Goal: Answer question/provide support: Share knowledge or assist other users

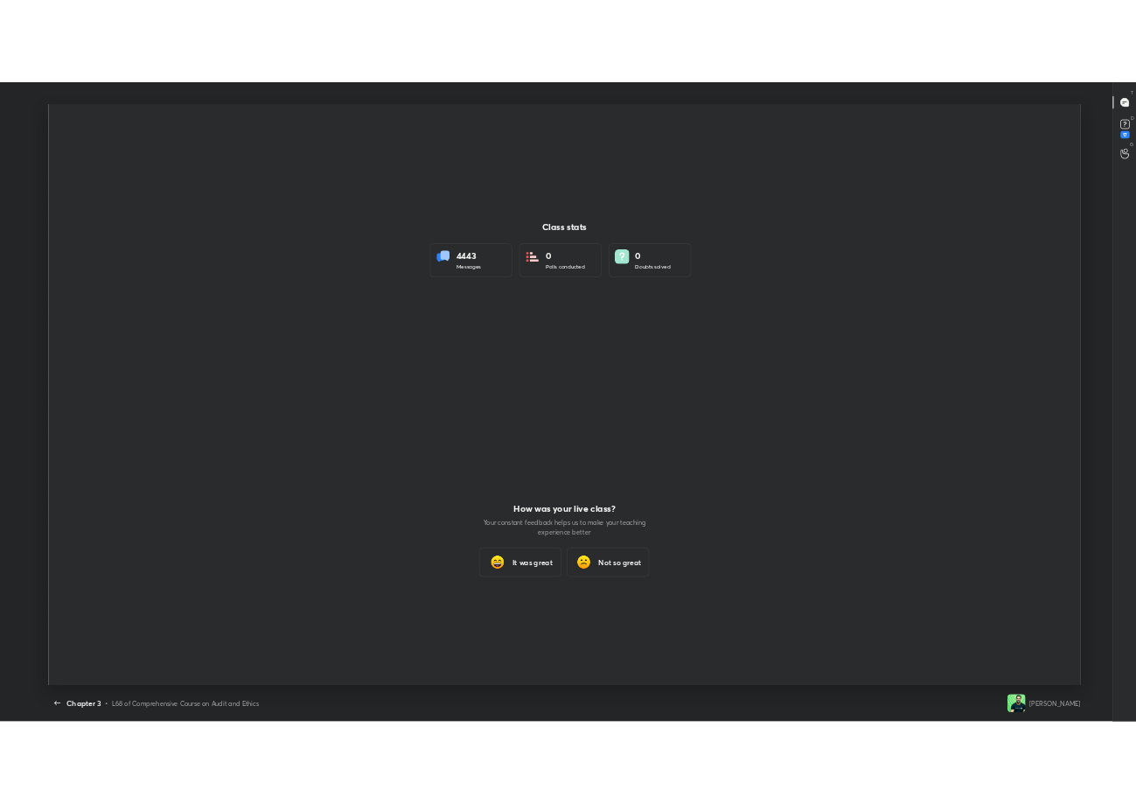
scroll to position [86782, 86352]
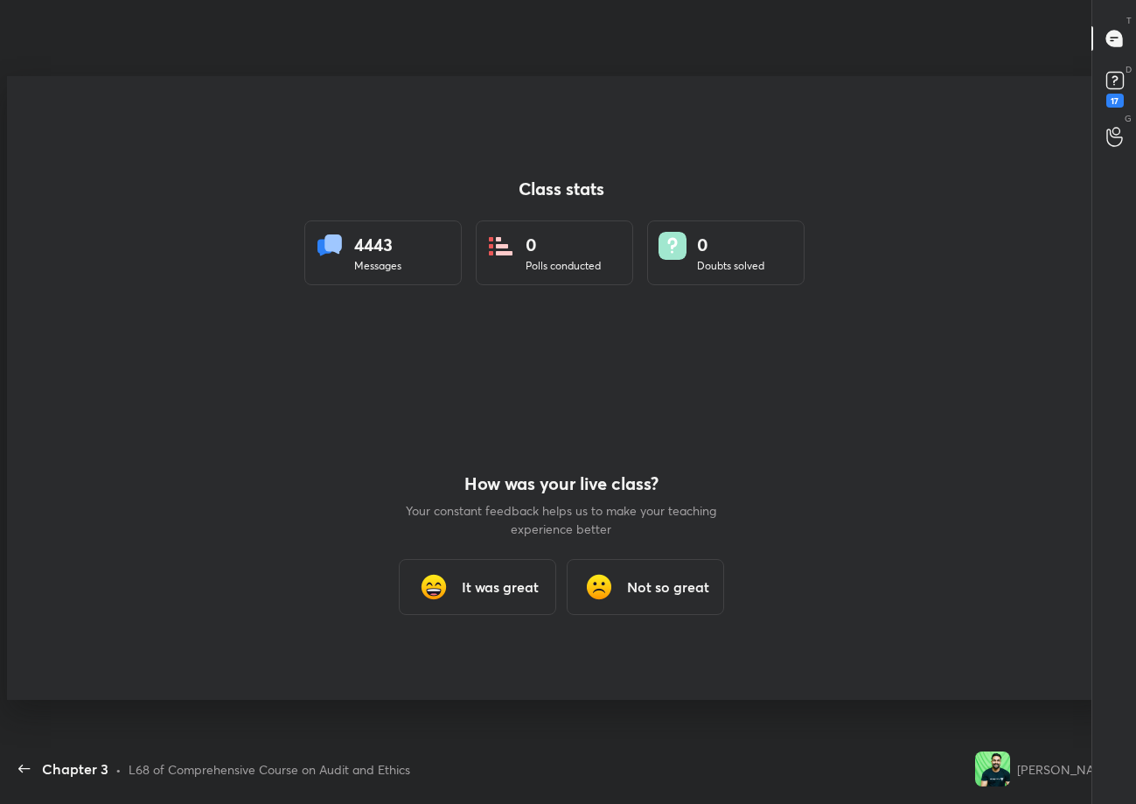
scroll to position [5, 1]
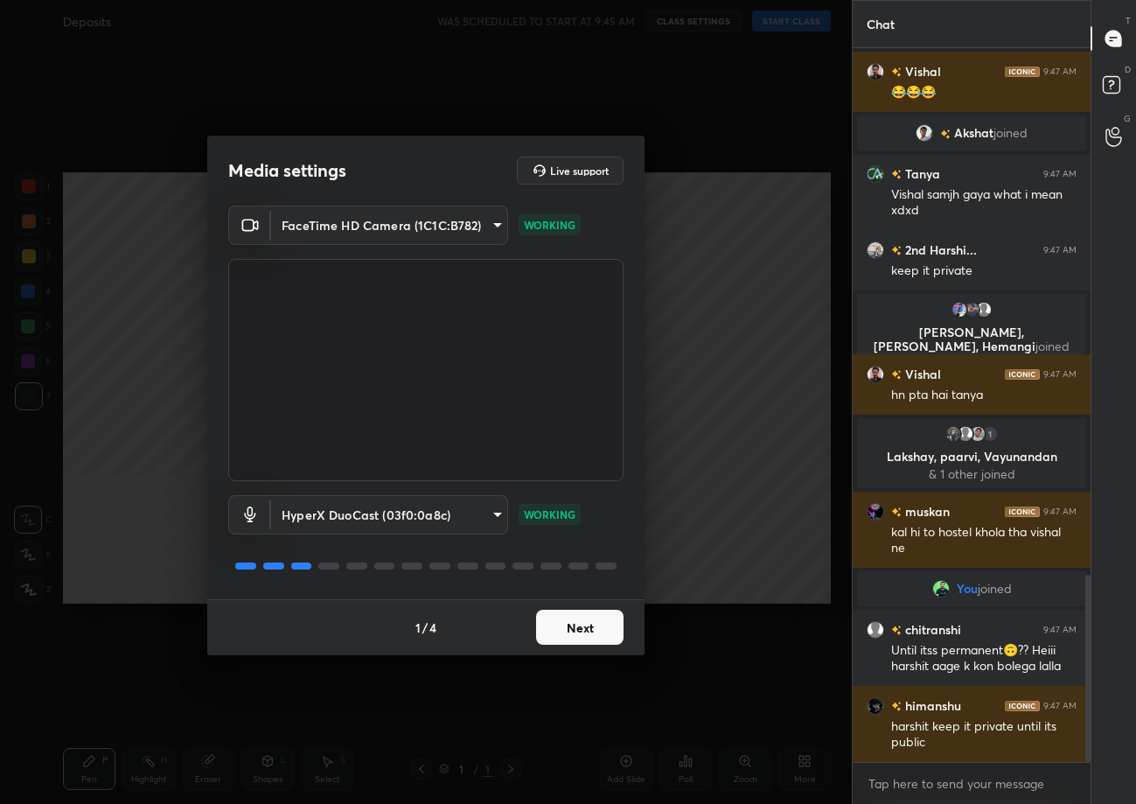
scroll to position [2063, 0]
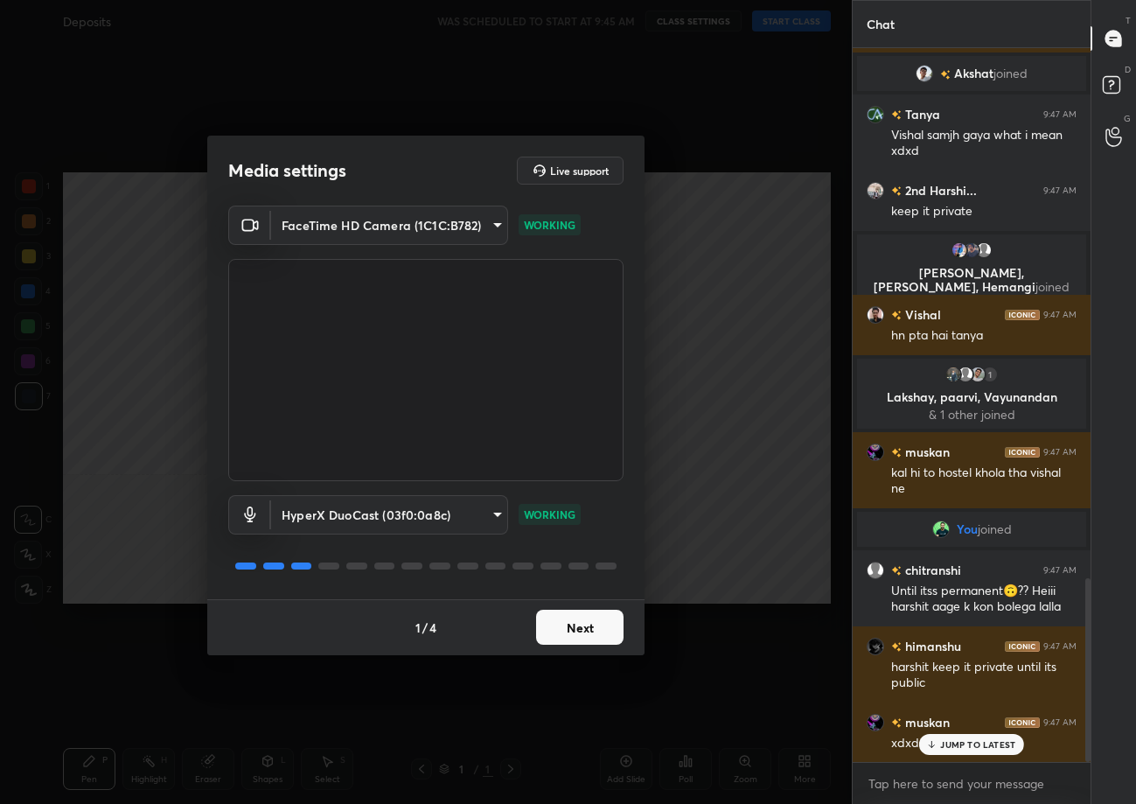
click at [600, 639] on button "Next" at bounding box center [579, 627] width 87 height 35
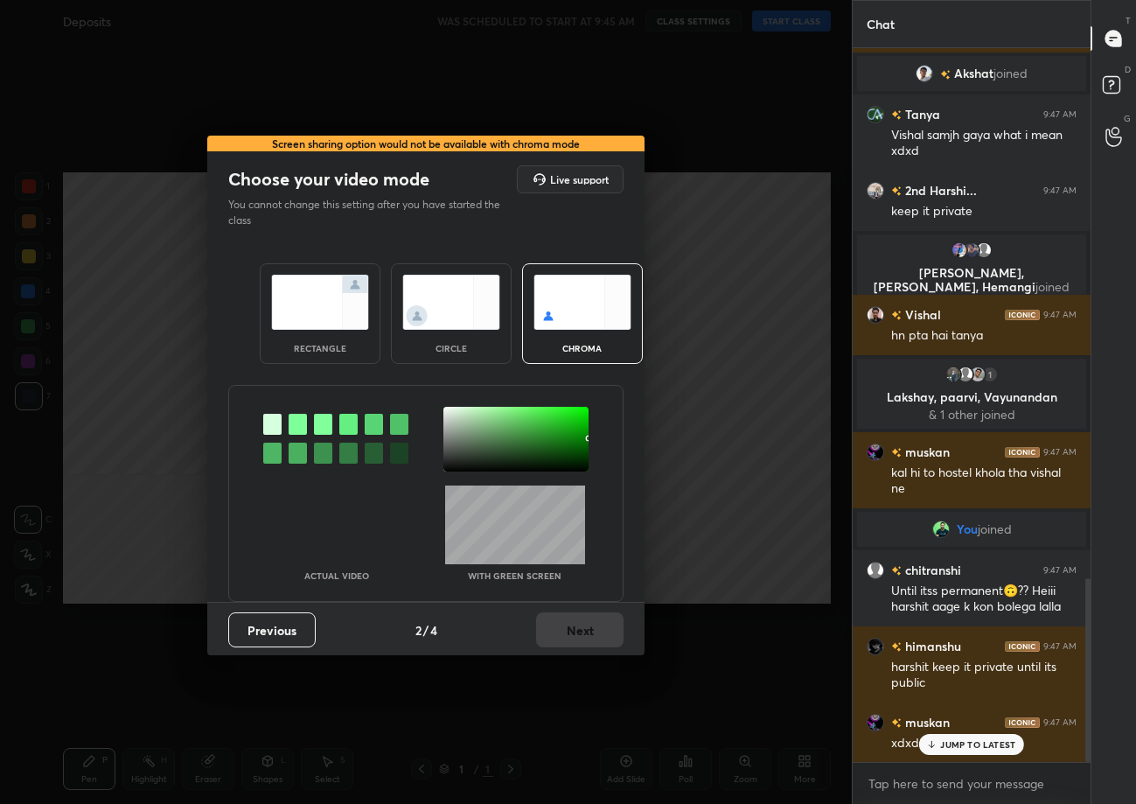
scroll to position [2105, 0]
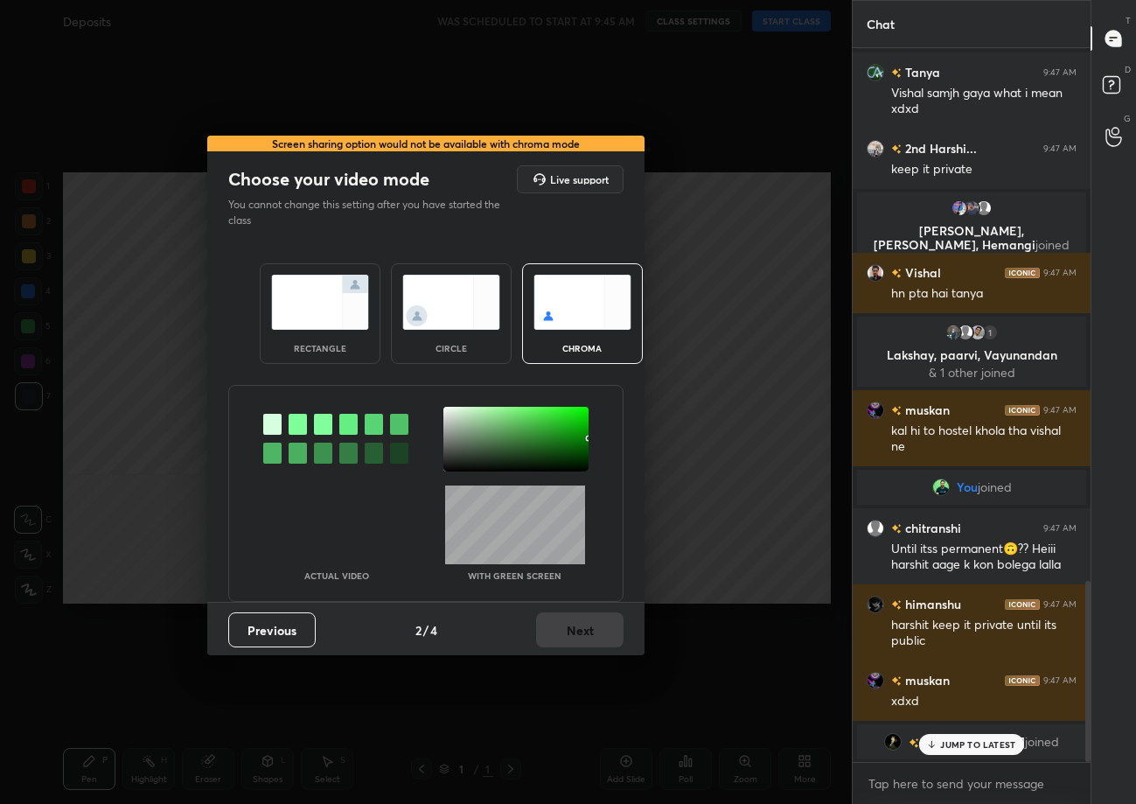
click at [291, 290] on img at bounding box center [320, 302] width 98 height 55
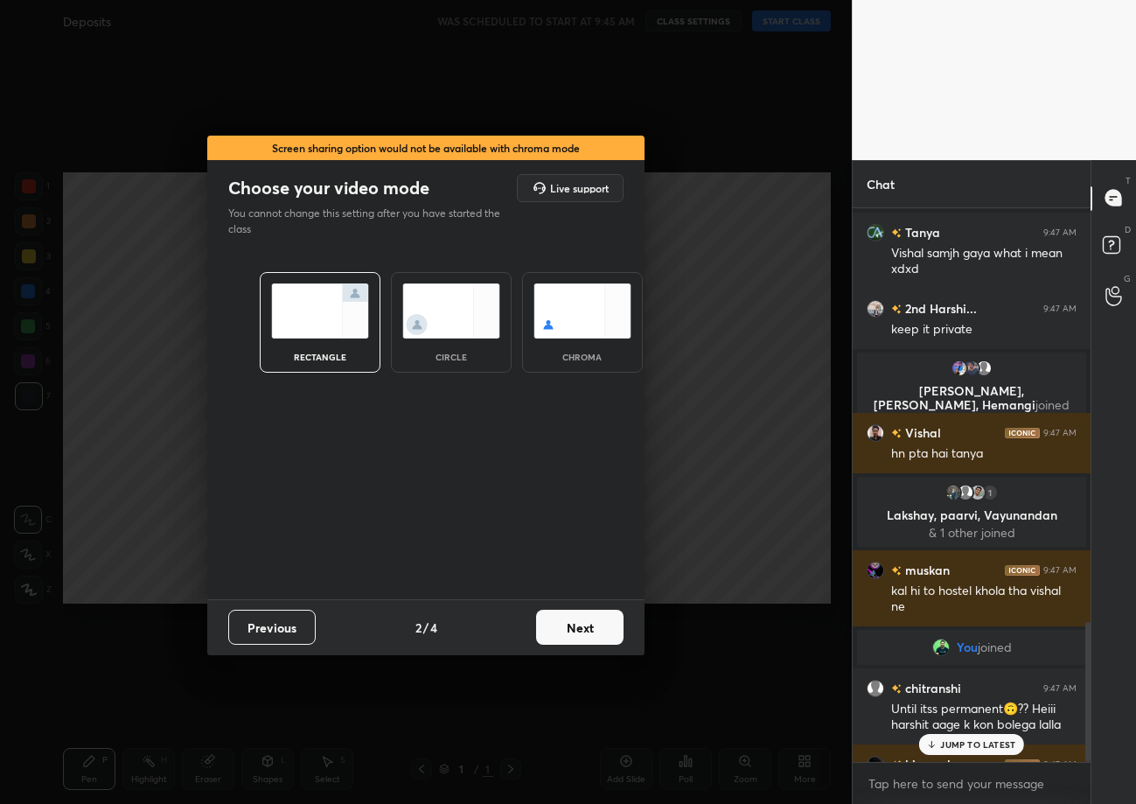
click at [600, 611] on button "Next" at bounding box center [579, 627] width 87 height 35
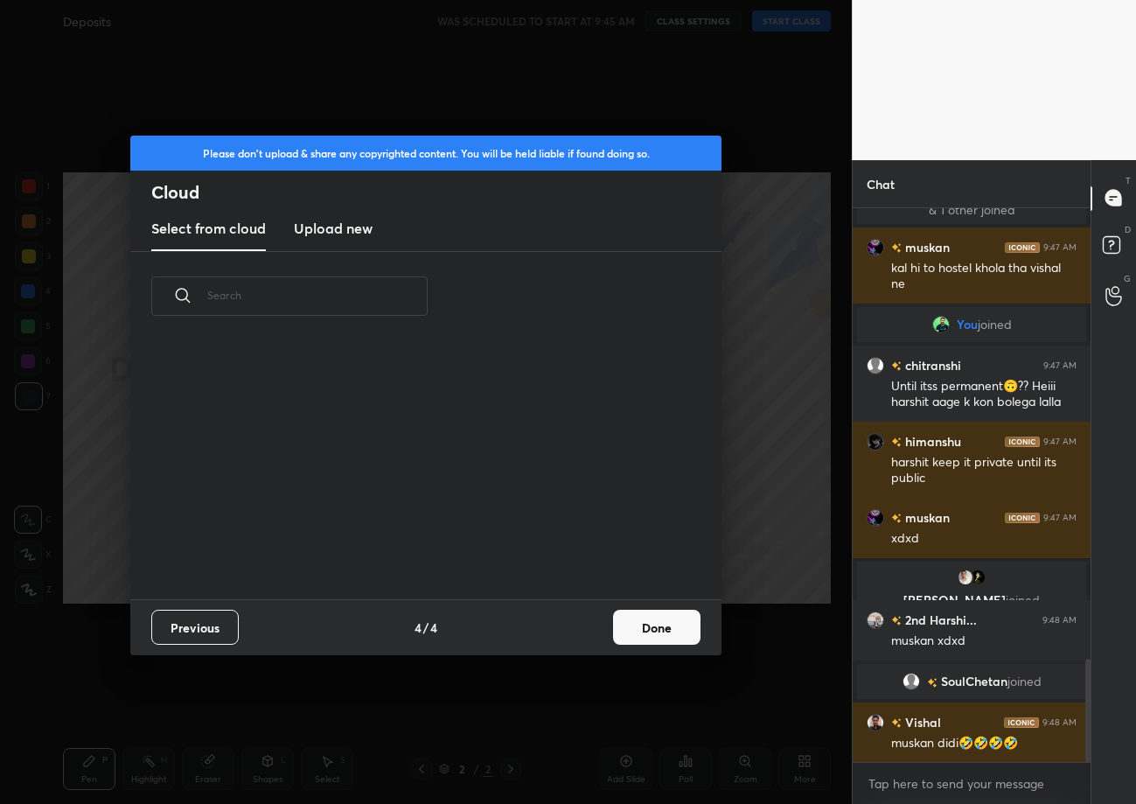
scroll to position [2487, 0]
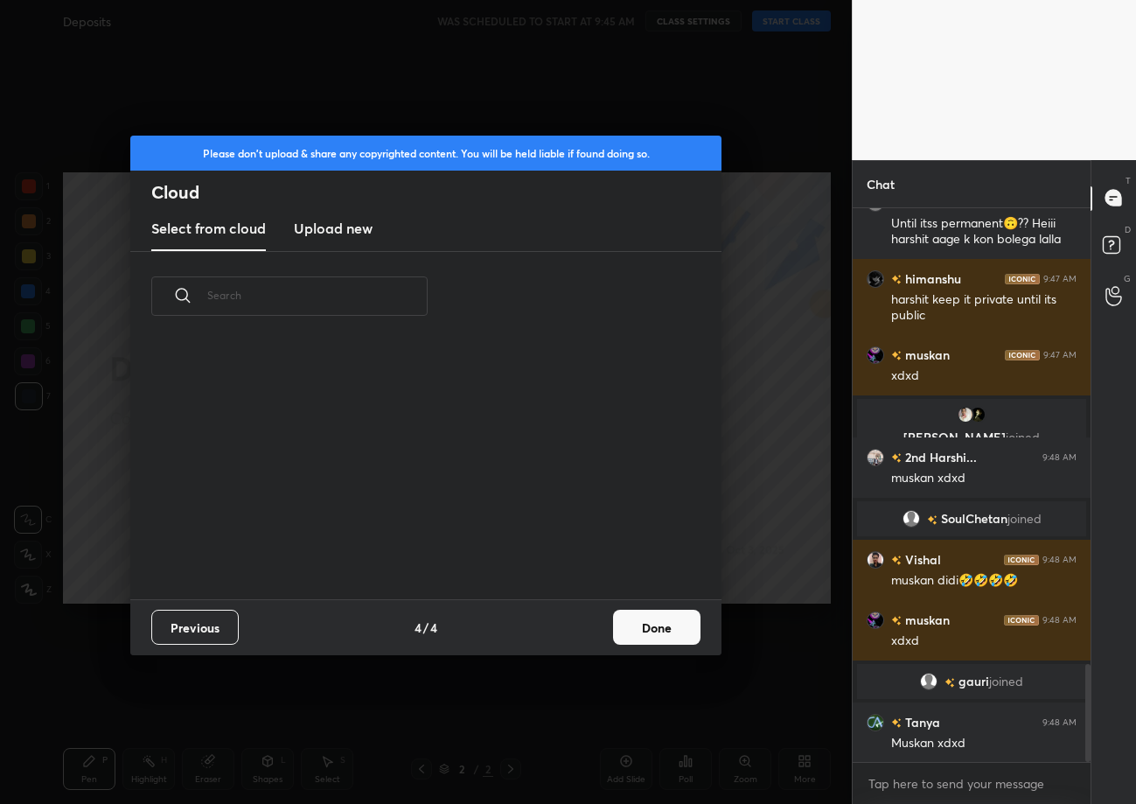
click at [685, 634] on button "Done" at bounding box center [656, 627] width 87 height 35
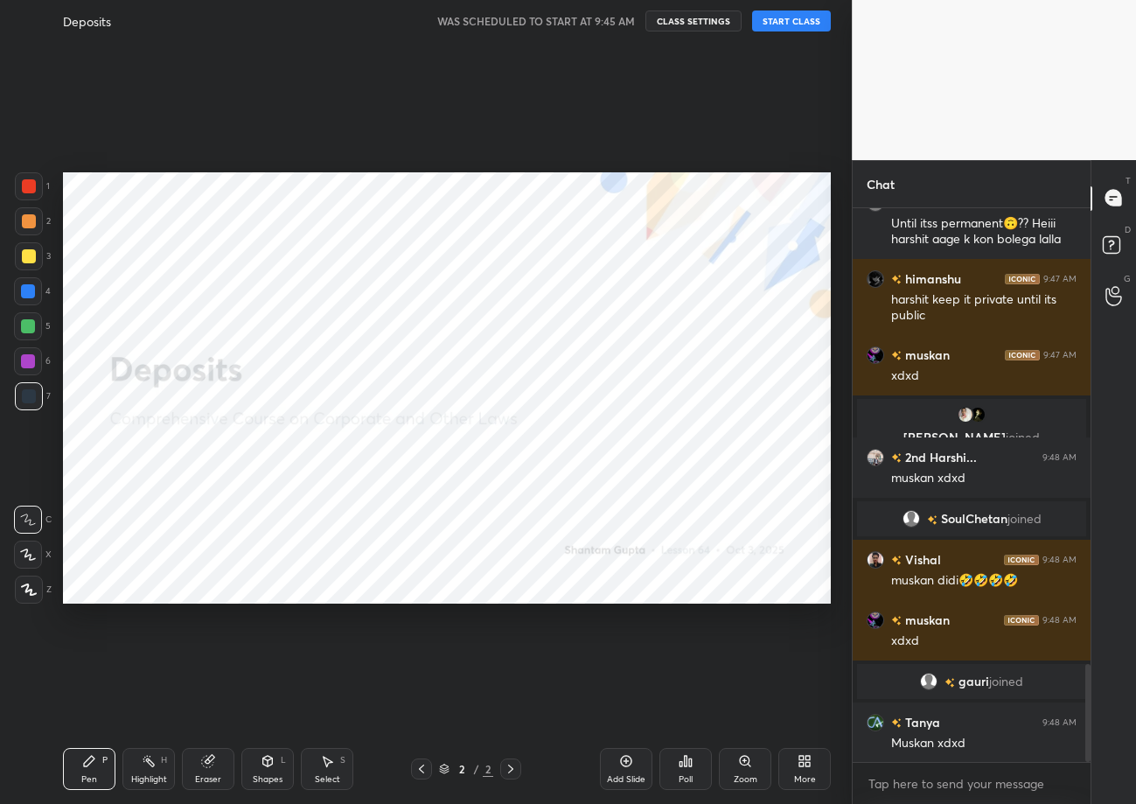
click at [685, 634] on div "Please don't upload & share any copyrighted content. You will be held liable if…" at bounding box center [426, 402] width 852 height 804
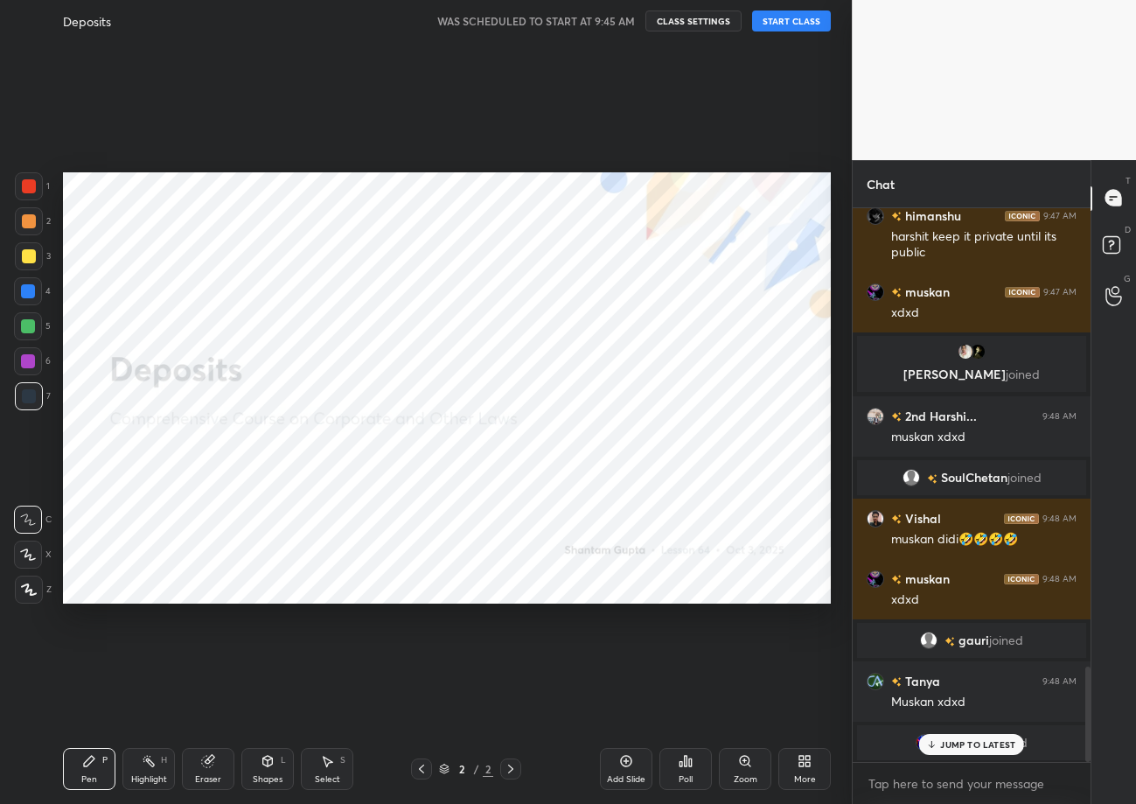
click at [787, 20] on button "START CLASS" at bounding box center [791, 20] width 79 height 21
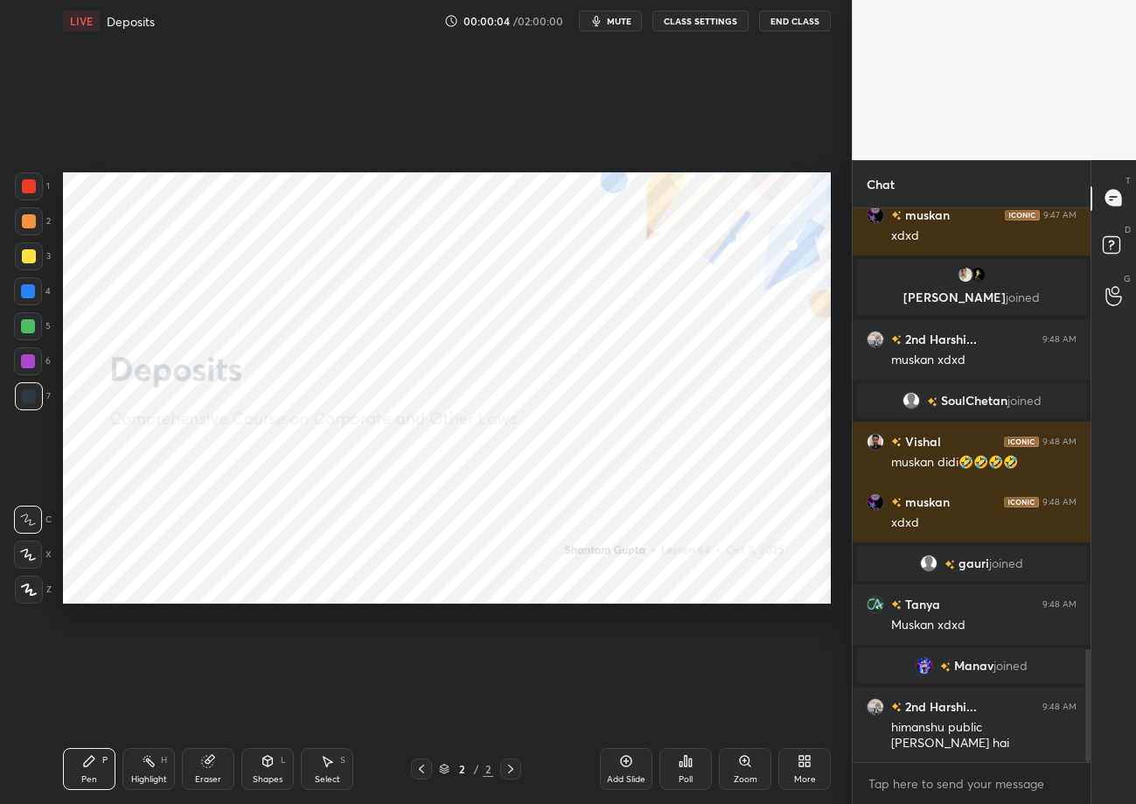
click at [793, 774] on div "More" at bounding box center [805, 769] width 52 height 42
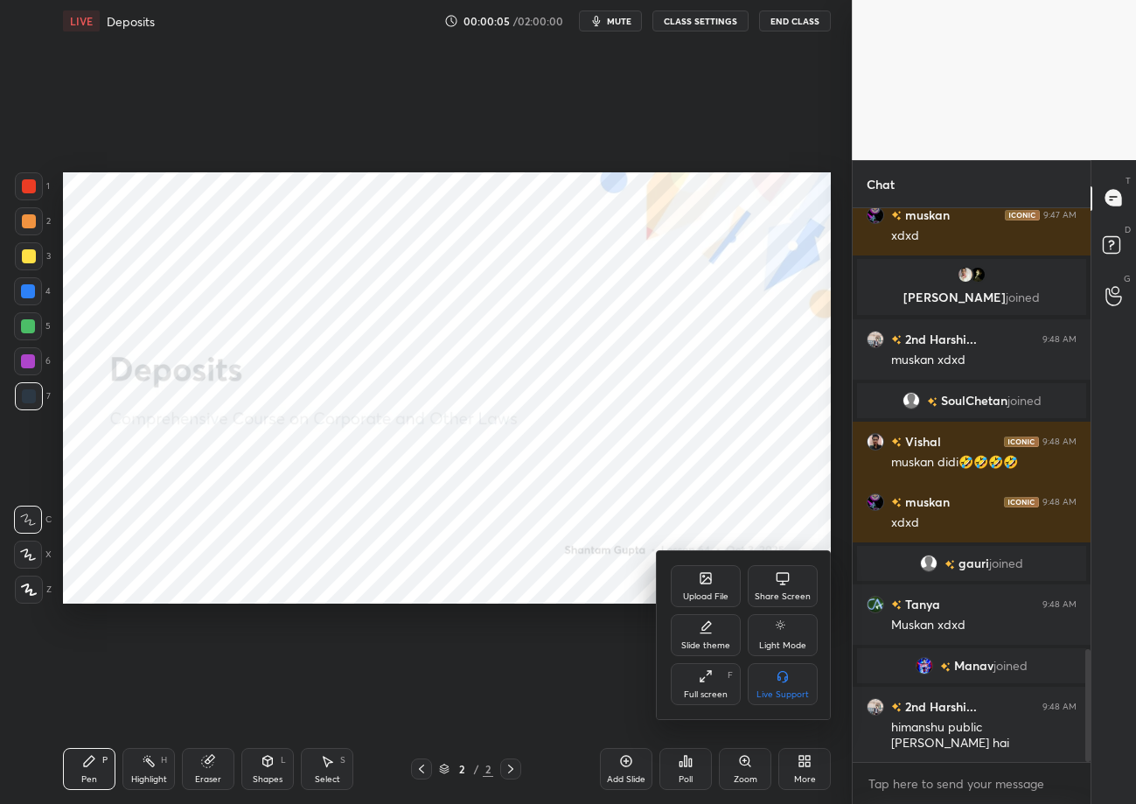
click at [721, 593] on div "Upload File" at bounding box center [705, 596] width 45 height 9
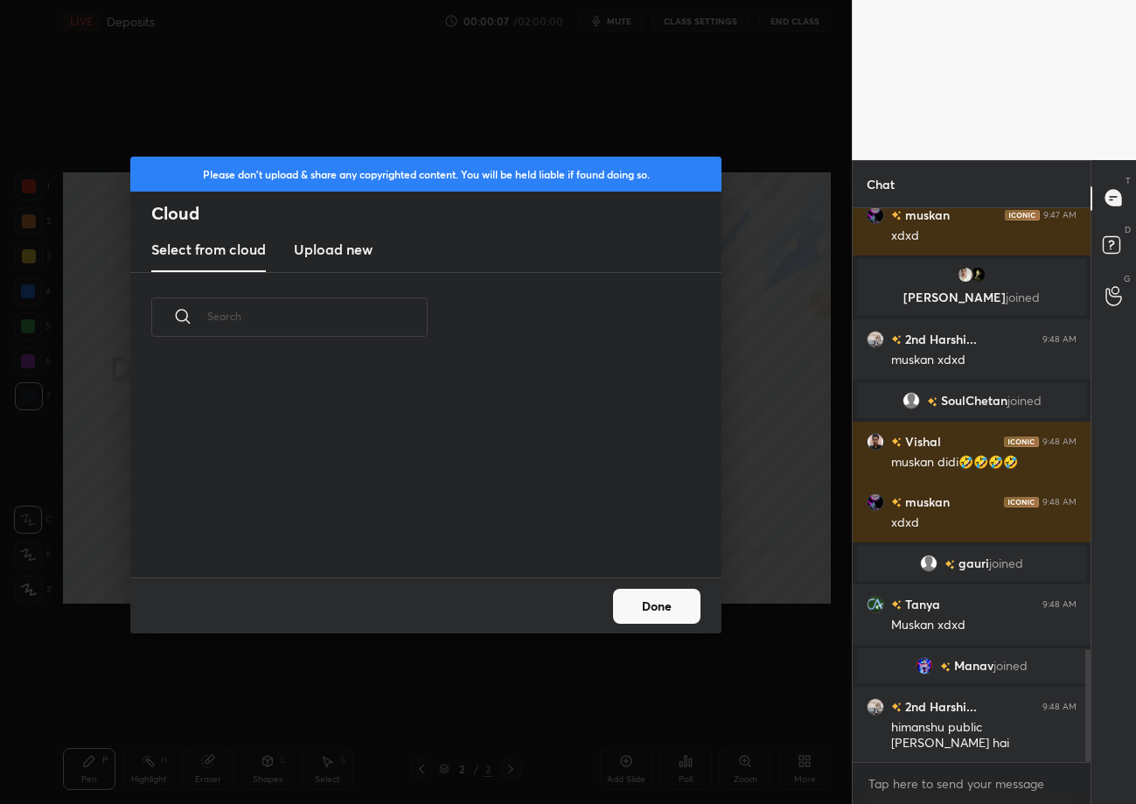
click at [352, 255] on h3 "Upload new" at bounding box center [333, 249] width 79 height 21
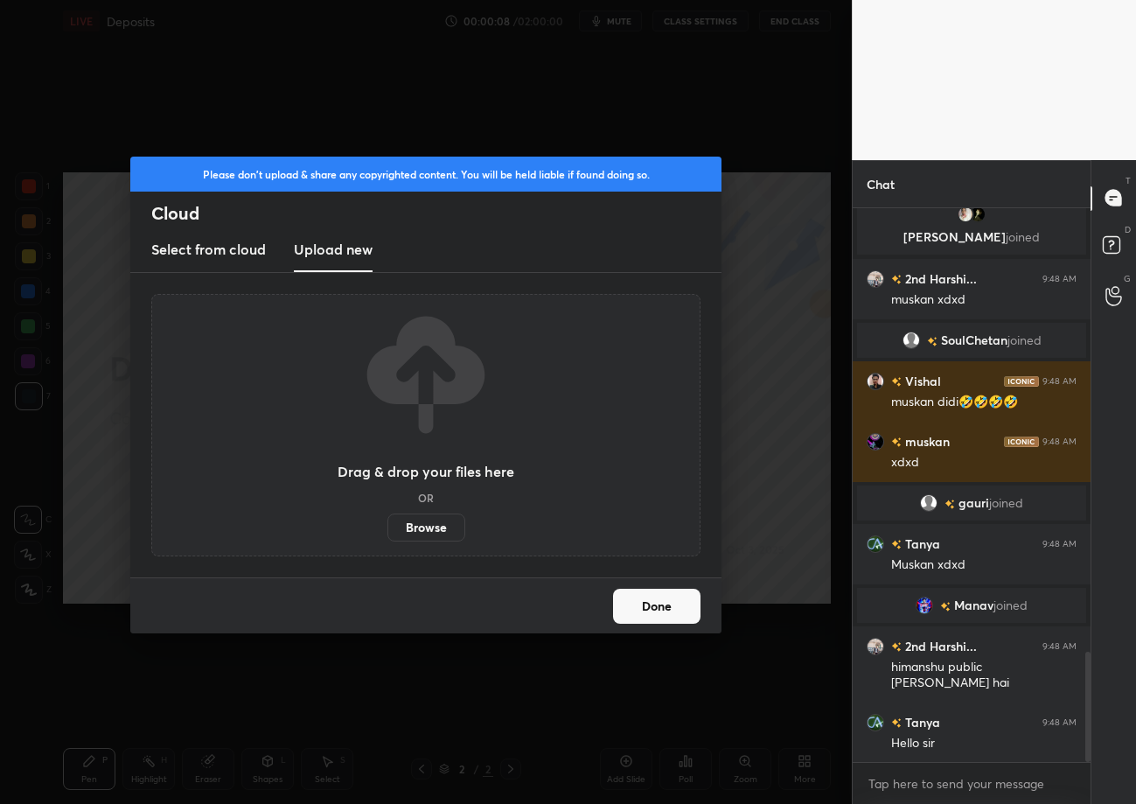
click at [402, 517] on label "Browse" at bounding box center [427, 527] width 78 height 28
click at [388, 517] on input "Browse" at bounding box center [388, 527] width 0 height 28
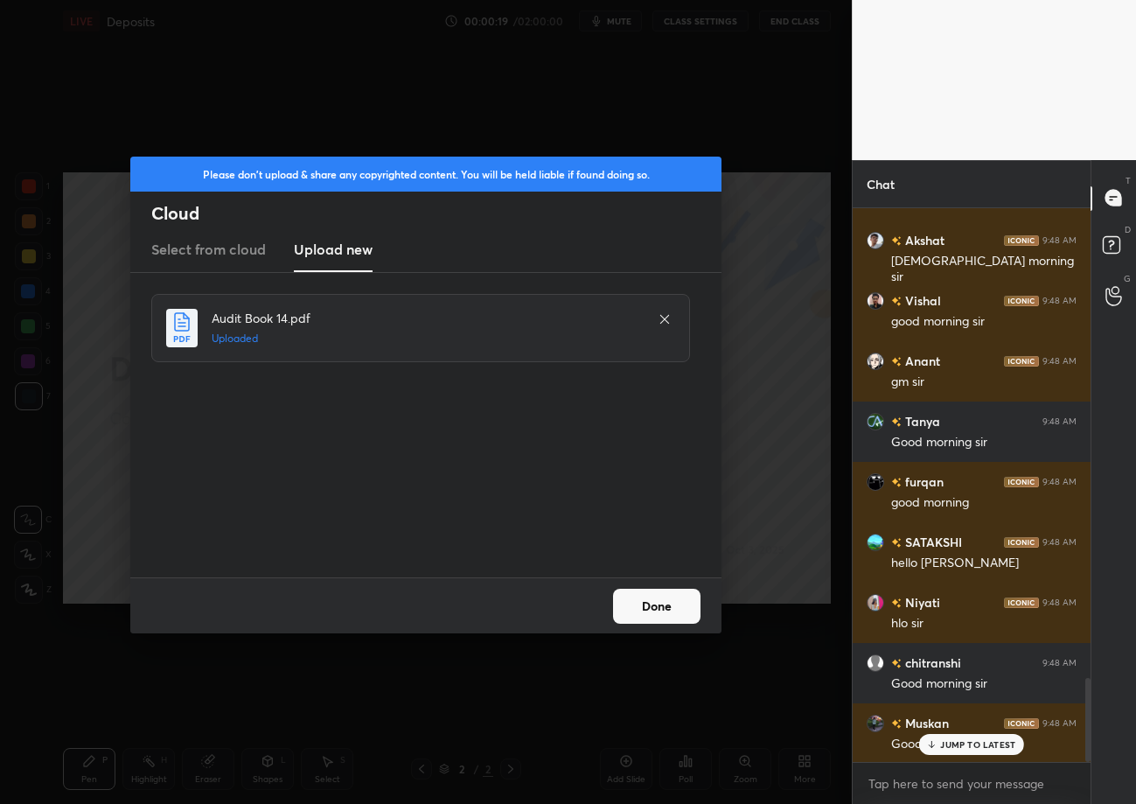
click at [661, 604] on button "Done" at bounding box center [656, 606] width 87 height 35
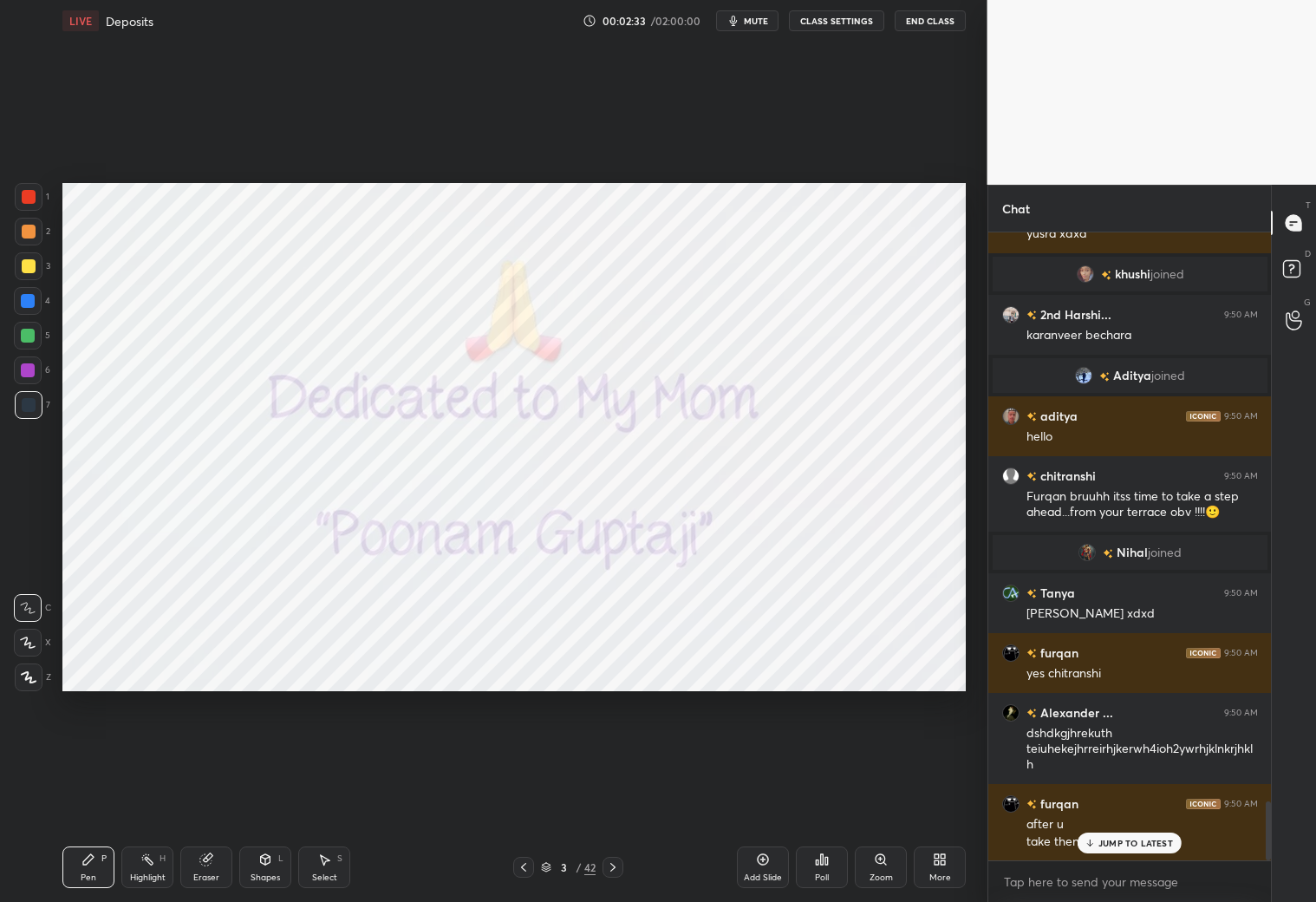
scroll to position [6075, 0]
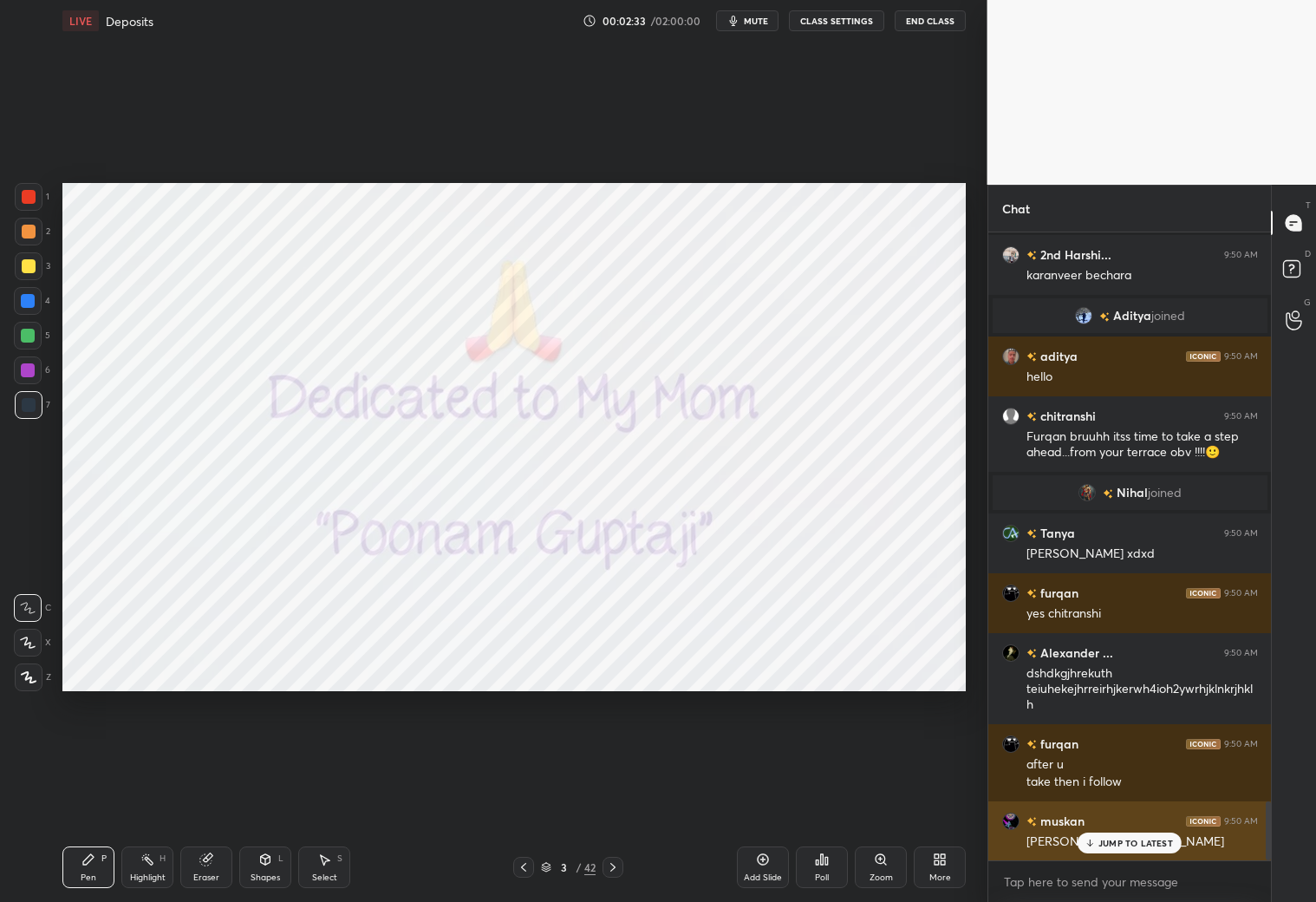
drag, startPoint x: 1133, startPoint y: 849, endPoint x: 1146, endPoint y: 849, distance: 13.0
click at [1125, 796] on div "JUMP TO LATEST" at bounding box center [1129, 843] width 104 height 21
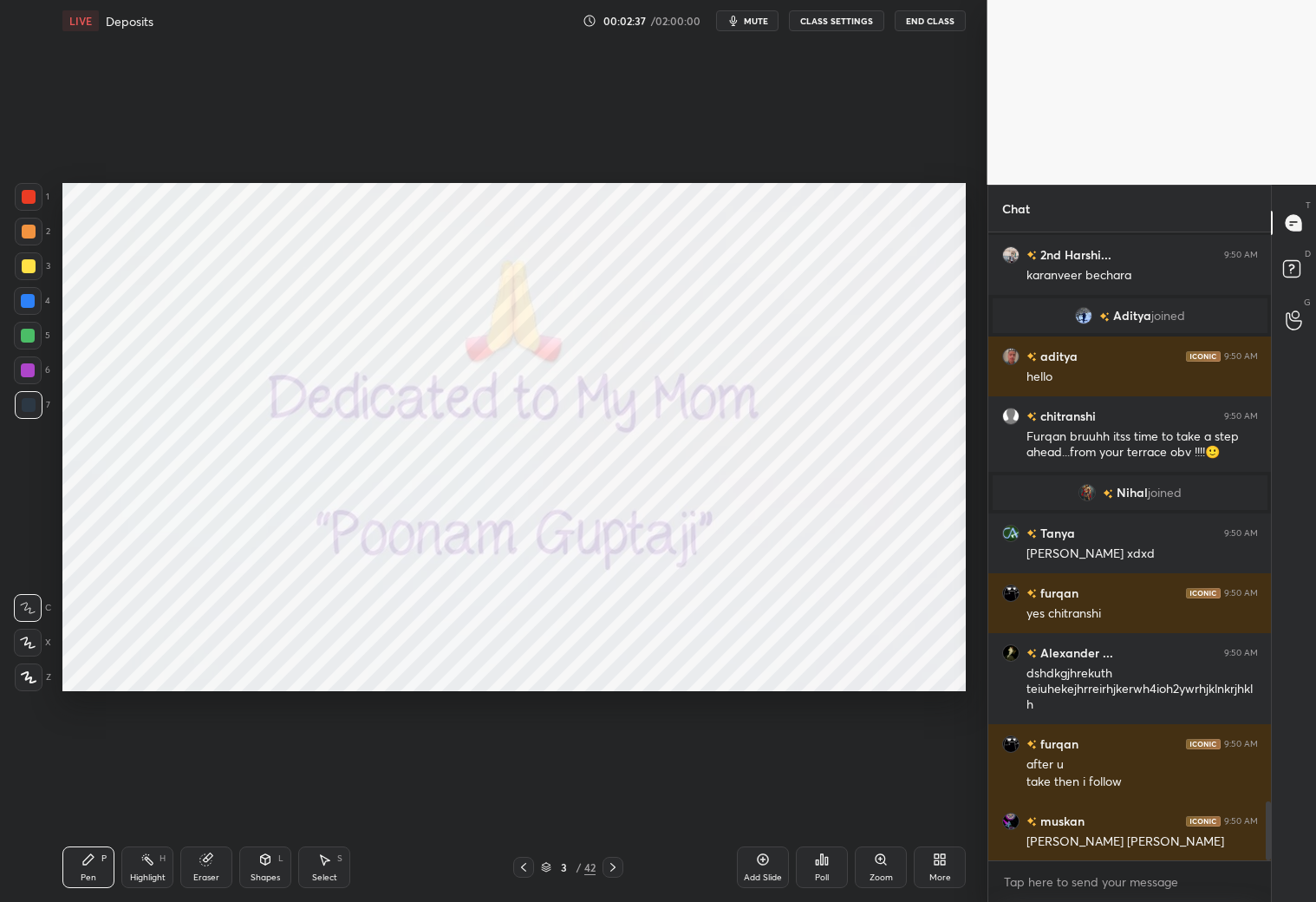
click at [546, 796] on icon at bounding box center [546, 866] width 10 height 10
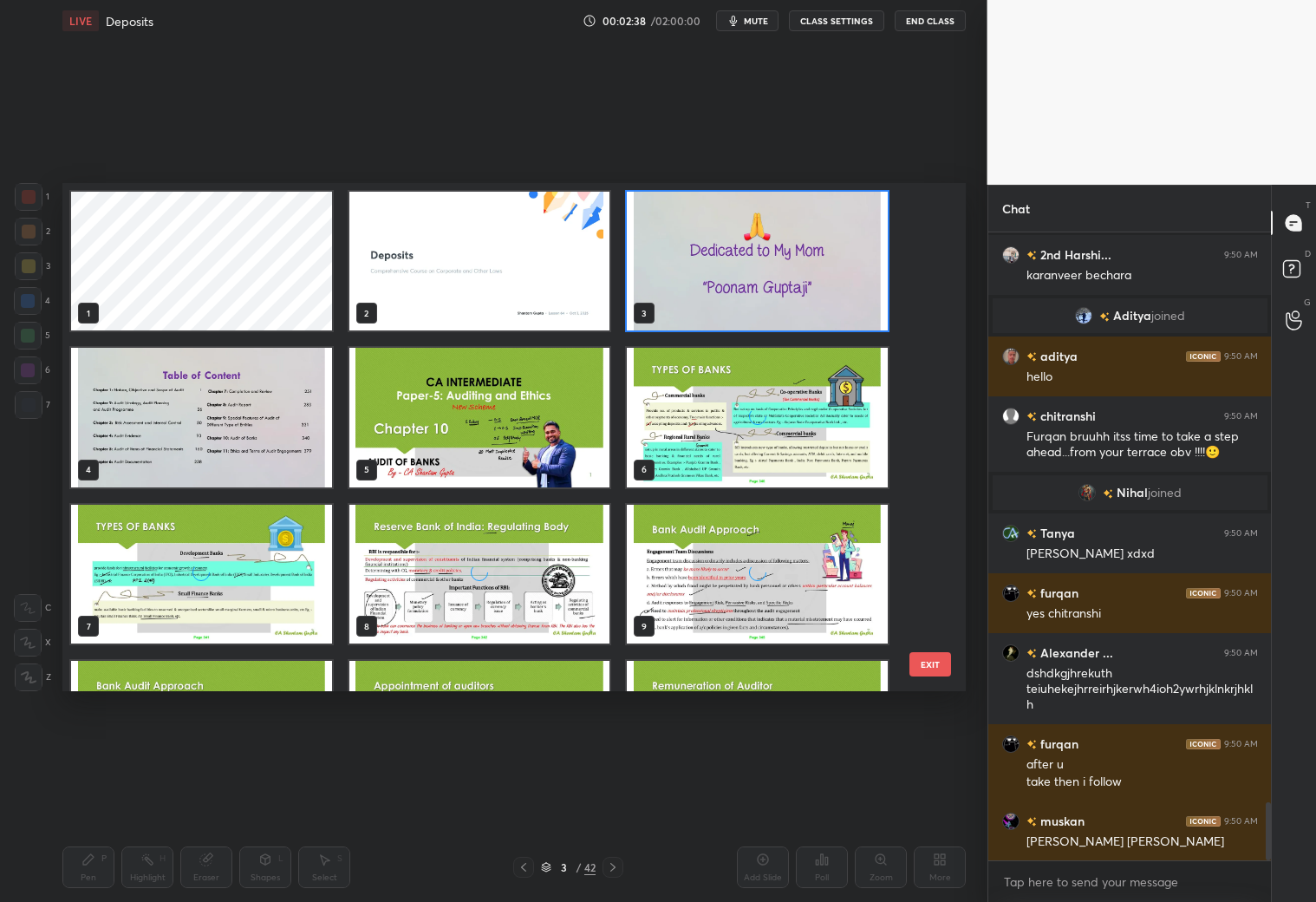
scroll to position [6137, 0]
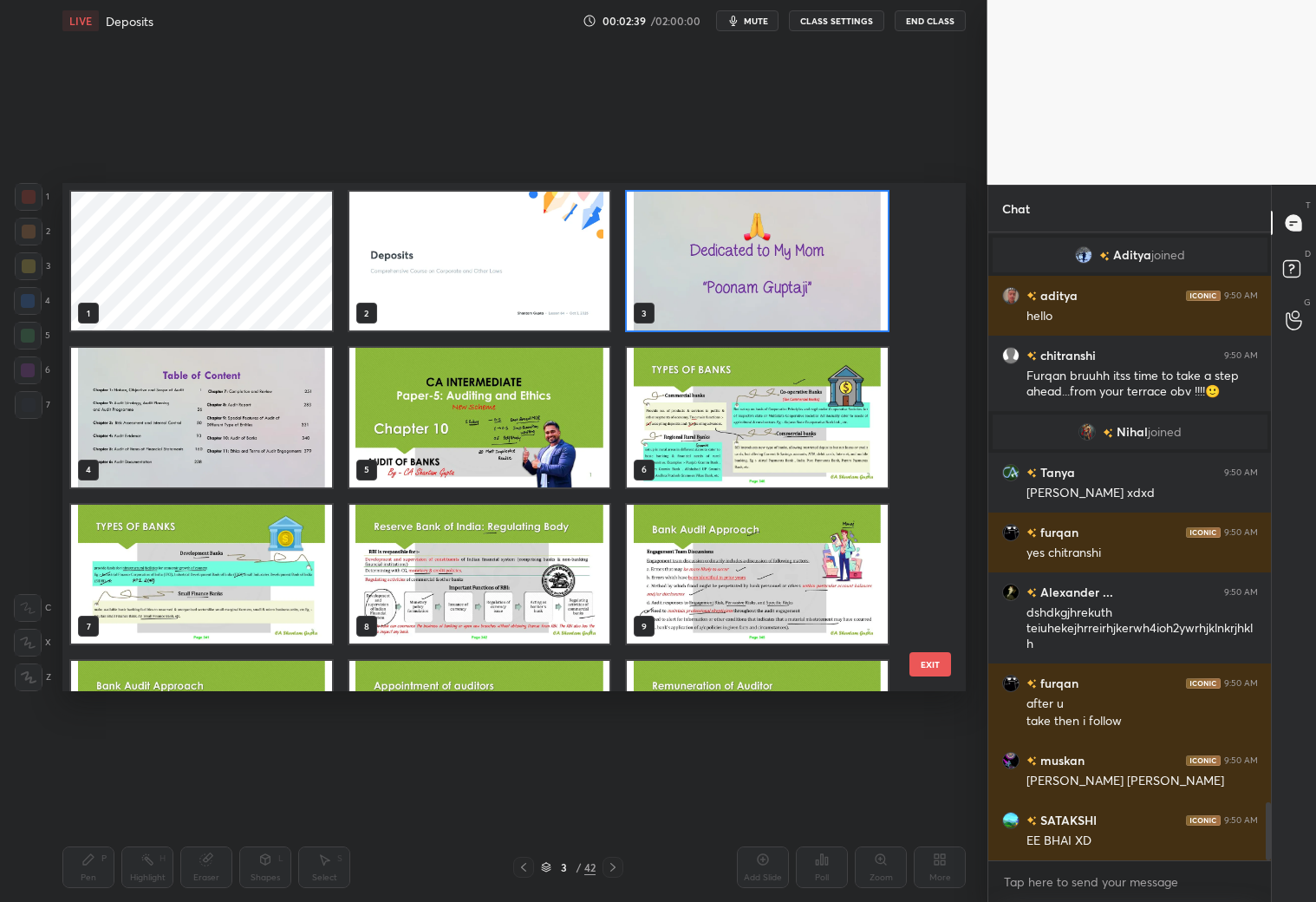
click at [954, 796] on div "More" at bounding box center [939, 867] width 52 height 42
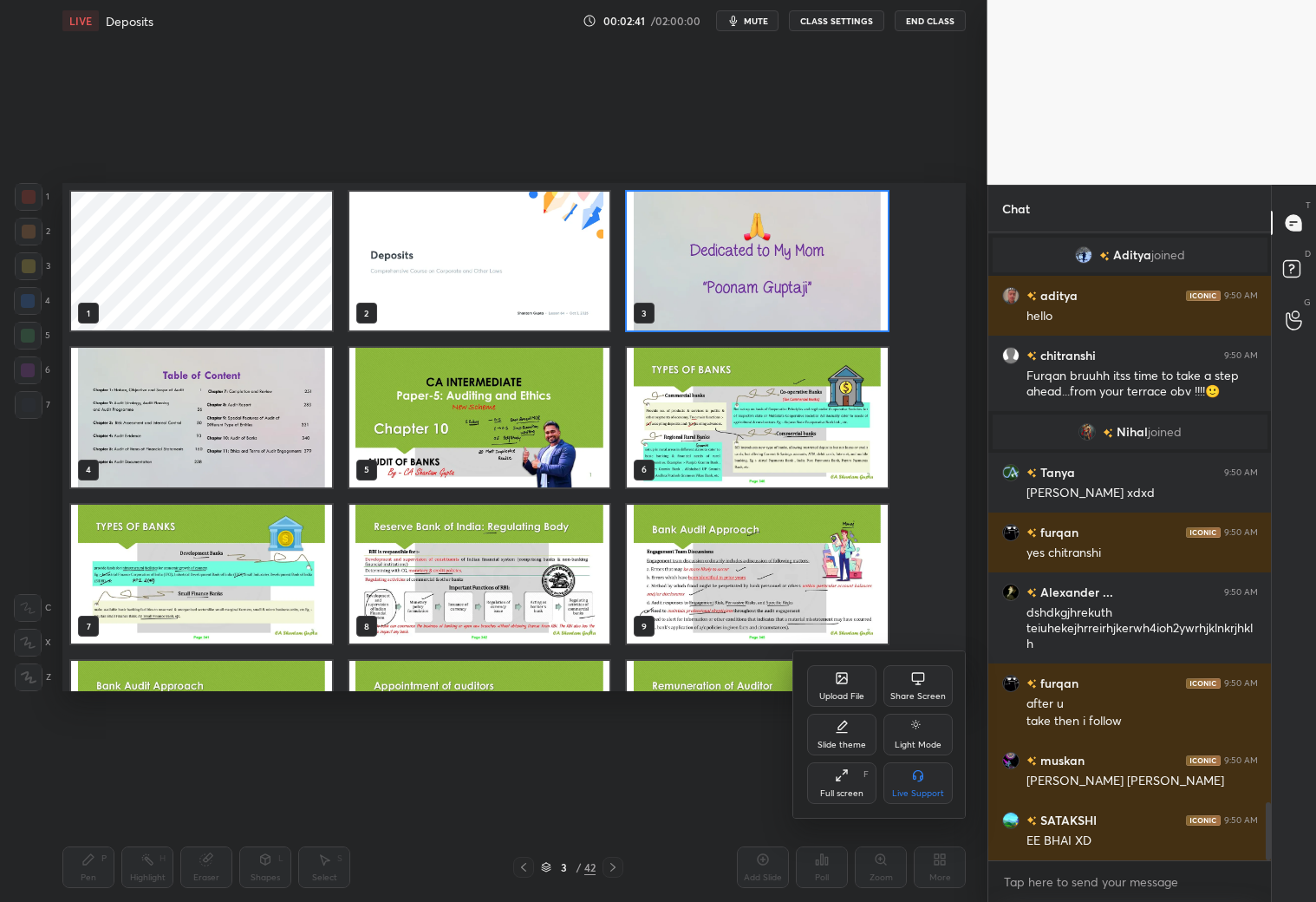
click at [855, 687] on div "Upload File" at bounding box center [841, 686] width 69 height 42
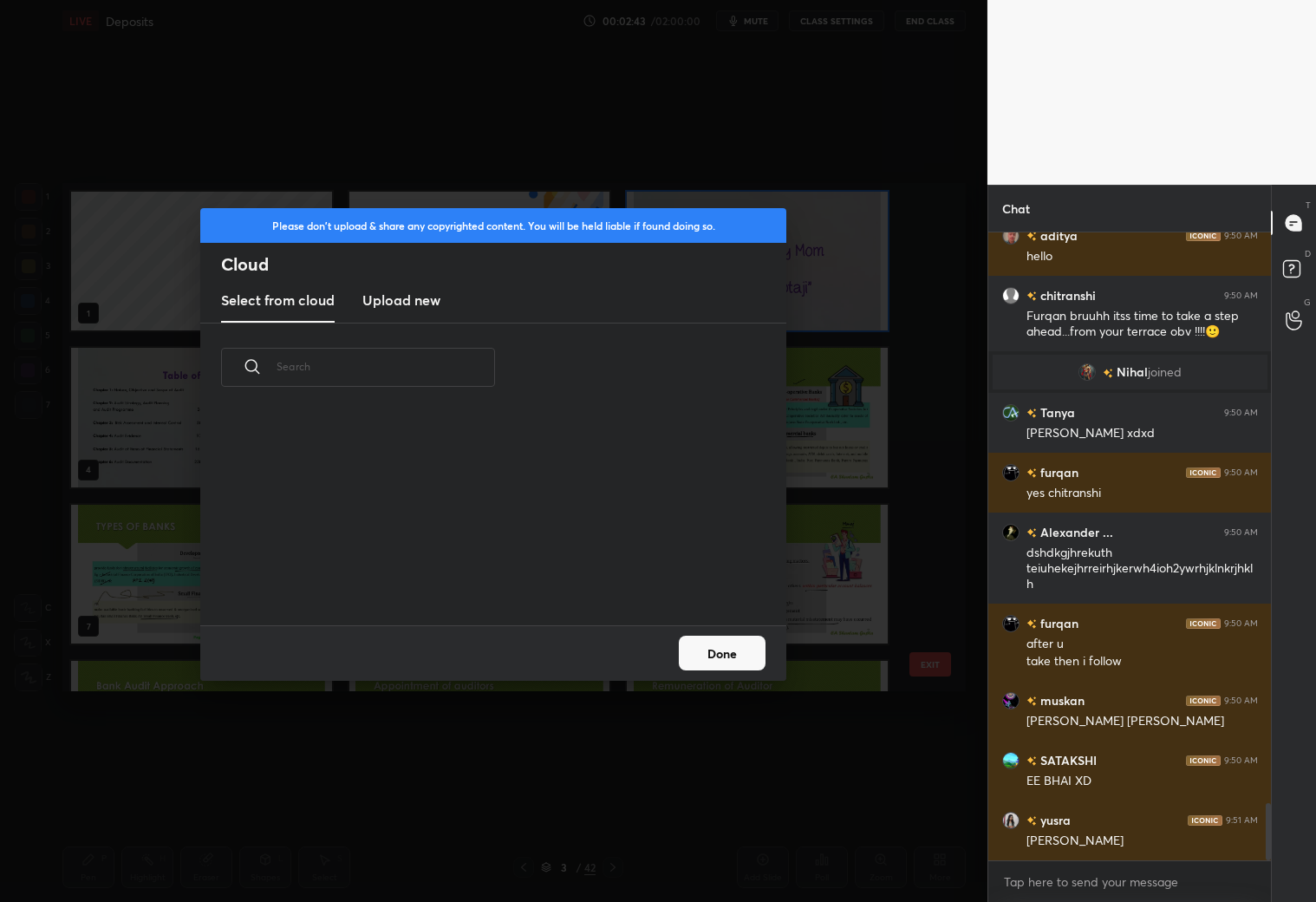
scroll to position [6256, 0]
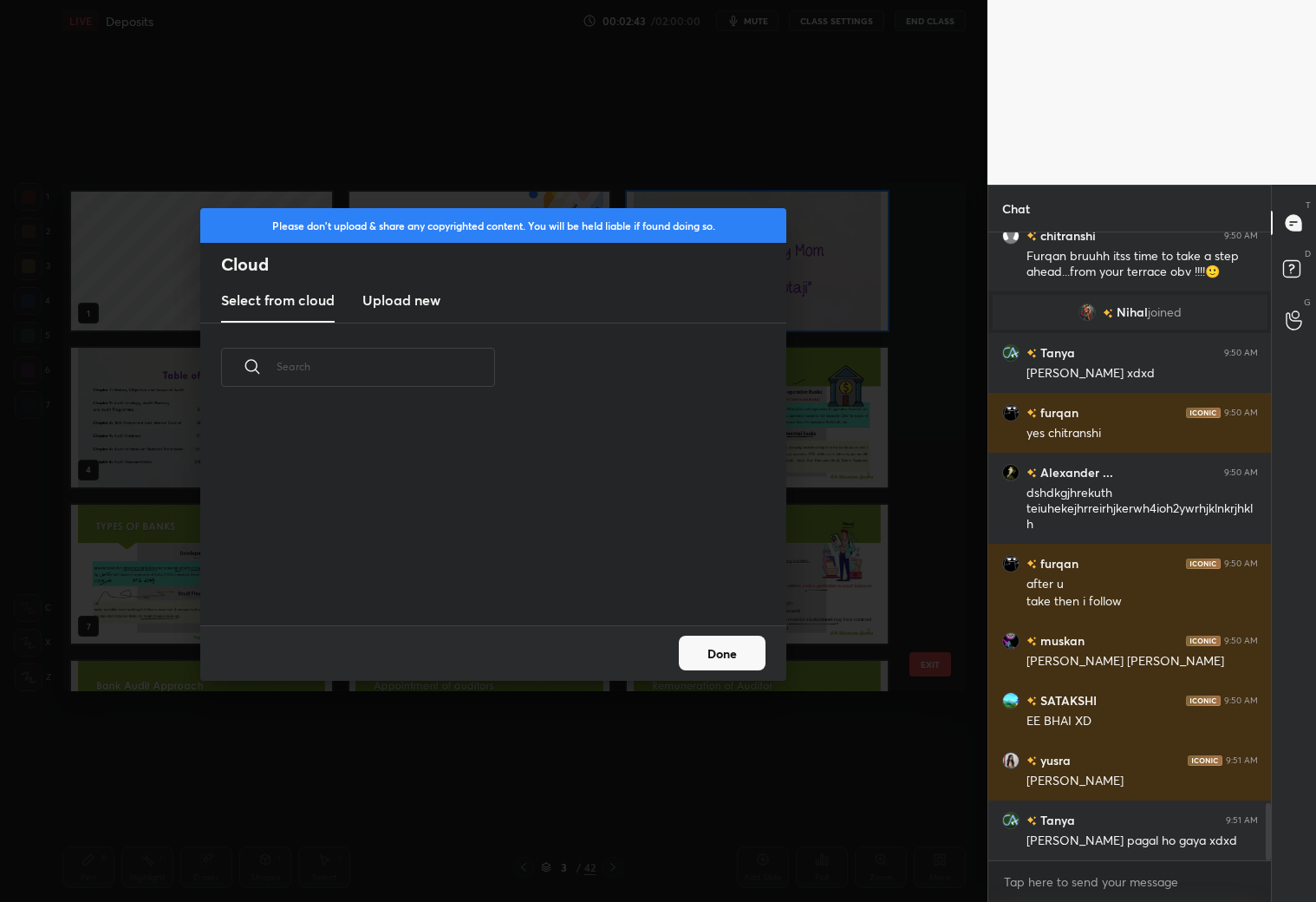
click at [388, 308] on h3 "Upload new" at bounding box center [401, 299] width 78 height 21
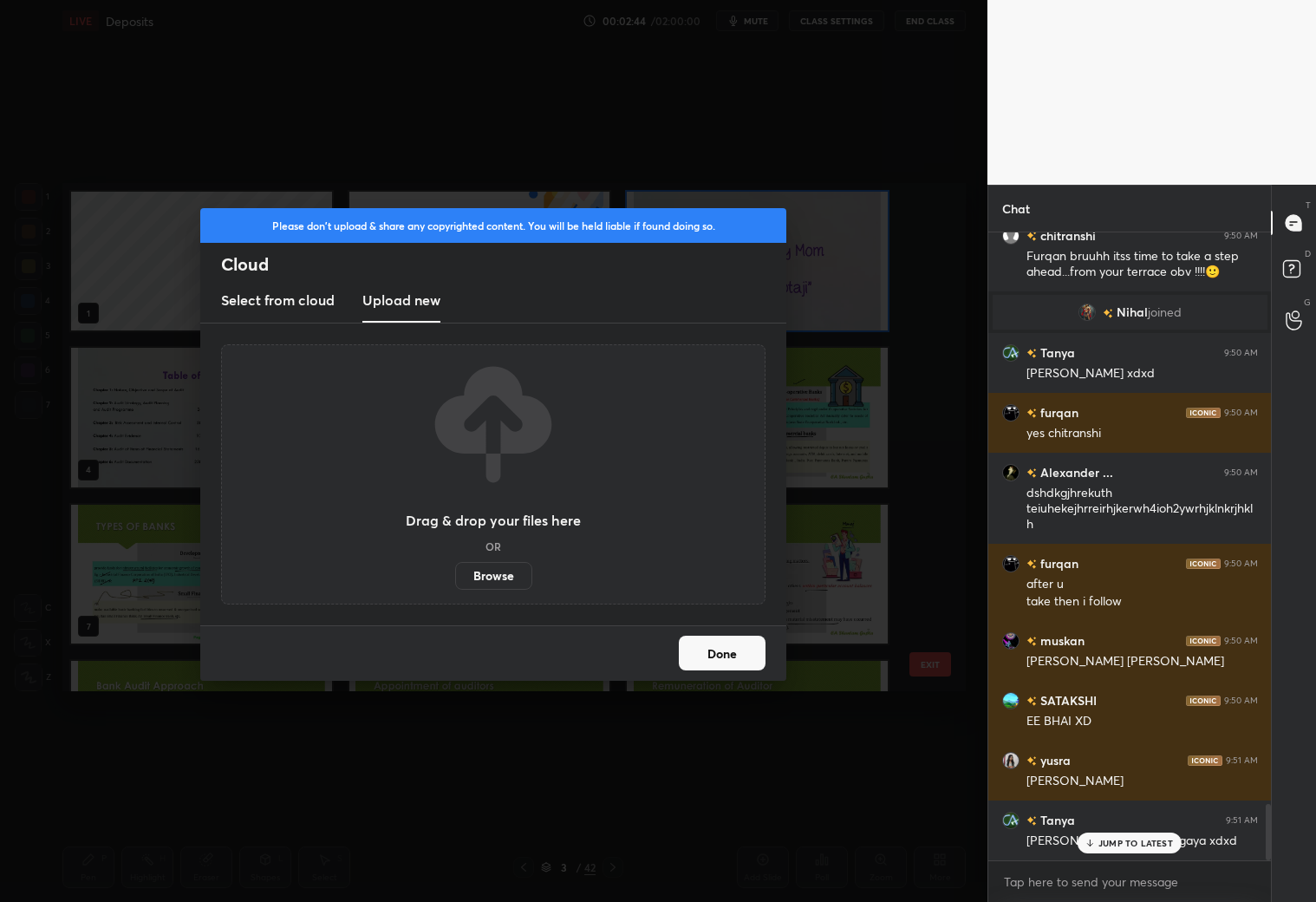
scroll to position [6315, 0]
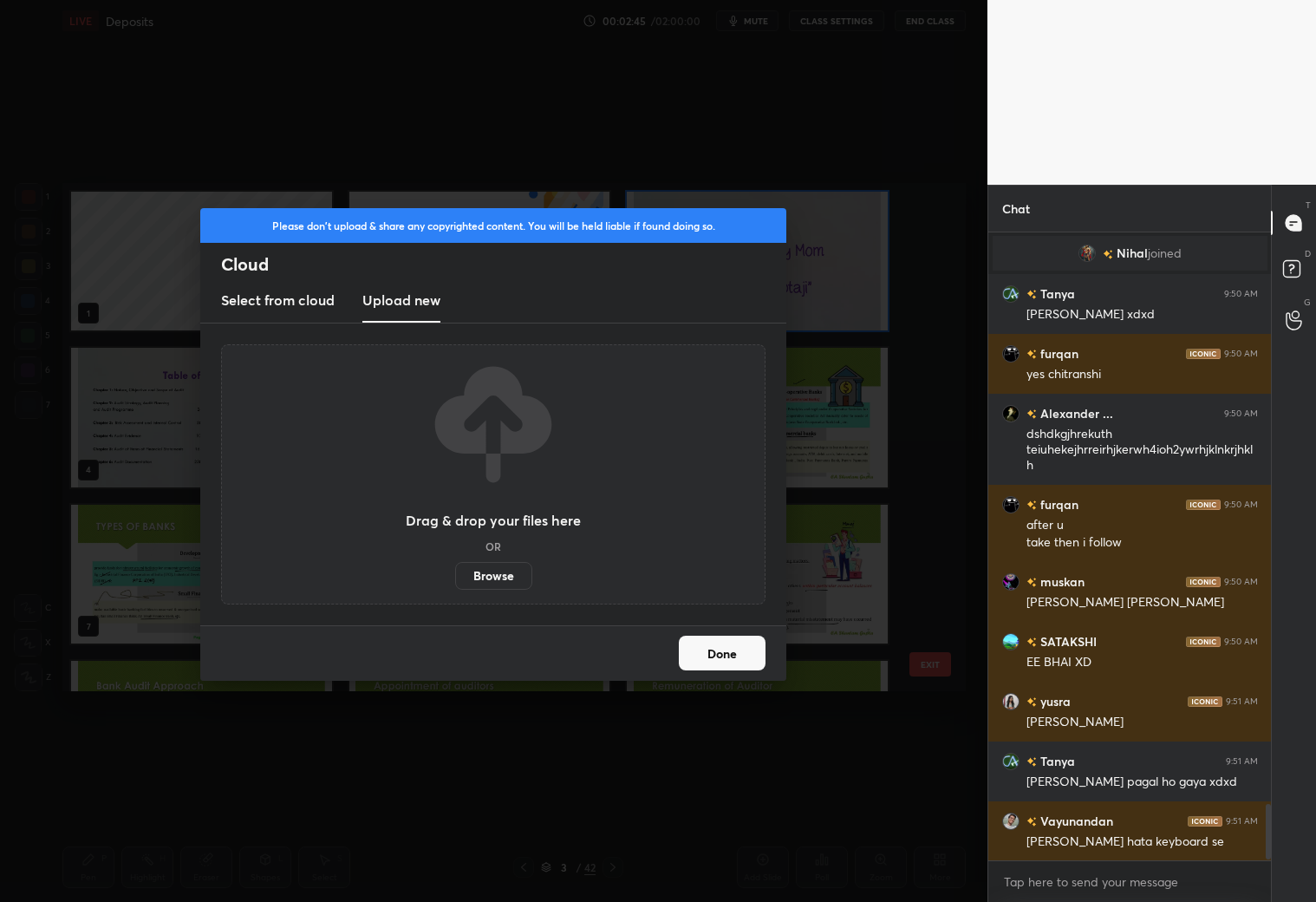
click at [482, 571] on label "Browse" at bounding box center [494, 576] width 77 height 28
click at [455, 571] on input "Browse" at bounding box center [455, 576] width 0 height 28
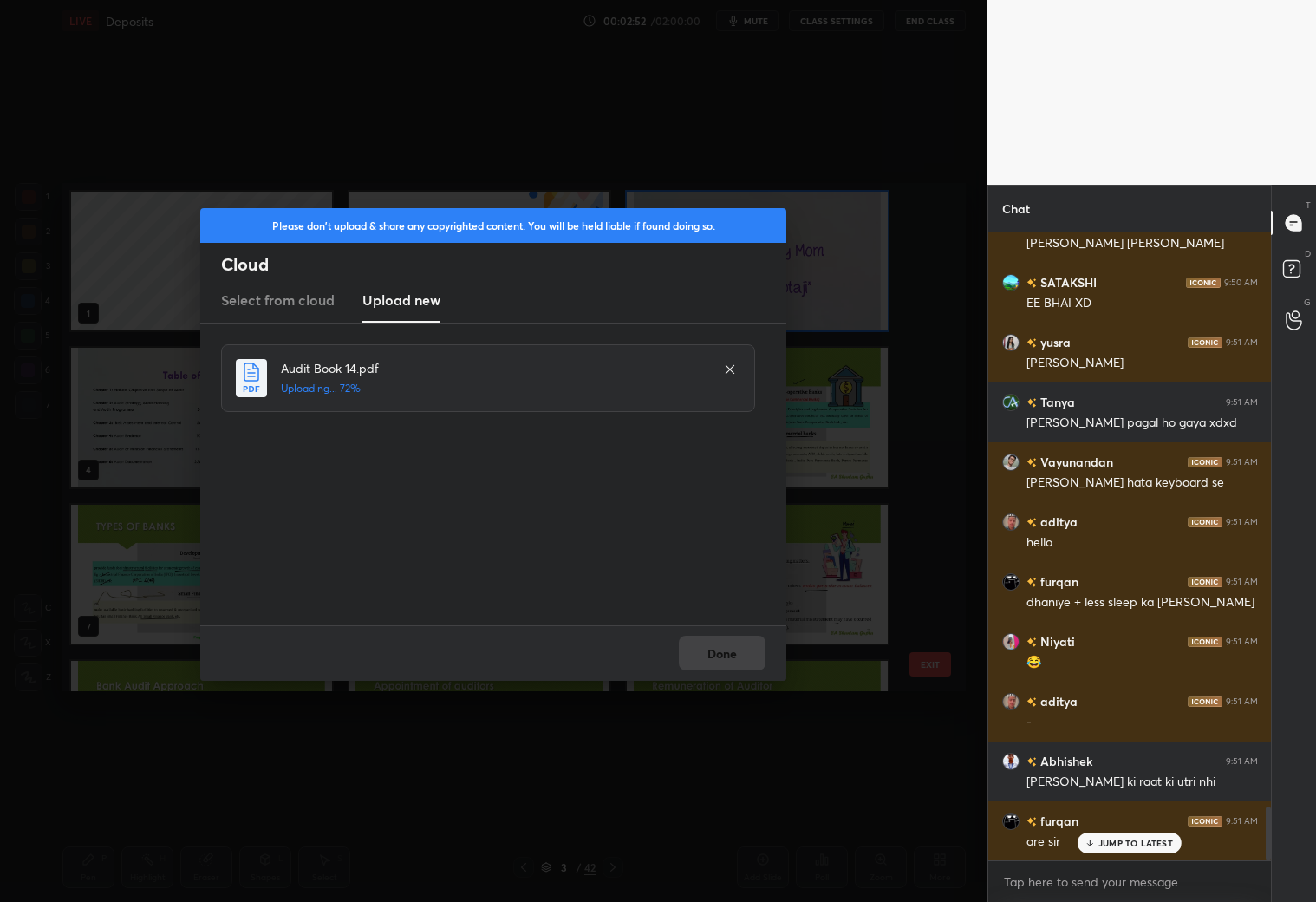
scroll to position [6835, 0]
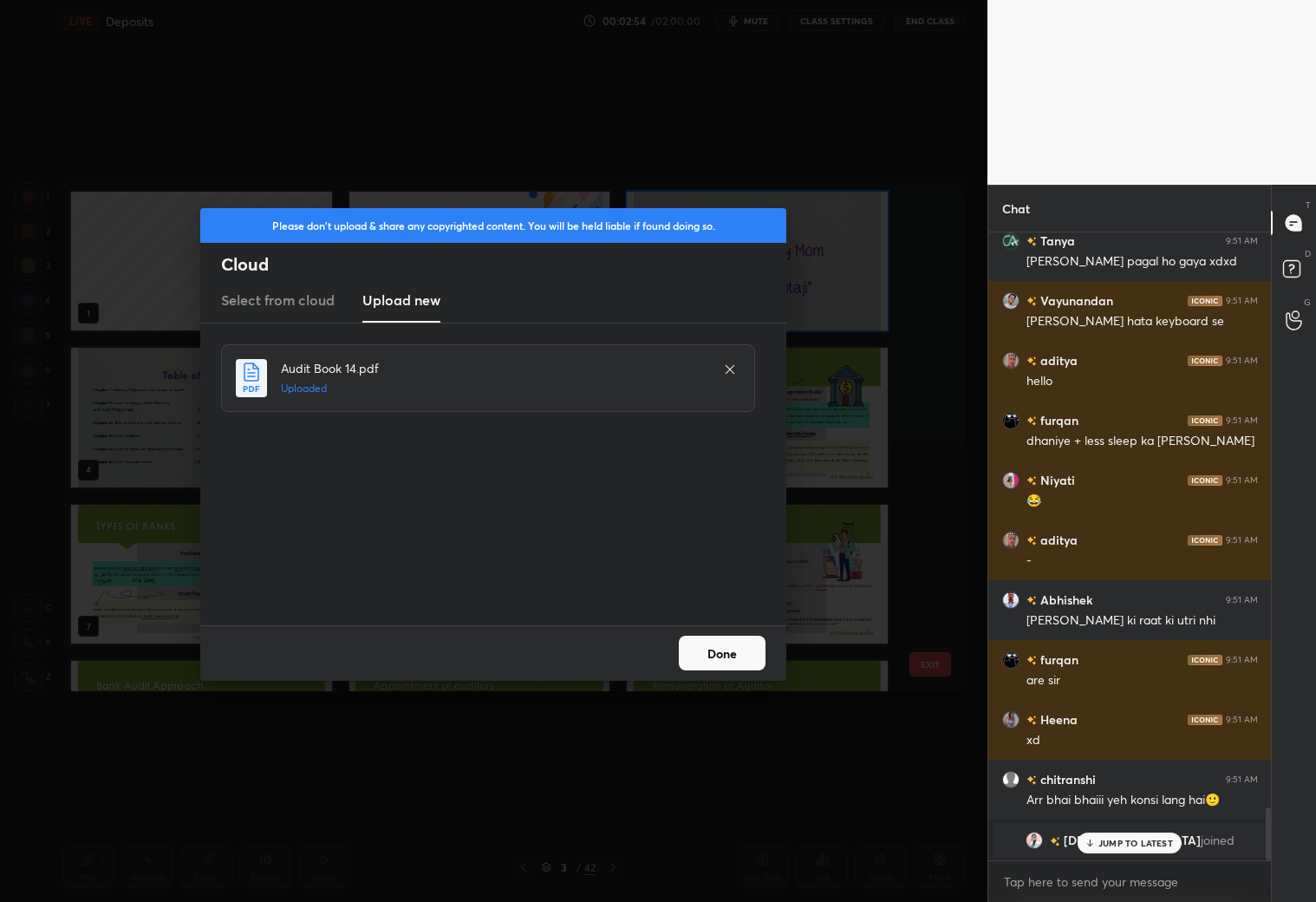
click at [701, 662] on button "Done" at bounding box center [721, 652] width 86 height 35
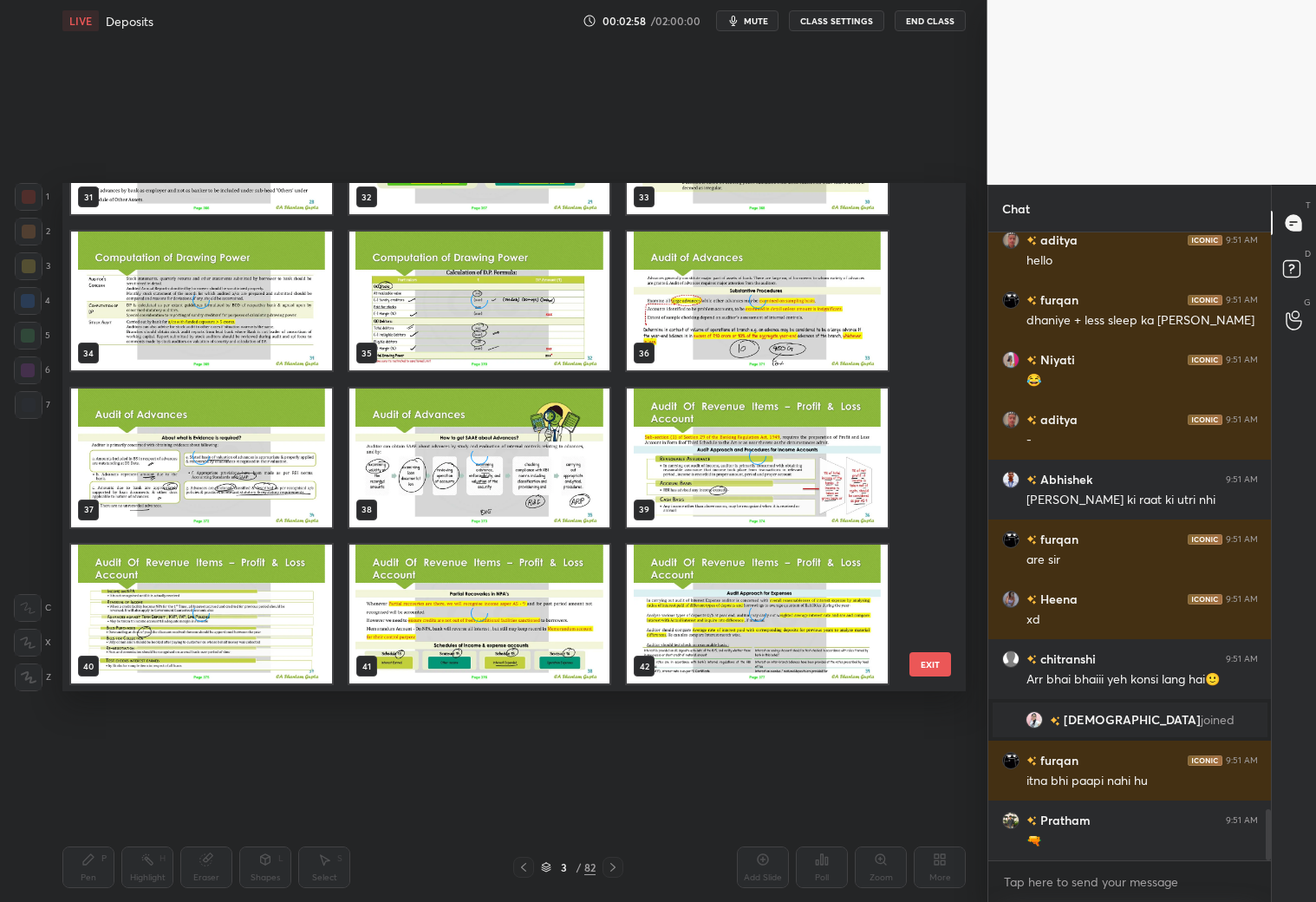
scroll to position [7016, 0]
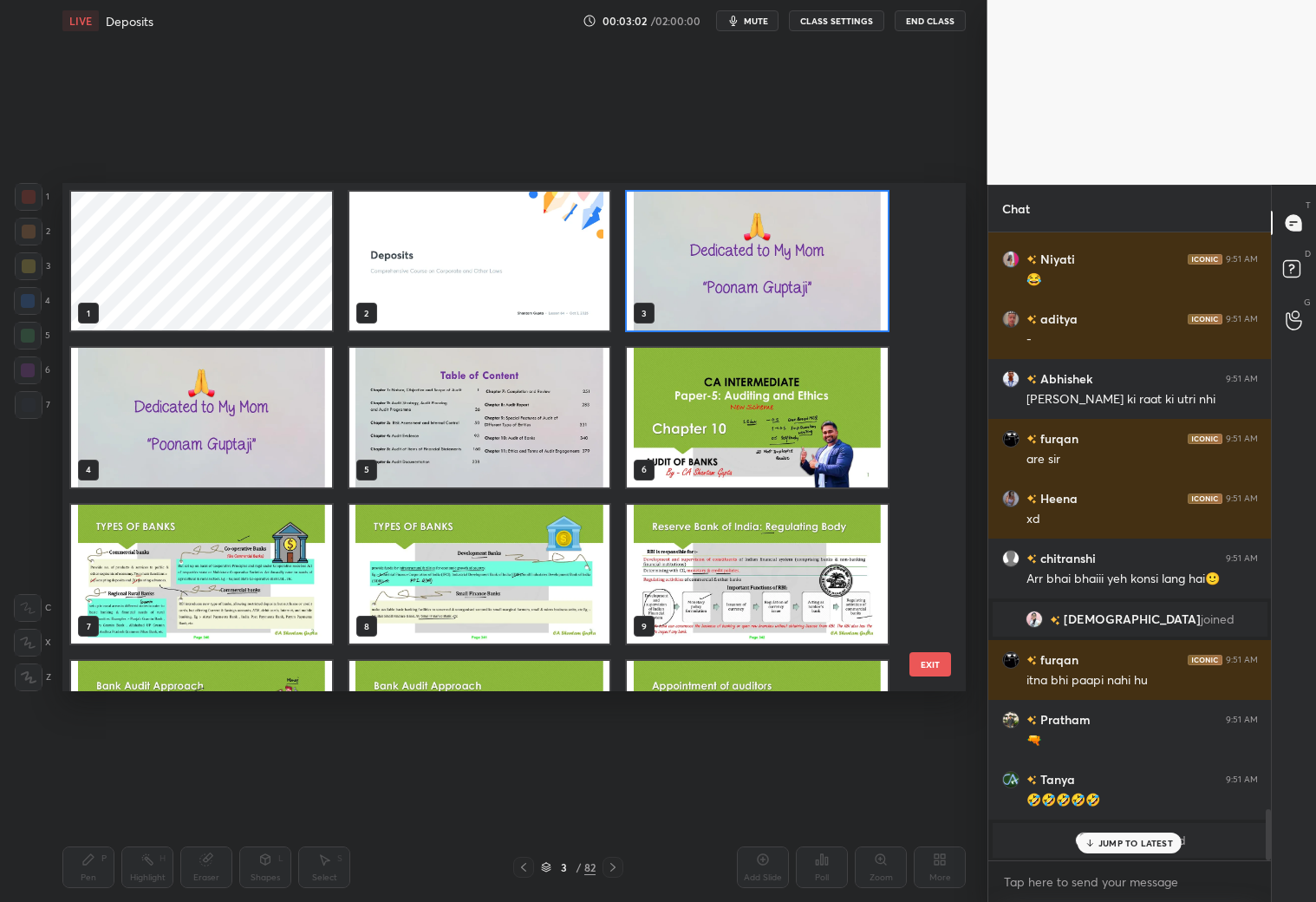
click at [929, 665] on button "EXIT" at bounding box center [931, 664] width 42 height 24
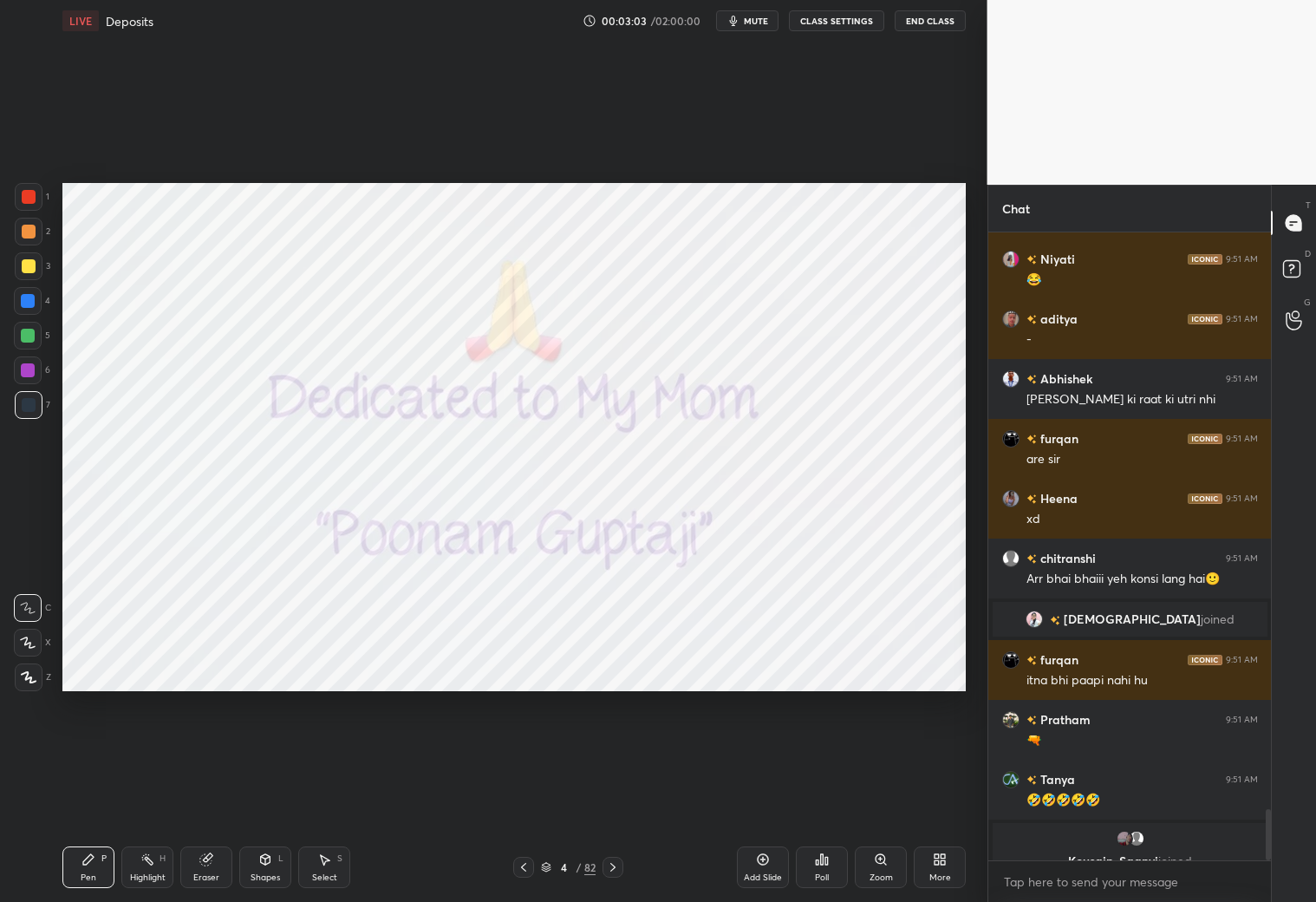
click at [936, 796] on div "More" at bounding box center [940, 877] width 22 height 9
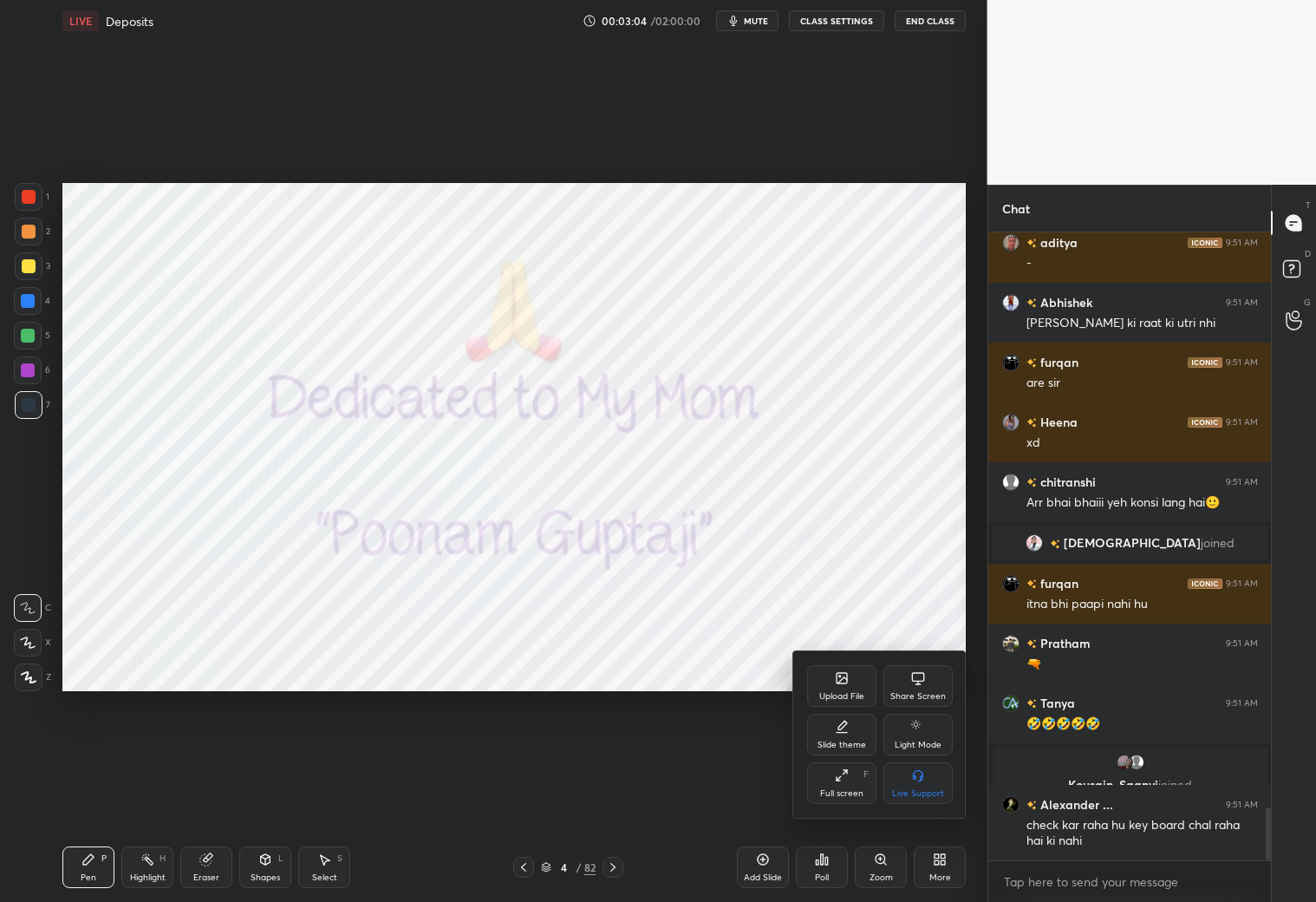
click at [841, 682] on icon at bounding box center [841, 678] width 10 height 10
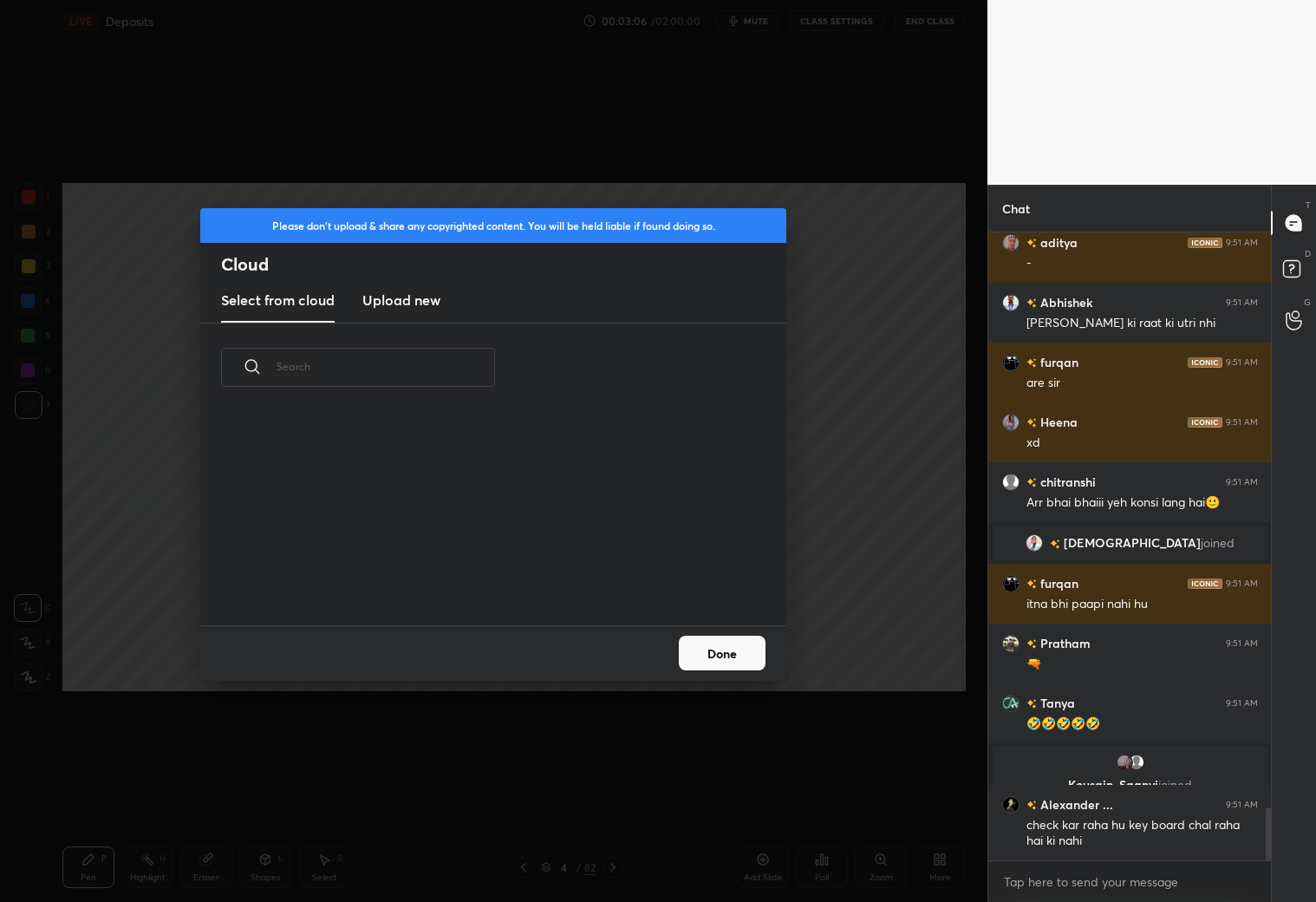
click at [377, 300] on h3 "Upload new" at bounding box center [401, 299] width 78 height 21
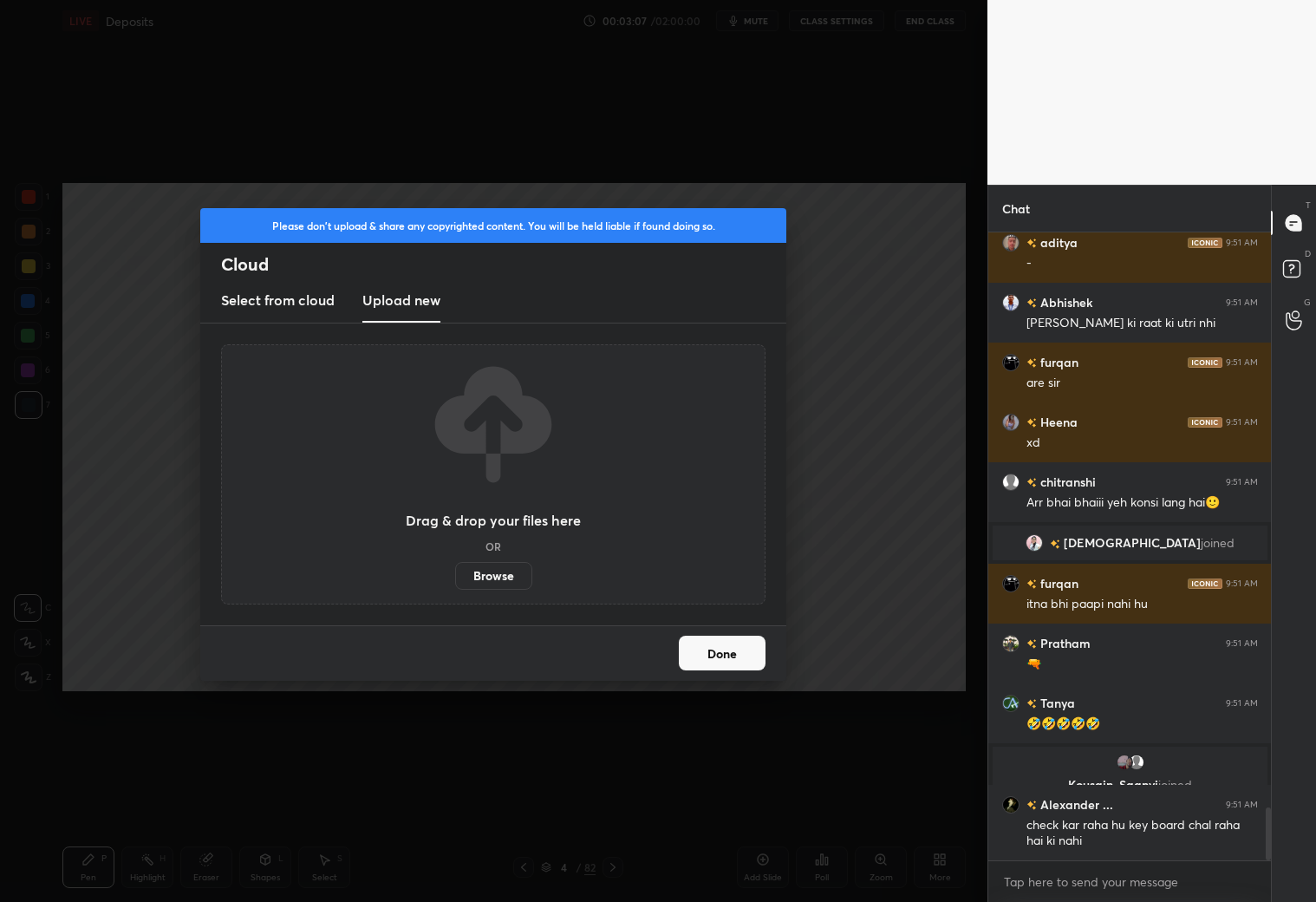
click at [474, 570] on label "Browse" at bounding box center [494, 576] width 77 height 28
click at [455, 570] on input "Browse" at bounding box center [455, 576] width 0 height 28
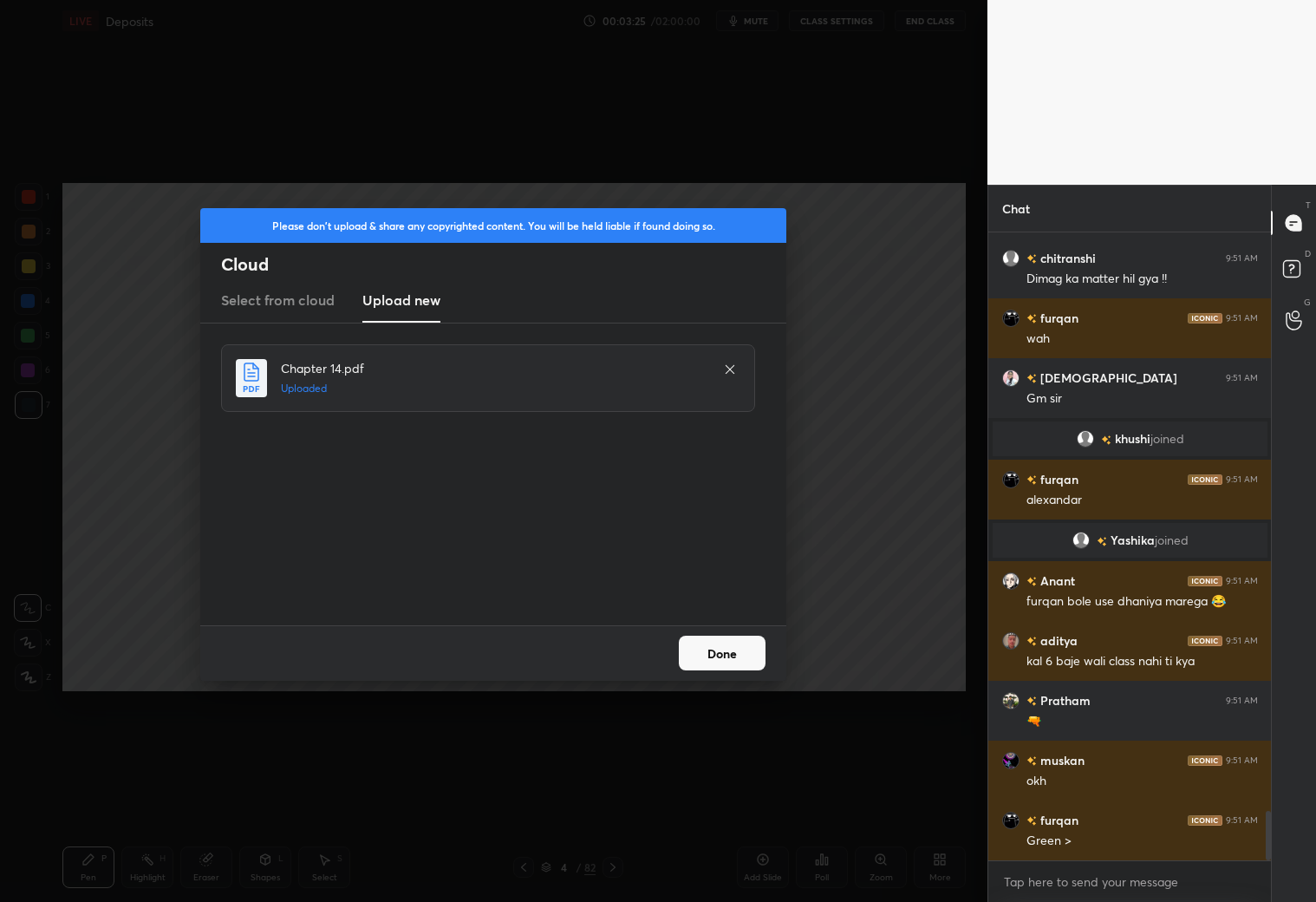
click at [711, 657] on button "Done" at bounding box center [721, 652] width 86 height 35
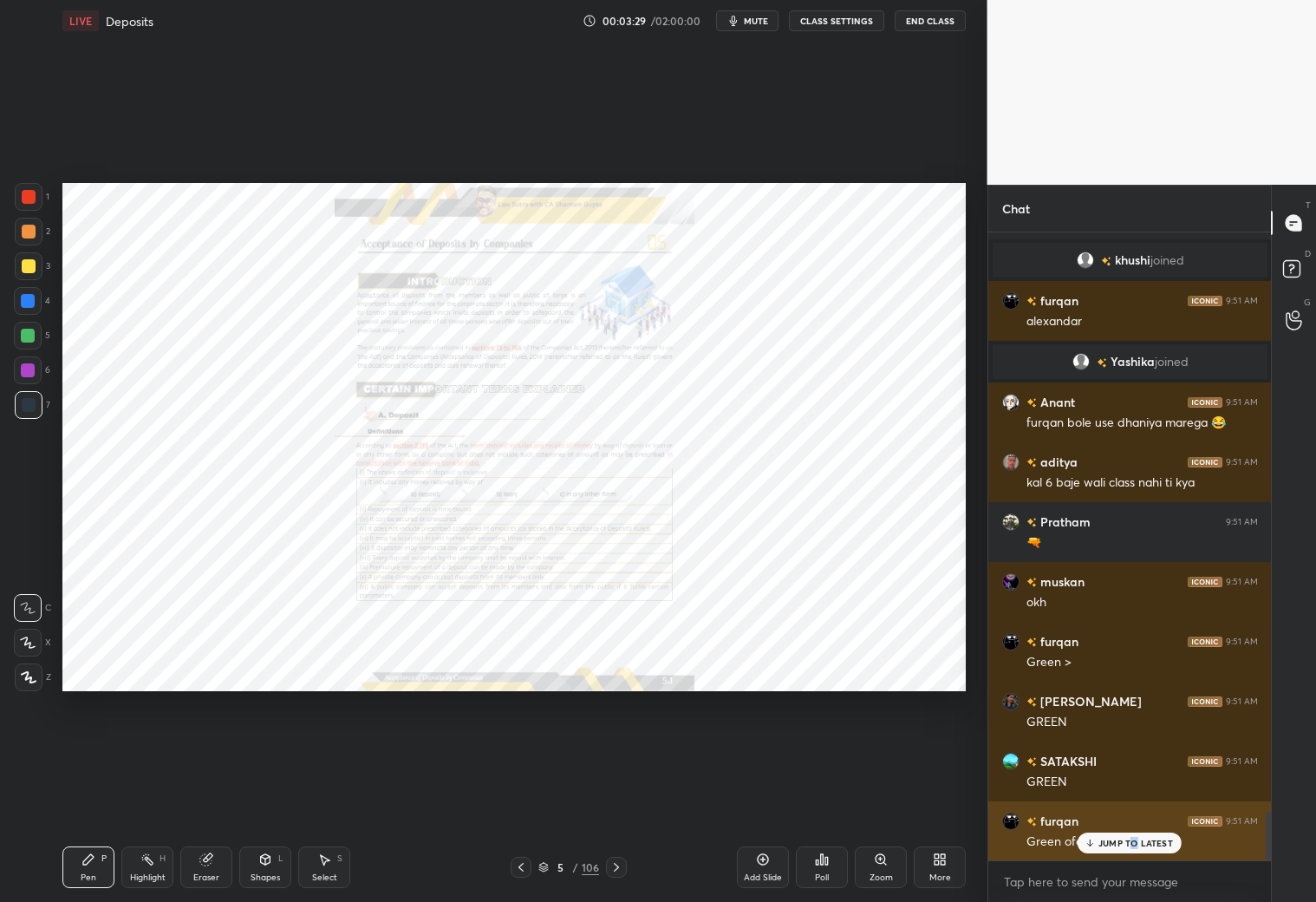
click at [1125, 796] on p "JUMP TO LATEST" at bounding box center [1135, 843] width 74 height 10
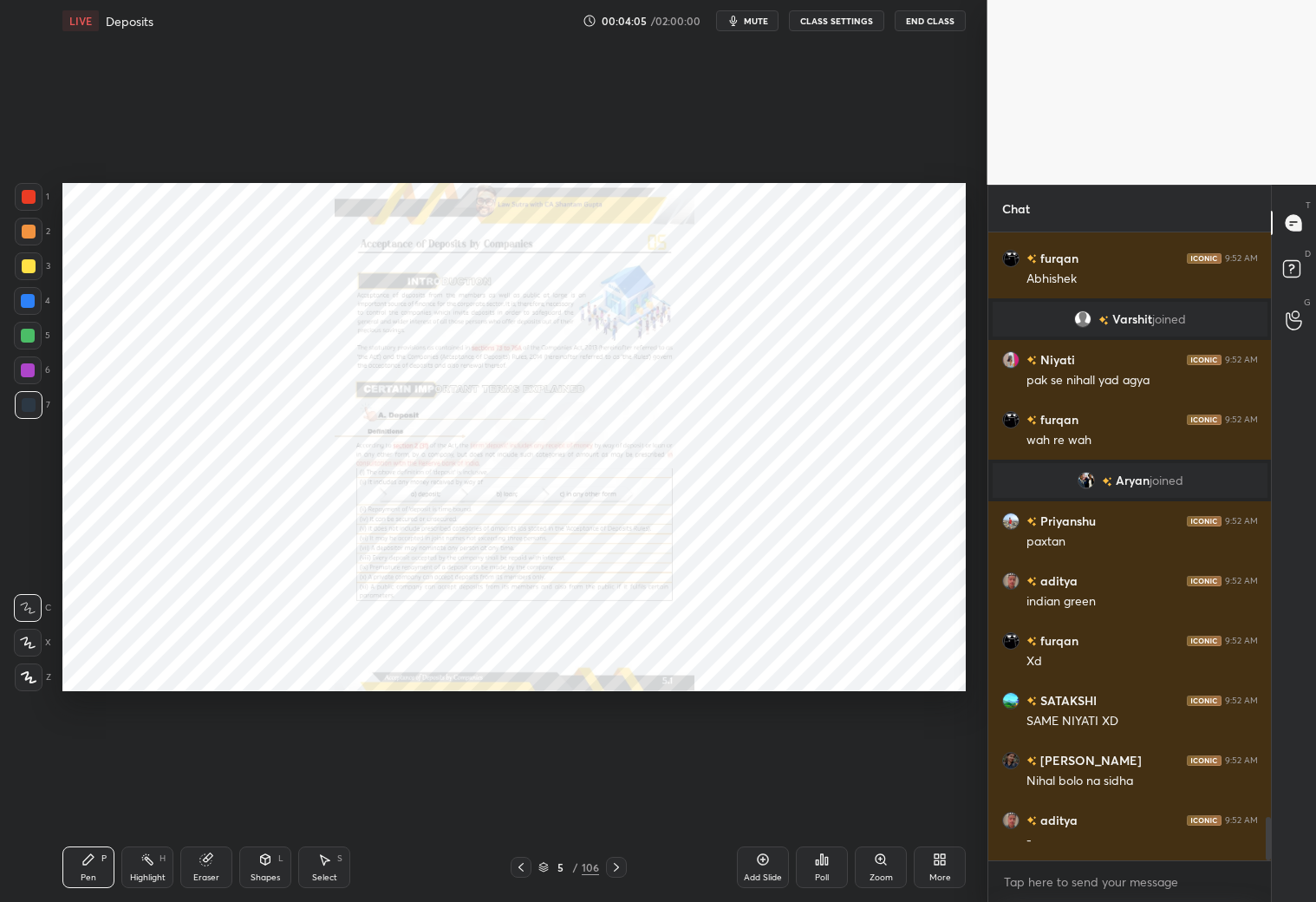
scroll to position [8465, 0]
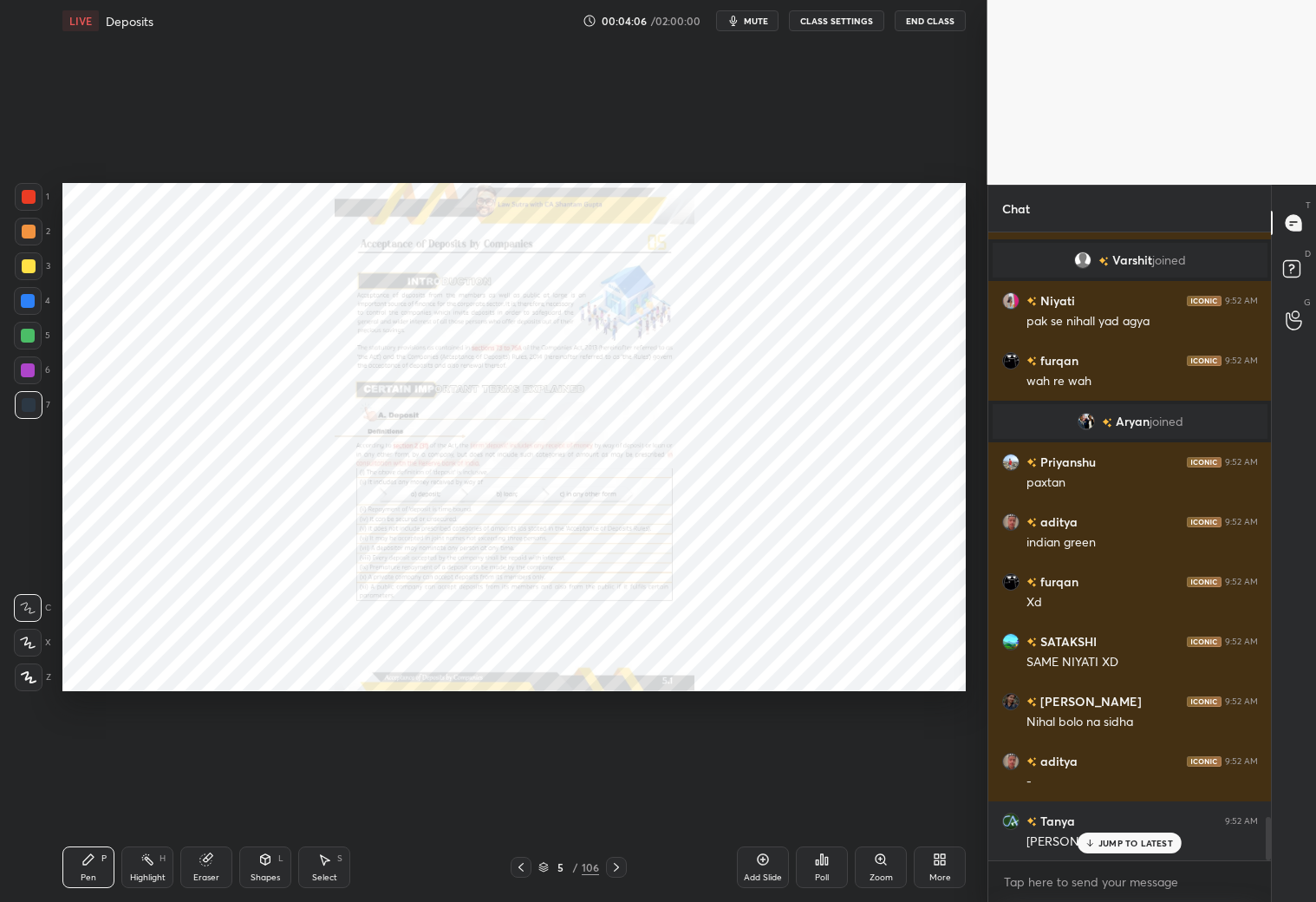
click at [1125, 796] on p "JUMP TO LATEST" at bounding box center [1135, 843] width 74 height 10
click at [617, 796] on icon at bounding box center [615, 866] width 5 height 9
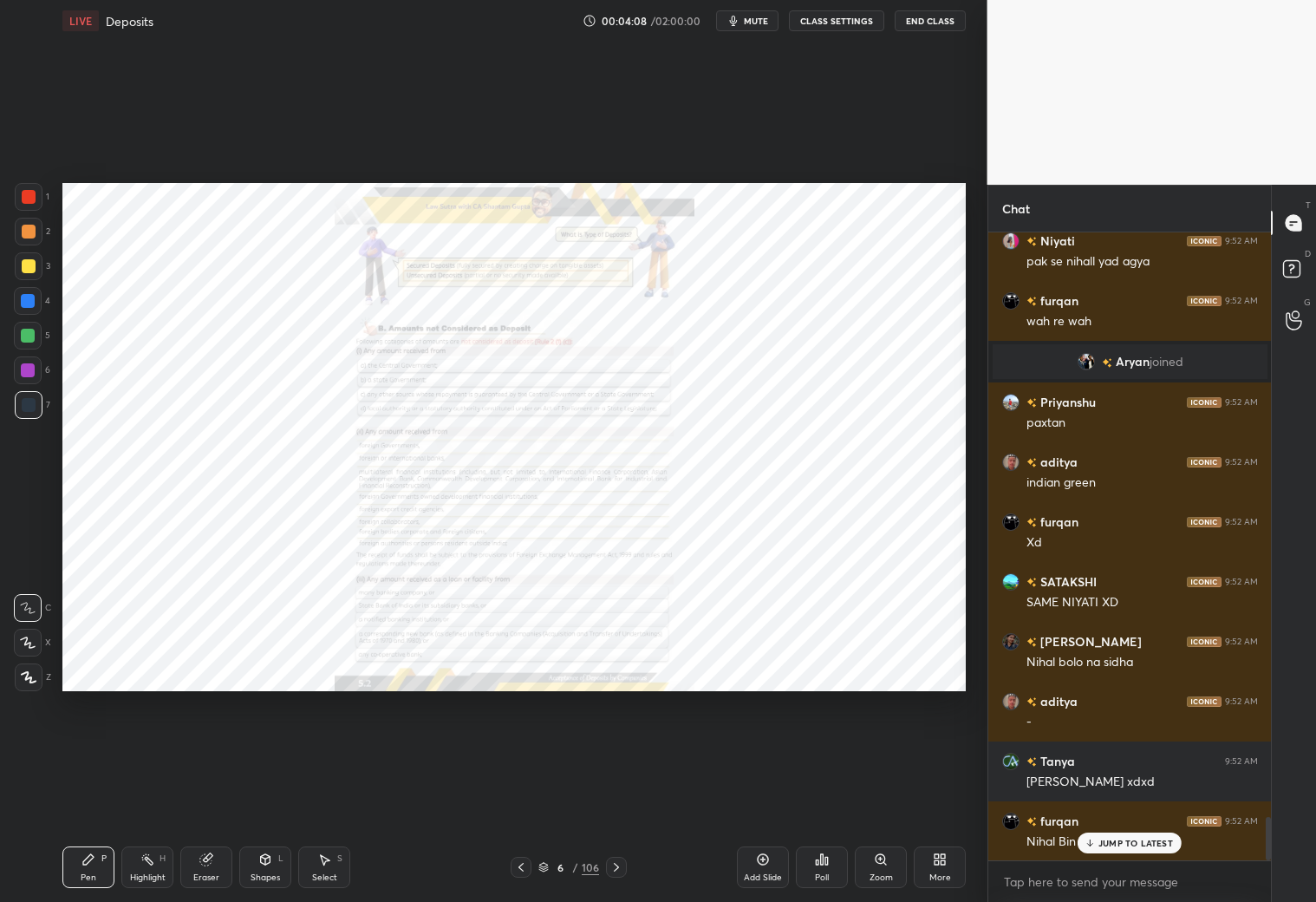
click at [619, 796] on icon at bounding box center [616, 867] width 14 height 14
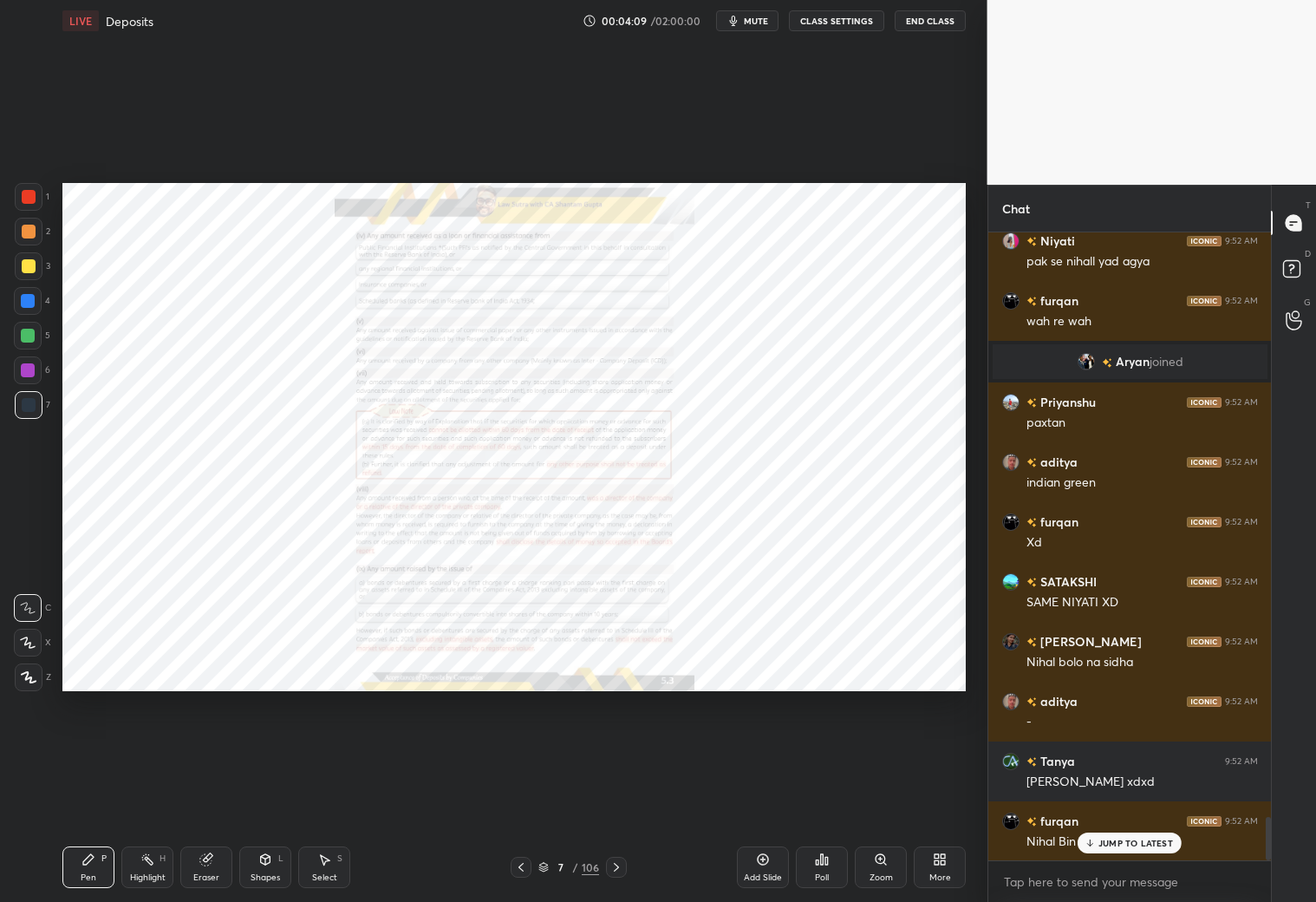
click at [624, 796] on div at bounding box center [615, 866] width 21 height 21
click at [621, 796] on icon at bounding box center [616, 867] width 14 height 14
click at [619, 796] on icon at bounding box center [616, 867] width 14 height 14
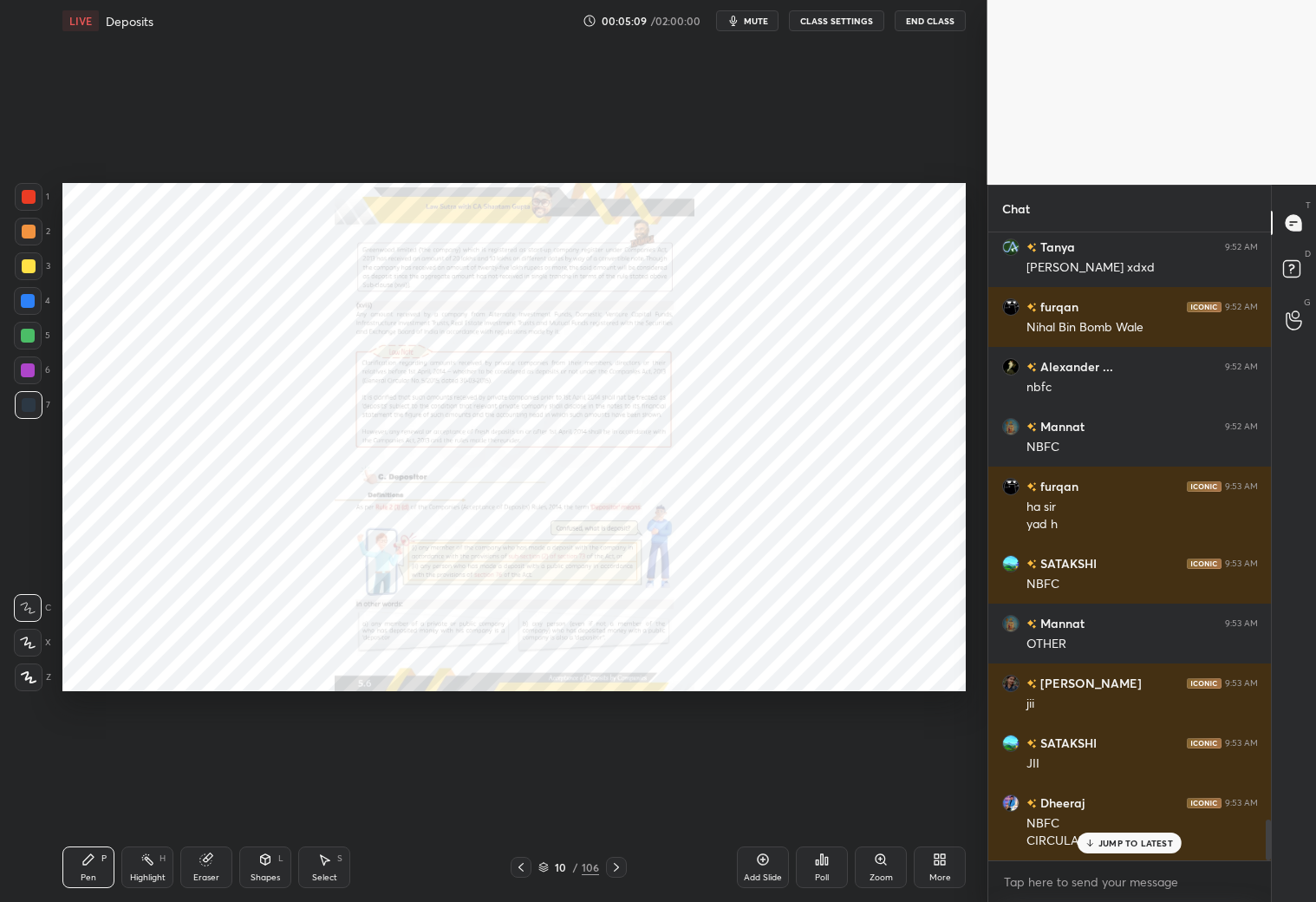
scroll to position [9098, 0]
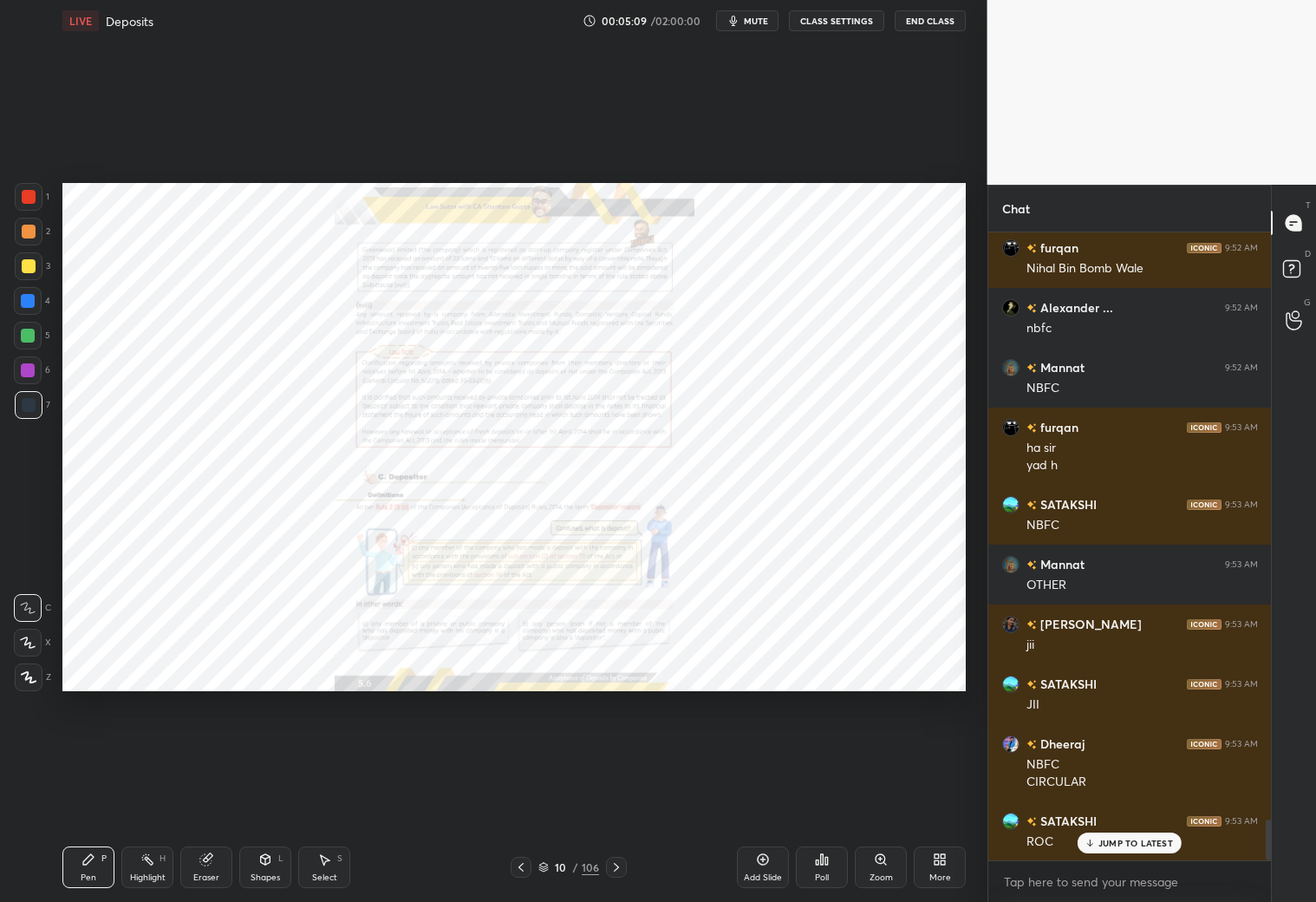
click at [617, 796] on icon at bounding box center [616, 867] width 14 height 14
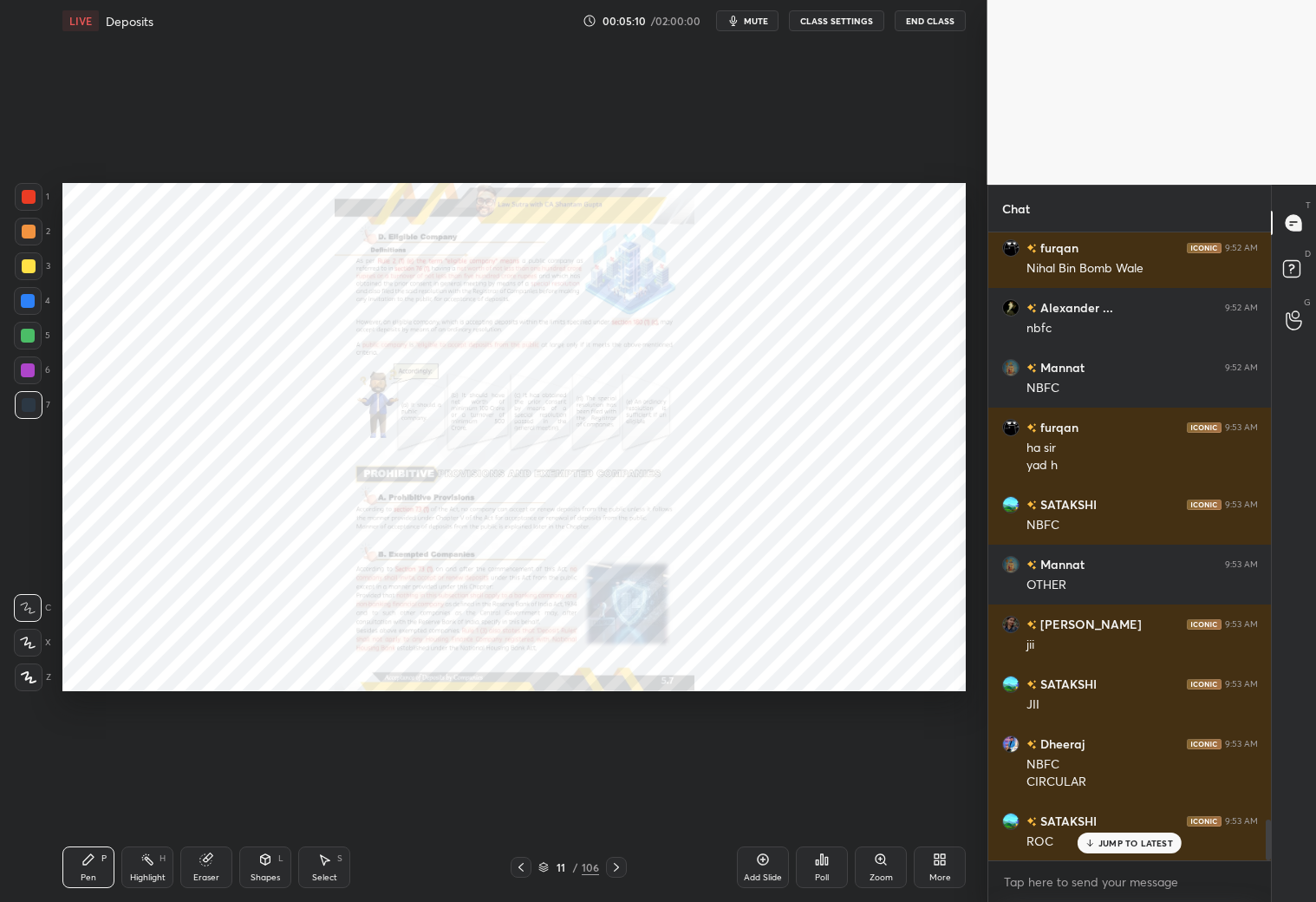
click at [619, 796] on icon at bounding box center [616, 867] width 14 height 14
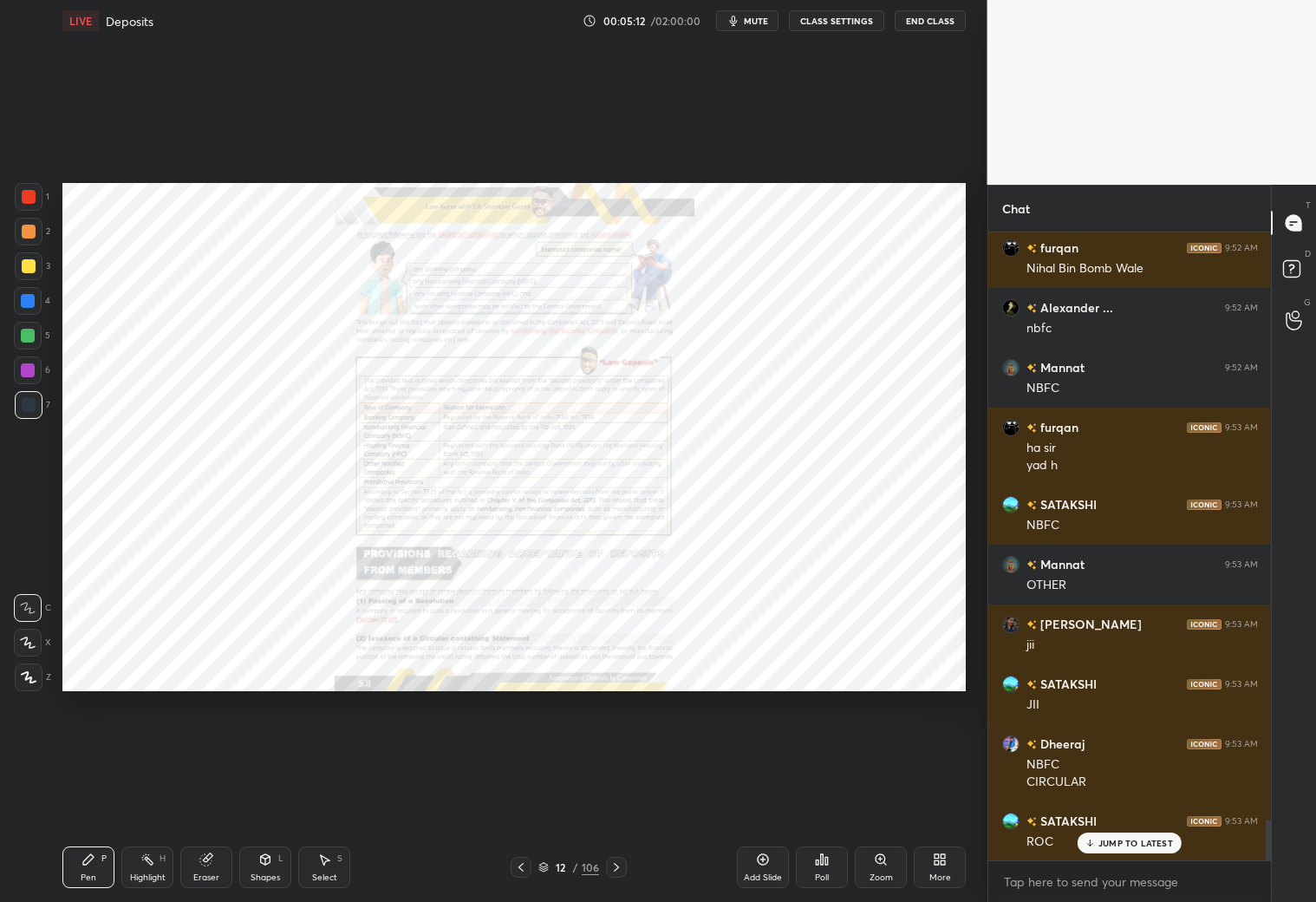
click at [629, 796] on div "12 / 106" at bounding box center [568, 866] width 337 height 21
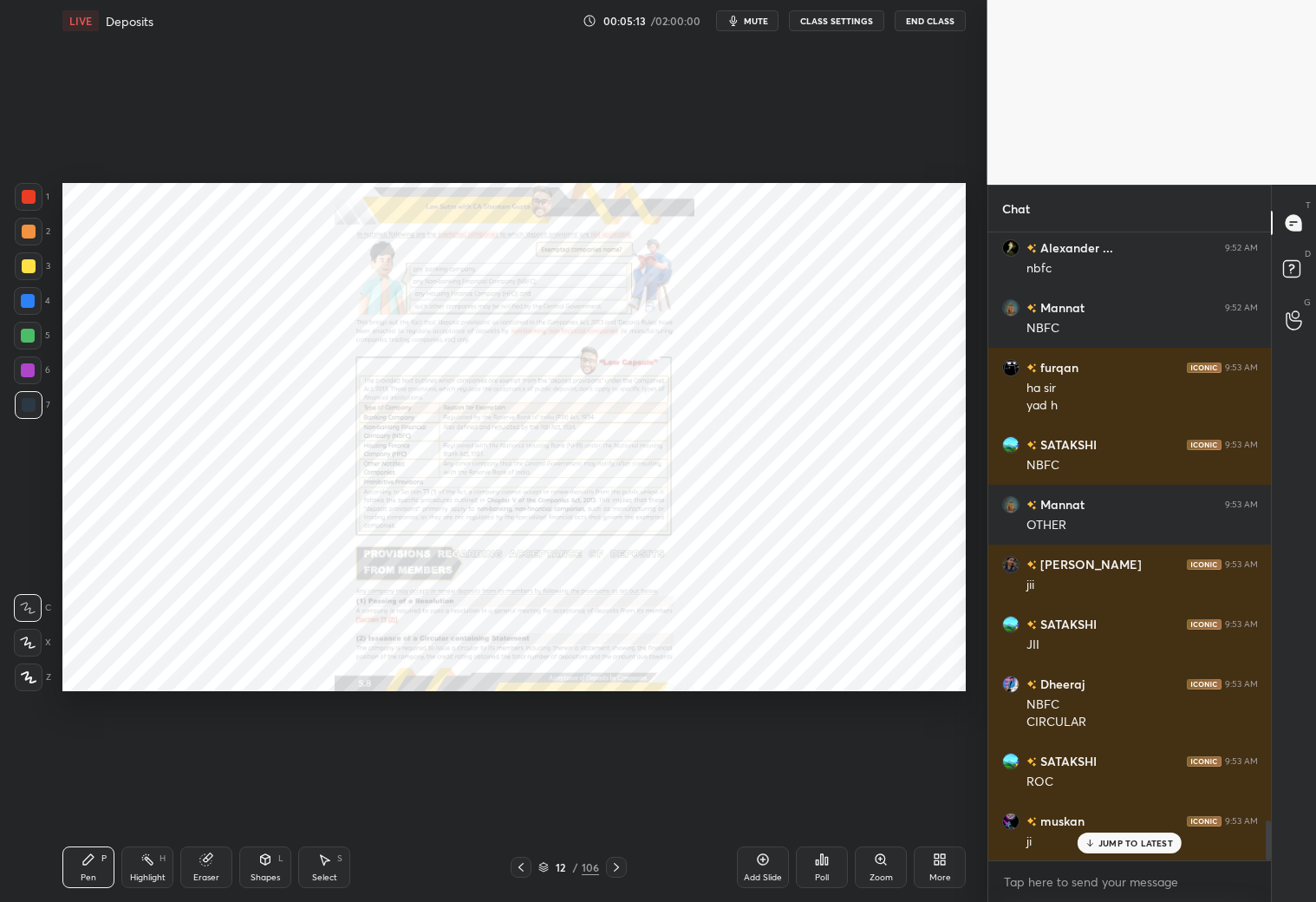
click at [615, 796] on icon at bounding box center [616, 867] width 14 height 14
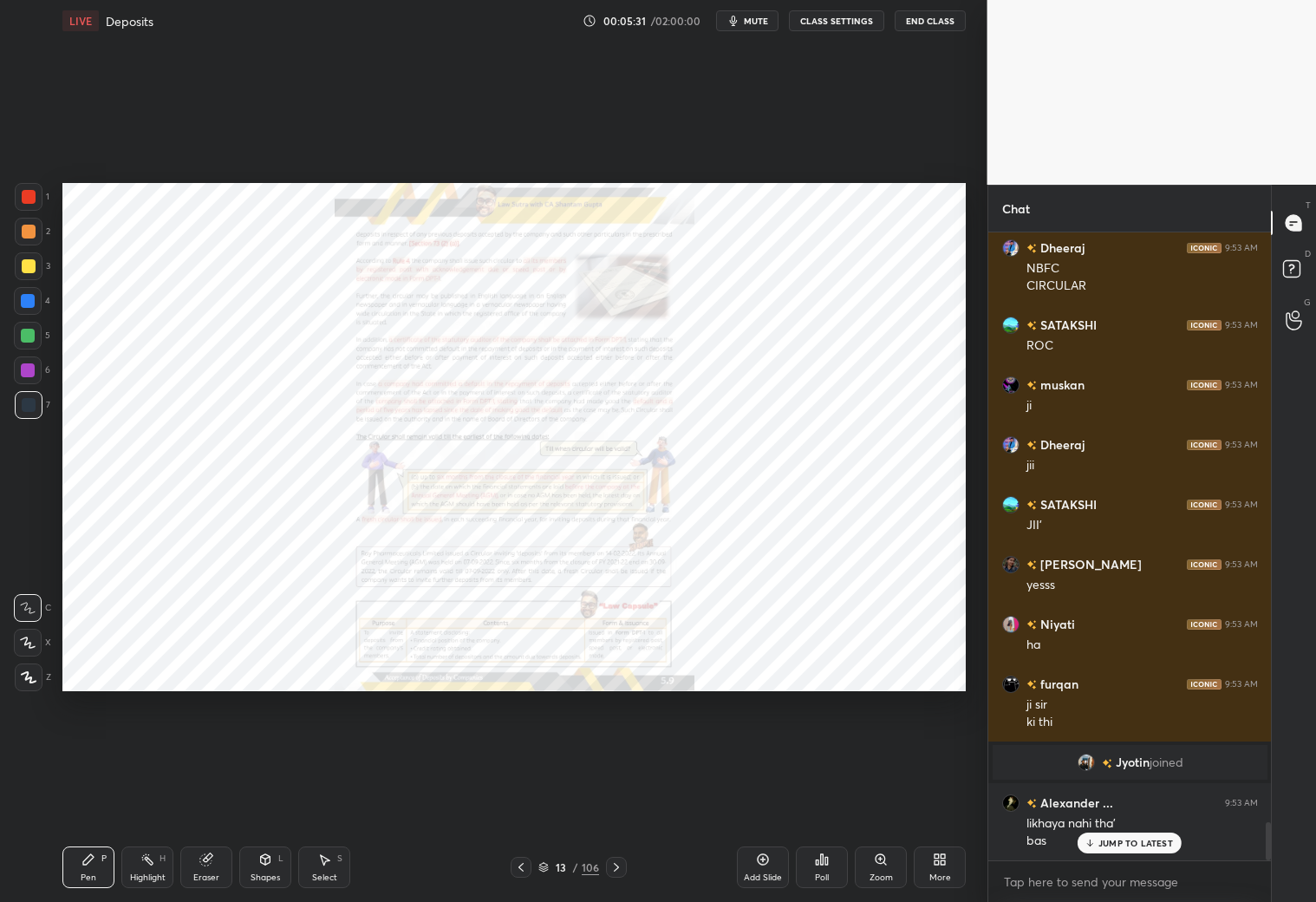
scroll to position [9653, 0]
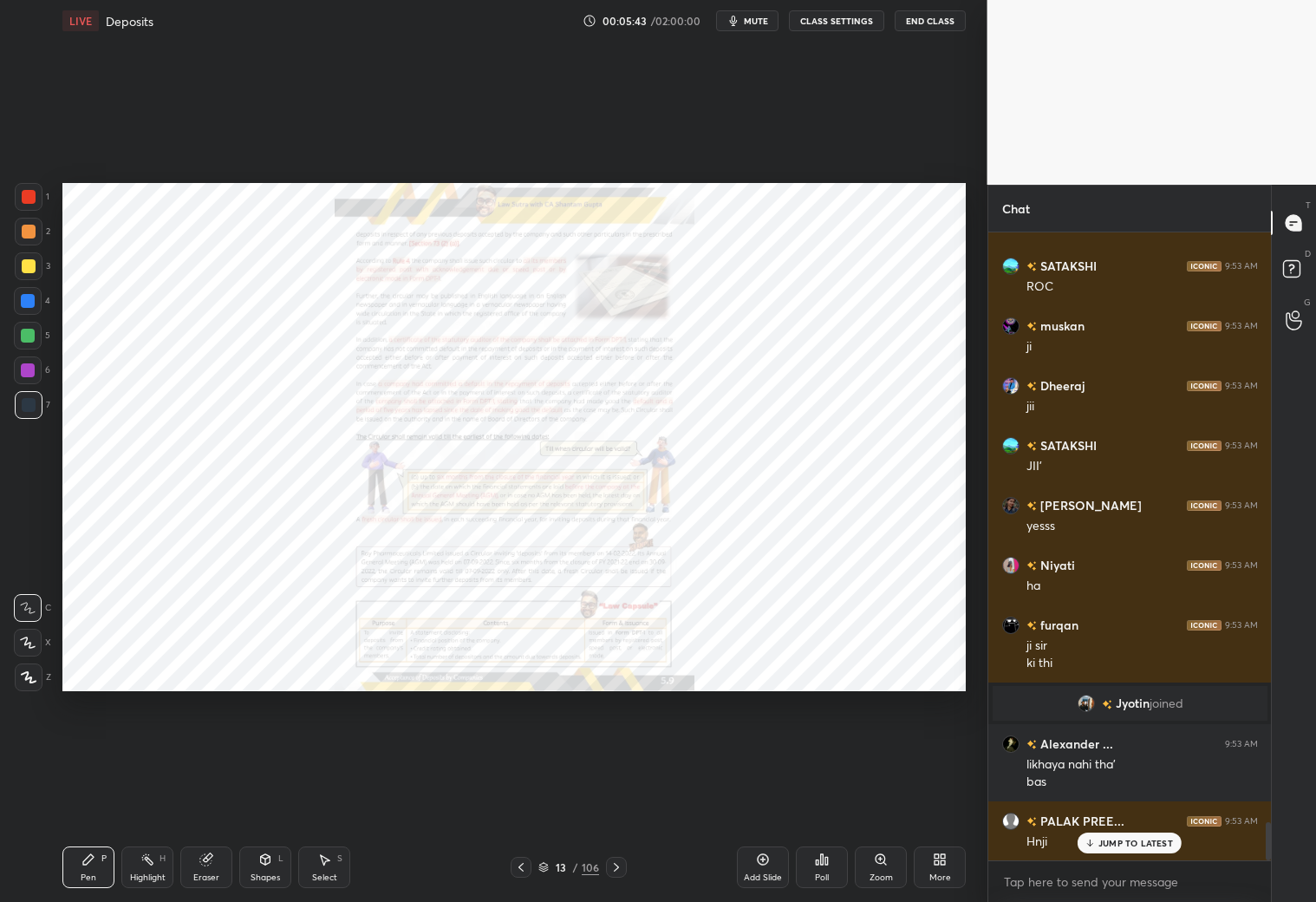
click at [882, 796] on div "Zoom" at bounding box center [880, 867] width 52 height 42
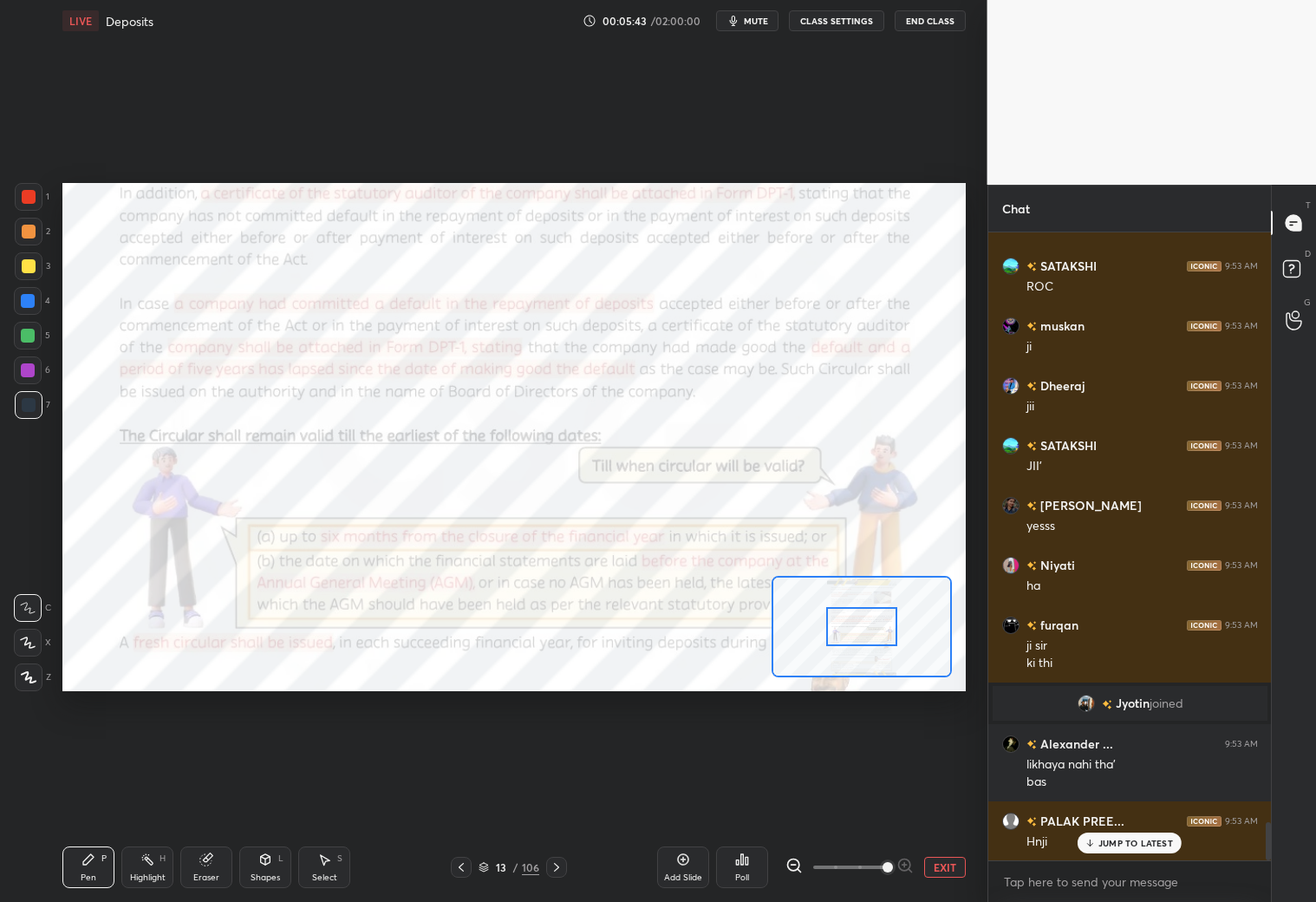
click at [882, 796] on span at bounding box center [849, 867] width 72 height 26
click at [882, 796] on span at bounding box center [887, 866] width 10 height 10
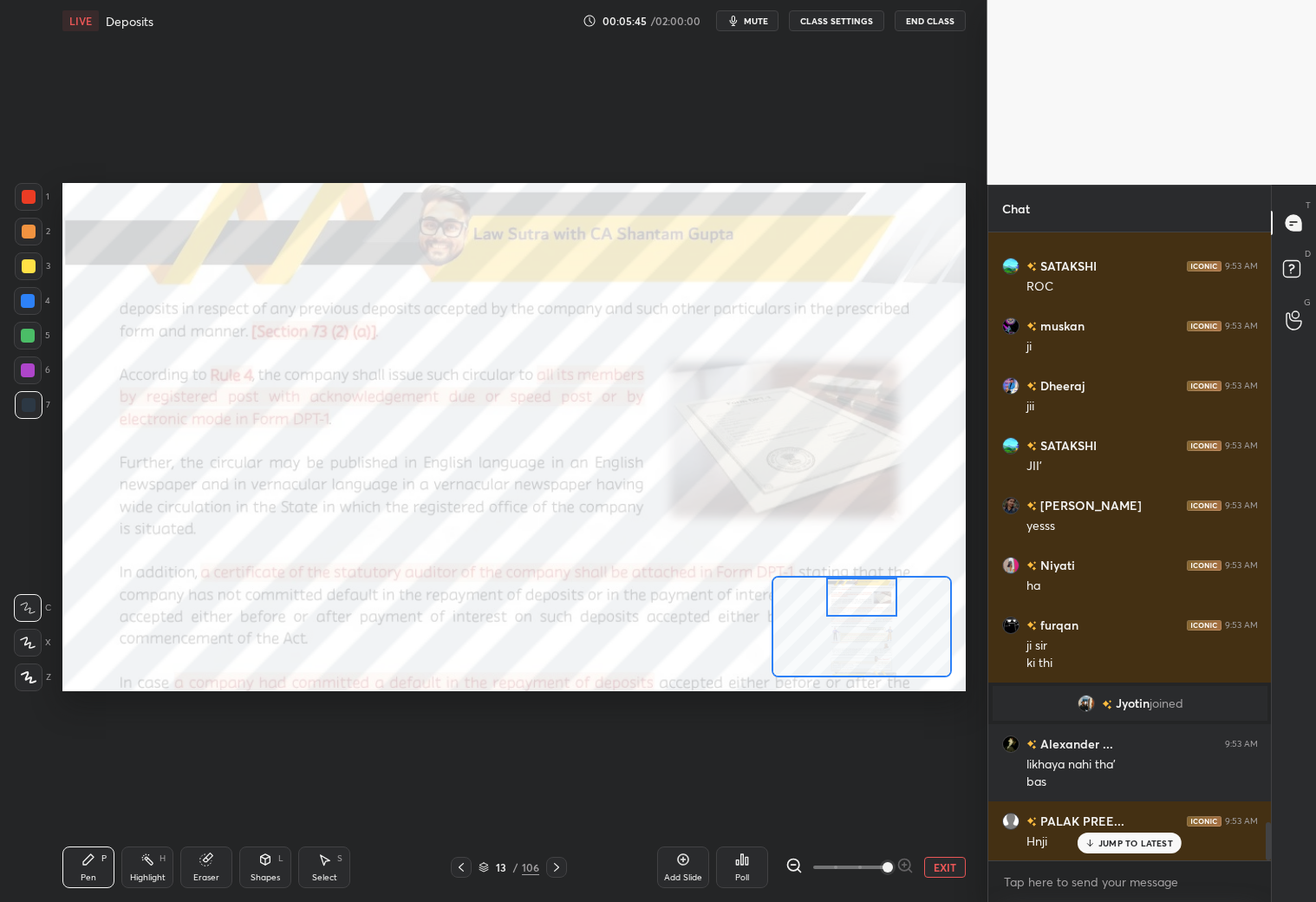
drag, startPoint x: 867, startPoint y: 631, endPoint x: 867, endPoint y: 592, distance: 39.0
click at [865, 592] on div at bounding box center [862, 597] width 71 height 39
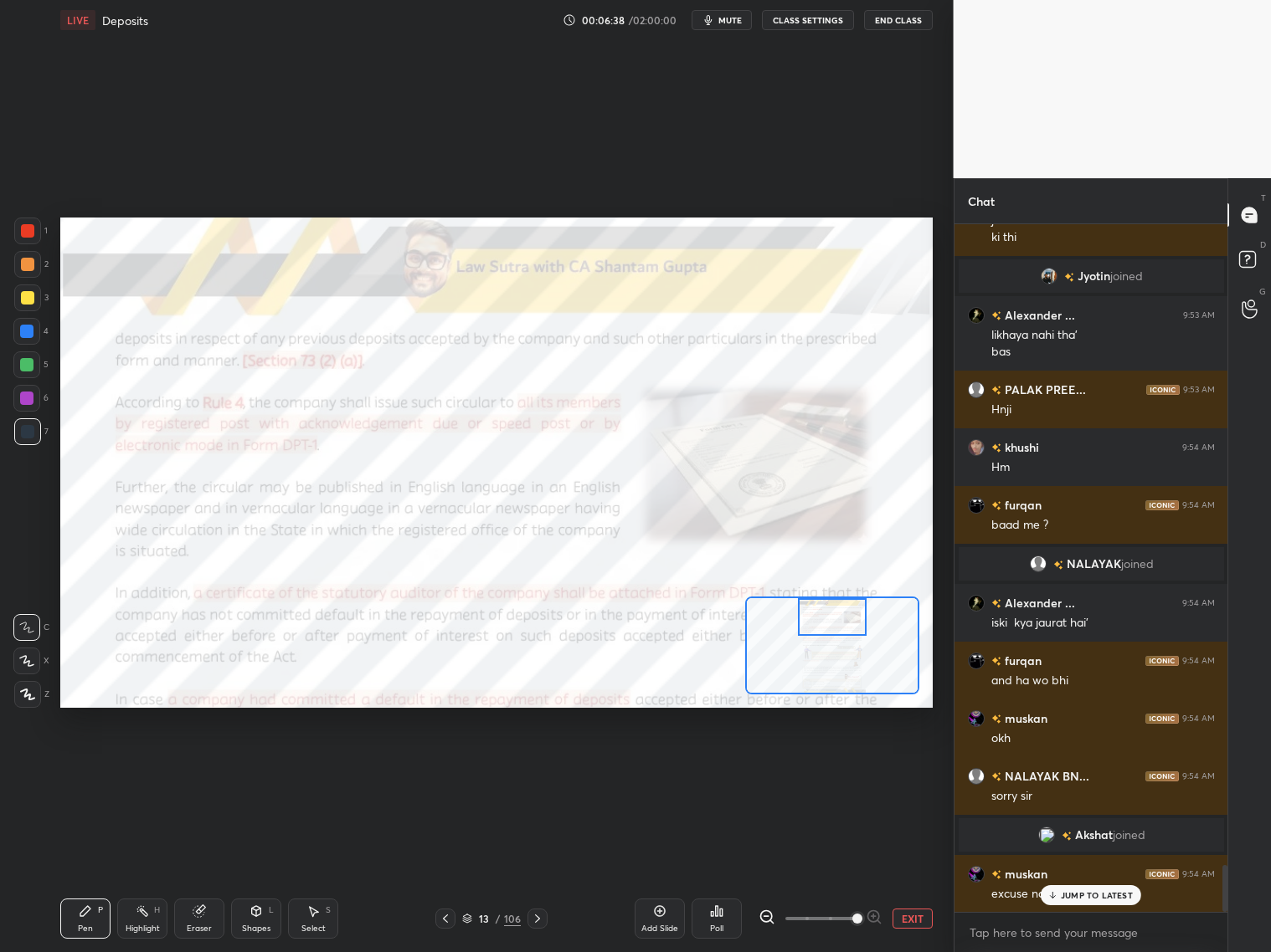
scroll to position [9386, 0]
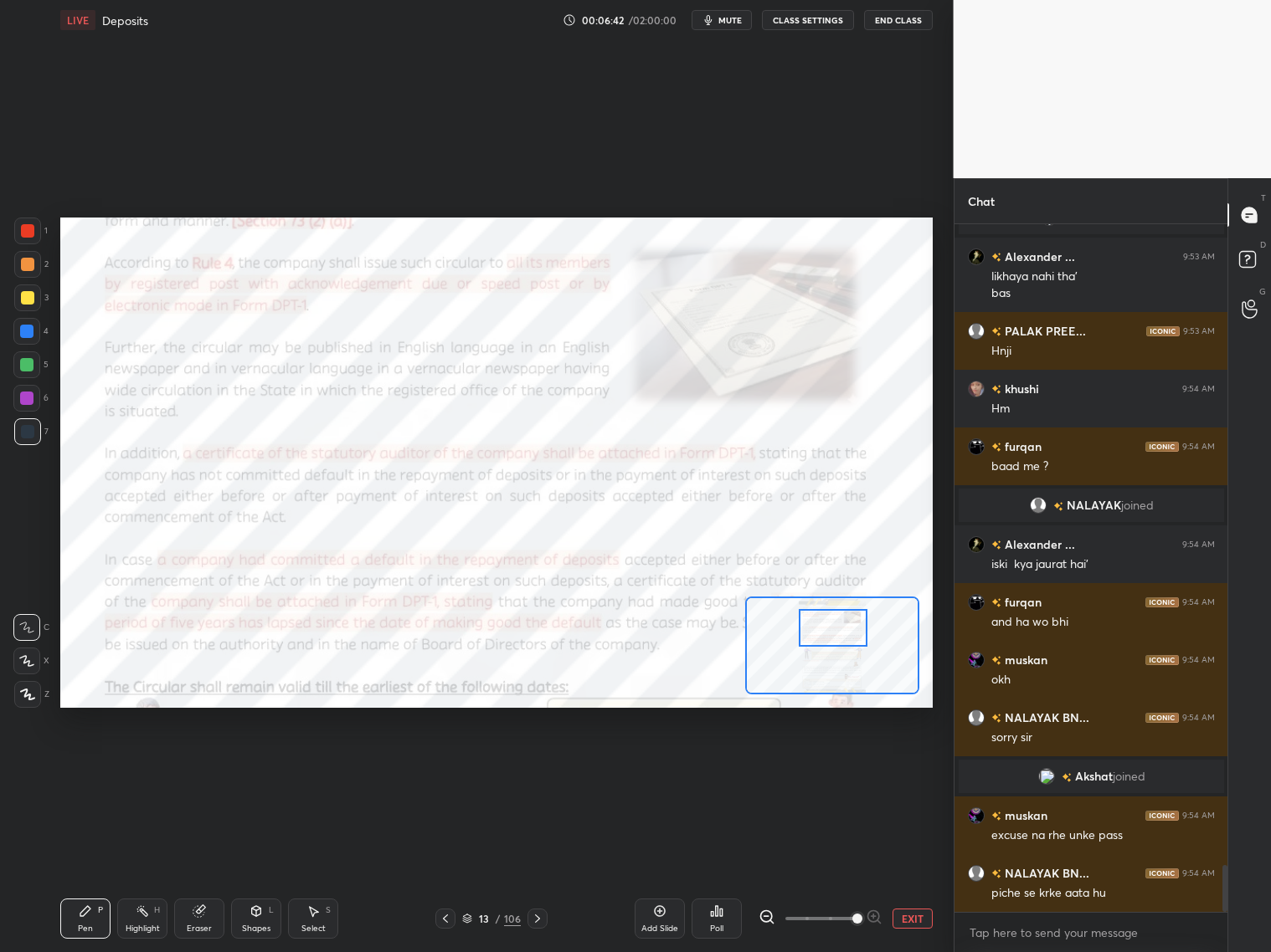
click at [832, 632] on div at bounding box center [834, 628] width 69 height 37
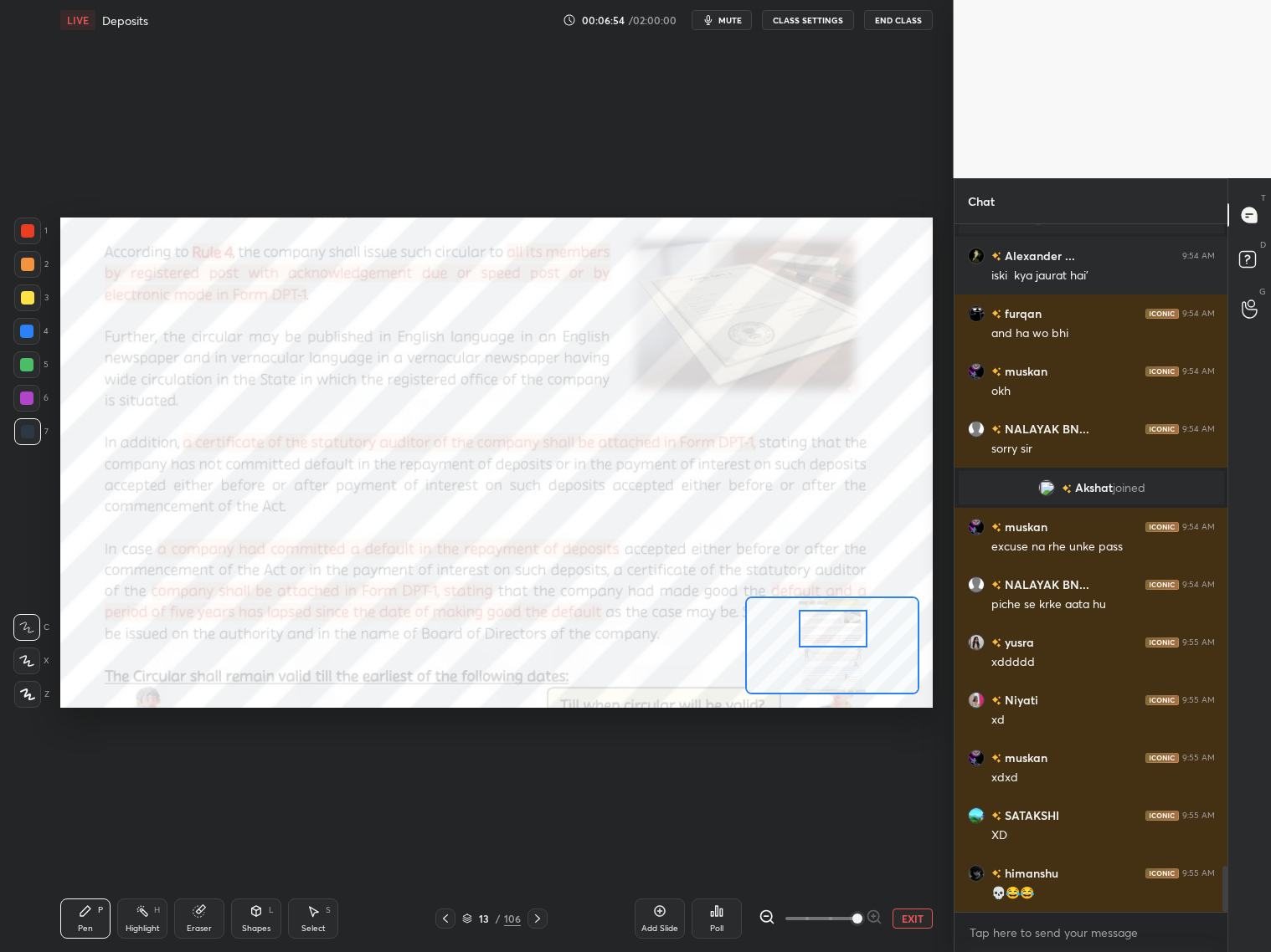
scroll to position [9732, 0]
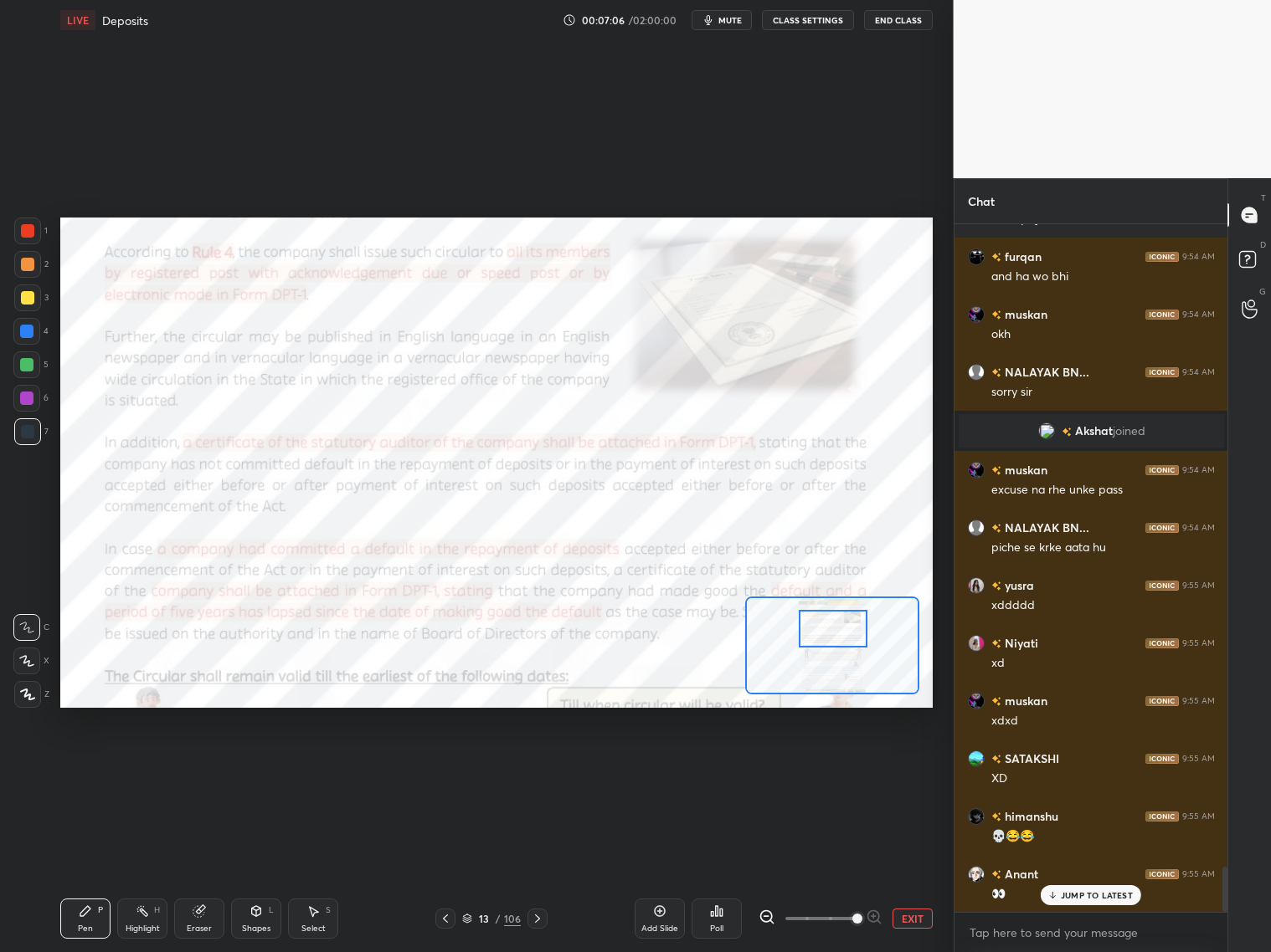
drag, startPoint x: 197, startPoint y: 920, endPoint x: 224, endPoint y: 876, distance: 51.6
click at [197, 768] on div "Eraser" at bounding box center [199, 919] width 50 height 40
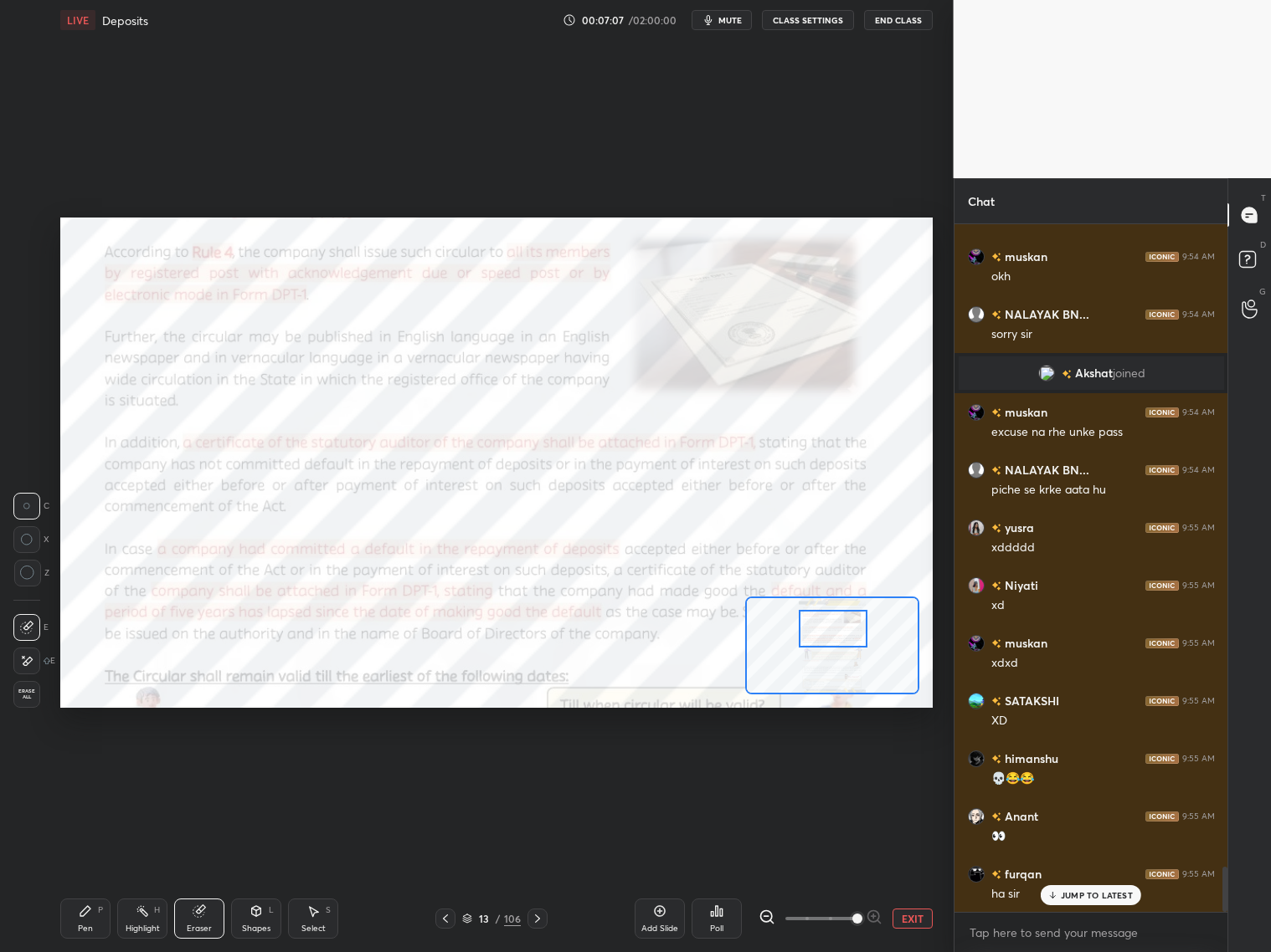
scroll to position [9847, 0]
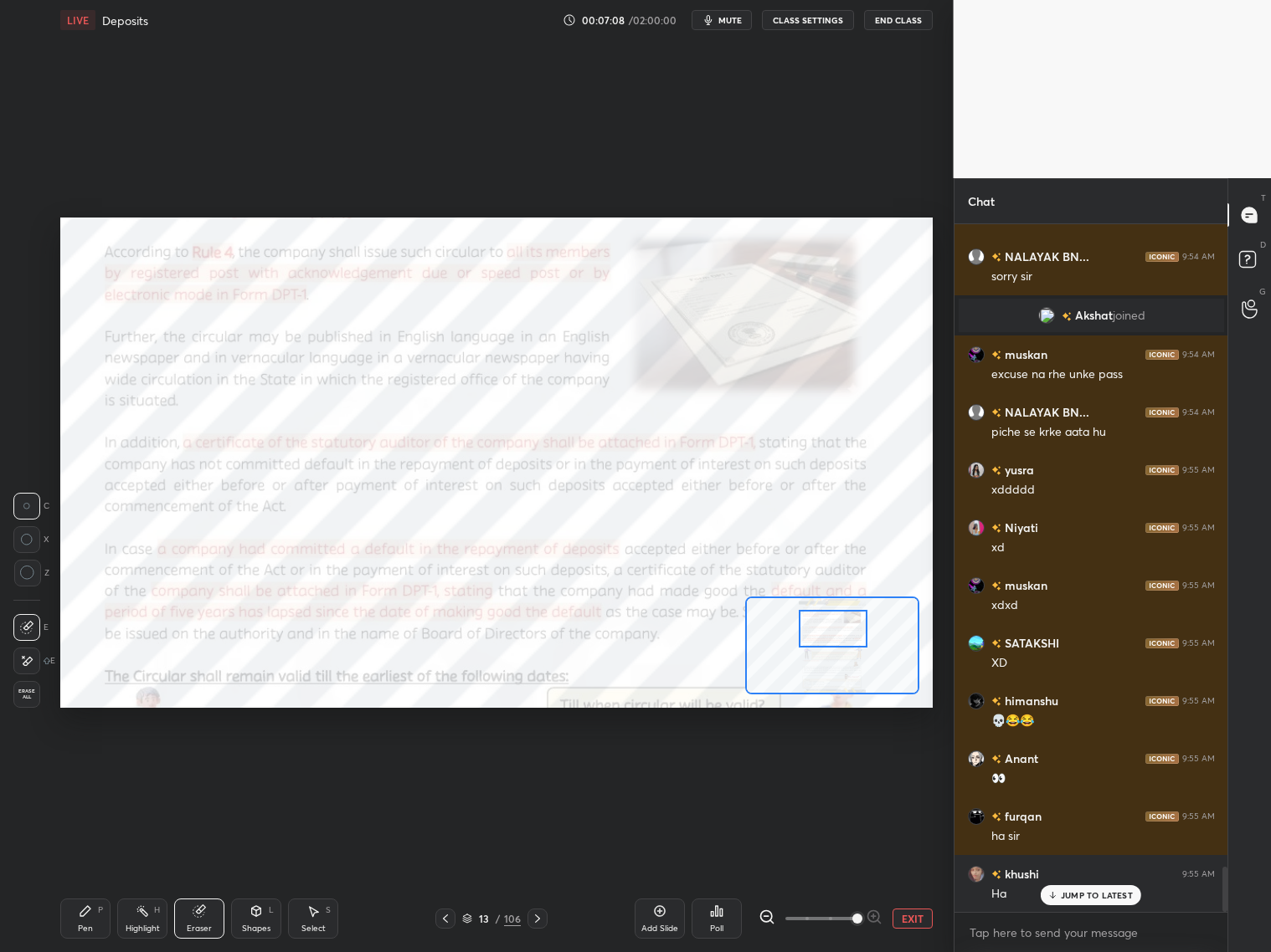
click at [81, 768] on icon at bounding box center [85, 911] width 10 height 10
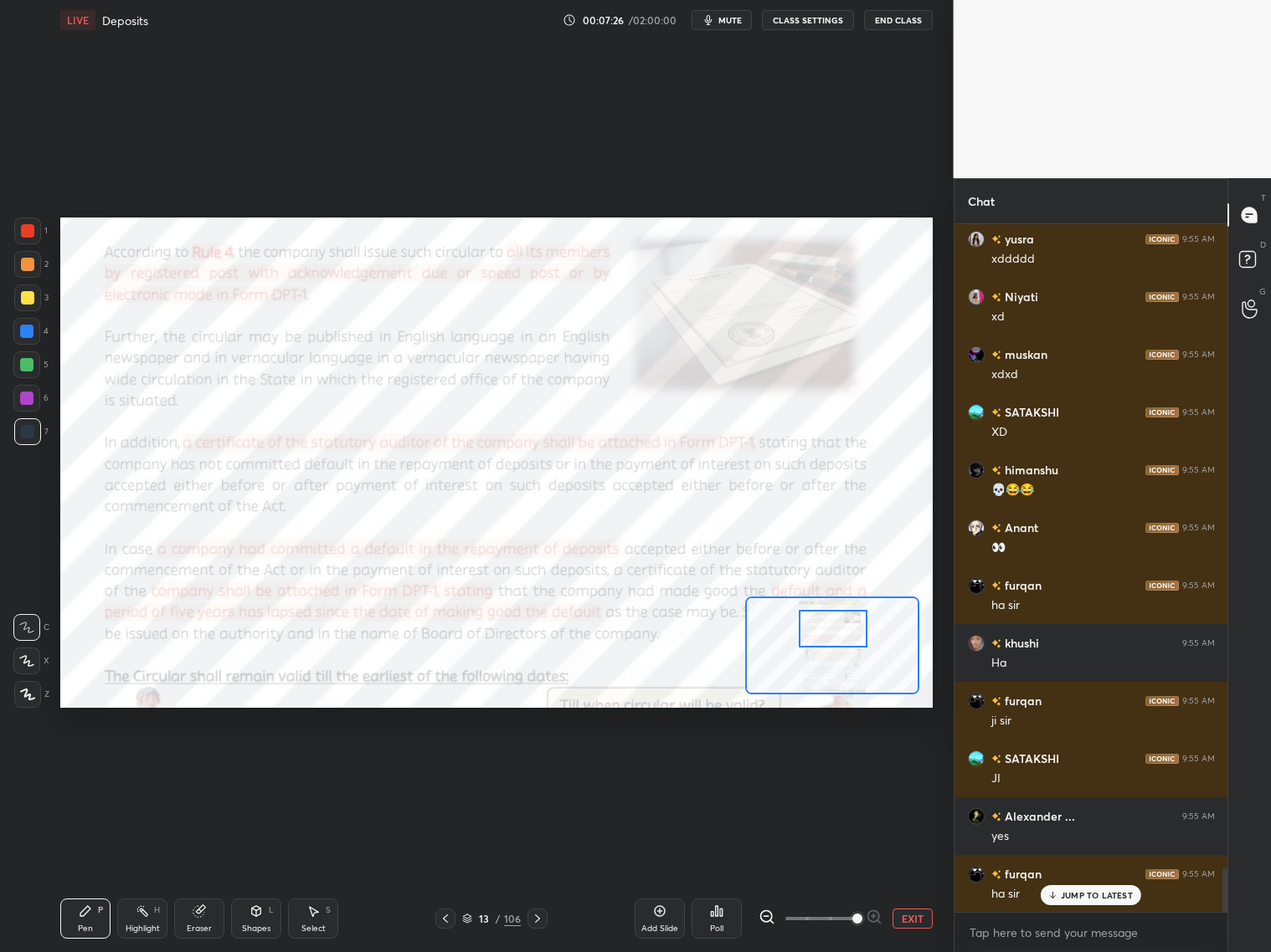
scroll to position [10136, 0]
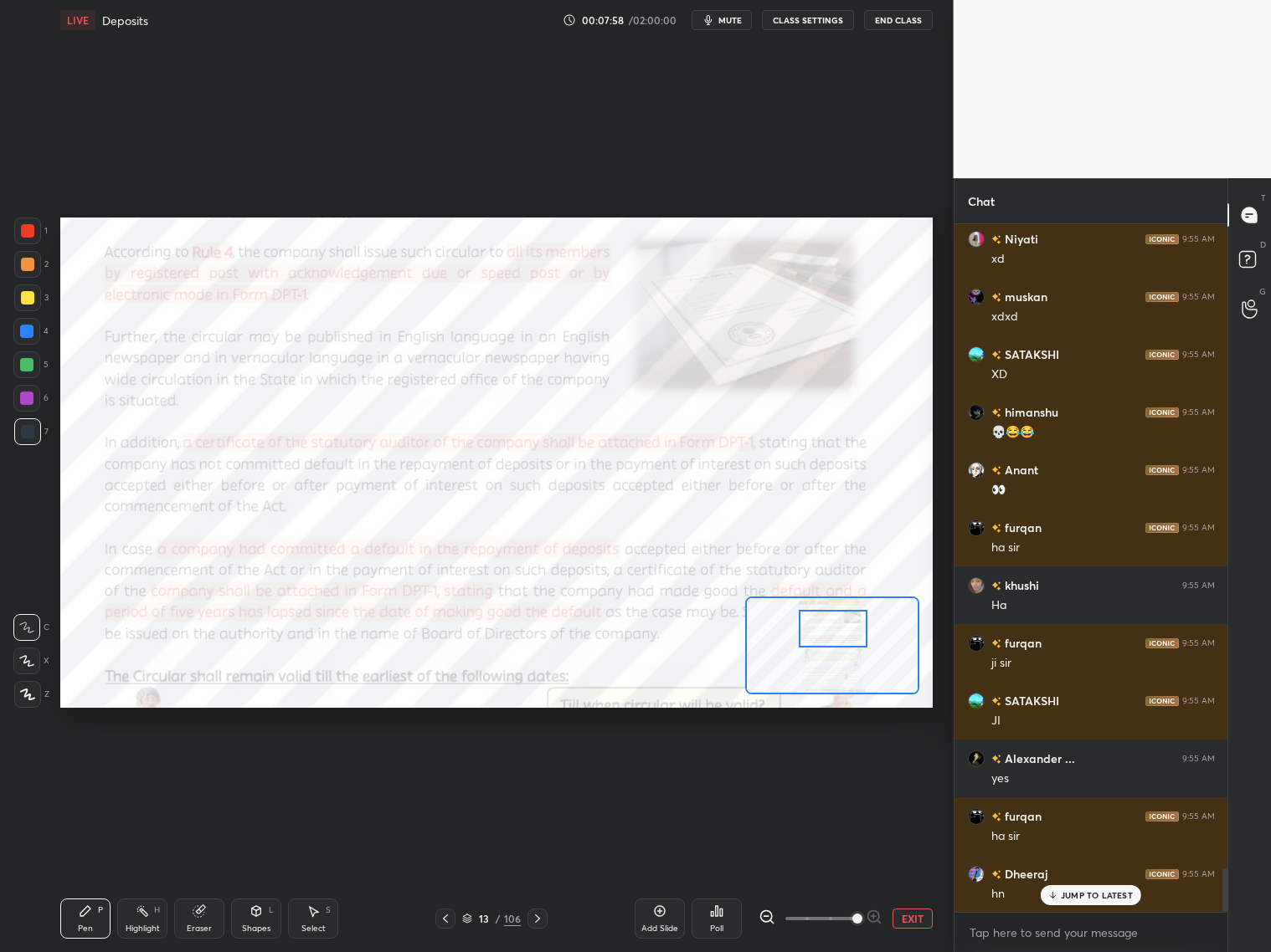
drag, startPoint x: 32, startPoint y: 237, endPoint x: 51, endPoint y: 232, distance: 19.6
click at [36, 238] on div at bounding box center [28, 231] width 27 height 27
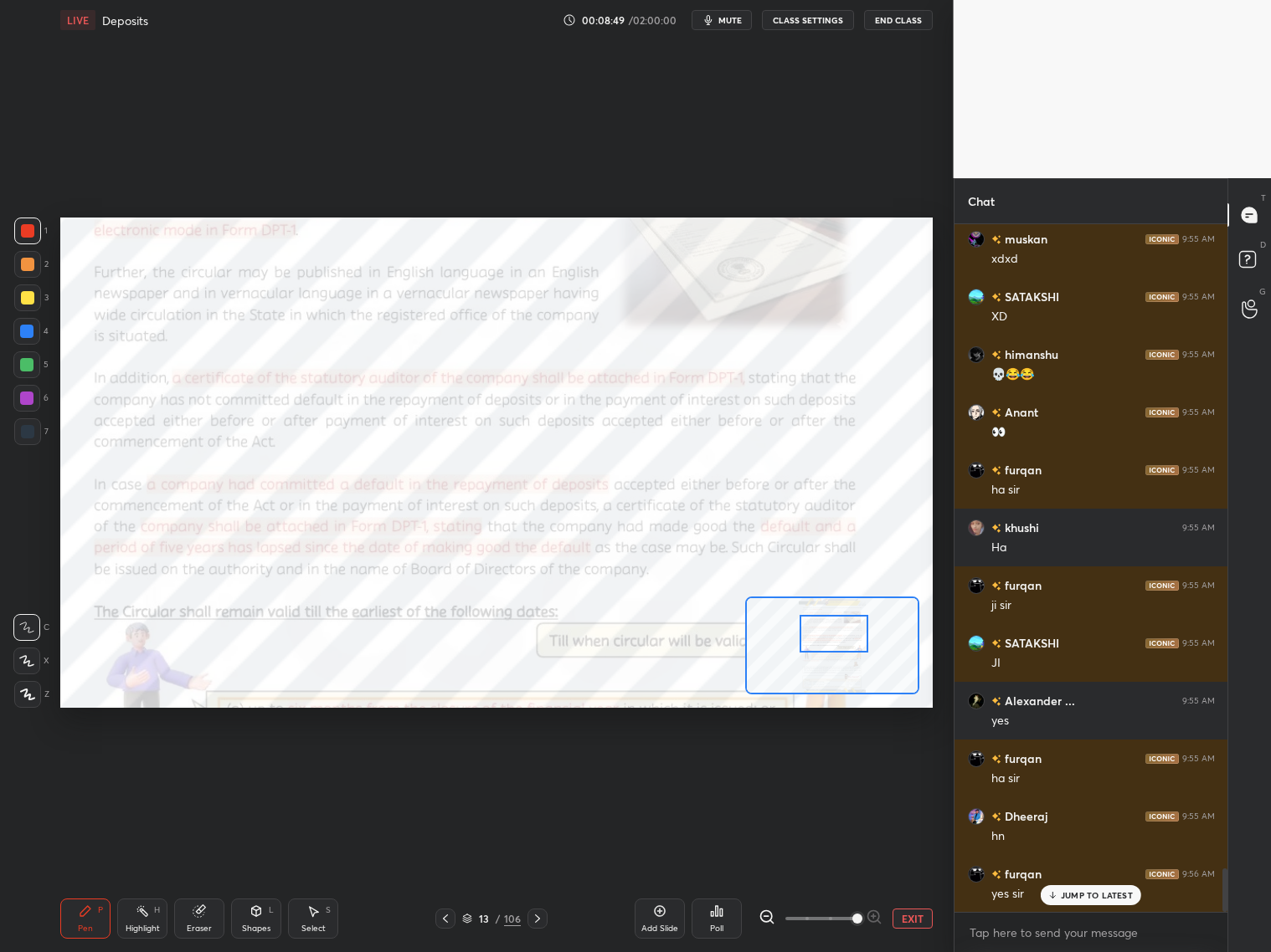
click at [838, 635] on div at bounding box center [834, 633] width 69 height 37
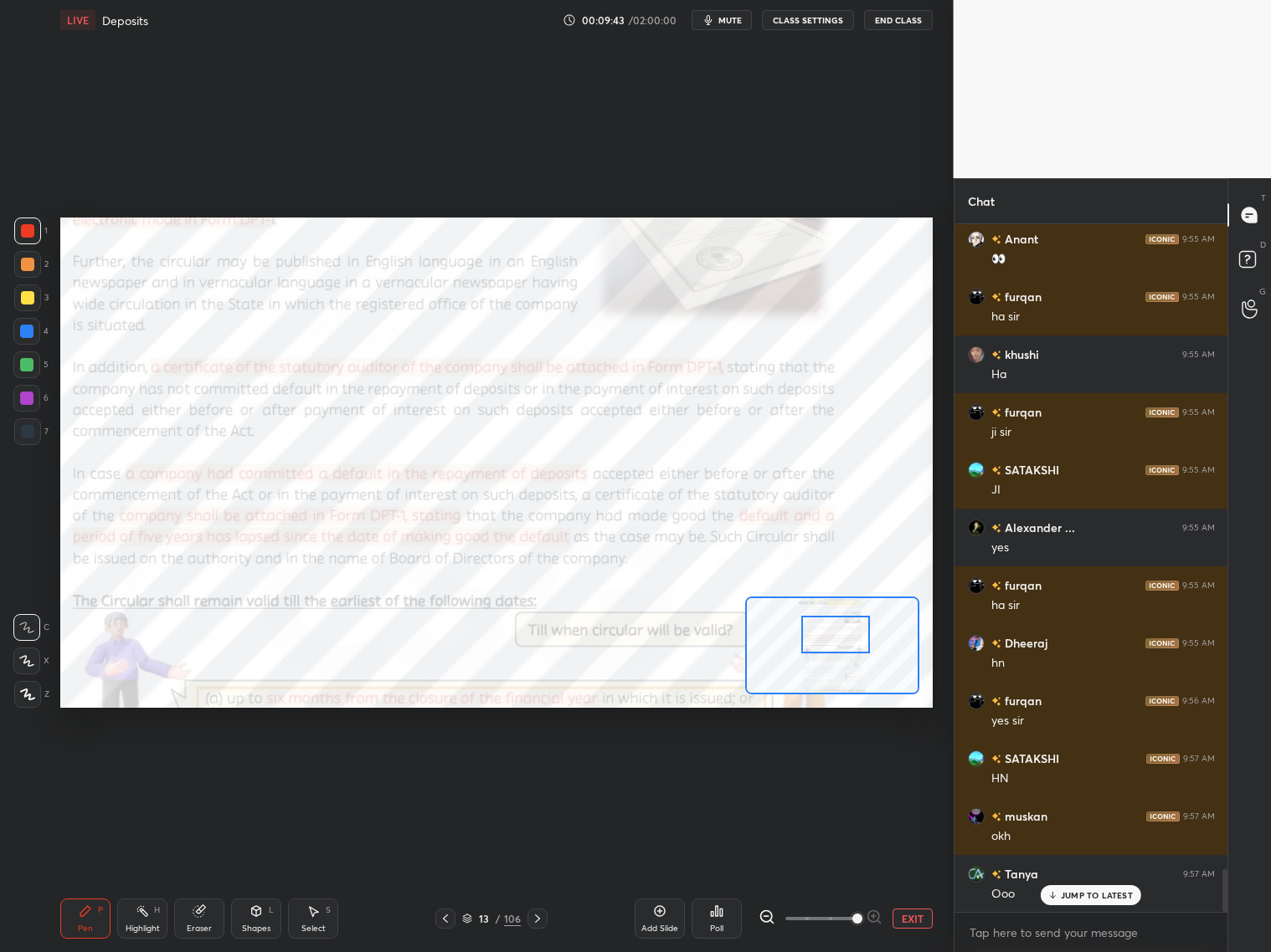
scroll to position [10425, 0]
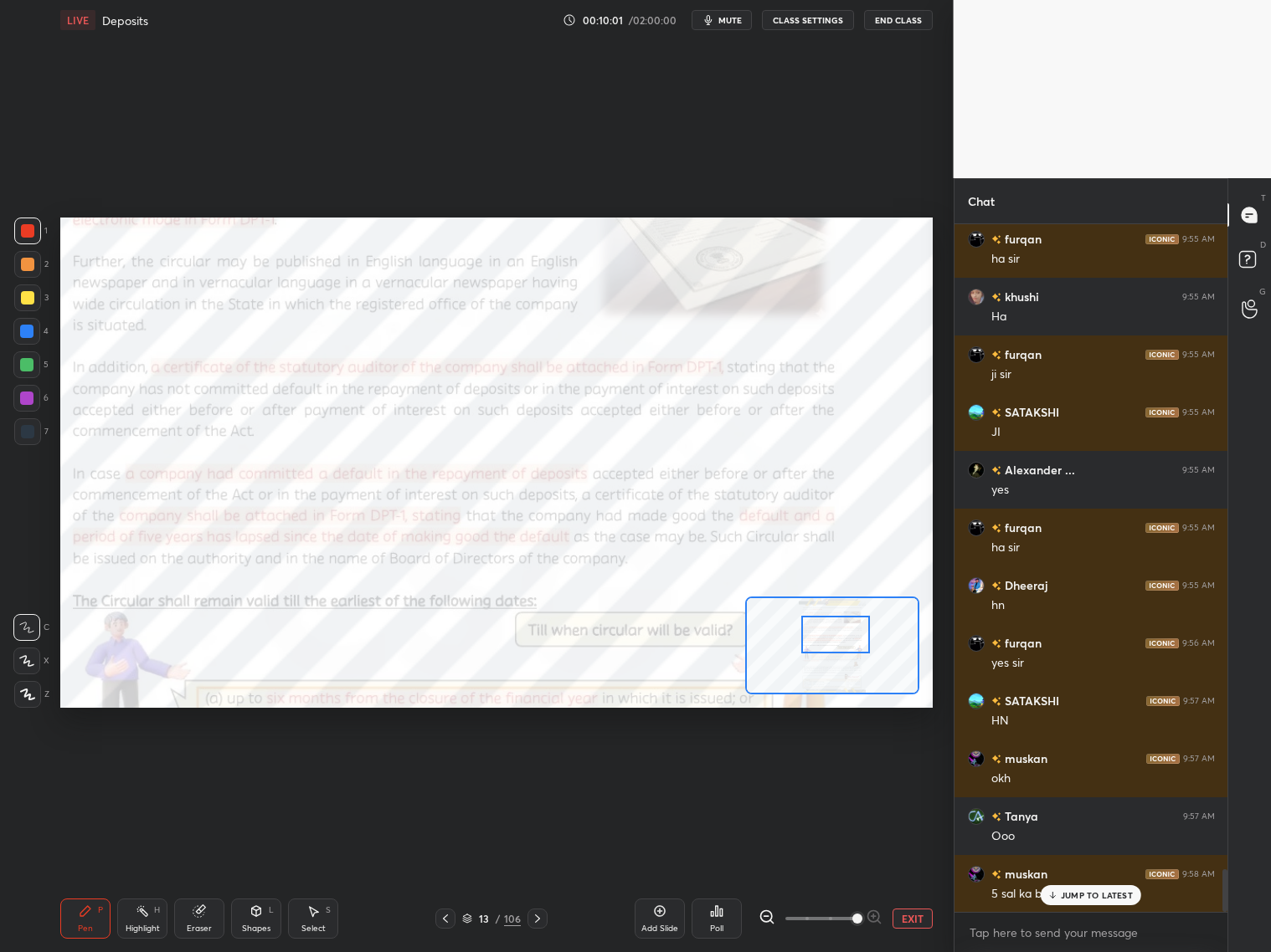
click at [741, 20] on span "mute" at bounding box center [730, 20] width 23 height 11
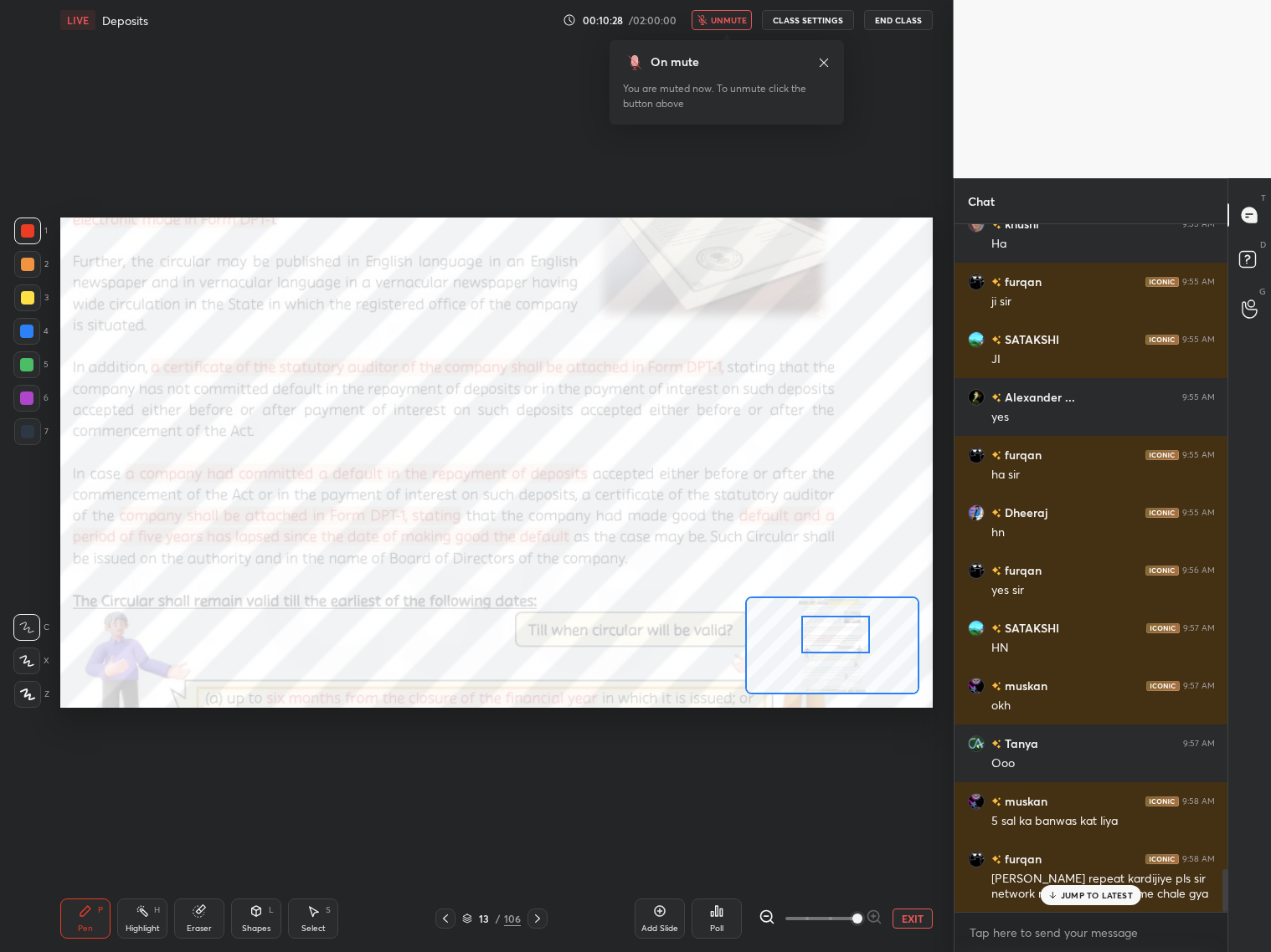
scroll to position [10555, 0]
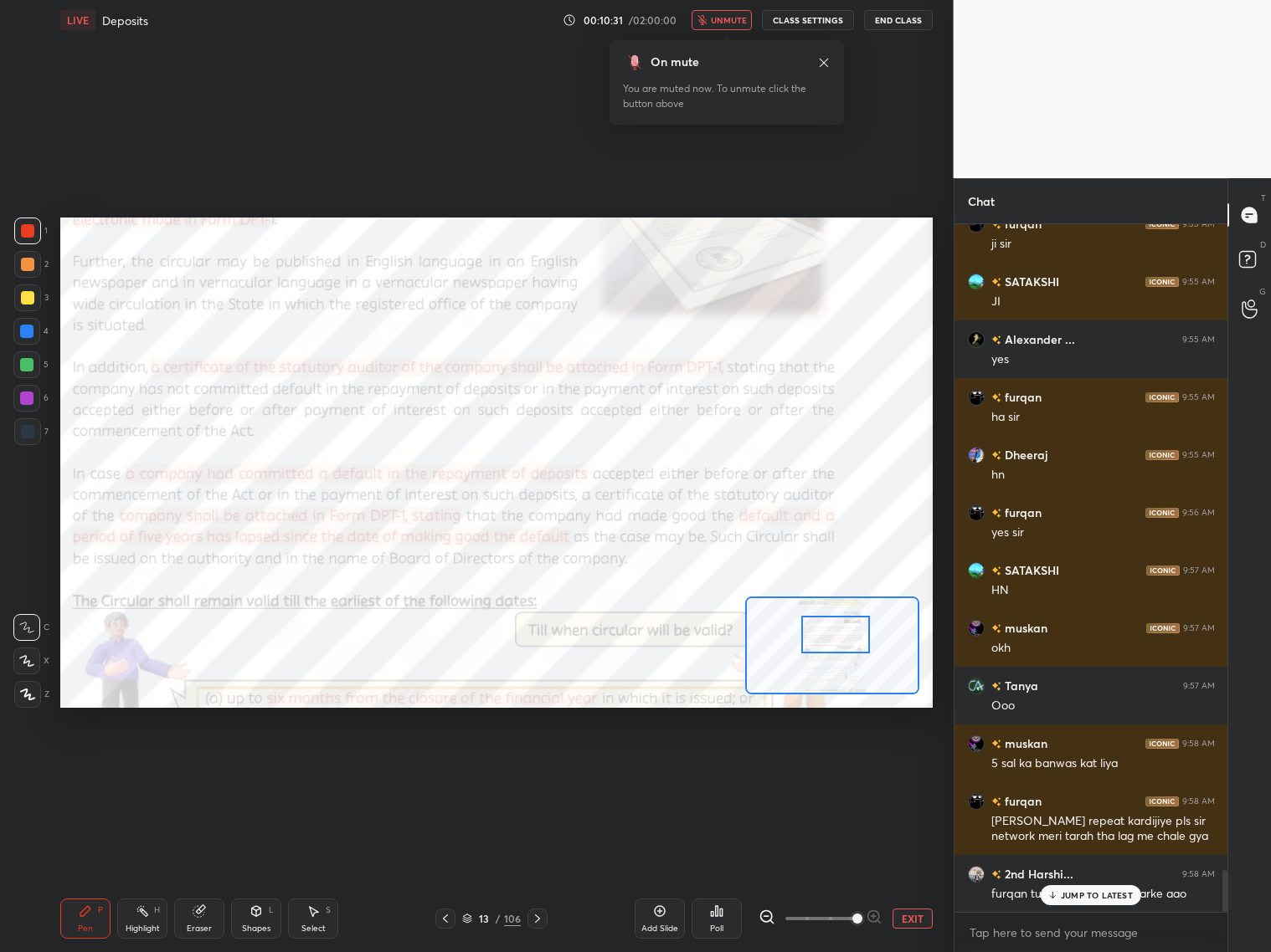
click at [726, 23] on span "unmute" at bounding box center [729, 20] width 36 height 11
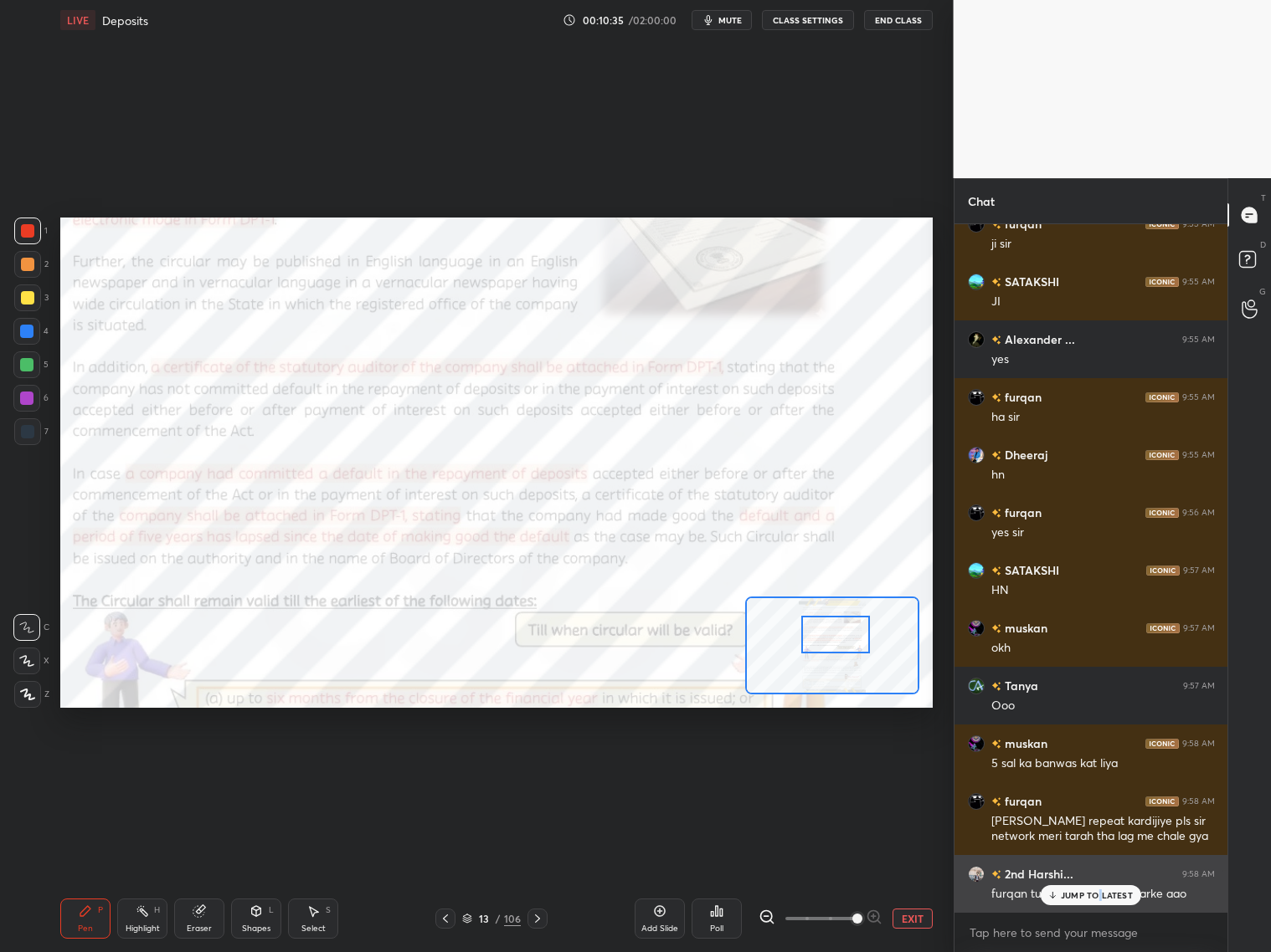
drag, startPoint x: 1100, startPoint y: 894, endPoint x: 1108, endPoint y: 889, distance: 9.4
click at [1086, 768] on p "JUMP TO LATEST" at bounding box center [1096, 896] width 72 height 10
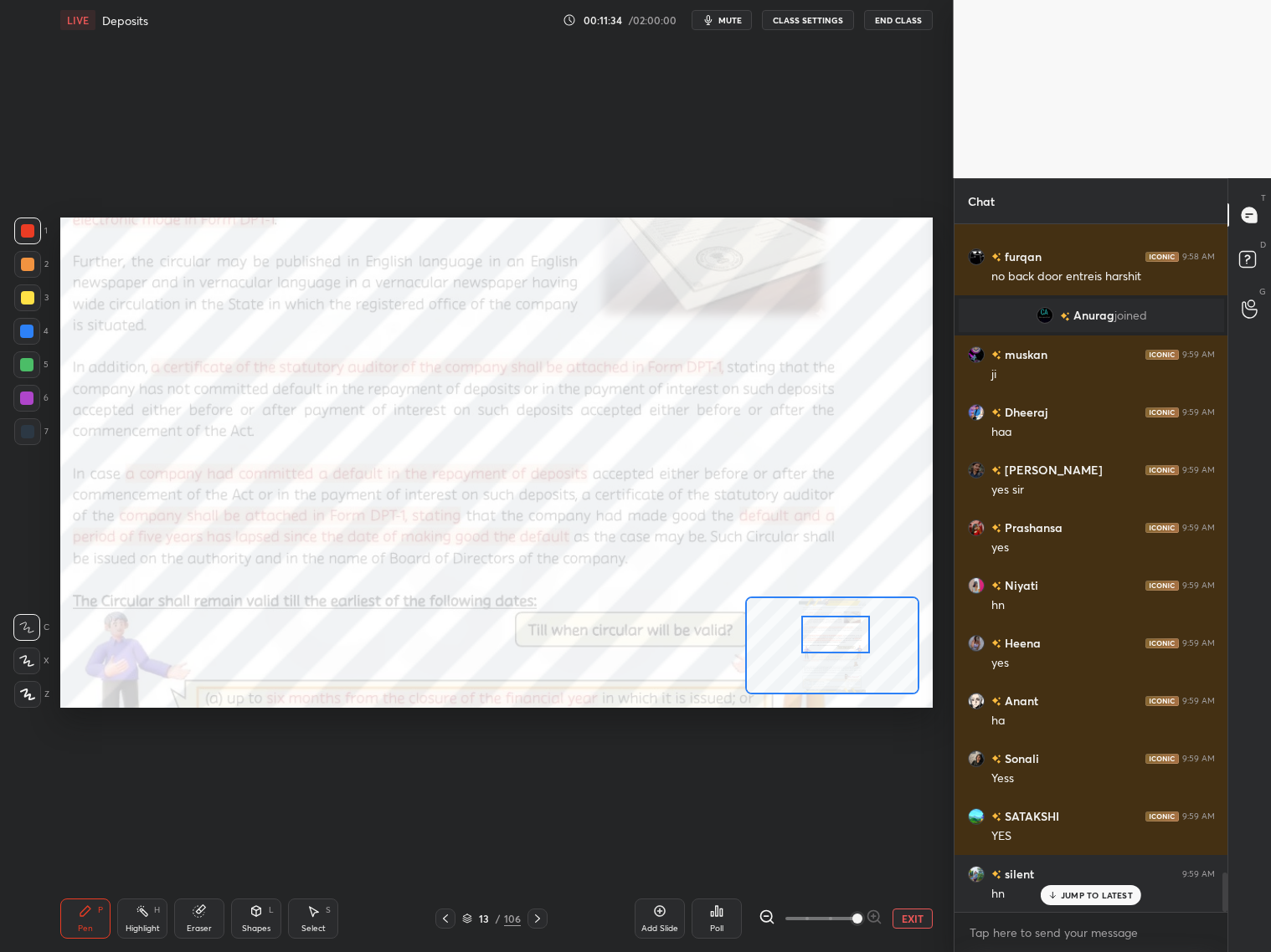
scroll to position [11363, 0]
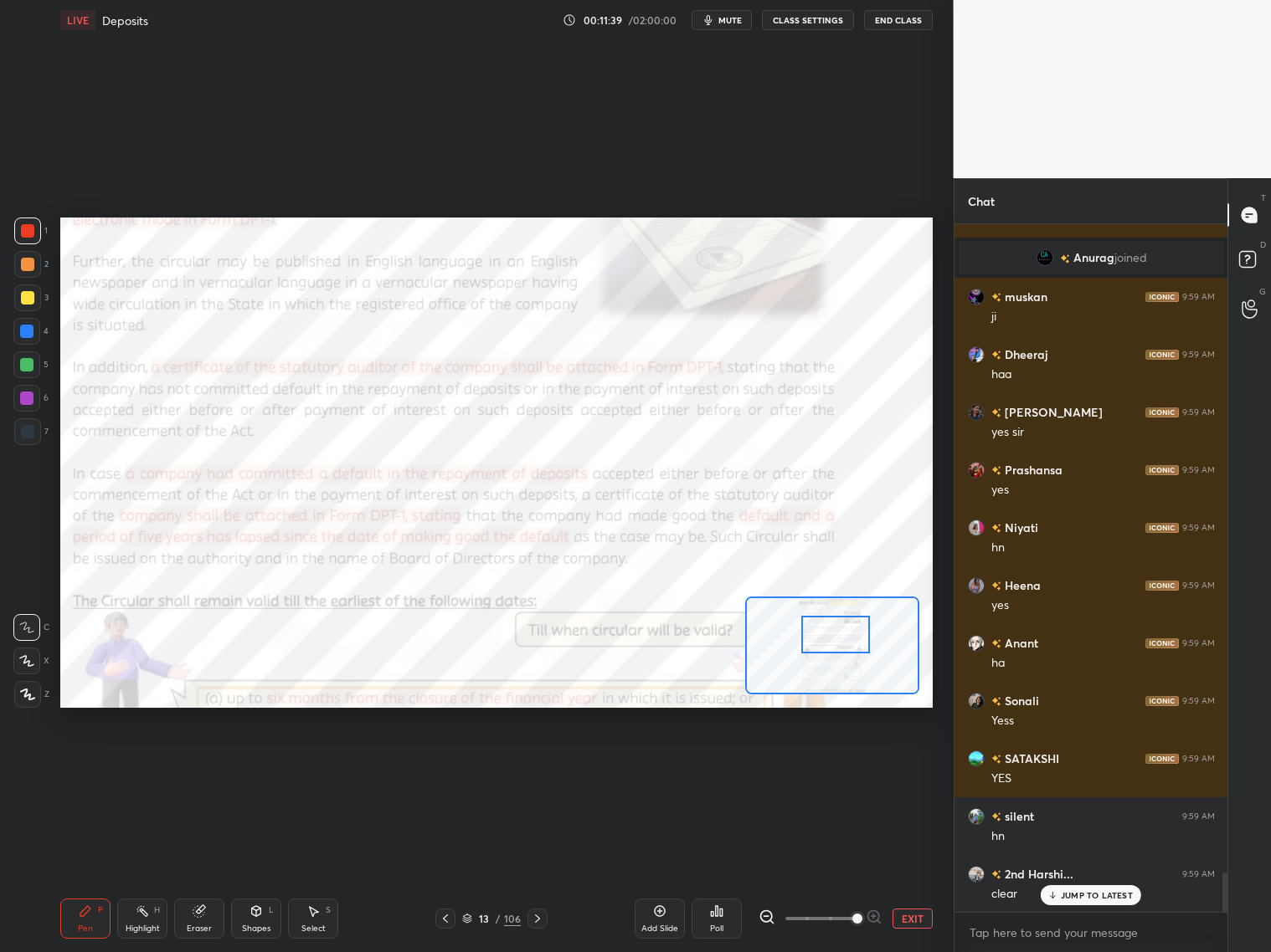
click at [1076, 768] on p "JUMP TO LATEST" at bounding box center [1096, 896] width 72 height 10
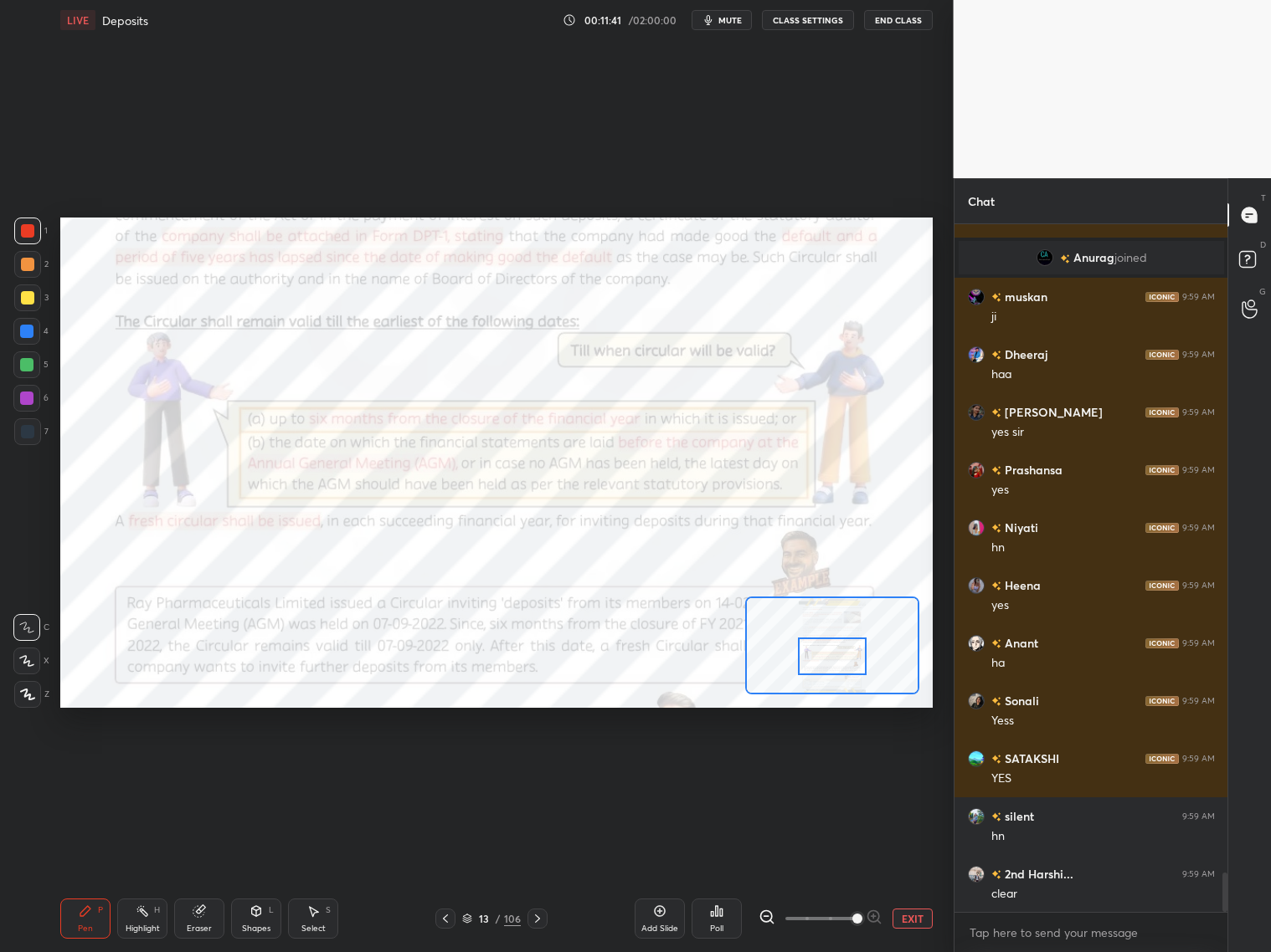
drag, startPoint x: 834, startPoint y: 633, endPoint x: 832, endPoint y: 642, distance: 9.2
click at [832, 655] on div at bounding box center [833, 656] width 69 height 37
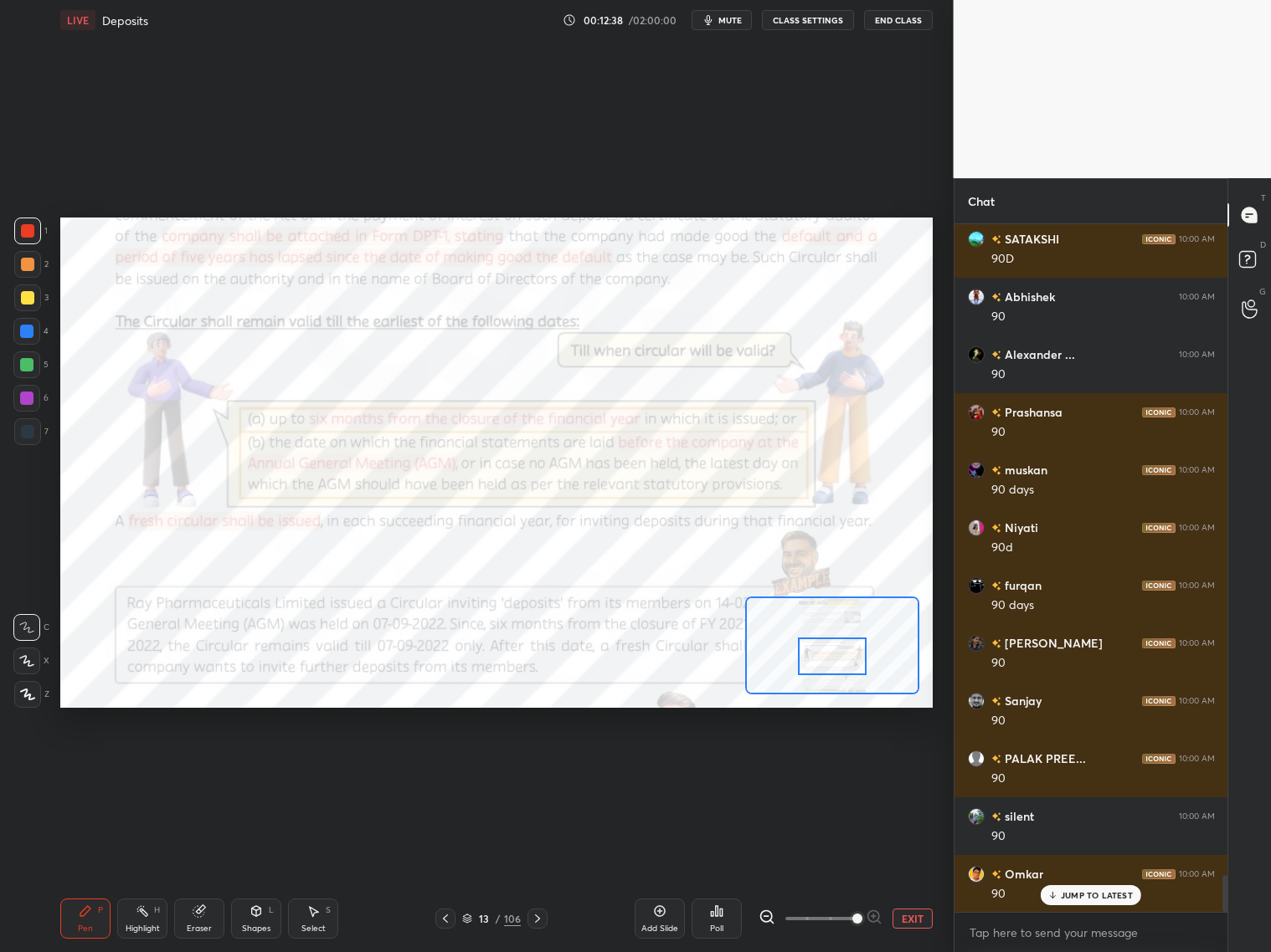
scroll to position [12211, 0]
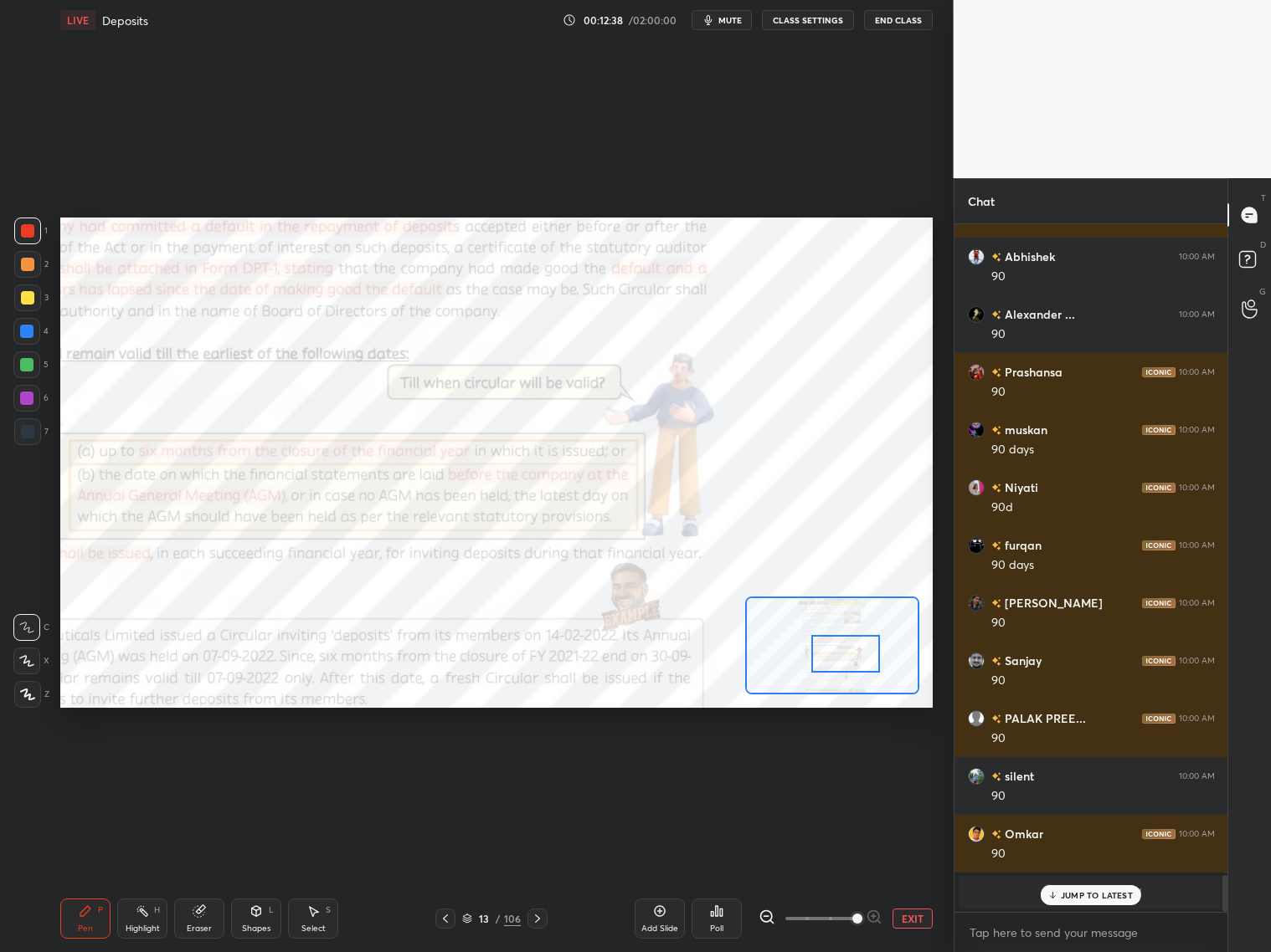
drag, startPoint x: 841, startPoint y: 650, endPoint x: 856, endPoint y: 642, distance: 17.0
click at [856, 645] on div at bounding box center [846, 653] width 69 height 37
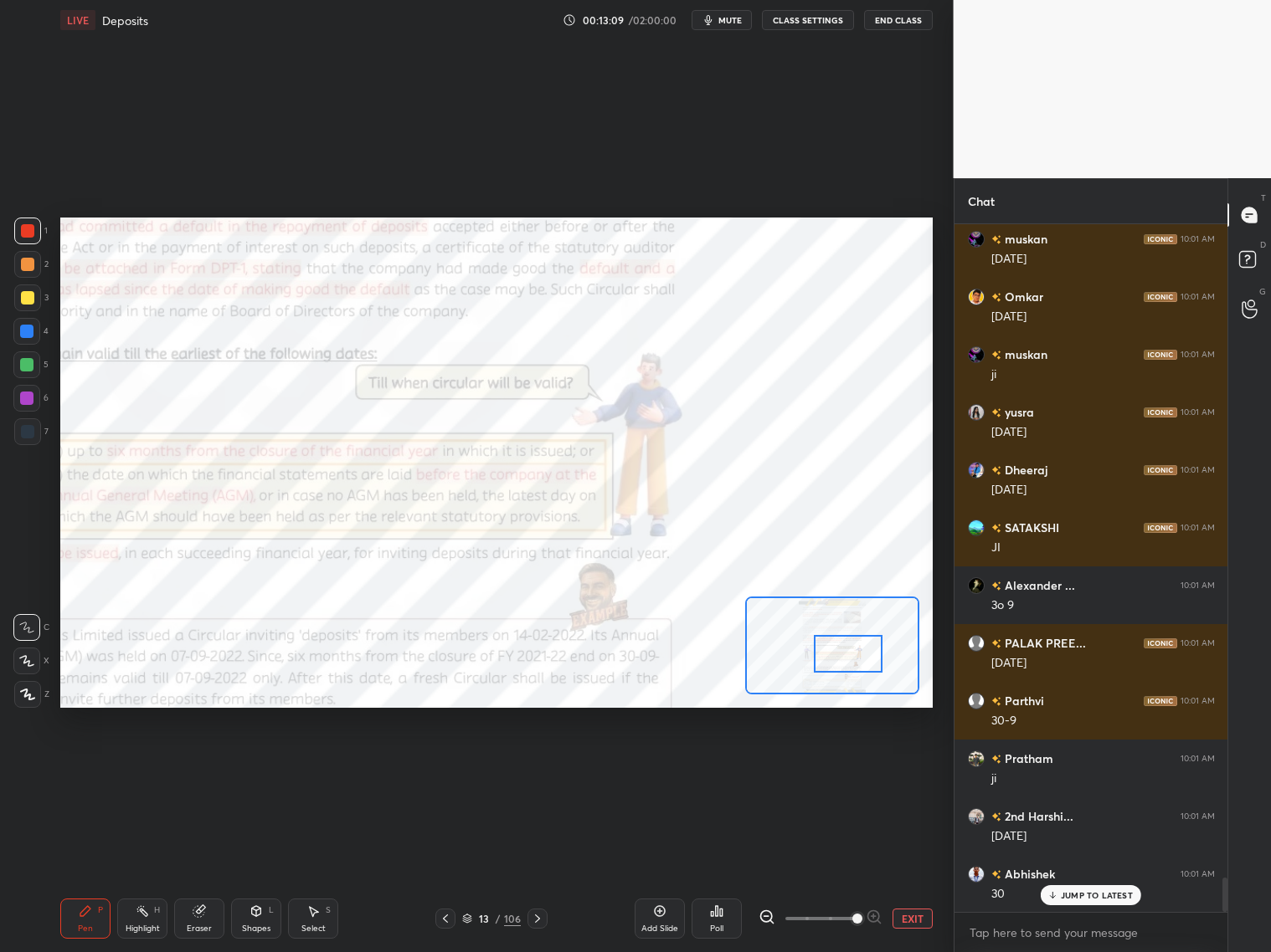
scroll to position [13309, 0]
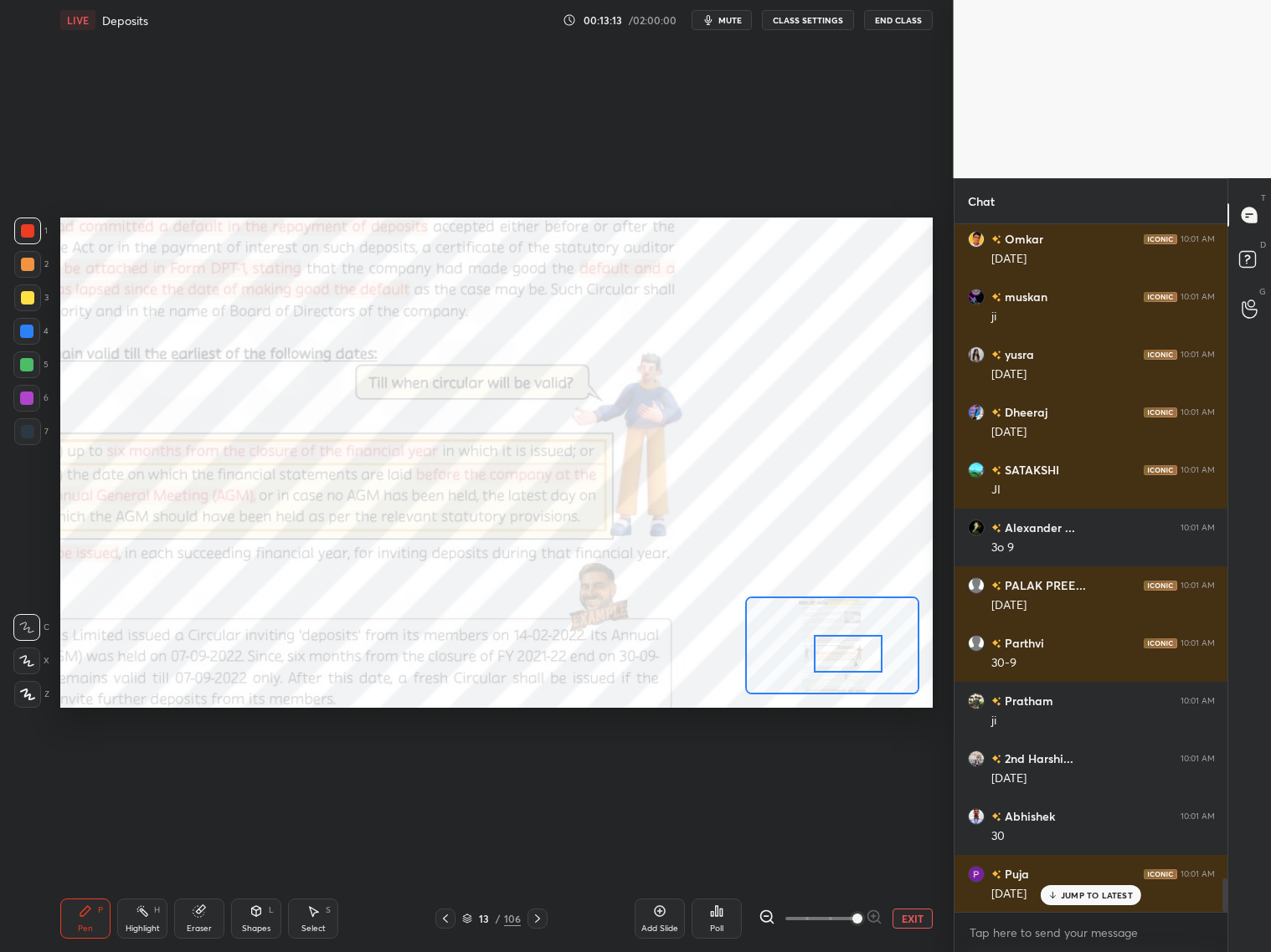
click at [205, 768] on div "Eraser" at bounding box center [199, 919] width 50 height 40
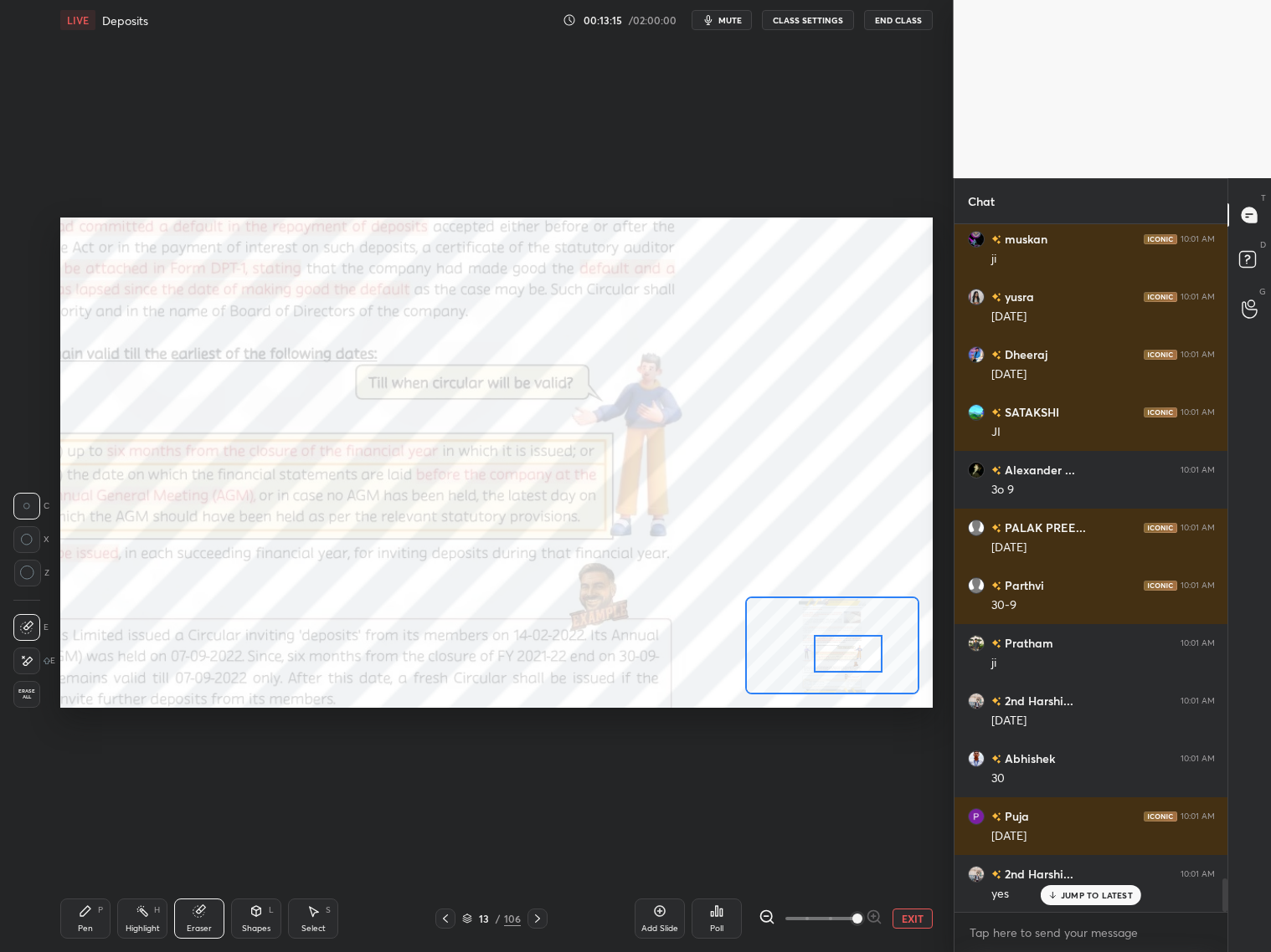
scroll to position [13425, 0]
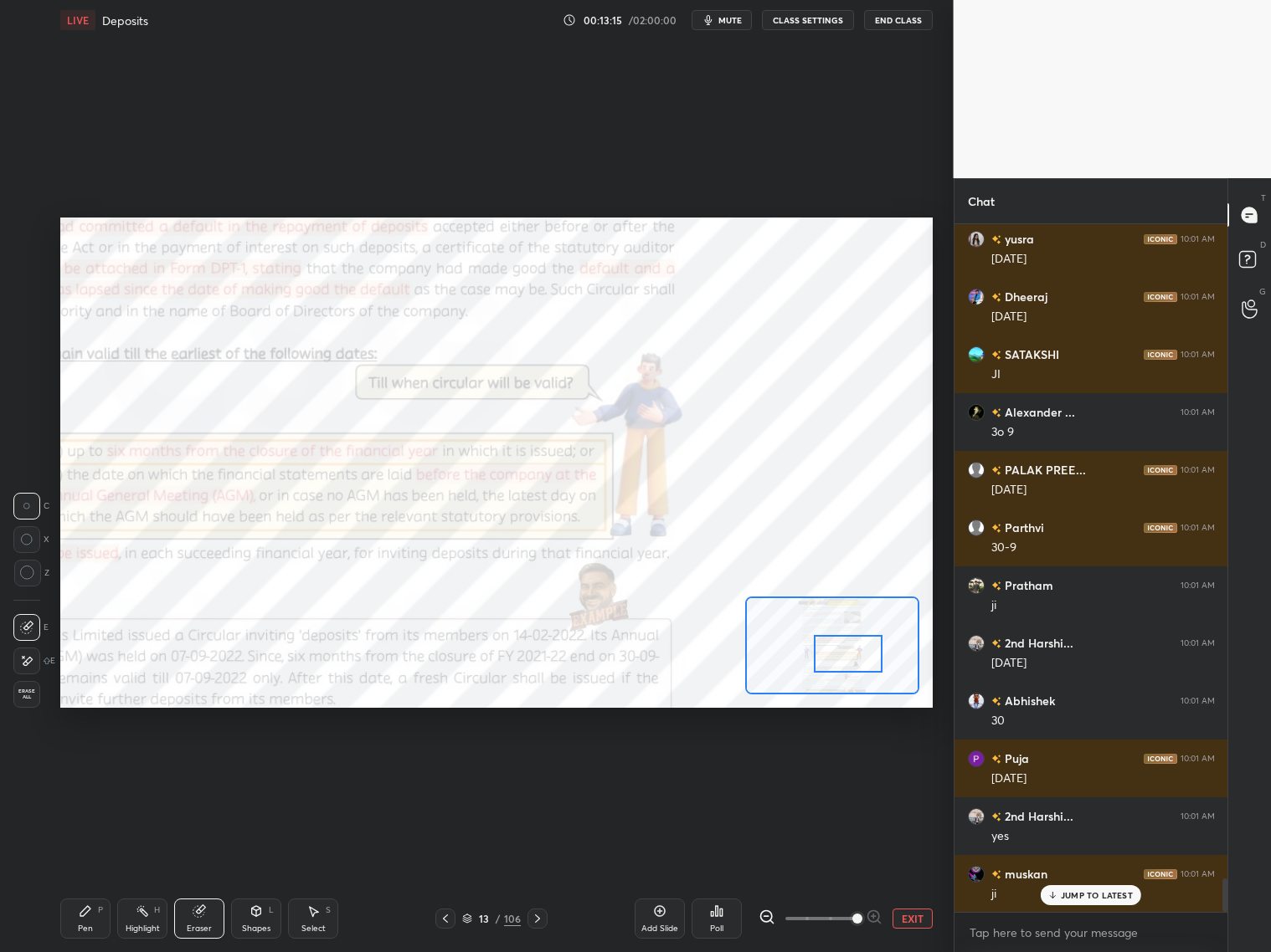
click at [97, 768] on div "Pen P" at bounding box center [85, 919] width 50 height 40
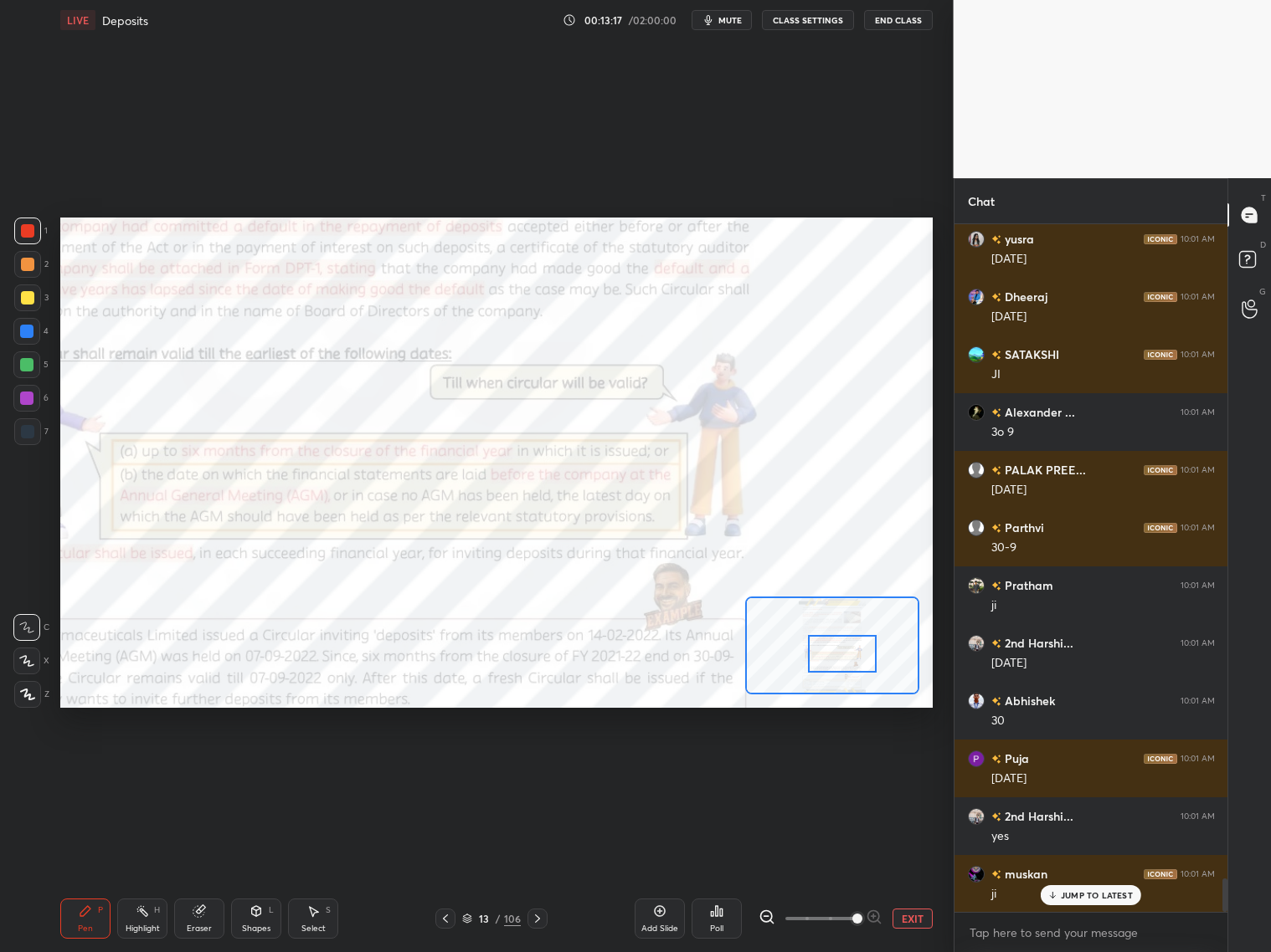
click at [854, 650] on div at bounding box center [842, 653] width 69 height 37
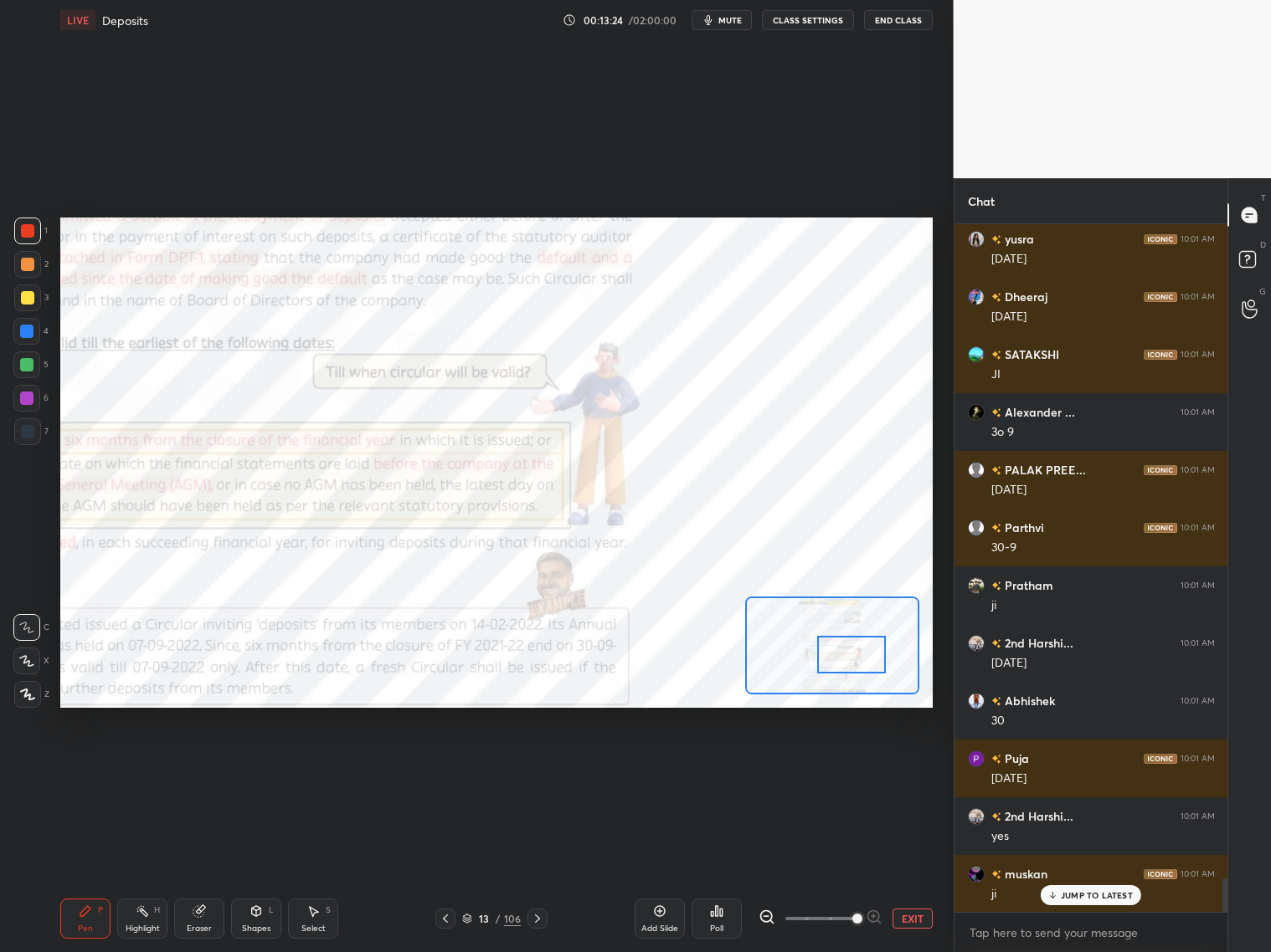
drag, startPoint x: 856, startPoint y: 665, endPoint x: 868, endPoint y: 665, distance: 12.0
click at [870, 664] on div at bounding box center [852, 654] width 69 height 37
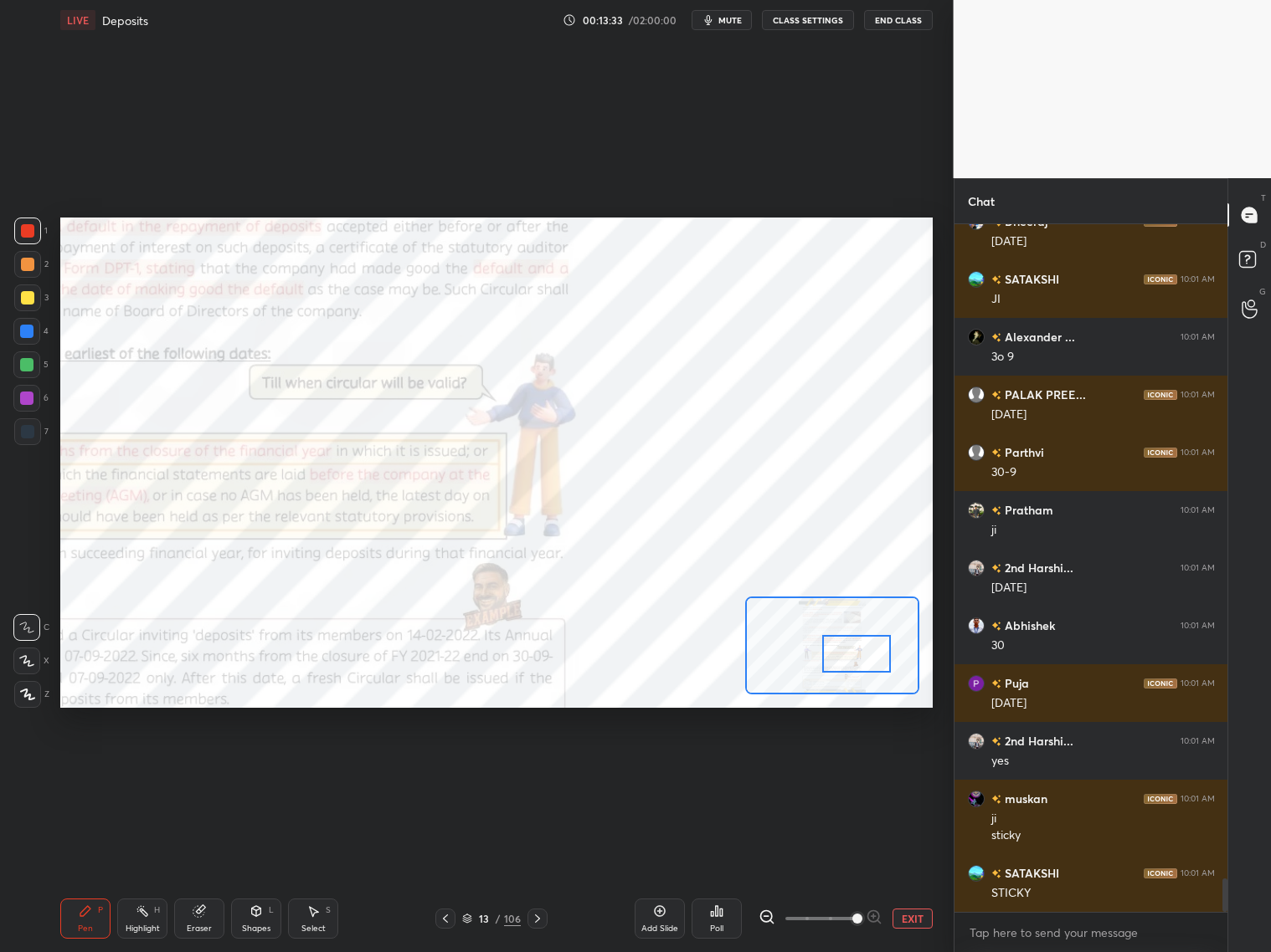
scroll to position [13557, 0]
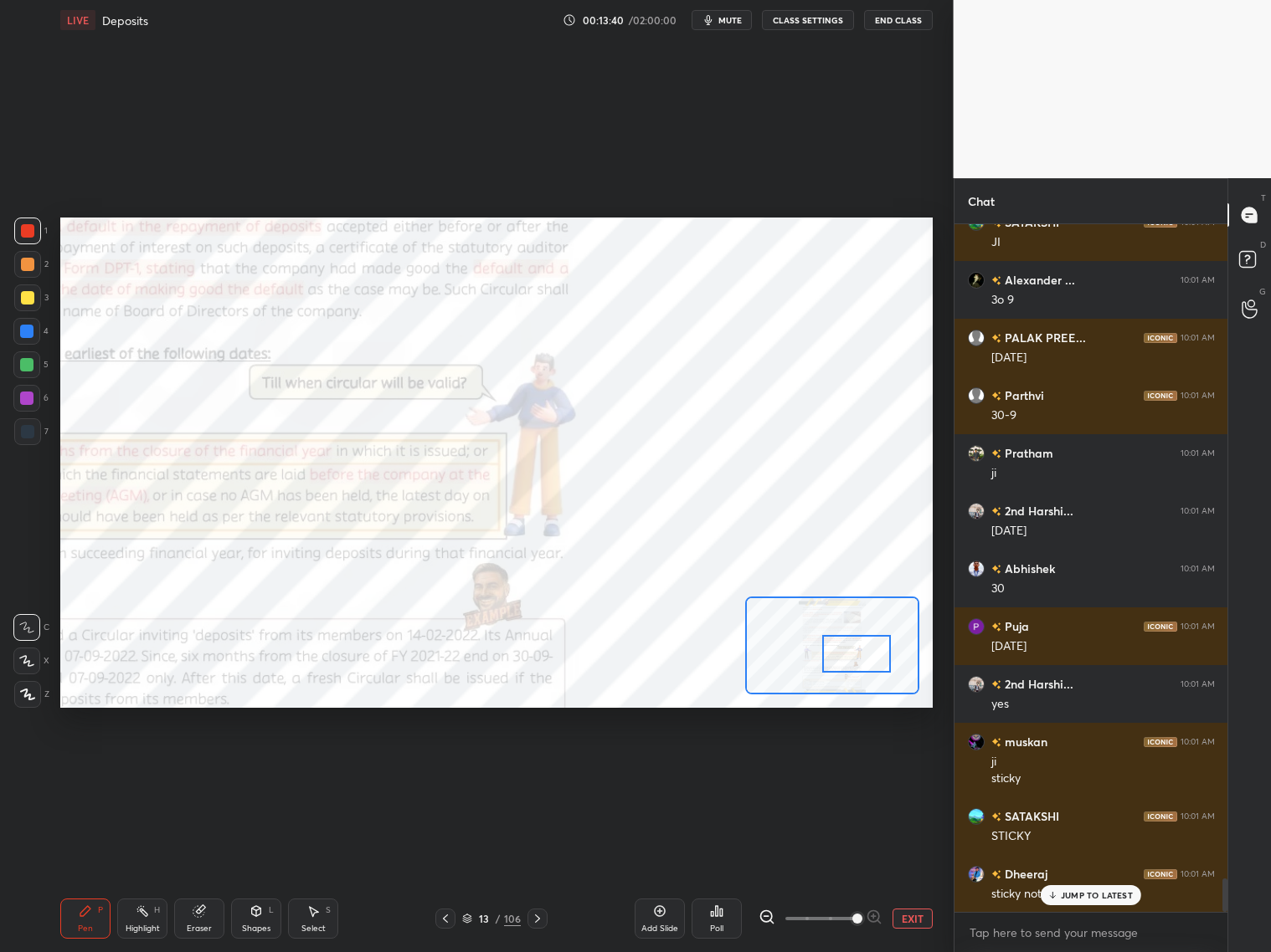
click at [190, 768] on div "Eraser" at bounding box center [199, 919] width 50 height 40
click at [96, 768] on div "Pen P" at bounding box center [85, 919] width 50 height 40
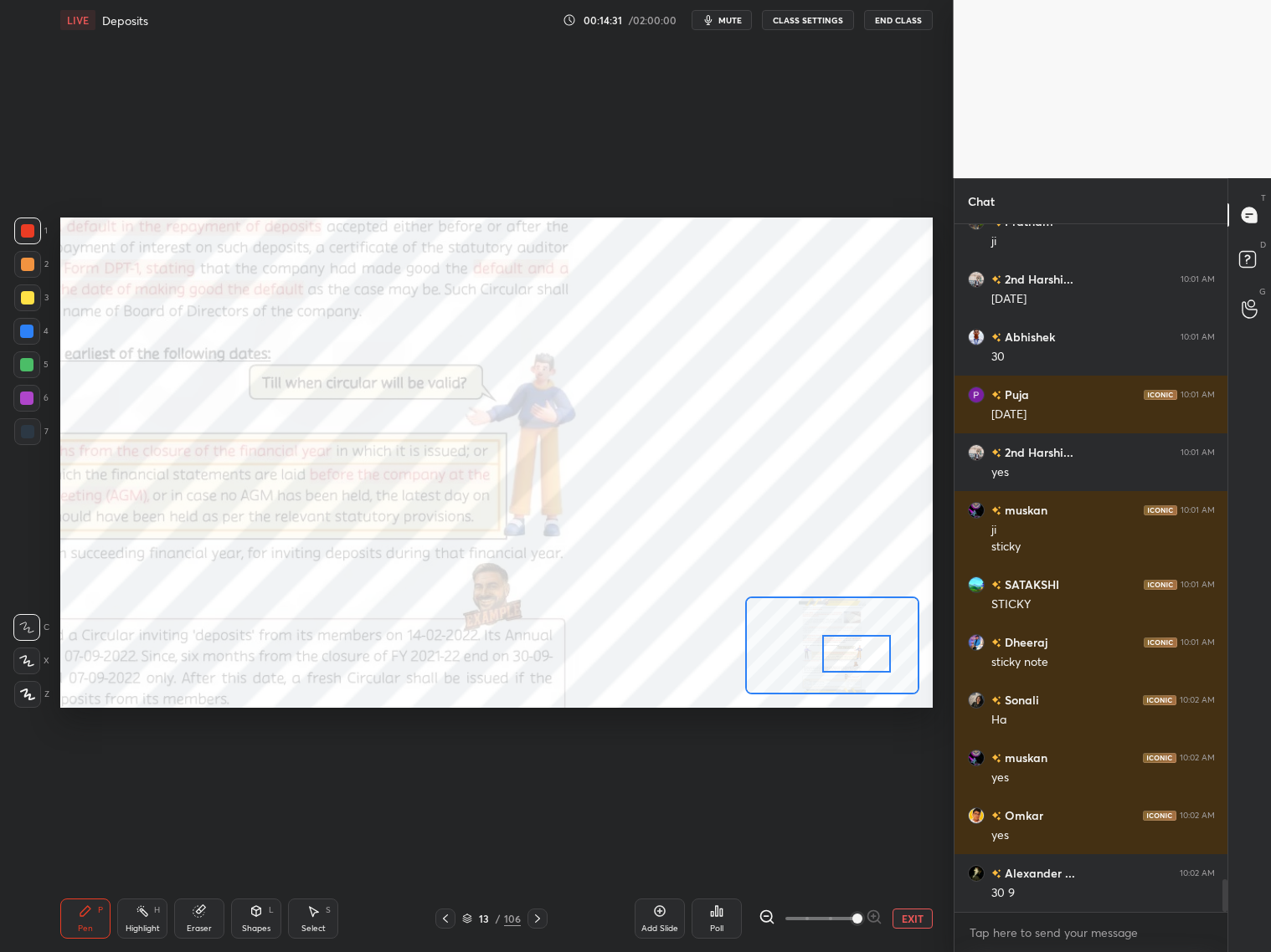
scroll to position [13846, 0]
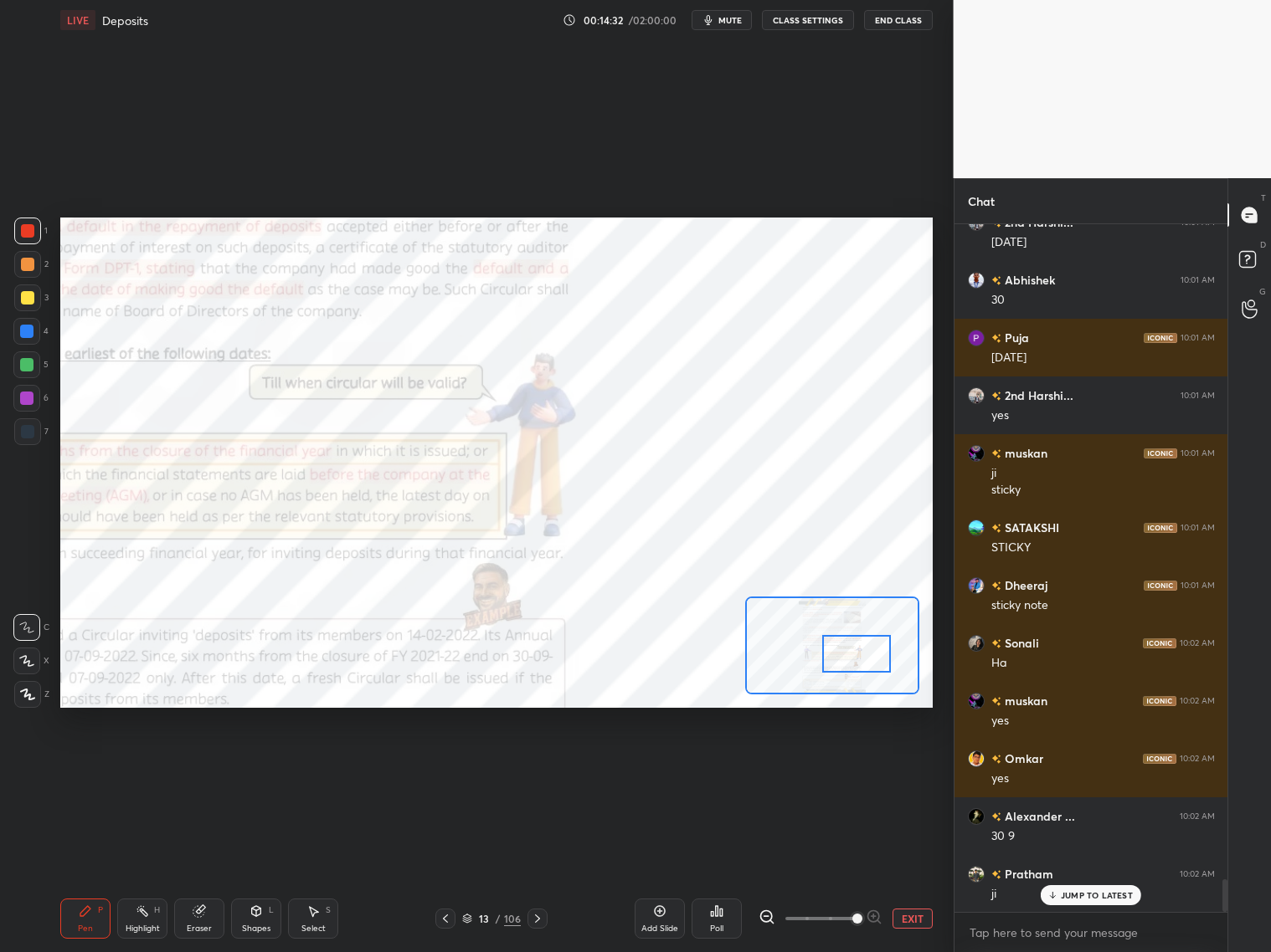
drag, startPoint x: 30, startPoint y: 432, endPoint x: 37, endPoint y: 421, distance: 13.0
click at [35, 427] on div at bounding box center [28, 432] width 27 height 27
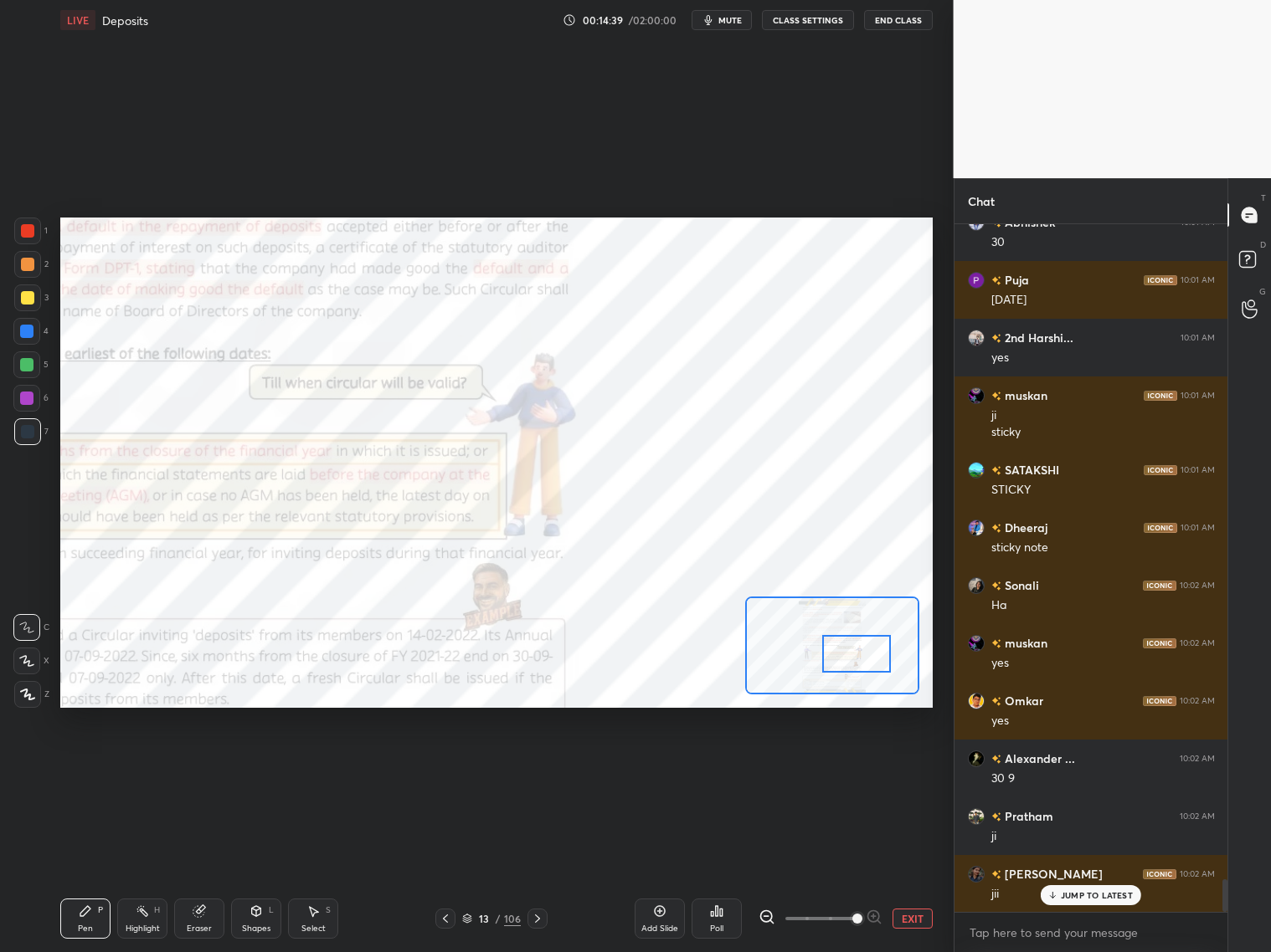
scroll to position [13961, 0]
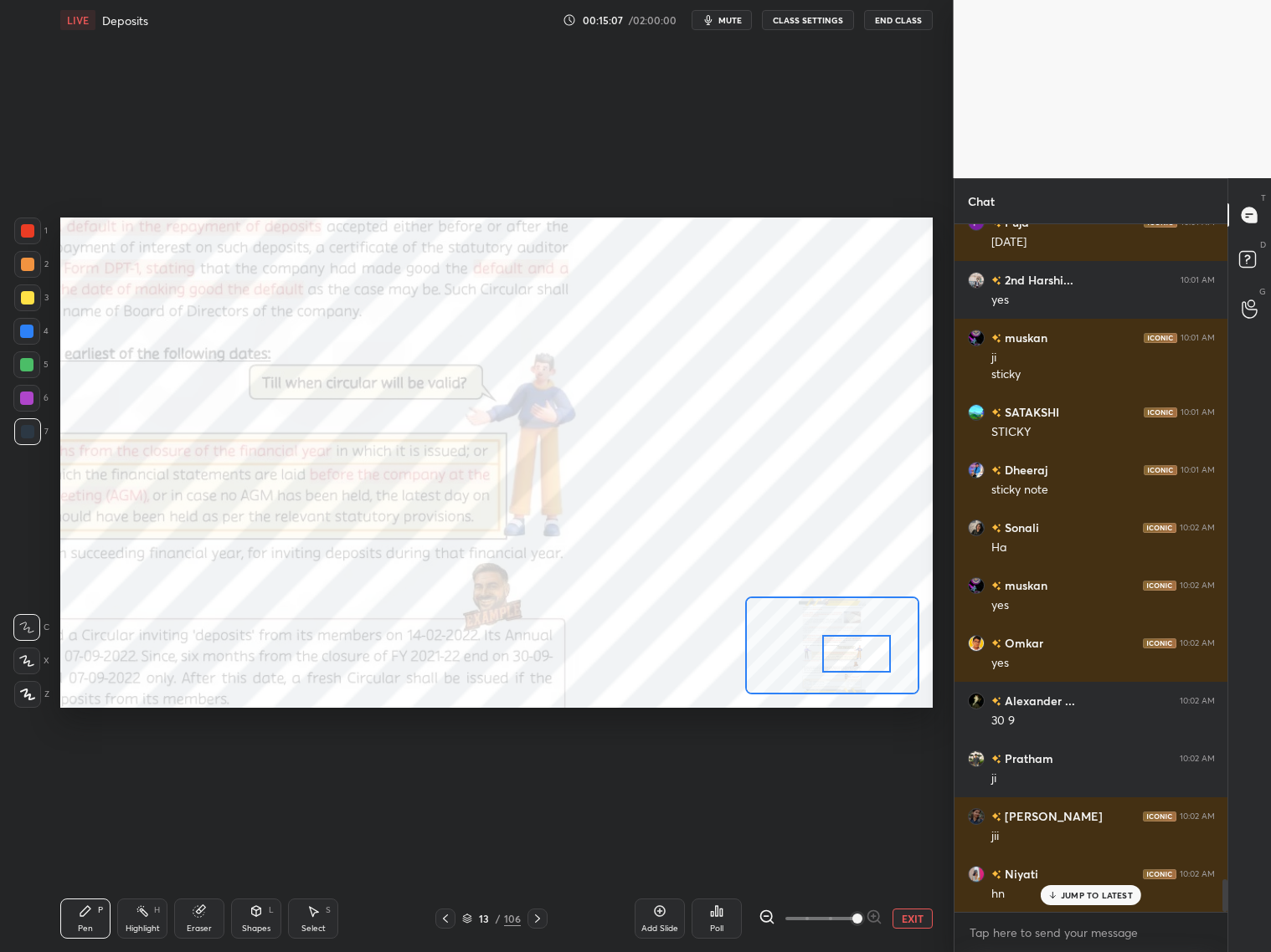
click at [712, 287] on div "Setting up your live class Poll for secs No correct answer Start poll" at bounding box center [497, 462] width 886 height 845
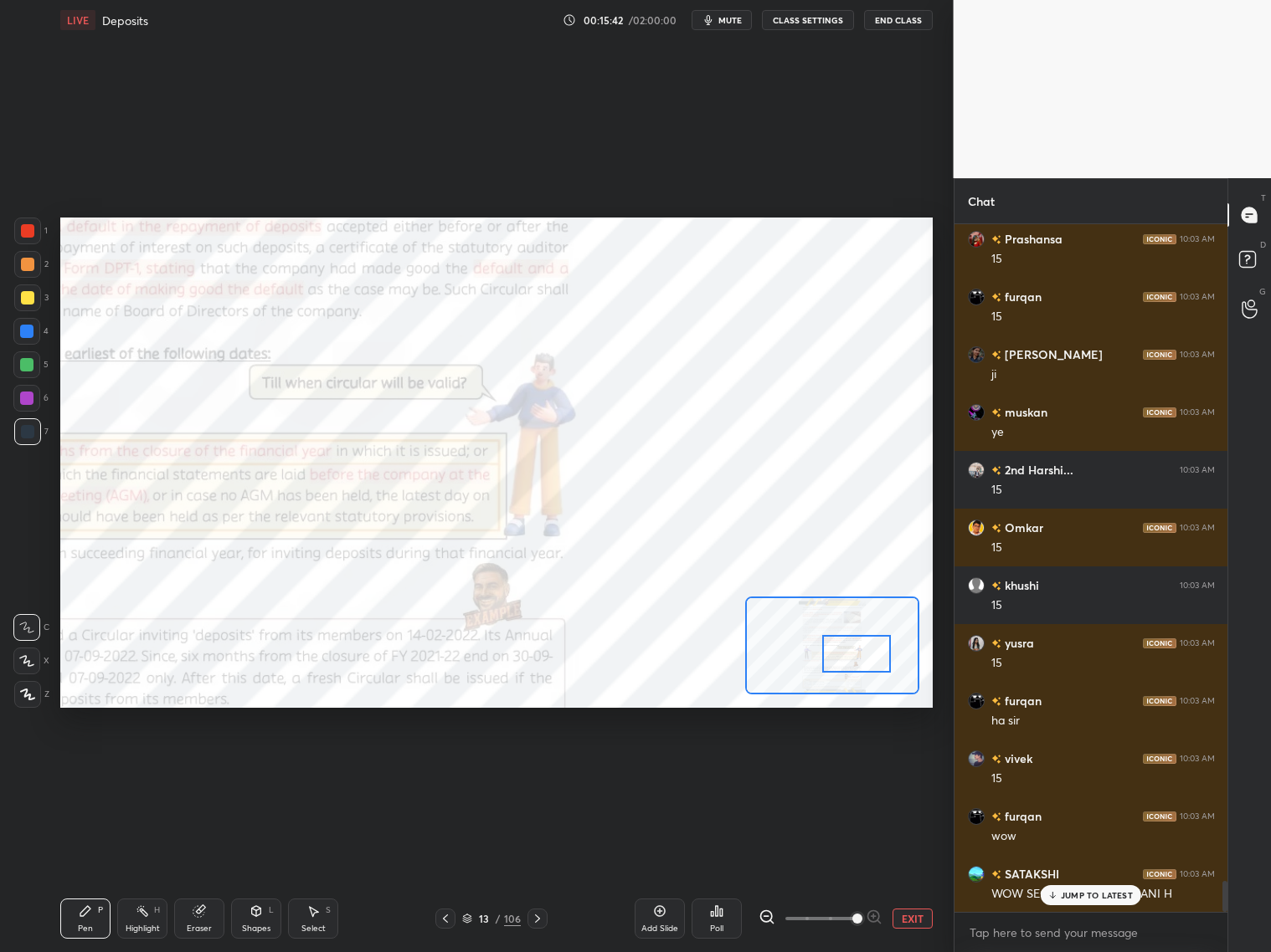
scroll to position [14770, 0]
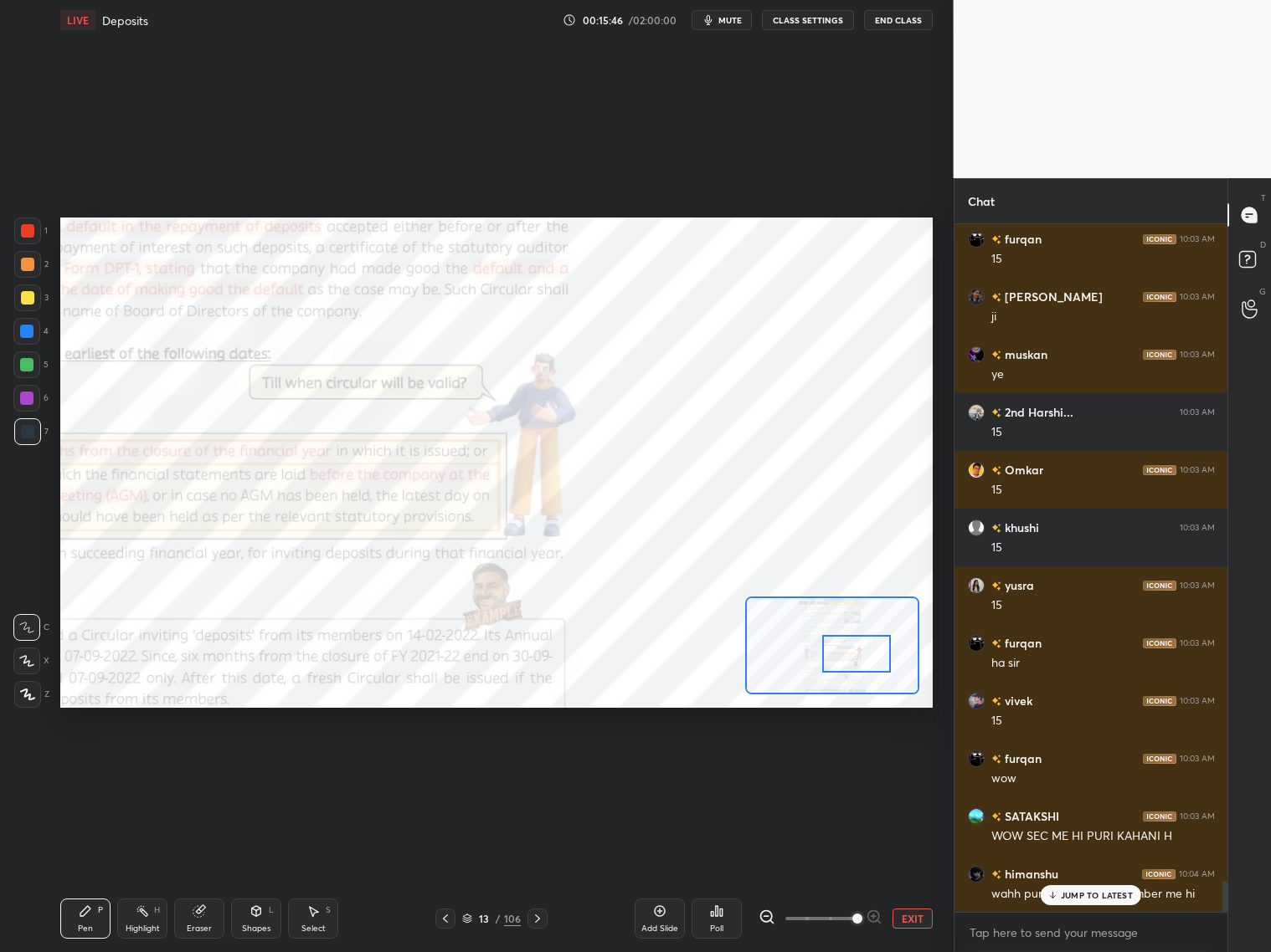
click at [928, 291] on div "Setting up your live class Poll for secs No correct answer Start poll" at bounding box center [497, 462] width 886 height 845
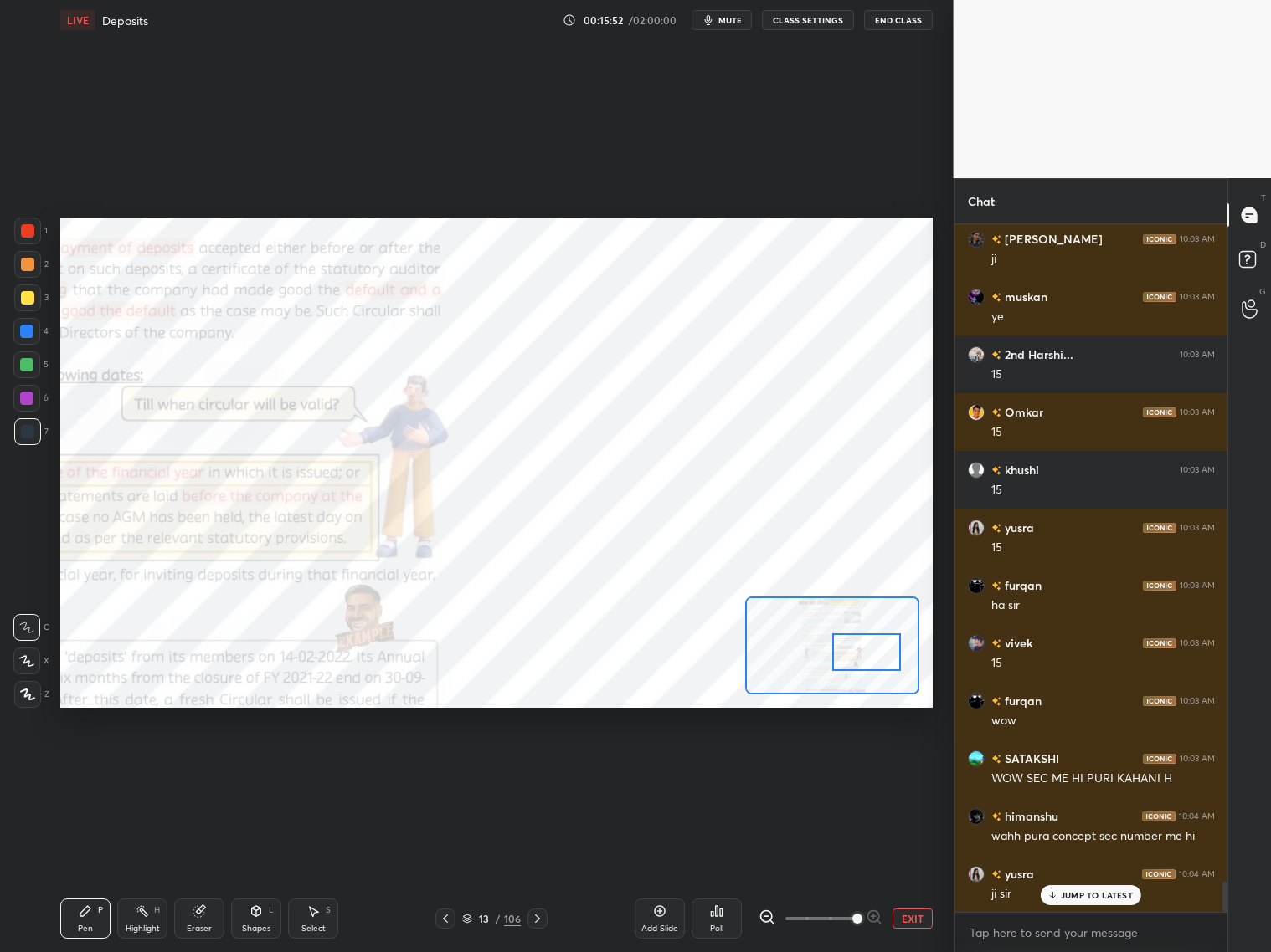
drag, startPoint x: 860, startPoint y: 659, endPoint x: 872, endPoint y: 660, distance: 12.0
click at [871, 659] on div at bounding box center [866, 652] width 69 height 37
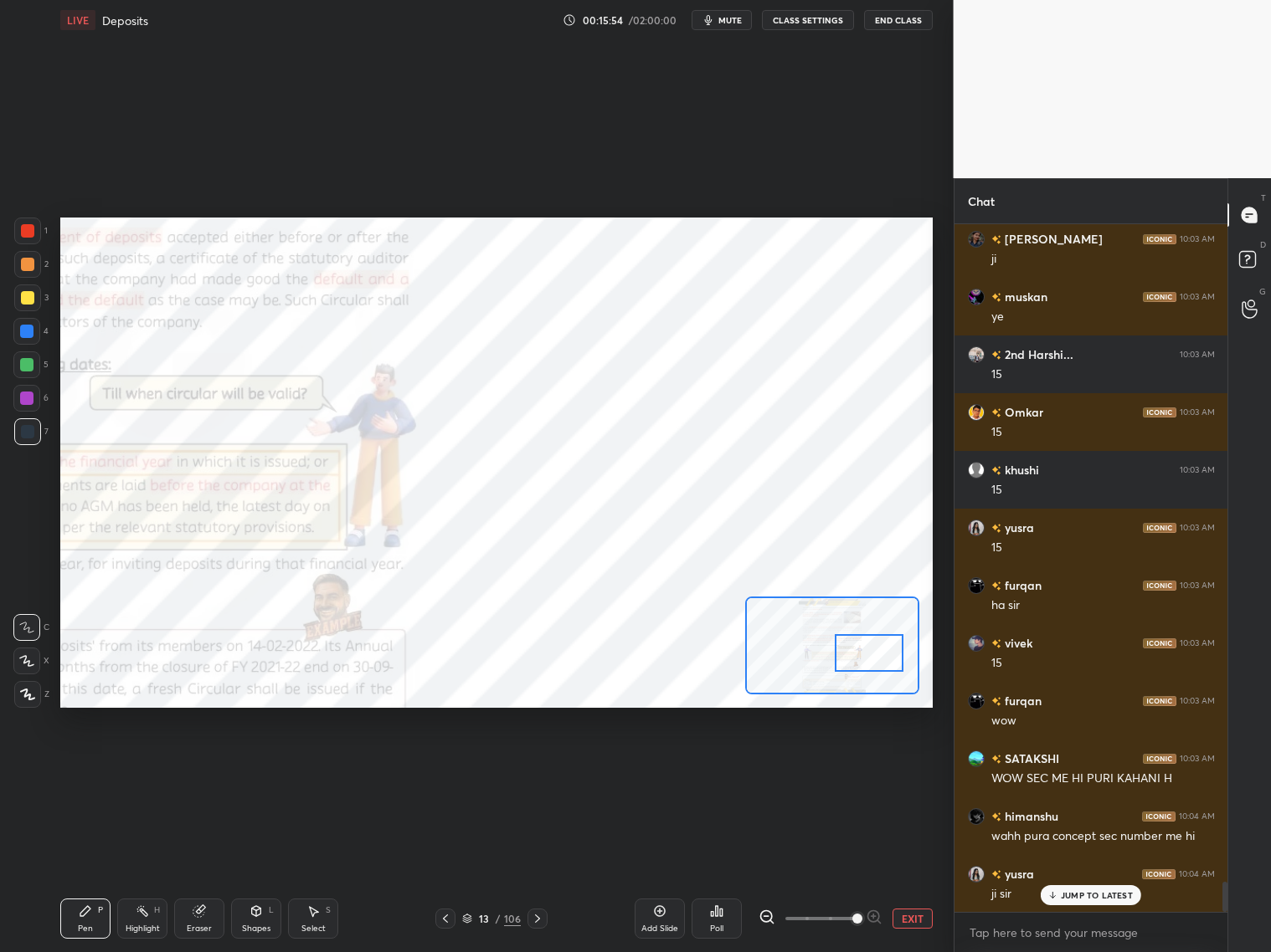
click at [198, 768] on div "Eraser" at bounding box center [199, 919] width 50 height 40
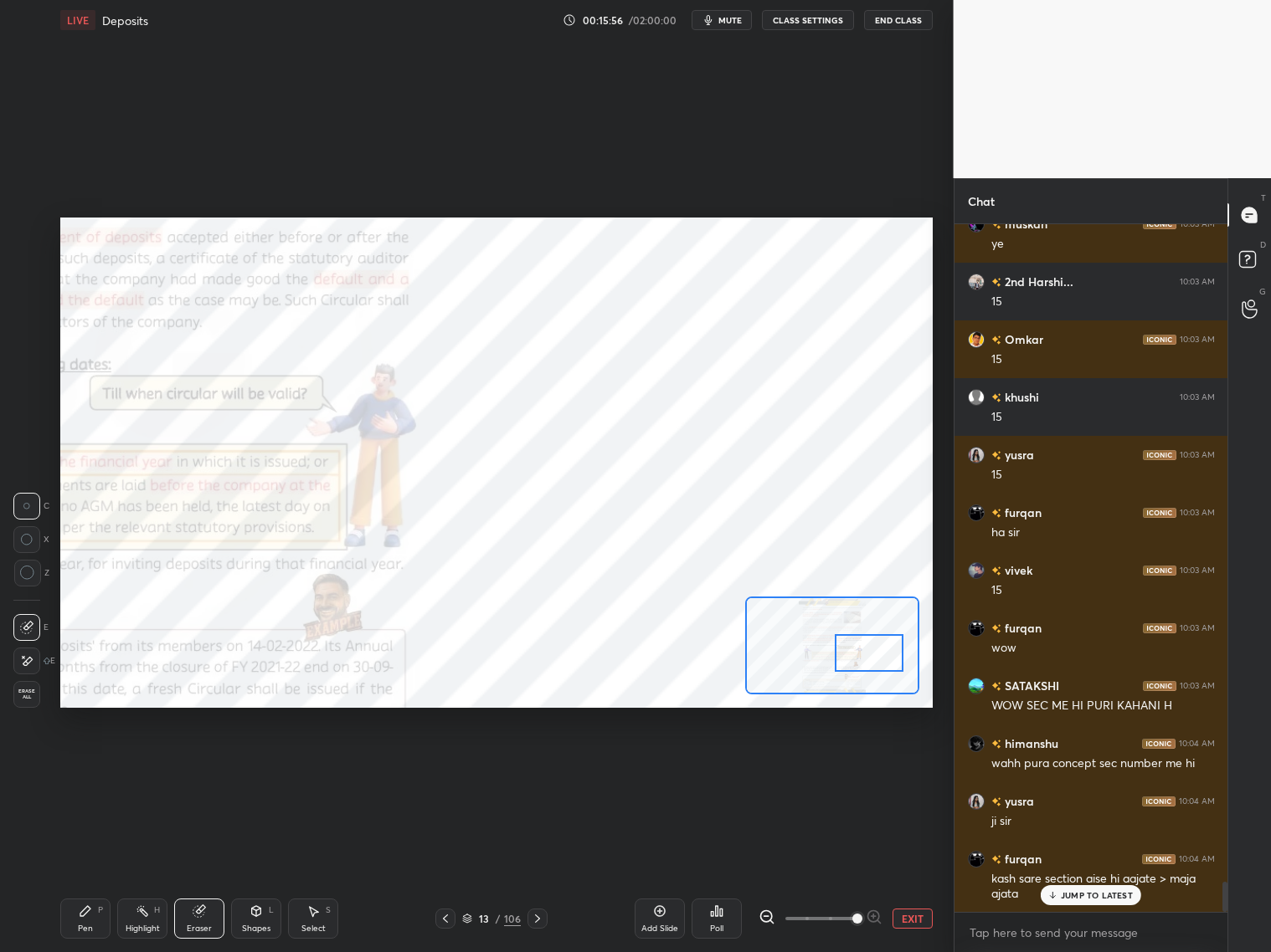
click at [82, 768] on icon at bounding box center [85, 911] width 10 height 10
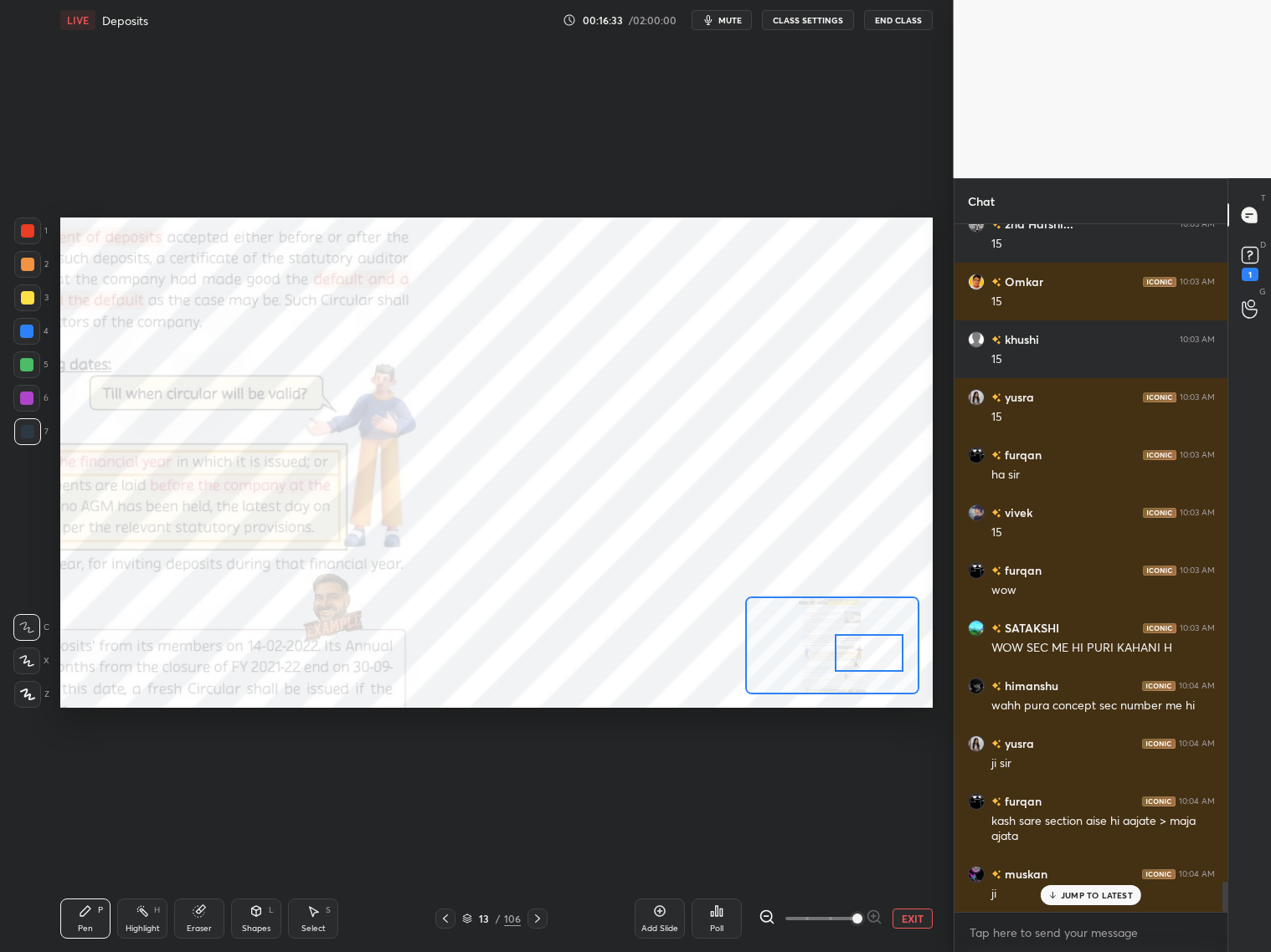
scroll to position [15016, 0]
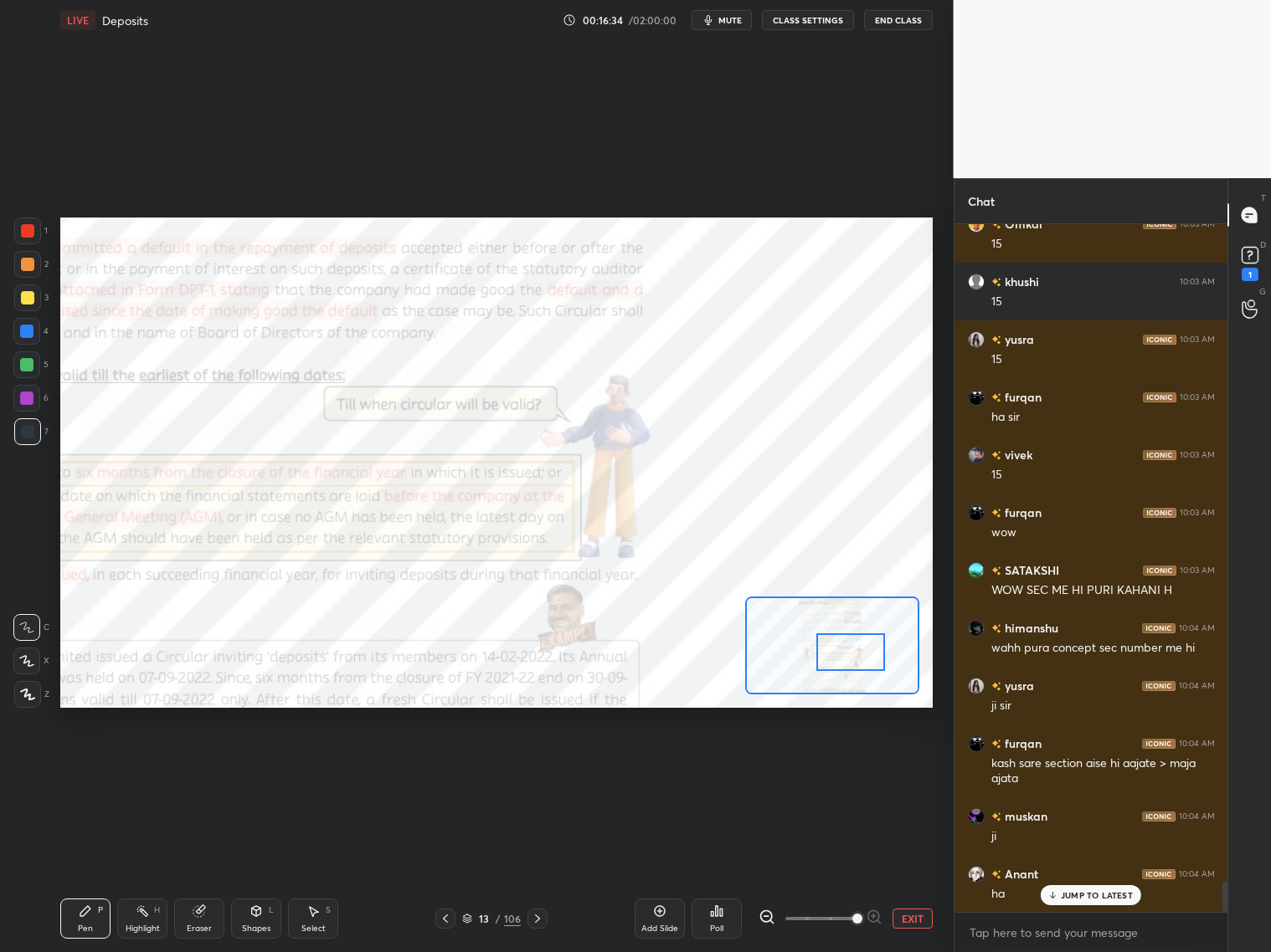
drag, startPoint x: 843, startPoint y: 647, endPoint x: 833, endPoint y: 647, distance: 10.0
click at [834, 647] on div at bounding box center [851, 652] width 69 height 37
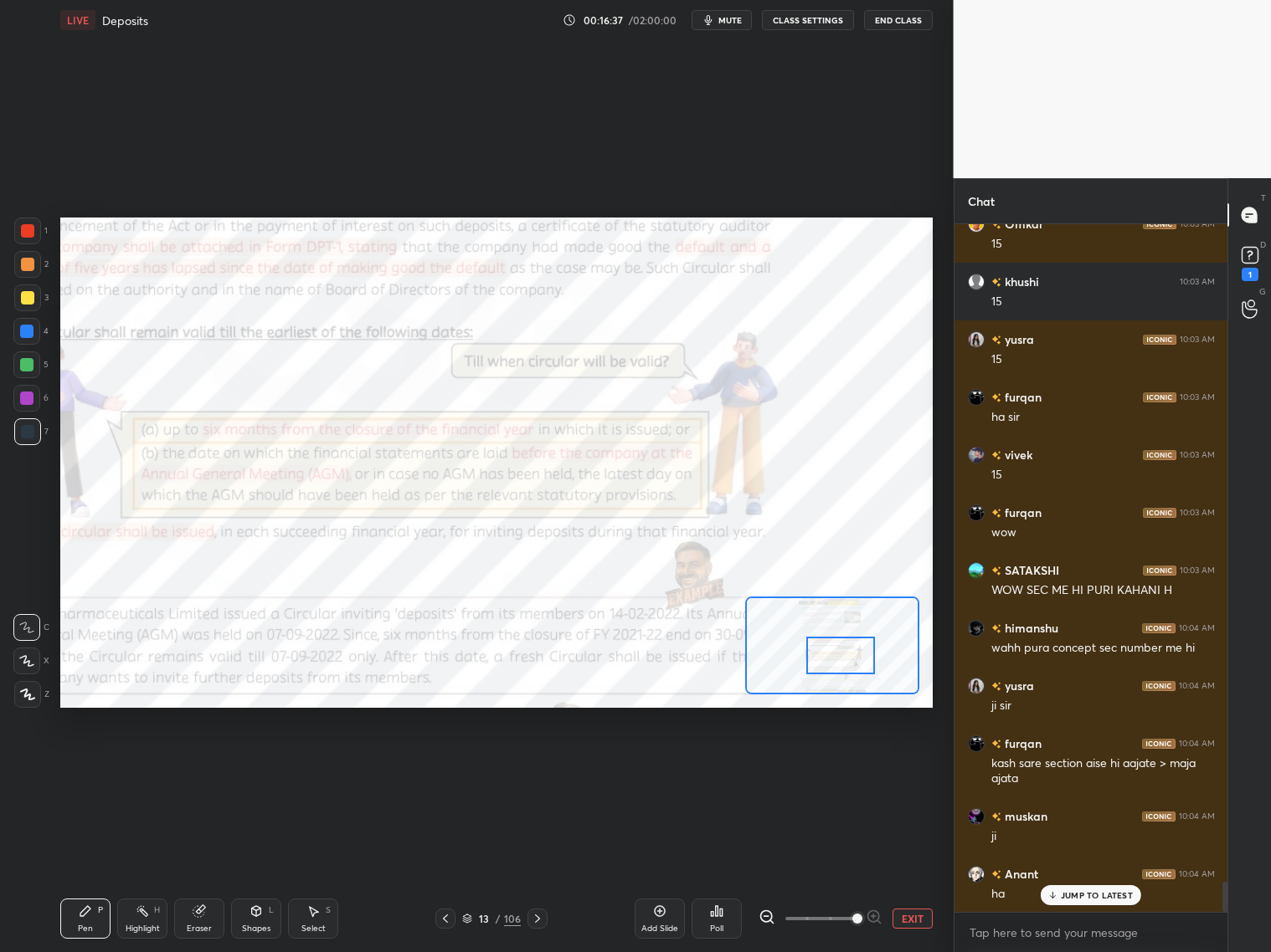
drag, startPoint x: 845, startPoint y: 656, endPoint x: 835, endPoint y: 654, distance: 10.2
click at [837, 658] on div at bounding box center [840, 655] width 69 height 37
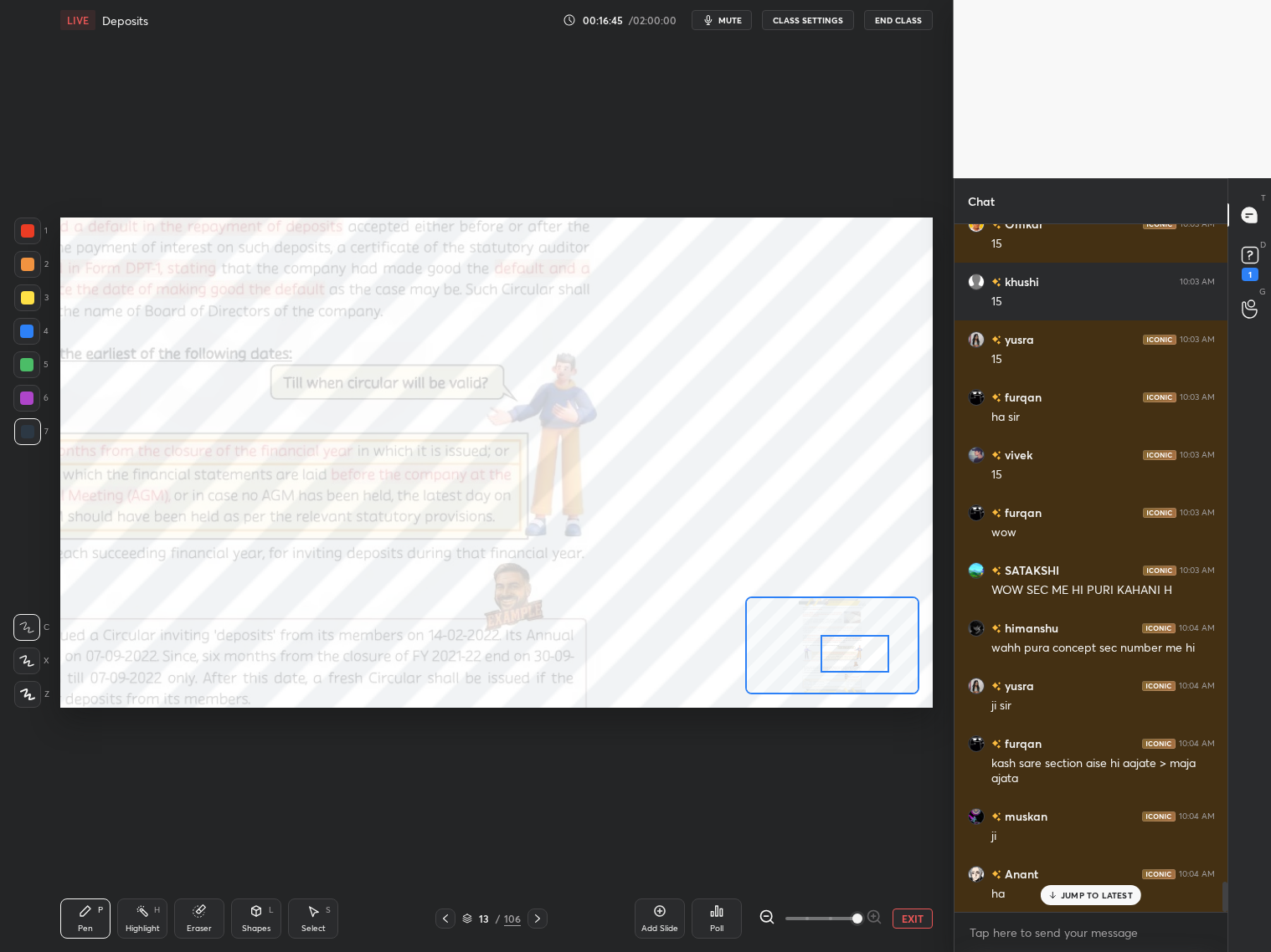
drag, startPoint x: 844, startPoint y: 662, endPoint x: 858, endPoint y: 662, distance: 14.0
click at [857, 658] on div at bounding box center [855, 653] width 69 height 37
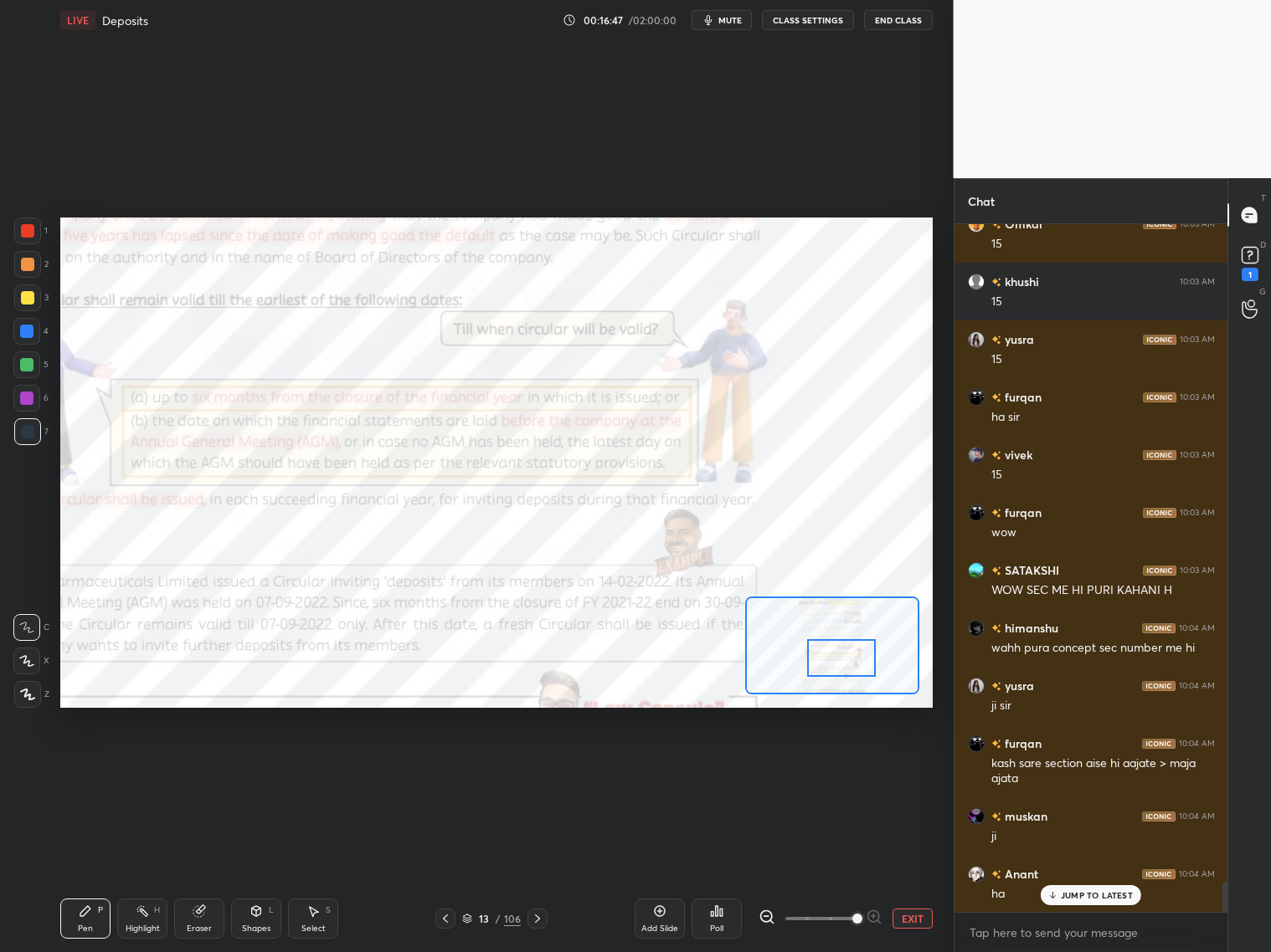
drag, startPoint x: 869, startPoint y: 660, endPoint x: 856, endPoint y: 665, distance: 13.9
click at [858, 664] on div at bounding box center [841, 657] width 69 height 37
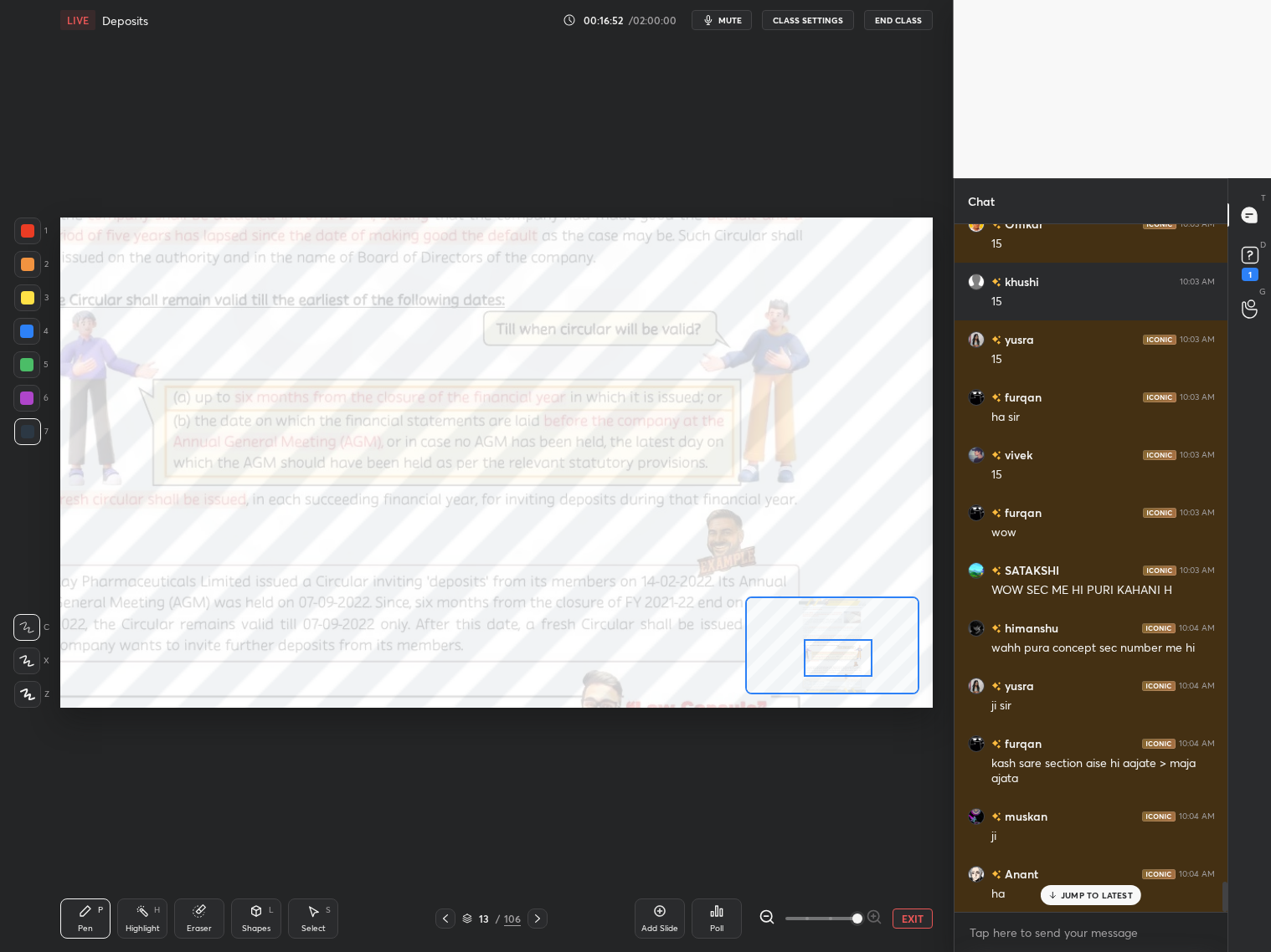
scroll to position [15104, 0]
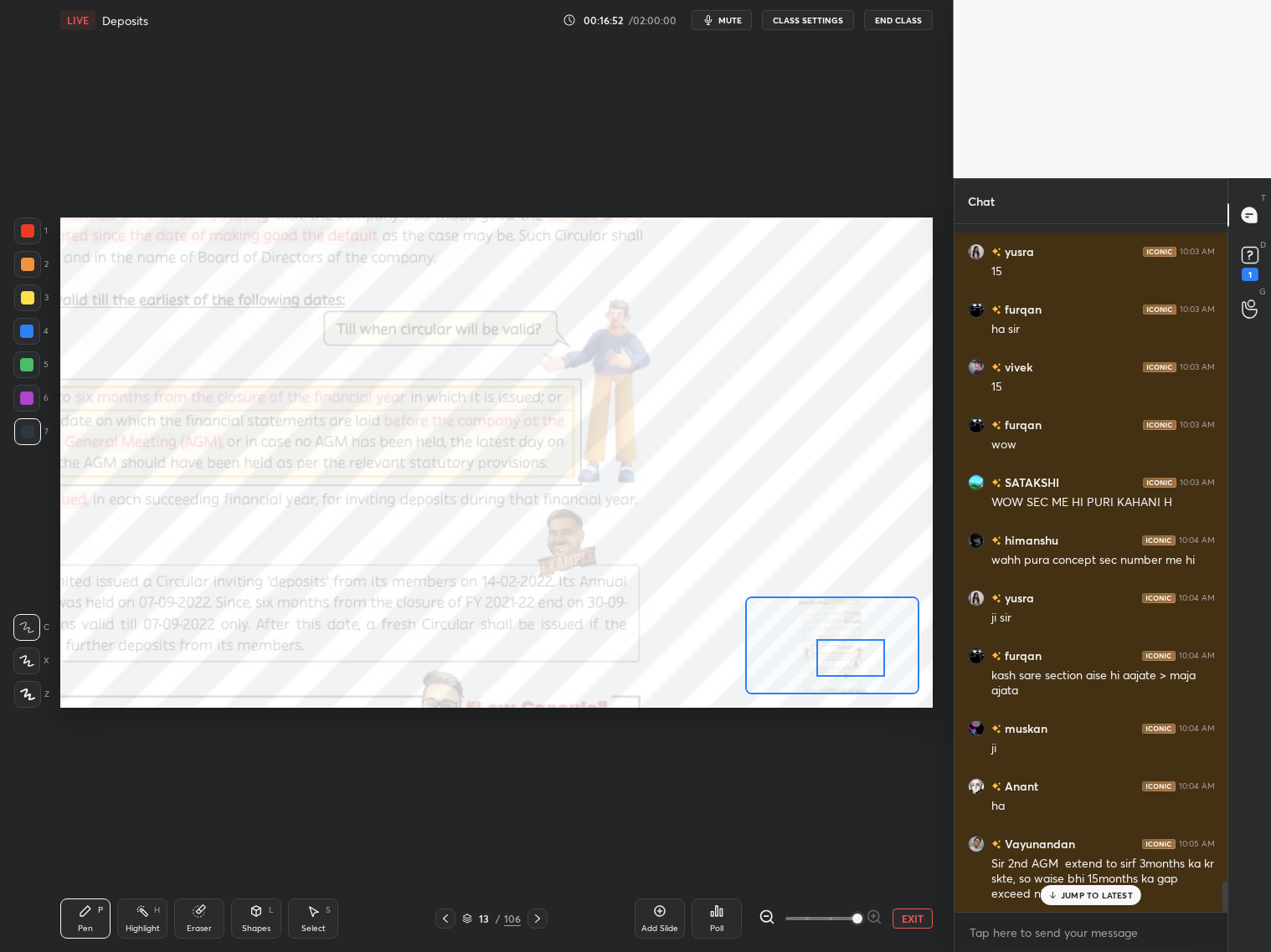
drag, startPoint x: 861, startPoint y: 660, endPoint x: 872, endPoint y: 646, distance: 17.8
click at [867, 659] on div at bounding box center [851, 657] width 69 height 37
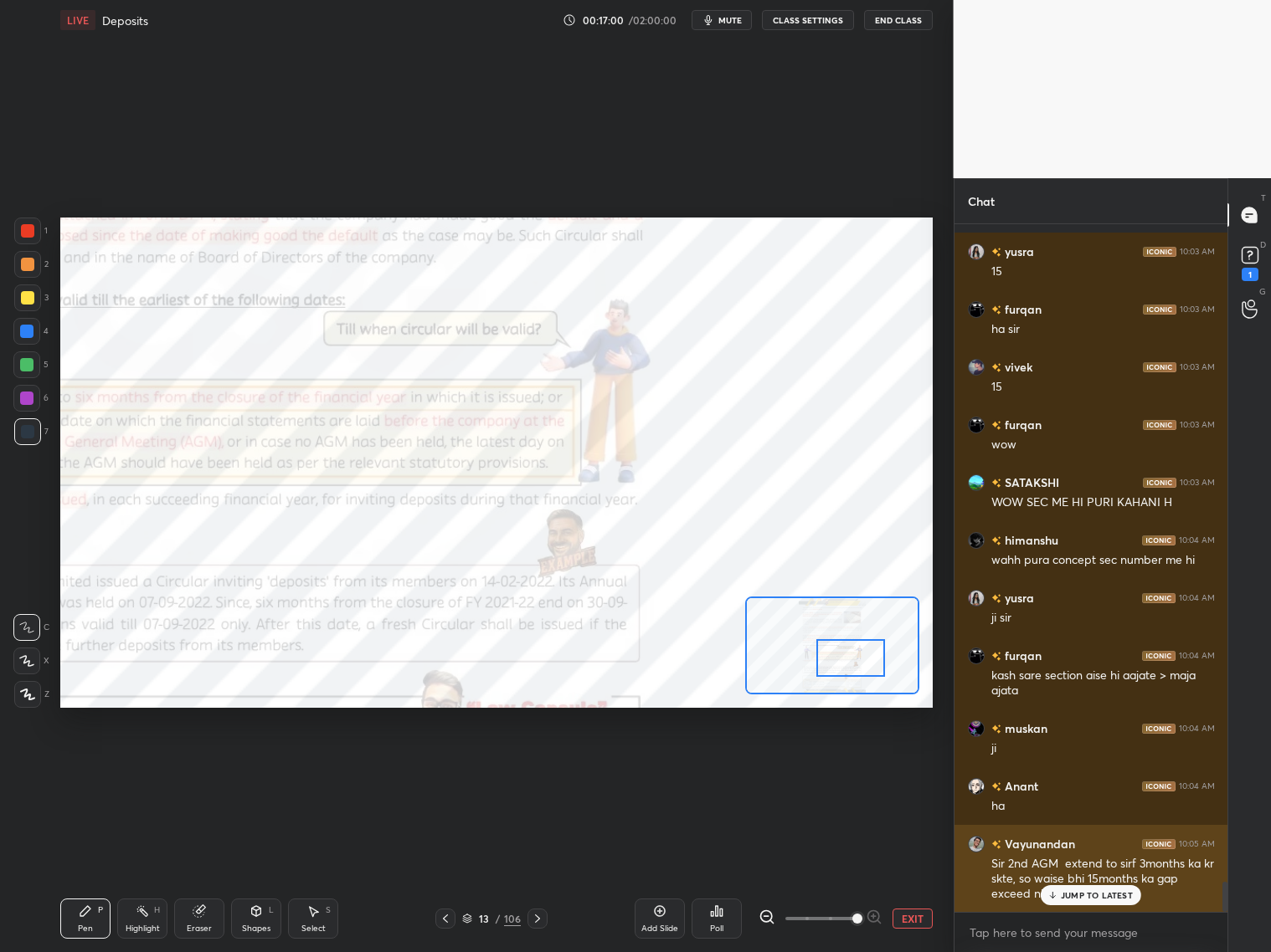
click at [1068, 768] on p "JUMP TO LATEST" at bounding box center [1096, 896] width 72 height 10
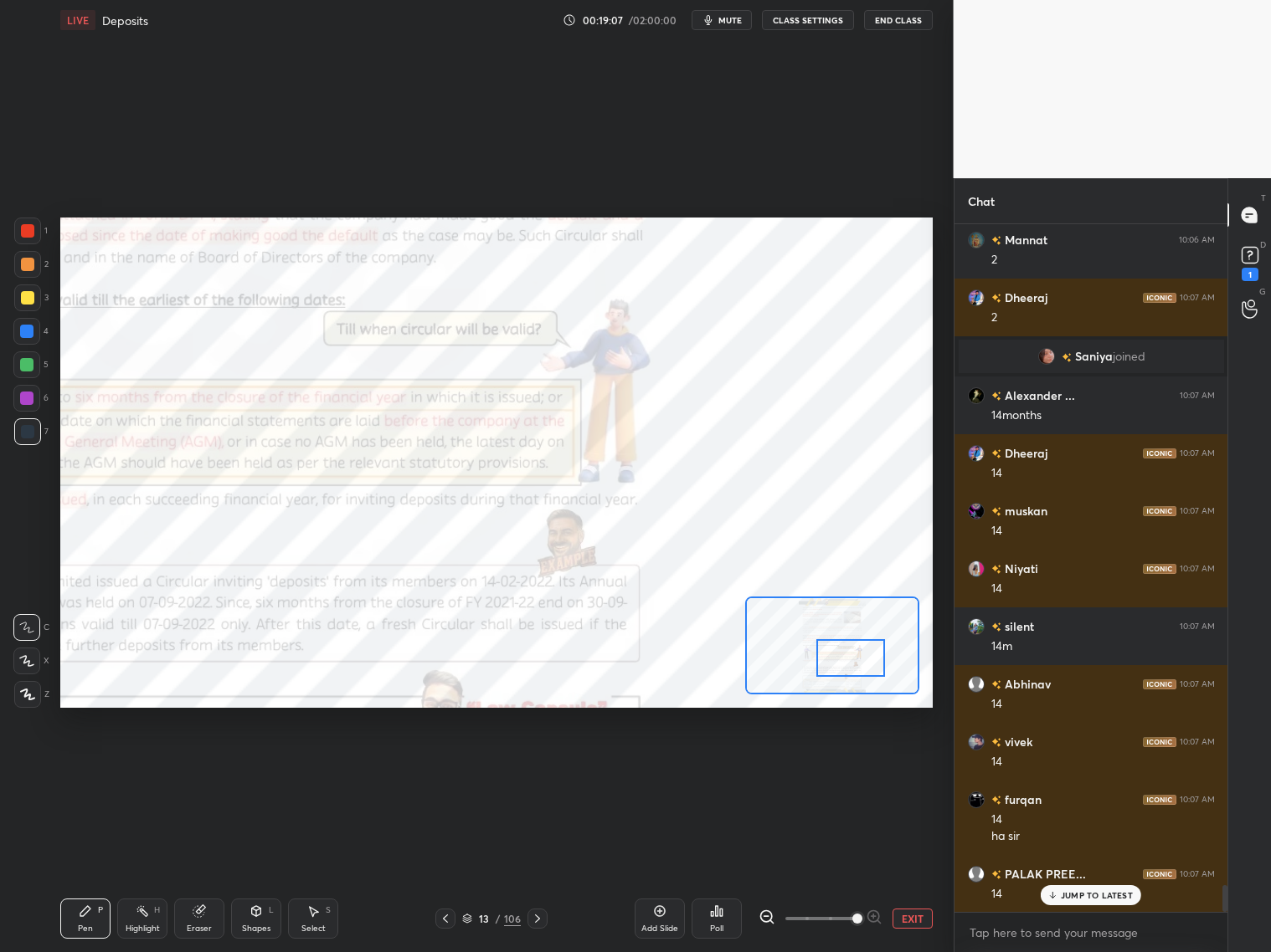
scroll to position [16791, 0]
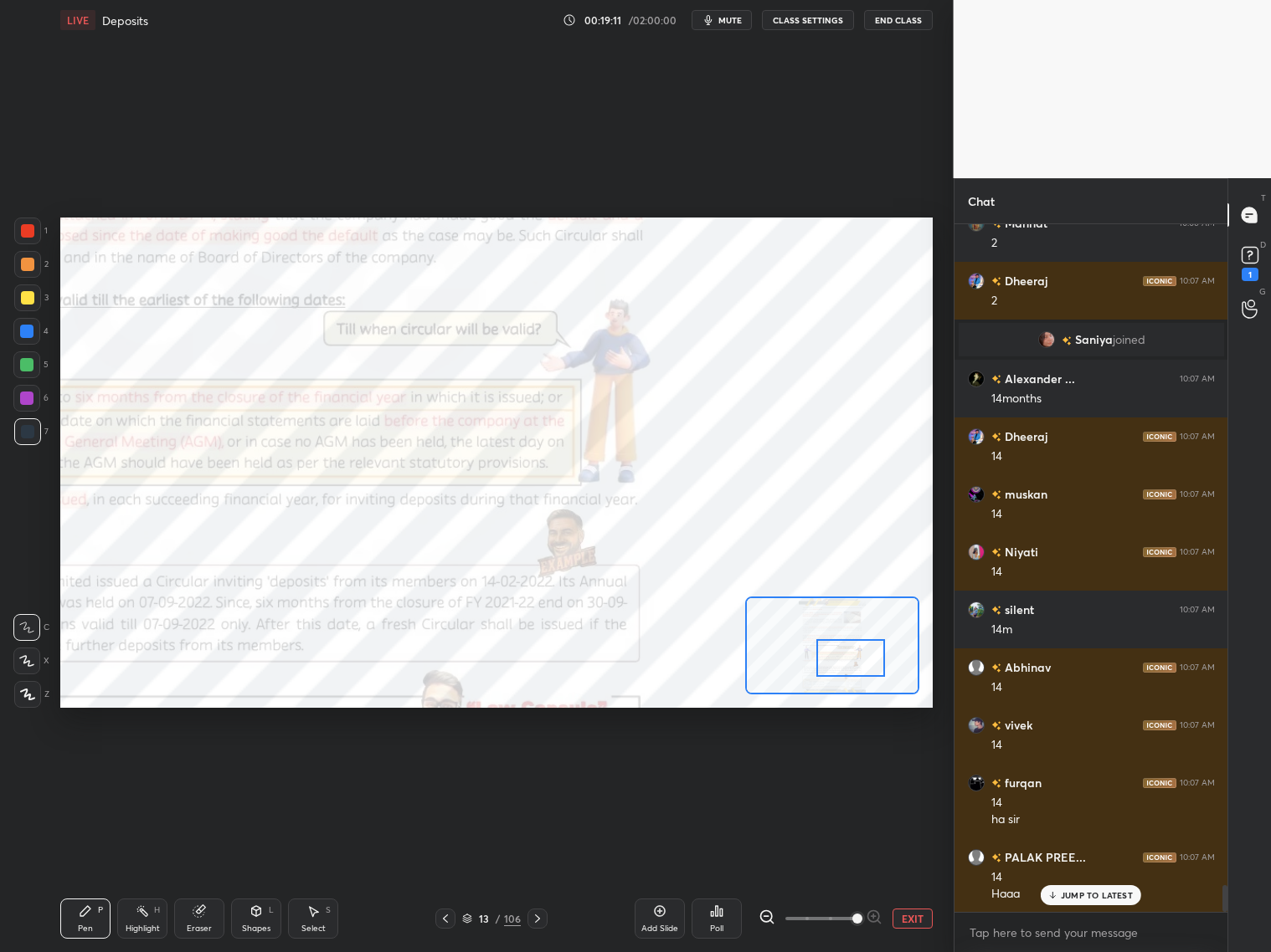
click at [204, 768] on icon at bounding box center [199, 912] width 13 height 13
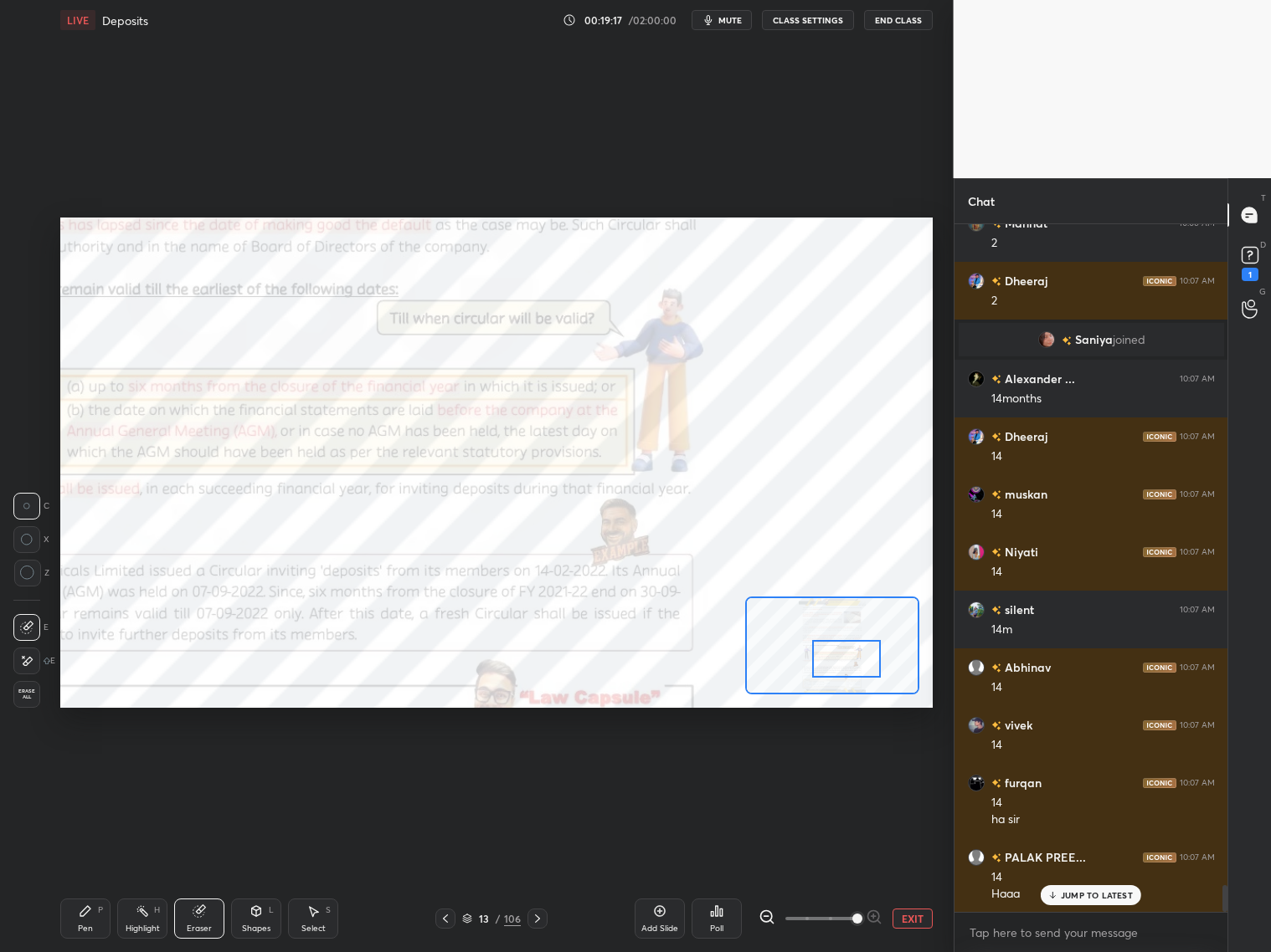
click at [851, 662] on div at bounding box center [847, 658] width 69 height 37
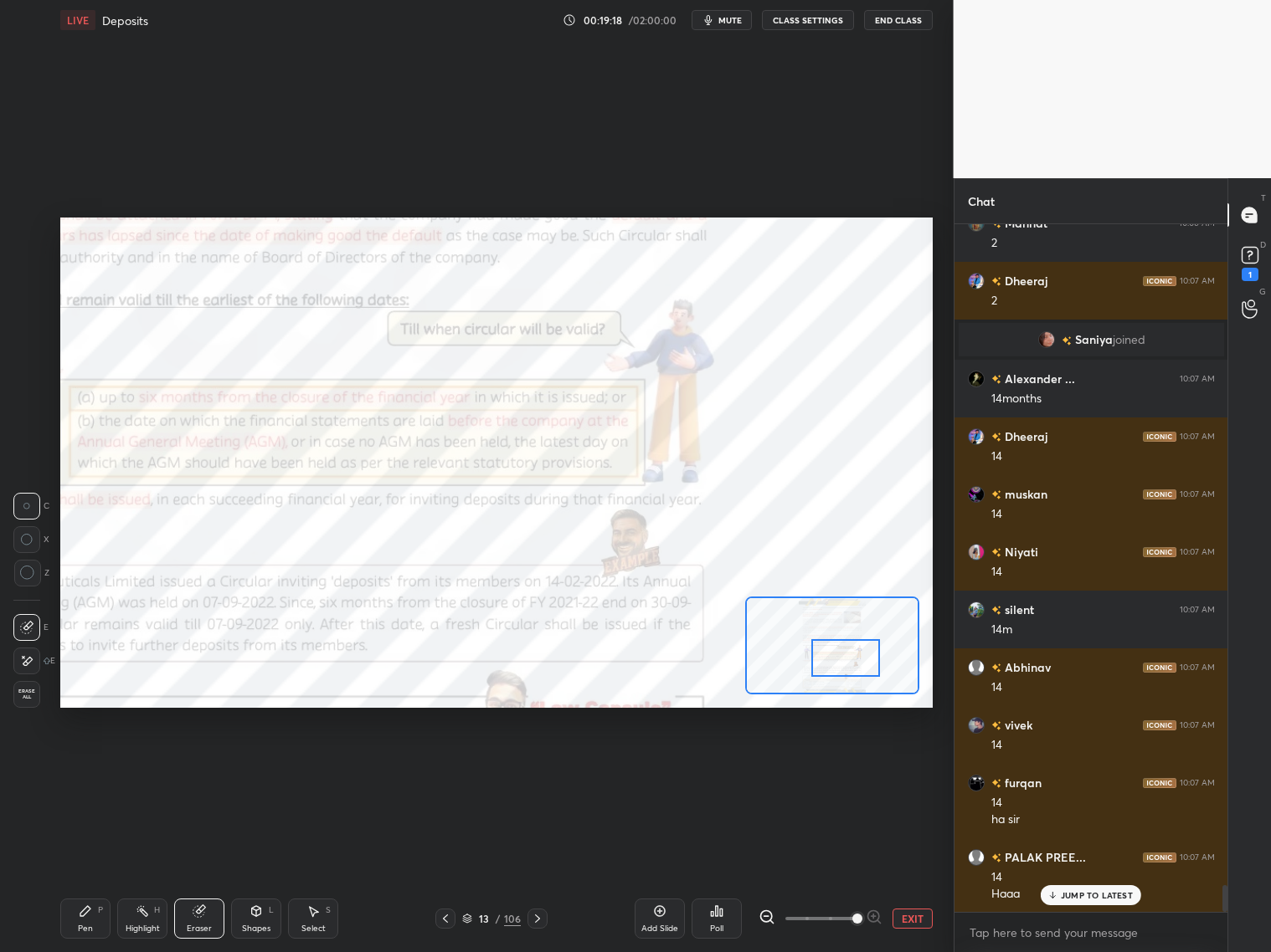
scroll to position [16848, 0]
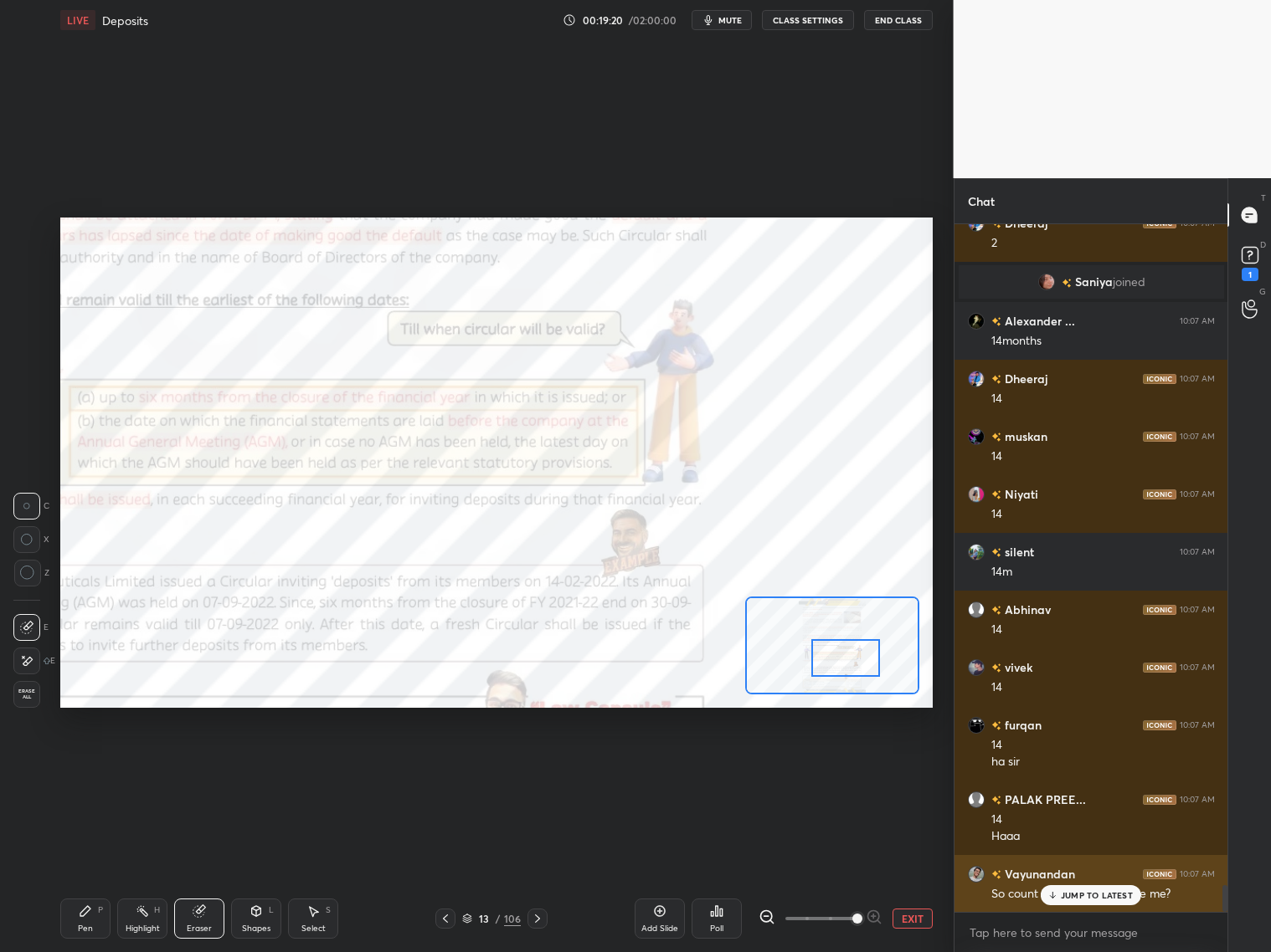
click at [1070, 768] on p "JUMP TO LATEST" at bounding box center [1096, 896] width 72 height 10
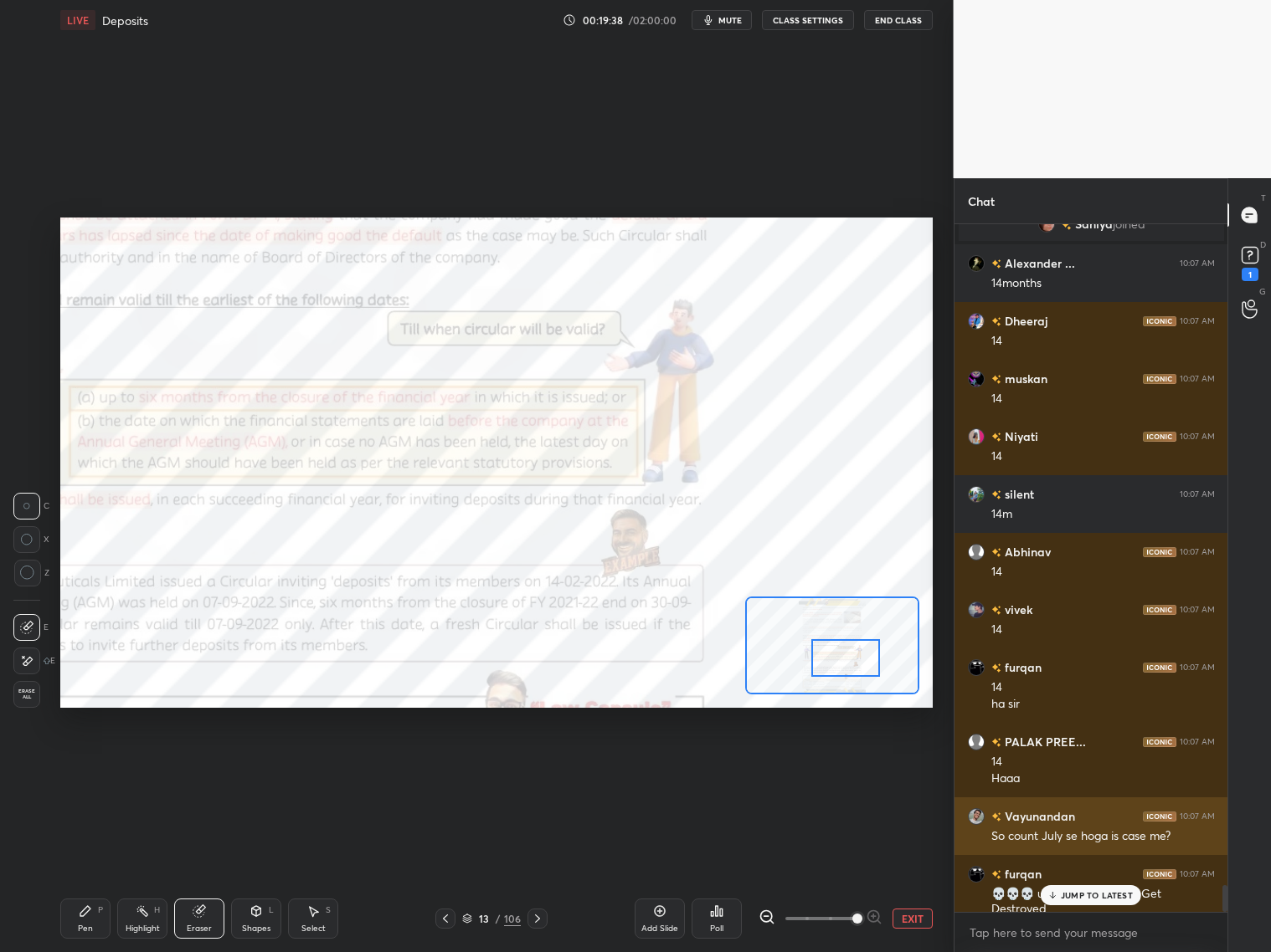
scroll to position [16947, 0]
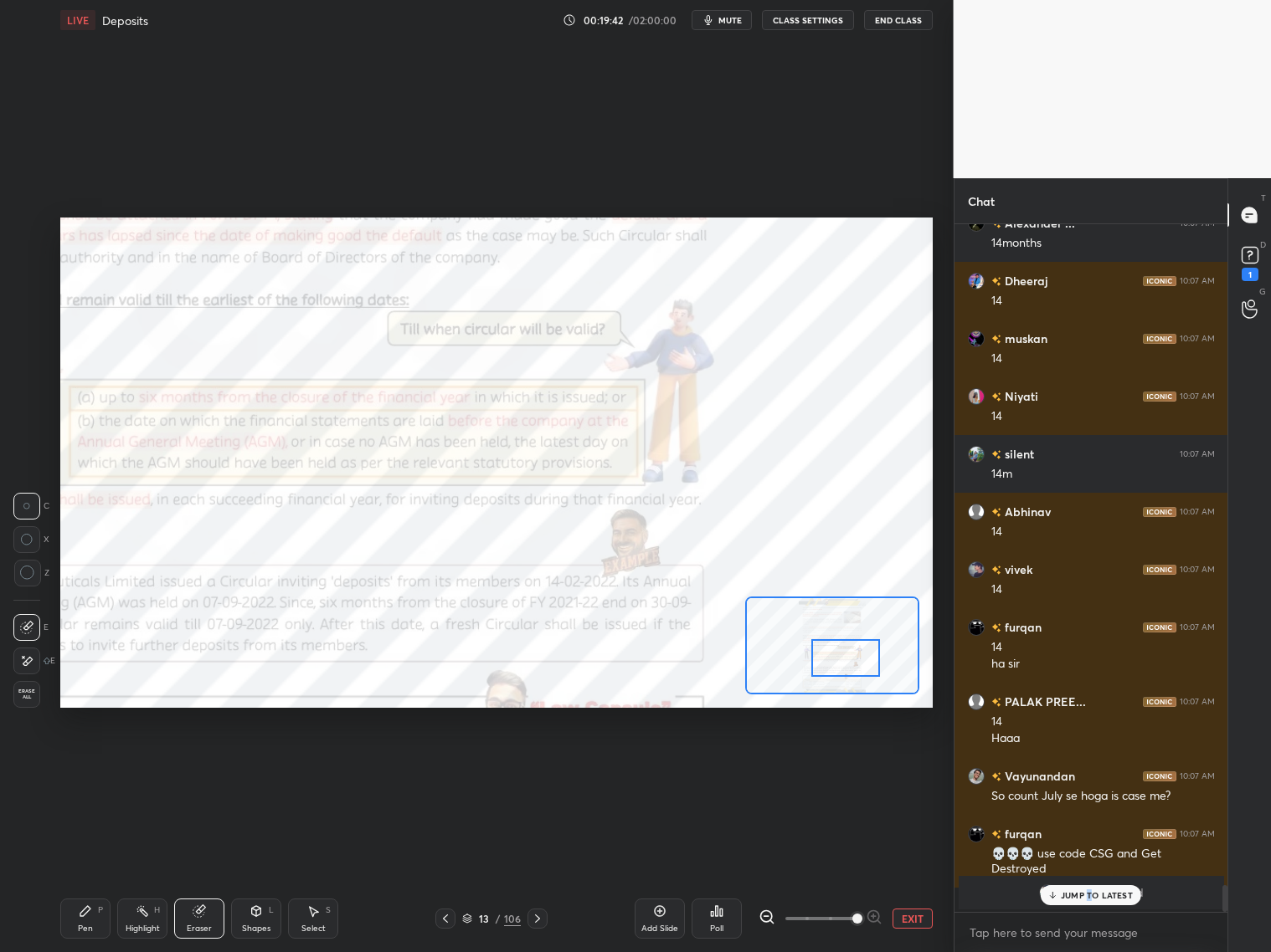
click at [1086, 768] on p "JUMP TO LATEST" at bounding box center [1096, 896] width 72 height 10
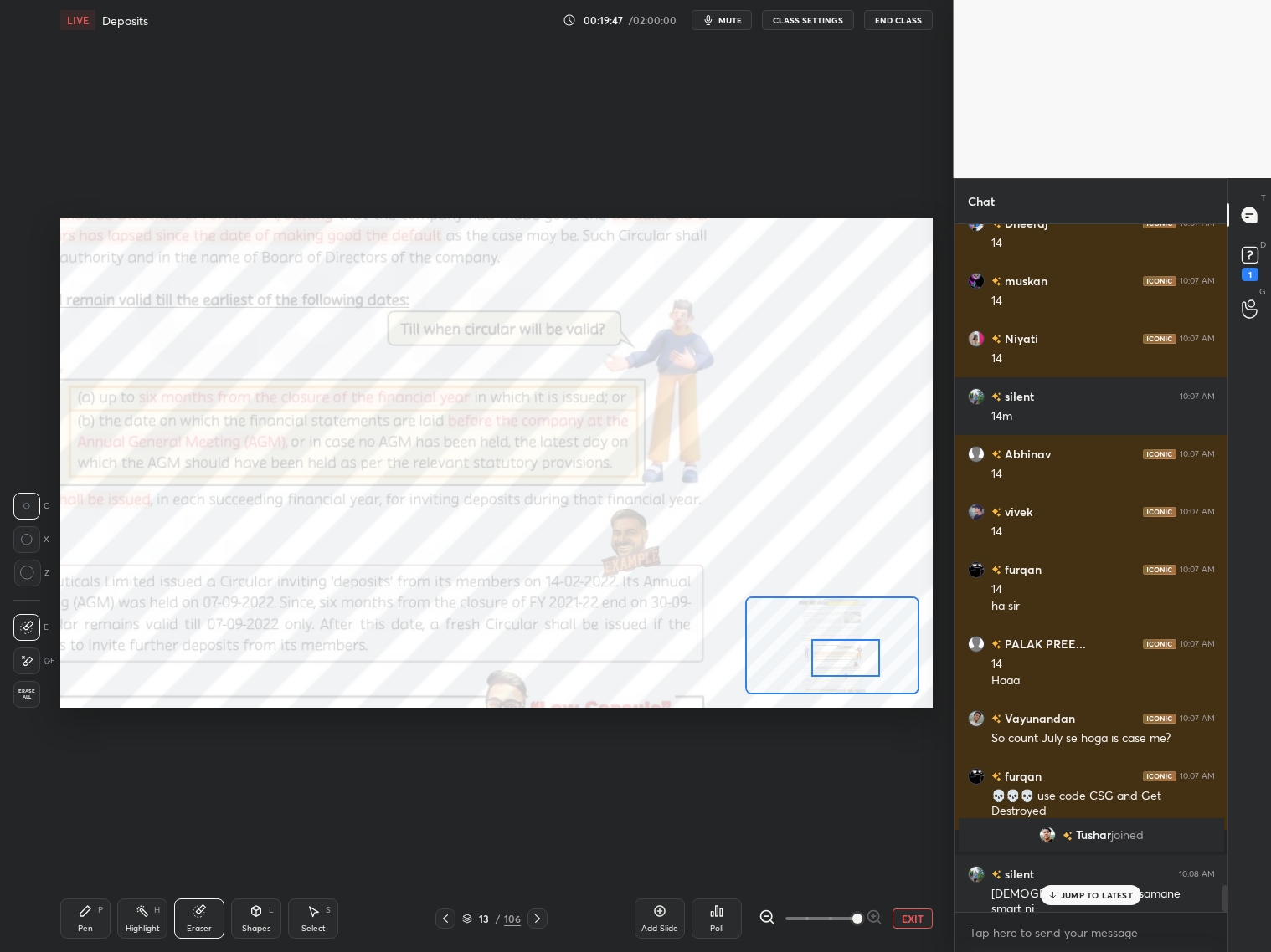
click at [1072, 768] on p "JUMP TO LATEST" at bounding box center [1096, 896] width 72 height 10
click at [84, 768] on icon at bounding box center [85, 912] width 13 height 13
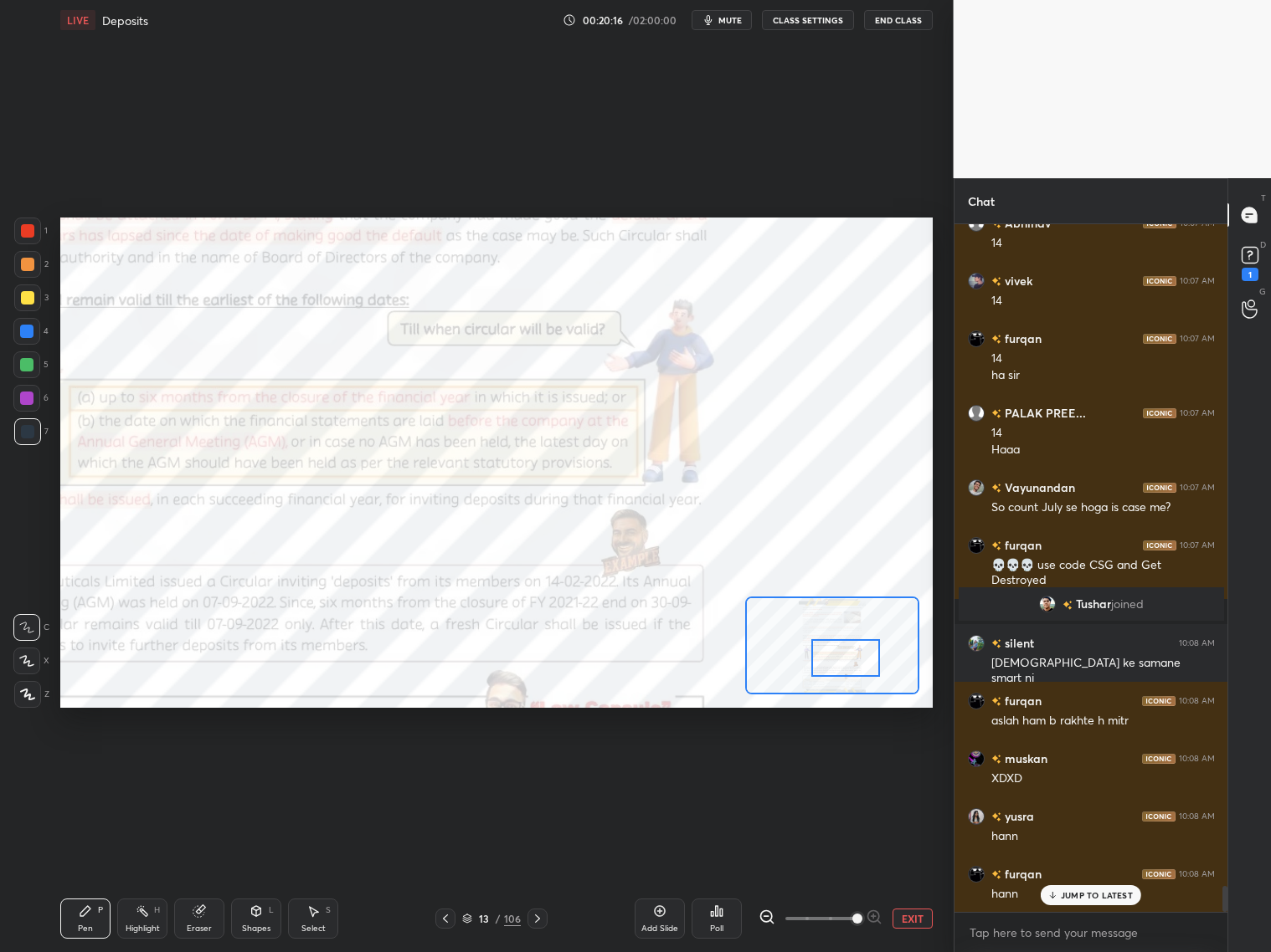
scroll to position [17293, 0]
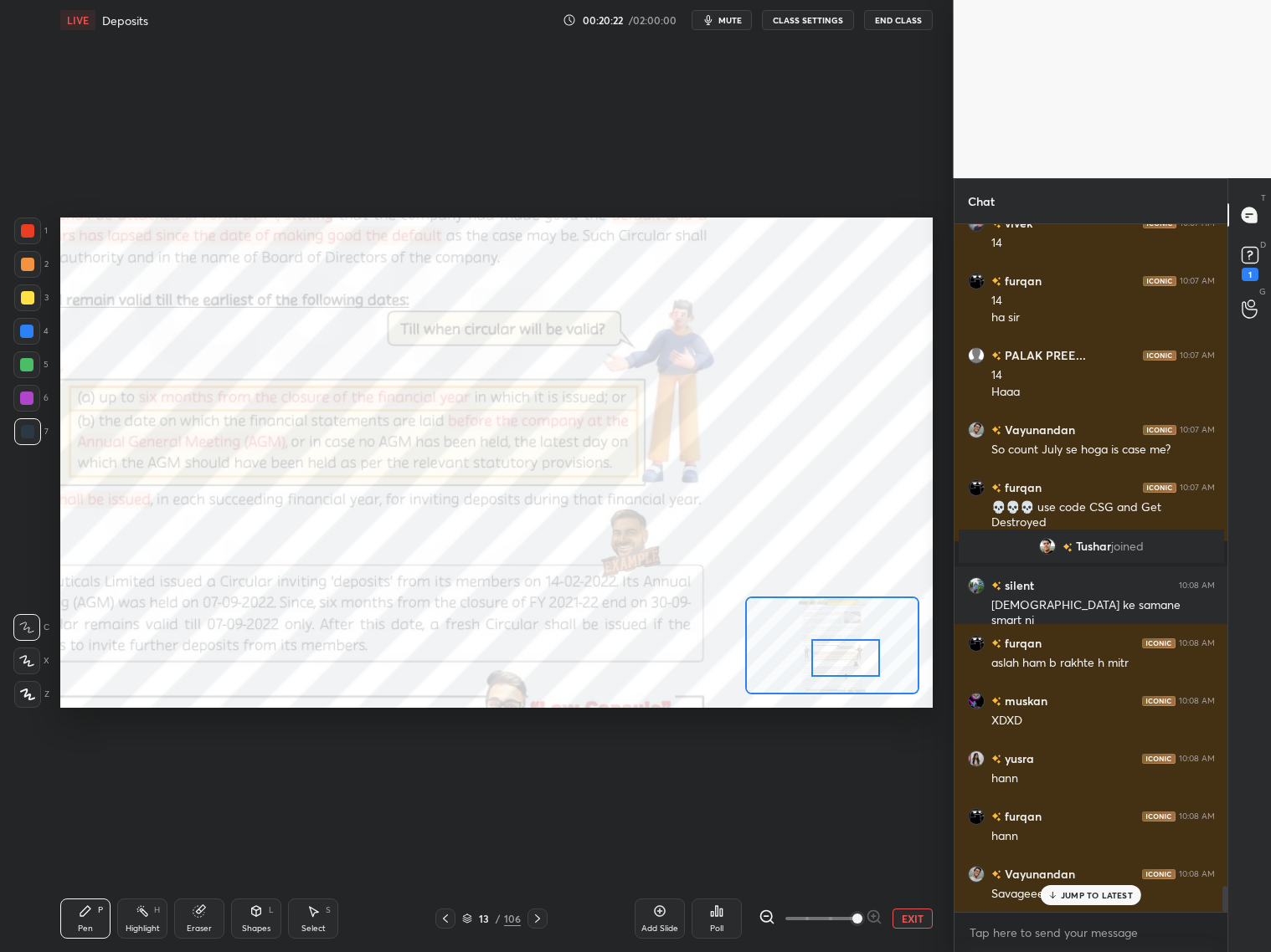
drag, startPoint x: 202, startPoint y: 919, endPoint x: 223, endPoint y: 885, distance: 40.0
click at [203, 768] on div "Eraser" at bounding box center [199, 919] width 50 height 40
click at [156, 768] on div "Highlight H" at bounding box center [142, 919] width 50 height 40
drag, startPoint x: 189, startPoint y: 918, endPoint x: 199, endPoint y: 900, distance: 20.6
click at [190, 768] on div "Eraser" at bounding box center [199, 919] width 50 height 40
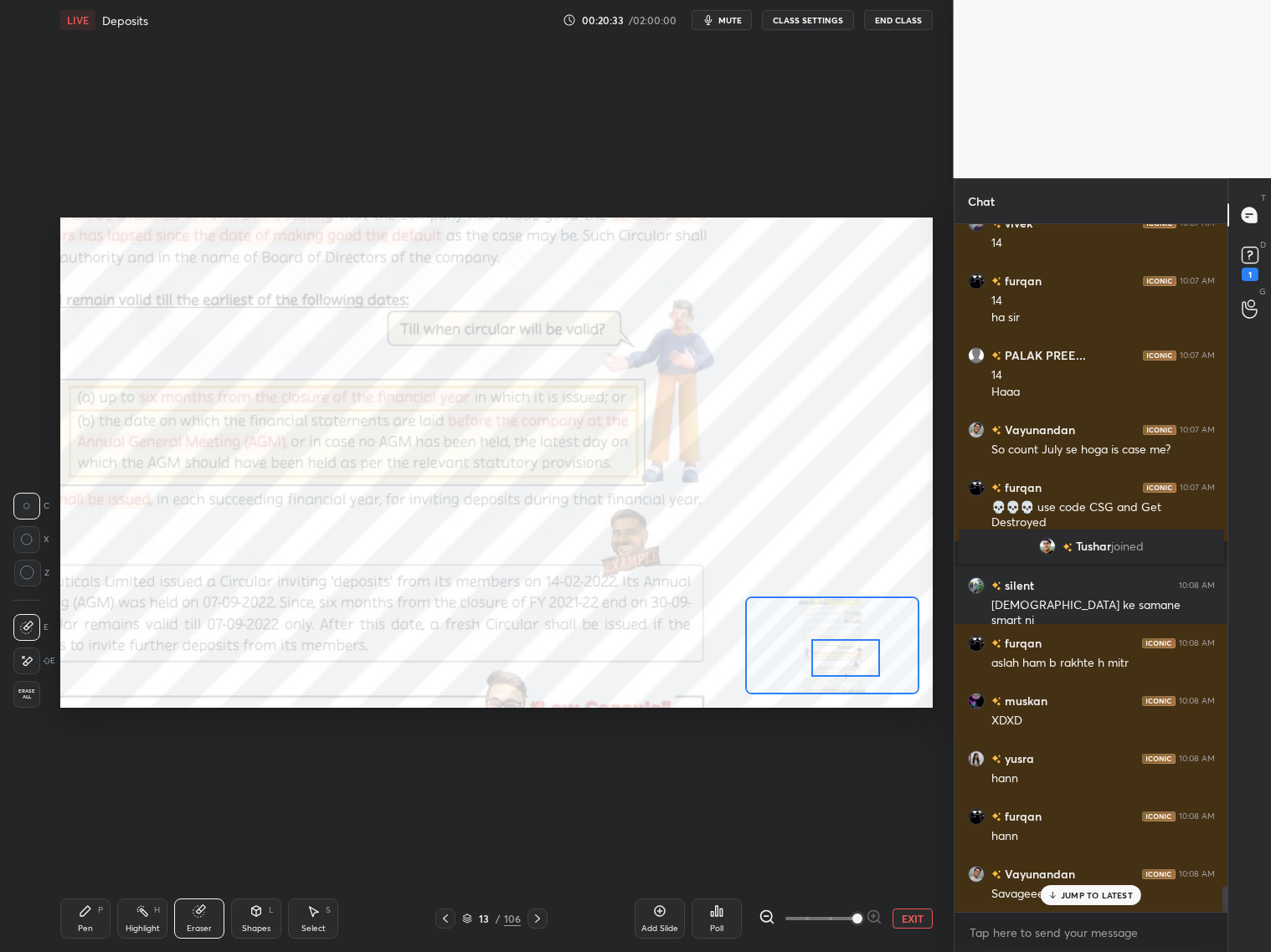
click at [86, 768] on icon at bounding box center [85, 911] width 10 height 10
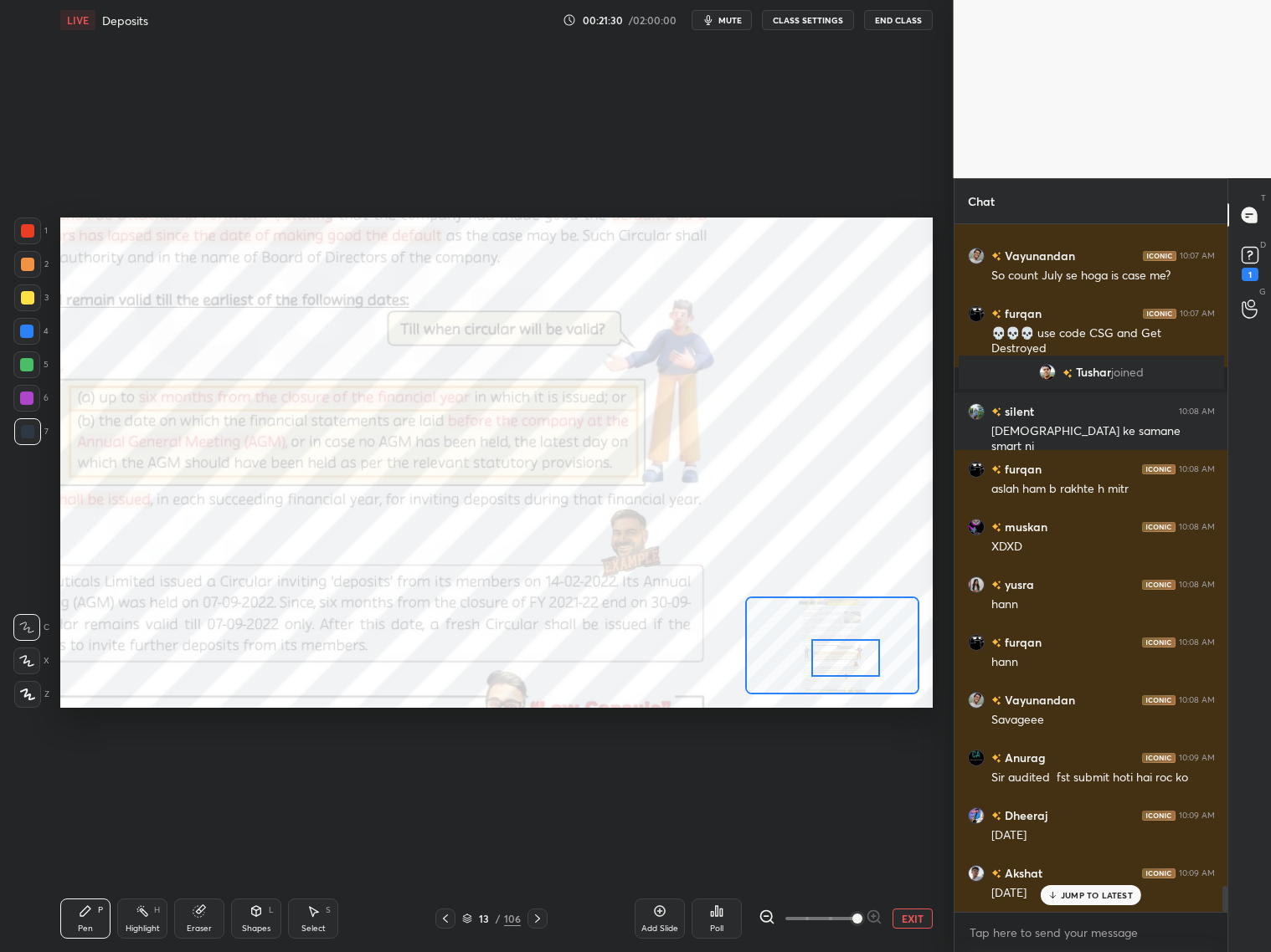
scroll to position [17523, 0]
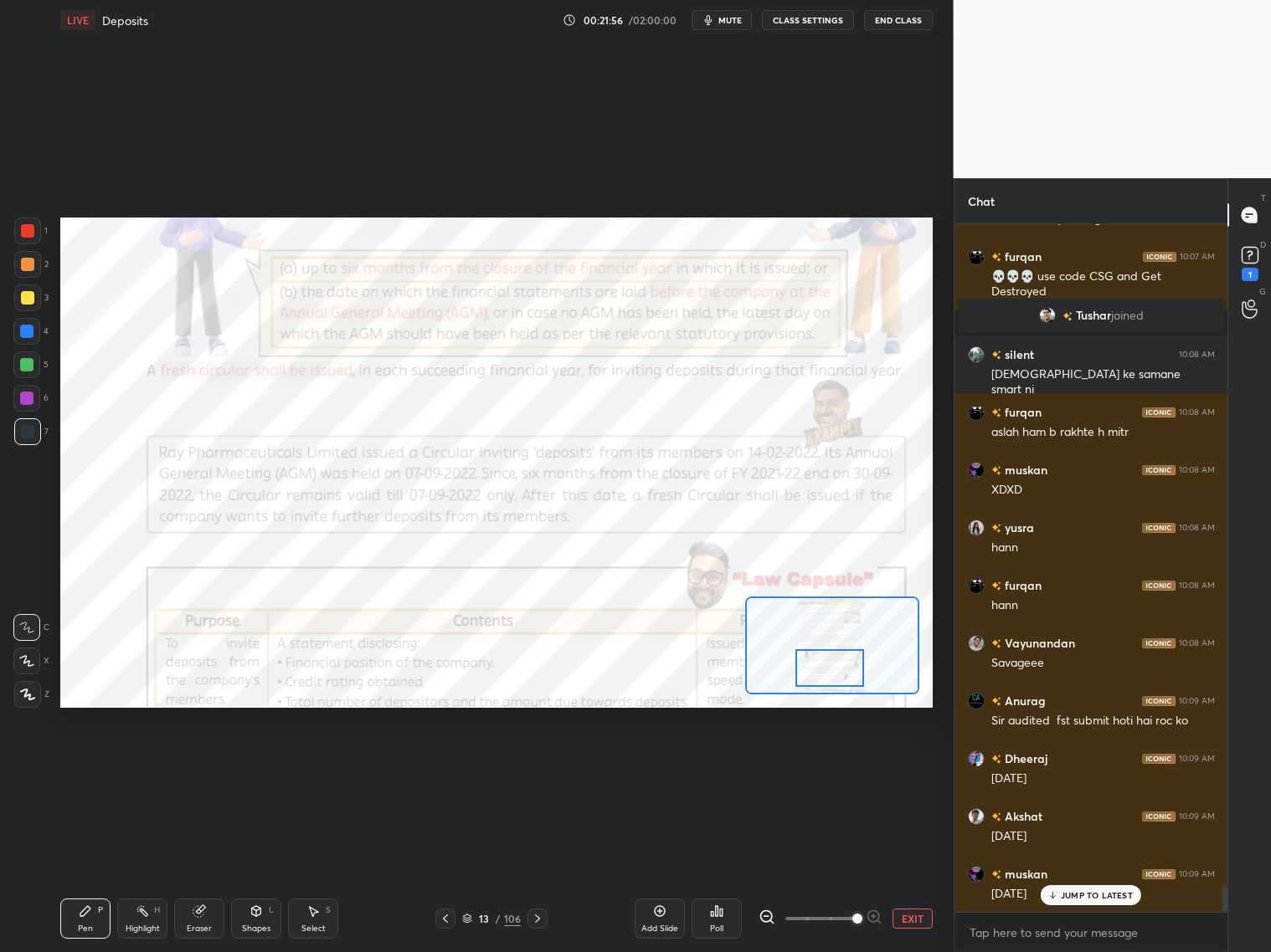
drag, startPoint x: 843, startPoint y: 653, endPoint x: 832, endPoint y: 661, distance: 13.6
click at [828, 664] on div at bounding box center [830, 668] width 69 height 37
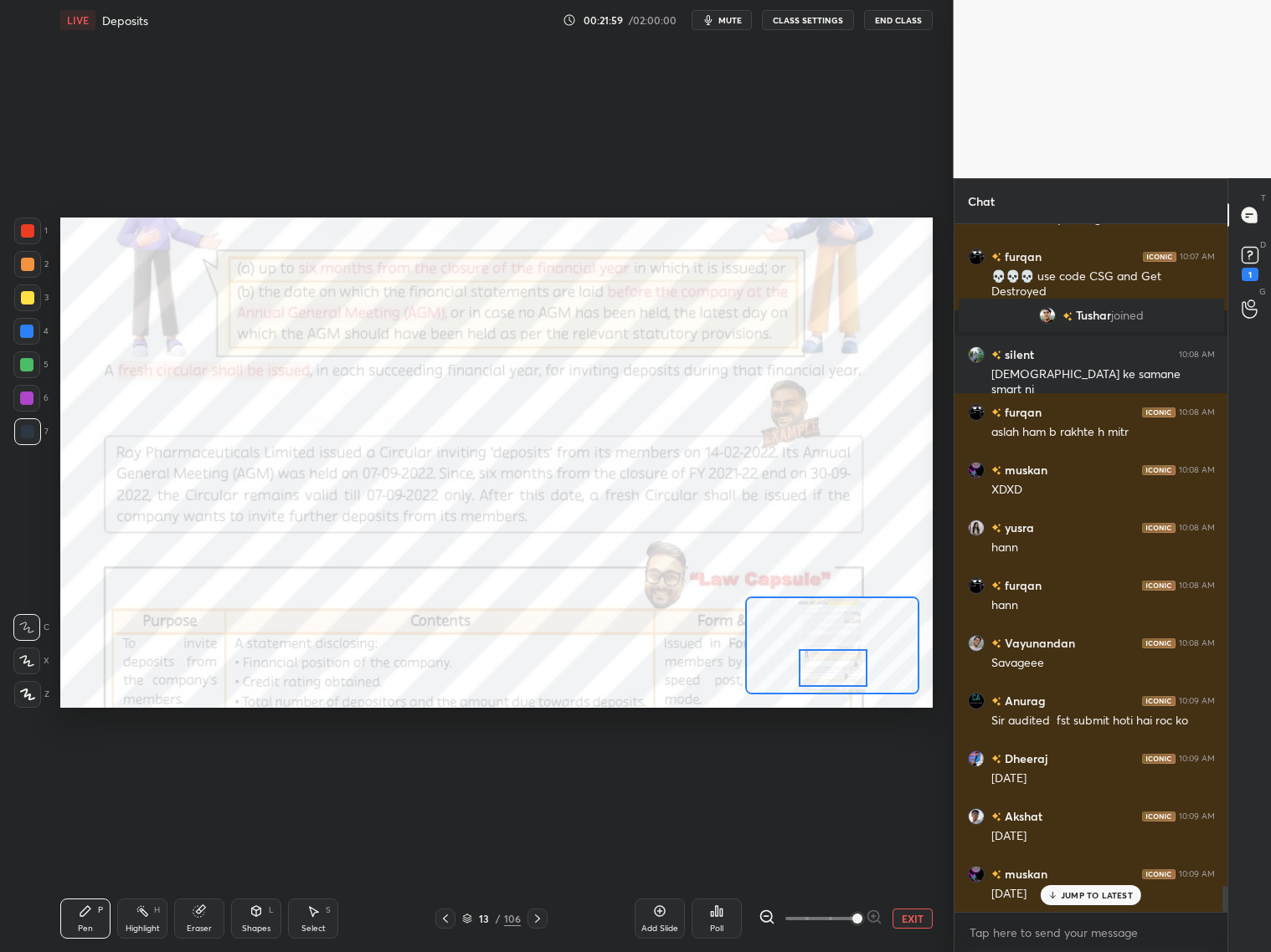
click at [841, 660] on div at bounding box center [834, 668] width 69 height 37
drag, startPoint x: 27, startPoint y: 231, endPoint x: 31, endPoint y: 216, distance: 15.5
click at [28, 228] on div at bounding box center [28, 231] width 13 height 13
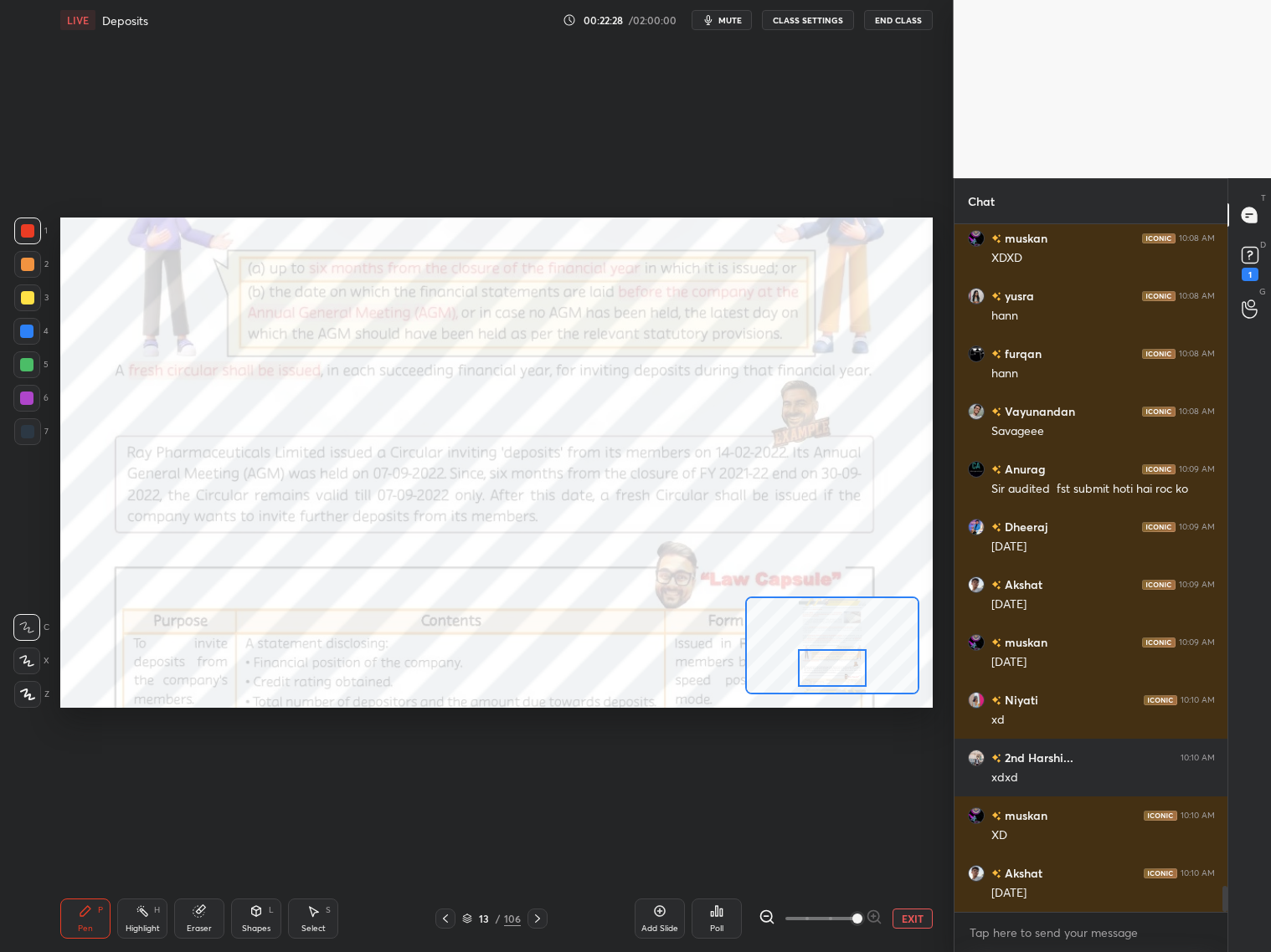
scroll to position [17828, 0]
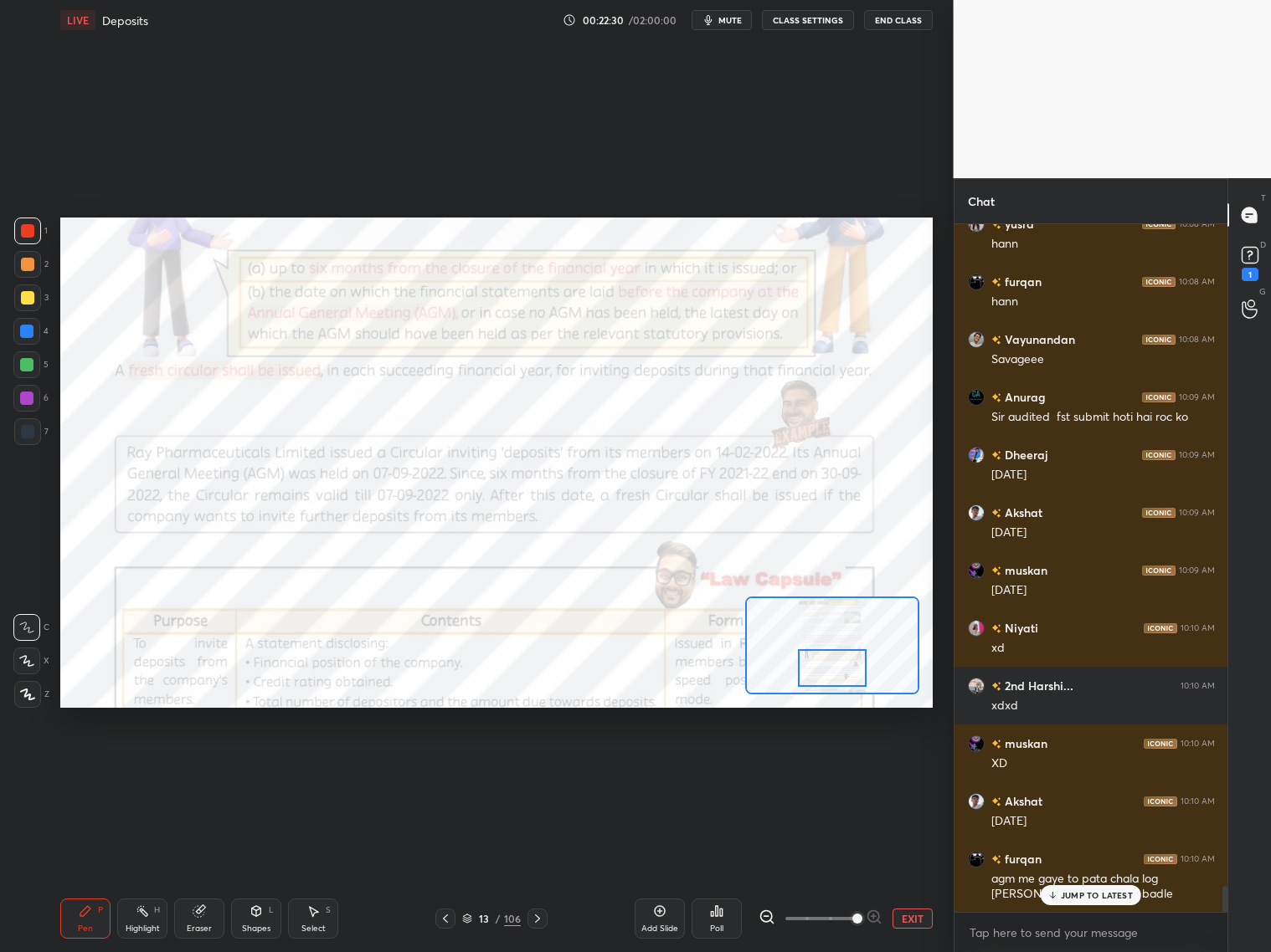
click at [1086, 768] on p "JUMP TO LATEST" at bounding box center [1096, 896] width 72 height 10
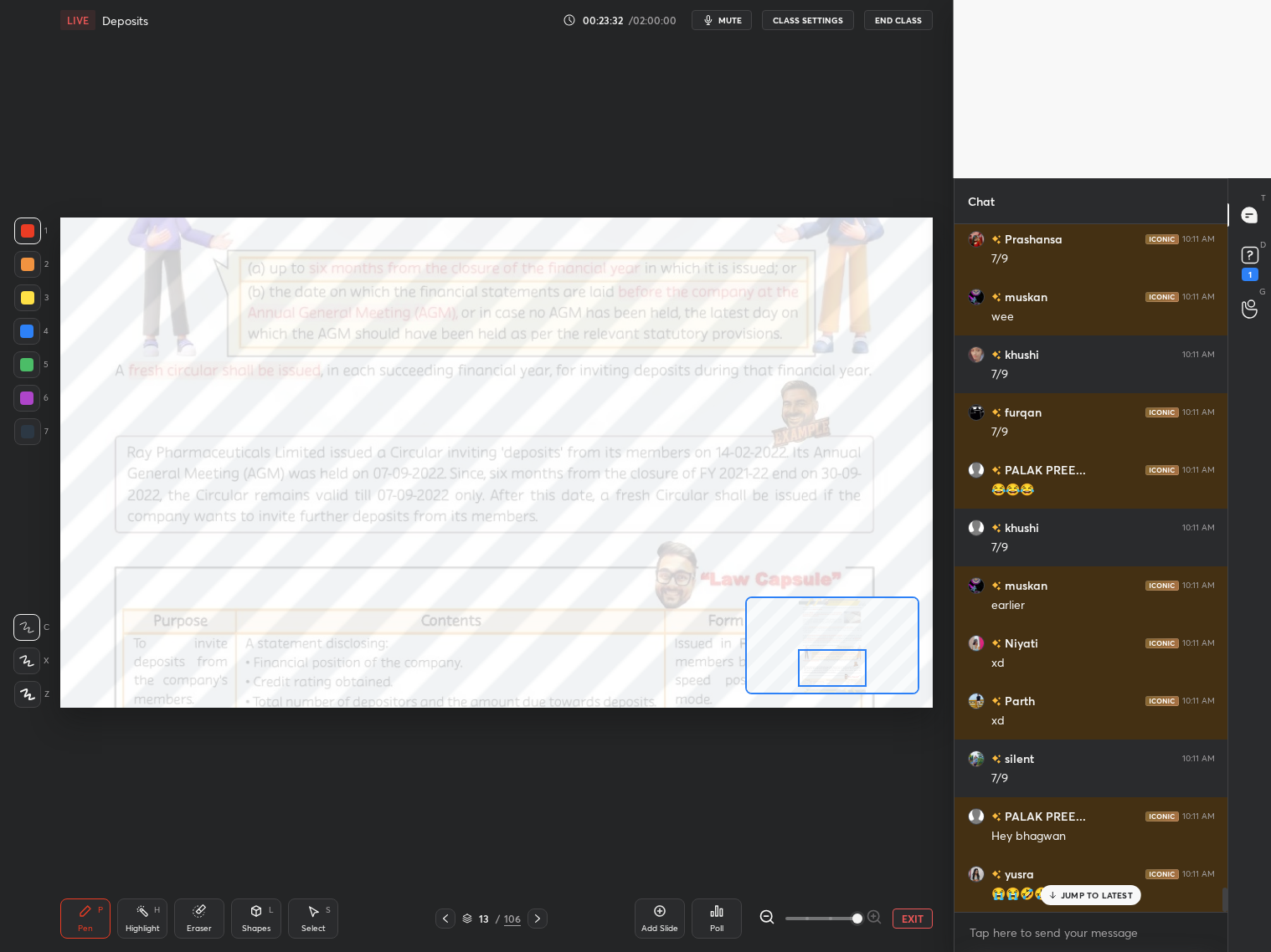
scroll to position [19099, 0]
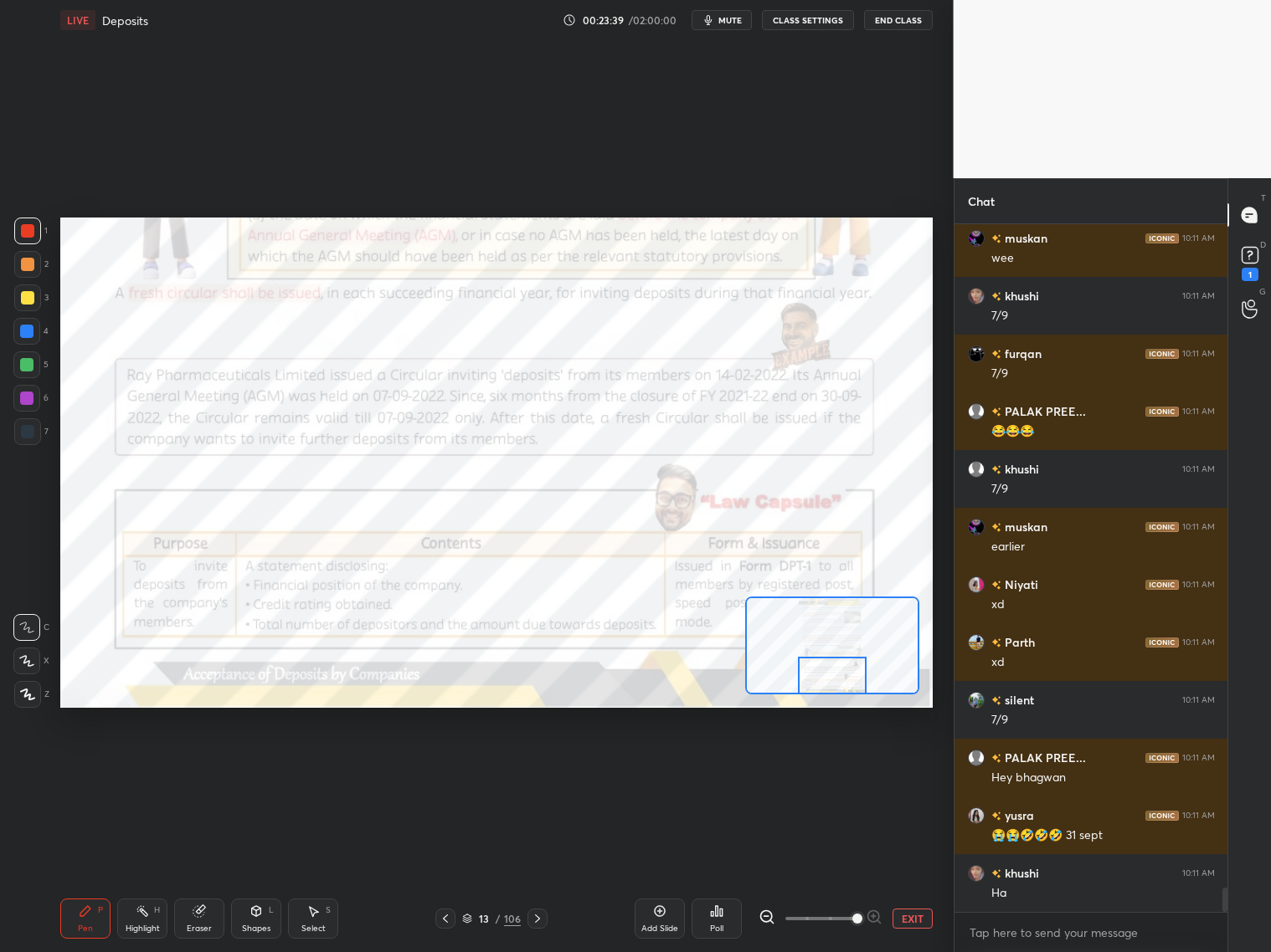
drag, startPoint x: 838, startPoint y: 663, endPoint x: 845, endPoint y: 680, distance: 18.4
click at [837, 685] on div at bounding box center [833, 675] width 69 height 37
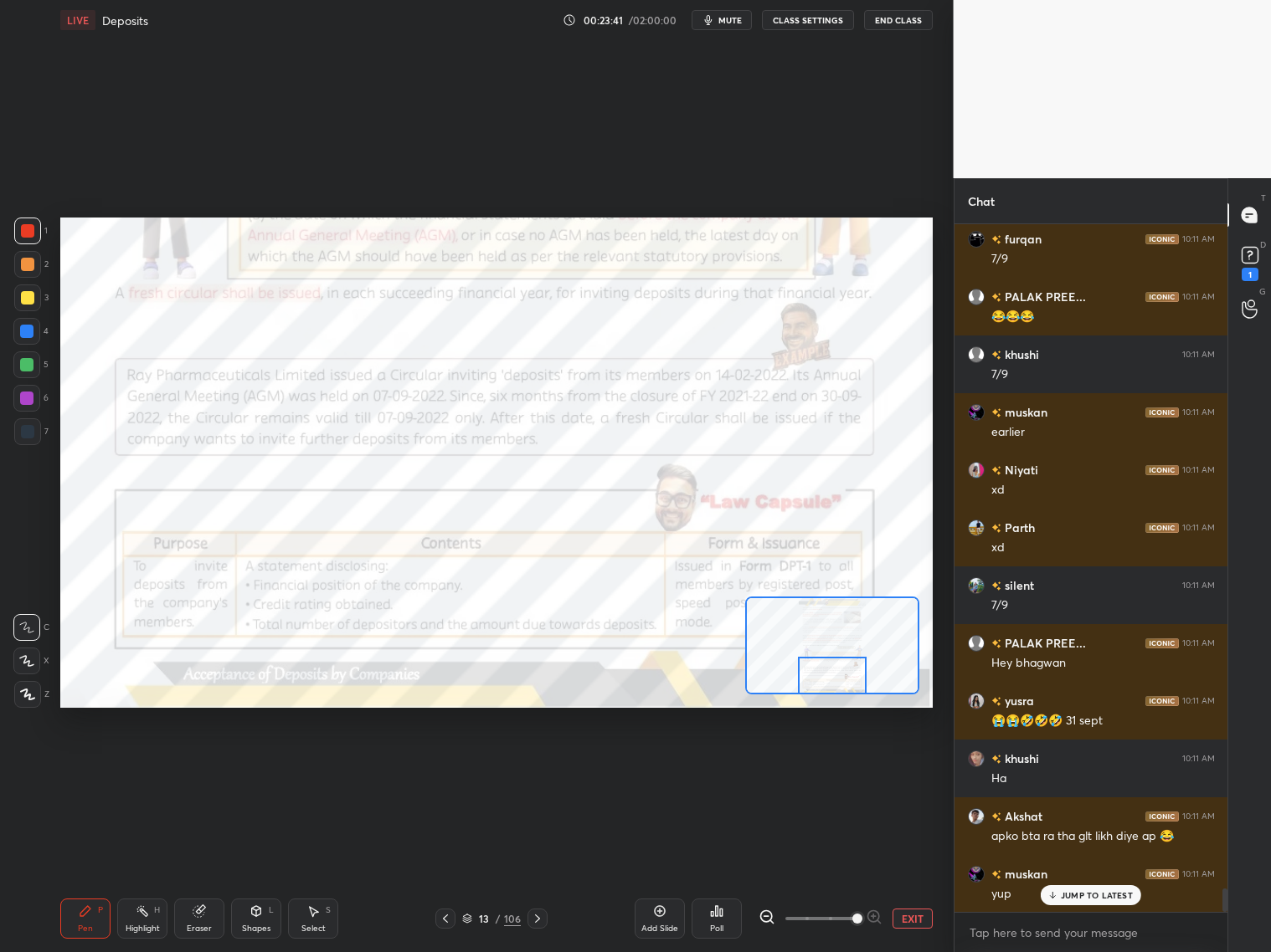
scroll to position [19272, 0]
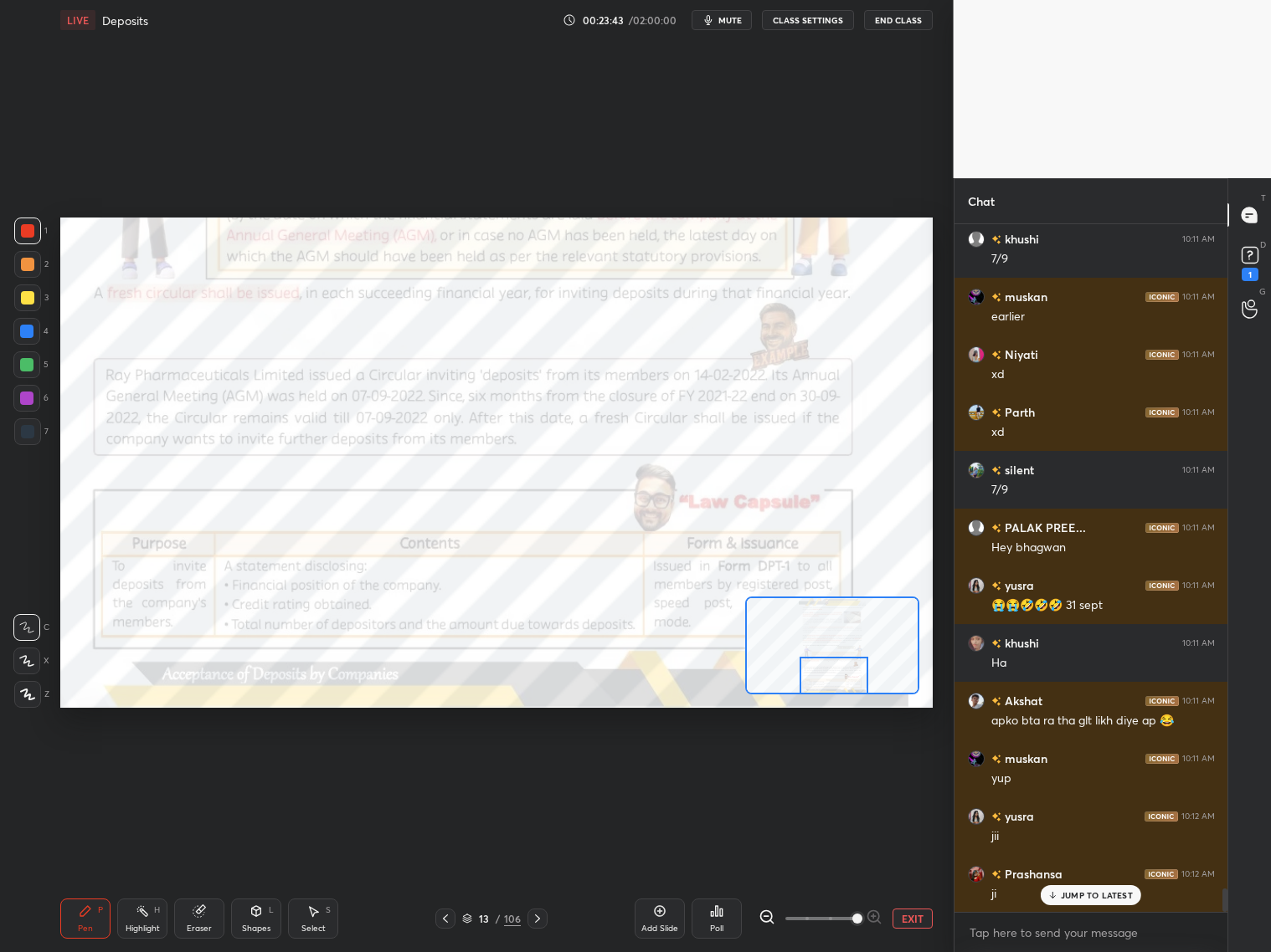
drag, startPoint x: 865, startPoint y: 678, endPoint x: 852, endPoint y: 714, distance: 38.3
click at [859, 685] on div at bounding box center [834, 675] width 69 height 37
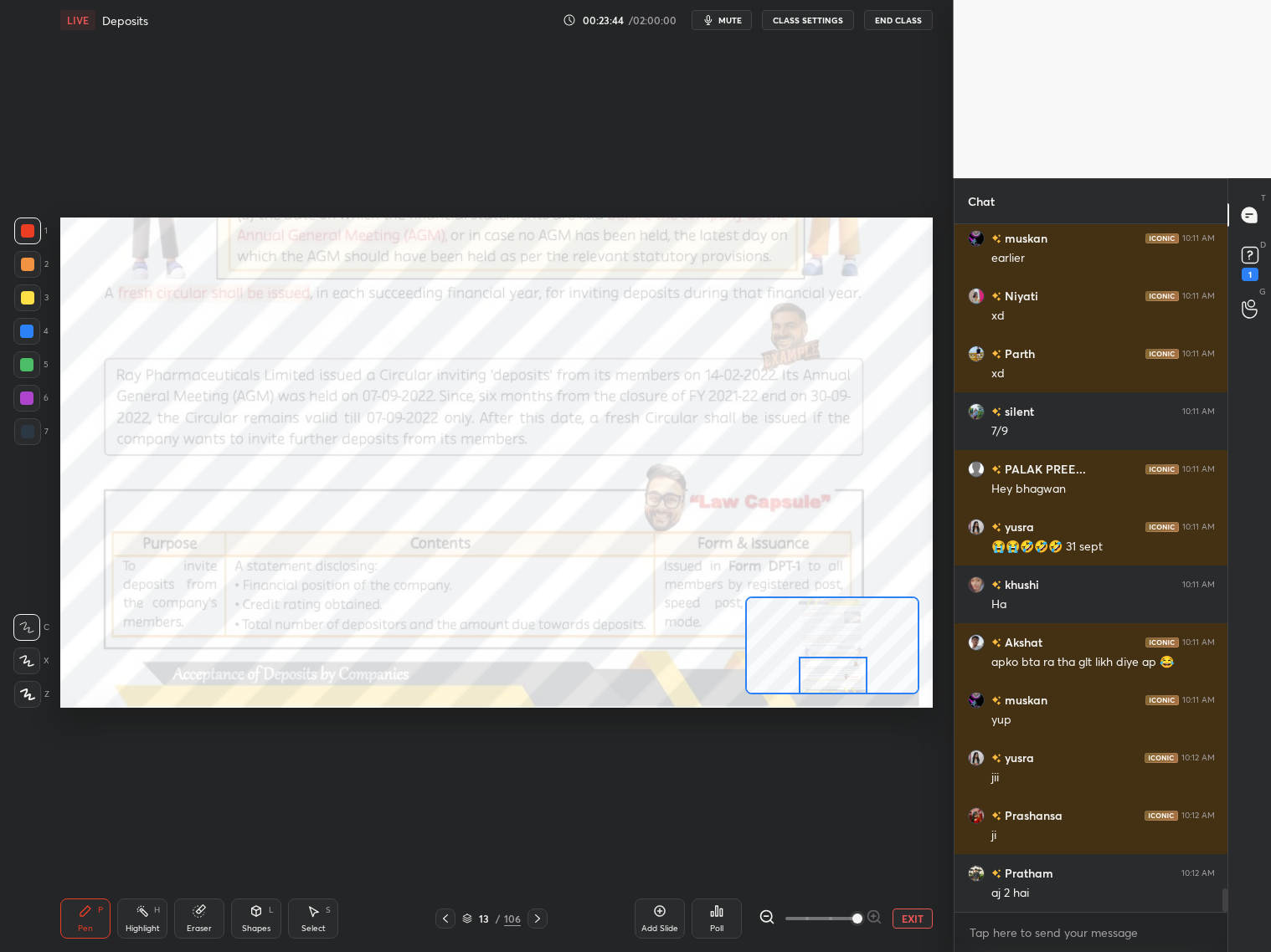
click at [763, 768] on icon at bounding box center [767, 917] width 16 height 16
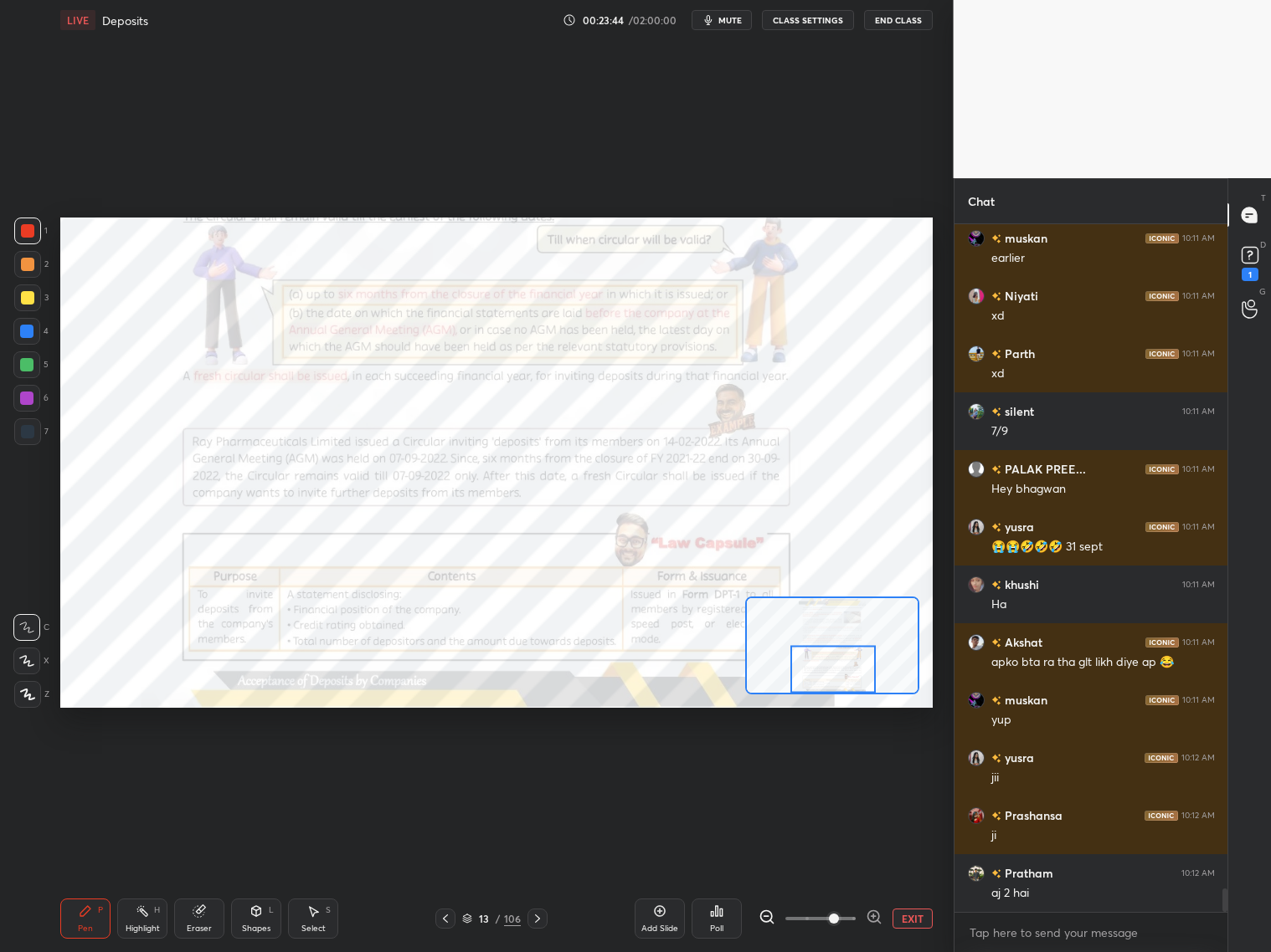
scroll to position [19427, 0]
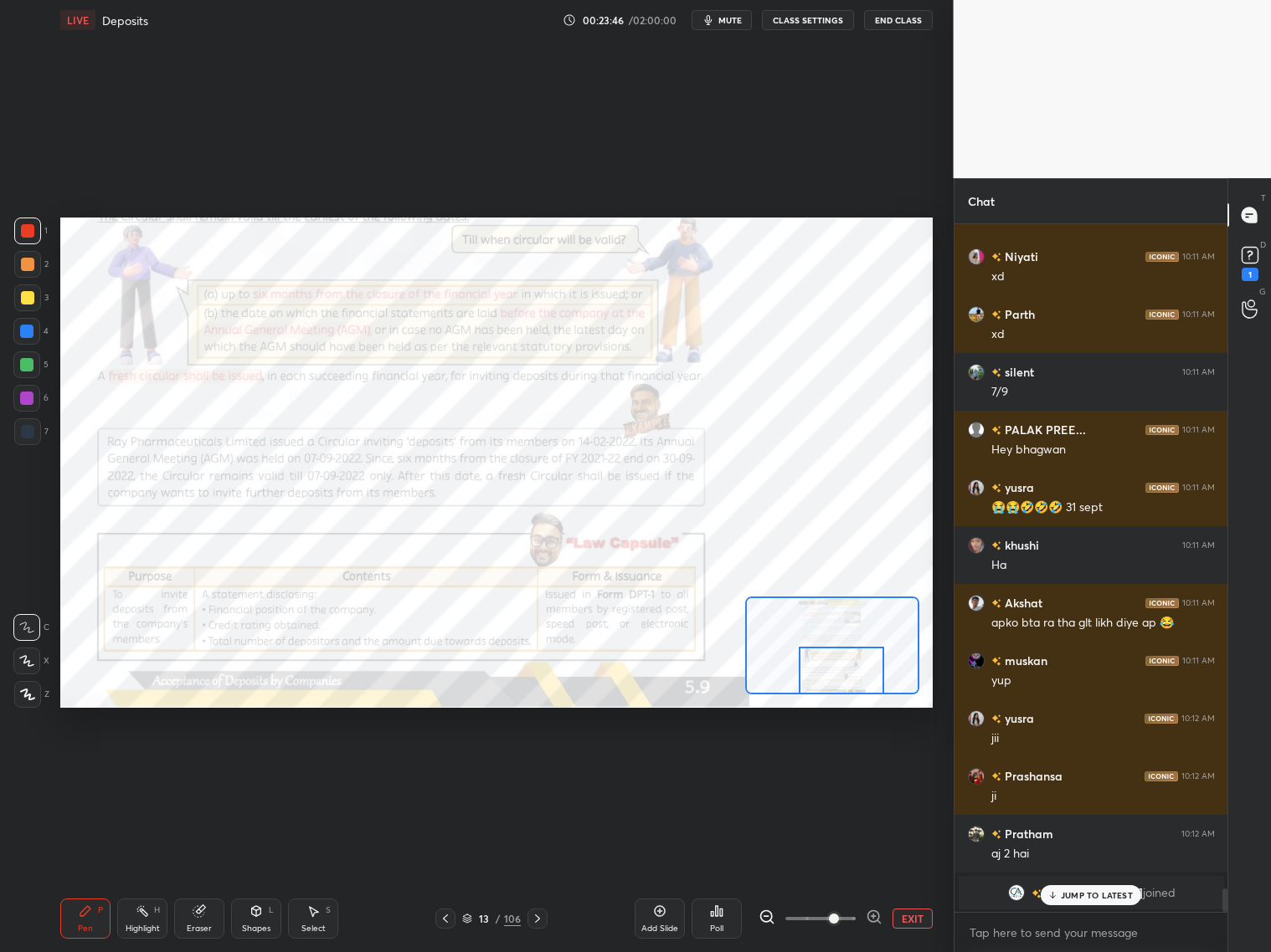
click at [843, 673] on div at bounding box center [841, 671] width 85 height 48
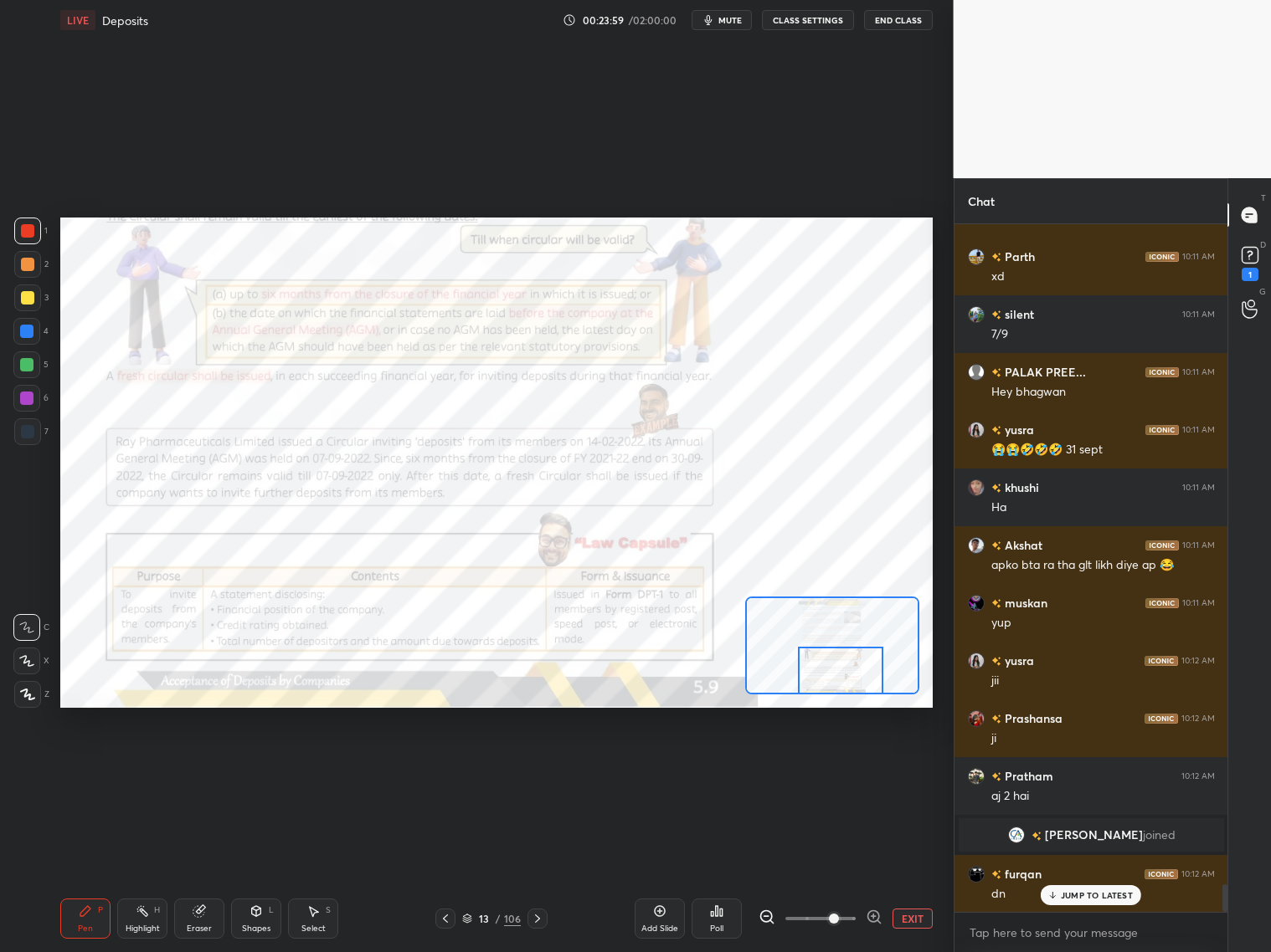
click at [536, 768] on icon at bounding box center [538, 919] width 13 height 13
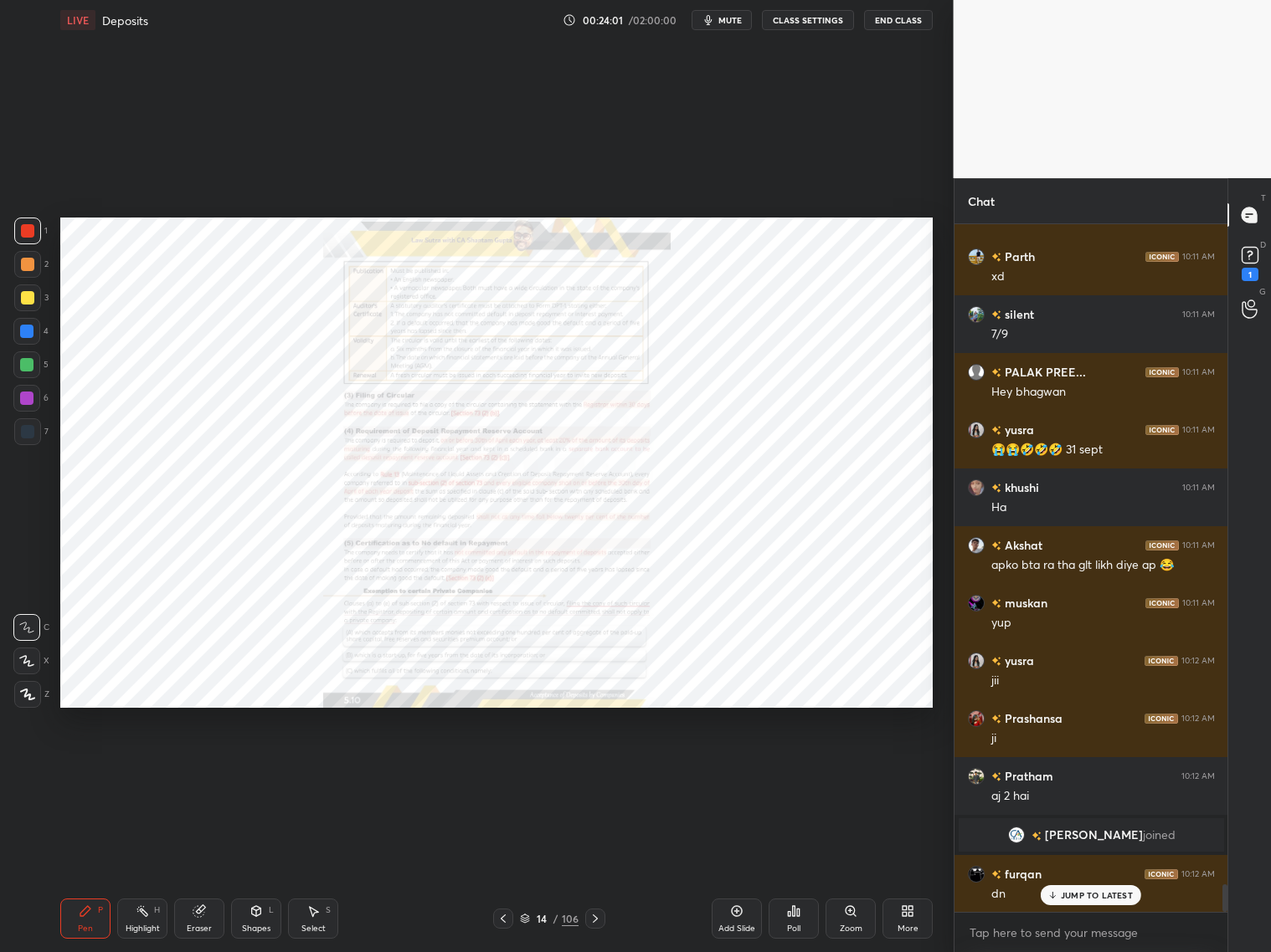
click at [850, 768] on icon at bounding box center [851, 912] width 13 height 13
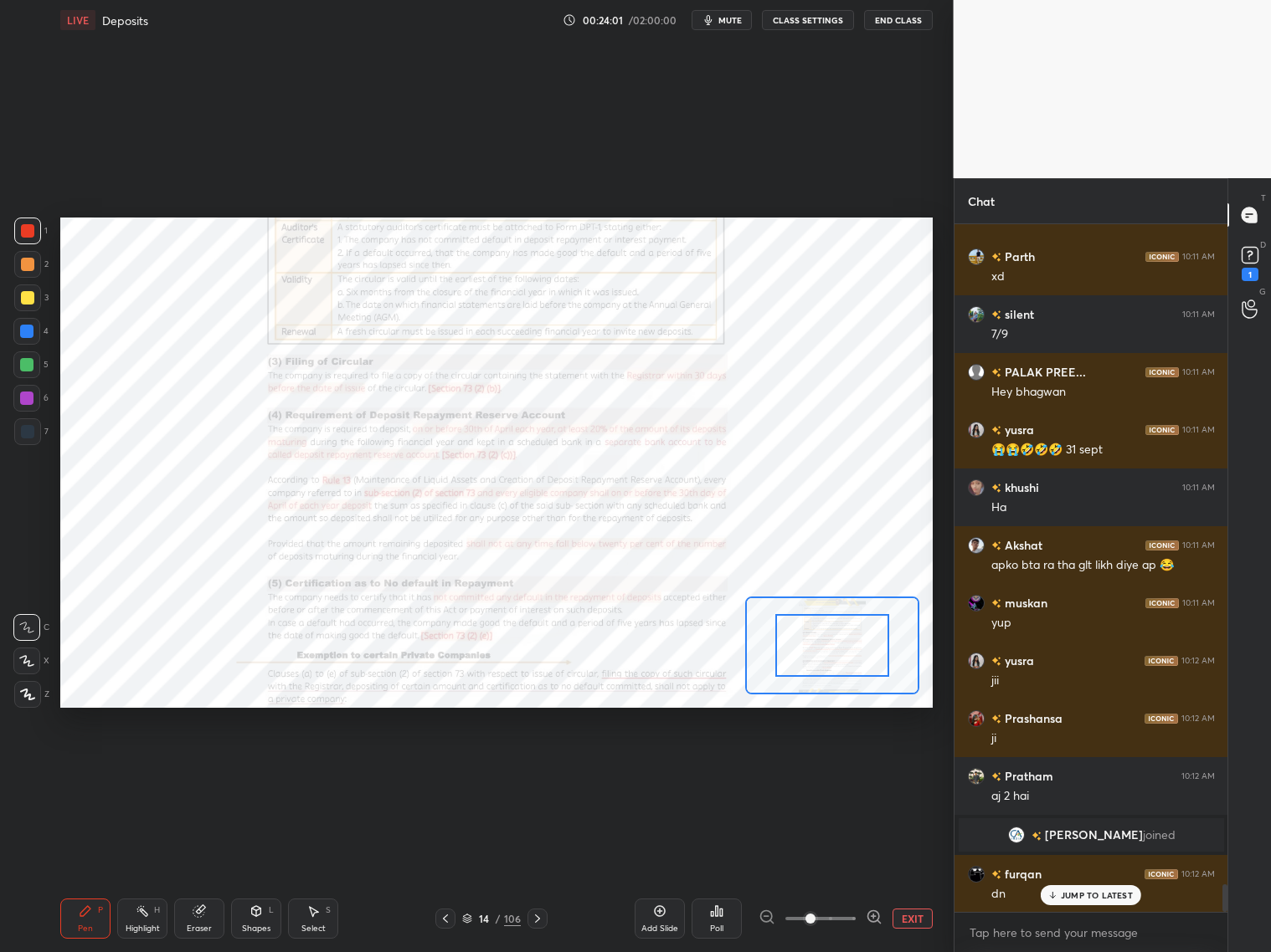
scroll to position [16639, 0]
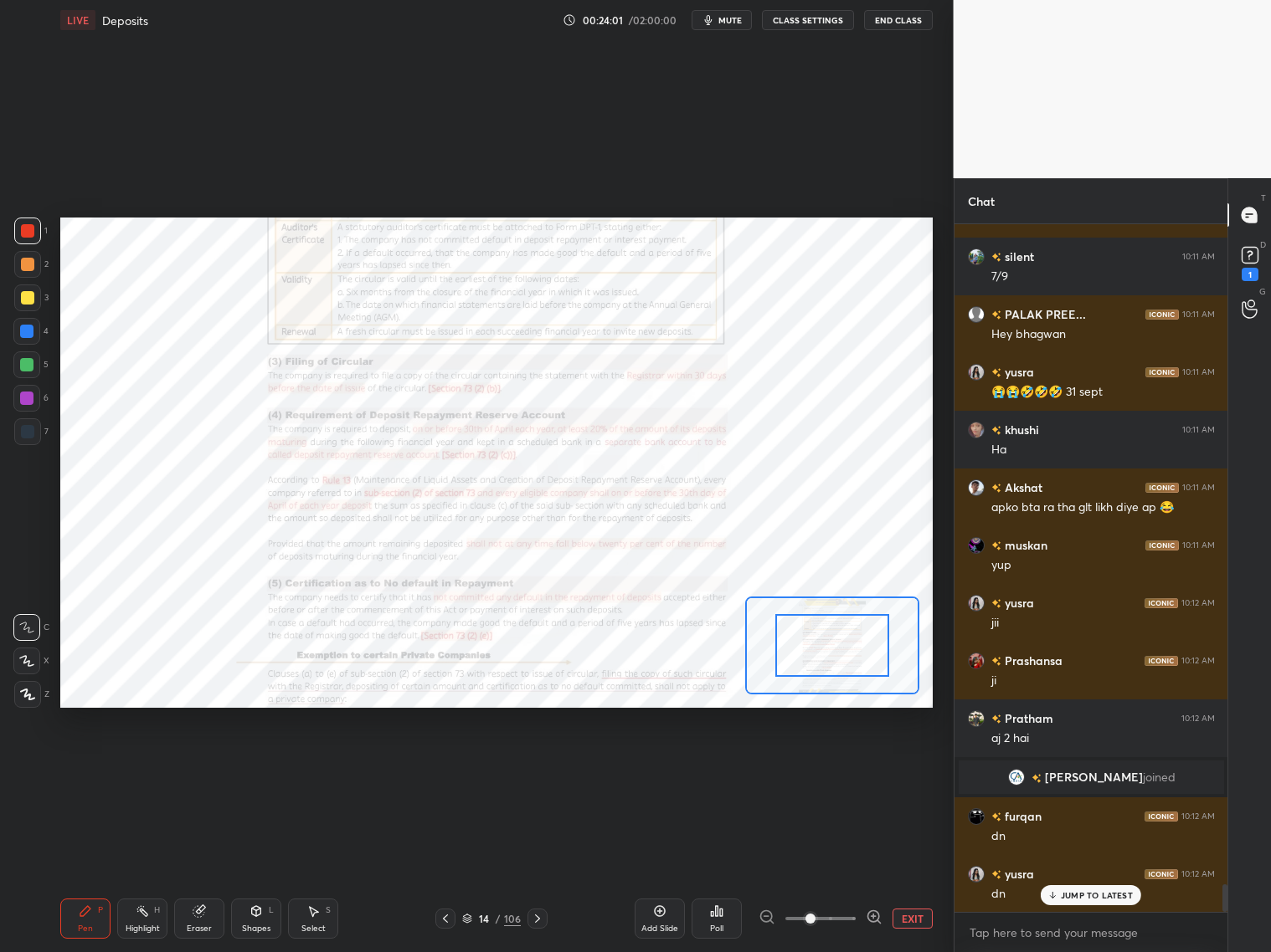
click at [852, 768] on span at bounding box center [820, 919] width 70 height 25
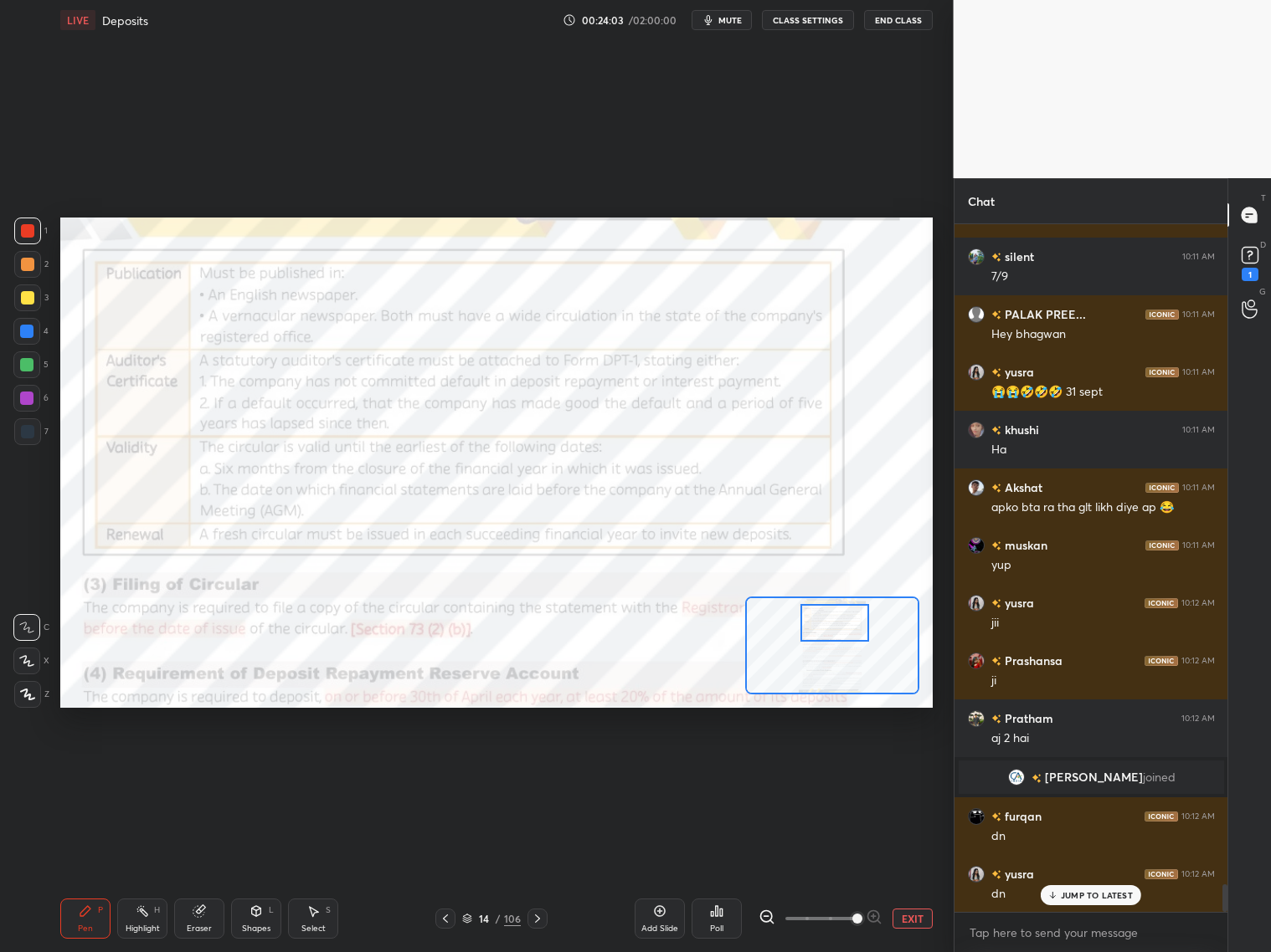
click at [836, 642] on div at bounding box center [833, 646] width 174 height 98
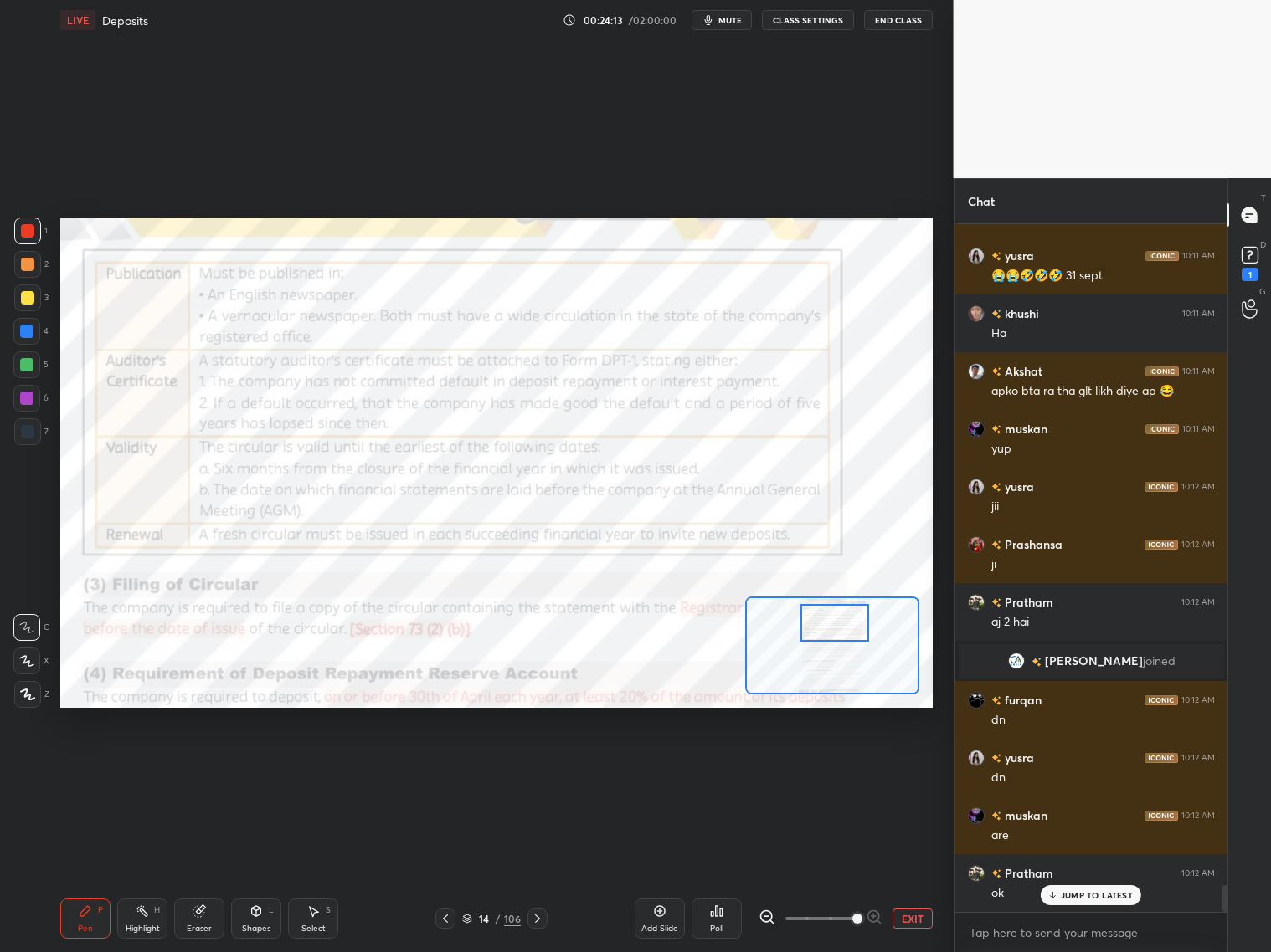
scroll to position [16813, 0]
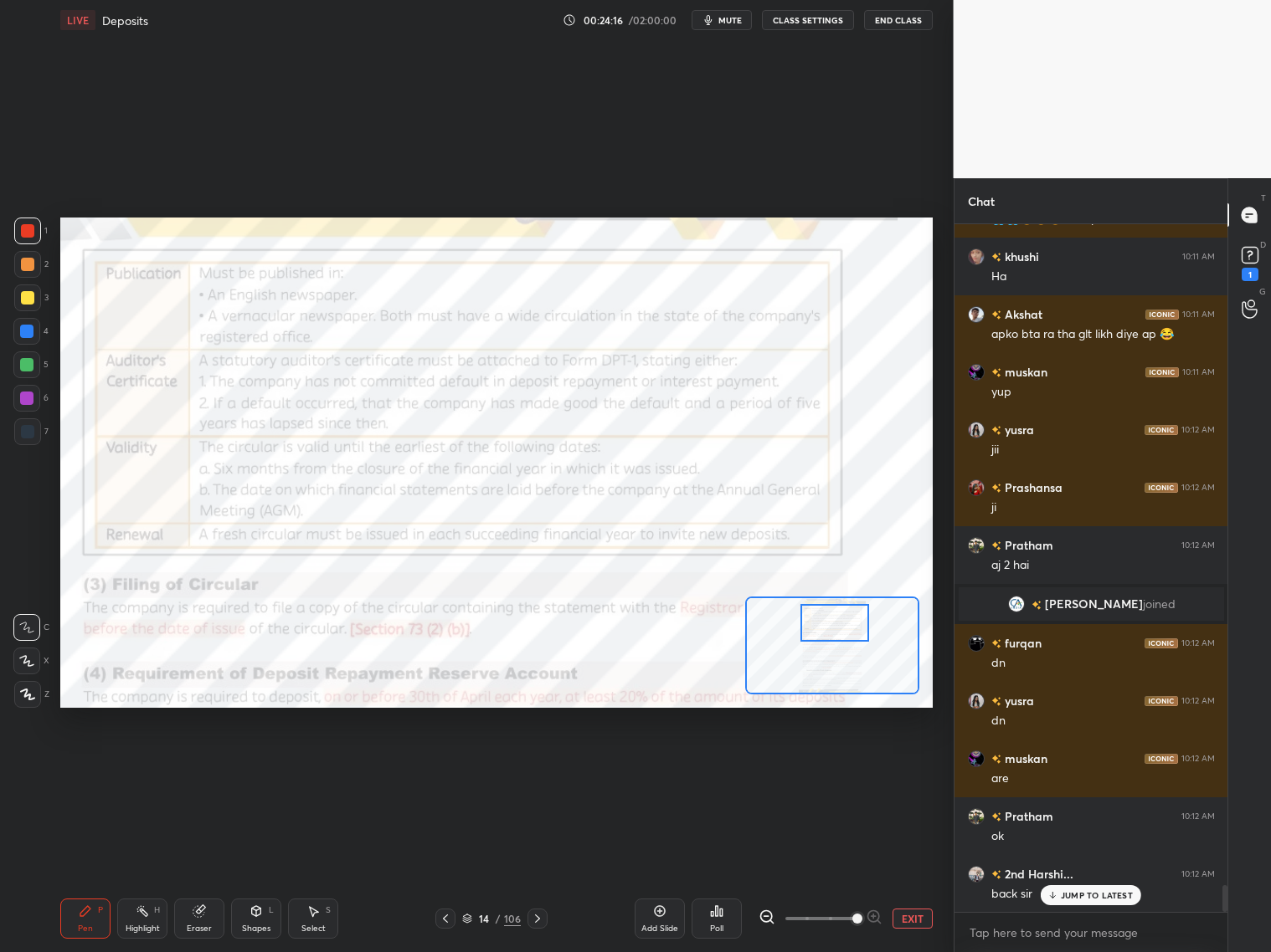
click at [443, 768] on icon at bounding box center [445, 919] width 13 height 13
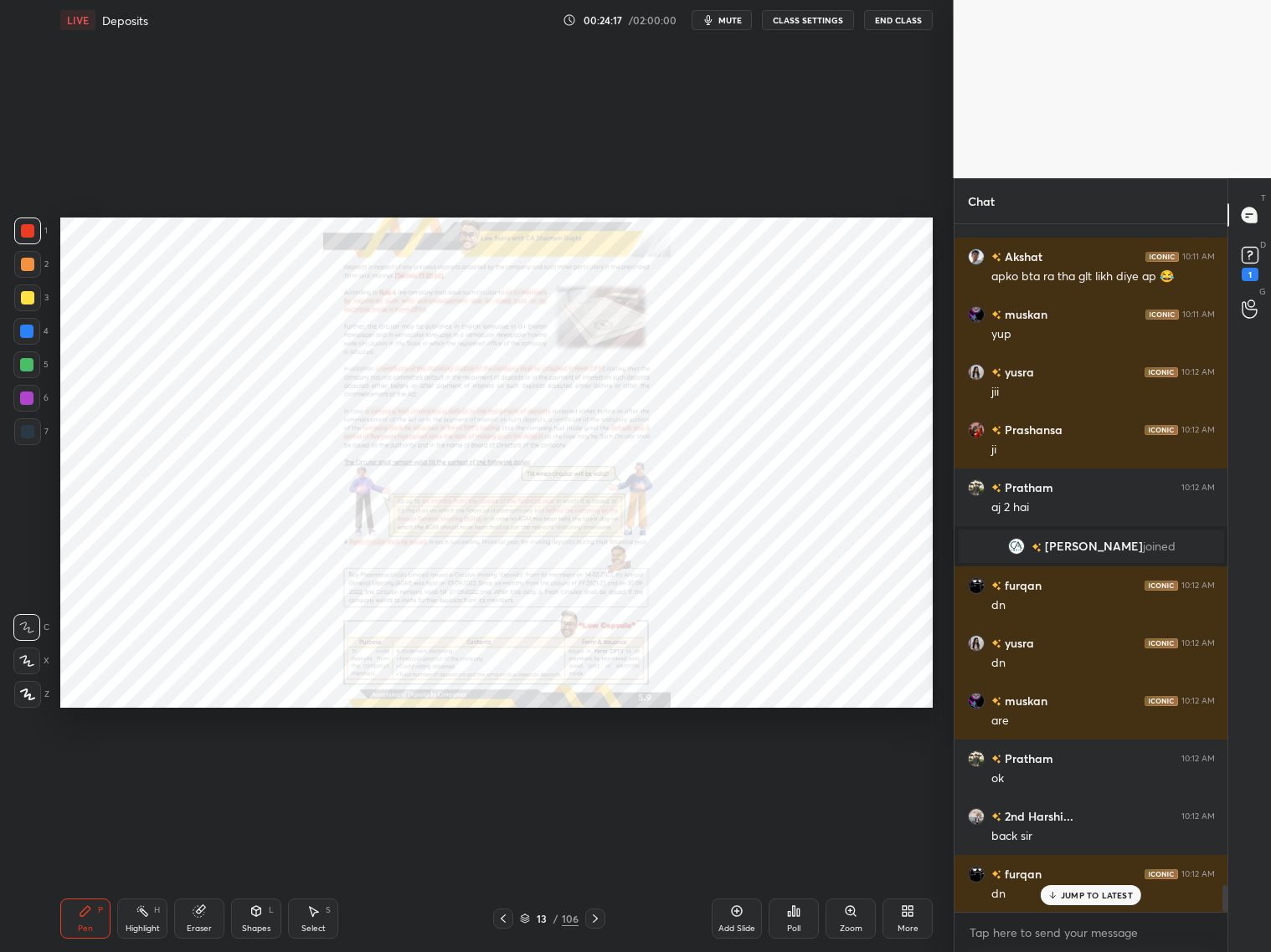
scroll to position [16928, 0]
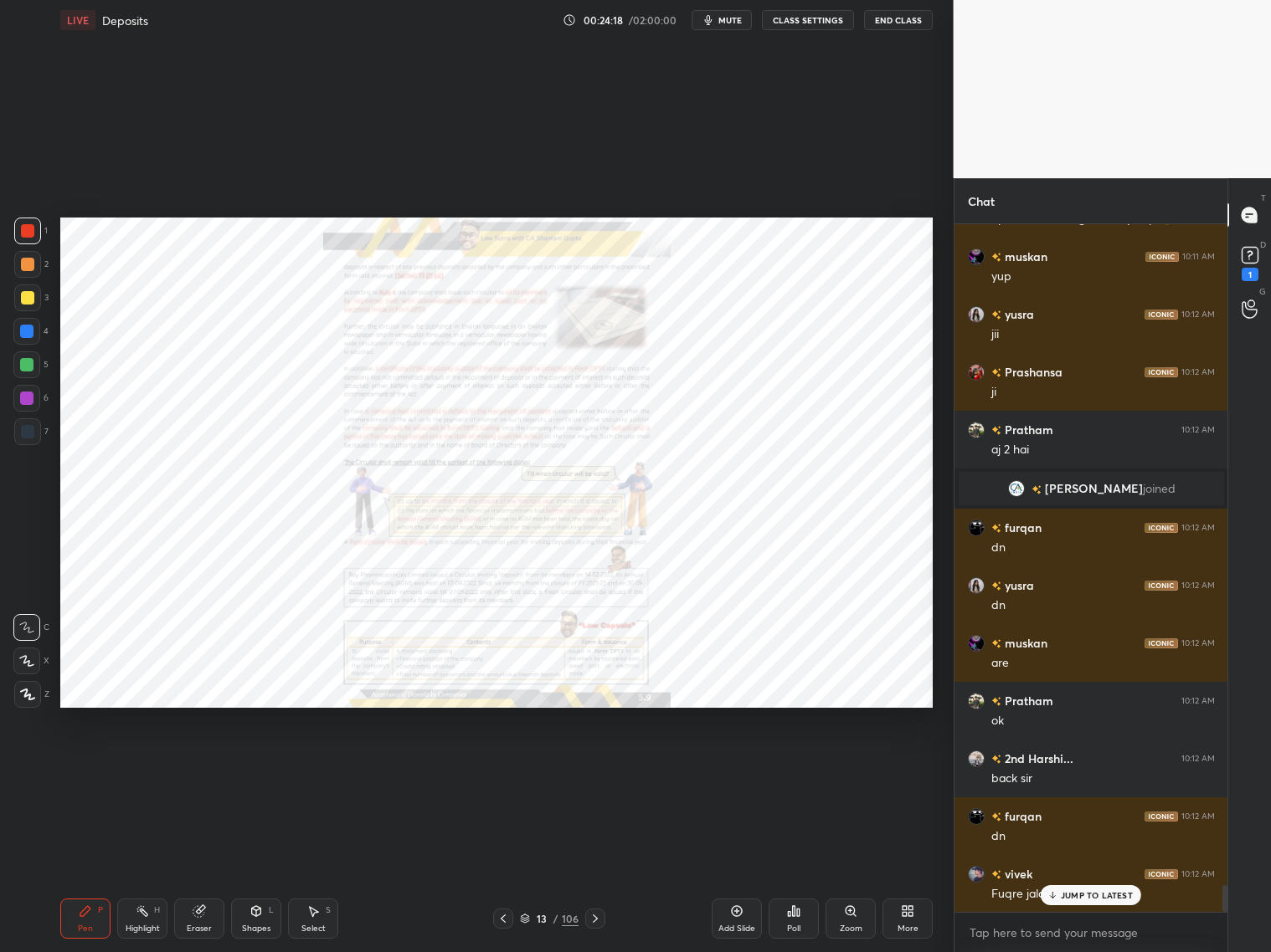
click at [854, 768] on div "Zoom" at bounding box center [850, 919] width 50 height 40
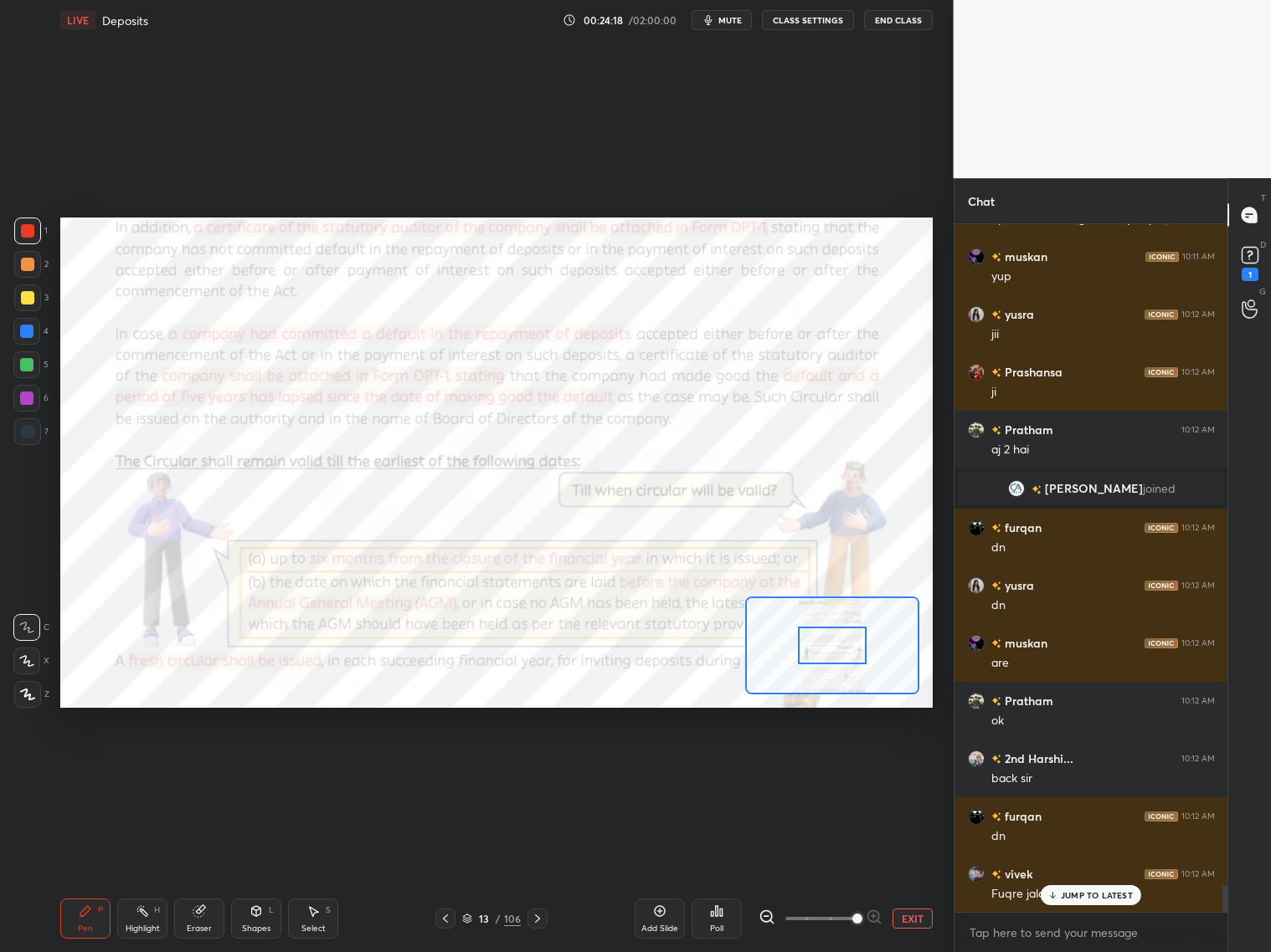
click at [852, 768] on span at bounding box center [820, 919] width 70 height 25
click at [852, 768] on span at bounding box center [857, 919] width 10 height 10
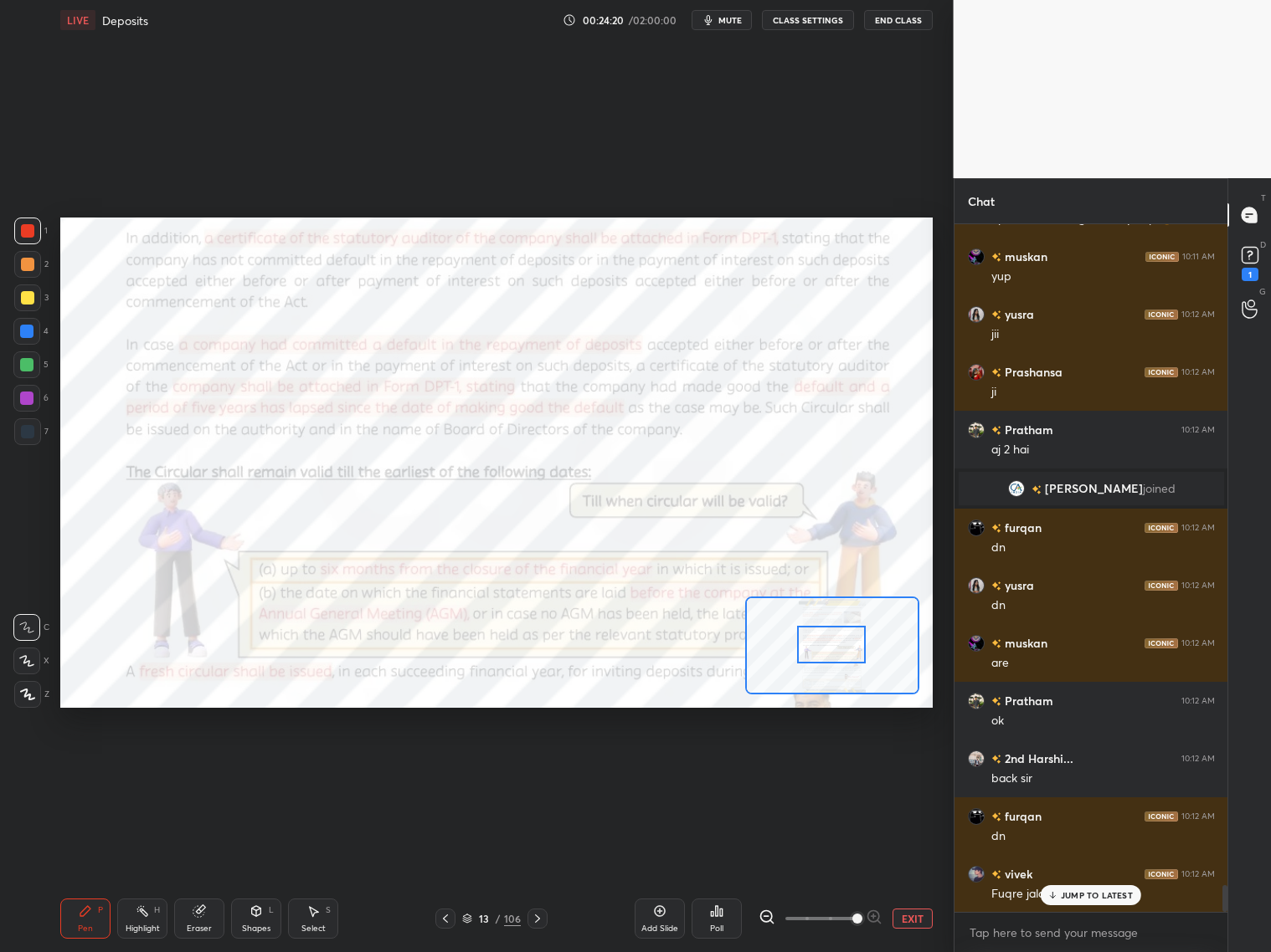
scroll to position [16986, 0]
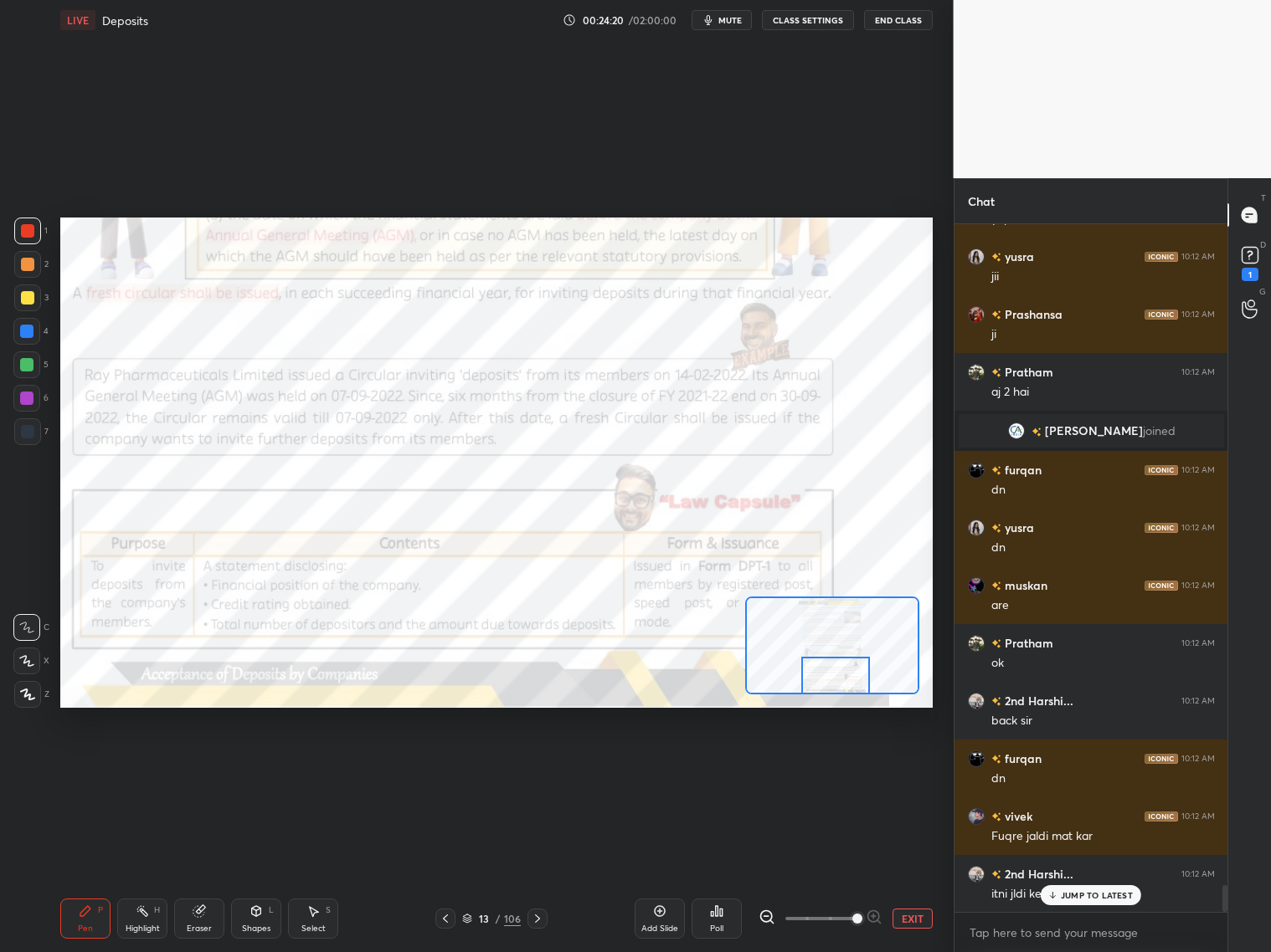
drag, startPoint x: 843, startPoint y: 652, endPoint x: 849, endPoint y: 686, distance: 34.5
click at [848, 687] on div at bounding box center [836, 675] width 69 height 37
click at [1069, 768] on p "JUMP TO LATEST" at bounding box center [1096, 896] width 72 height 10
click at [766, 768] on icon at bounding box center [767, 917] width 16 height 16
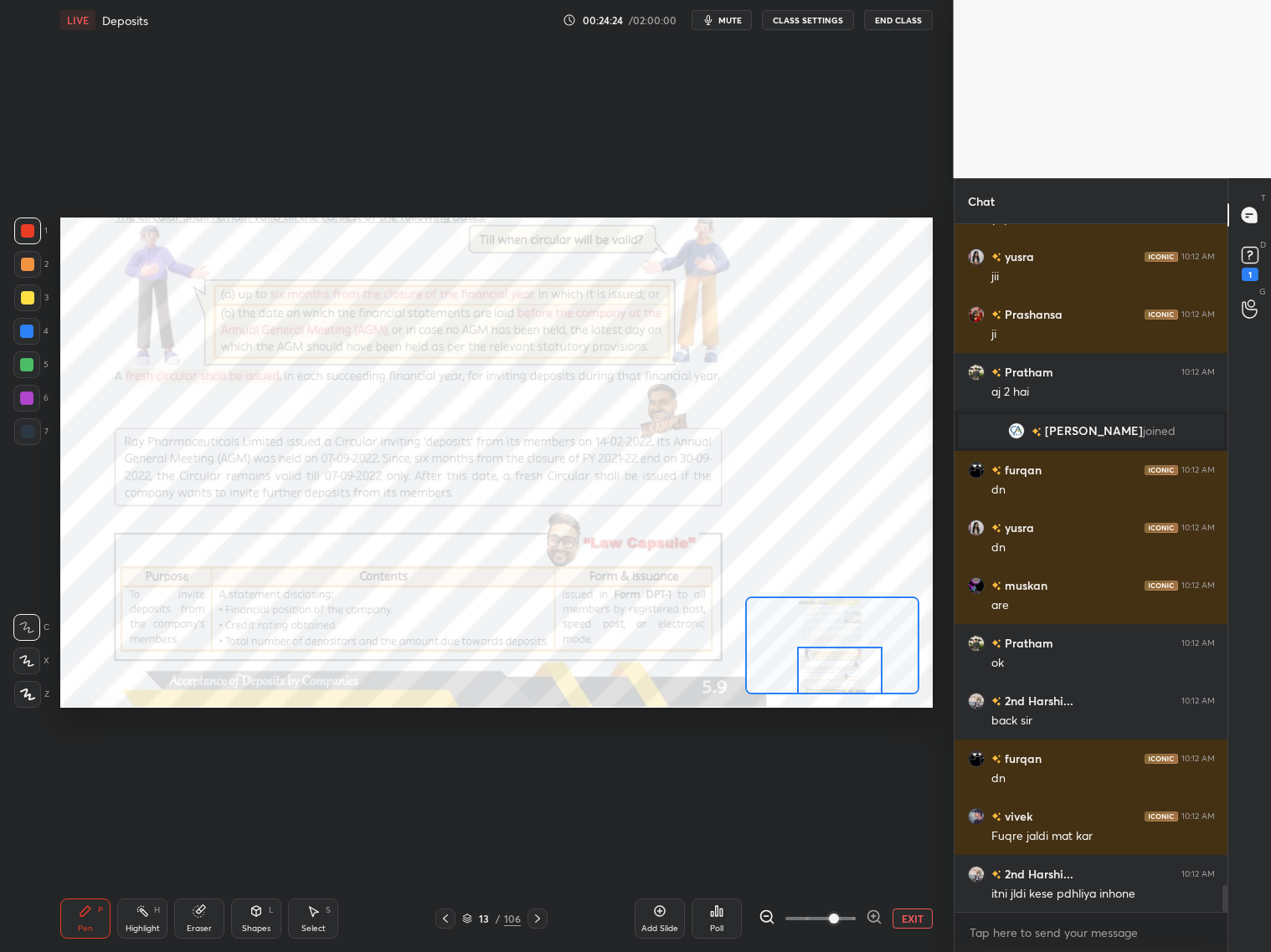
click at [802, 678] on div at bounding box center [839, 671] width 85 height 48
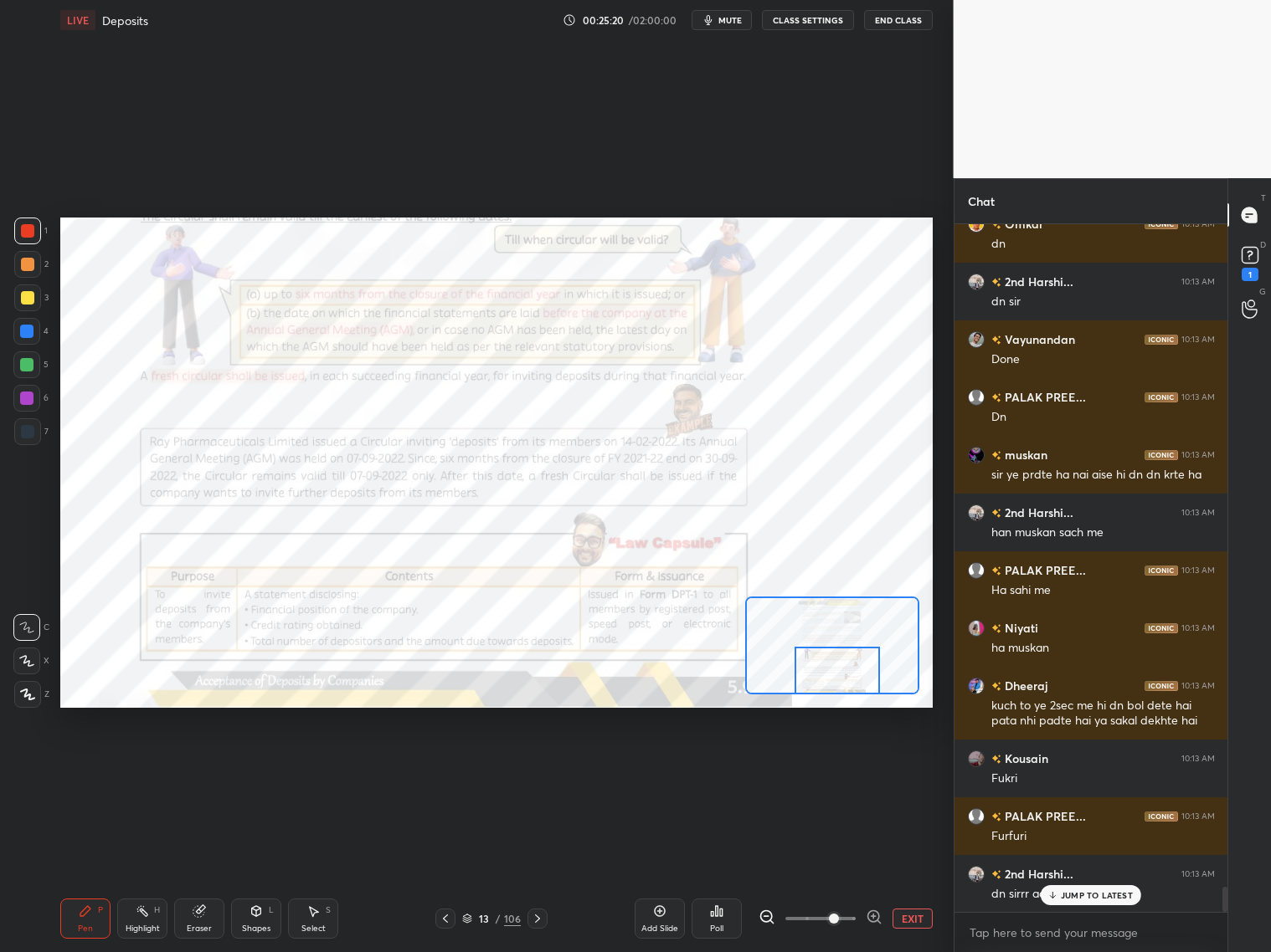
scroll to position [18099, 0]
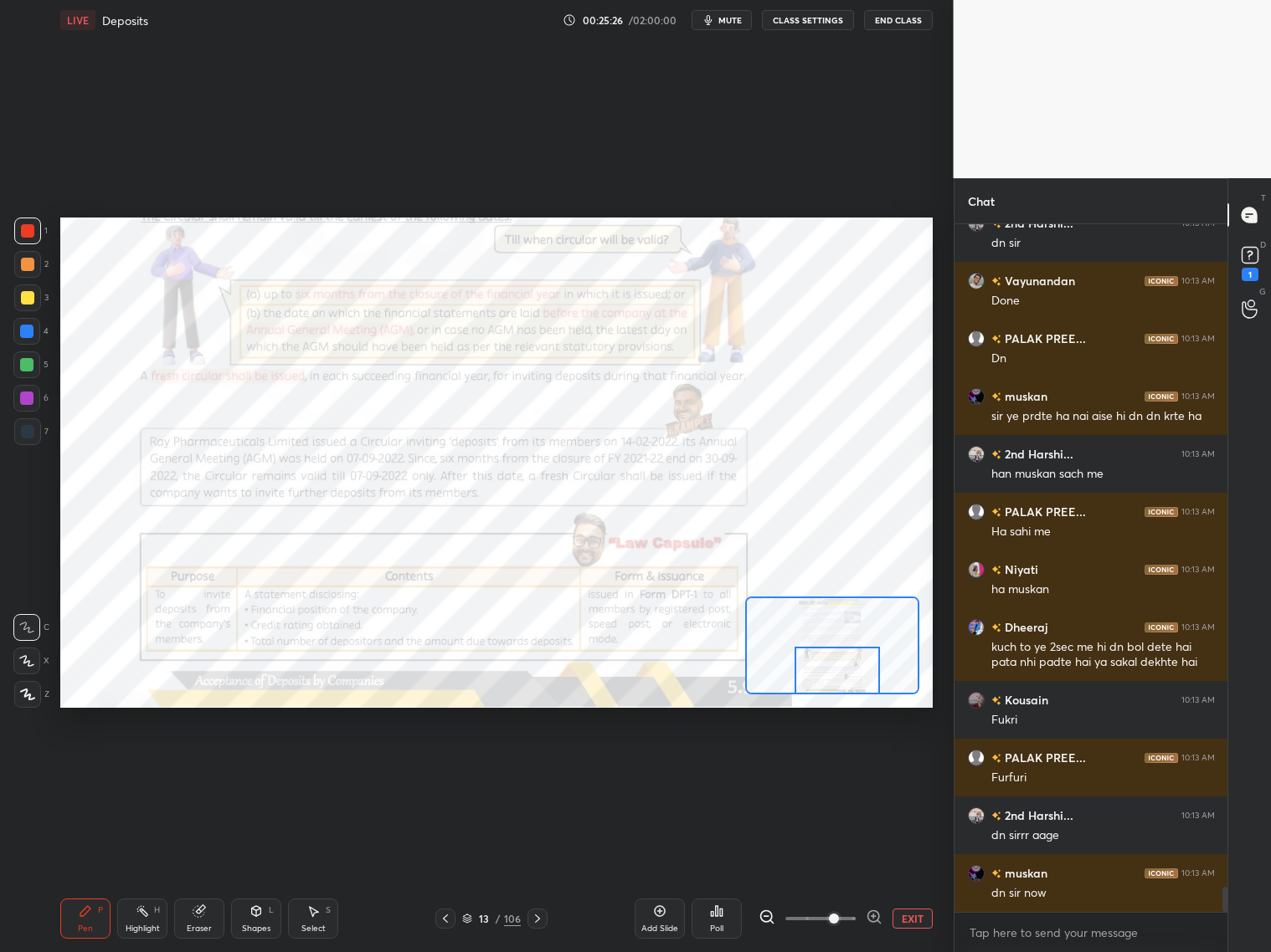
drag, startPoint x: 540, startPoint y: 916, endPoint x: 548, endPoint y: 912, distance: 8.9
click at [539, 768] on icon at bounding box center [538, 919] width 13 height 13
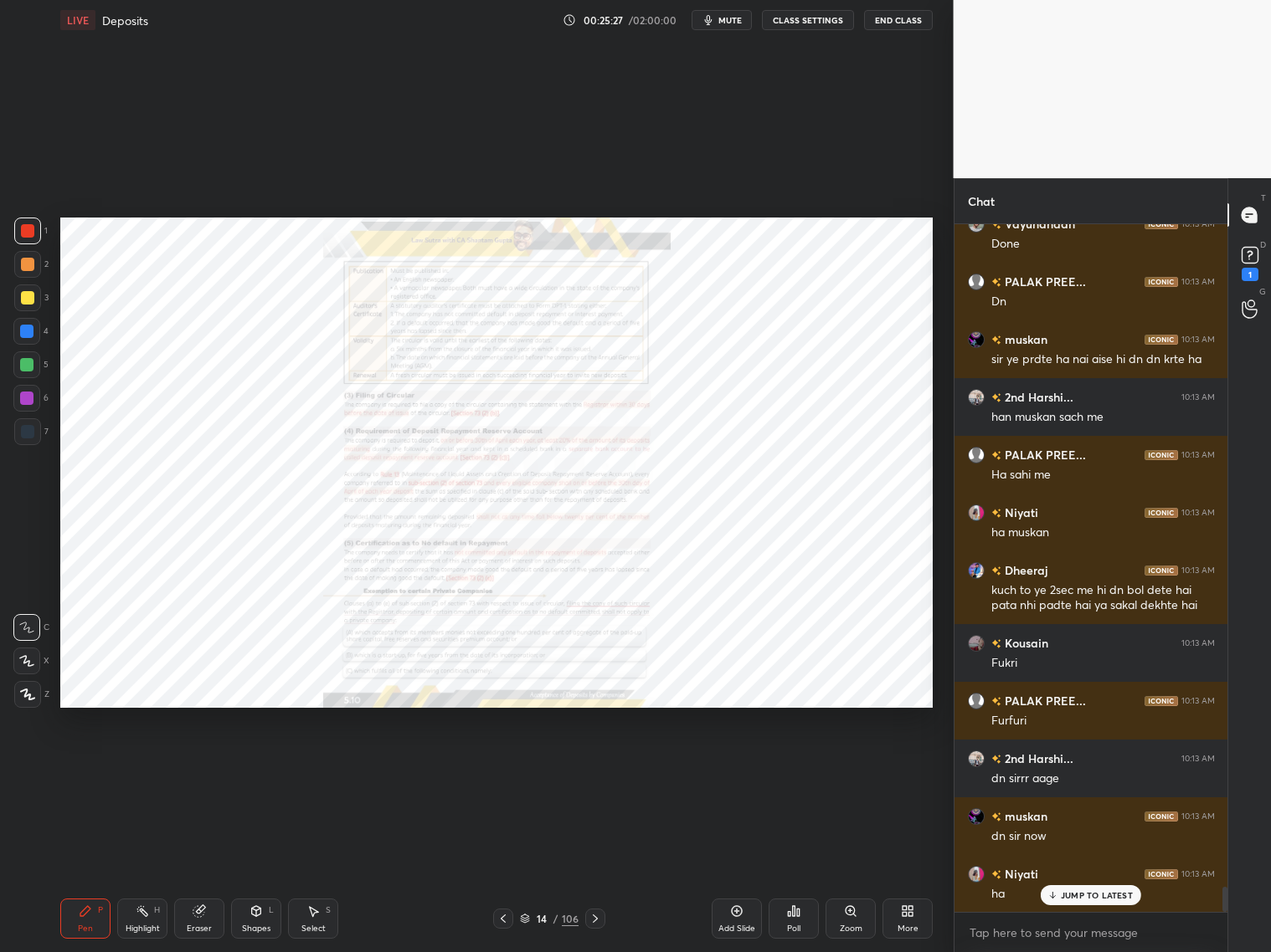
click at [848, 768] on div "Zoom" at bounding box center [850, 919] width 50 height 40
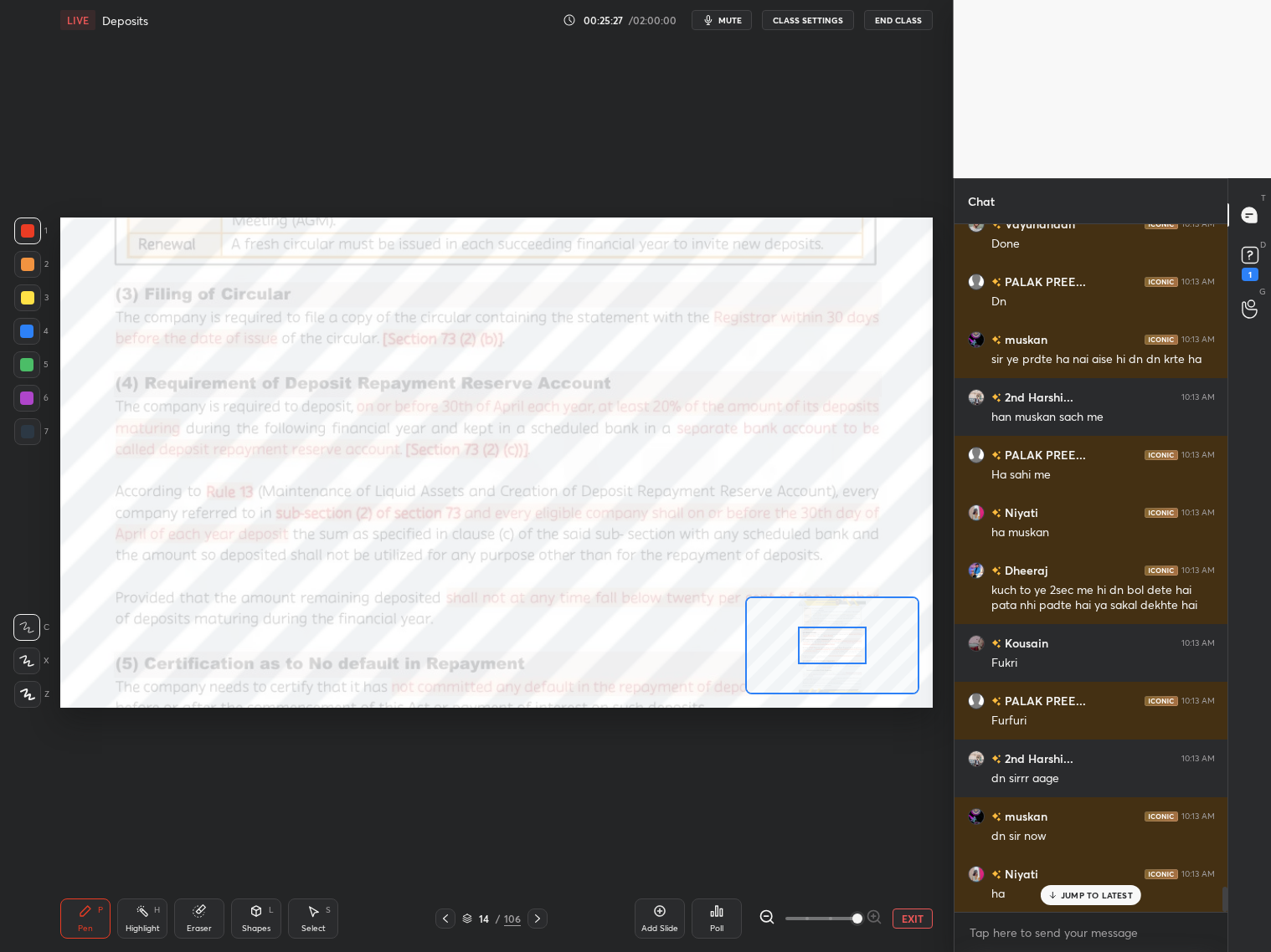
scroll to position [18213, 0]
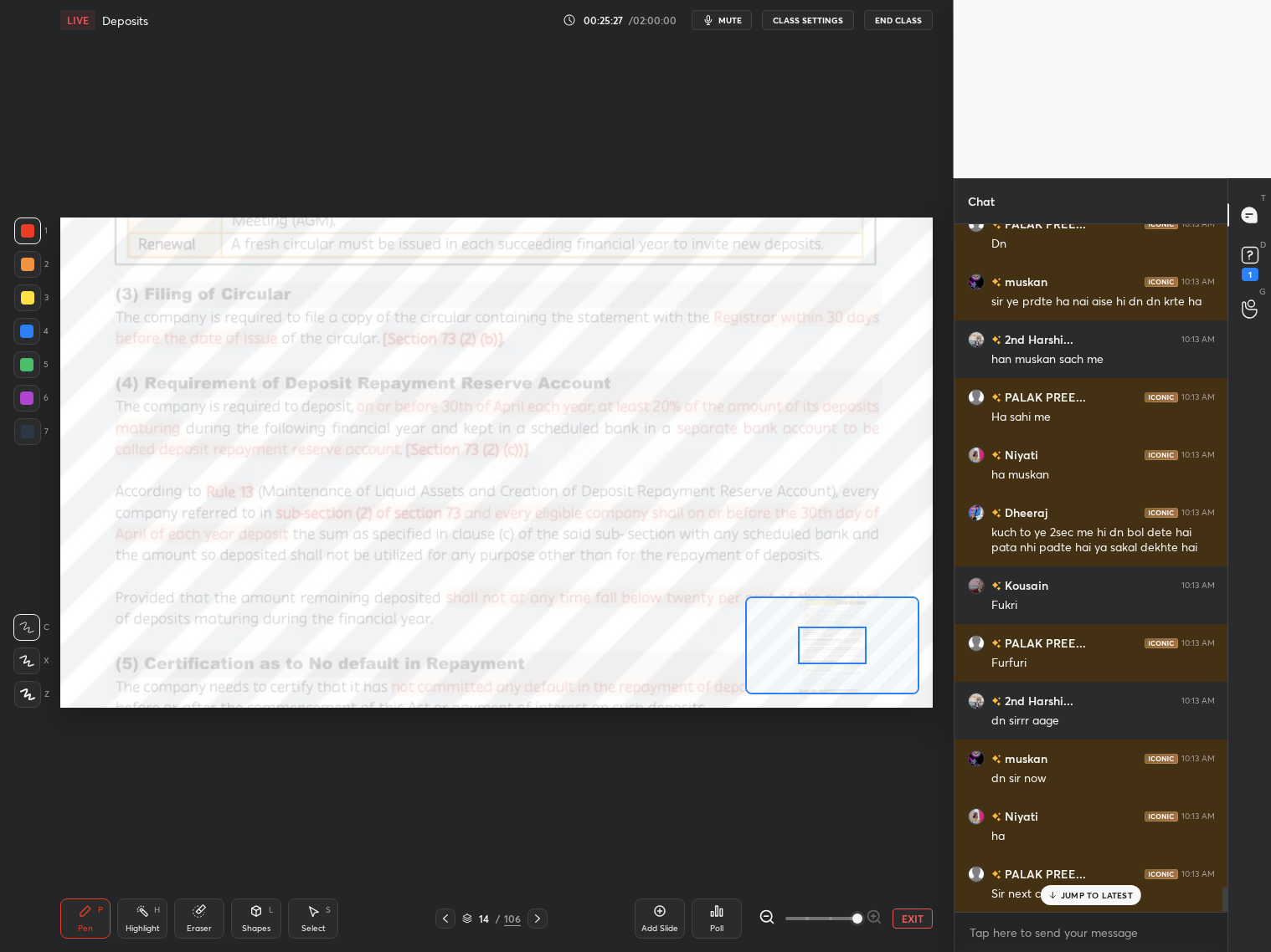
click at [840, 768] on span at bounding box center [820, 919] width 70 height 25
click at [852, 768] on span at bounding box center [857, 919] width 10 height 10
drag, startPoint x: 852, startPoint y: 919, endPoint x: 859, endPoint y: 897, distance: 23.1
click at [852, 768] on span at bounding box center [857, 919] width 10 height 10
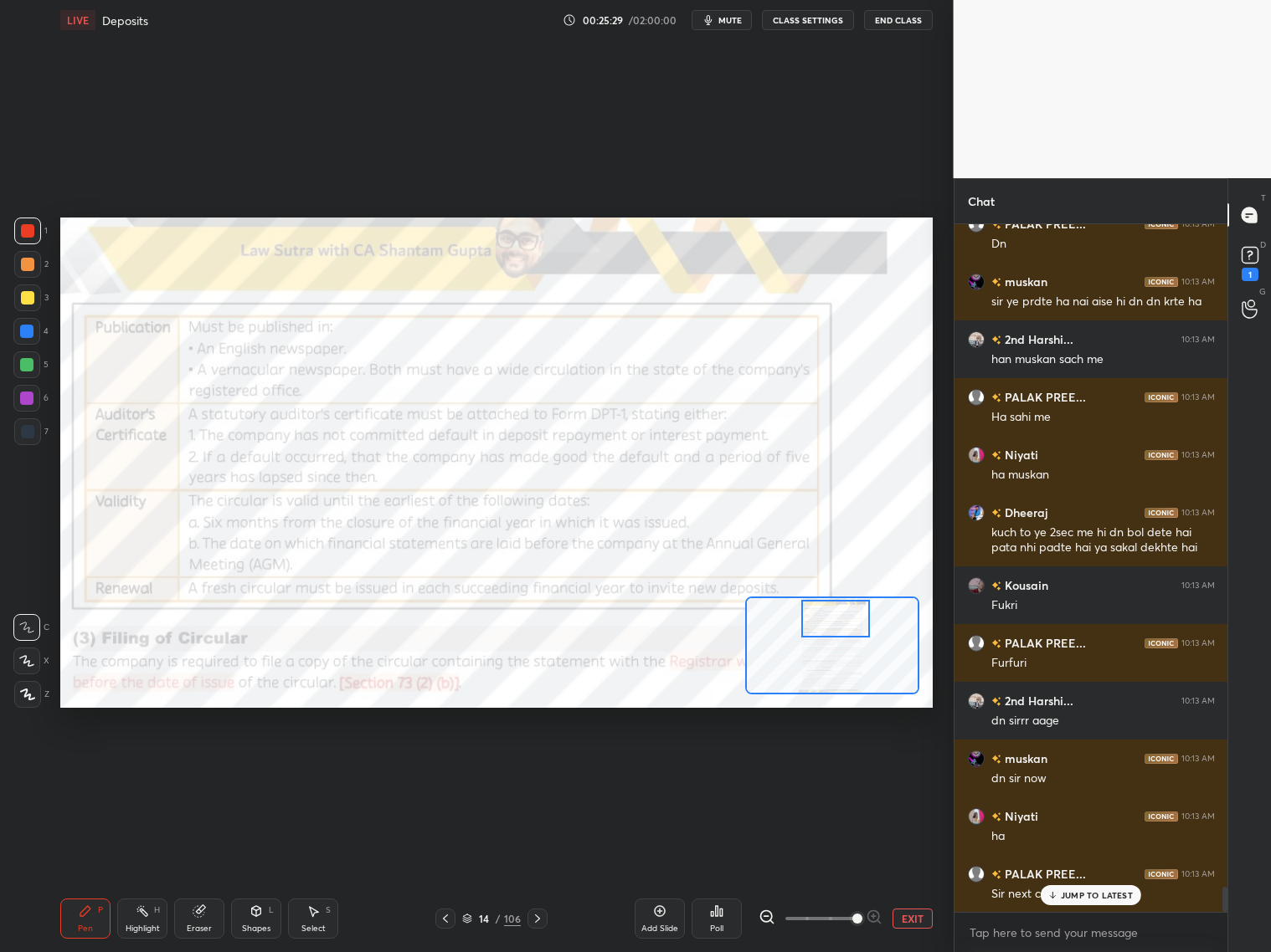
drag, startPoint x: 841, startPoint y: 644, endPoint x: 841, endPoint y: 619, distance: 25.0
click at [842, 620] on div at bounding box center [836, 618] width 69 height 37
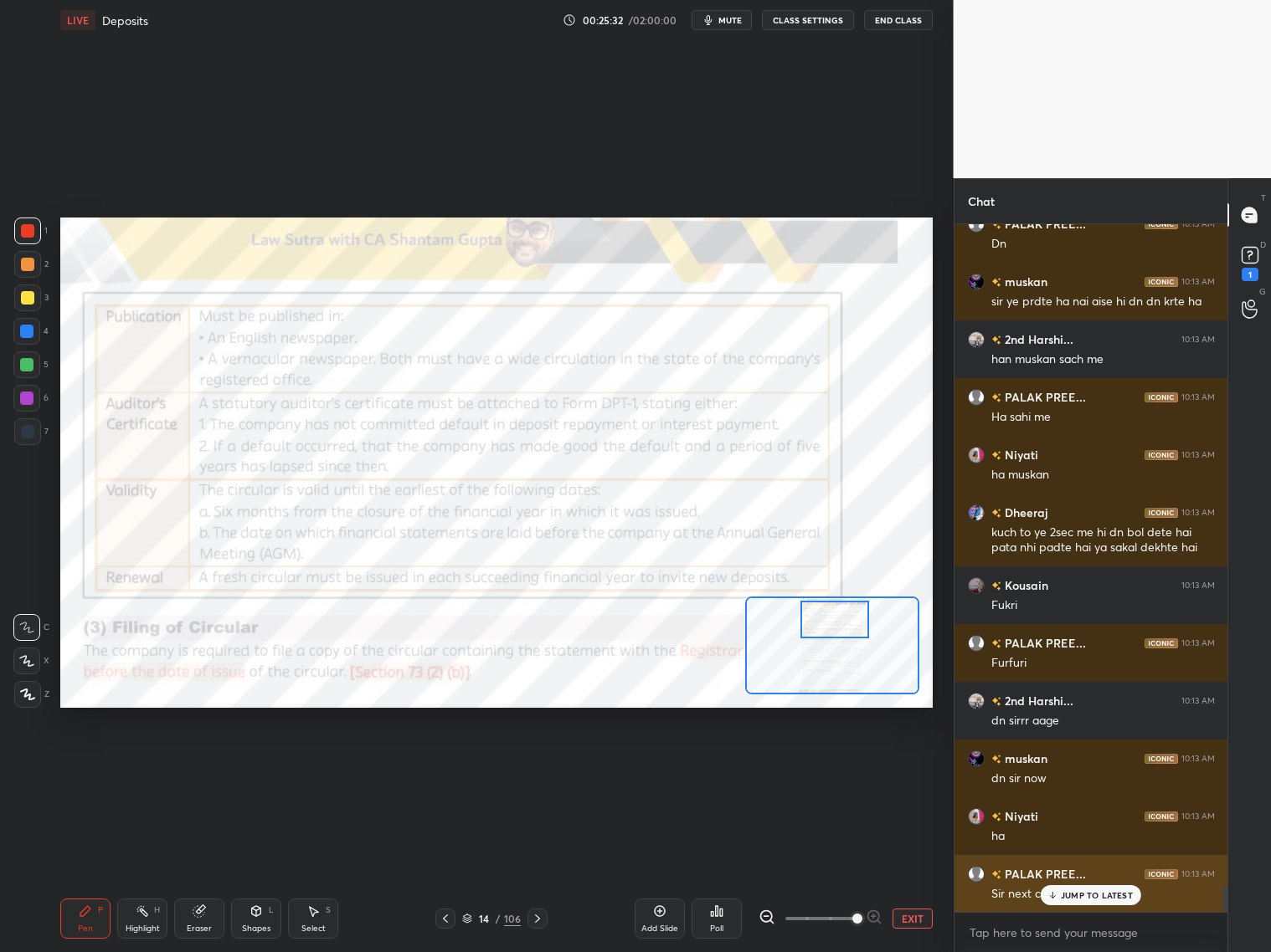
click at [1071, 768] on p "JUMP TO LATEST" at bounding box center [1096, 896] width 72 height 10
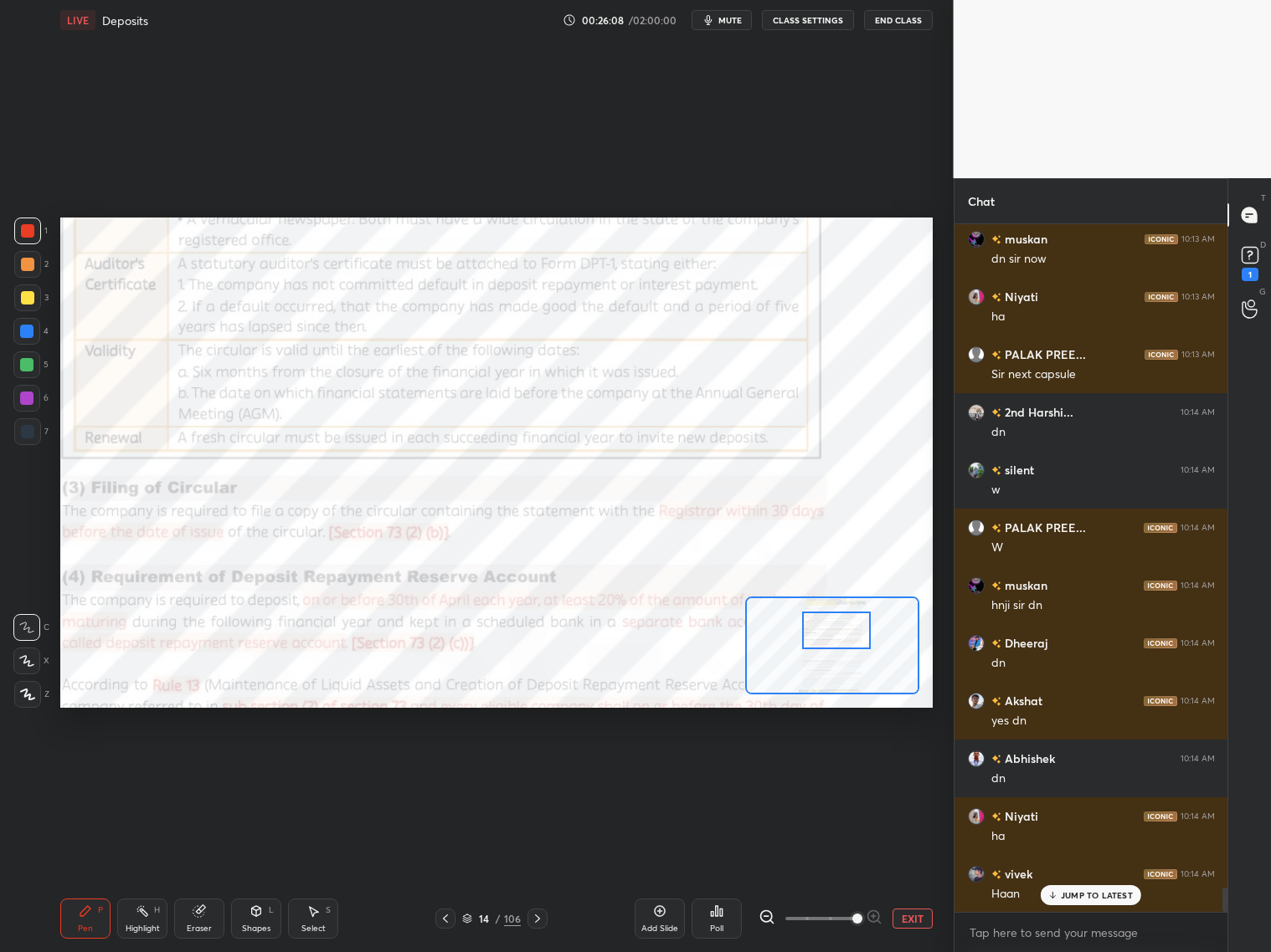
scroll to position [18791, 0]
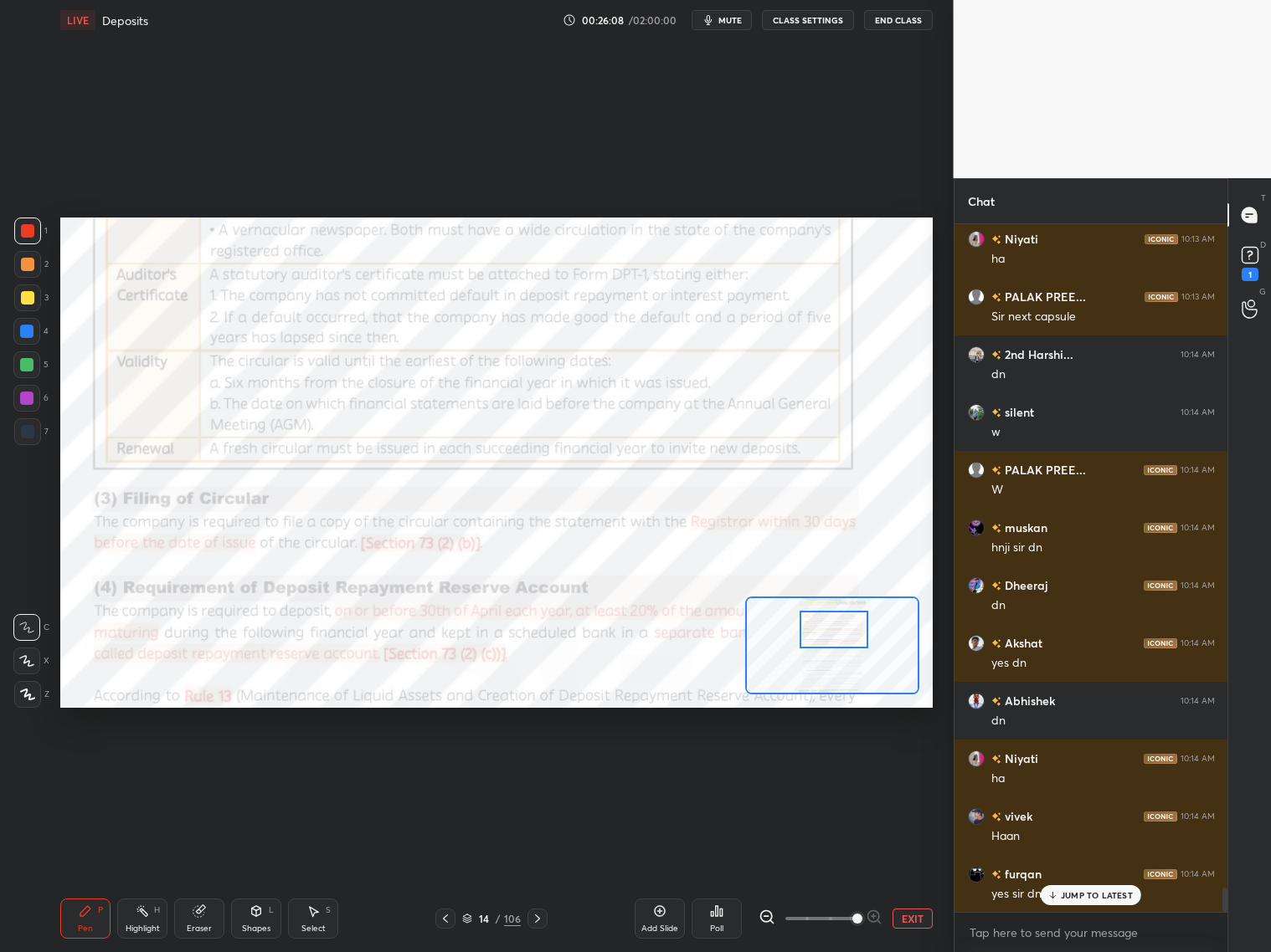
drag, startPoint x: 831, startPoint y: 629, endPoint x: 822, endPoint y: 630, distance: 9.1
click at [832, 635] on div at bounding box center [834, 630] width 69 height 37
click at [1078, 768] on div "JUMP TO LATEST" at bounding box center [1090, 895] width 100 height 20
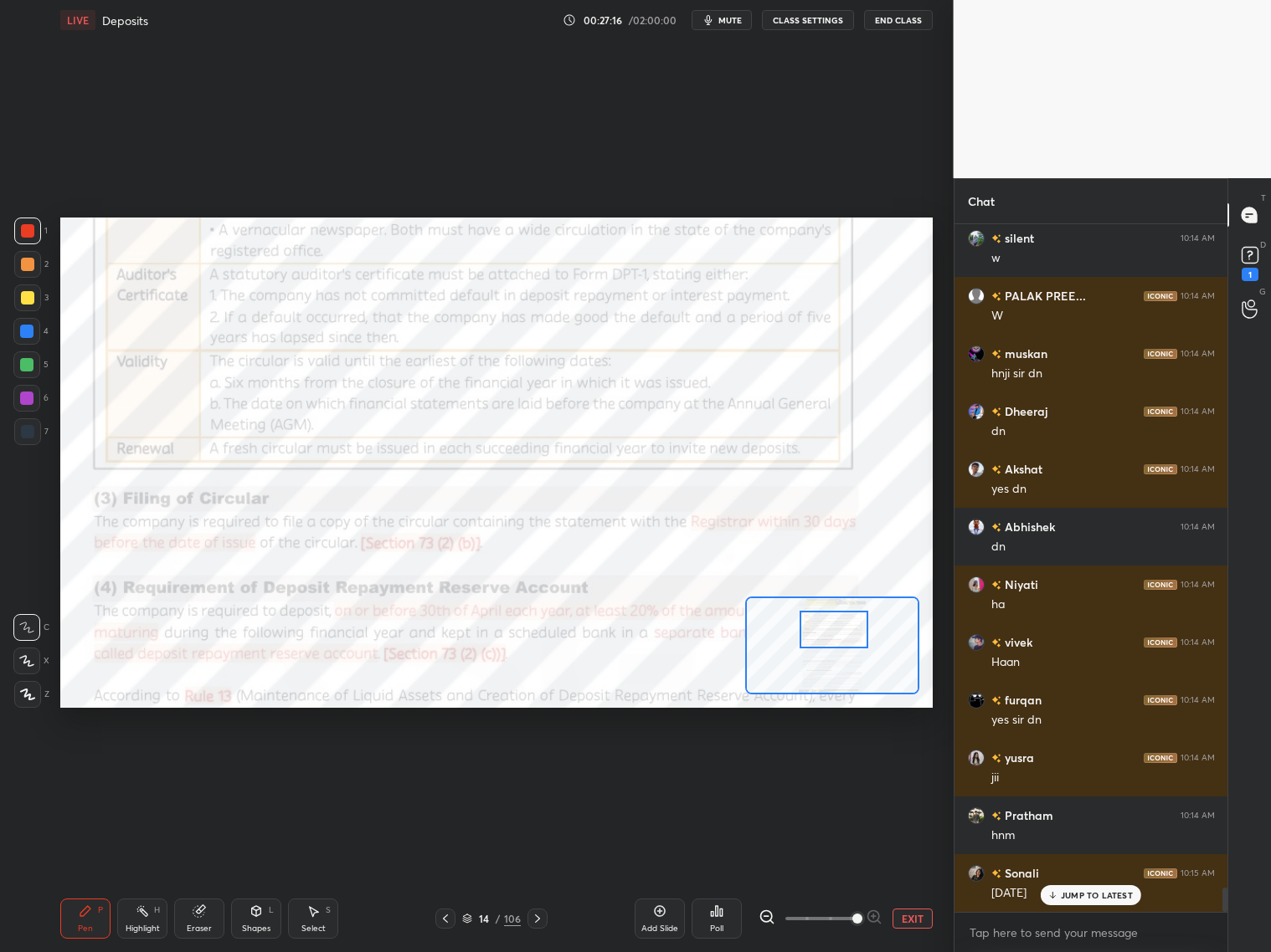
scroll to position [19022, 0]
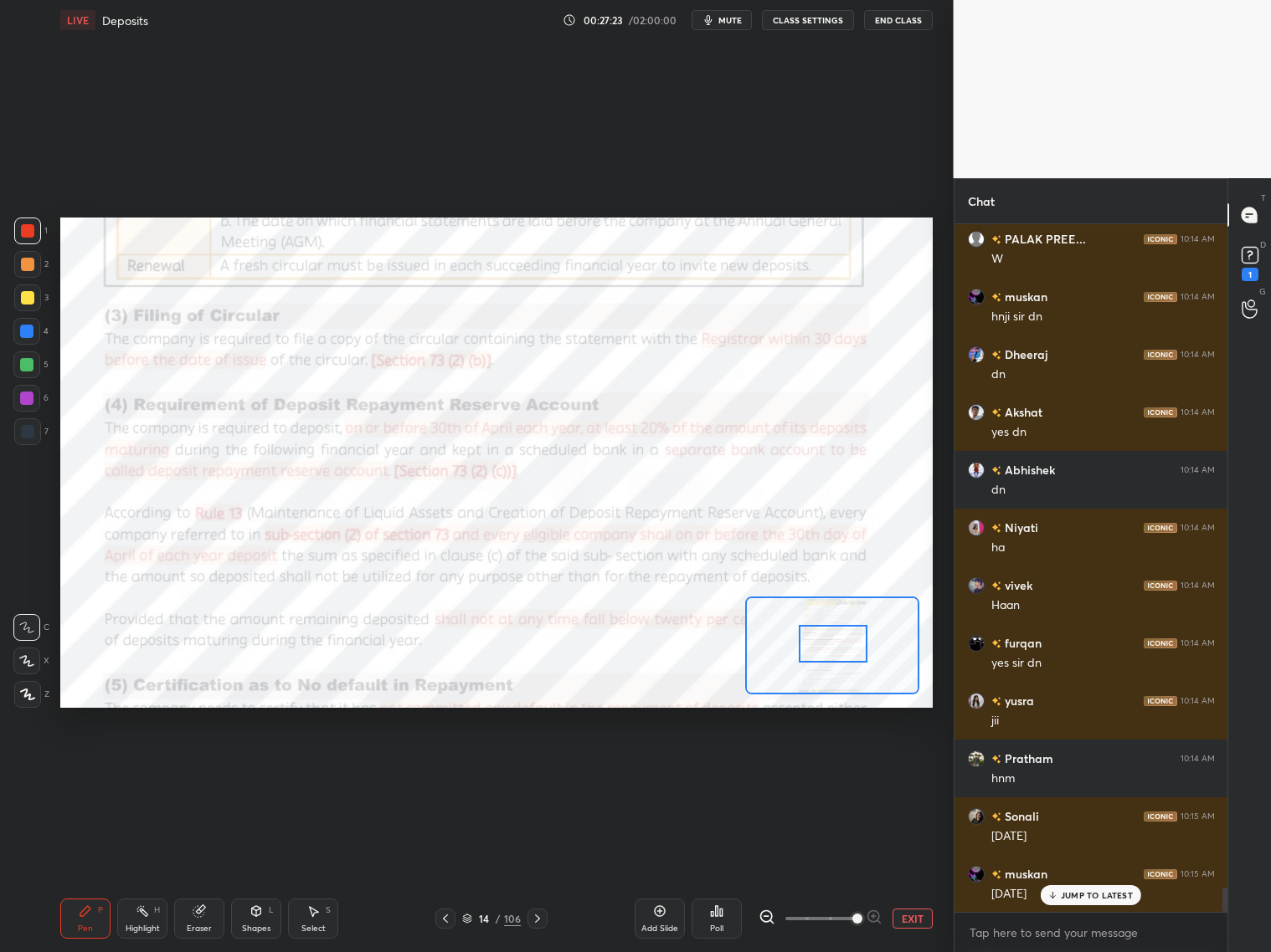
drag, startPoint x: 845, startPoint y: 632, endPoint x: 845, endPoint y: 650, distance: 18.0
click at [844, 647] on div at bounding box center [834, 643] width 69 height 37
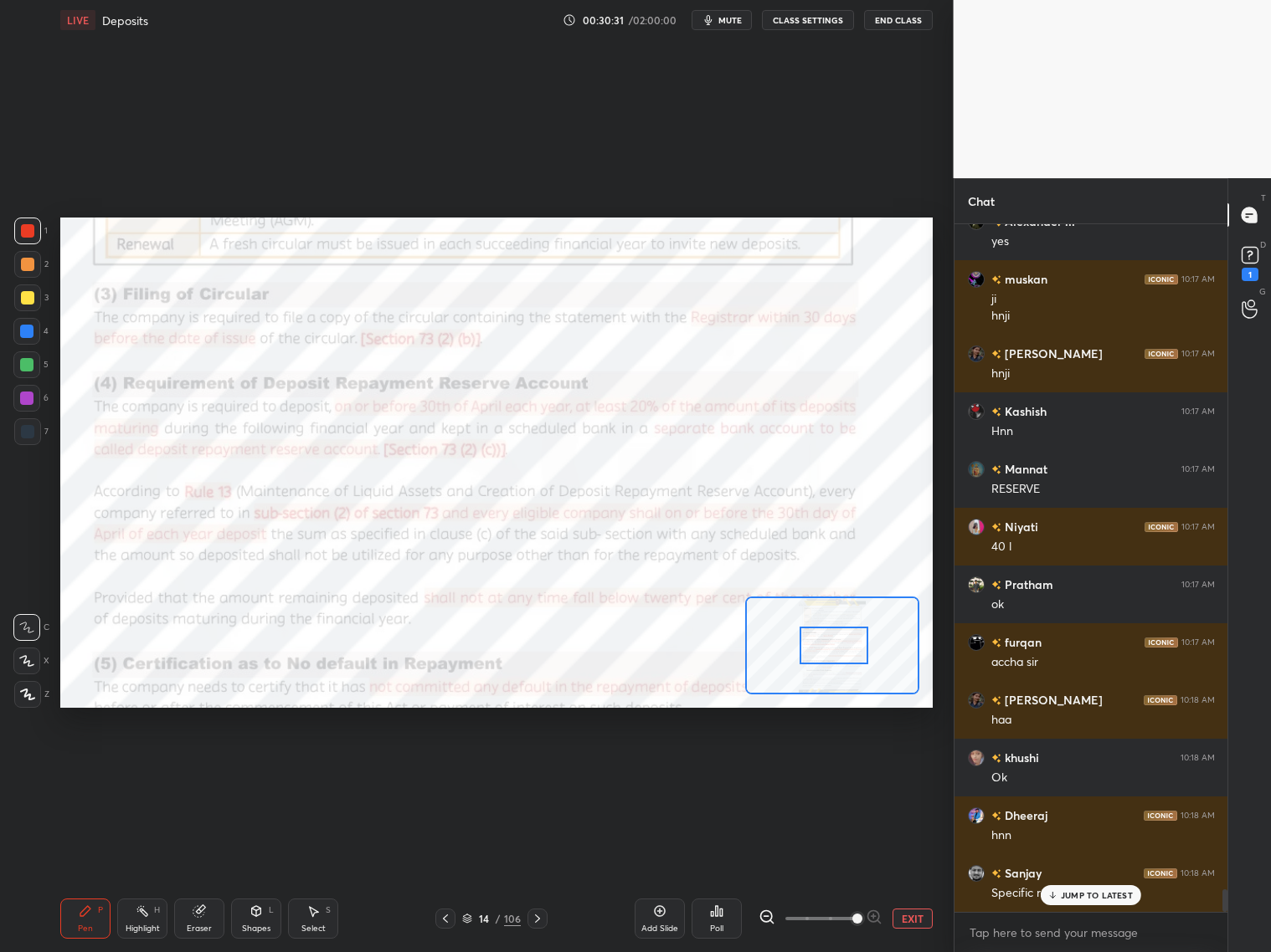
scroll to position [19905, 0]
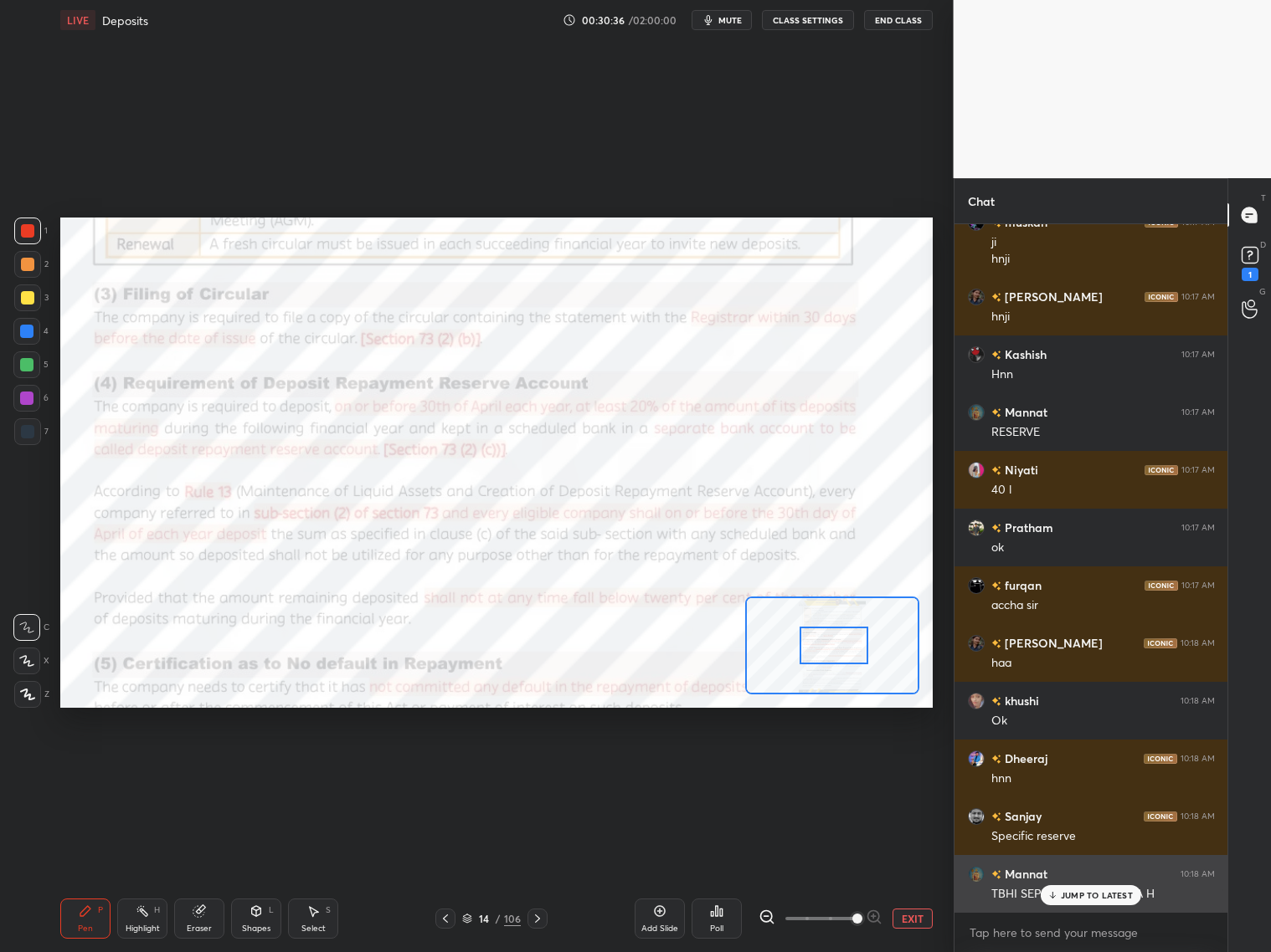
click at [1058, 768] on icon at bounding box center [1052, 896] width 11 height 10
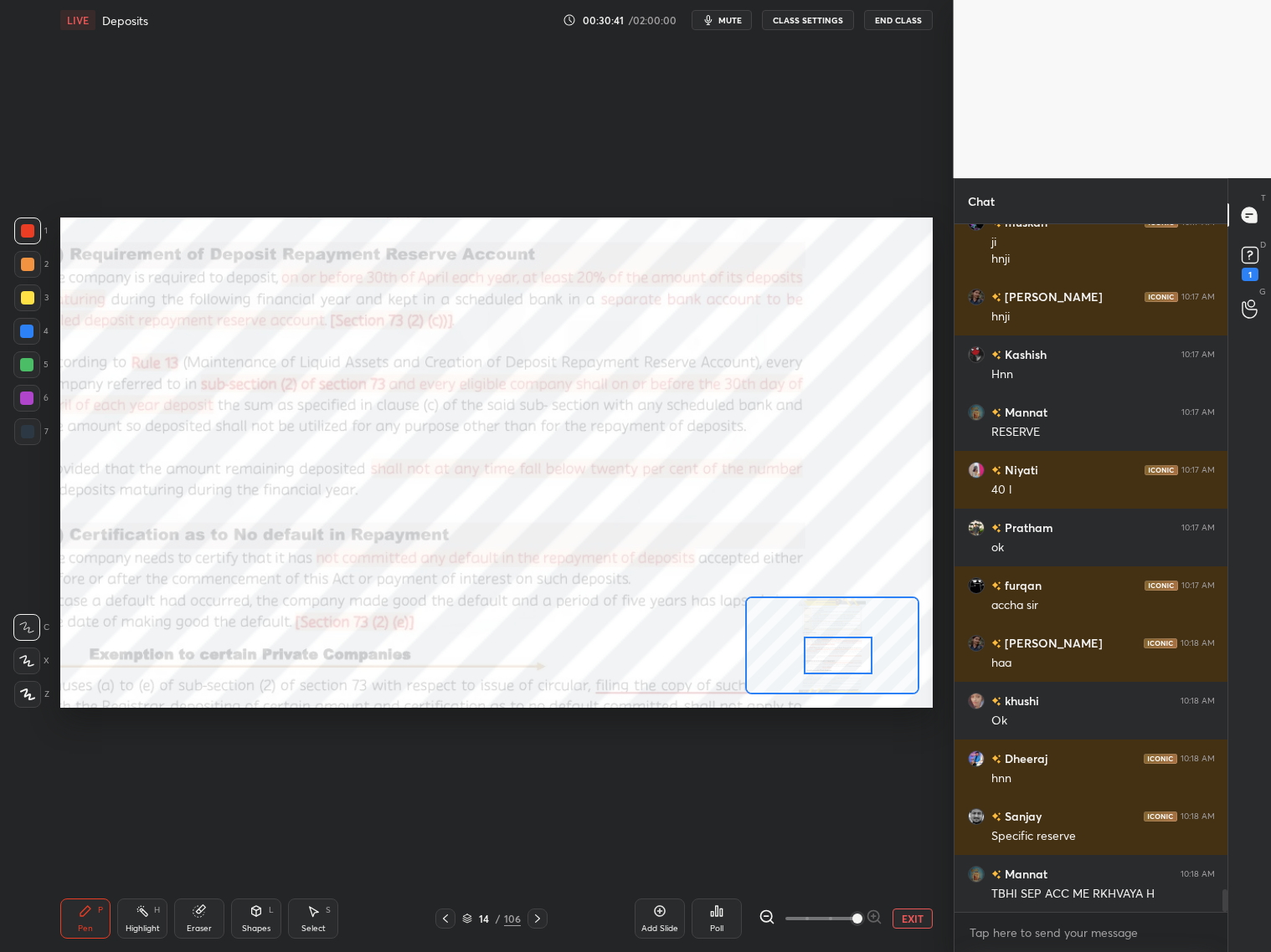
click at [832, 658] on div at bounding box center [838, 655] width 69 height 37
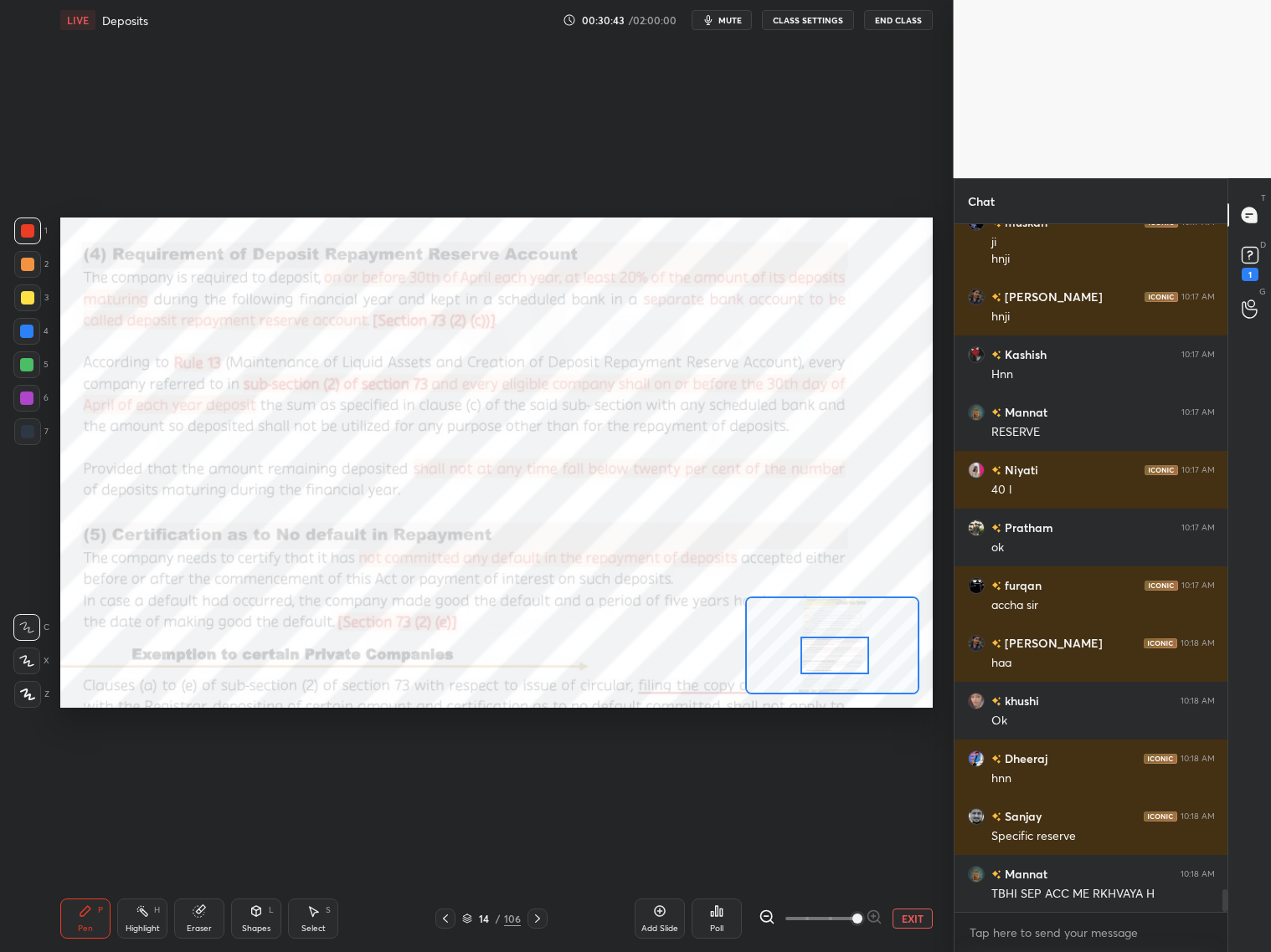
click at [836, 659] on div at bounding box center [835, 655] width 69 height 37
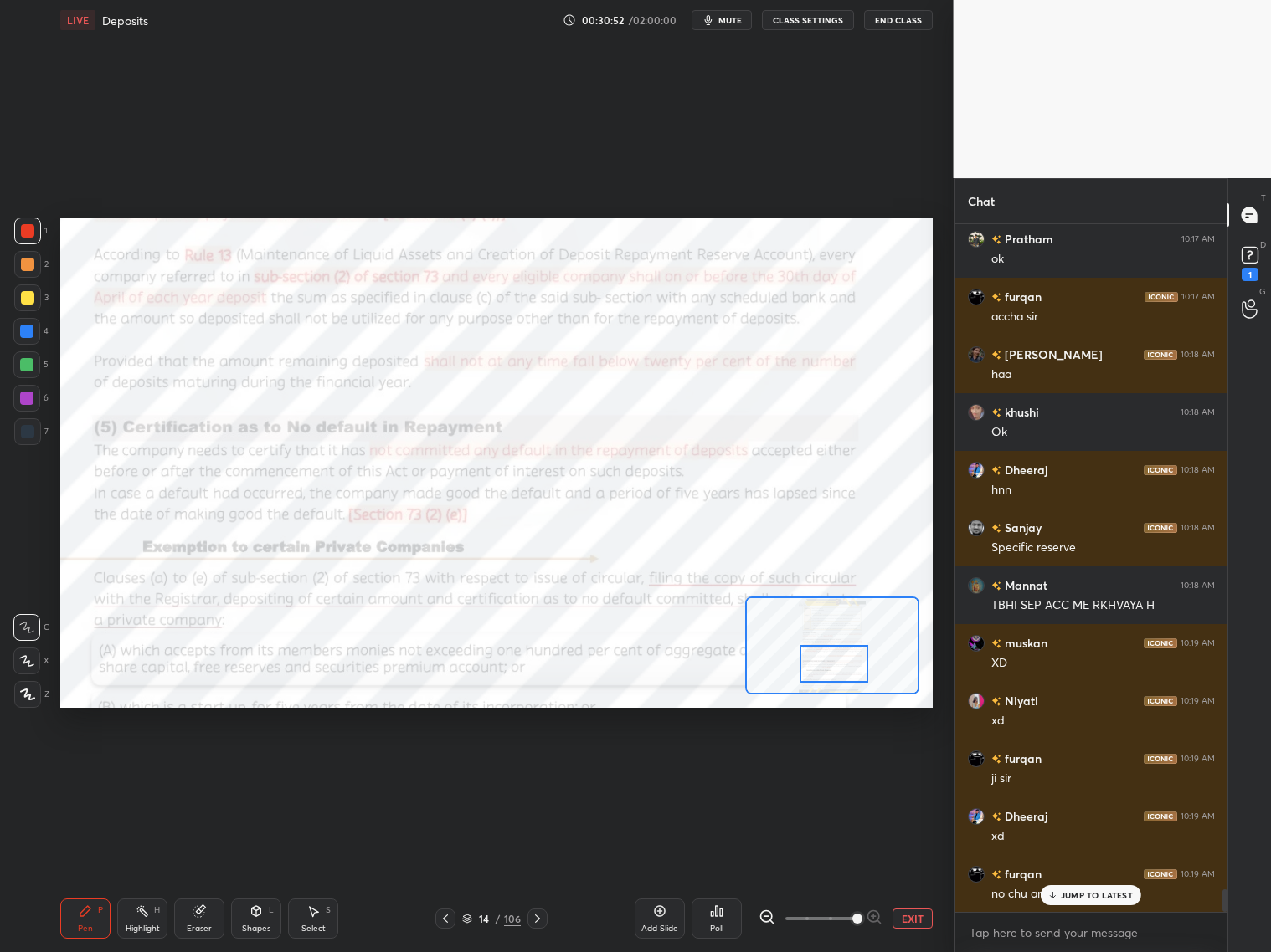
scroll to position [20251, 0]
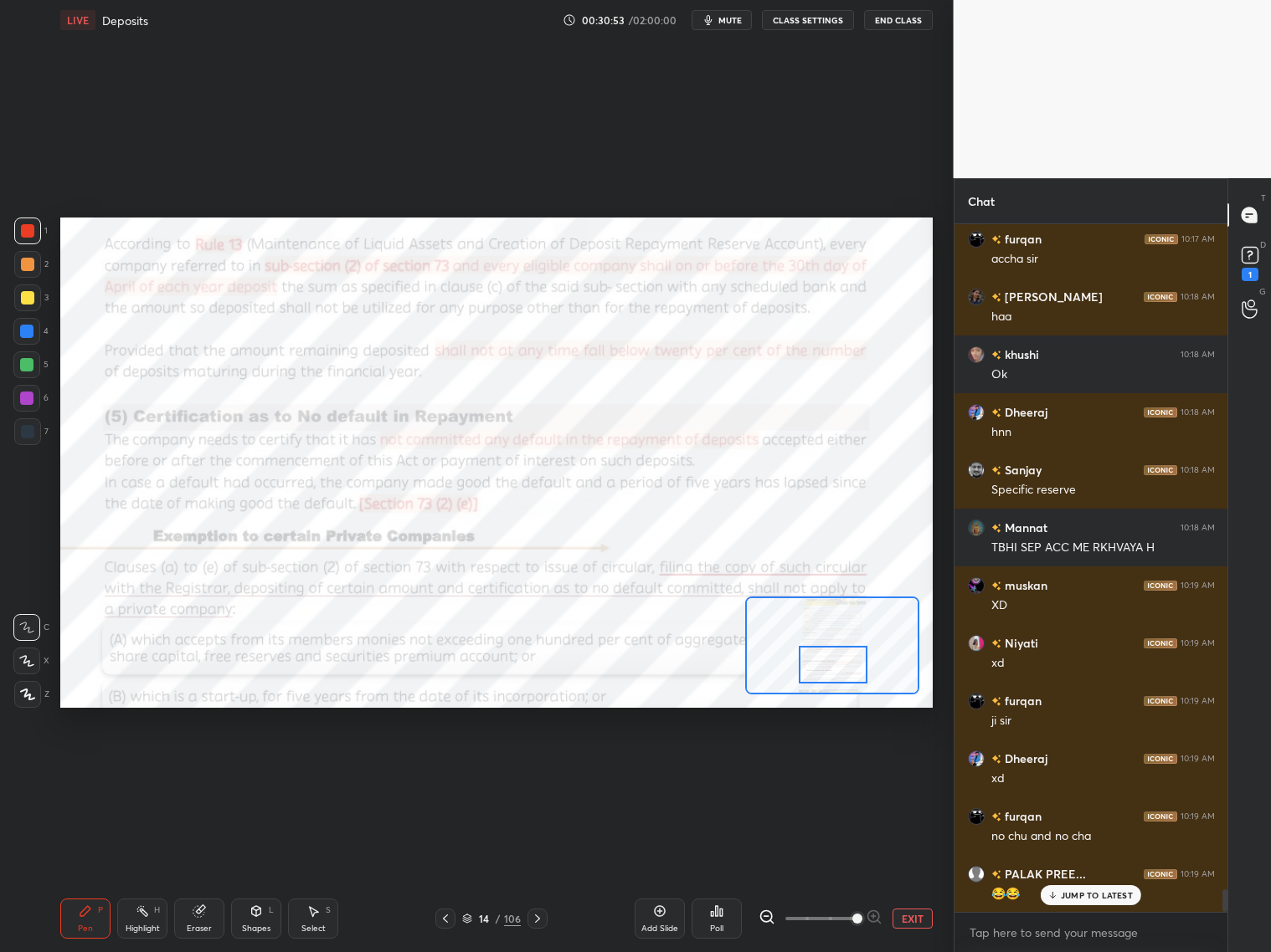
click at [832, 661] on div at bounding box center [834, 664] width 69 height 37
click at [211, 768] on div "Eraser" at bounding box center [199, 919] width 50 height 40
drag, startPoint x: 94, startPoint y: 923, endPoint x: 123, endPoint y: 887, distance: 46.2
click at [100, 768] on div "Pen P" at bounding box center [85, 919] width 50 height 40
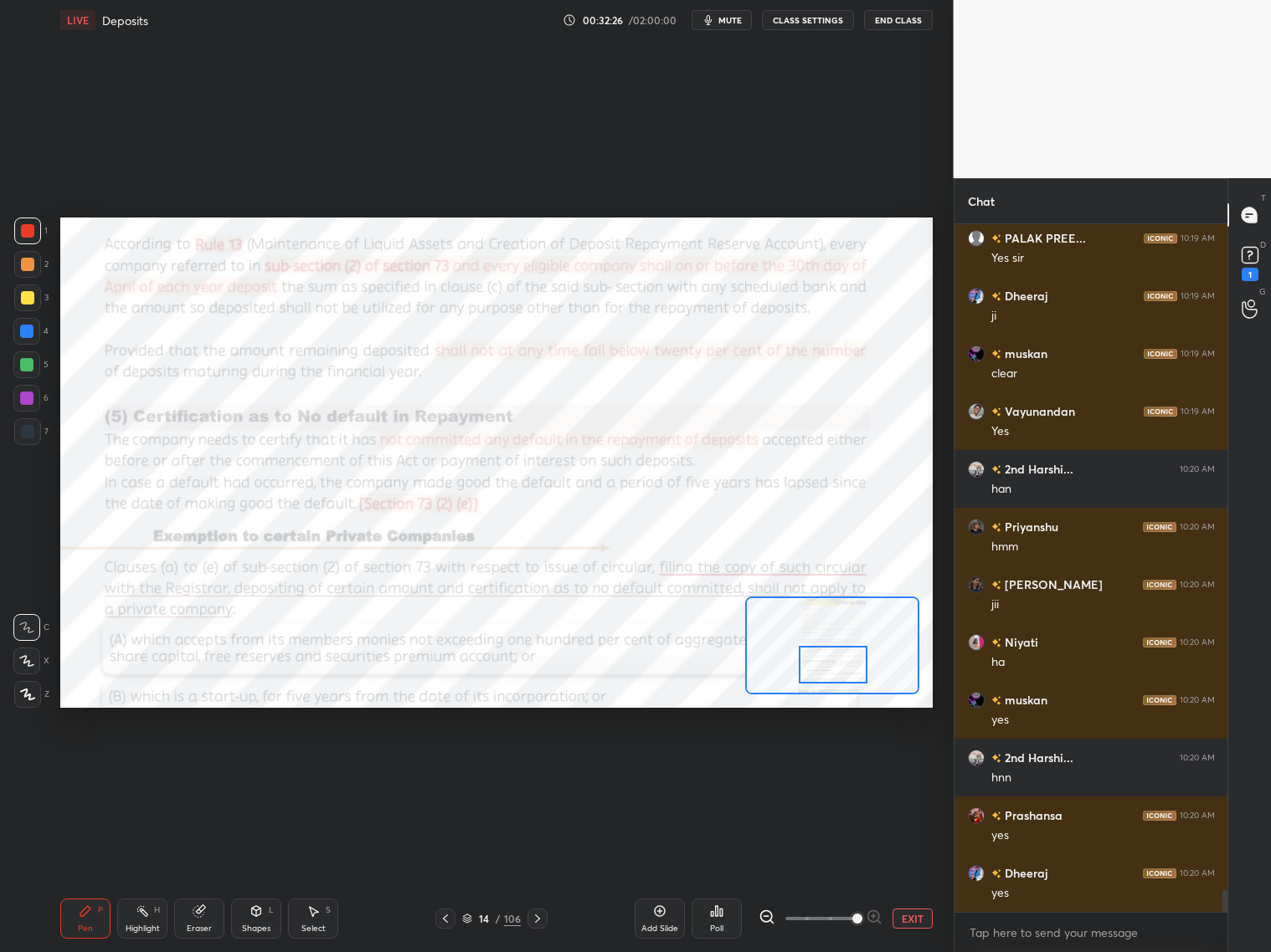
scroll to position [21498, 0]
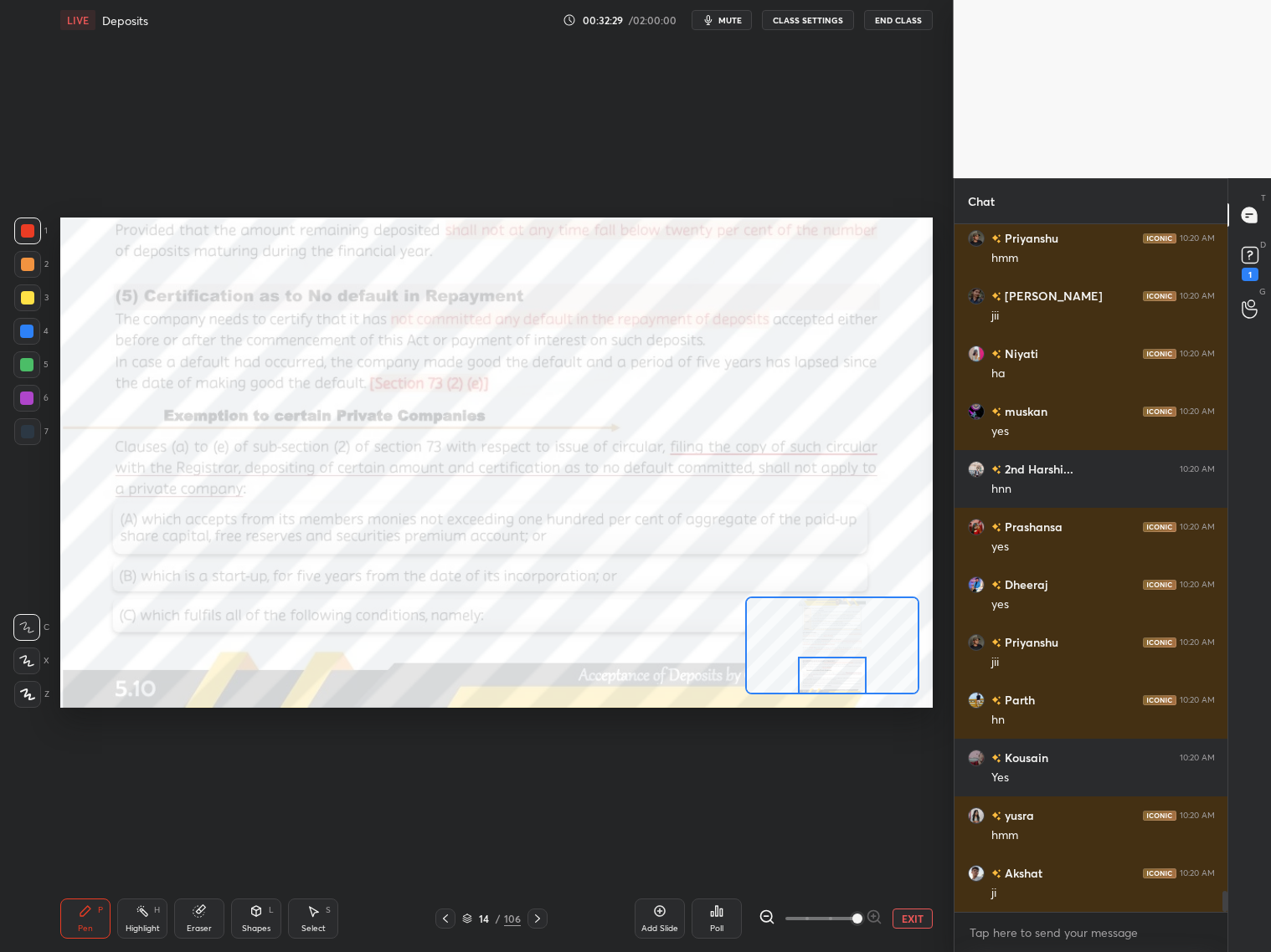
drag, startPoint x: 845, startPoint y: 663, endPoint x: 854, endPoint y: 664, distance: 9.1
click at [847, 675] on div at bounding box center [833, 675] width 69 height 37
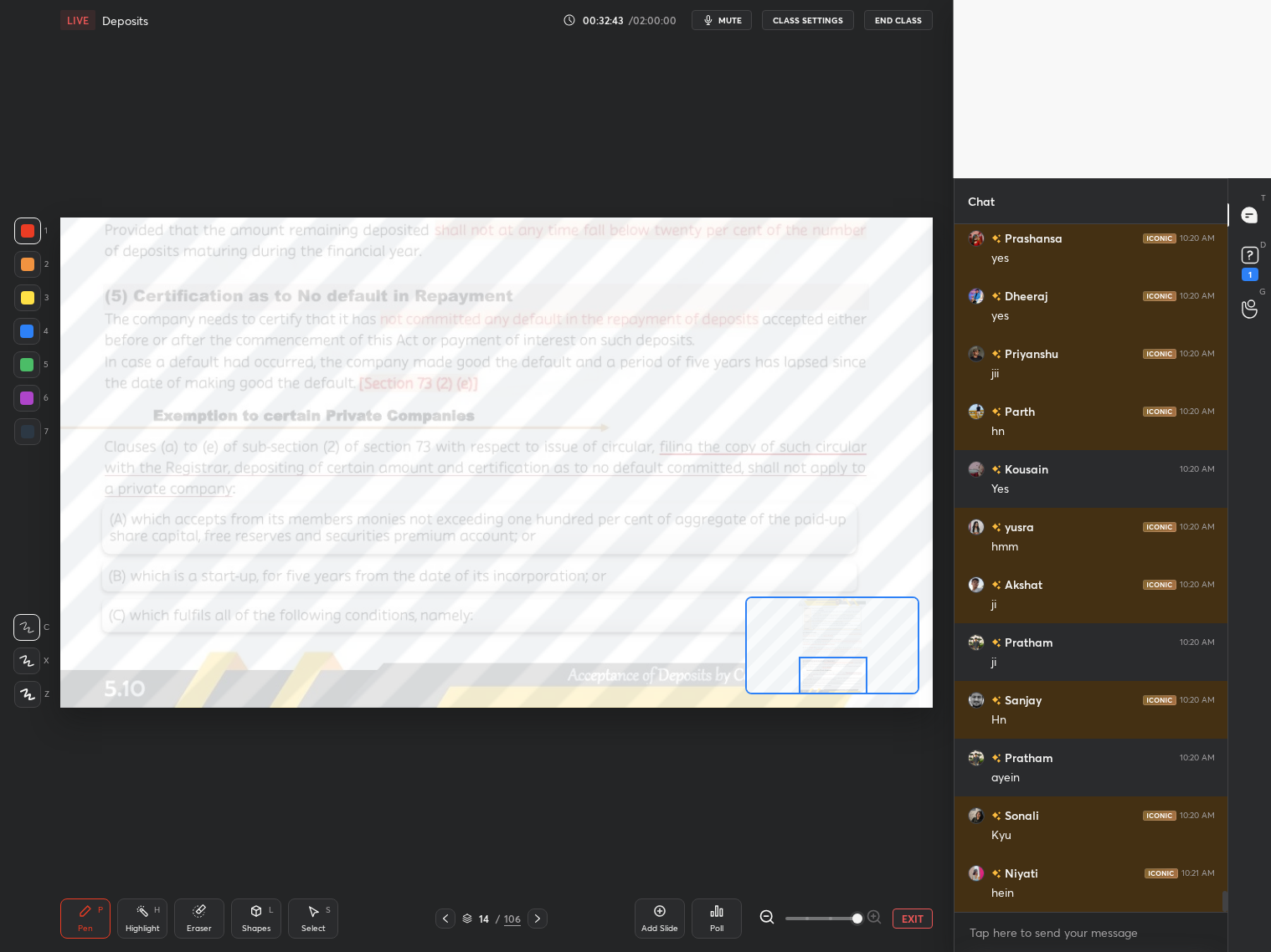
scroll to position [21960, 0]
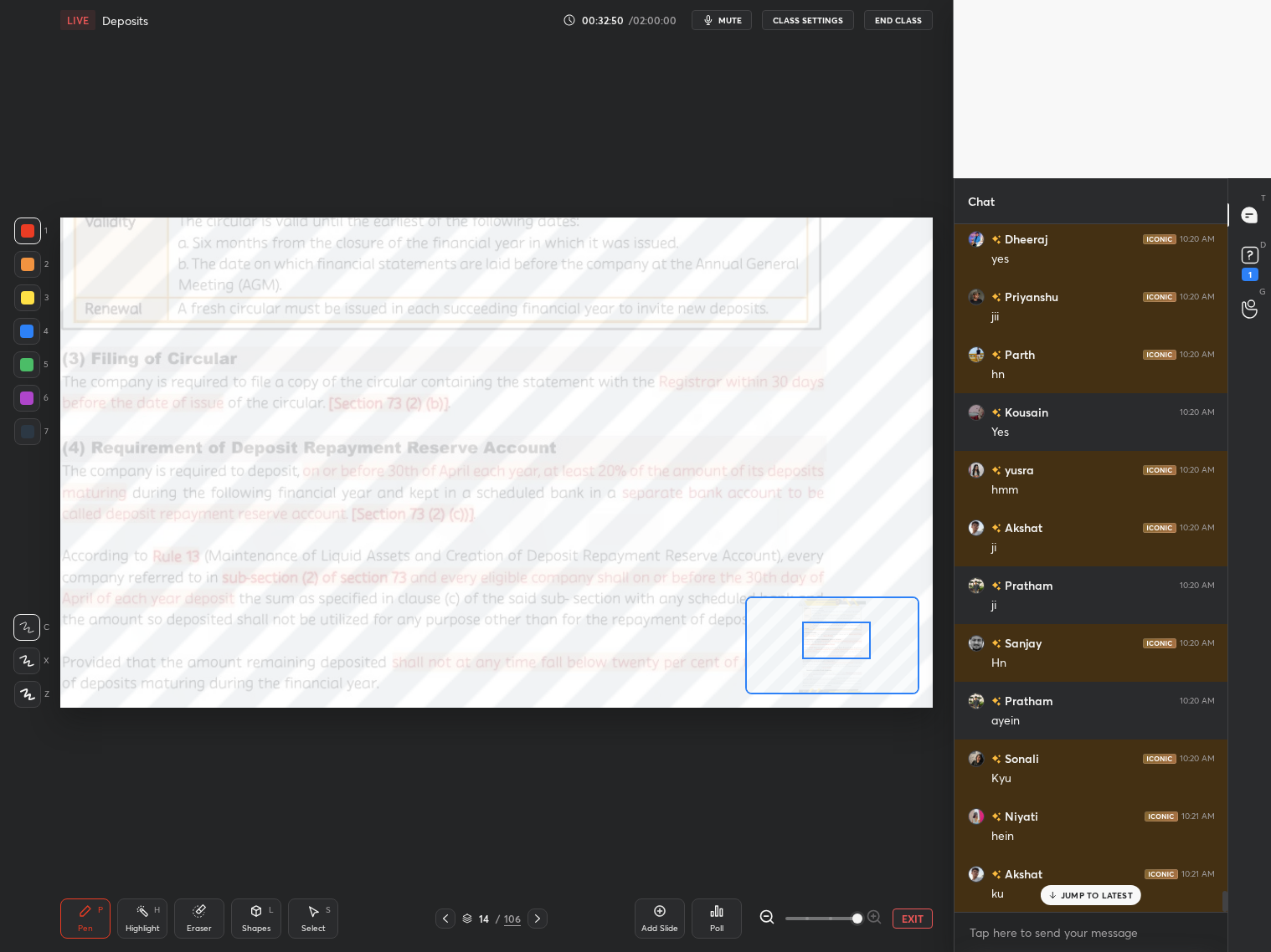
drag, startPoint x: 832, startPoint y: 671, endPoint x: 835, endPoint y: 637, distance: 34.1
click at [835, 637] on div at bounding box center [836, 640] width 69 height 37
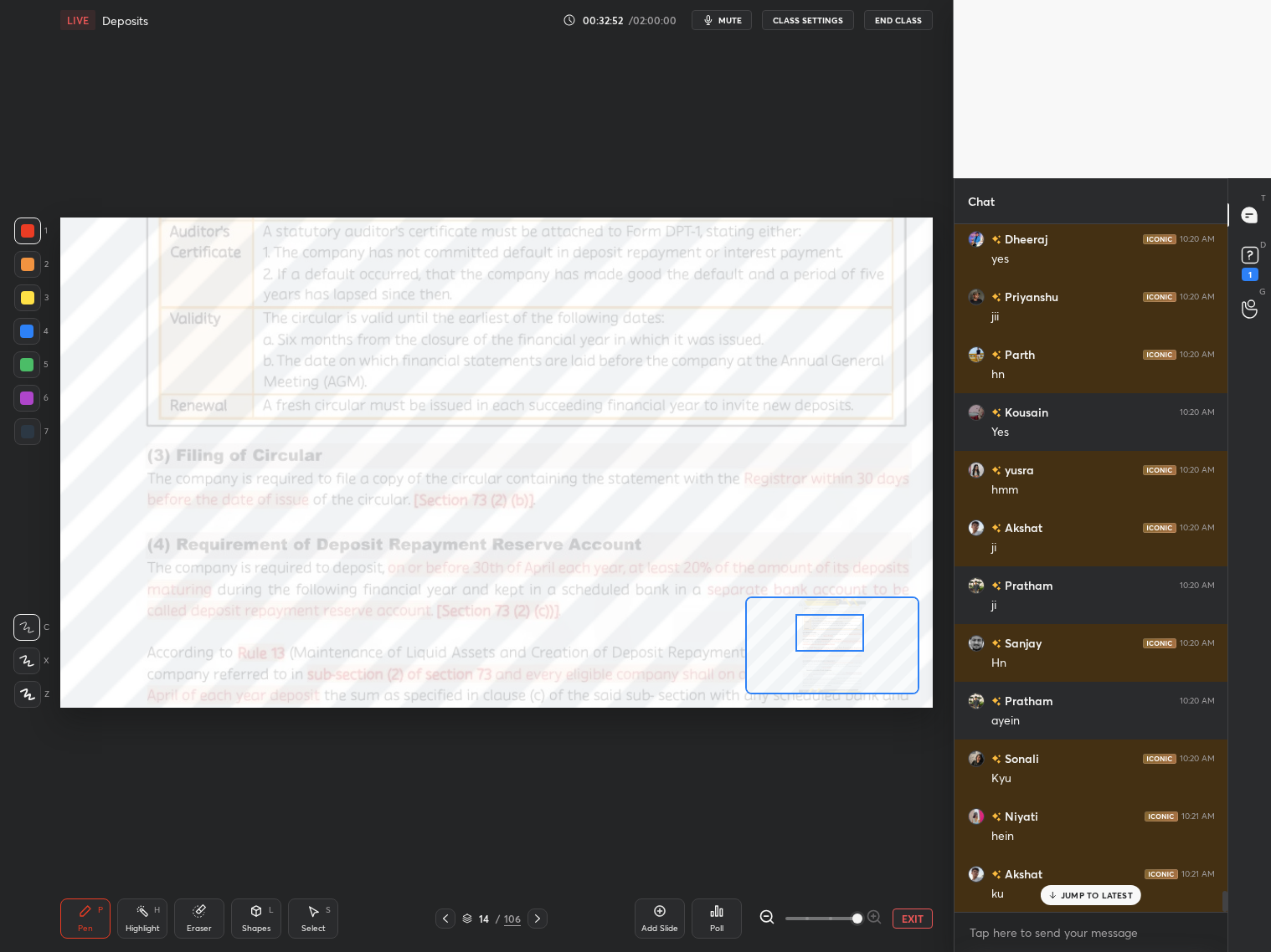
drag, startPoint x: 835, startPoint y: 639, endPoint x: 829, endPoint y: 629, distance: 11.7
click at [827, 629] on div at bounding box center [830, 632] width 69 height 37
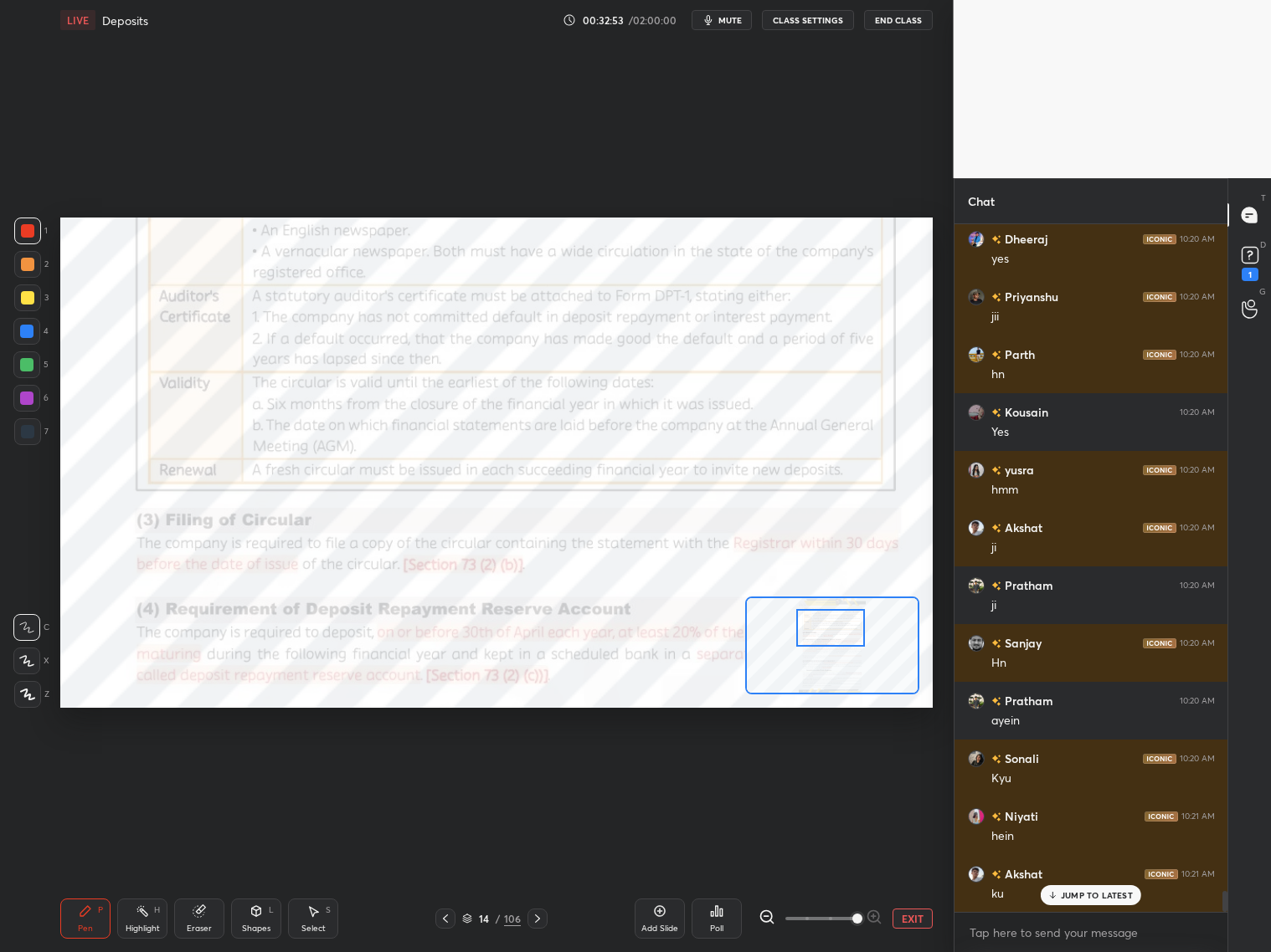
click at [445, 768] on icon at bounding box center [445, 919] width 13 height 13
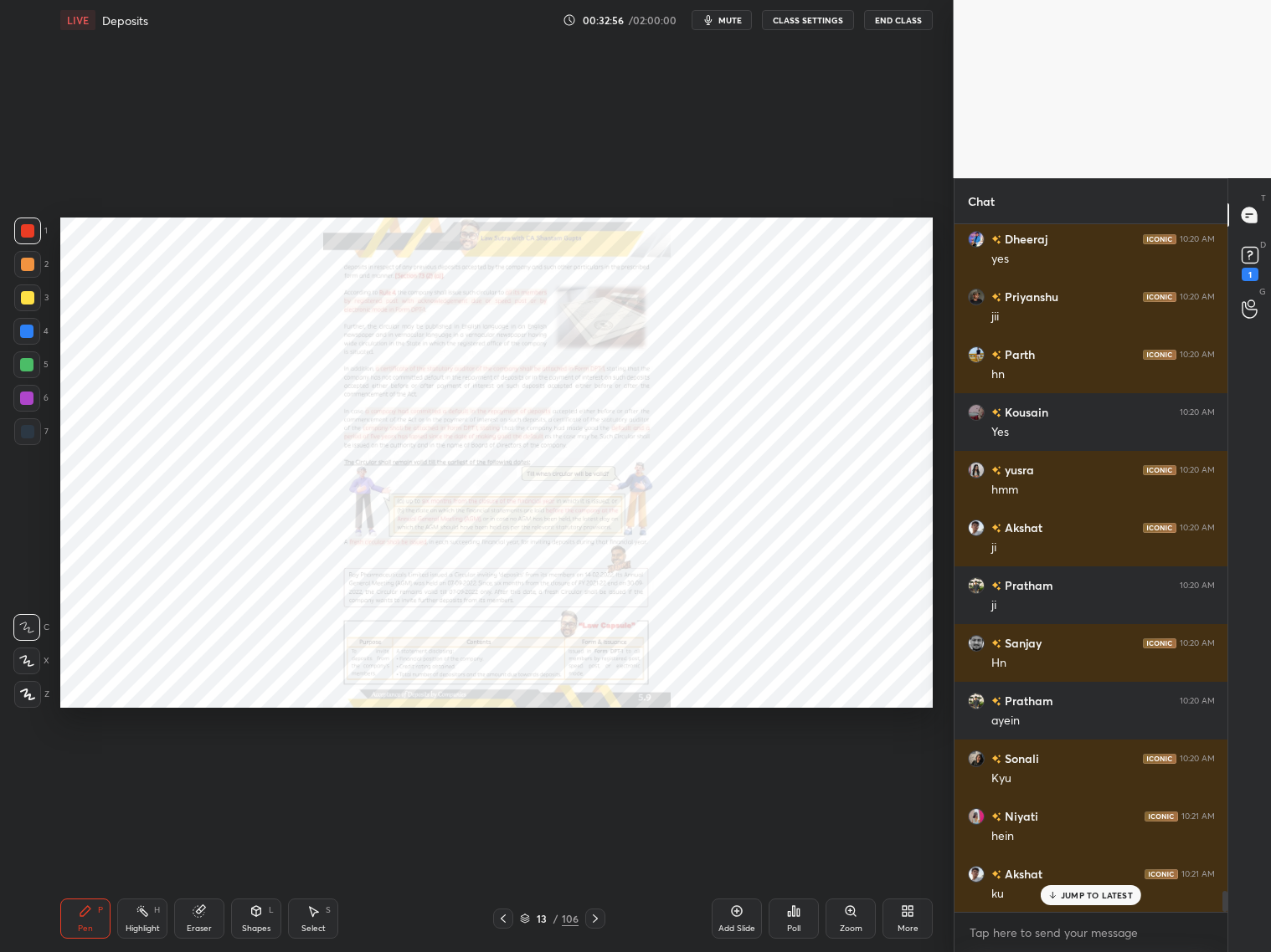
click at [31, 367] on div at bounding box center [27, 365] width 13 height 13
click at [501, 768] on icon at bounding box center [503, 919] width 13 height 13
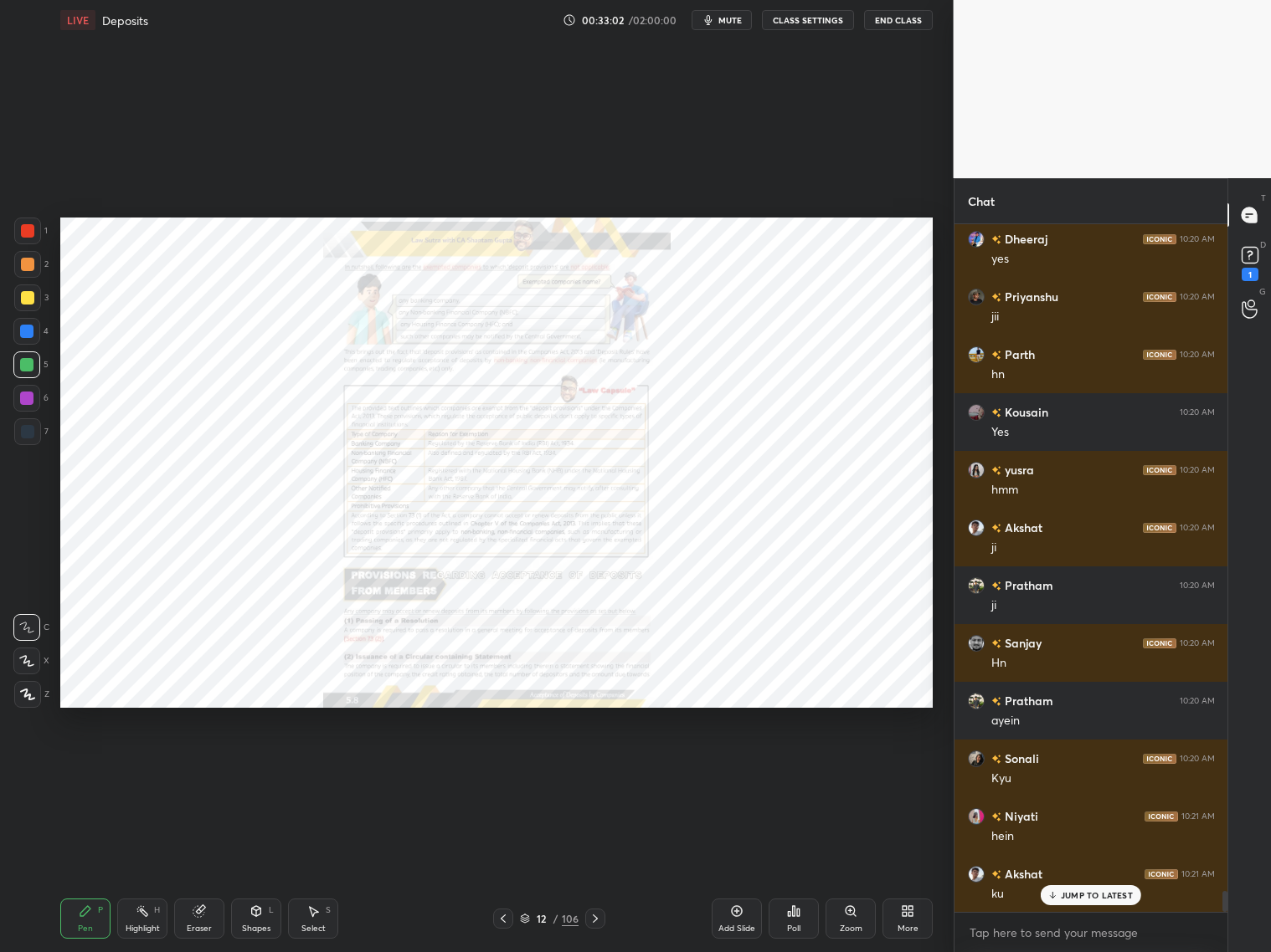
click at [861, 768] on div "Zoom" at bounding box center [850, 919] width 50 height 40
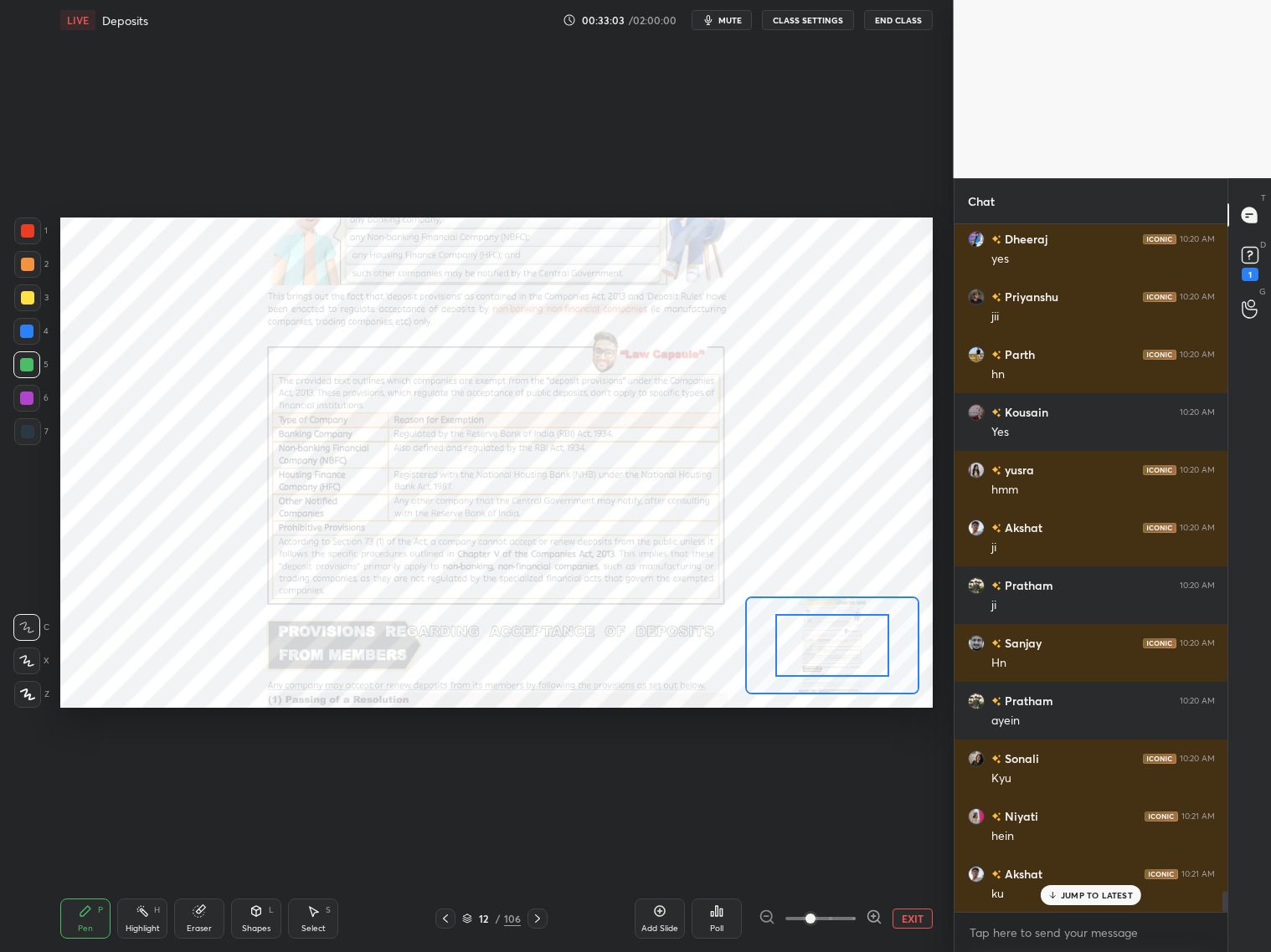
click at [861, 768] on div at bounding box center [820, 919] width 123 height 20
drag, startPoint x: 863, startPoint y: 912, endPoint x: 869, endPoint y: 884, distance: 28.6
click at [866, 768] on div at bounding box center [820, 919] width 123 height 20
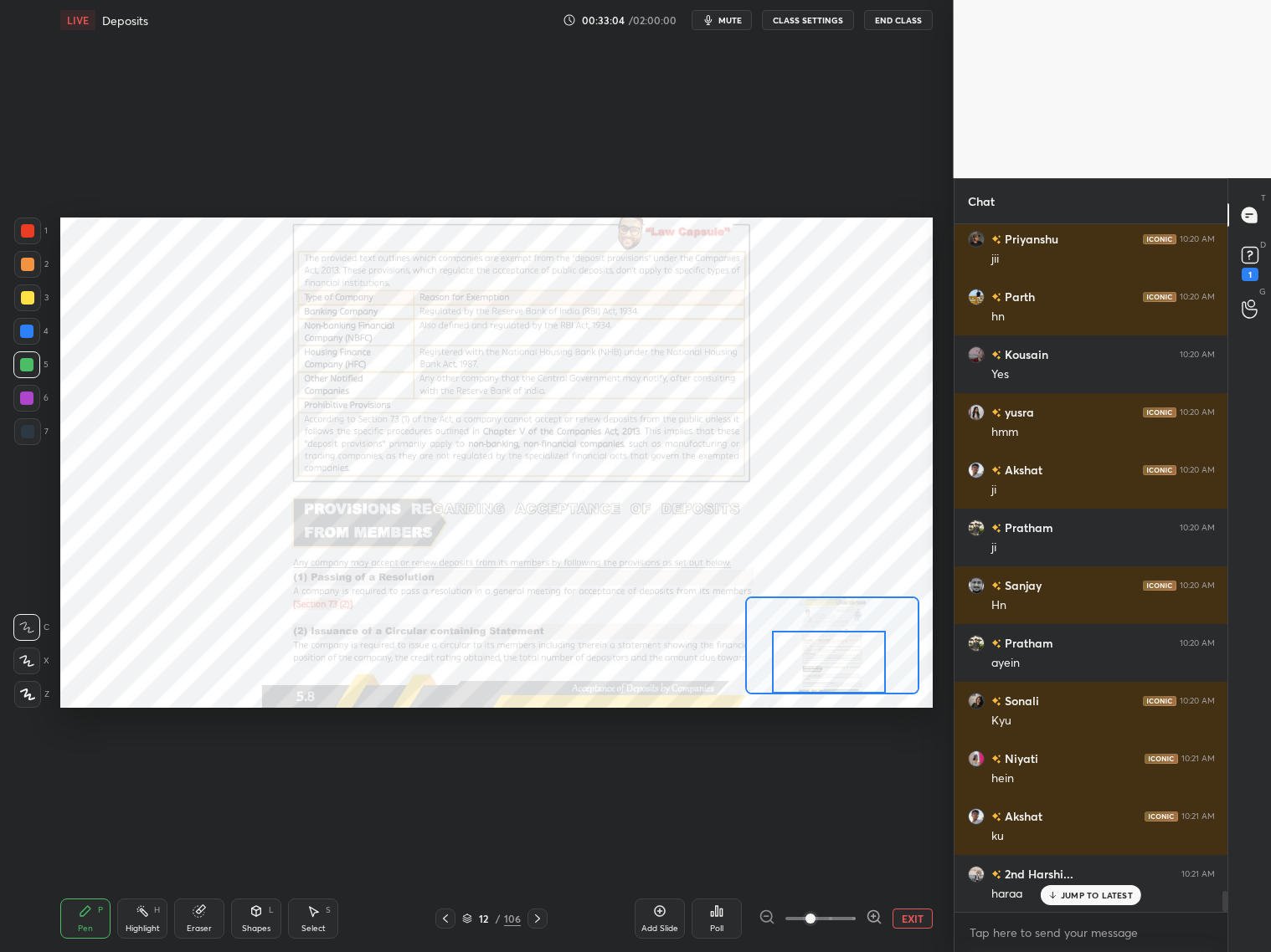
drag, startPoint x: 832, startPoint y: 647, endPoint x: 809, endPoint y: 687, distance: 46.1
click at [827, 685] on div at bounding box center [829, 663] width 114 height 63
click at [874, 768] on icon at bounding box center [873, 917] width 16 height 16
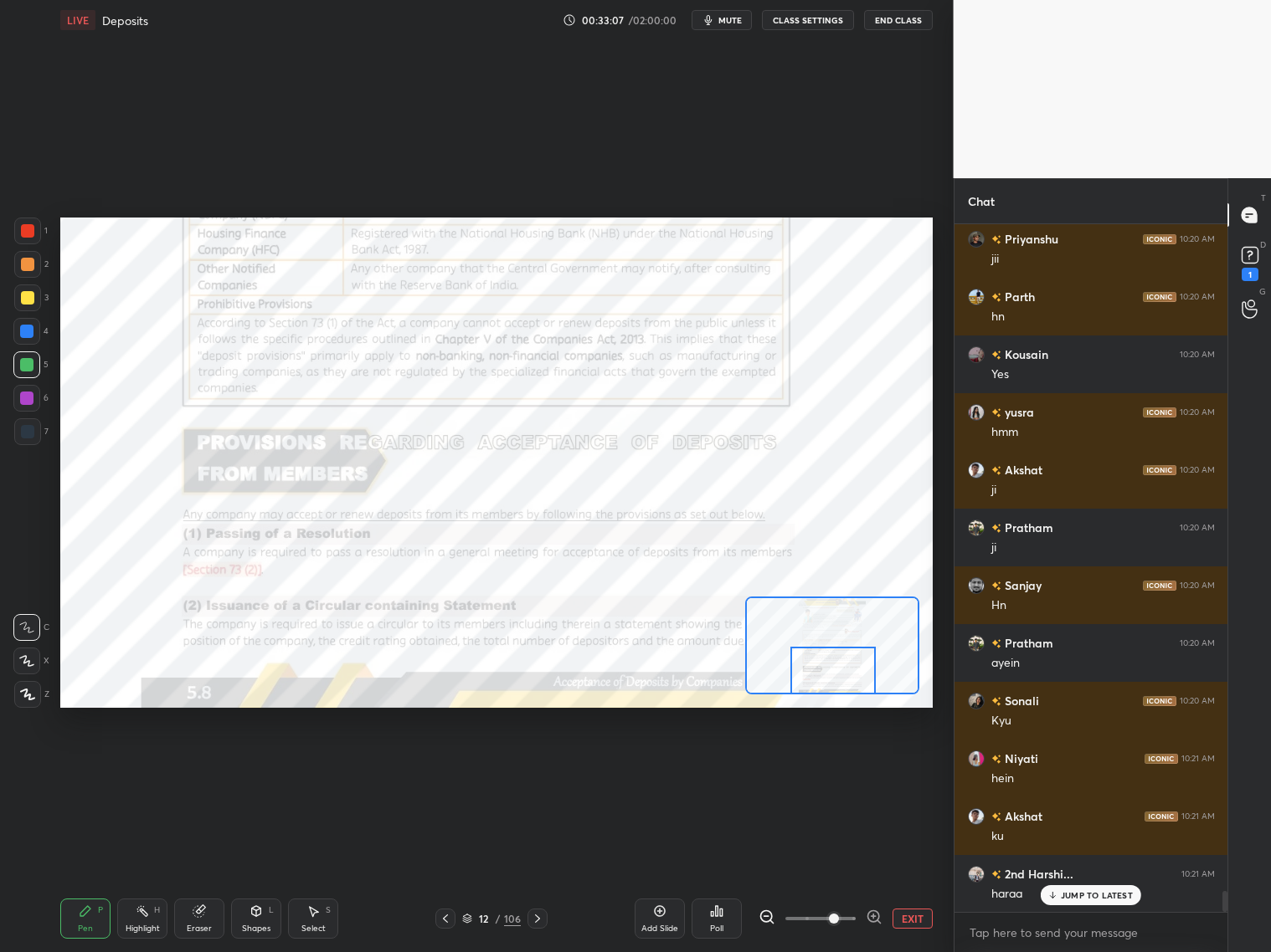
drag, startPoint x: 834, startPoint y: 667, endPoint x: 824, endPoint y: 687, distance: 22.4
click at [836, 690] on div at bounding box center [833, 671] width 85 height 48
click at [539, 768] on icon at bounding box center [538, 919] width 13 height 13
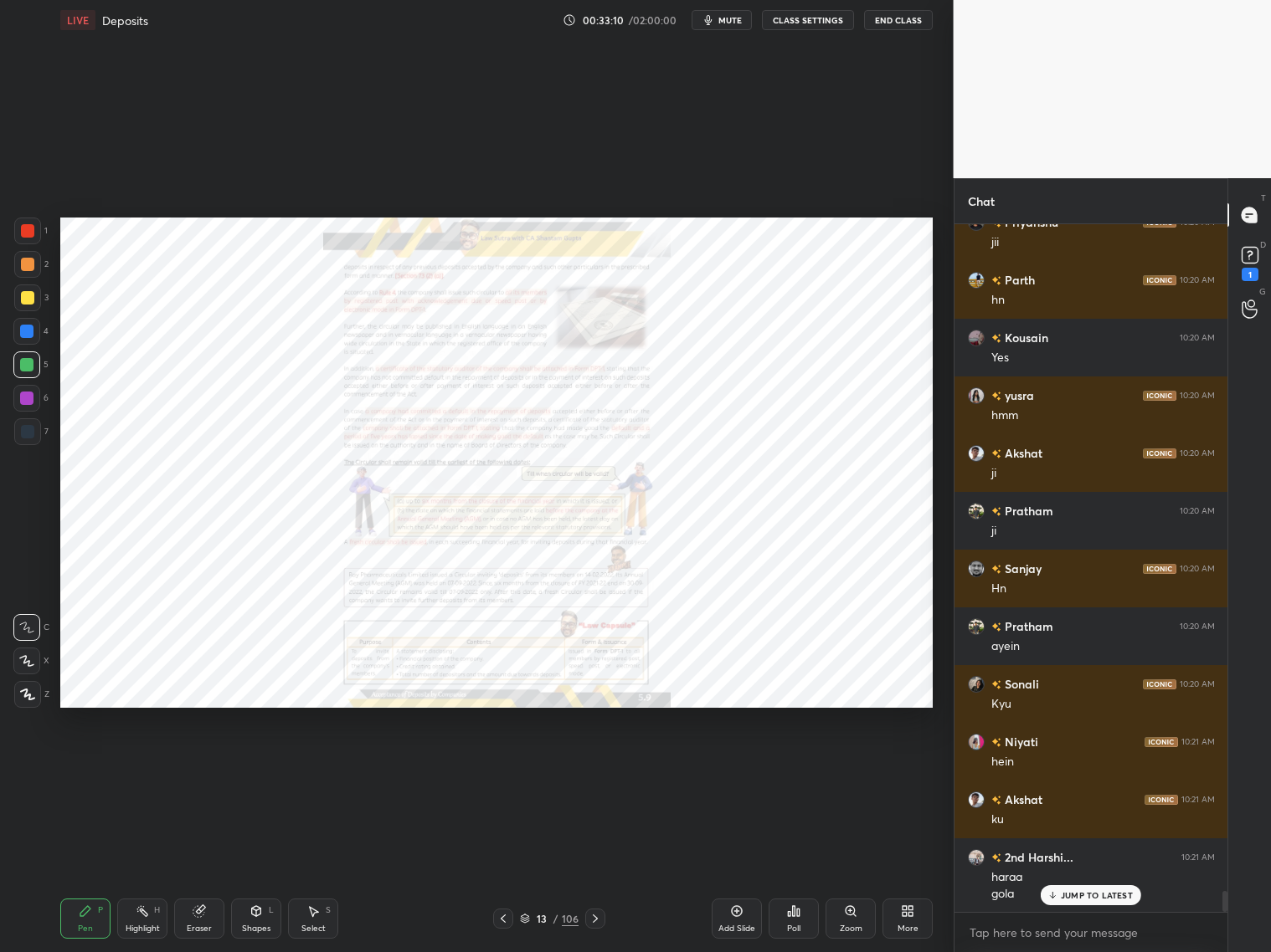
scroll to position [22092, 0]
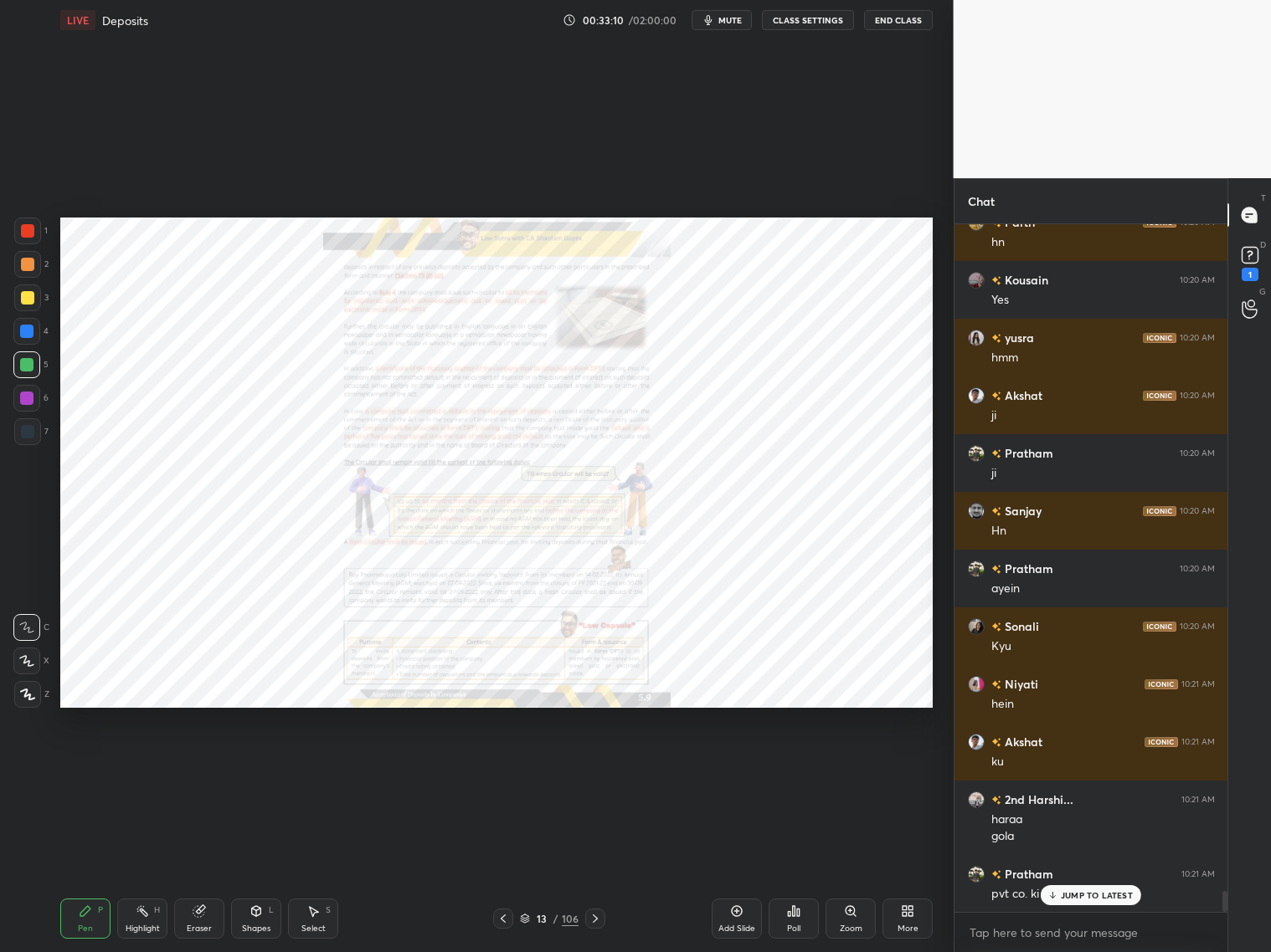
click at [865, 768] on div "Zoom" at bounding box center [850, 919] width 50 height 40
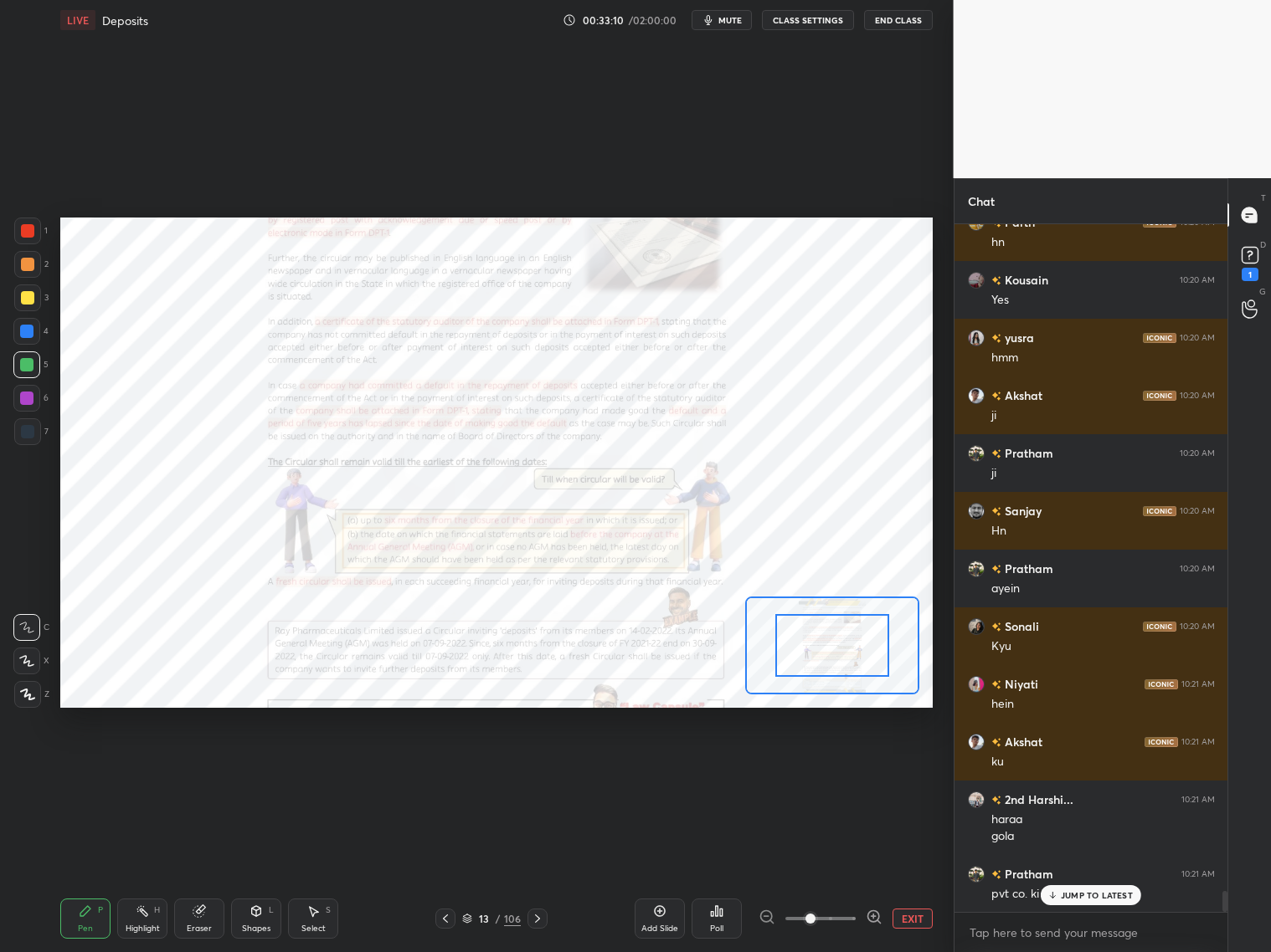
click at [866, 768] on div at bounding box center [820, 919] width 123 height 20
click at [867, 768] on icon at bounding box center [873, 917] width 16 height 16
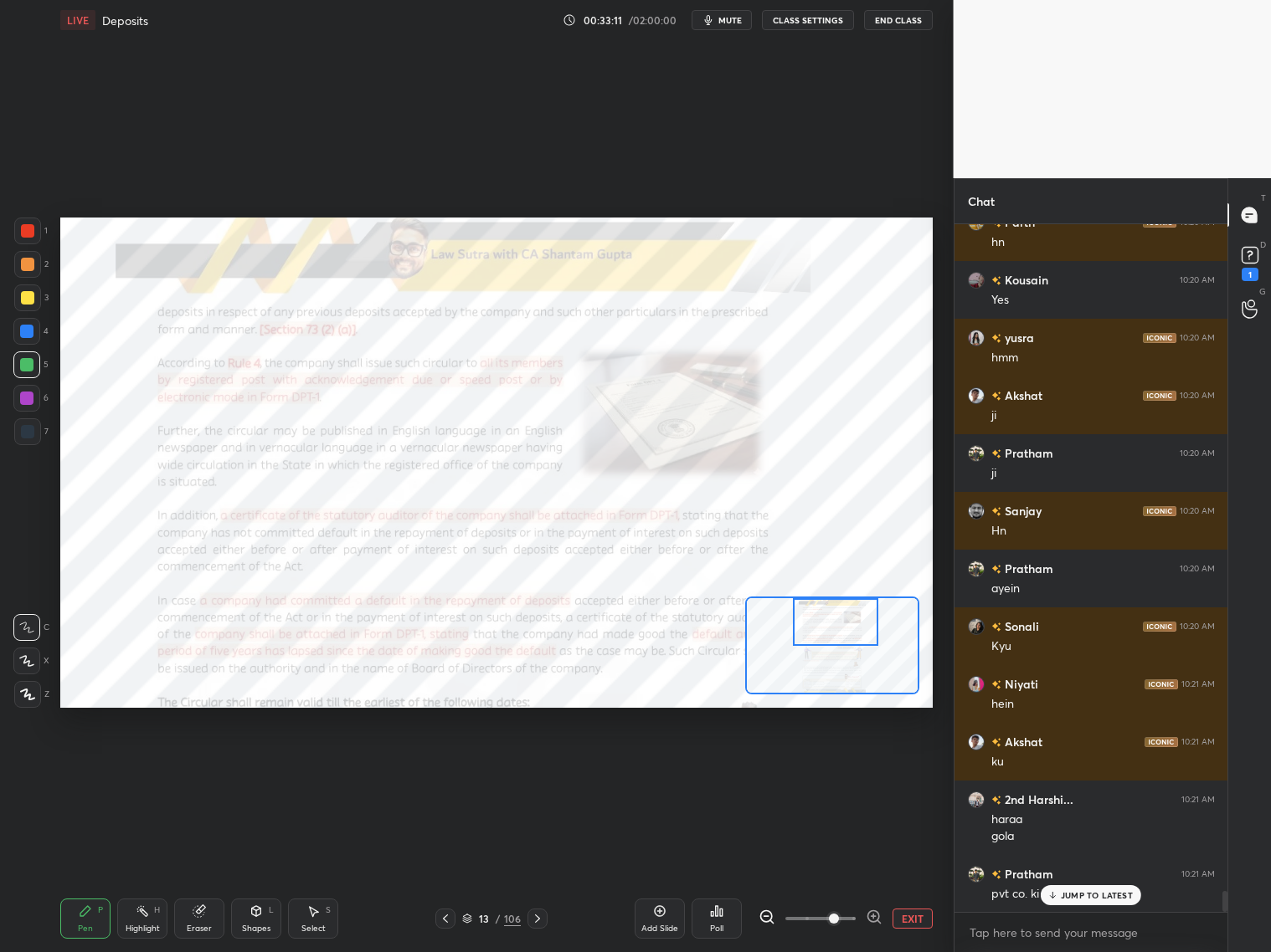
drag, startPoint x: 836, startPoint y: 646, endPoint x: 837, endPoint y: 609, distance: 37.0
click at [838, 613] on div at bounding box center [835, 622] width 85 height 48
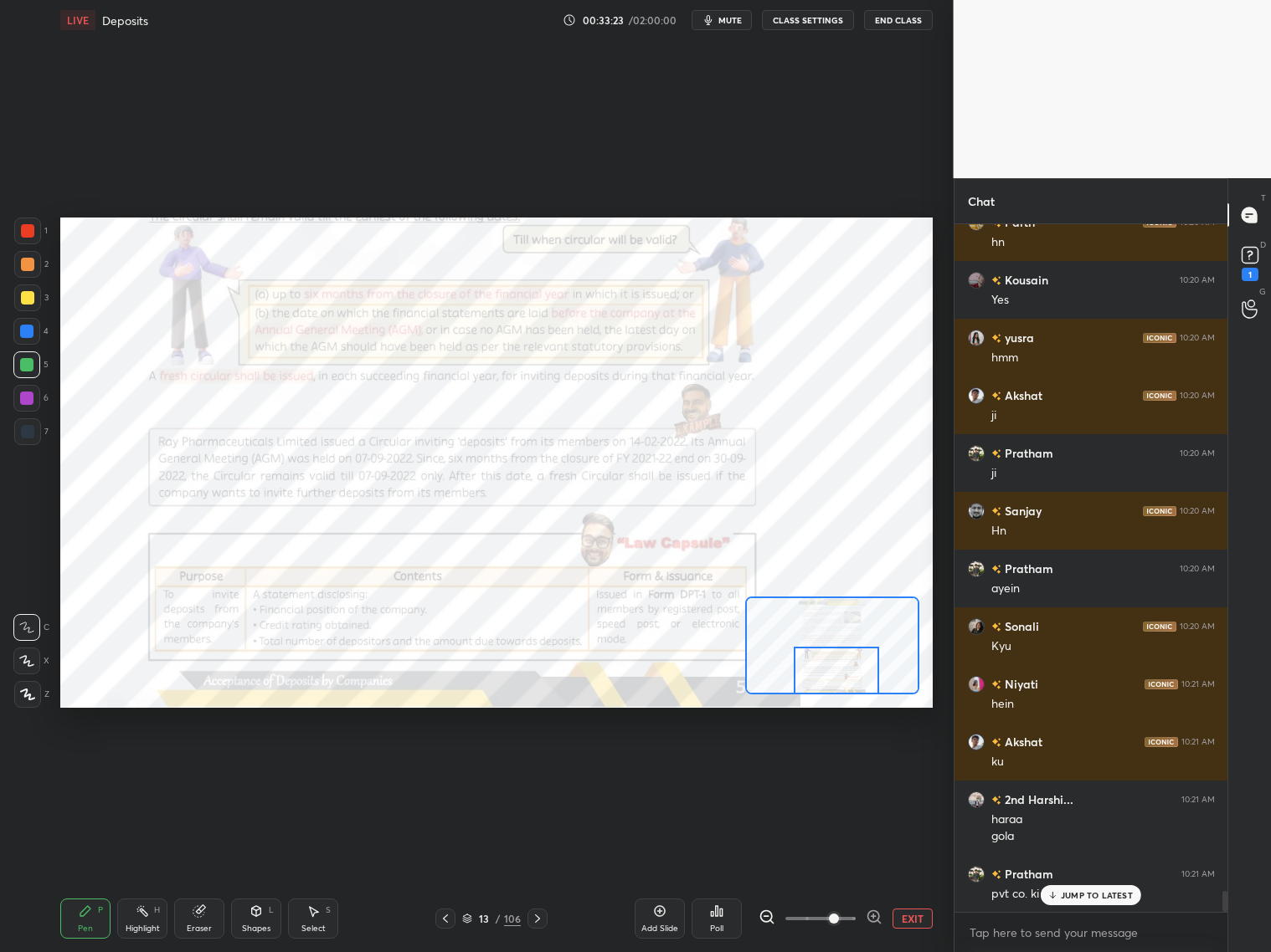
drag, startPoint x: 849, startPoint y: 626, endPoint x: 850, endPoint y: 690, distance: 64.0
click at [851, 687] on div at bounding box center [836, 671] width 85 height 48
click at [541, 768] on icon at bounding box center [538, 919] width 13 height 13
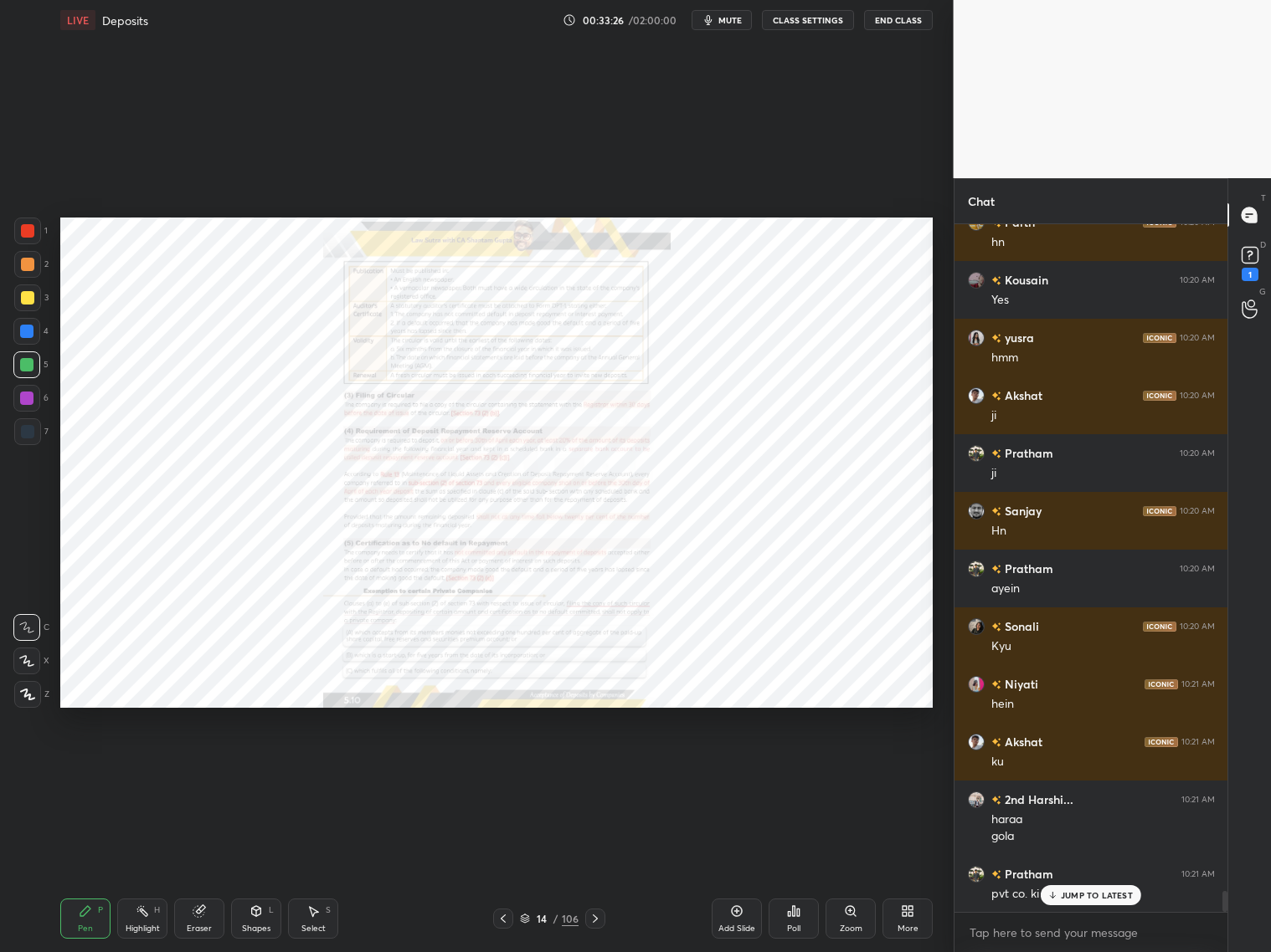
click at [854, 768] on icon at bounding box center [850, 911] width 10 height 10
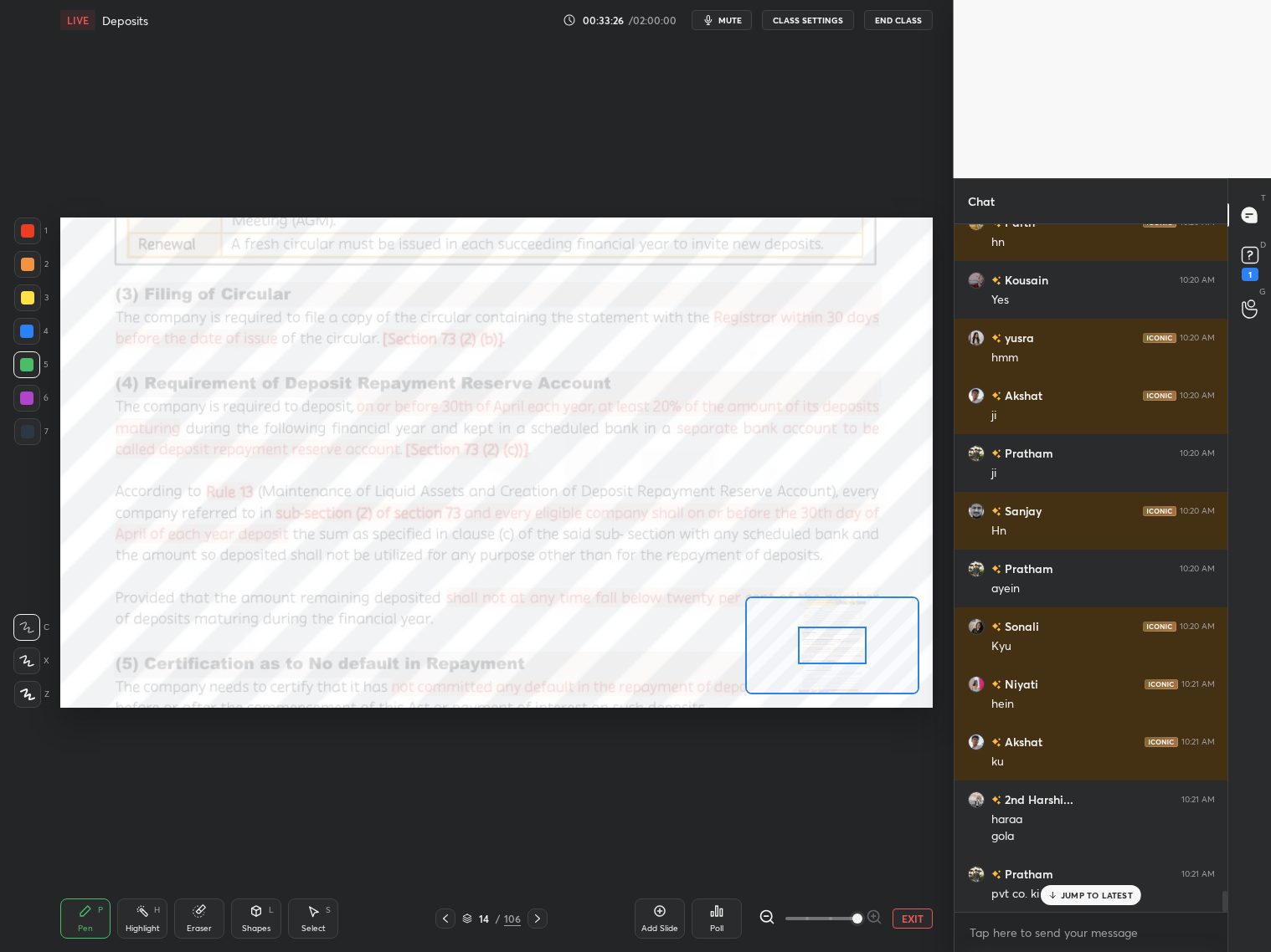
click at [851, 768] on span at bounding box center [820, 919] width 70 height 25
drag, startPoint x: 852, startPoint y: 913, endPoint x: 859, endPoint y: 892, distance: 22.1
click at [856, 768] on span at bounding box center [857, 919] width 10 height 10
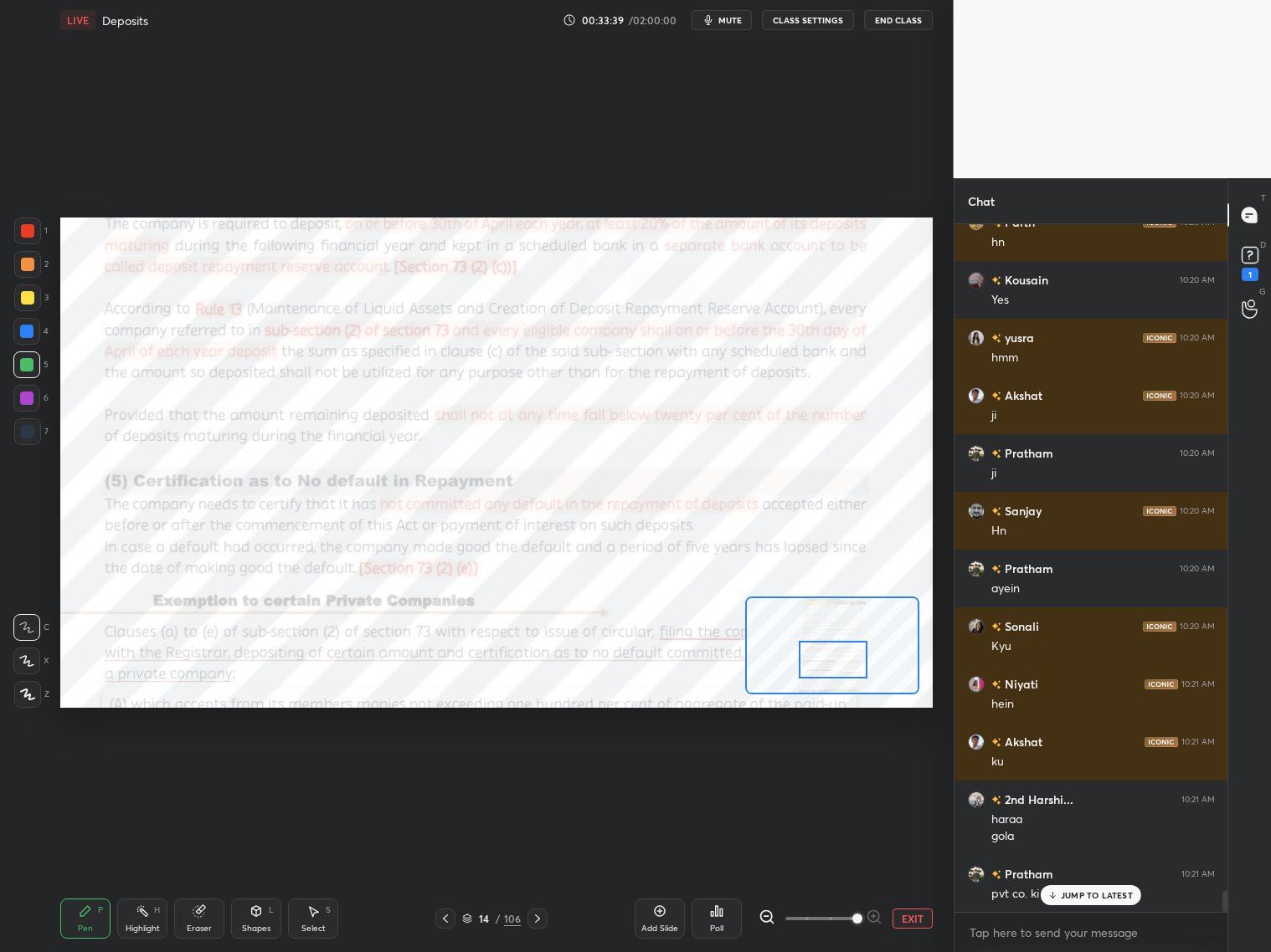
drag, startPoint x: 851, startPoint y: 649, endPoint x: 852, endPoint y: 658, distance: 9.1
click at [854, 660] on div at bounding box center [834, 659] width 69 height 37
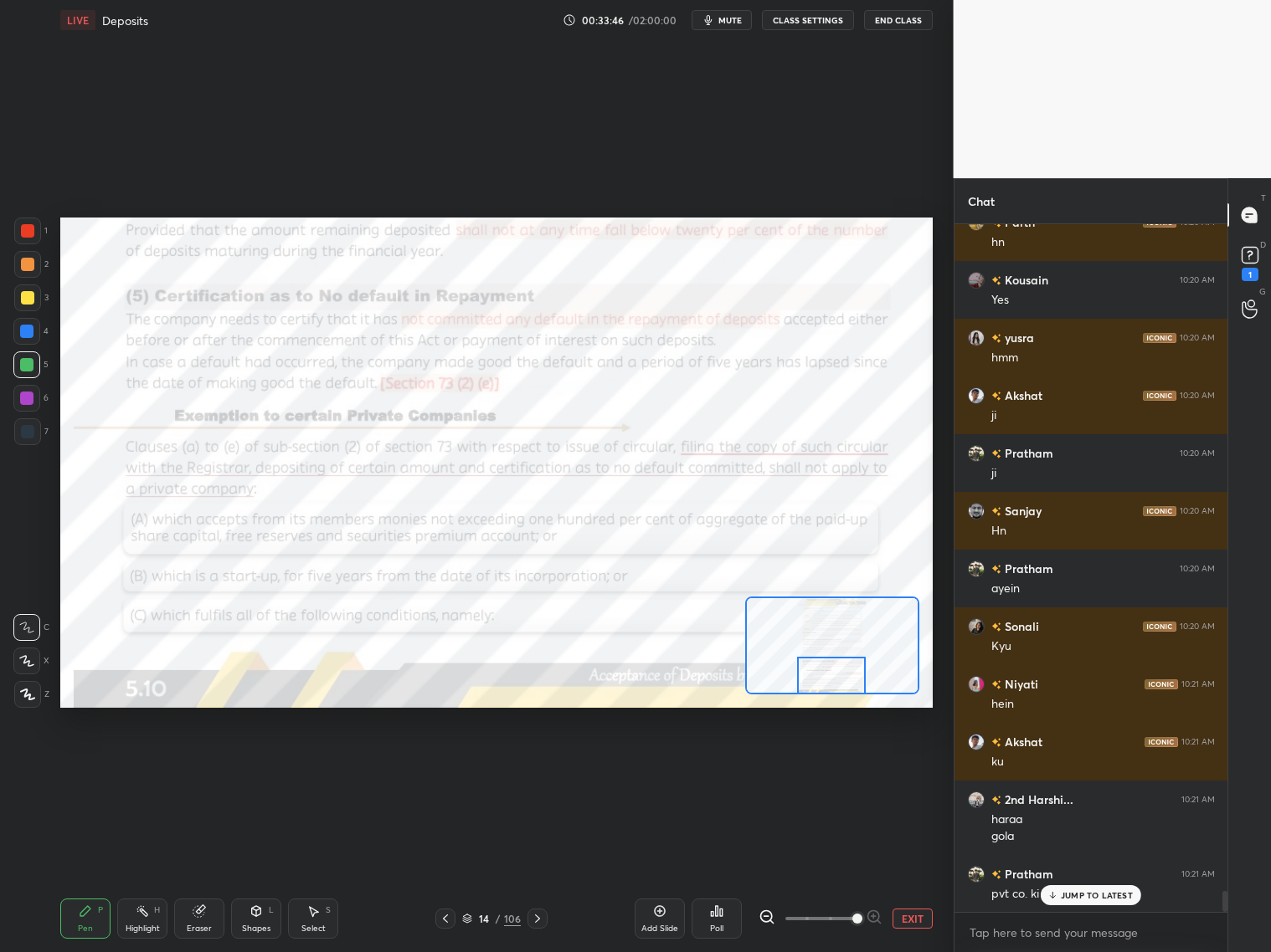
drag, startPoint x: 847, startPoint y: 654, endPoint x: 842, endPoint y: 673, distance: 19.6
click at [849, 676] on div at bounding box center [832, 675] width 69 height 37
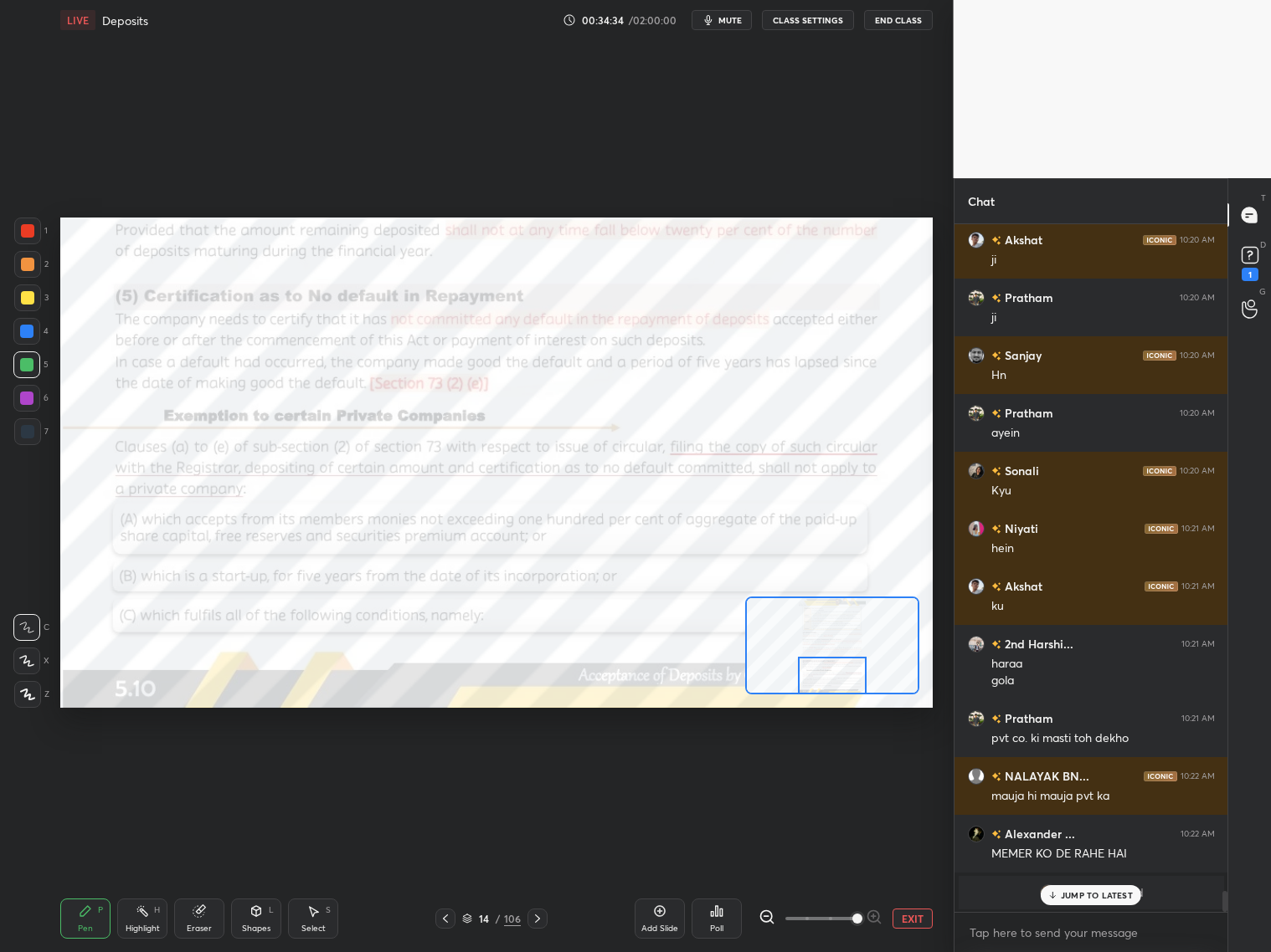
scroll to position [20684, 0]
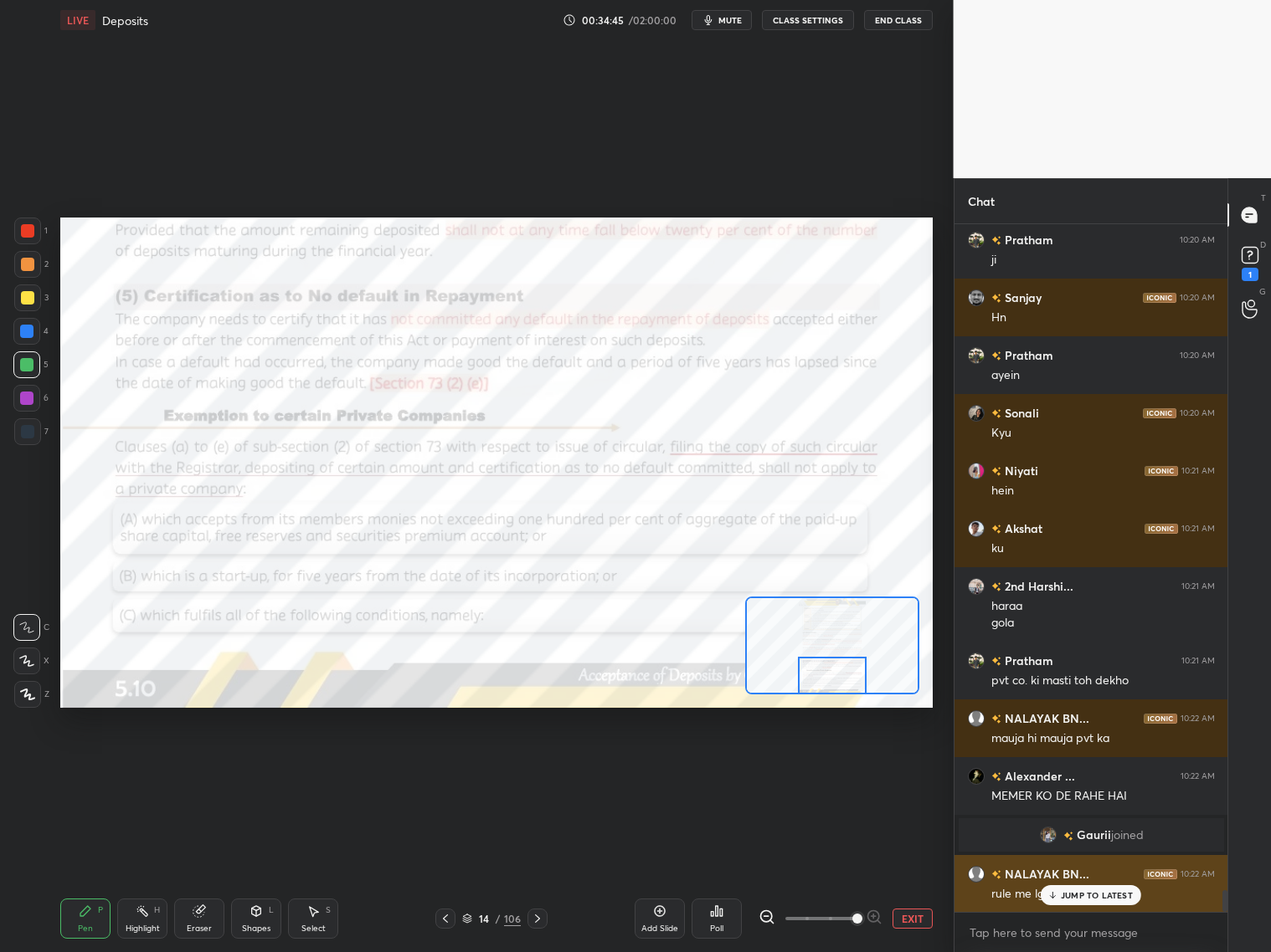
click at [1086, 768] on p "JUMP TO LATEST" at bounding box center [1096, 896] width 72 height 10
click at [30, 332] on div at bounding box center [27, 331] width 13 height 13
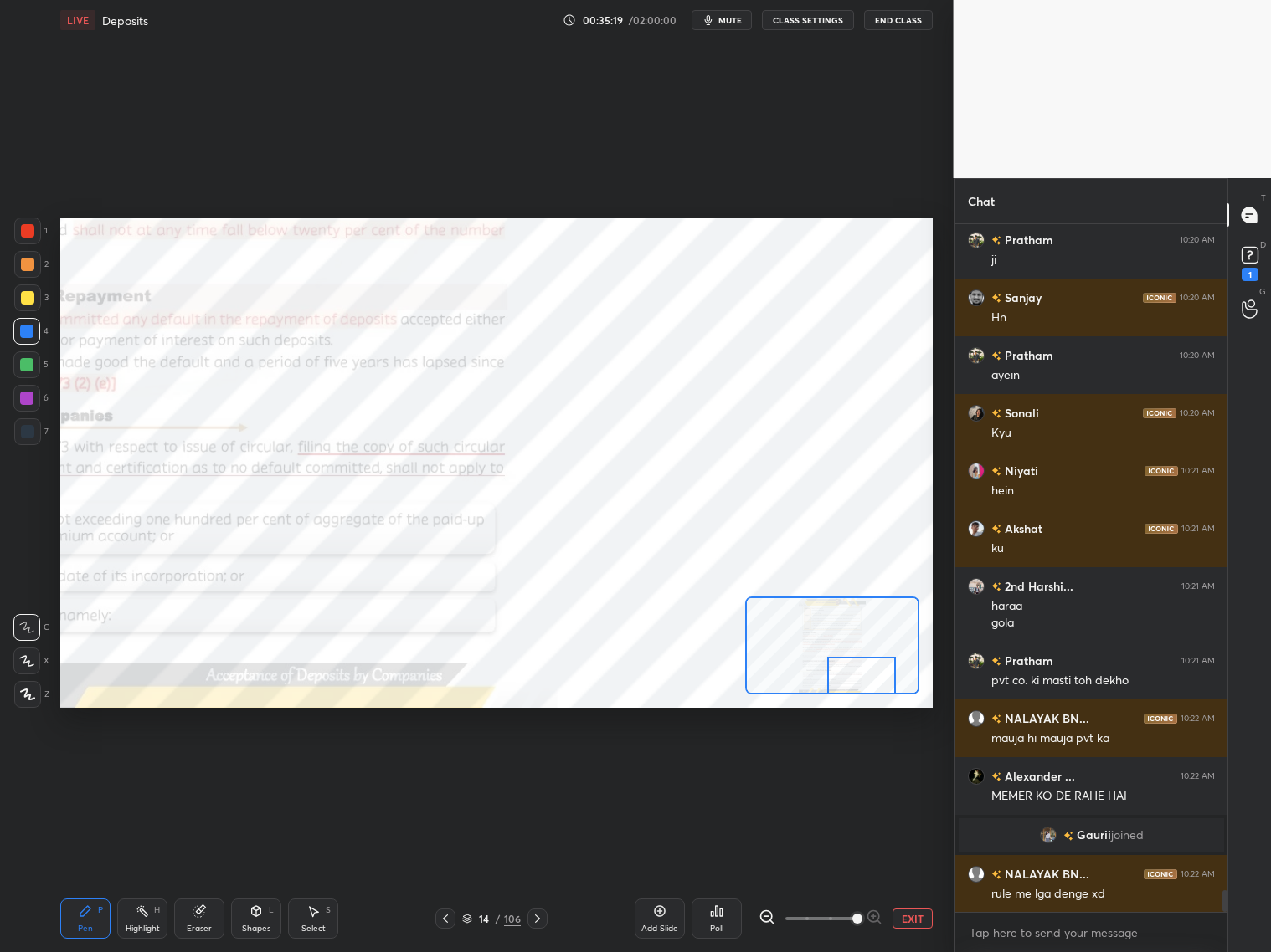
drag, startPoint x: 843, startPoint y: 673, endPoint x: 876, endPoint y: 672, distance: 33.0
click at [881, 679] on div at bounding box center [861, 675] width 69 height 37
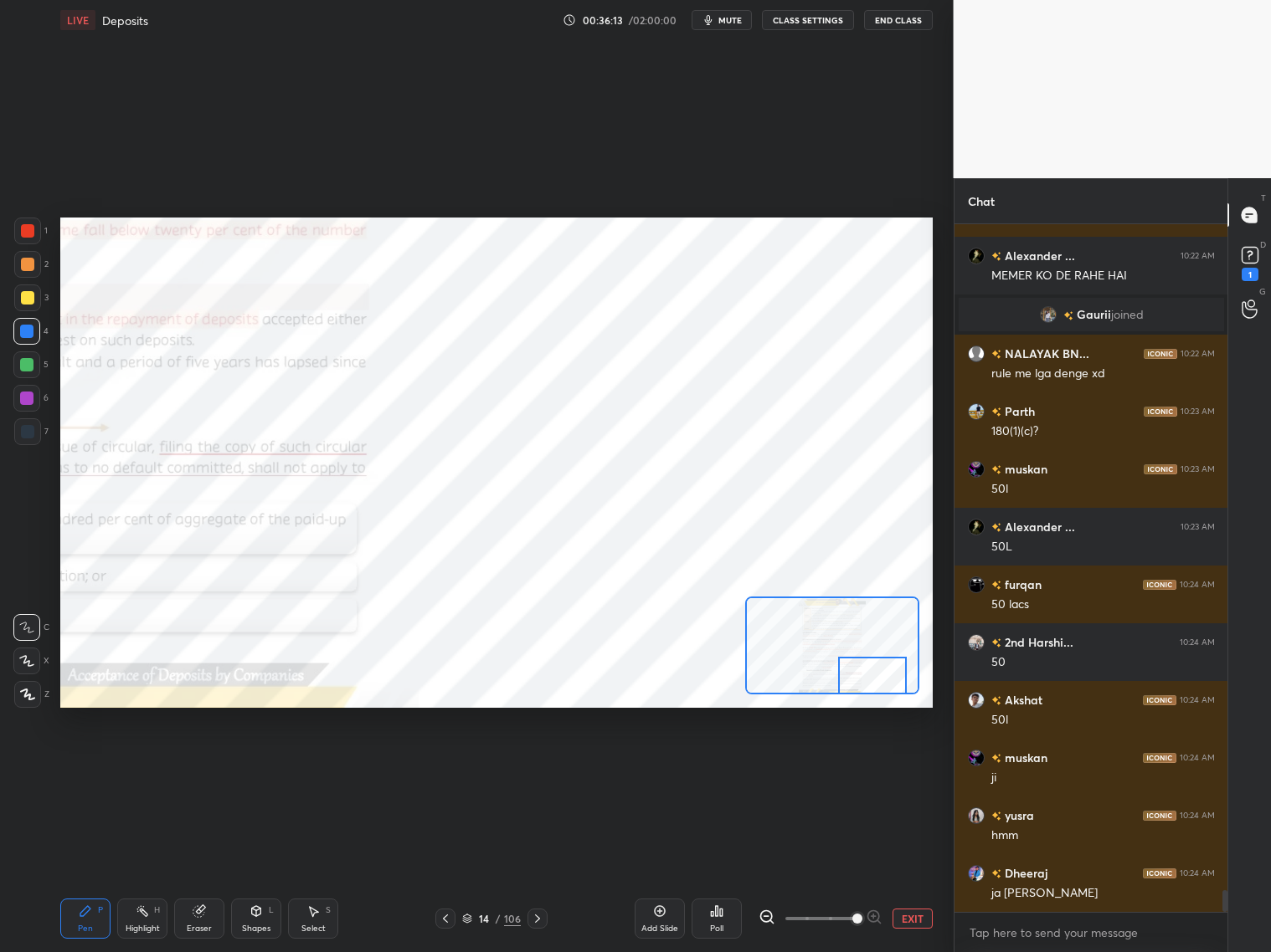
scroll to position [21319, 0]
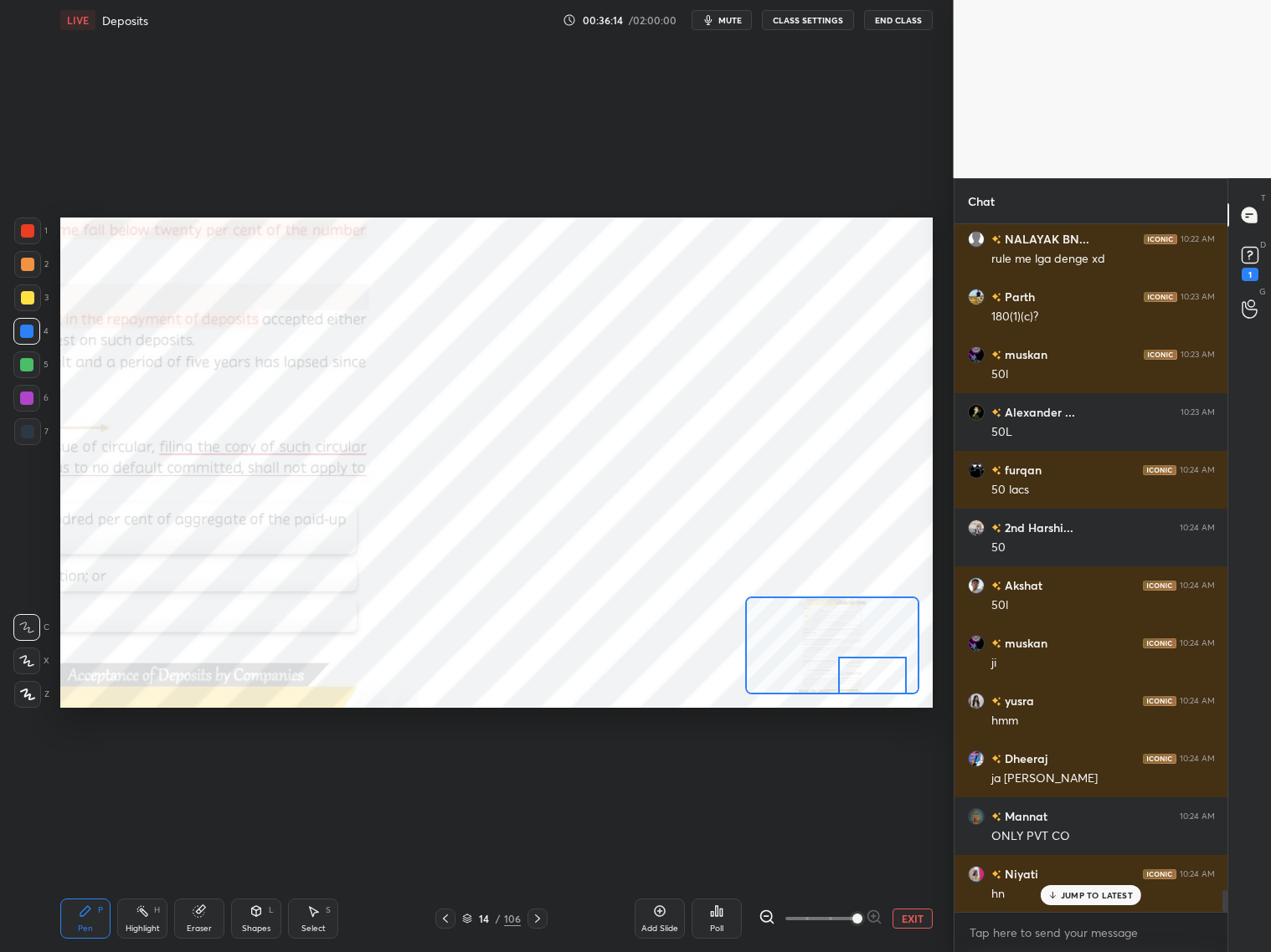
click at [32, 431] on div at bounding box center [28, 432] width 13 height 13
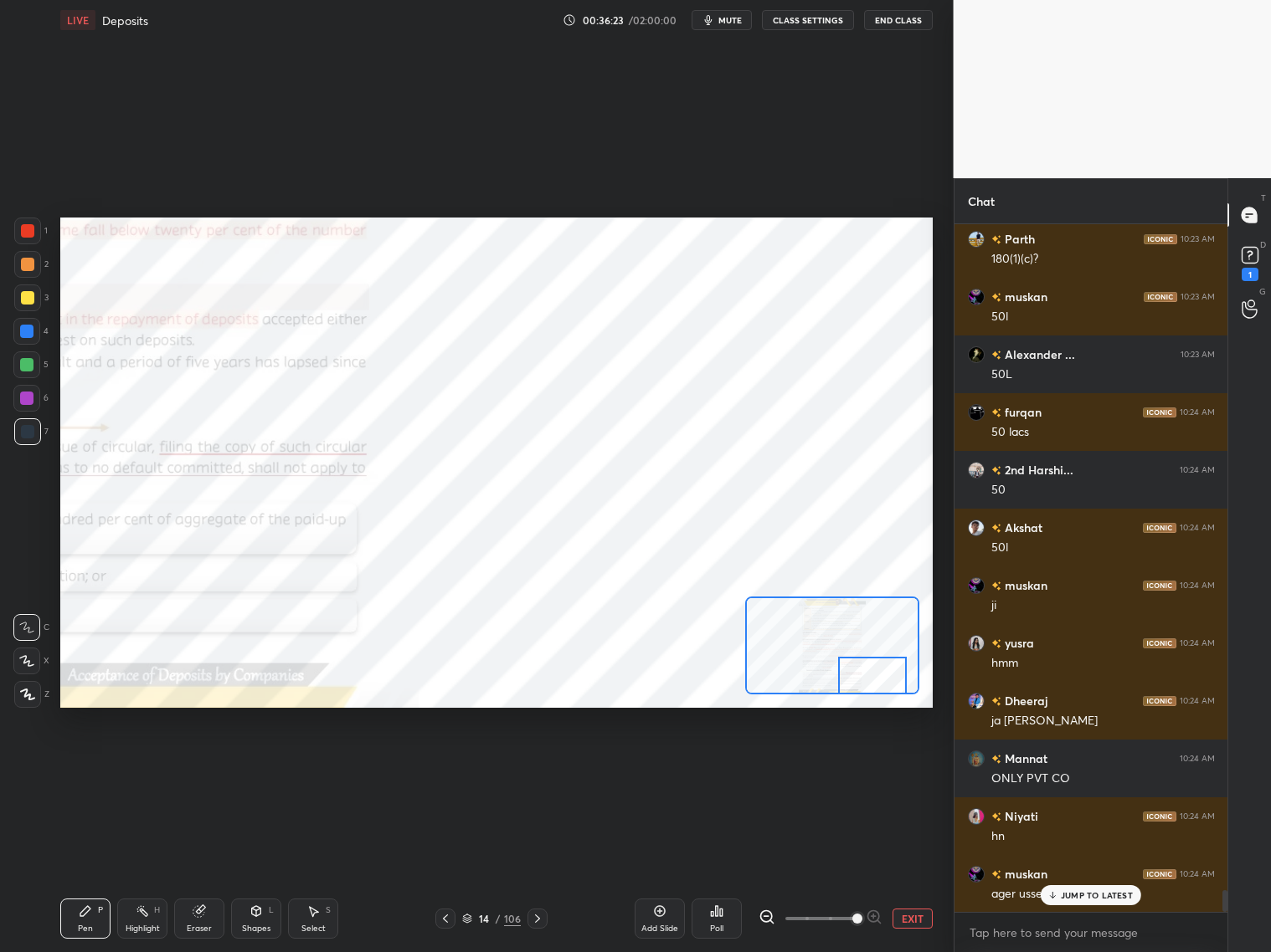
scroll to position [21393, 0]
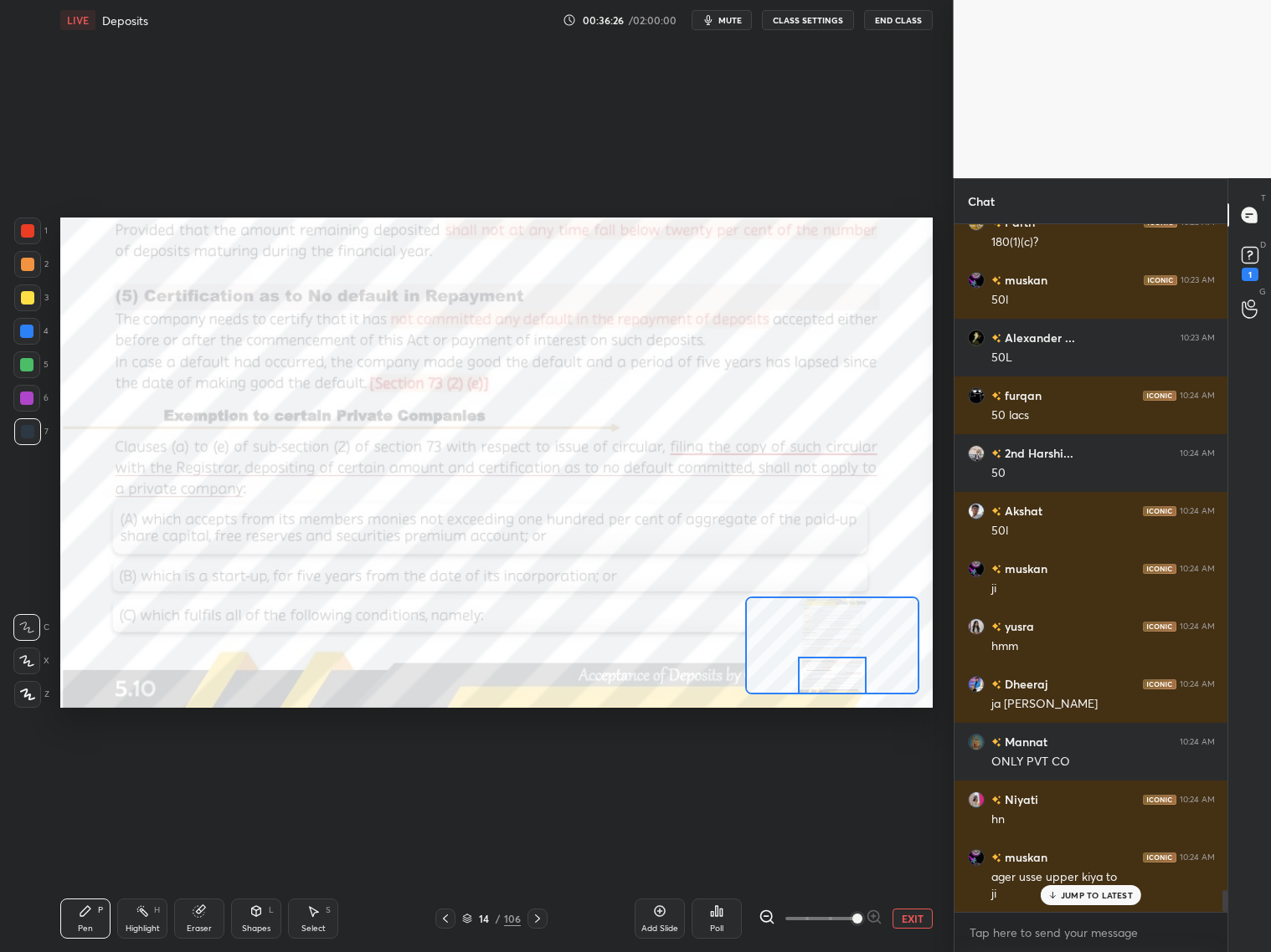
drag, startPoint x: 863, startPoint y: 678, endPoint x: 806, endPoint y: 678, distance: 57.0
click at [827, 686] on div at bounding box center [833, 675] width 69 height 37
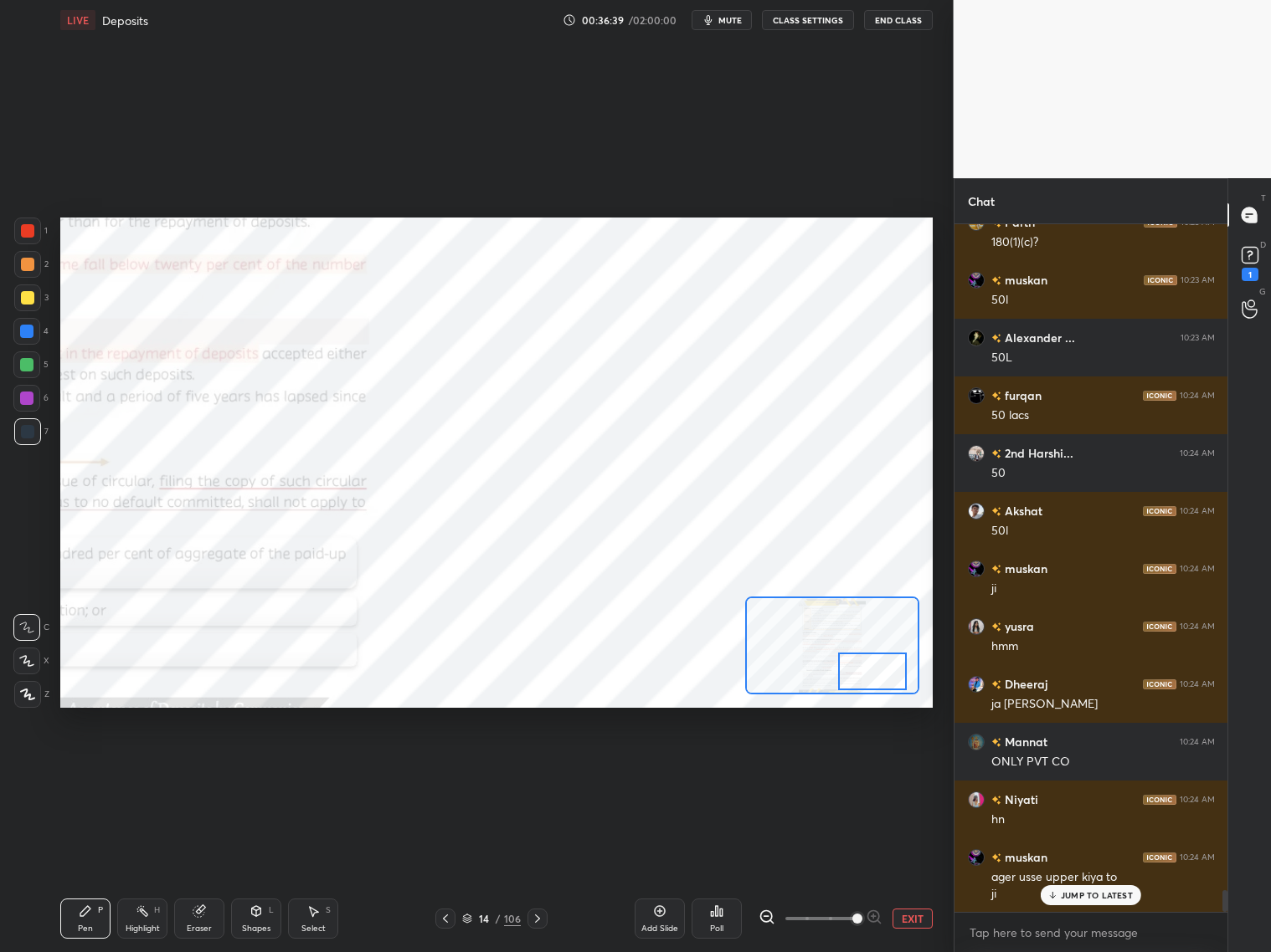
drag, startPoint x: 824, startPoint y: 675, endPoint x: 858, endPoint y: 672, distance: 34.1
click at [858, 673] on div at bounding box center [873, 671] width 69 height 37
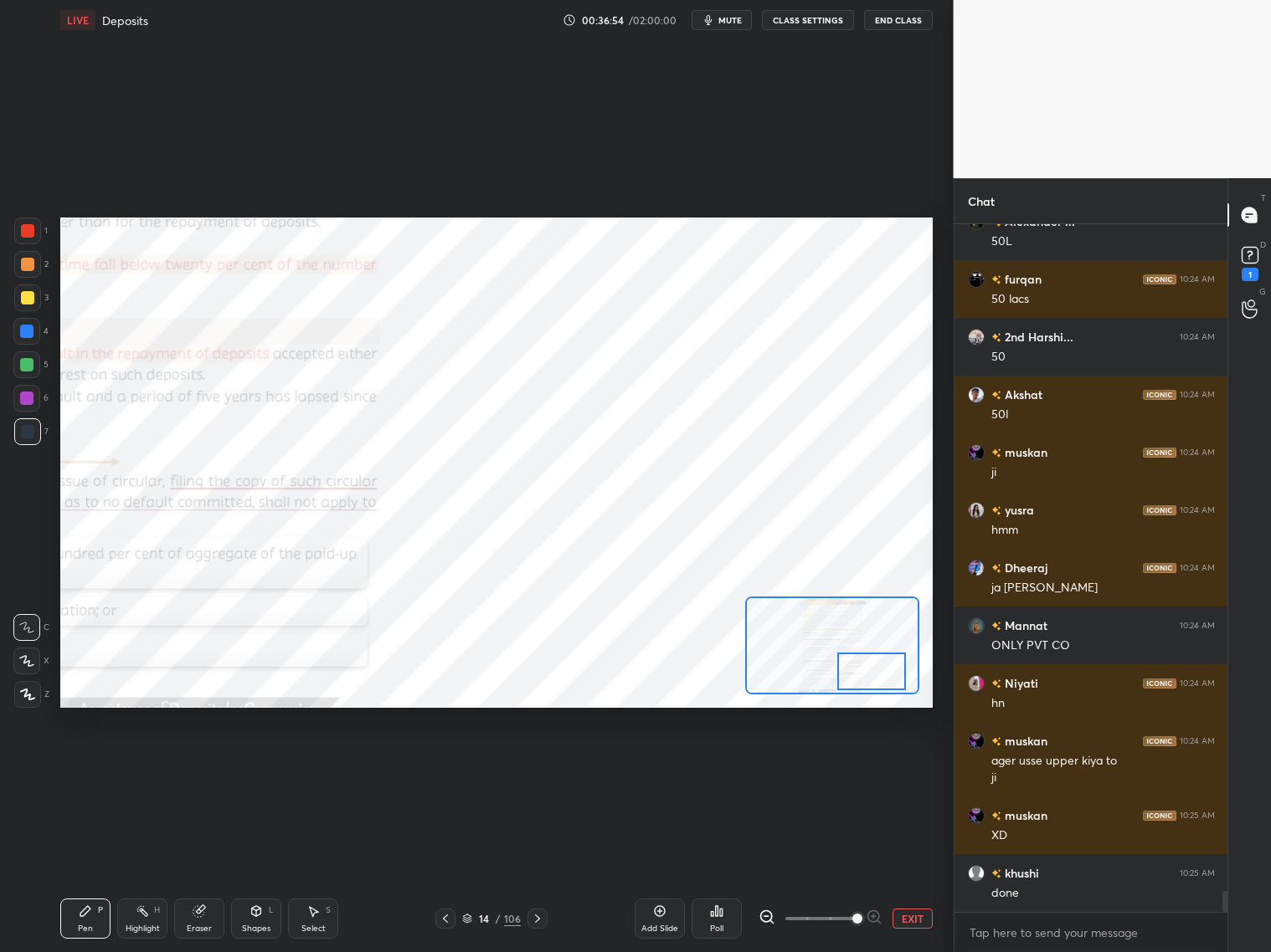
scroll to position [21566, 0]
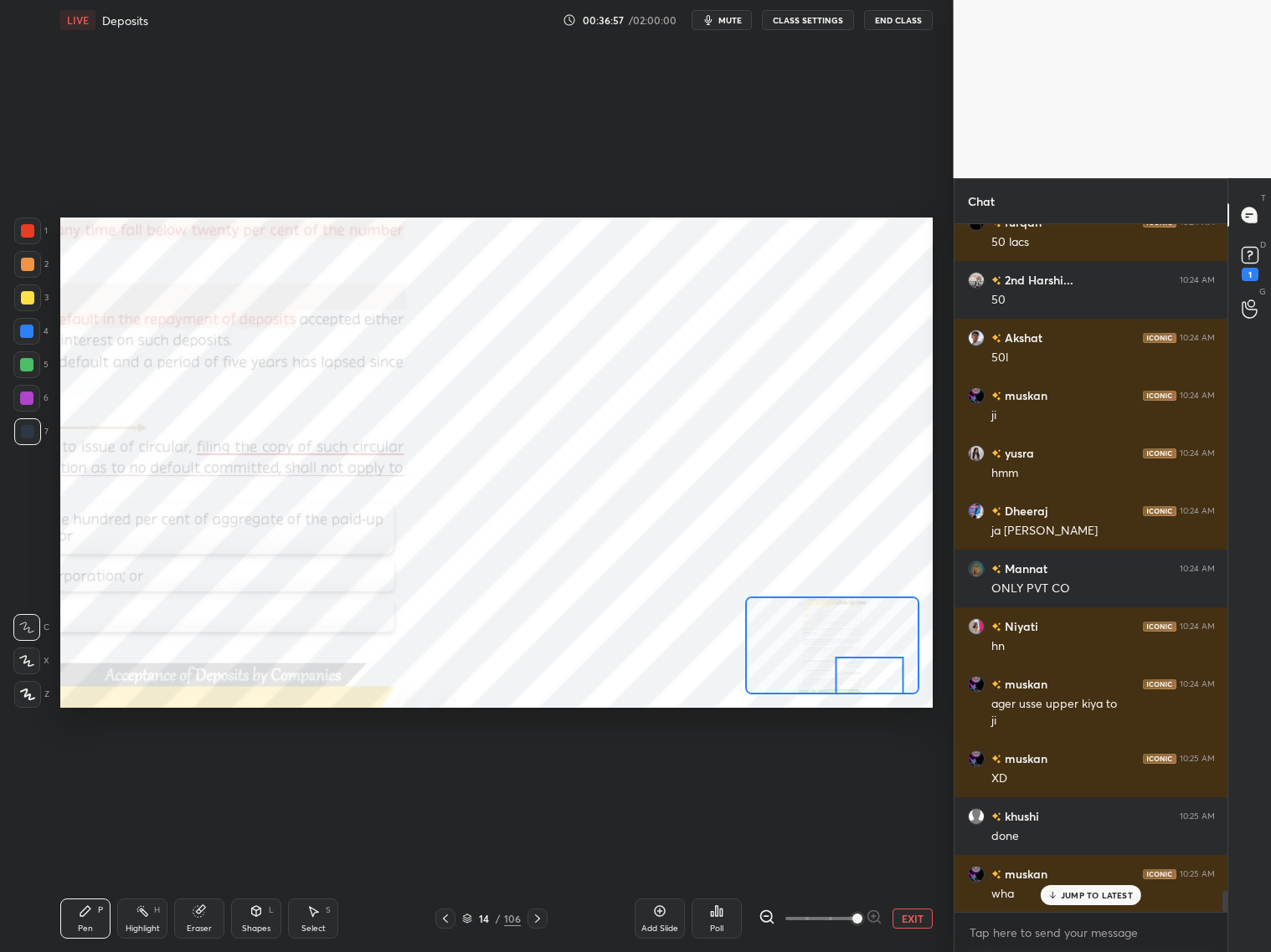
click at [863, 695] on div "Setting up your live class Poll for secs No correct answer Start poll" at bounding box center [496, 462] width 872 height 491
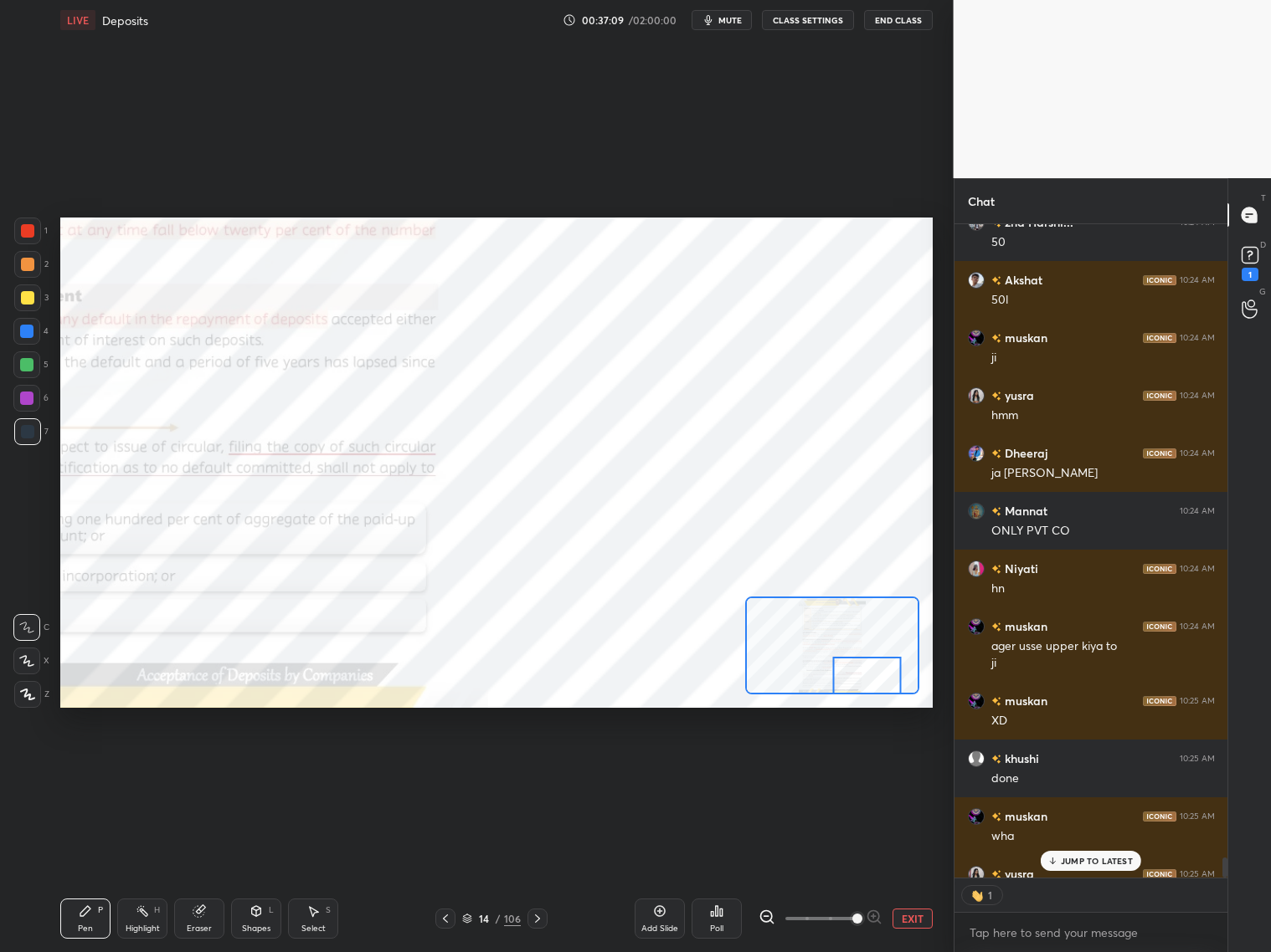
scroll to position [649, 269]
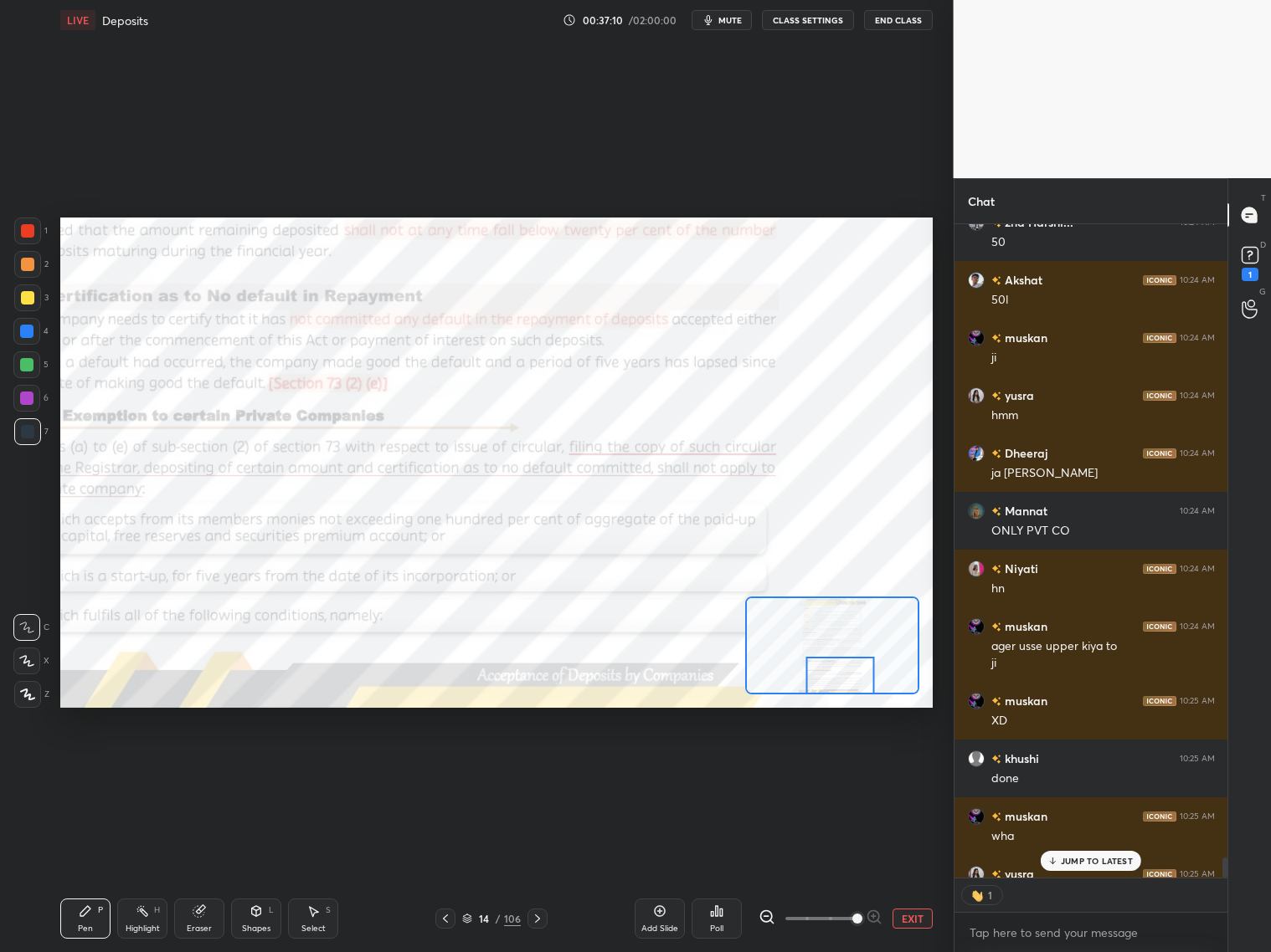
drag, startPoint x: 856, startPoint y: 673, endPoint x: 822, endPoint y: 680, distance: 34.7
click at [819, 678] on div at bounding box center [840, 675] width 69 height 37
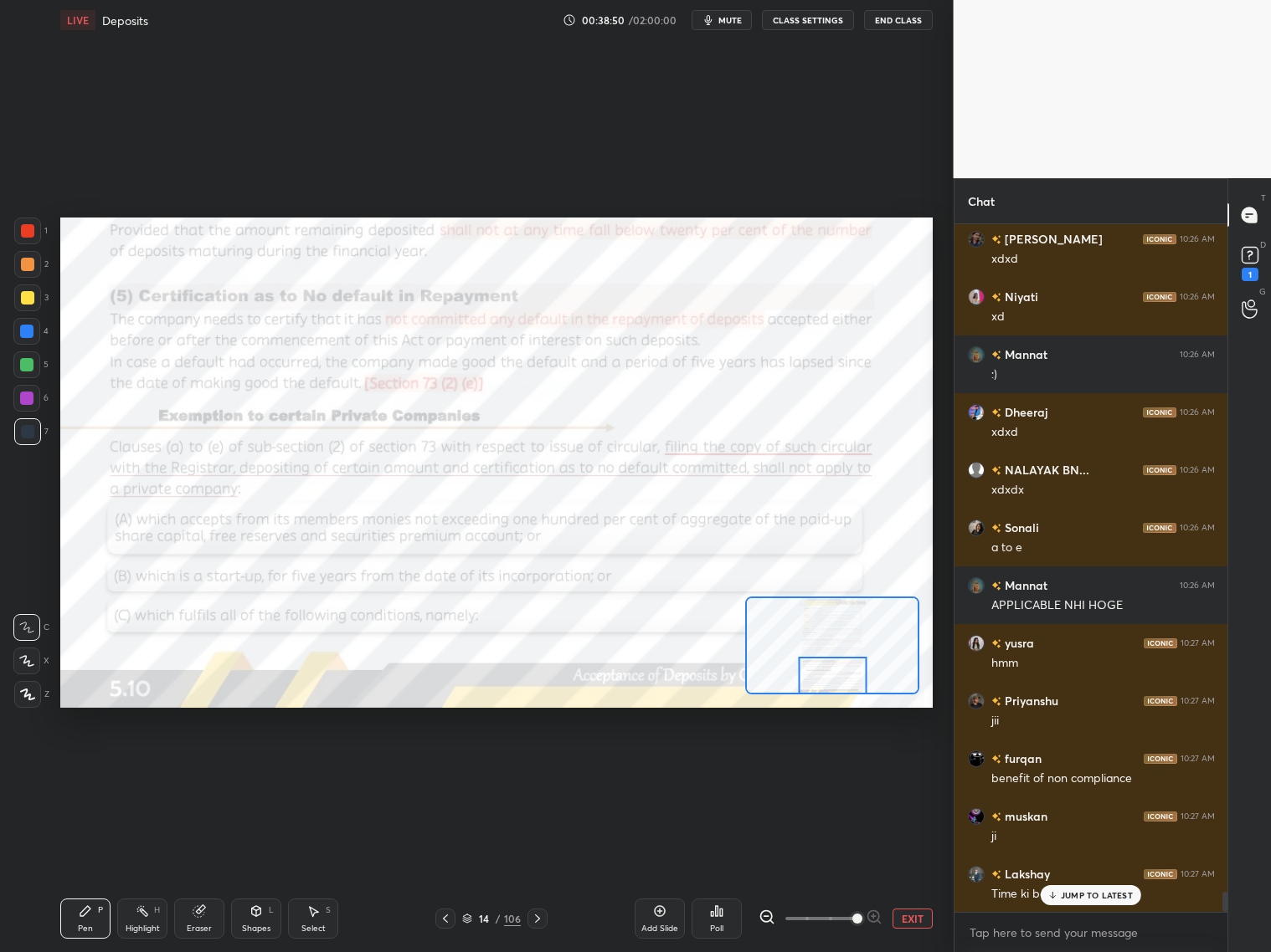
scroll to position [22945, 0]
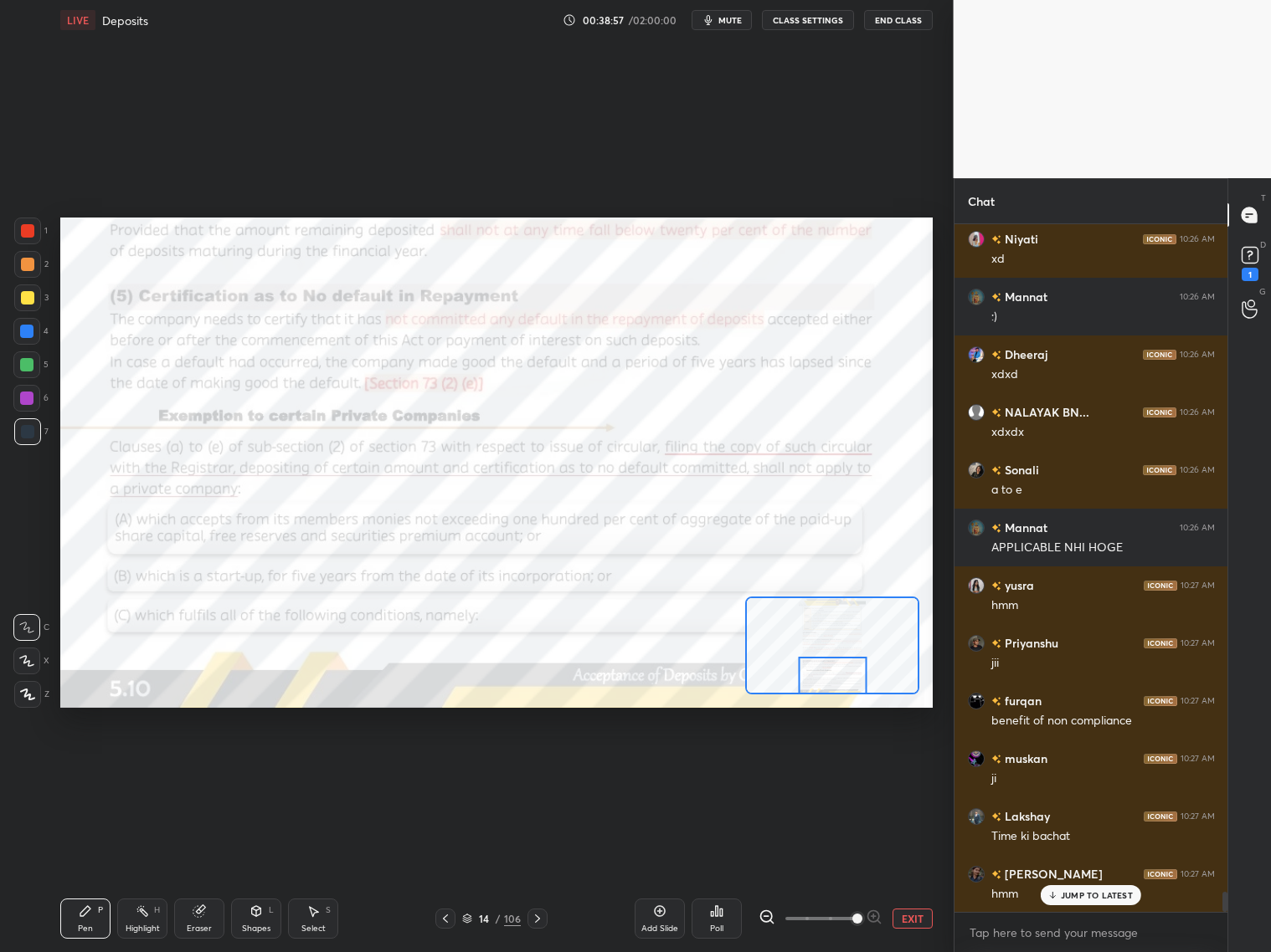
click at [542, 768] on icon at bounding box center [538, 919] width 13 height 13
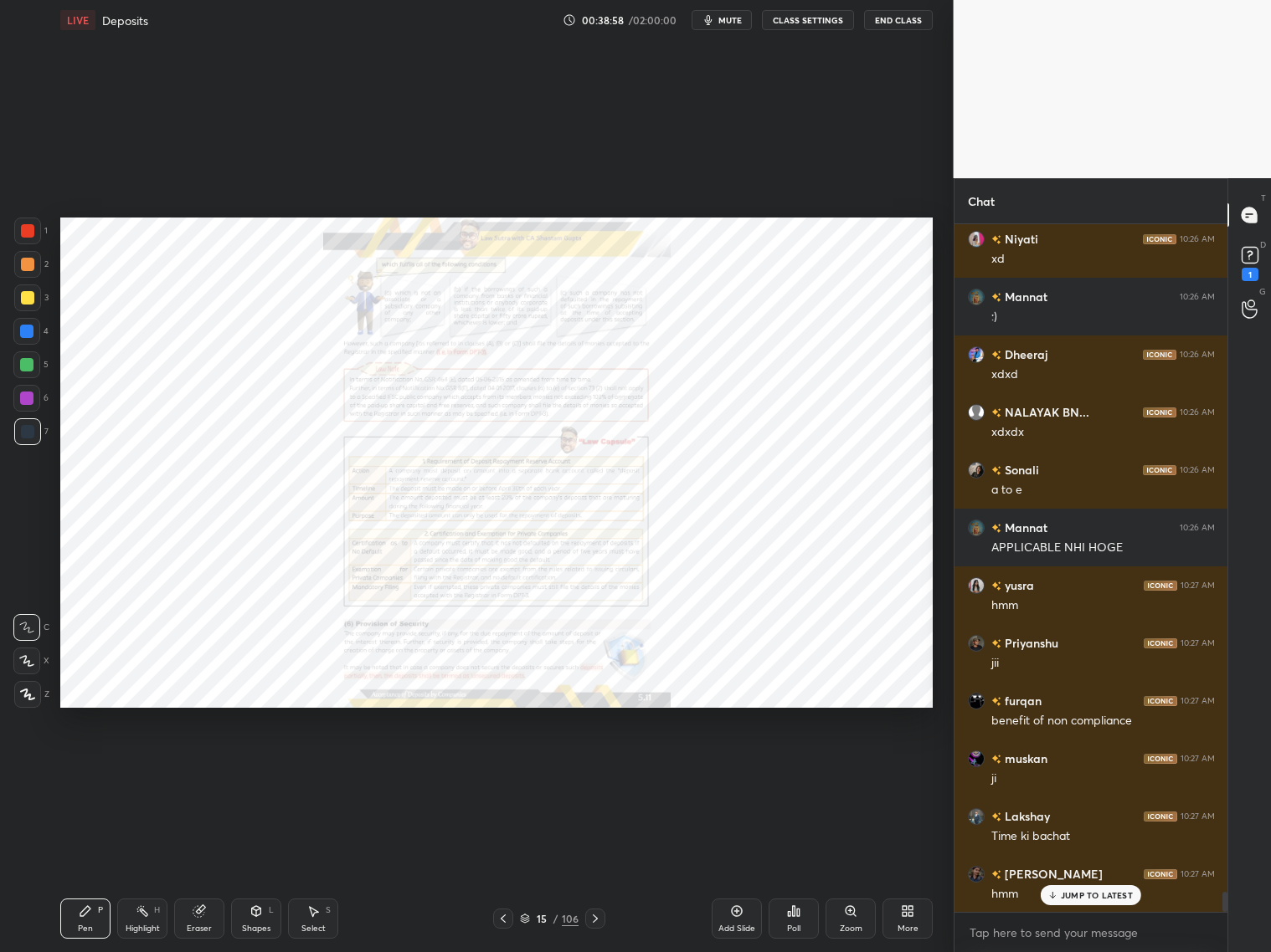
click at [850, 768] on icon at bounding box center [851, 912] width 13 height 13
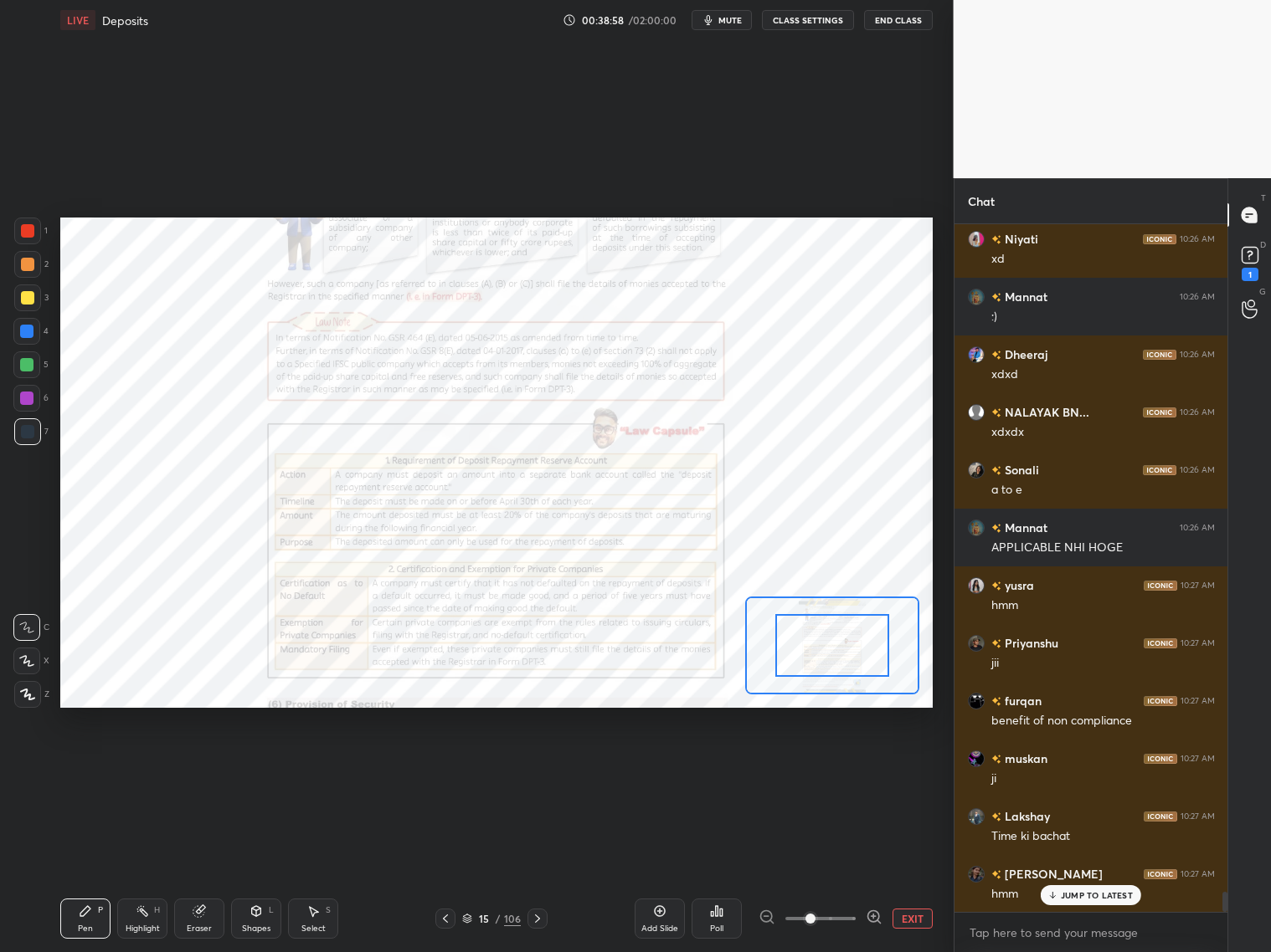
click at [856, 768] on span at bounding box center [820, 919] width 70 height 25
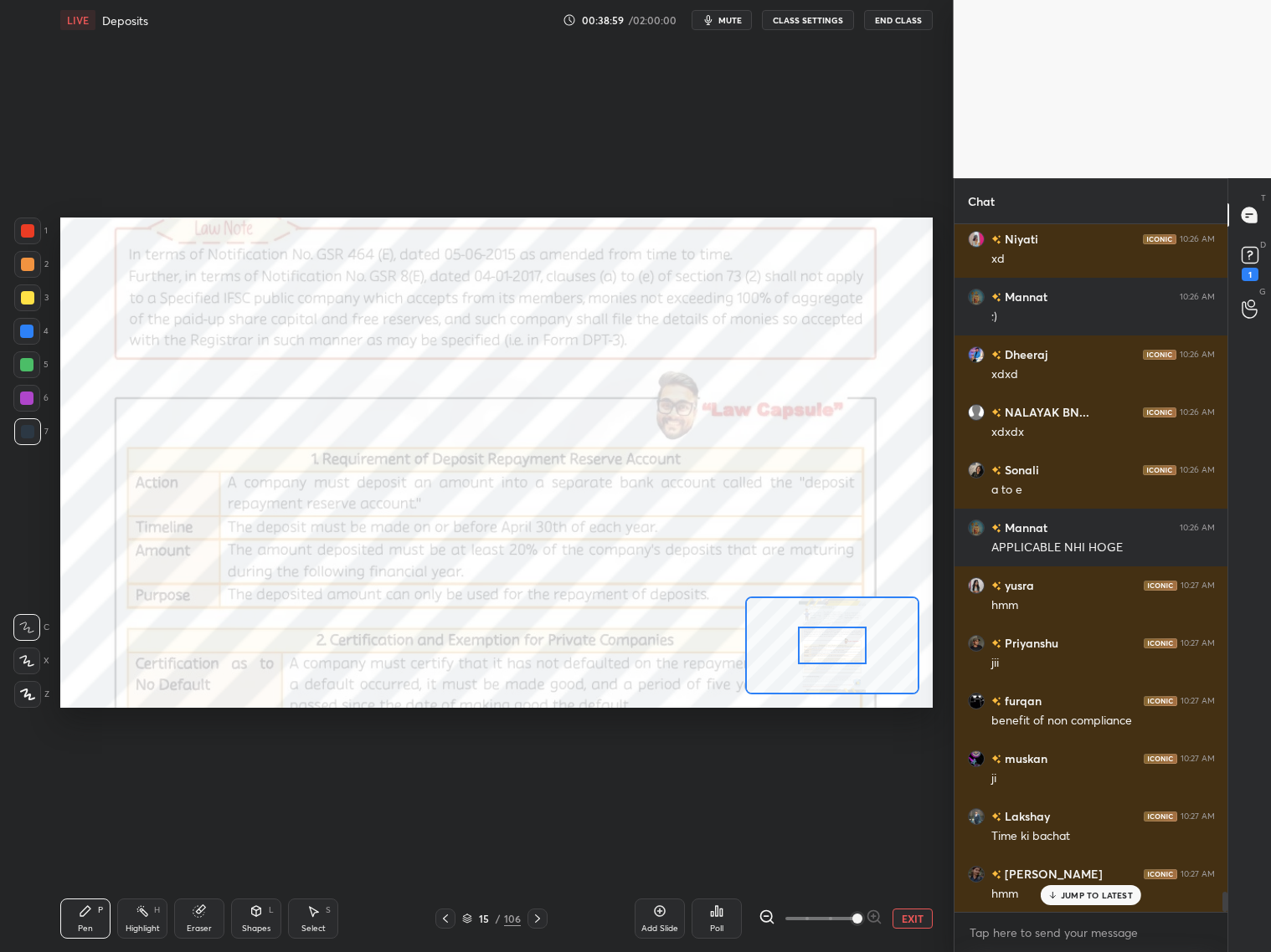
drag, startPoint x: 859, startPoint y: 912, endPoint x: 868, endPoint y: 907, distance: 10.3
click at [862, 768] on span at bounding box center [857, 919] width 10 height 10
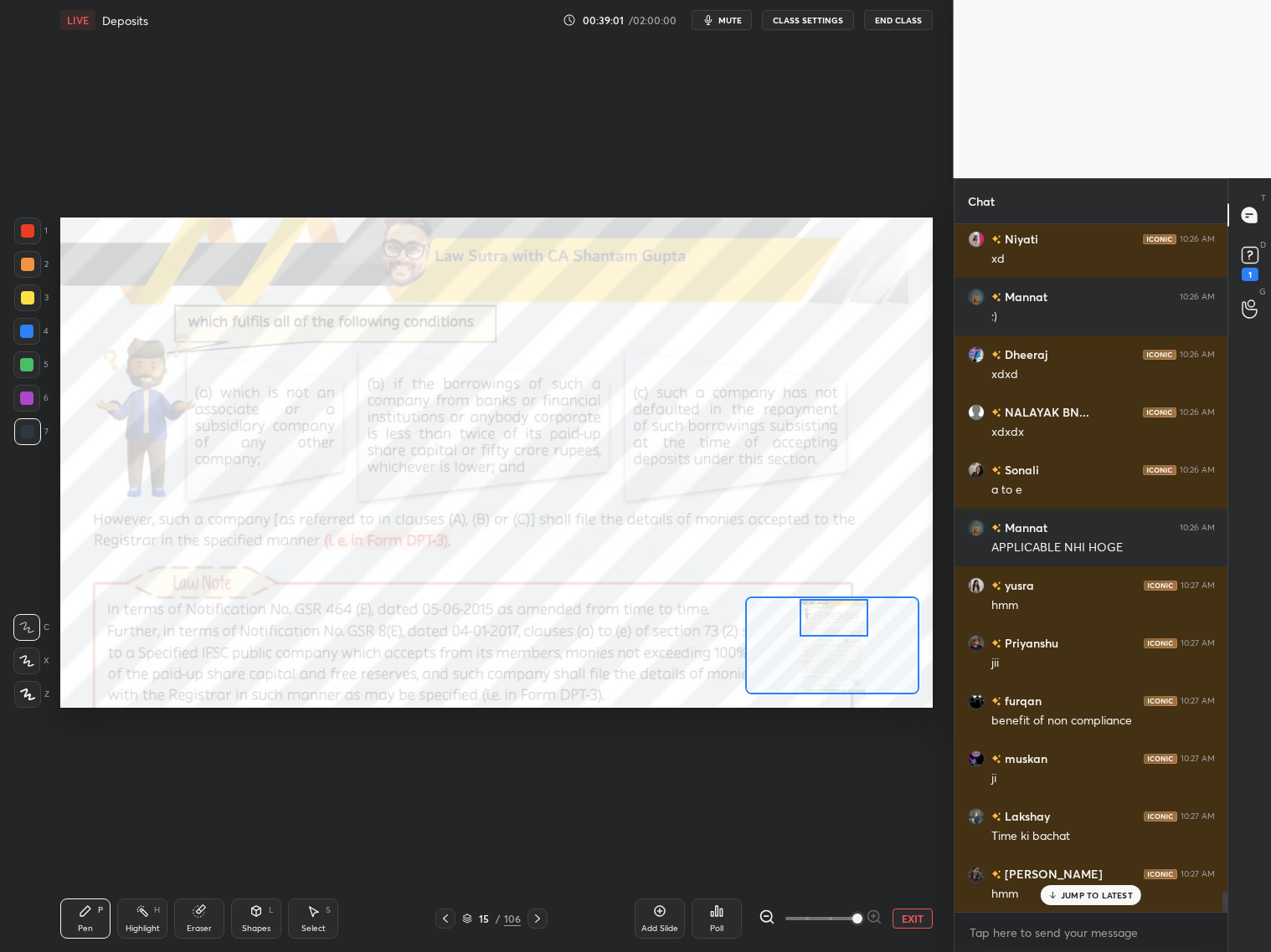
drag, startPoint x: 843, startPoint y: 645, endPoint x: 850, endPoint y: 606, distance: 39.6
click at [842, 620] on div at bounding box center [834, 617] width 69 height 37
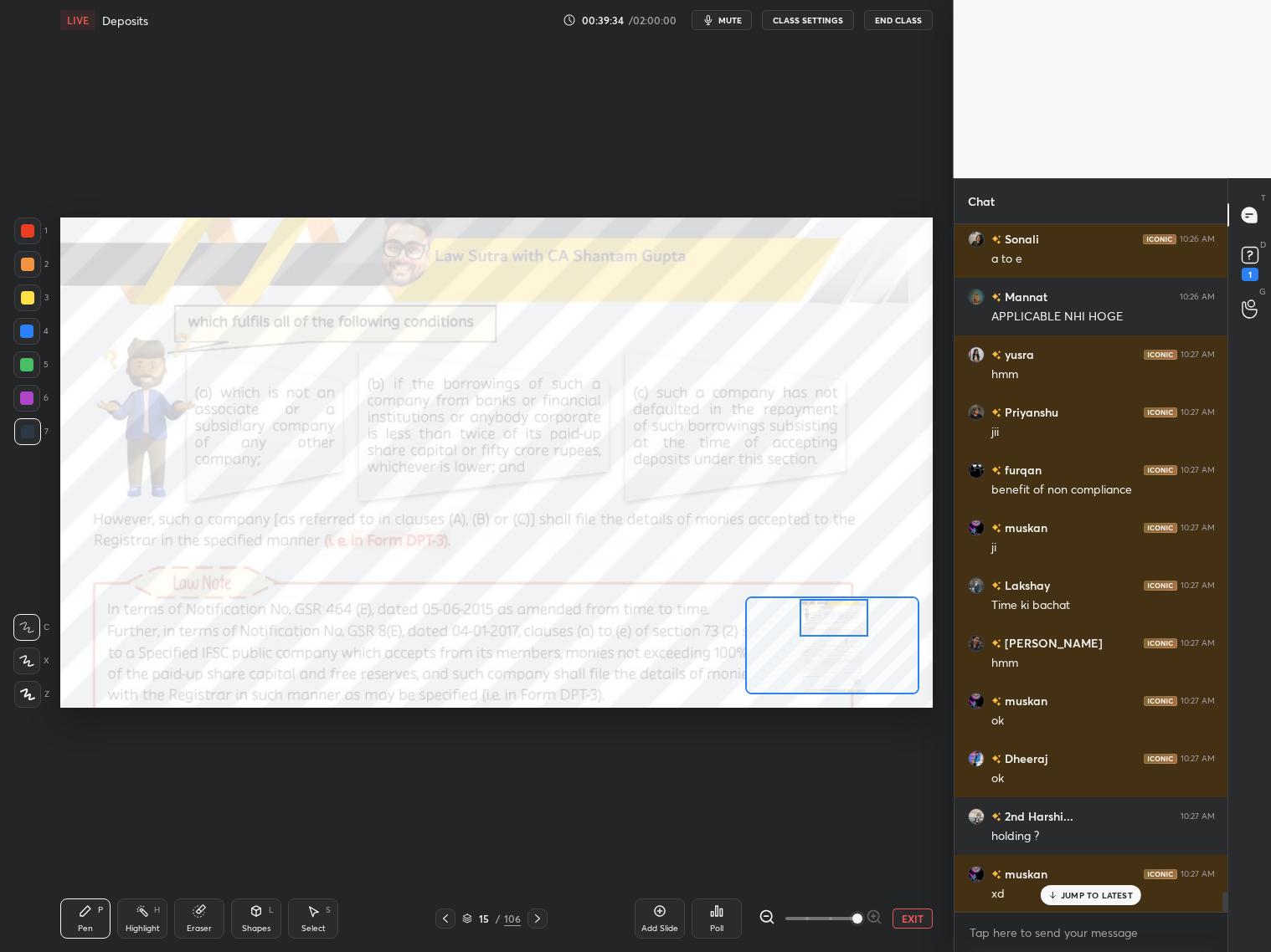
scroll to position [23234, 0]
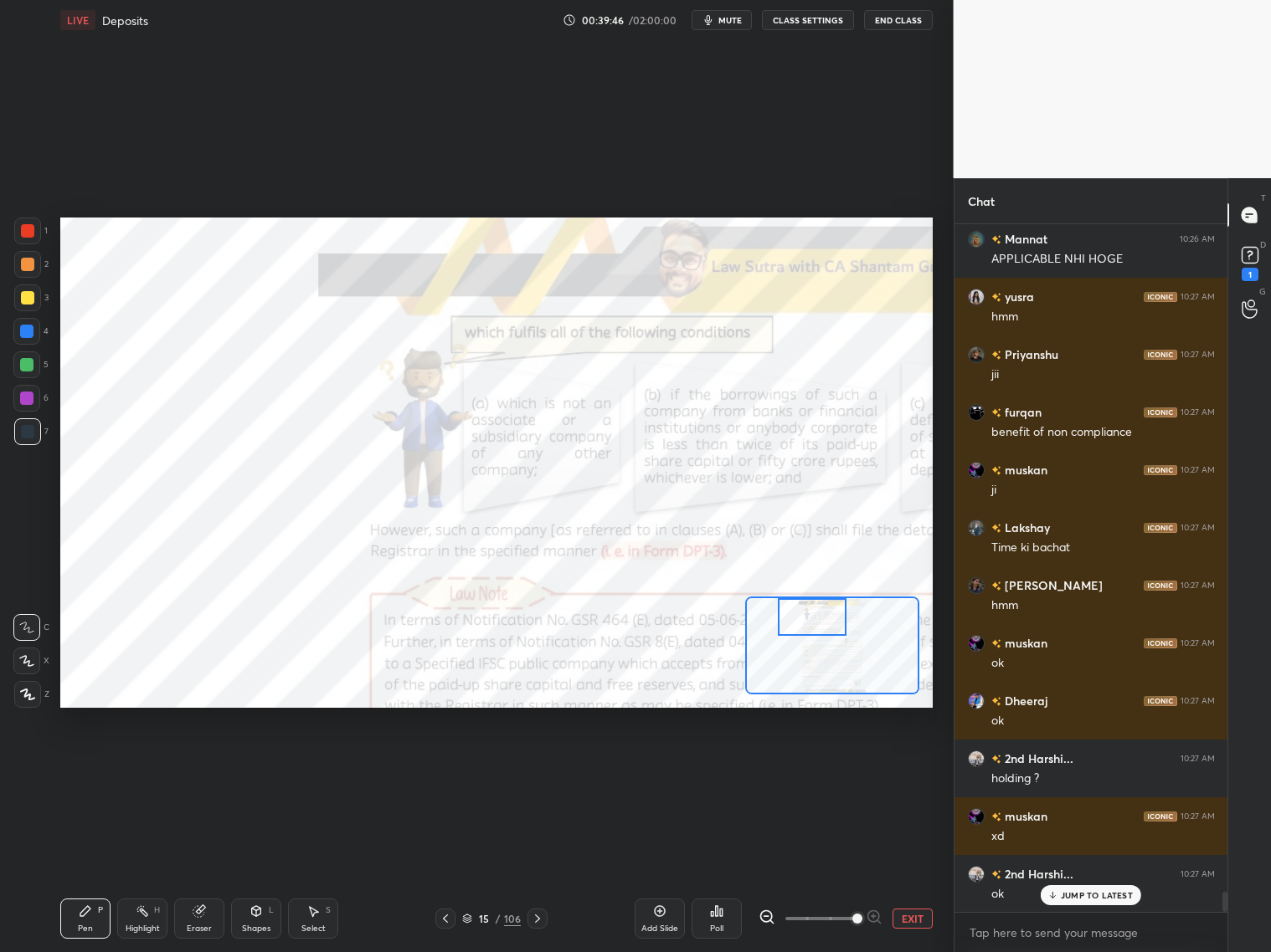
drag, startPoint x: 844, startPoint y: 623, endPoint x: 814, endPoint y: 614, distance: 31.3
click at [819, 617] on div at bounding box center [813, 616] width 69 height 37
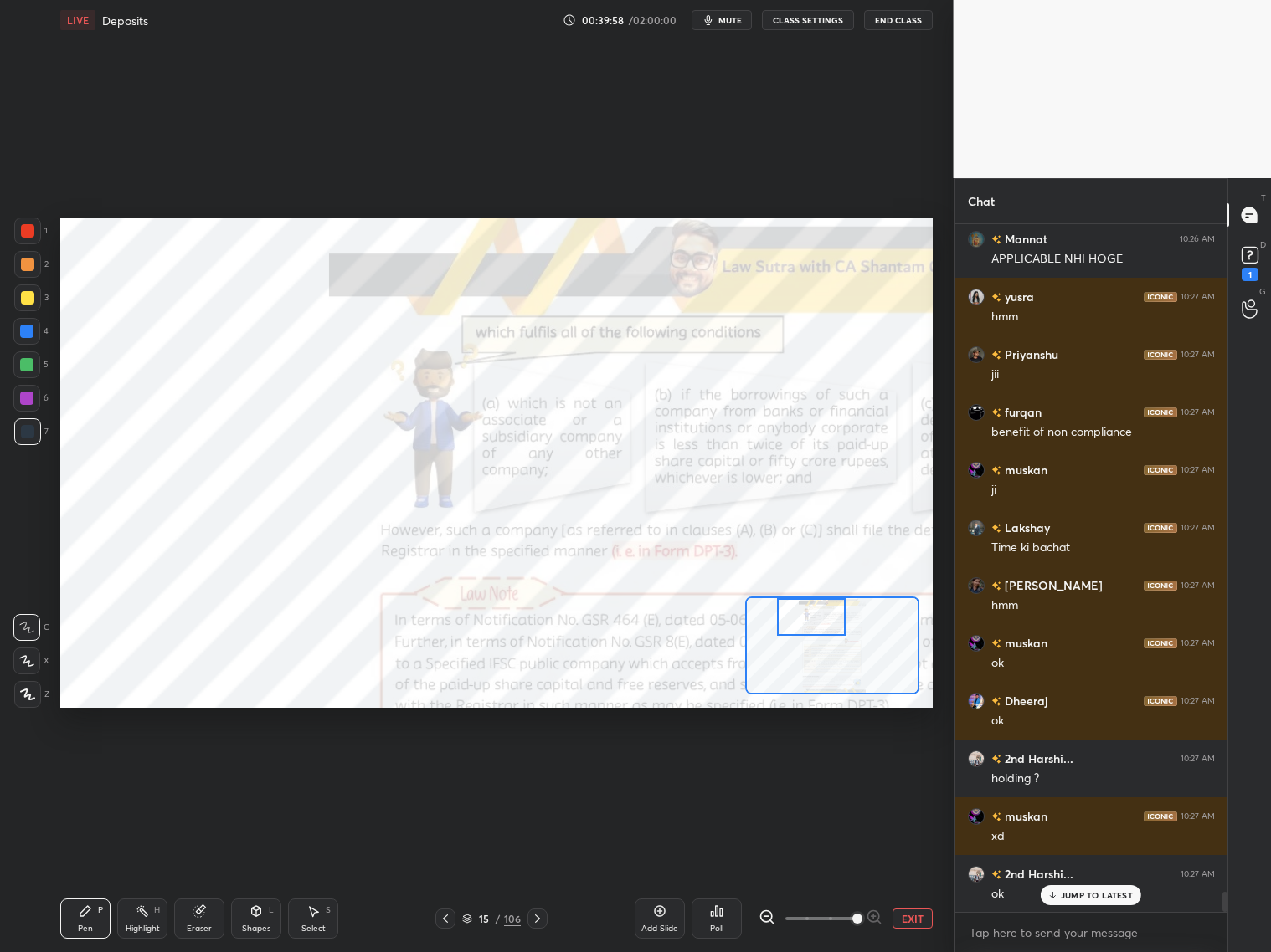
scroll to position [23306, 0]
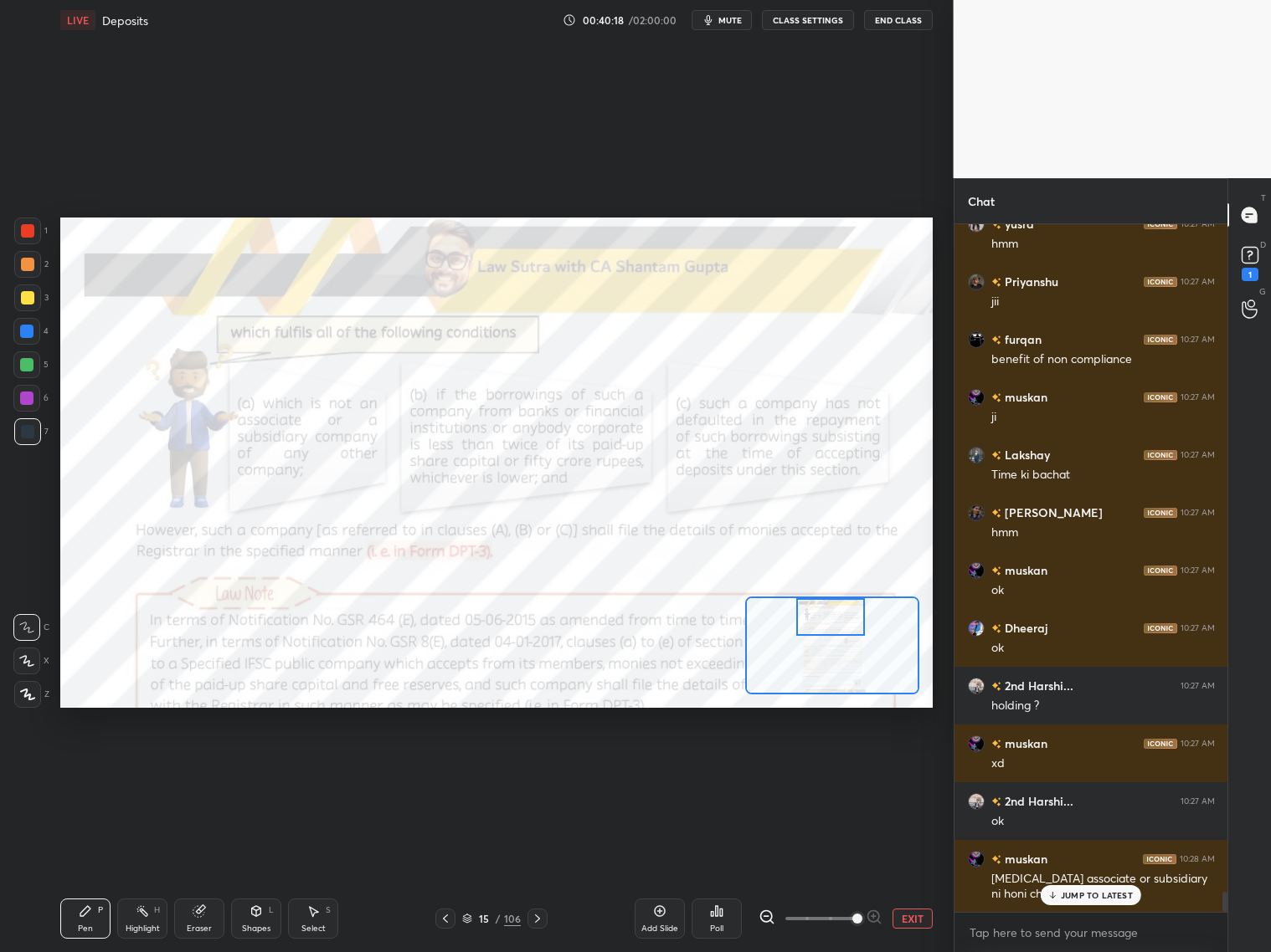
drag, startPoint x: 818, startPoint y: 627, endPoint x: 837, endPoint y: 626, distance: 19.0
click at [837, 625] on div at bounding box center [831, 616] width 69 height 37
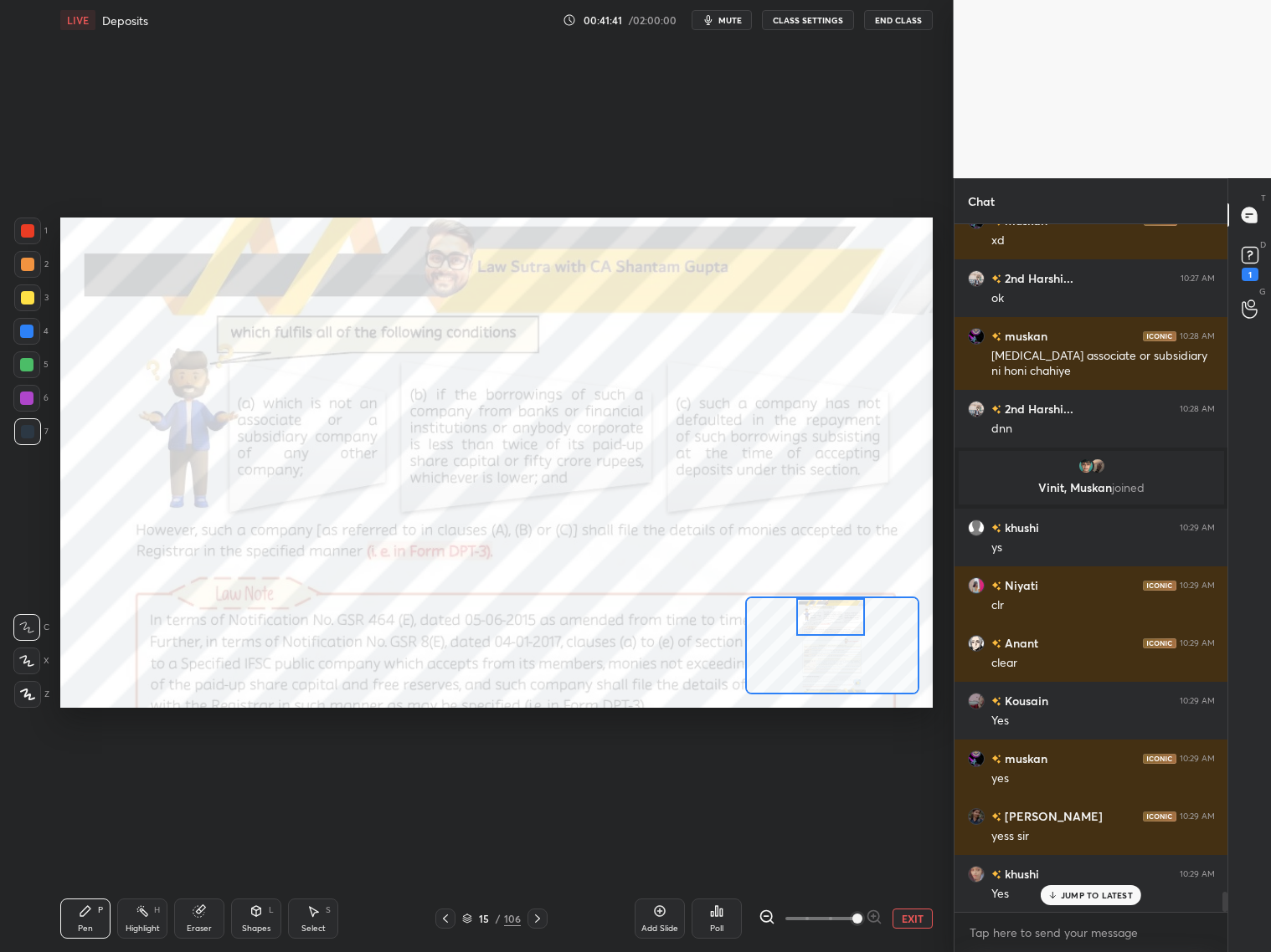
scroll to position [23105, 0]
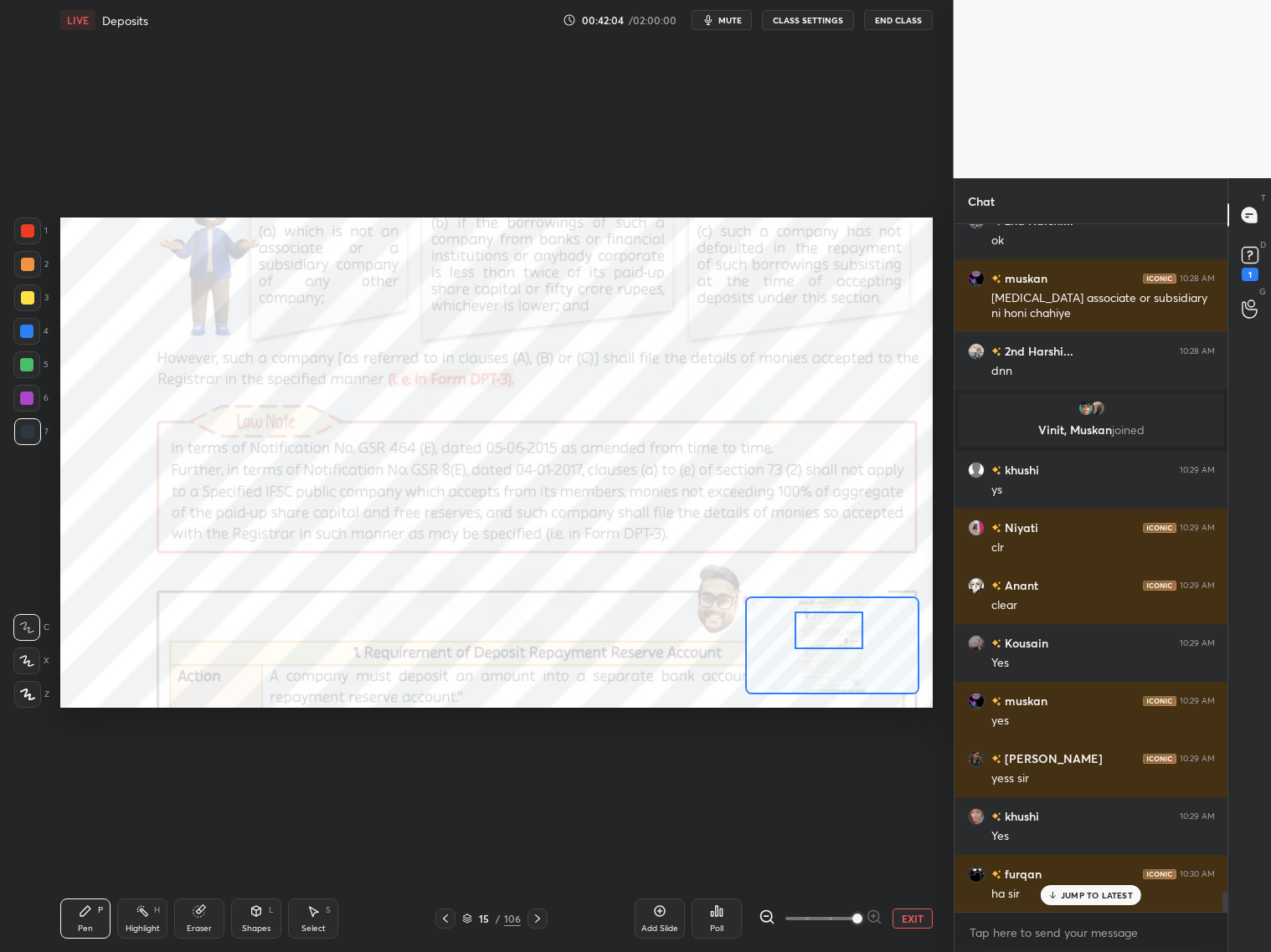
drag, startPoint x: 829, startPoint y: 619, endPoint x: 827, endPoint y: 632, distance: 13.2
click at [829, 631] on div at bounding box center [829, 630] width 69 height 37
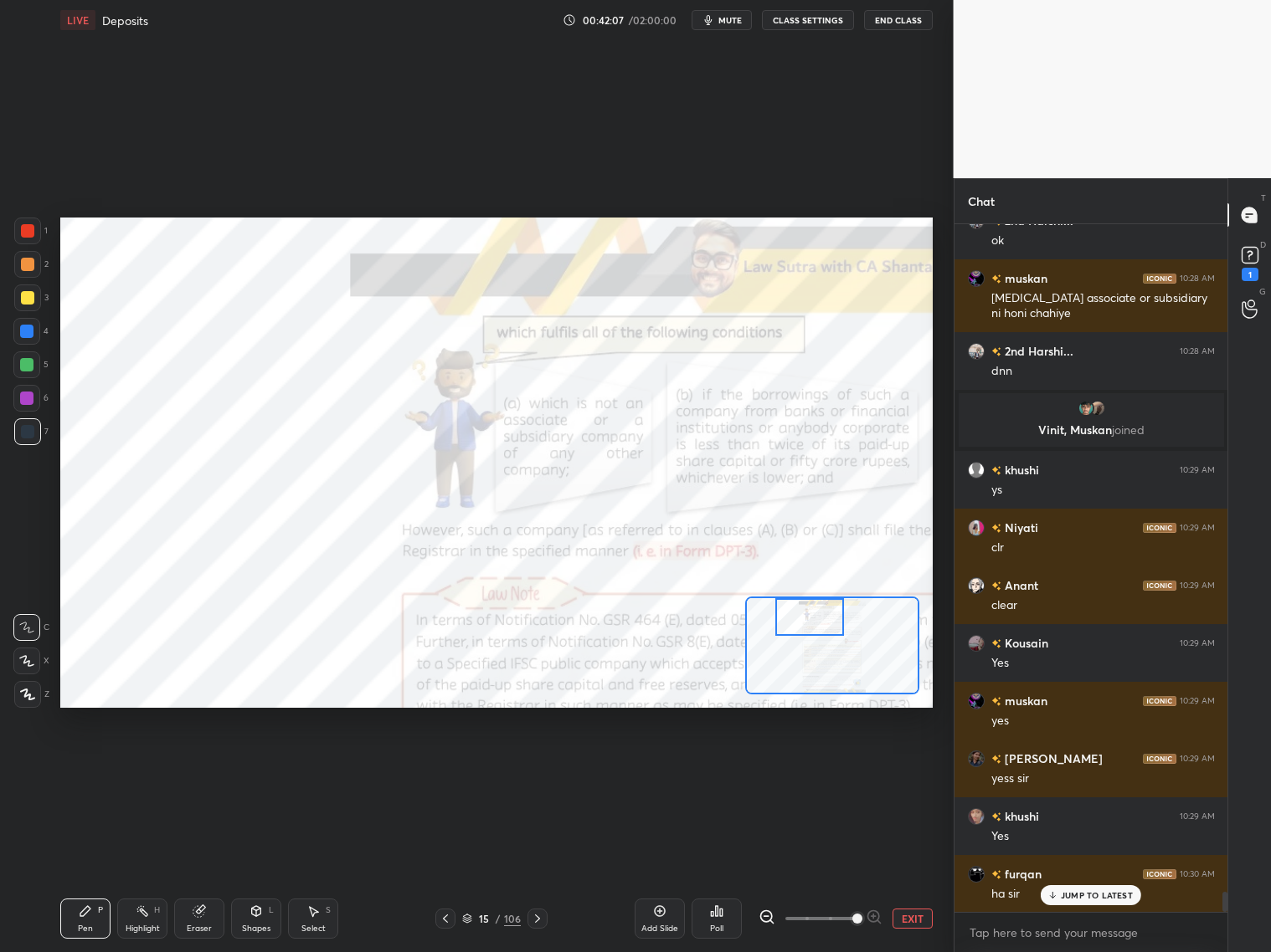
drag, startPoint x: 844, startPoint y: 627, endPoint x: 816, endPoint y: 598, distance: 40.3
click at [816, 597] on div at bounding box center [833, 646] width 174 height 98
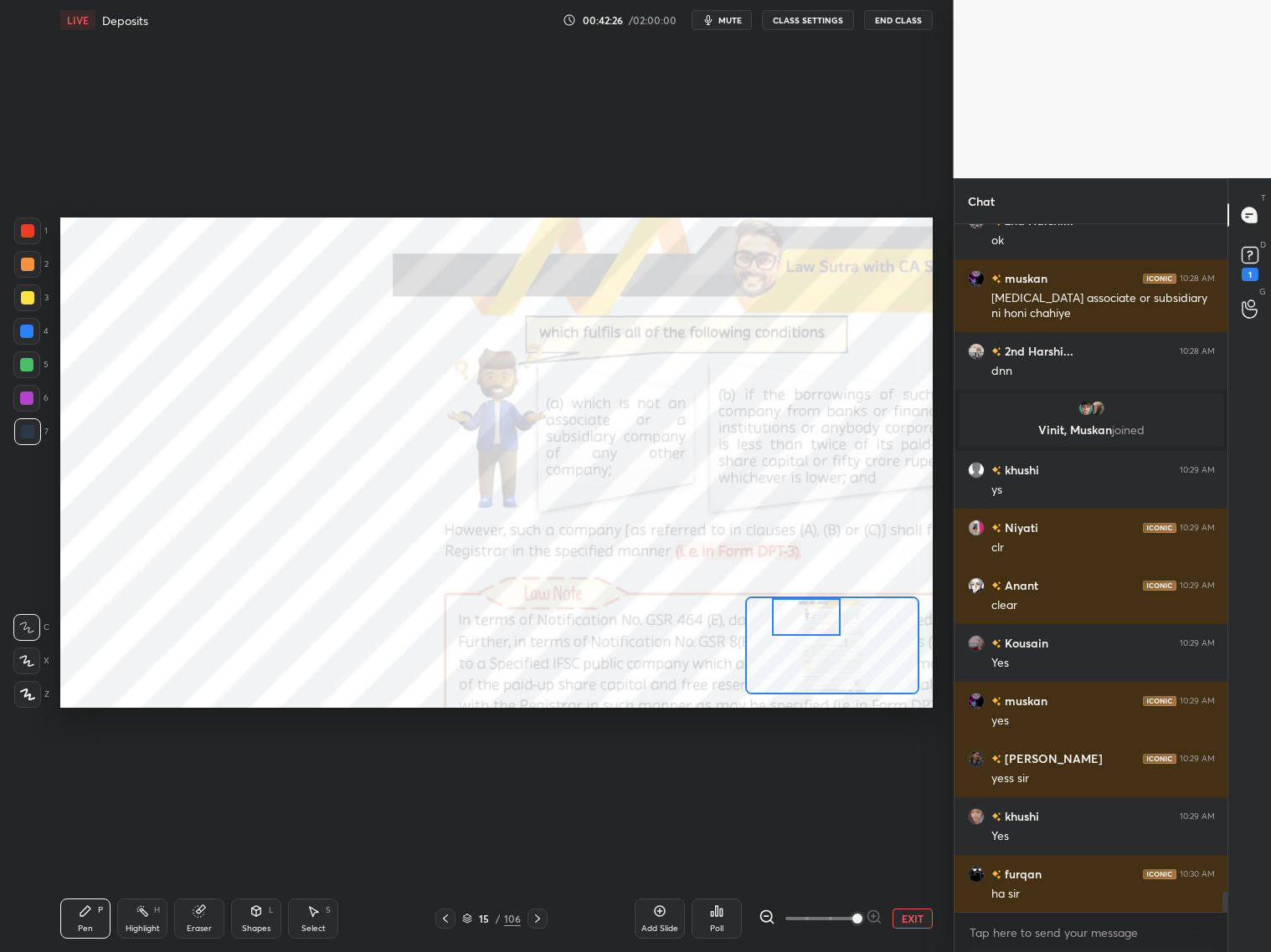
scroll to position [23163, 0]
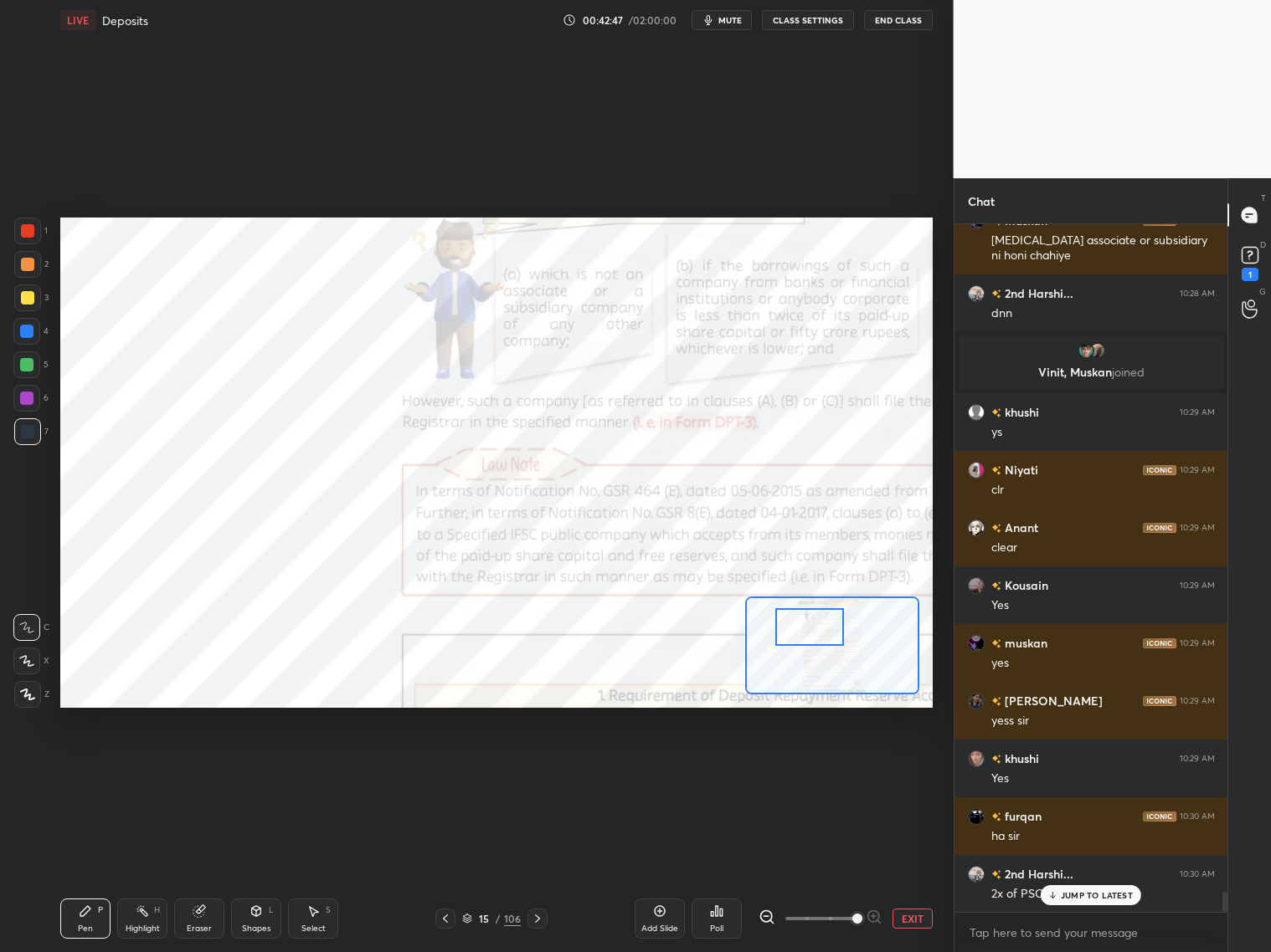
click at [814, 639] on div at bounding box center [810, 627] width 69 height 37
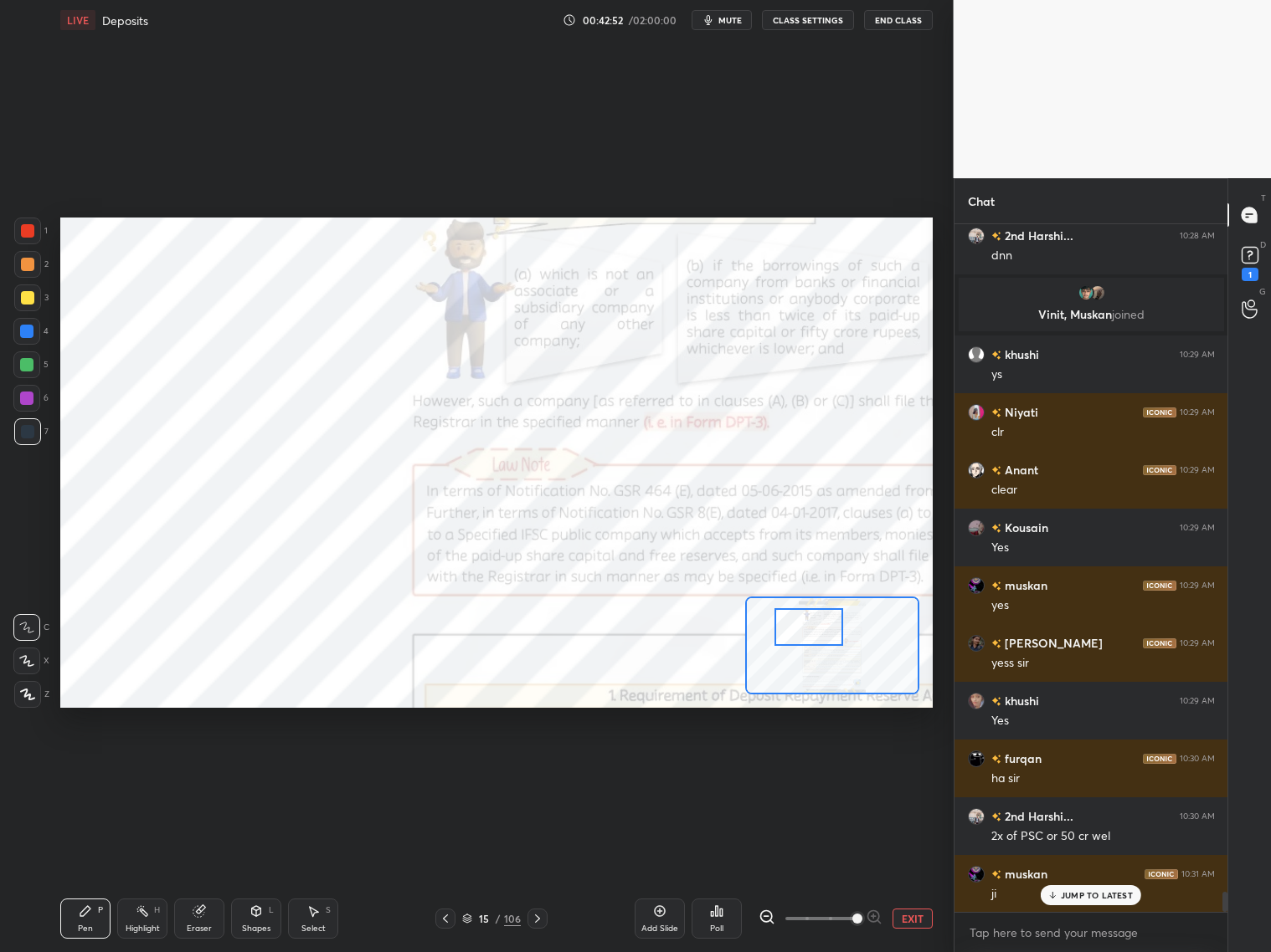
click at [807, 634] on div at bounding box center [809, 627] width 69 height 37
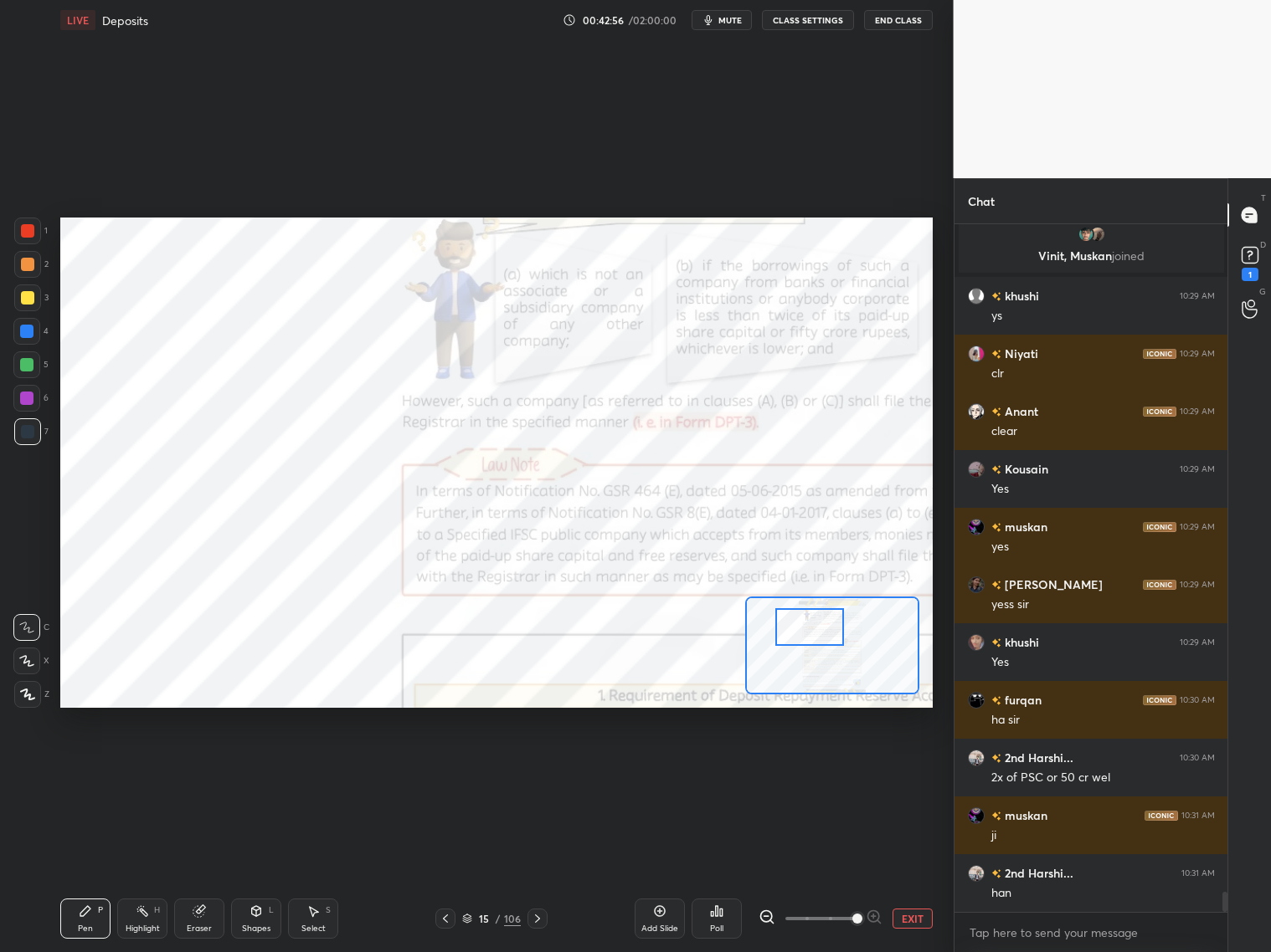
scroll to position [23337, 0]
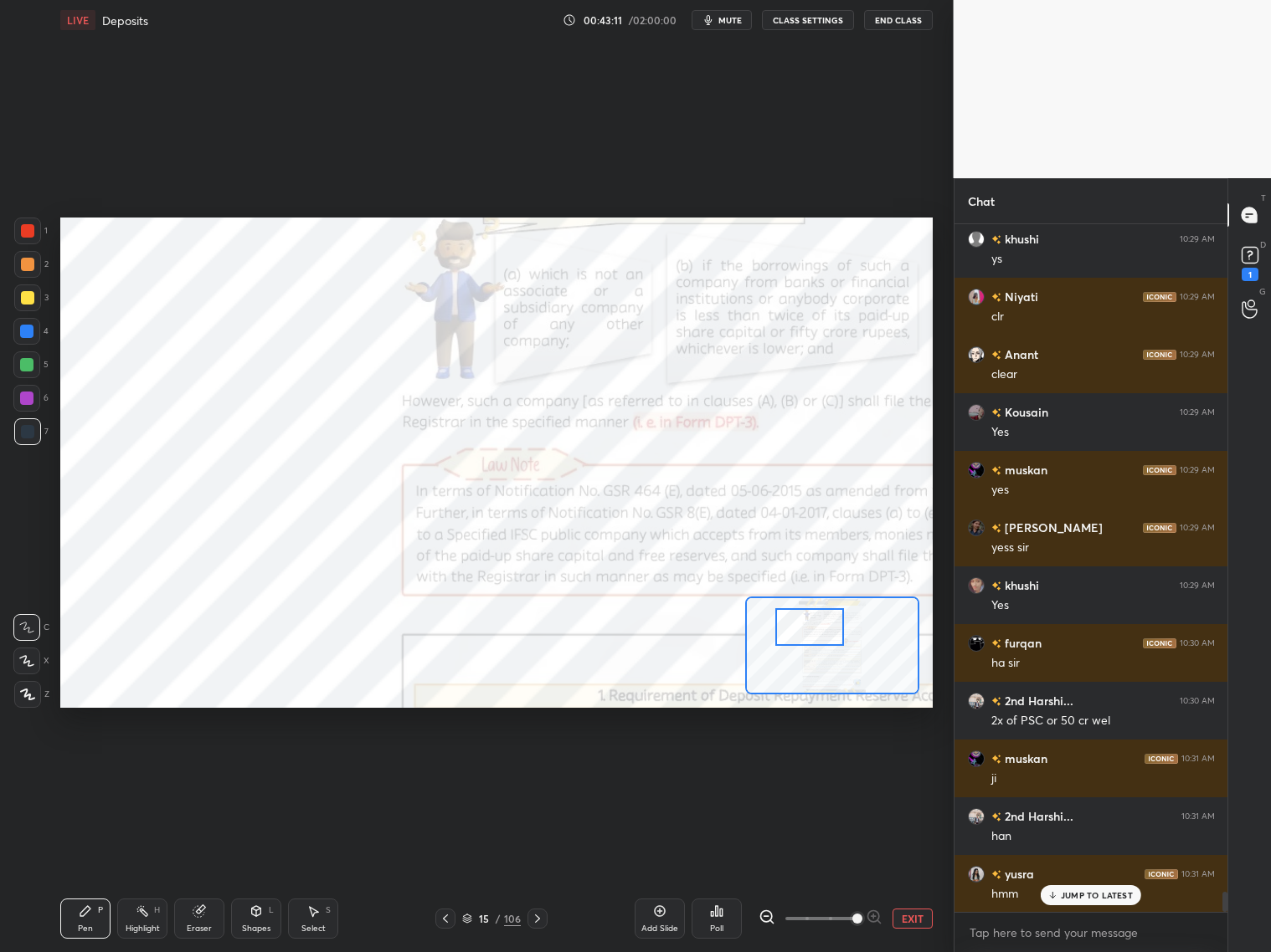
click at [30, 231] on div at bounding box center [28, 231] width 13 height 13
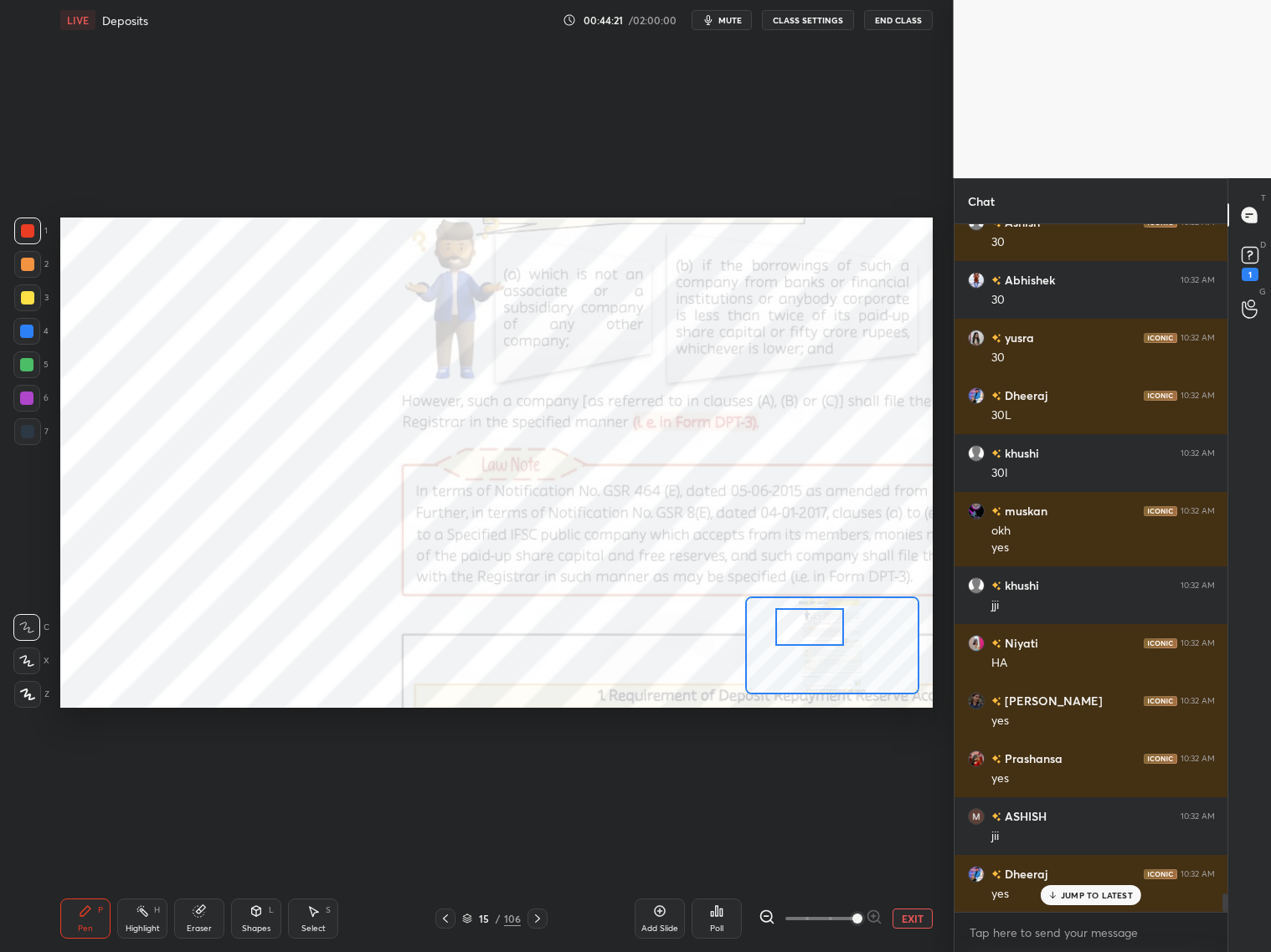
scroll to position [25548, 0]
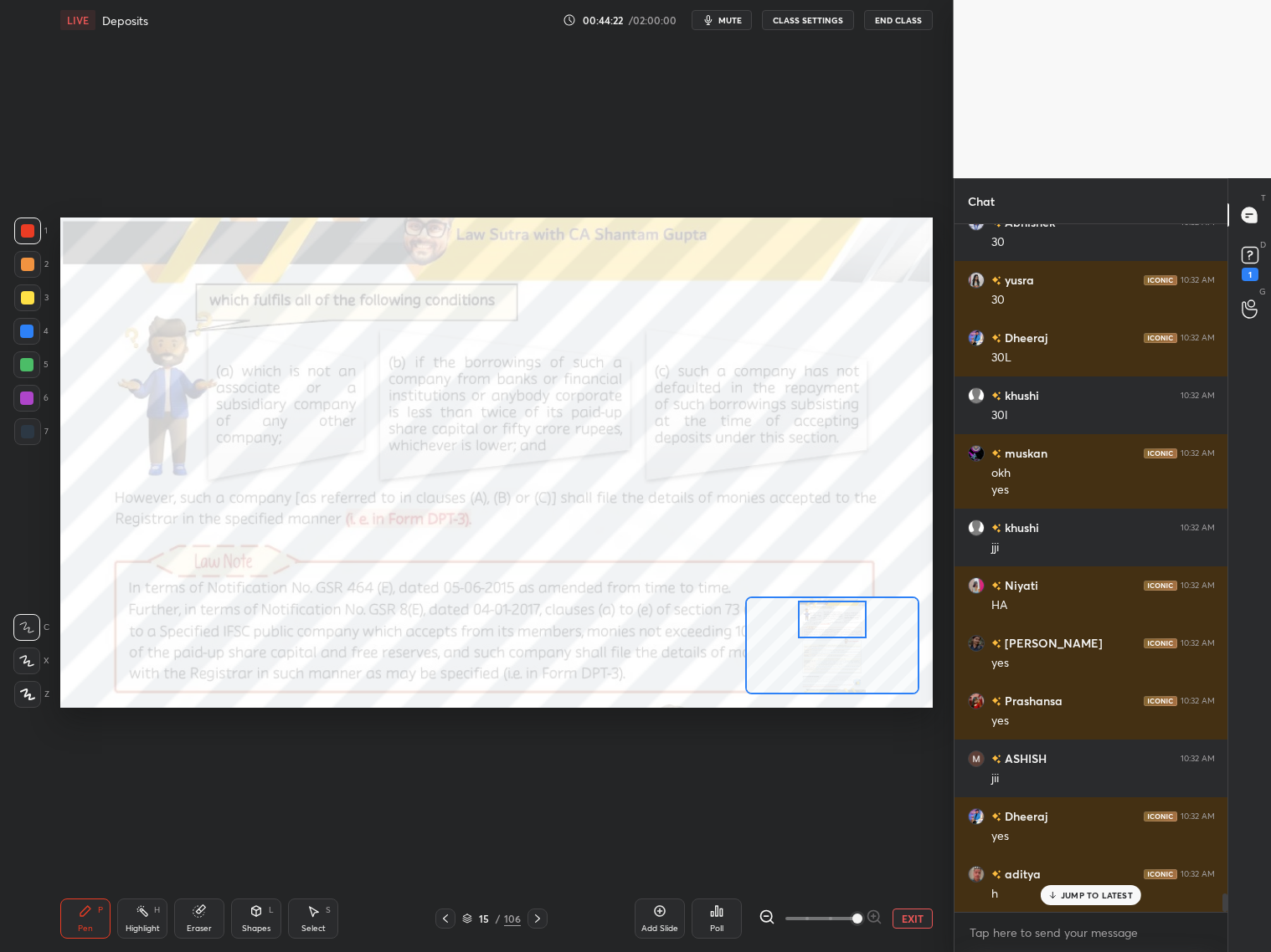
drag, startPoint x: 824, startPoint y: 625, endPoint x: 851, endPoint y: 612, distance: 30.0
click at [856, 618] on div at bounding box center [833, 619] width 69 height 37
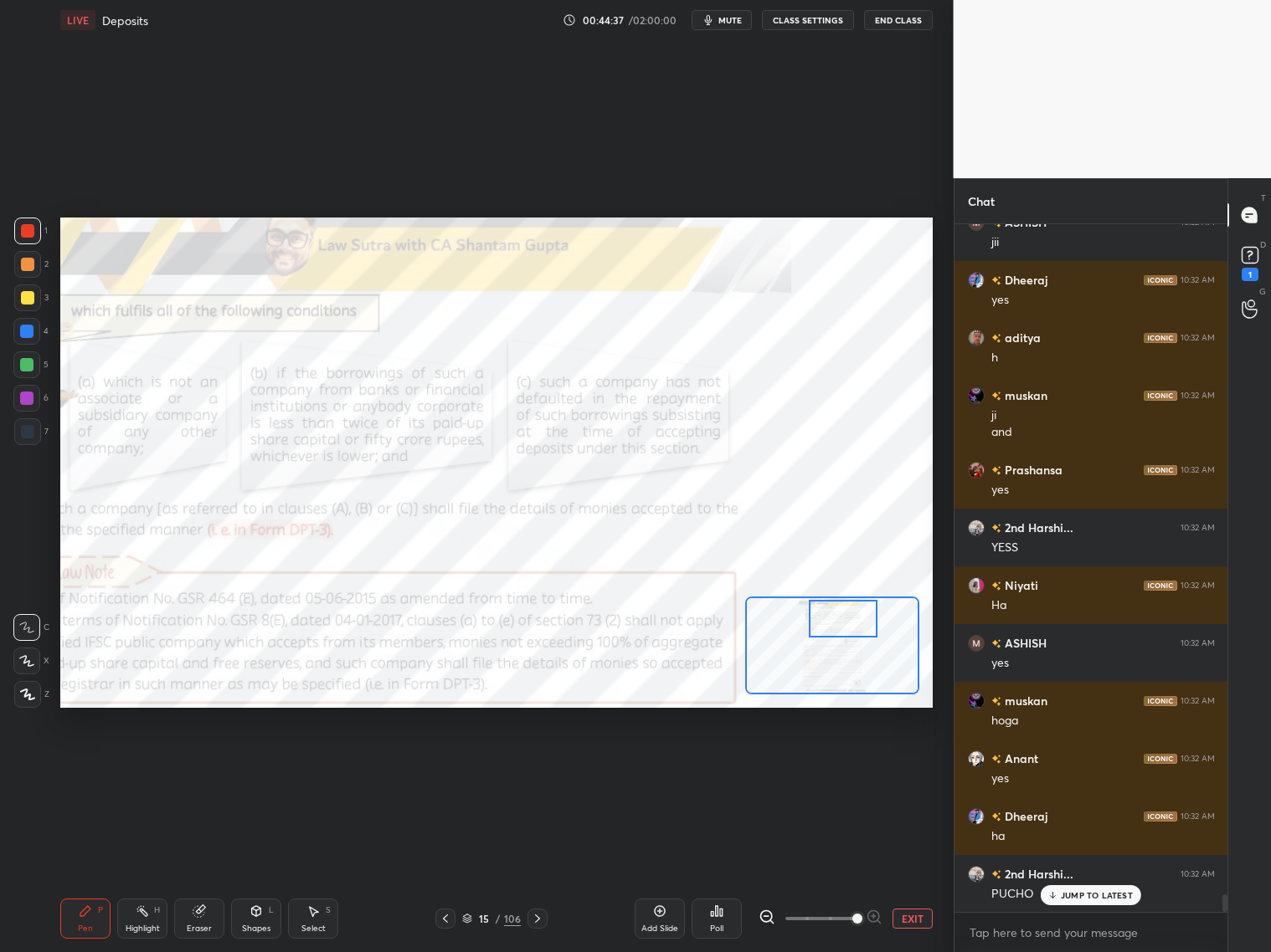
scroll to position [26142, 0]
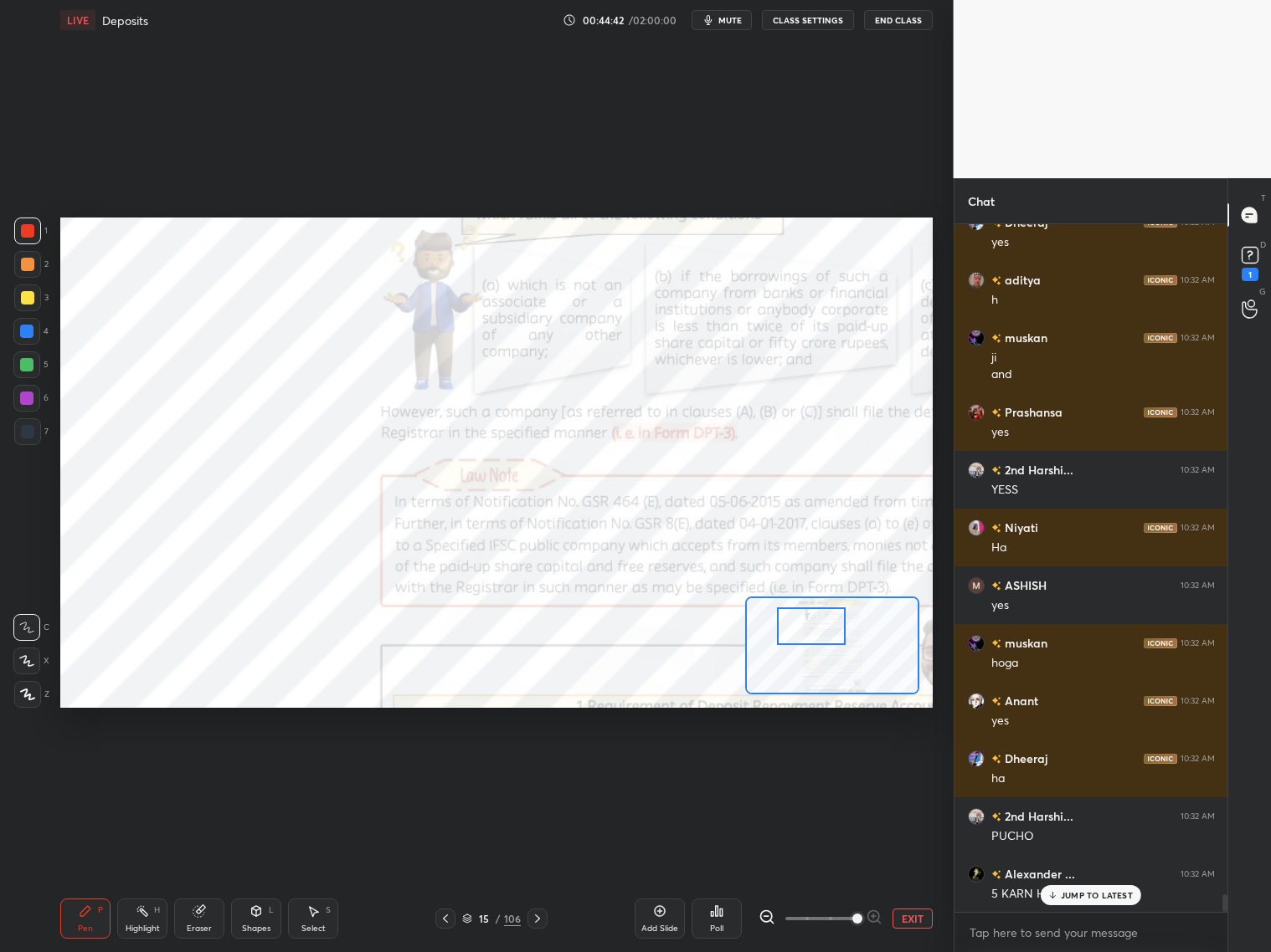
drag, startPoint x: 830, startPoint y: 622, endPoint x: 801, endPoint y: 629, distance: 29.8
click at [799, 629] on div at bounding box center [812, 626] width 69 height 37
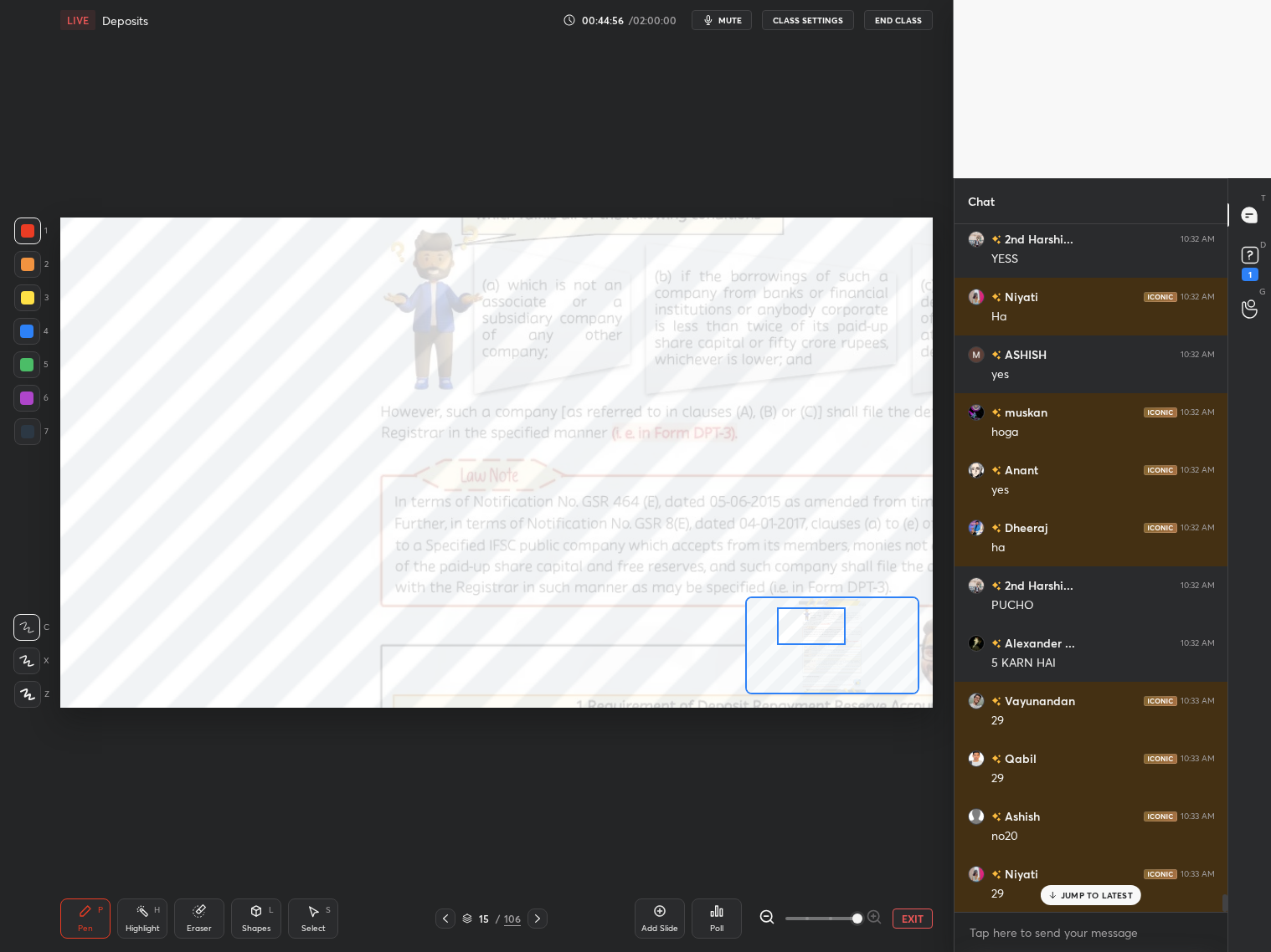
scroll to position [26604, 0]
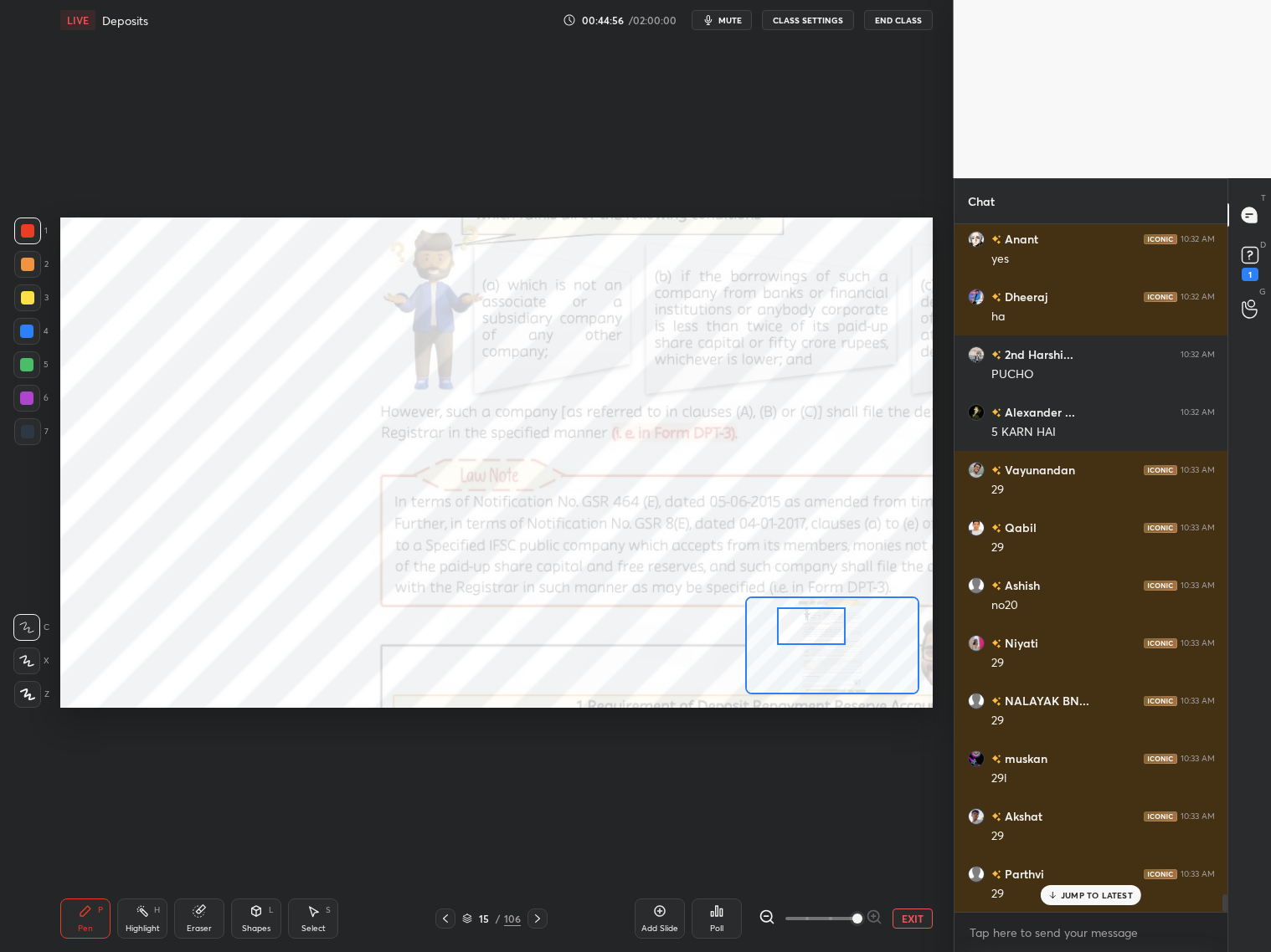
click at [26, 329] on div at bounding box center [27, 331] width 13 height 13
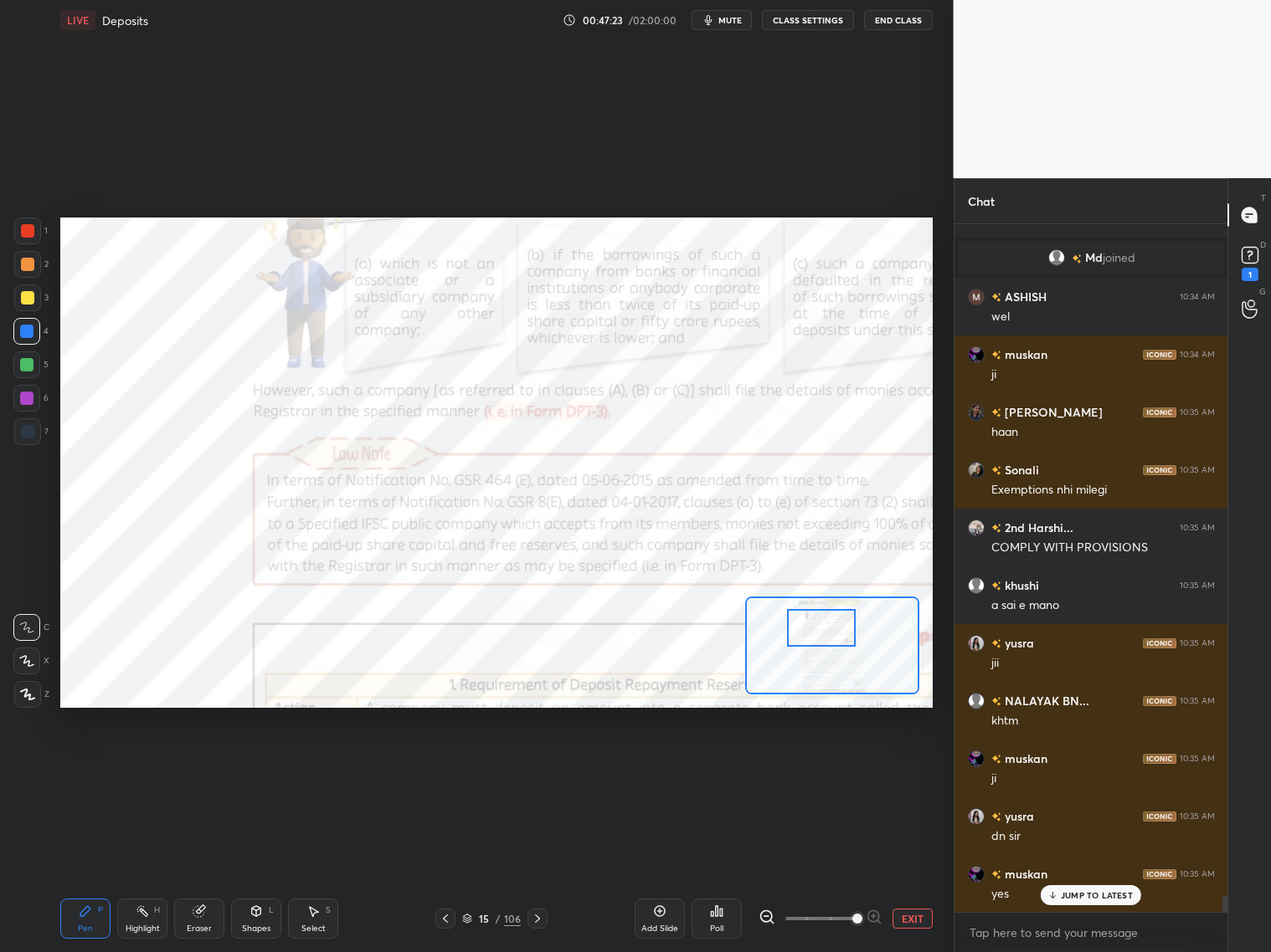
scroll to position [29531, 0]
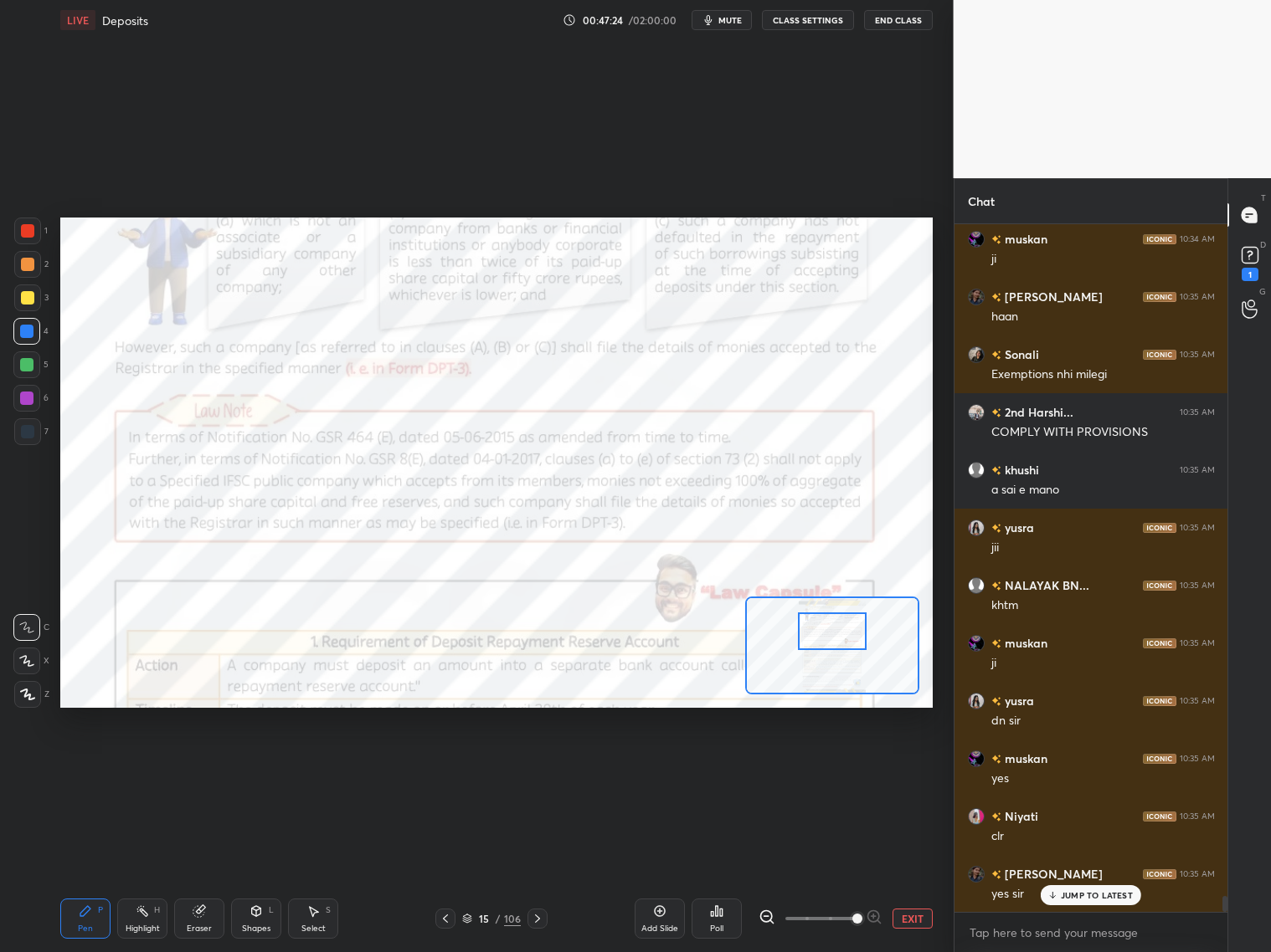
drag, startPoint x: 813, startPoint y: 624, endPoint x: 830, endPoint y: 629, distance: 17.7
click at [832, 631] on div at bounding box center [833, 631] width 69 height 37
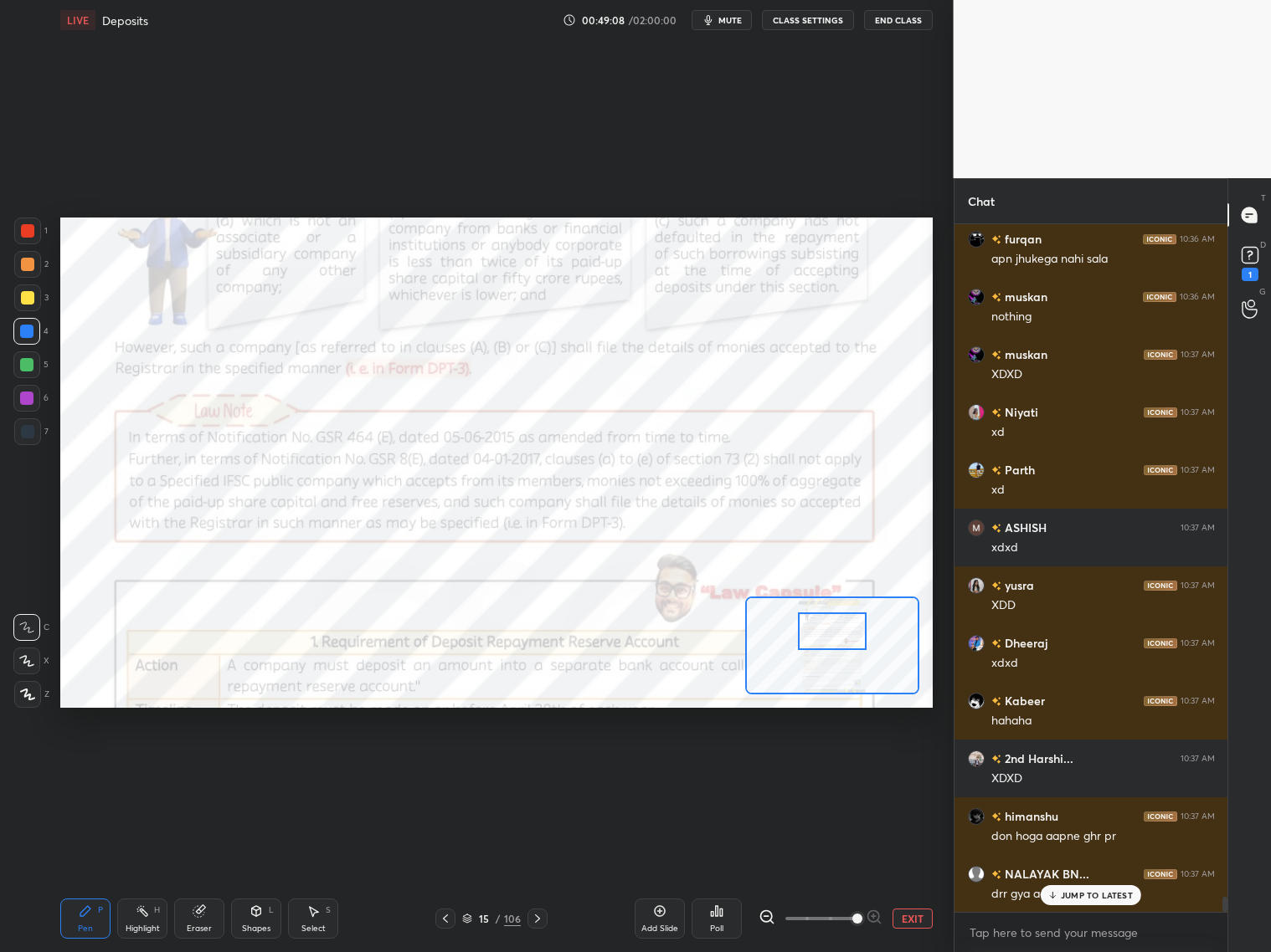
scroll to position [31034, 0]
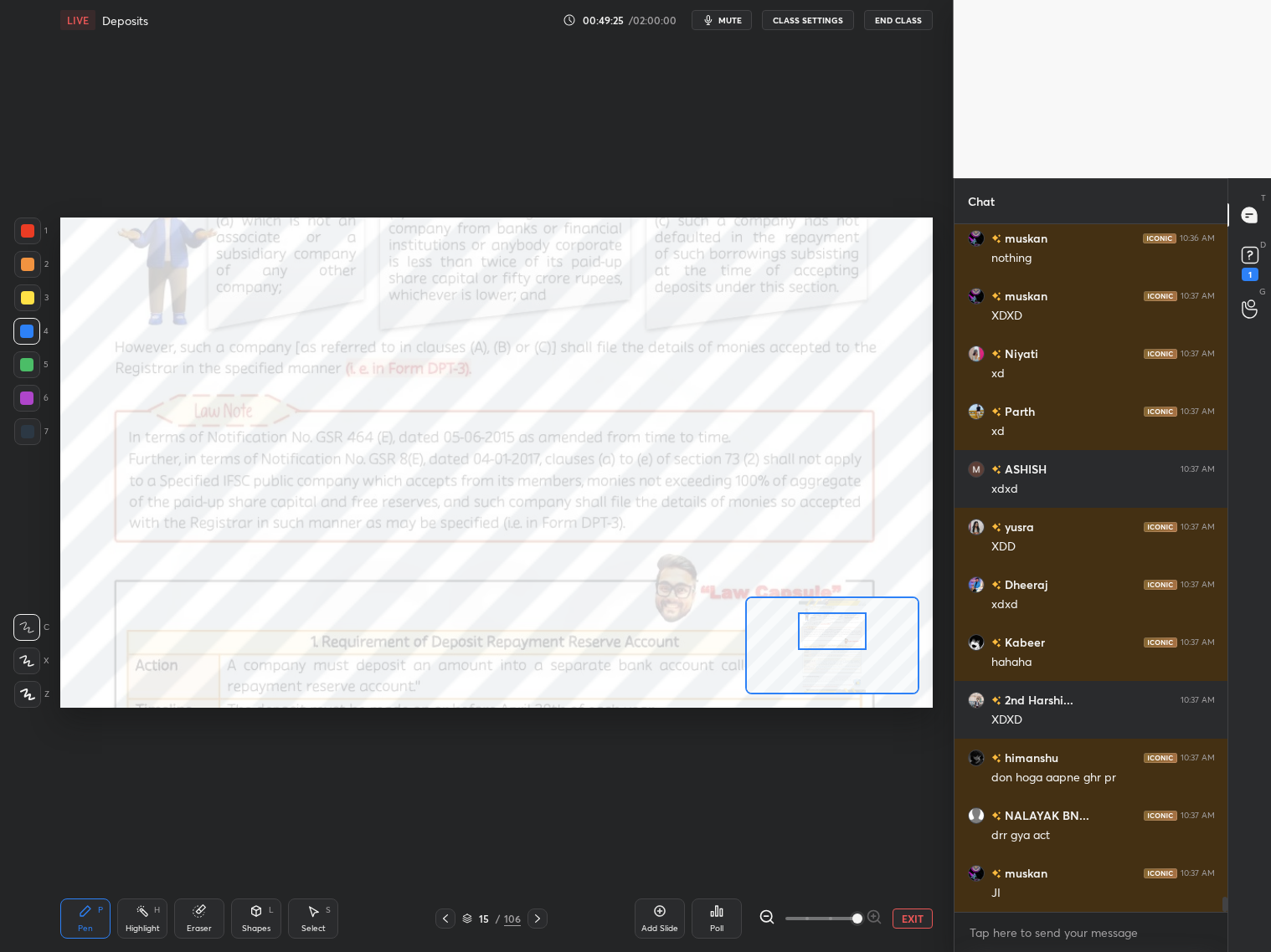
click at [194, 768] on div "Eraser" at bounding box center [199, 919] width 50 height 40
click at [88, 768] on icon at bounding box center [85, 912] width 13 height 13
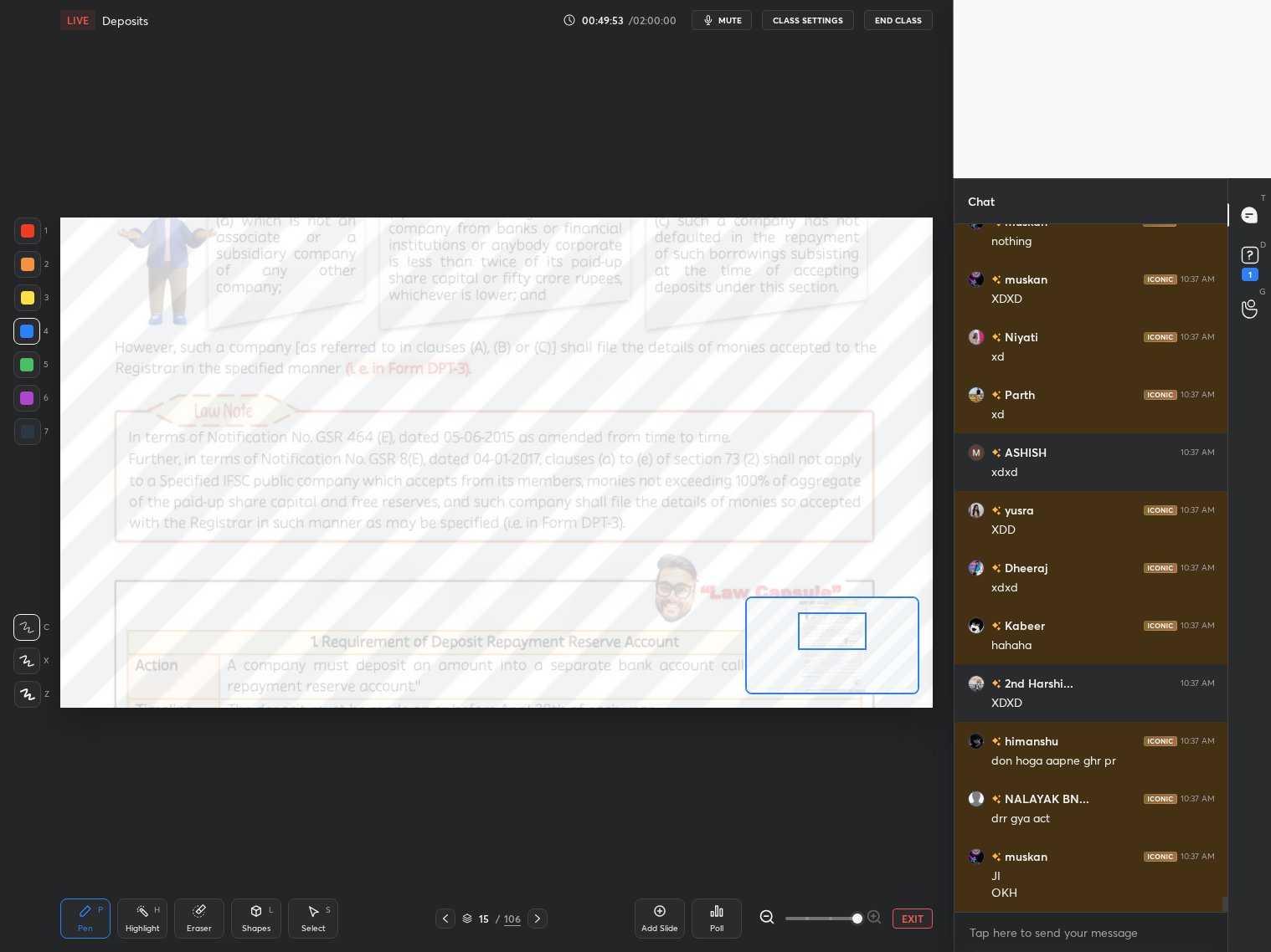
drag, startPoint x: 445, startPoint y: 914, endPoint x: 457, endPoint y: 911, distance: 12.4
click at [448, 768] on icon at bounding box center [445, 919] width 13 height 13
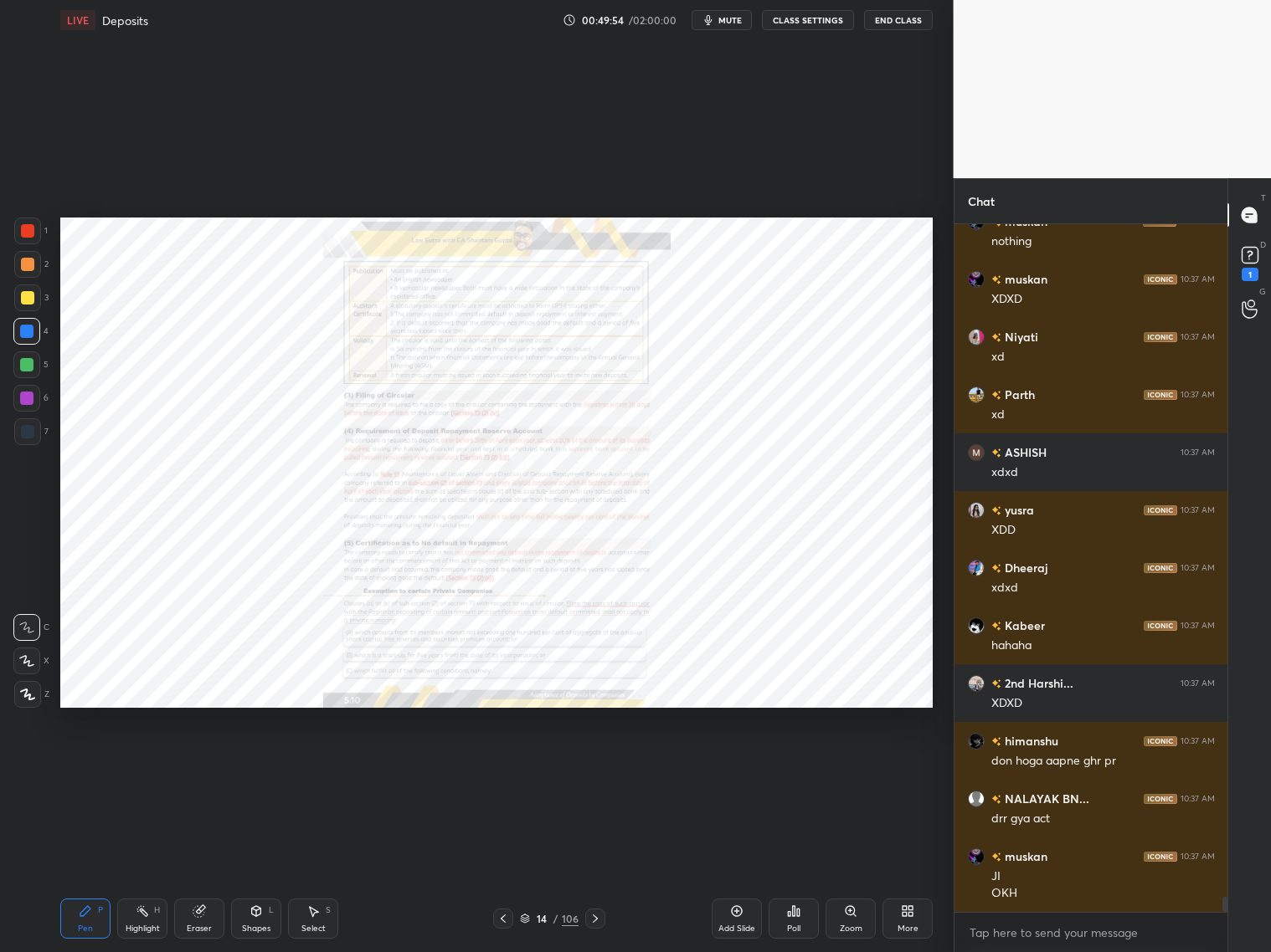
click at [860, 768] on div "Zoom" at bounding box center [850, 919] width 50 height 40
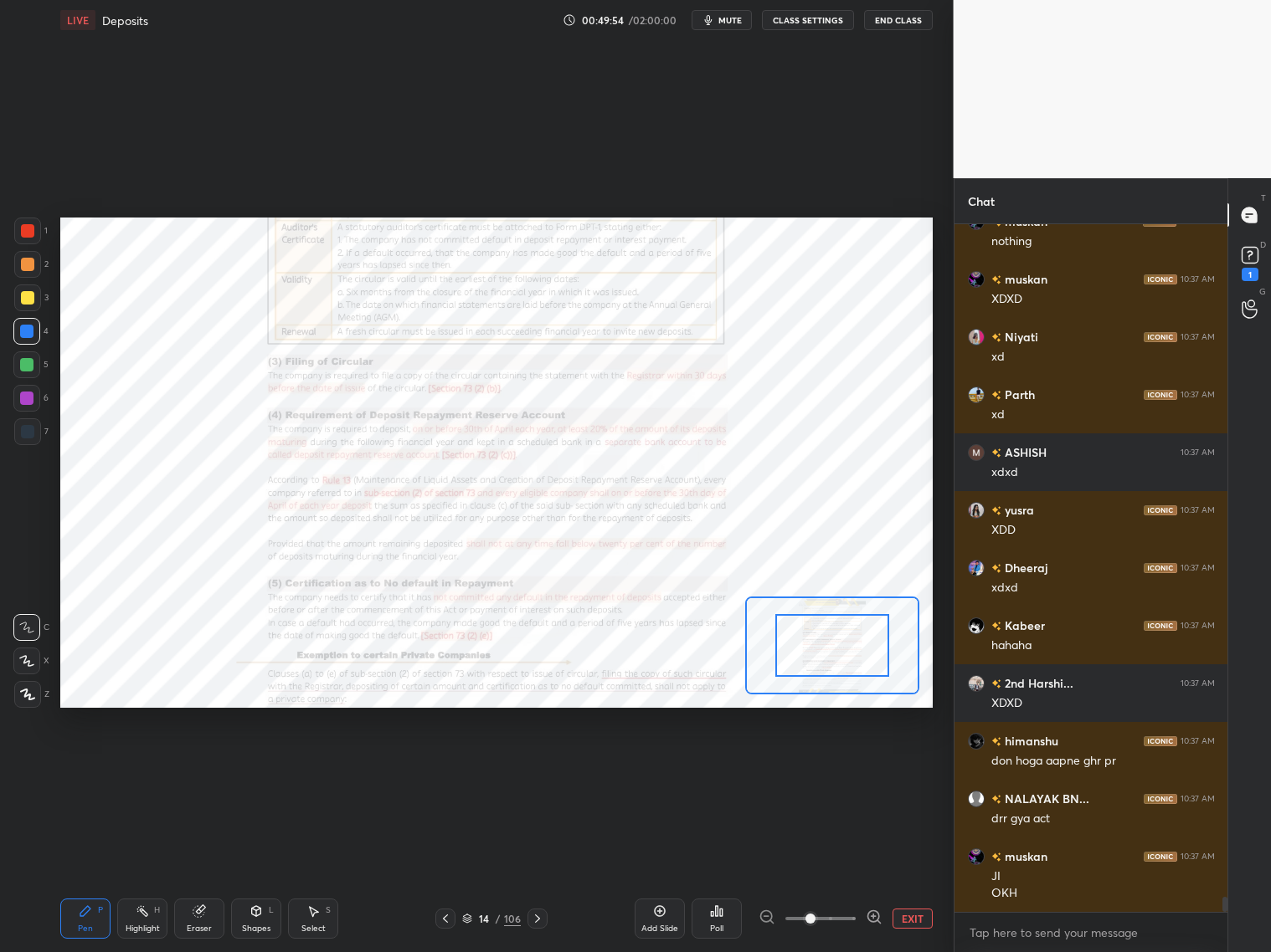
click at [852, 768] on span at bounding box center [820, 919] width 70 height 25
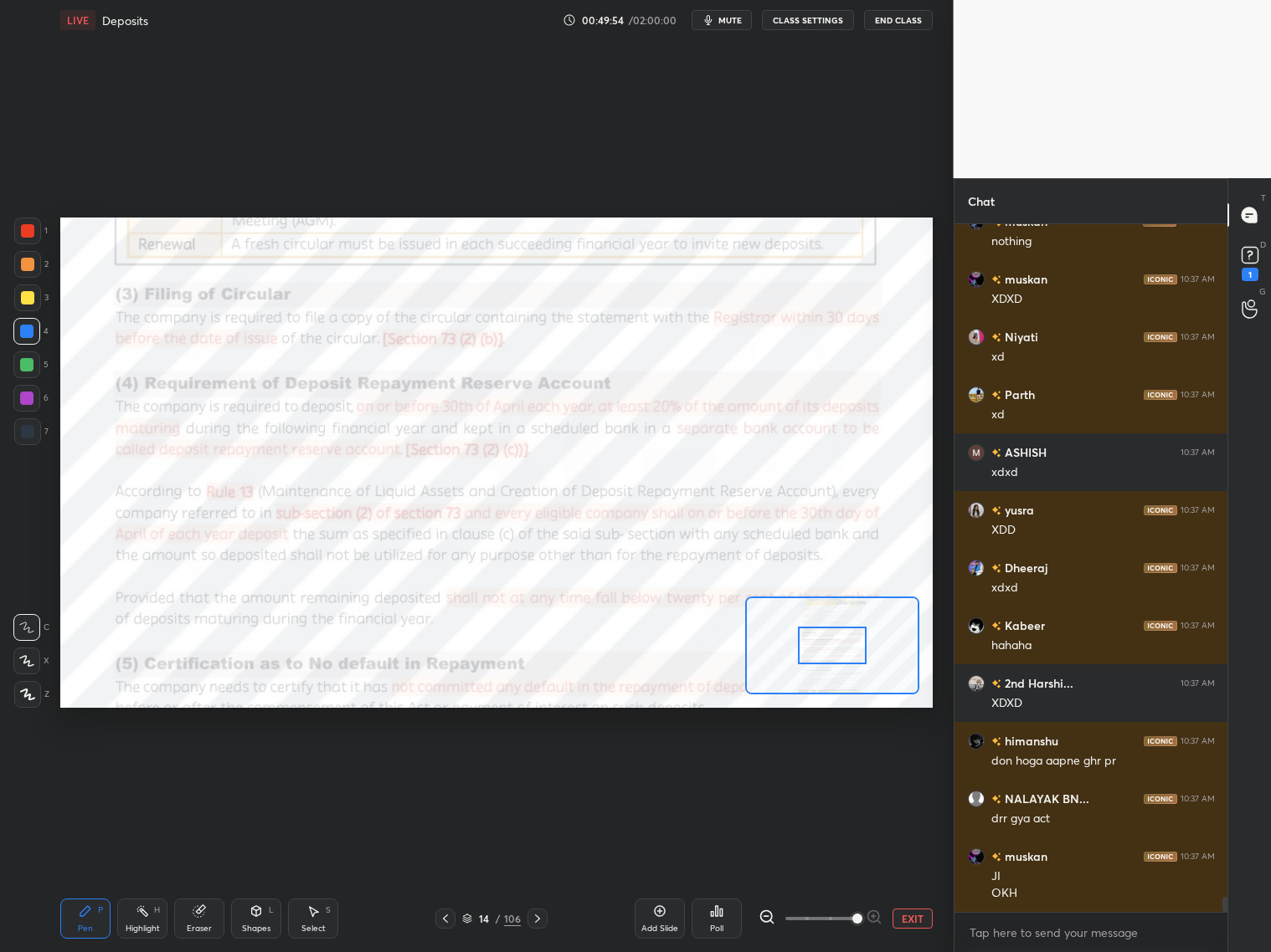
drag, startPoint x: 845, startPoint y: 924, endPoint x: 854, endPoint y: 905, distance: 21.0
click at [852, 768] on span at bounding box center [857, 919] width 10 height 10
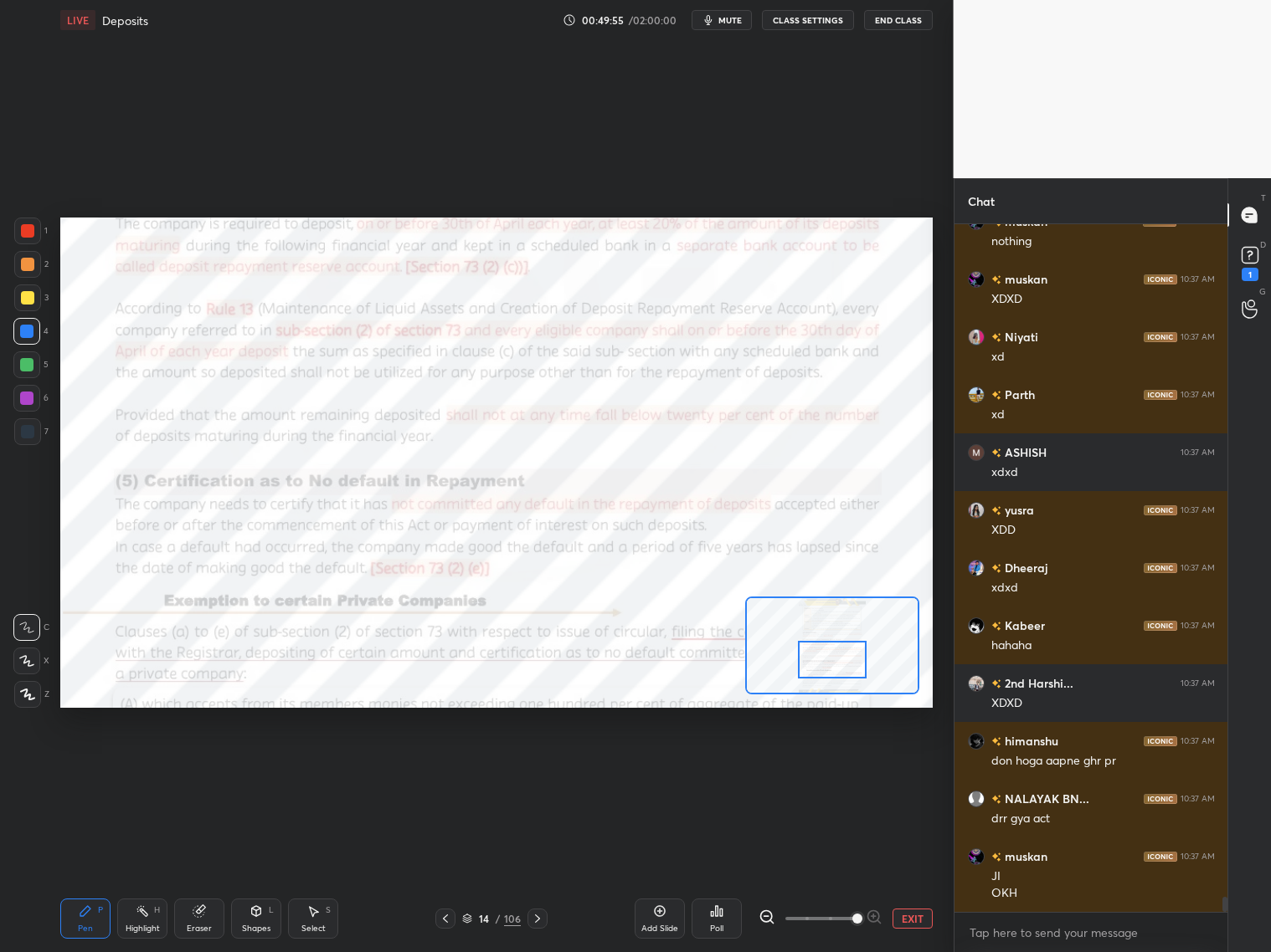
drag, startPoint x: 831, startPoint y: 653, endPoint x: 832, endPoint y: 675, distance: 22.0
click at [832, 674] on div at bounding box center [833, 659] width 69 height 37
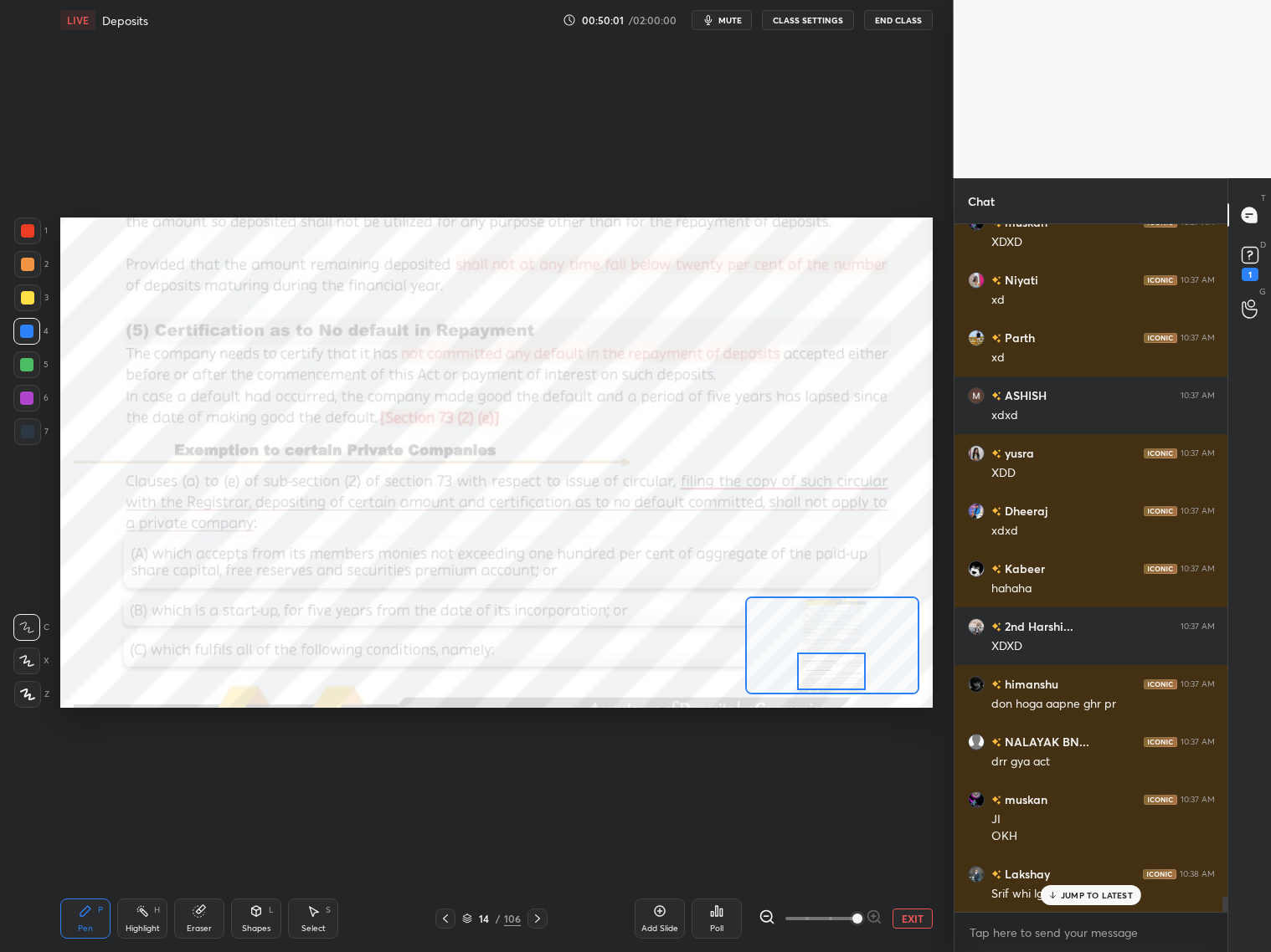
scroll to position [31165, 0]
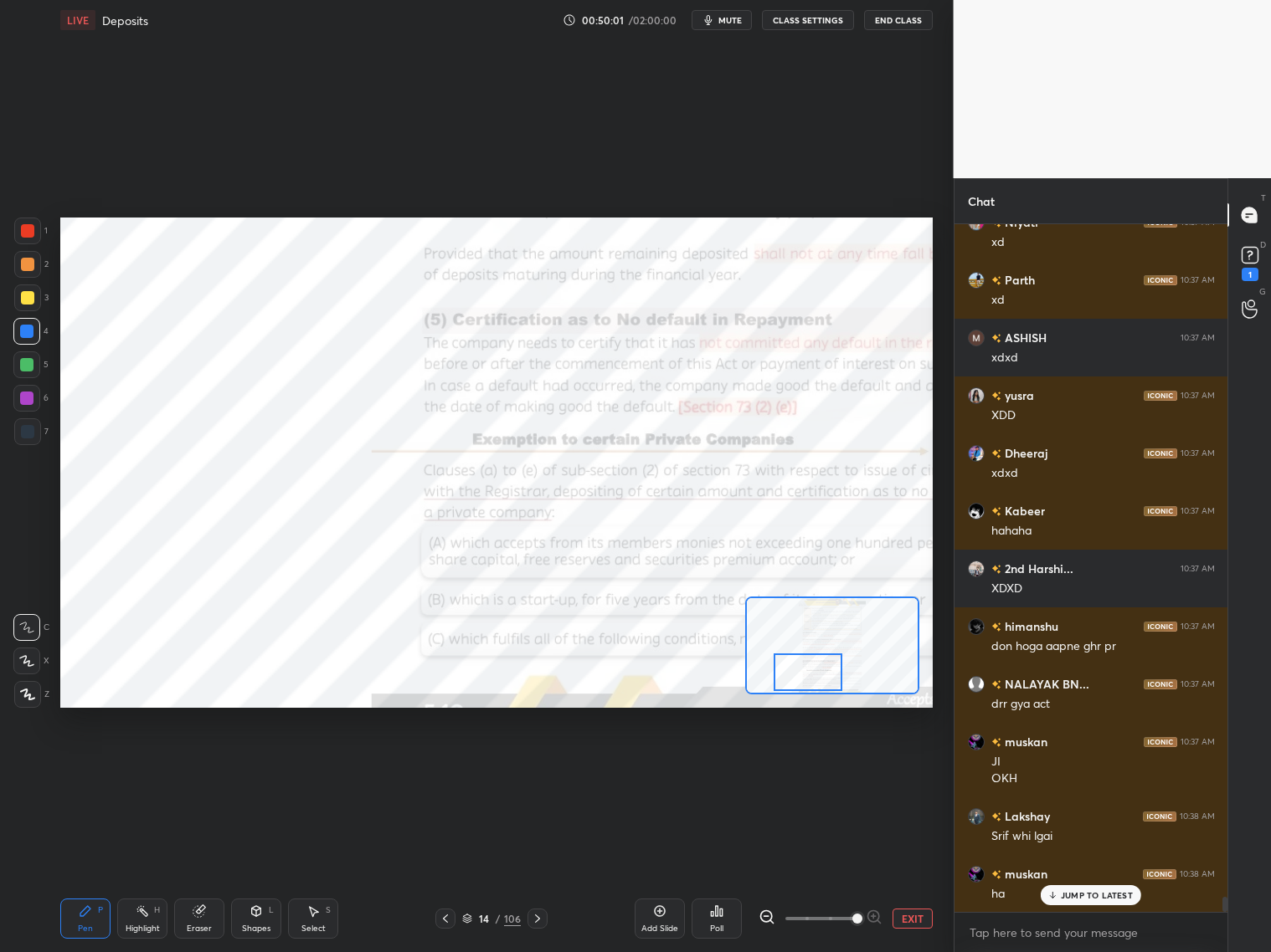
drag, startPoint x: 813, startPoint y: 671, endPoint x: 797, endPoint y: 658, distance: 20.6
click at [796, 665] on div at bounding box center [808, 672] width 69 height 37
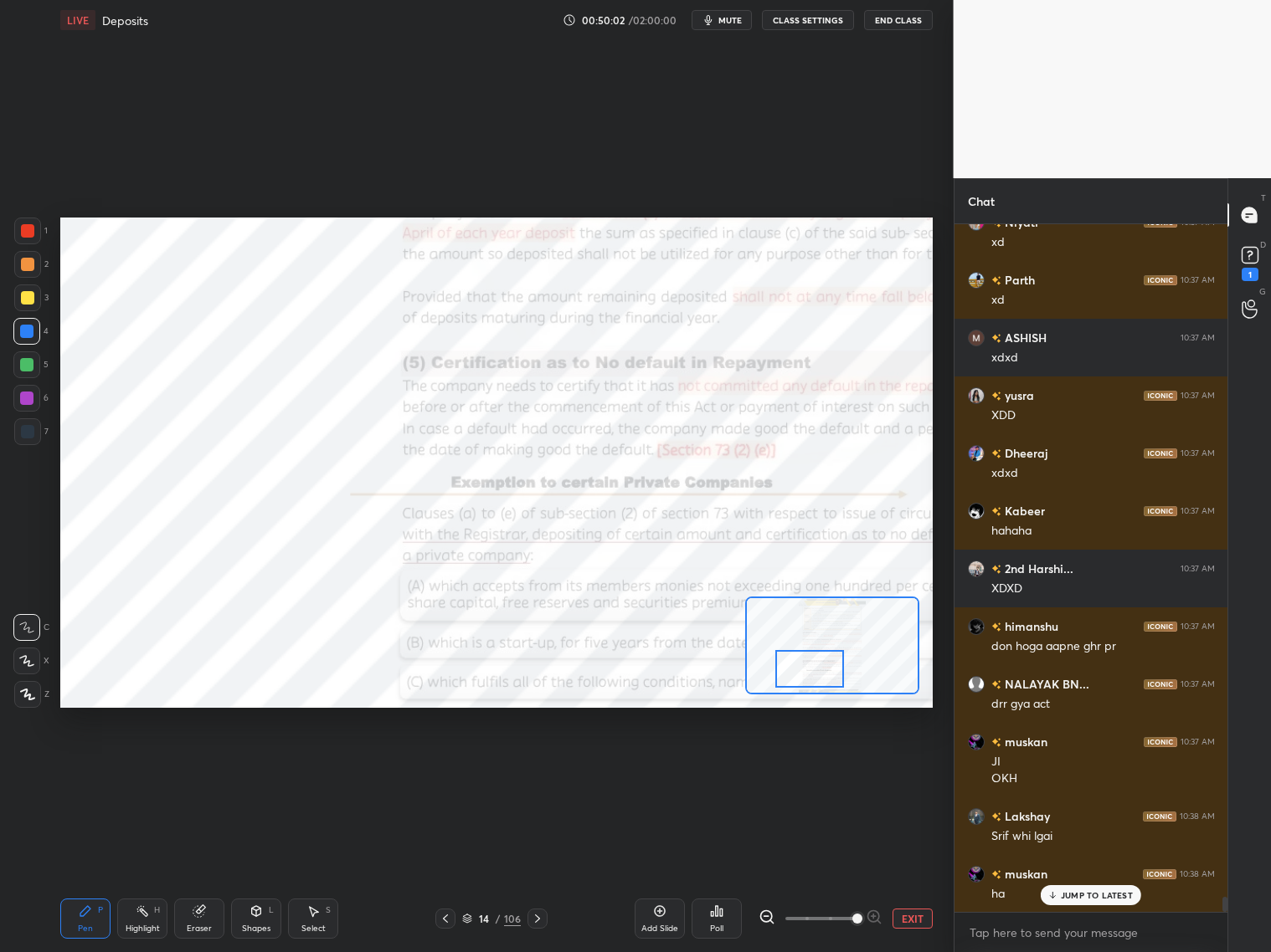
scroll to position [31223, 0]
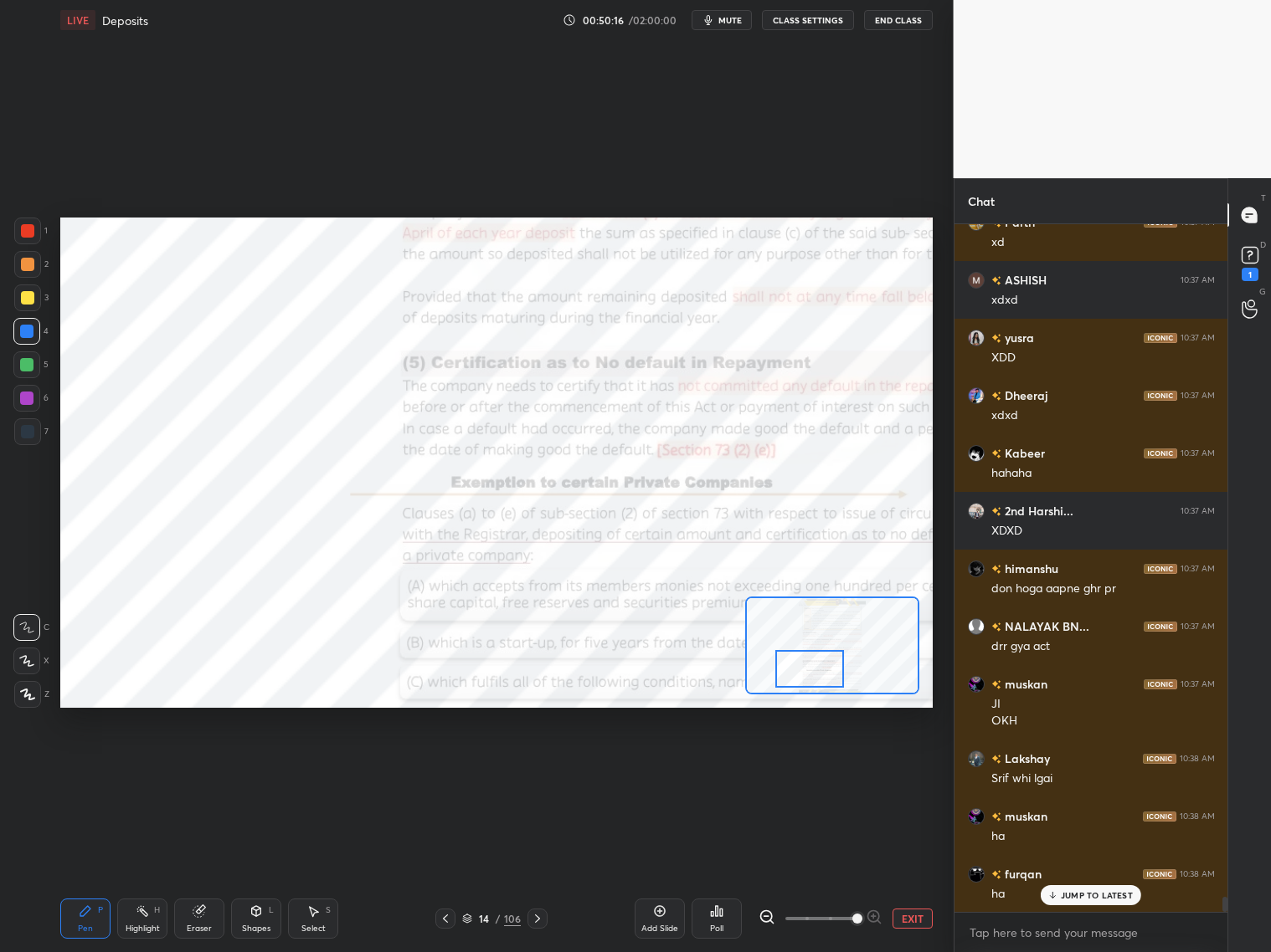
click at [28, 405] on div at bounding box center [27, 398] width 13 height 13
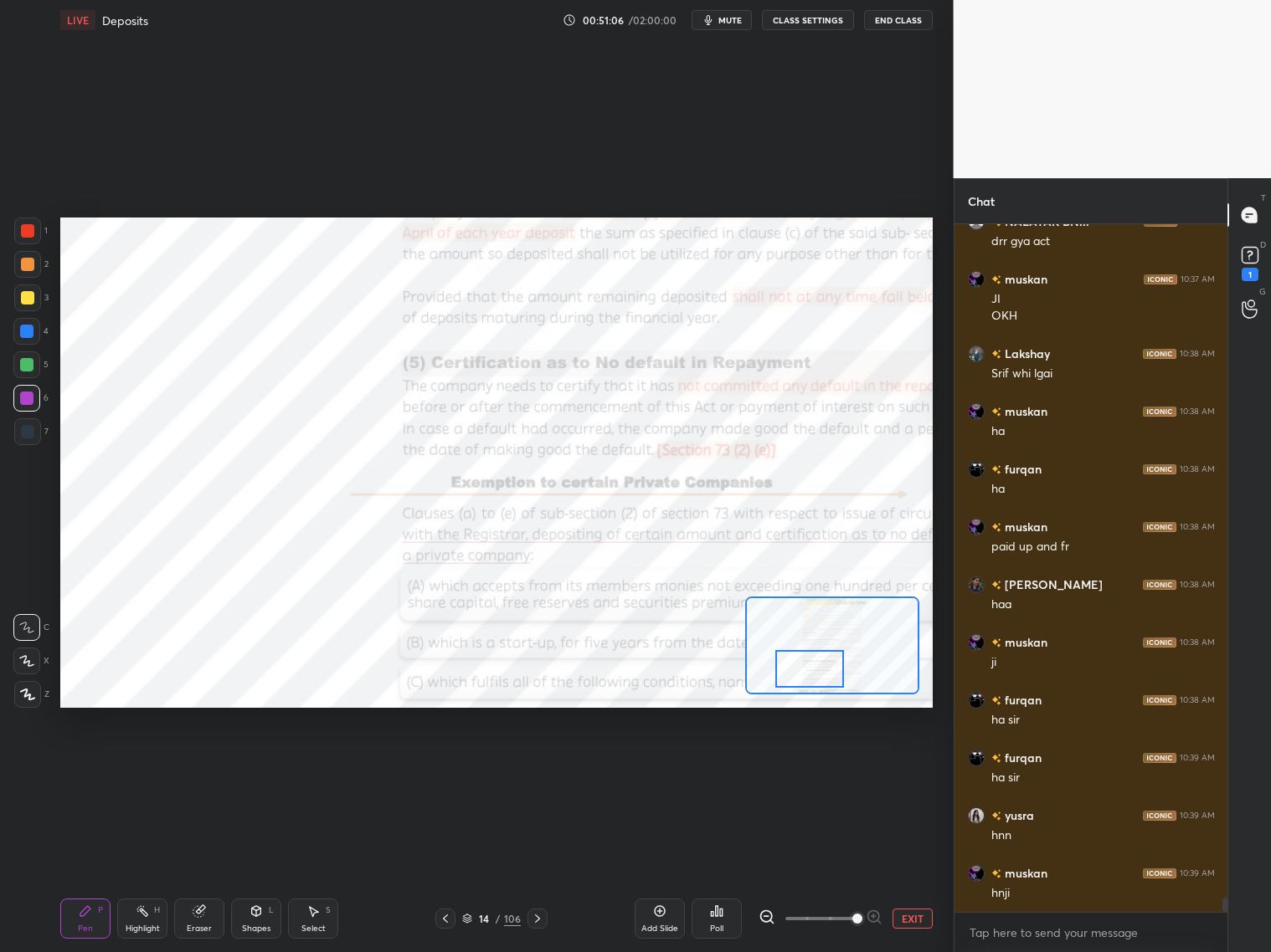
scroll to position [31685, 0]
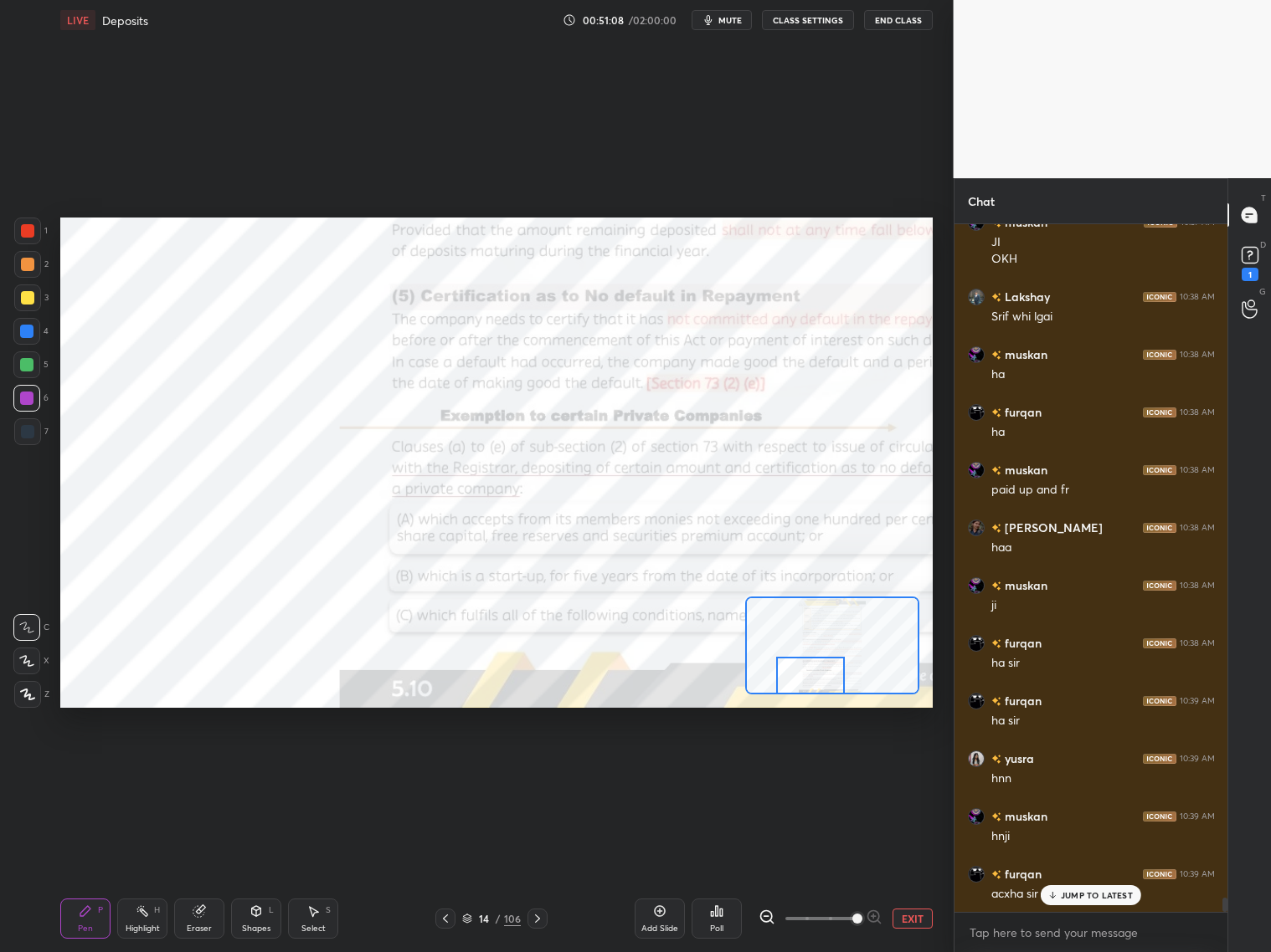
drag, startPoint x: 806, startPoint y: 661, endPoint x: 806, endPoint y: 672, distance: 11.0
click at [807, 669] on div at bounding box center [811, 675] width 69 height 37
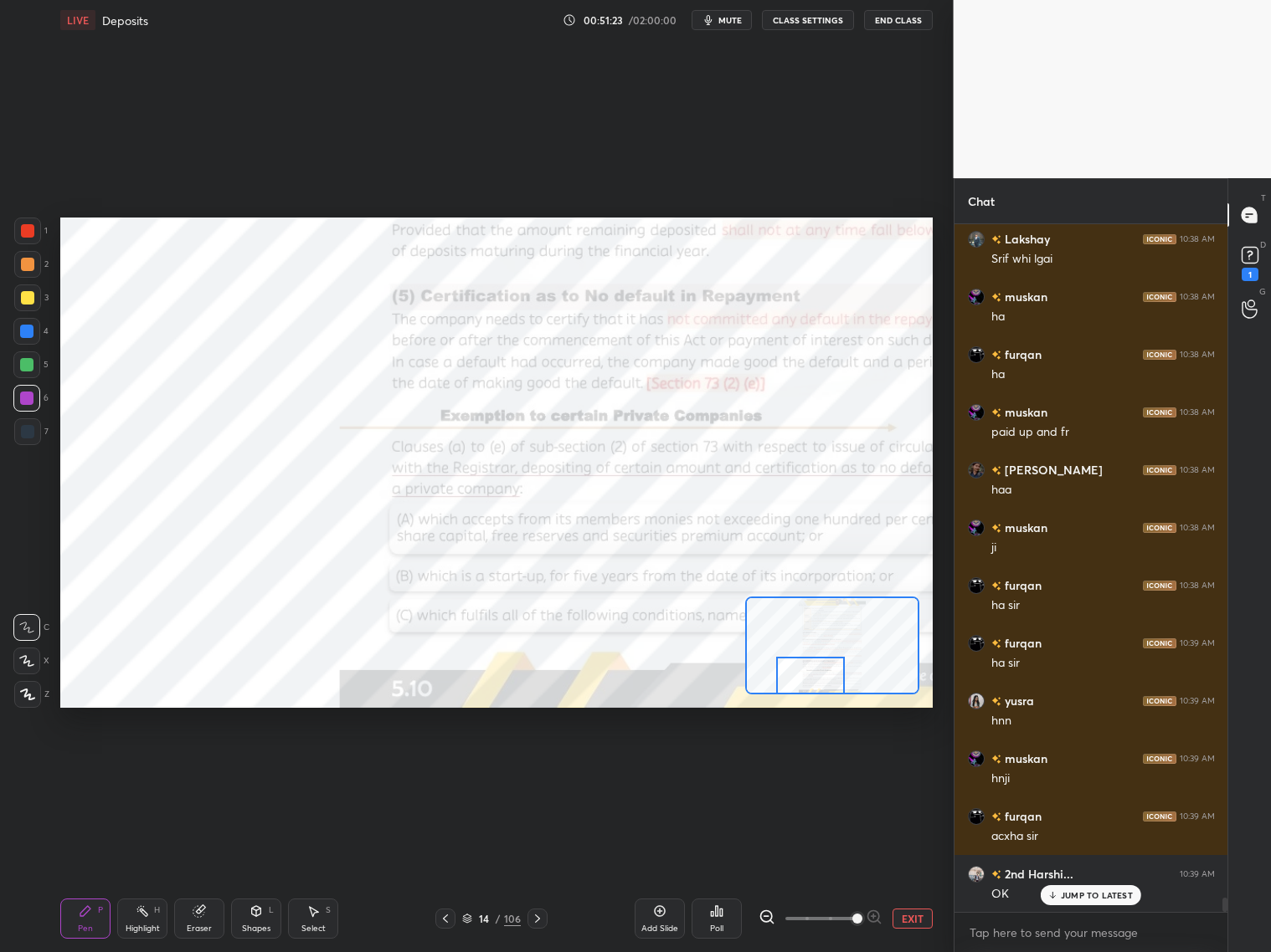
scroll to position [31801, 0]
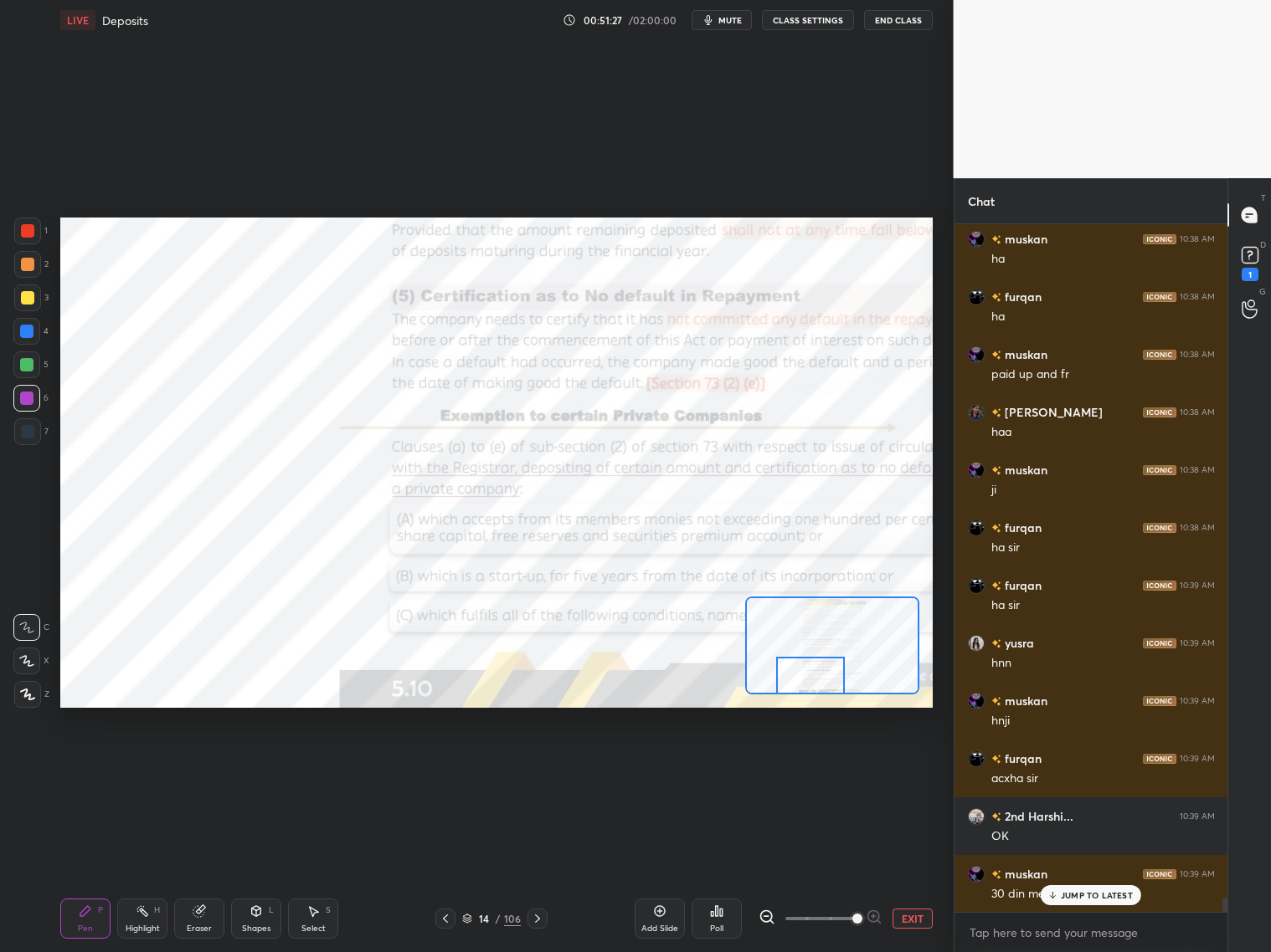
click at [1066, 768] on p "JUMP TO LATEST" at bounding box center [1096, 896] width 72 height 10
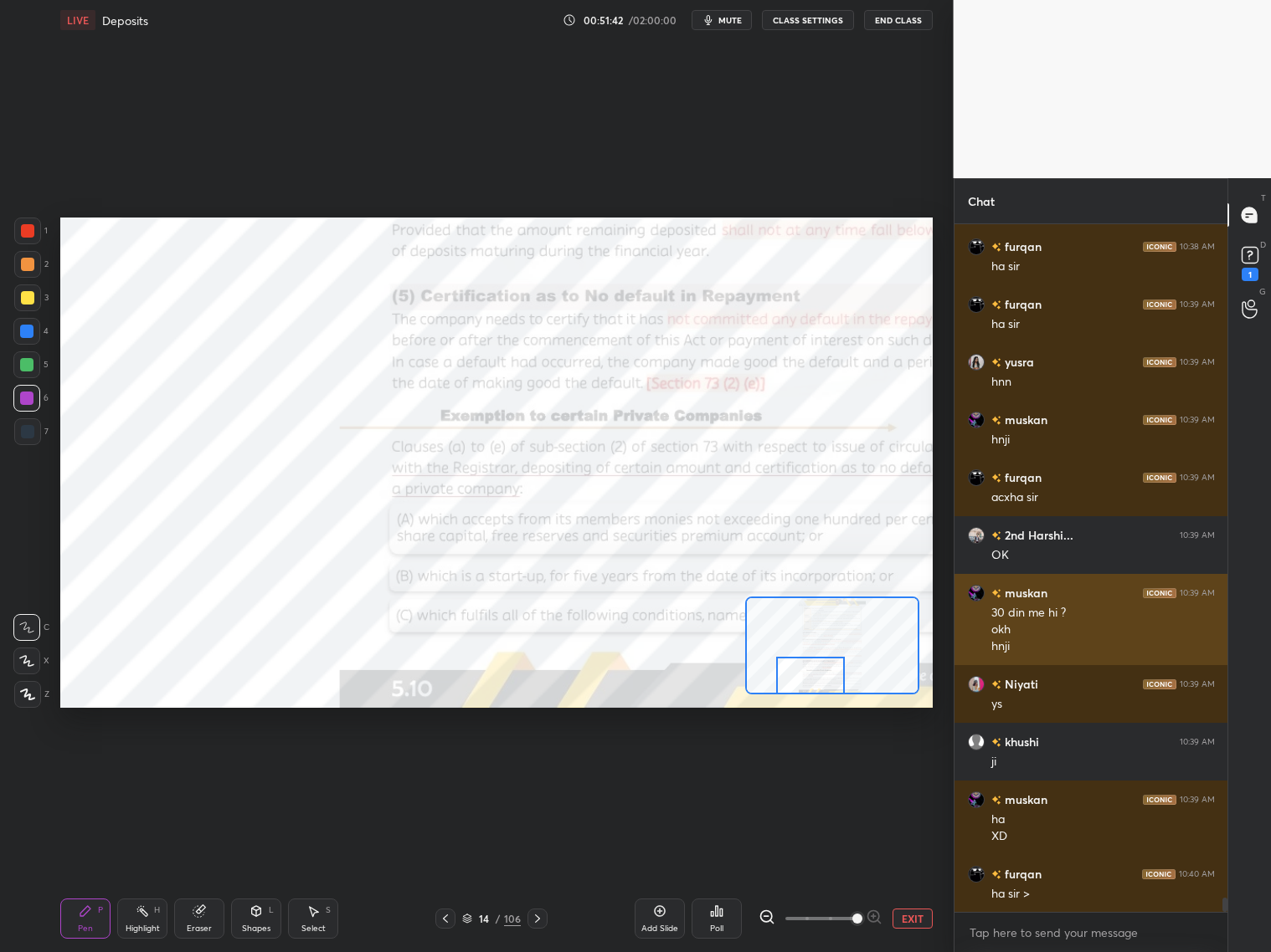
scroll to position [32139, 0]
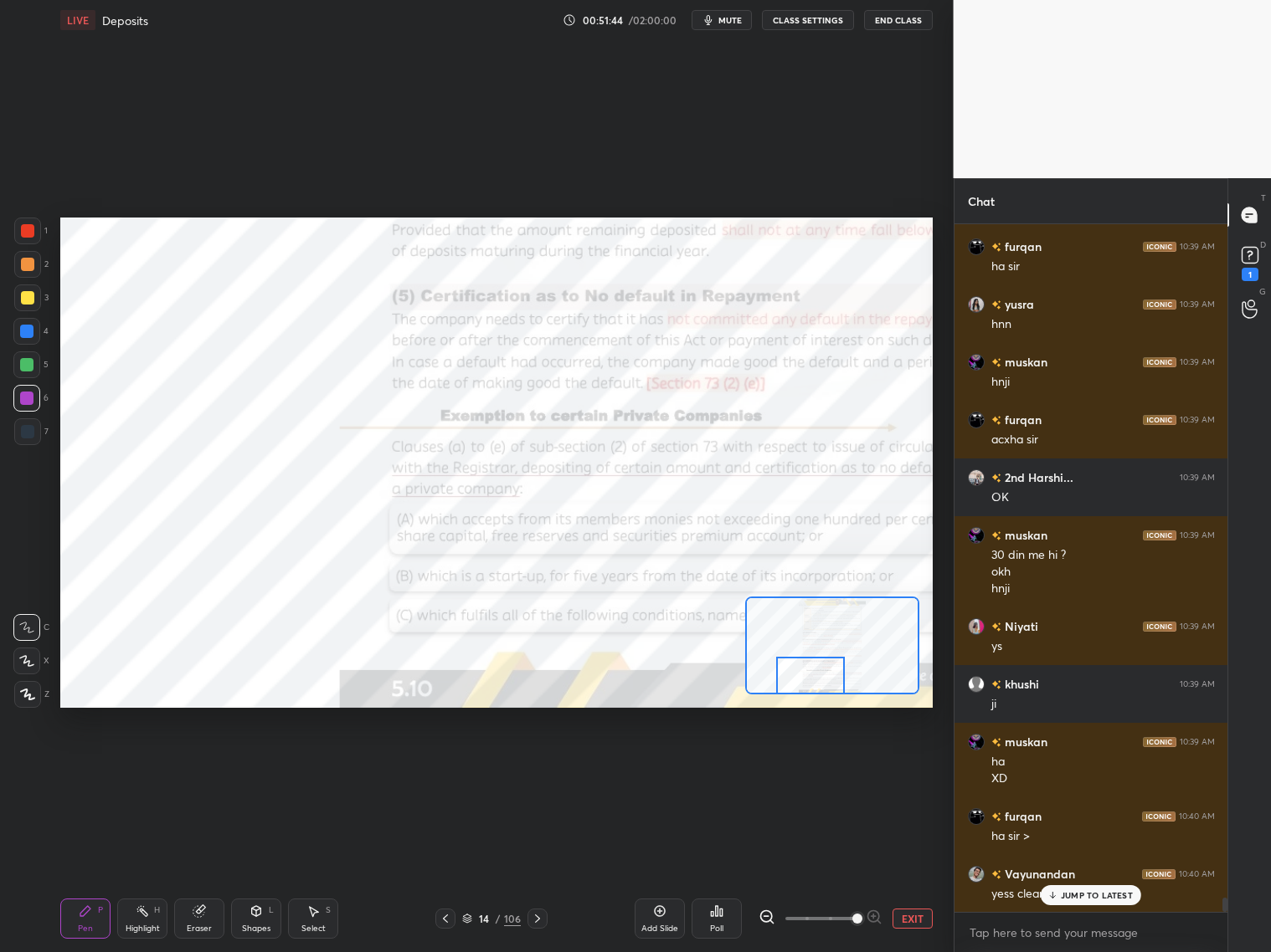
click at [1056, 768] on icon at bounding box center [1052, 896] width 11 height 10
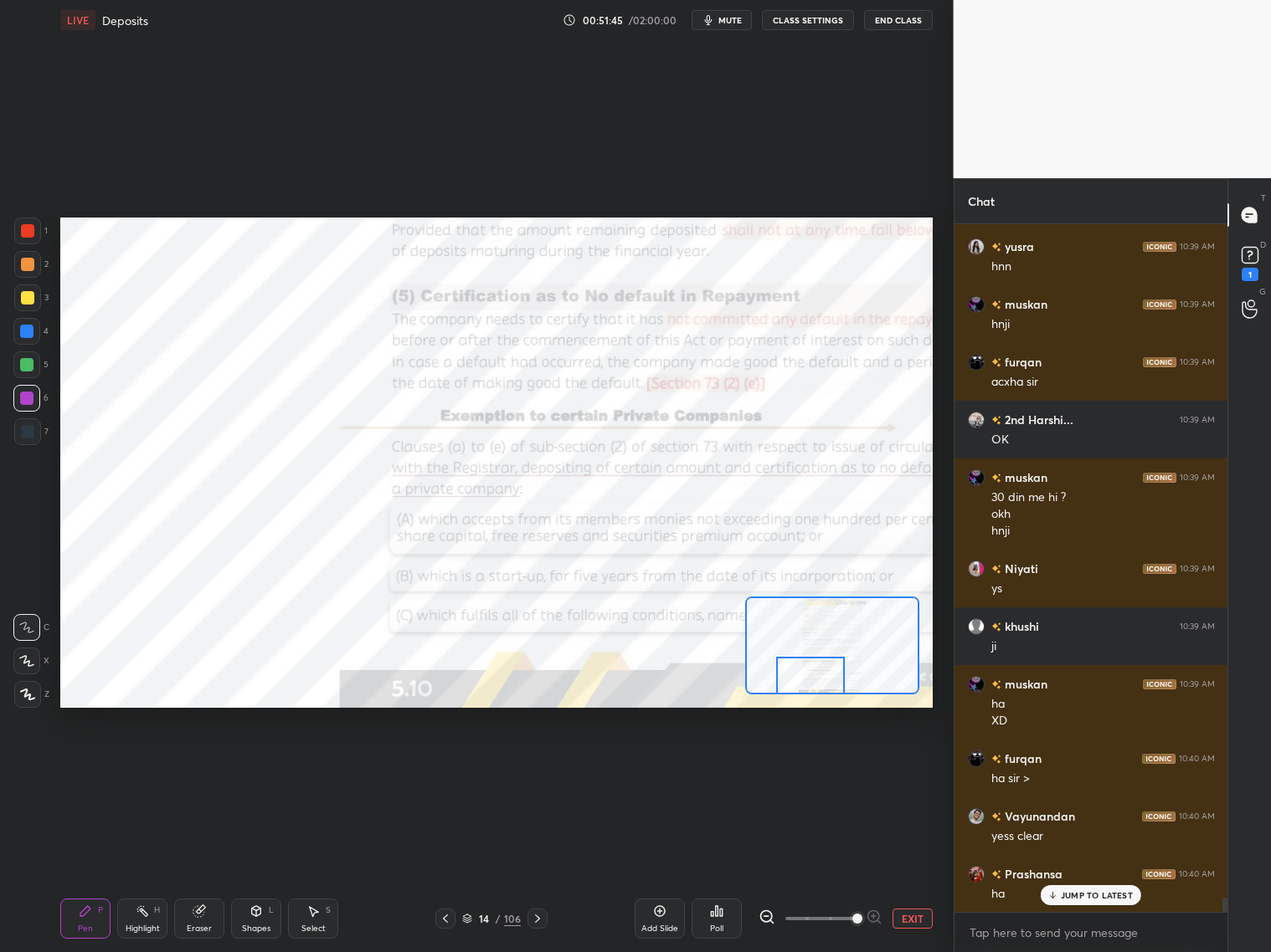
click at [539, 768] on icon at bounding box center [538, 919] width 13 height 13
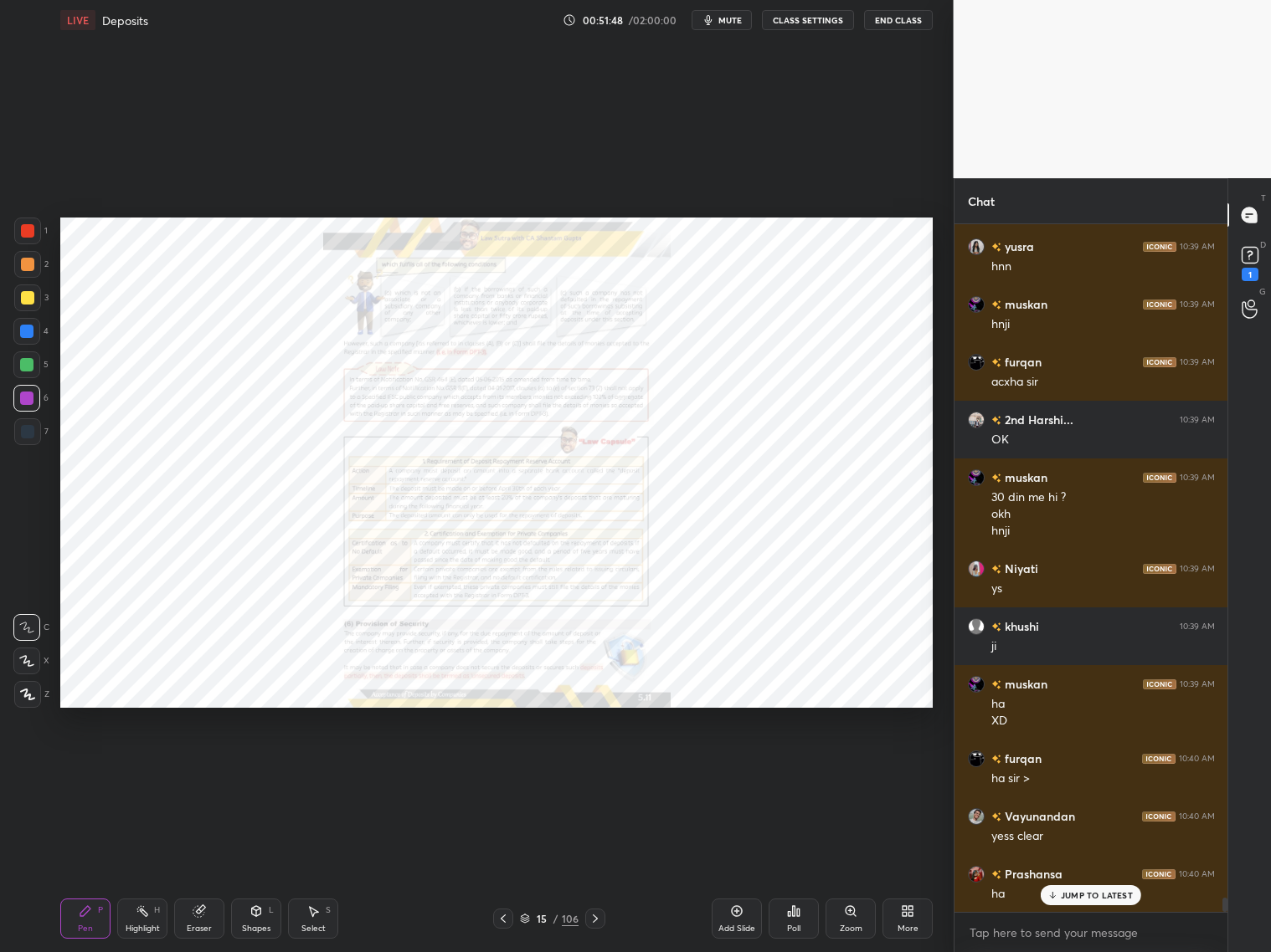
scroll to position [32256, 0]
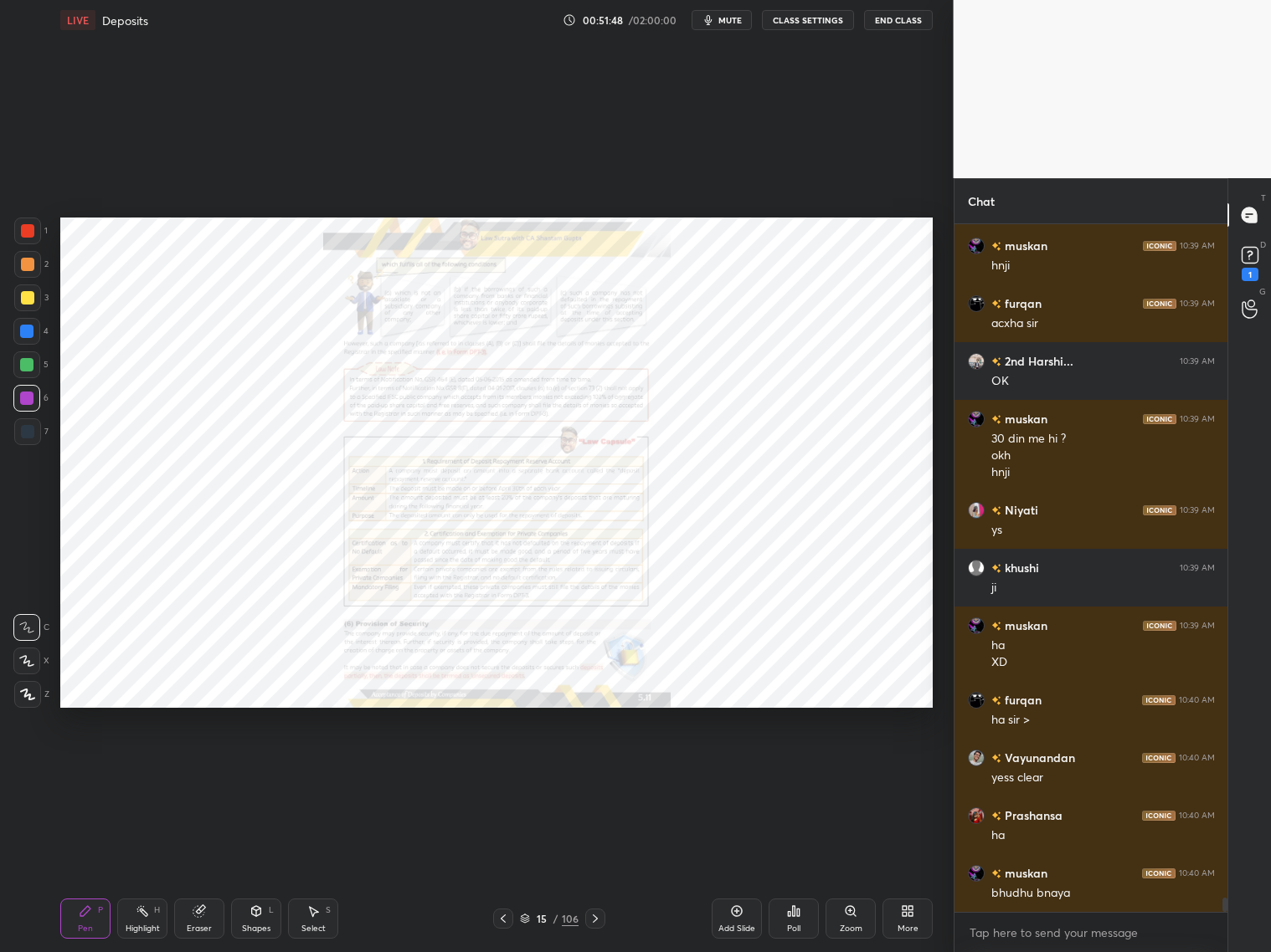
click at [847, 768] on div "Zoom" at bounding box center [850, 919] width 50 height 40
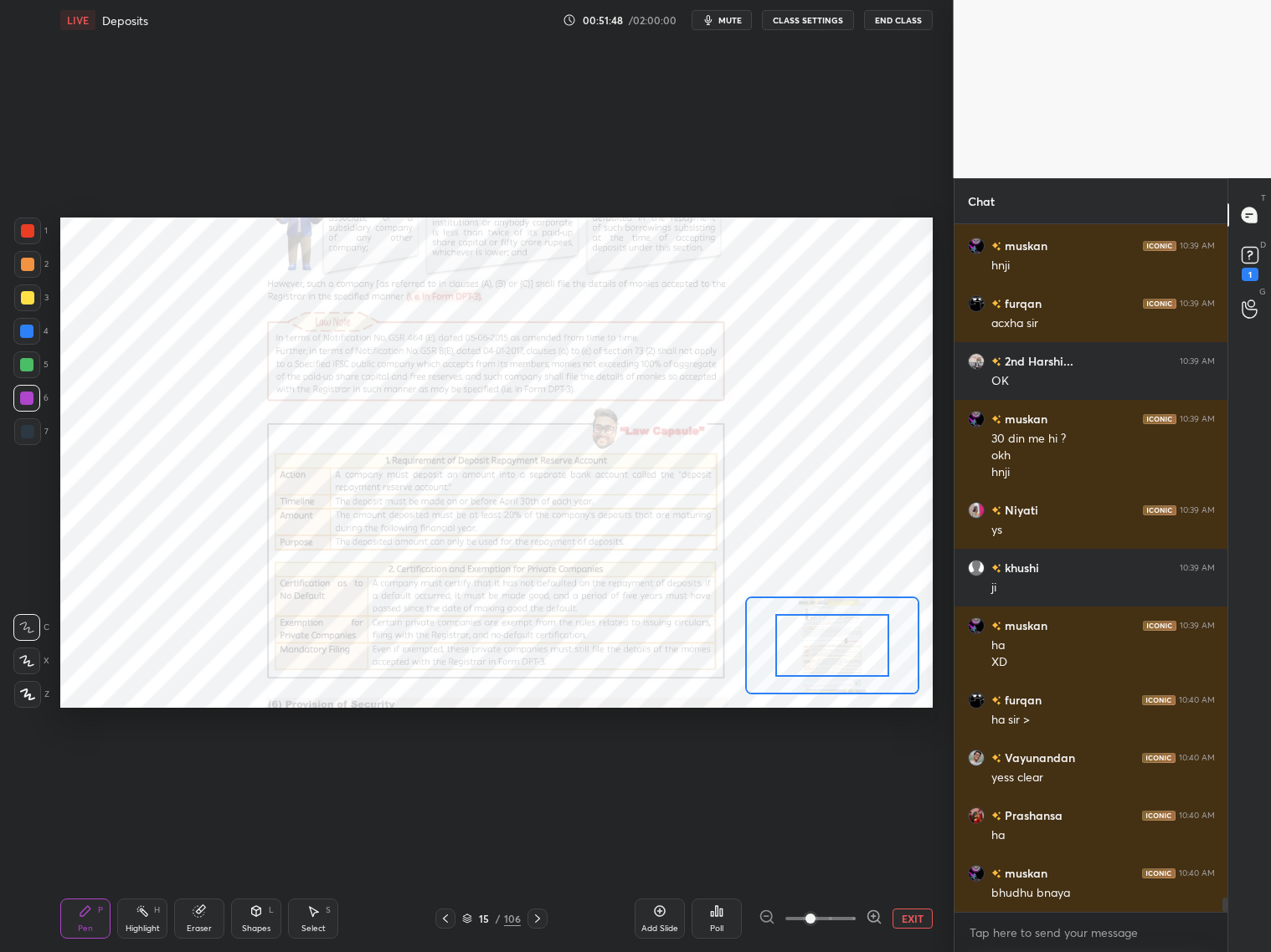
click at [852, 768] on span at bounding box center [820, 919] width 70 height 25
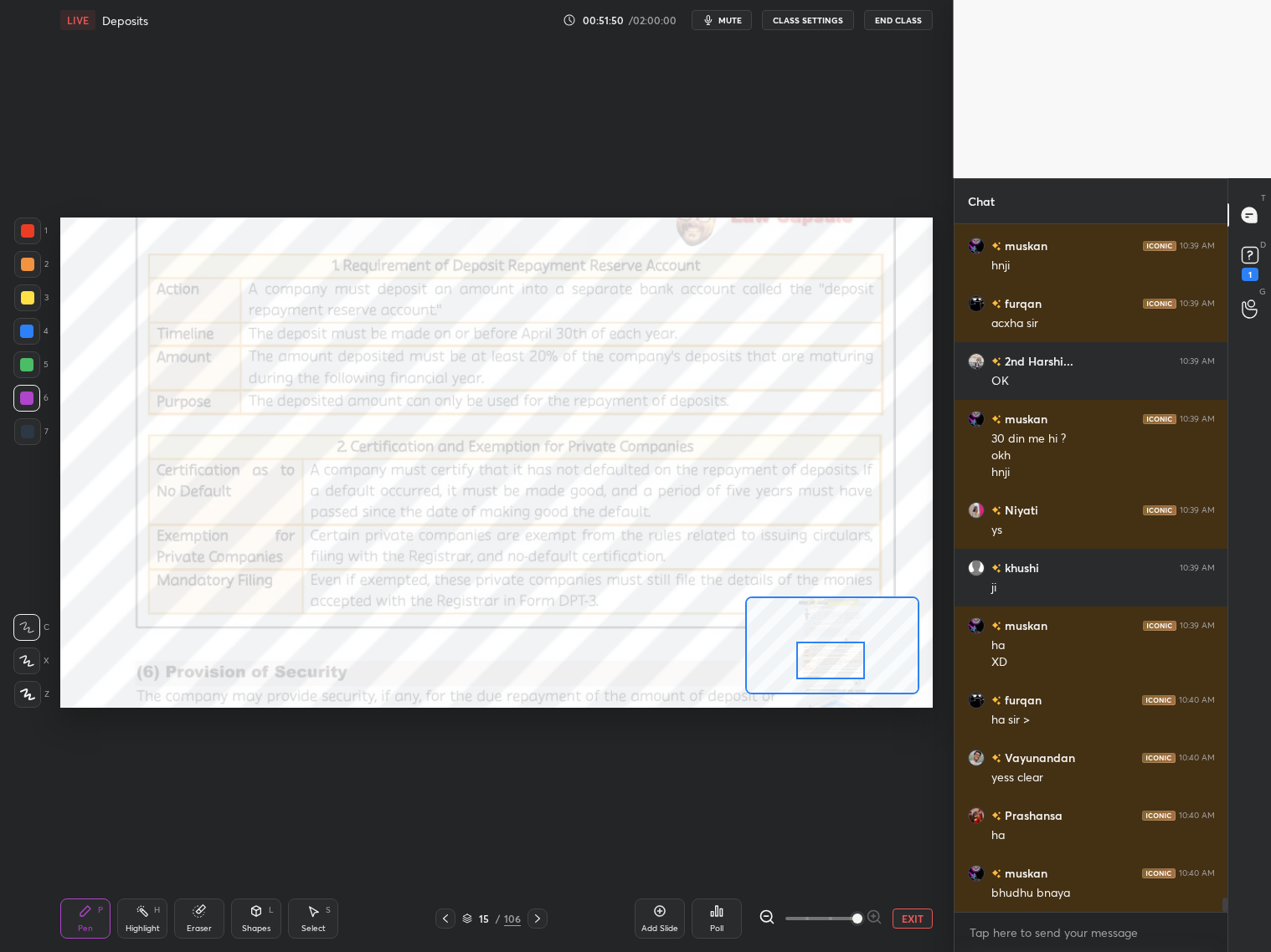
drag, startPoint x: 841, startPoint y: 654, endPoint x: 838, endPoint y: 668, distance: 14.3
click at [838, 672] on div at bounding box center [831, 660] width 69 height 37
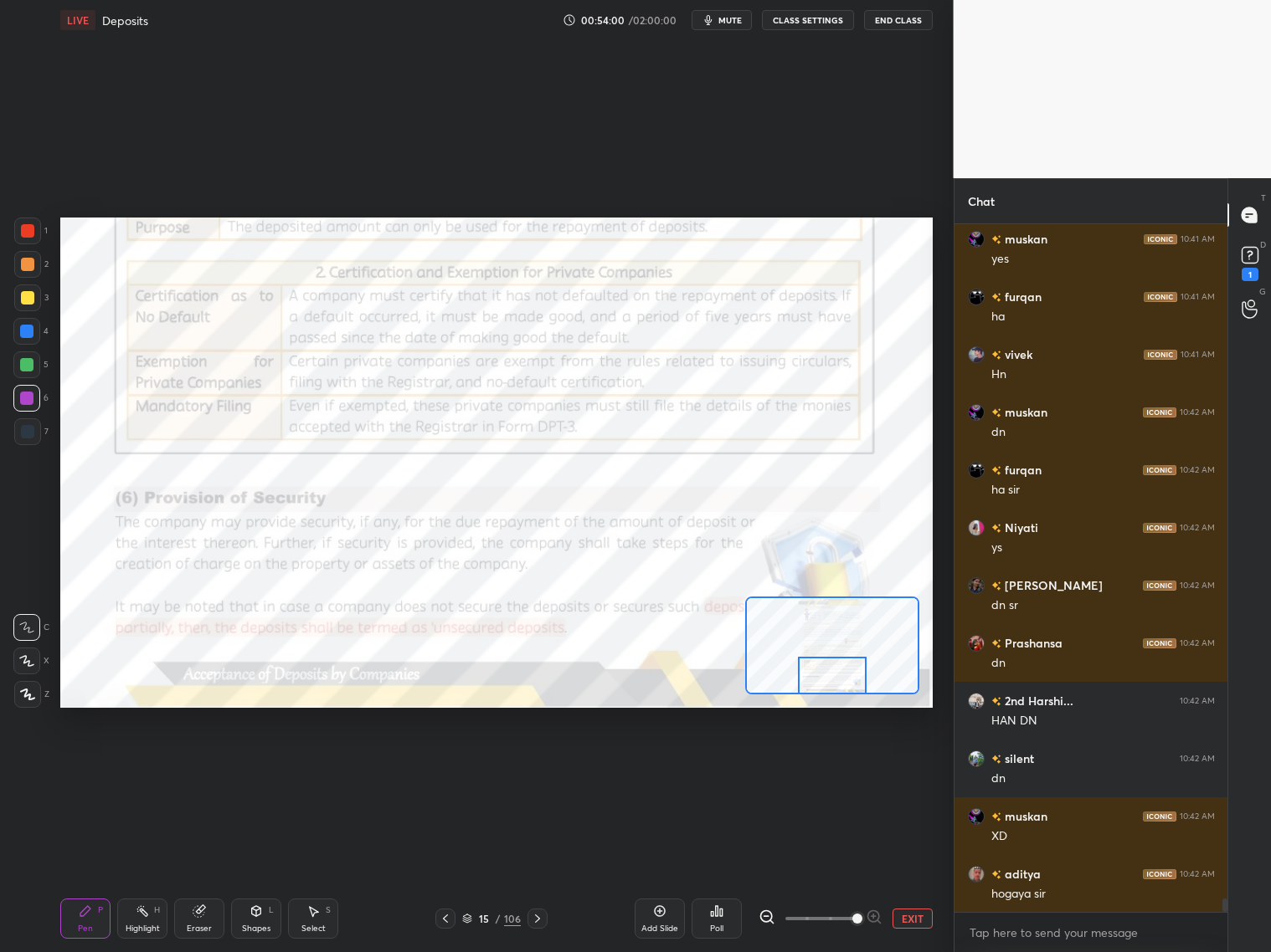
scroll to position [33988, 0]
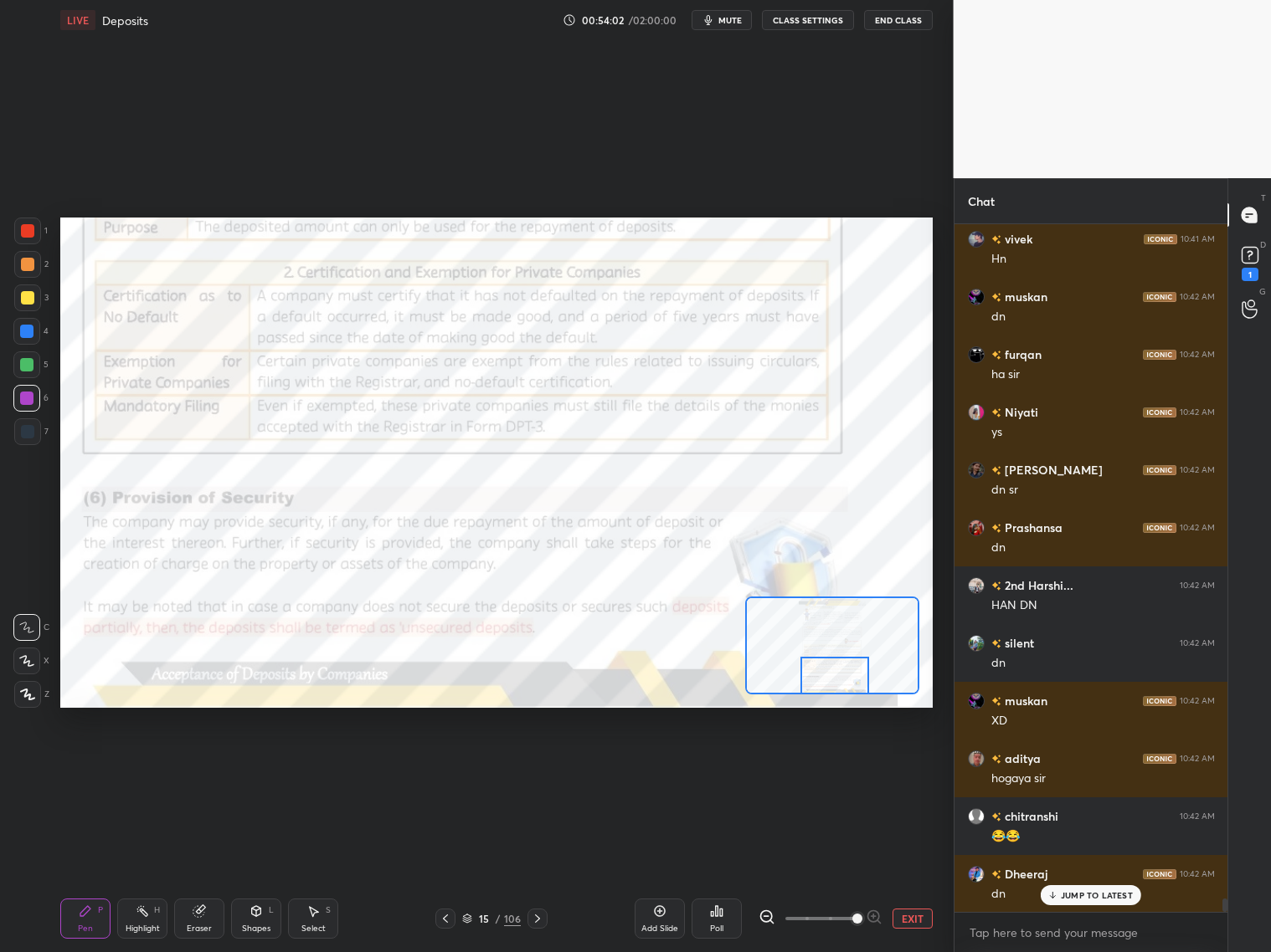
drag, startPoint x: 839, startPoint y: 673, endPoint x: 842, endPoint y: 685, distance: 12.4
click at [843, 689] on div at bounding box center [835, 675] width 69 height 37
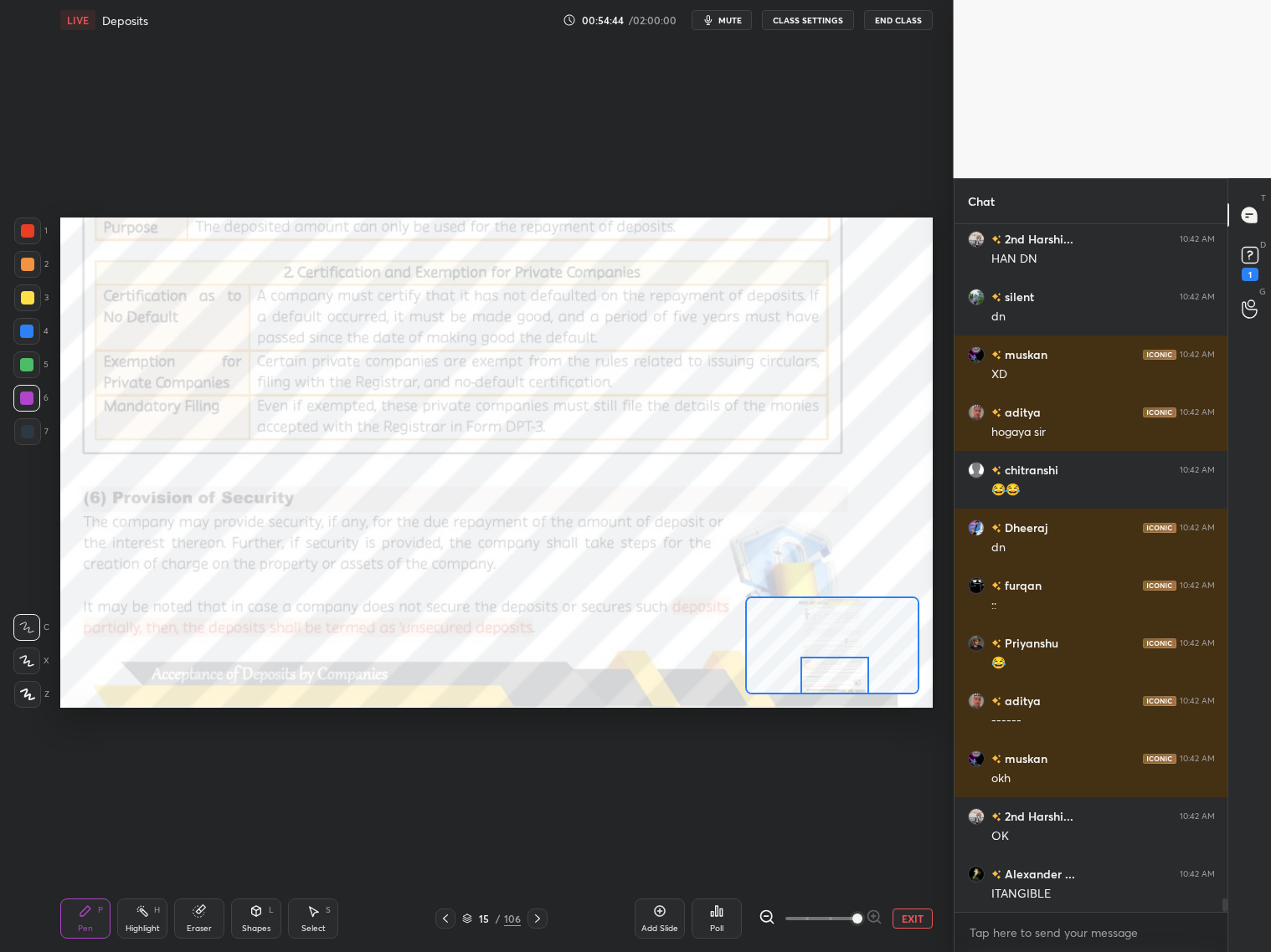
scroll to position [34449, 0]
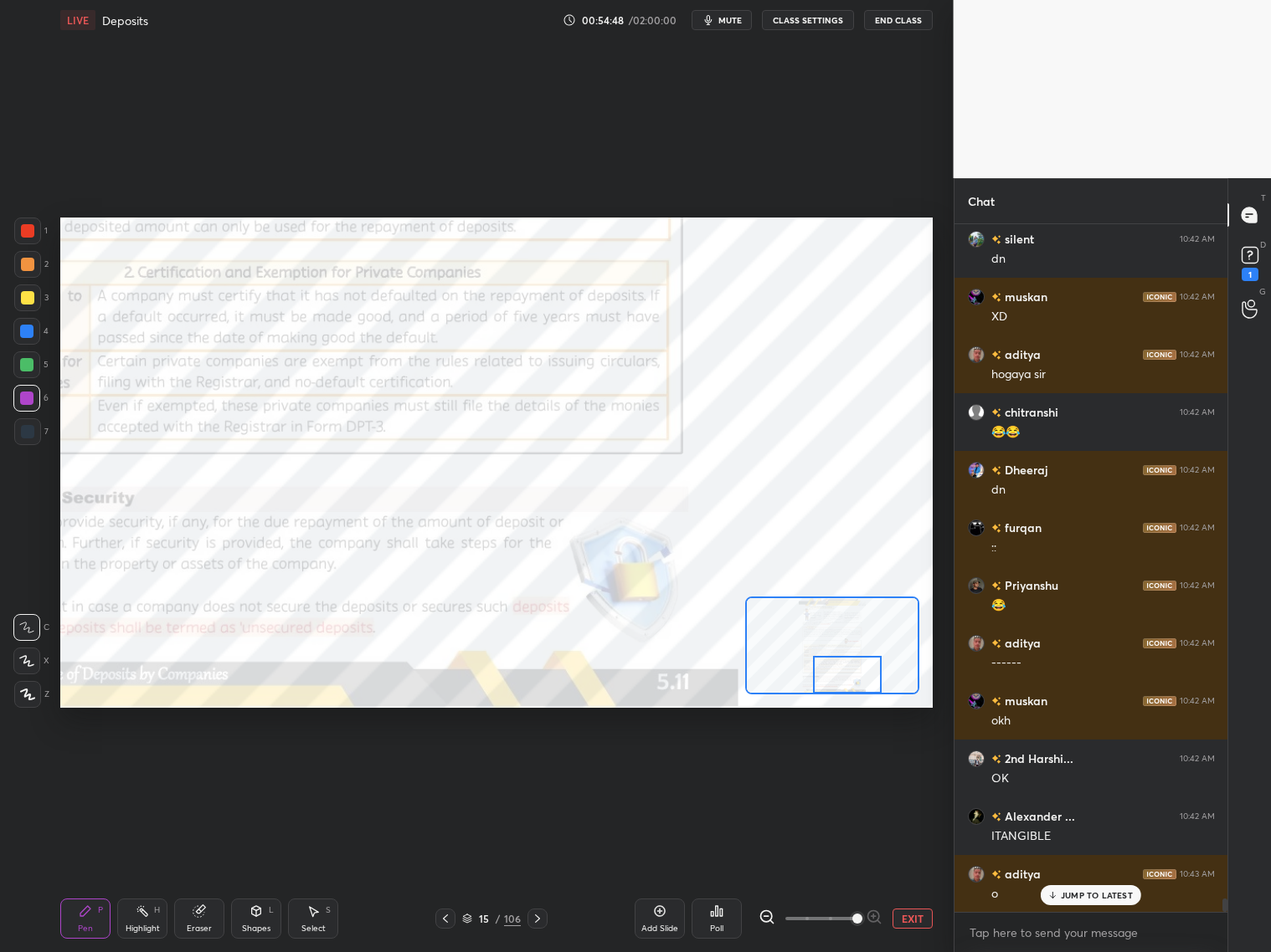
drag, startPoint x: 830, startPoint y: 662, endPoint x: 842, endPoint y: 663, distance: 12.0
click at [839, 663] on div at bounding box center [847, 675] width 69 height 37
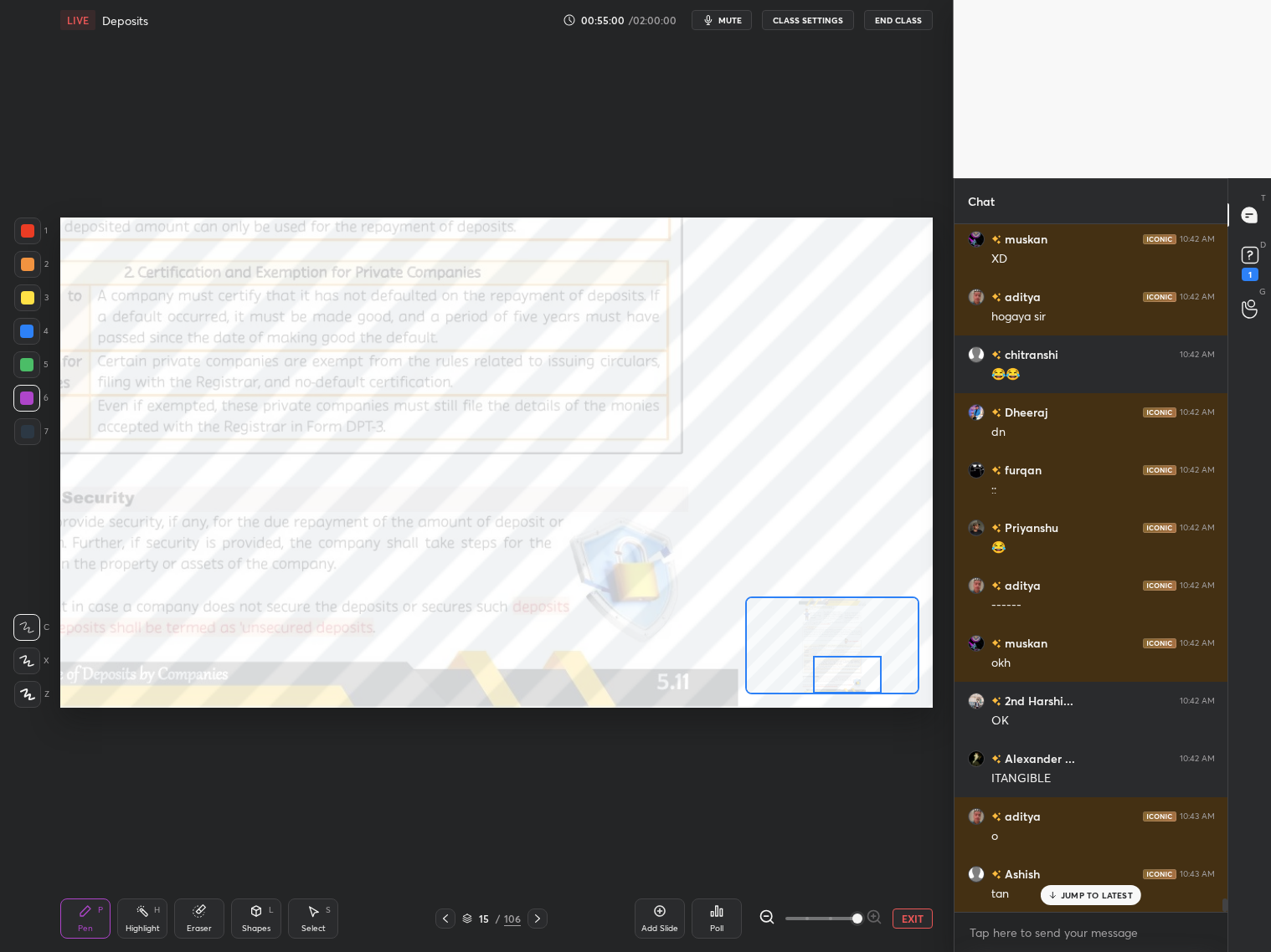
scroll to position [34566, 0]
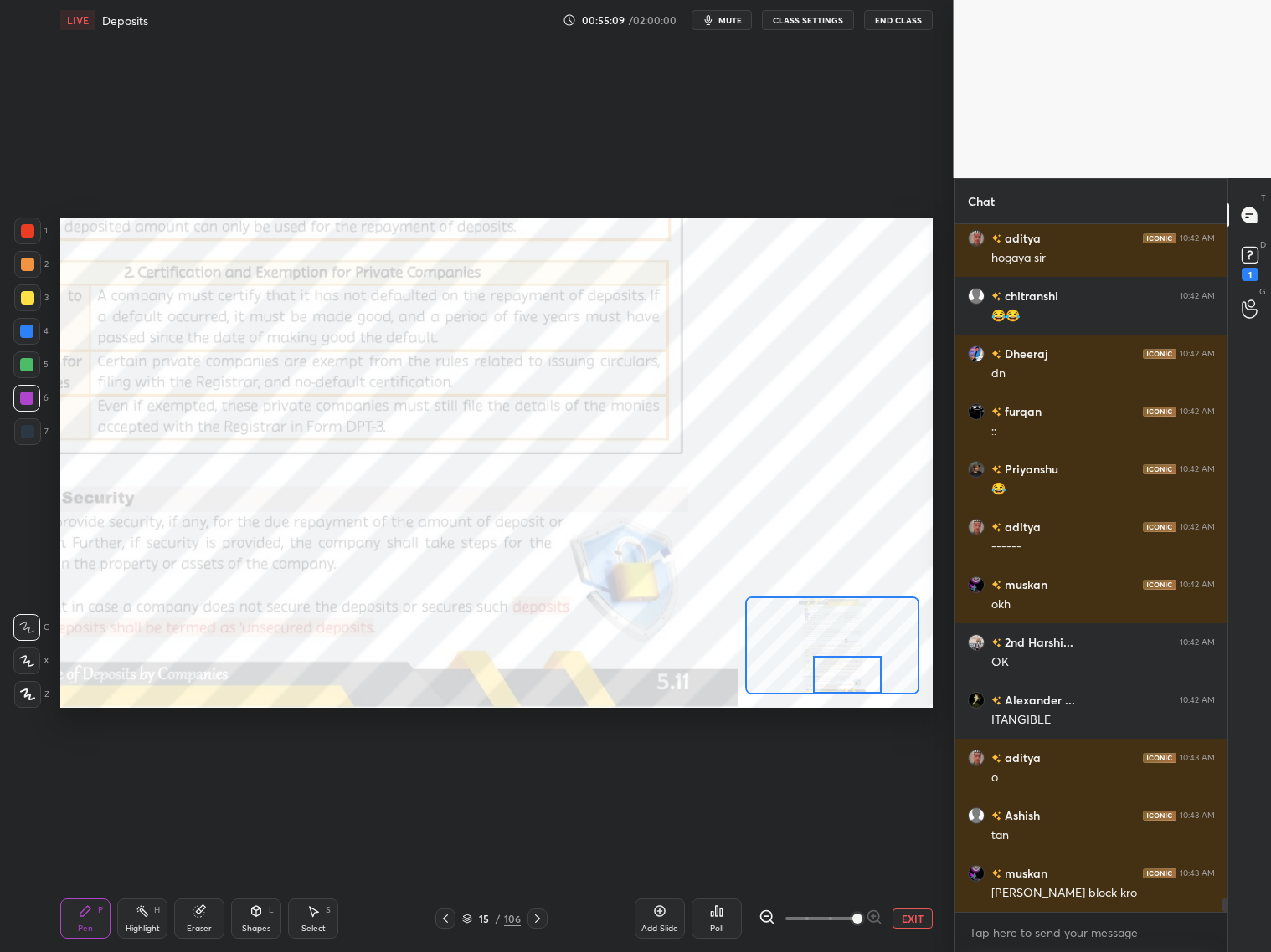
click at [906, 768] on button "EXIT" at bounding box center [912, 919] width 40 height 20
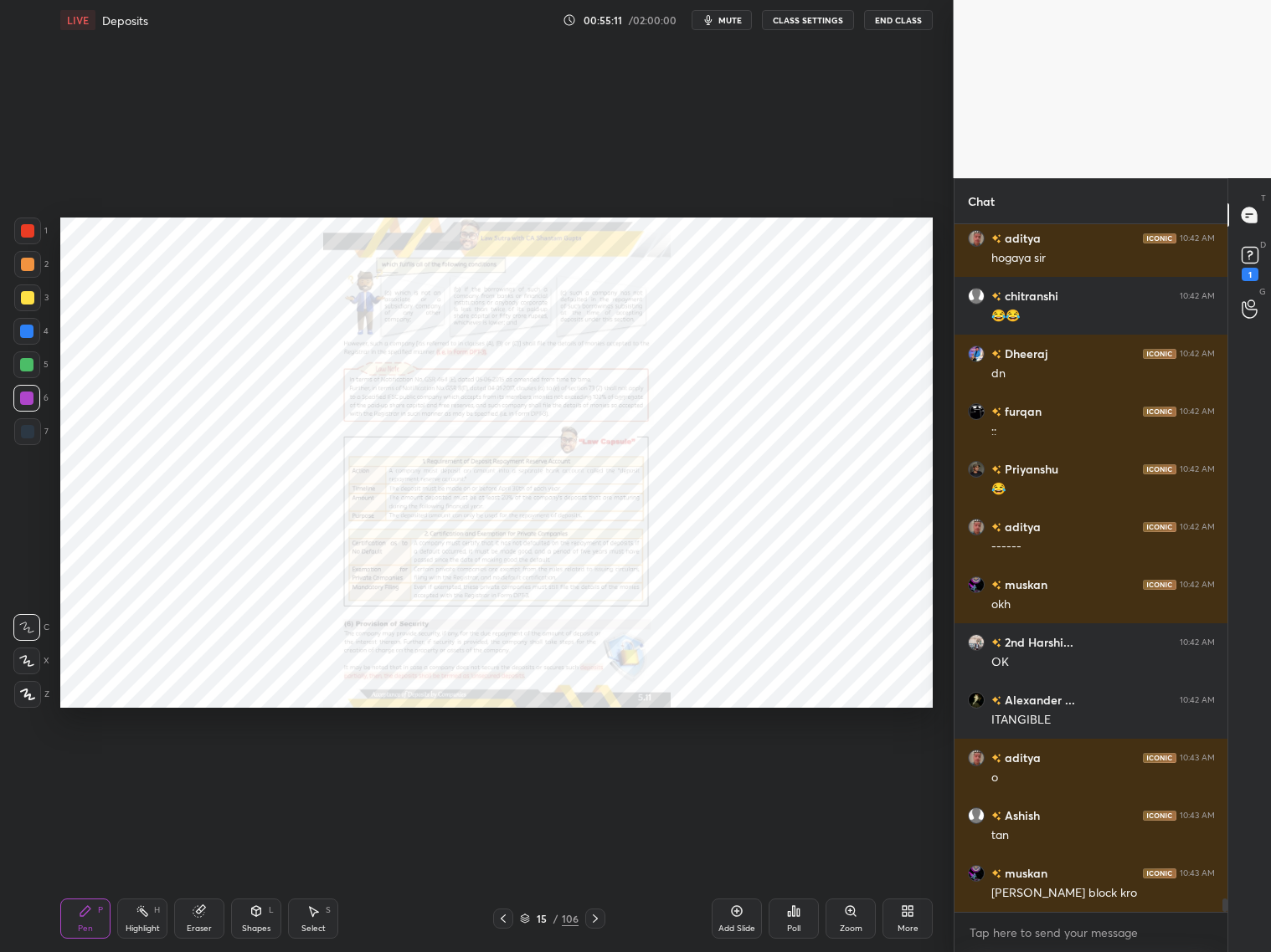
click at [800, 768] on div "Poll" at bounding box center [793, 919] width 50 height 40
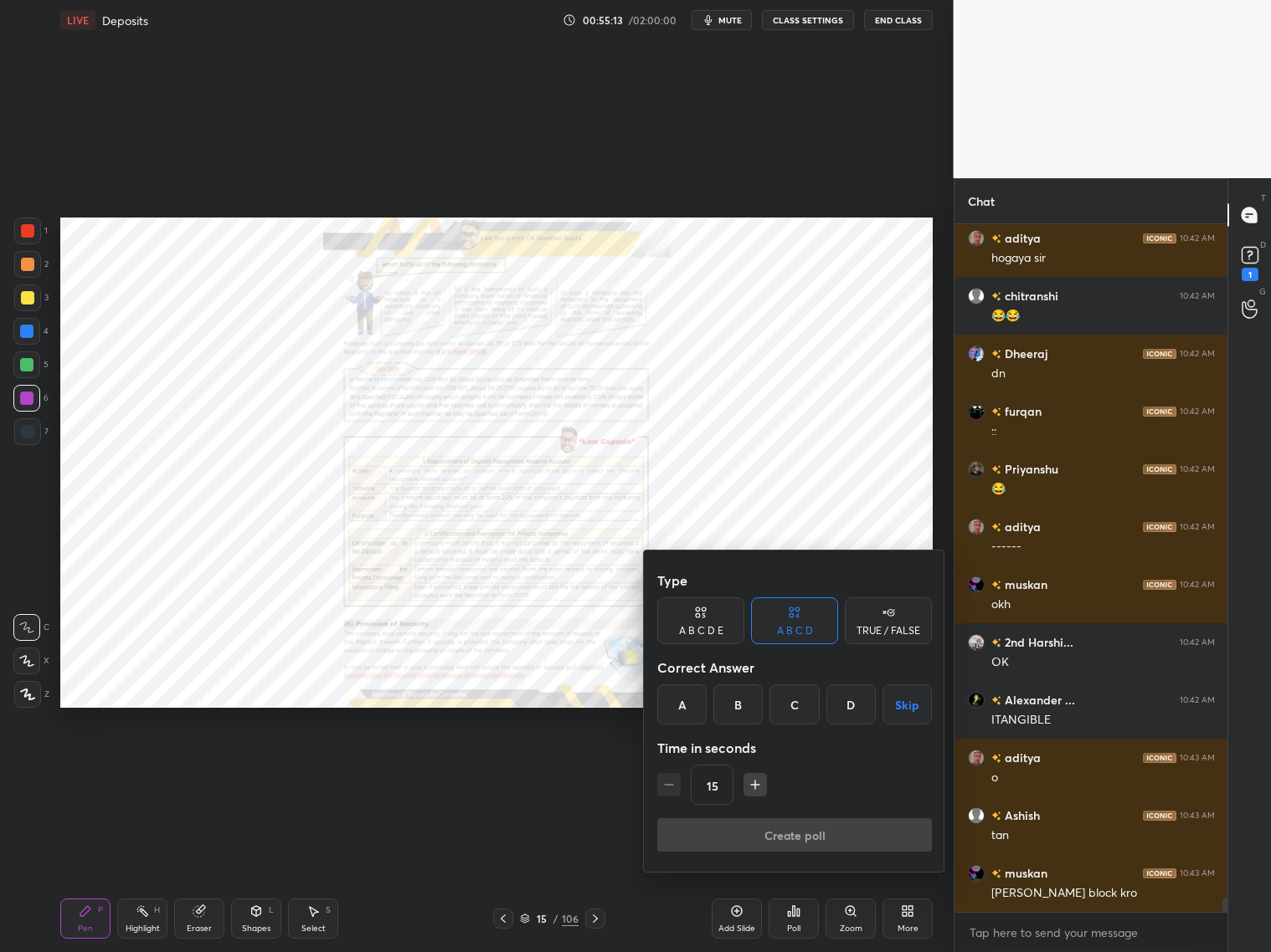
click at [608, 768] on div at bounding box center [636, 476] width 1271 height 952
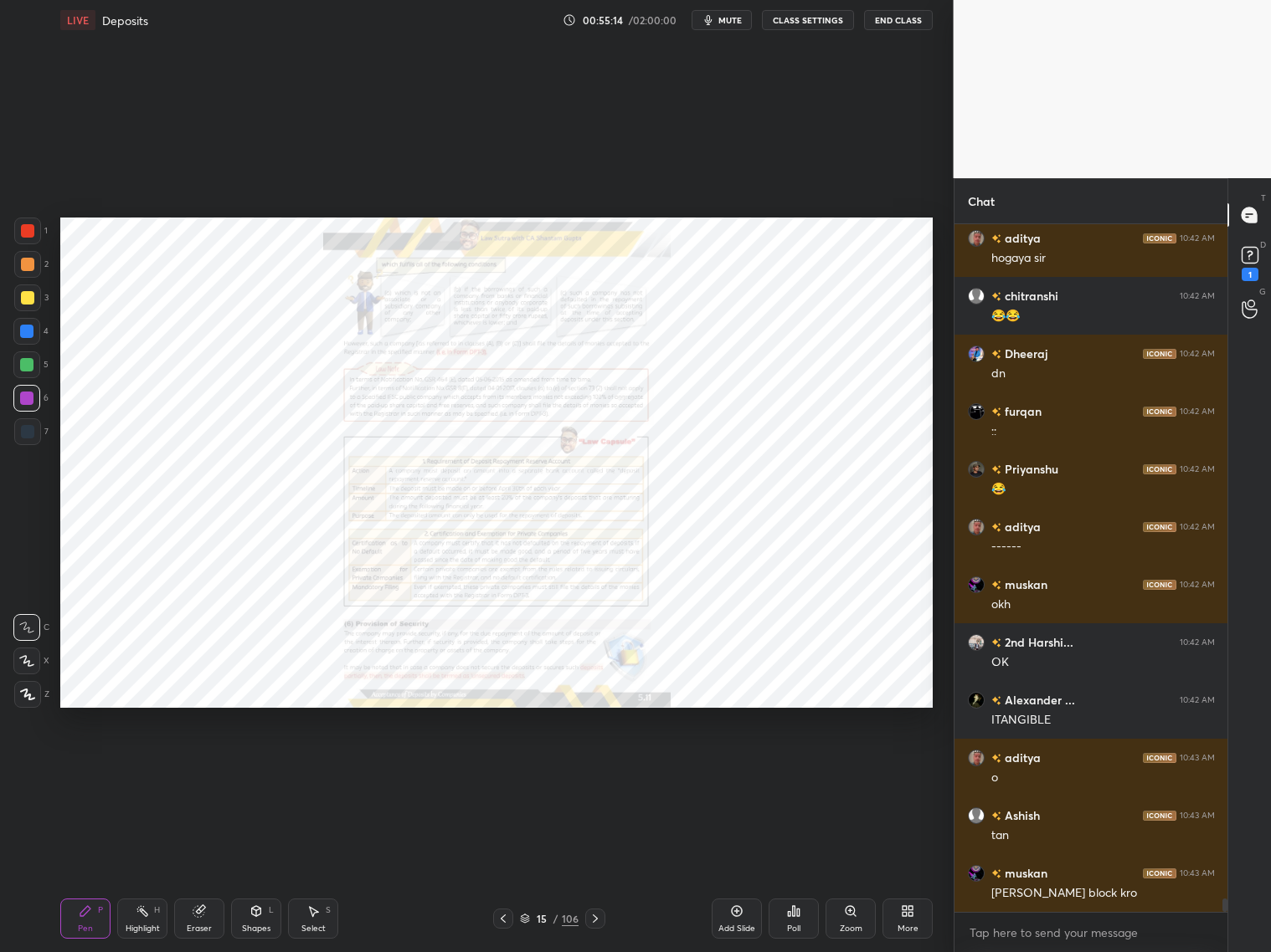
click at [798, 768] on div "Poll" at bounding box center [793, 919] width 50 height 40
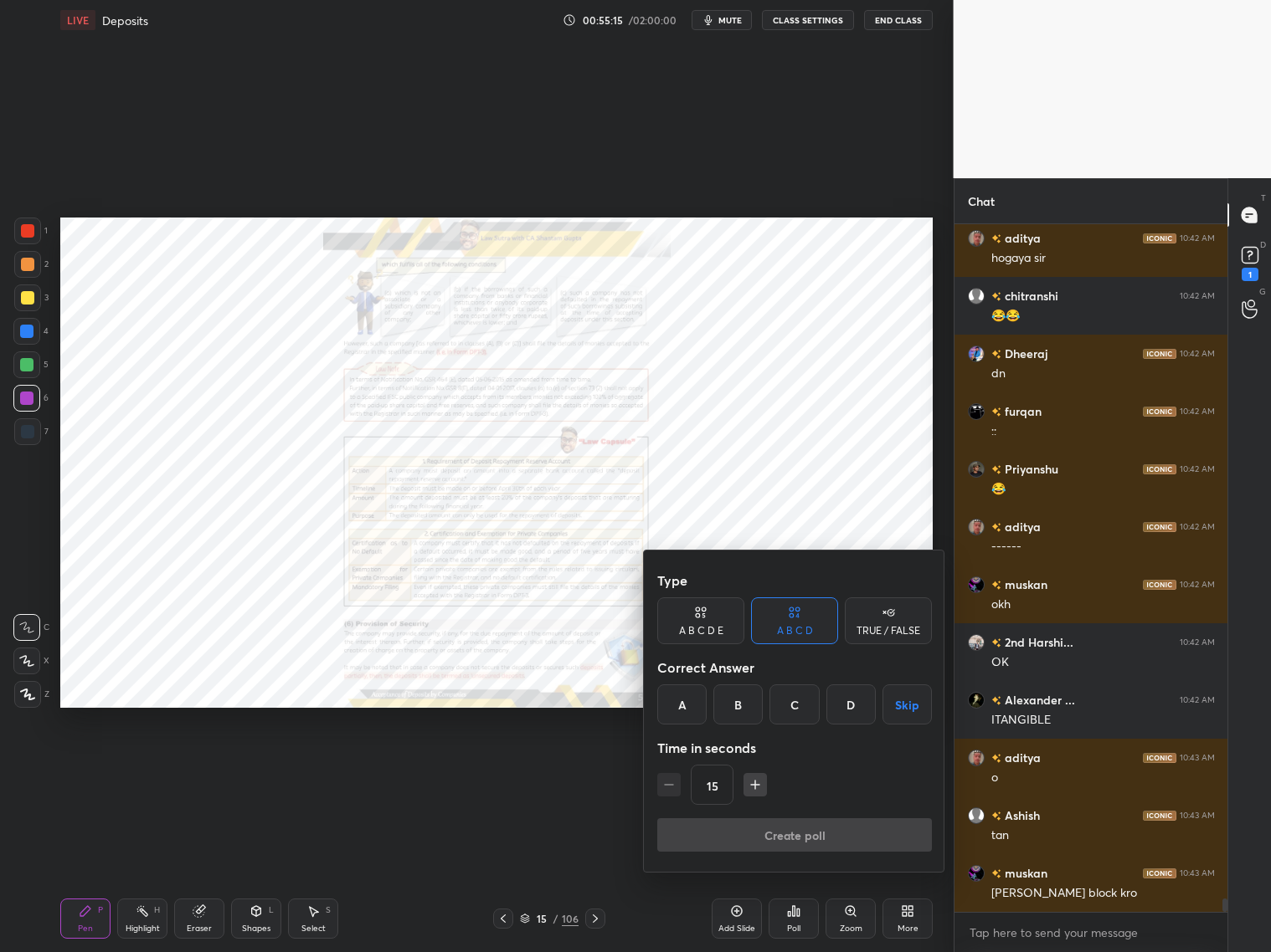
scroll to position [34622, 0]
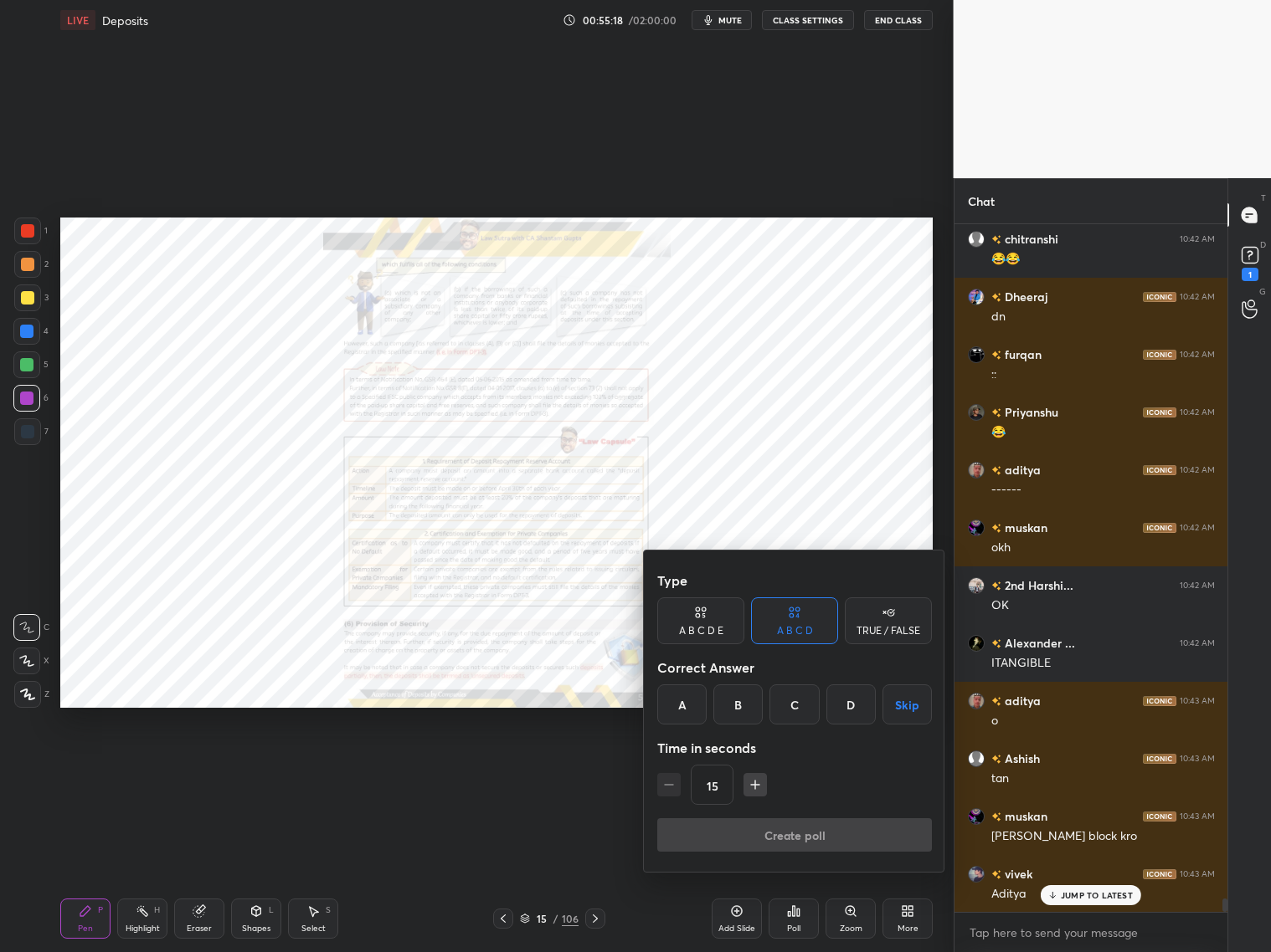
drag, startPoint x: 692, startPoint y: 715, endPoint x: 692, endPoint y: 705, distance: 10.0
click at [693, 714] on div "A" at bounding box center [682, 705] width 50 height 40
click at [691, 710] on div "A" at bounding box center [682, 705] width 50 height 40
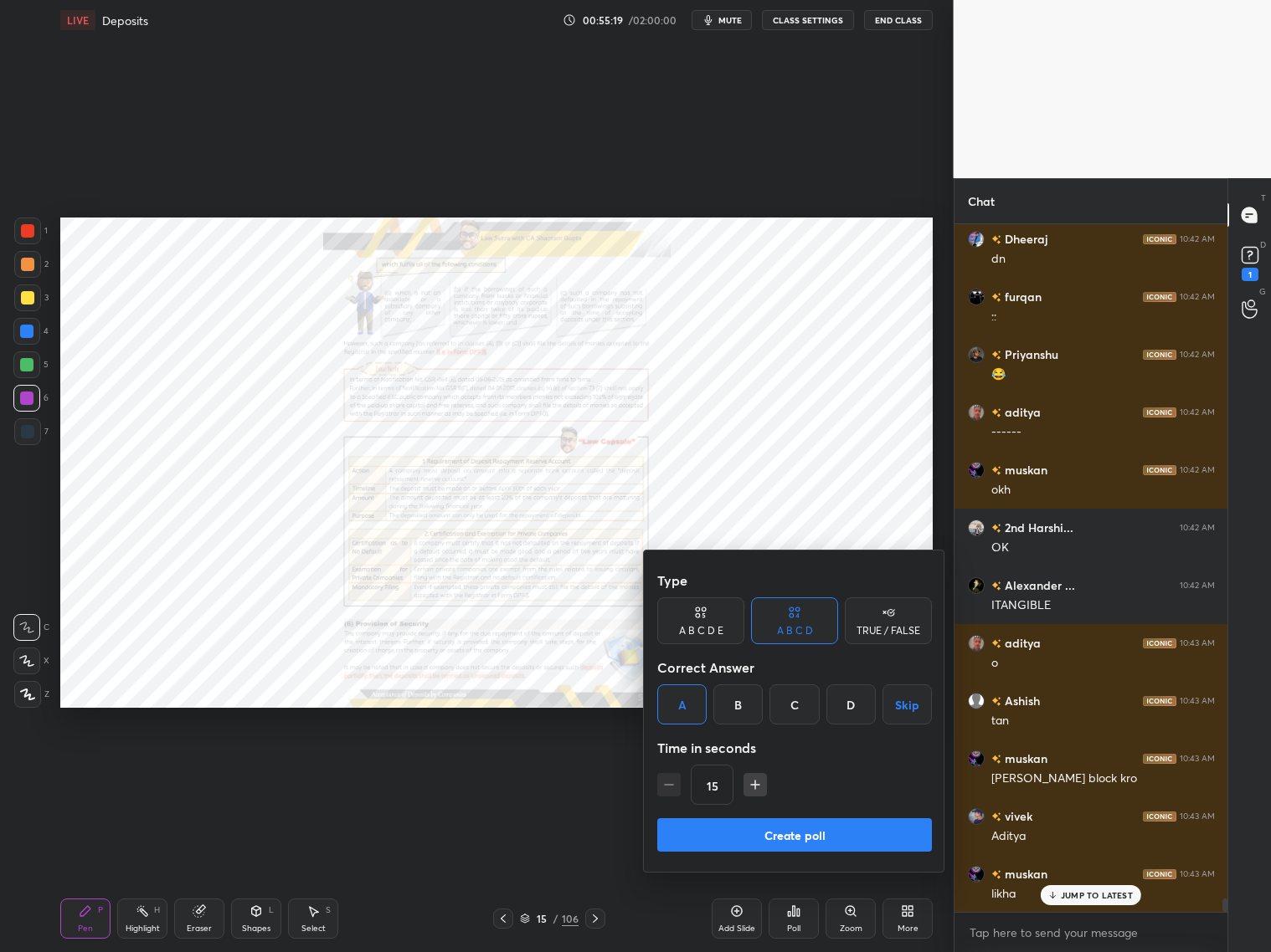
click at [799, 768] on button "Create poll" at bounding box center [794, 835] width 275 height 33
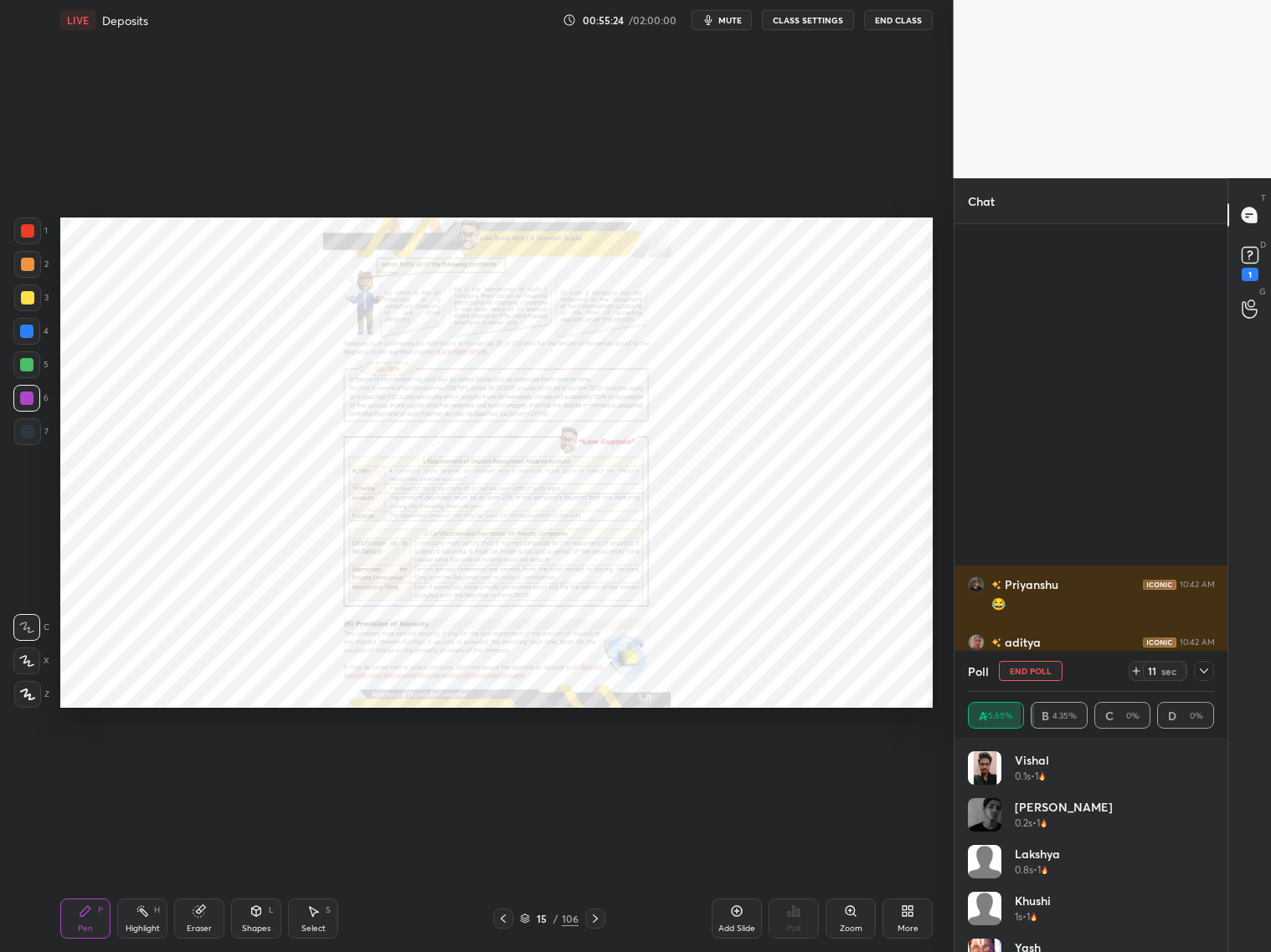
scroll to position [34942, 0]
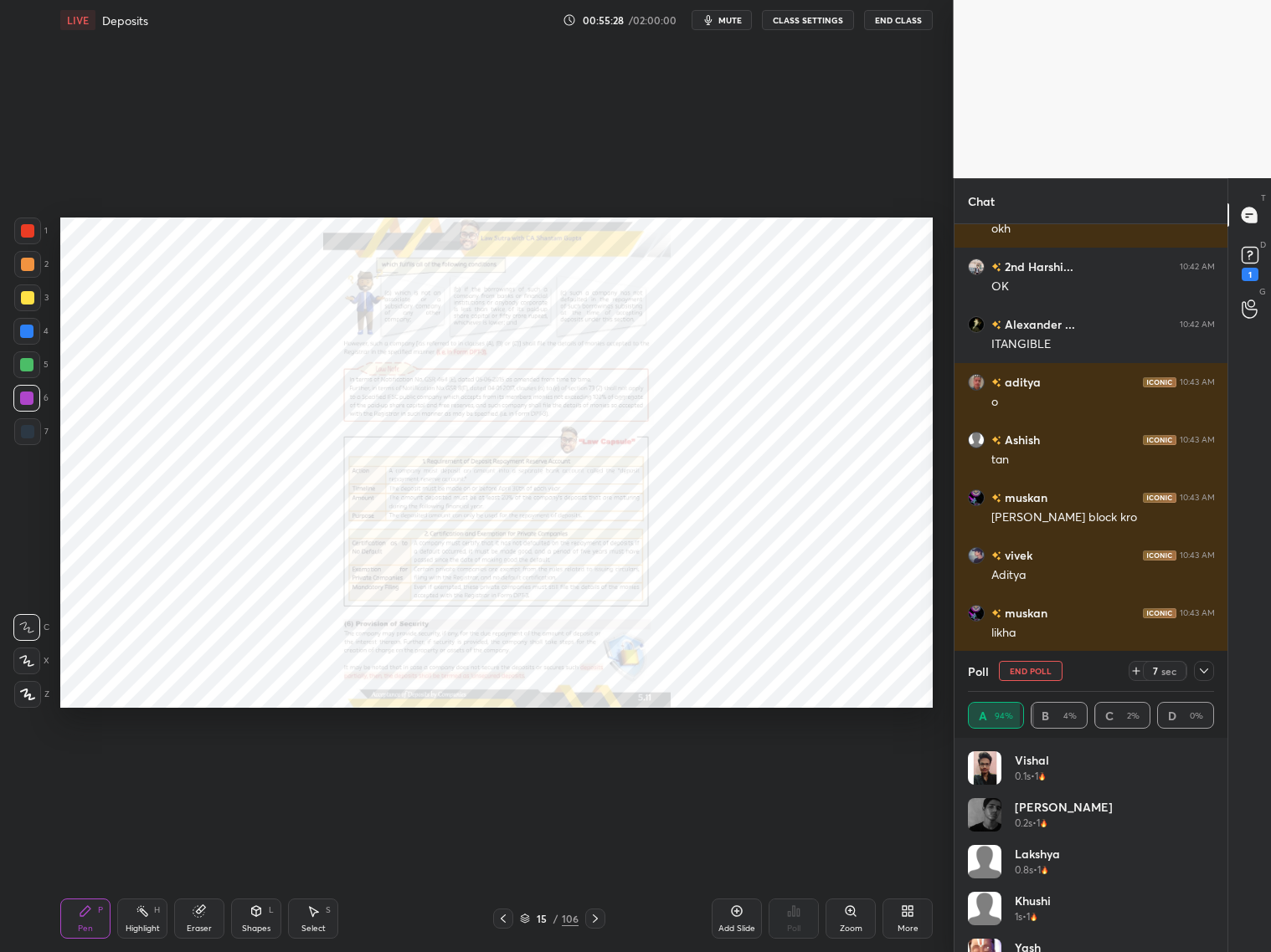
click at [1086, 667] on icon at bounding box center [1204, 672] width 13 height 13
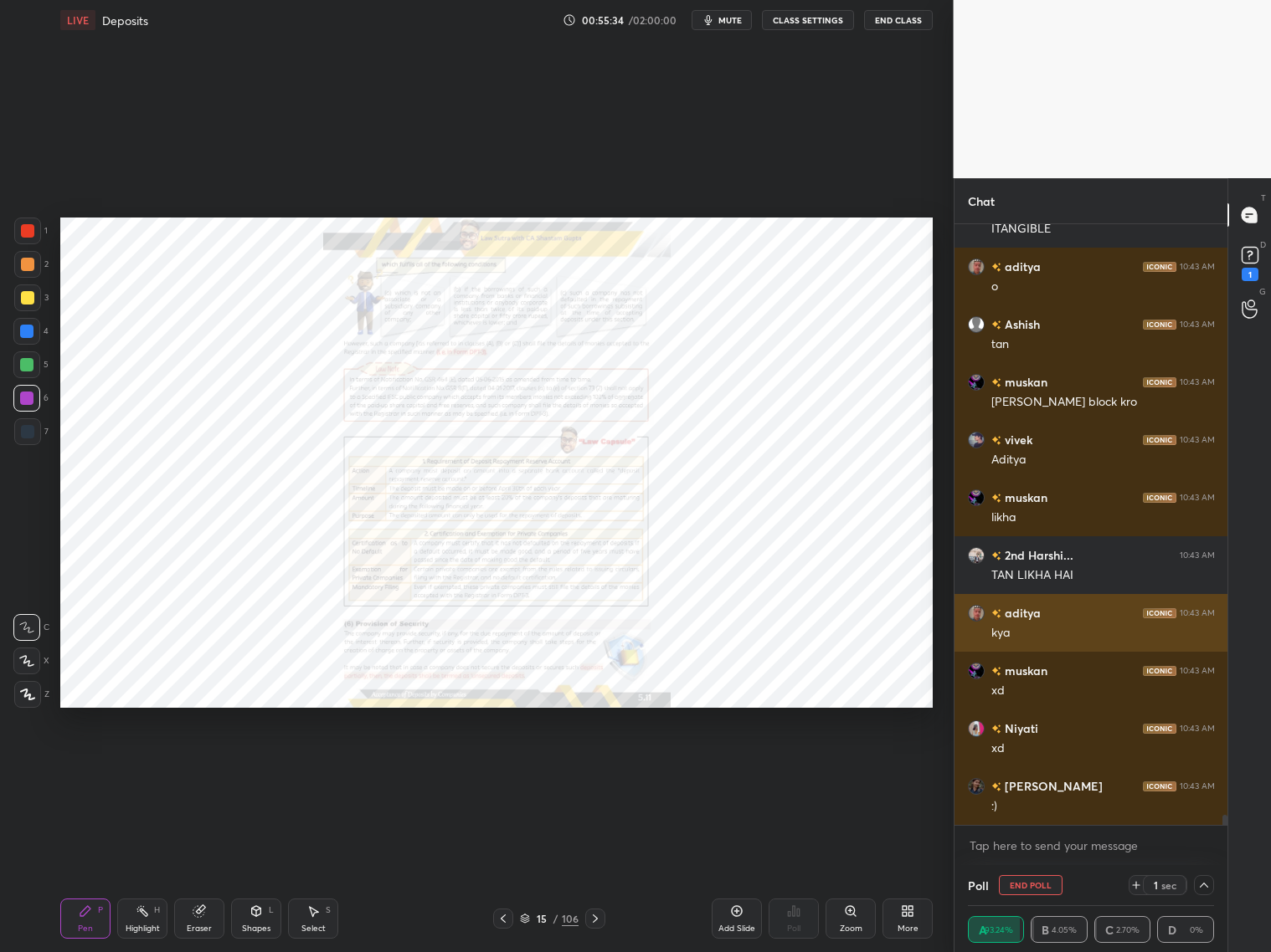
scroll to position [35115, 0]
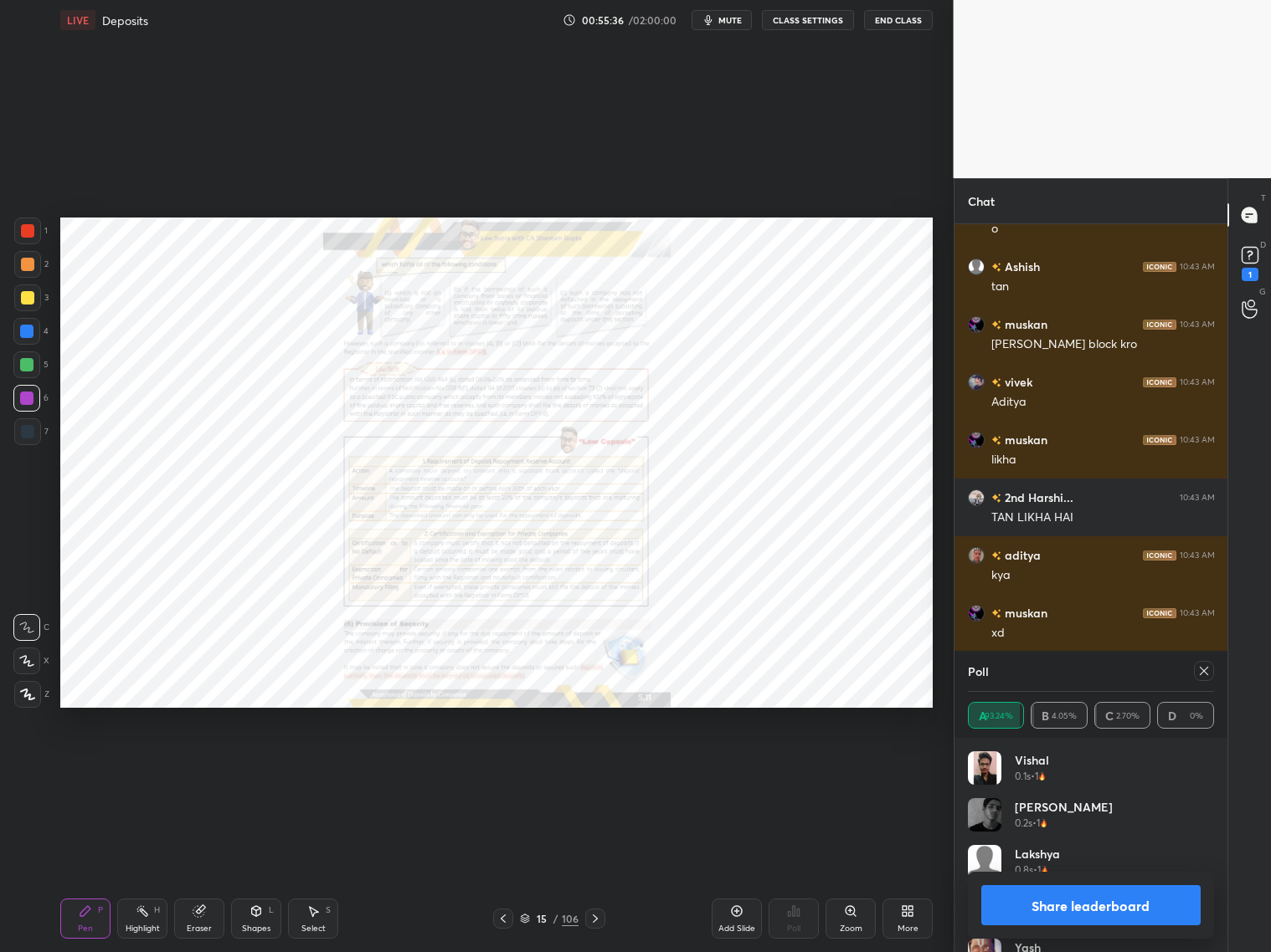
click at [1086, 663] on div at bounding box center [1203, 671] width 20 height 20
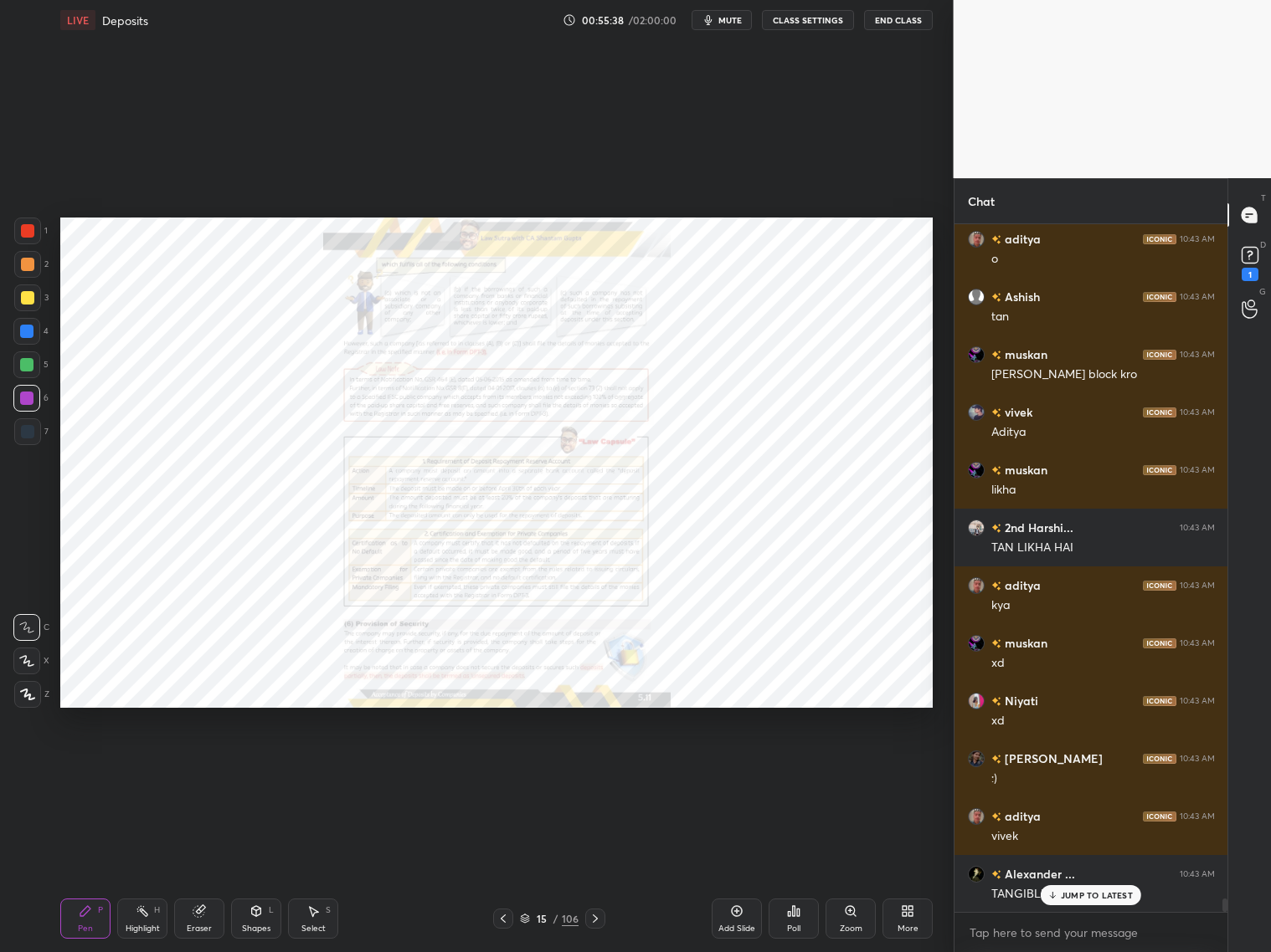
click at [896, 768] on div "More" at bounding box center [907, 919] width 50 height 40
click at [808, 768] on icon at bounding box center [813, 830] width 13 height 13
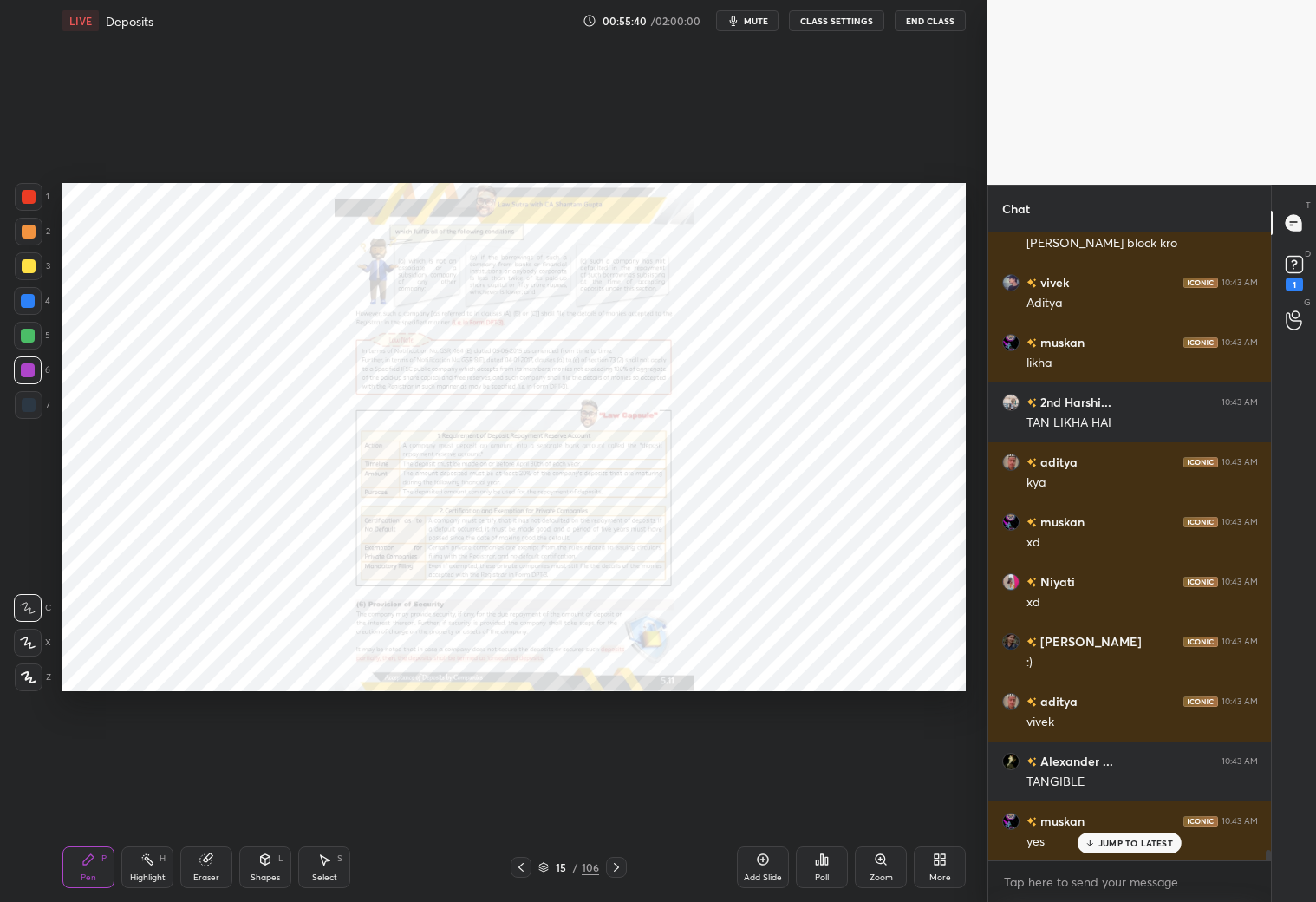
click at [935, 796] on icon at bounding box center [939, 859] width 14 height 14
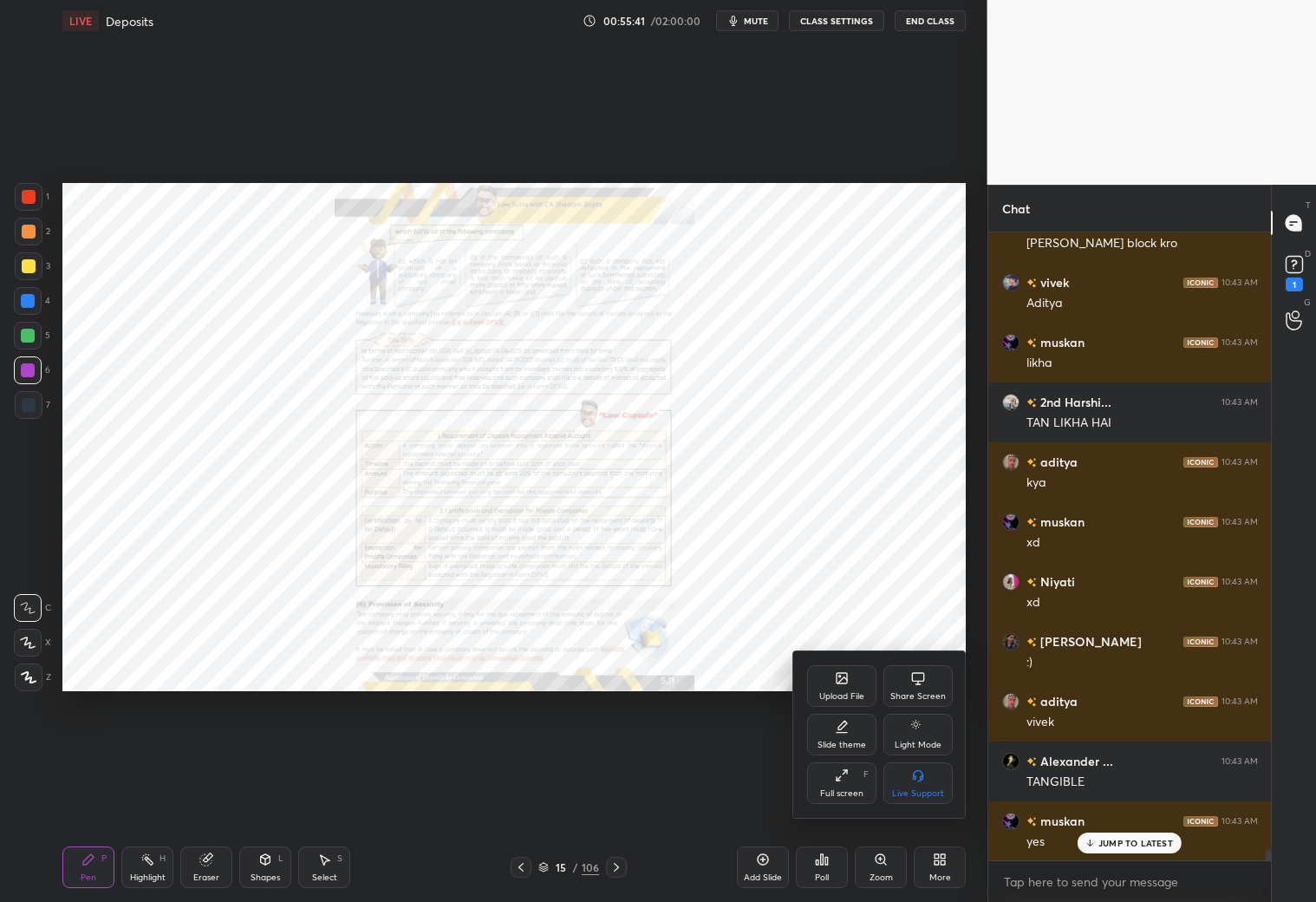
click at [838, 772] on icon at bounding box center [841, 775] width 14 height 14
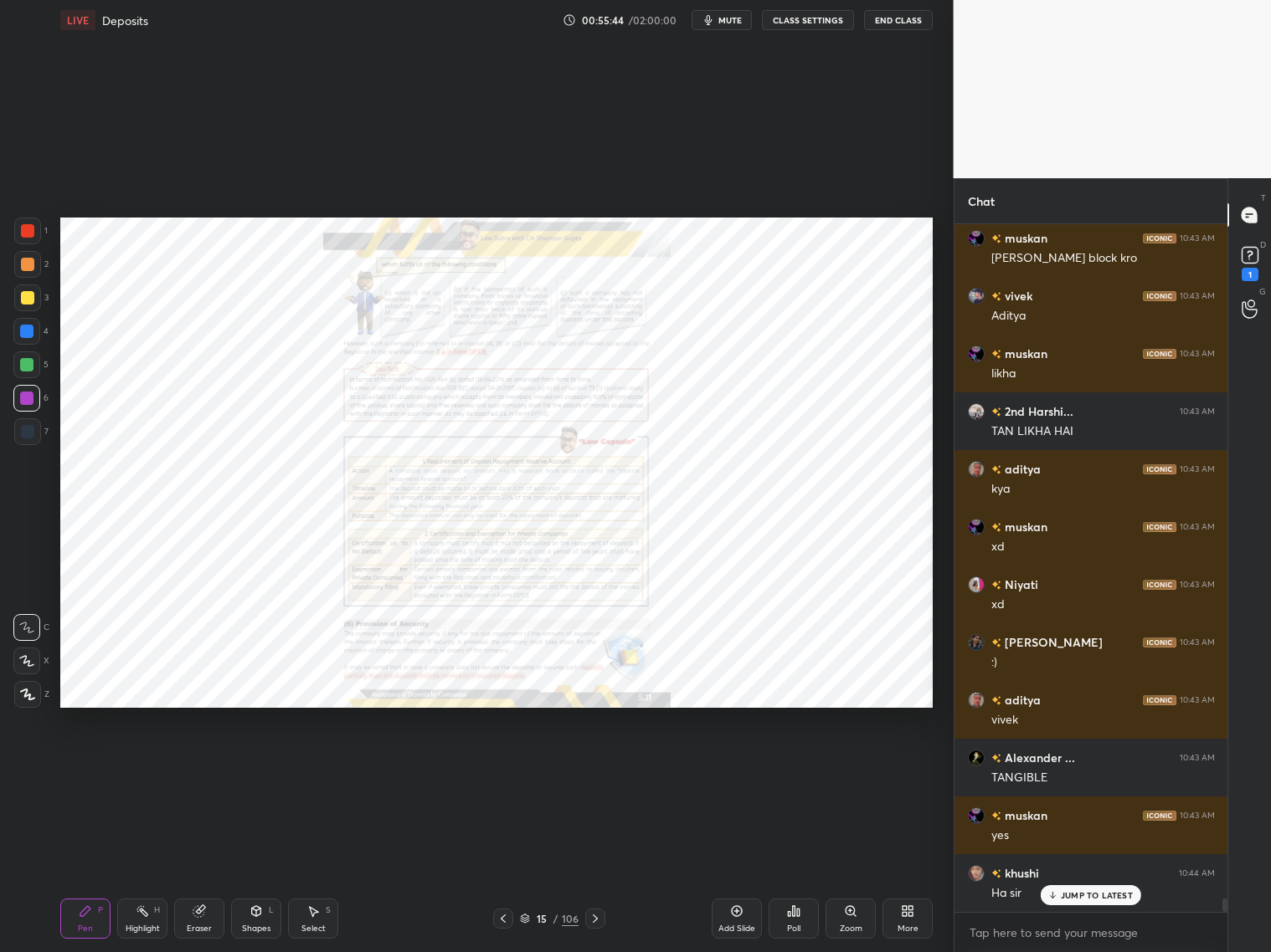
click at [850, 768] on div "Zoom" at bounding box center [850, 919] width 50 height 40
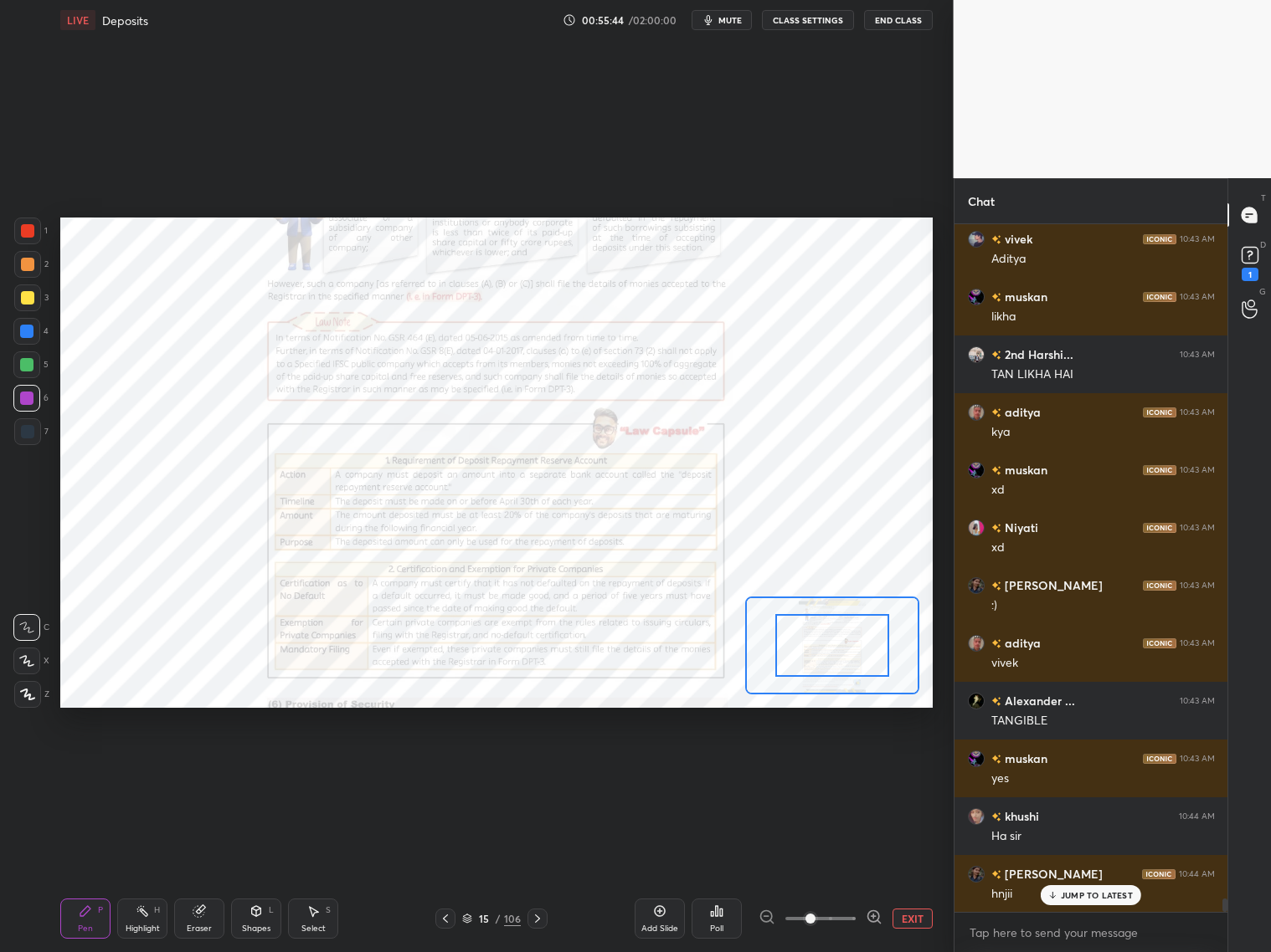
click at [852, 768] on span at bounding box center [820, 919] width 70 height 25
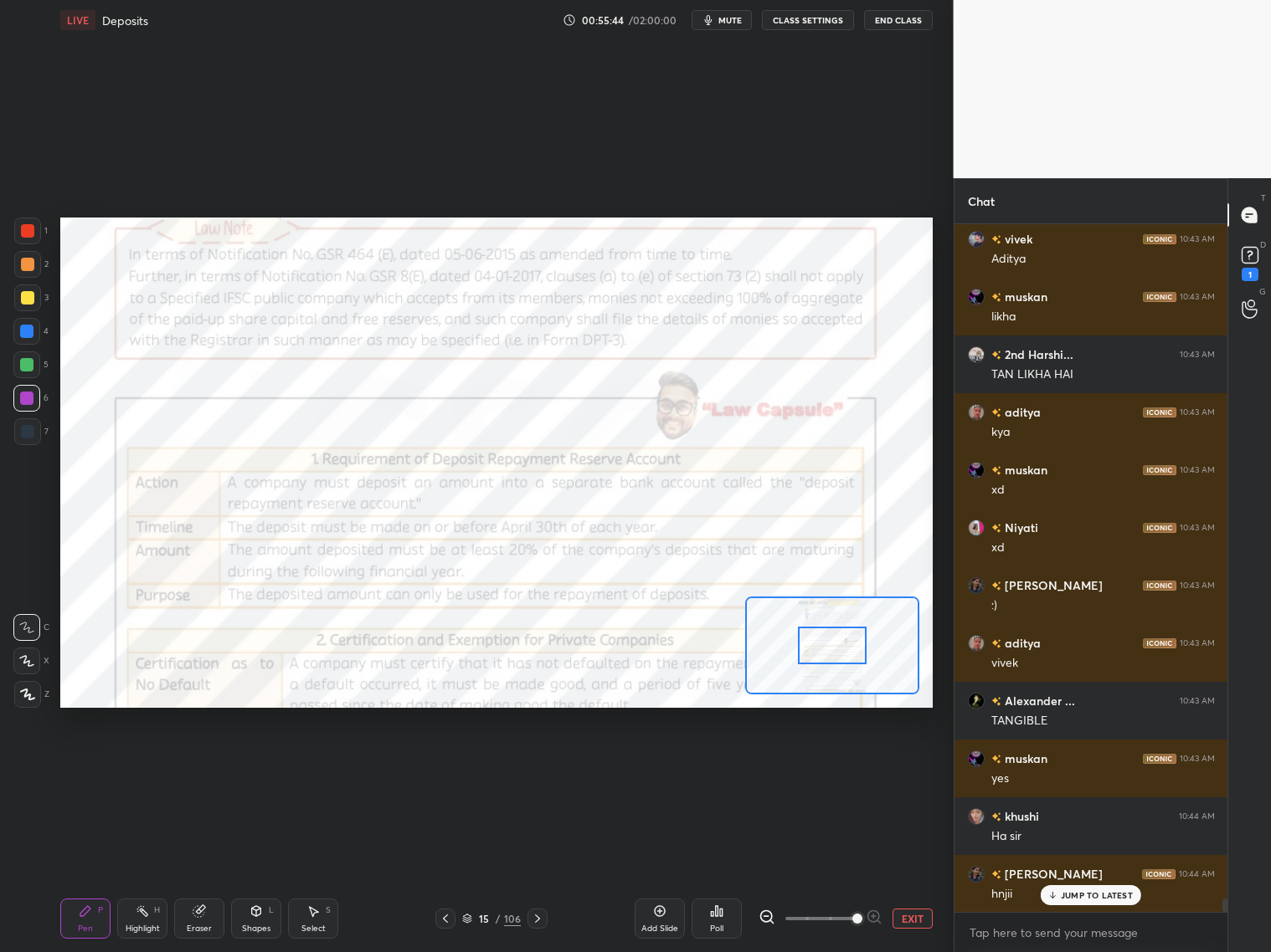
click at [852, 768] on span at bounding box center [857, 919] width 10 height 10
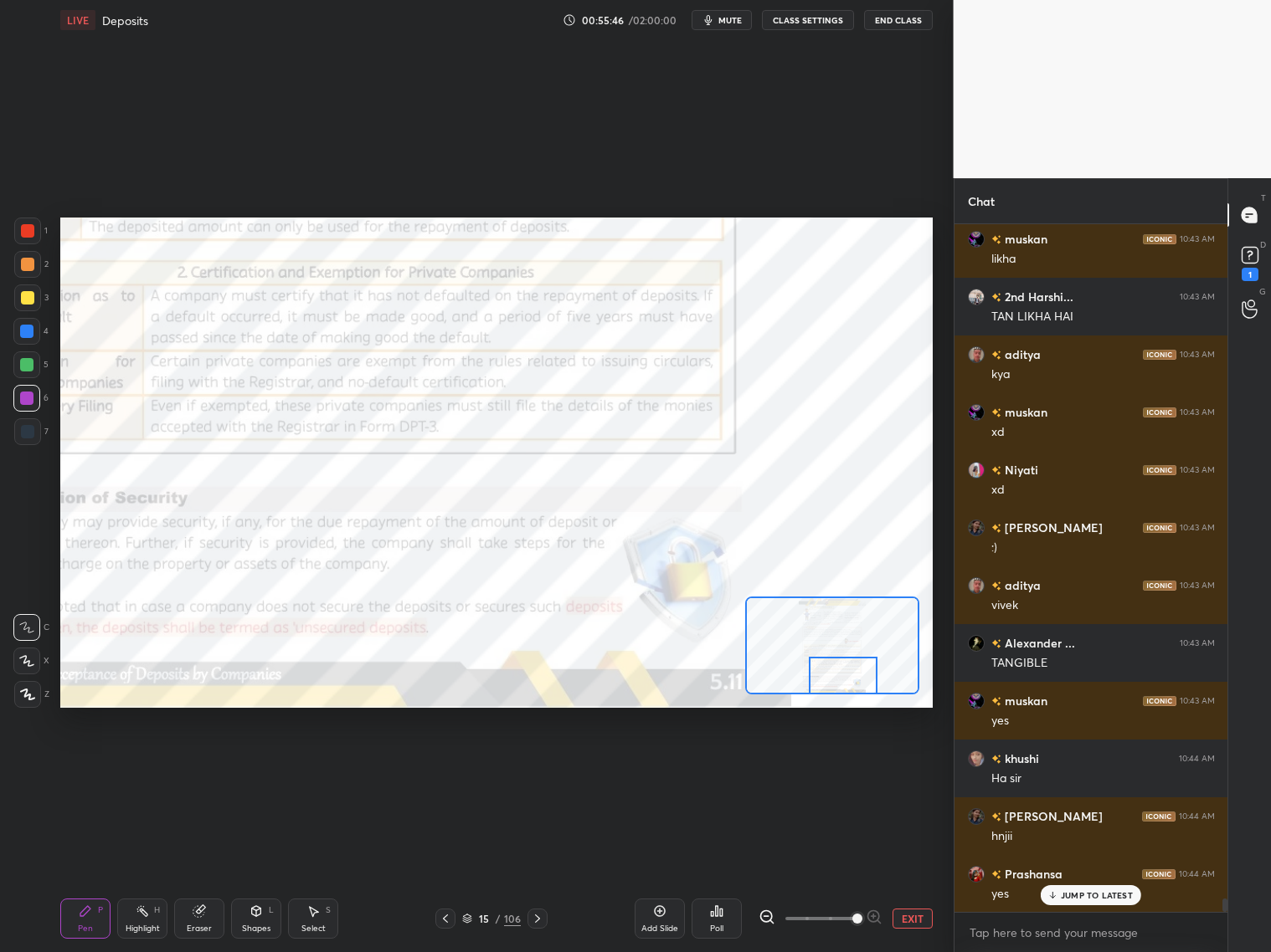
drag, startPoint x: 840, startPoint y: 648, endPoint x: 846, endPoint y: 668, distance: 20.9
click at [851, 679] on div at bounding box center [843, 675] width 69 height 37
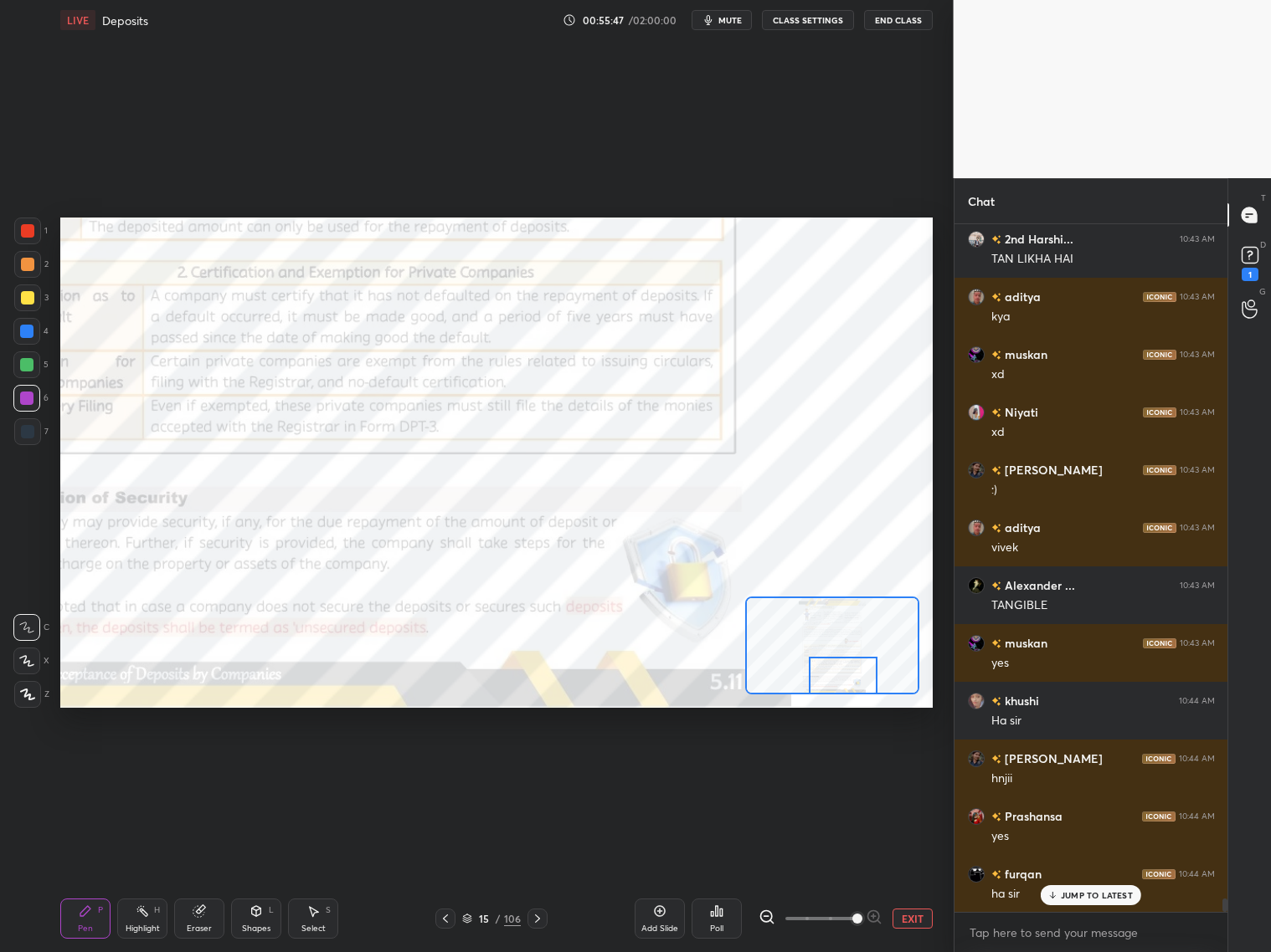
click at [26, 231] on div at bounding box center [28, 231] width 13 height 13
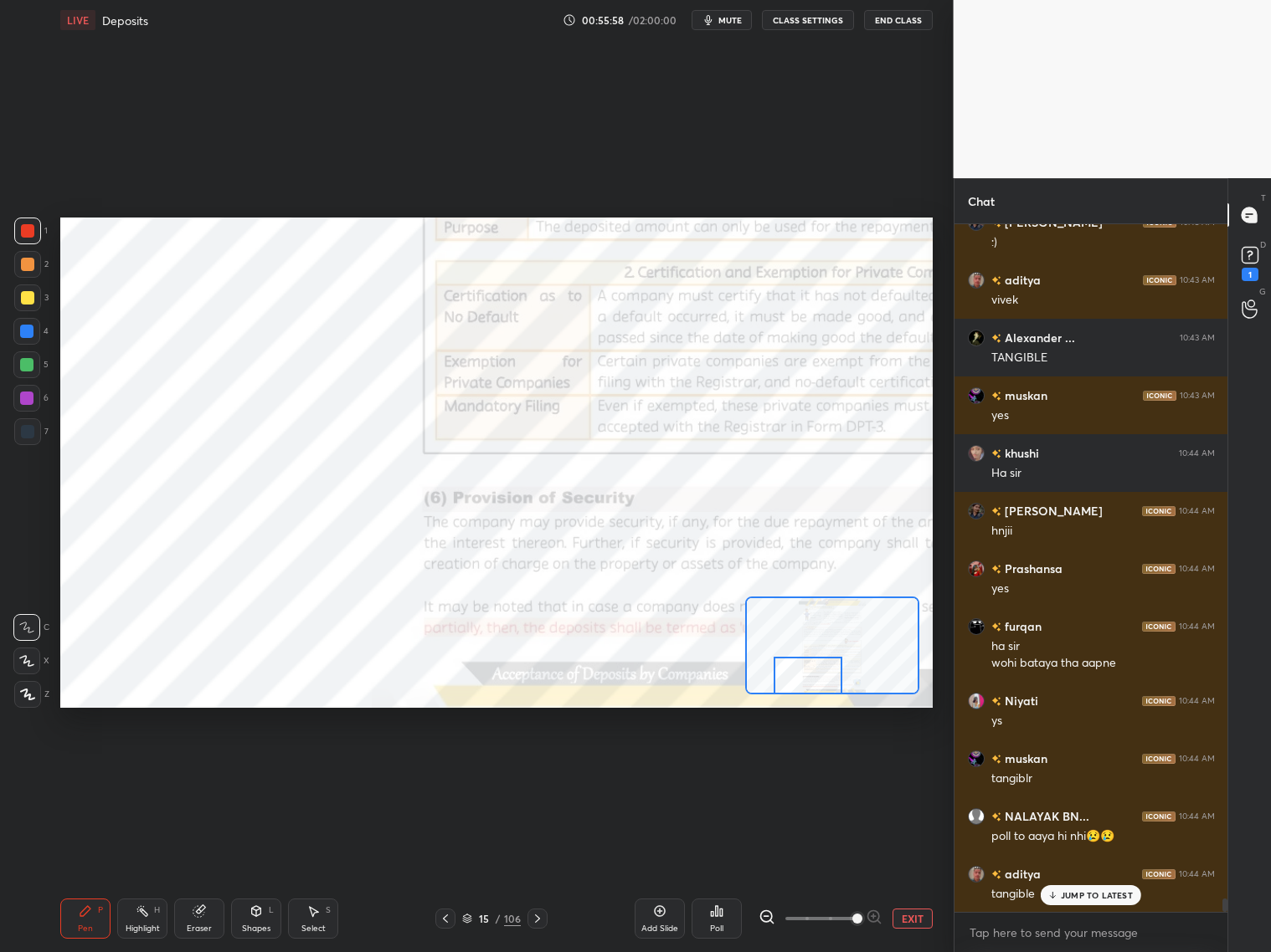
drag, startPoint x: 844, startPoint y: 675, endPoint x: 812, endPoint y: 683, distance: 33.0
click at [814, 681] on div at bounding box center [808, 675] width 69 height 37
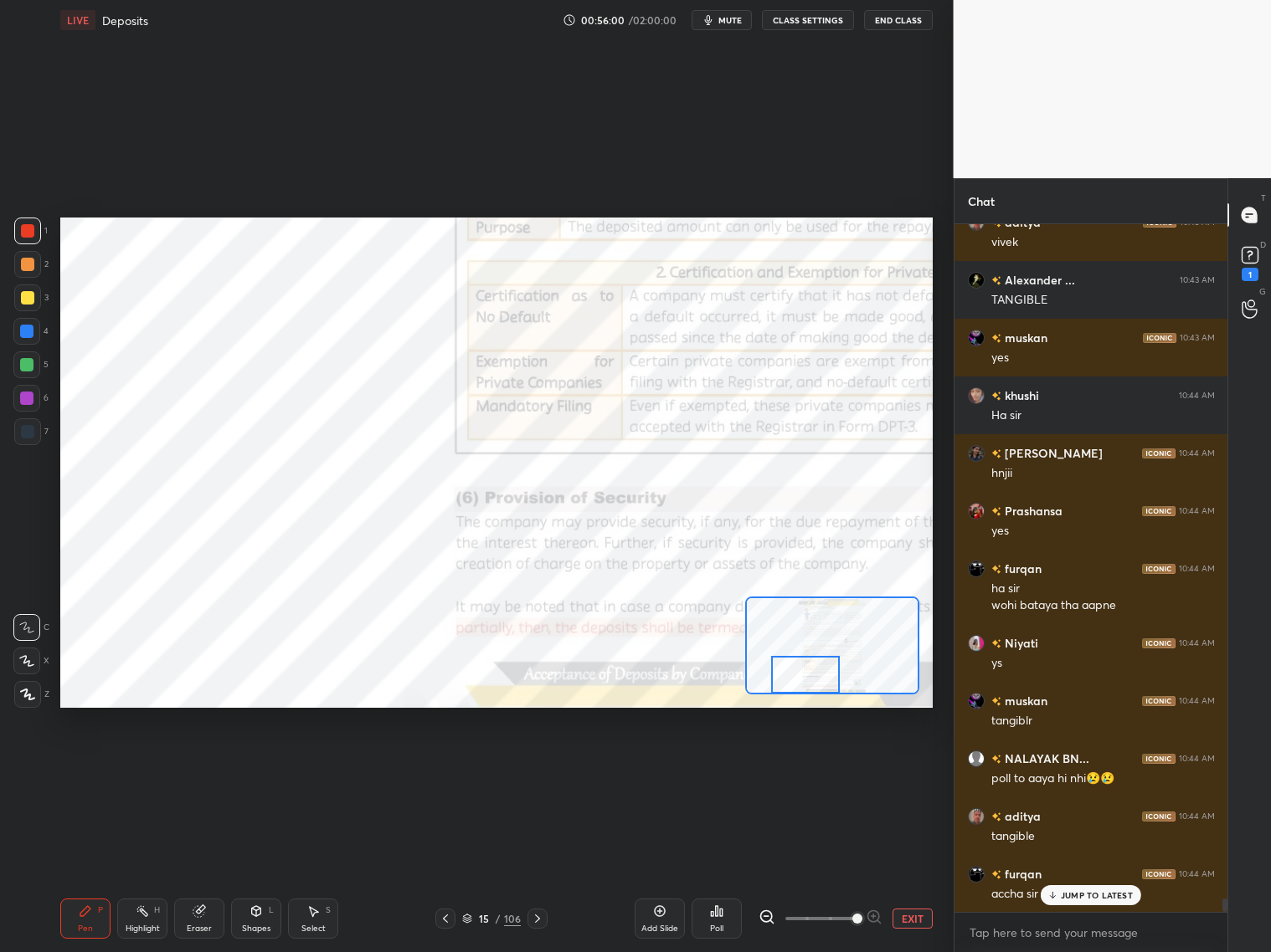
click at [811, 673] on div at bounding box center [806, 675] width 69 height 37
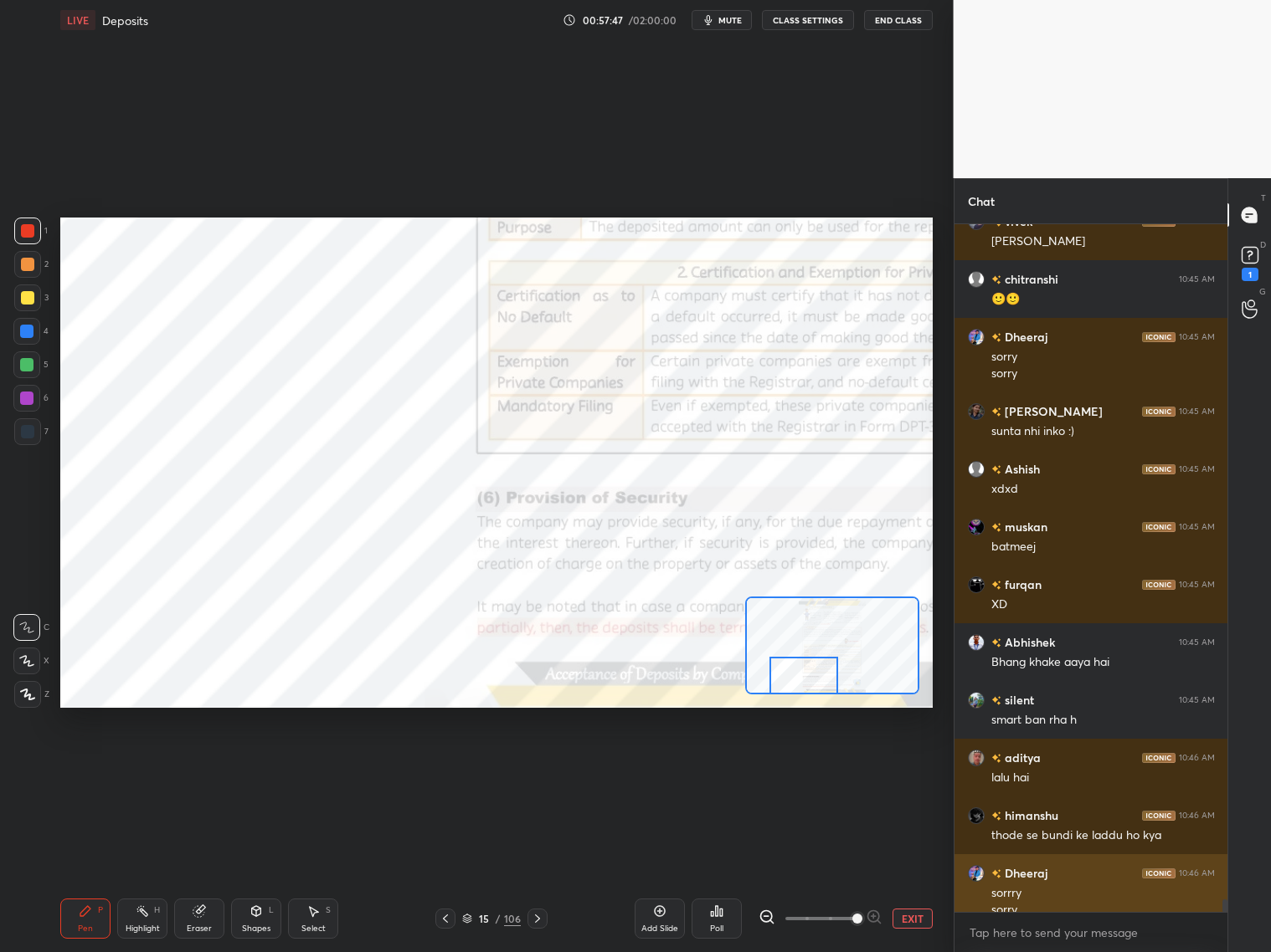
scroll to position [37231, 0]
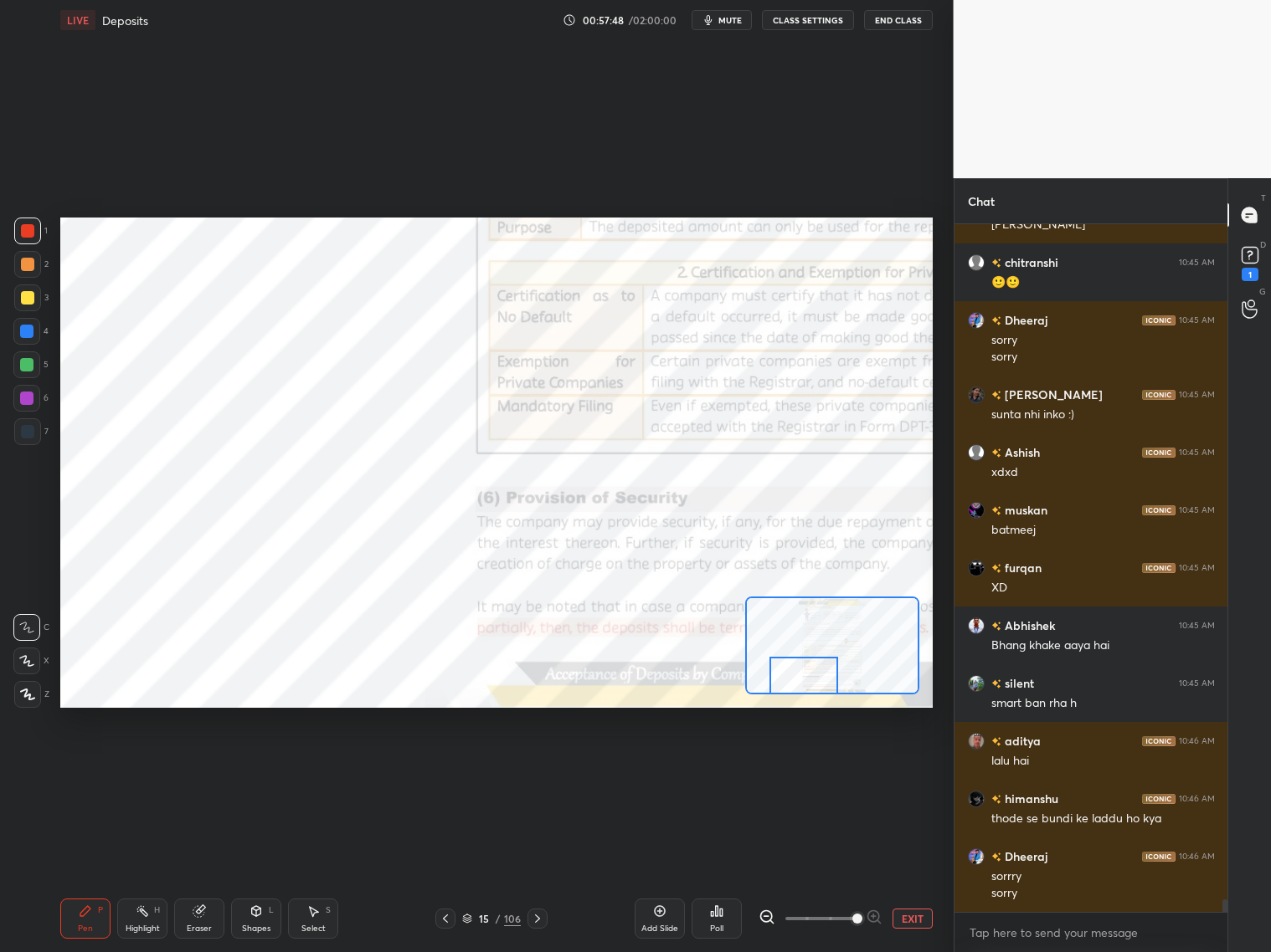
click at [714, 768] on icon at bounding box center [717, 912] width 13 height 13
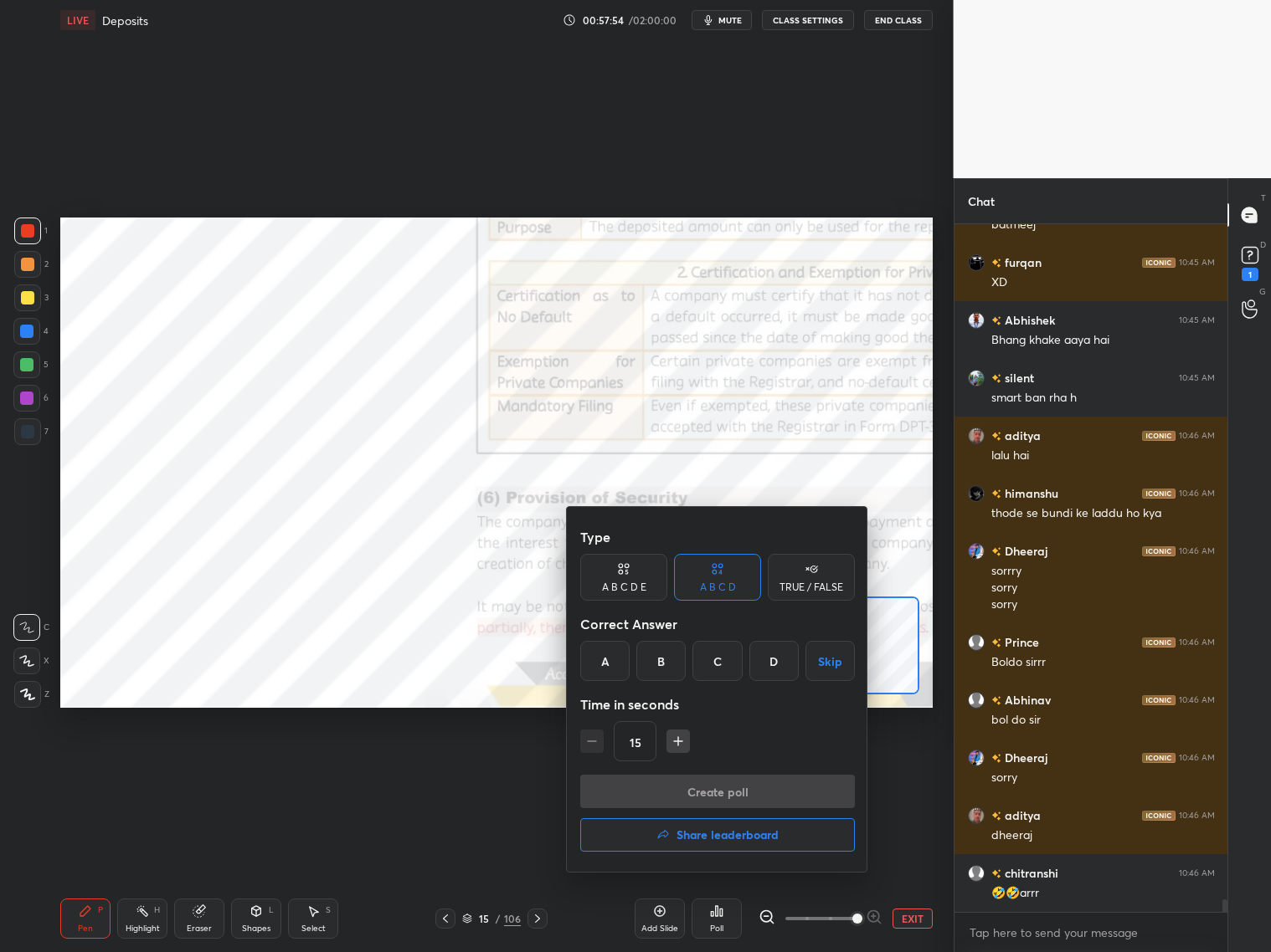
scroll to position [37594, 0]
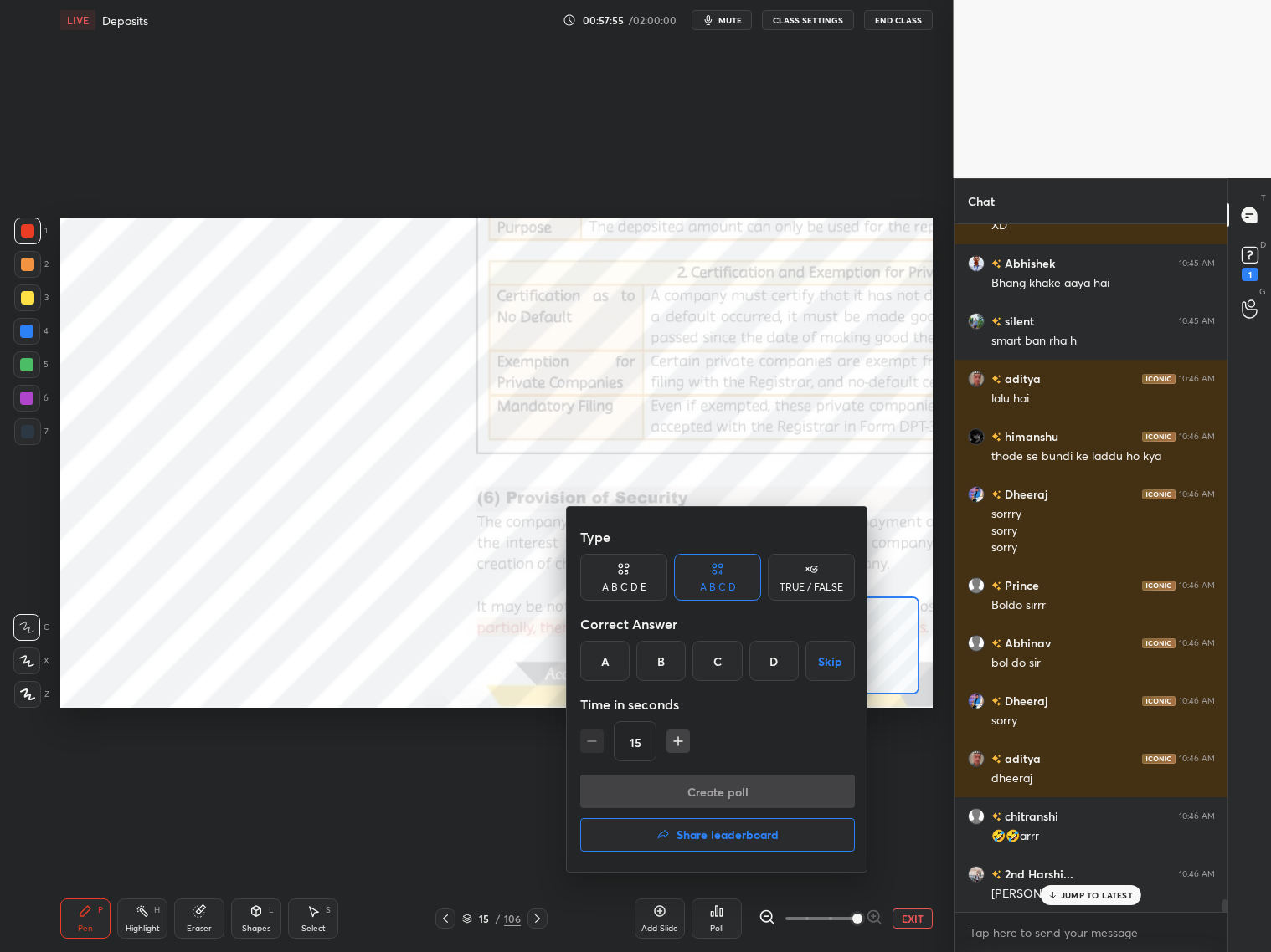
click at [657, 669] on div "B" at bounding box center [661, 661] width 50 height 40
click at [750, 768] on button "Create poll" at bounding box center [717, 791] width 275 height 33
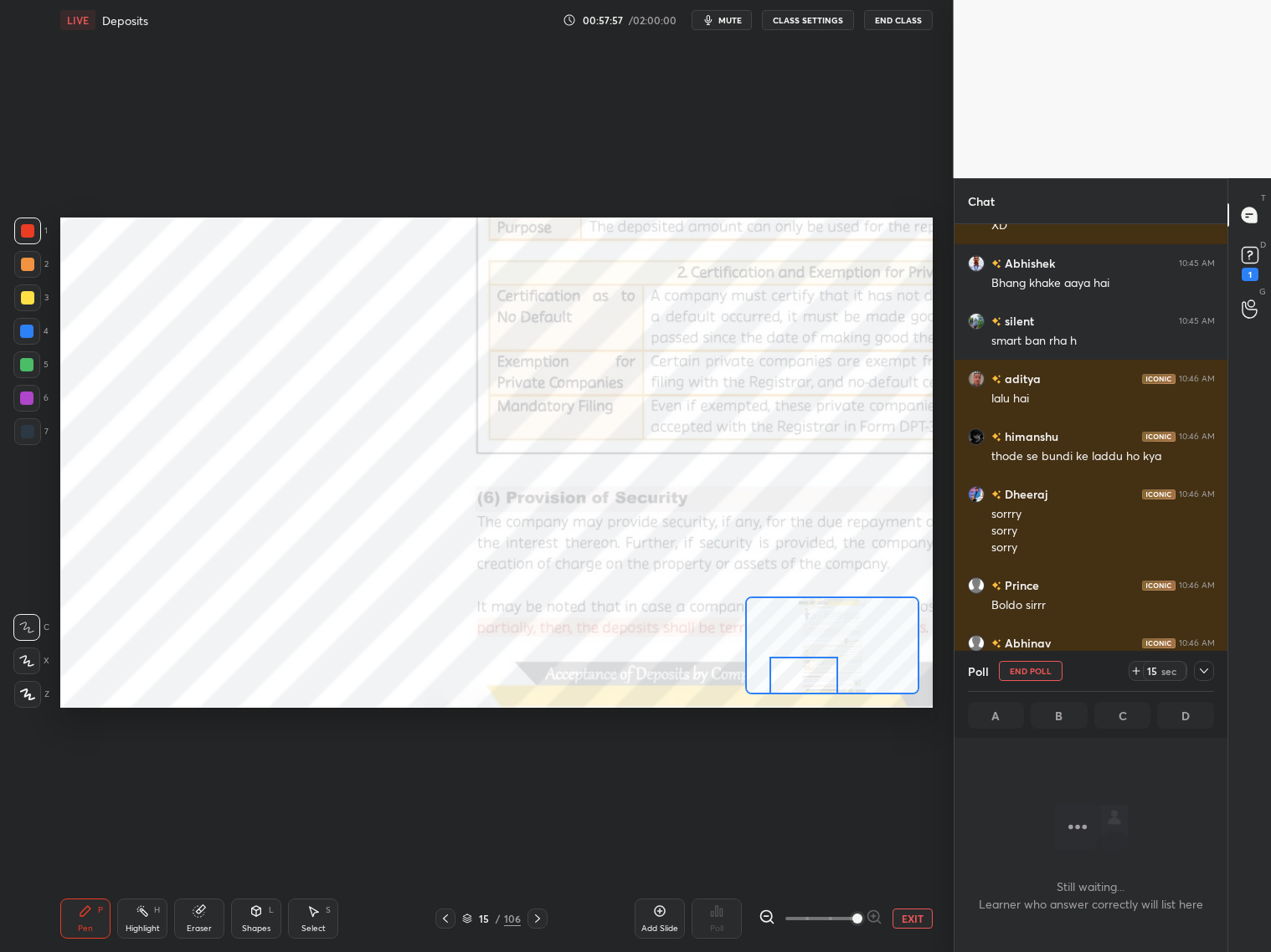
scroll to position [636, 269]
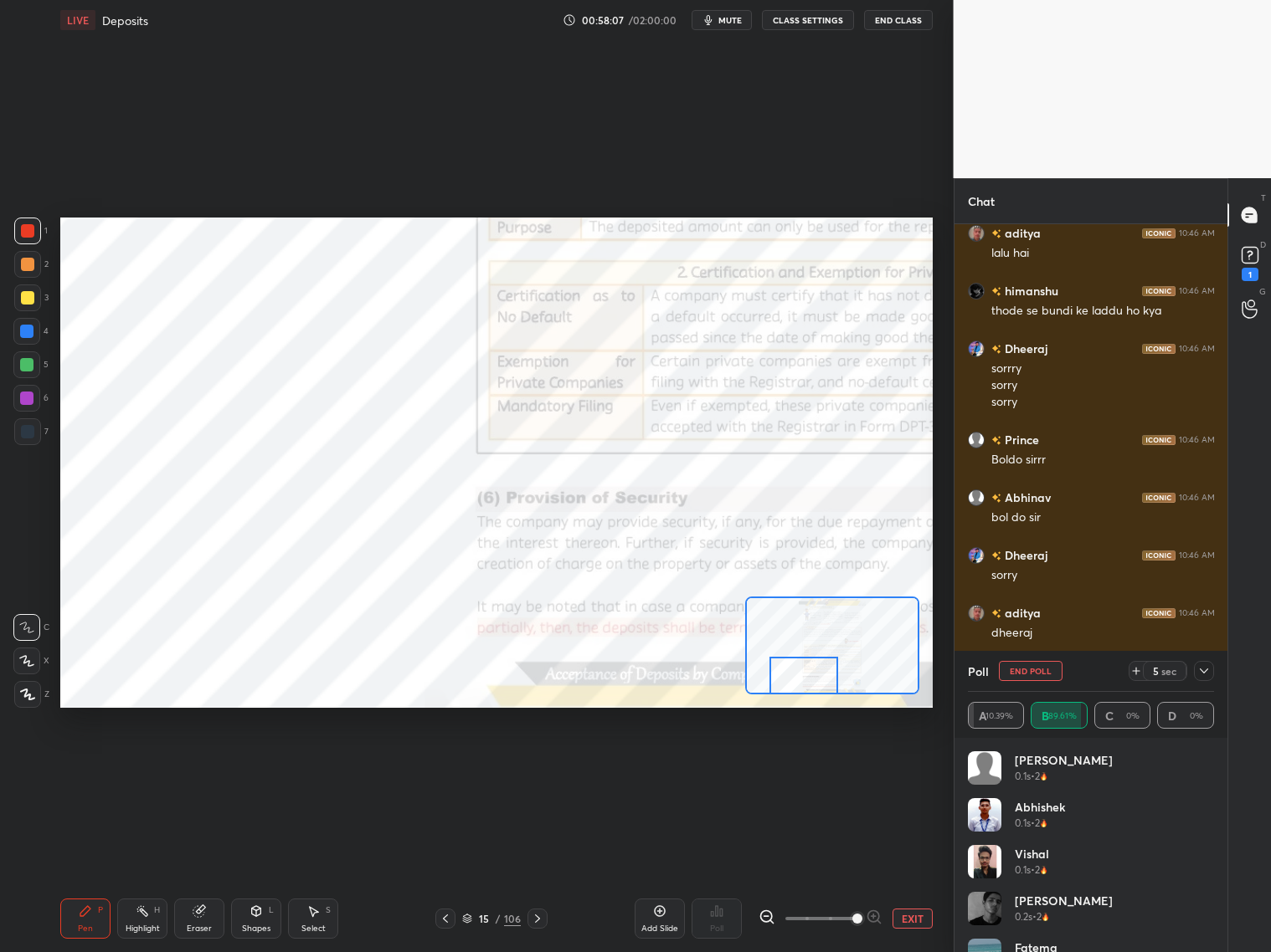
drag, startPoint x: 28, startPoint y: 328, endPoint x: 35, endPoint y: 323, distance: 8.6
click at [33, 326] on div at bounding box center [27, 331] width 27 height 27
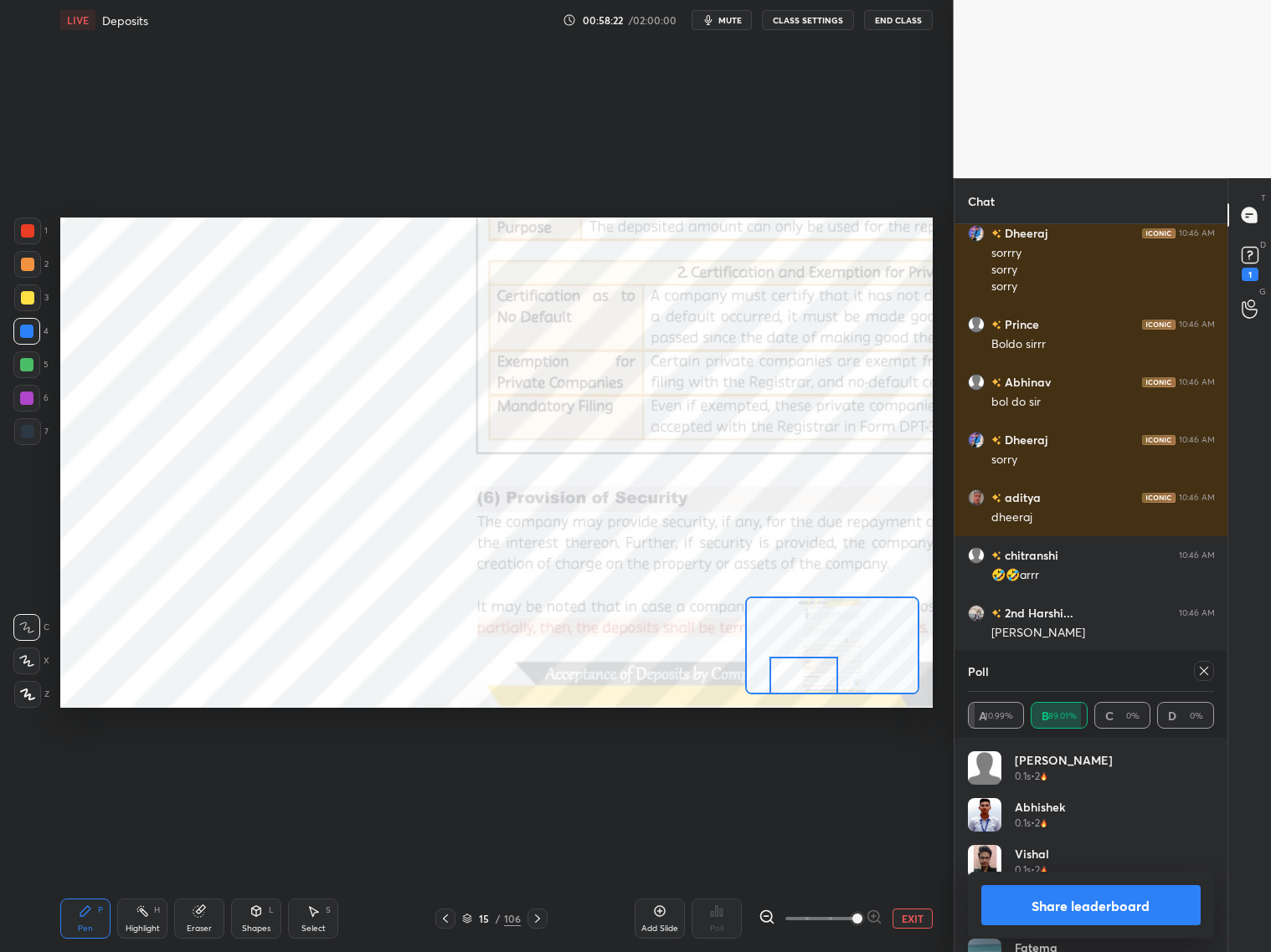
click at [1086, 665] on icon at bounding box center [1204, 672] width 13 height 13
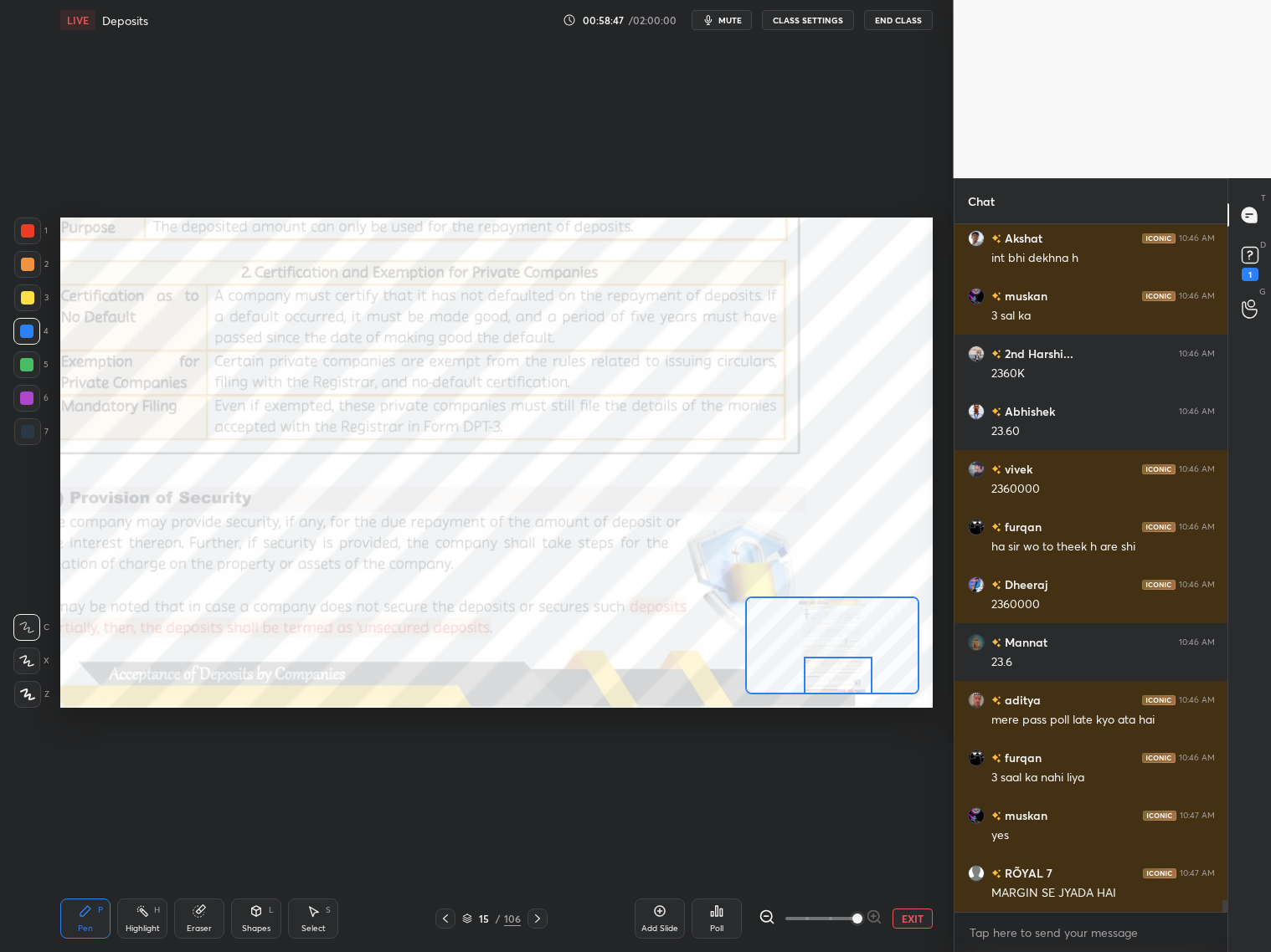
drag, startPoint x: 805, startPoint y: 676, endPoint x: 839, endPoint y: 682, distance: 34.5
click at [838, 687] on div at bounding box center [838, 675] width 69 height 37
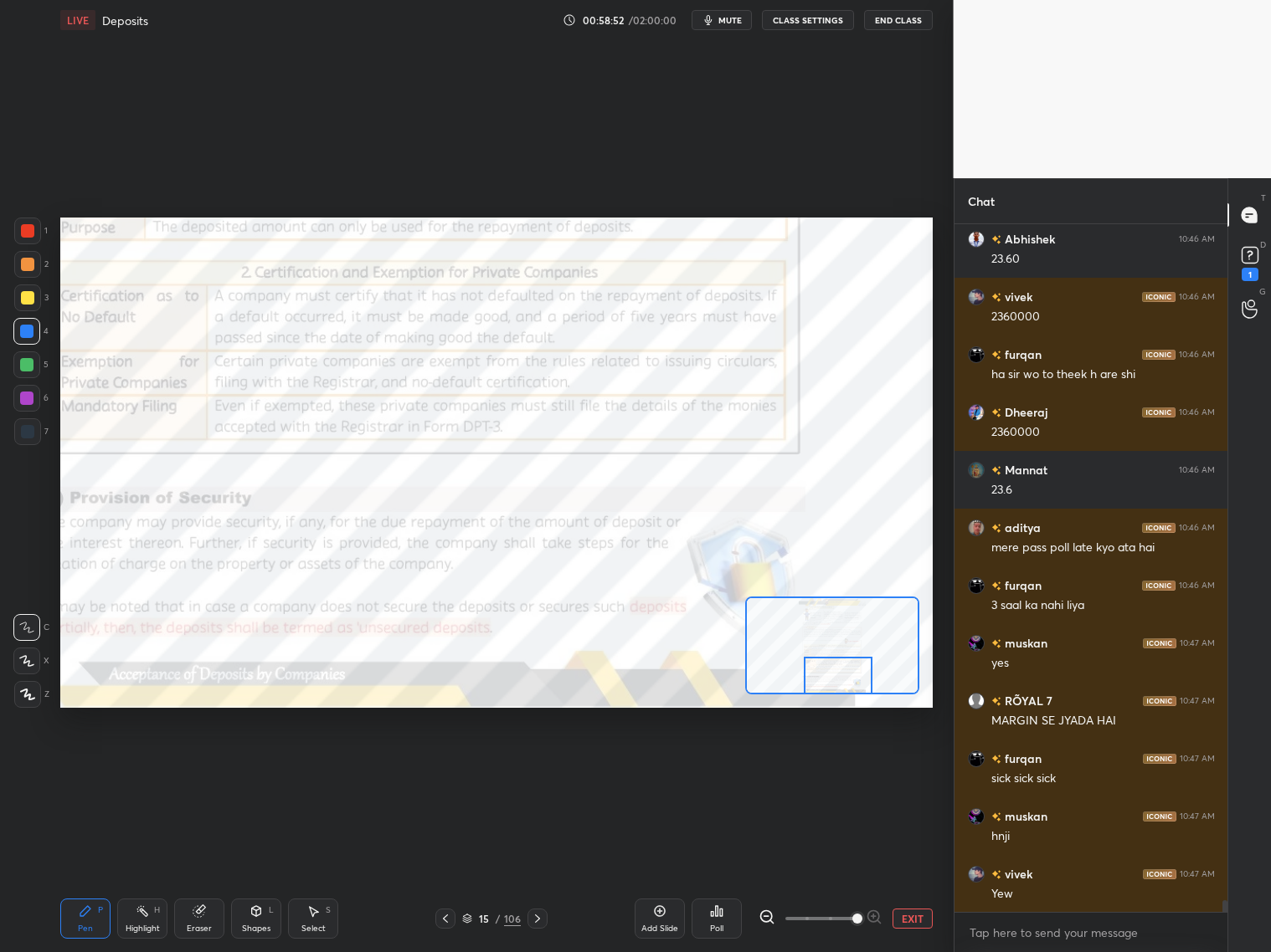
drag, startPoint x: 537, startPoint y: 921, endPoint x: 545, endPoint y: 919, distance: 8.2
click at [539, 768] on icon at bounding box center [538, 919] width 13 height 13
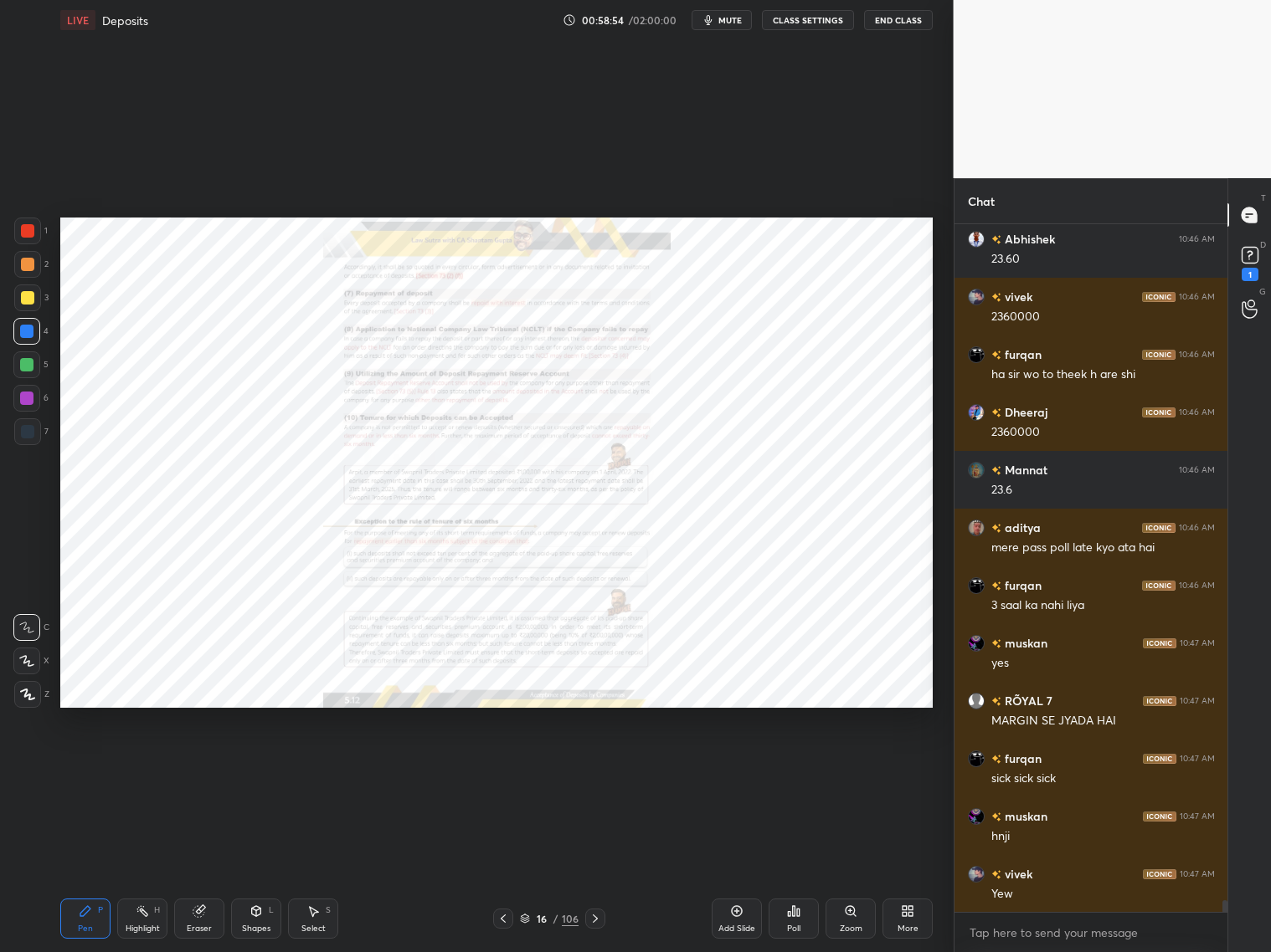
click at [850, 768] on icon at bounding box center [851, 912] width 13 height 13
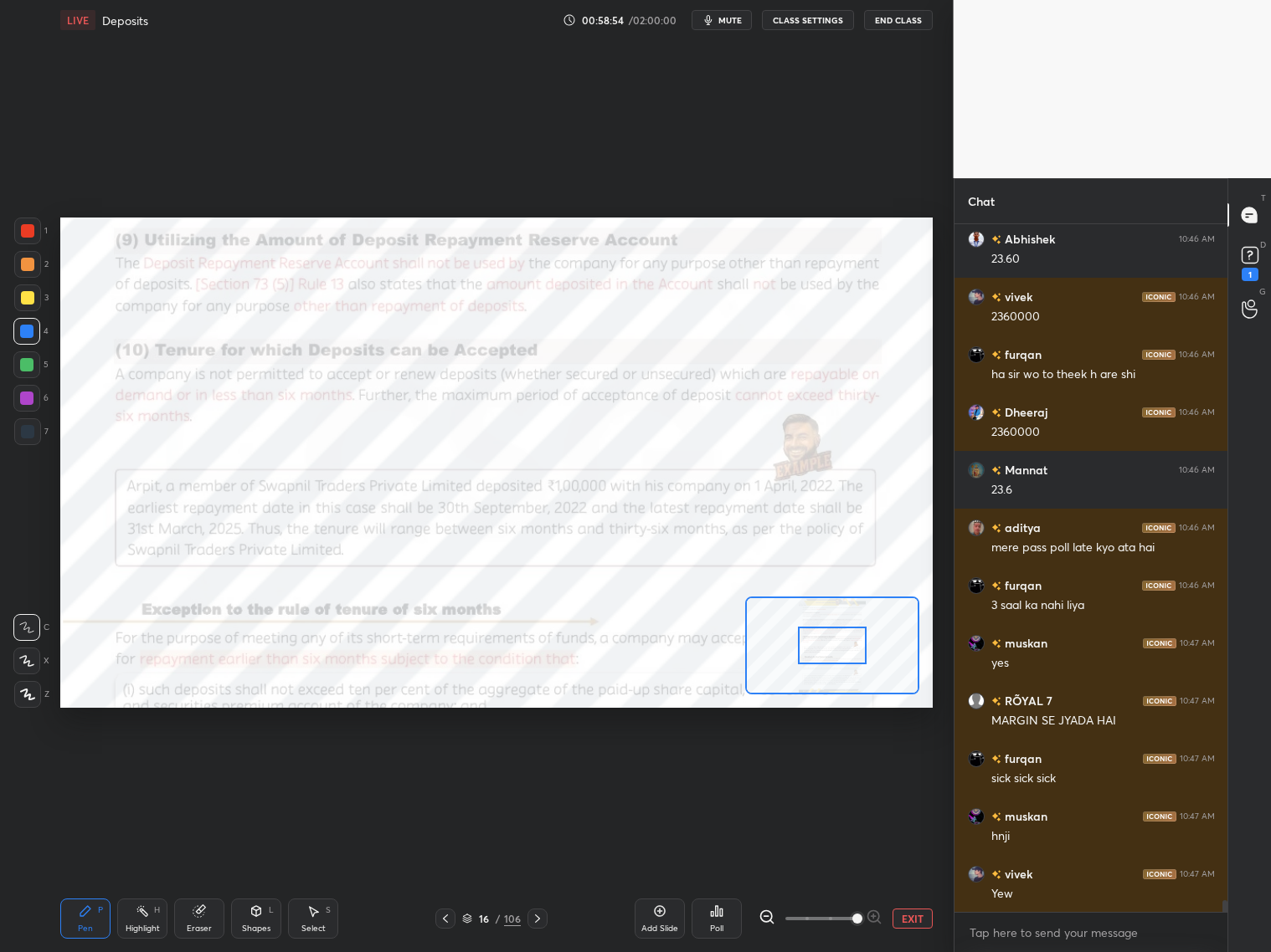
click at [858, 768] on span at bounding box center [857, 919] width 10 height 10
click at [860, 768] on span at bounding box center [857, 919] width 10 height 10
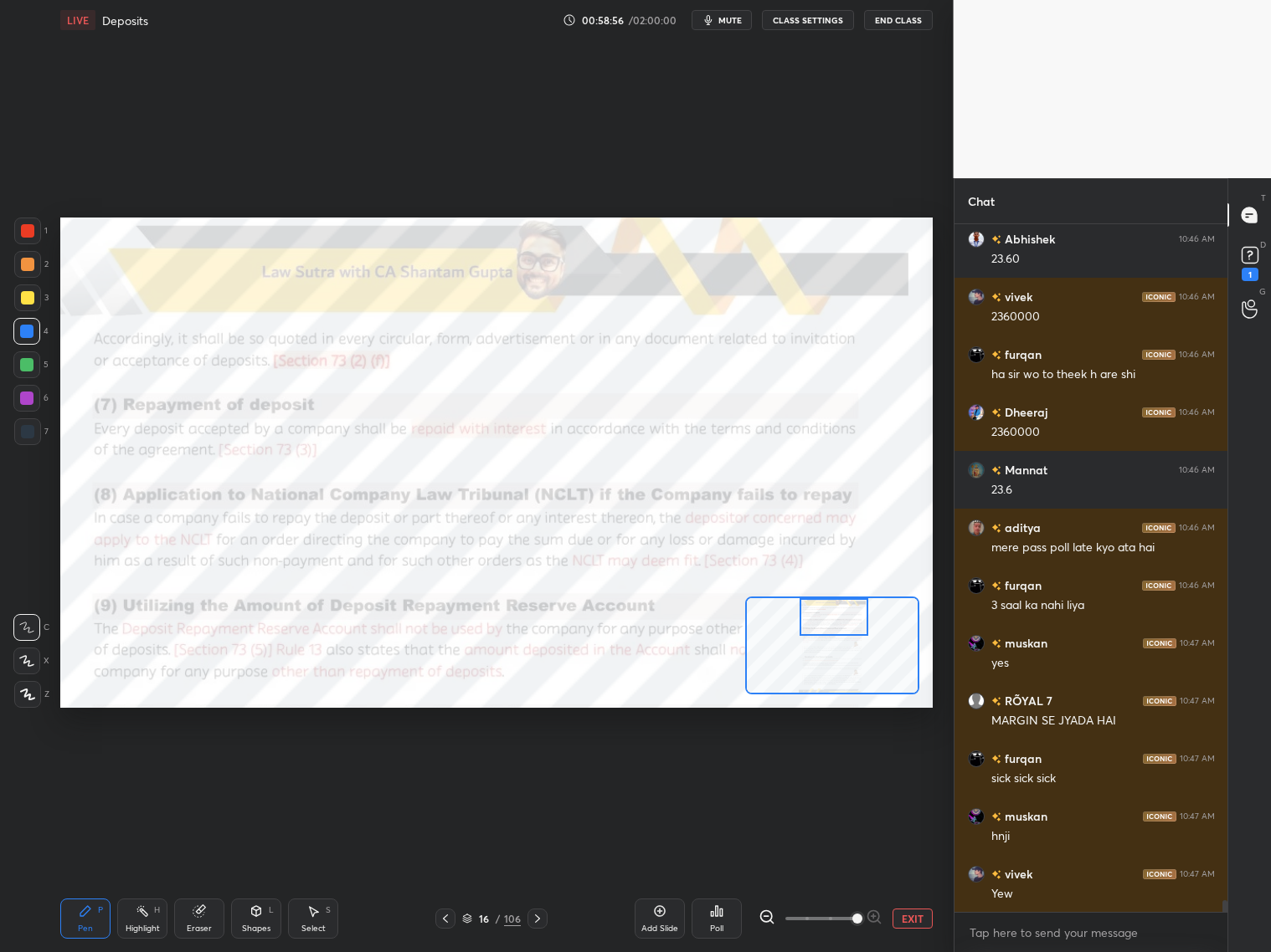
drag, startPoint x: 838, startPoint y: 645, endPoint x: 840, endPoint y: 613, distance: 32.1
click at [838, 616] on div at bounding box center [834, 616] width 69 height 37
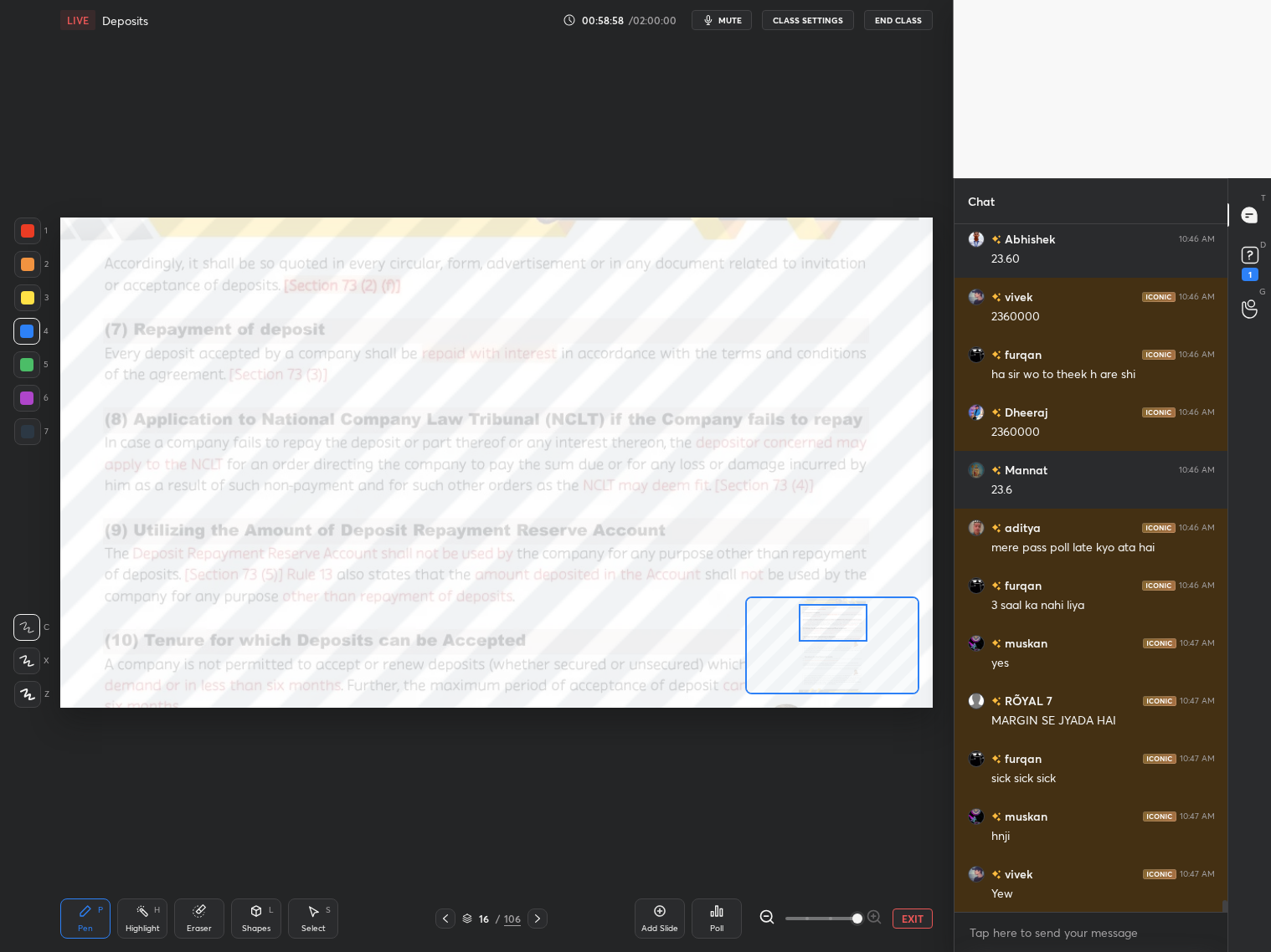
click at [843, 625] on div at bounding box center [834, 623] width 69 height 37
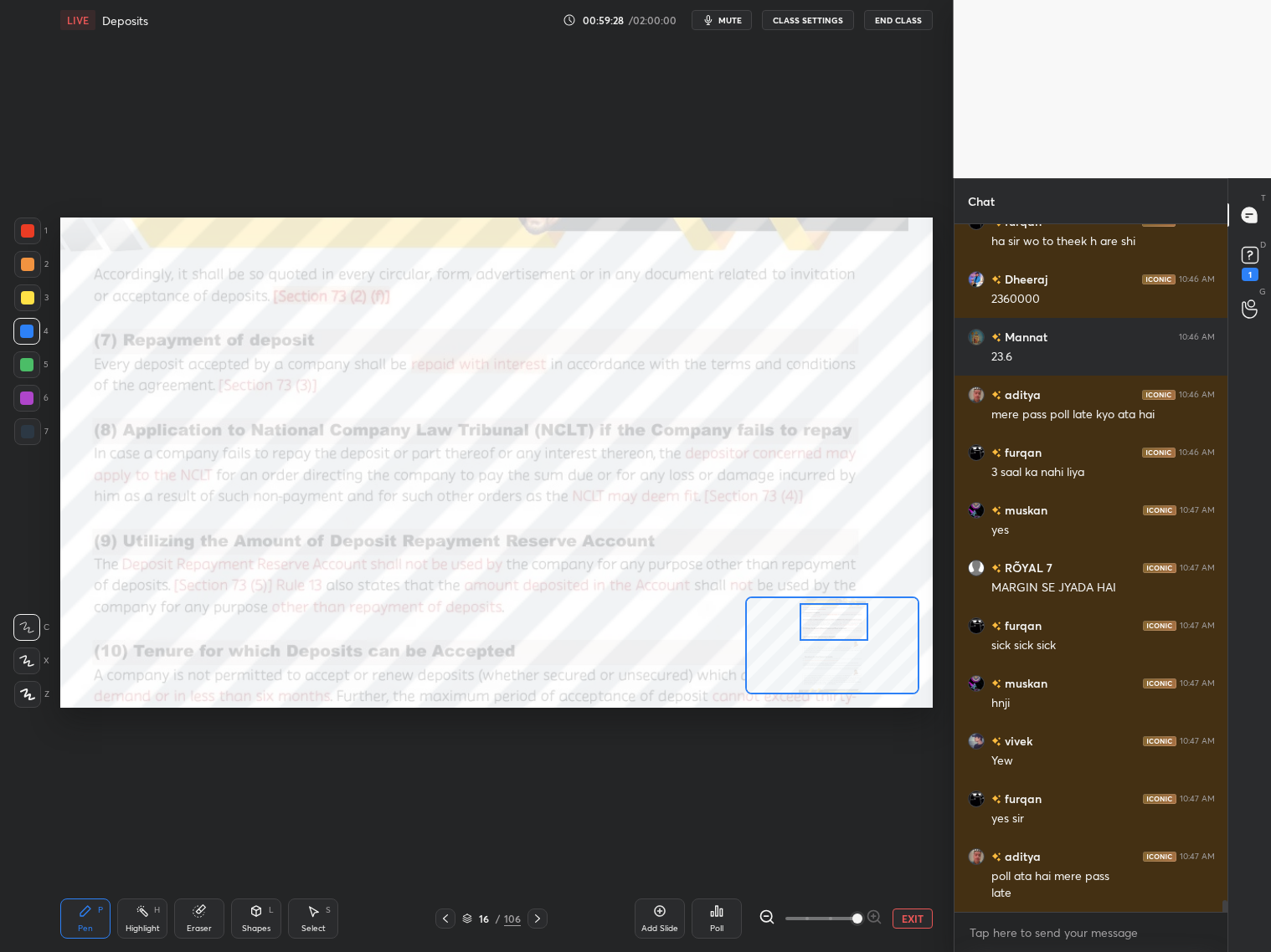
scroll to position [39069, 0]
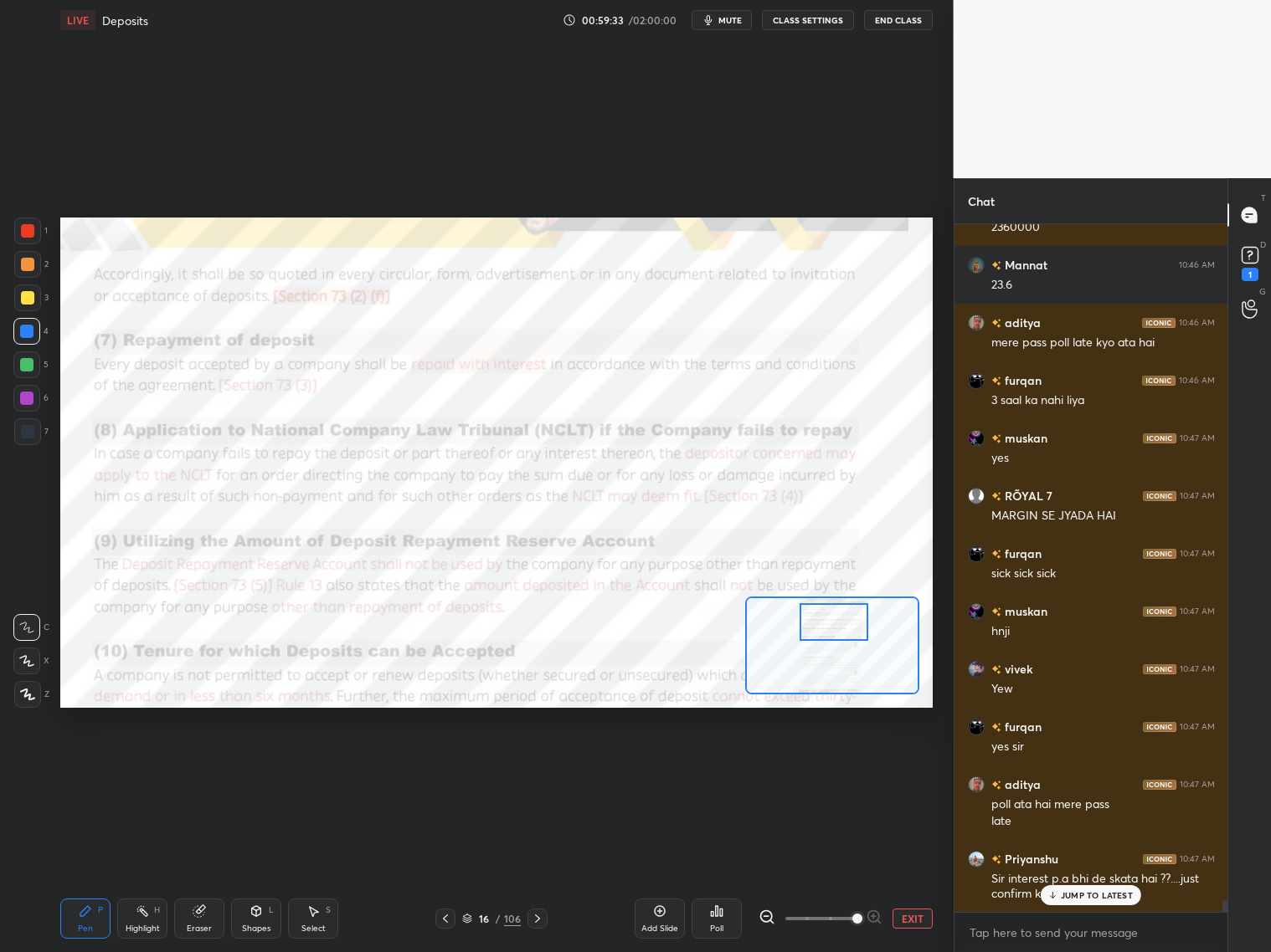
drag, startPoint x: 1080, startPoint y: 898, endPoint x: 1066, endPoint y: 904, distance: 15.2
click at [1078, 768] on div "JUMP TO LATEST" at bounding box center [1090, 895] width 100 height 20
click at [448, 768] on icon at bounding box center [445, 919] width 13 height 13
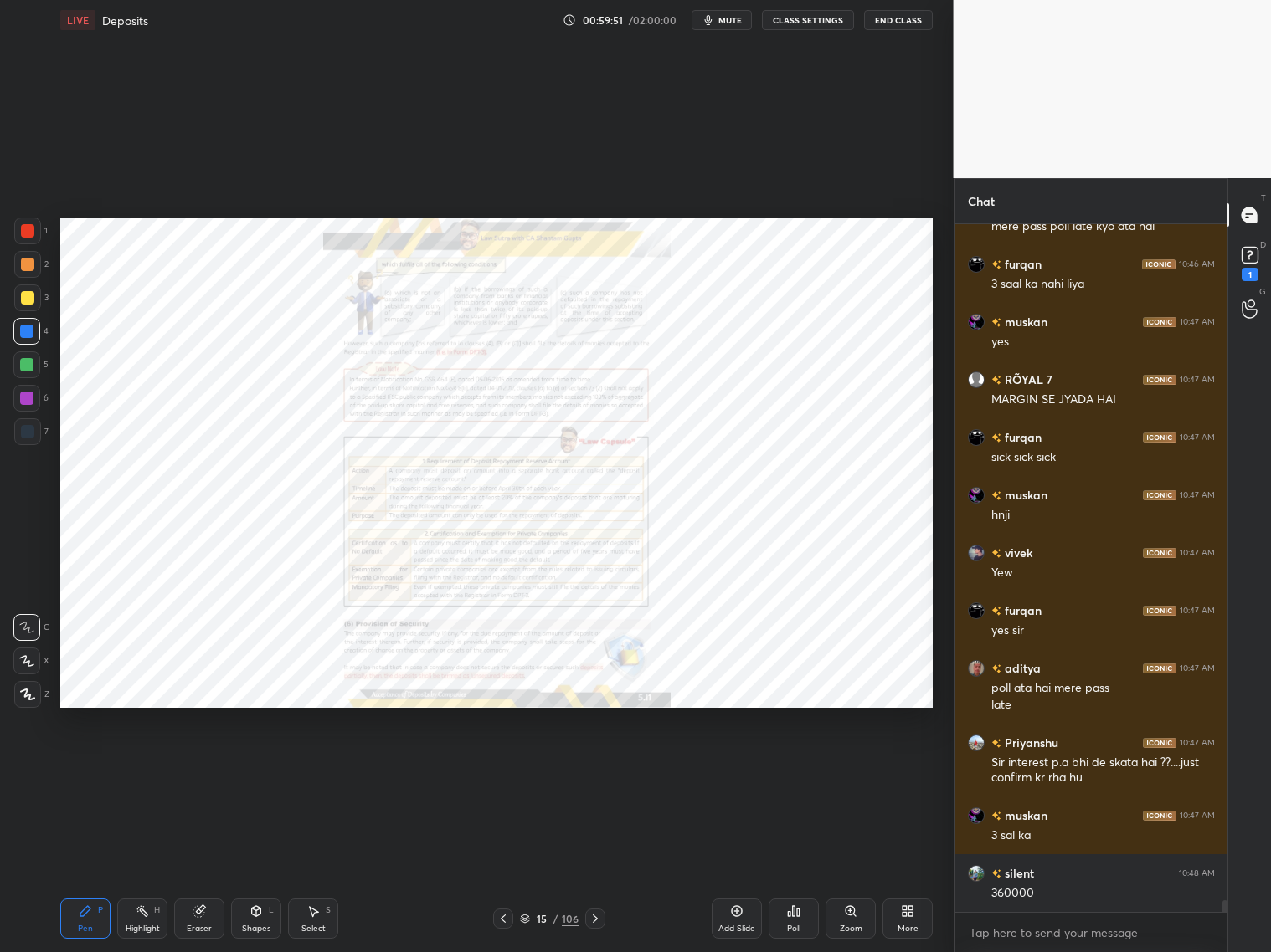
scroll to position [39242, 0]
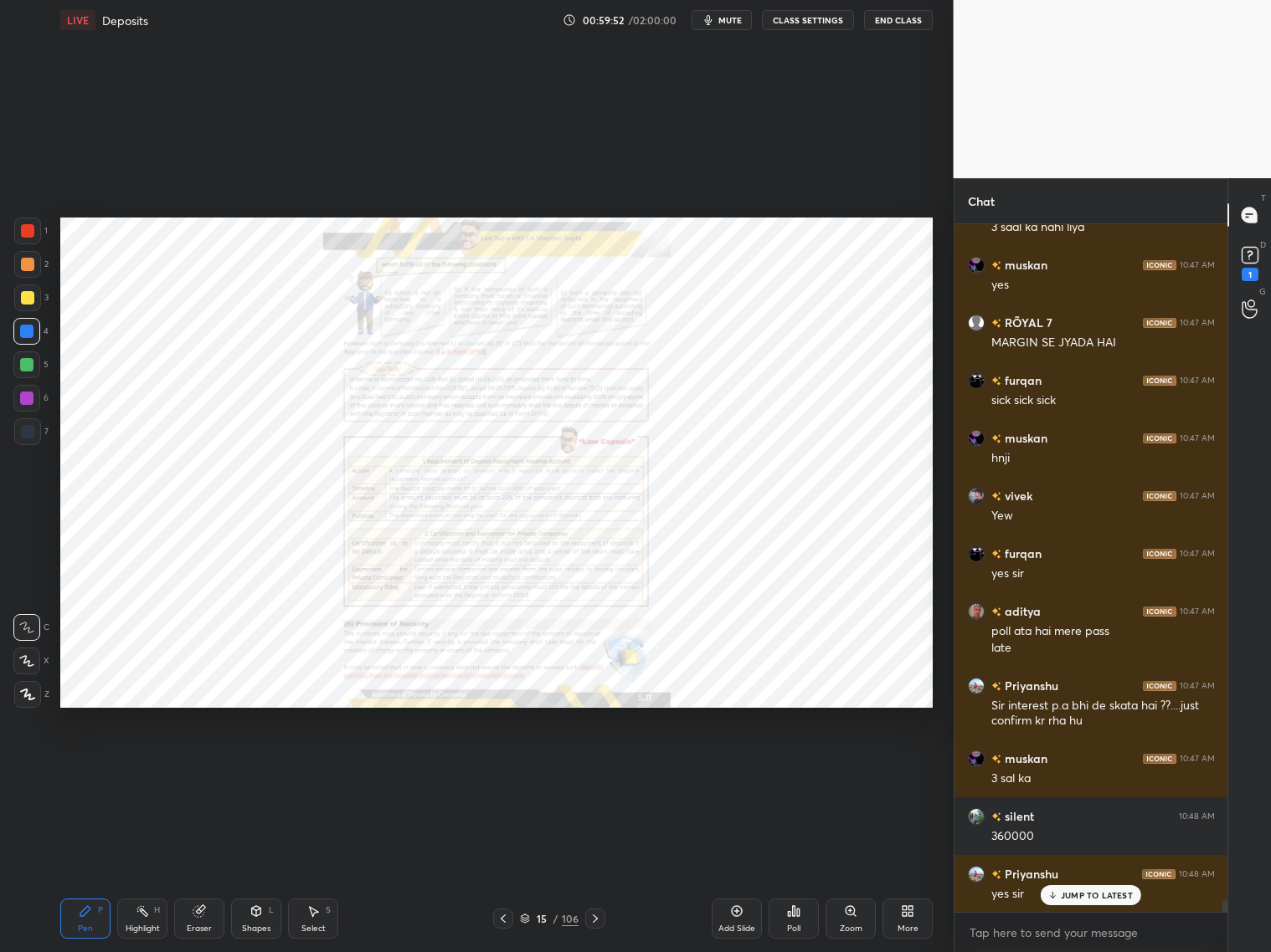
click at [601, 768] on div at bounding box center [594, 919] width 20 height 20
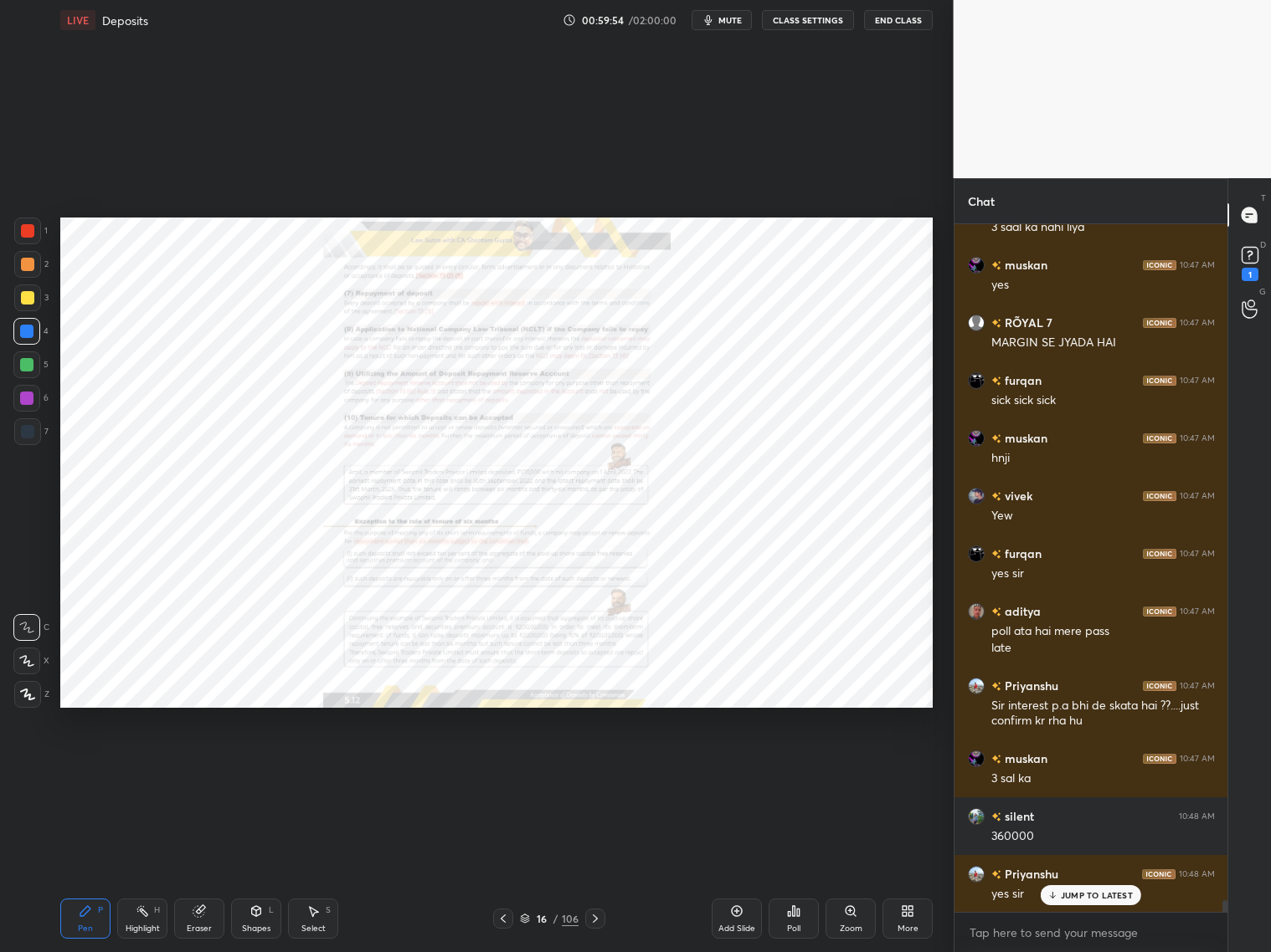
click at [845, 768] on icon at bounding box center [851, 912] width 13 height 13
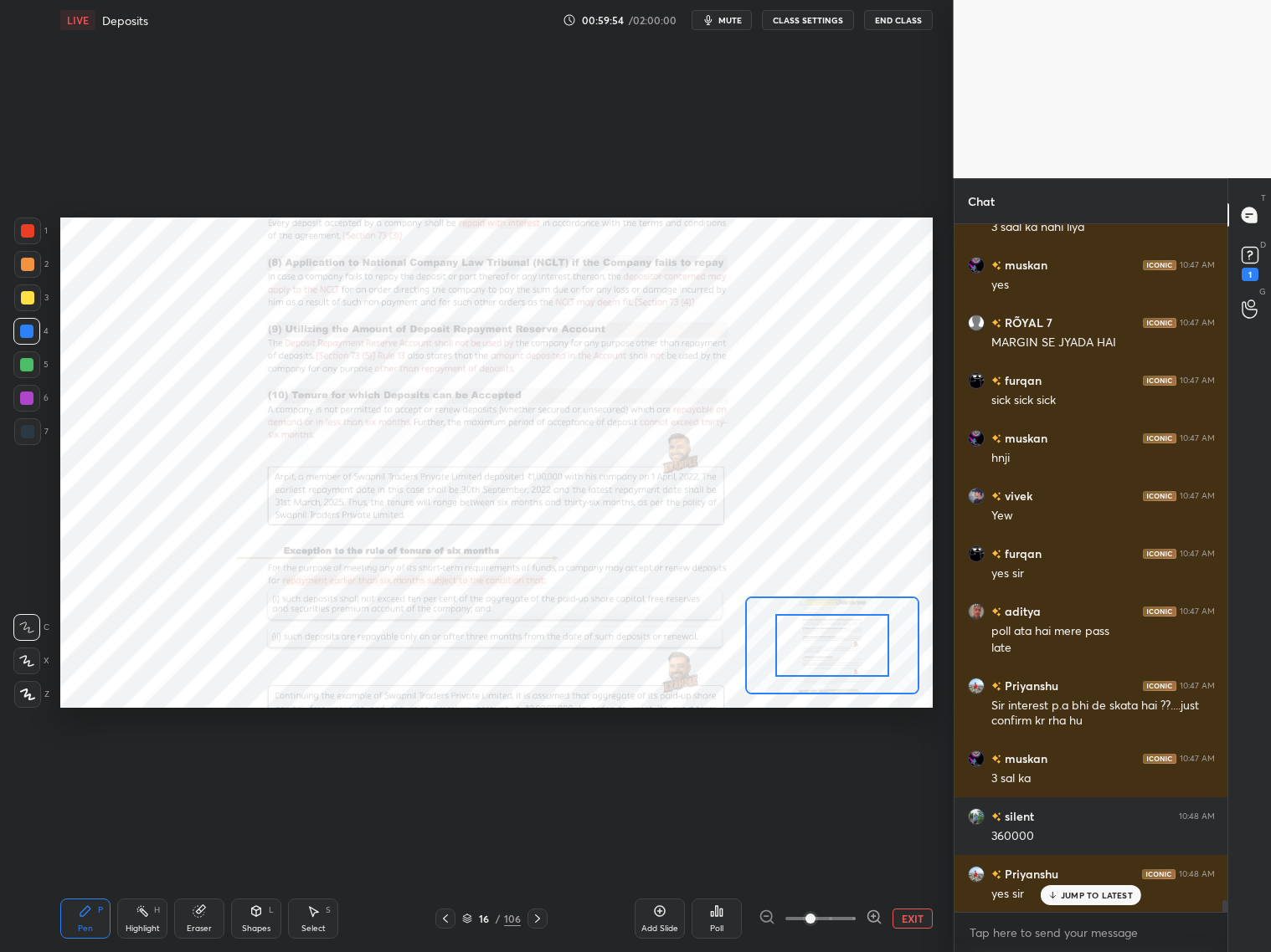
click at [846, 768] on span at bounding box center [820, 919] width 70 height 25
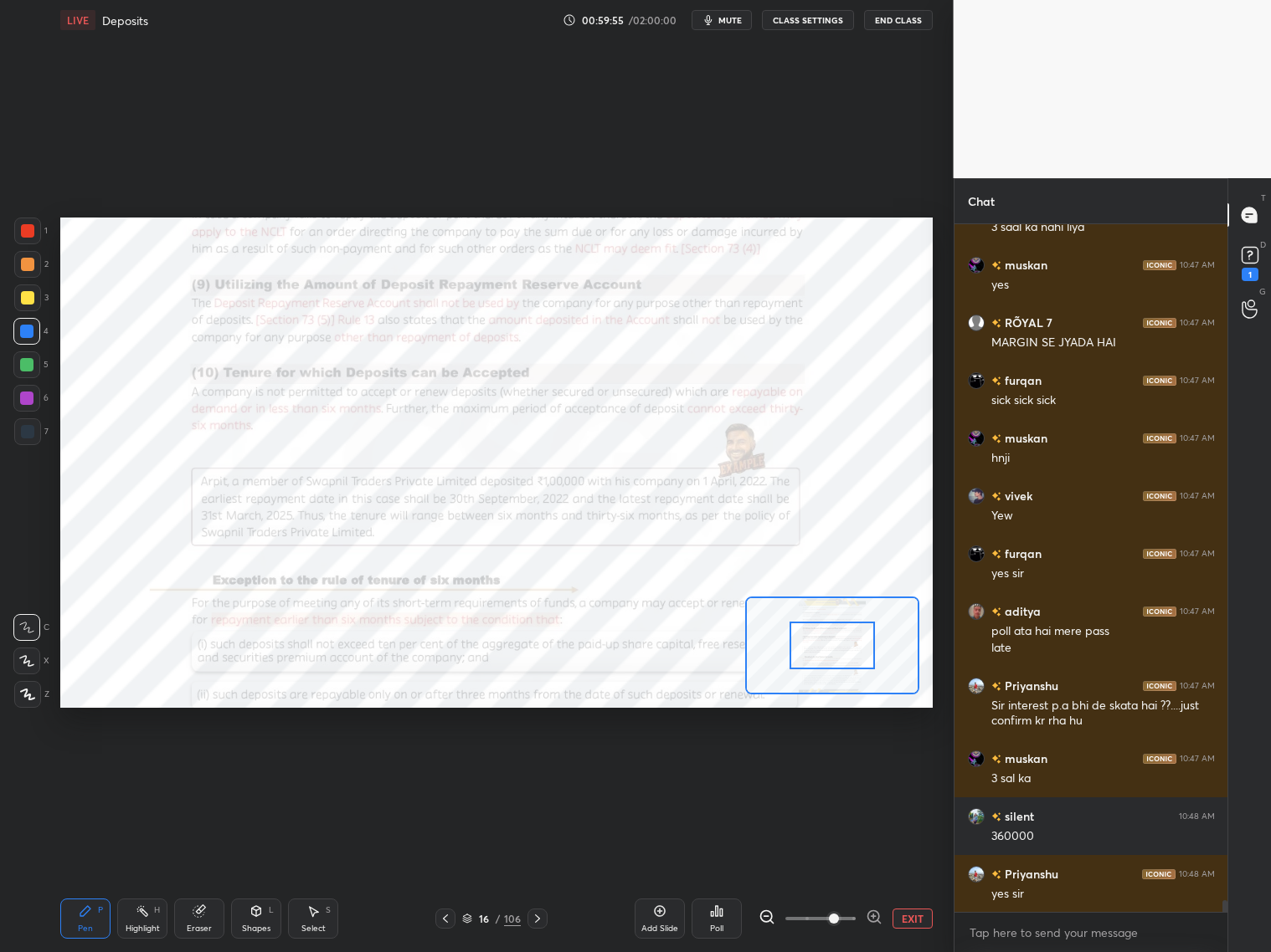
click at [854, 768] on span at bounding box center [820, 919] width 70 height 25
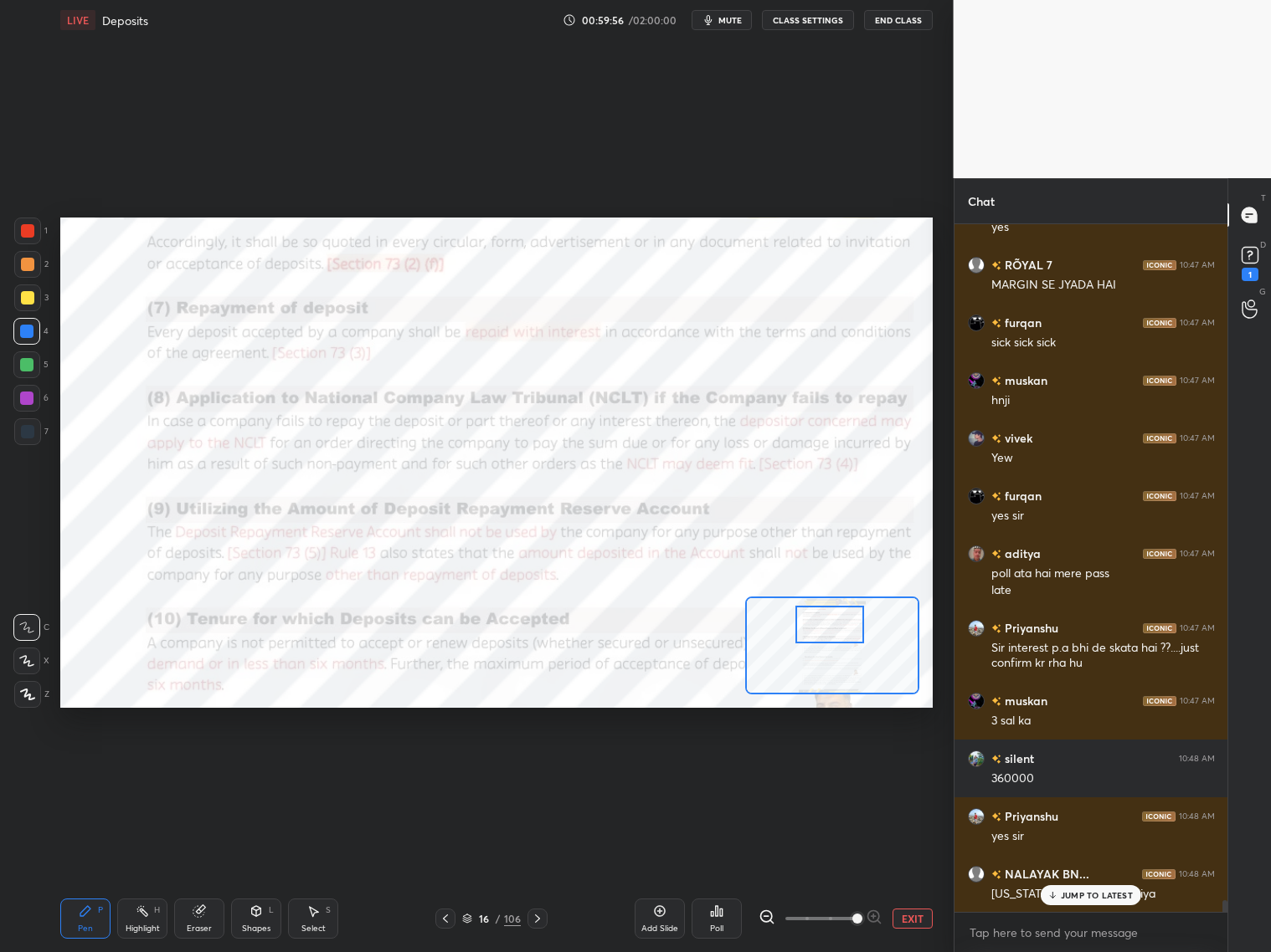
drag, startPoint x: 845, startPoint y: 644, endPoint x: 843, endPoint y: 631, distance: 13.2
click at [842, 632] on div at bounding box center [830, 624] width 69 height 37
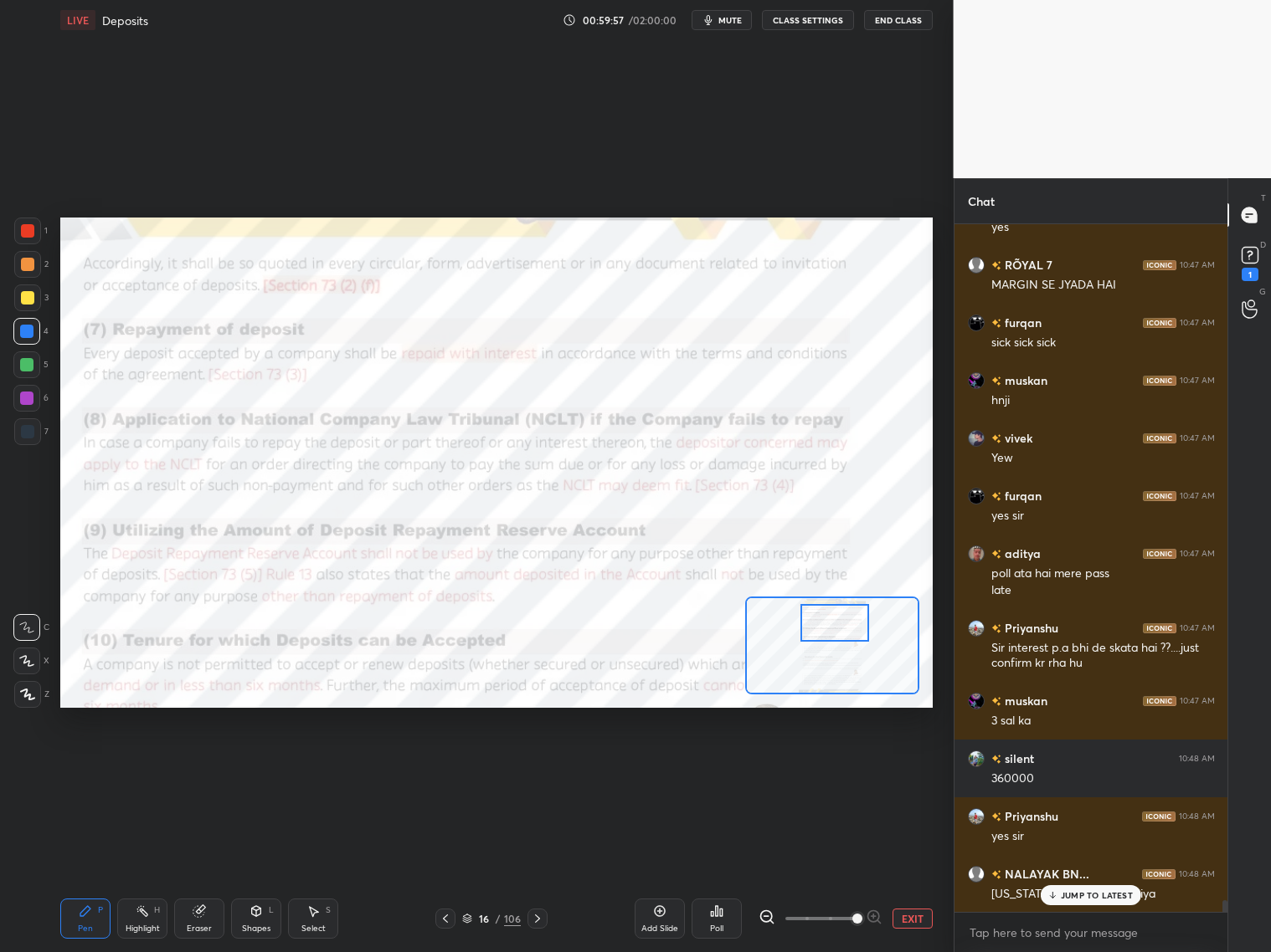
click at [851, 631] on div at bounding box center [835, 623] width 69 height 37
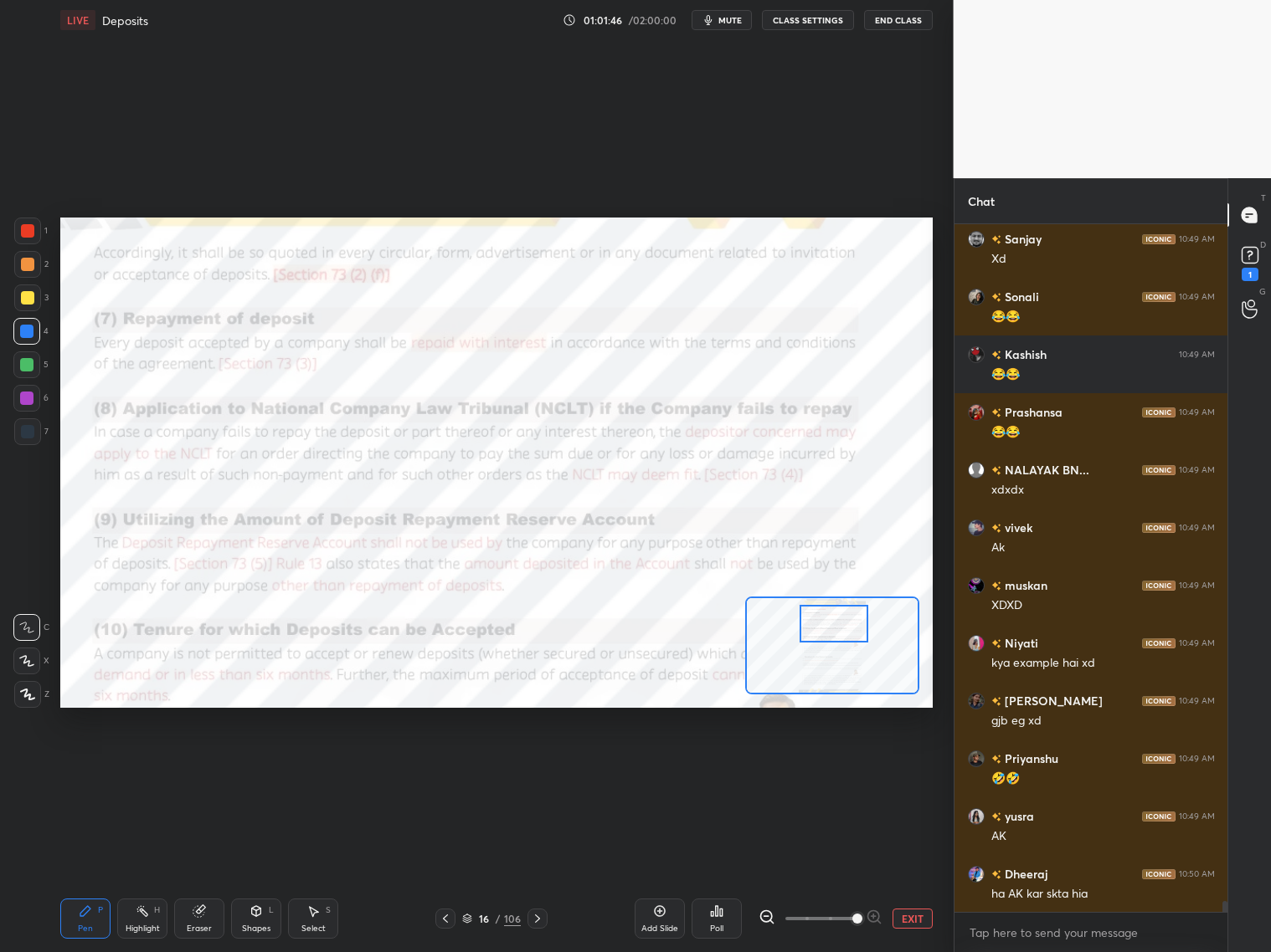
scroll to position [41496, 0]
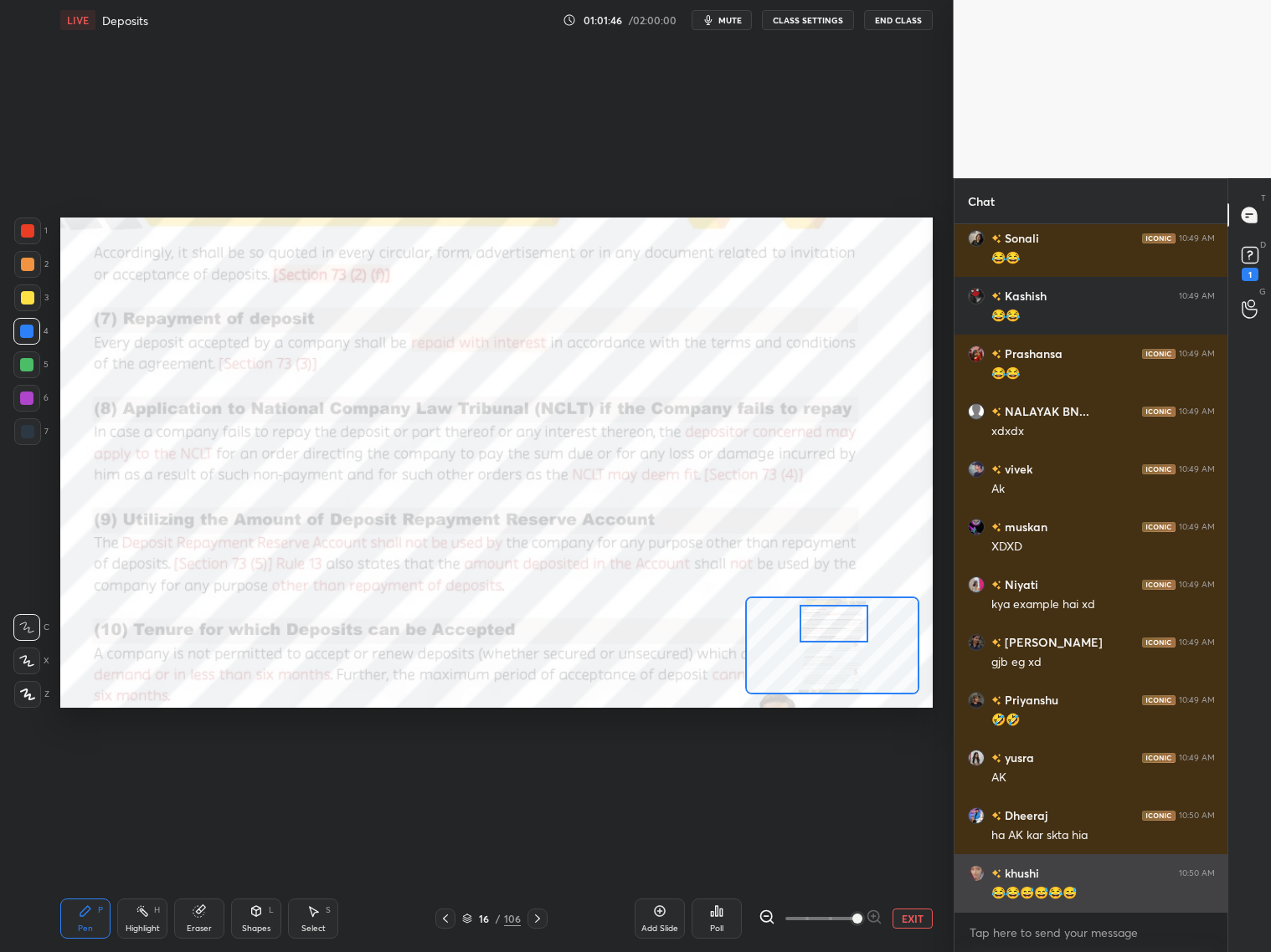
click at [1084, 768] on div "😂😂😅😅😂😅" at bounding box center [1104, 893] width 224 height 16
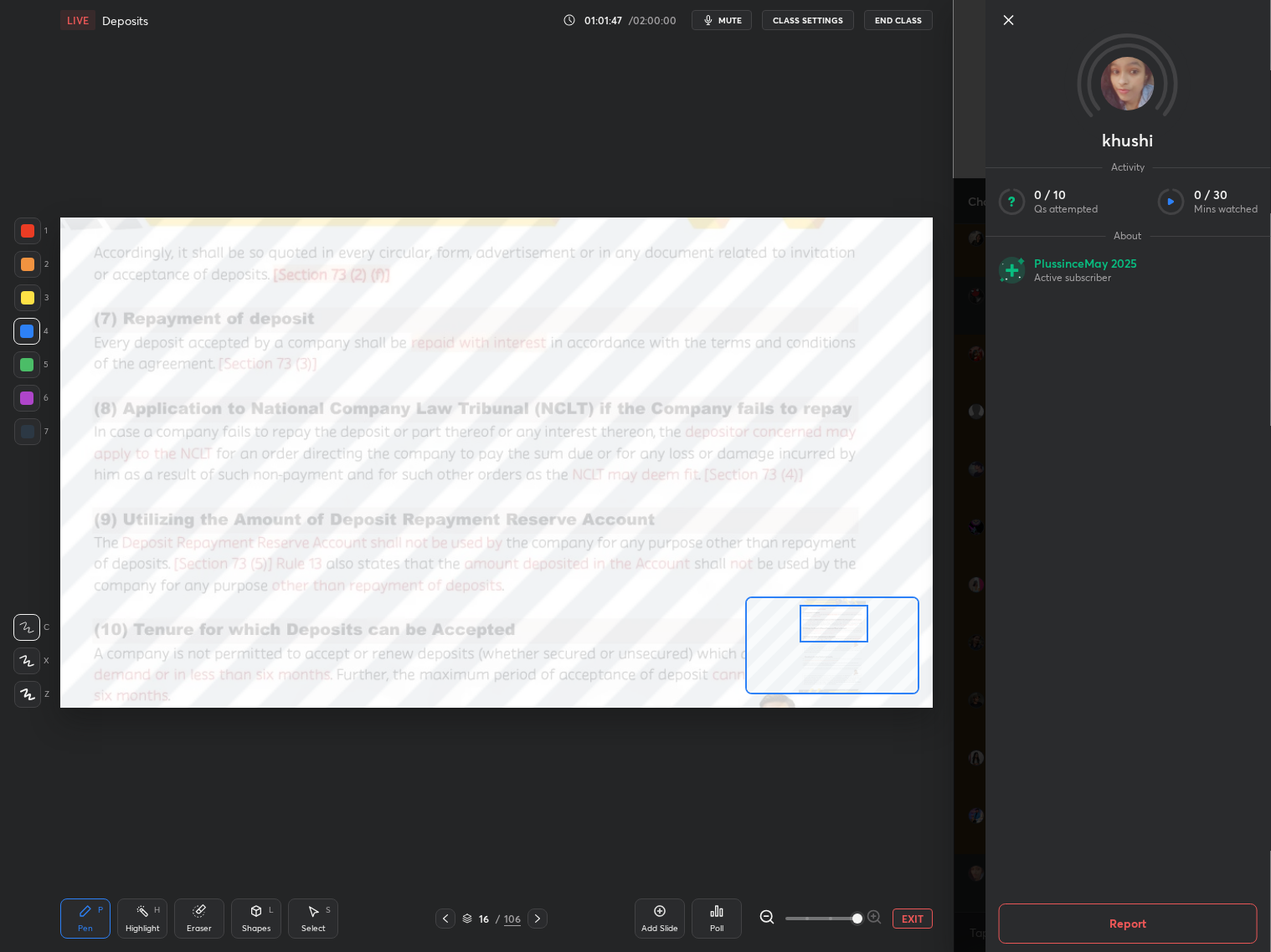
click at [962, 768] on div "khushi Activity 0 / 10 Qs attempted 0 / 30 Mins watched About Plus since [DATE]…" at bounding box center [1112, 476] width 318 height 952
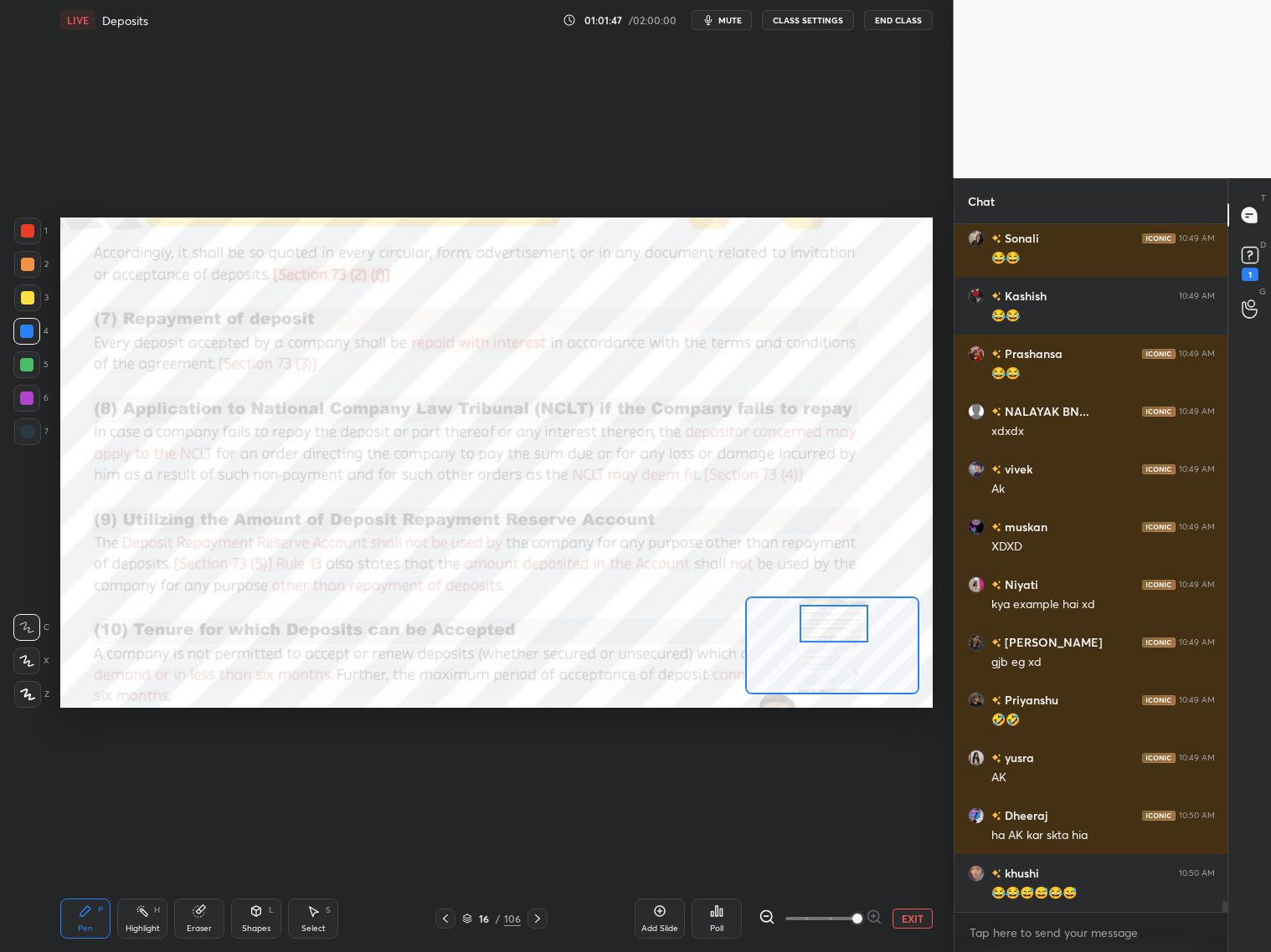
scroll to position [41552, 0]
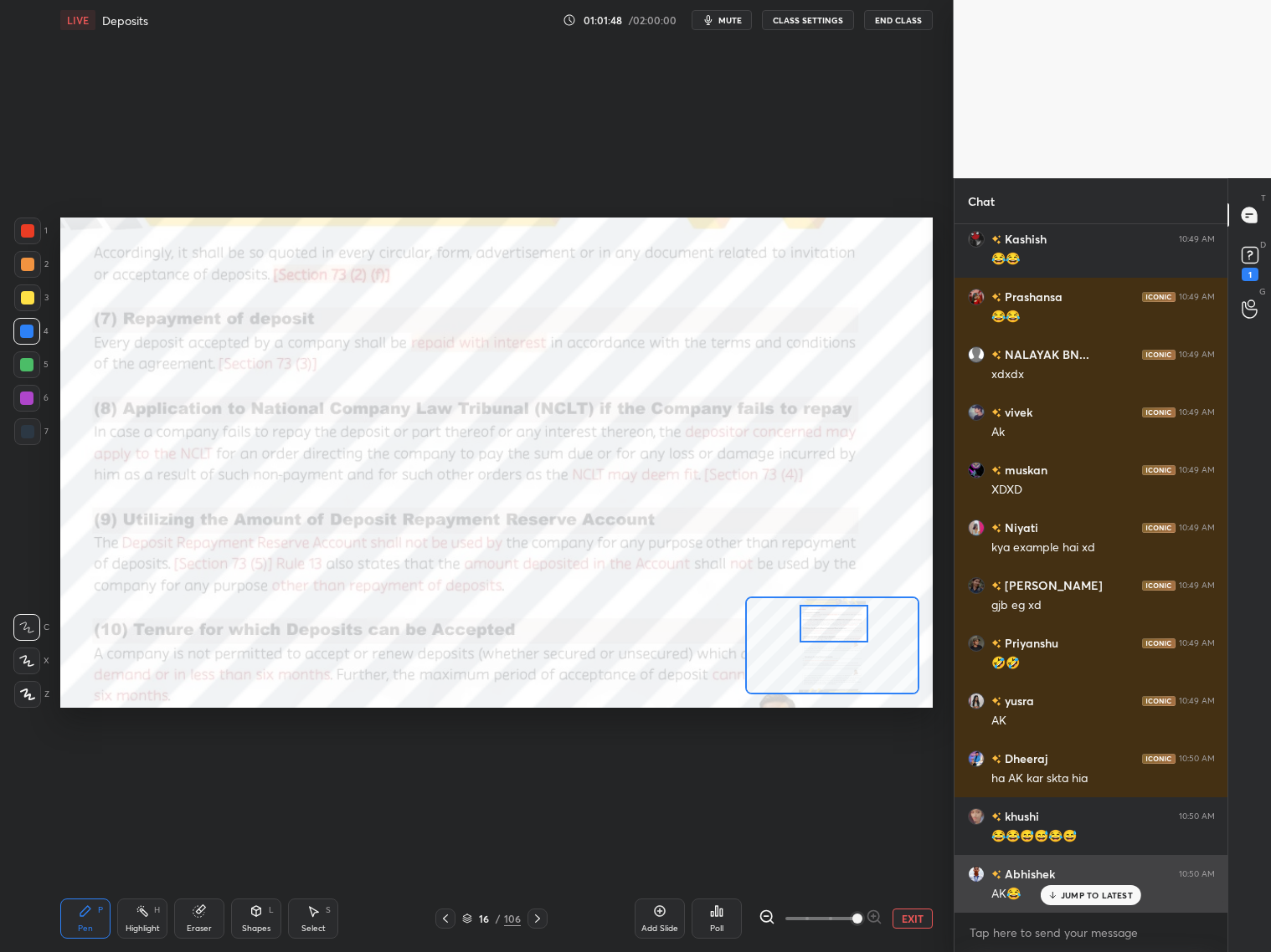
drag, startPoint x: 1083, startPoint y: 889, endPoint x: 1092, endPoint y: 885, distance: 9.8
click at [1086, 768] on p "JUMP TO LATEST" at bounding box center [1096, 896] width 72 height 10
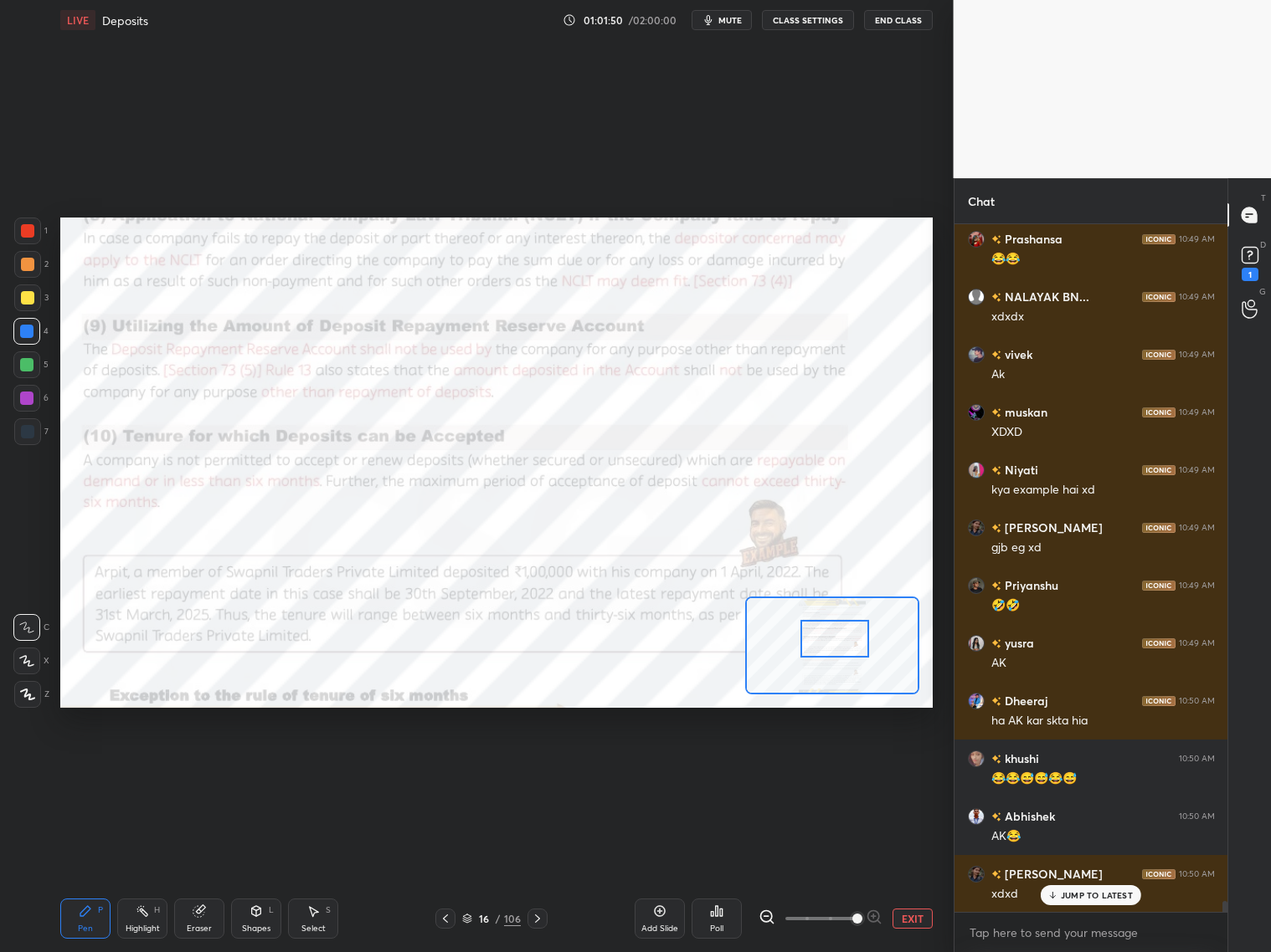
drag, startPoint x: 852, startPoint y: 631, endPoint x: 849, endPoint y: 647, distance: 16.3
click at [852, 647] on div at bounding box center [835, 638] width 69 height 37
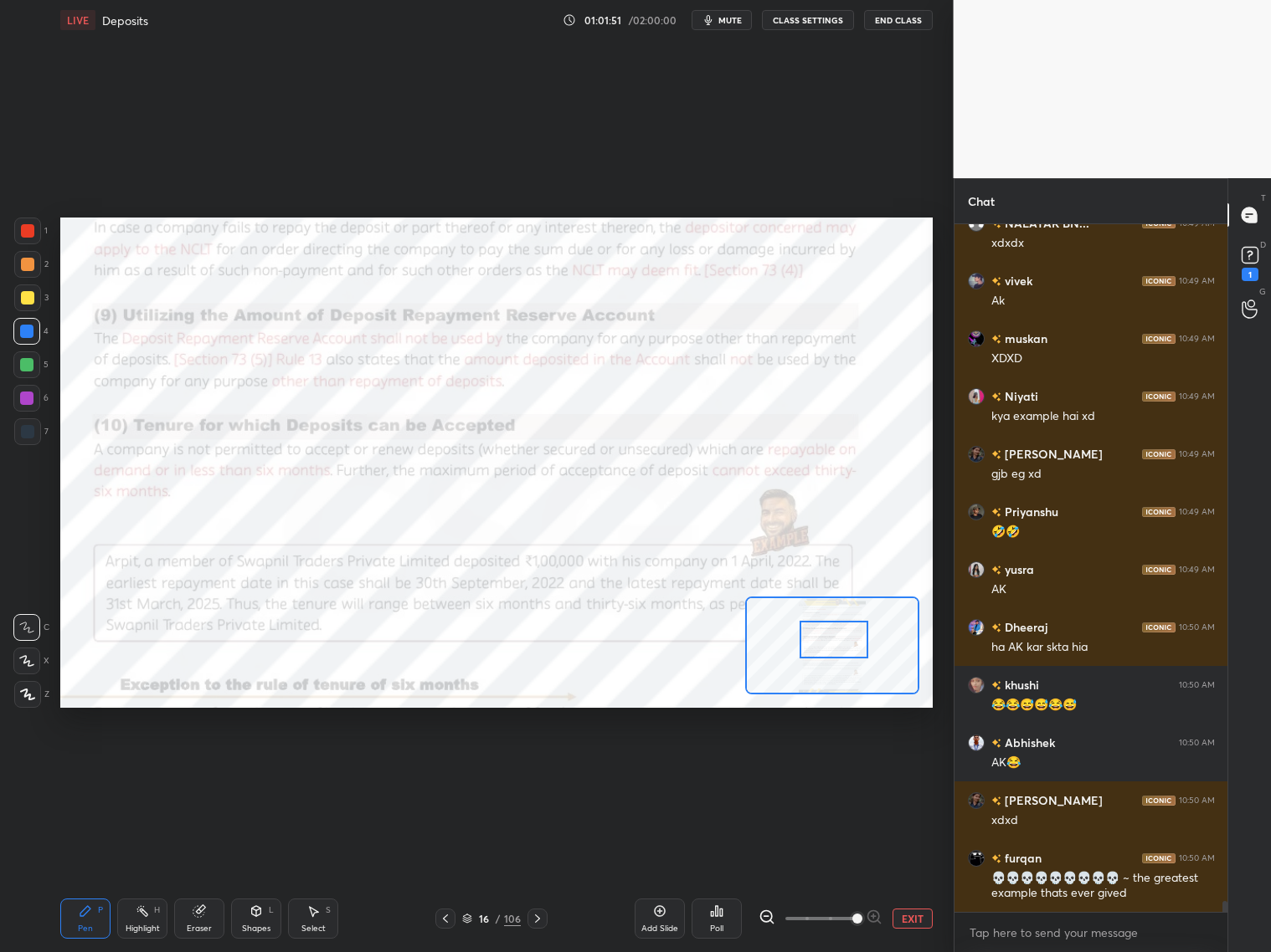
scroll to position [41856, 0]
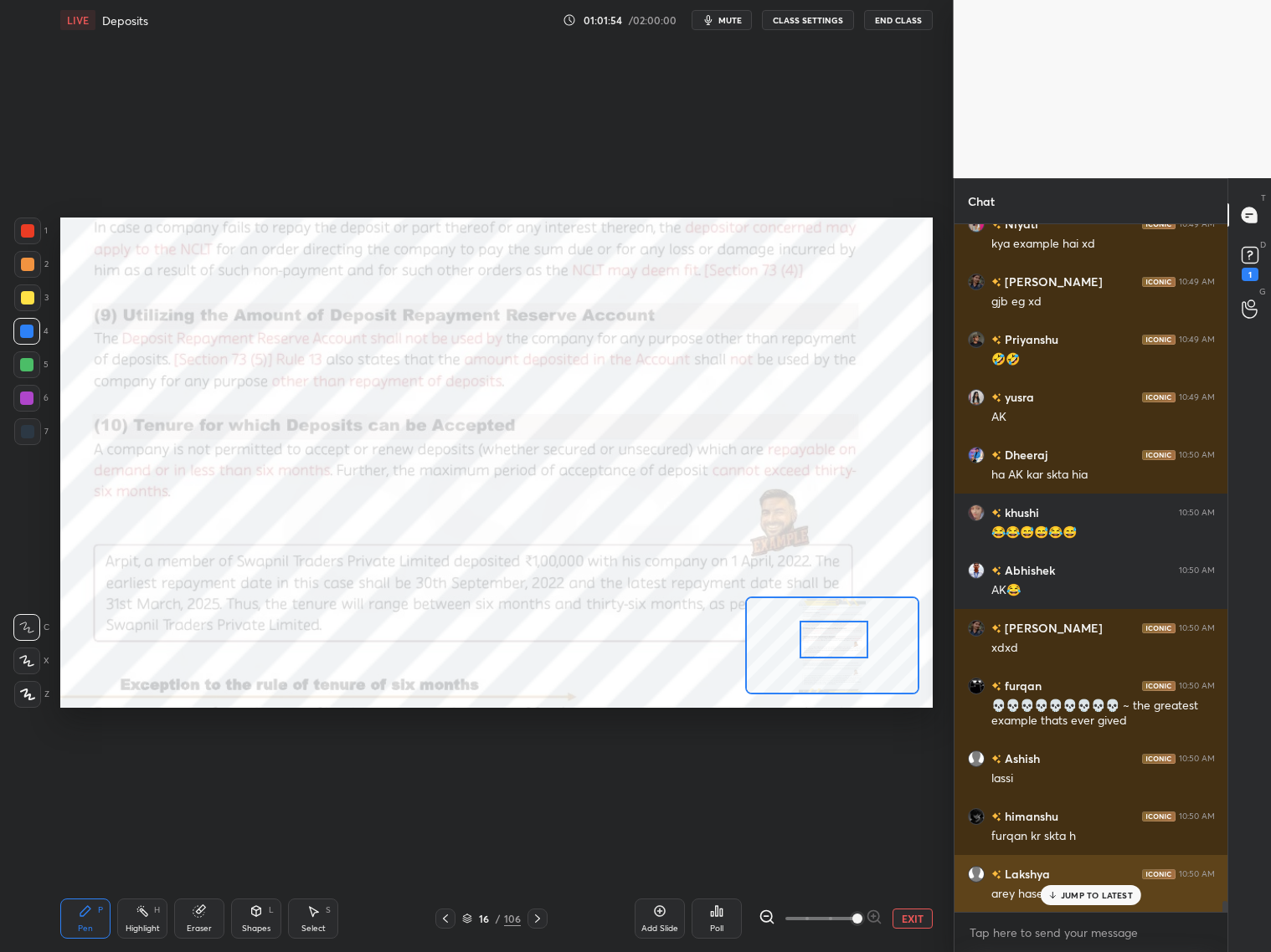
drag, startPoint x: 1075, startPoint y: 894, endPoint x: 1059, endPoint y: 897, distance: 16.3
click at [1075, 768] on p "JUMP TO LATEST" at bounding box center [1096, 896] width 72 height 10
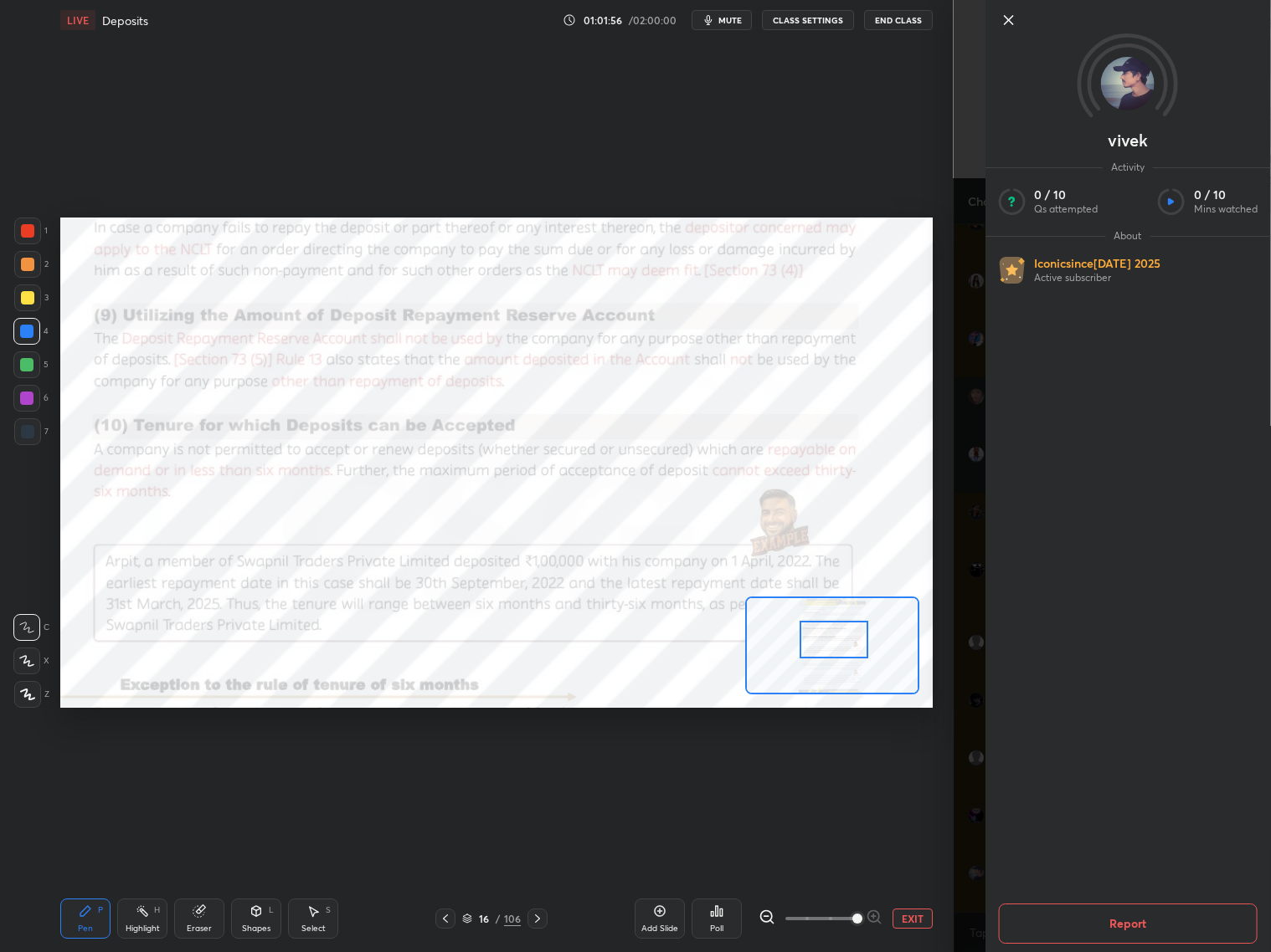
scroll to position [42030, 0]
drag, startPoint x: 979, startPoint y: 872, endPoint x: 989, endPoint y: 871, distance: 10.0
click at [981, 768] on div "vivek Activity 0 / 10 Qs attempted 0 / 10 Mins watched About Iconic since [DATE…" at bounding box center [1112, 476] width 318 height 952
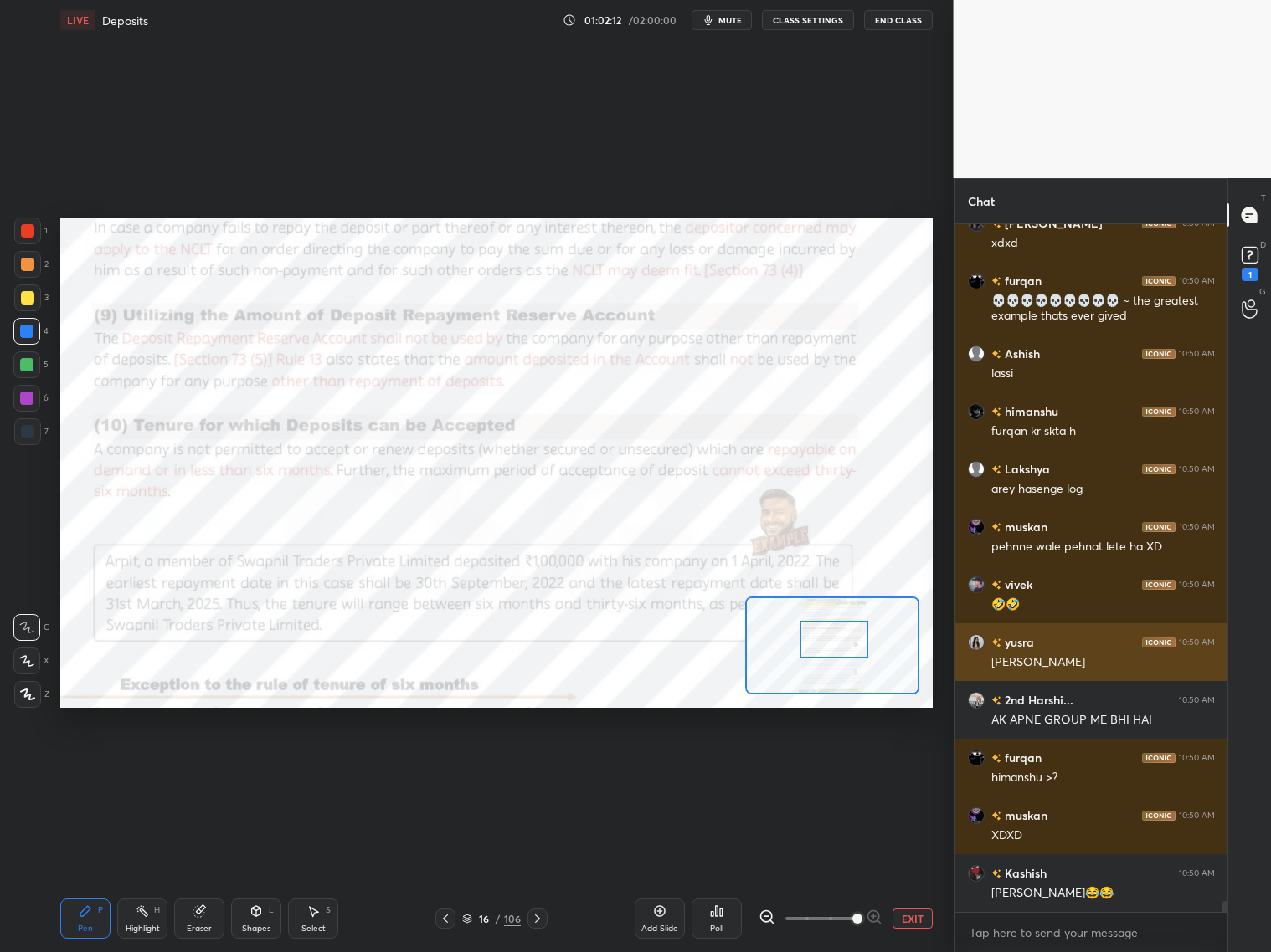
scroll to position [42319, 0]
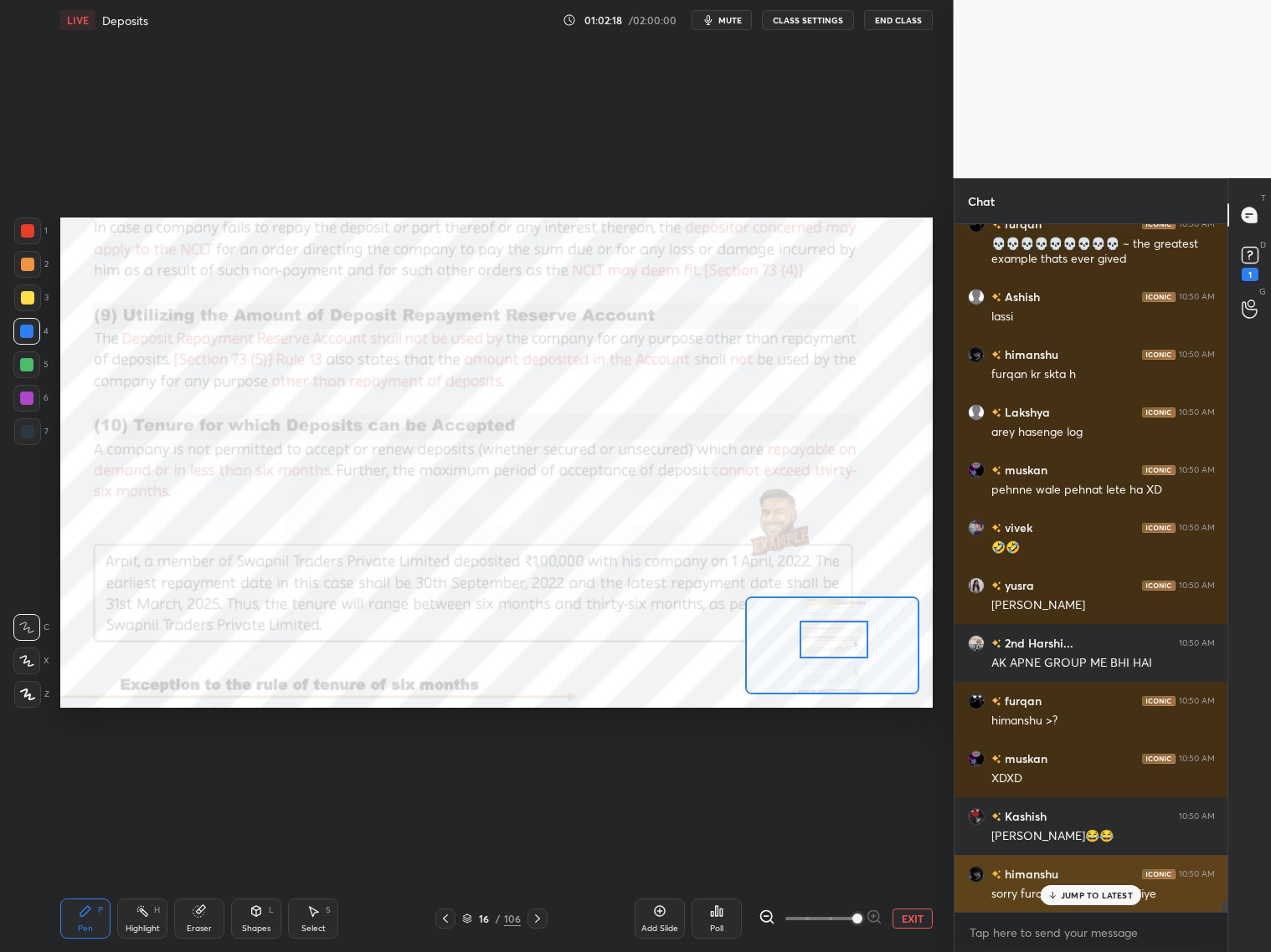
drag, startPoint x: 1087, startPoint y: 894, endPoint x: 1123, endPoint y: 887, distance: 36.7
click at [1086, 768] on p "JUMP TO LATEST" at bounding box center [1096, 896] width 72 height 10
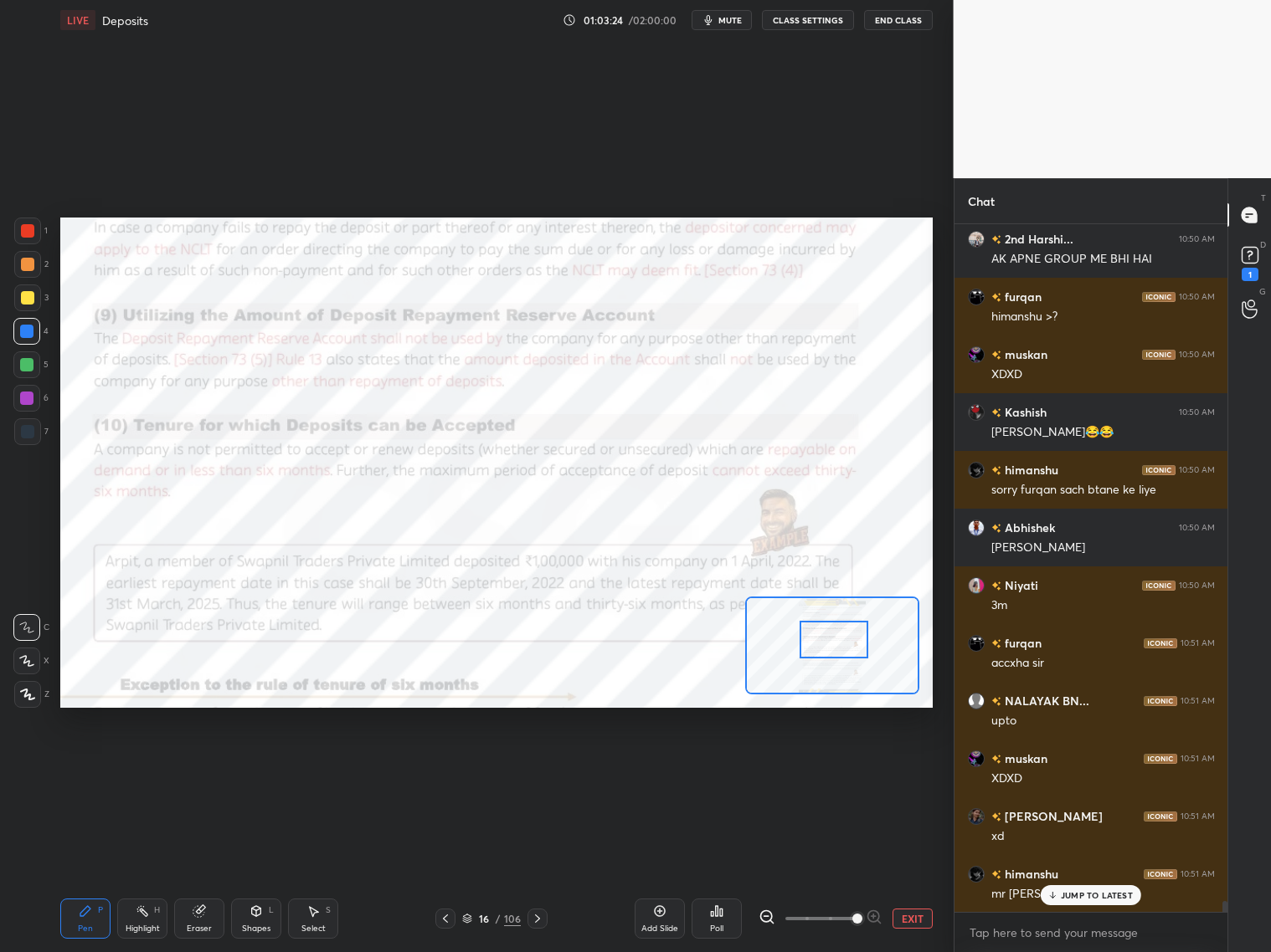
scroll to position [42781, 0]
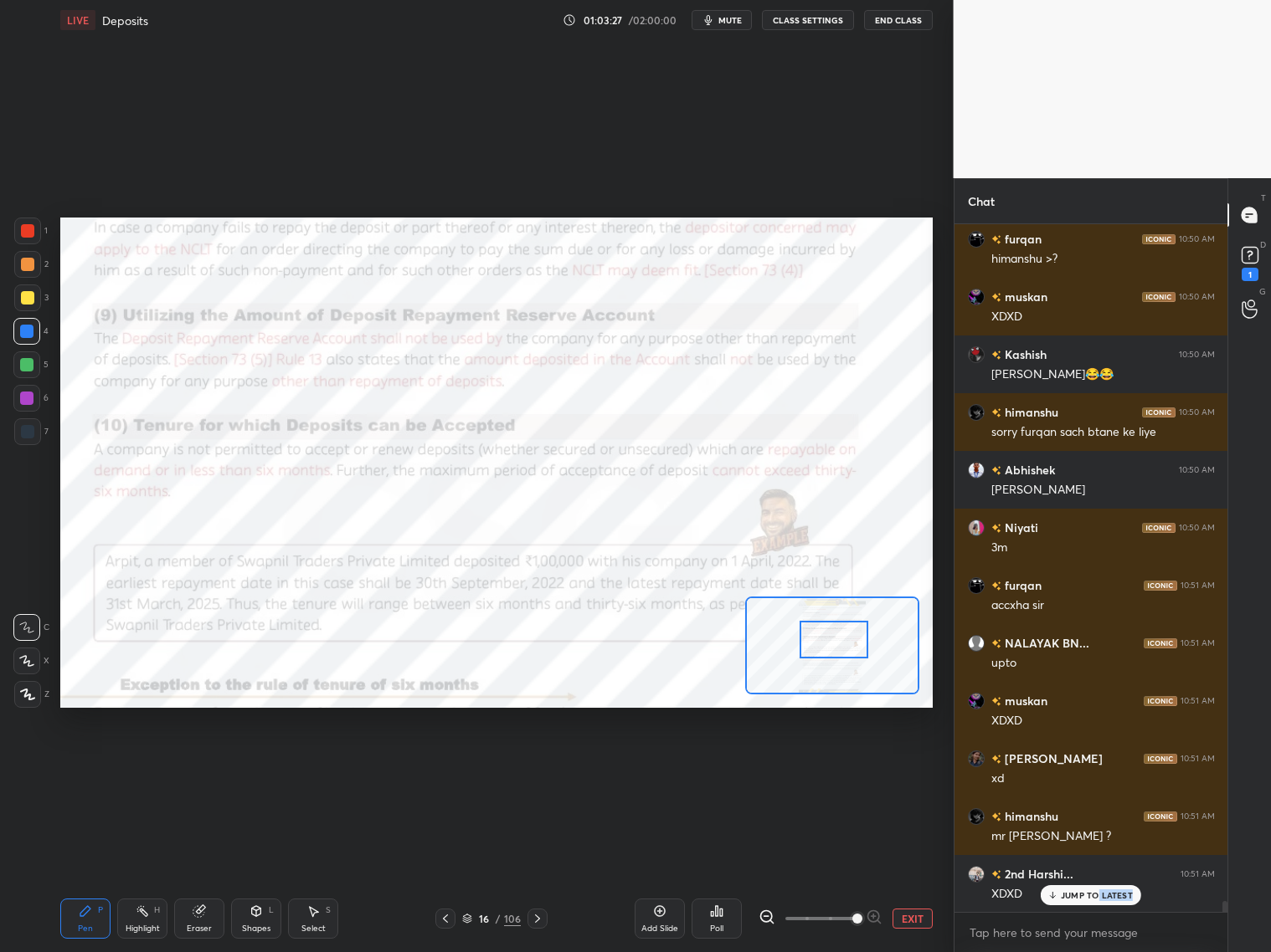
click at [1086, 768] on div "JUMP TO LATEST" at bounding box center [1090, 895] width 100 height 20
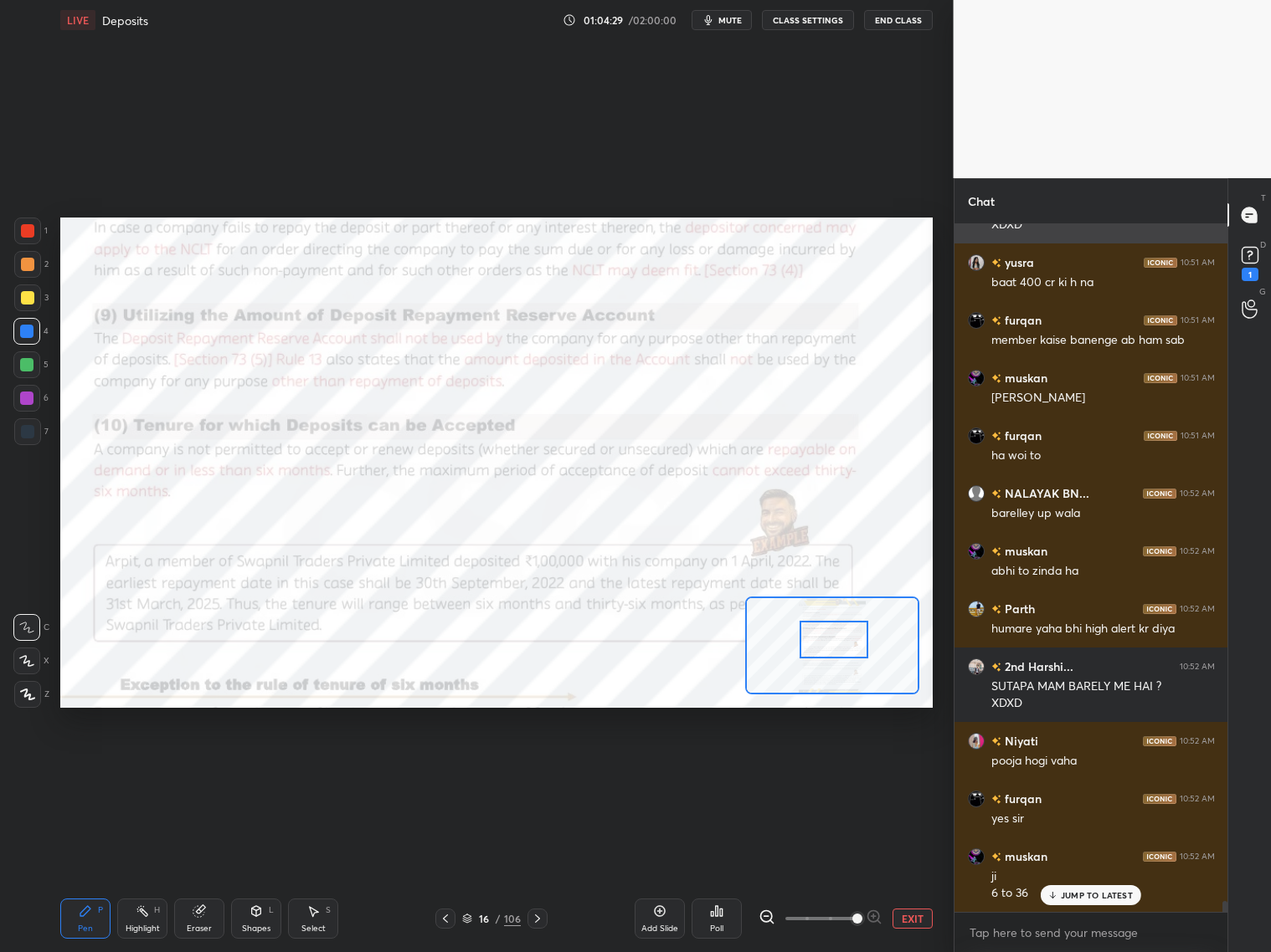
scroll to position [43507, 0]
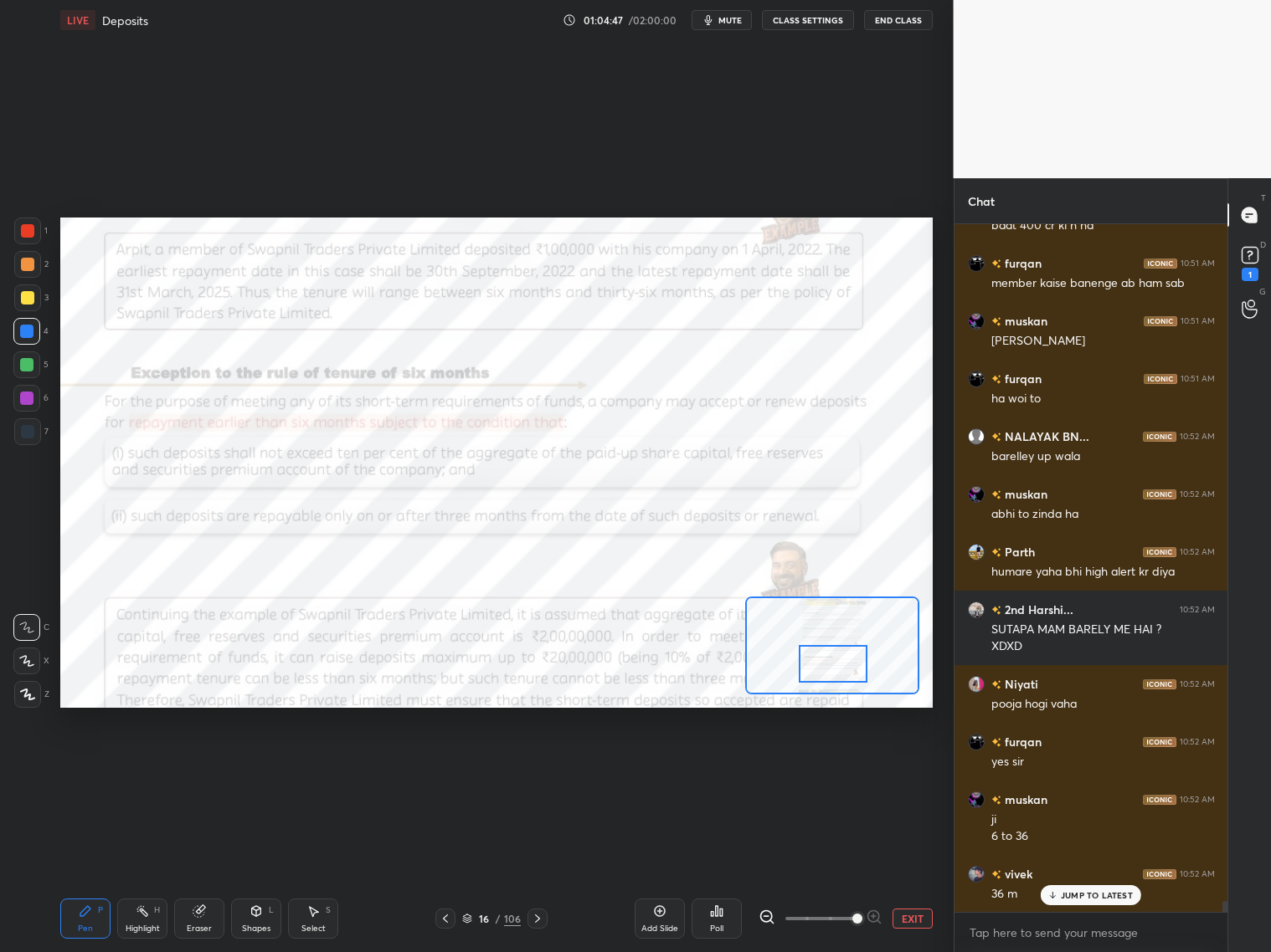
drag, startPoint x: 839, startPoint y: 638, endPoint x: 839, endPoint y: 649, distance: 11.0
click at [838, 659] on div at bounding box center [834, 663] width 69 height 37
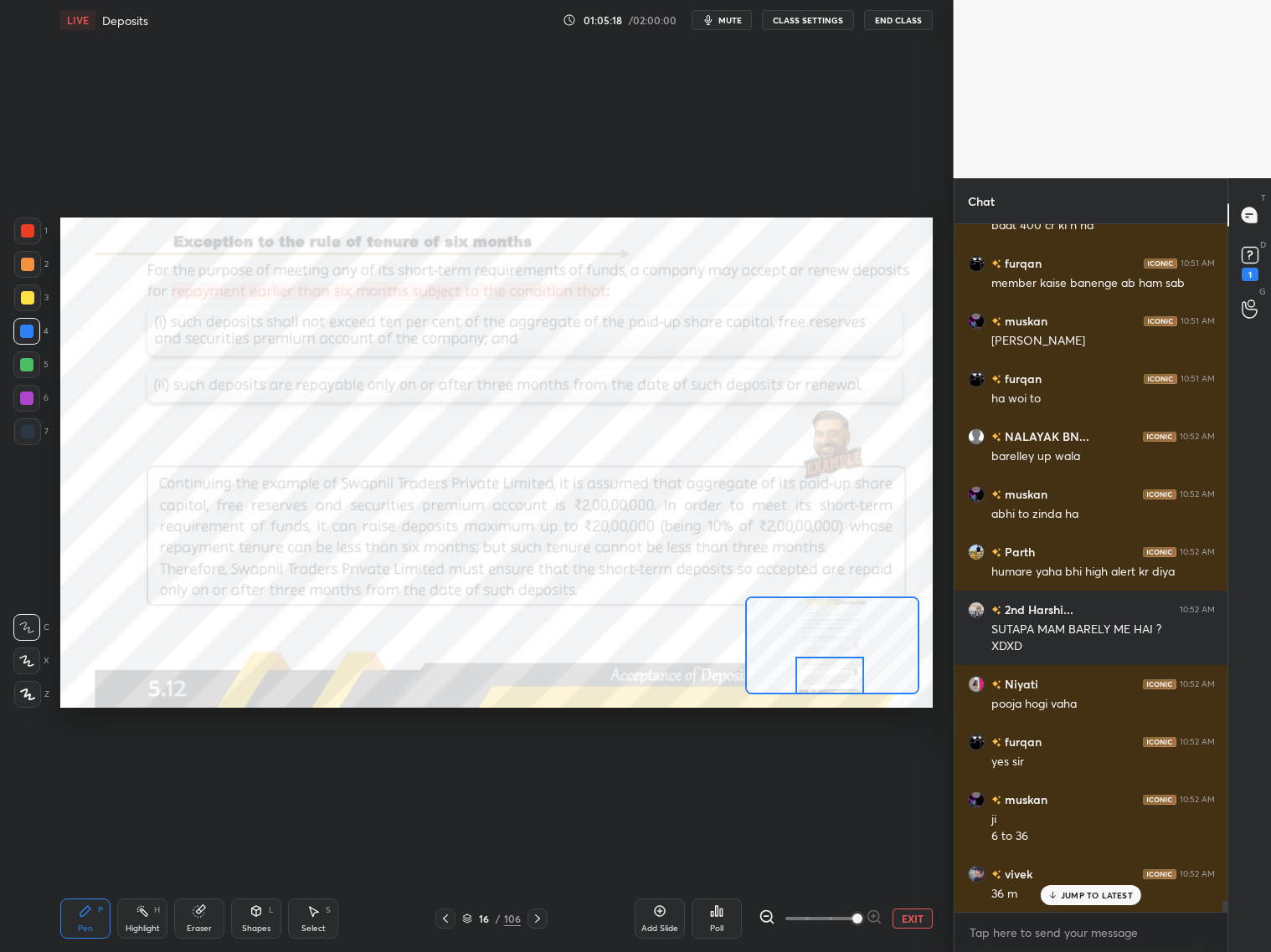
scroll to position [43564, 0]
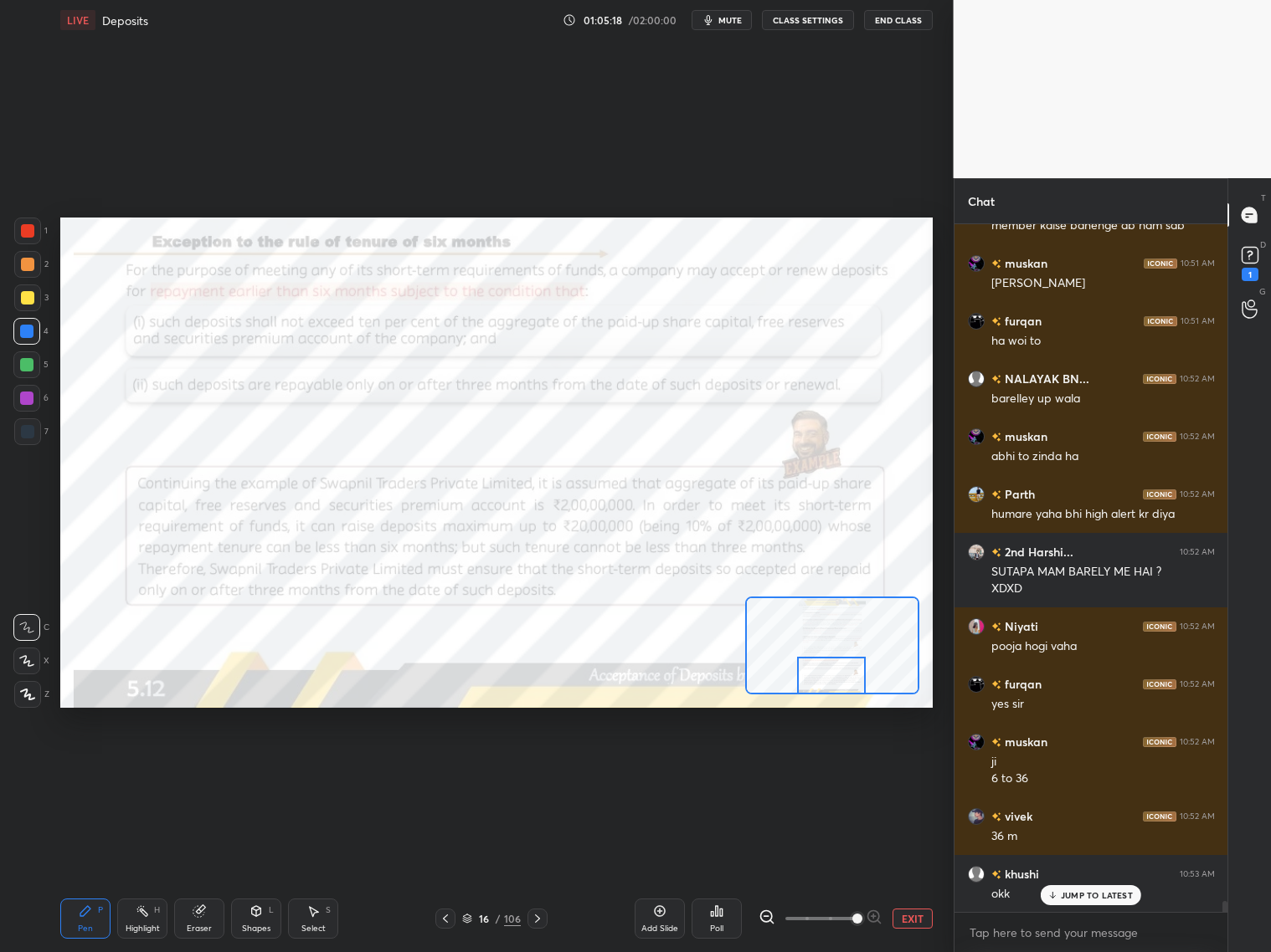
drag, startPoint x: 837, startPoint y: 666, endPoint x: 836, endPoint y: 688, distance: 22.0
click at [833, 692] on div at bounding box center [832, 675] width 69 height 37
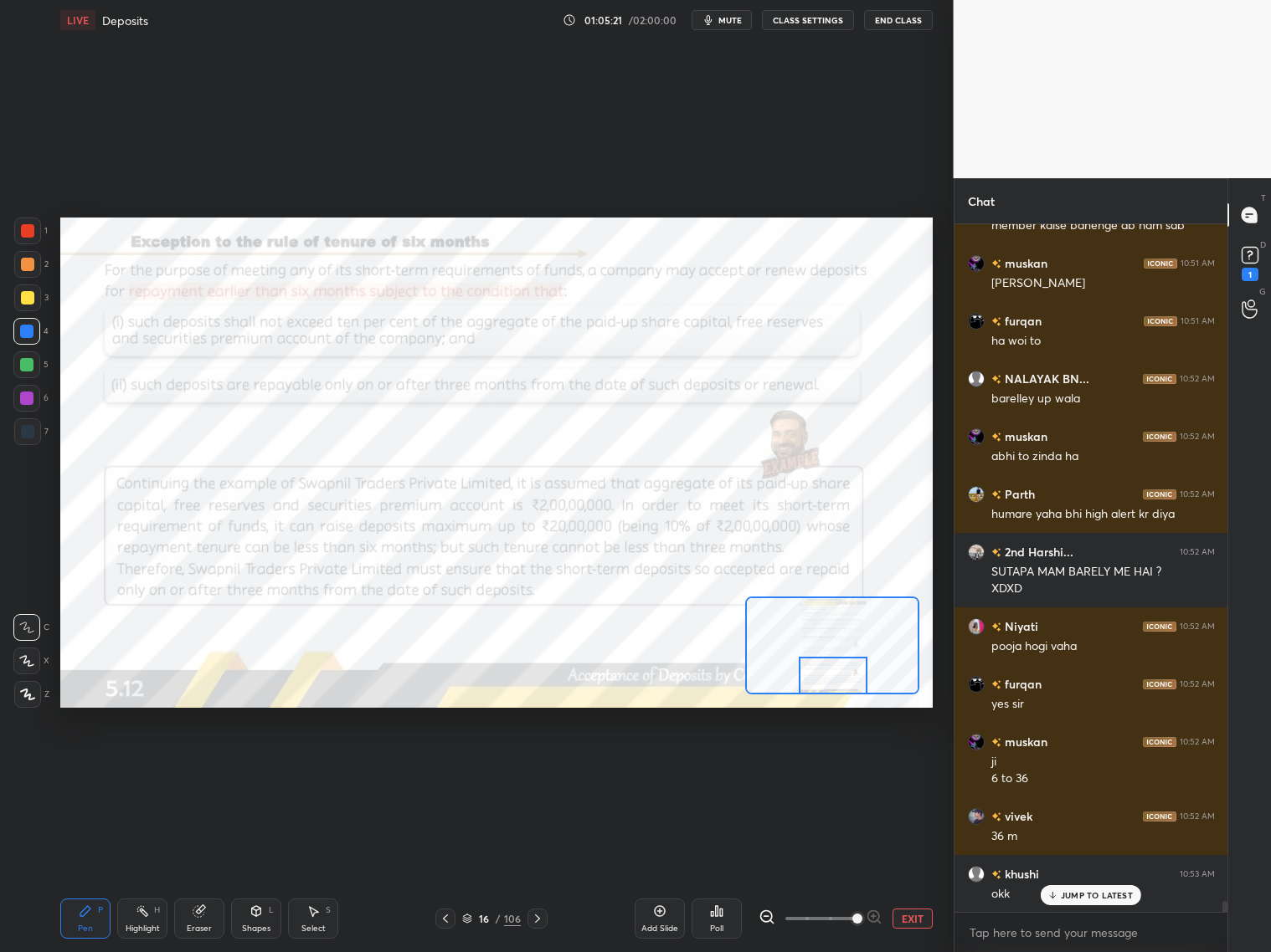
click at [851, 684] on div at bounding box center [834, 675] width 69 height 37
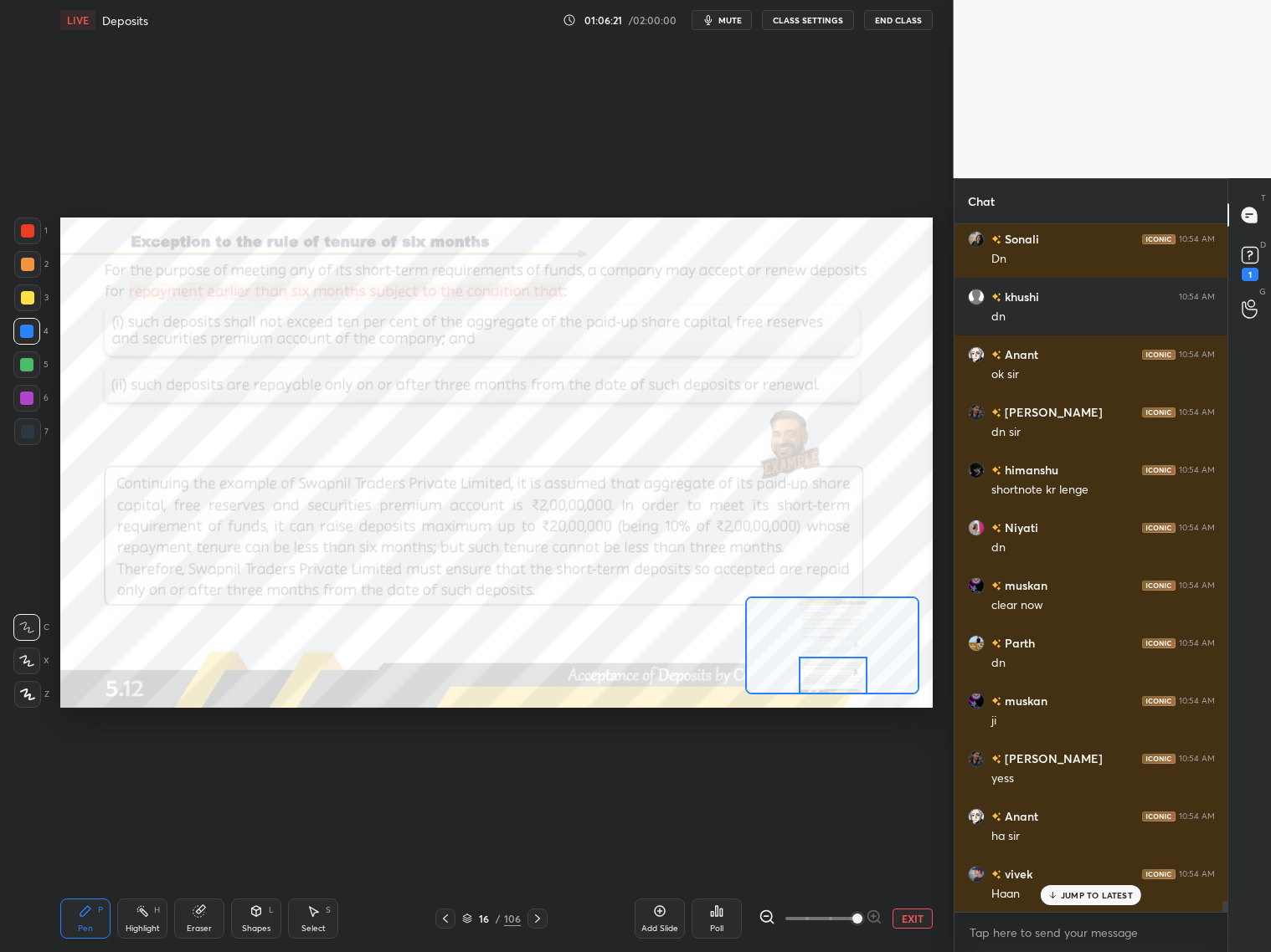
scroll to position [44546, 0]
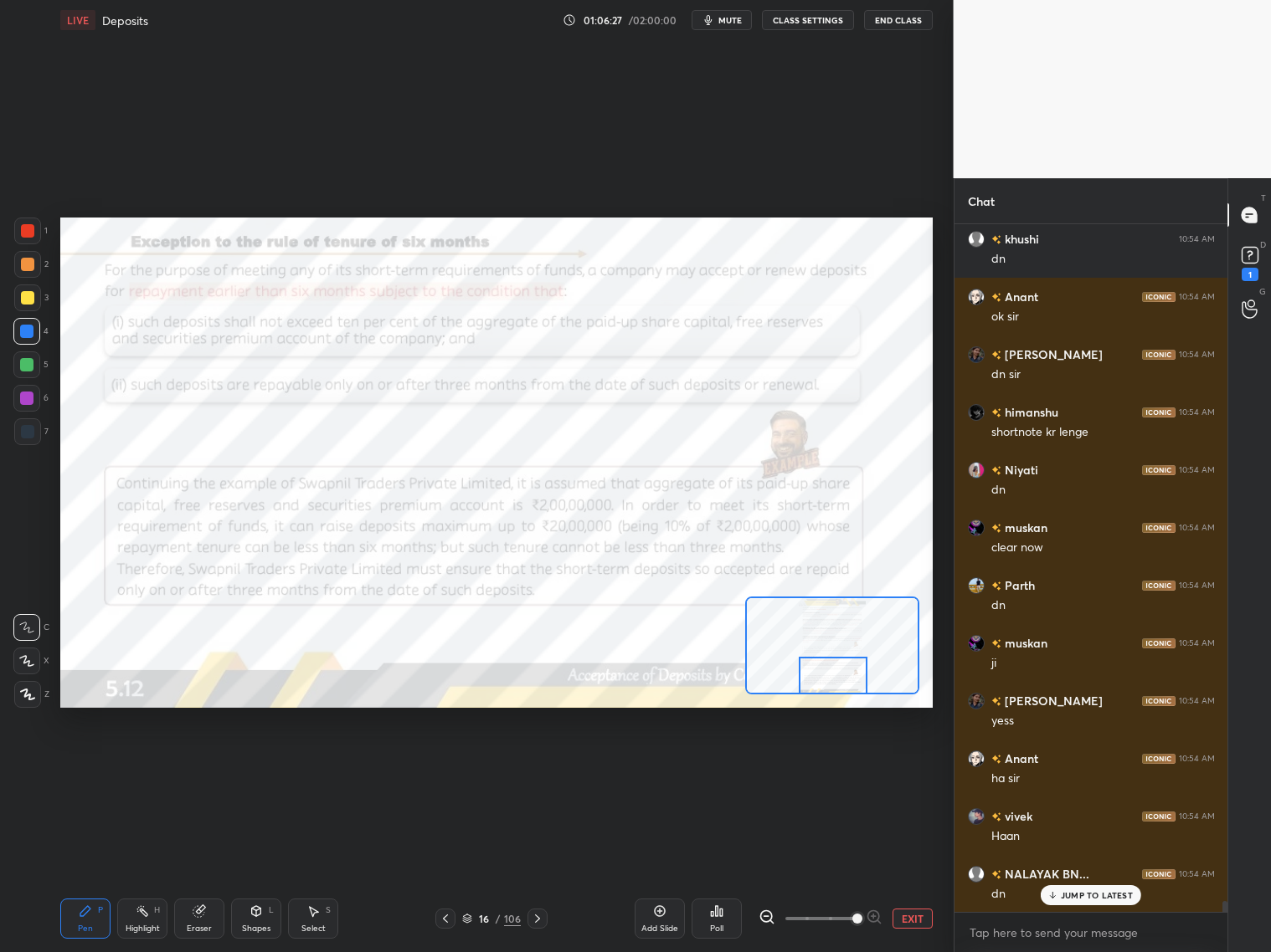
click at [538, 768] on icon at bounding box center [538, 919] width 13 height 13
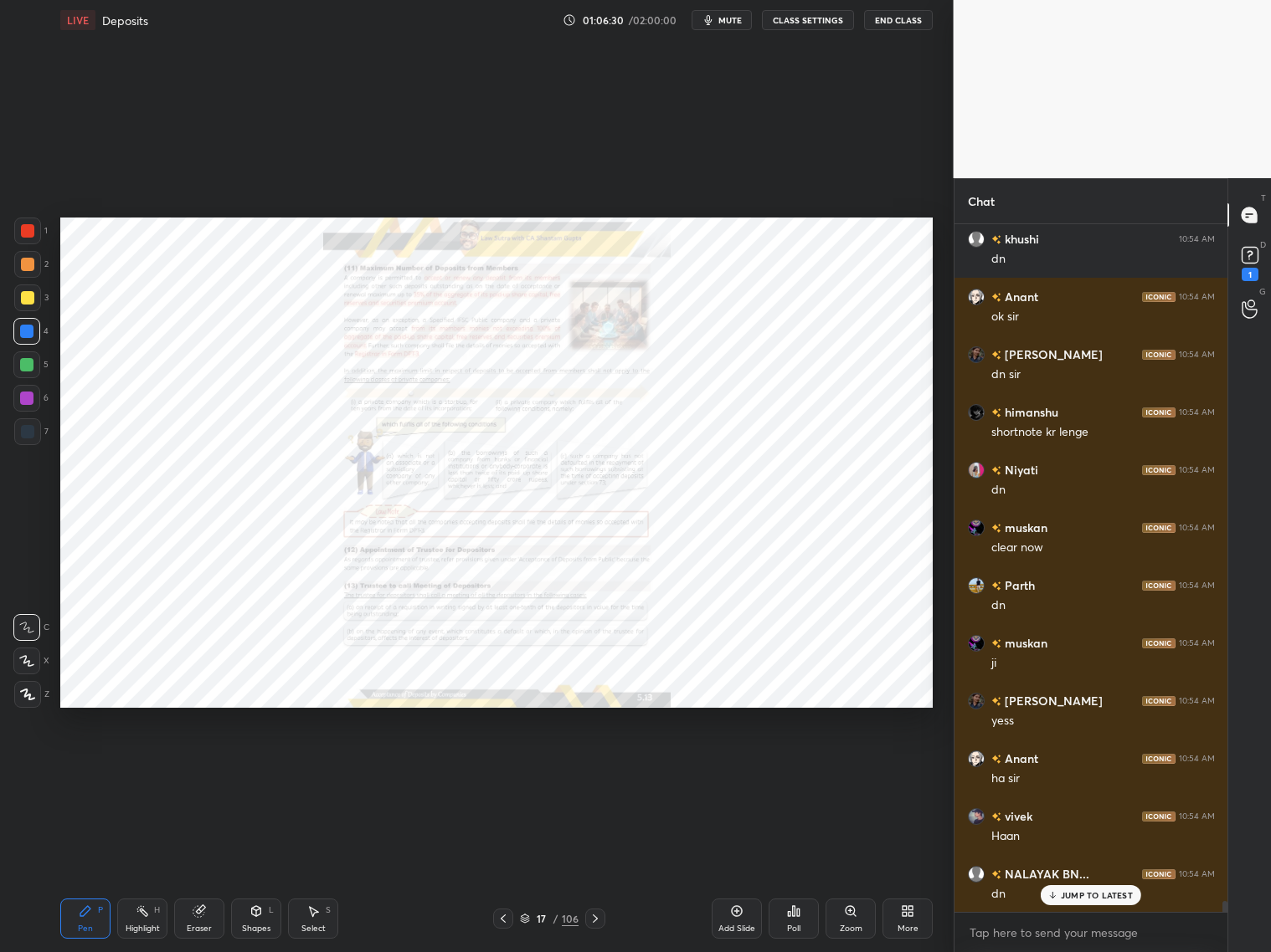
click at [856, 768] on icon at bounding box center [851, 912] width 13 height 13
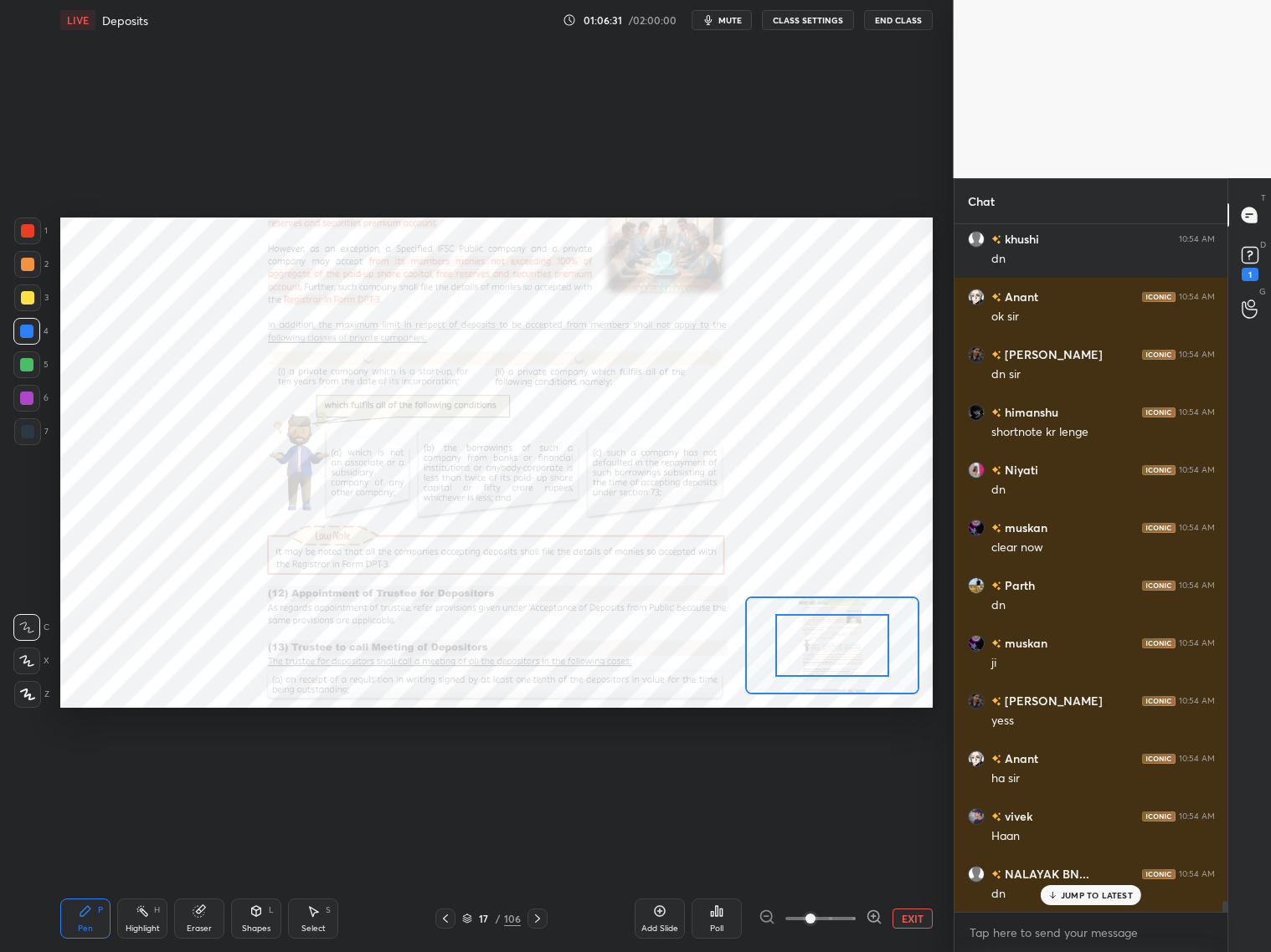
click at [856, 768] on div at bounding box center [820, 919] width 123 height 20
click at [858, 768] on div at bounding box center [820, 919] width 123 height 20
click at [874, 768] on icon at bounding box center [874, 917] width 4 height 0
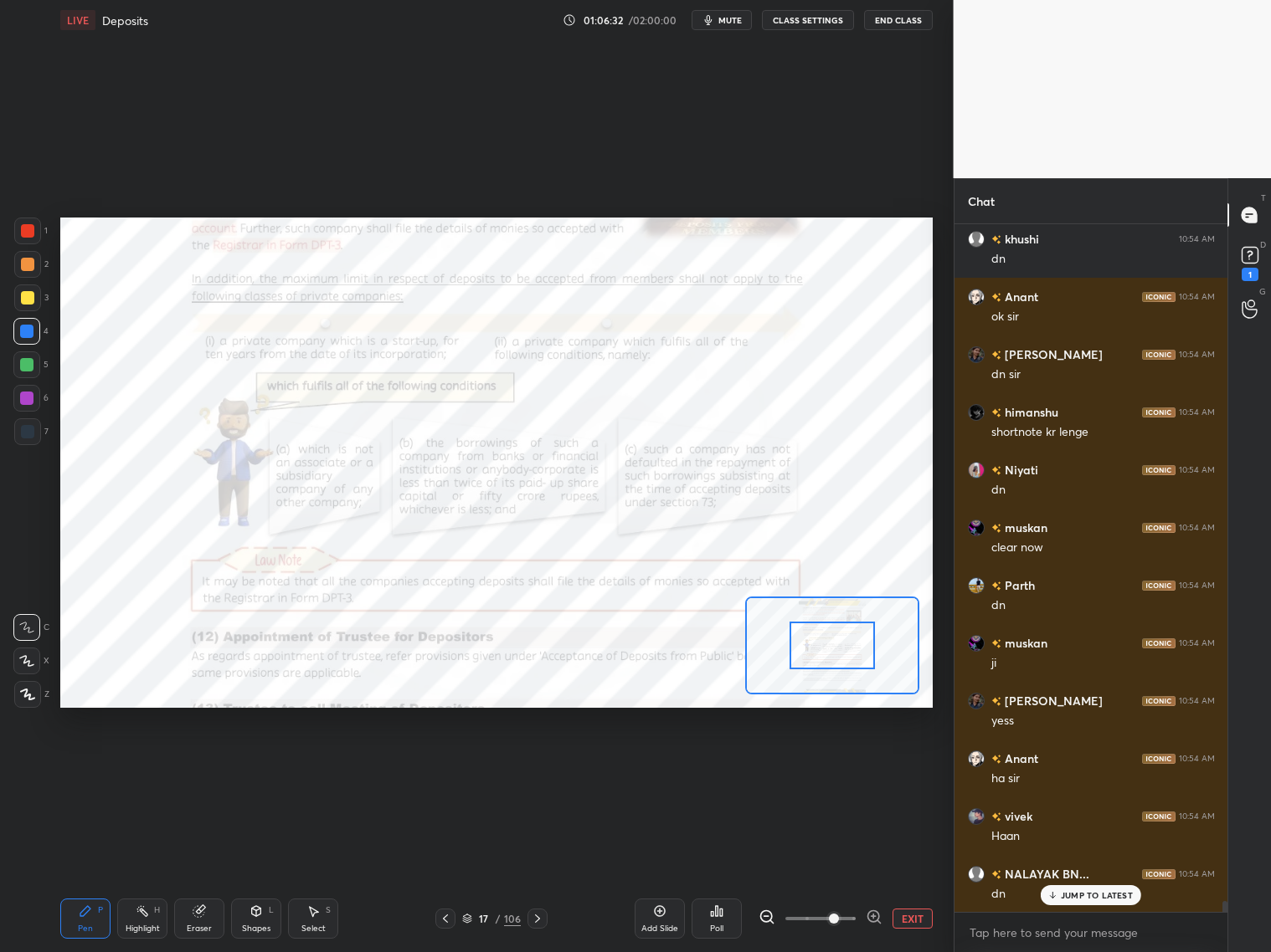
click at [880, 768] on icon at bounding box center [873, 917] width 16 height 16
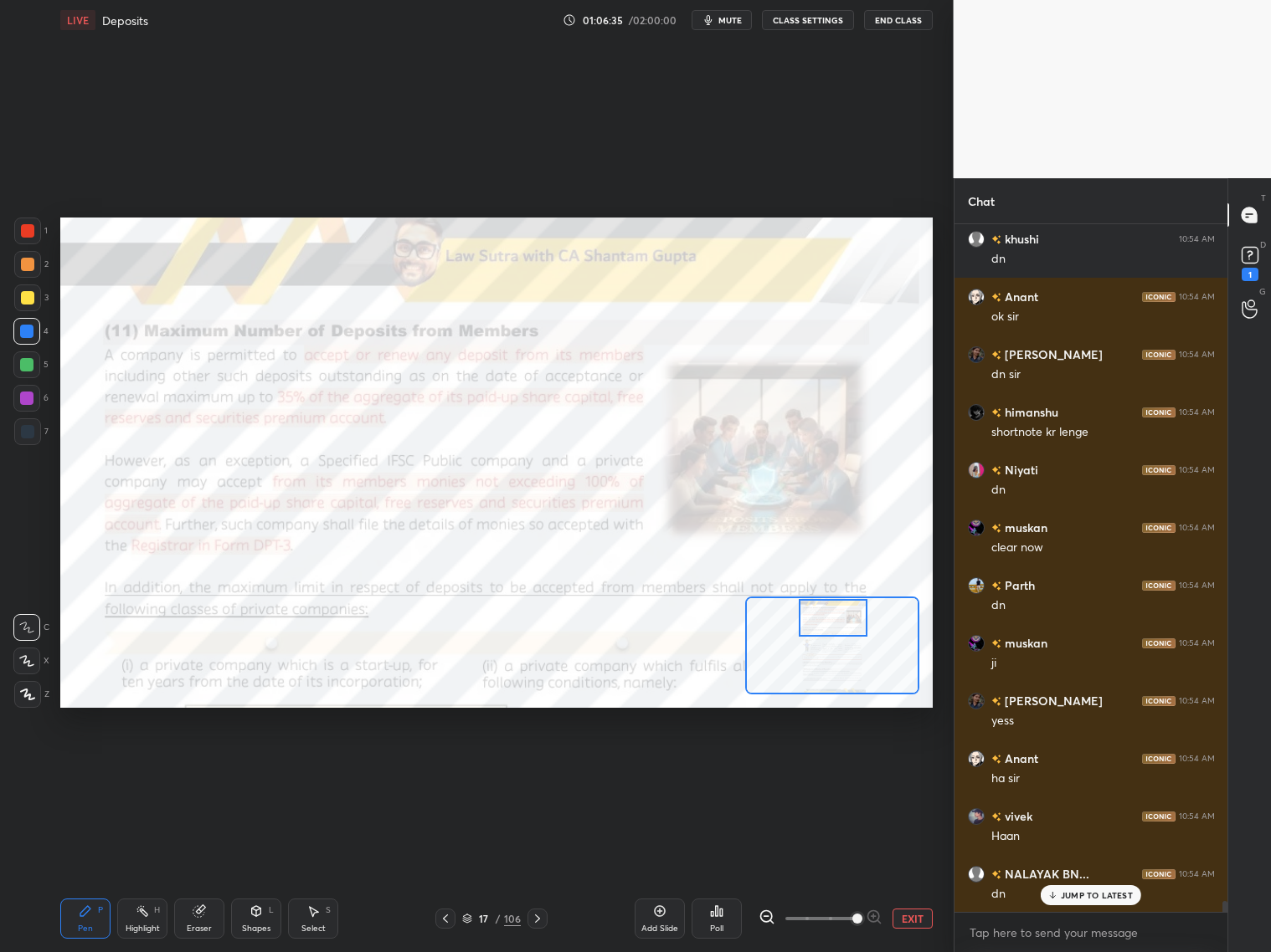
drag, startPoint x: 836, startPoint y: 648, endPoint x: 833, endPoint y: 620, distance: 28.2
click at [837, 621] on div at bounding box center [834, 617] width 69 height 37
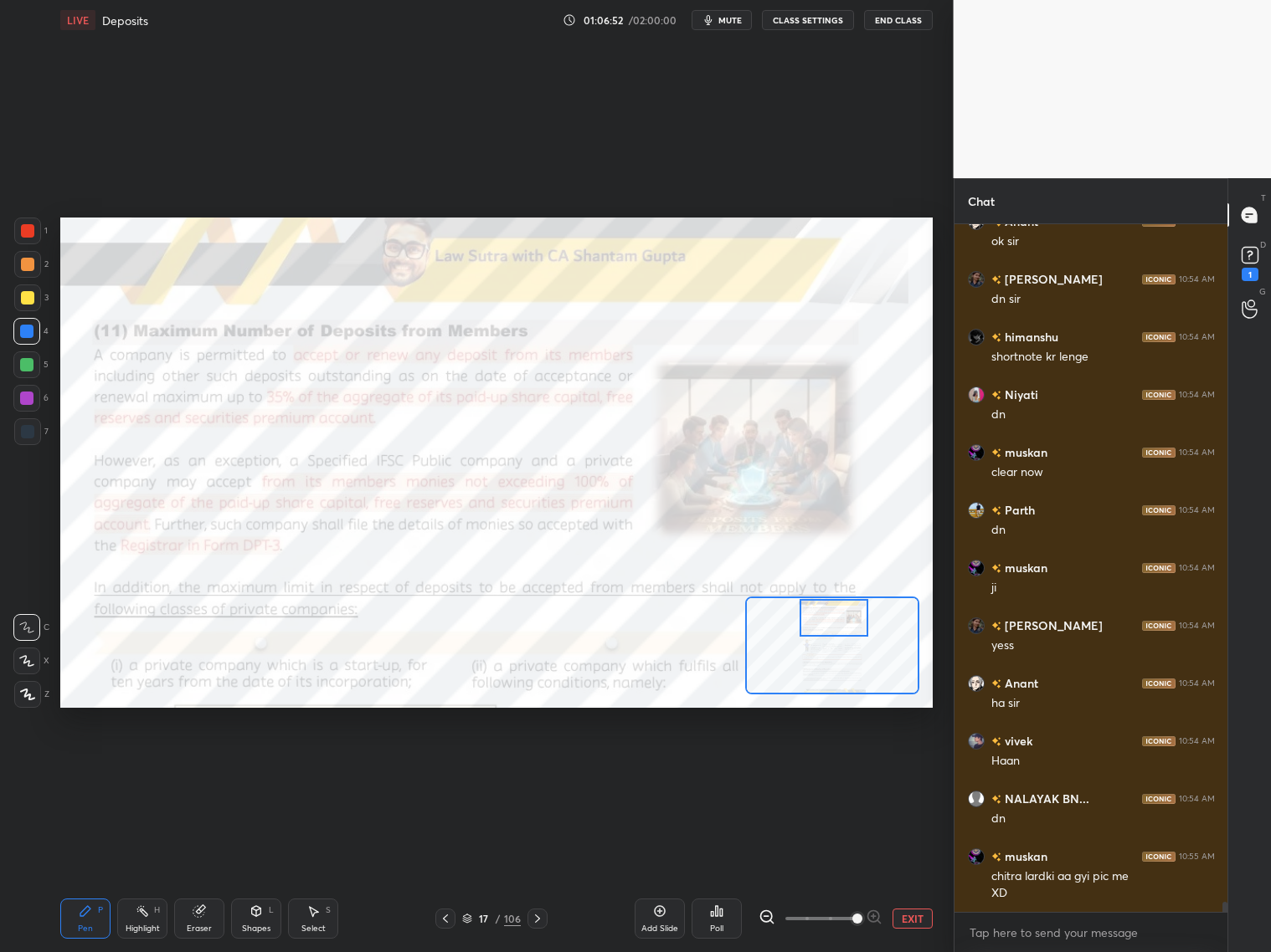
scroll to position [44679, 0]
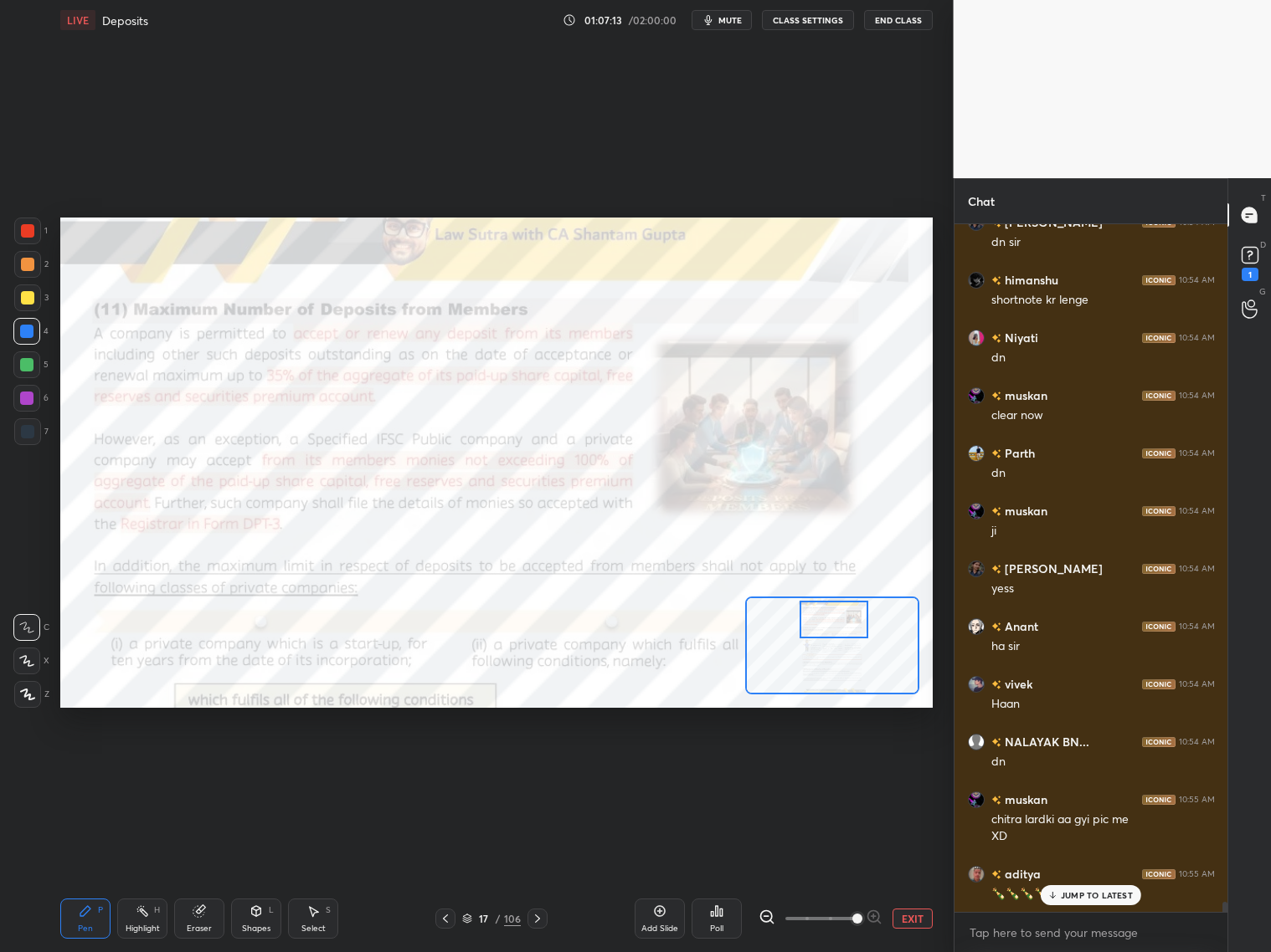
click at [838, 617] on div at bounding box center [834, 619] width 69 height 37
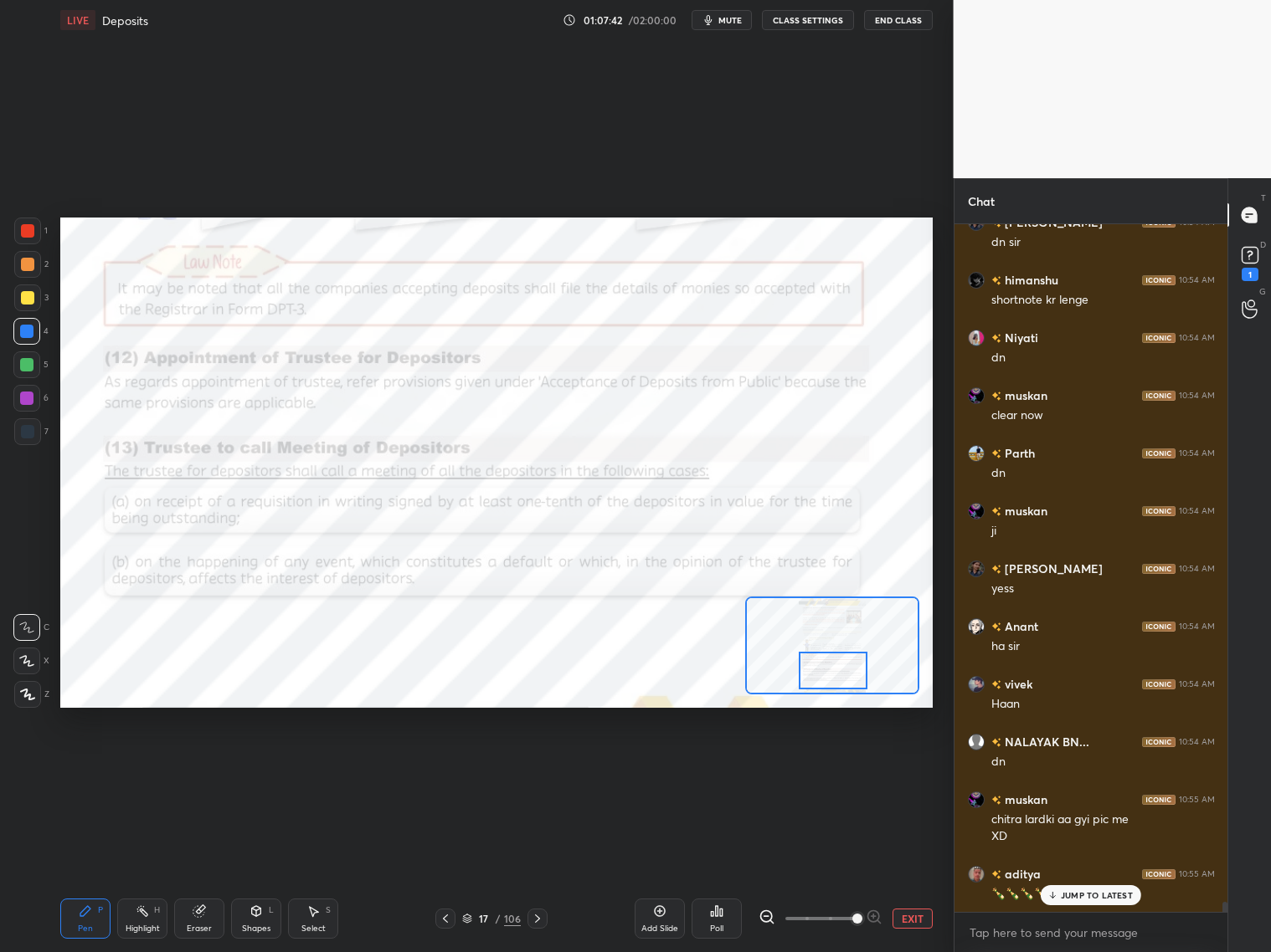
drag, startPoint x: 836, startPoint y: 618, endPoint x: 835, endPoint y: 672, distance: 54.0
click at [834, 668] on div at bounding box center [834, 670] width 69 height 37
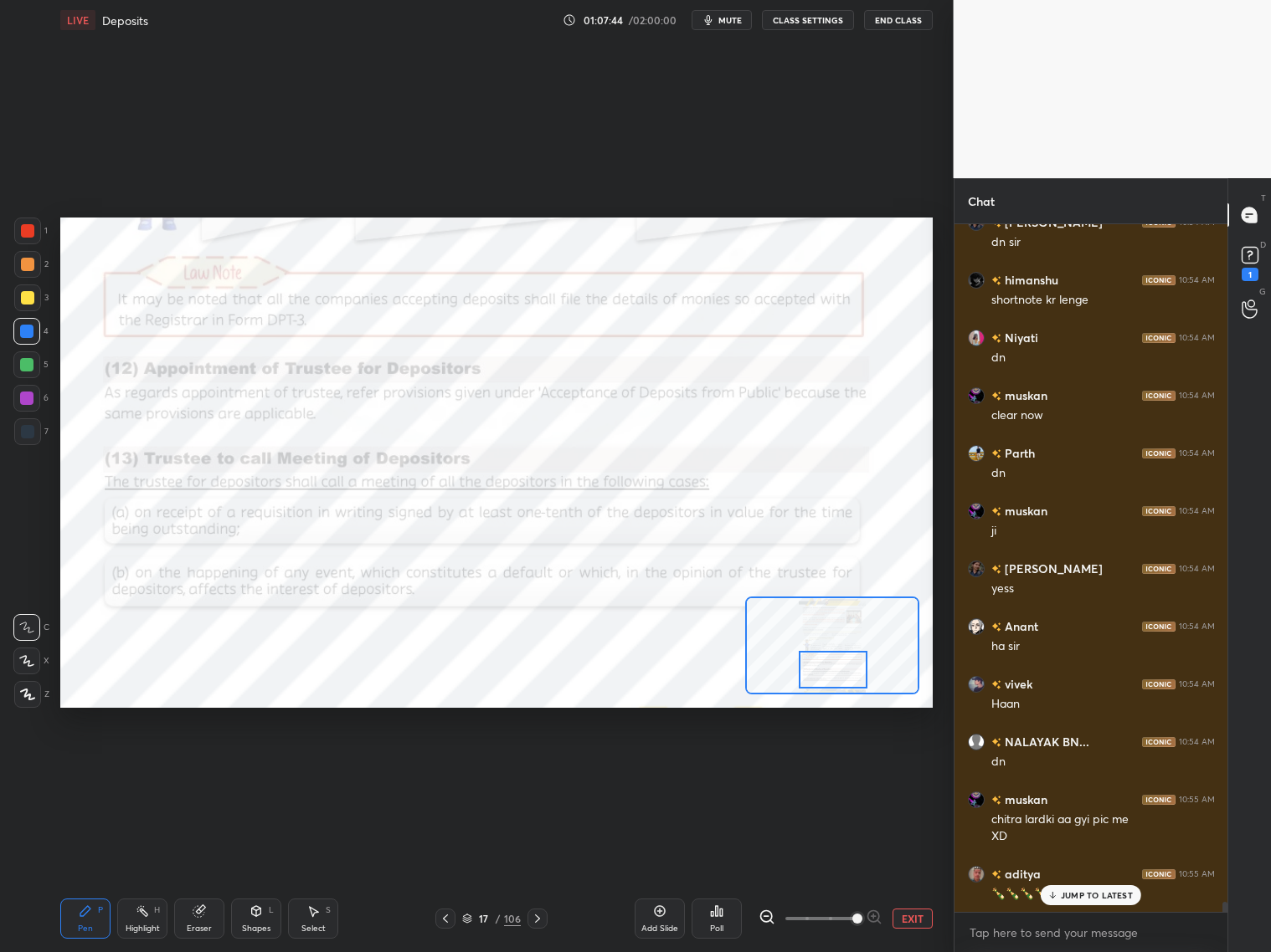
click at [539, 768] on icon at bounding box center [538, 919] width 13 height 13
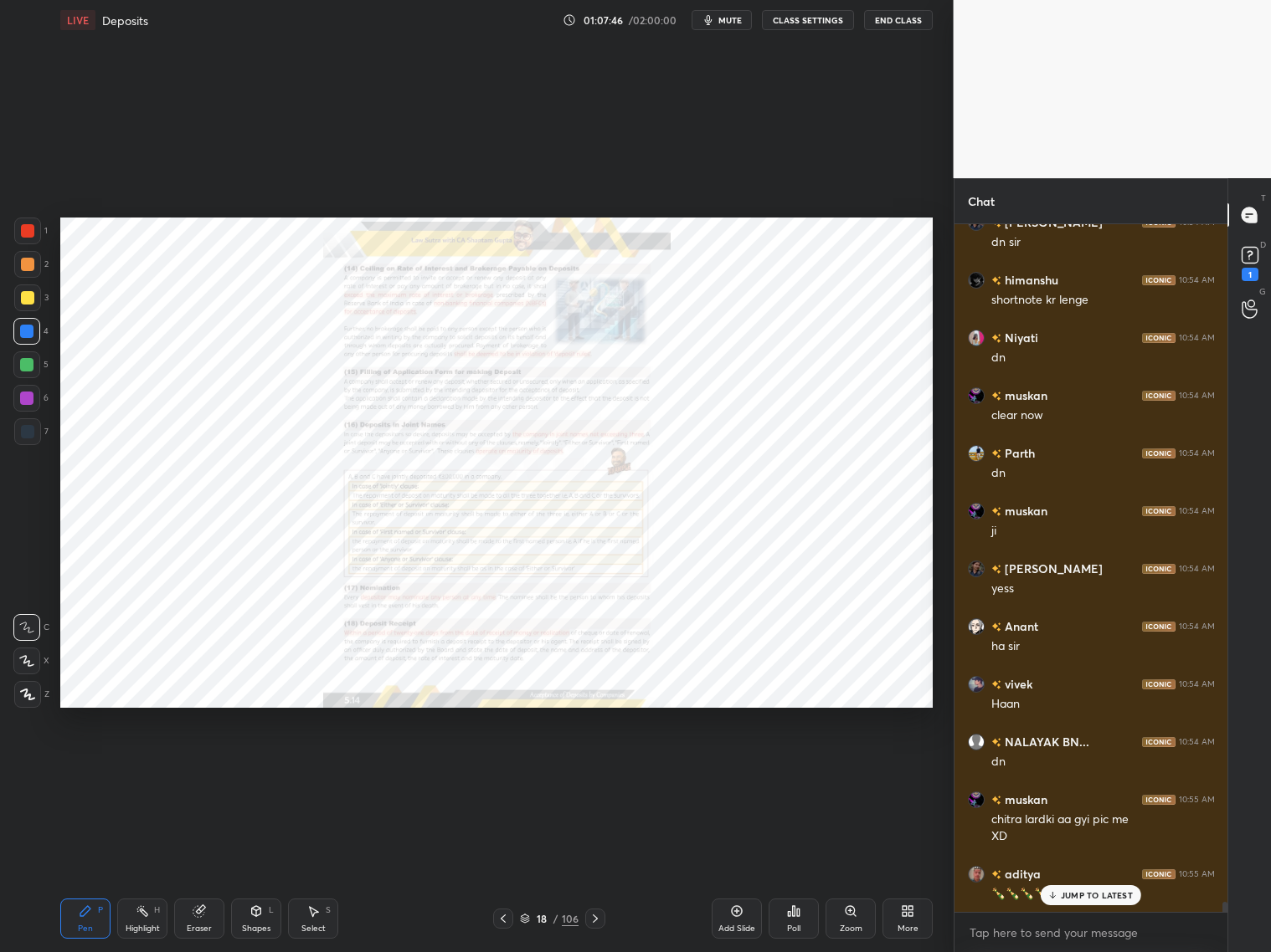
scroll to position [44736, 0]
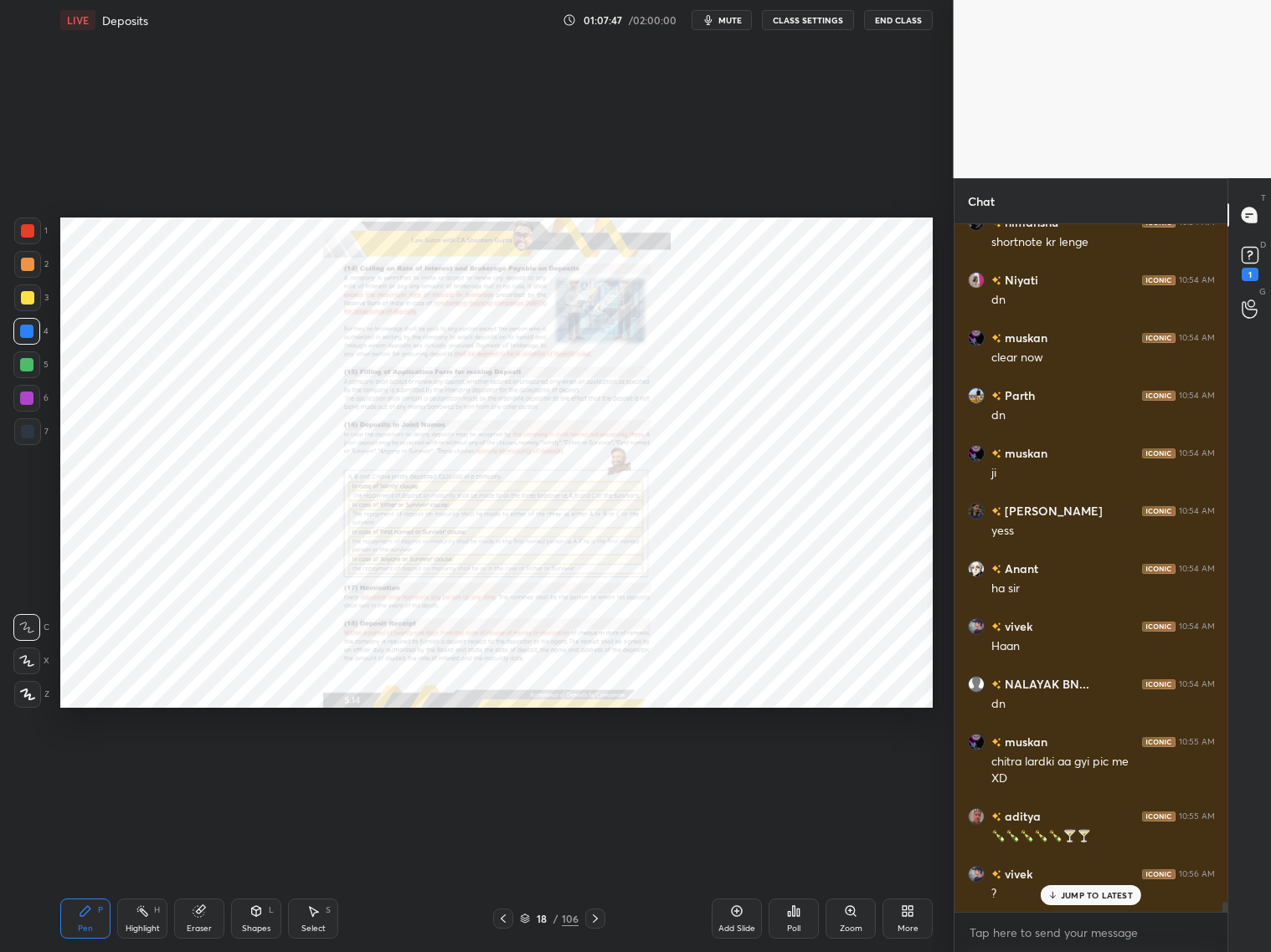
click at [594, 768] on icon at bounding box center [594, 919] width 5 height 9
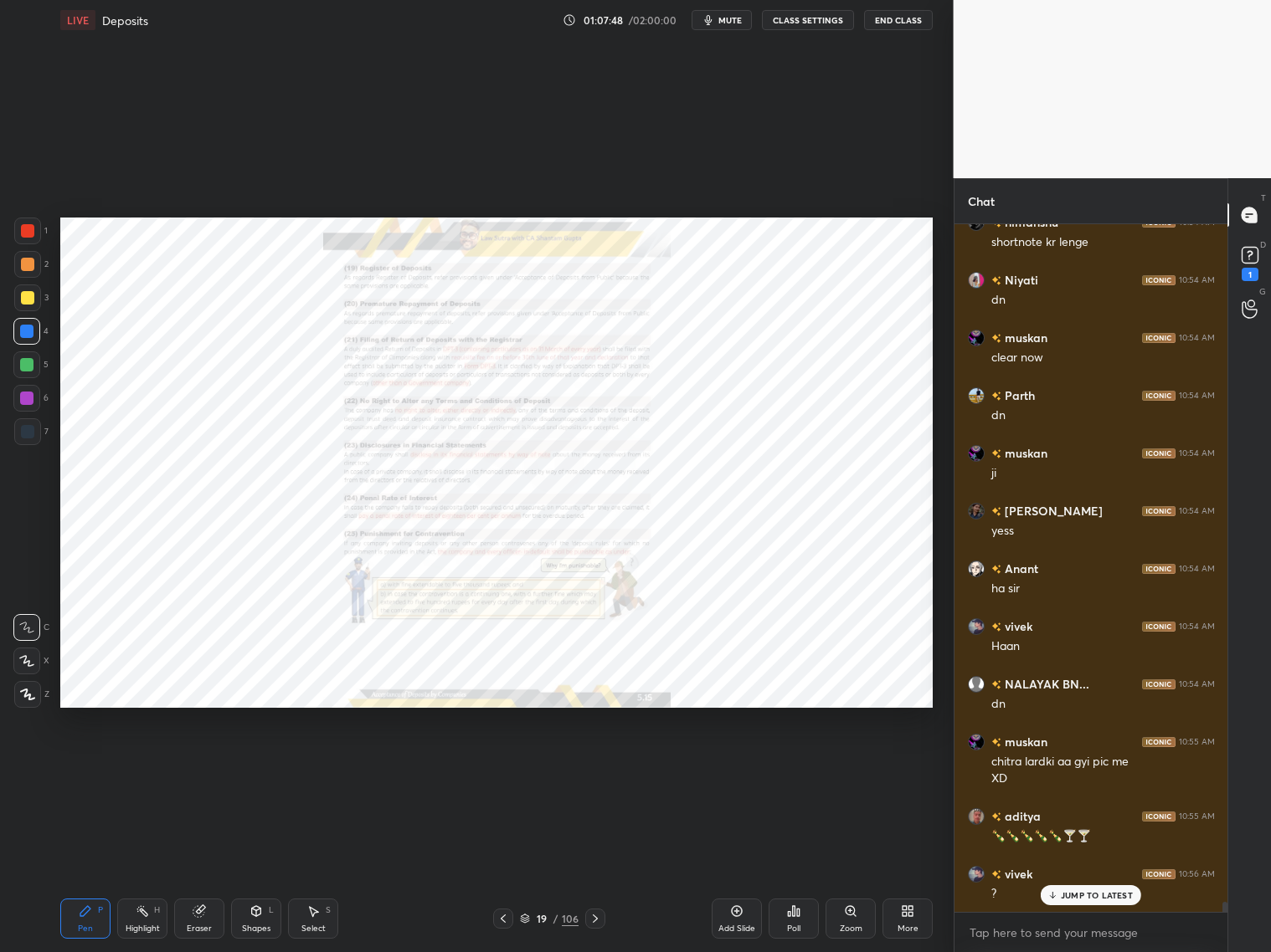
click at [593, 768] on icon at bounding box center [595, 919] width 13 height 13
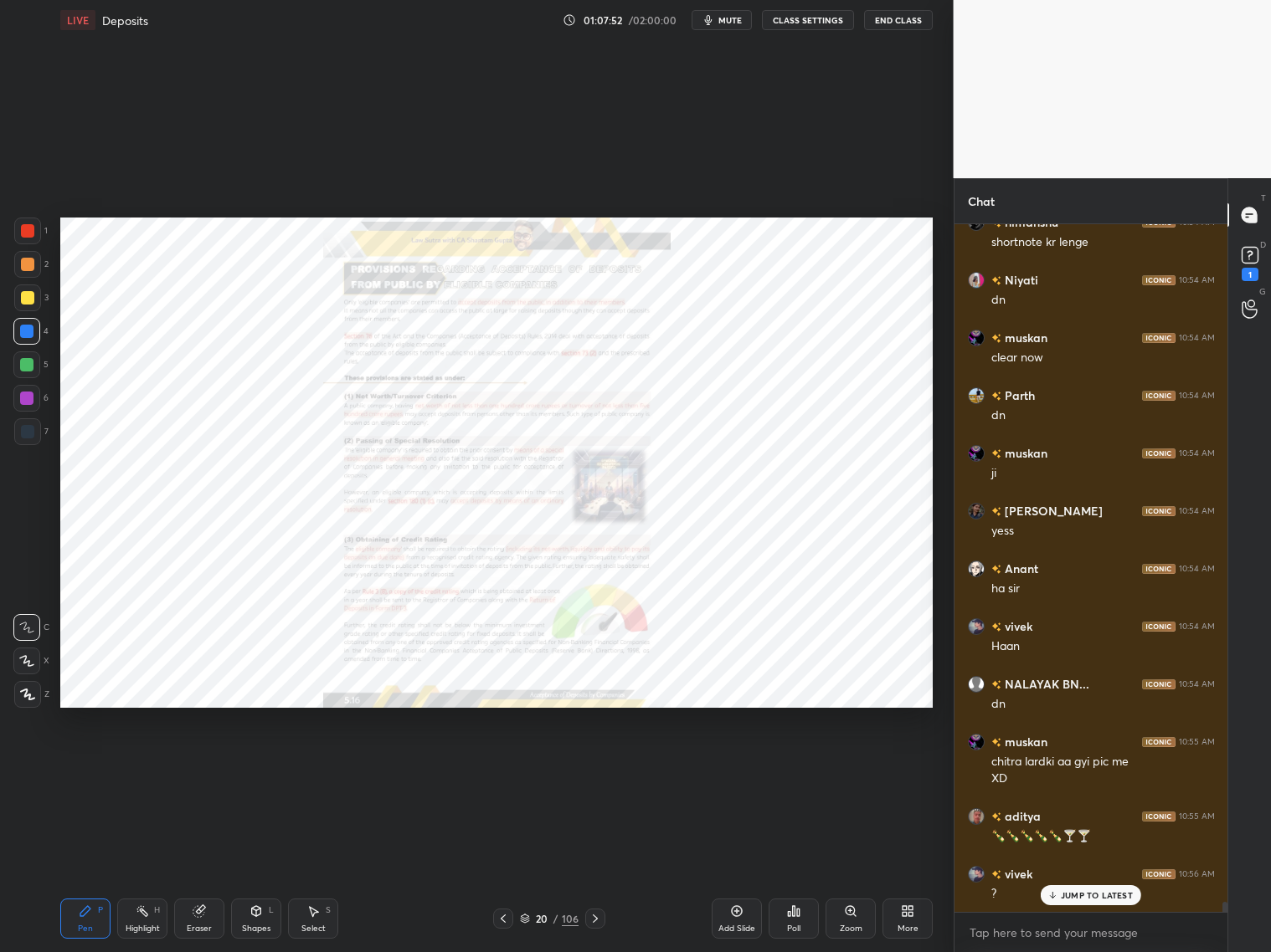
click at [510, 768] on div at bounding box center [502, 919] width 20 height 20
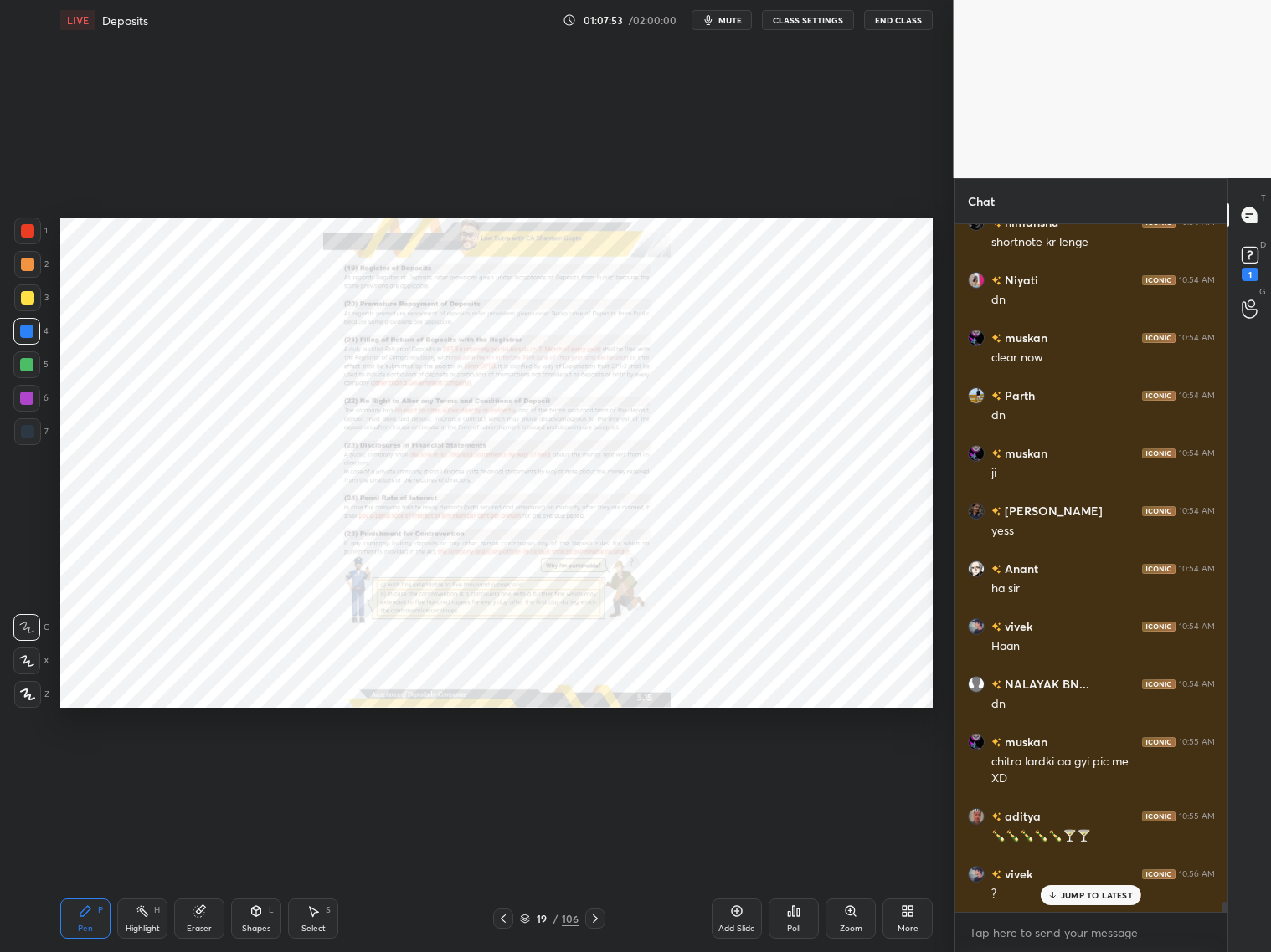
click at [513, 768] on div "19 / 106" at bounding box center [548, 919] width 112 height 20
click at [508, 768] on icon at bounding box center [503, 919] width 13 height 13
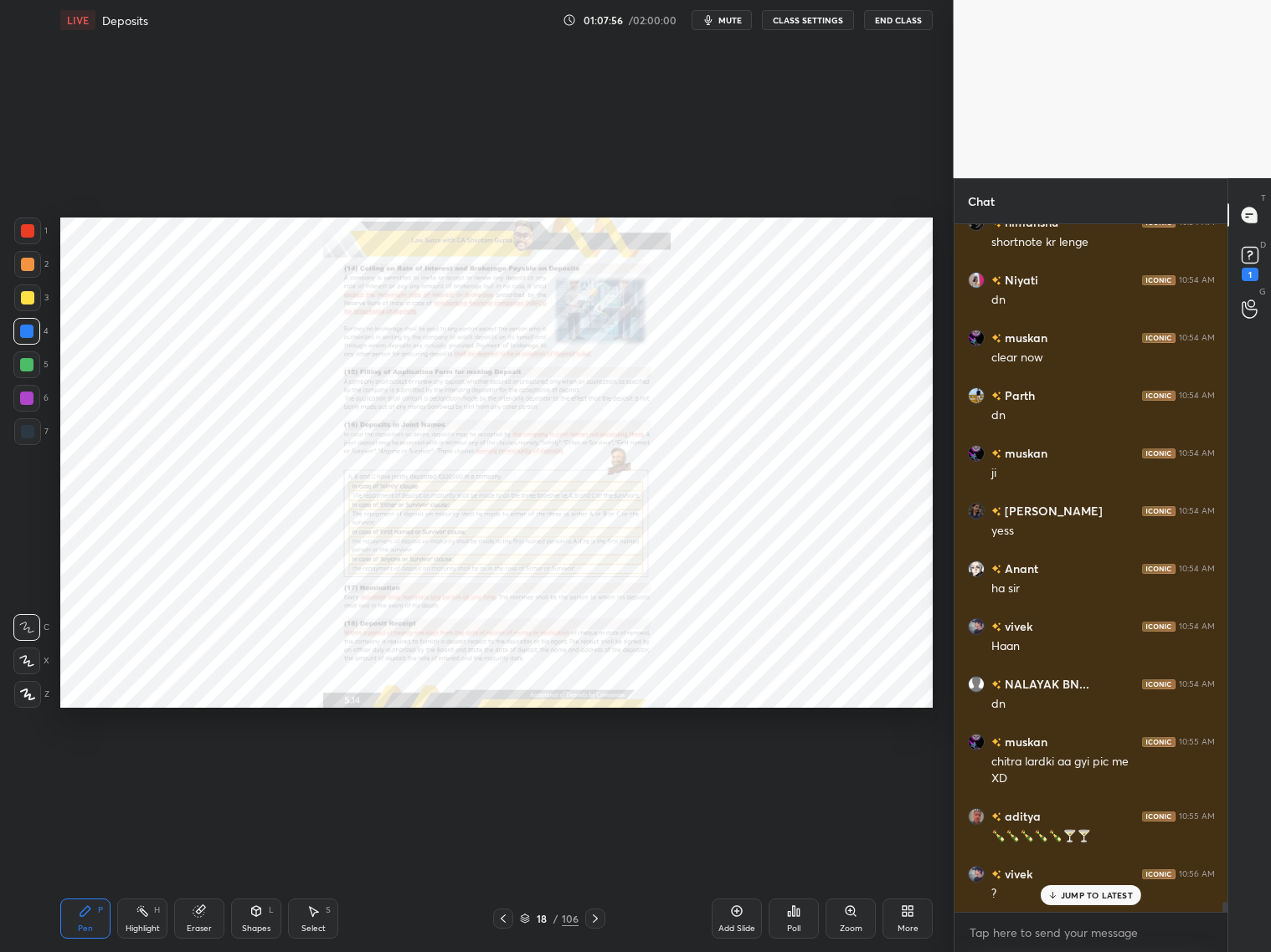
click at [508, 768] on icon at bounding box center [503, 919] width 13 height 13
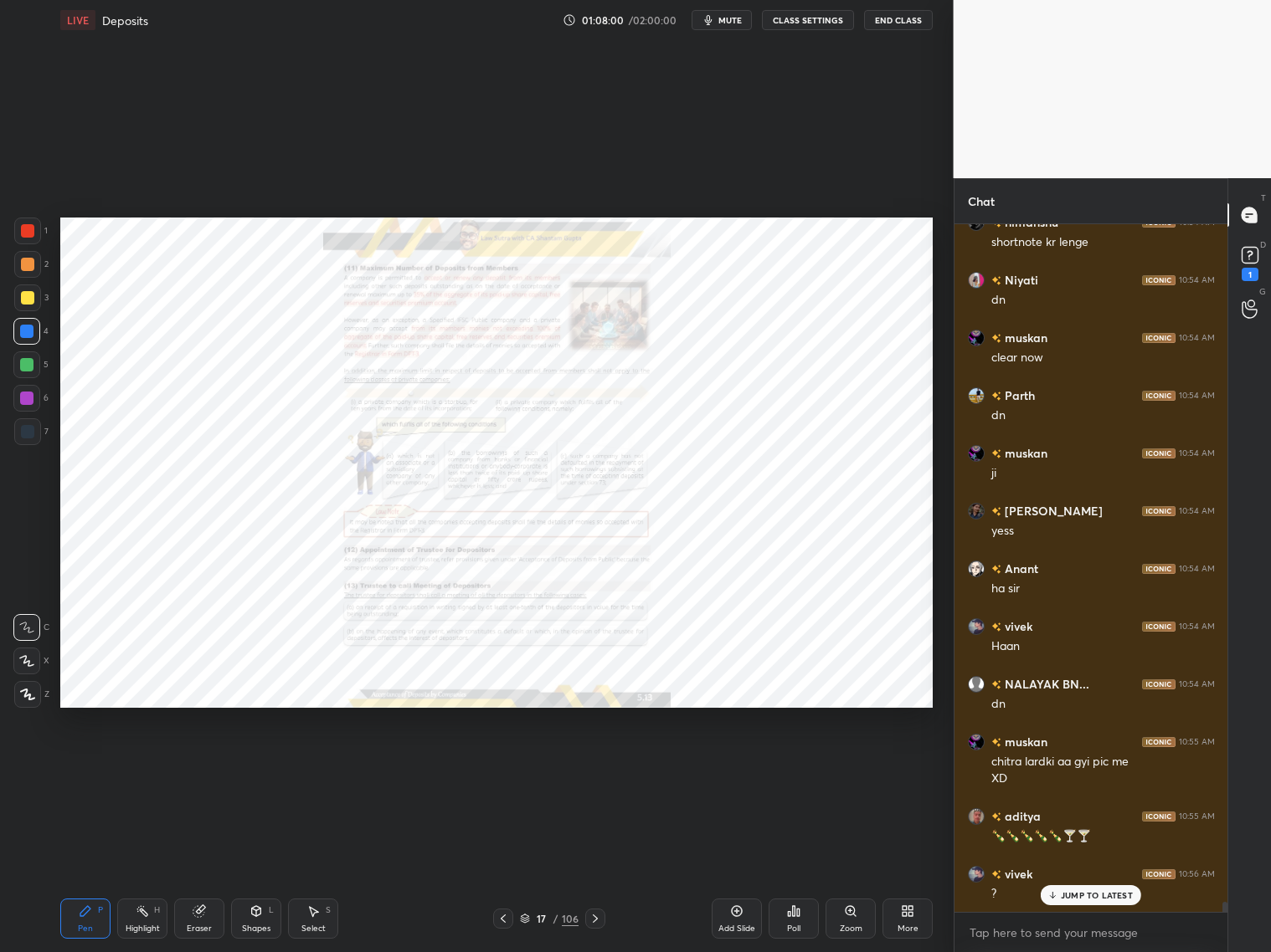
scroll to position [44794, 0]
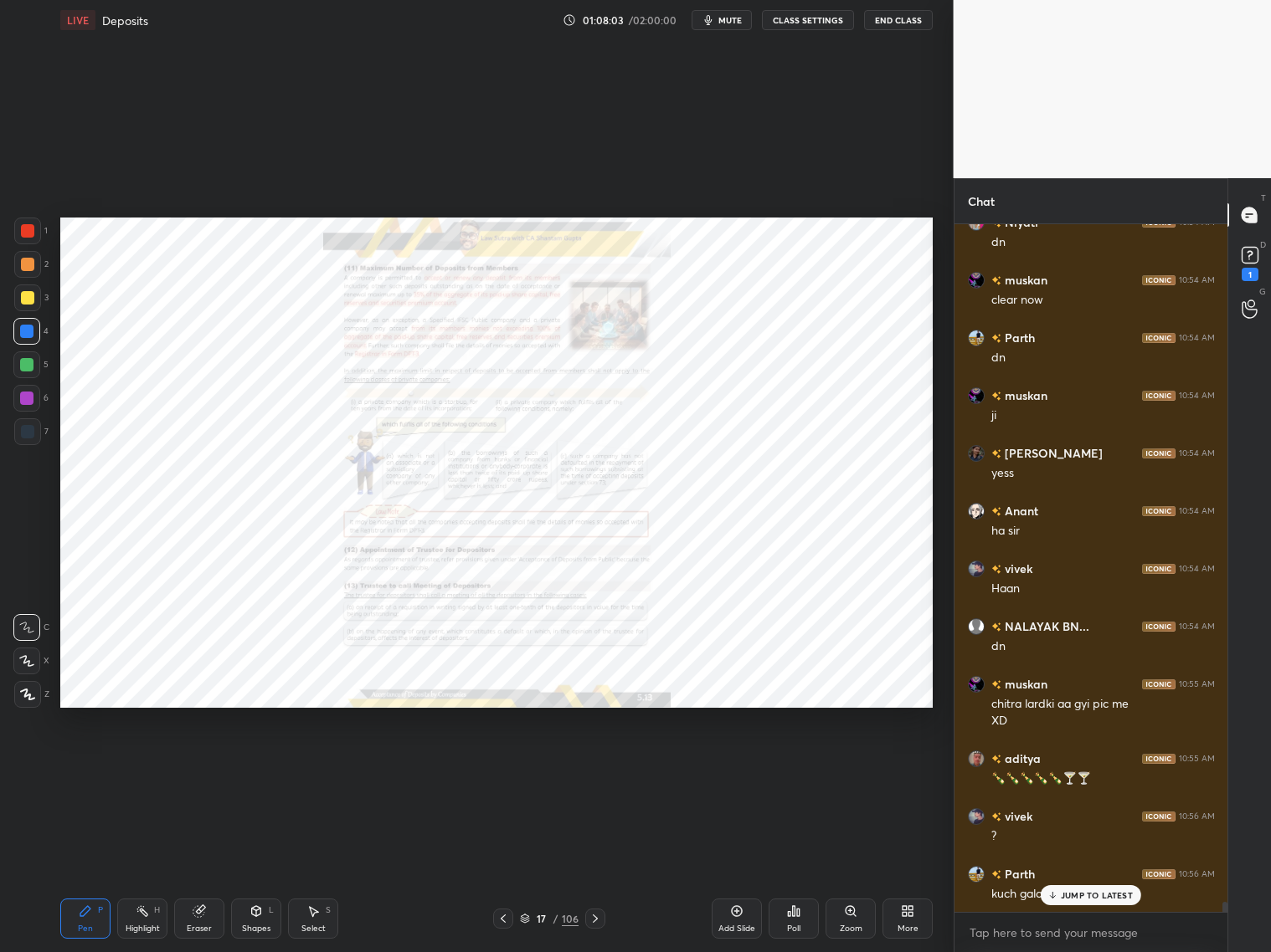
click at [847, 768] on icon at bounding box center [851, 912] width 13 height 13
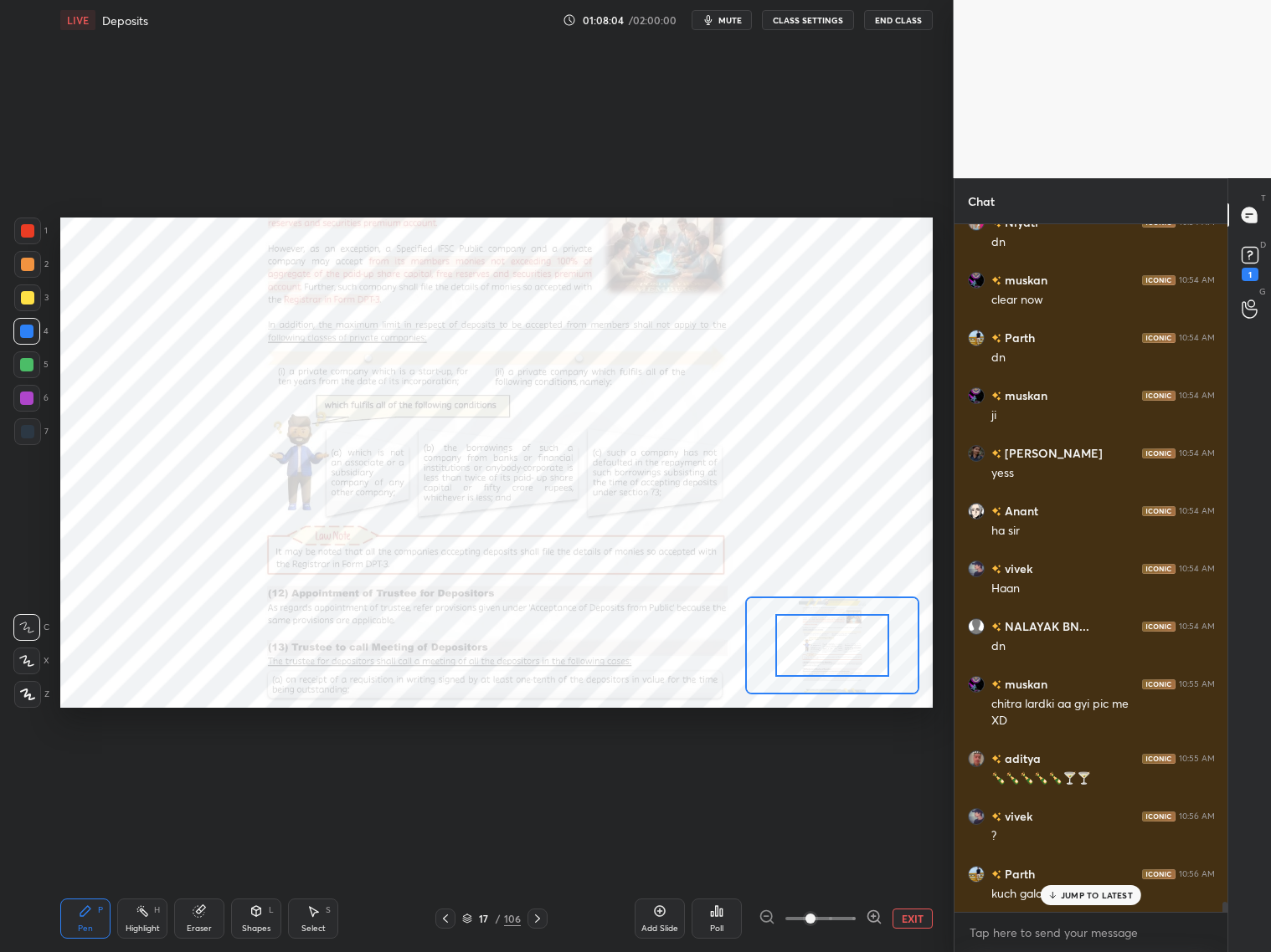
click at [848, 768] on span at bounding box center [820, 919] width 70 height 25
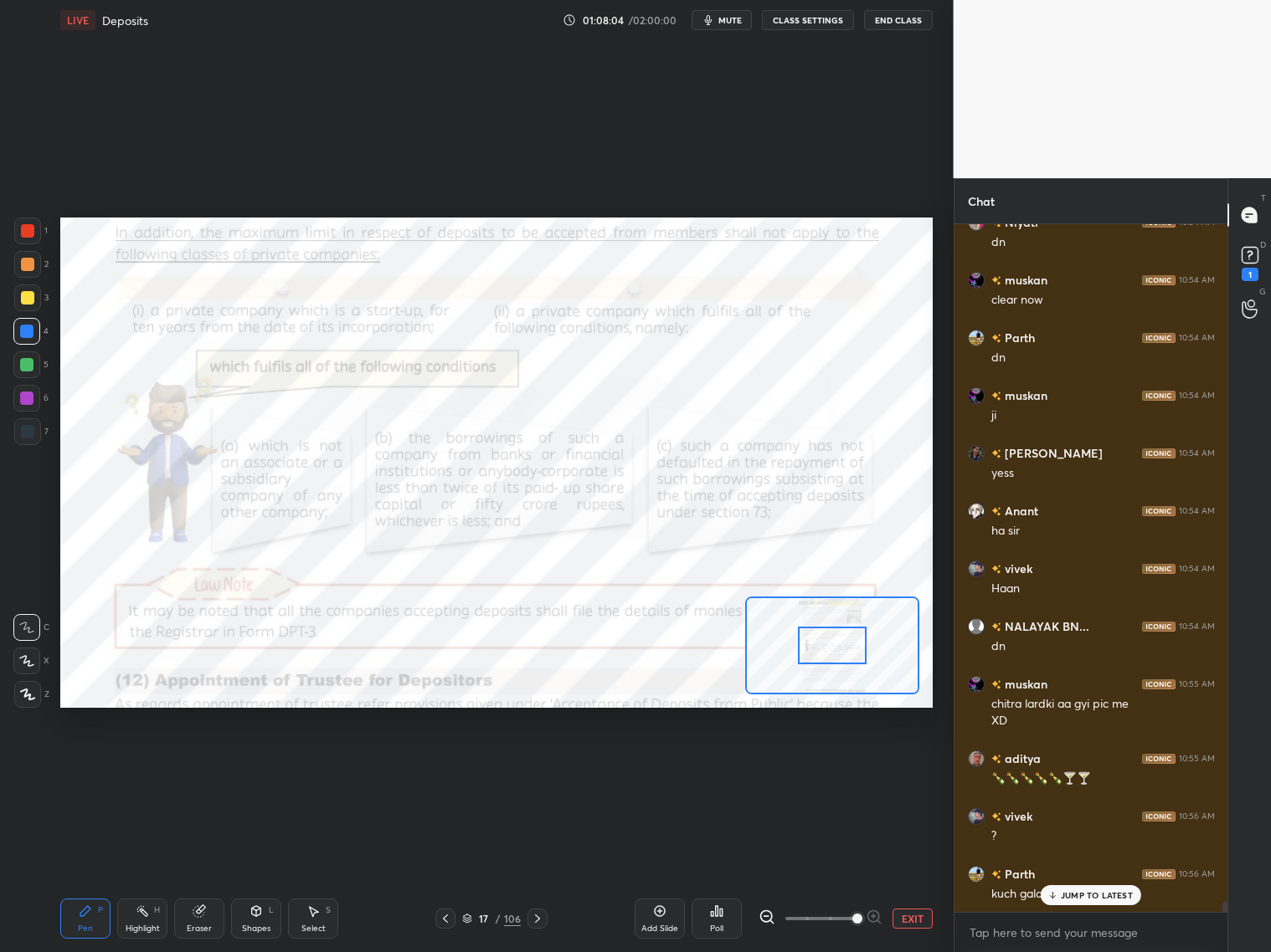
drag, startPoint x: 847, startPoint y: 915, endPoint x: 852, endPoint y: 907, distance: 9.4
click at [852, 768] on span at bounding box center [857, 919] width 10 height 10
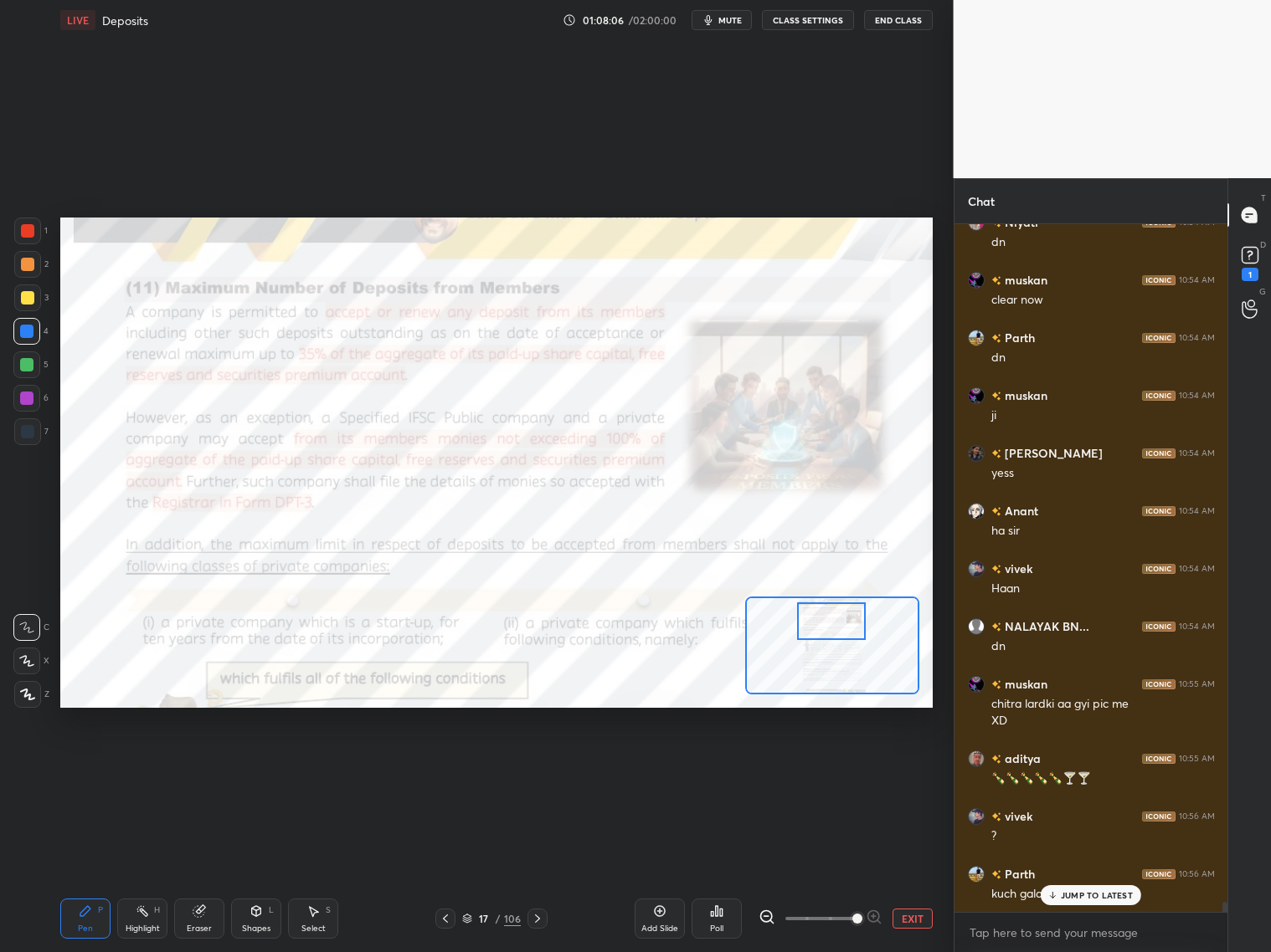
drag, startPoint x: 824, startPoint y: 648, endPoint x: 826, endPoint y: 623, distance: 25.1
click at [824, 624] on div at bounding box center [832, 621] width 69 height 37
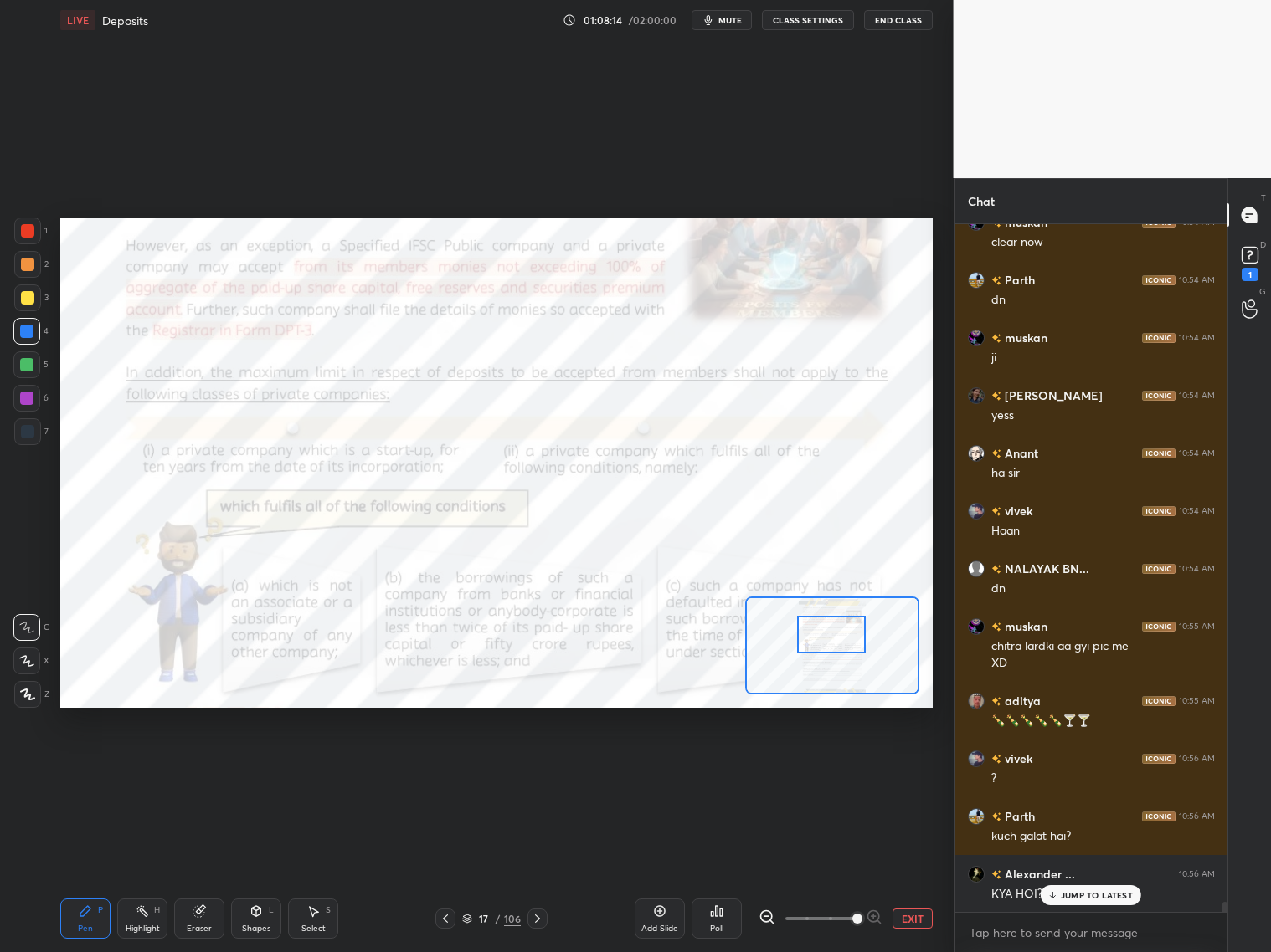
drag, startPoint x: 840, startPoint y: 626, endPoint x: 838, endPoint y: 636, distance: 10.2
click at [839, 638] on div at bounding box center [832, 634] width 69 height 37
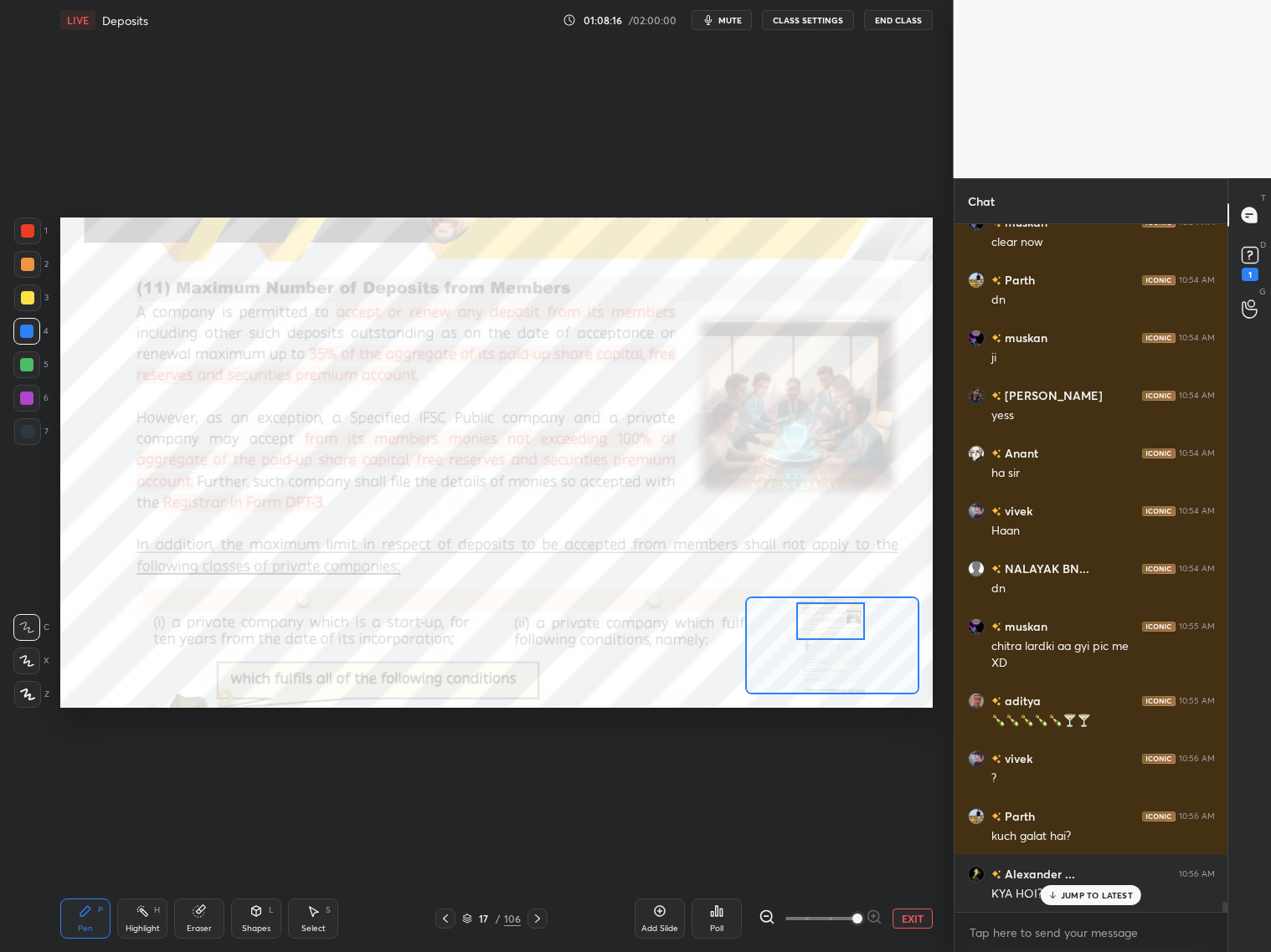
drag, startPoint x: 841, startPoint y: 632, endPoint x: 839, endPoint y: 620, distance: 12.2
click at [839, 620] on div at bounding box center [831, 621] width 69 height 37
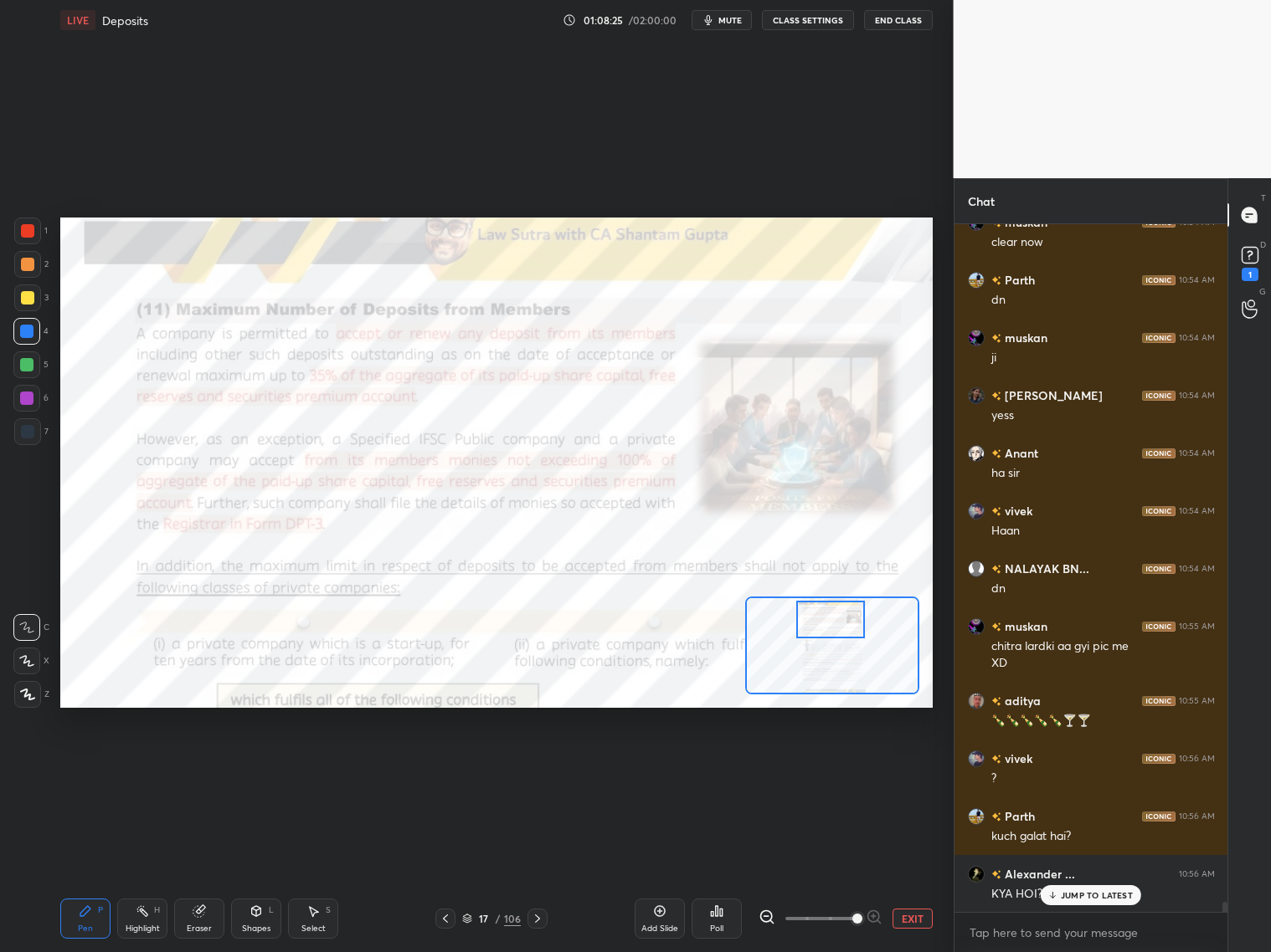
click at [902, 23] on button "End Class" at bounding box center [899, 19] width 69 height 20
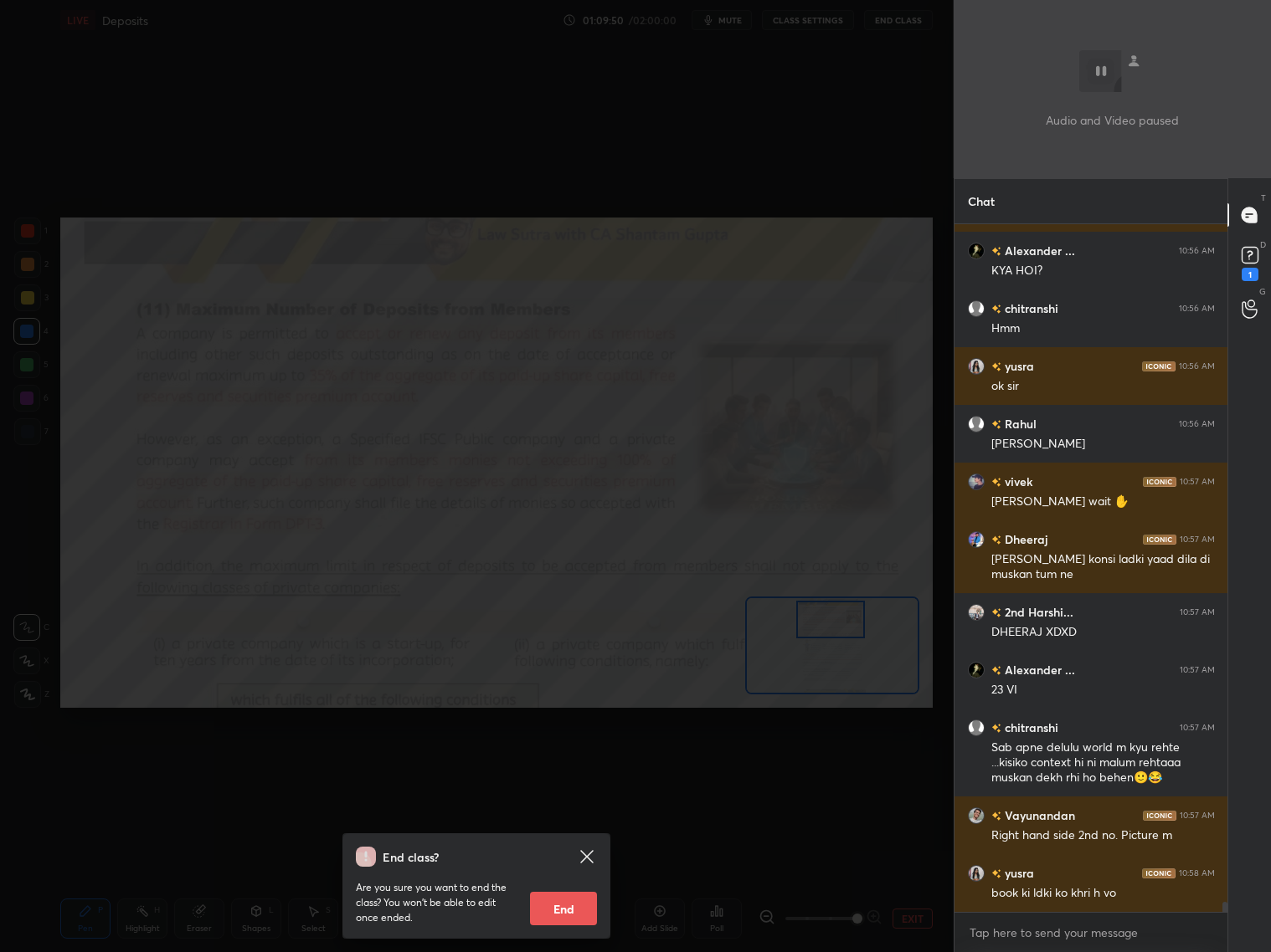
scroll to position [45532, 0]
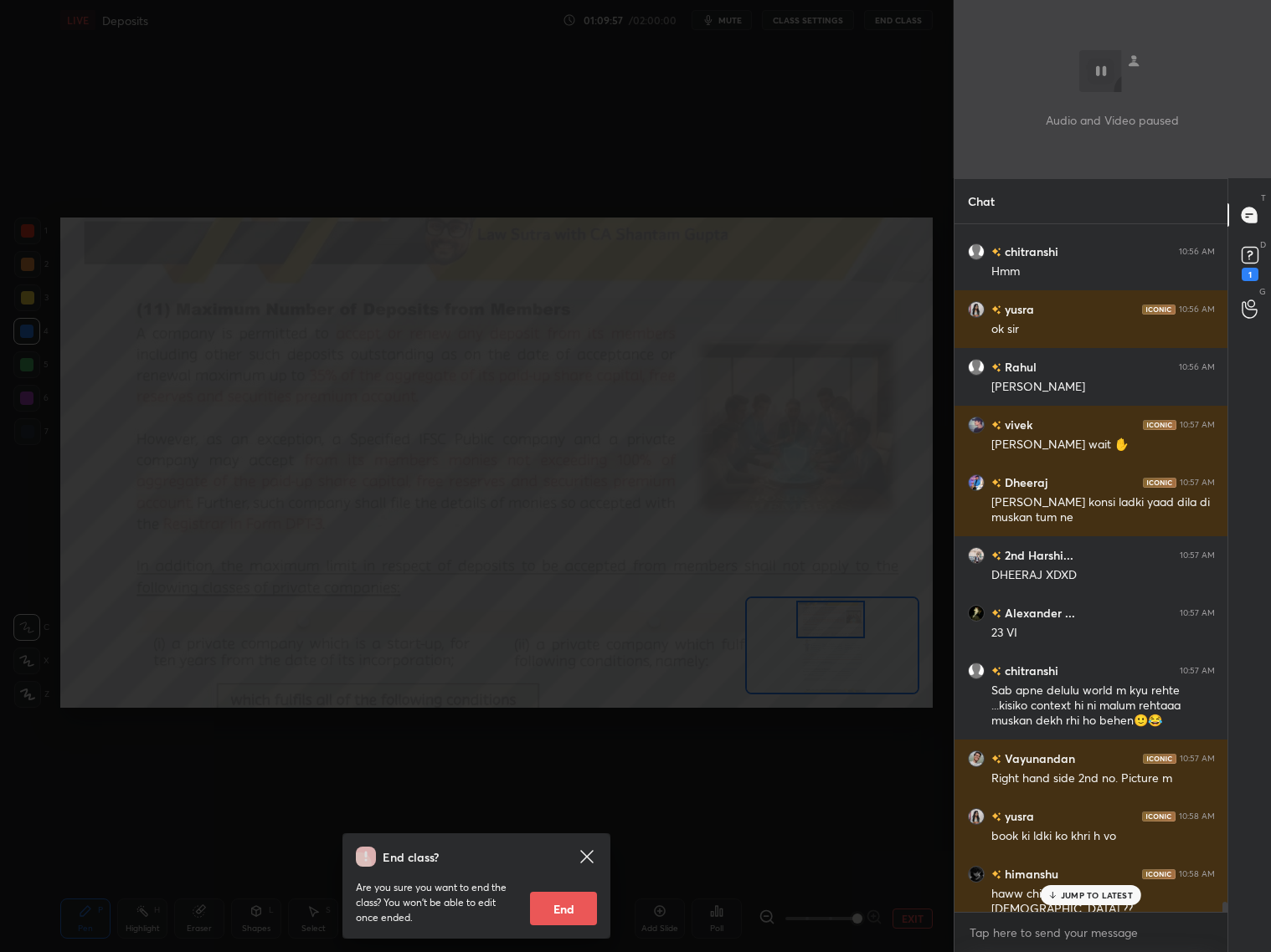
click at [756, 516] on div "End class? Are you sure you want to end the class? You won’t be able to edit on…" at bounding box center [477, 476] width 953 height 952
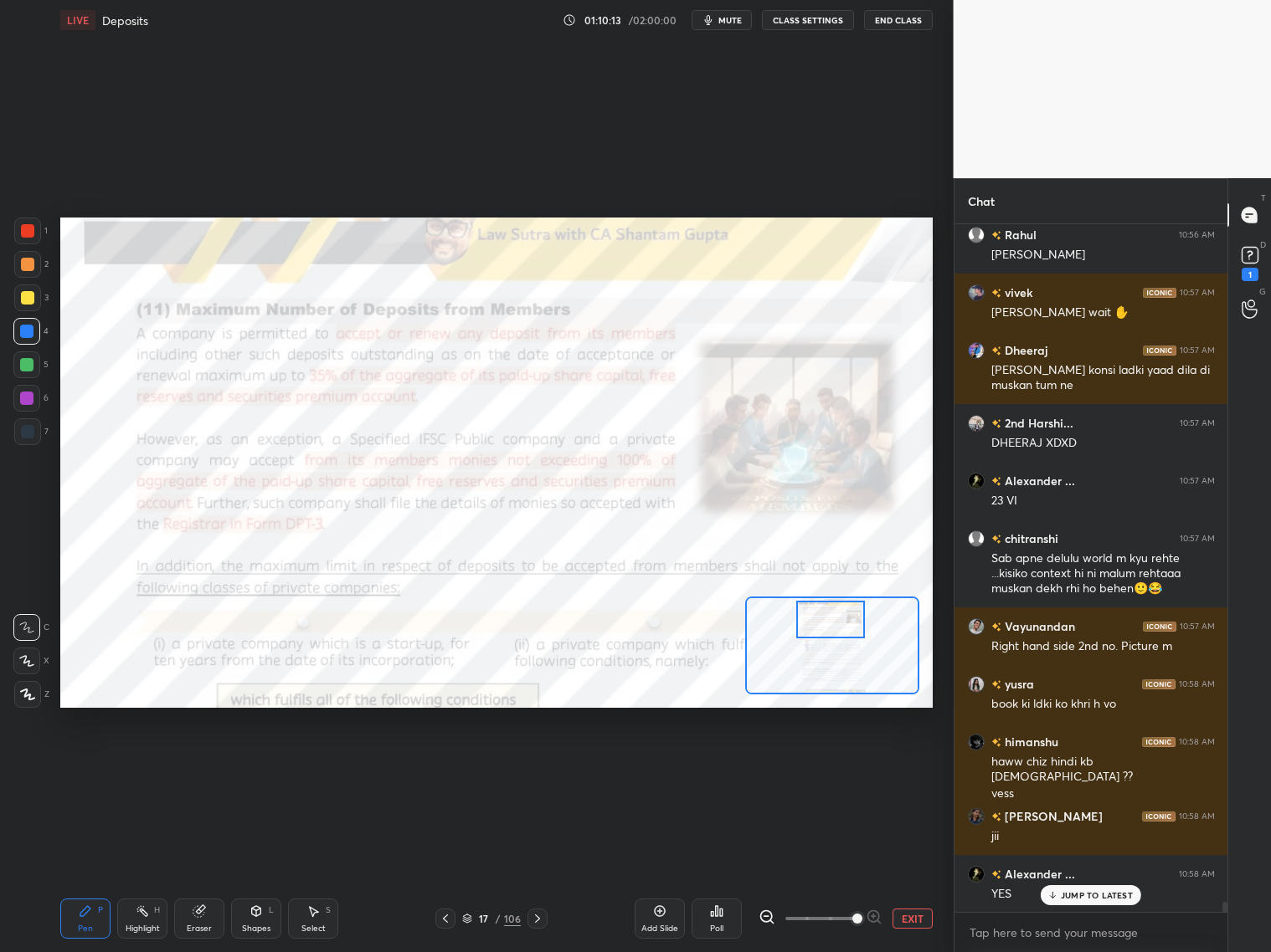
scroll to position [45722, 0]
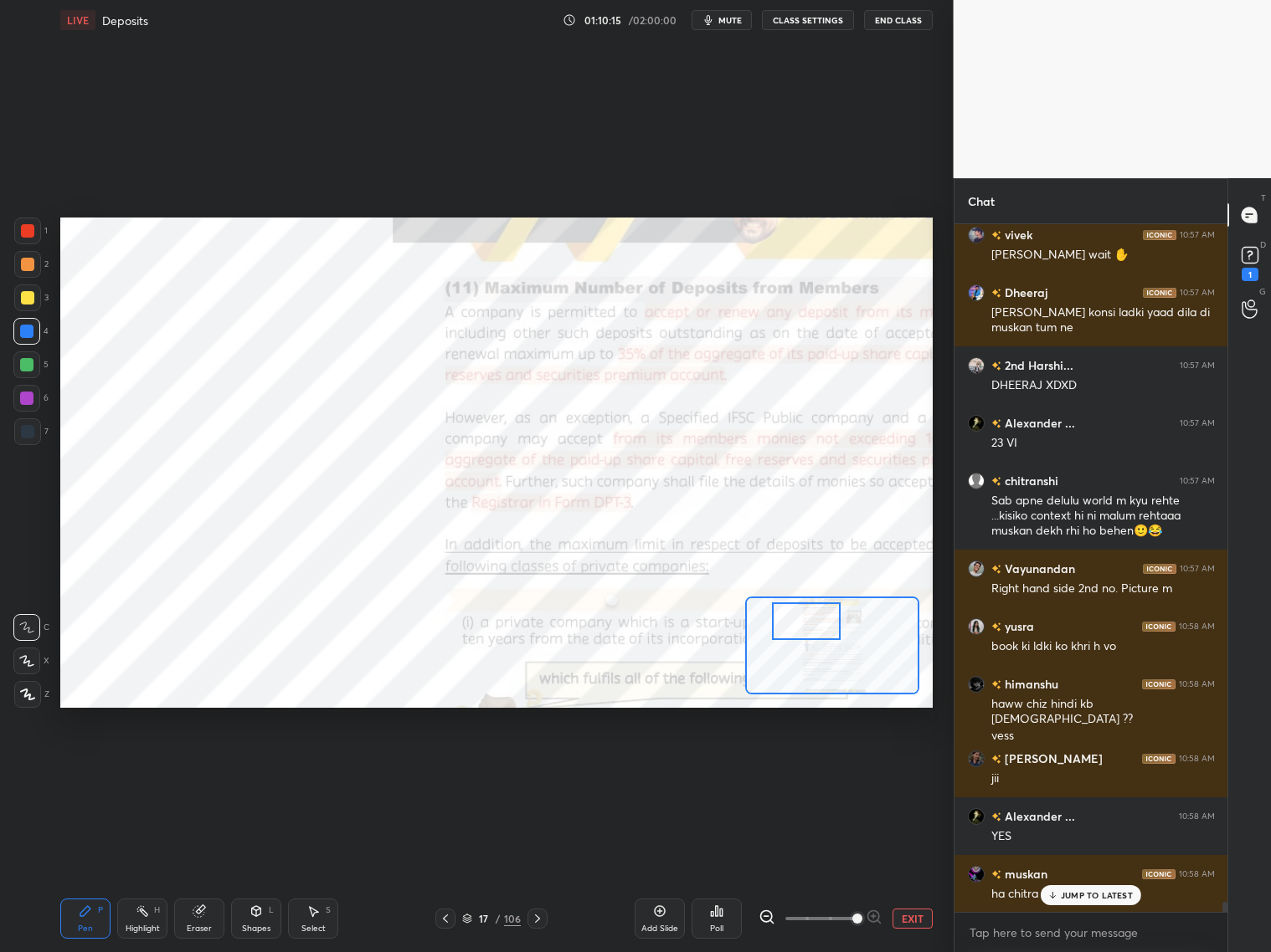
drag, startPoint x: 832, startPoint y: 611, endPoint x: 807, endPoint y: 614, distance: 25.2
click at [812, 611] on div at bounding box center [807, 621] width 69 height 37
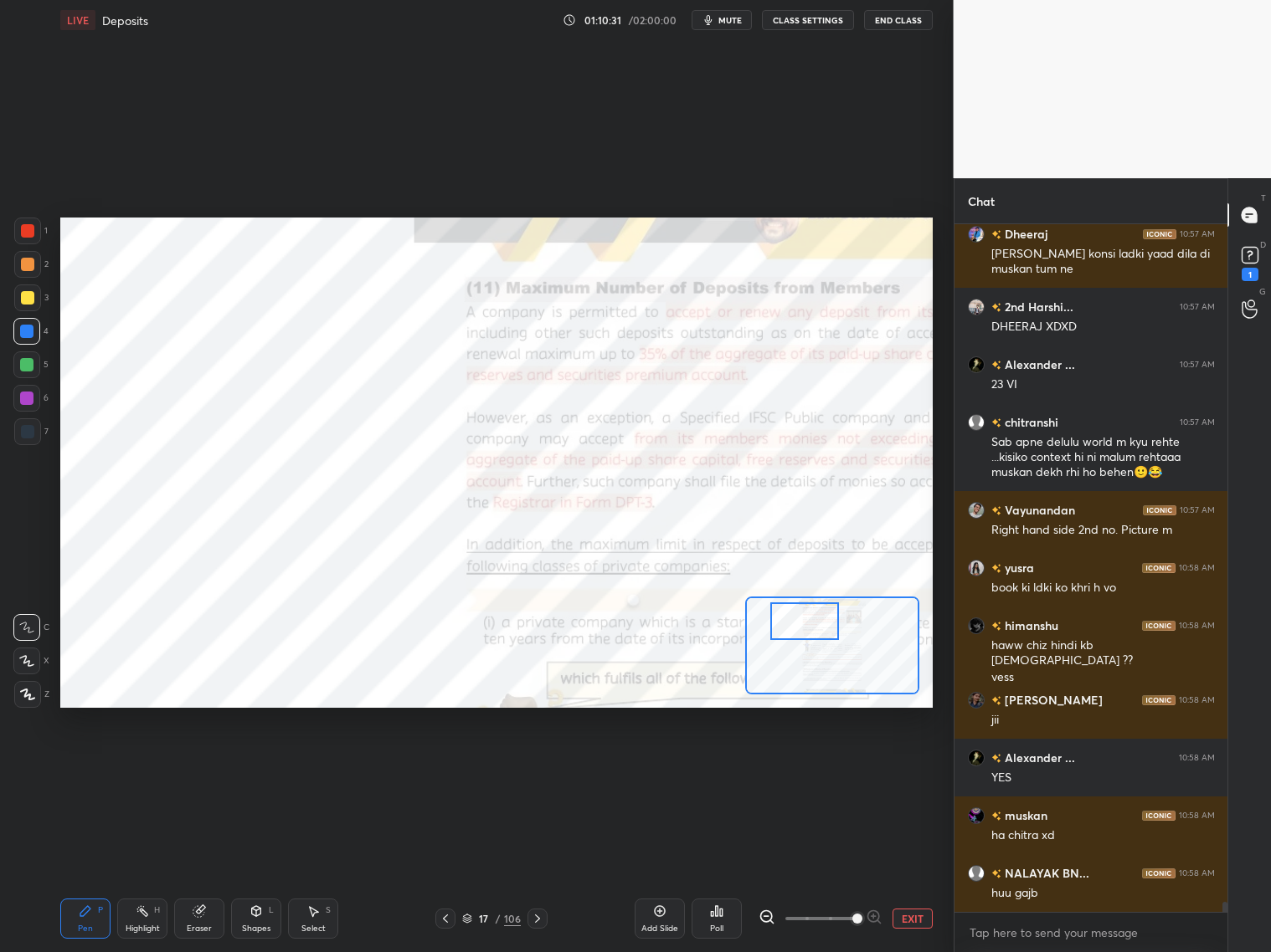
scroll to position [45838, 0]
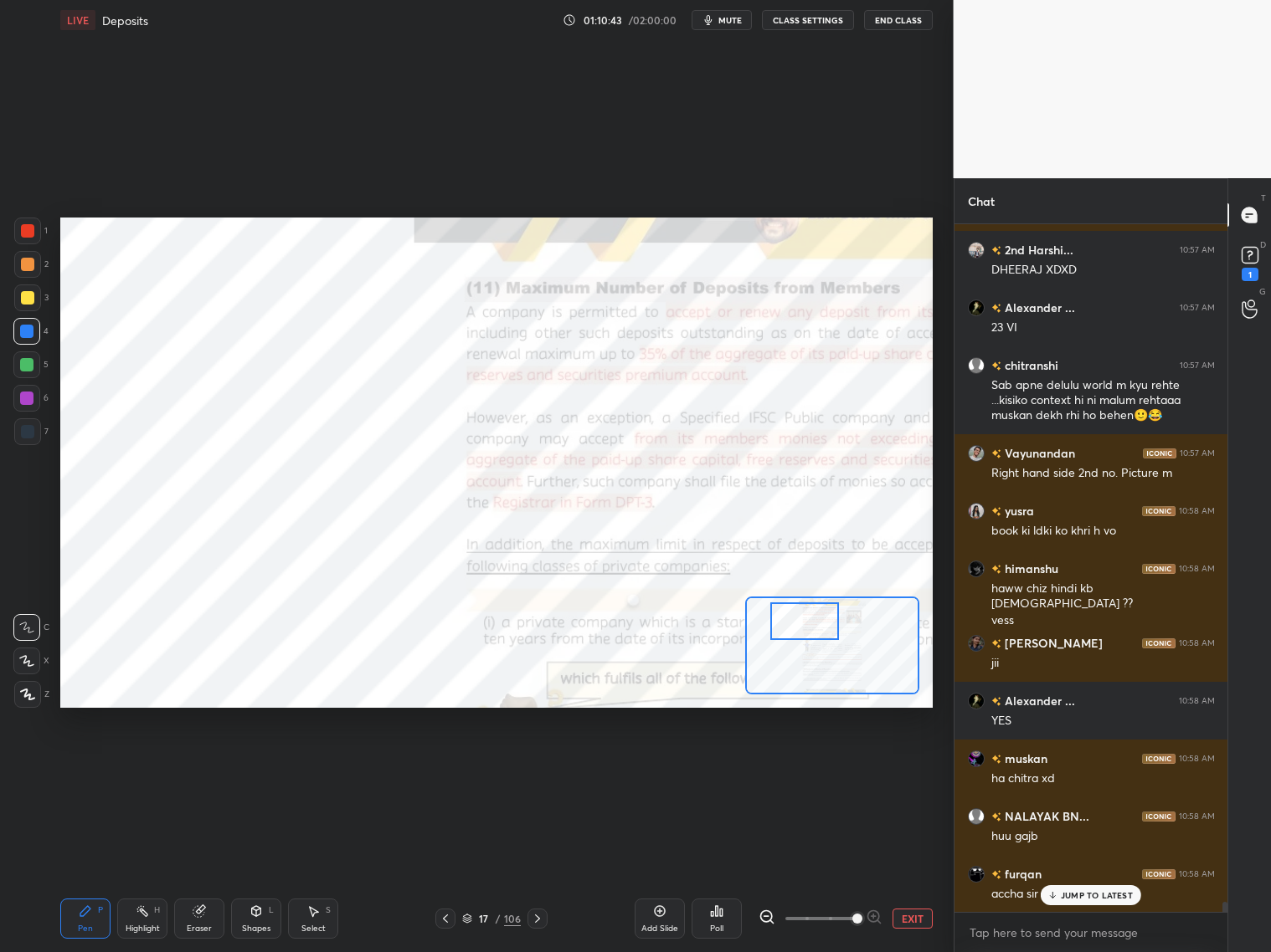
click at [30, 432] on div at bounding box center [28, 432] width 13 height 13
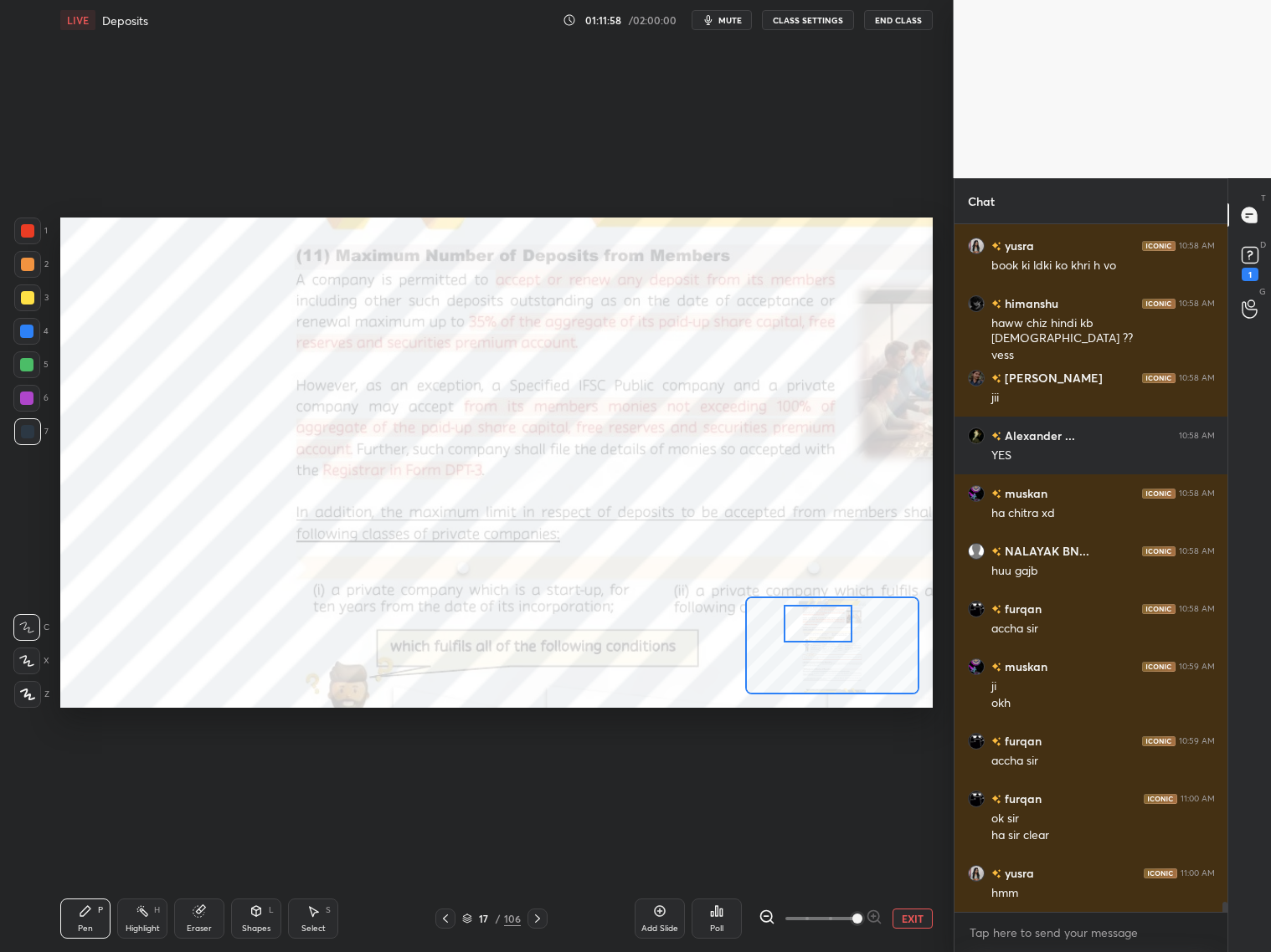
scroll to position [46160, 0]
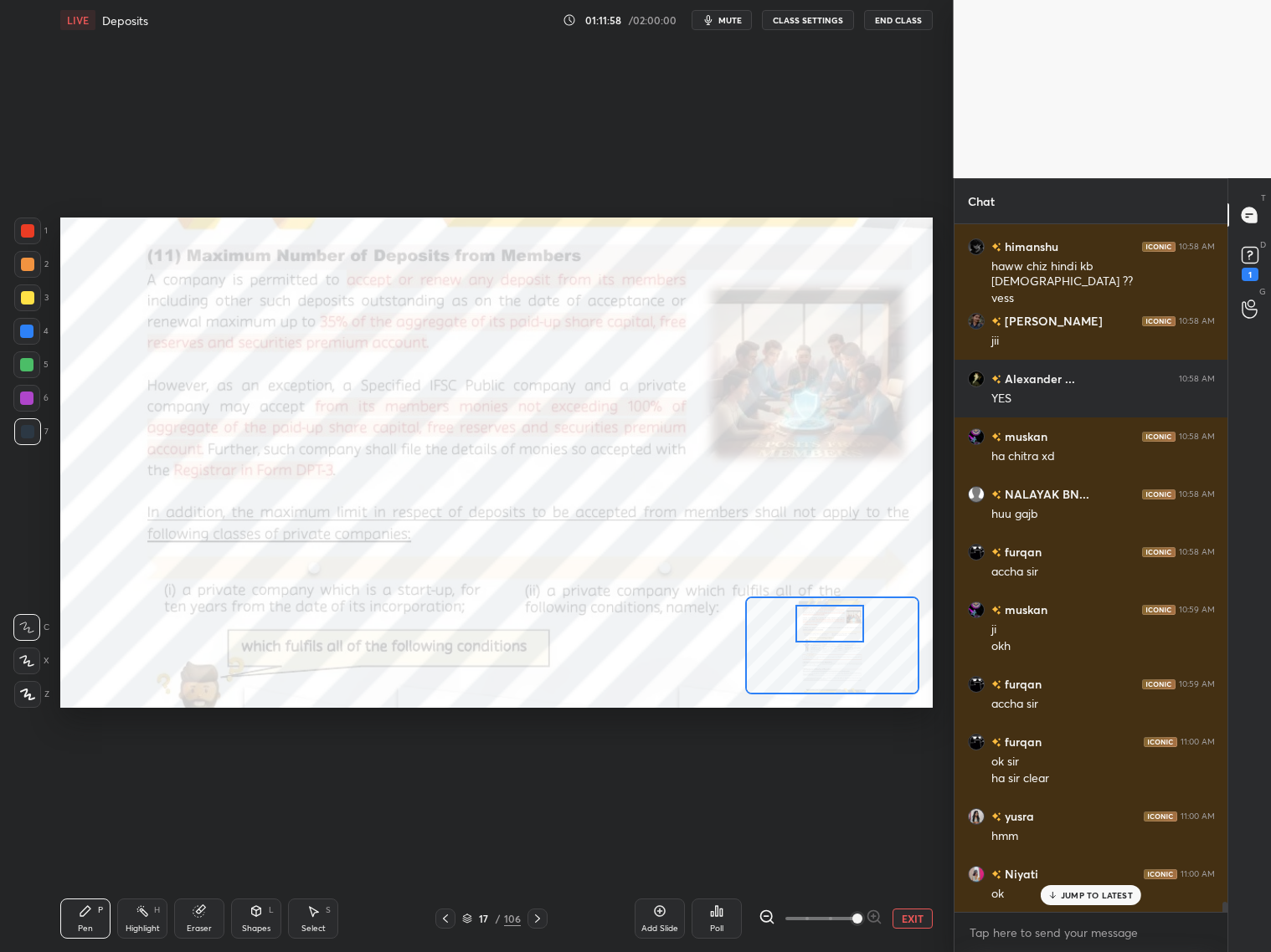
drag, startPoint x: 812, startPoint y: 626, endPoint x: 830, endPoint y: 628, distance: 18.1
click at [830, 630] on div at bounding box center [830, 623] width 69 height 37
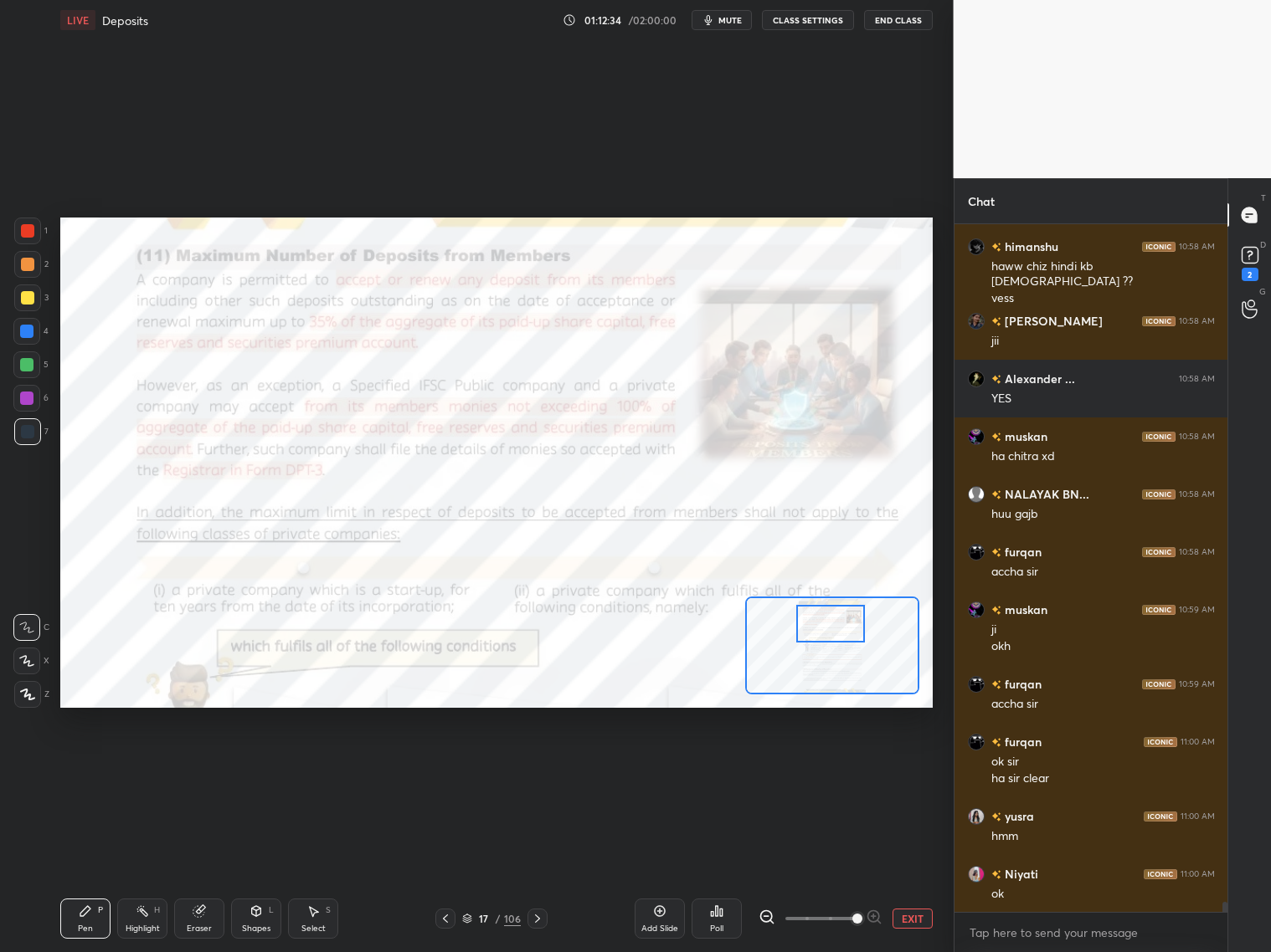
scroll to position [46217, 0]
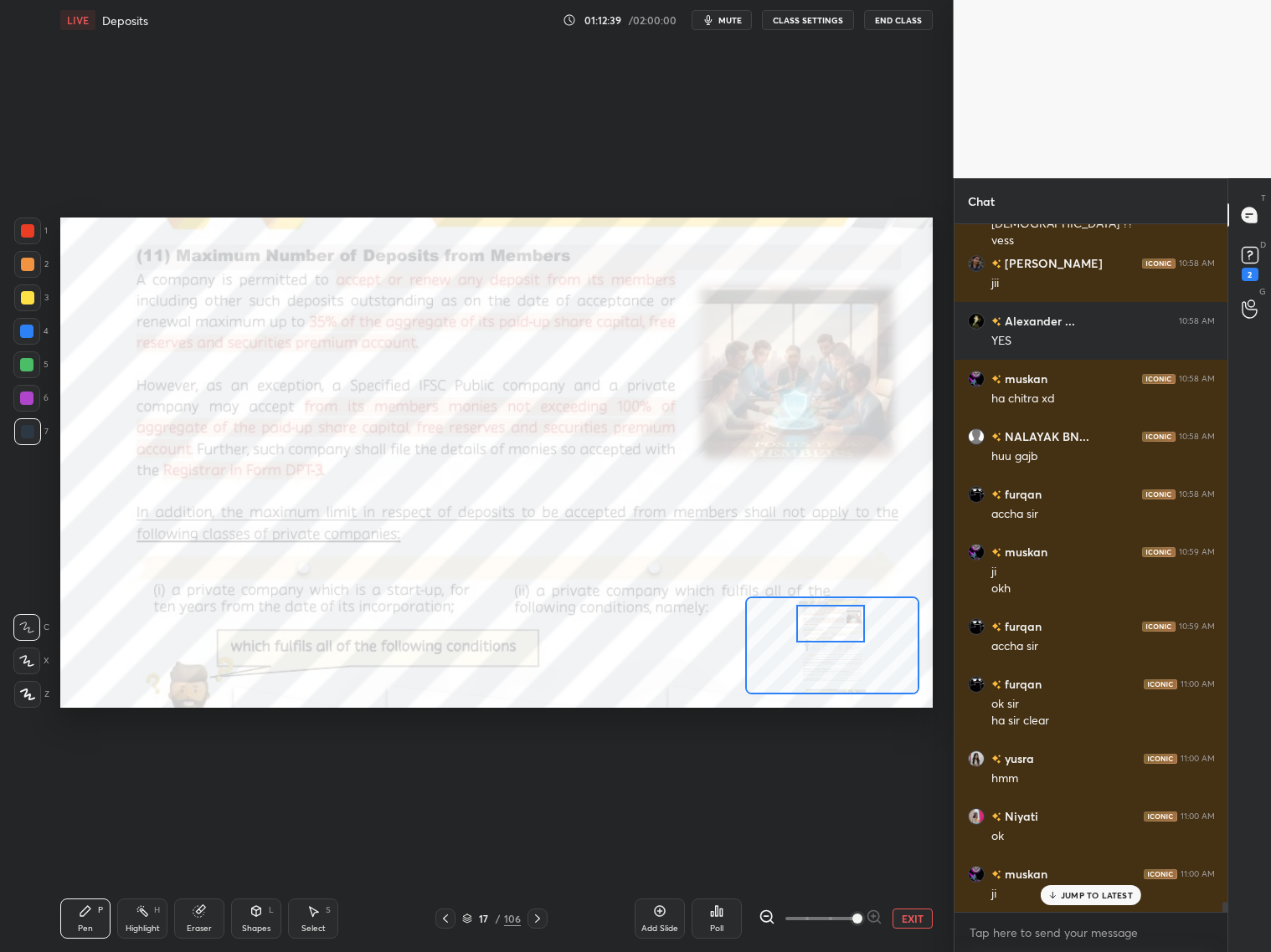
click at [909, 768] on button "EXIT" at bounding box center [912, 919] width 40 height 20
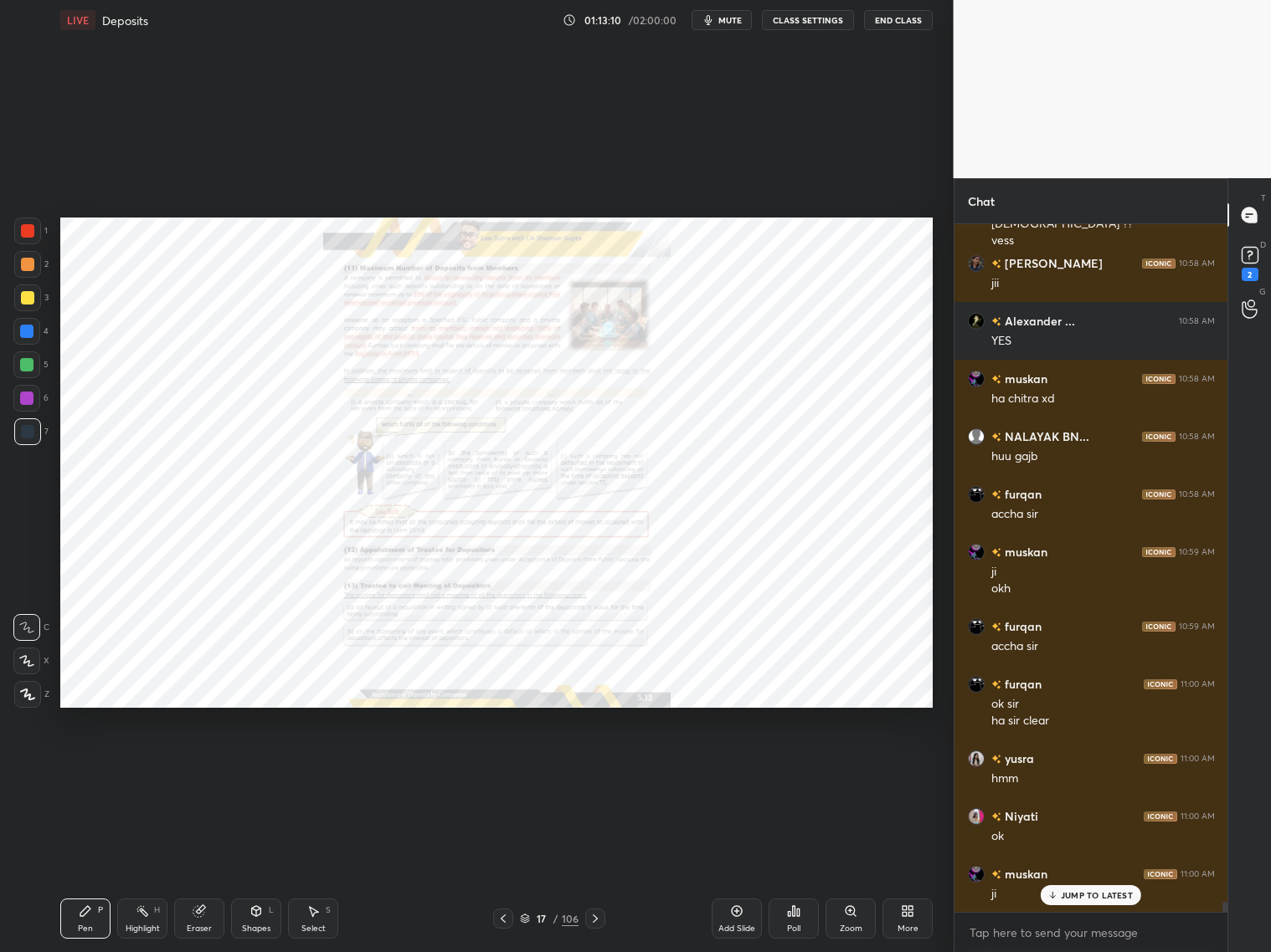
drag, startPoint x: 30, startPoint y: 332, endPoint x: 46, endPoint y: 322, distance: 18.9
click at [34, 332] on div at bounding box center [27, 331] width 27 height 27
click at [193, 768] on div "Eraser" at bounding box center [199, 919] width 50 height 40
drag, startPoint x: 81, startPoint y: 921, endPoint x: 96, endPoint y: 906, distance: 21.2
click at [88, 768] on div "Pen P" at bounding box center [85, 919] width 50 height 40
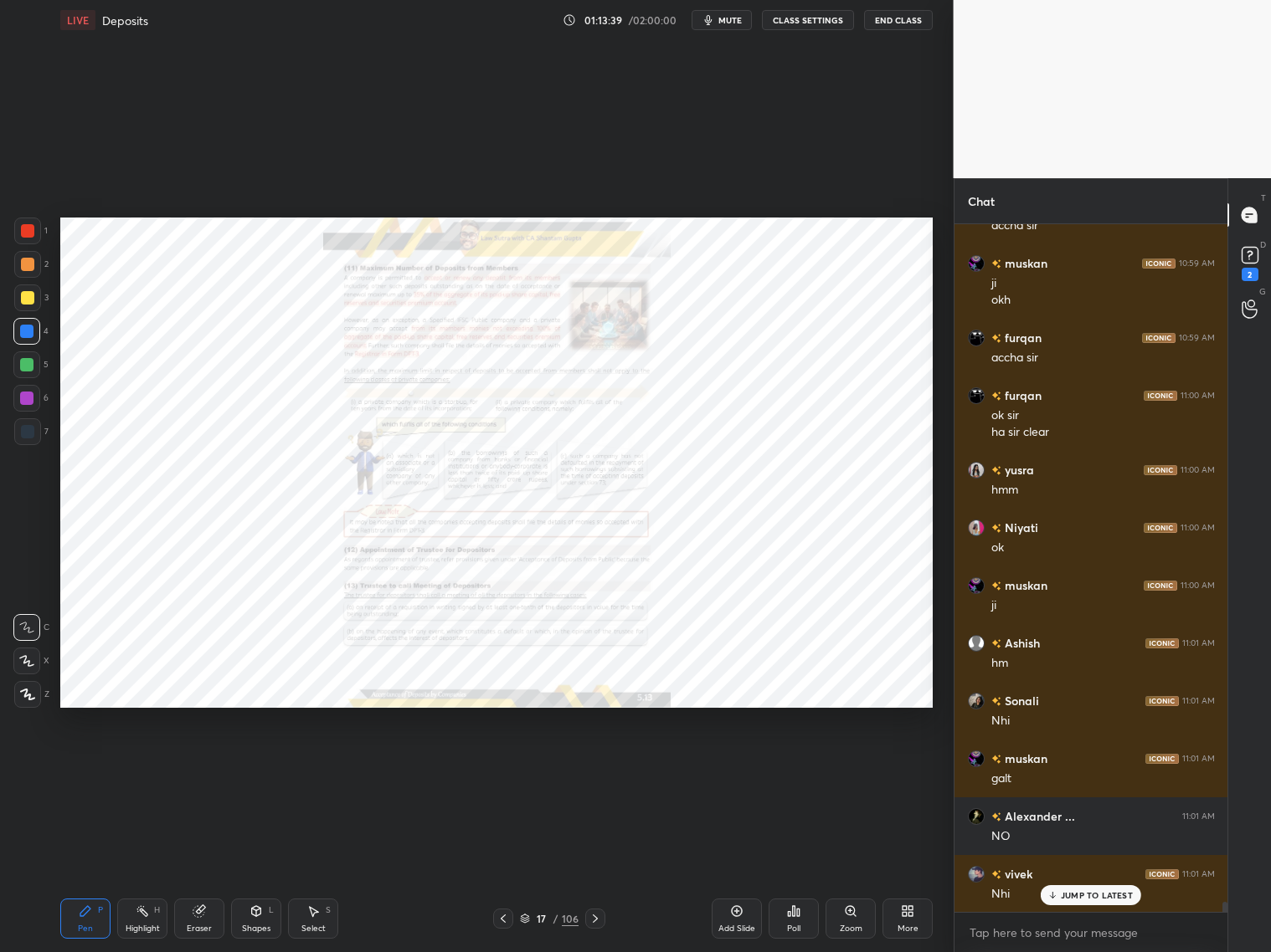
scroll to position [46564, 0]
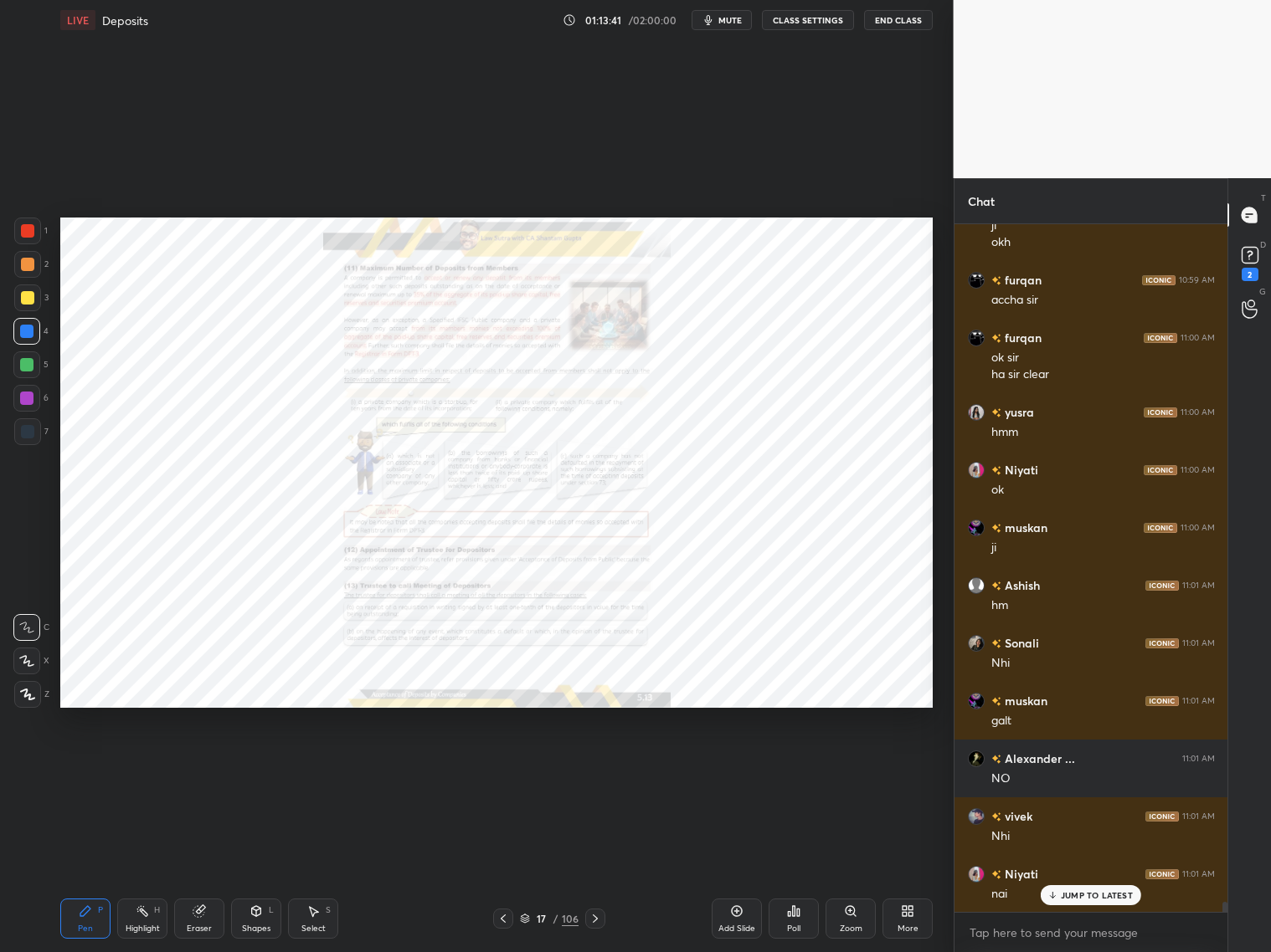
drag, startPoint x: 201, startPoint y: 916, endPoint x: 261, endPoint y: 850, distance: 89.2
click at [197, 768] on icon at bounding box center [199, 912] width 13 height 13
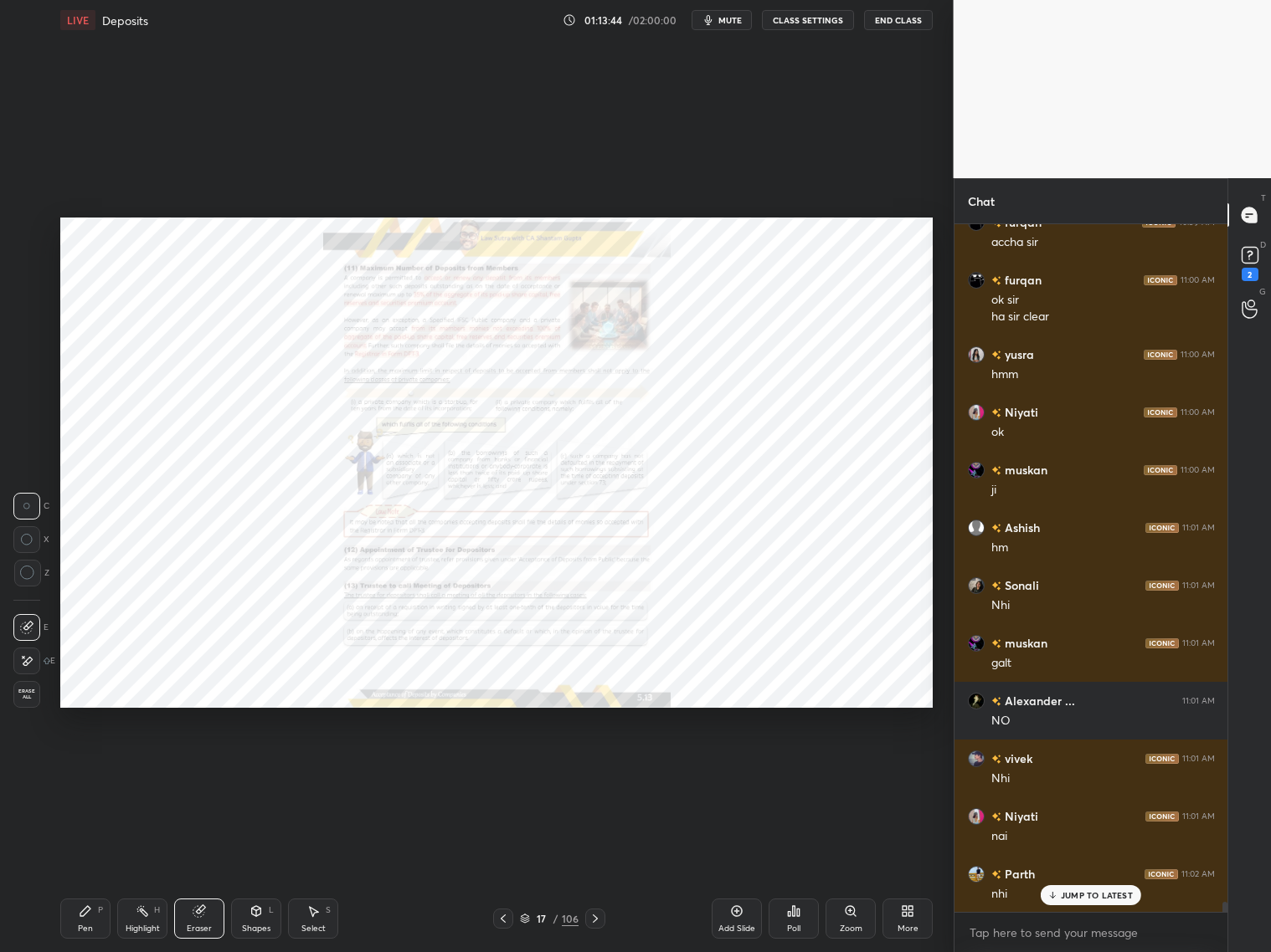
click at [89, 768] on div "Pen P" at bounding box center [85, 919] width 50 height 40
click at [33, 428] on div at bounding box center [28, 432] width 27 height 27
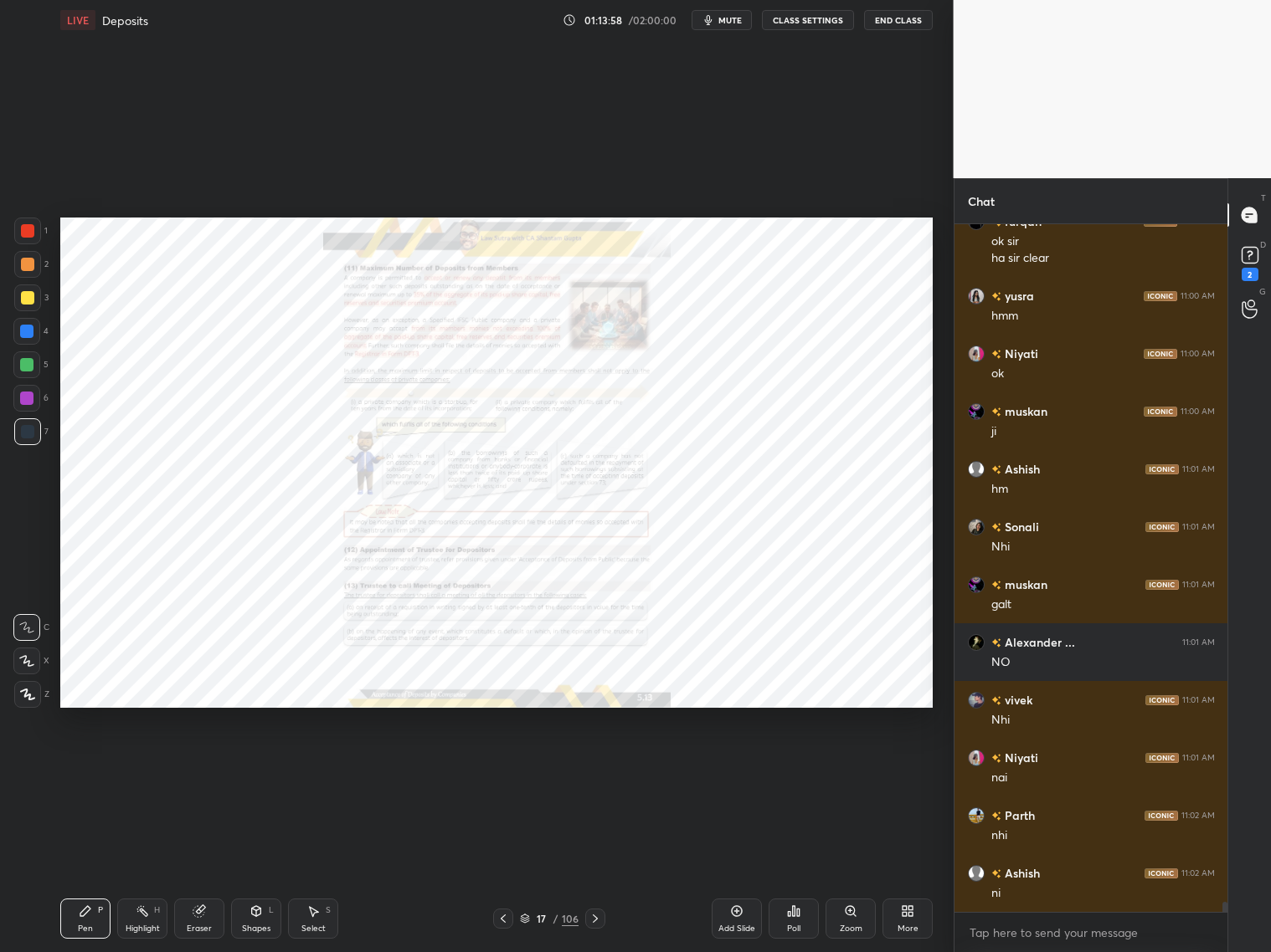
scroll to position [46752, 0]
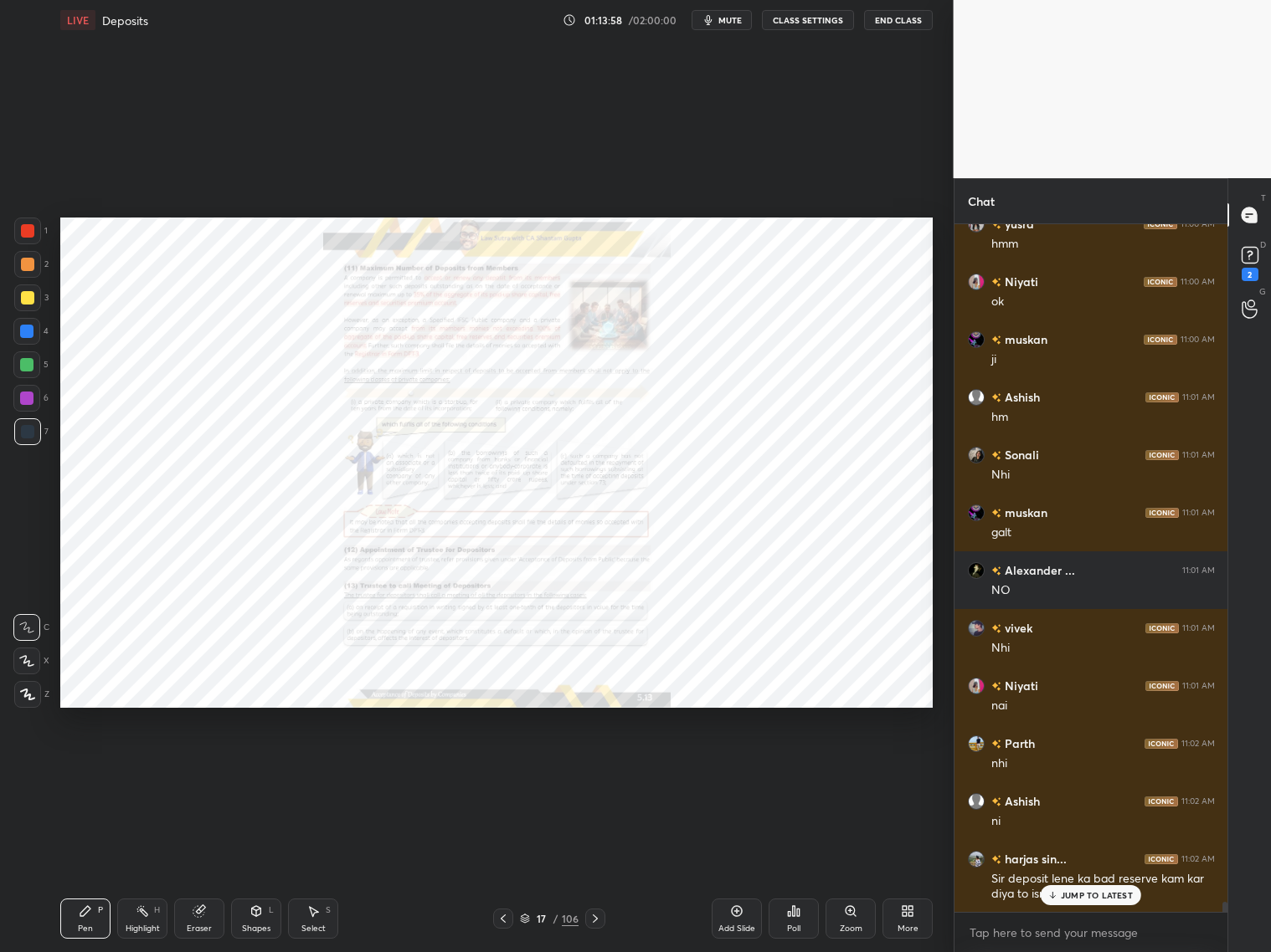
click at [208, 768] on div "Eraser" at bounding box center [199, 919] width 50 height 40
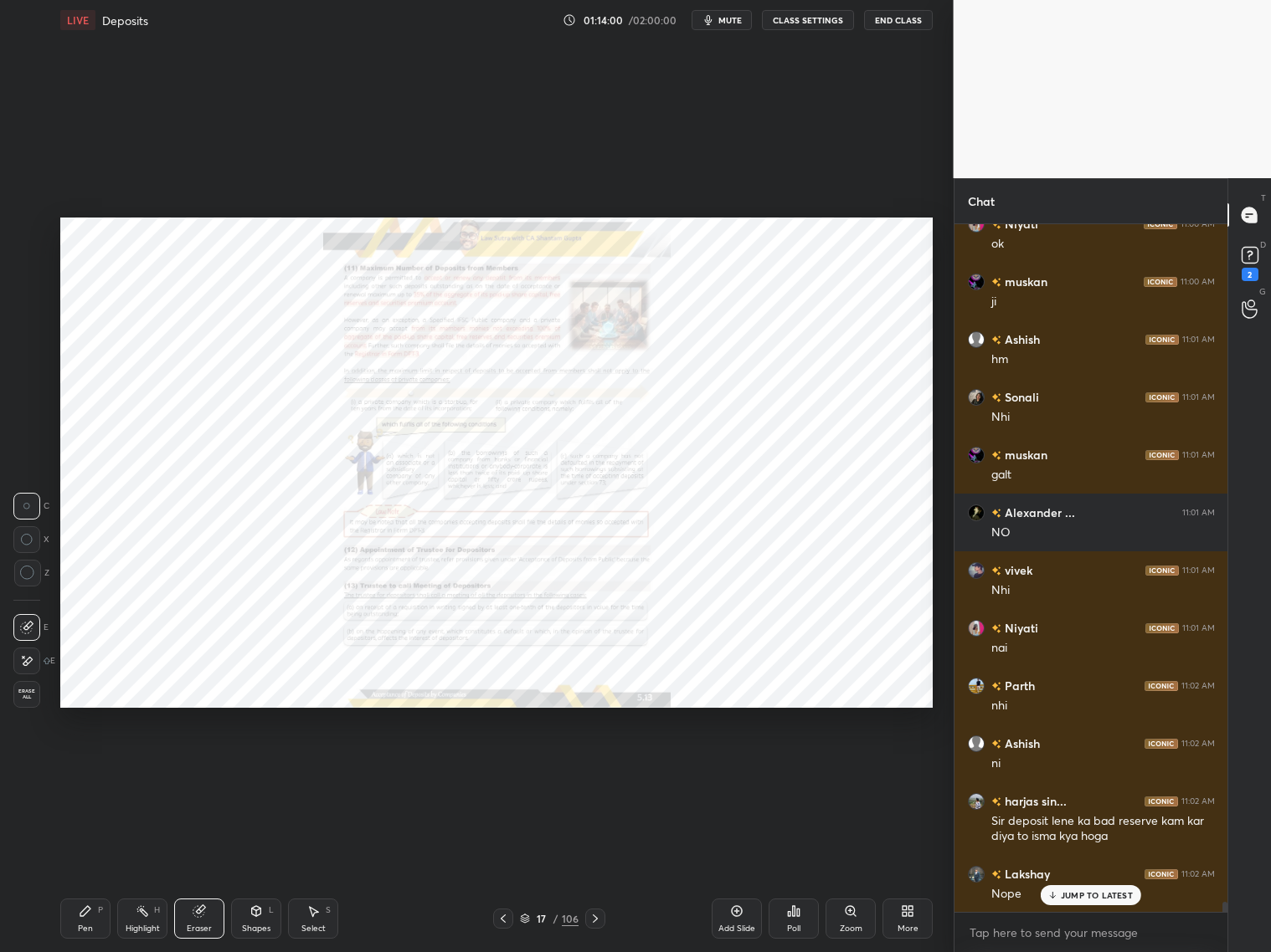
drag, startPoint x: 92, startPoint y: 924, endPoint x: 101, endPoint y: 912, distance: 15.0
click at [90, 768] on div "Pen P" at bounding box center [85, 919] width 50 height 40
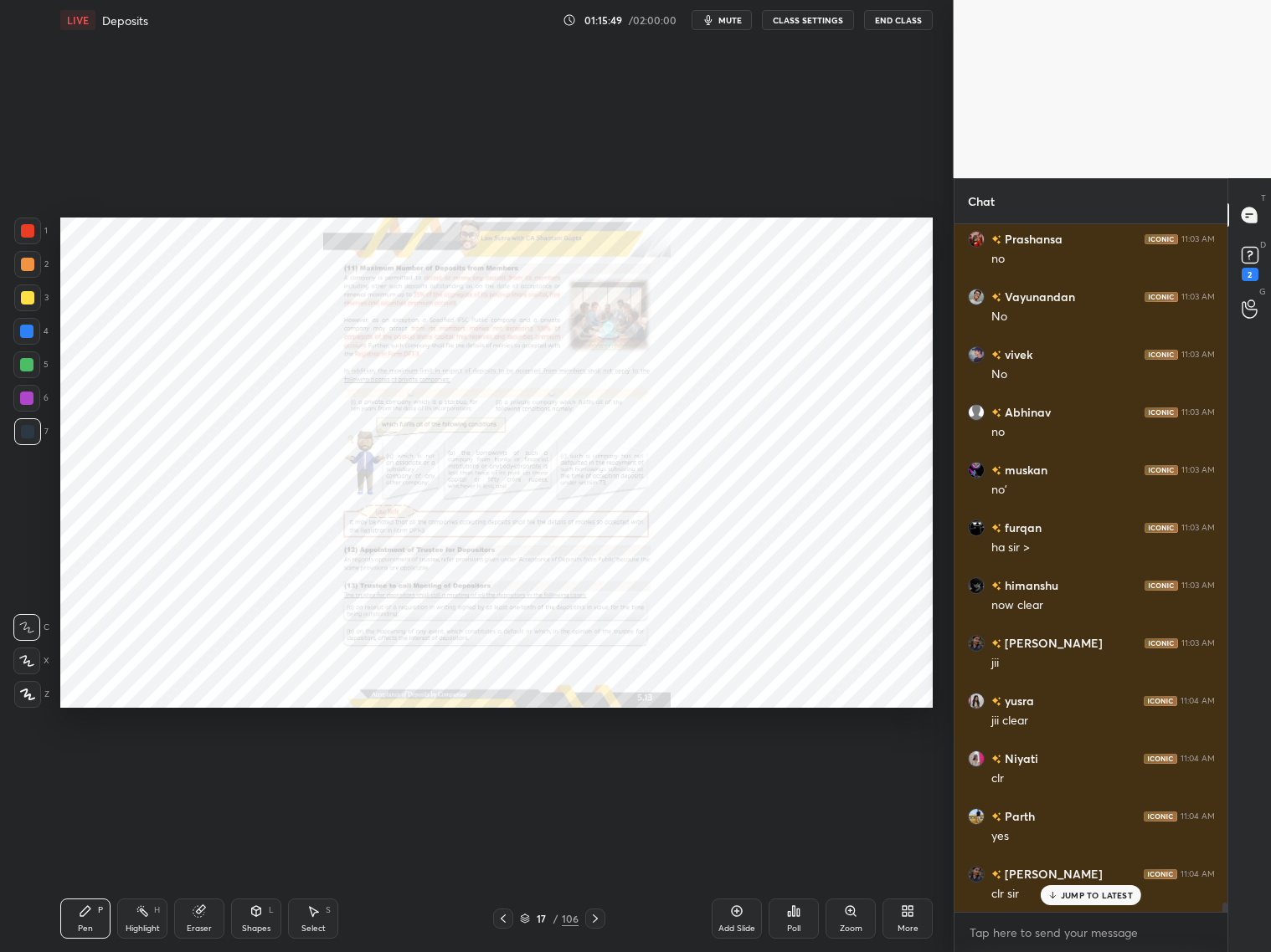
scroll to position [50940, 0]
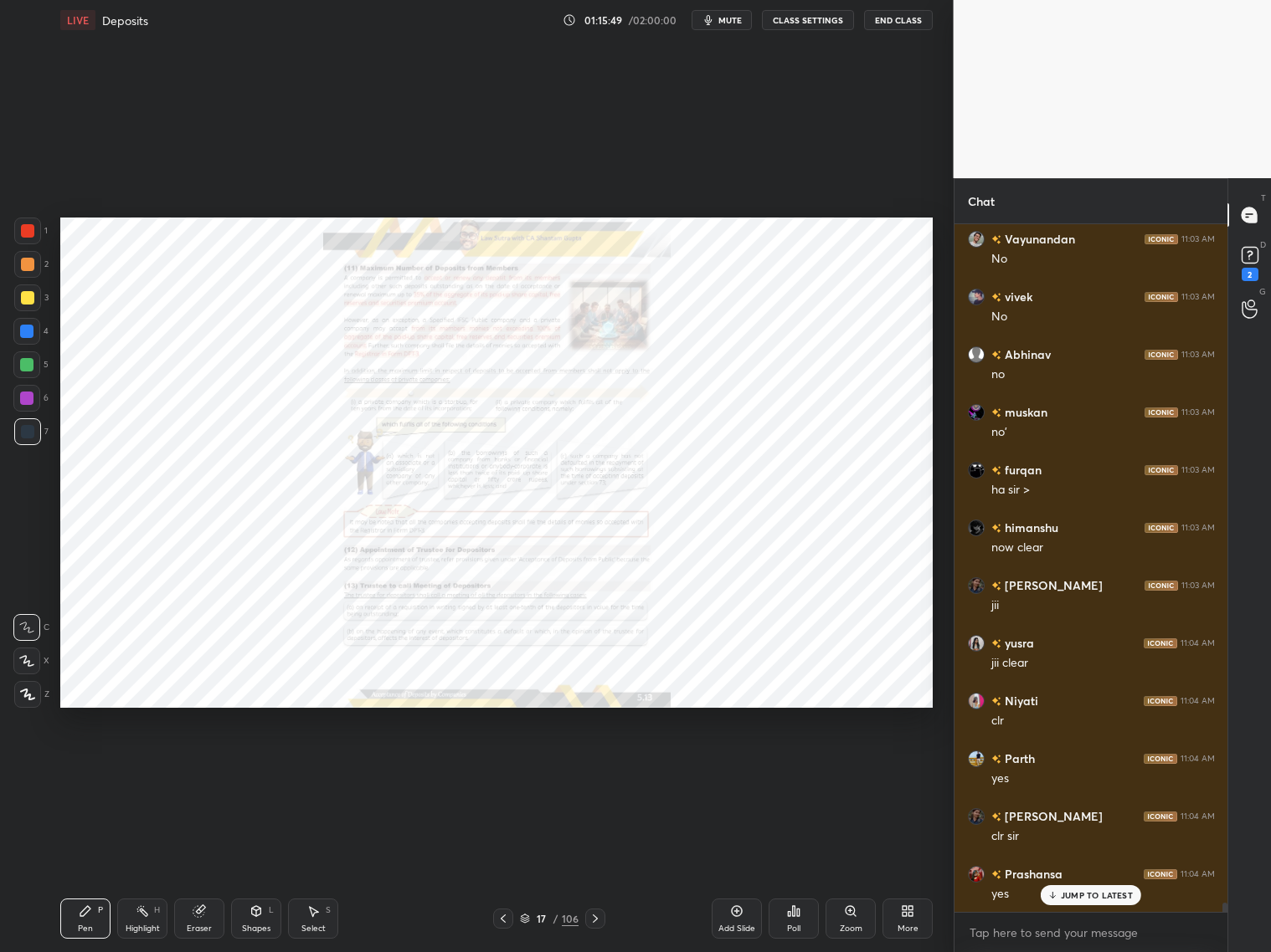
click at [834, 768] on div "Add Slide Poll Zoom More" at bounding box center [822, 919] width 221 height 94
click at [850, 768] on div "Zoom" at bounding box center [850, 919] width 50 height 40
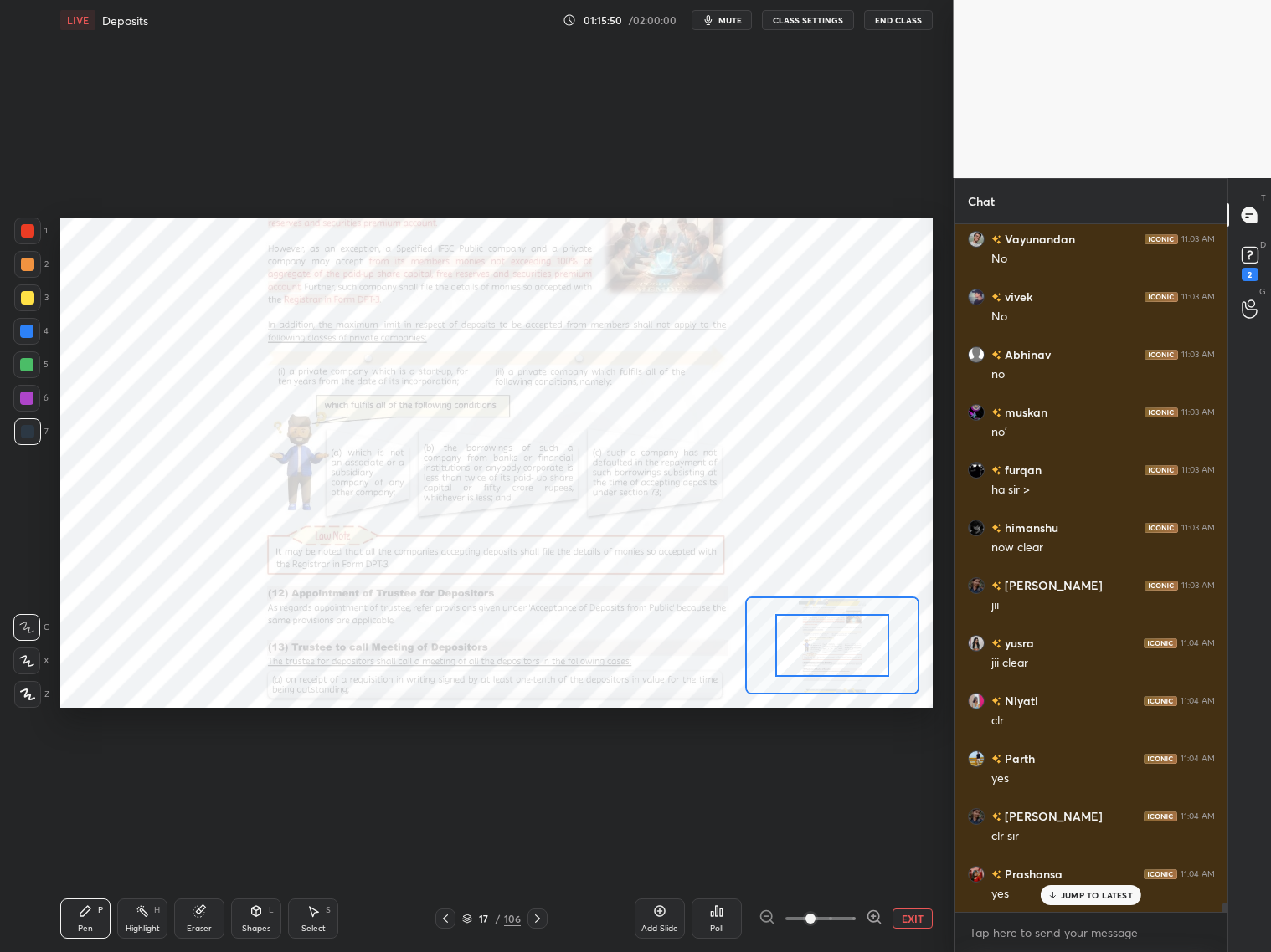
click at [852, 768] on span at bounding box center [820, 919] width 70 height 25
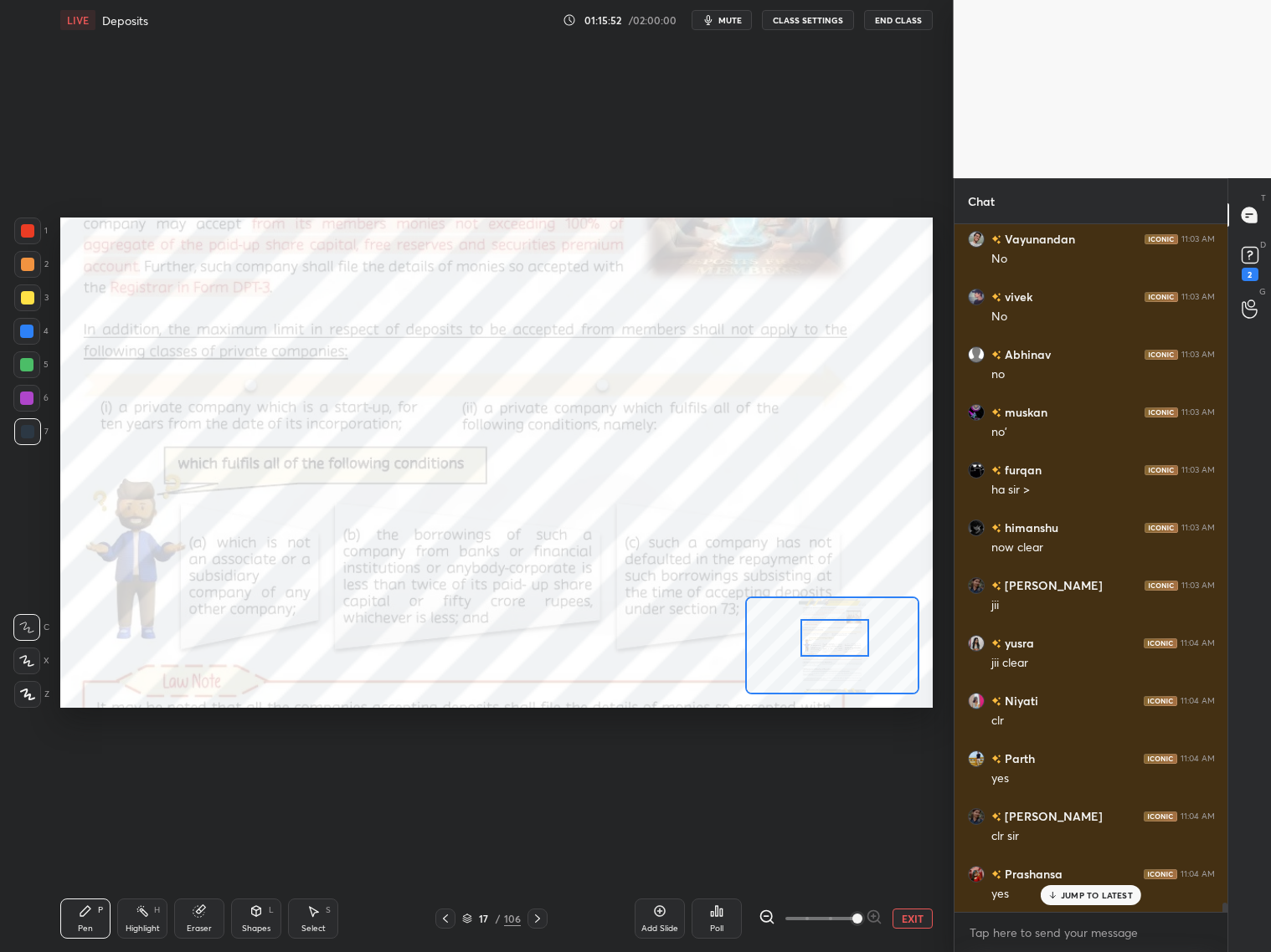
click at [858, 642] on div at bounding box center [835, 637] width 69 height 37
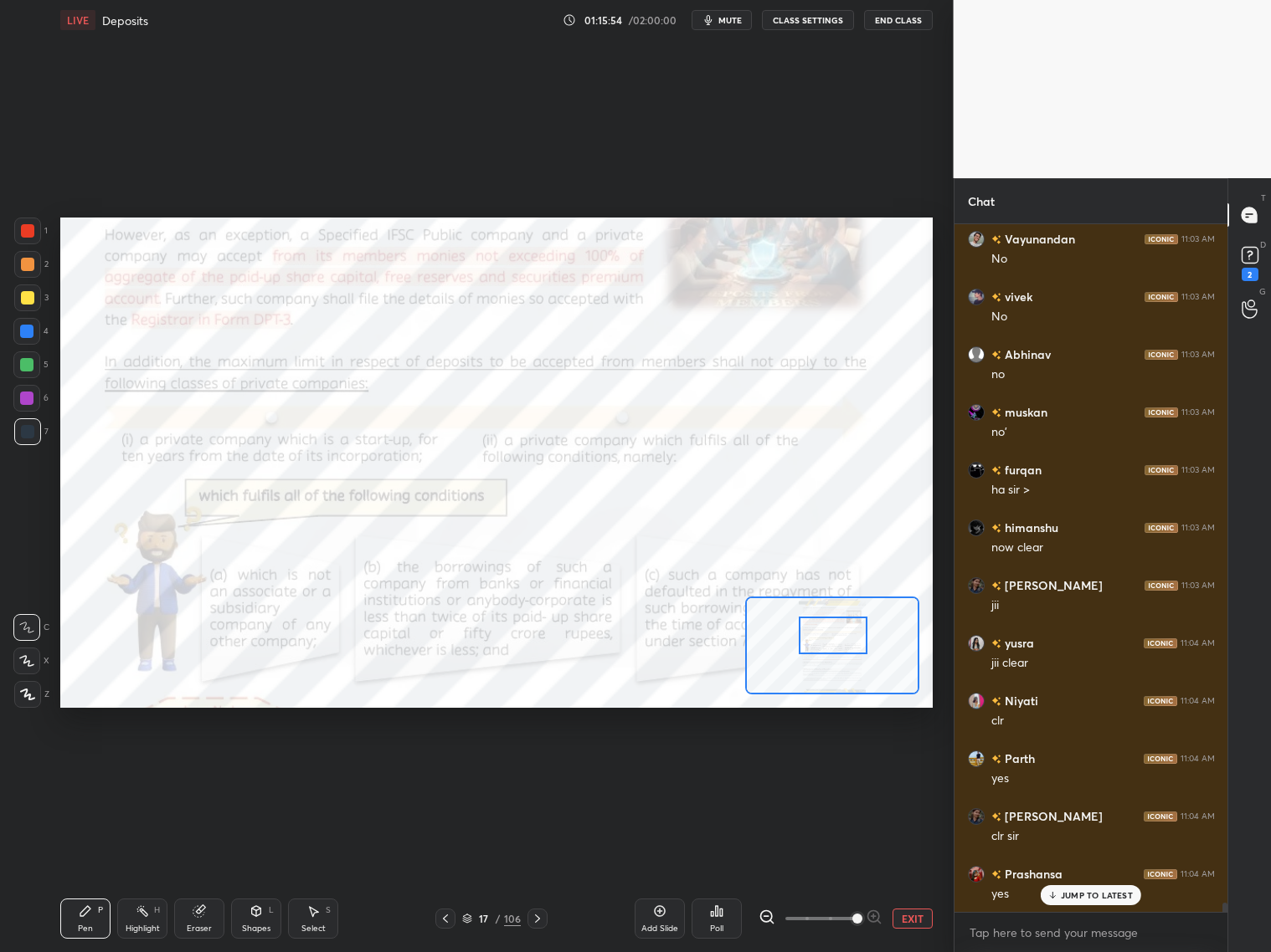
click at [854, 639] on div at bounding box center [834, 635] width 69 height 37
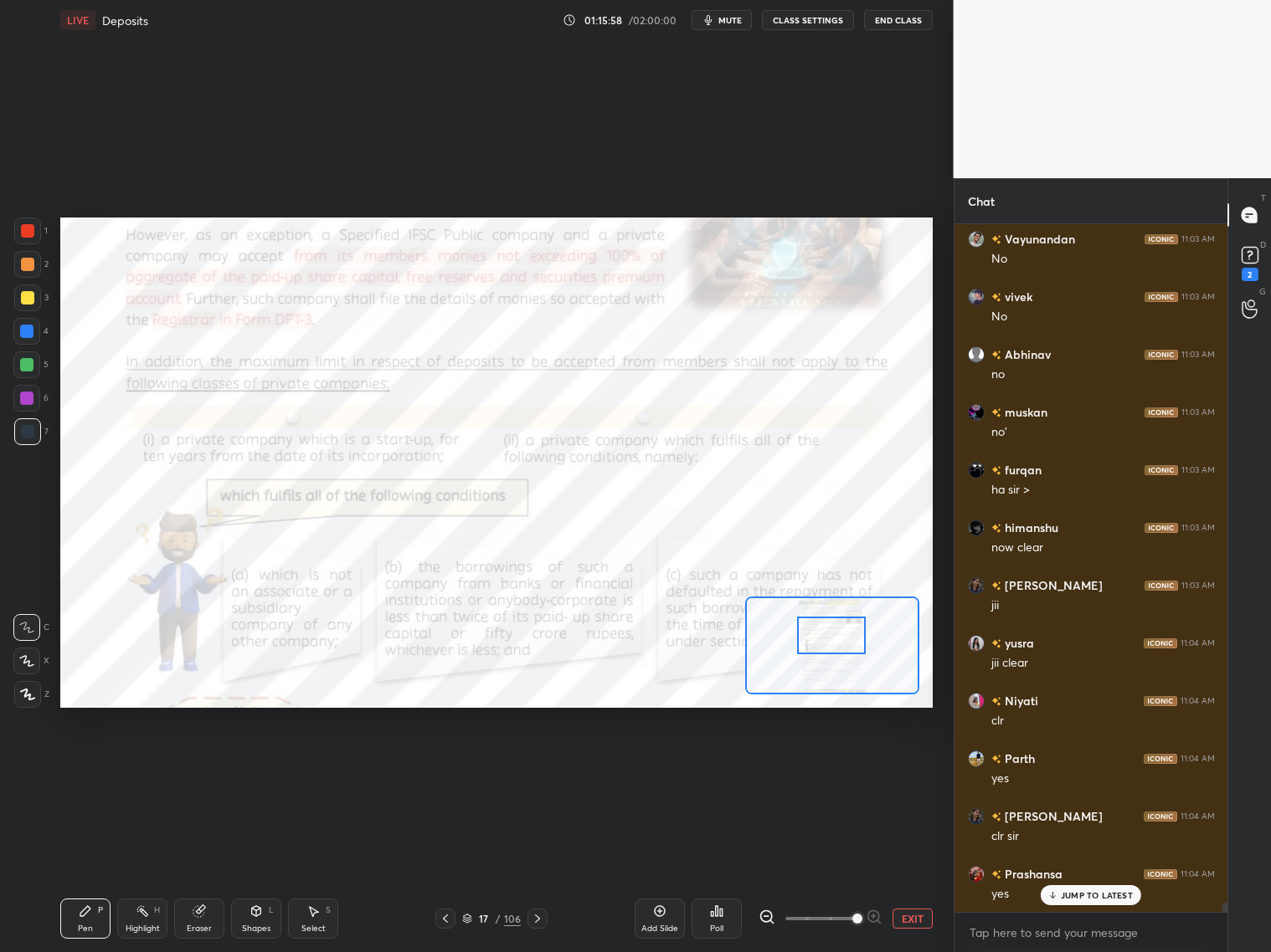
click at [855, 638] on div at bounding box center [832, 635] width 69 height 37
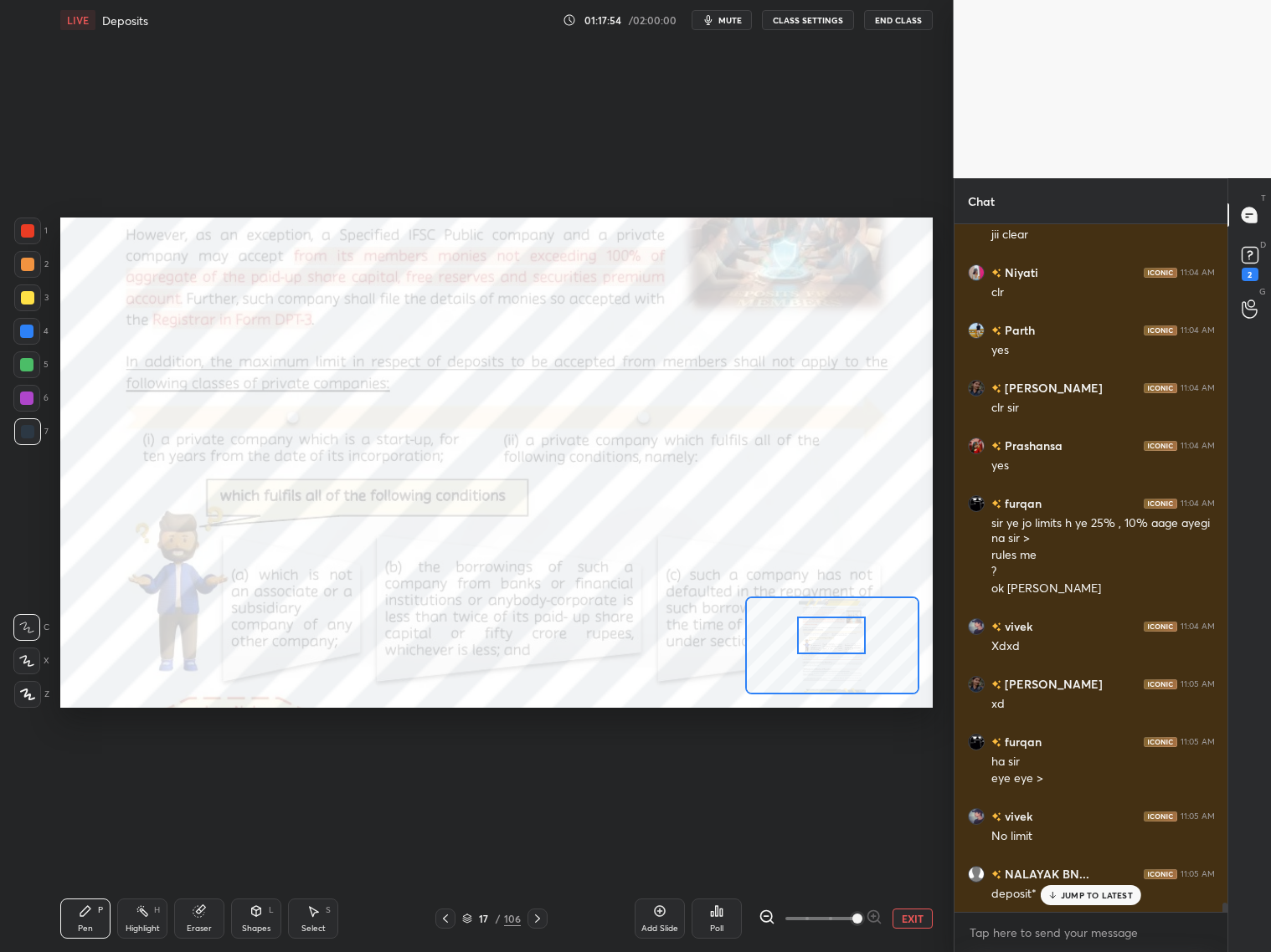
scroll to position [51427, 0]
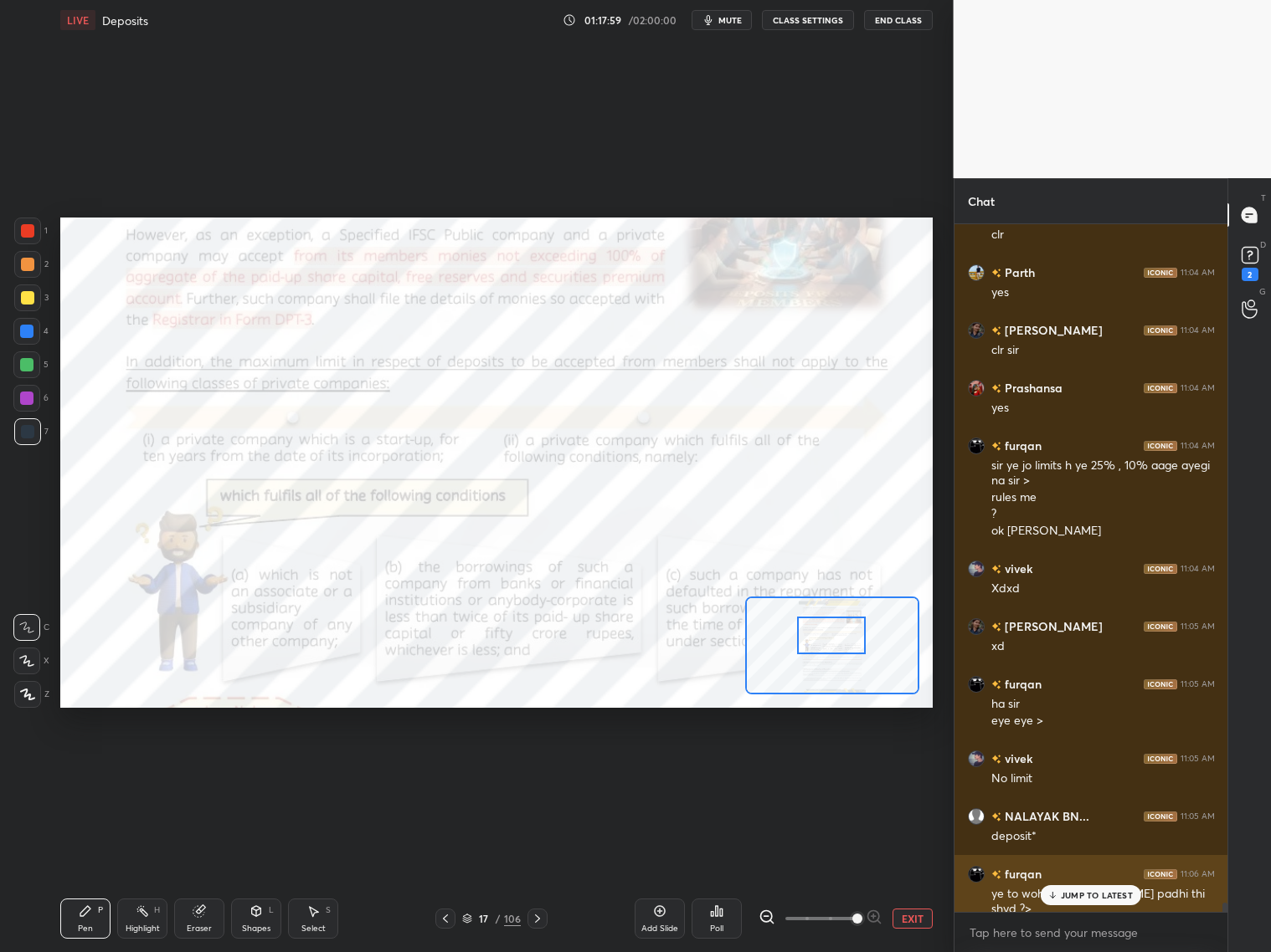
drag, startPoint x: 1061, startPoint y: 893, endPoint x: 1042, endPoint y: 898, distance: 19.6
click at [1061, 768] on p "JUMP TO LATEST" at bounding box center [1096, 896] width 72 height 10
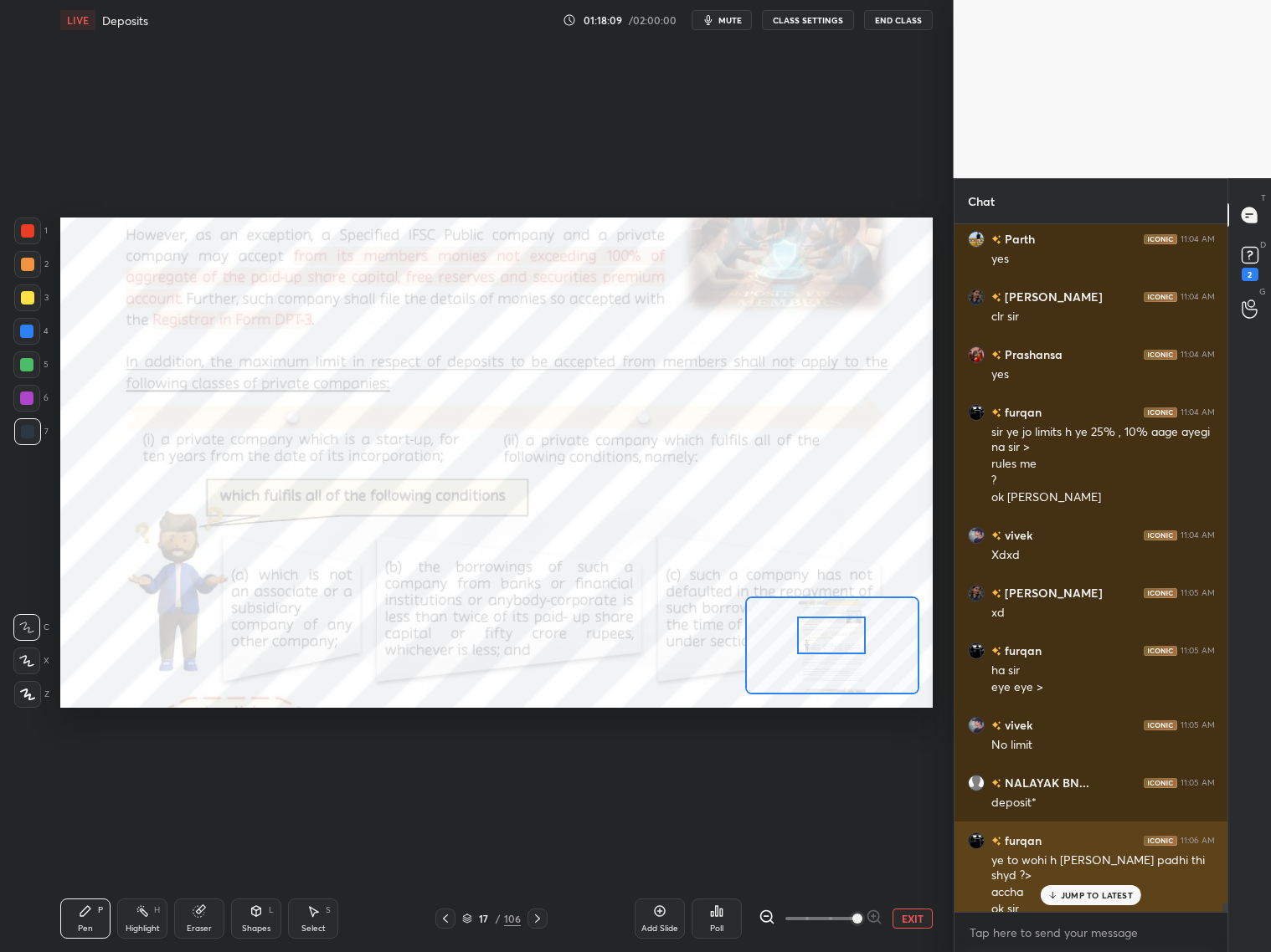
scroll to position [51477, 0]
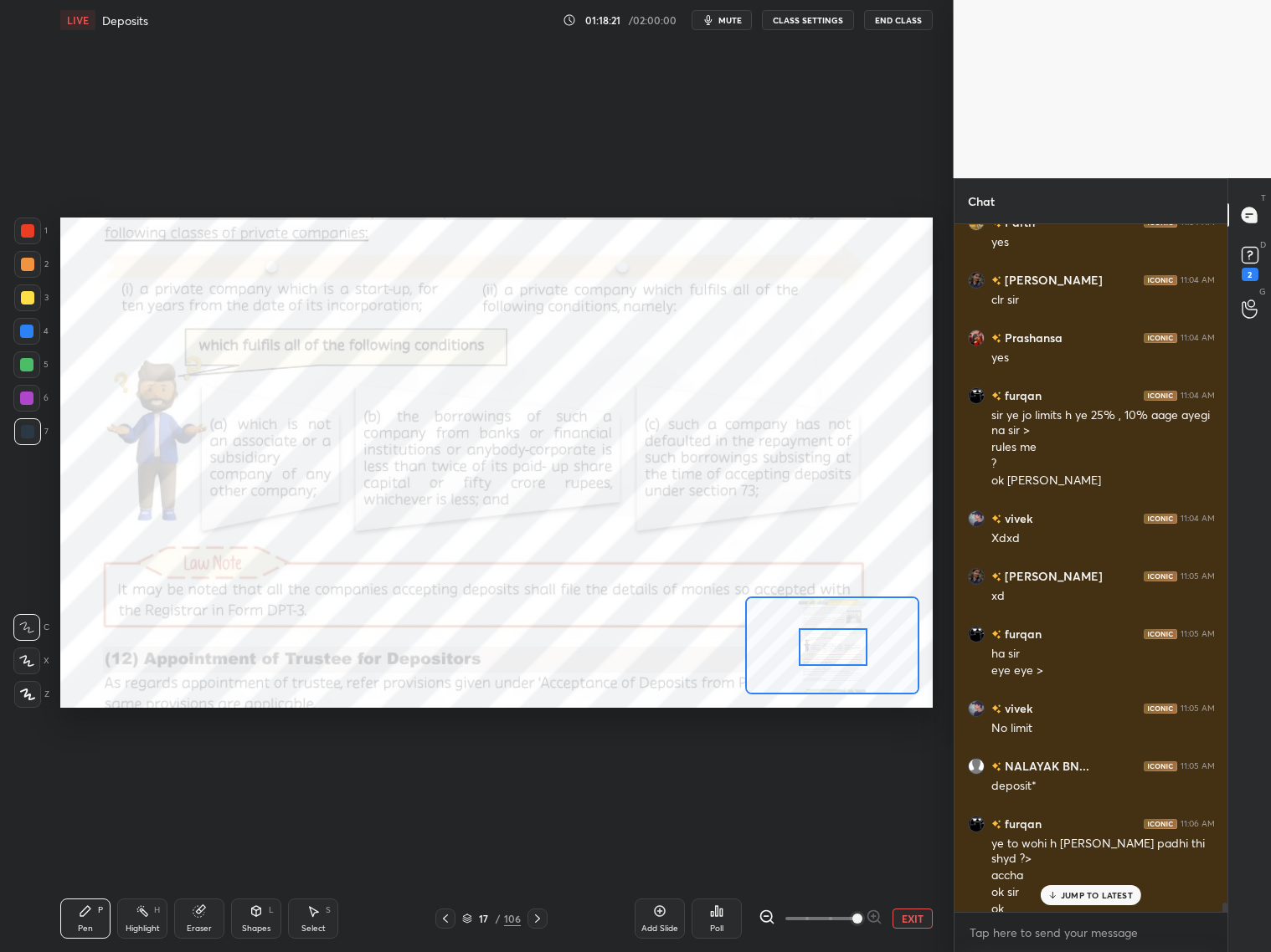
click at [848, 660] on div at bounding box center [834, 647] width 69 height 37
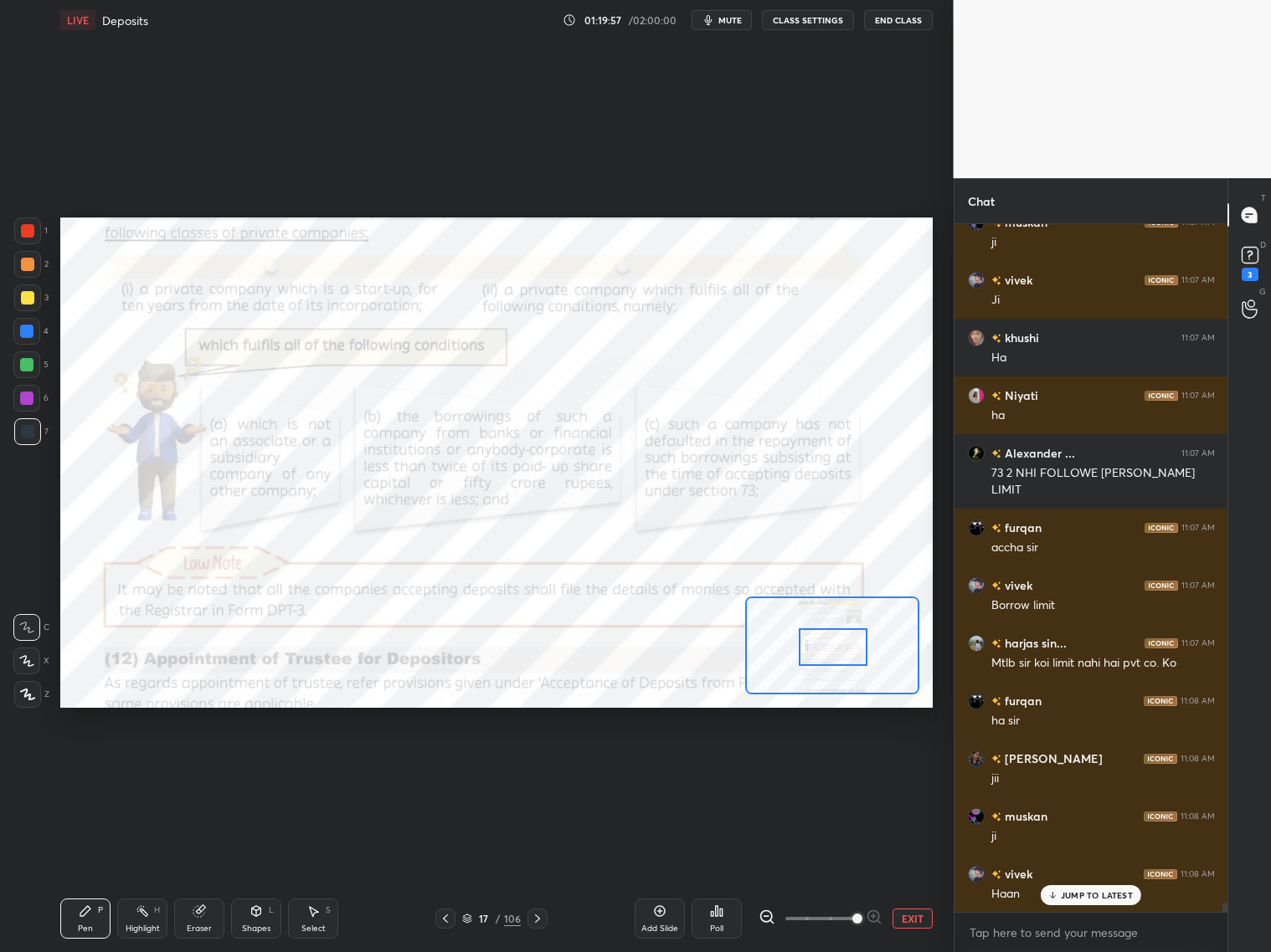
scroll to position [52591, 0]
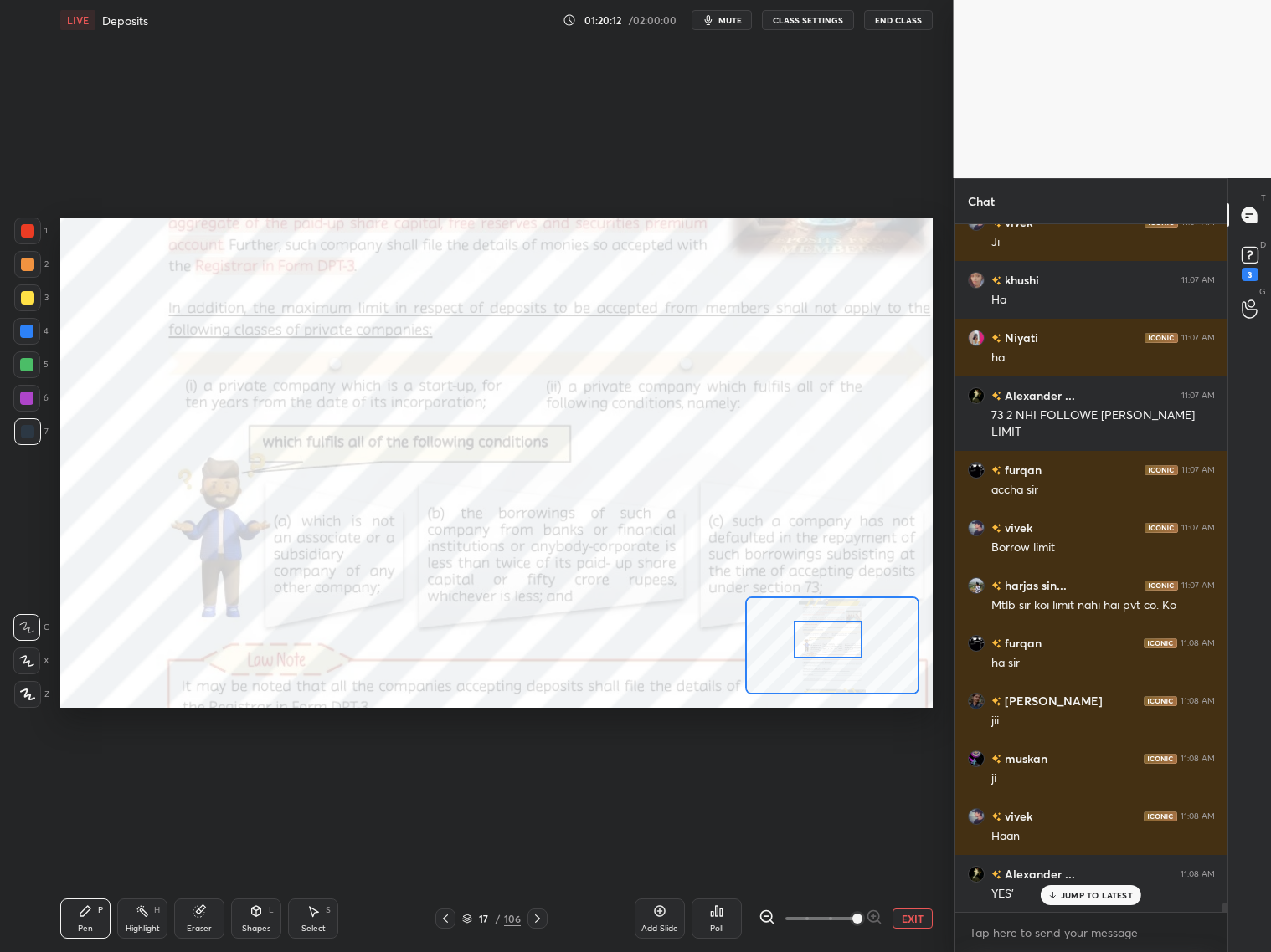
drag, startPoint x: 818, startPoint y: 650, endPoint x: 814, endPoint y: 639, distance: 11.7
click at [814, 642] on div at bounding box center [828, 639] width 69 height 37
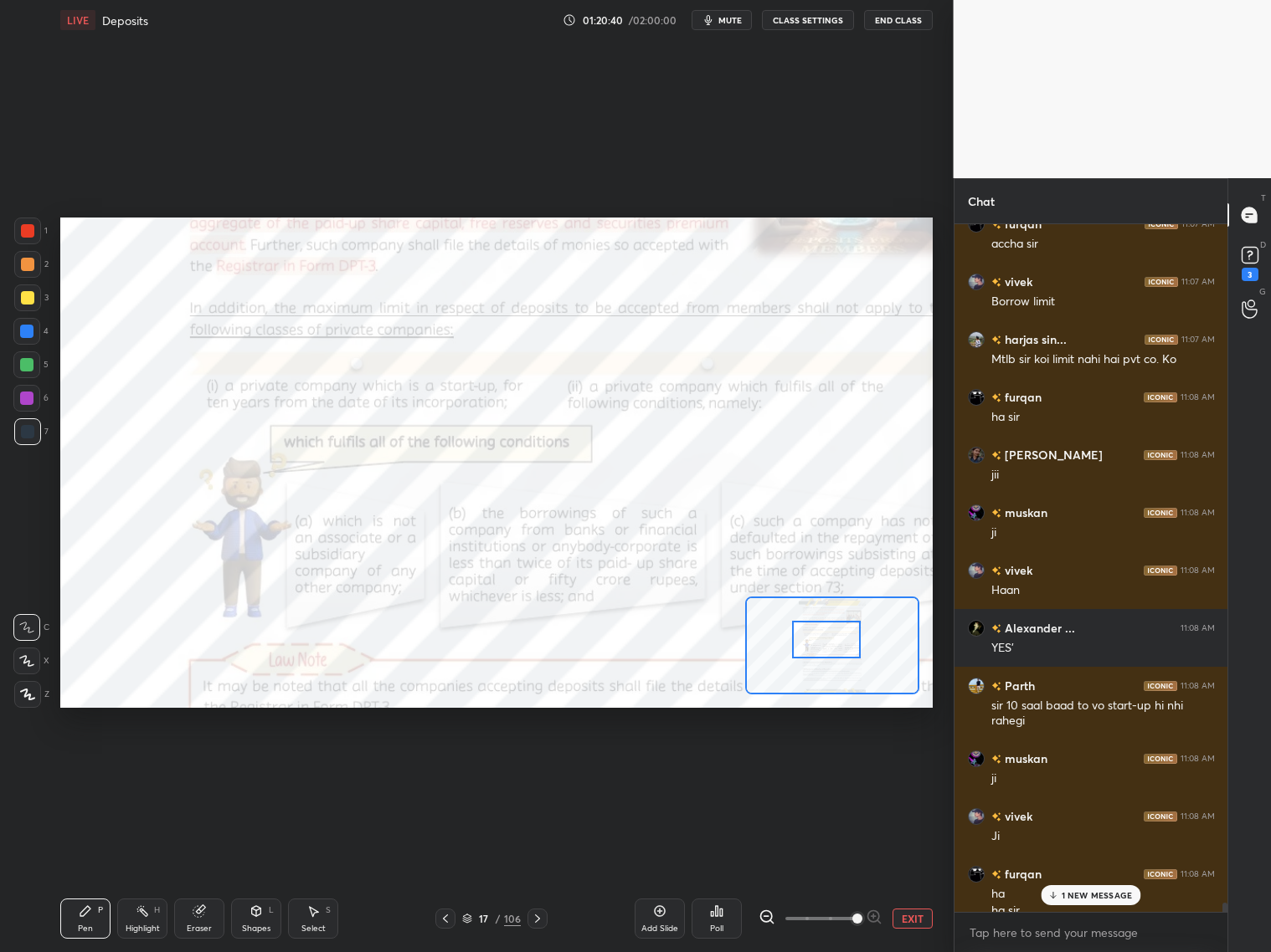
scroll to position [52854, 0]
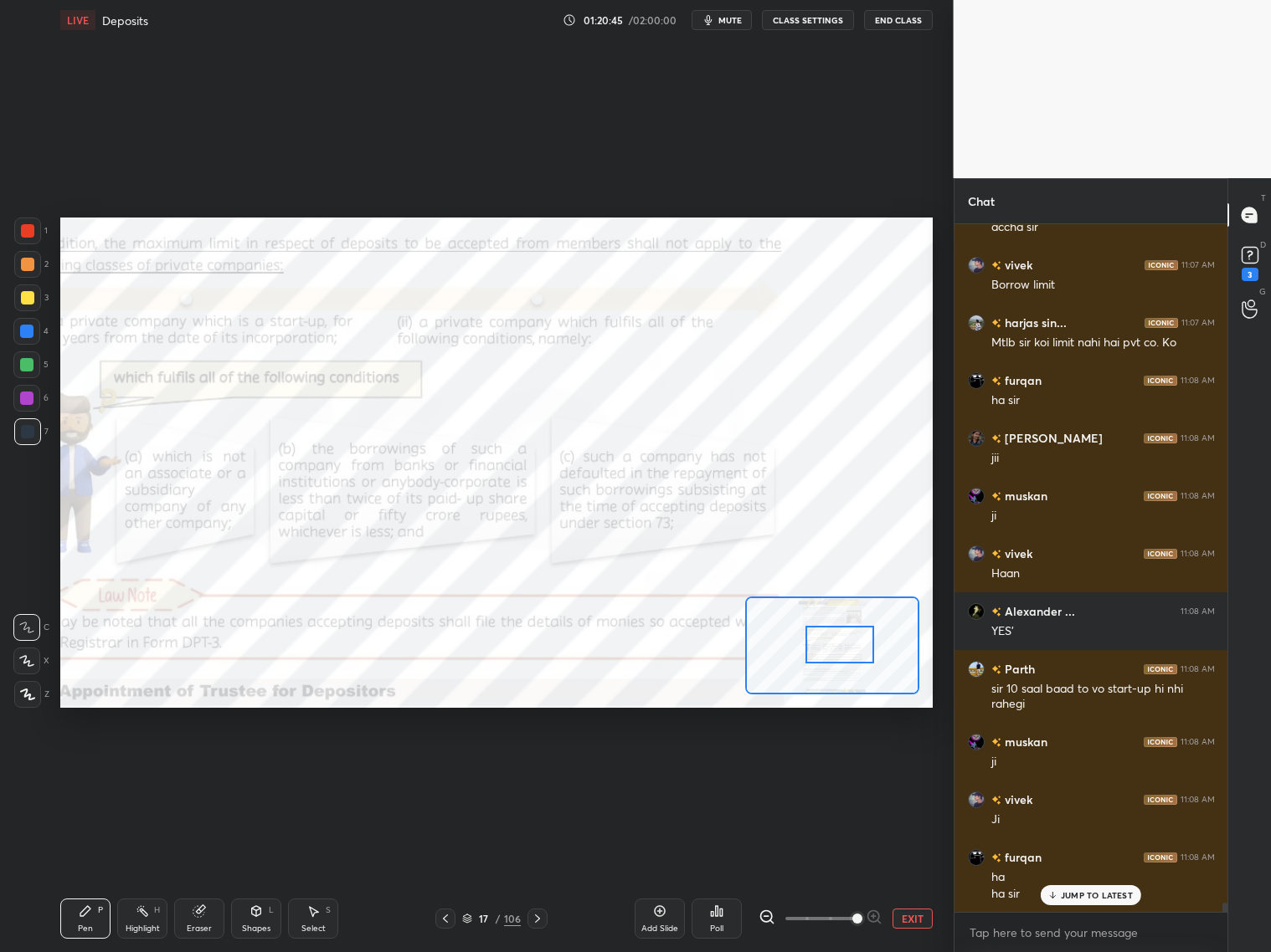
drag, startPoint x: 825, startPoint y: 643, endPoint x: 834, endPoint y: 648, distance: 10.3
click at [836, 650] on div at bounding box center [840, 644] width 69 height 37
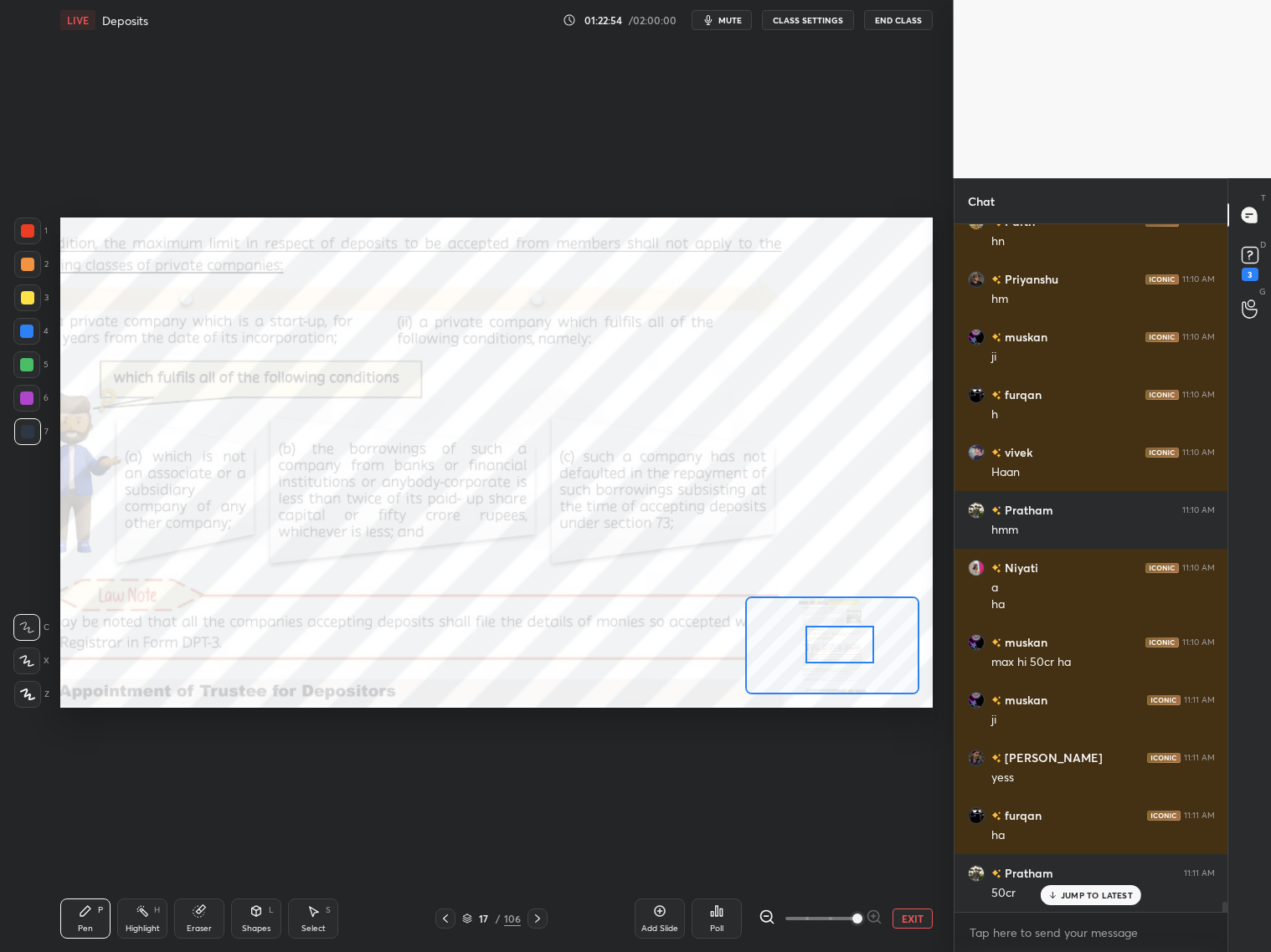
scroll to position [46650, 0]
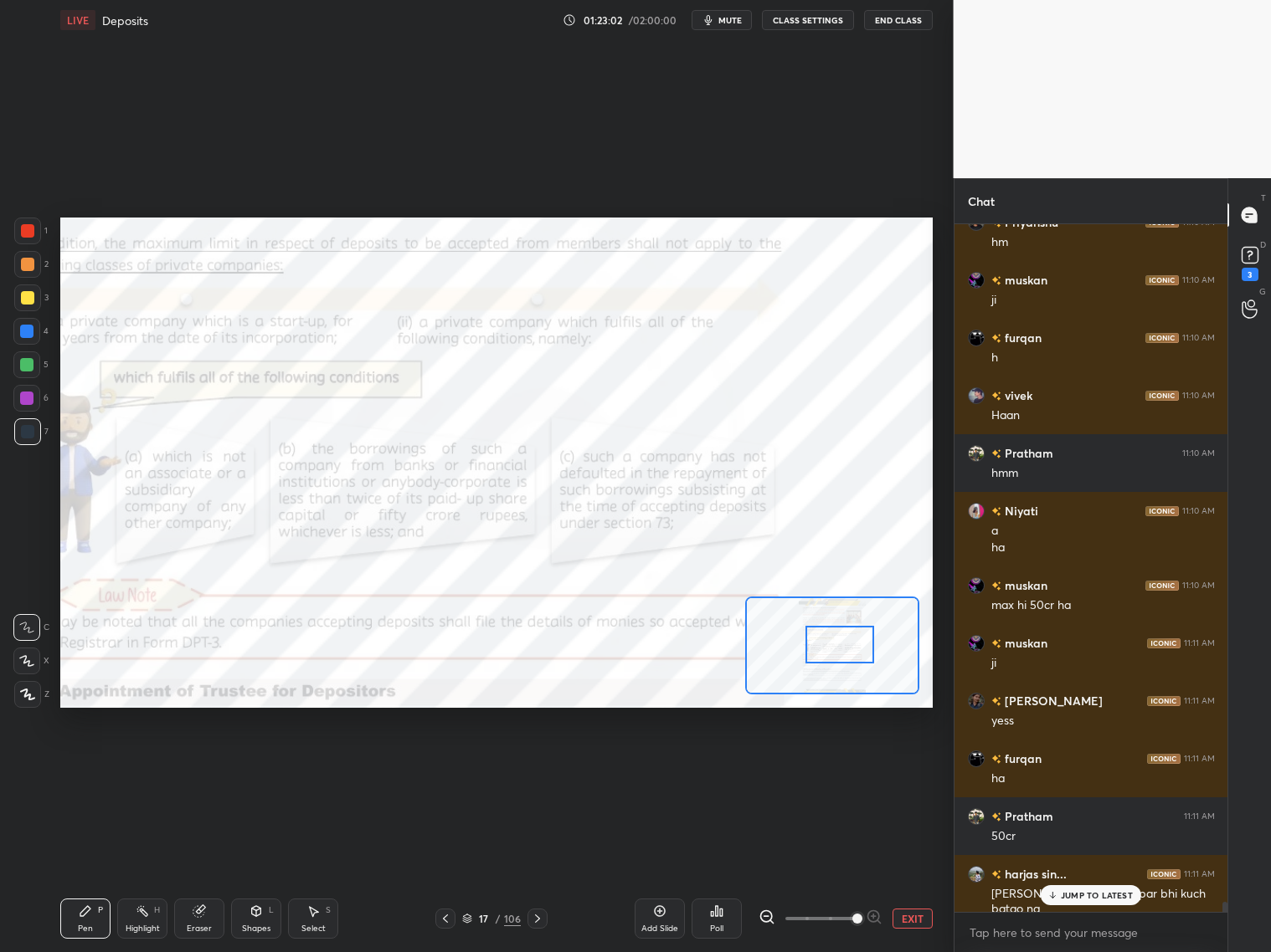
drag, startPoint x: 28, startPoint y: 237, endPoint x: 43, endPoint y: 234, distance: 15.3
click at [32, 238] on div at bounding box center [28, 231] width 27 height 27
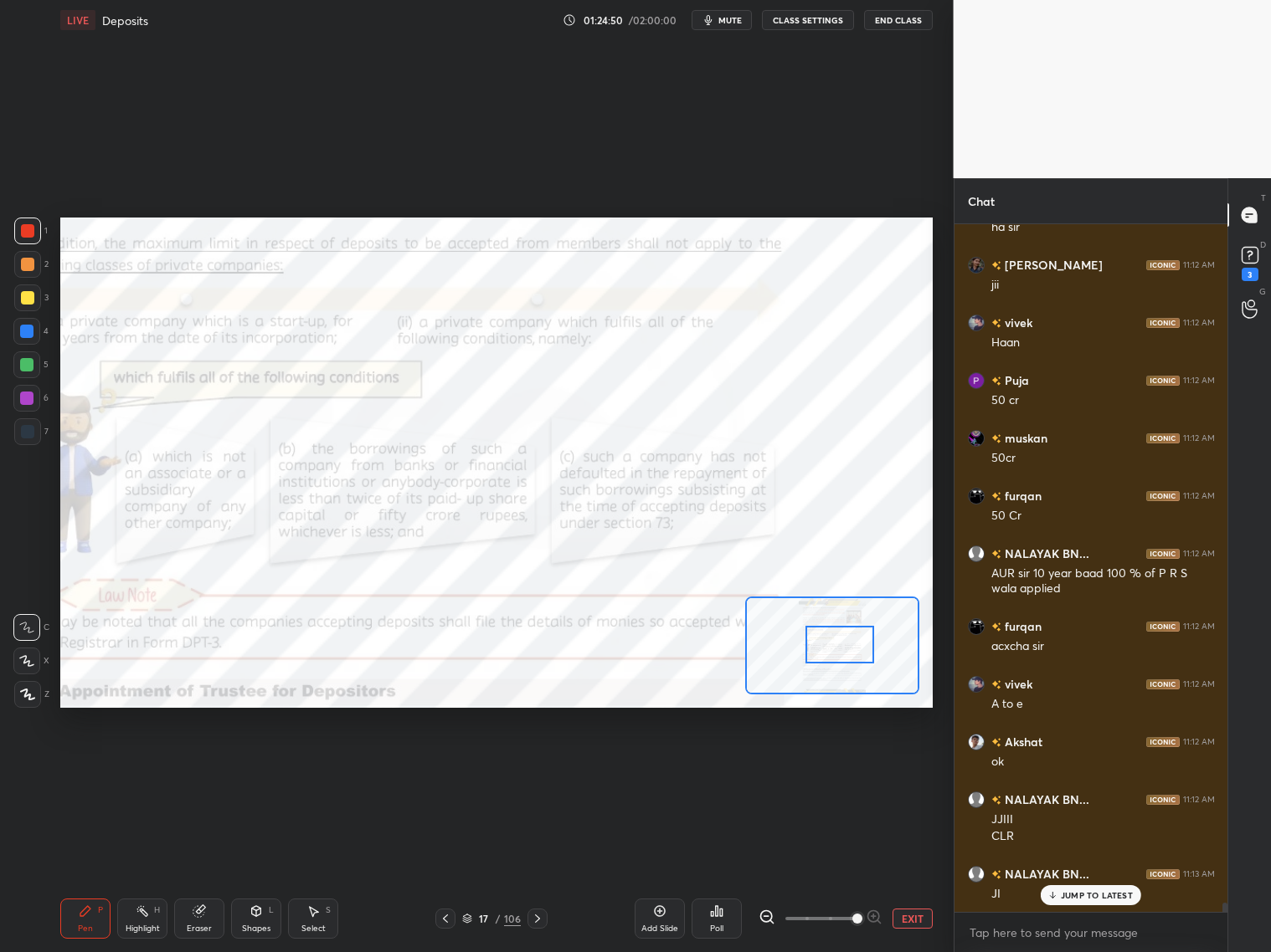
scroll to position [48819, 0]
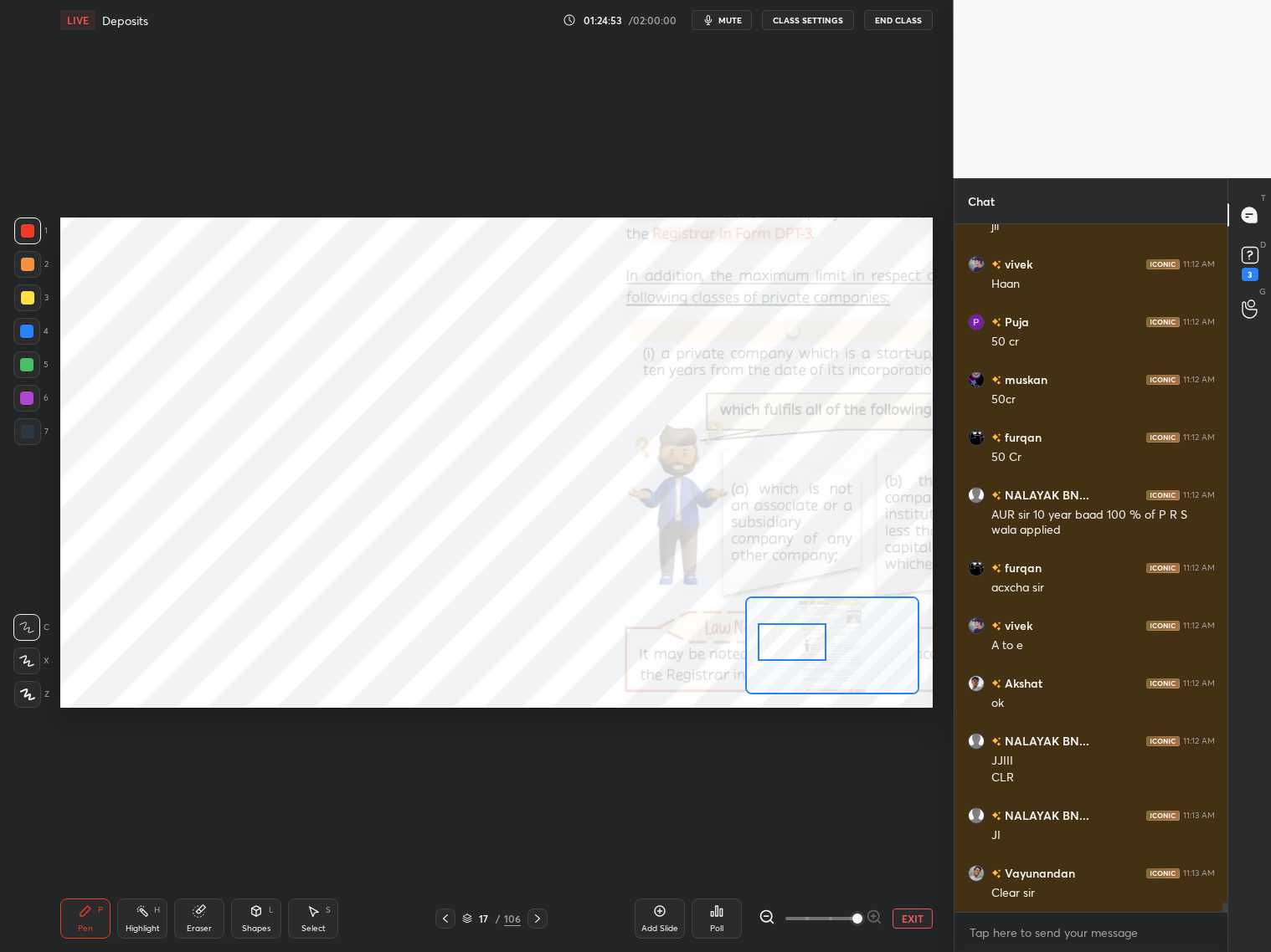
drag, startPoint x: 840, startPoint y: 645, endPoint x: 784, endPoint y: 640, distance: 56.2
click at [789, 643] on div at bounding box center [792, 642] width 69 height 37
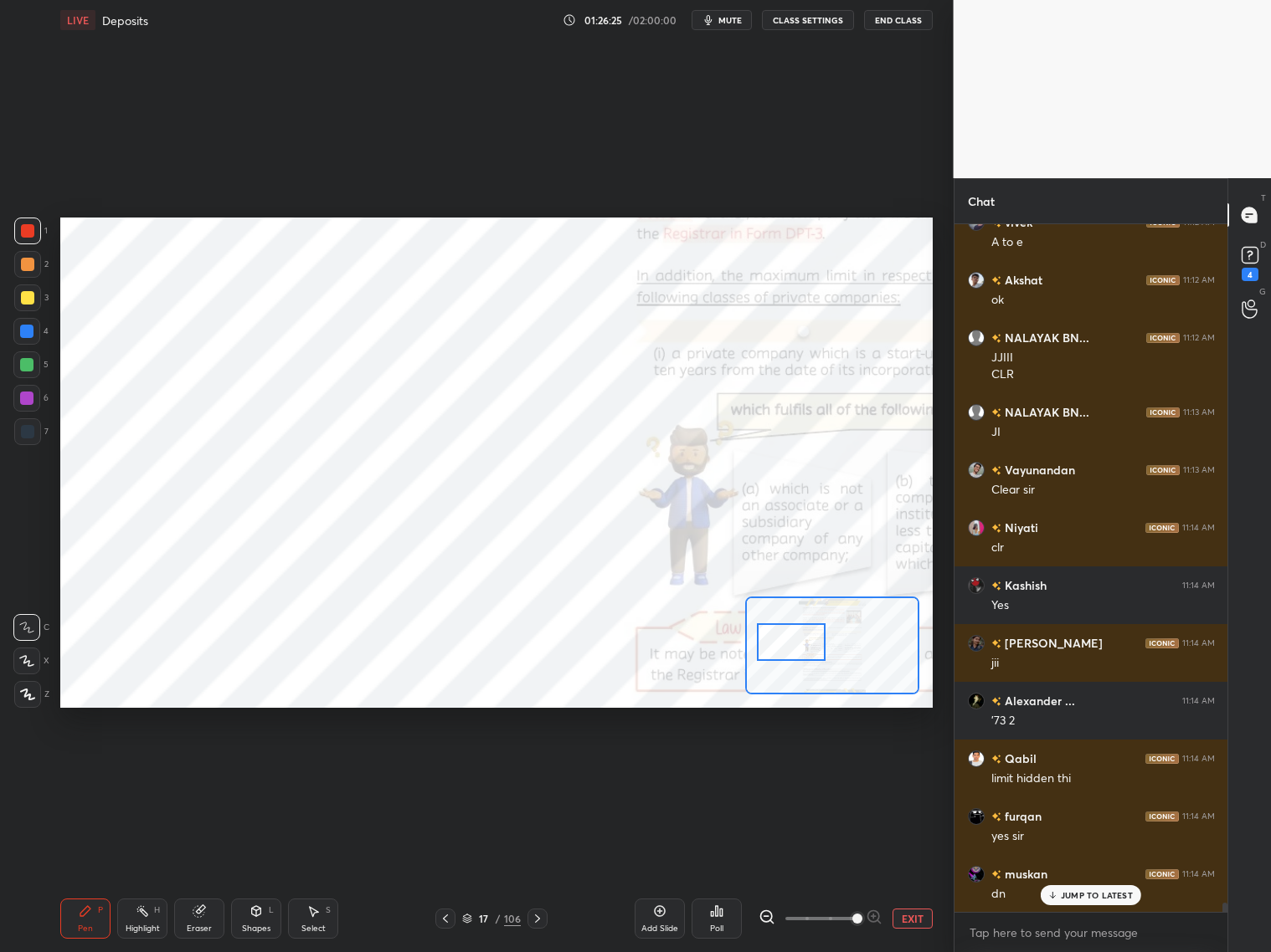
scroll to position [49280, 0]
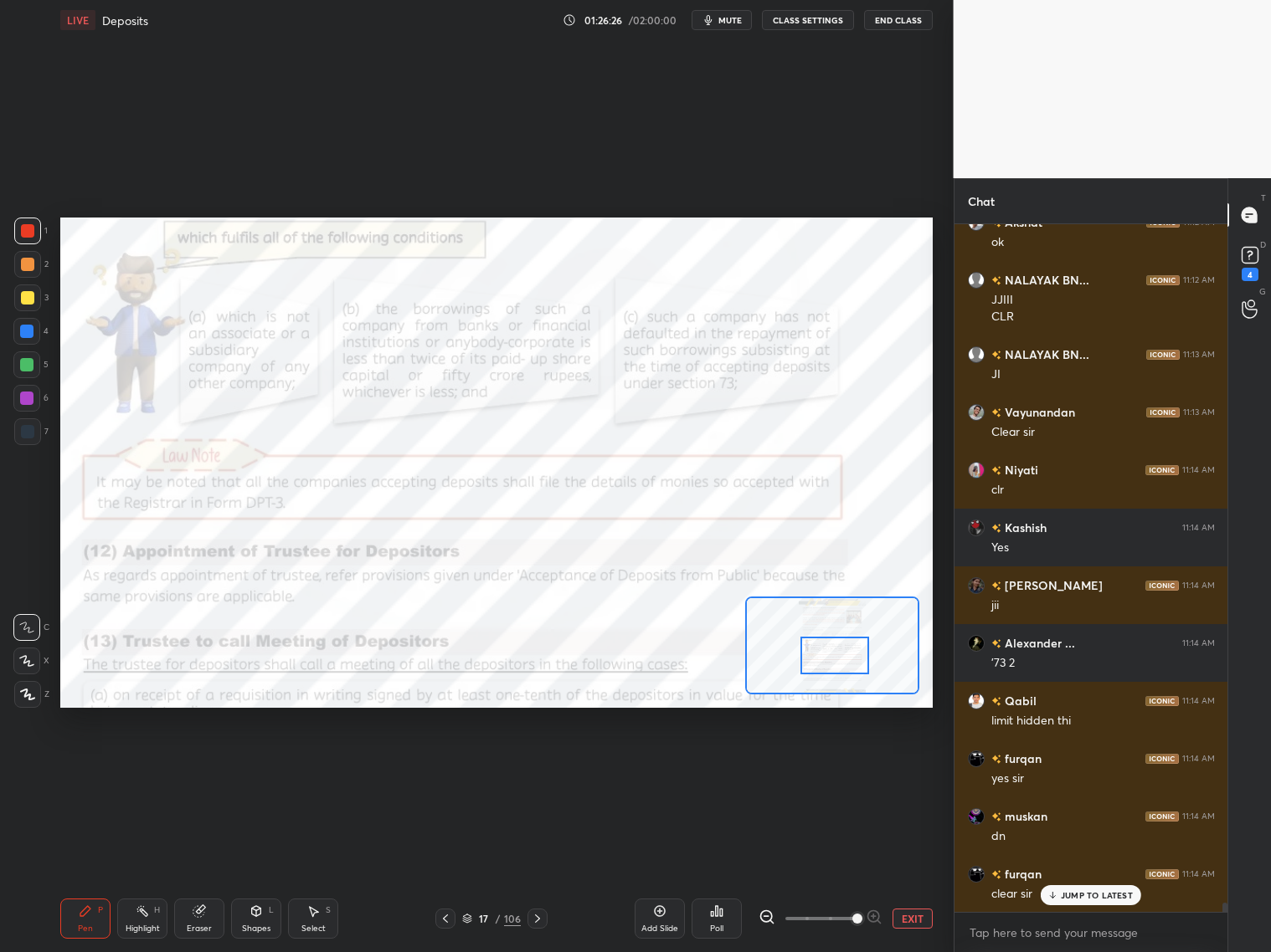
drag, startPoint x: 806, startPoint y: 650, endPoint x: 850, endPoint y: 664, distance: 46.2
click at [851, 665] on div at bounding box center [835, 655] width 69 height 37
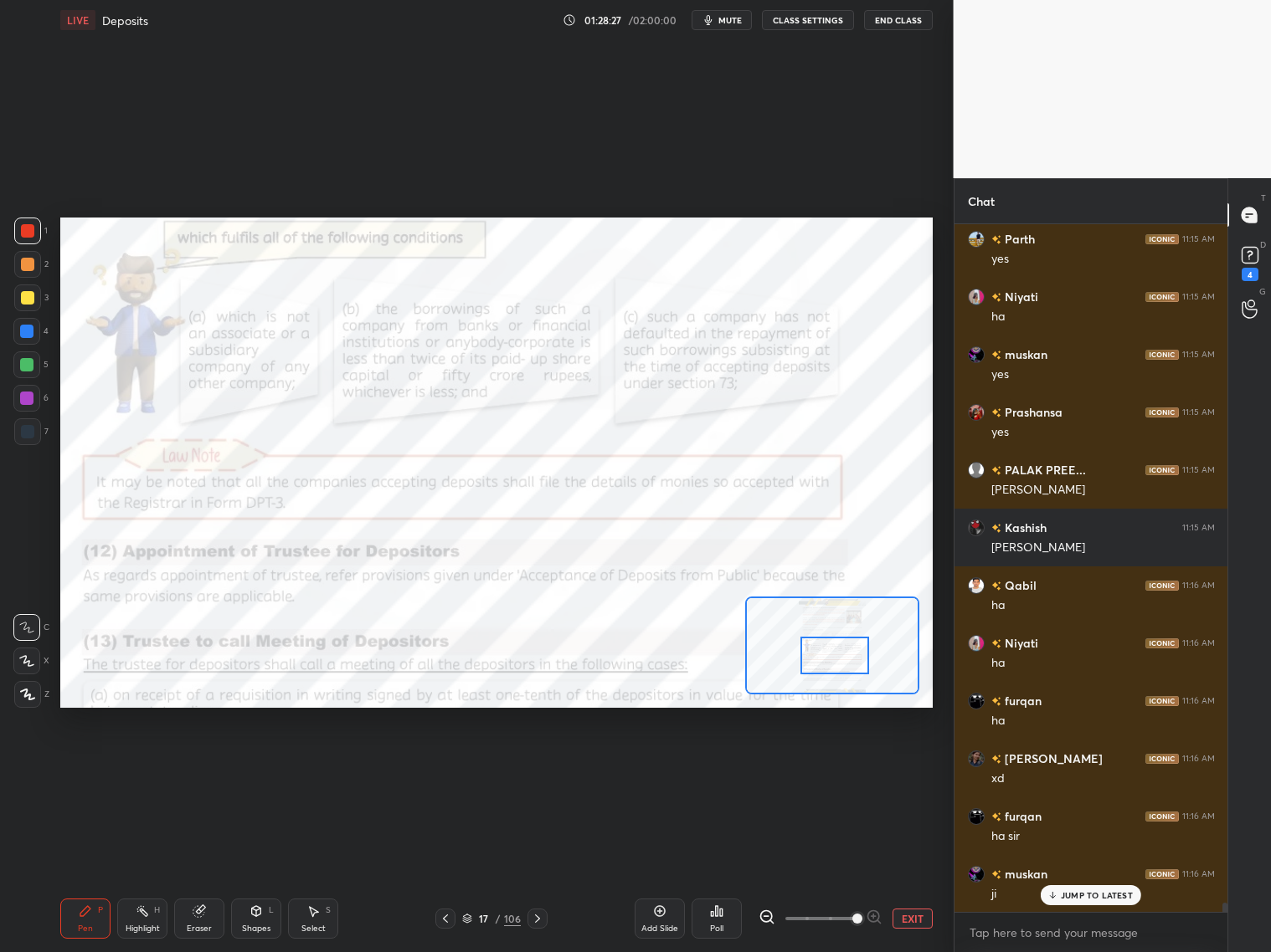
scroll to position [50394, 0]
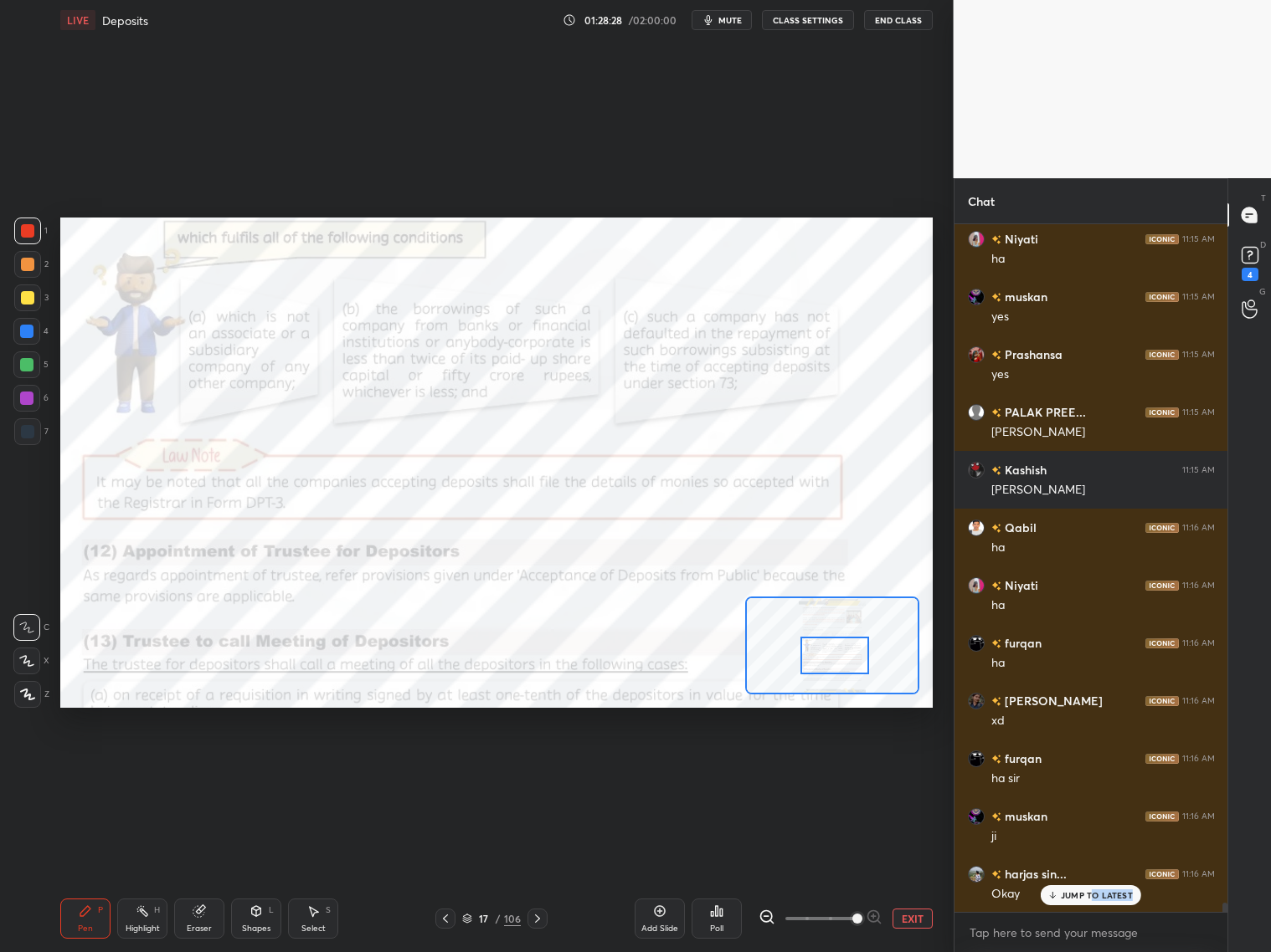
click at [1086, 768] on div "JUMP TO LATEST" at bounding box center [1090, 895] width 100 height 20
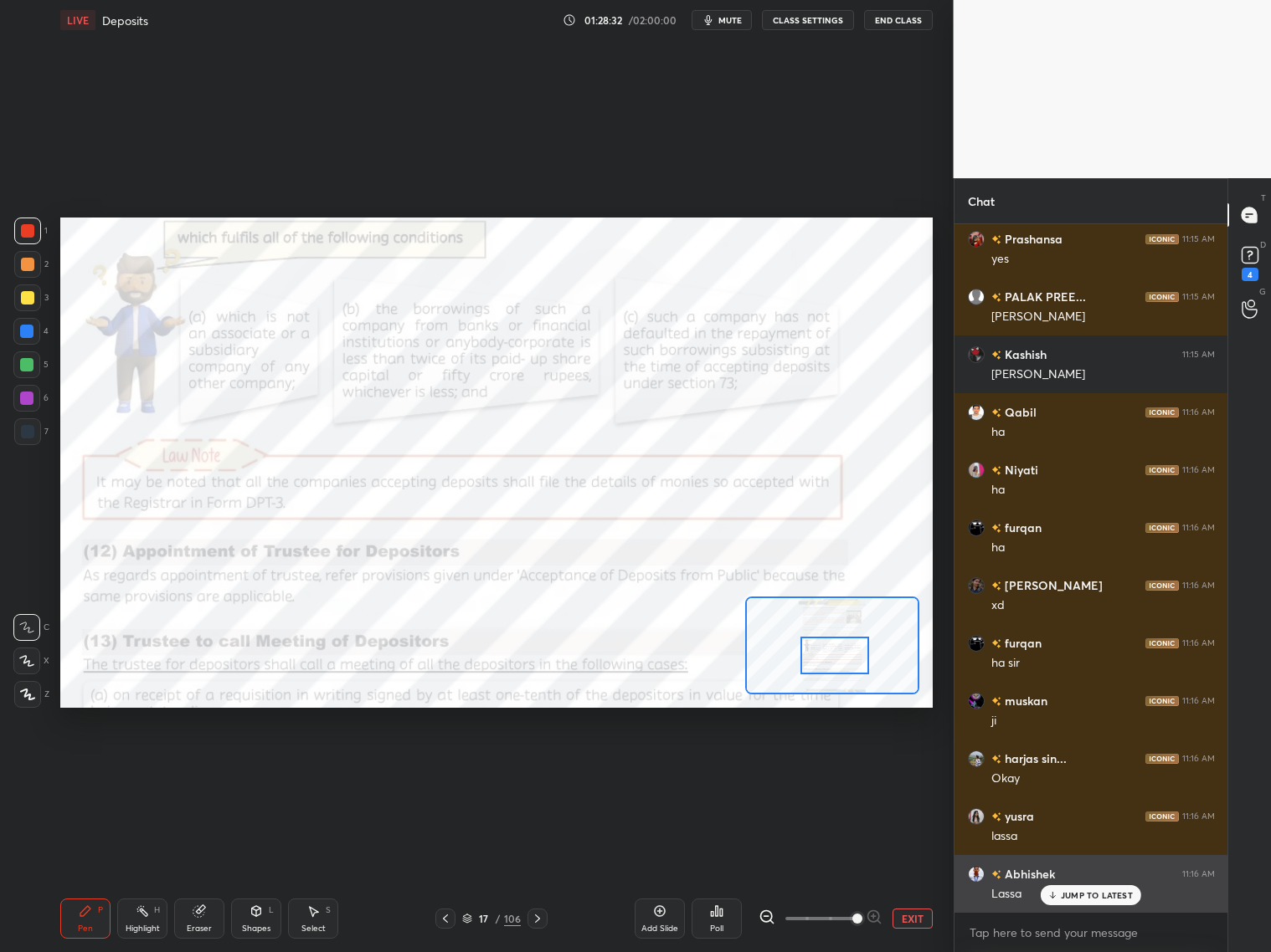
click at [1086, 768] on p "JUMP TO LATEST" at bounding box center [1096, 896] width 72 height 10
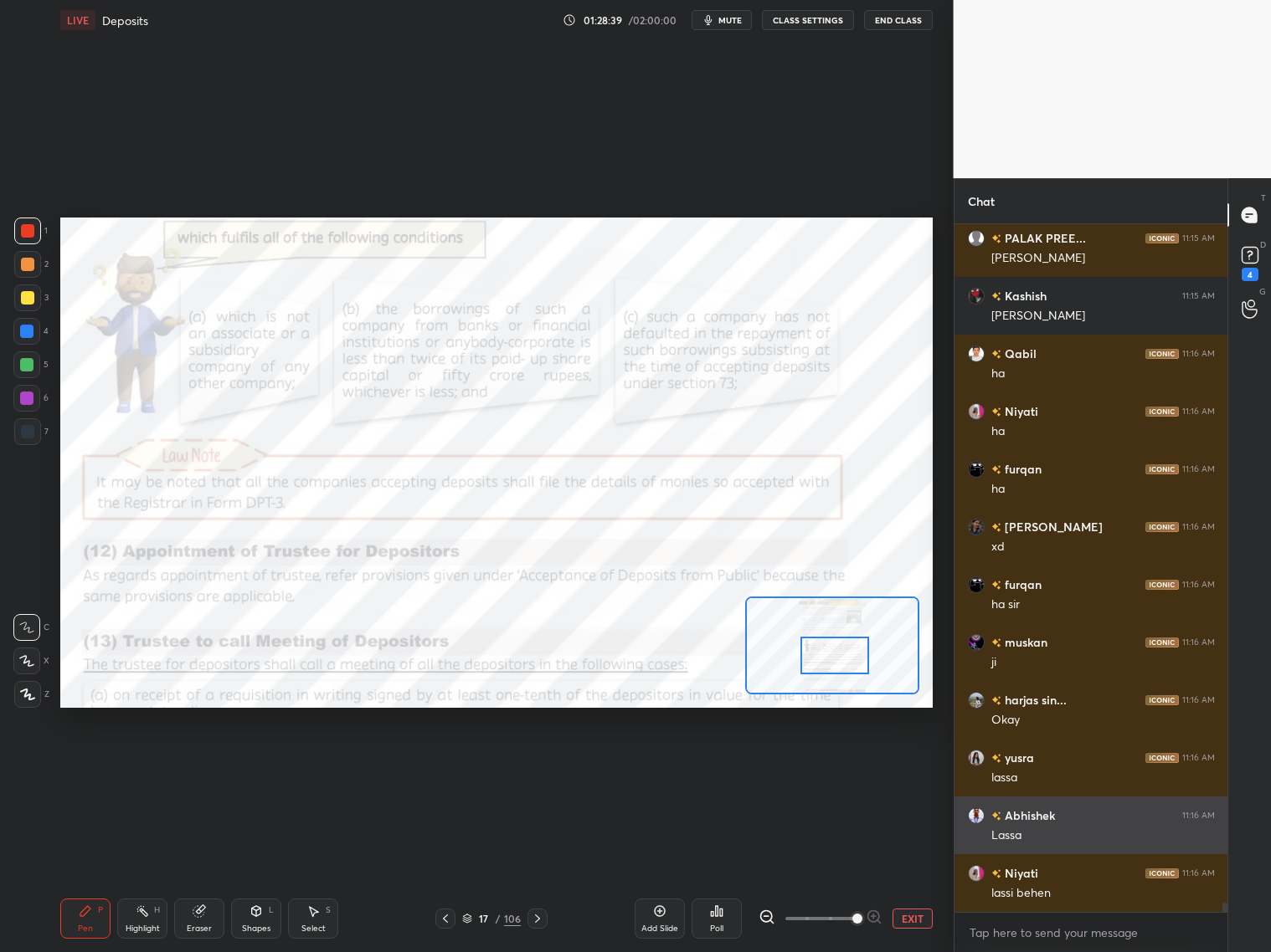
scroll to position [50625, 0]
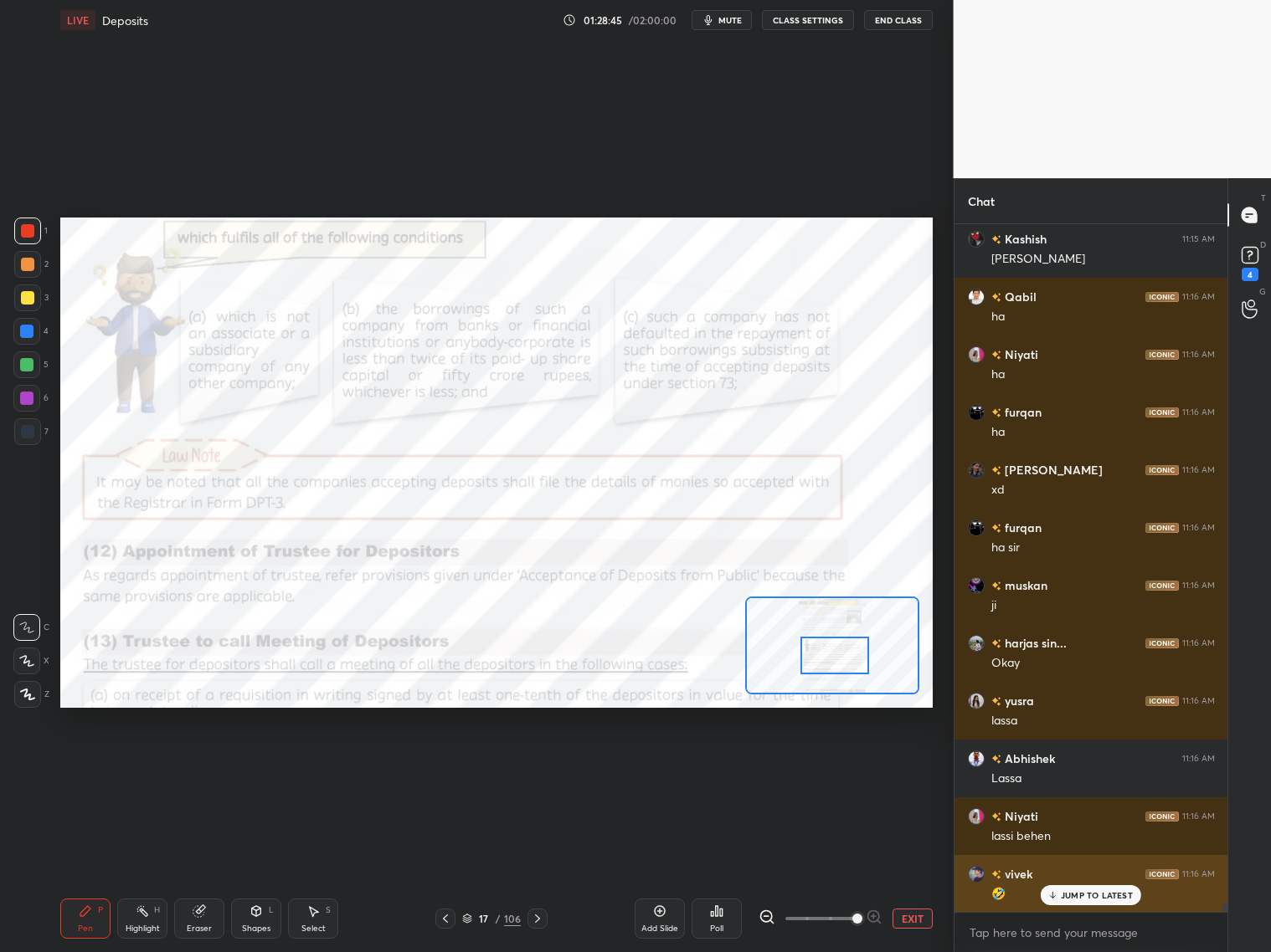
drag, startPoint x: 1073, startPoint y: 898, endPoint x: 1075, endPoint y: 882, distance: 16.1
click at [1071, 768] on p "JUMP TO LATEST" at bounding box center [1096, 896] width 72 height 10
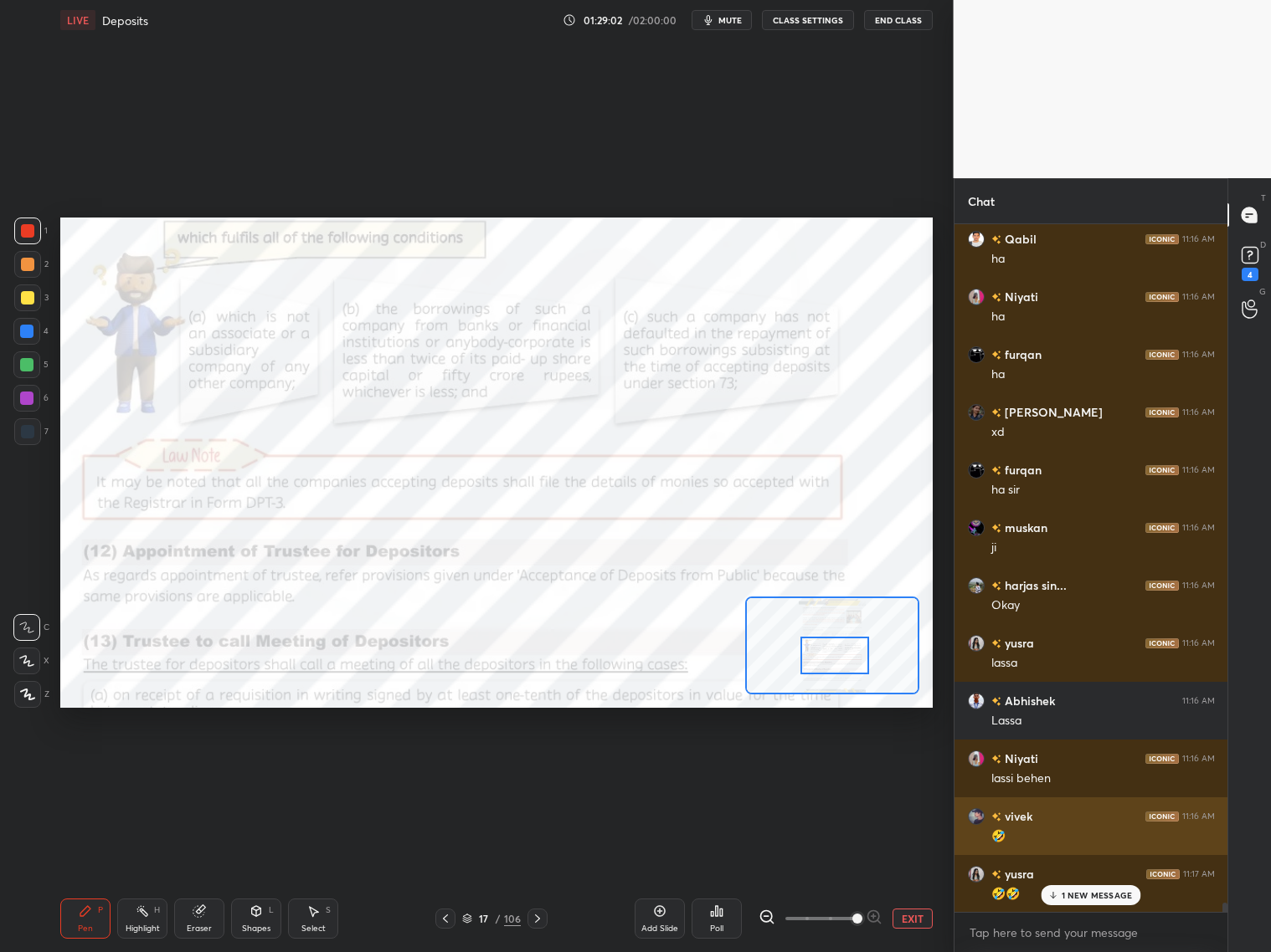
scroll to position [50740, 0]
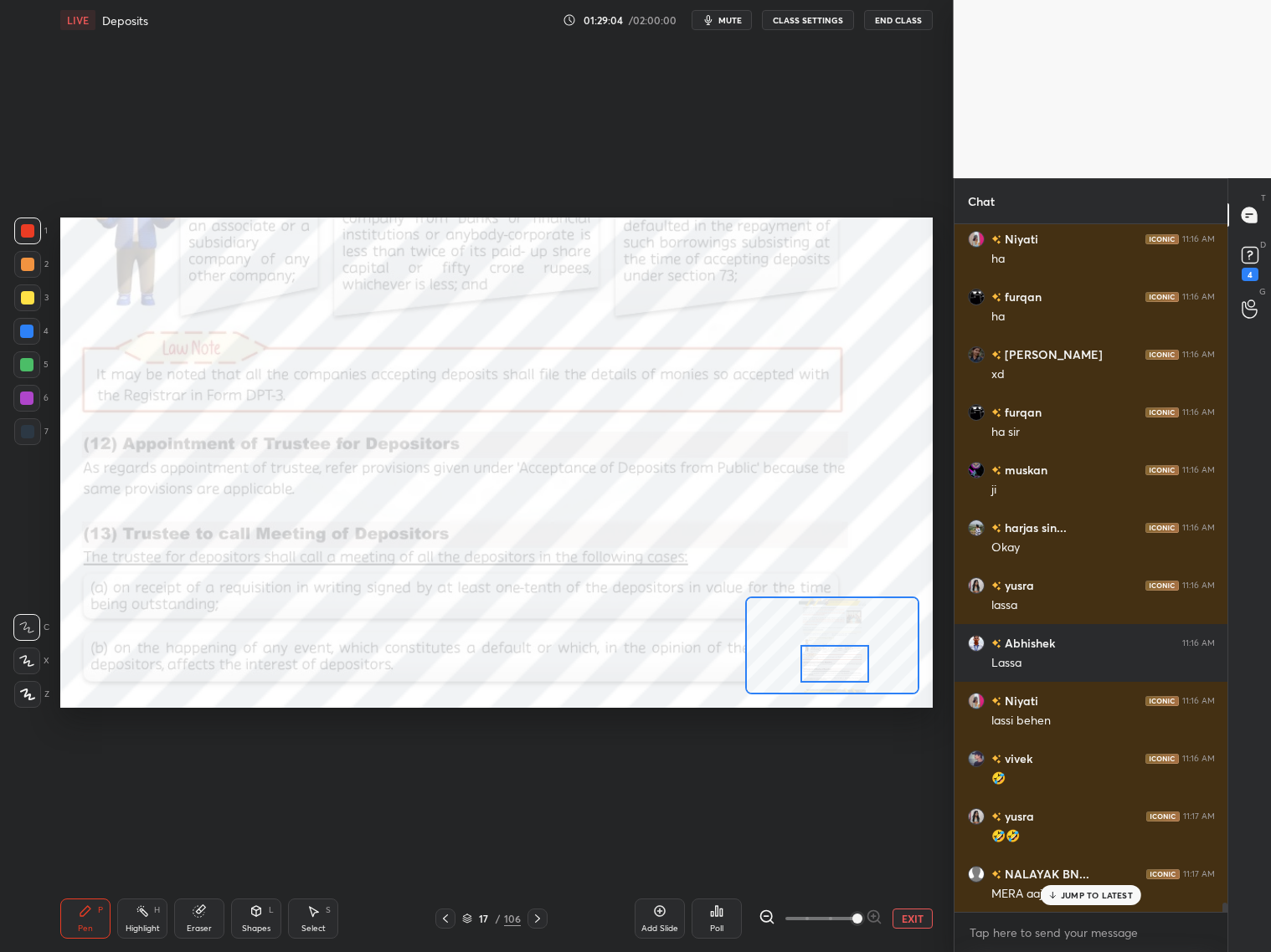
click at [839, 660] on div at bounding box center [835, 663] width 69 height 37
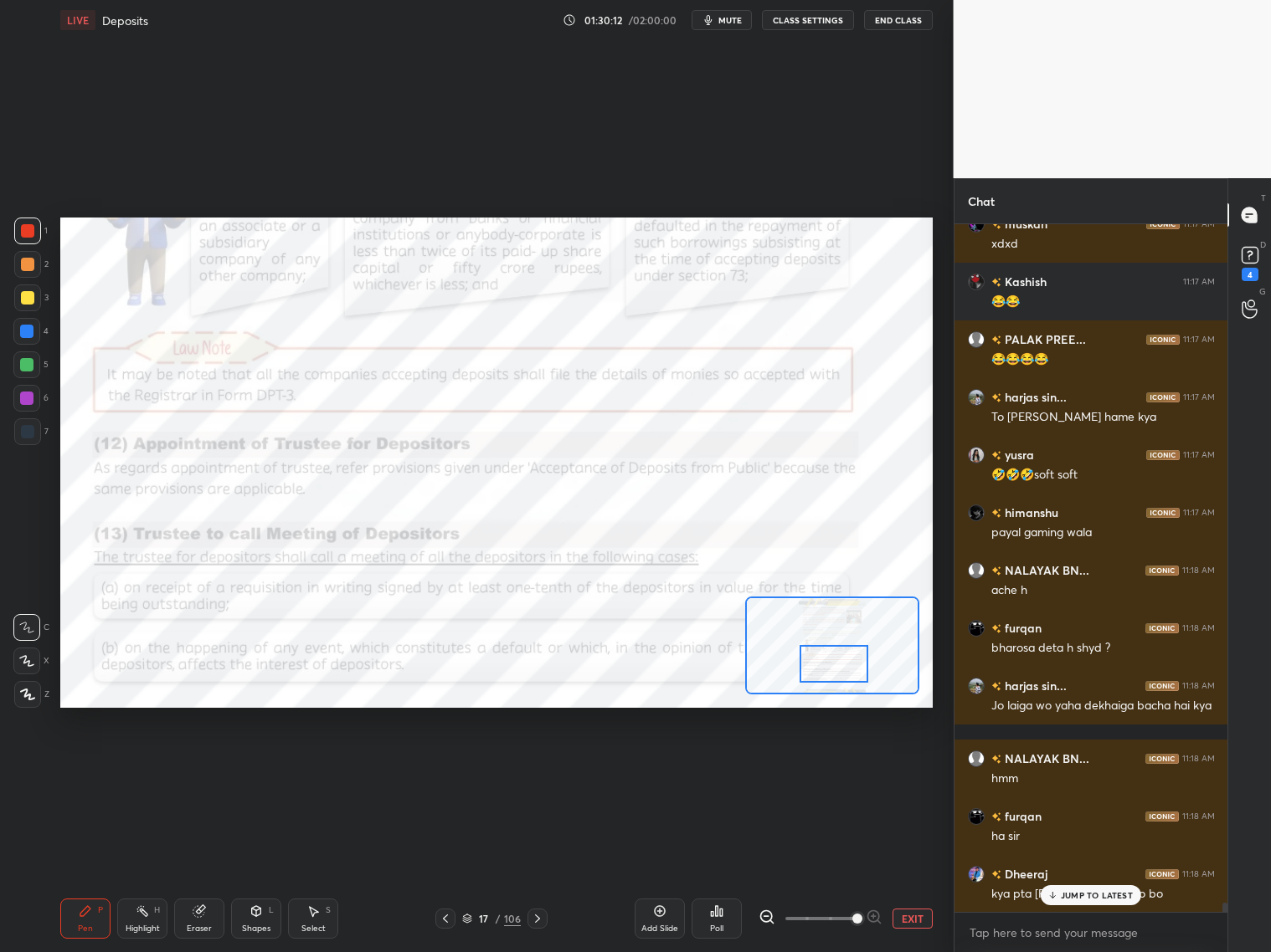
scroll to position [51737, 0]
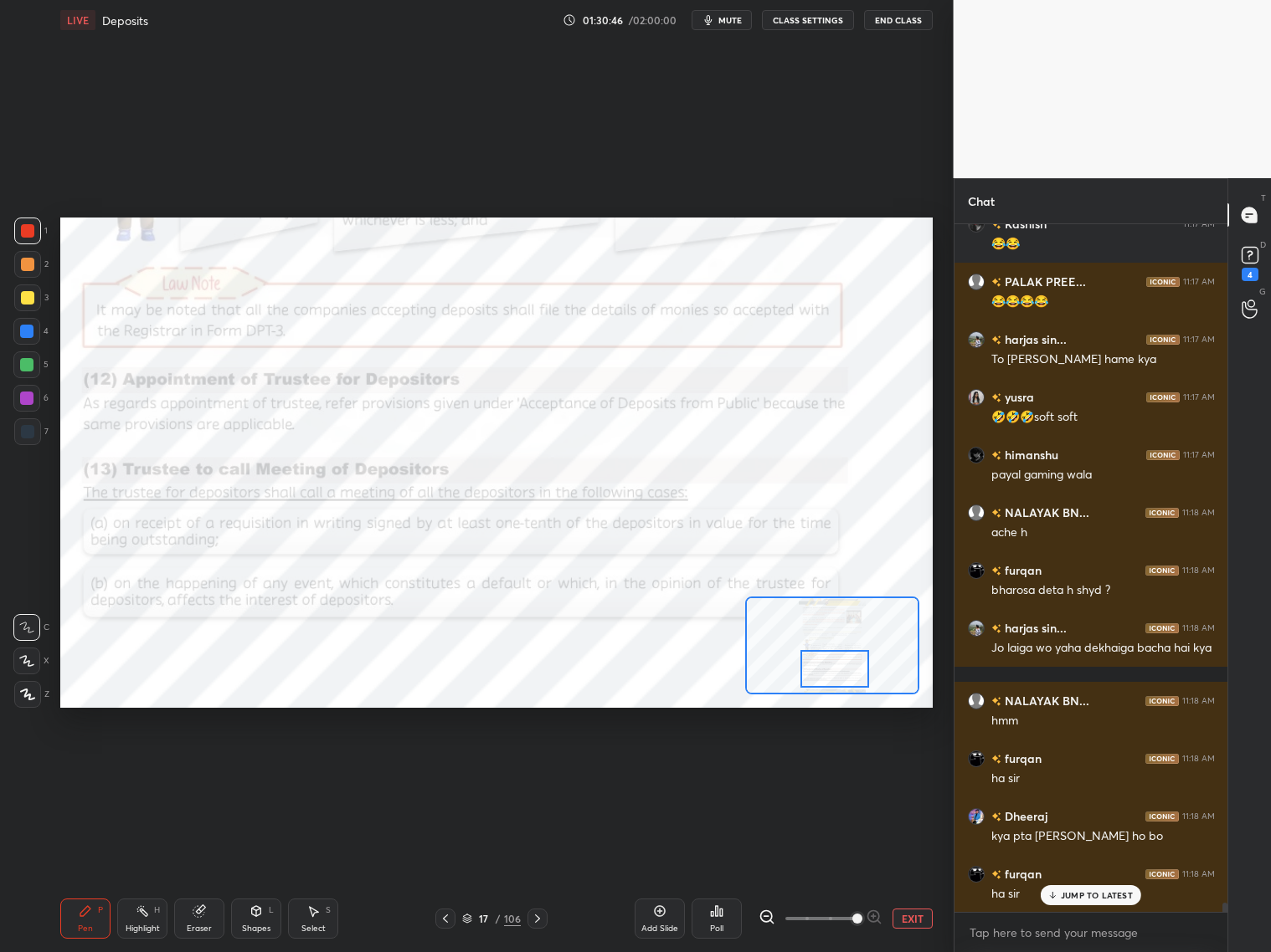
drag, startPoint x: 841, startPoint y: 678, endPoint x: 840, endPoint y: 687, distance: 9.1
click at [844, 686] on div at bounding box center [835, 669] width 69 height 37
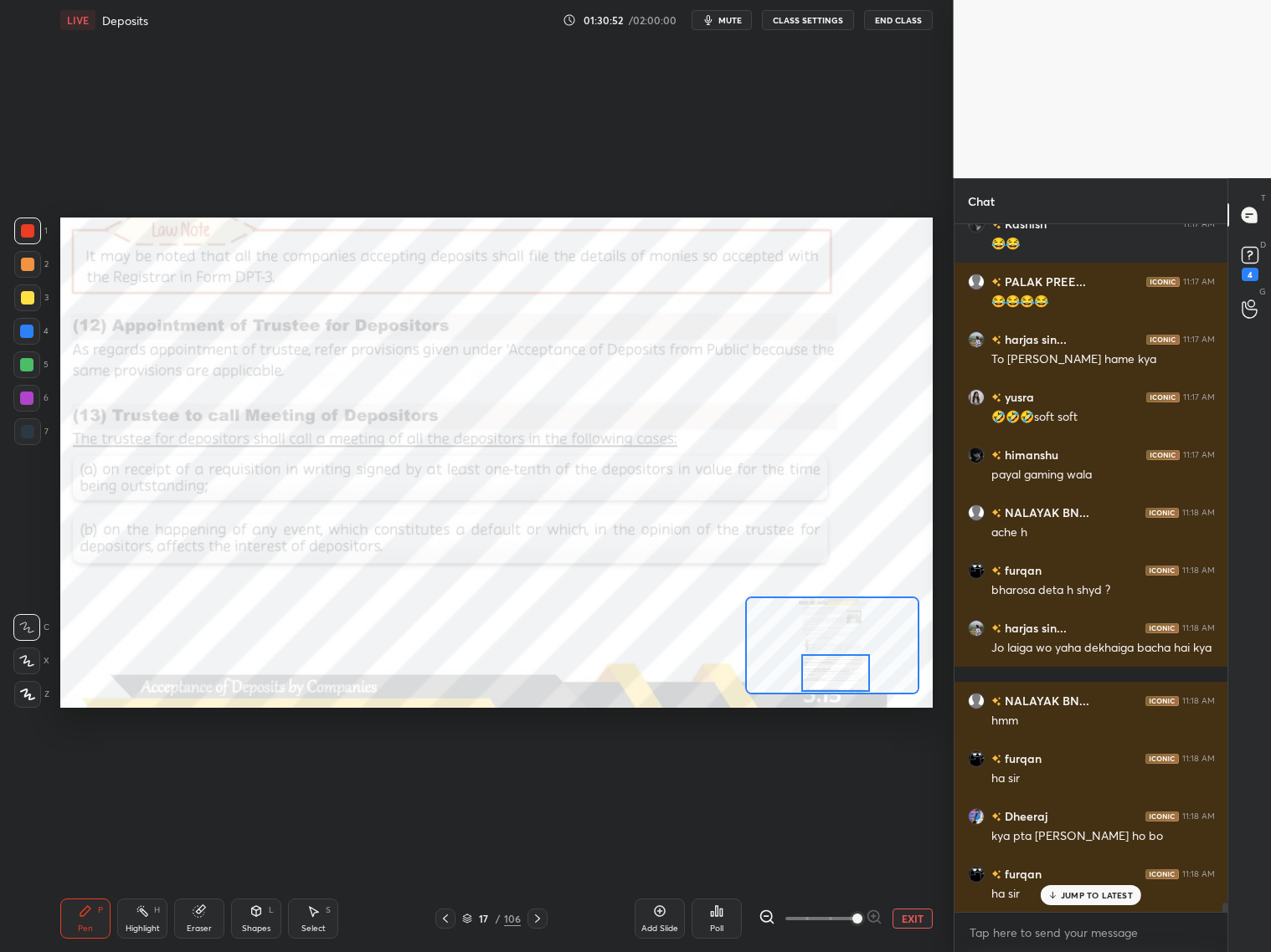
scroll to position [51795, 0]
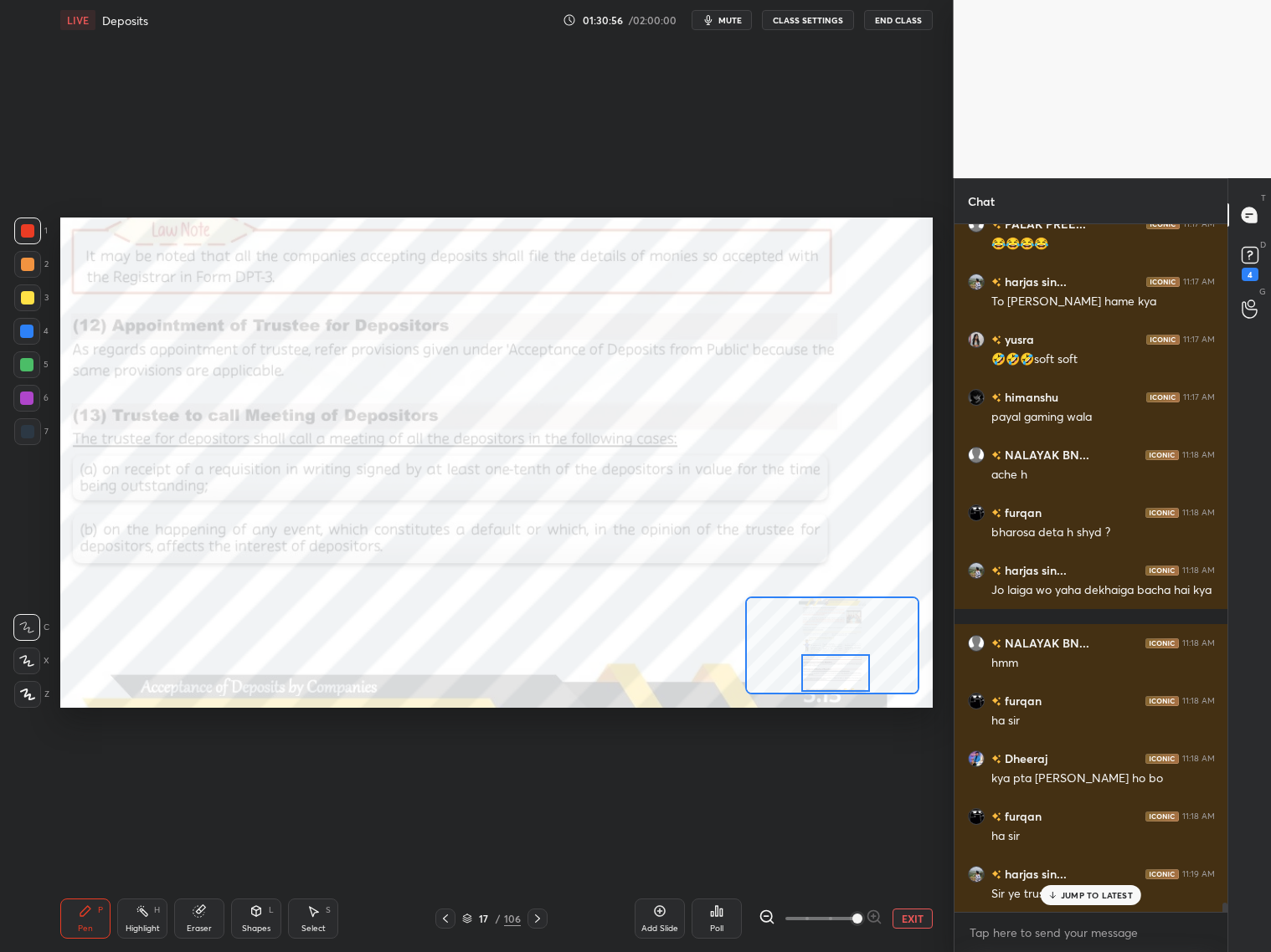
click at [1086, 768] on p "JUMP TO LATEST" at bounding box center [1096, 896] width 72 height 10
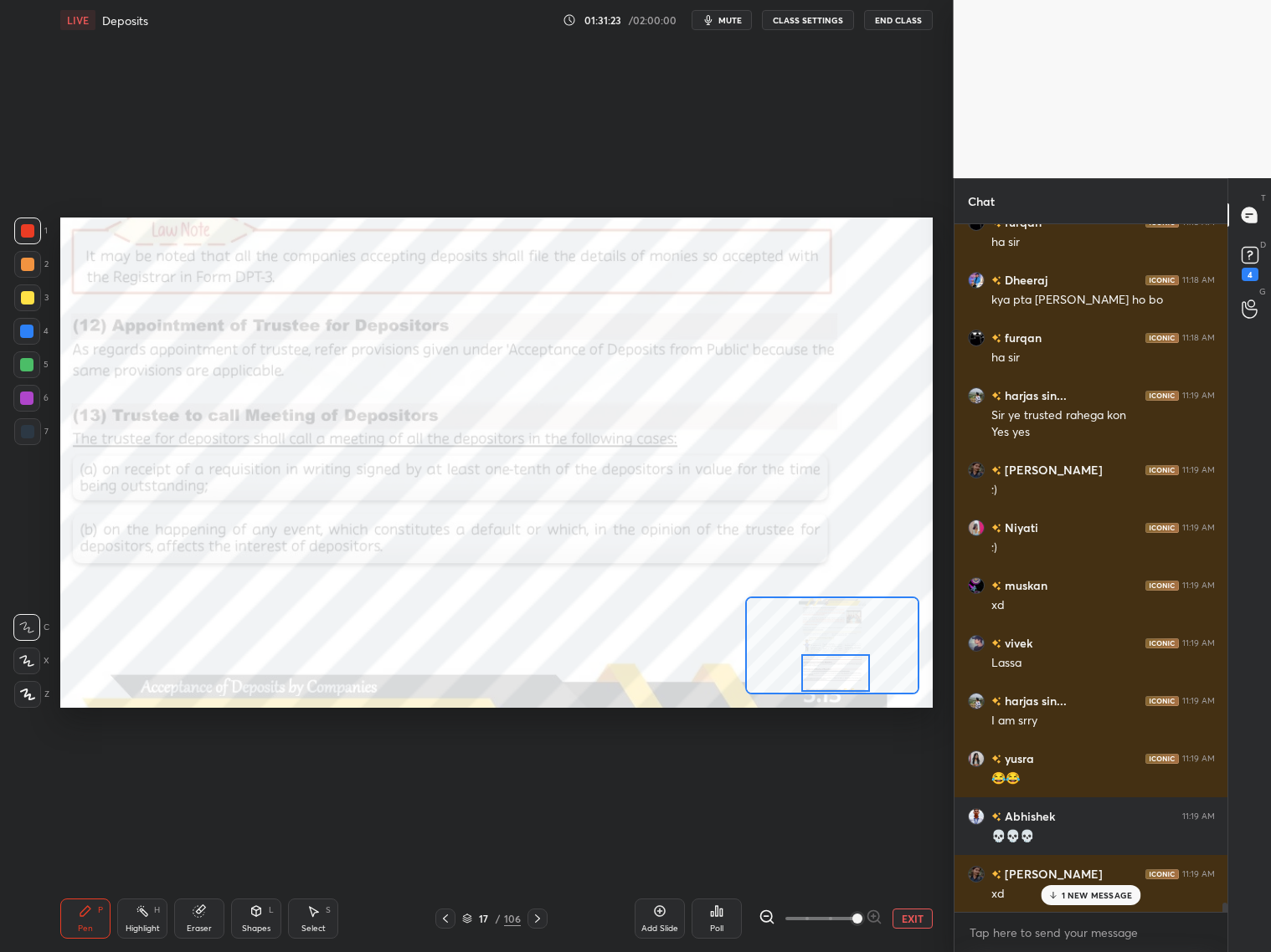
scroll to position [52331, 0]
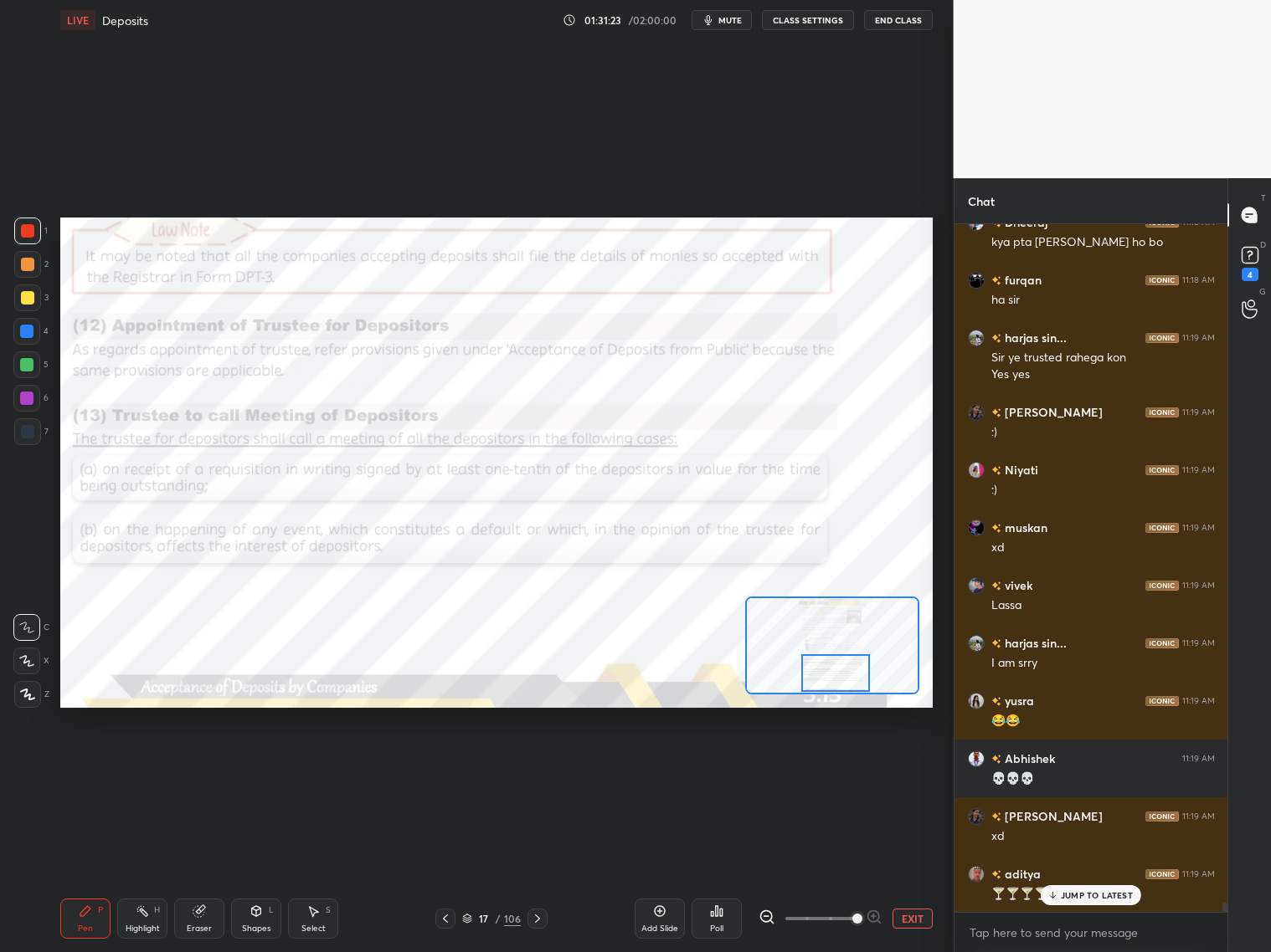
click at [1074, 768] on p "JUMP TO LATEST" at bounding box center [1096, 896] width 72 height 10
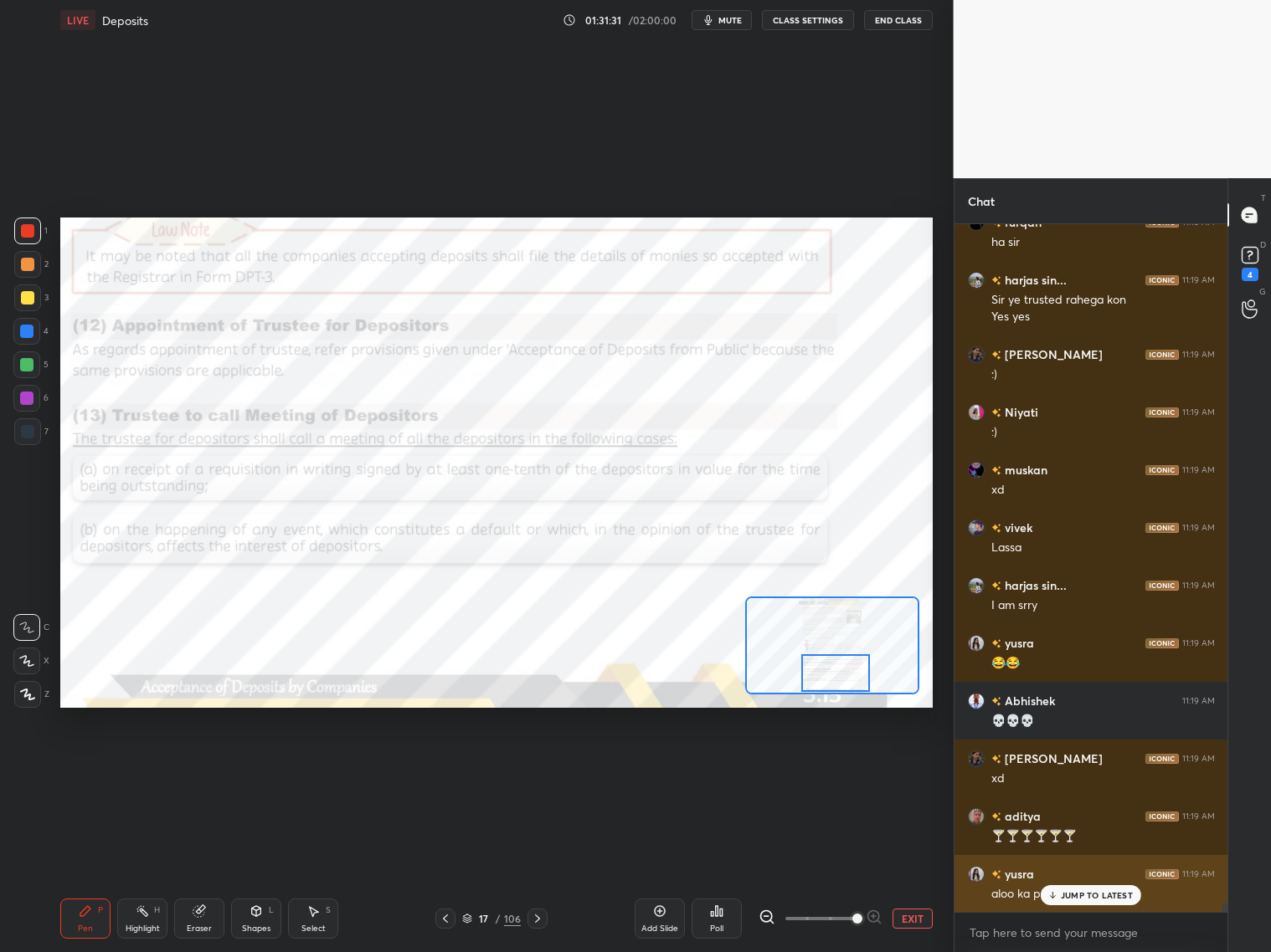
click at [1066, 768] on p "JUMP TO LATEST" at bounding box center [1096, 896] width 72 height 10
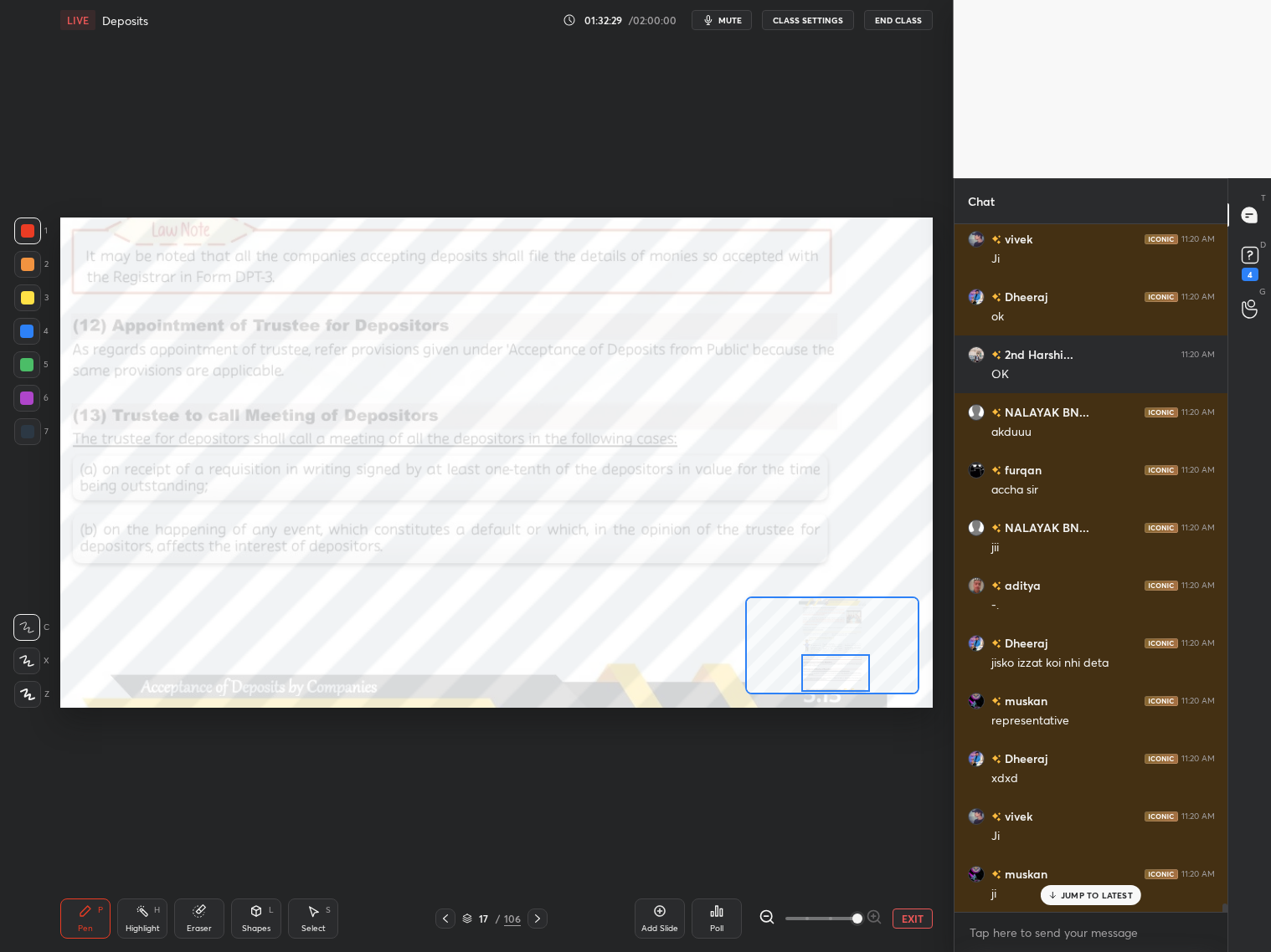
scroll to position [53444, 0]
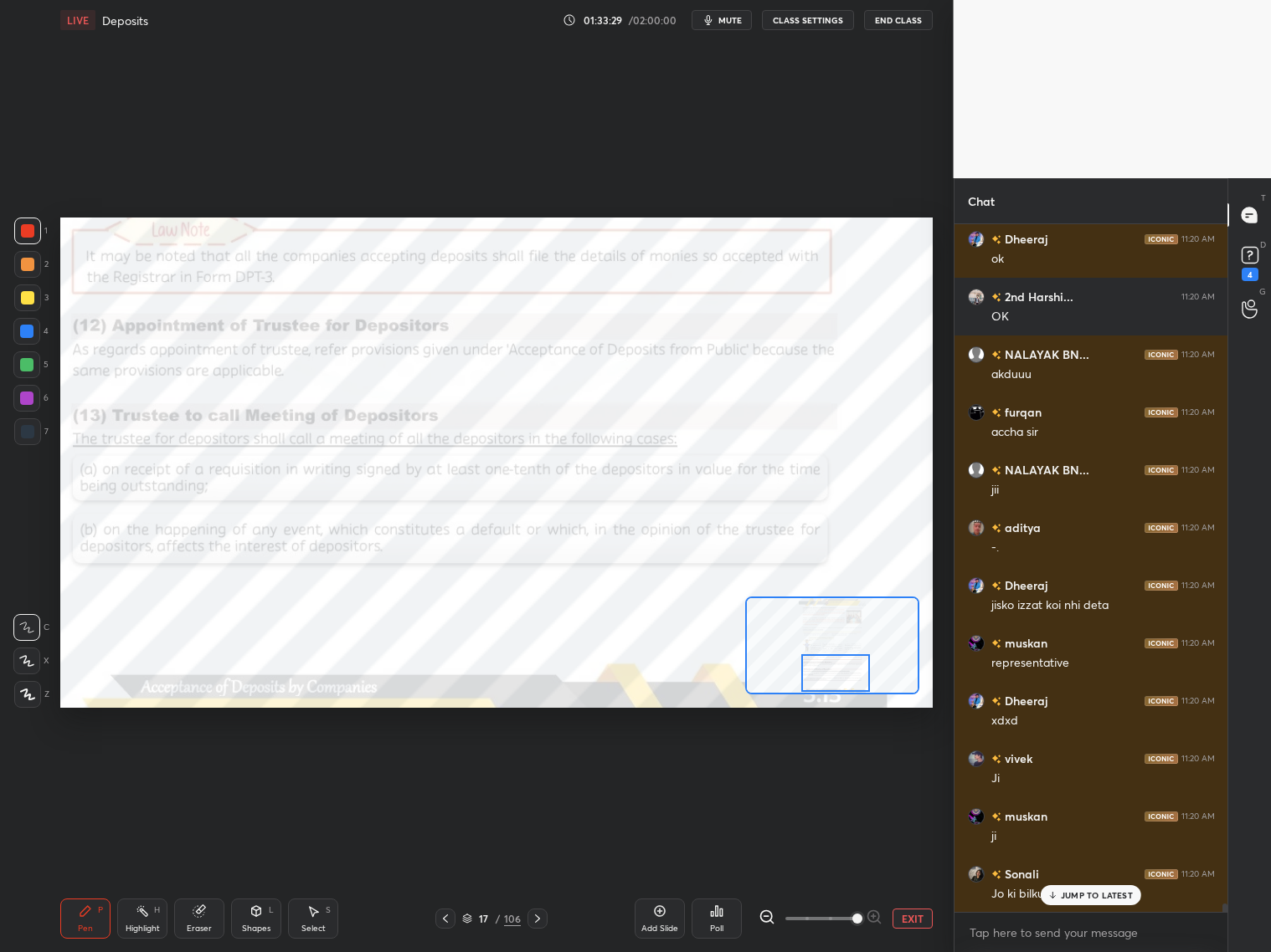
click at [203, 768] on g at bounding box center [199, 911] width 12 height 12
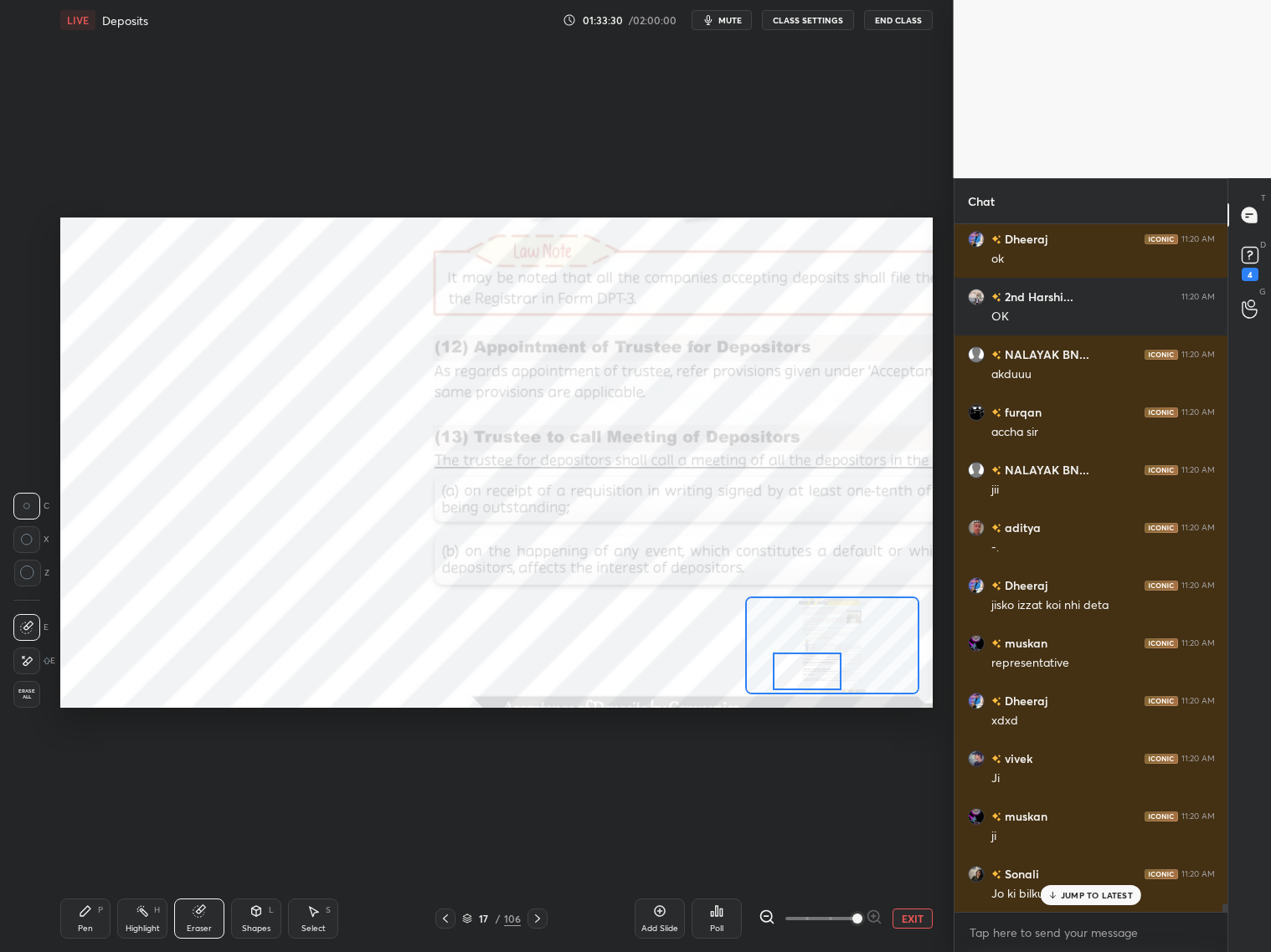
drag, startPoint x: 842, startPoint y: 672, endPoint x: 807, endPoint y: 664, distance: 35.9
click at [808, 673] on div at bounding box center [807, 671] width 69 height 37
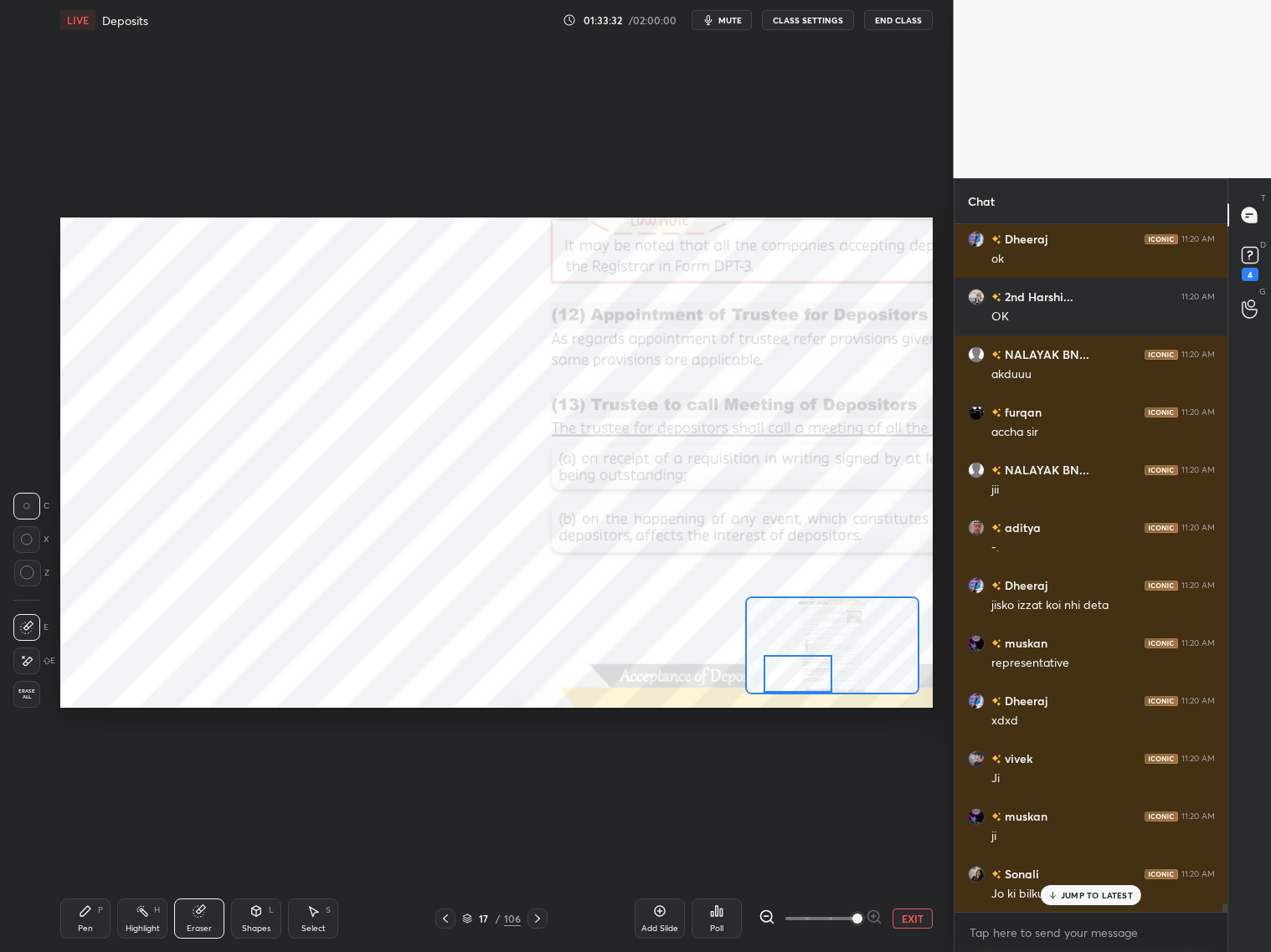
drag, startPoint x: 95, startPoint y: 919, endPoint x: 95, endPoint y: 907, distance: 12.0
click at [97, 768] on div "Pen P" at bounding box center [85, 919] width 50 height 40
drag, startPoint x: 43, startPoint y: 326, endPoint x: 33, endPoint y: 329, distance: 10.4
click at [37, 328] on div "4" at bounding box center [31, 331] width 35 height 27
click at [28, 332] on div at bounding box center [27, 331] width 13 height 13
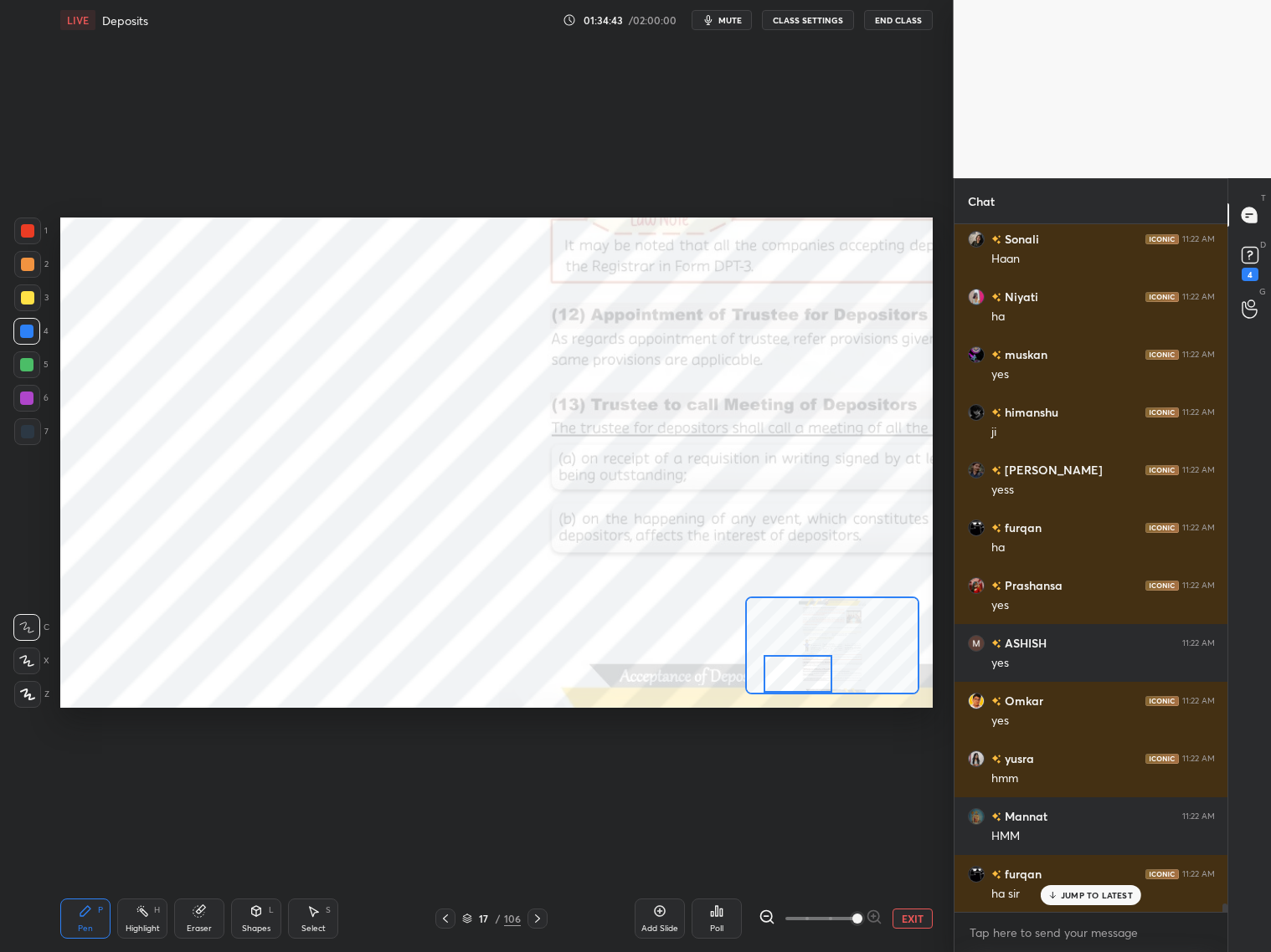
scroll to position [55234, 0]
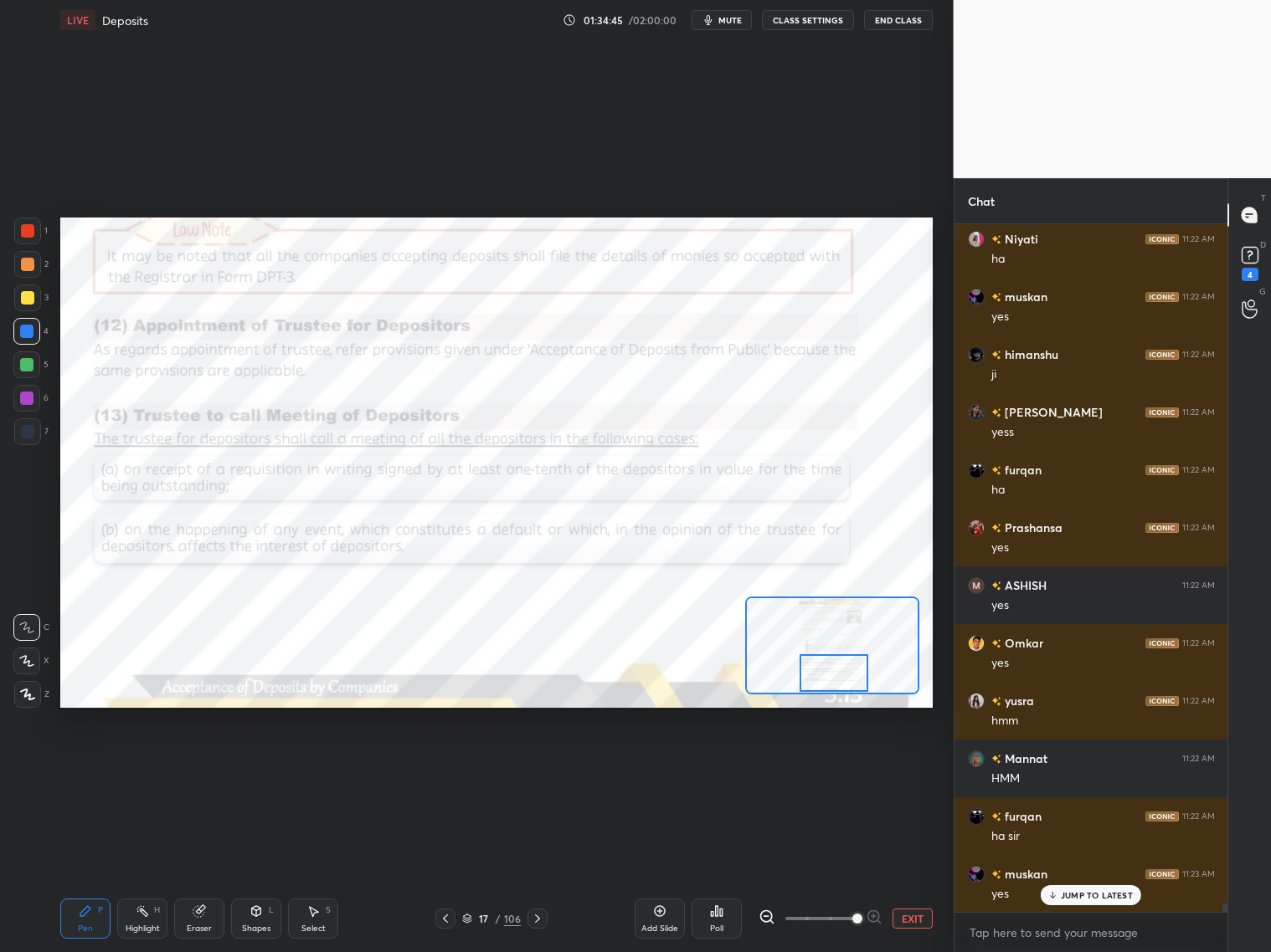
drag, startPoint x: 810, startPoint y: 684, endPoint x: 834, endPoint y: 683, distance: 24.0
click at [835, 685] on div at bounding box center [834, 673] width 69 height 37
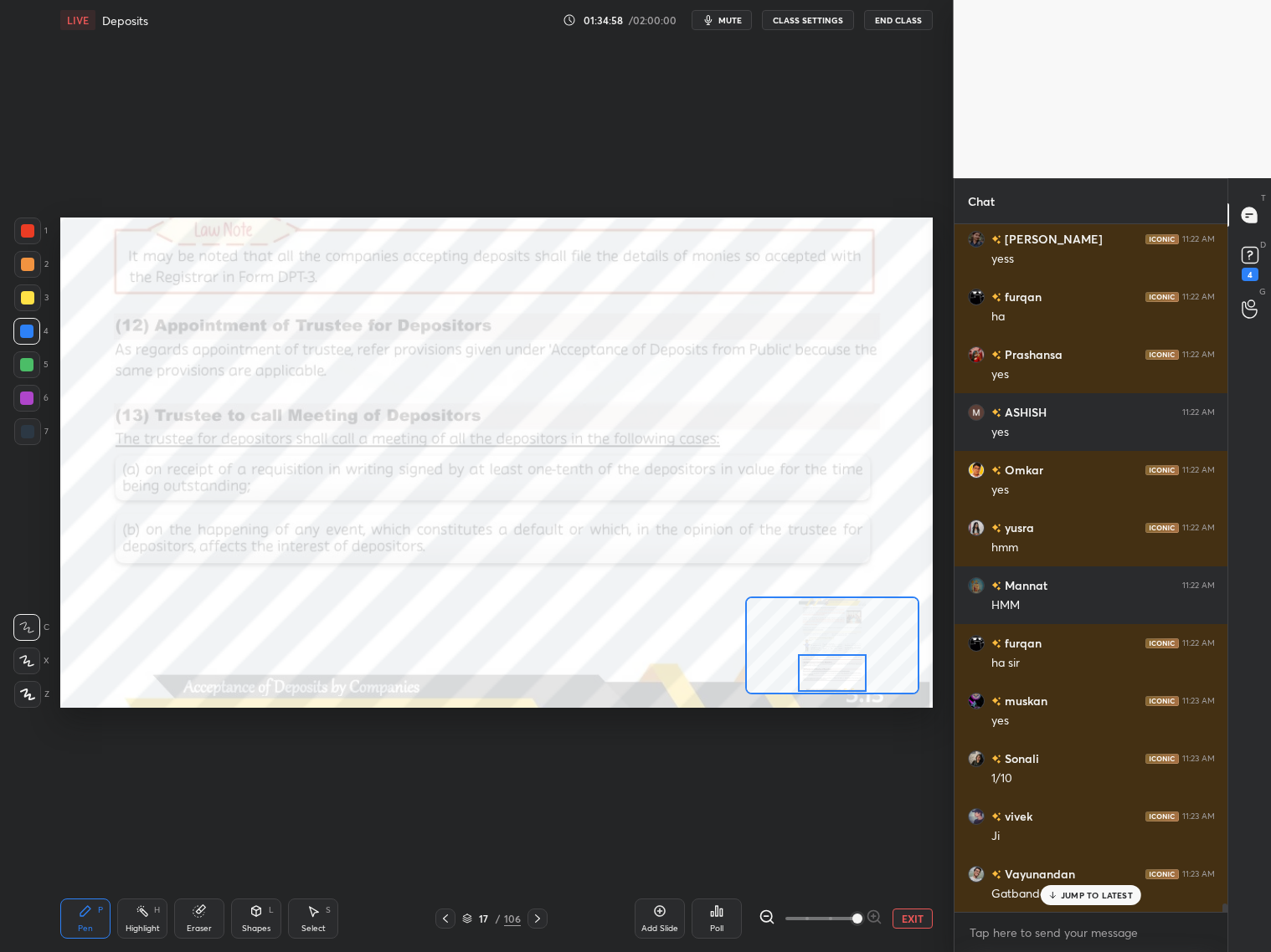
scroll to position [55465, 0]
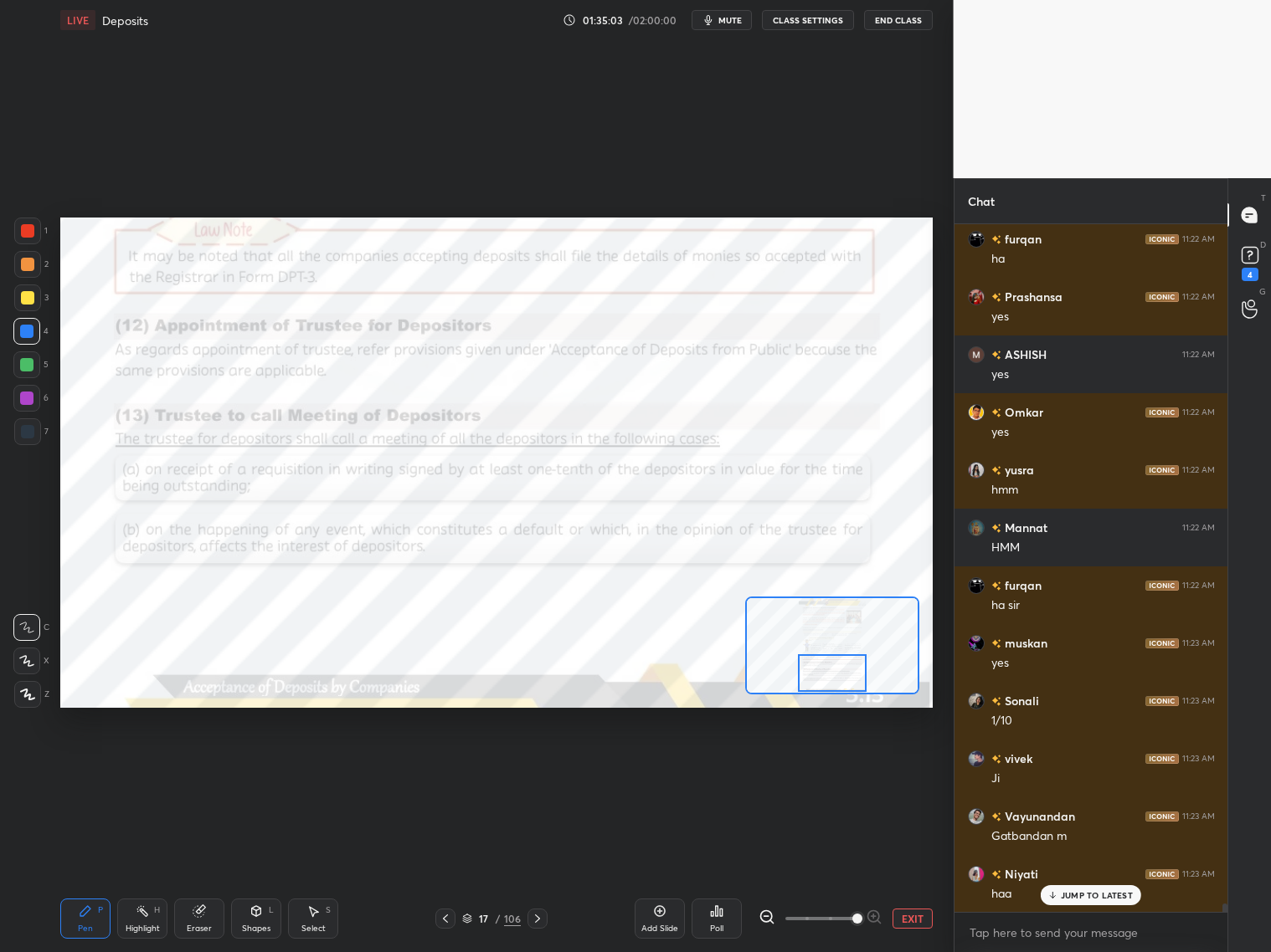
click at [536, 768] on icon at bounding box center [538, 919] width 13 height 13
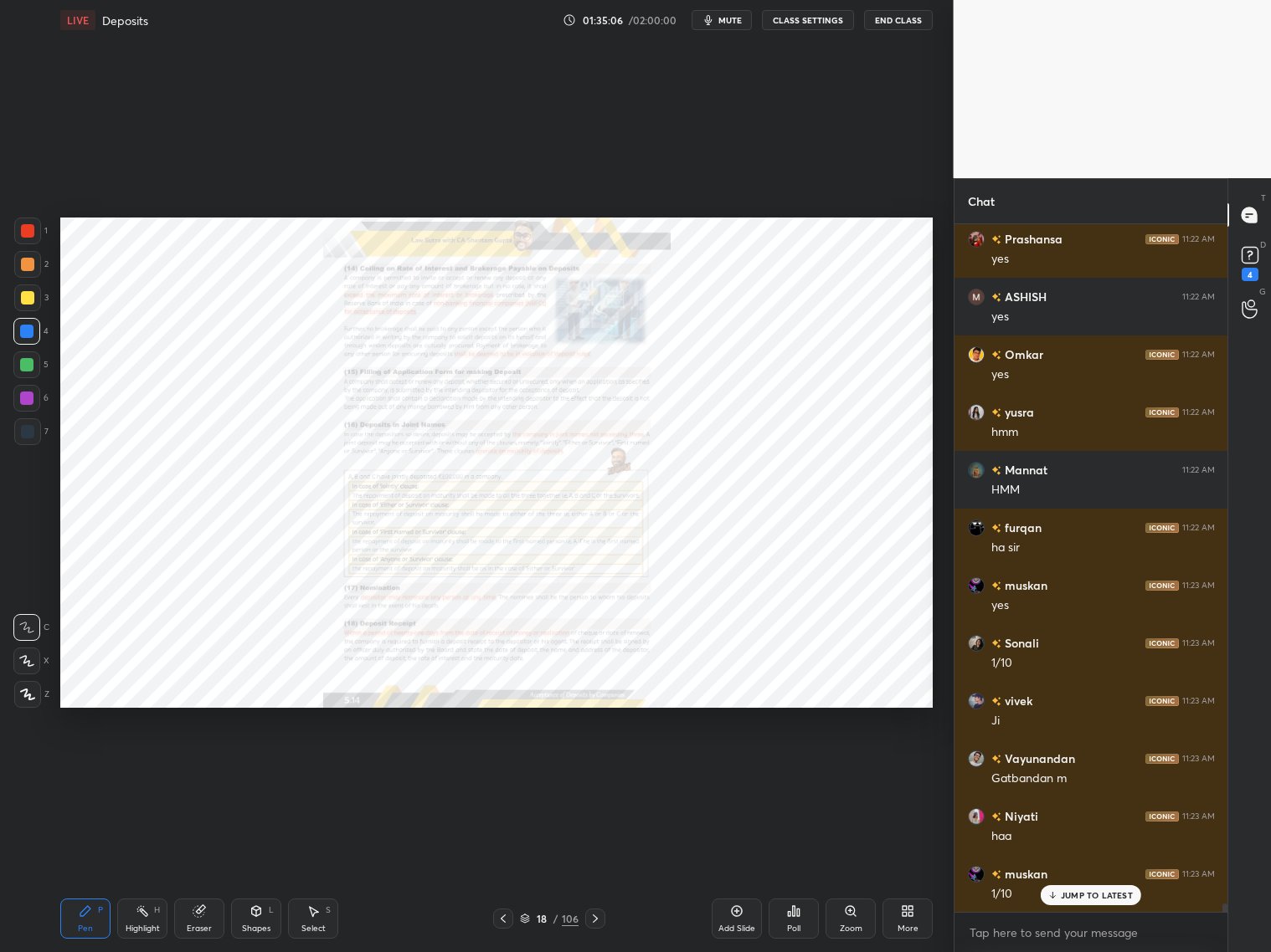
click at [858, 768] on div "Zoom" at bounding box center [850, 919] width 50 height 40
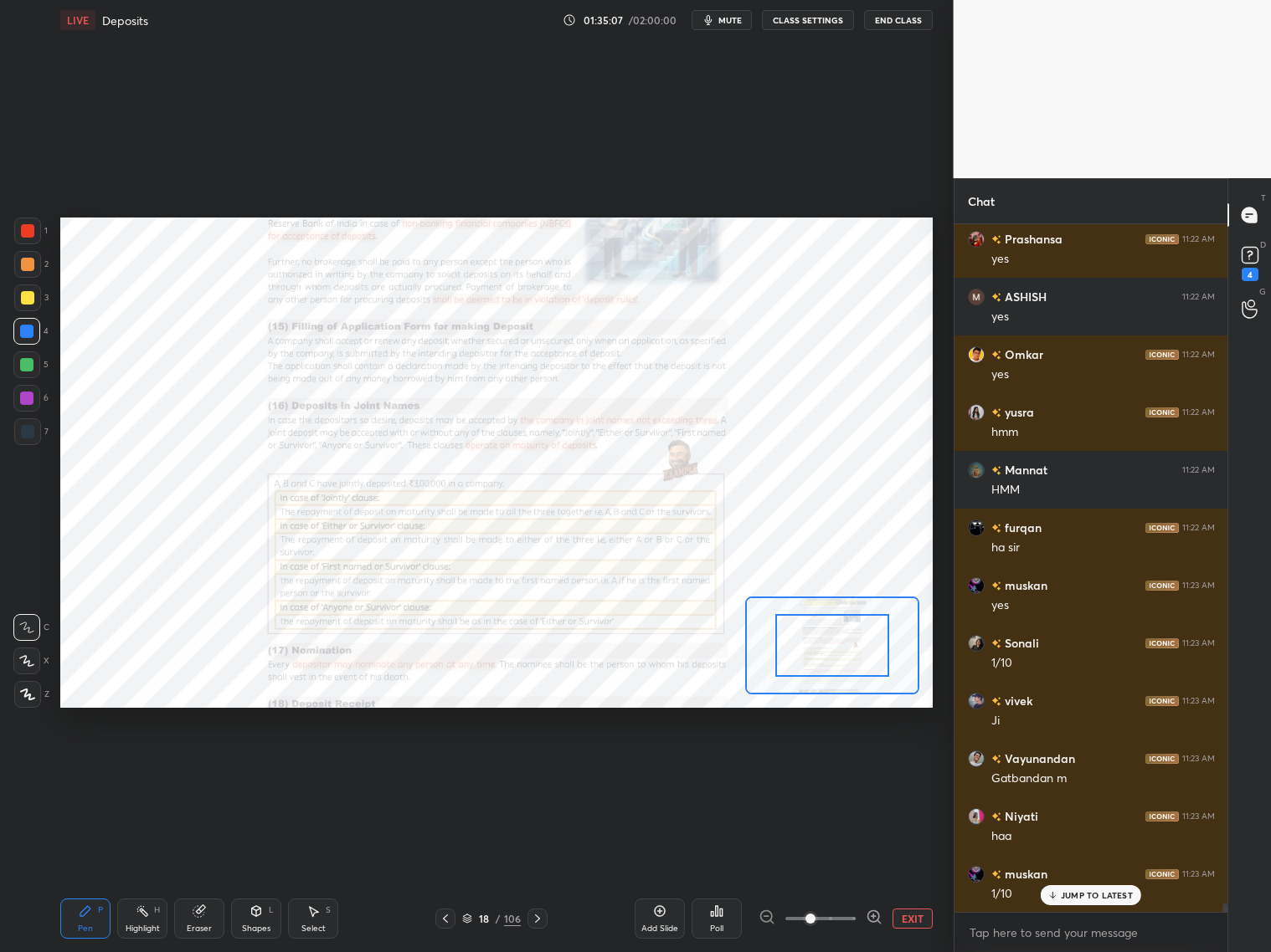
click at [862, 768] on div at bounding box center [820, 919] width 123 height 20
click at [867, 768] on icon at bounding box center [873, 917] width 16 height 16
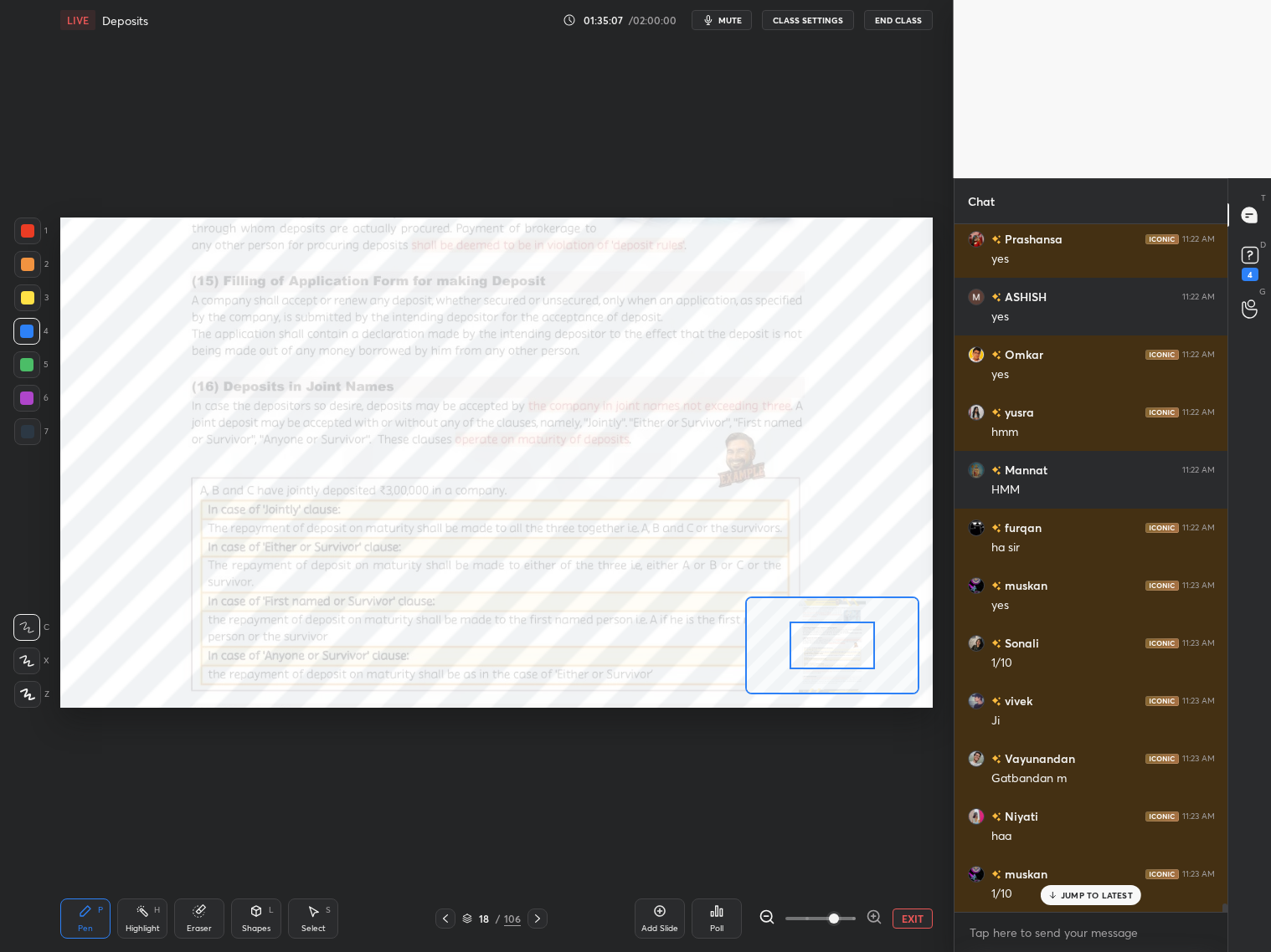
click at [869, 768] on icon at bounding box center [873, 917] width 16 height 16
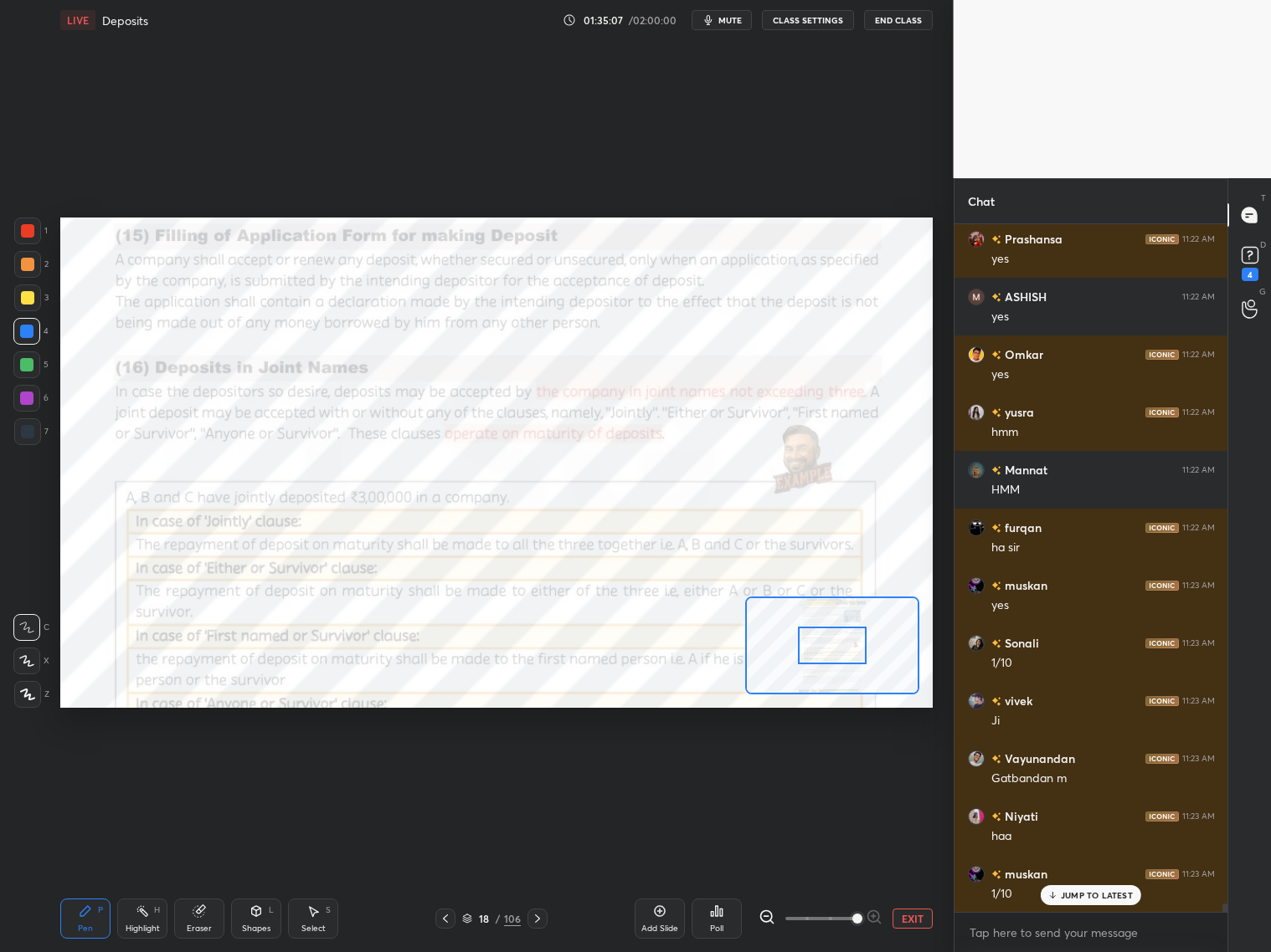
click at [862, 768] on span at bounding box center [857, 919] width 10 height 10
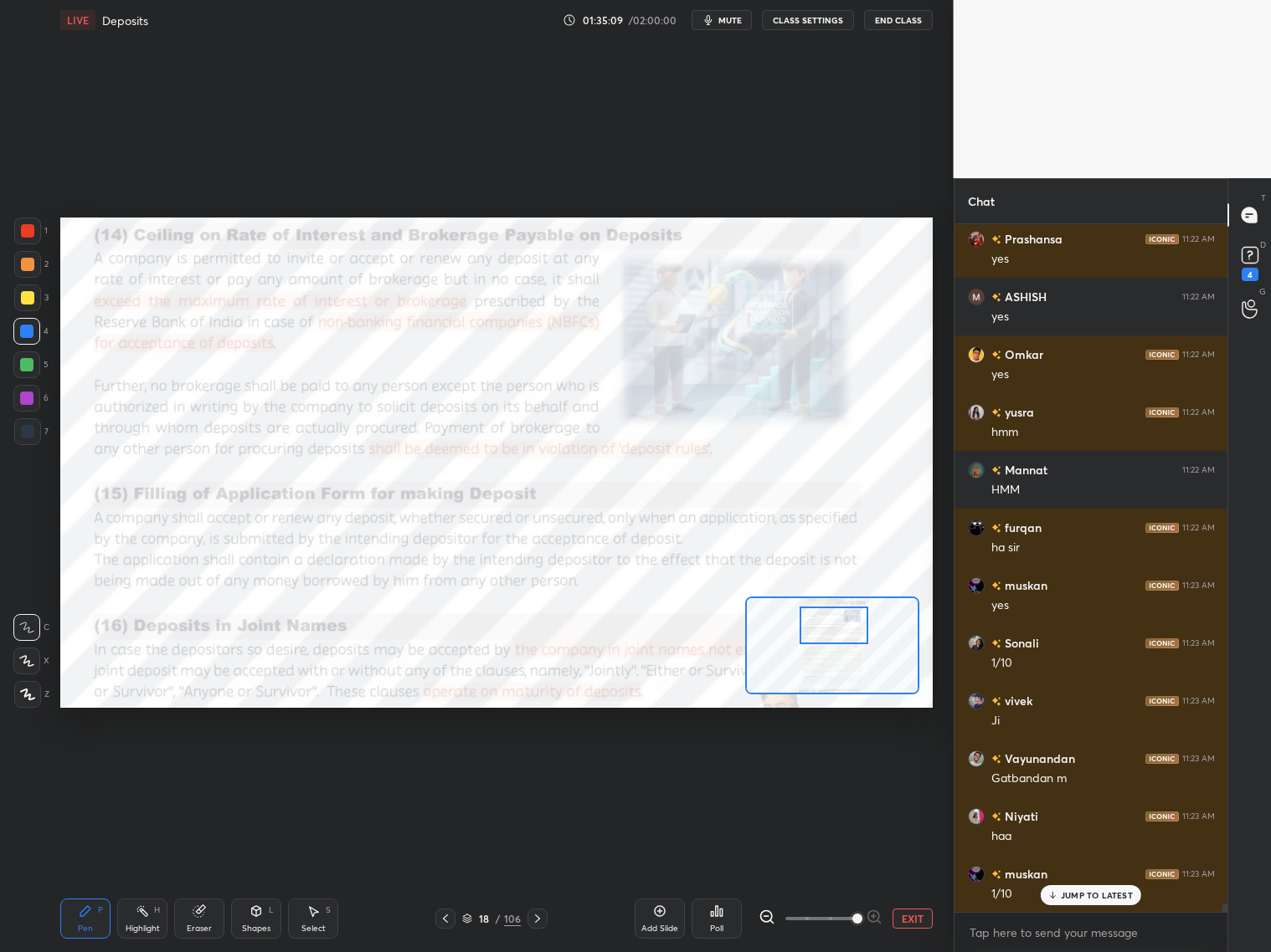
click at [837, 630] on div at bounding box center [834, 625] width 69 height 37
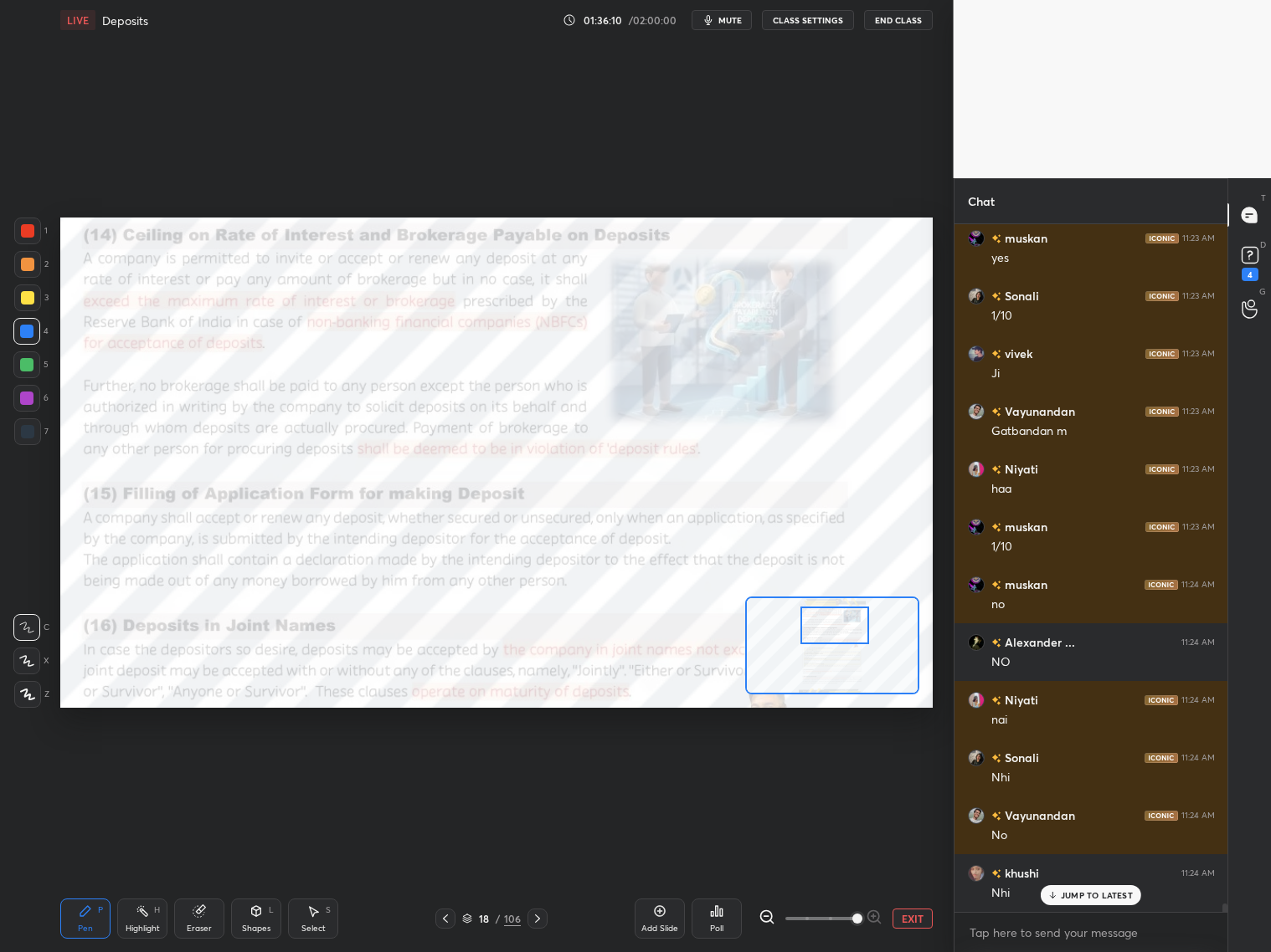
scroll to position [55927, 0]
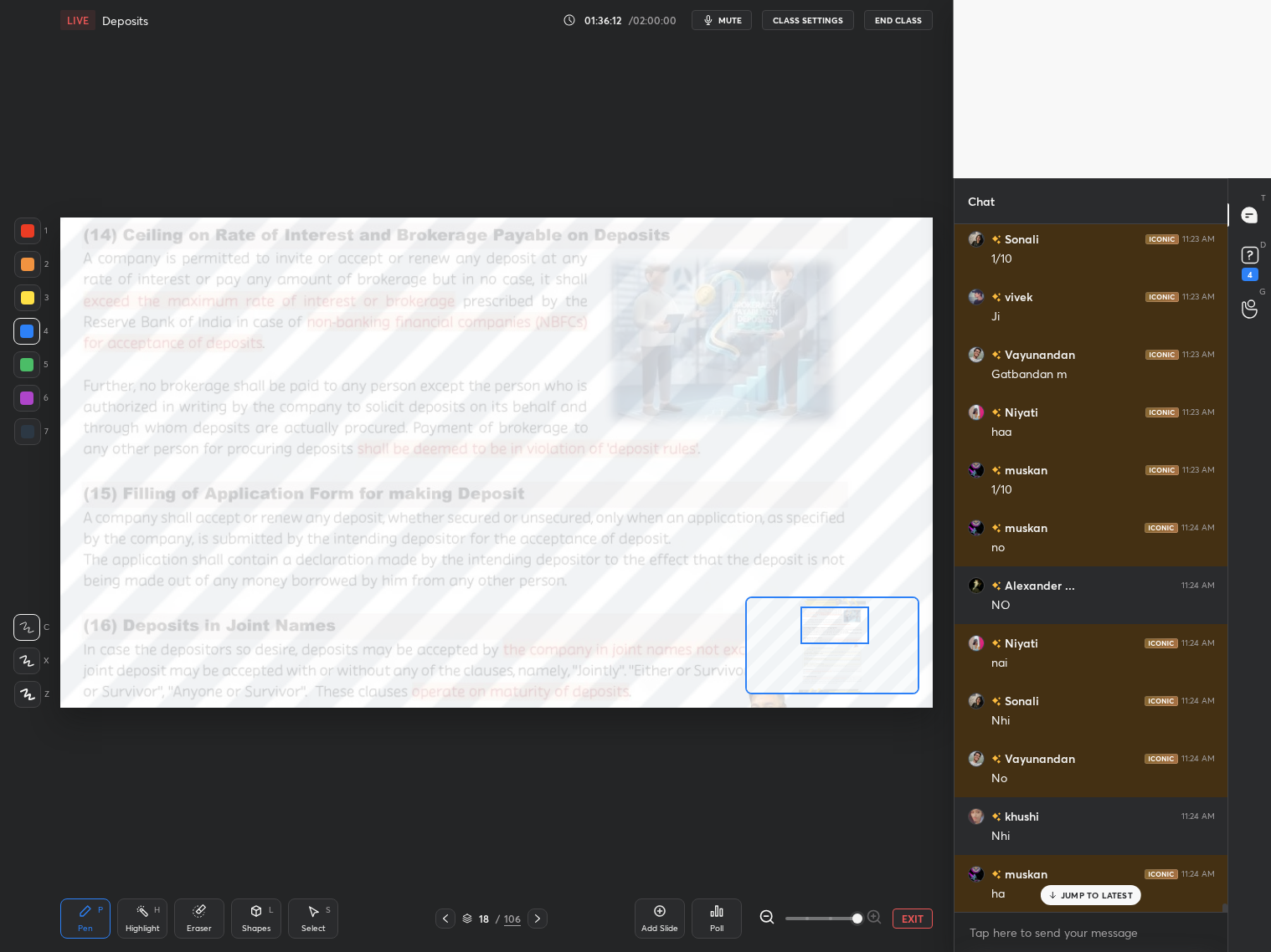
click at [35, 232] on div at bounding box center [28, 231] width 27 height 27
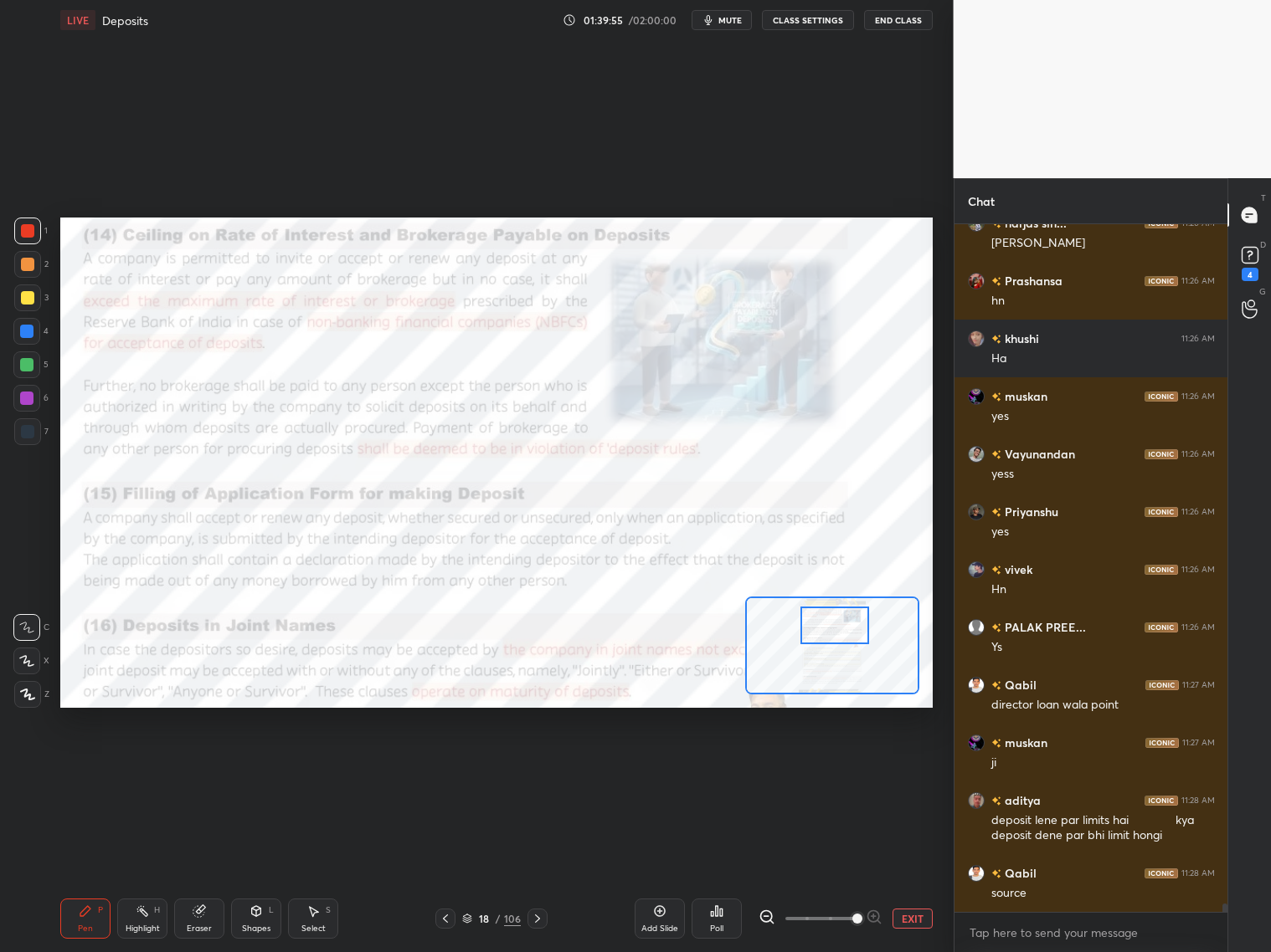
scroll to position [57287, 0]
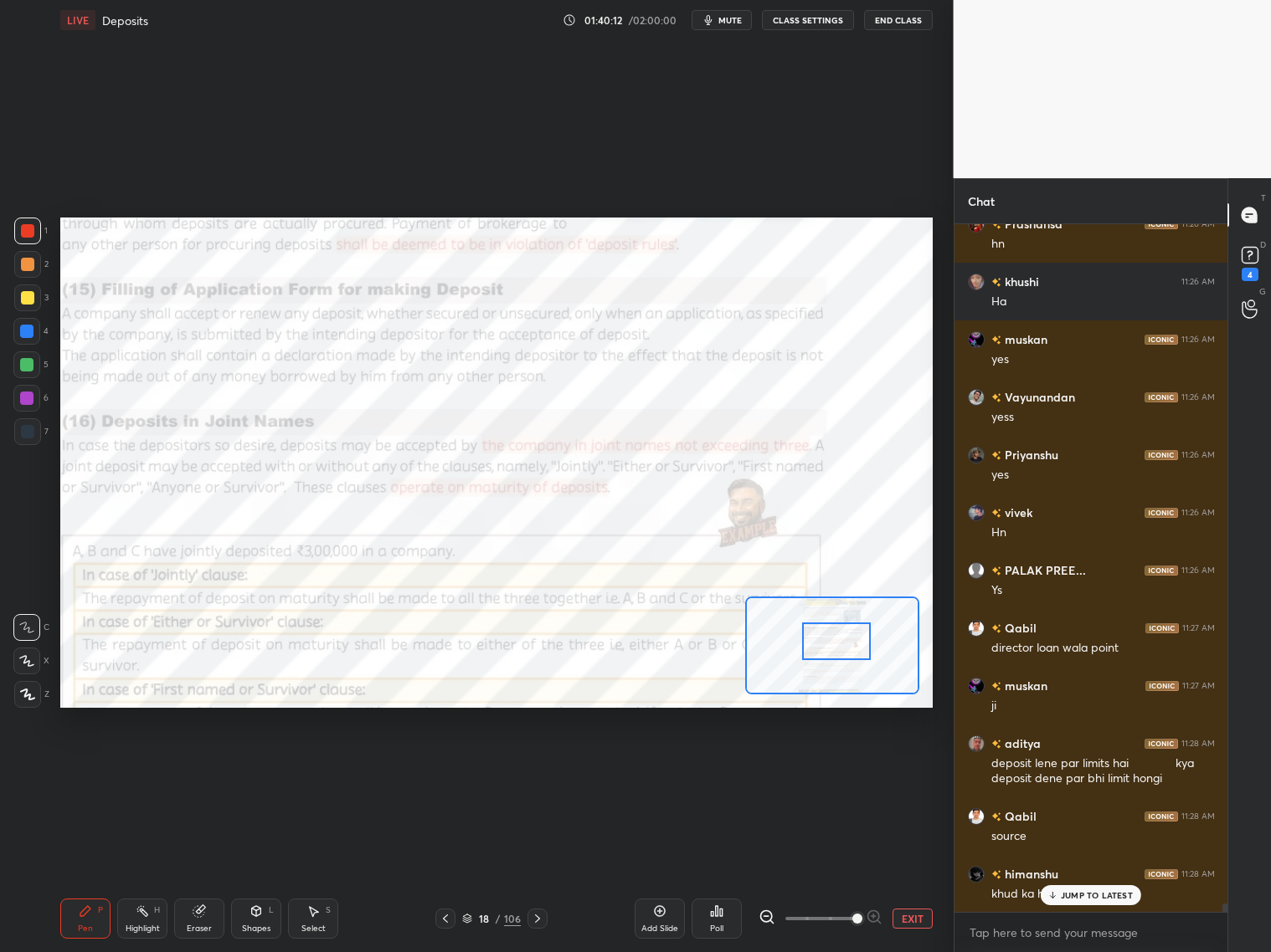
drag, startPoint x: 845, startPoint y: 625, endPoint x: 846, endPoint y: 644, distance: 19.0
click at [846, 641] on div at bounding box center [836, 641] width 69 height 37
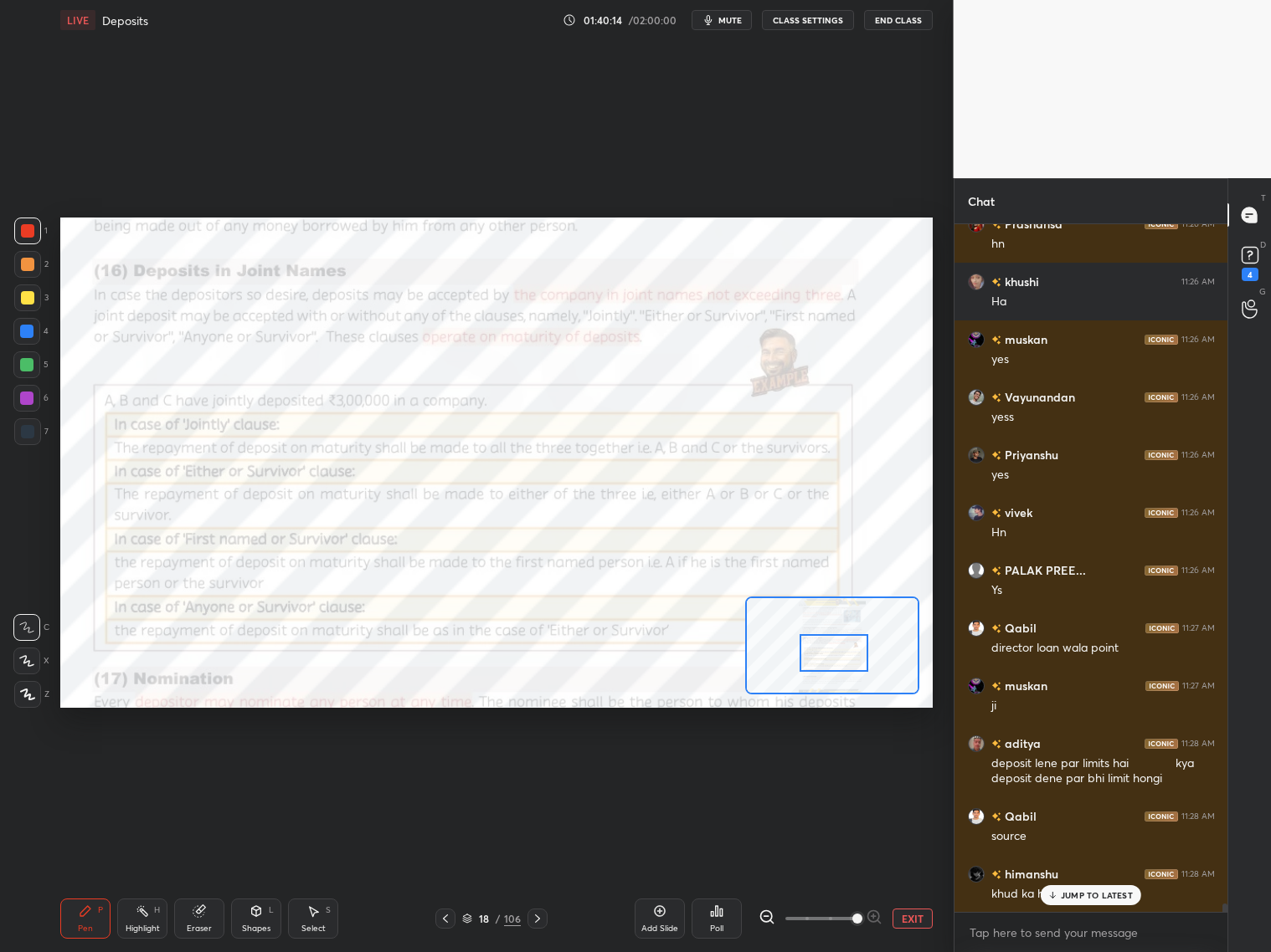
click at [839, 650] on div at bounding box center [834, 653] width 69 height 37
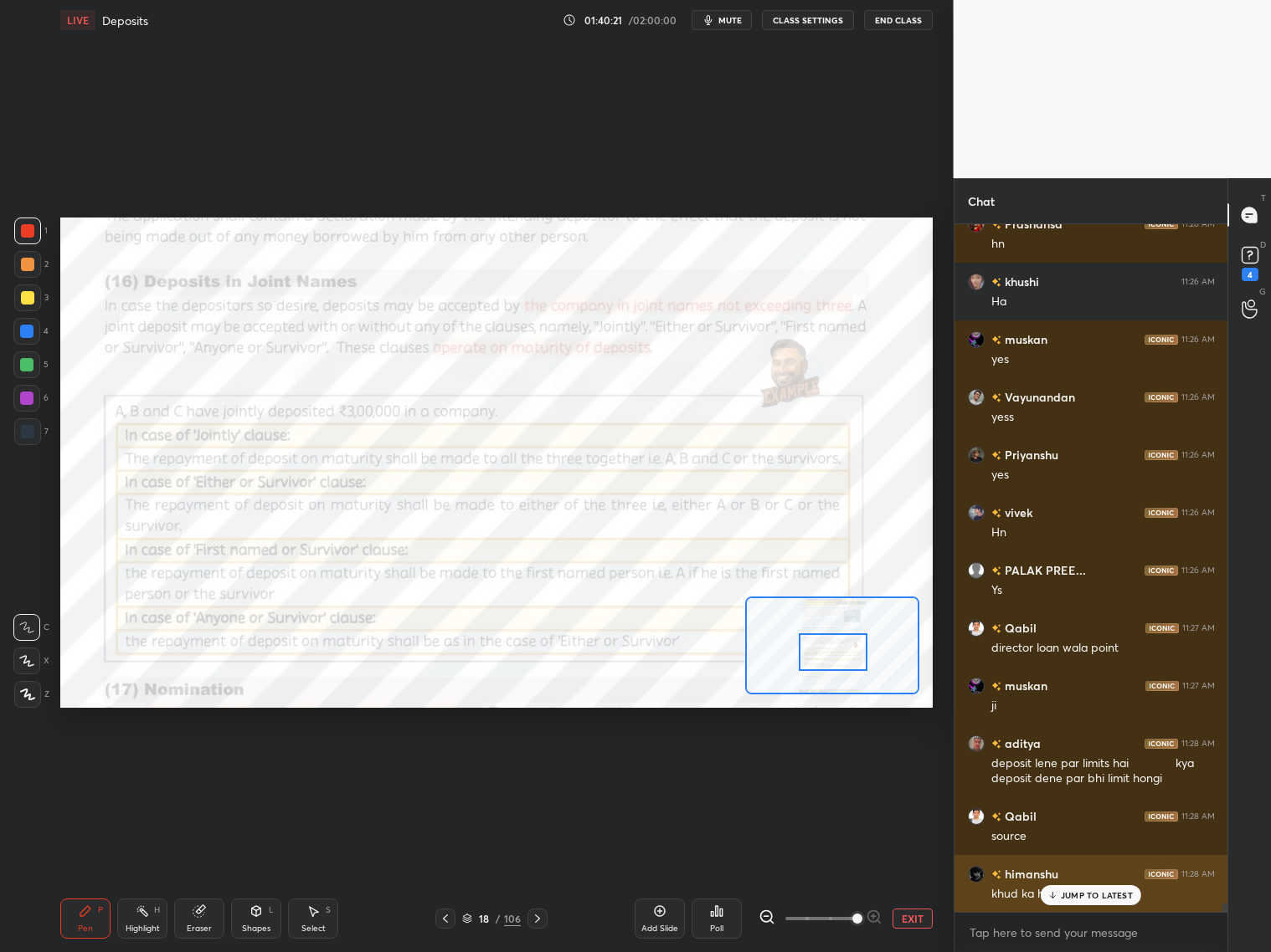
drag, startPoint x: 1097, startPoint y: 897, endPoint x: 1115, endPoint y: 896, distance: 18.0
click at [1086, 768] on p "JUMP TO LATEST" at bounding box center [1096, 896] width 72 height 10
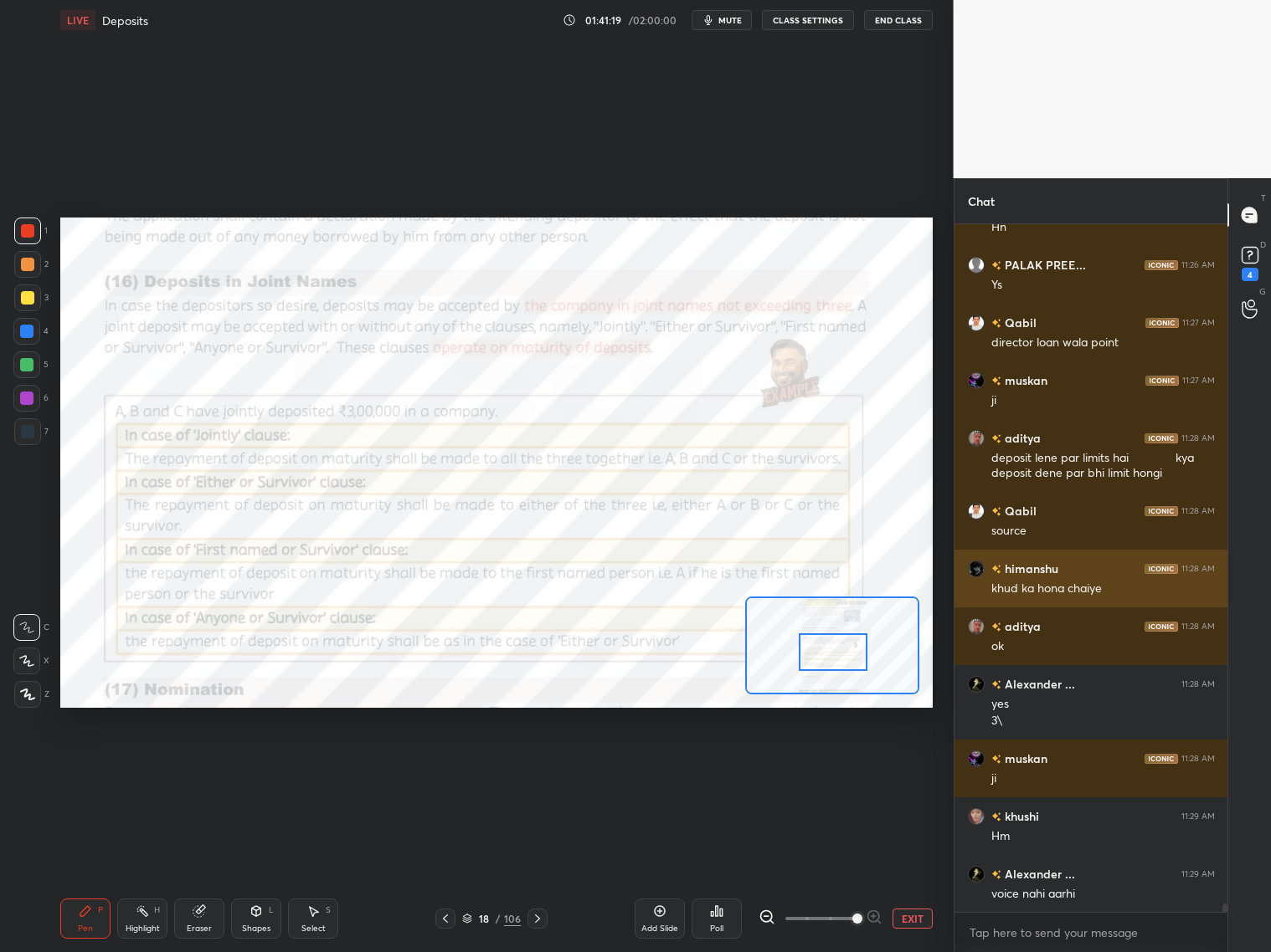
scroll to position [57650, 0]
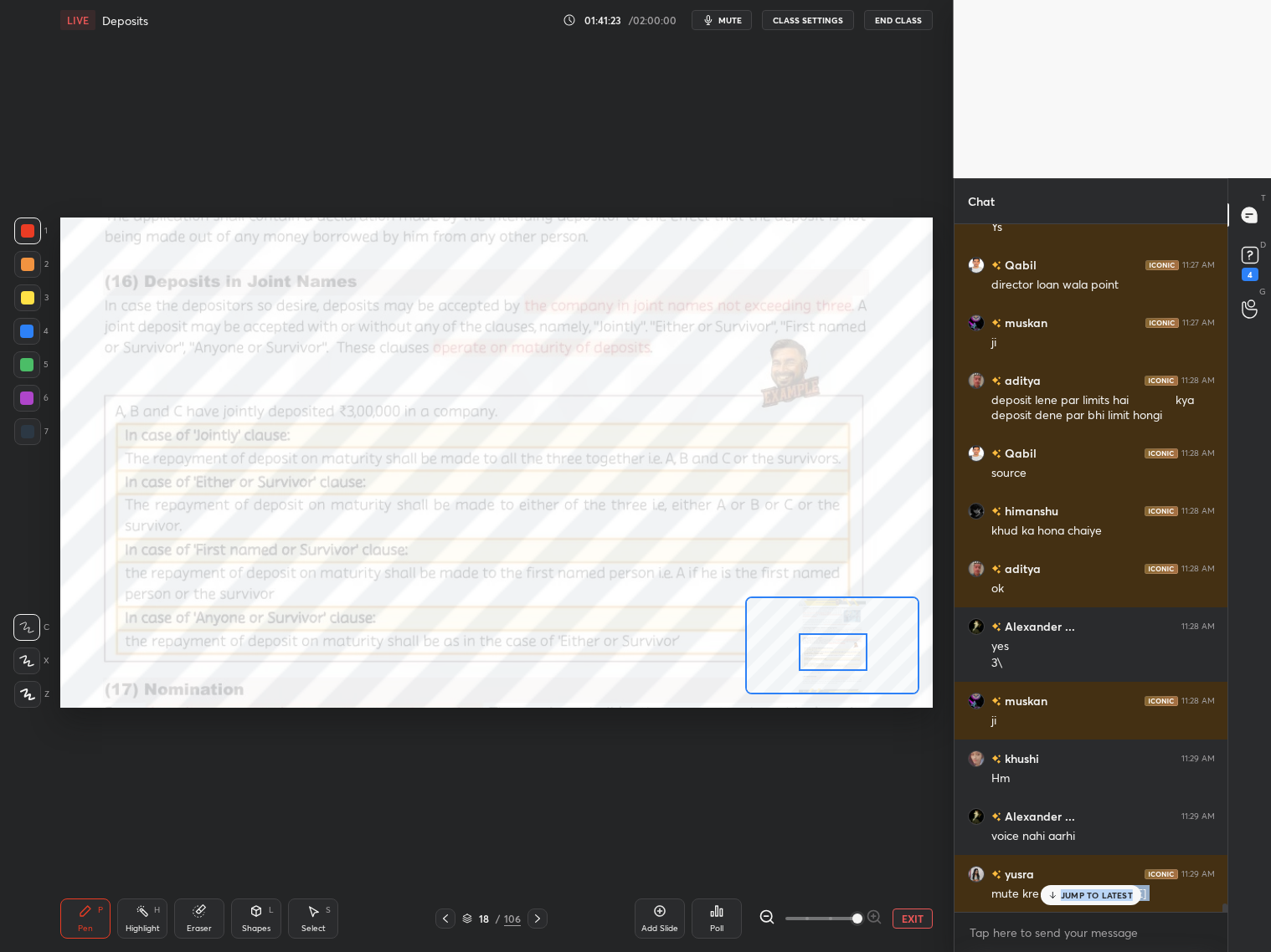
click at [1086, 768] on div "muskan 11:26 AM ji furqan 11:26 AM ya sir himanshu 11:26 AM bat to [PERSON_NAME…" at bounding box center [1091, 567] width 274 height 688
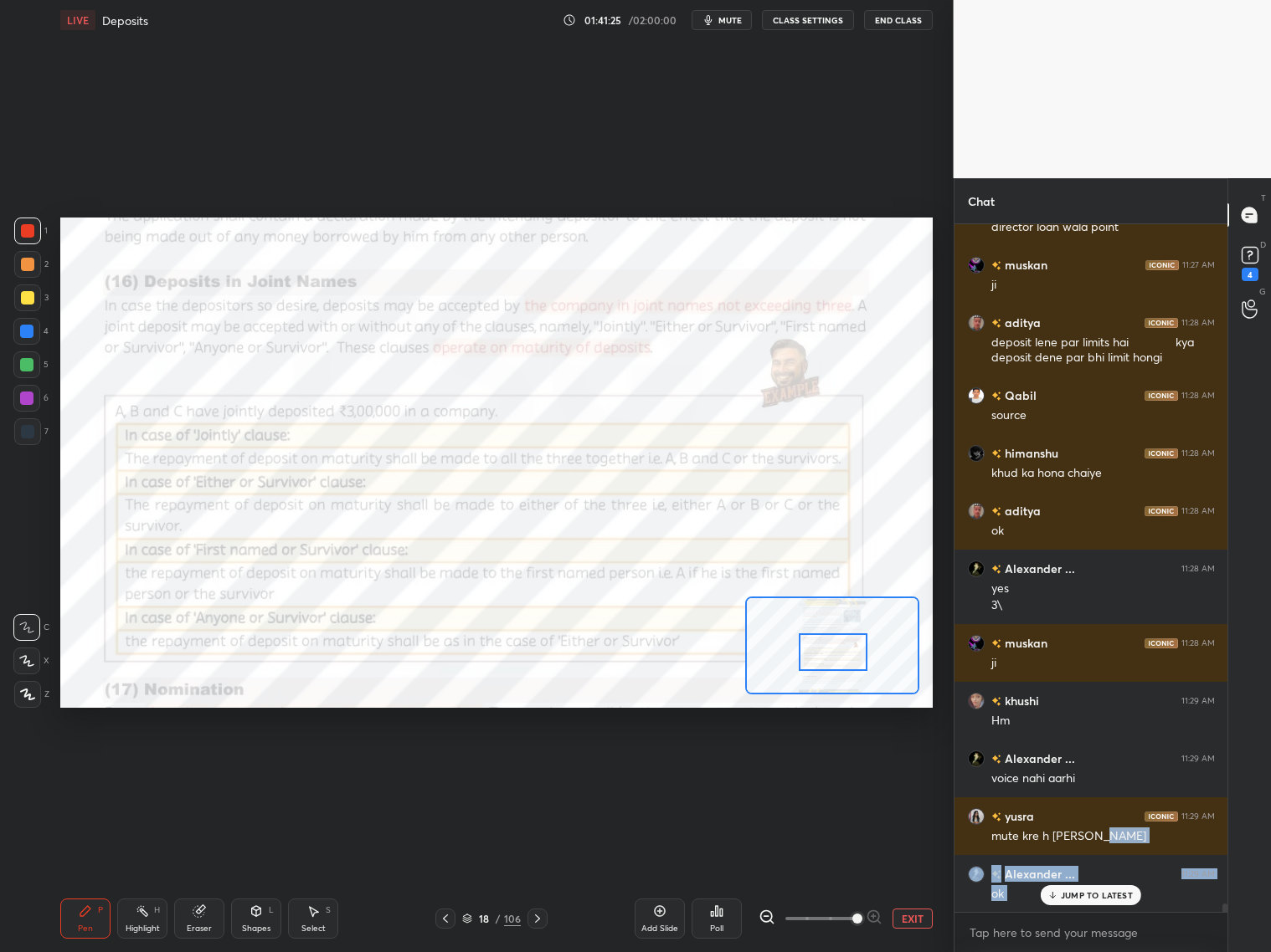
scroll to position [57766, 0]
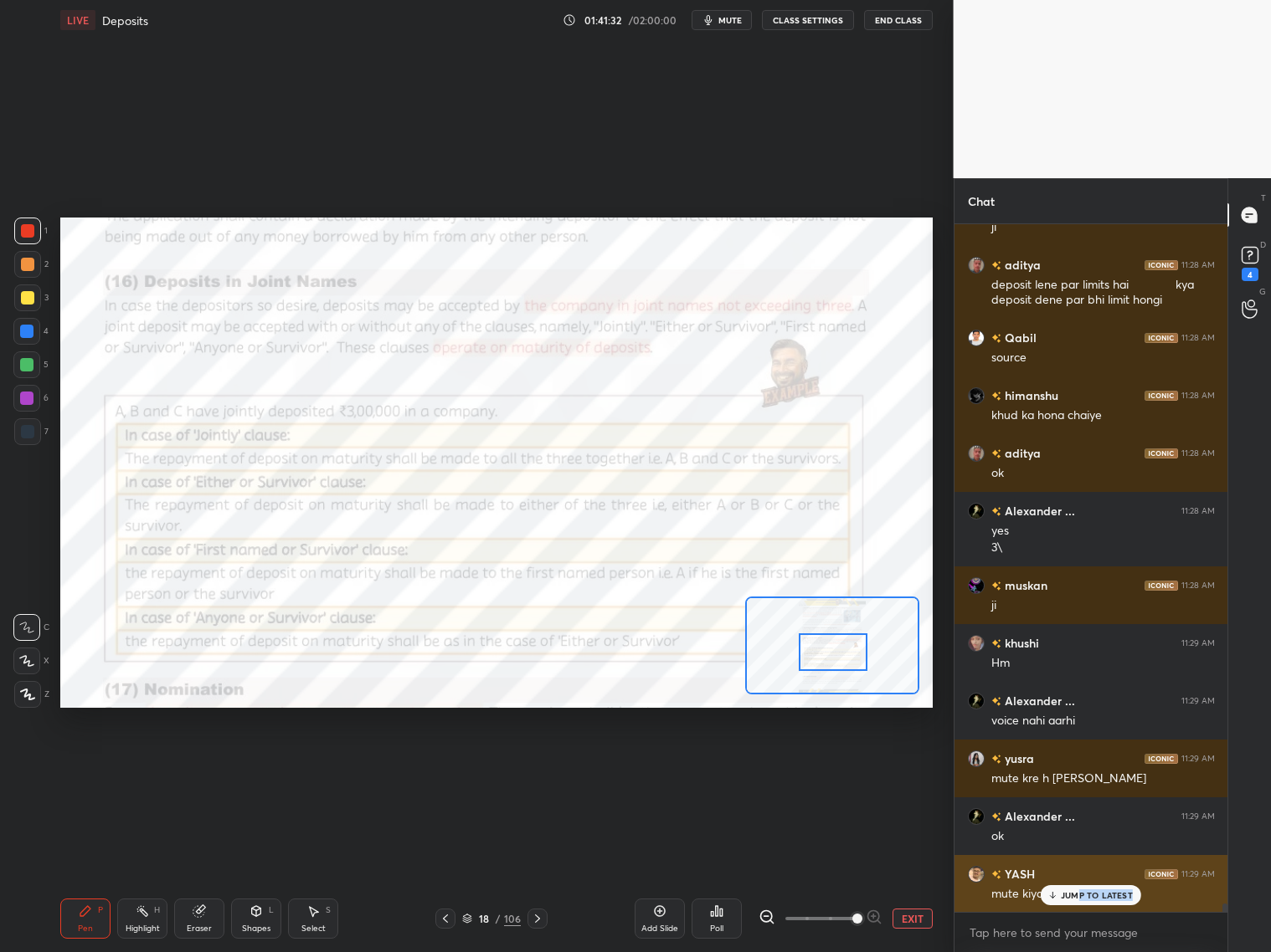
click at [1080, 768] on div "JUMP TO LATEST" at bounding box center [1090, 895] width 100 height 20
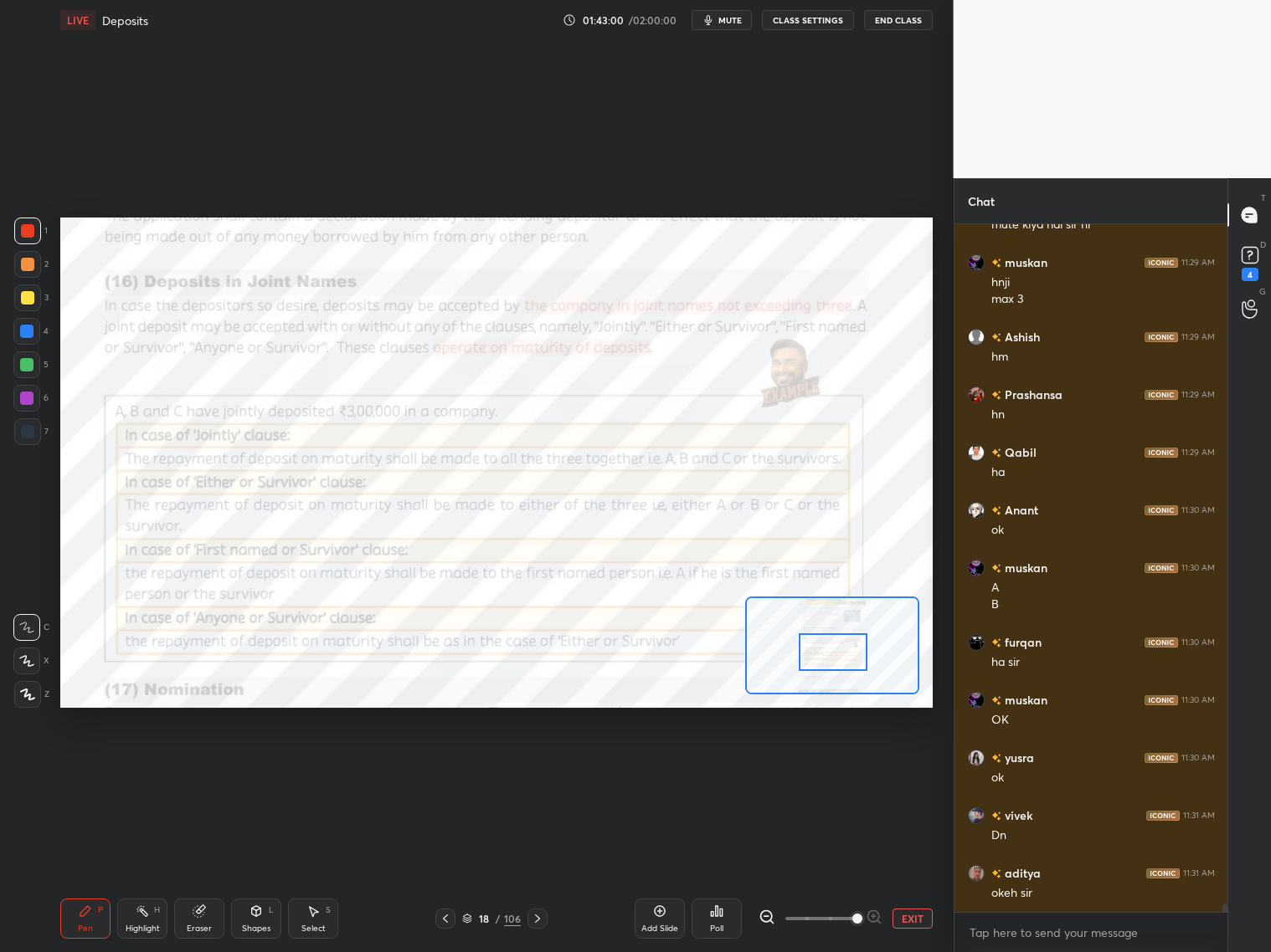
scroll to position [58492, 0]
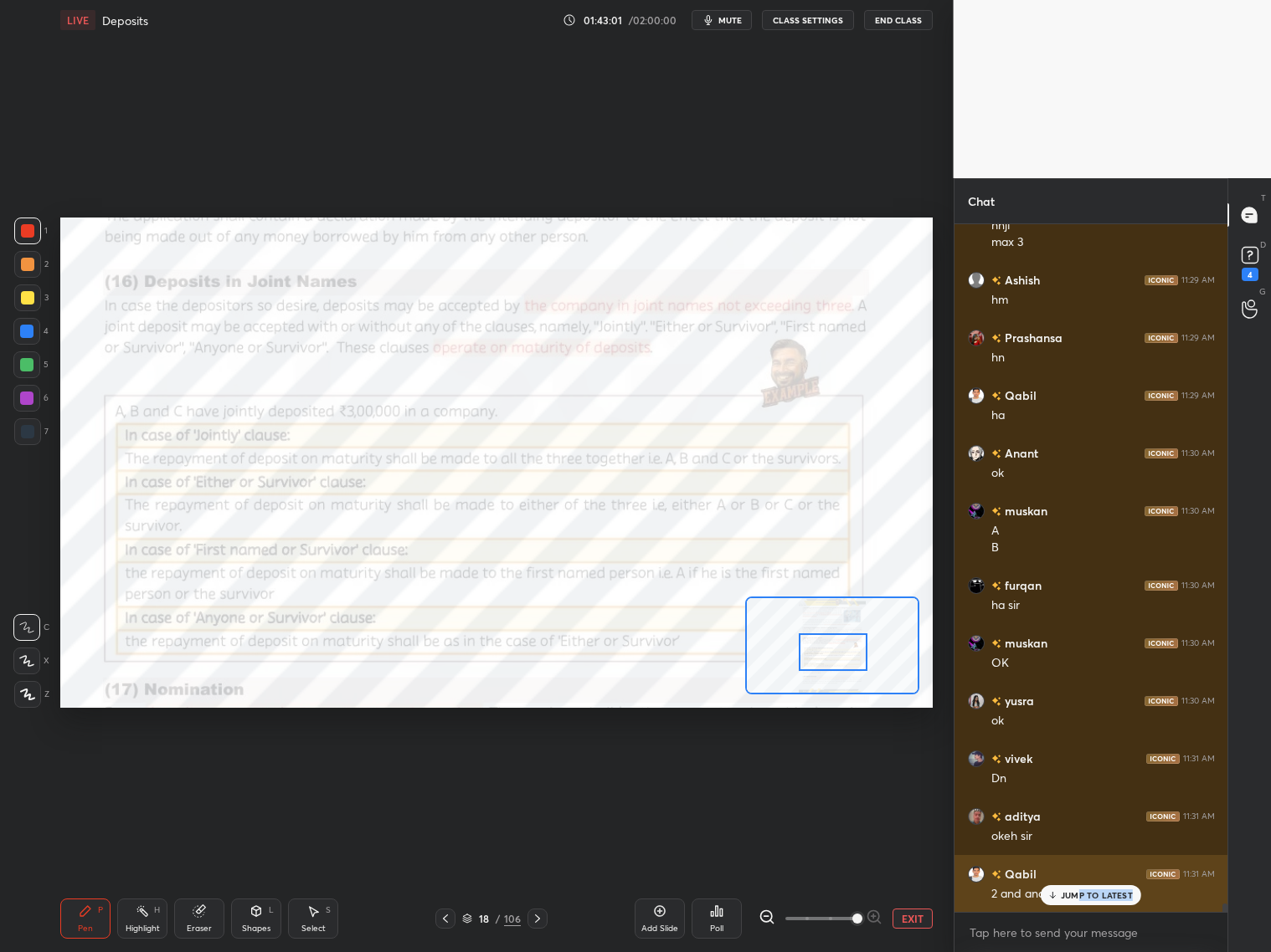
click at [1079, 768] on div "JUMP TO LATEST" at bounding box center [1090, 895] width 100 height 20
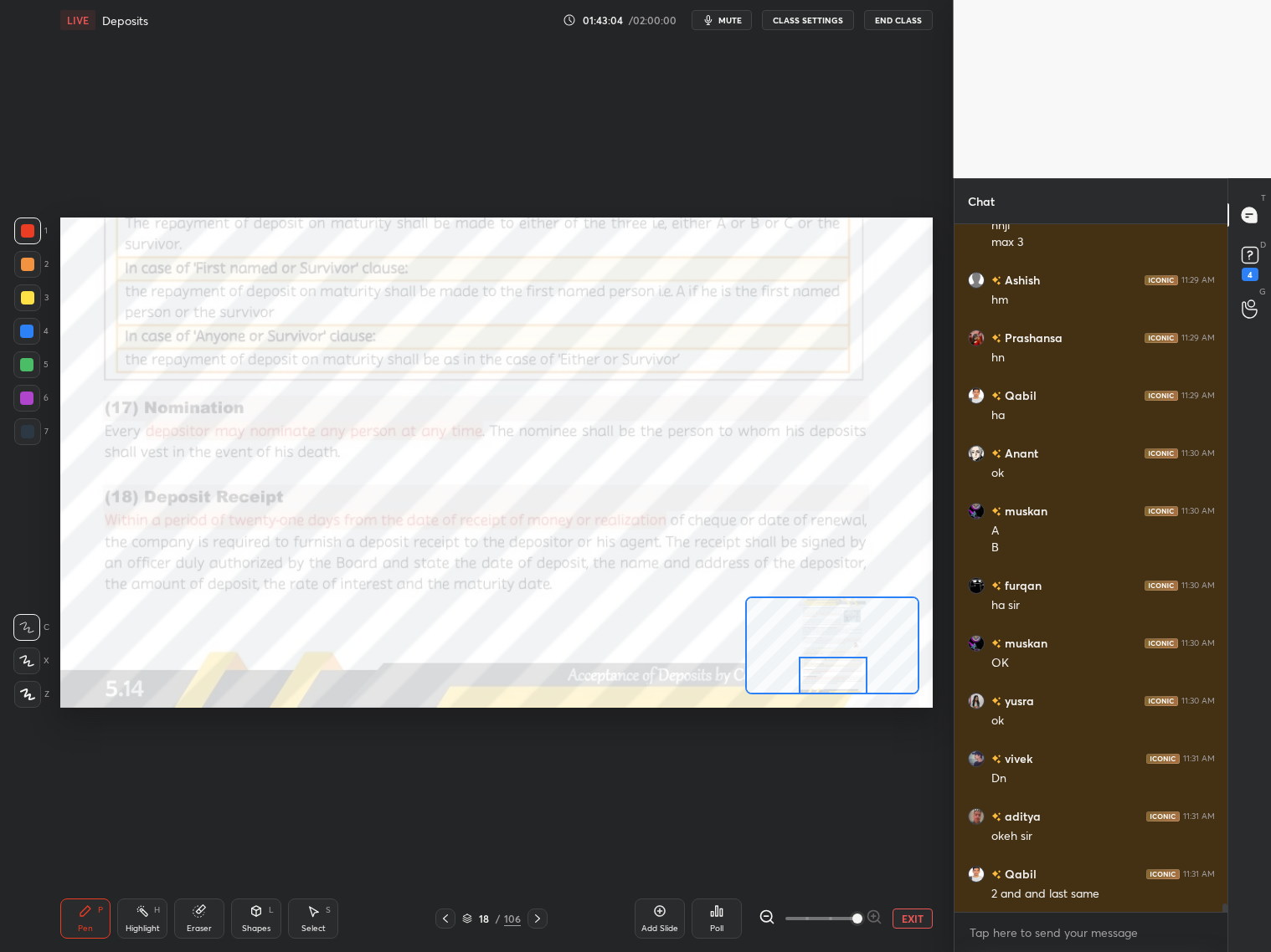
drag, startPoint x: 838, startPoint y: 656, endPoint x: 829, endPoint y: 664, distance: 12.0
click at [841, 674] on div at bounding box center [834, 675] width 69 height 37
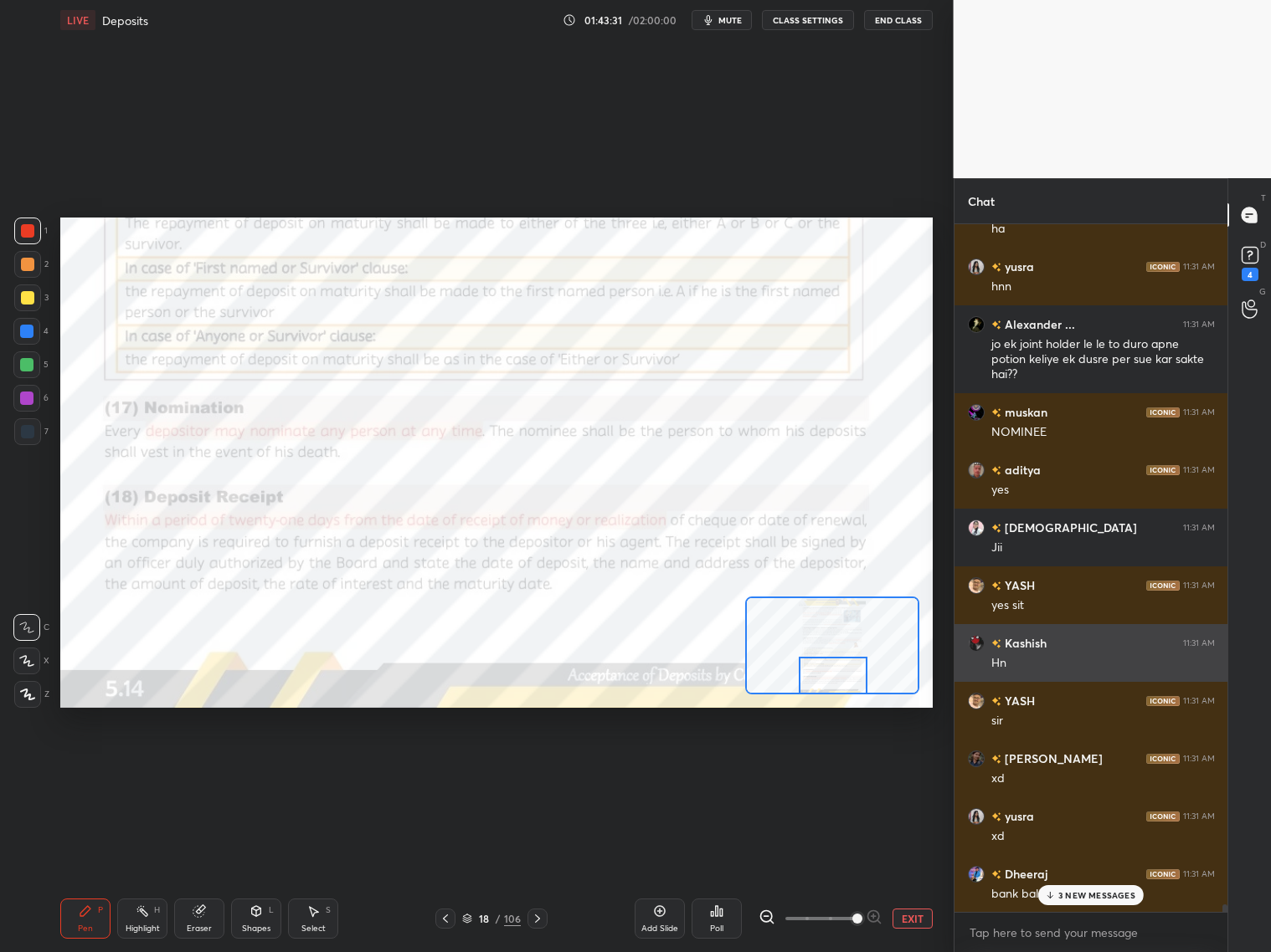
scroll to position [59504, 0]
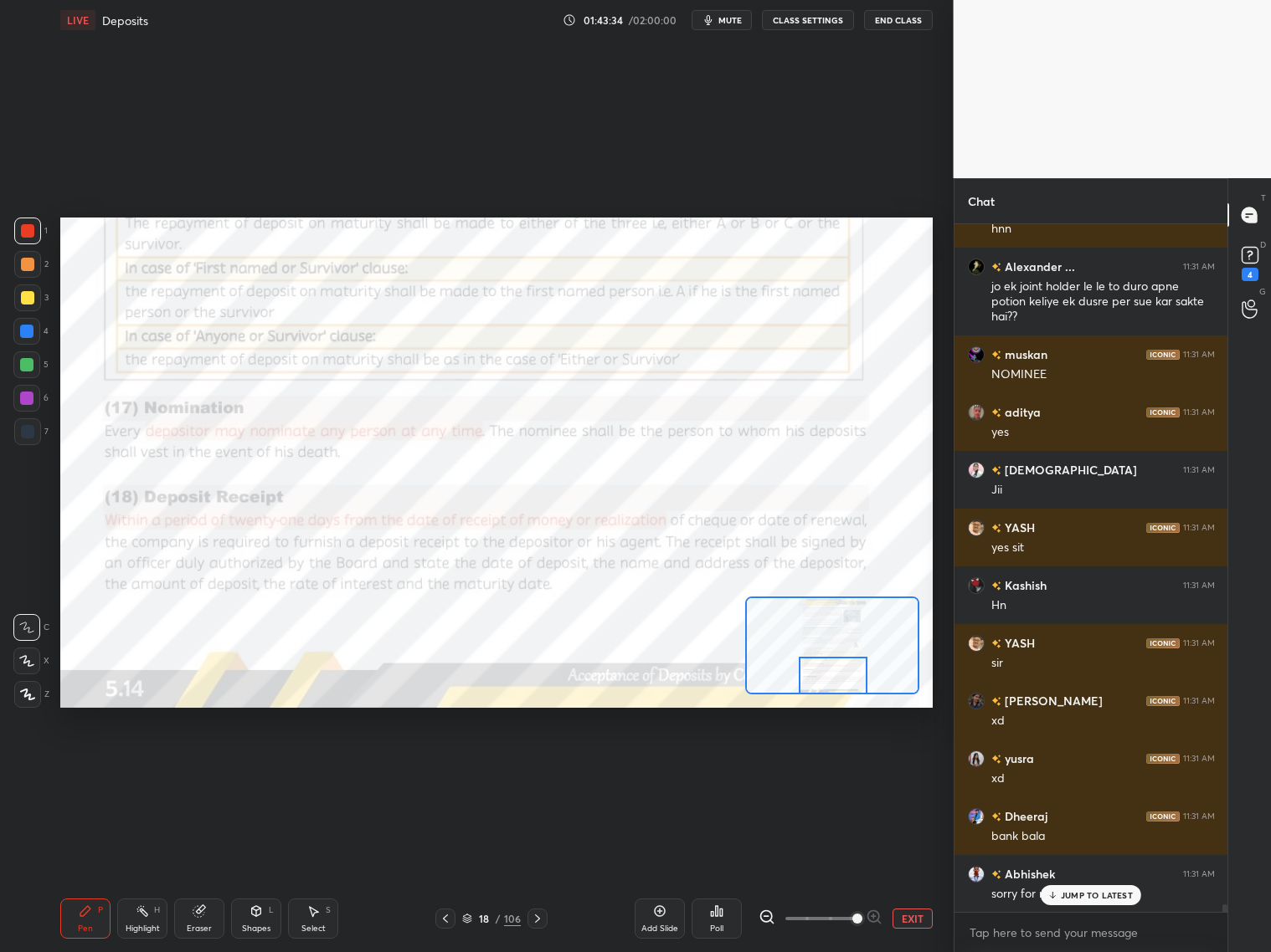
click at [1070, 768] on p "JUMP TO LATEST" at bounding box center [1096, 896] width 72 height 10
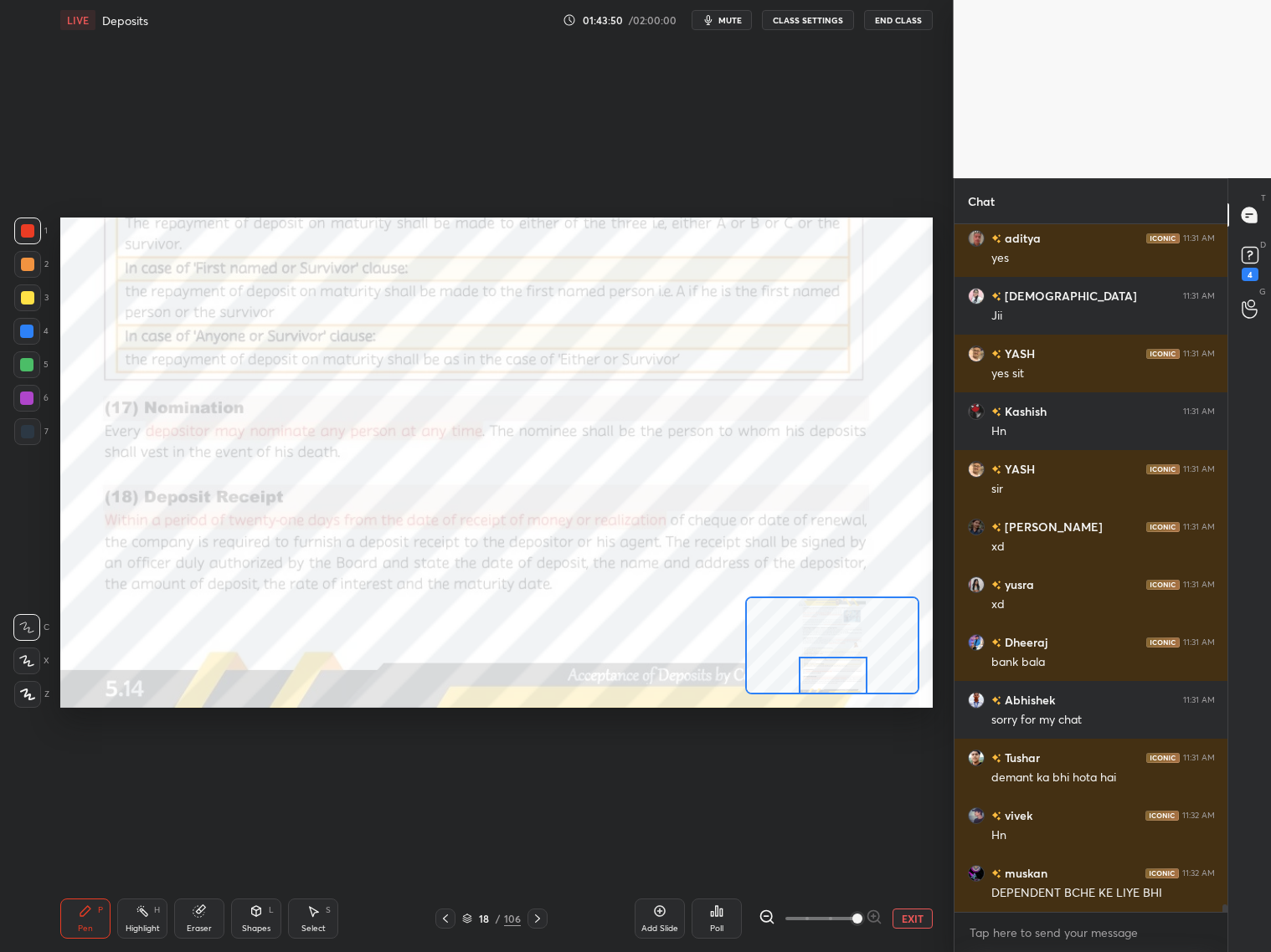
scroll to position [59735, 0]
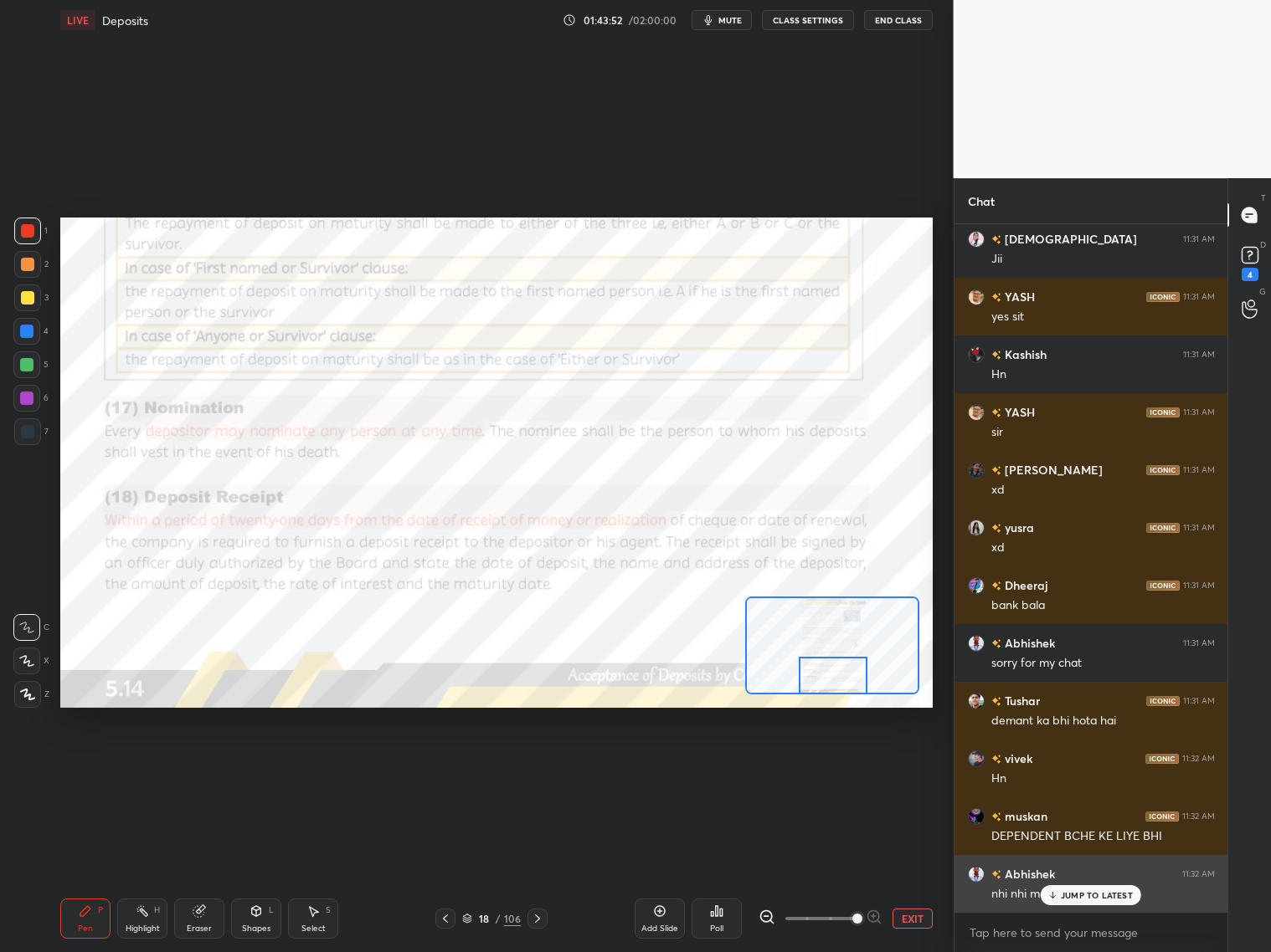
click at [1086, 768] on p "JUMP TO LATEST" at bounding box center [1096, 896] width 72 height 10
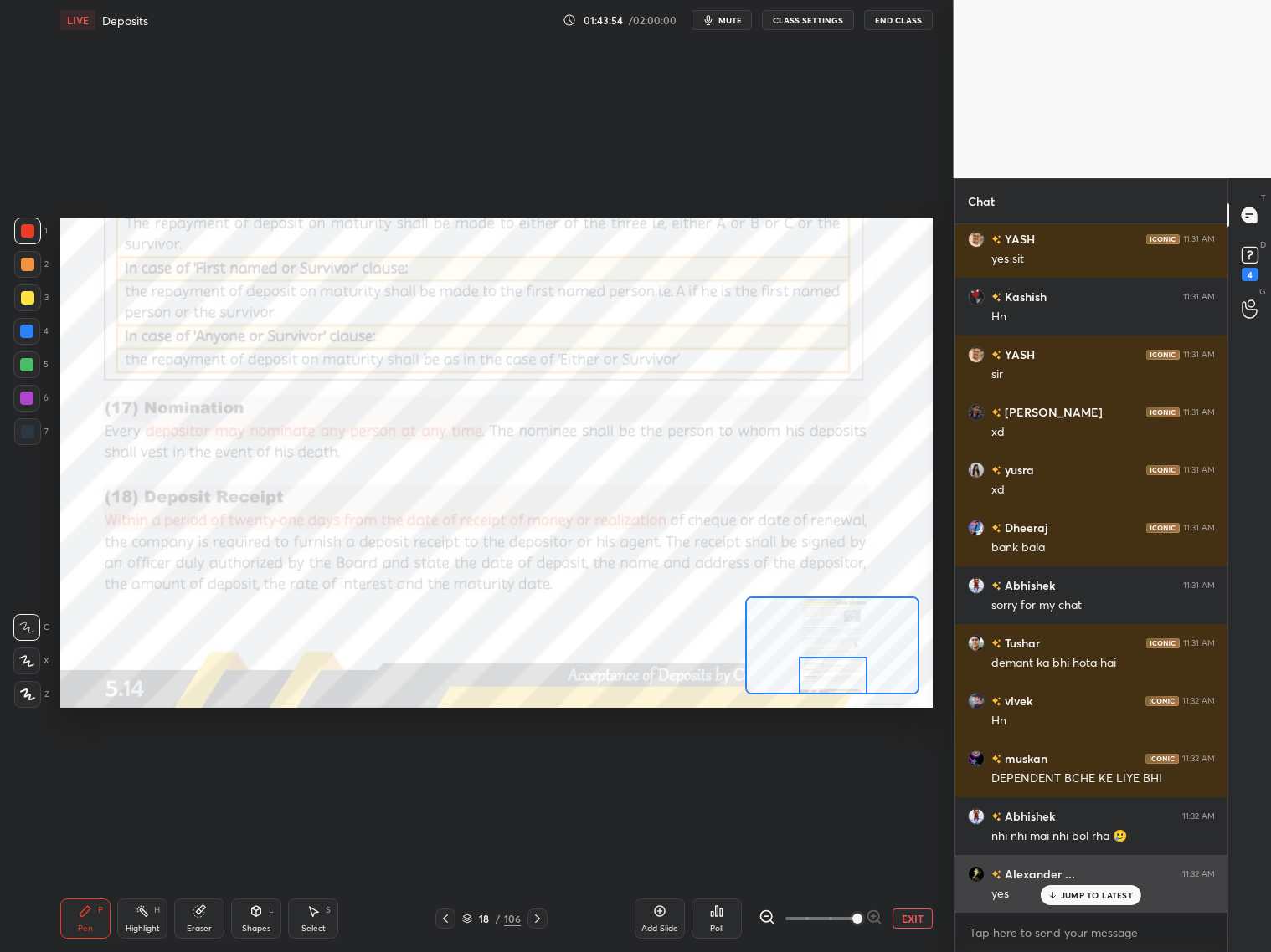
click at [1086, 768] on div "JUMP TO LATEST" at bounding box center [1090, 895] width 100 height 20
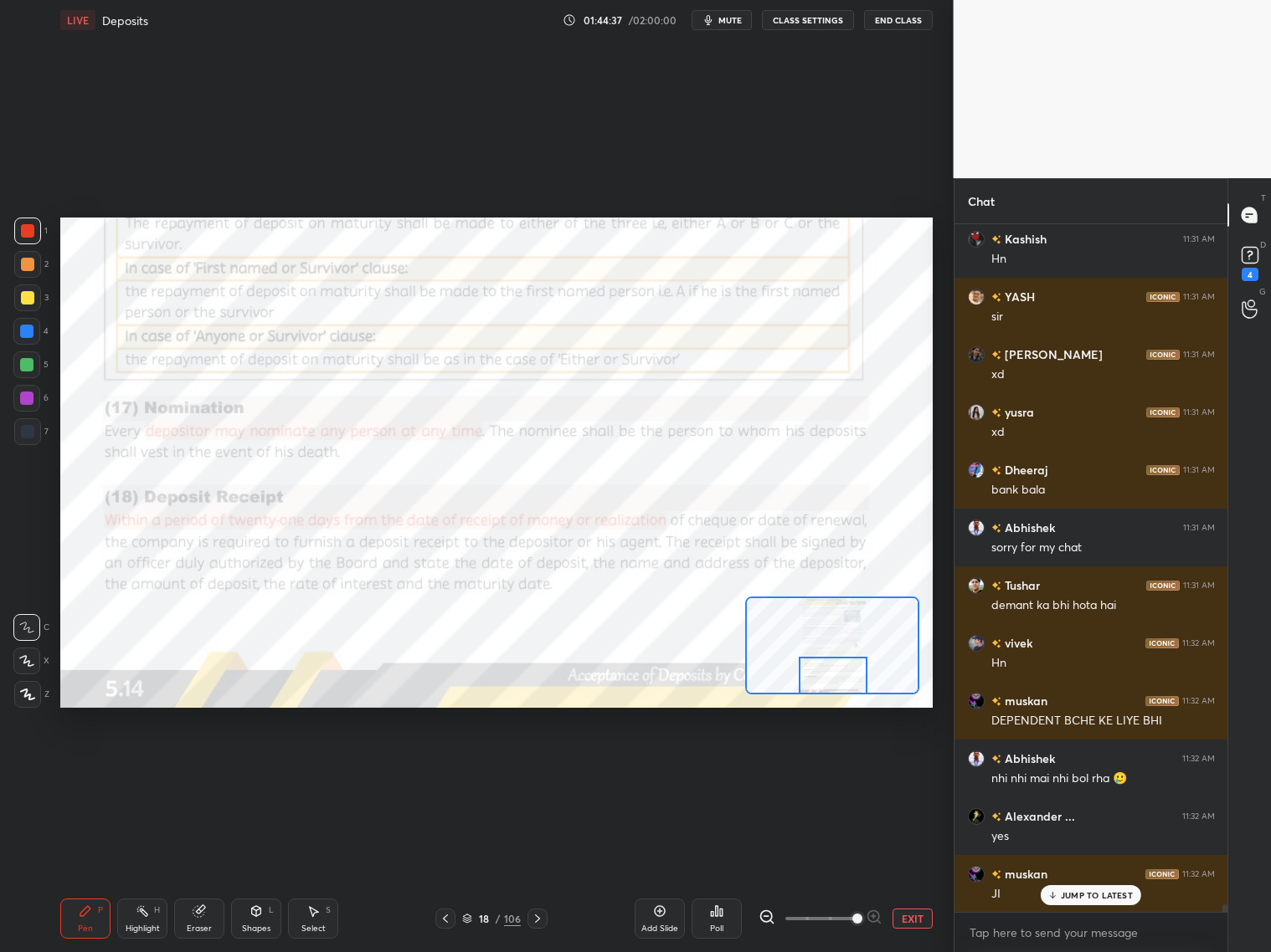
click at [539, 768] on icon at bounding box center [538, 919] width 13 height 13
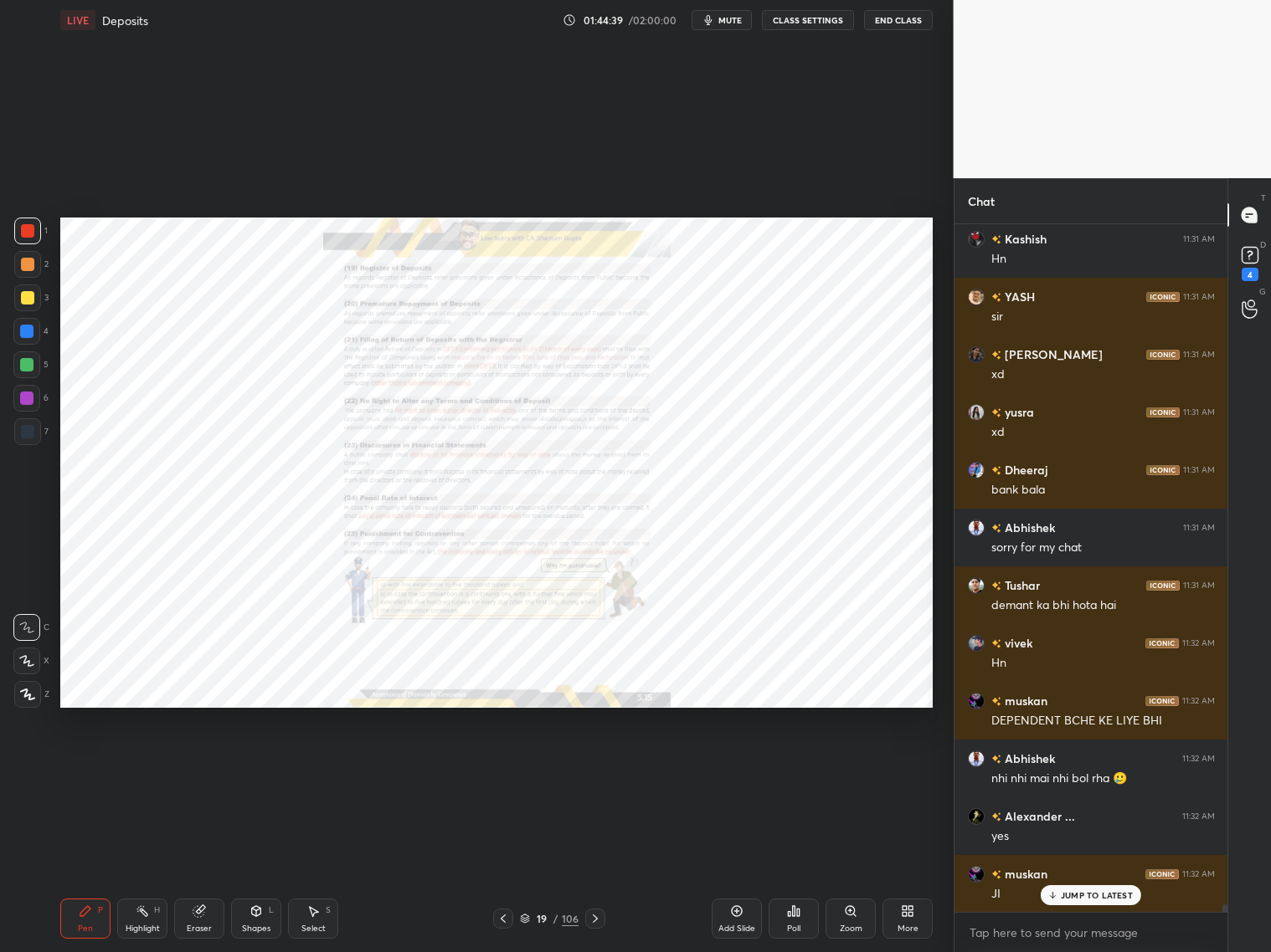
click at [852, 768] on icon at bounding box center [851, 912] width 13 height 13
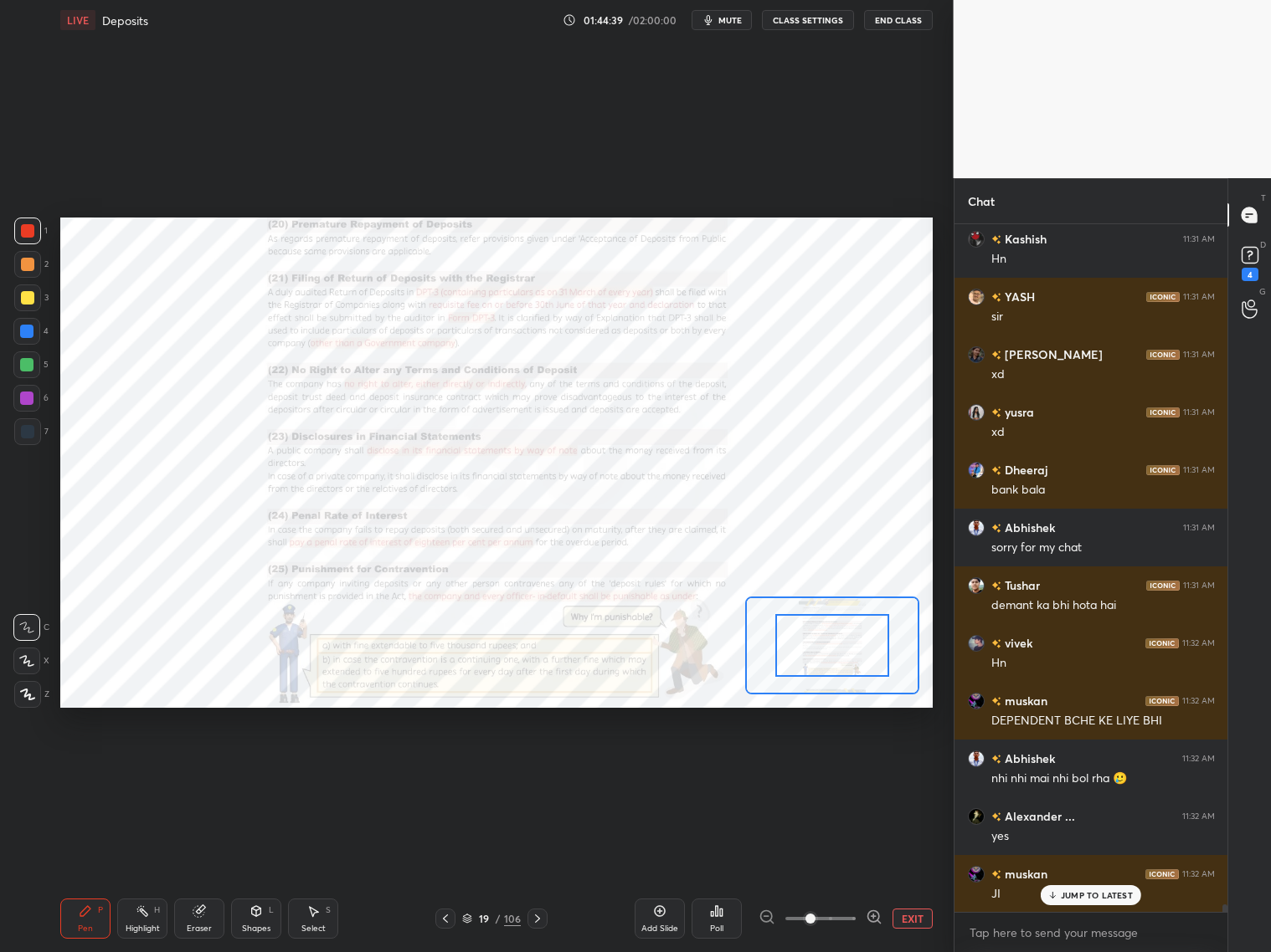
click at [849, 768] on span at bounding box center [820, 919] width 70 height 25
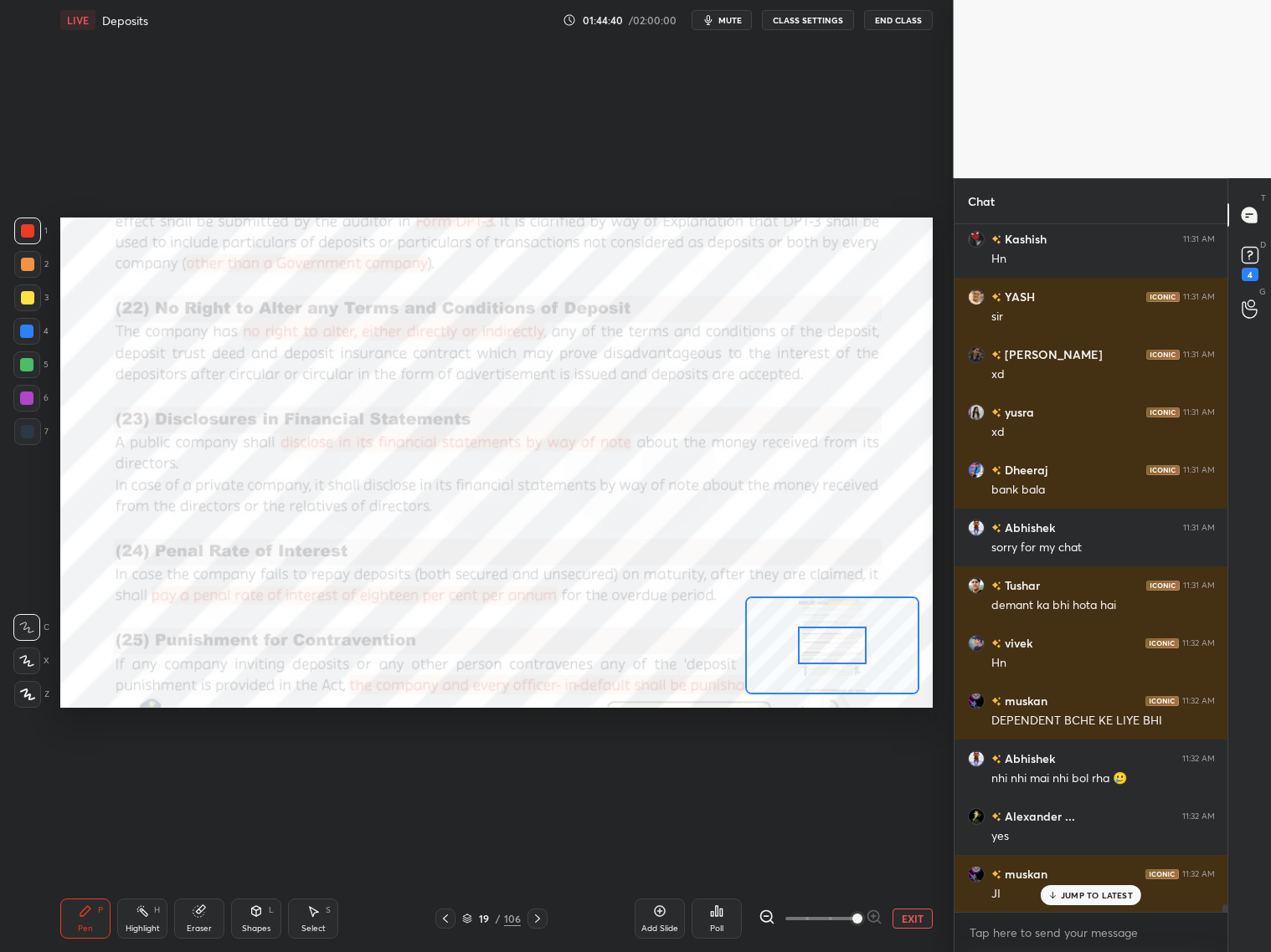
drag, startPoint x: 850, startPoint y: 916, endPoint x: 849, endPoint y: 890, distance: 26.0
click at [852, 768] on span at bounding box center [857, 919] width 10 height 10
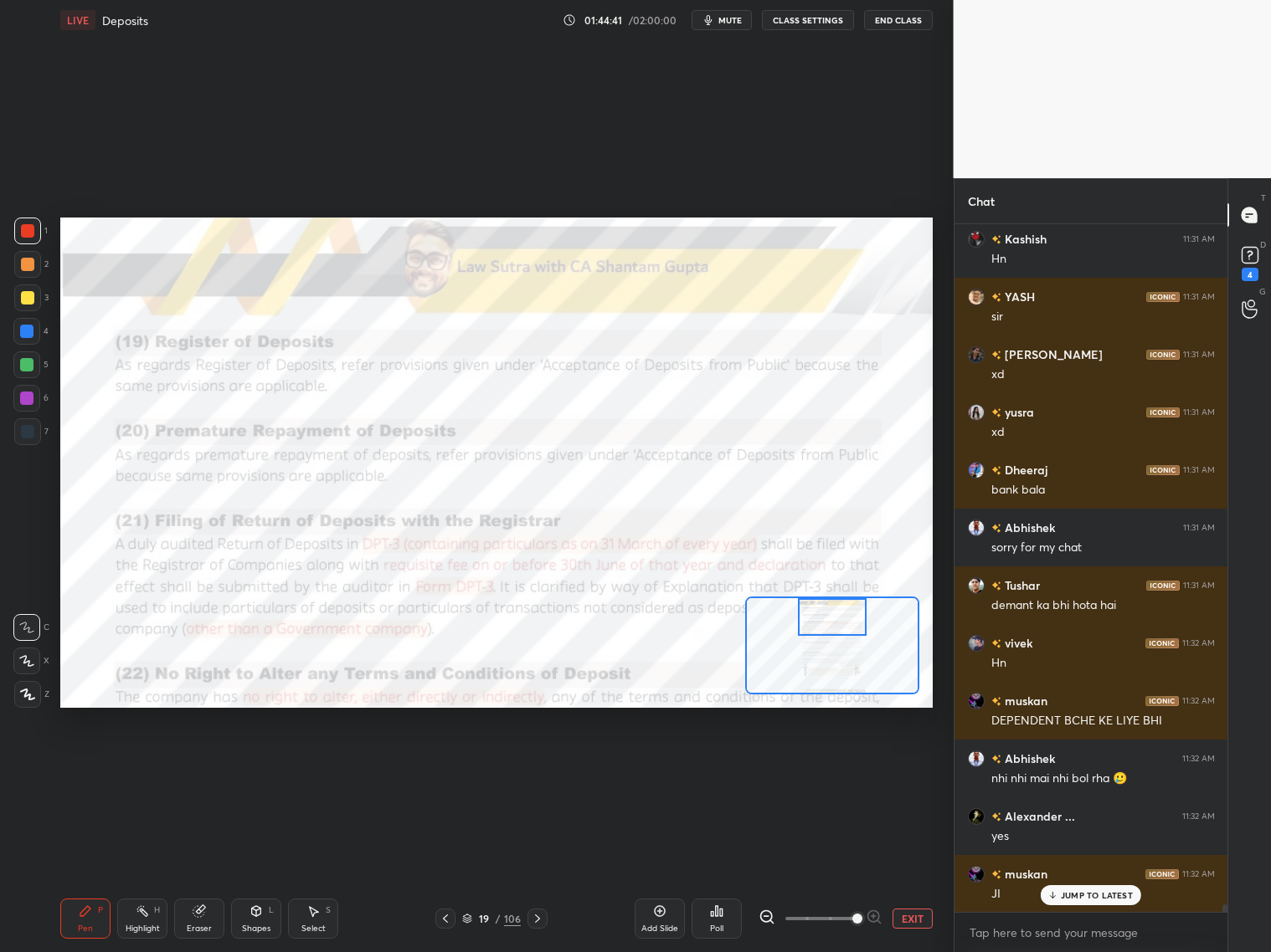
drag, startPoint x: 846, startPoint y: 650, endPoint x: 845, endPoint y: 614, distance: 36.0
click at [846, 616] on div at bounding box center [833, 616] width 69 height 37
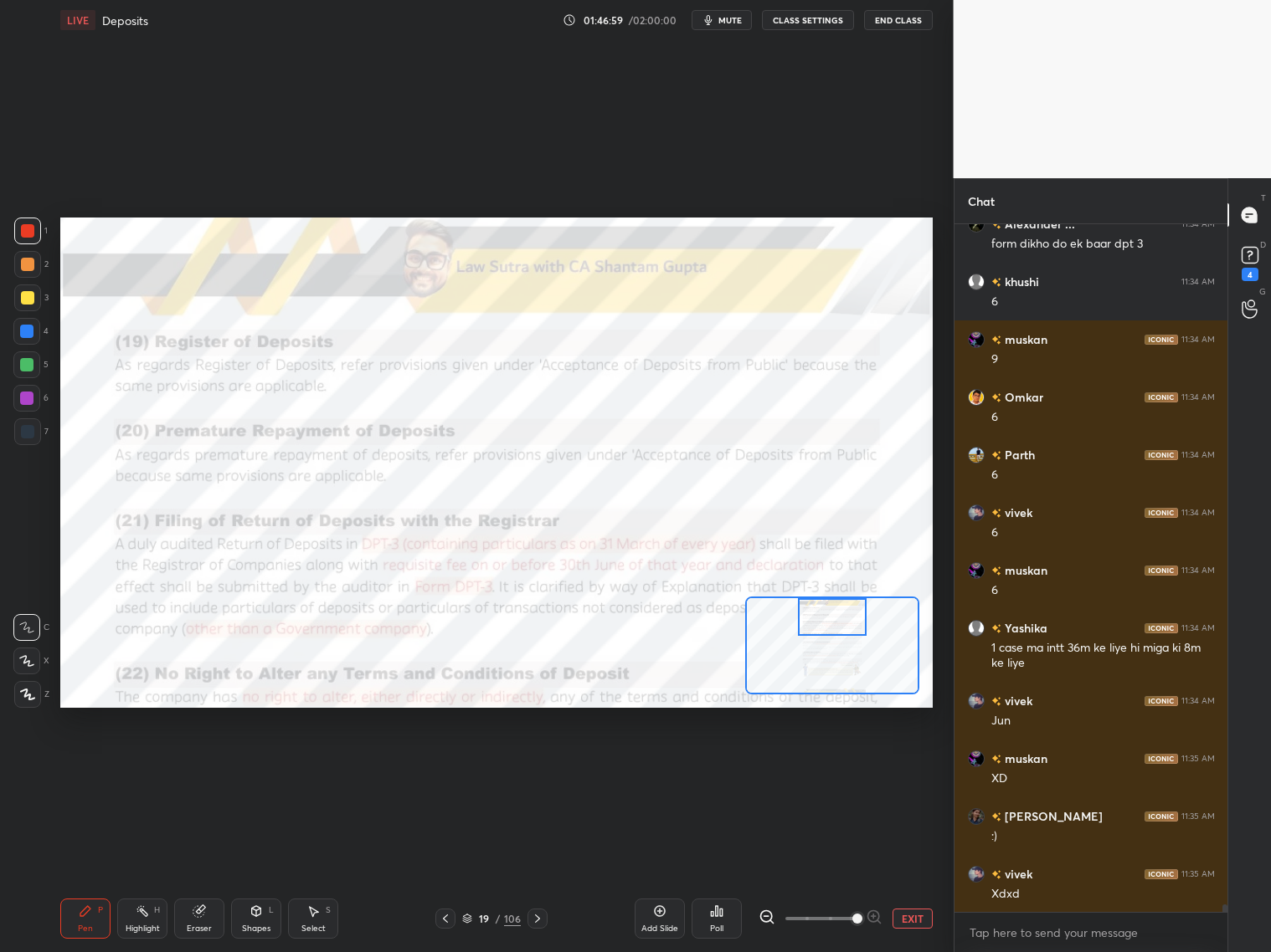
scroll to position [61260, 0]
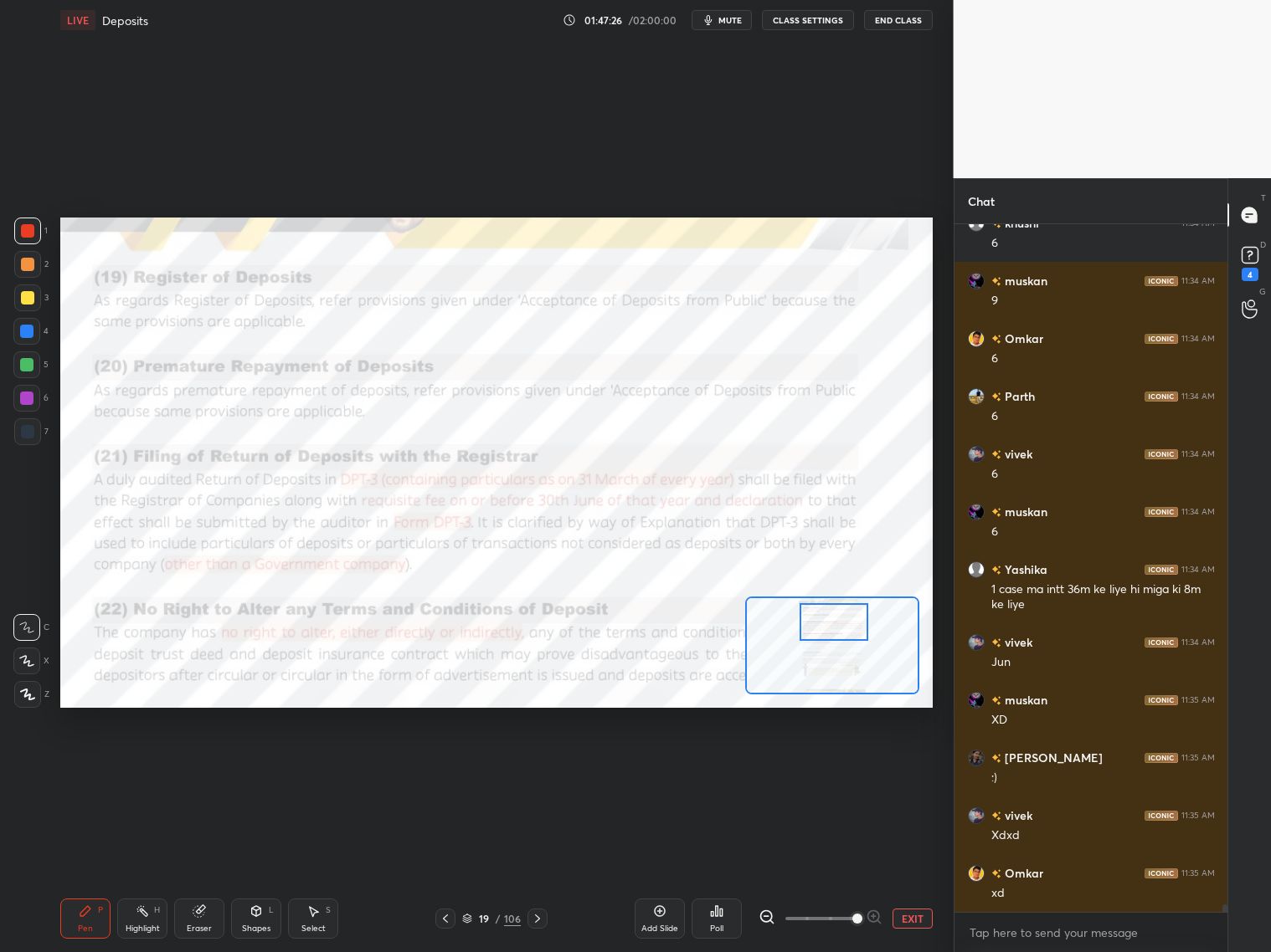
drag, startPoint x: 838, startPoint y: 625, endPoint x: 838, endPoint y: 636, distance: 11.0
click at [838, 636] on div at bounding box center [834, 622] width 69 height 37
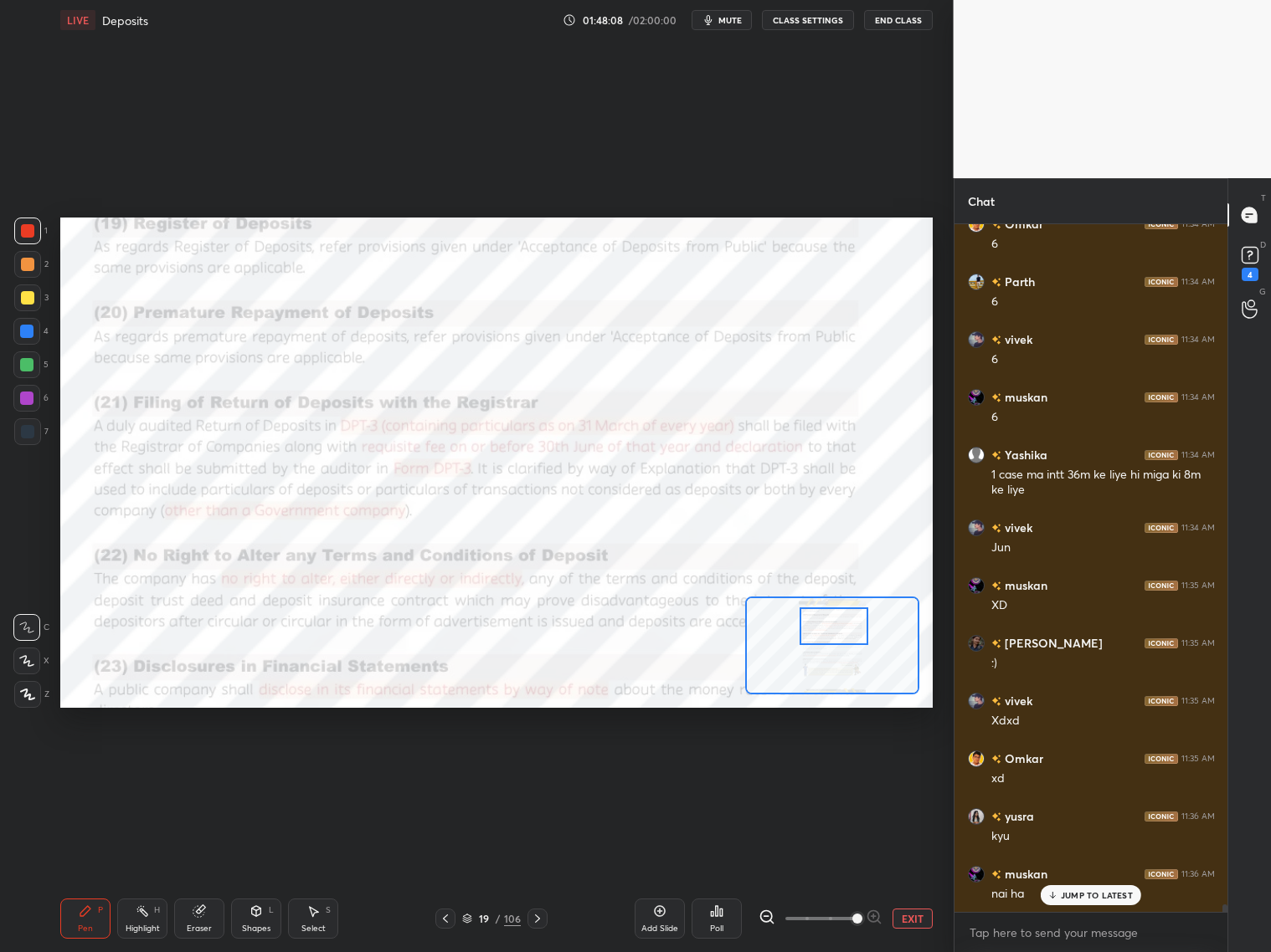
scroll to position [61391, 0]
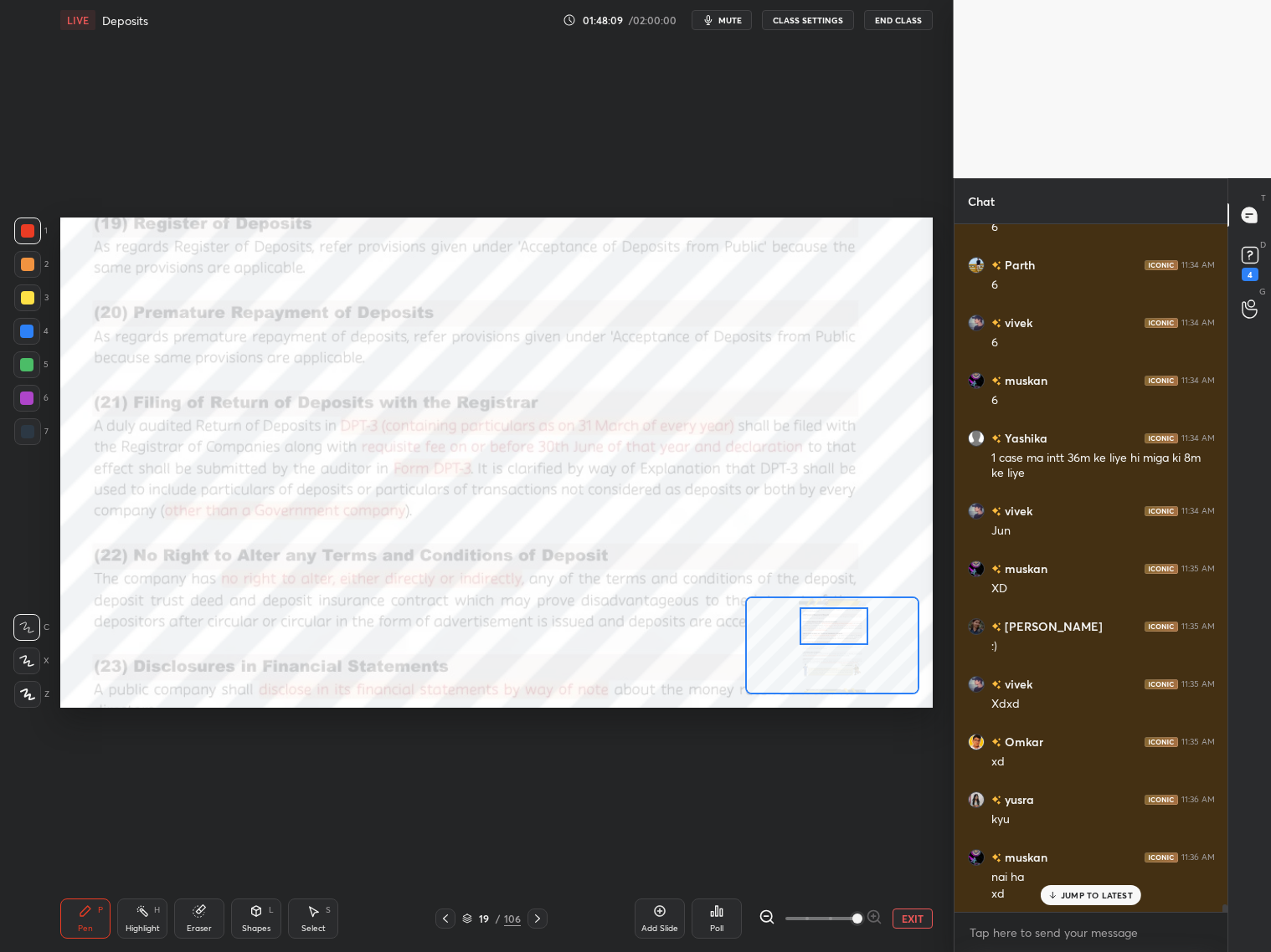
click at [1086, 768] on div "JUMP TO LATEST" at bounding box center [1090, 895] width 100 height 20
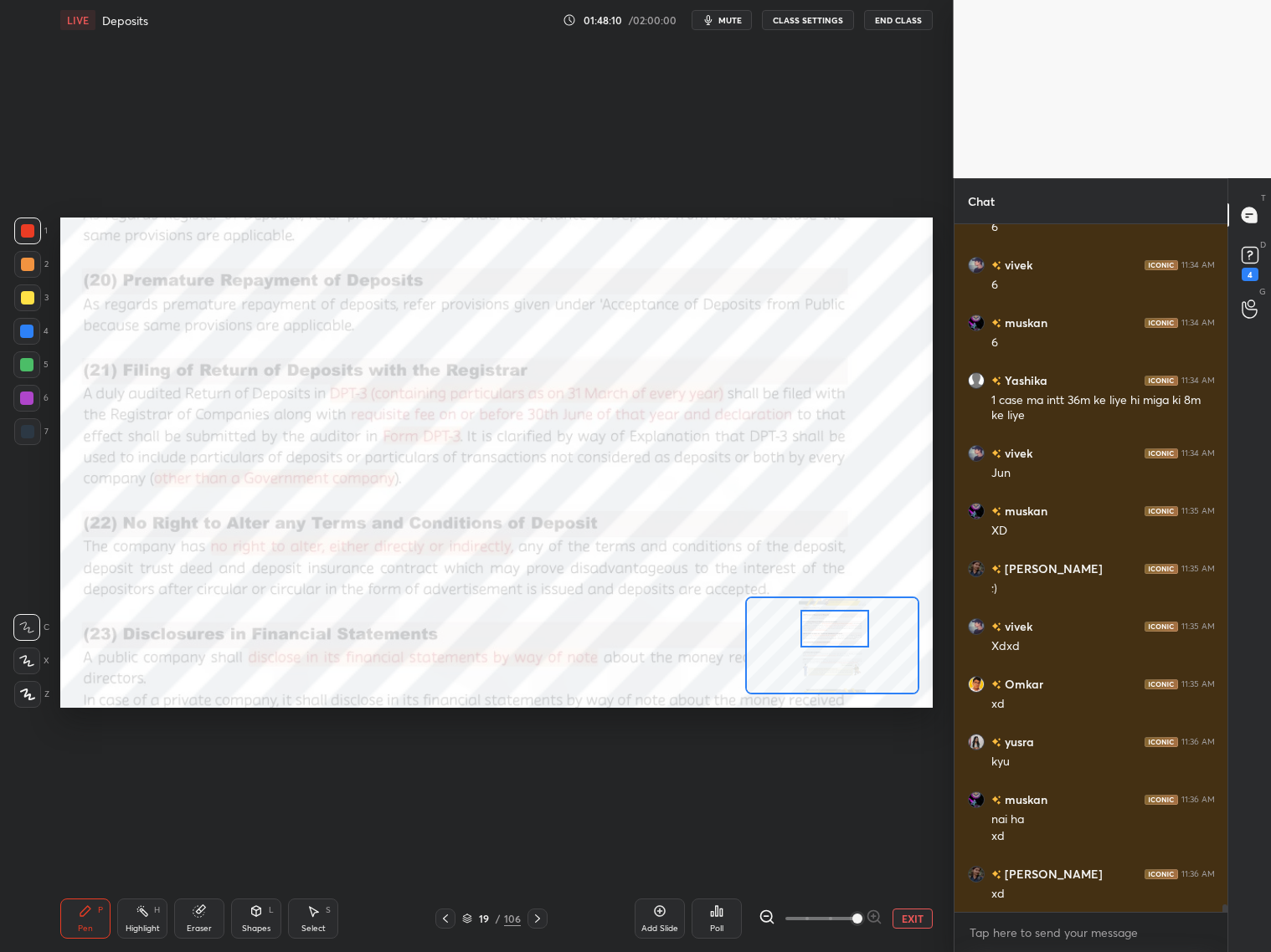
scroll to position [61507, 0]
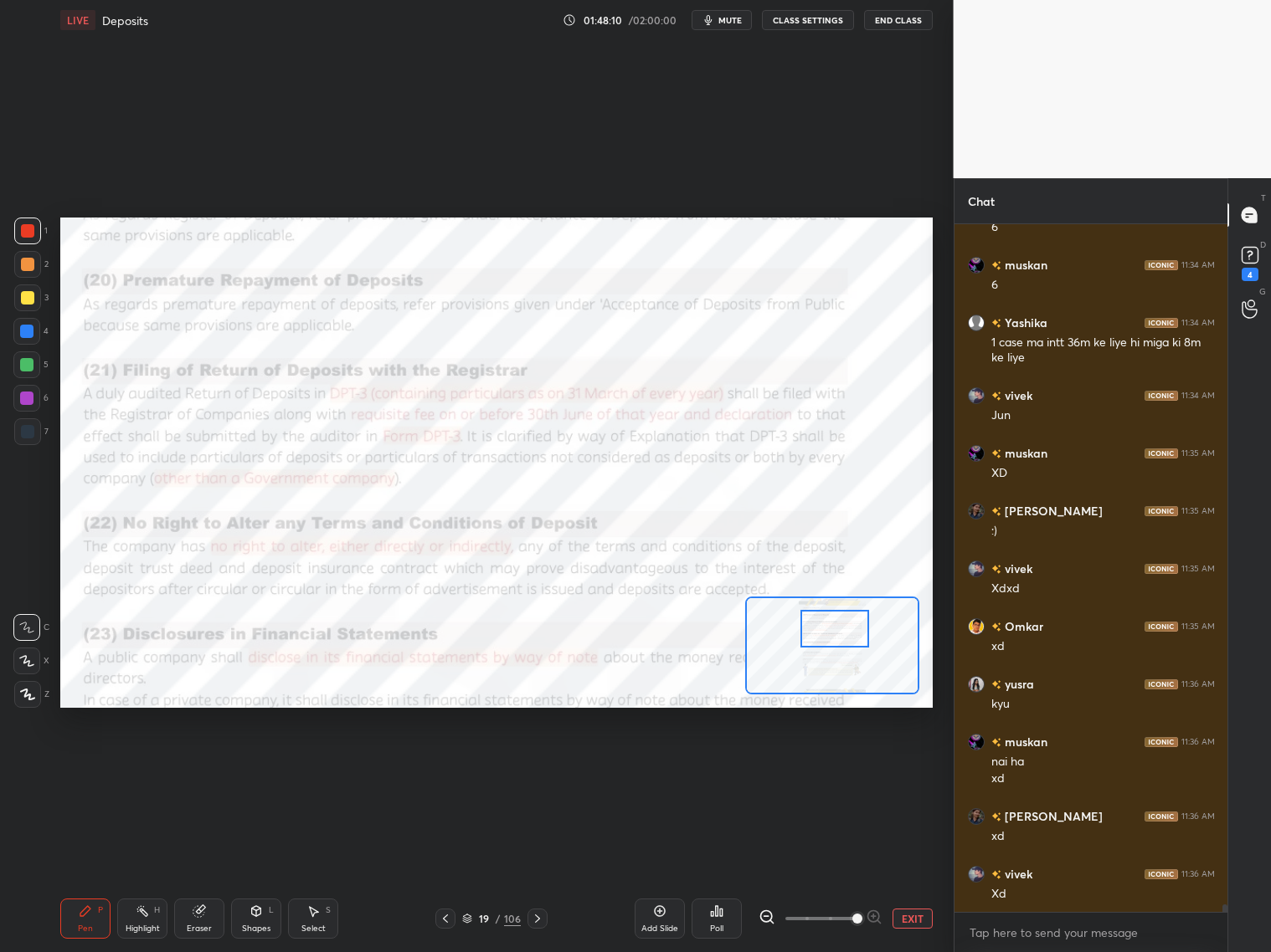
click at [843, 642] on div at bounding box center [835, 629] width 69 height 37
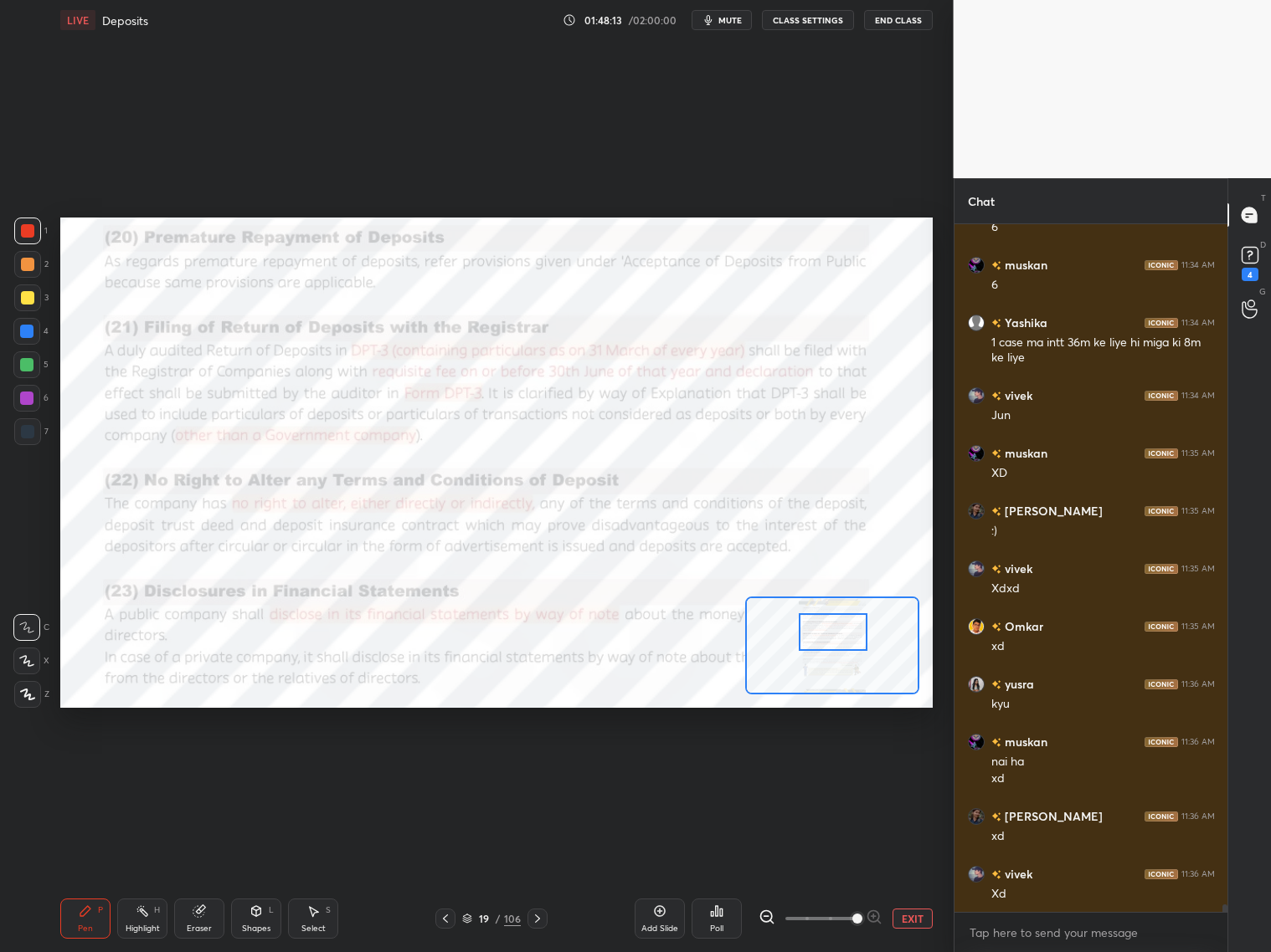
click at [827, 649] on div at bounding box center [834, 631] width 69 height 37
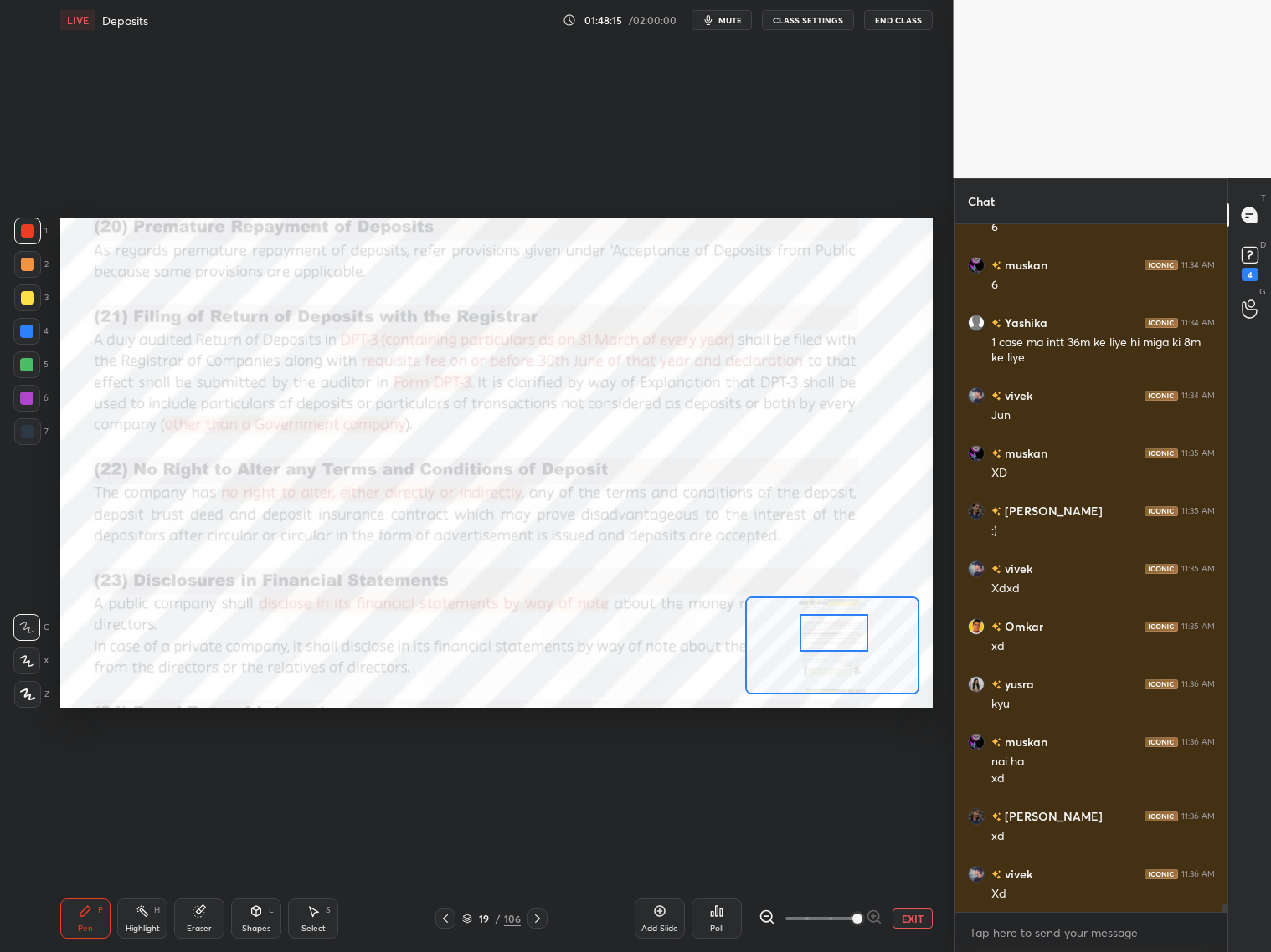
scroll to position [61565, 0]
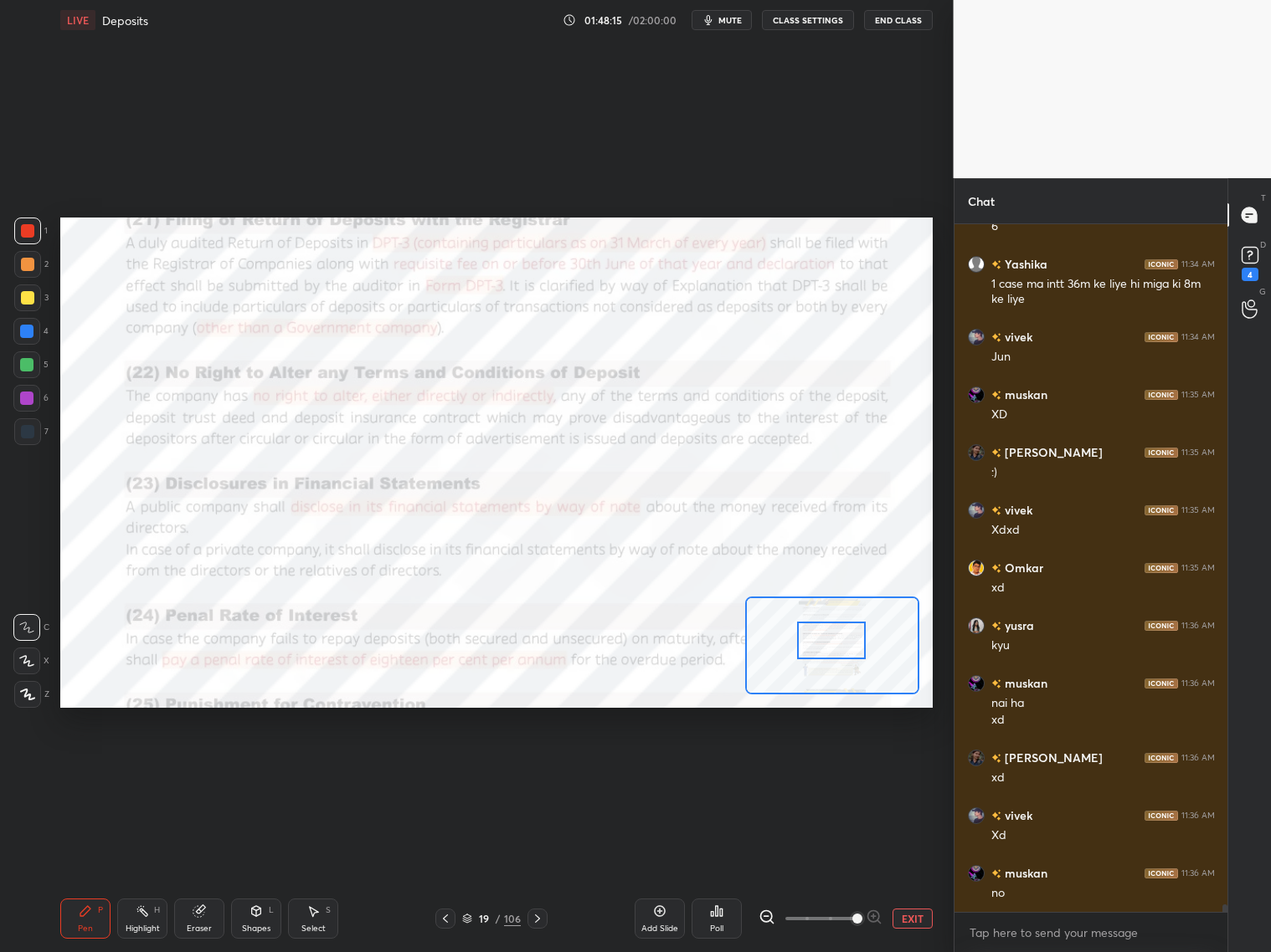
drag, startPoint x: 829, startPoint y: 646, endPoint x: 827, endPoint y: 654, distance: 8.2
click at [827, 654] on div at bounding box center [832, 640] width 69 height 37
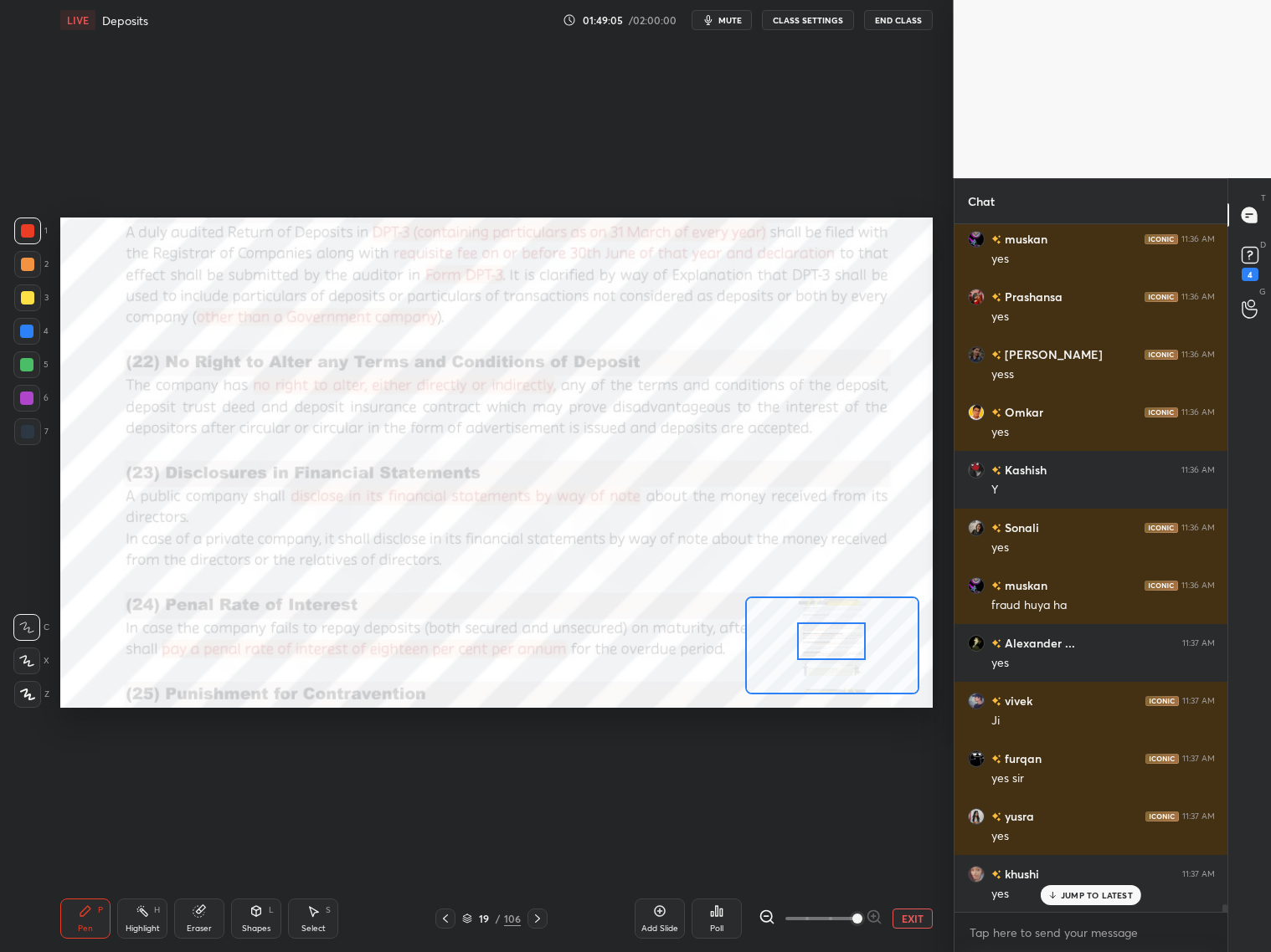
scroll to position [62546, 0]
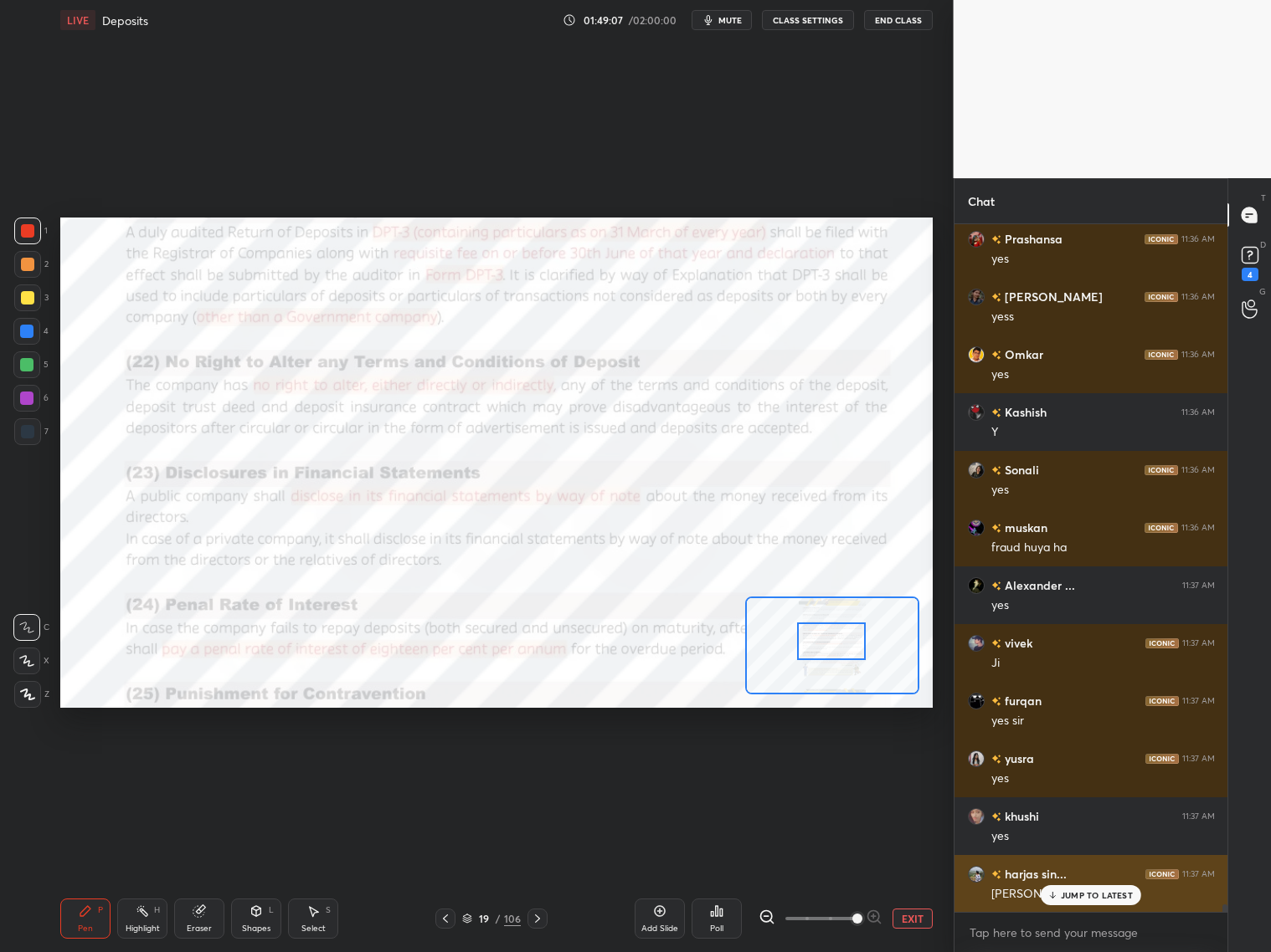
click at [1059, 768] on div "JUMP TO LATEST" at bounding box center [1090, 895] width 100 height 20
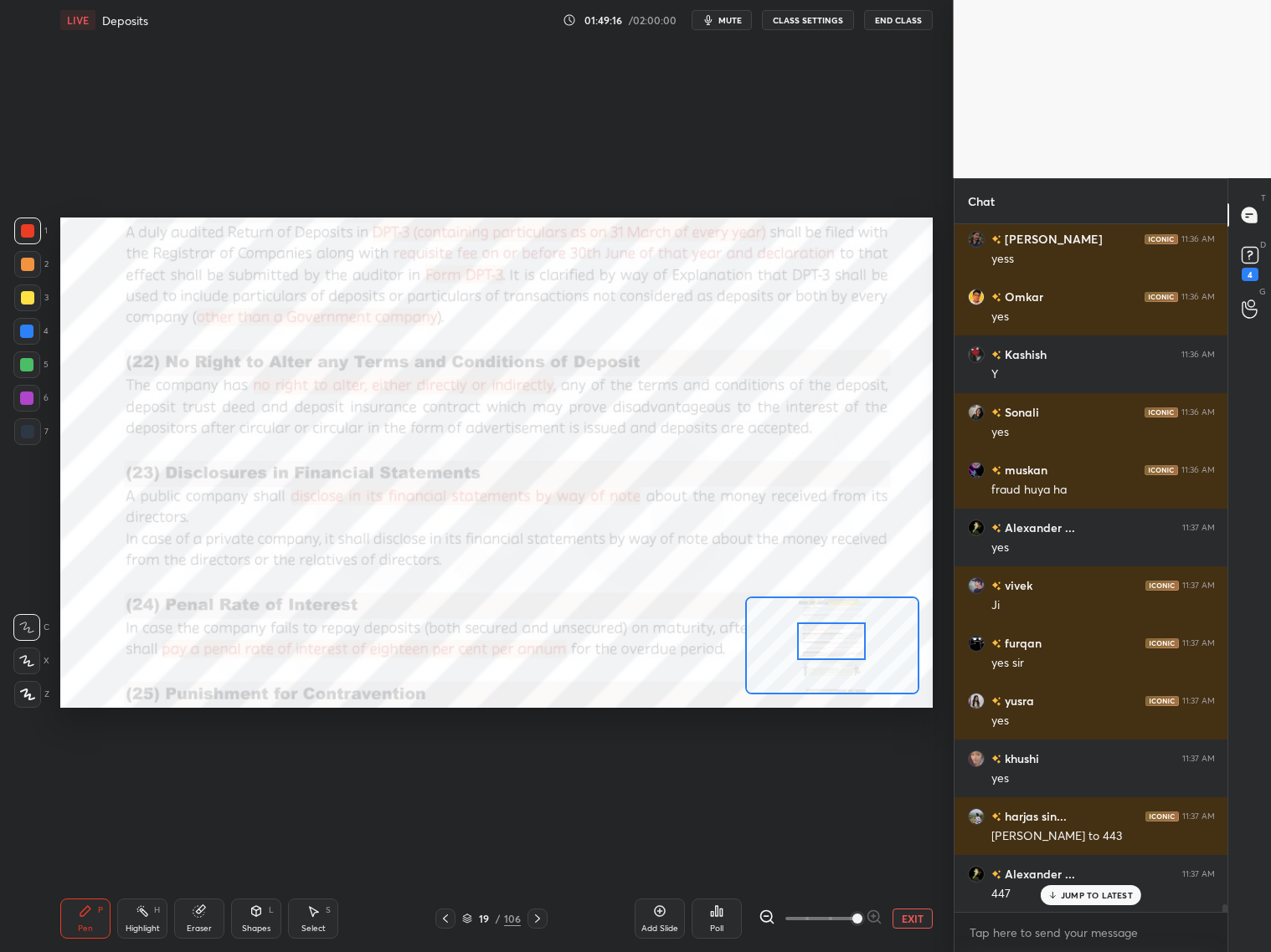
scroll to position [62720, 0]
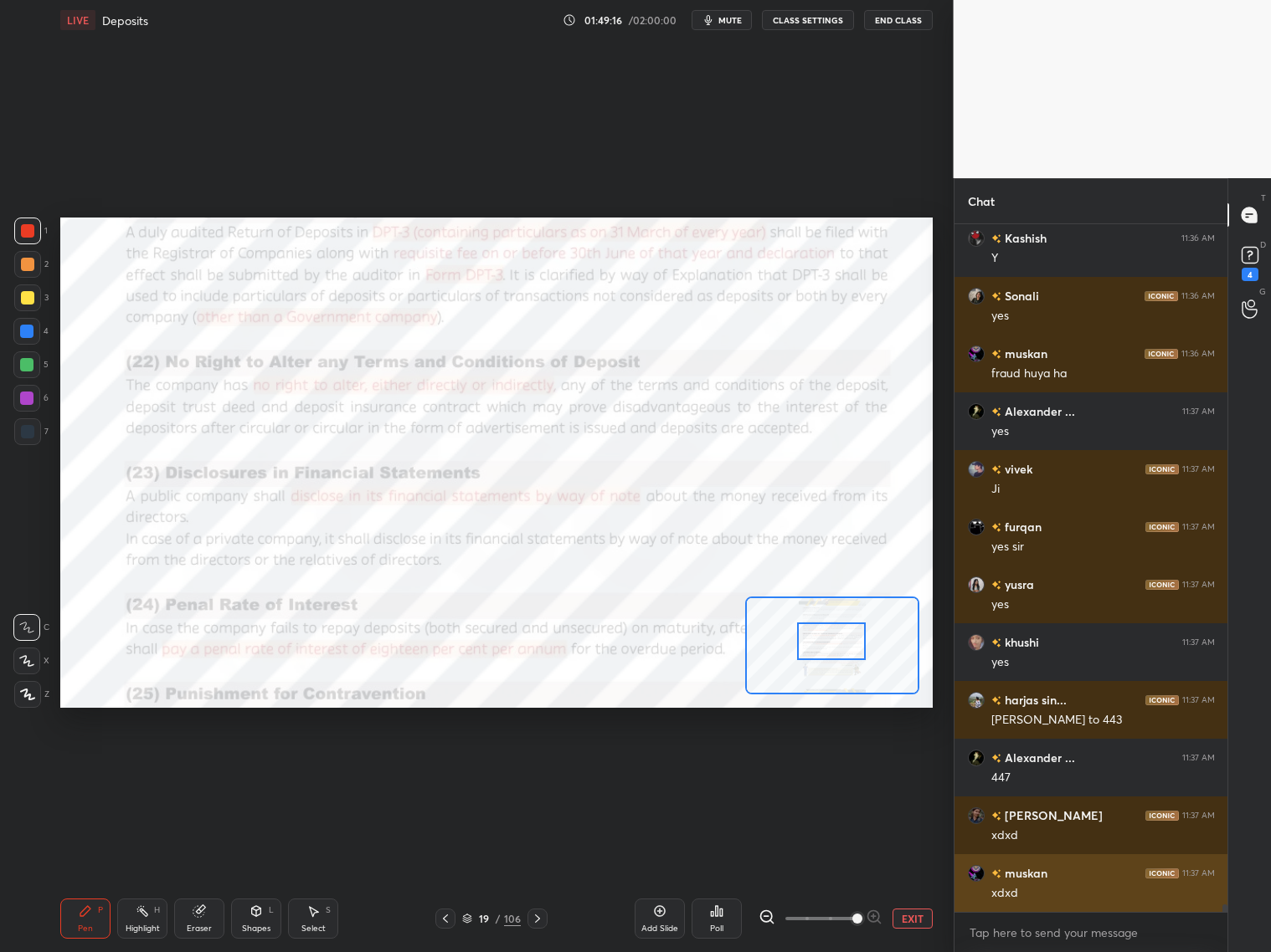
click at [1066, 768] on div "xdxd" at bounding box center [1104, 893] width 224 height 16
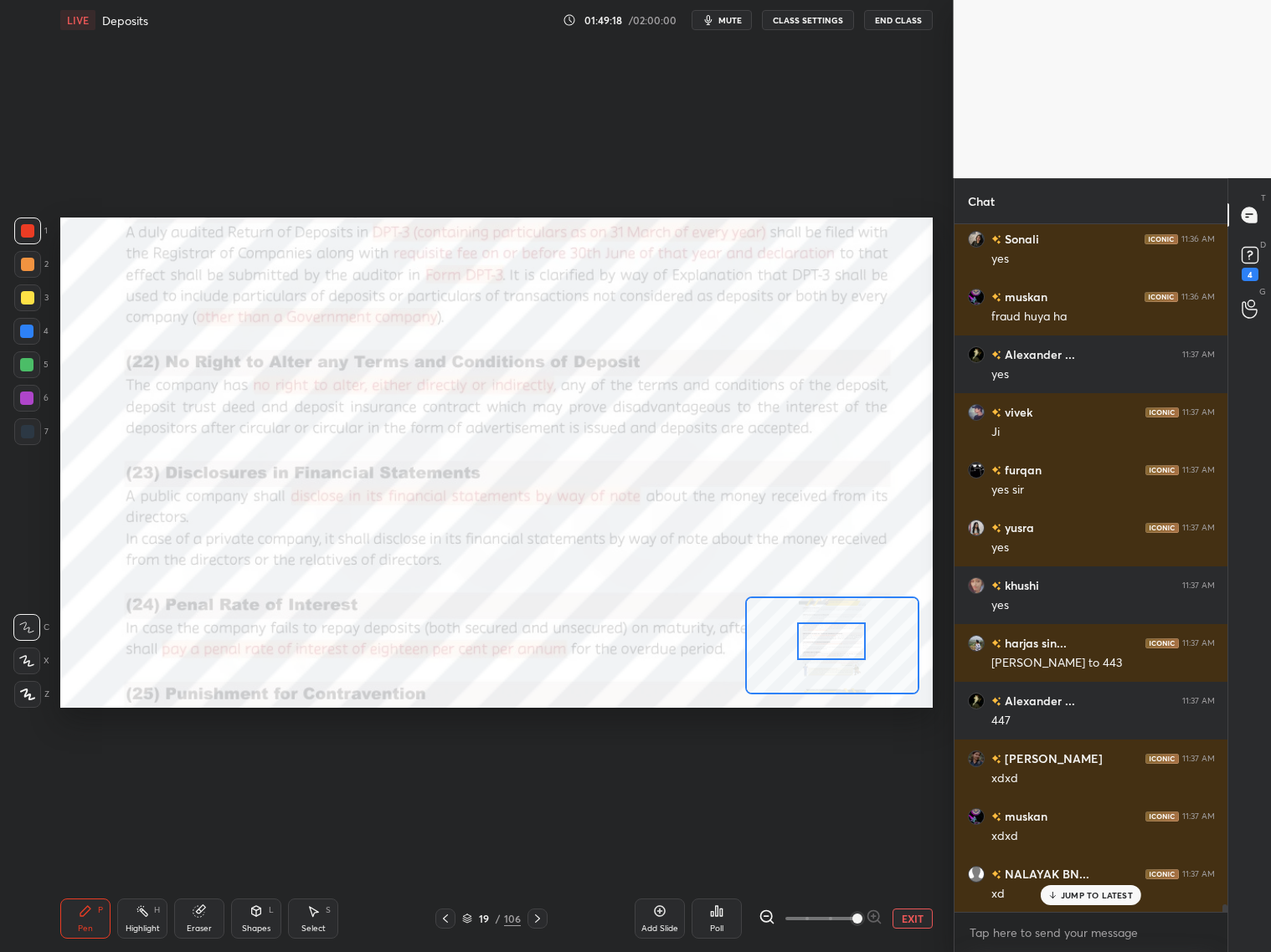
scroll to position [62893, 0]
click at [1066, 768] on div "muskan 11:36 AM no [PERSON_NAME] 11:36 AM nooo yusra 11:36 AM xd Parthvi 11:36 …" at bounding box center [1091, 567] width 274 height 688
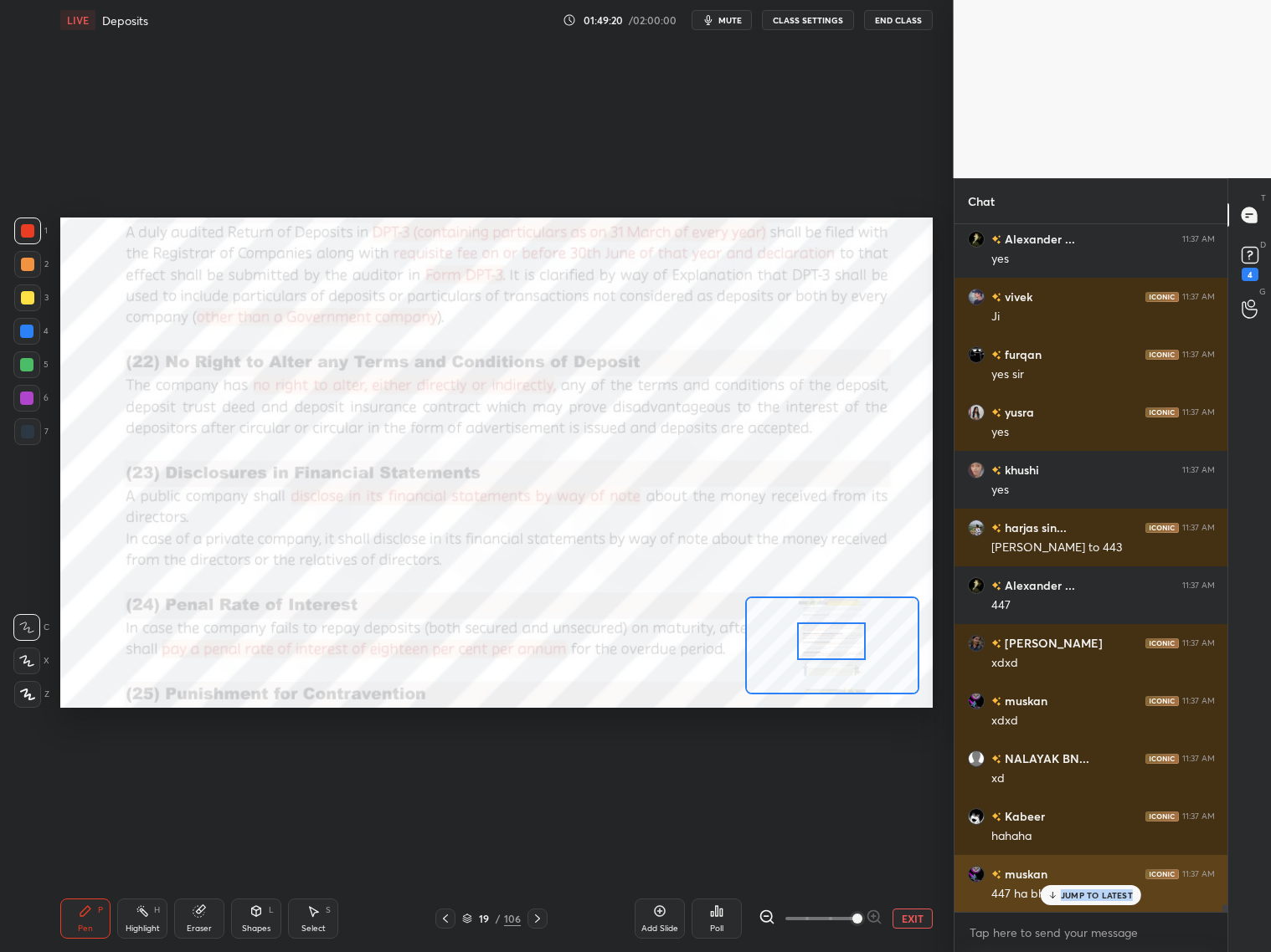
click at [1081, 768] on div "yusra 11:36 AM xd Parthvi 11:36 AM noo yusra 11:36 AM no muskan 11:36 AM yes Pr…" at bounding box center [1091, 567] width 274 height 688
click at [1059, 768] on div "JUMP TO LATEST" at bounding box center [1090, 895] width 100 height 20
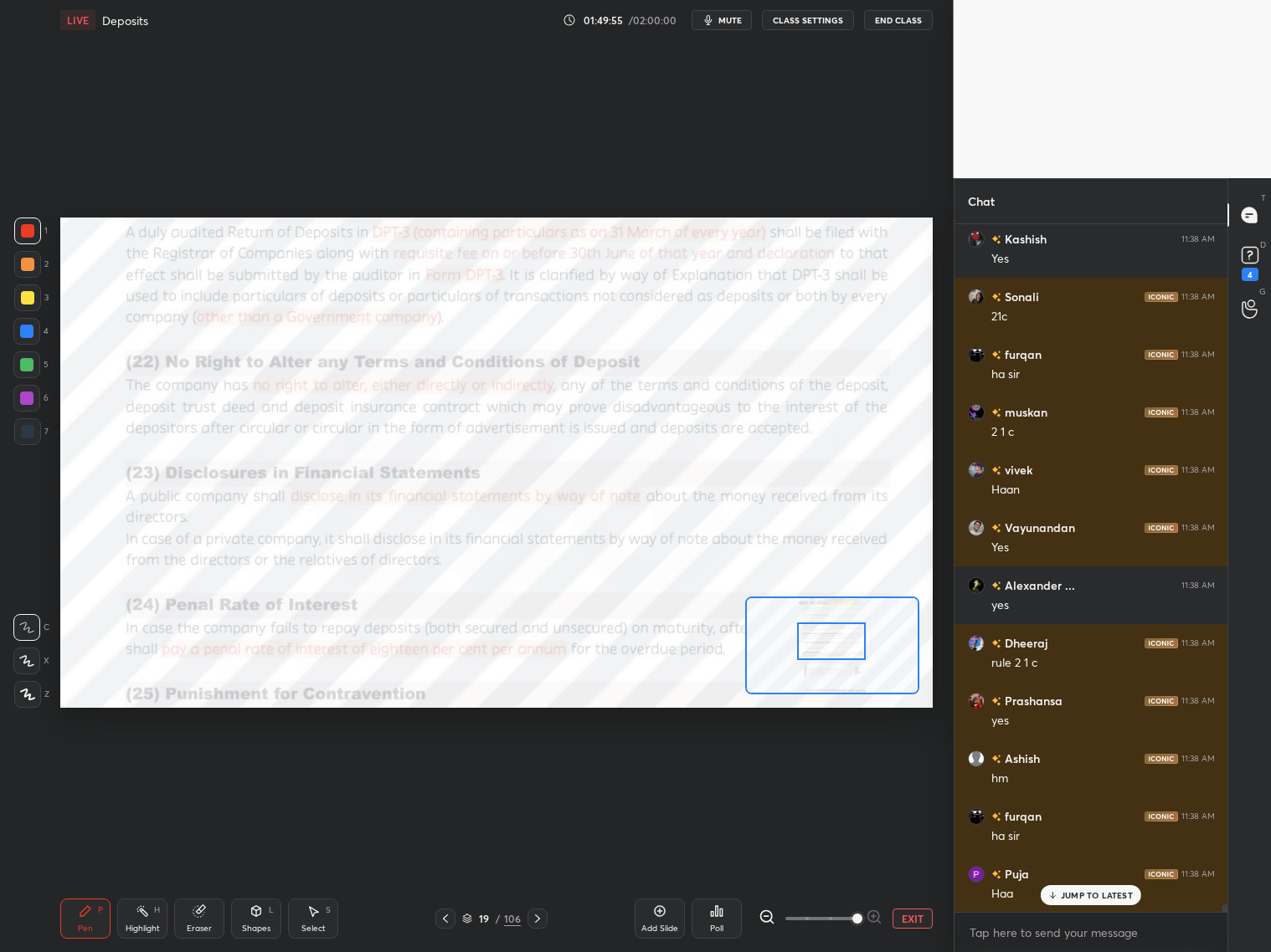
scroll to position [64048, 0]
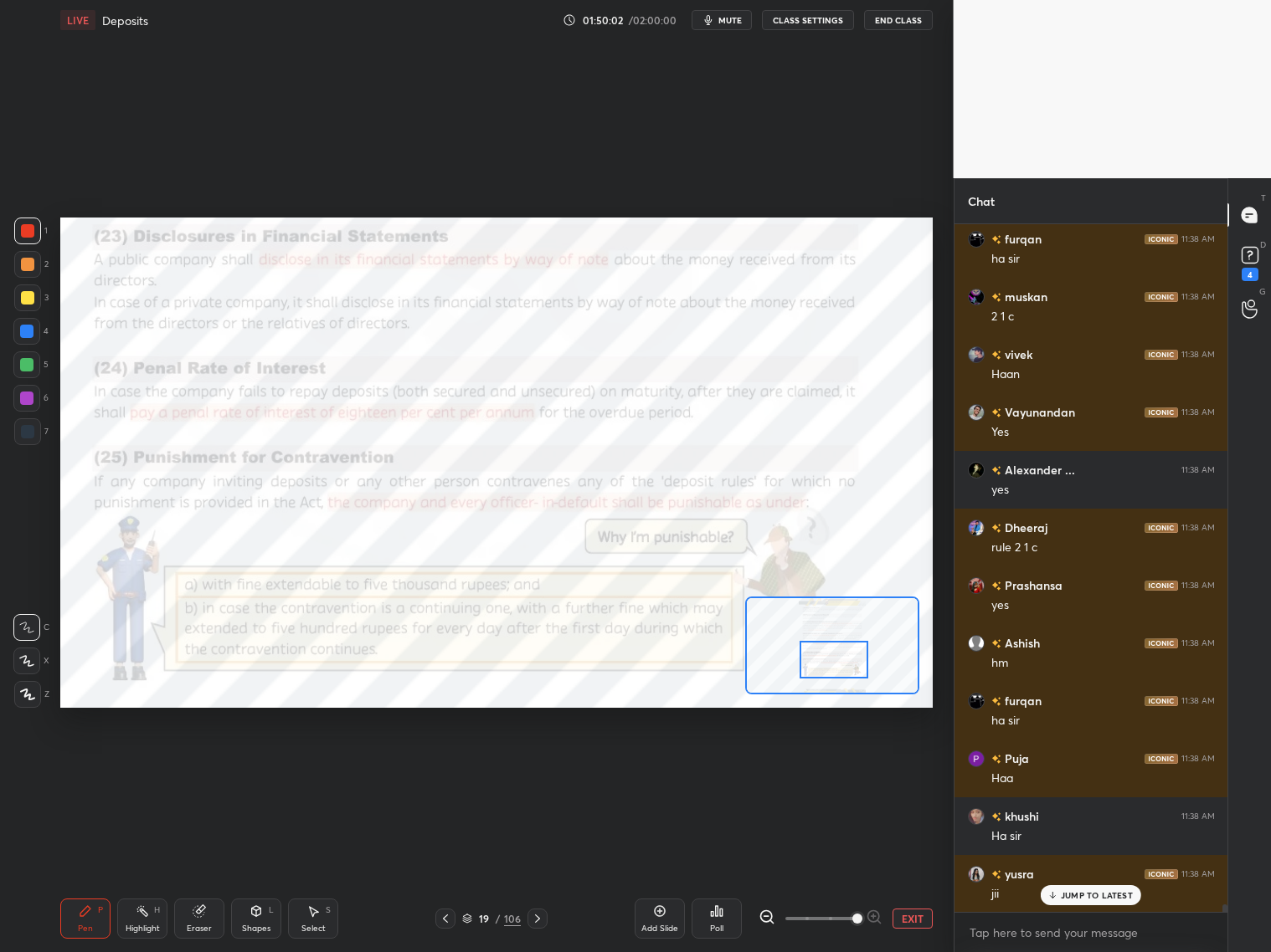
drag, startPoint x: 838, startPoint y: 653, endPoint x: 832, endPoint y: 671, distance: 19.0
click at [841, 672] on div at bounding box center [834, 659] width 69 height 37
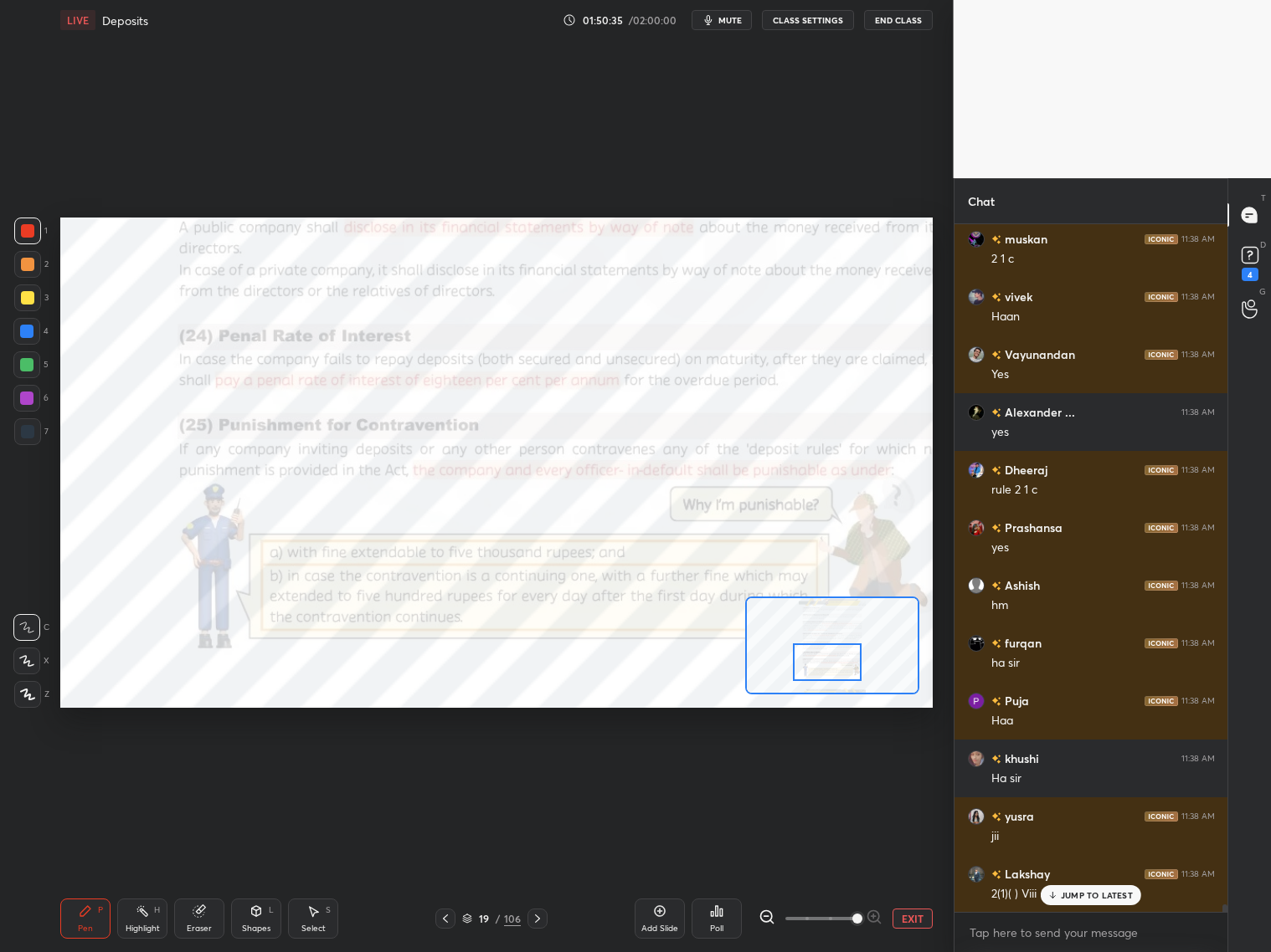
drag, startPoint x: 841, startPoint y: 665, endPoint x: 804, endPoint y: 659, distance: 37.5
click at [833, 668] on div at bounding box center [827, 662] width 69 height 37
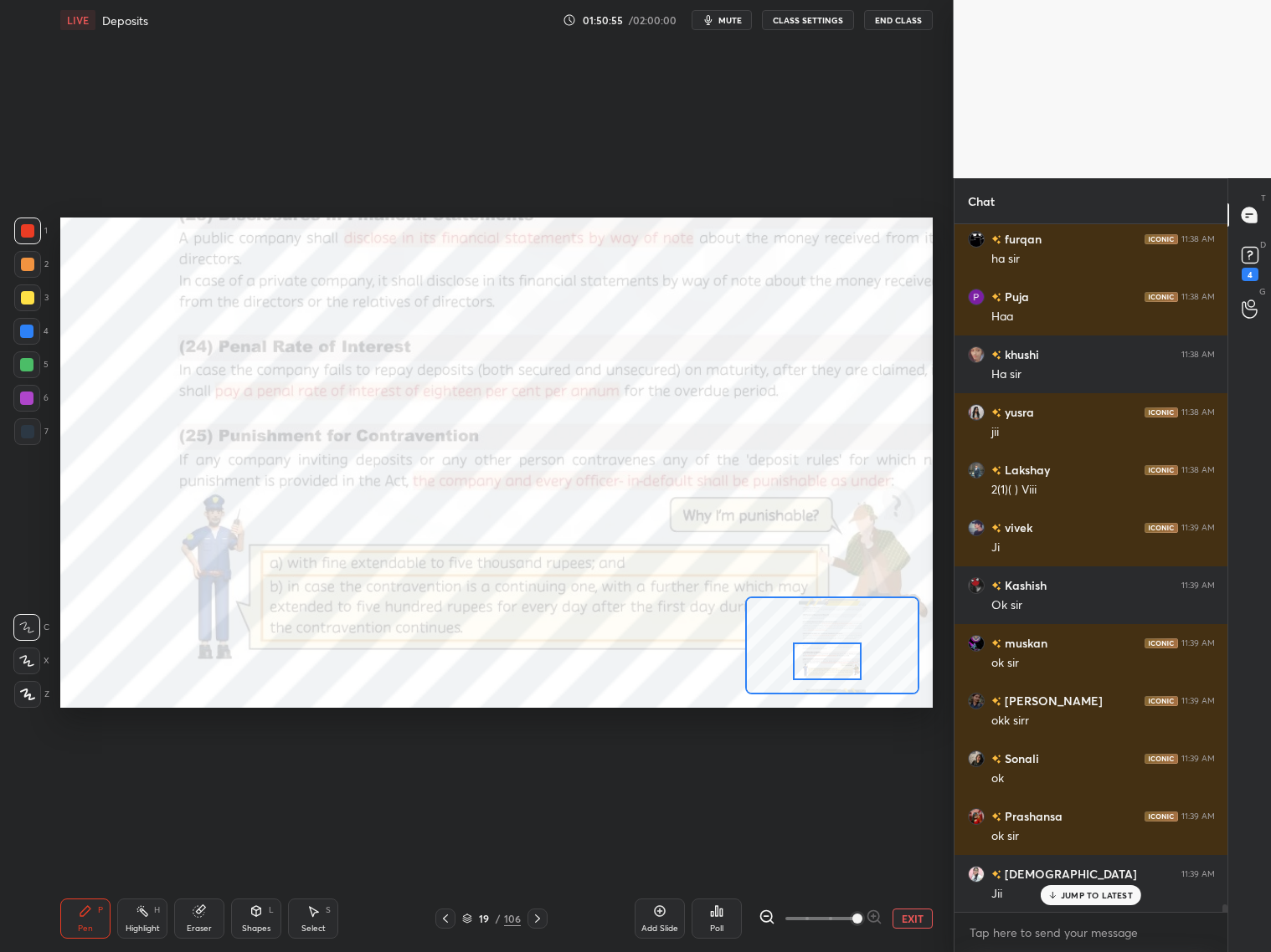
scroll to position [64683, 0]
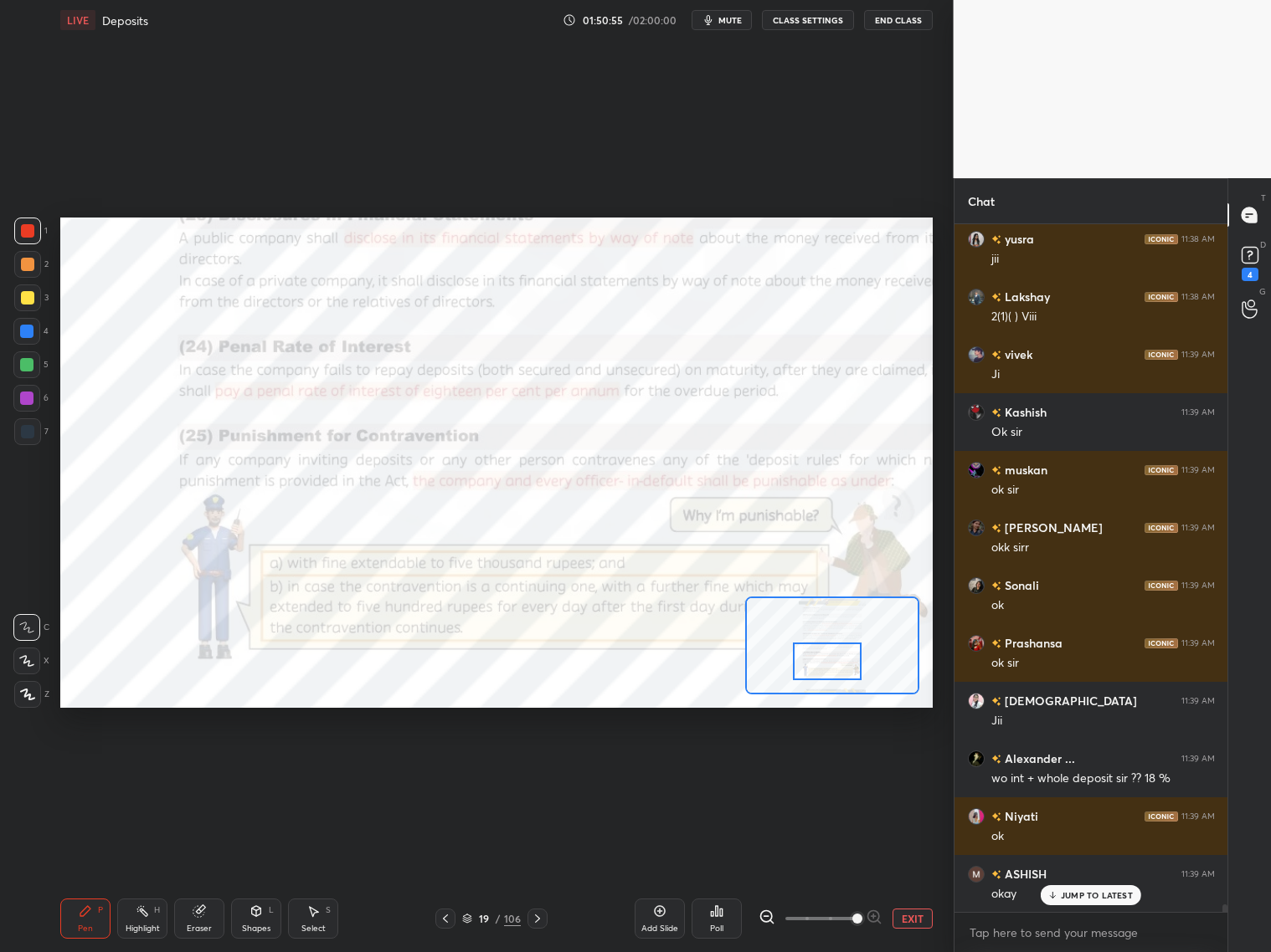
click at [537, 768] on icon at bounding box center [538, 919] width 13 height 13
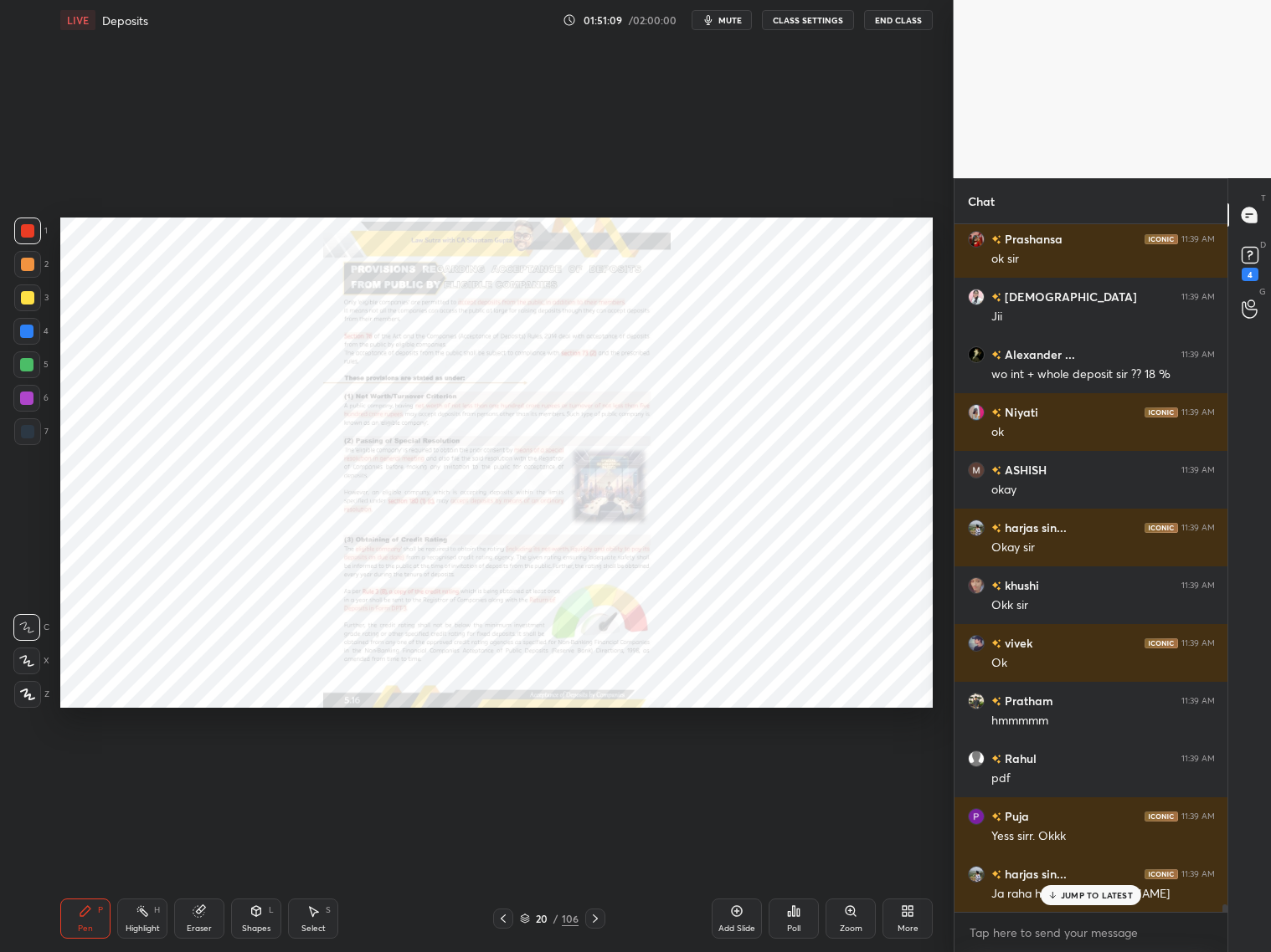
scroll to position [65146, 0]
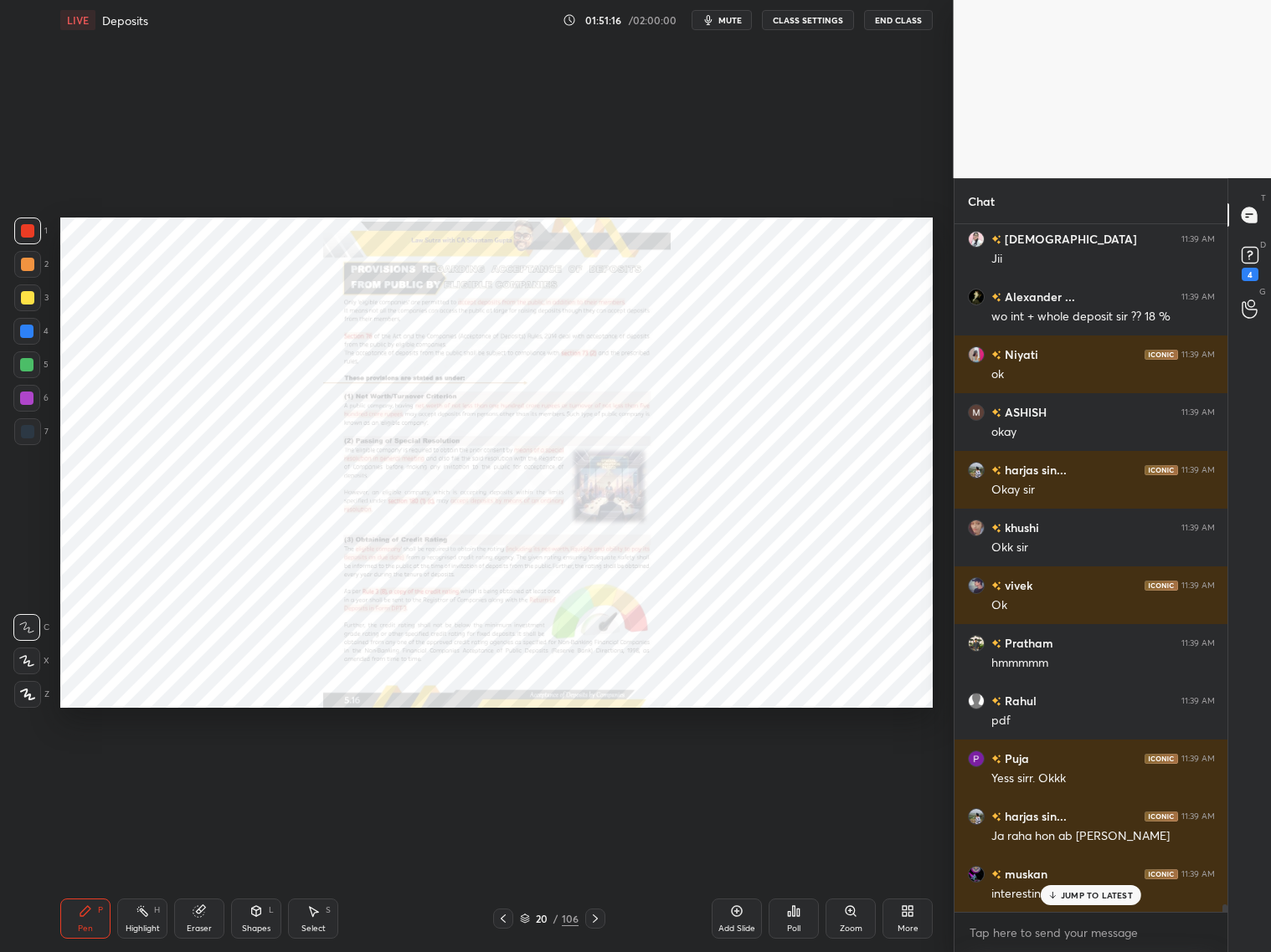
click at [594, 768] on icon at bounding box center [595, 919] width 13 height 13
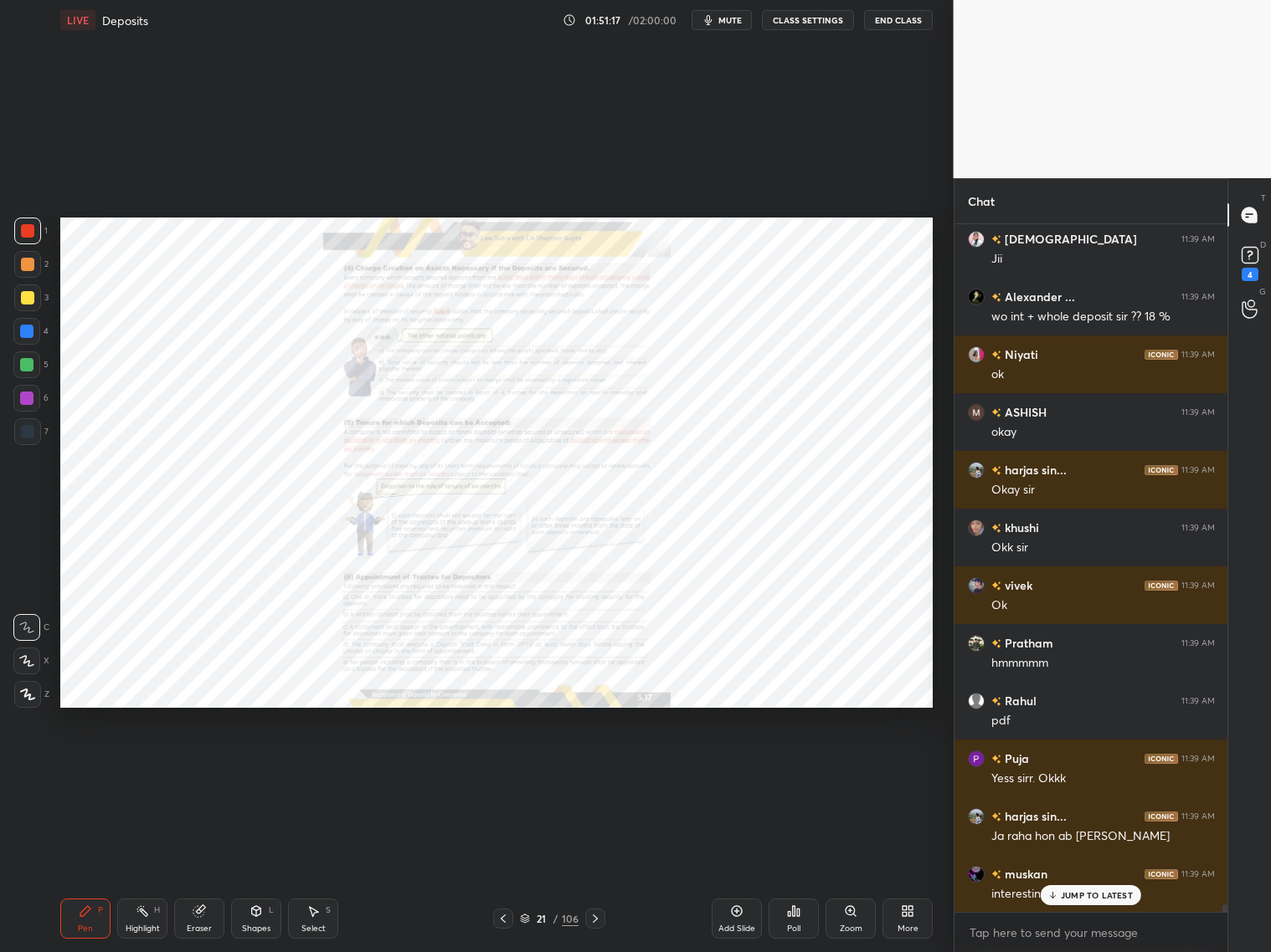
click at [595, 768] on icon at bounding box center [594, 919] width 5 height 9
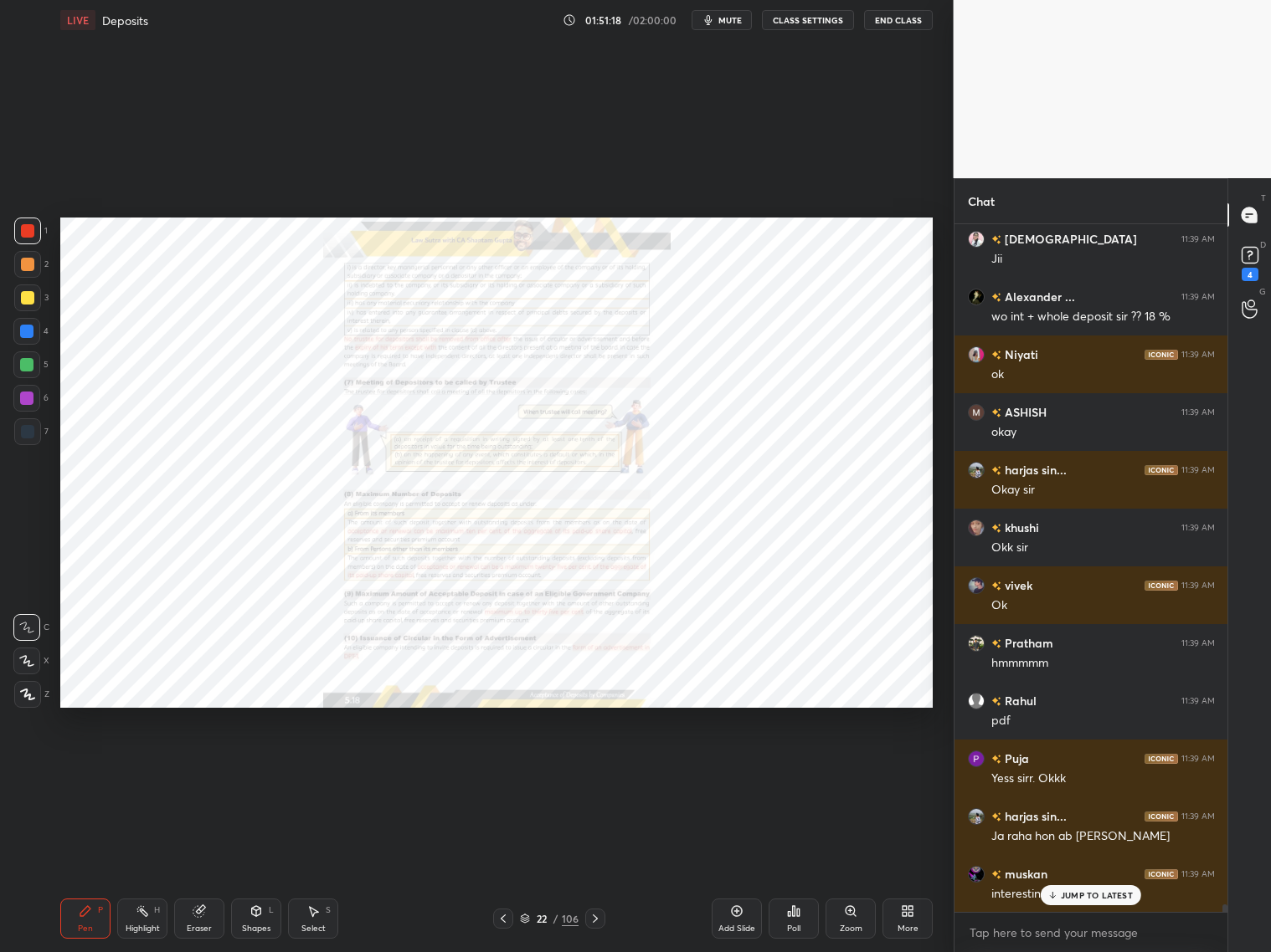
click at [595, 768] on div at bounding box center [594, 919] width 20 height 20
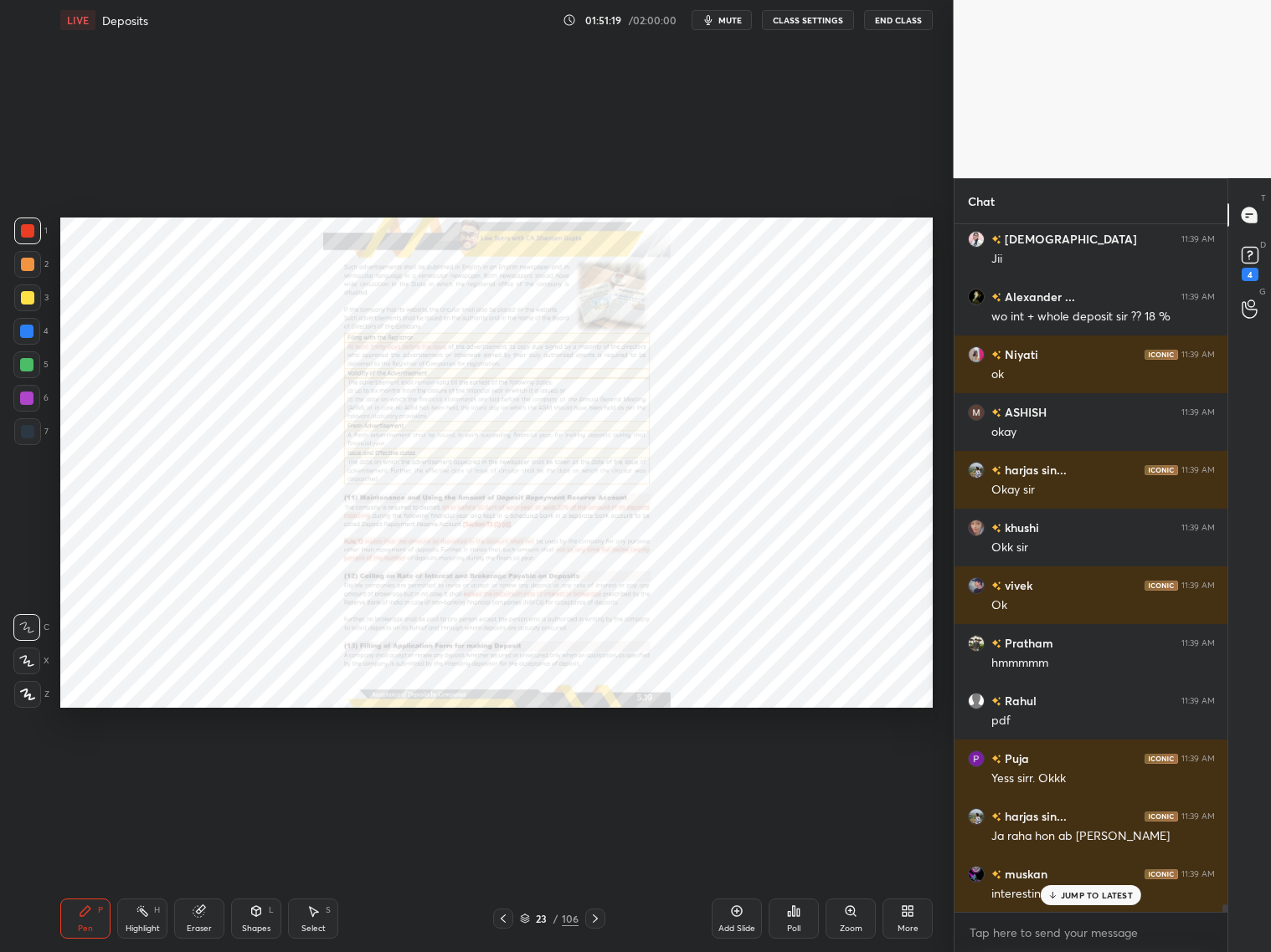
scroll to position [65203, 0]
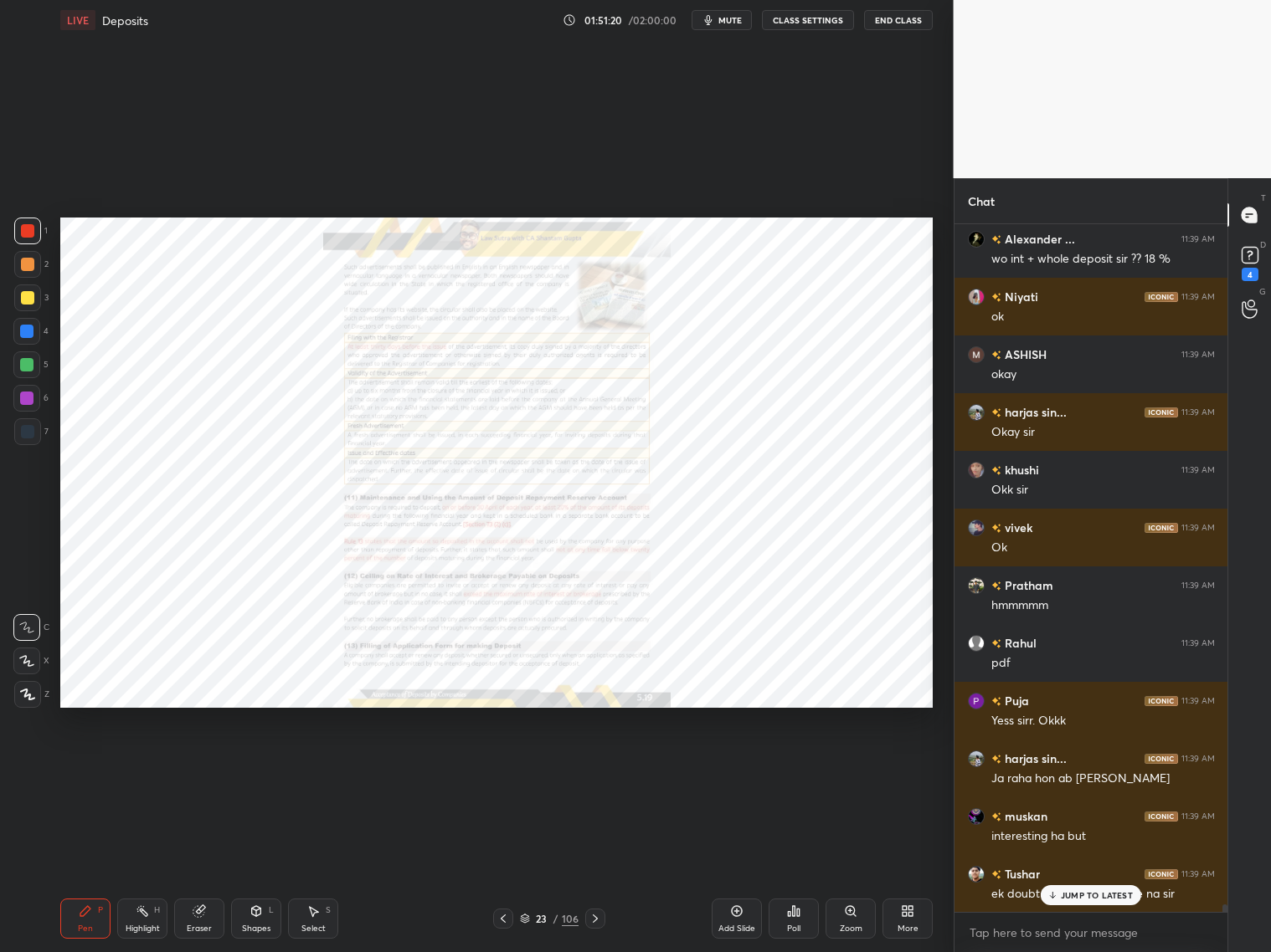
click at [597, 768] on icon at bounding box center [595, 919] width 13 height 13
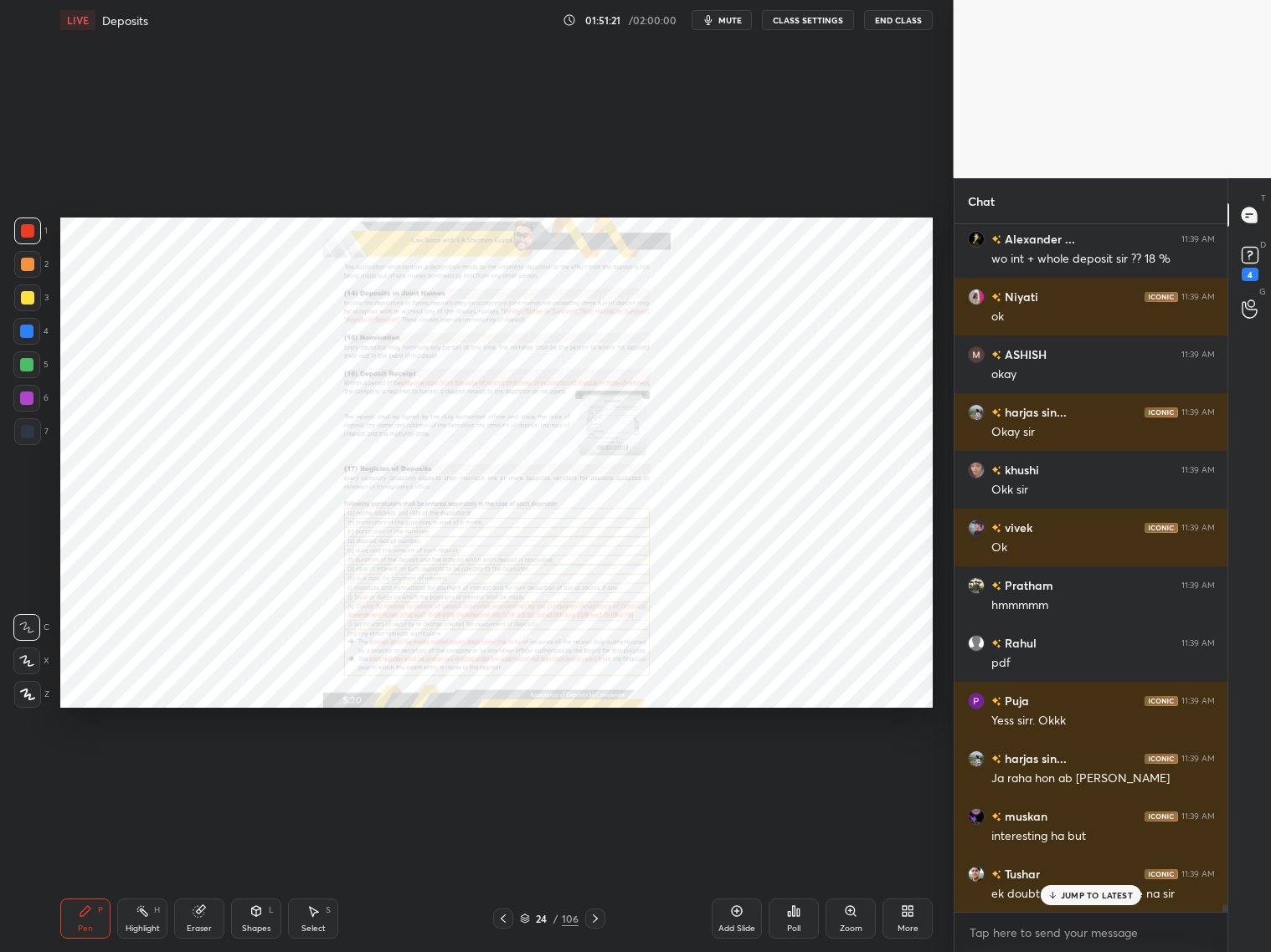
click at [601, 768] on icon at bounding box center [595, 919] width 13 height 13
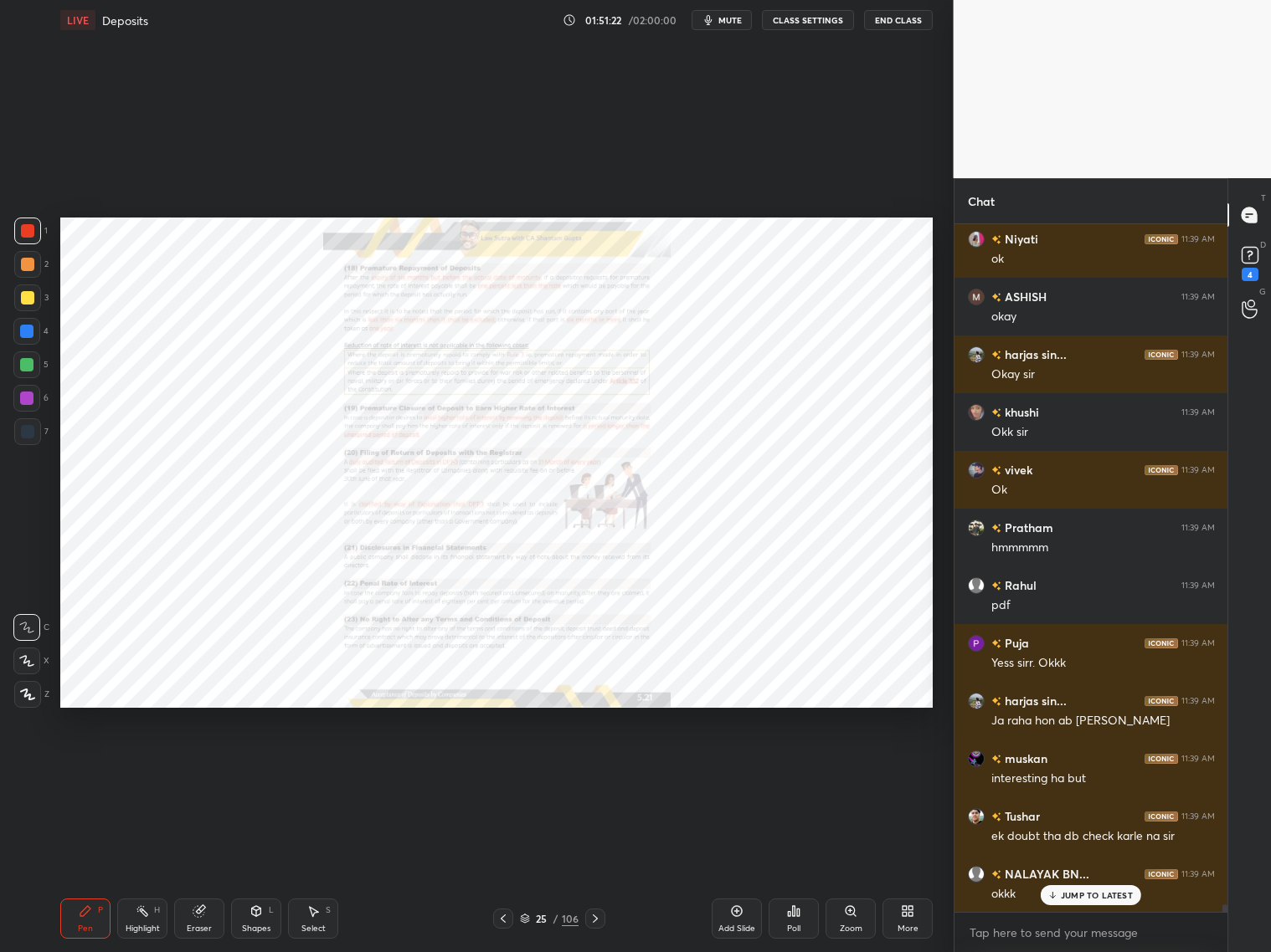
click at [597, 768] on div at bounding box center [594, 919] width 20 height 20
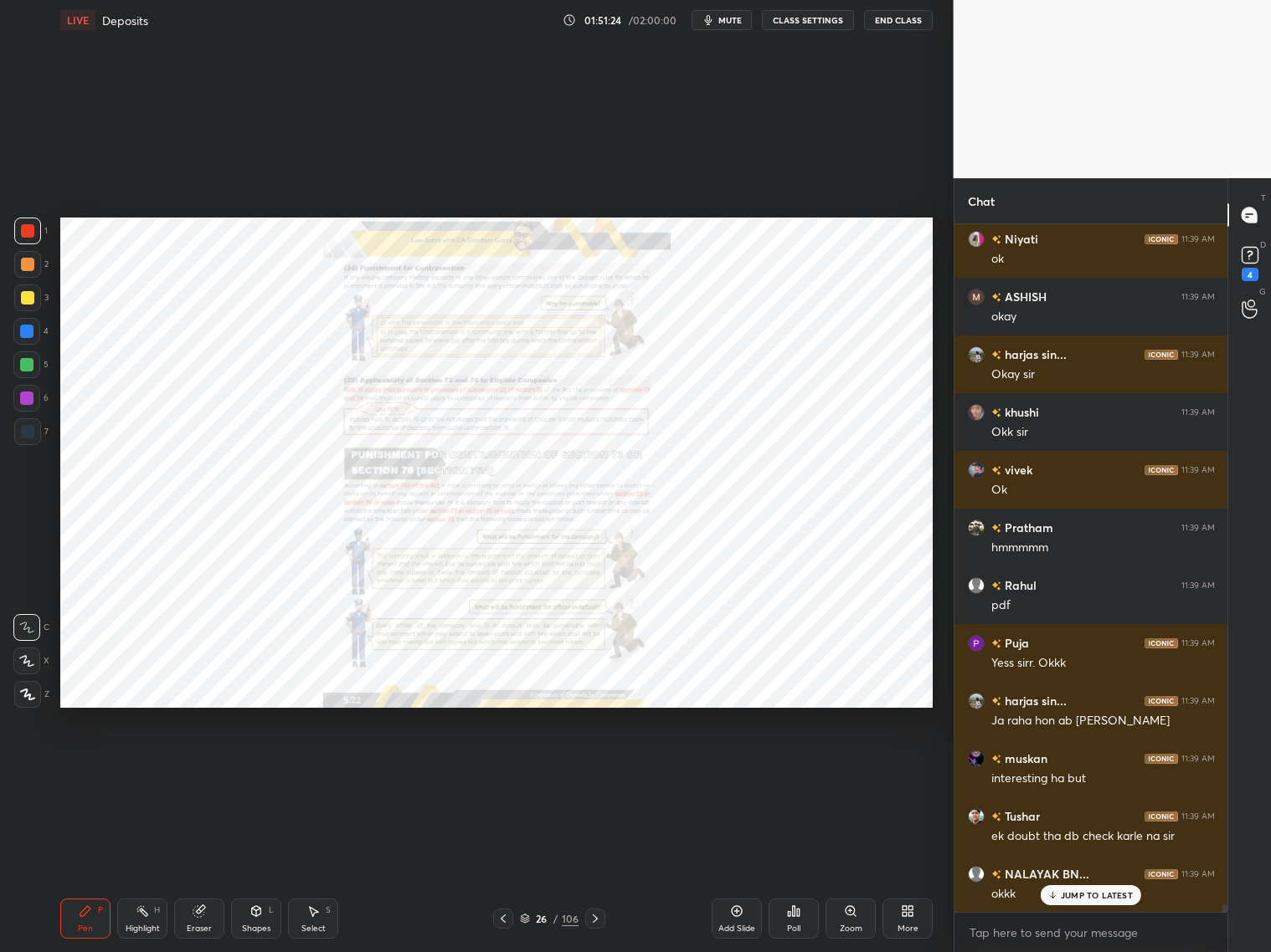
click at [597, 768] on div at bounding box center [594, 919] width 20 height 20
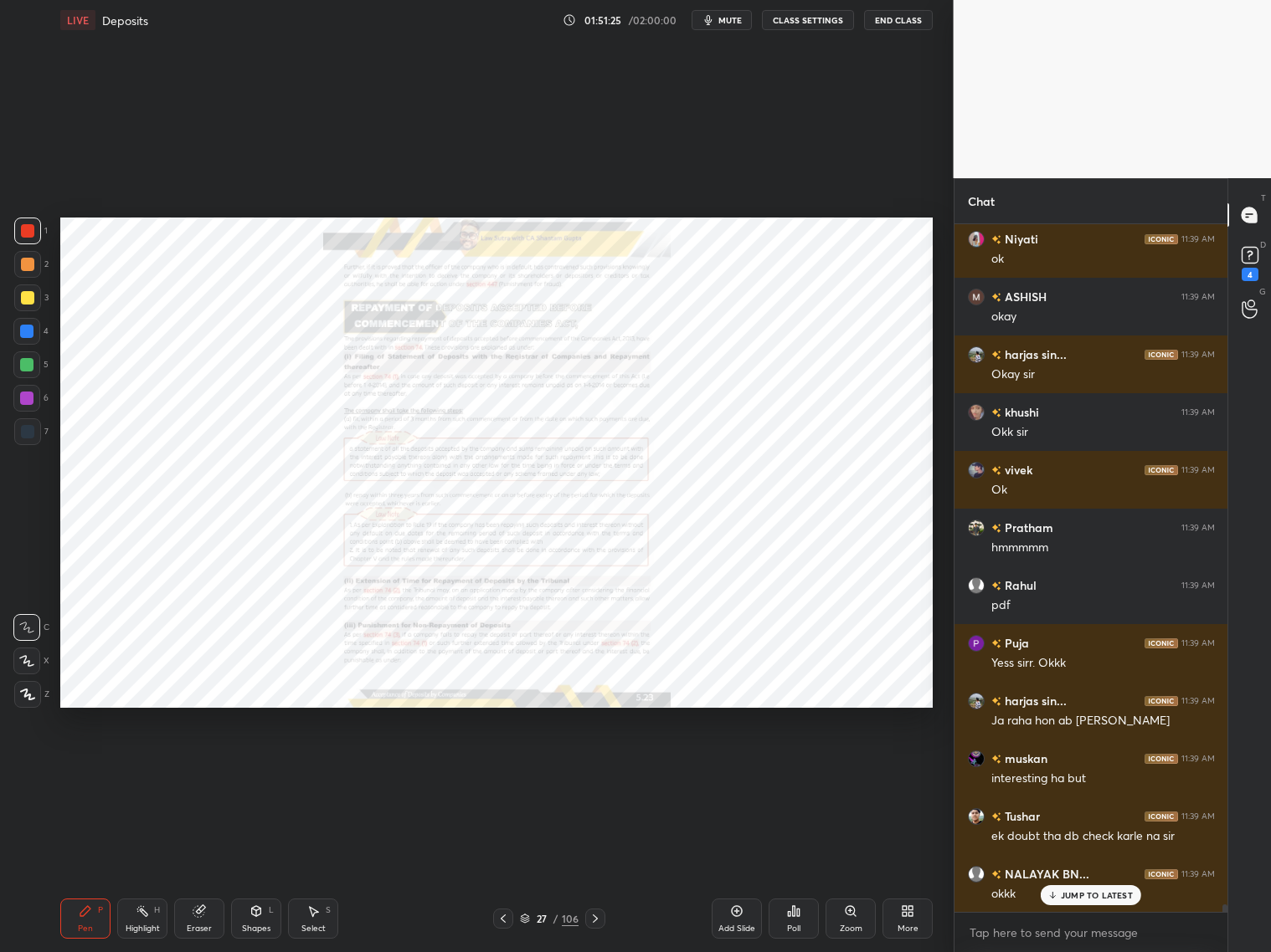
click at [596, 768] on div at bounding box center [594, 919] width 20 height 20
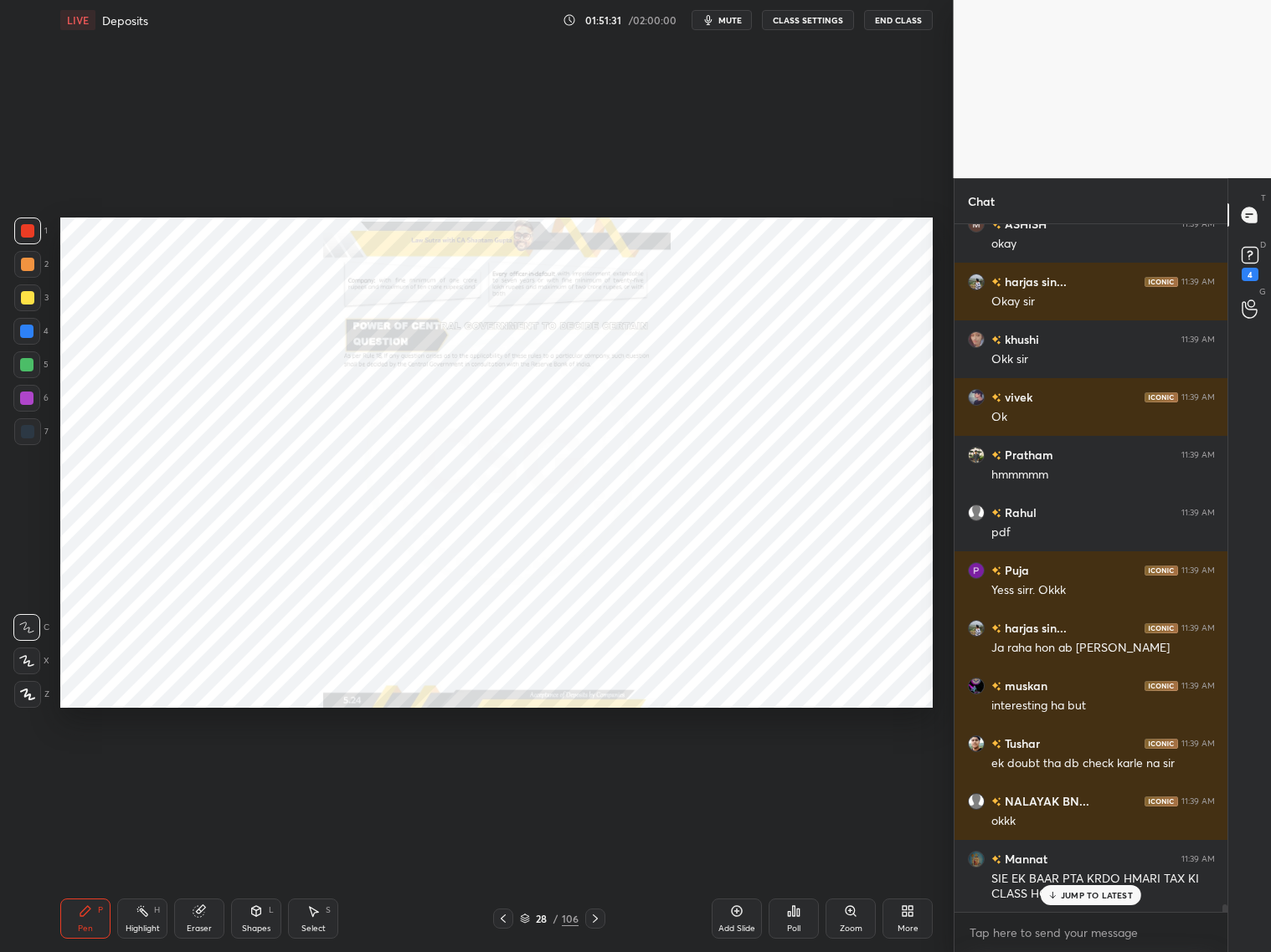
scroll to position [65391, 0]
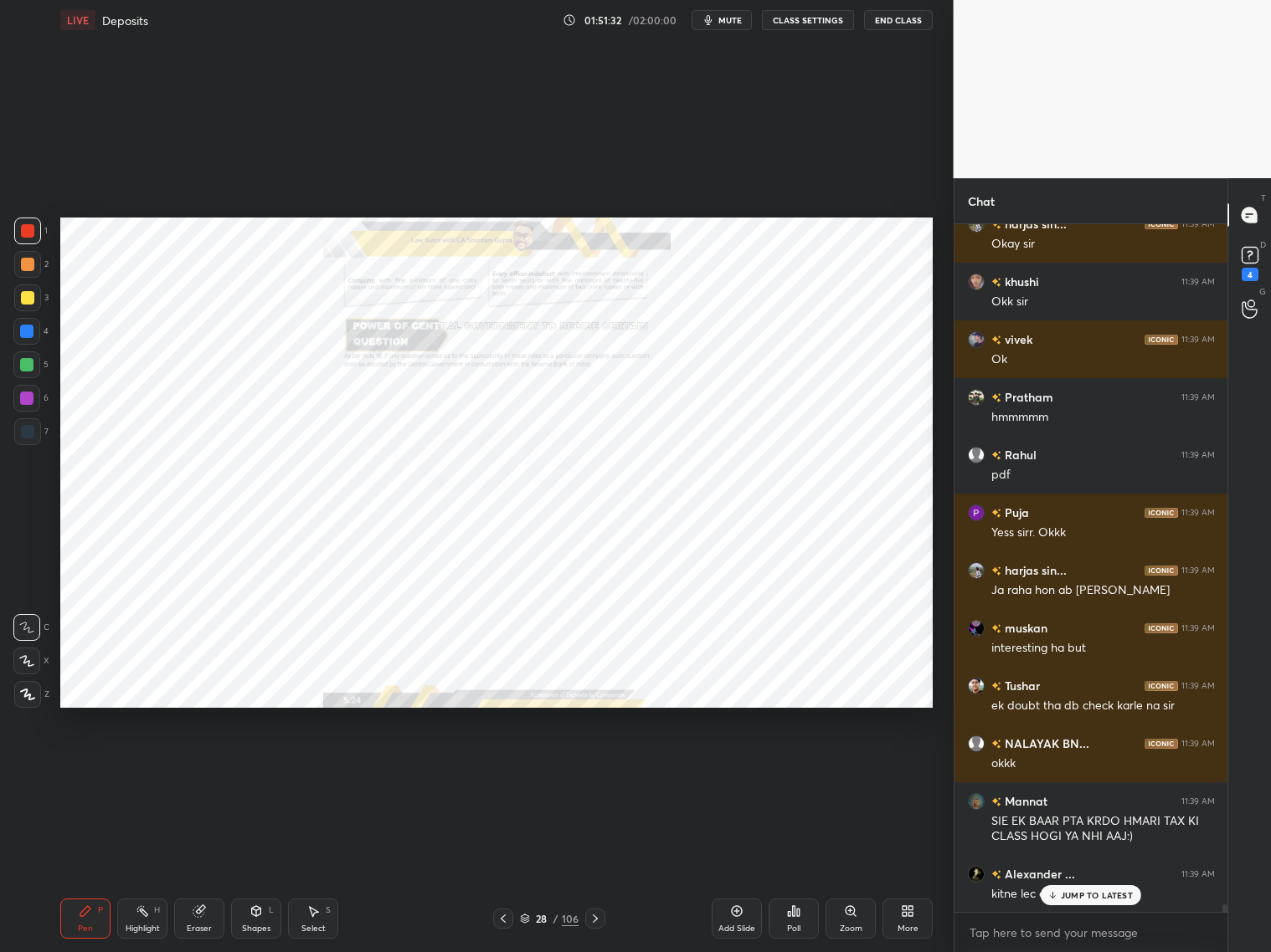
drag, startPoint x: 595, startPoint y: 920, endPoint x: 605, endPoint y: 909, distance: 14.9
click at [597, 768] on icon at bounding box center [595, 919] width 13 height 13
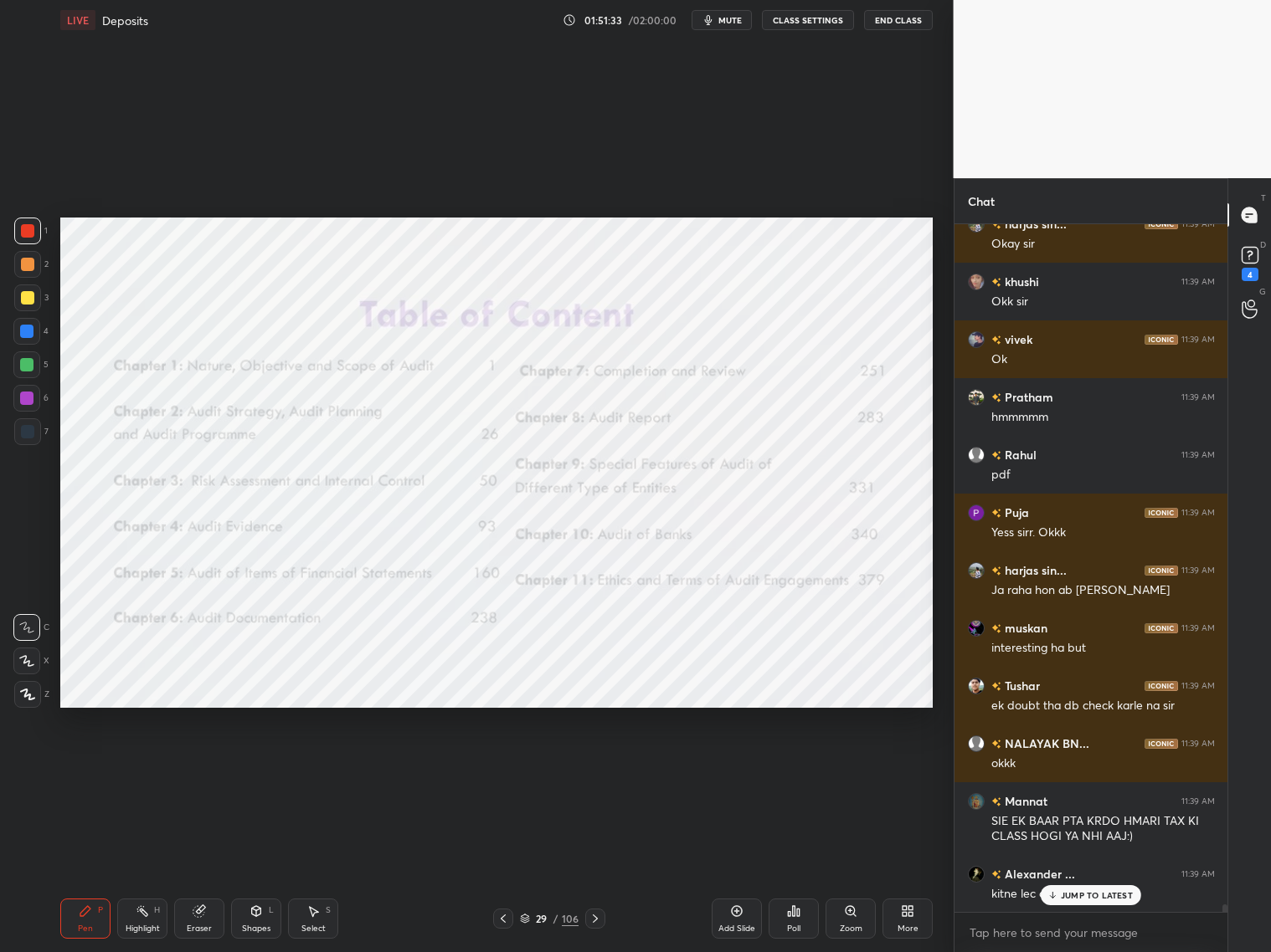
click at [497, 768] on div at bounding box center [502, 919] width 20 height 20
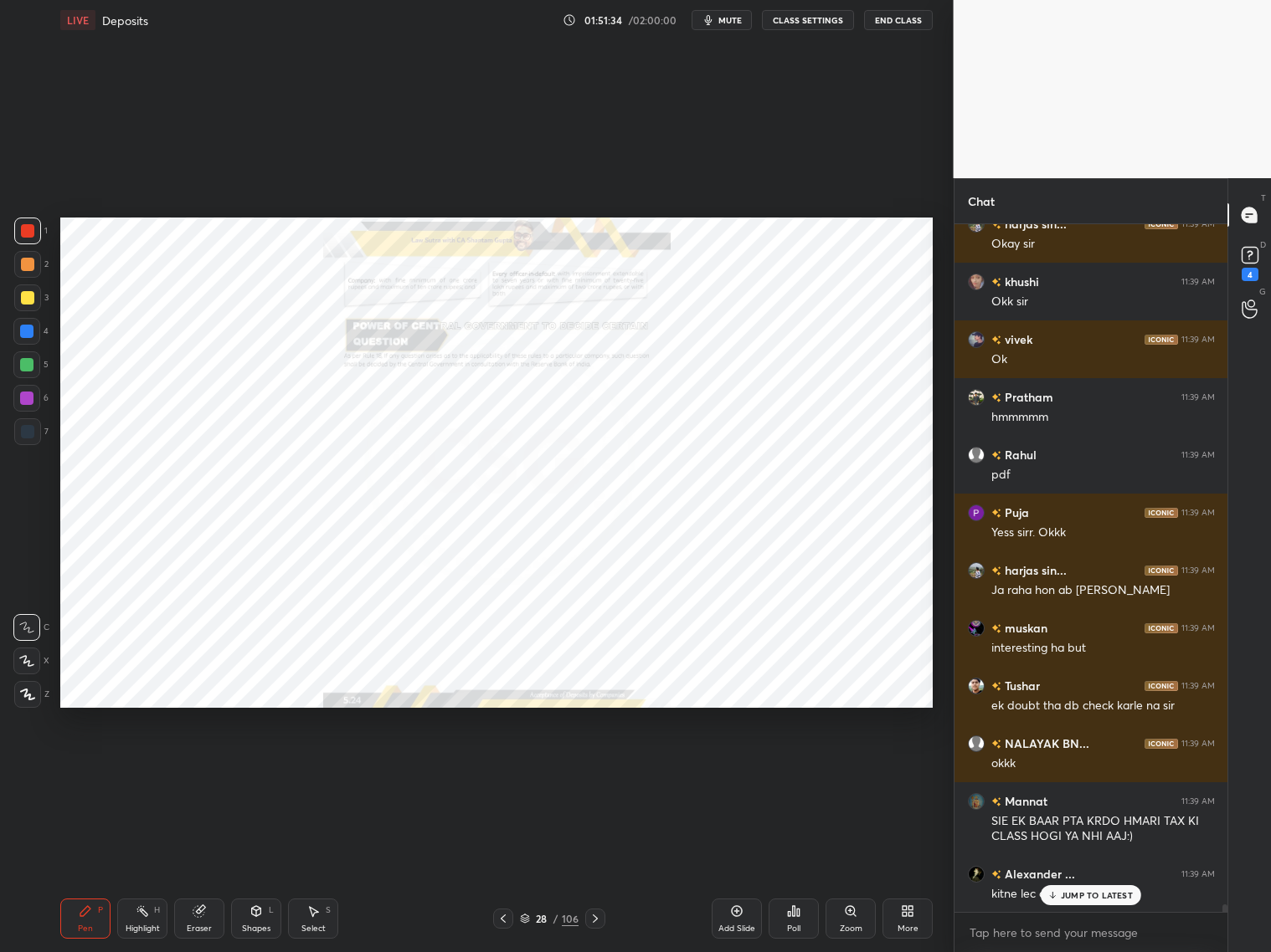
click at [497, 768] on div at bounding box center [502, 919] width 20 height 20
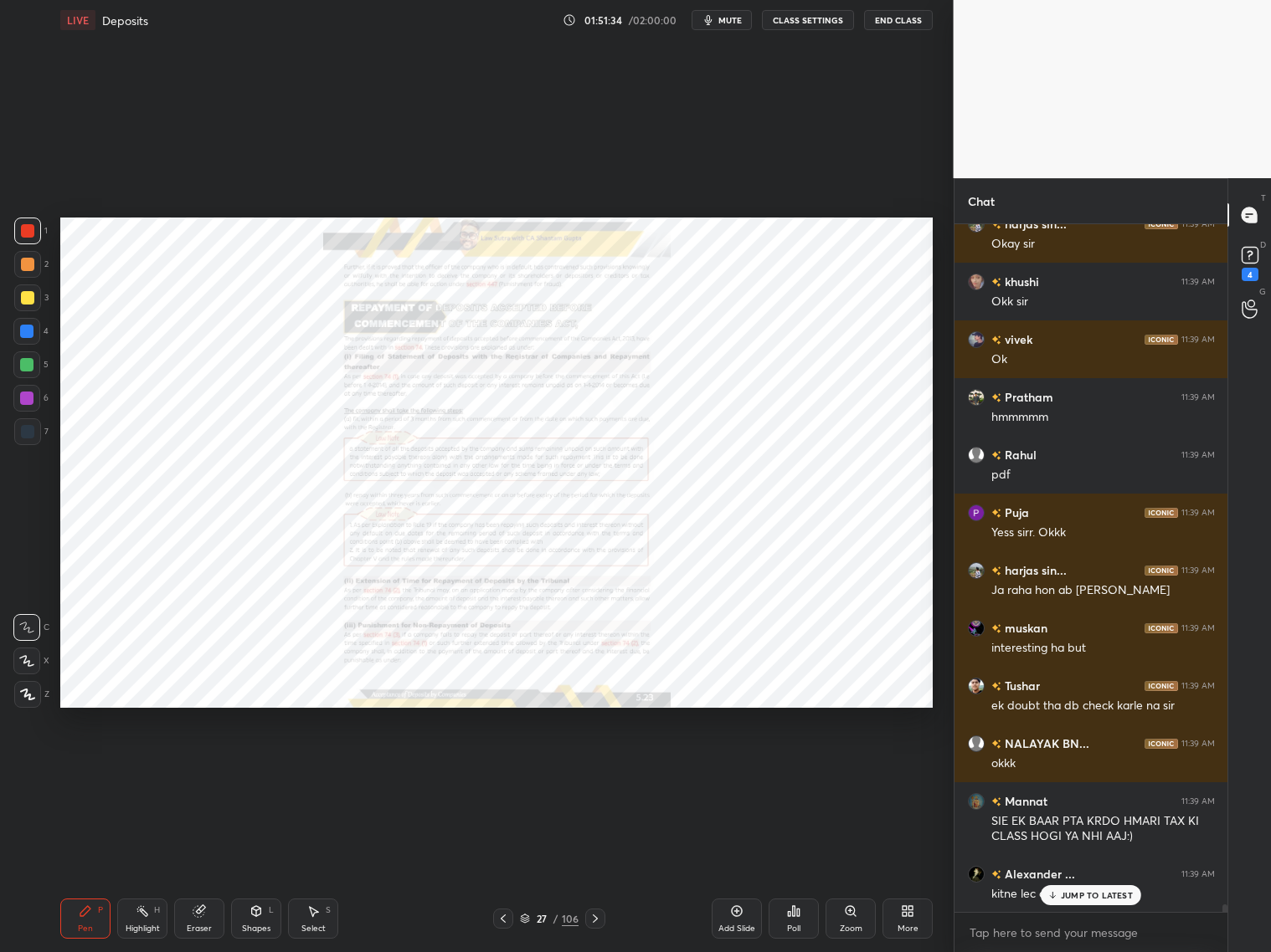
click at [500, 768] on icon at bounding box center [503, 919] width 13 height 13
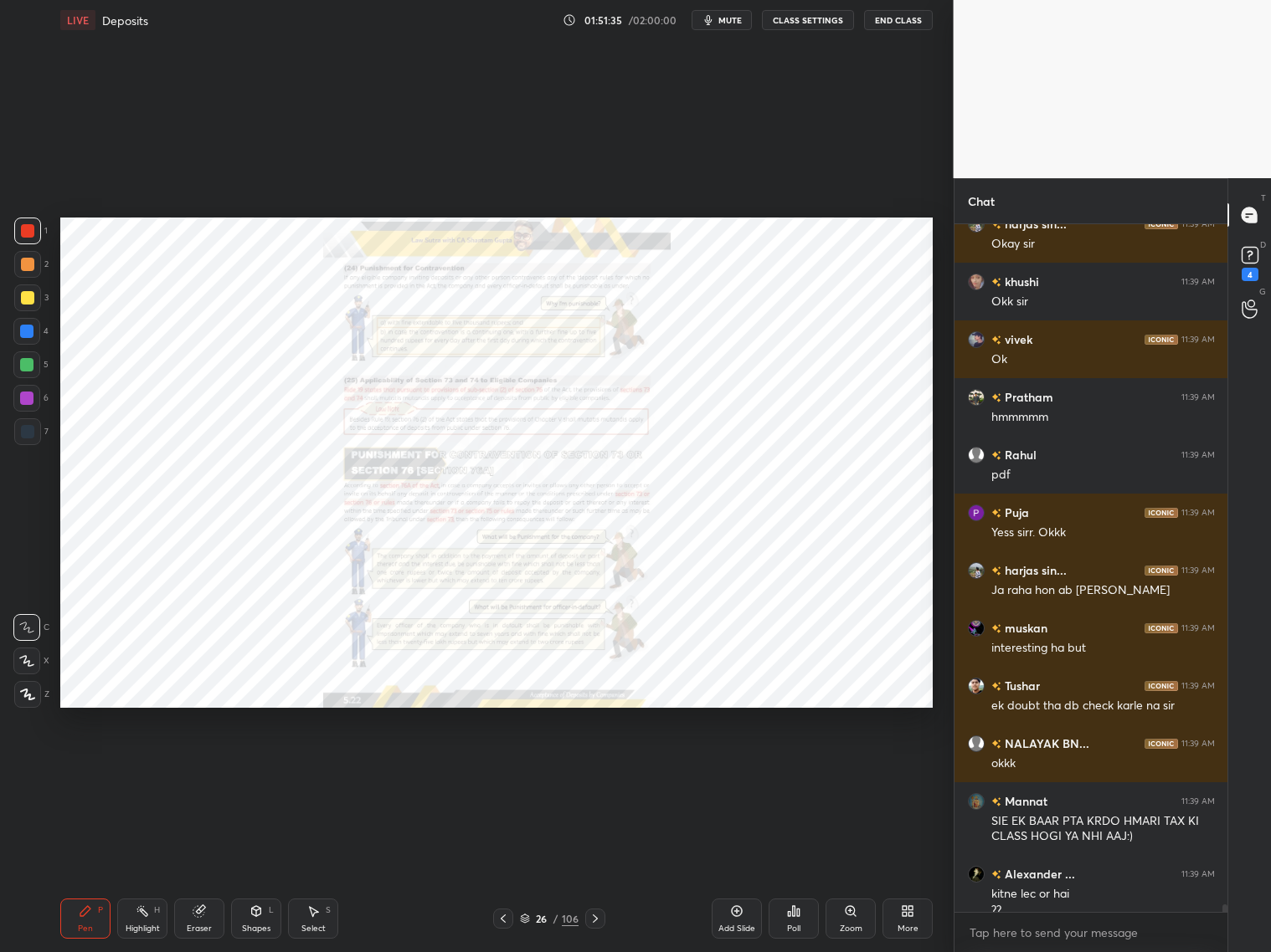
scroll to position [65408, 0]
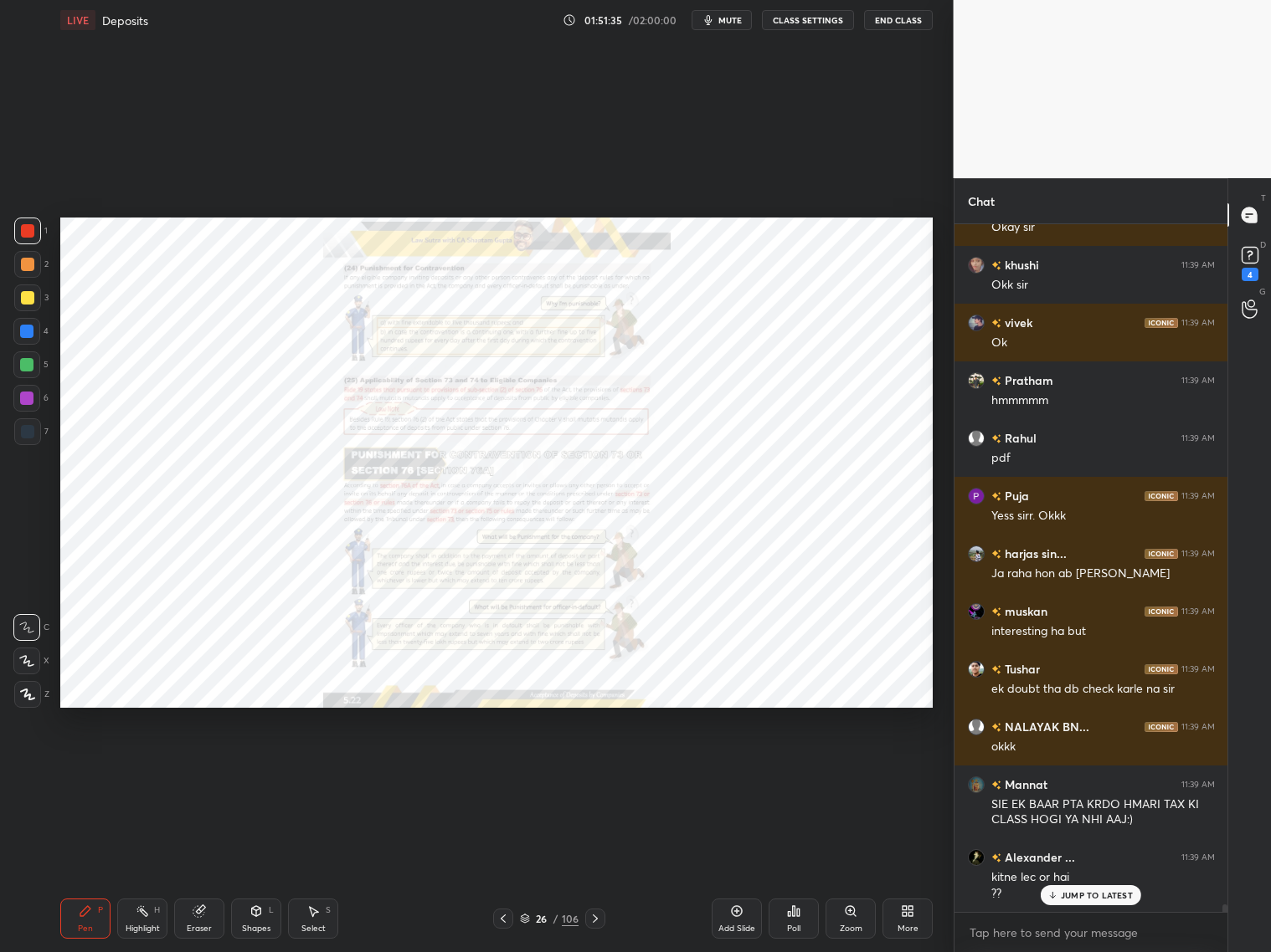
click at [499, 768] on icon at bounding box center [503, 919] width 13 height 13
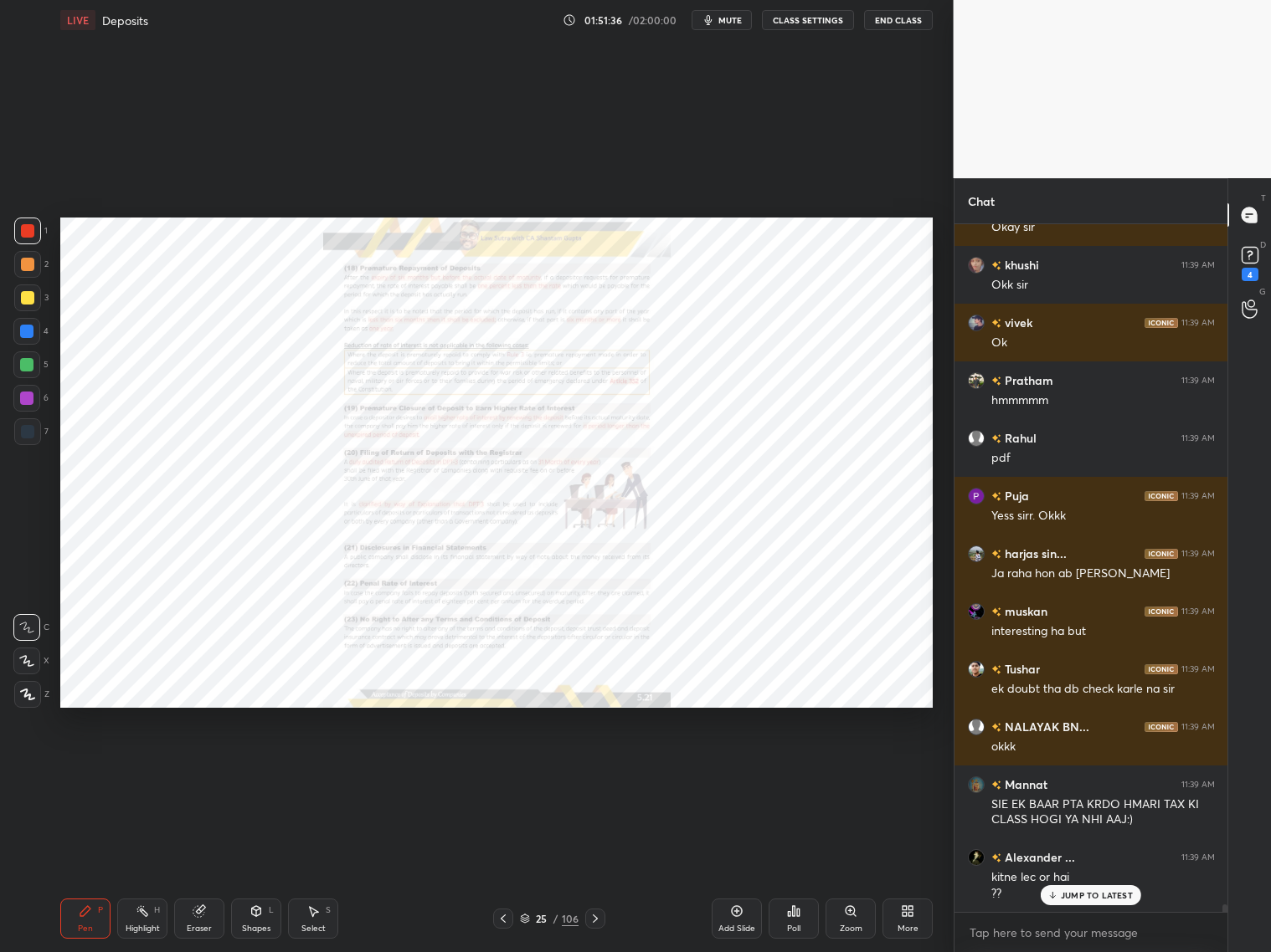
click at [500, 768] on icon at bounding box center [503, 919] width 13 height 13
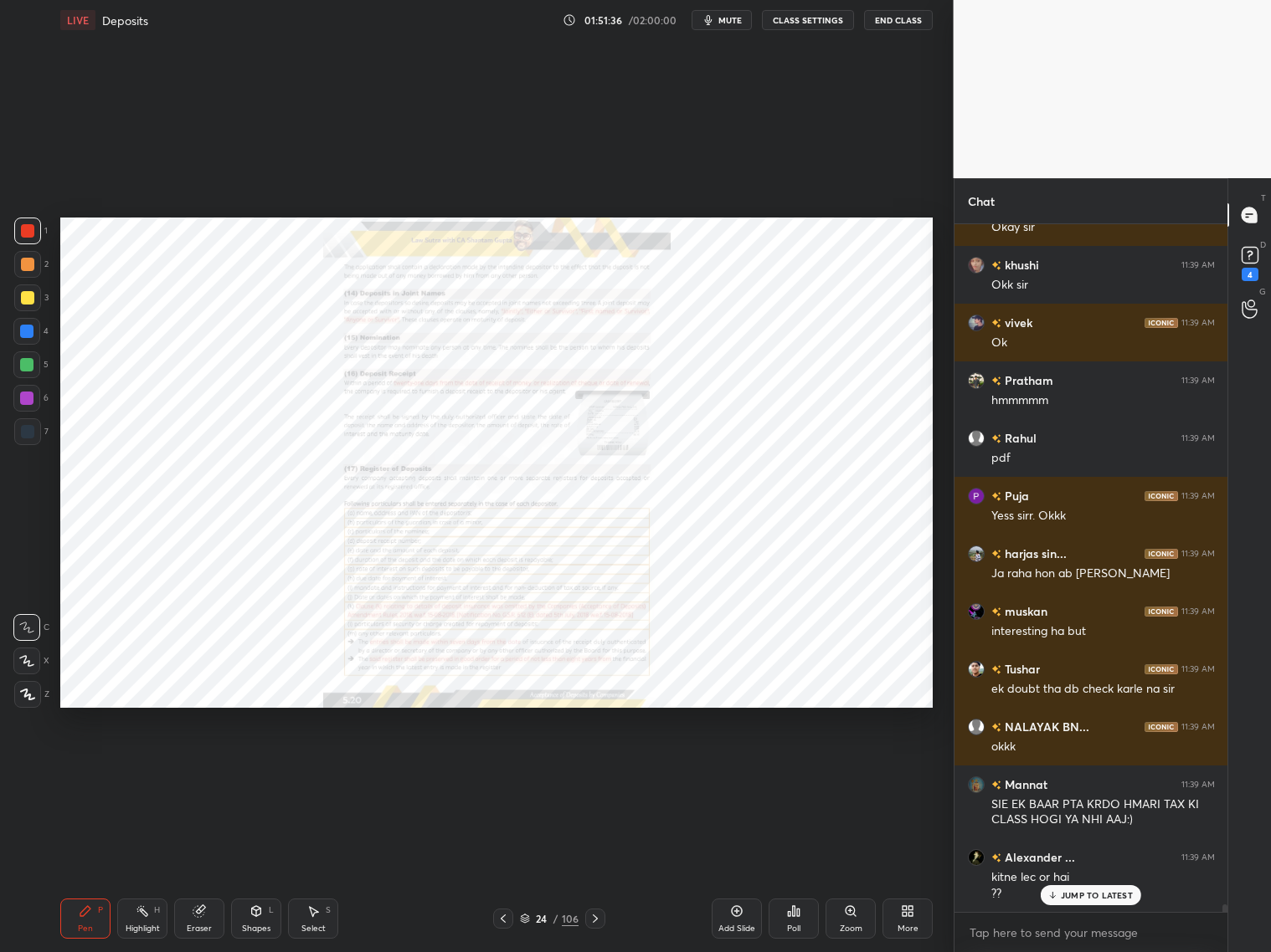
click at [498, 768] on icon at bounding box center [503, 919] width 13 height 13
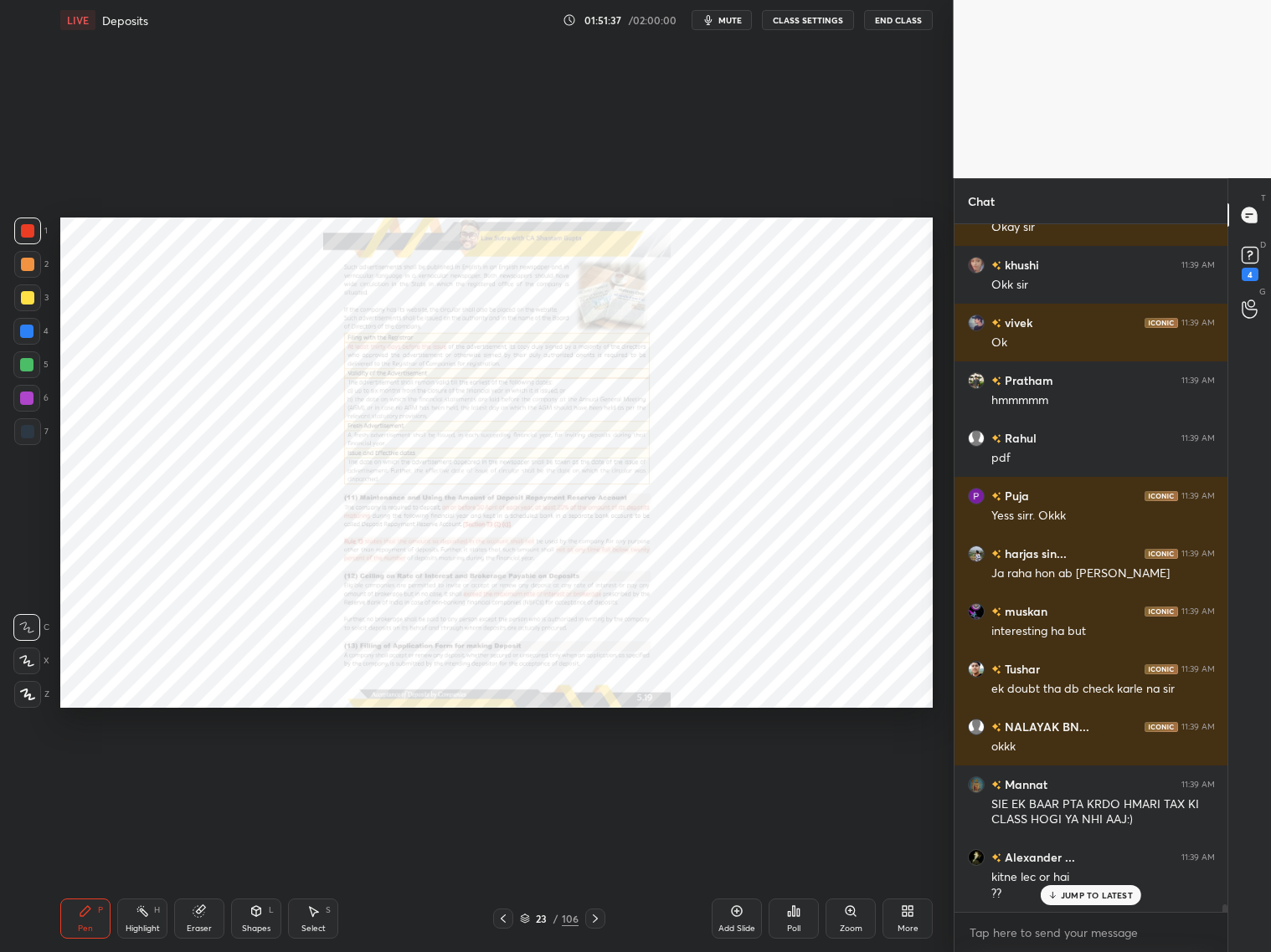
click at [498, 768] on icon at bounding box center [503, 919] width 13 height 13
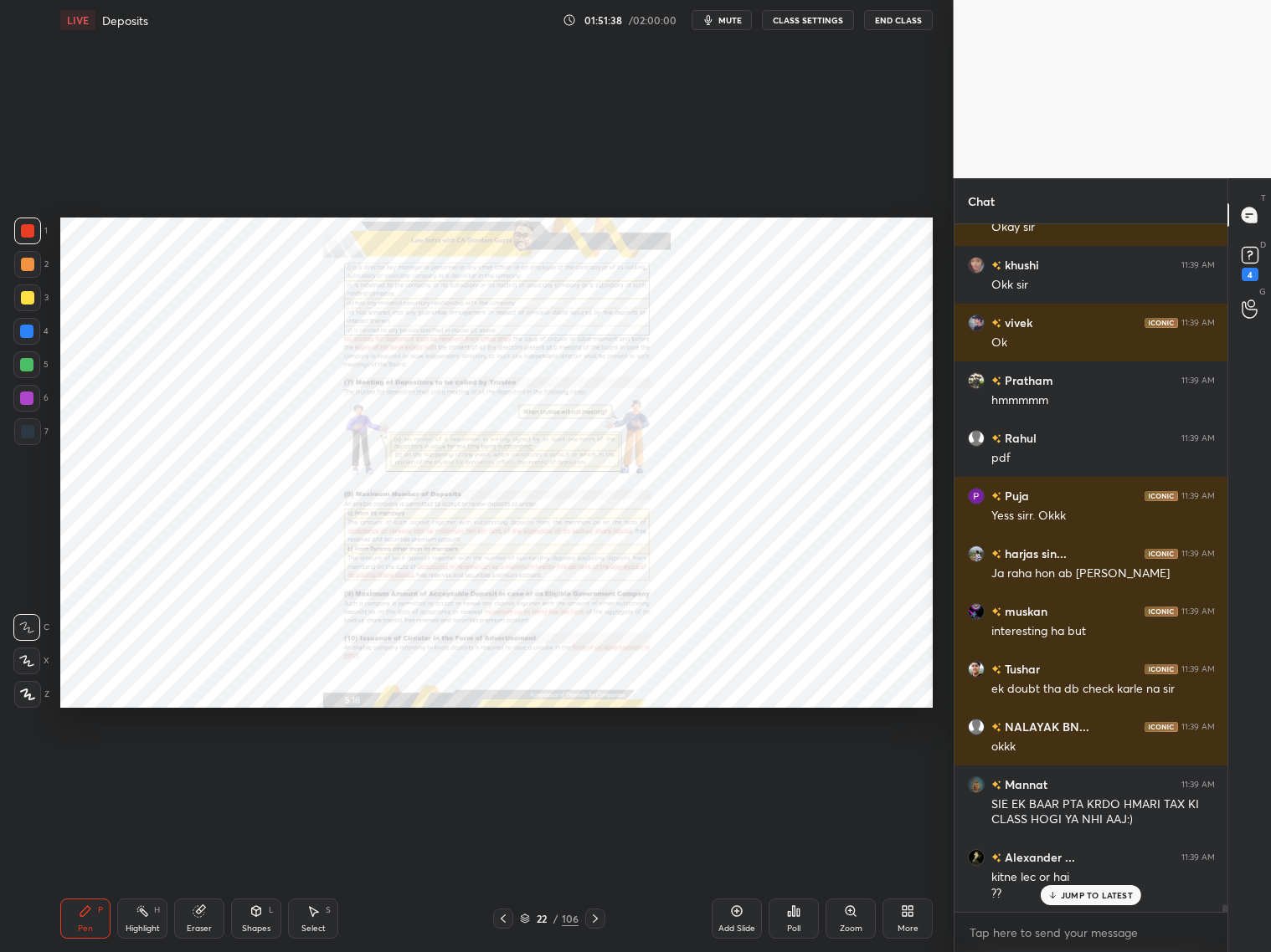
click at [499, 768] on icon at bounding box center [503, 919] width 13 height 13
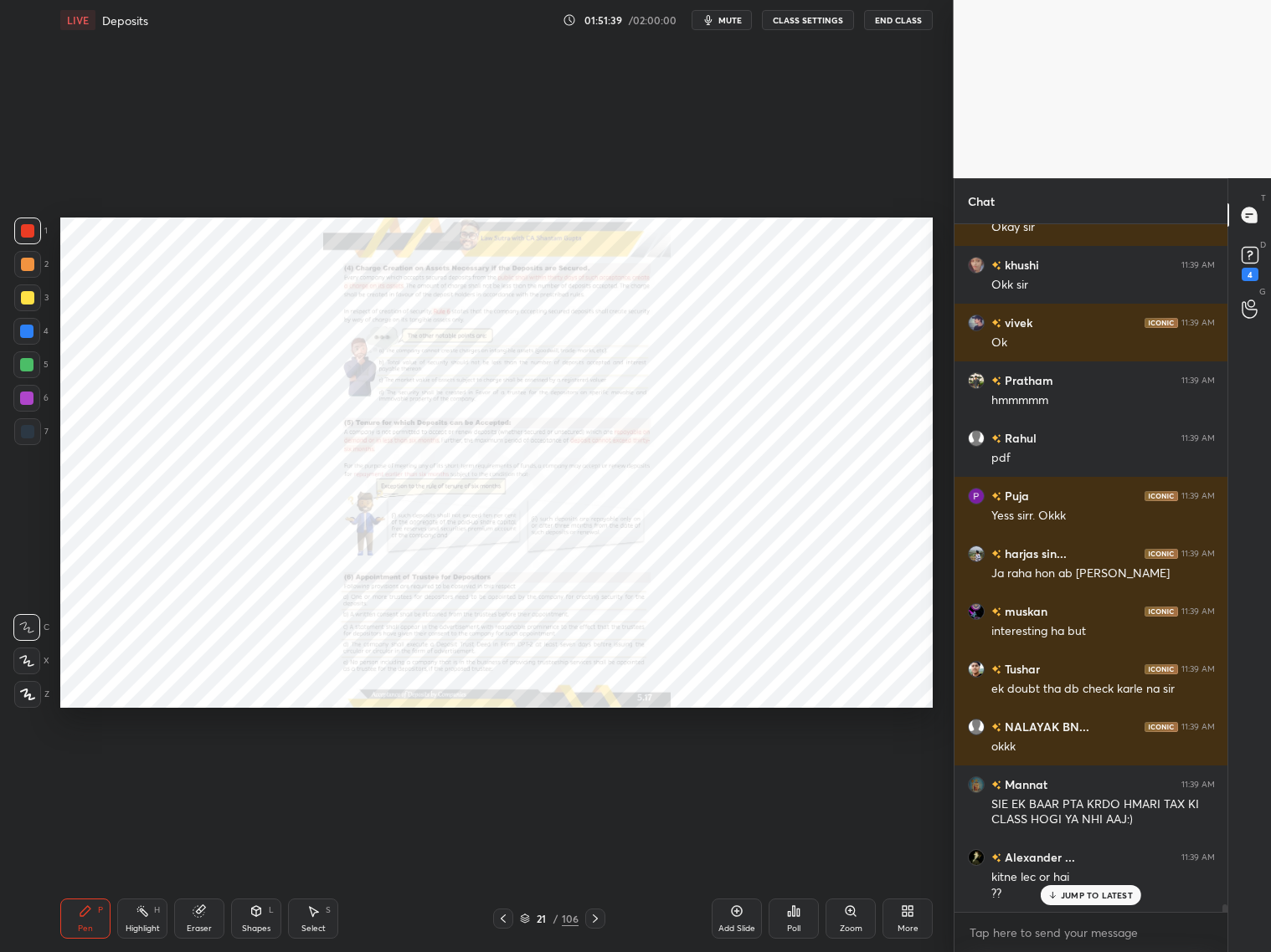
click at [502, 768] on icon at bounding box center [503, 919] width 13 height 13
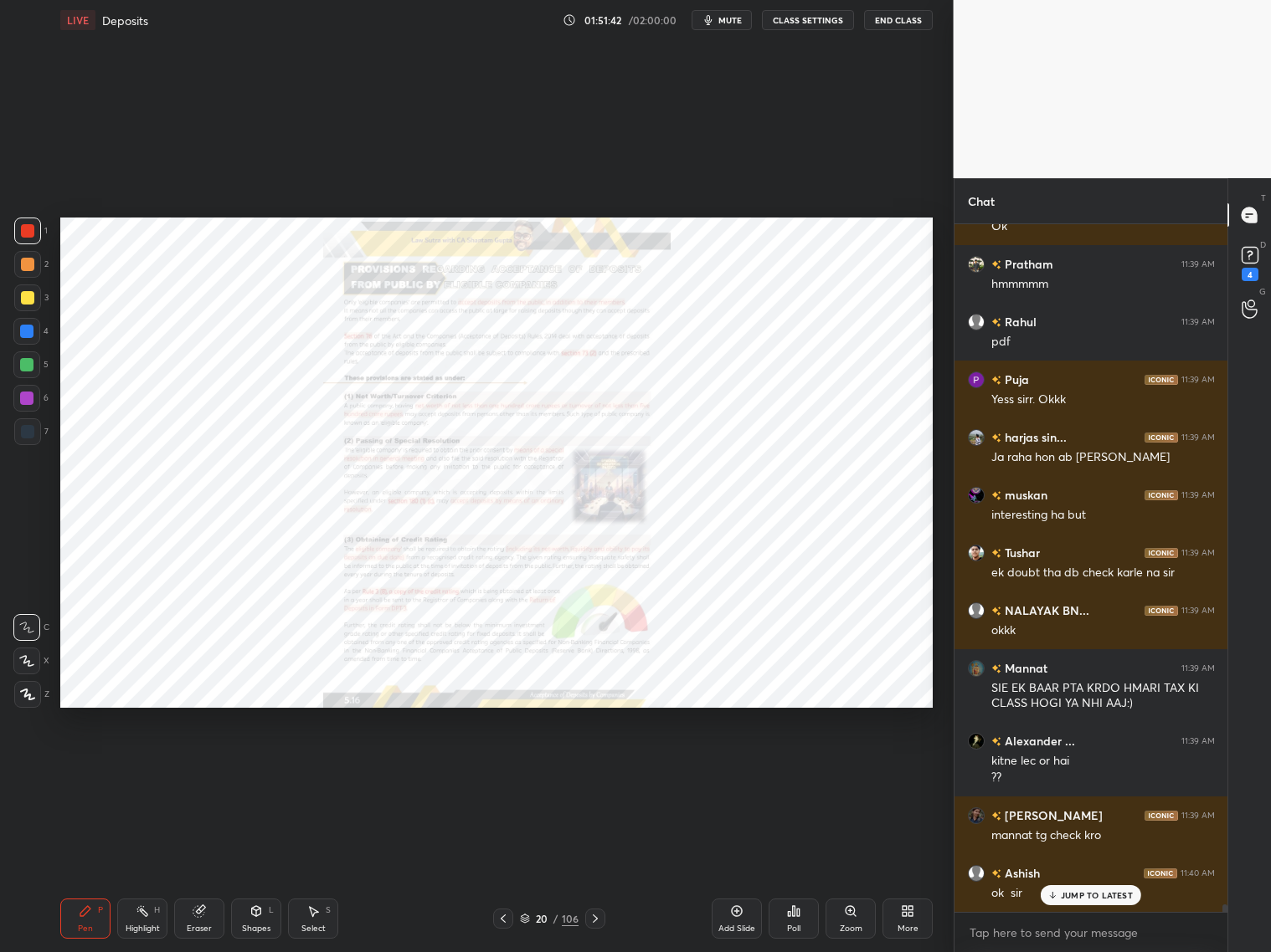
scroll to position [65581, 0]
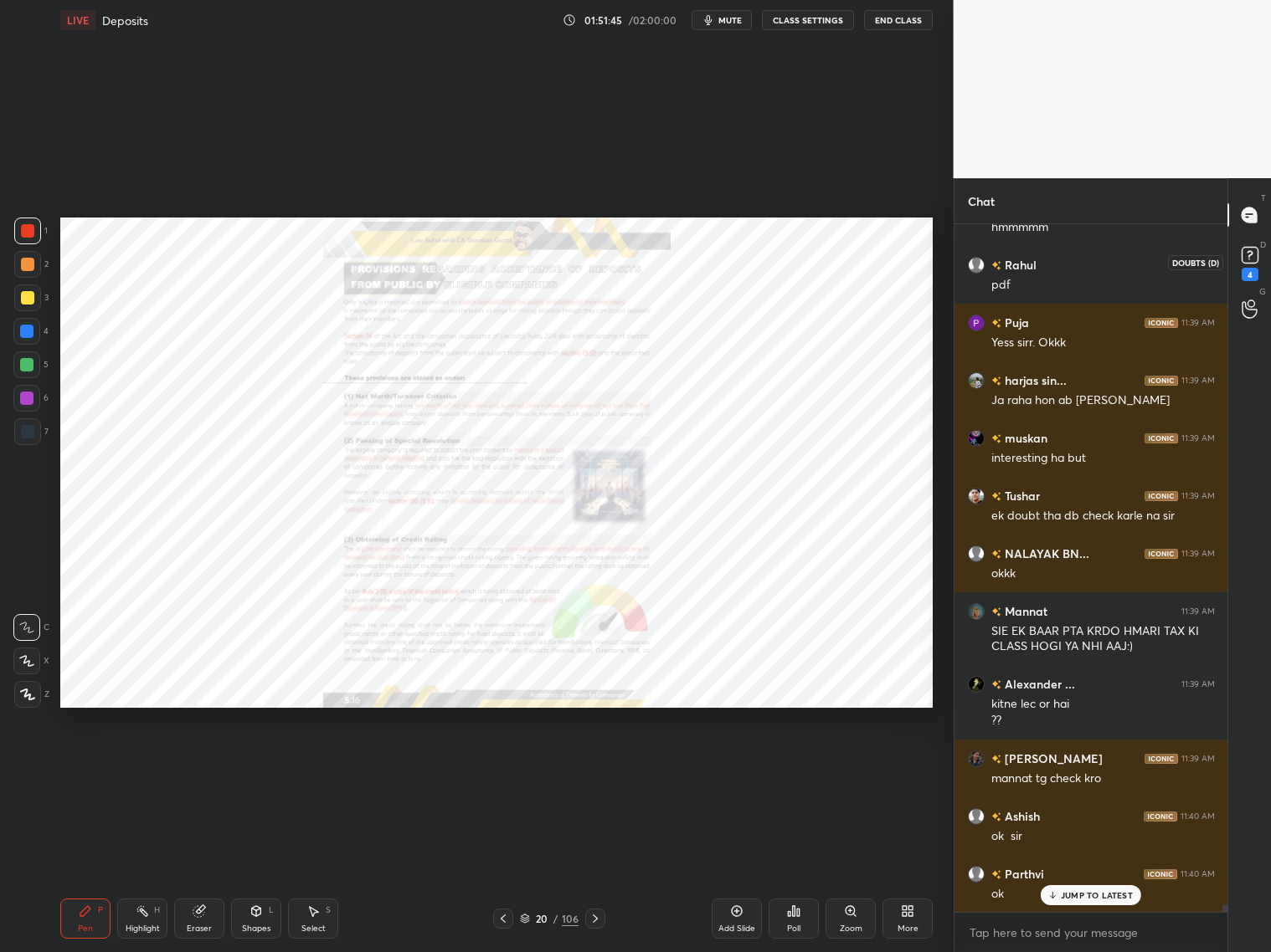
click at [1086, 260] on rect at bounding box center [1249, 255] width 16 height 16
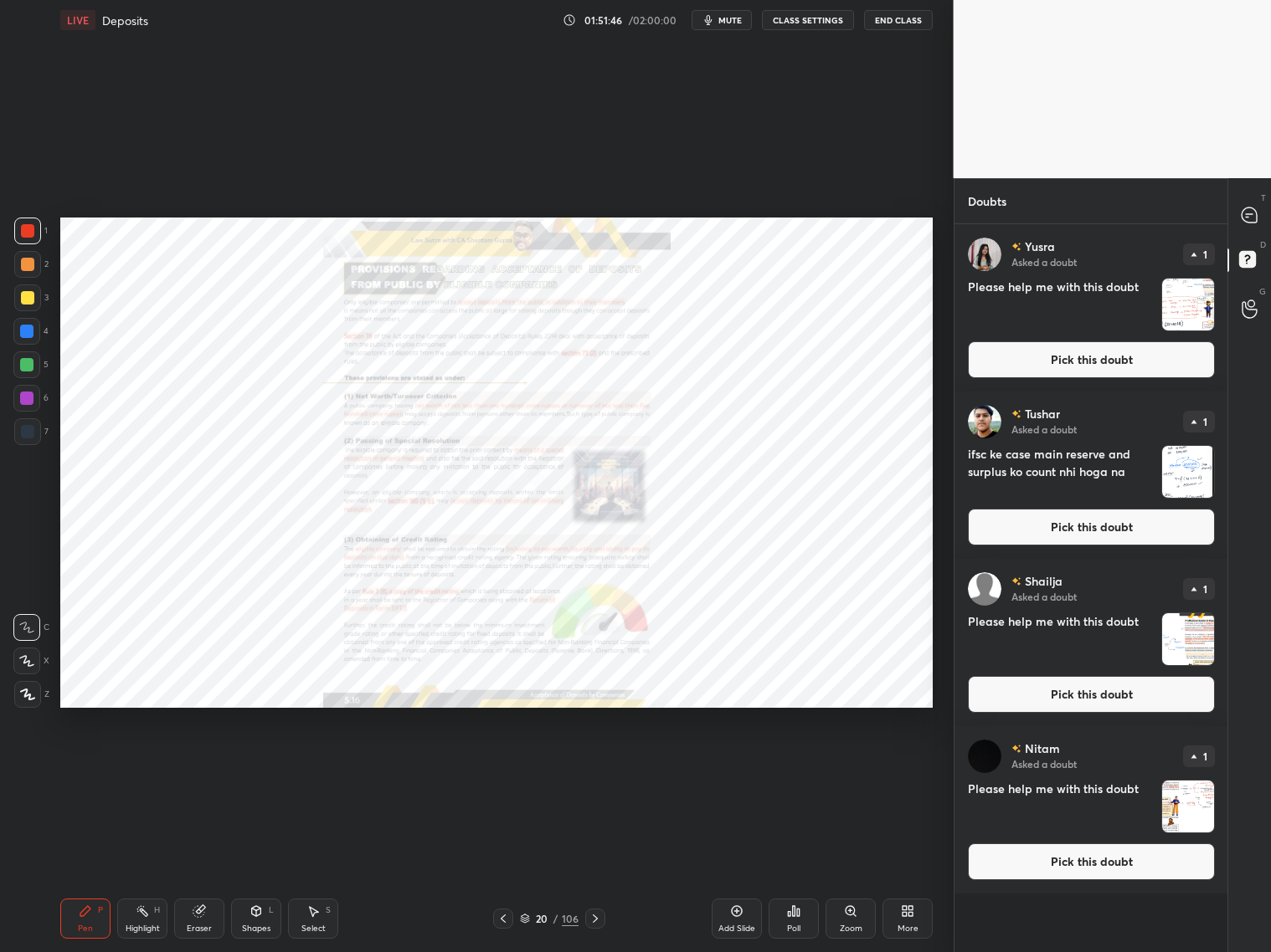
click at [1073, 532] on button "Pick this doubt" at bounding box center [1091, 527] width 247 height 36
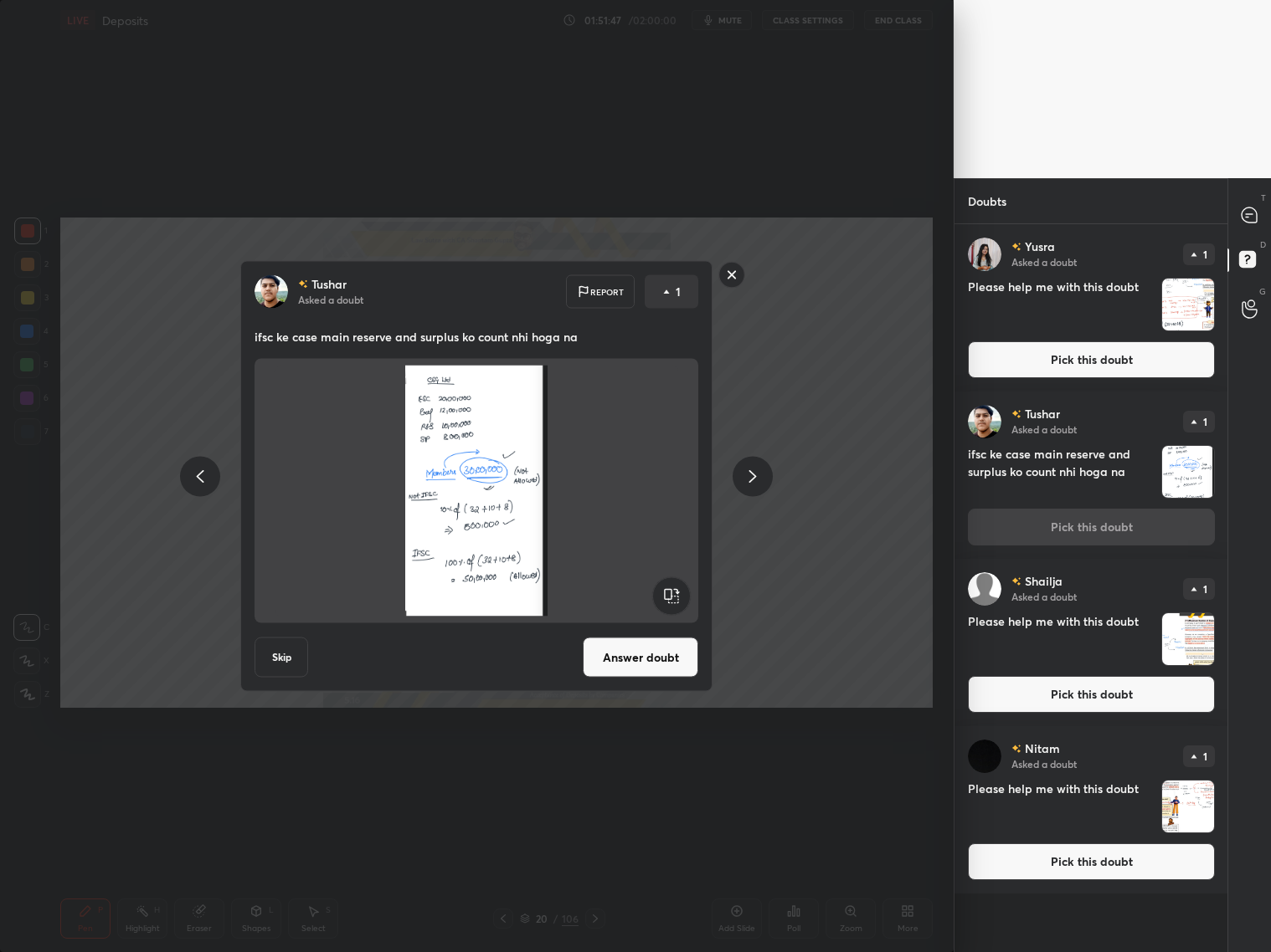
click at [664, 665] on button "Answer doubt" at bounding box center [640, 658] width 116 height 40
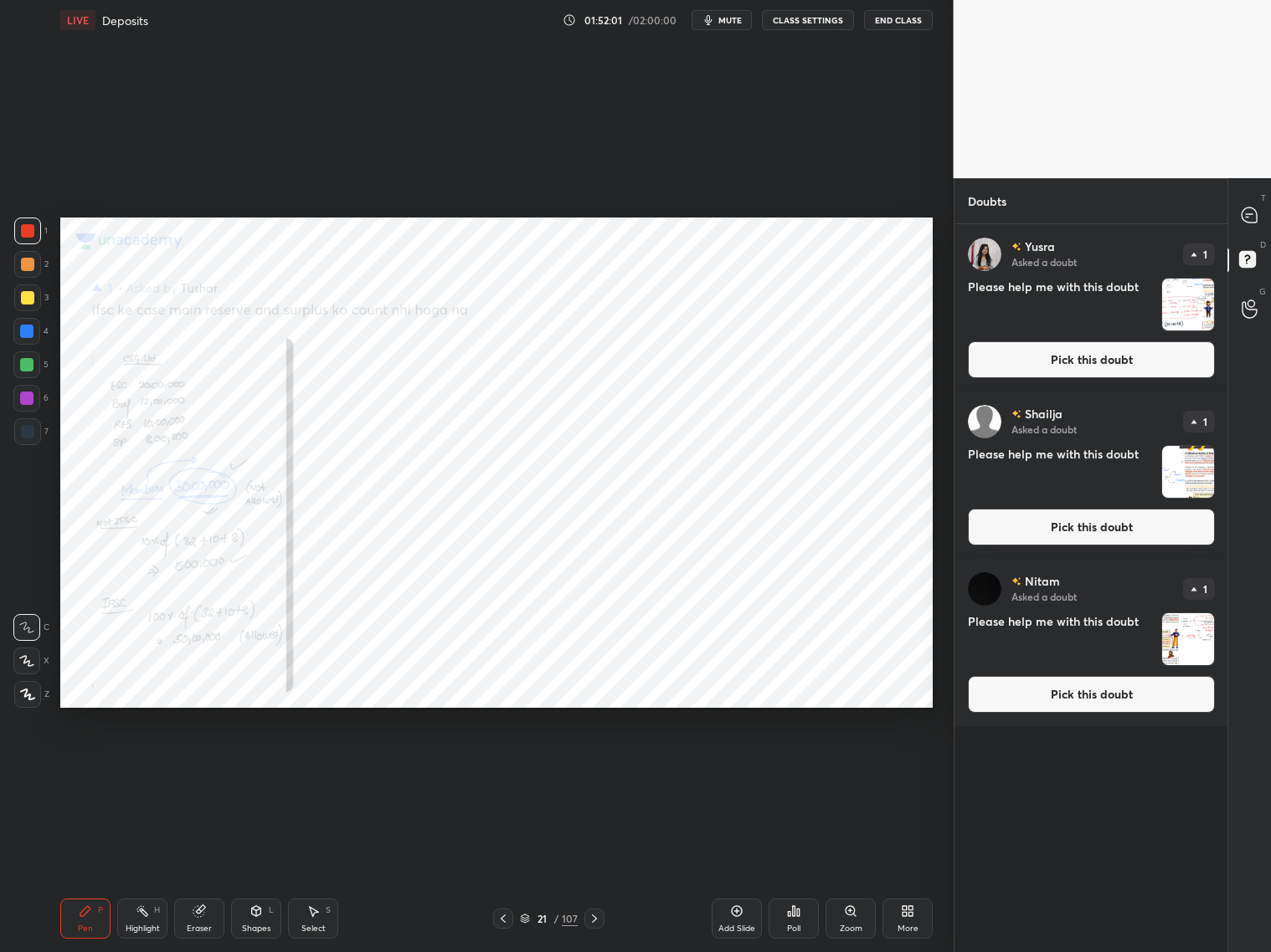
click at [504, 768] on icon at bounding box center [503, 919] width 13 height 13
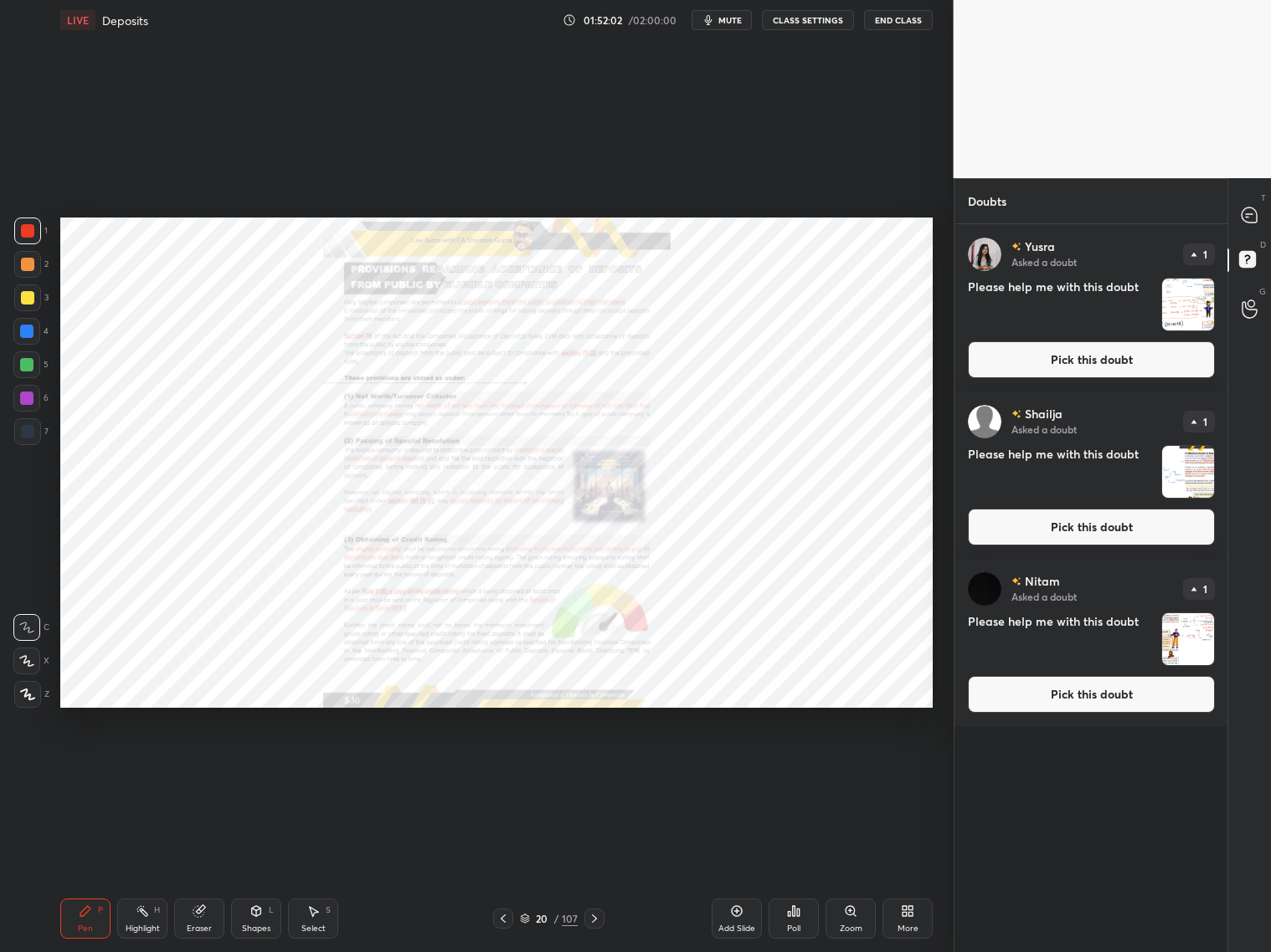
click at [503, 768] on icon at bounding box center [503, 919] width 13 height 13
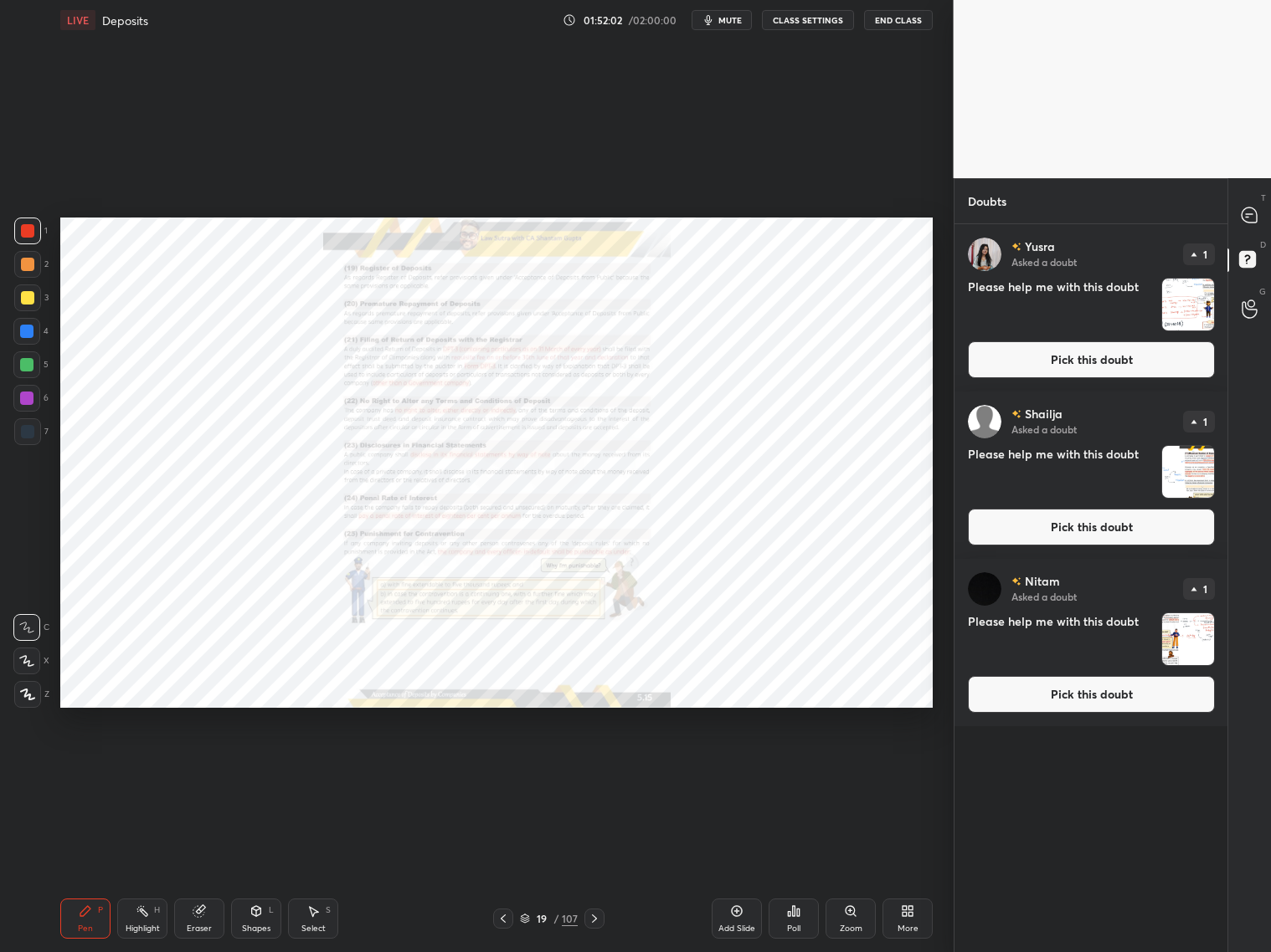
click at [504, 768] on icon at bounding box center [503, 919] width 13 height 13
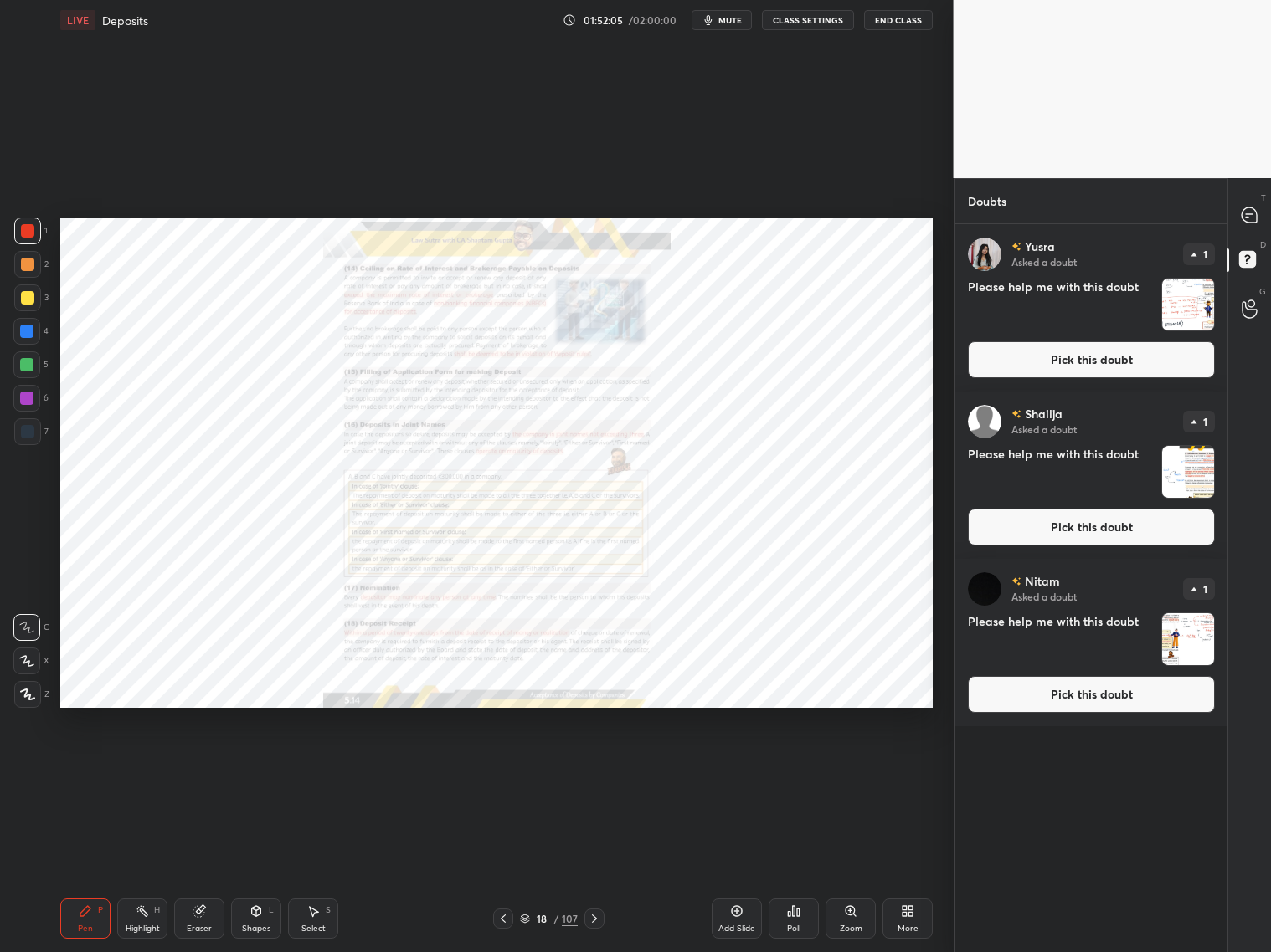
click at [507, 768] on div at bounding box center [502, 919] width 20 height 20
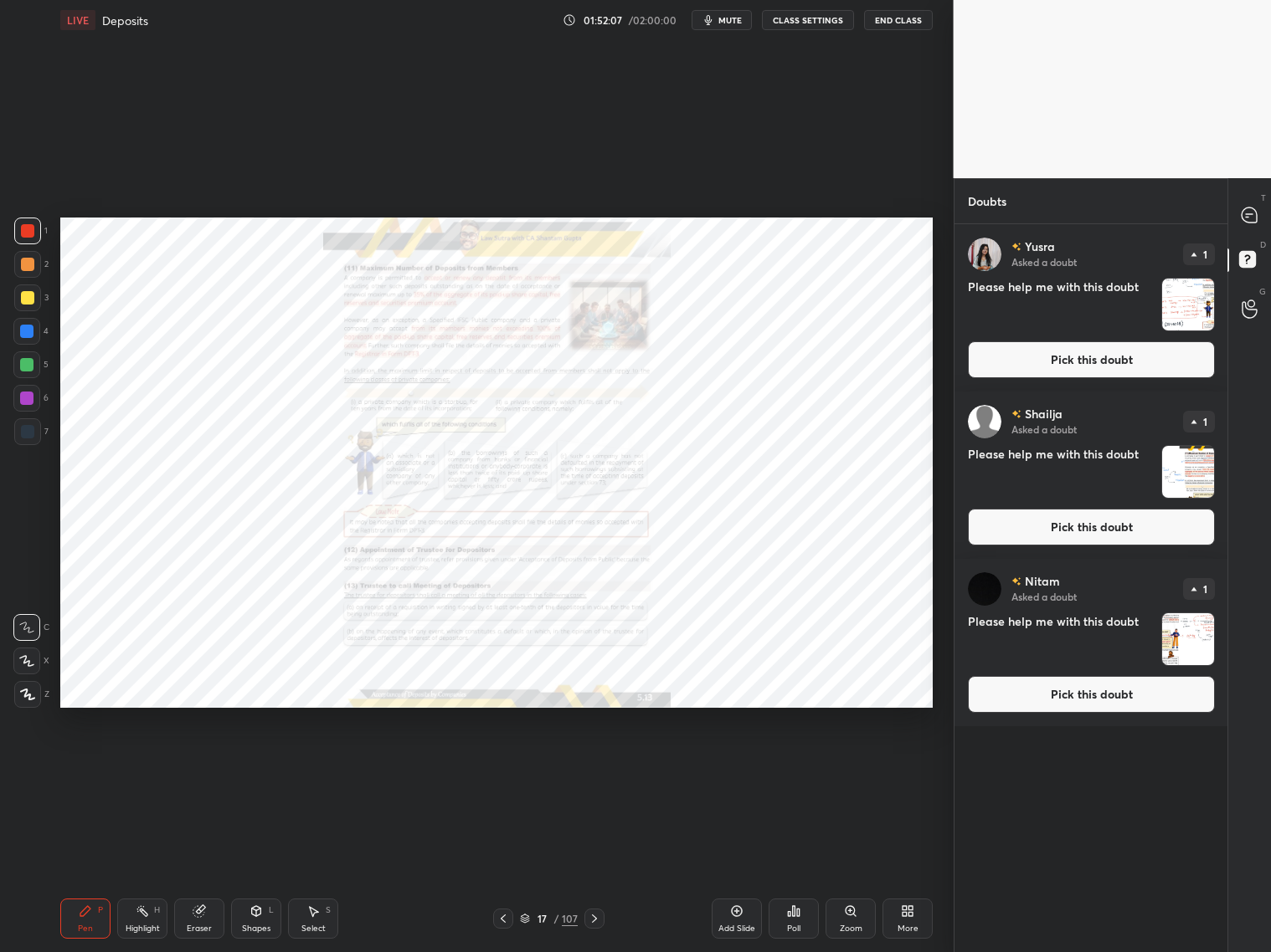
click at [897, 768] on div "More" at bounding box center [907, 919] width 50 height 40
click at [849, 768] on div at bounding box center [636, 476] width 1271 height 952
click at [853, 768] on div "Upload File Share Screen Slide theme Light Mode Full screen F Live Support" at bounding box center [636, 476] width 1271 height 952
click at [855, 768] on div "Zoom" at bounding box center [850, 919] width 50 height 40
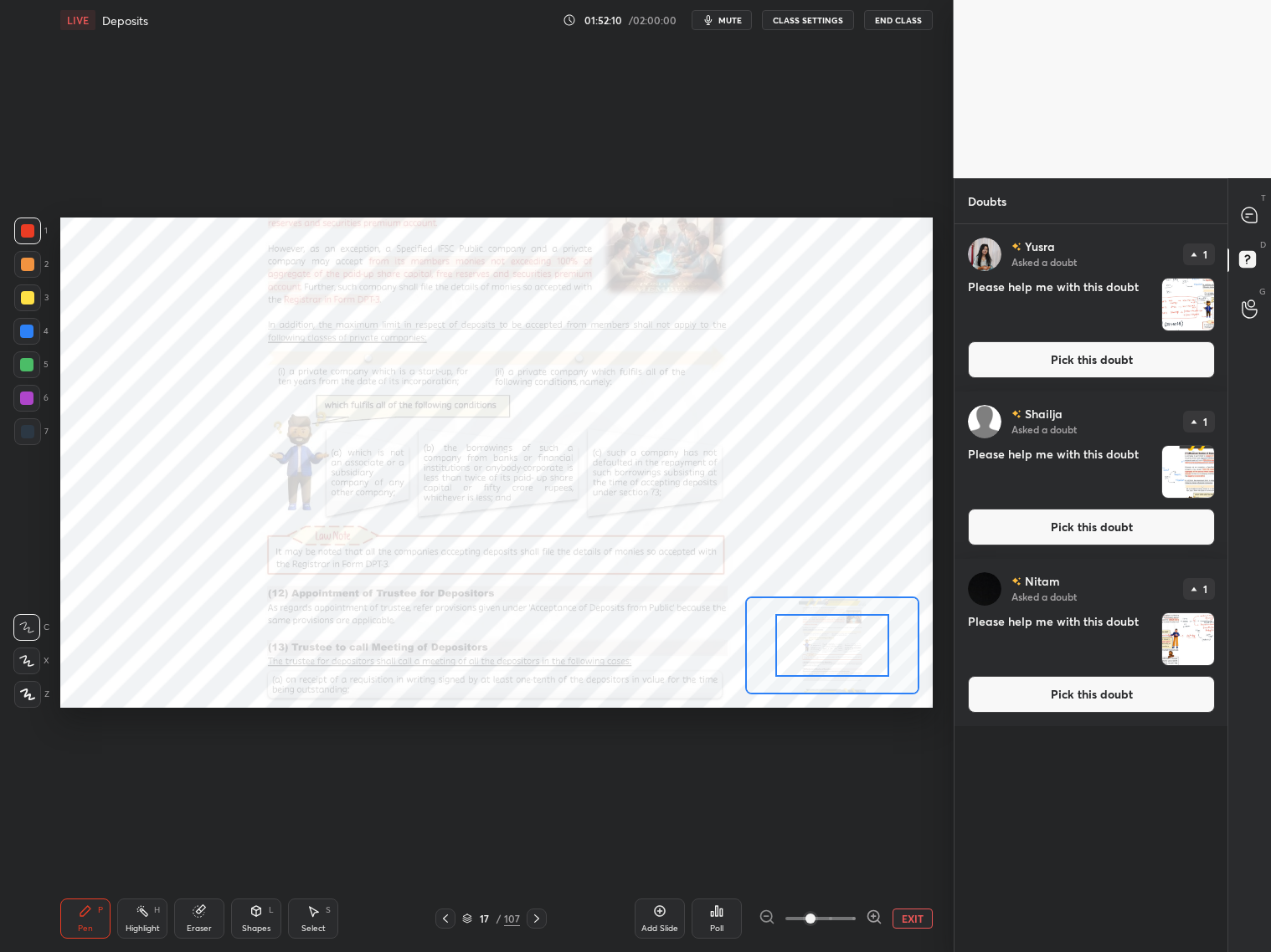
click at [865, 768] on div at bounding box center [820, 919] width 123 height 20
click at [876, 768] on icon at bounding box center [873, 917] width 16 height 16
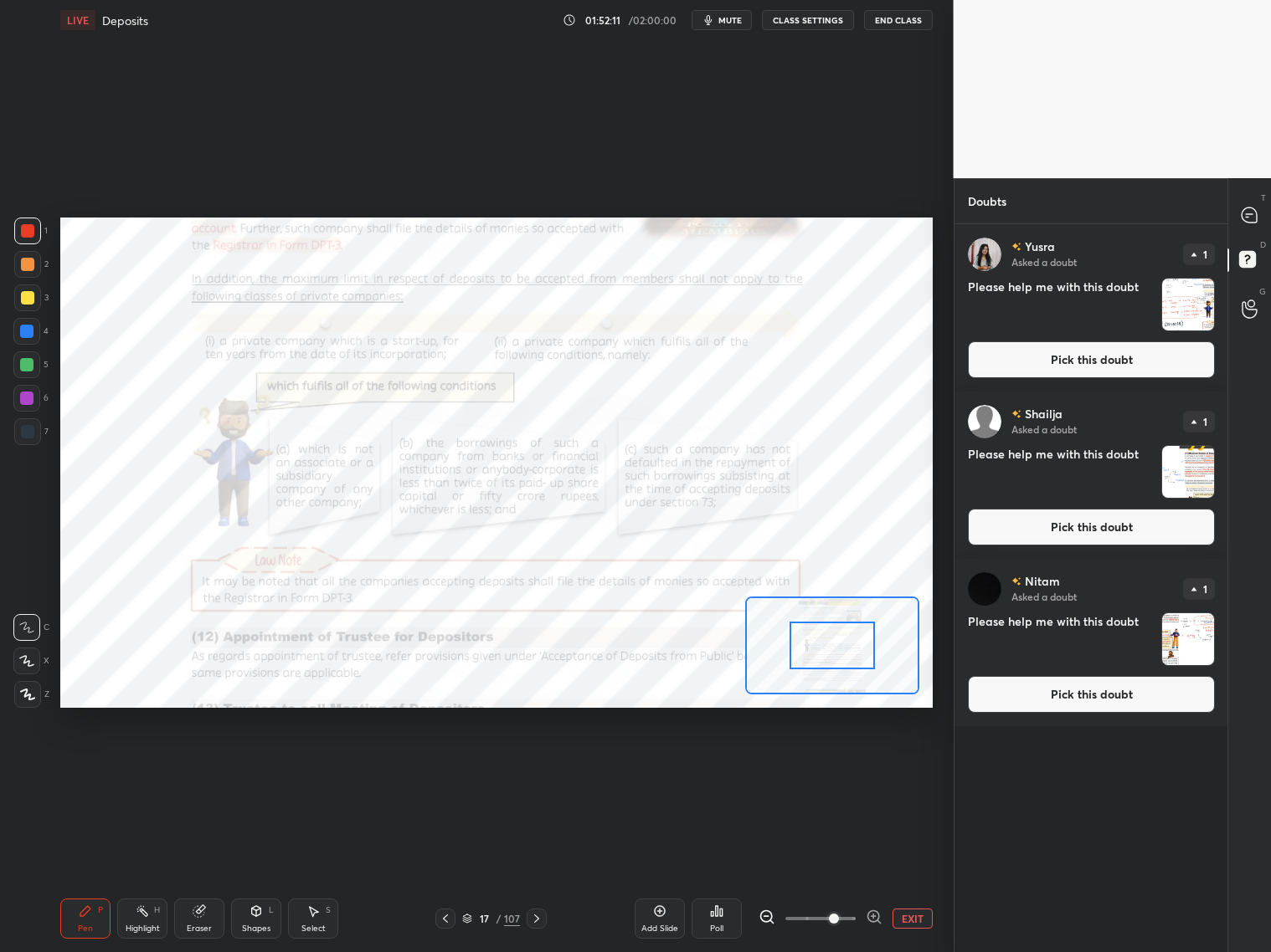
click at [879, 768] on icon at bounding box center [873, 917] width 16 height 16
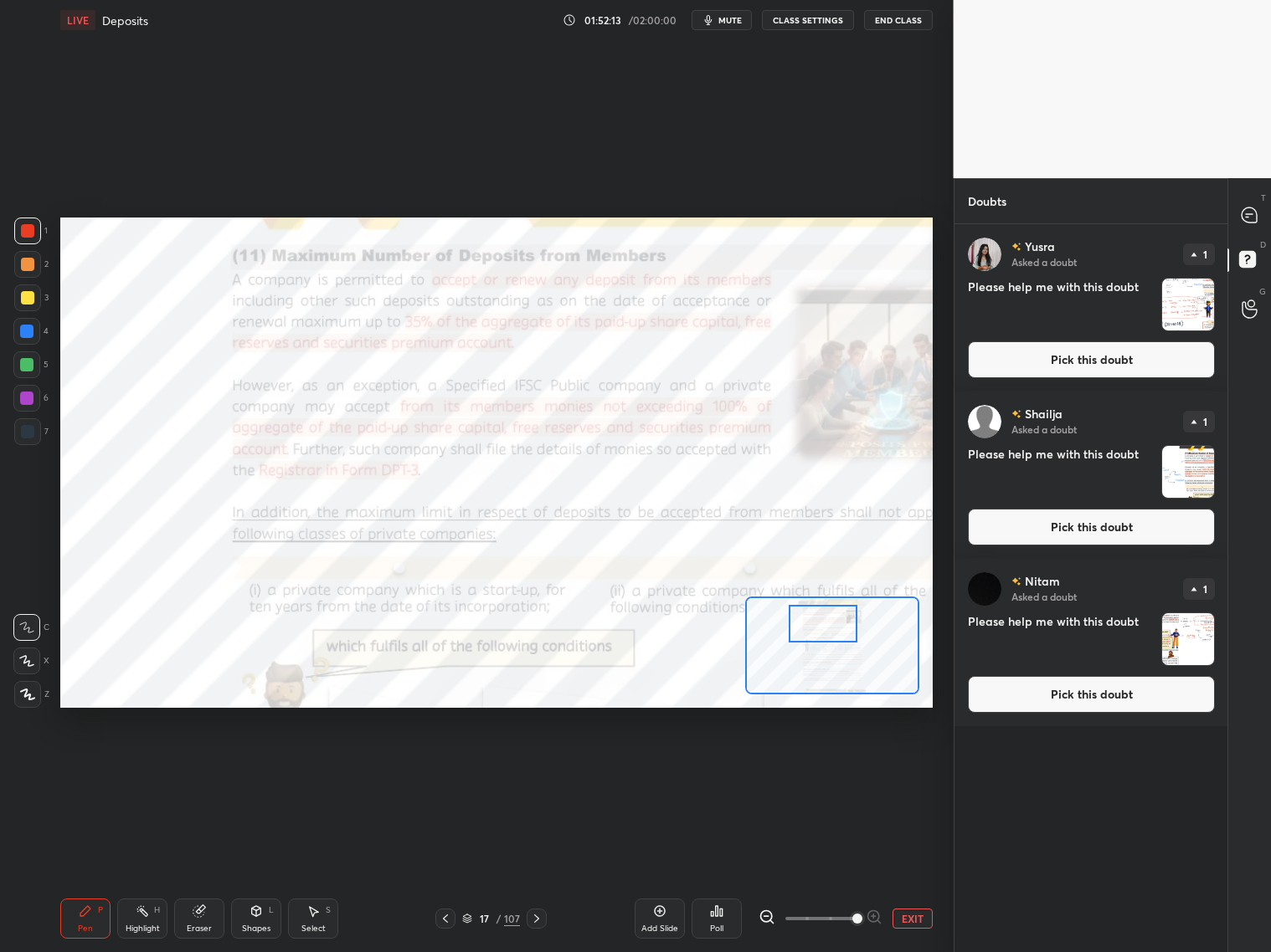
drag, startPoint x: 829, startPoint y: 647, endPoint x: 808, endPoint y: 625, distance: 30.4
click at [818, 625] on div at bounding box center [823, 623] width 69 height 37
click at [1086, 211] on icon at bounding box center [1249, 215] width 15 height 15
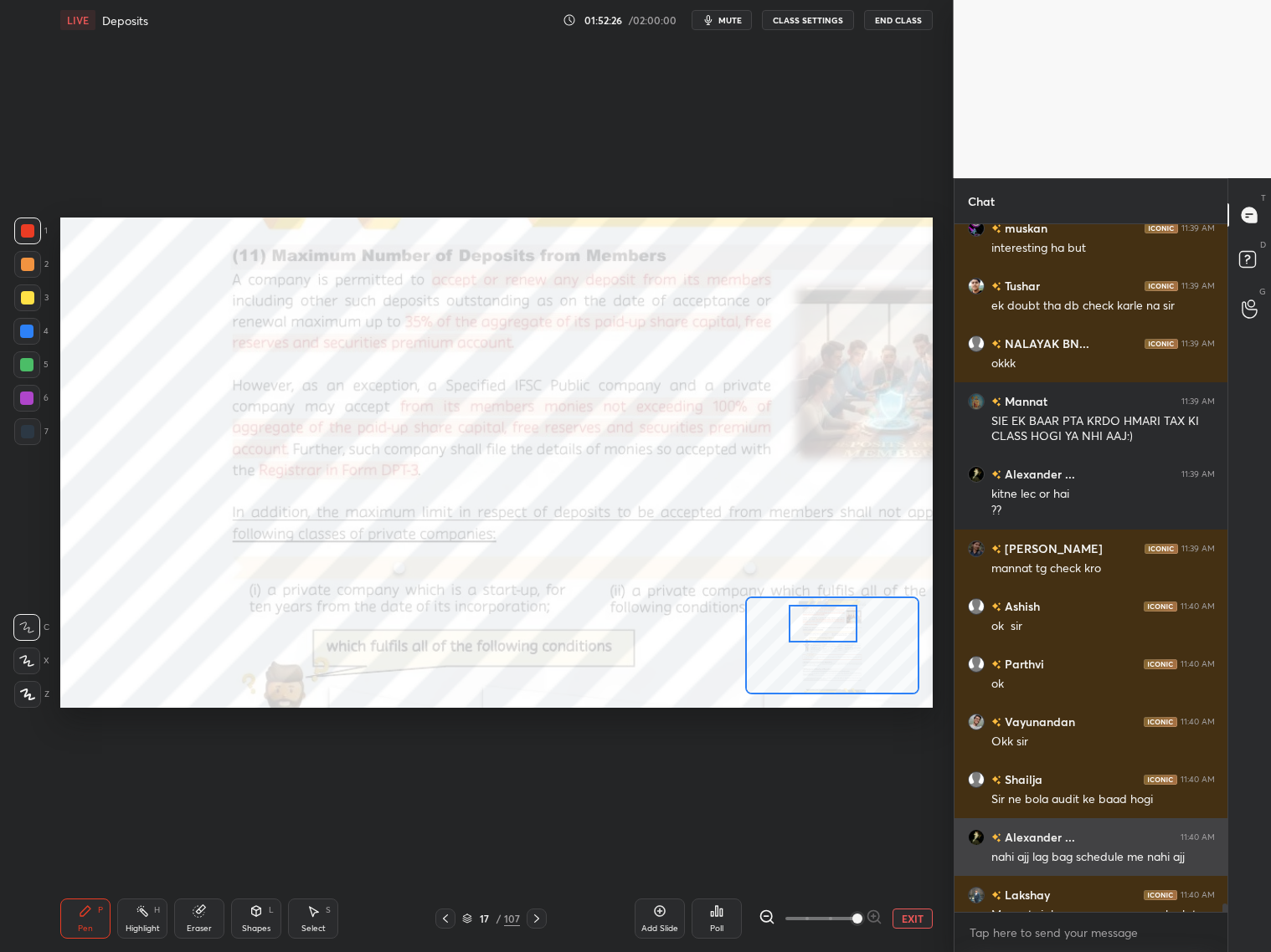
scroll to position [66225, 0]
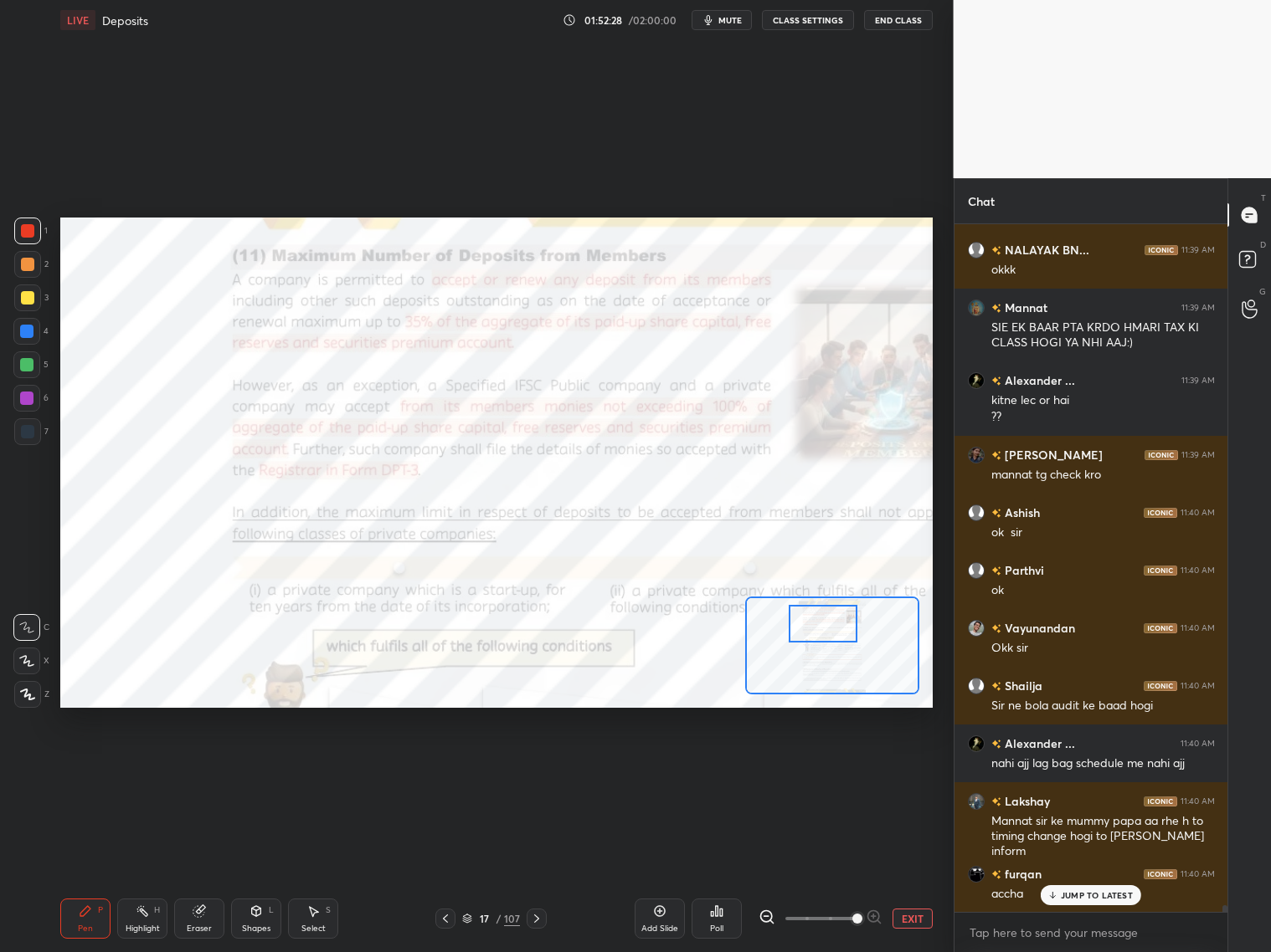
click at [1086, 768] on p "JUMP TO LATEST" at bounding box center [1096, 896] width 72 height 10
click at [1086, 768] on textarea at bounding box center [1091, 933] width 247 height 27
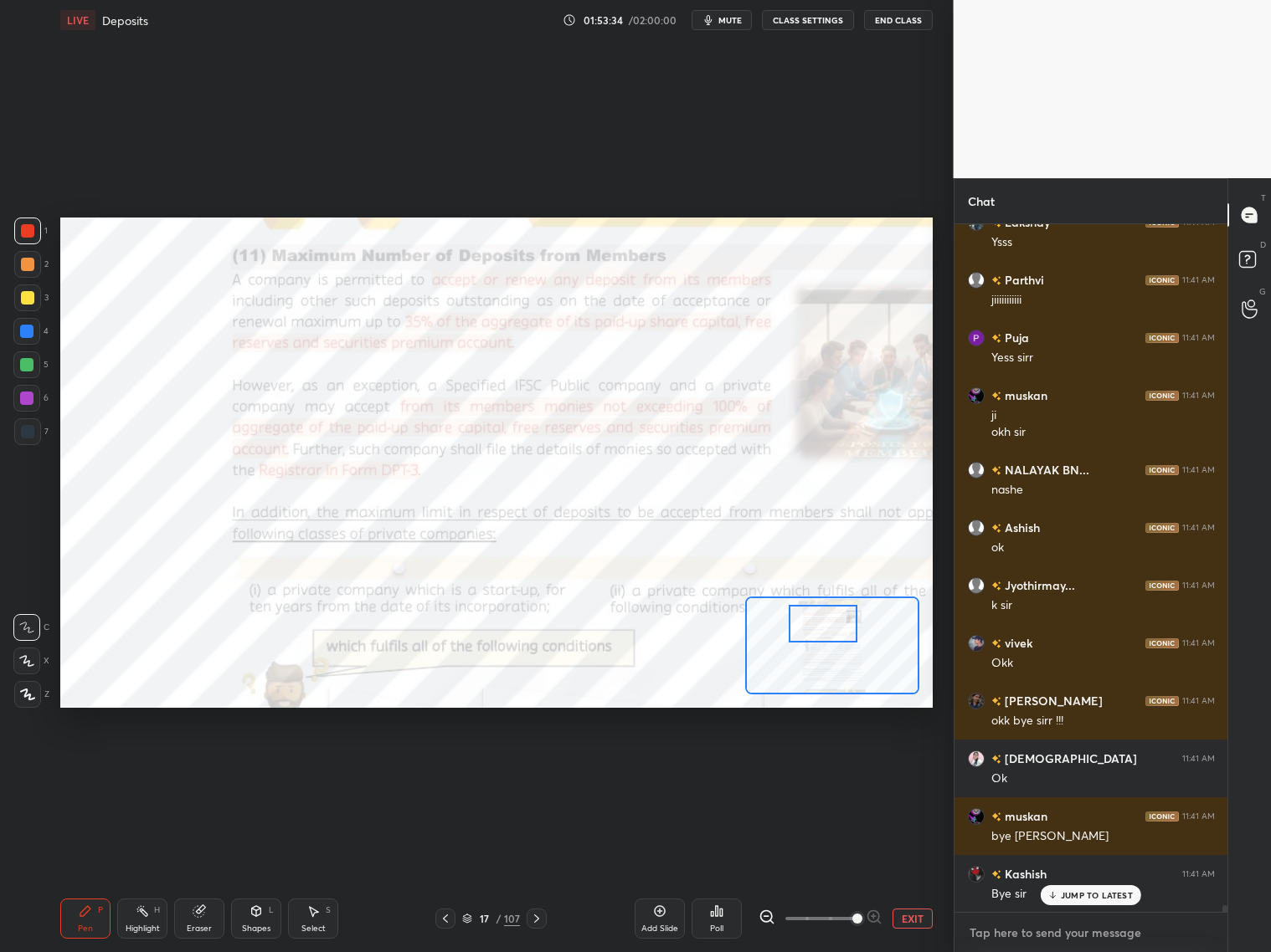
scroll to position [68308, 0]
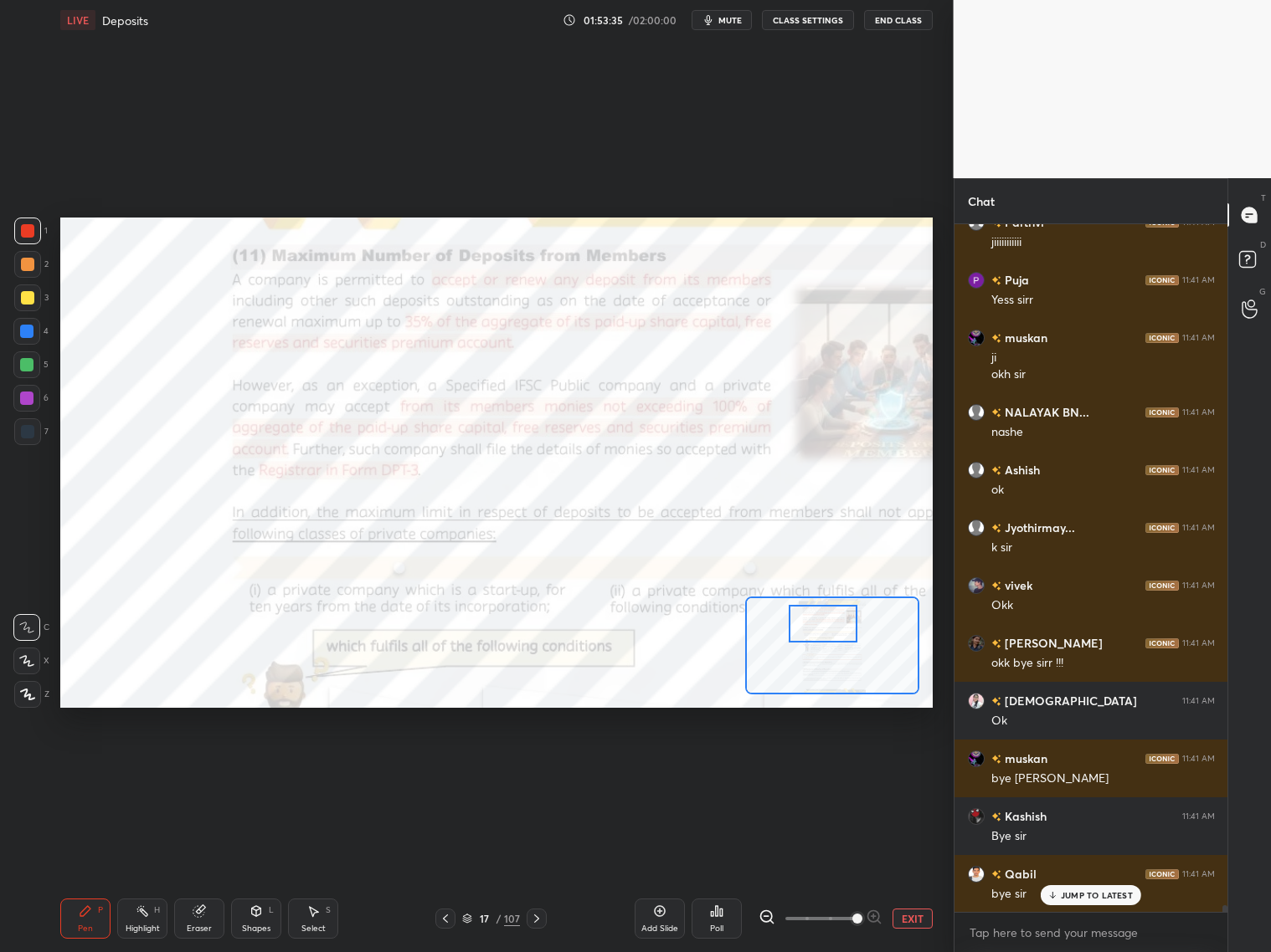
click at [884, 16] on button "End Class" at bounding box center [899, 19] width 69 height 20
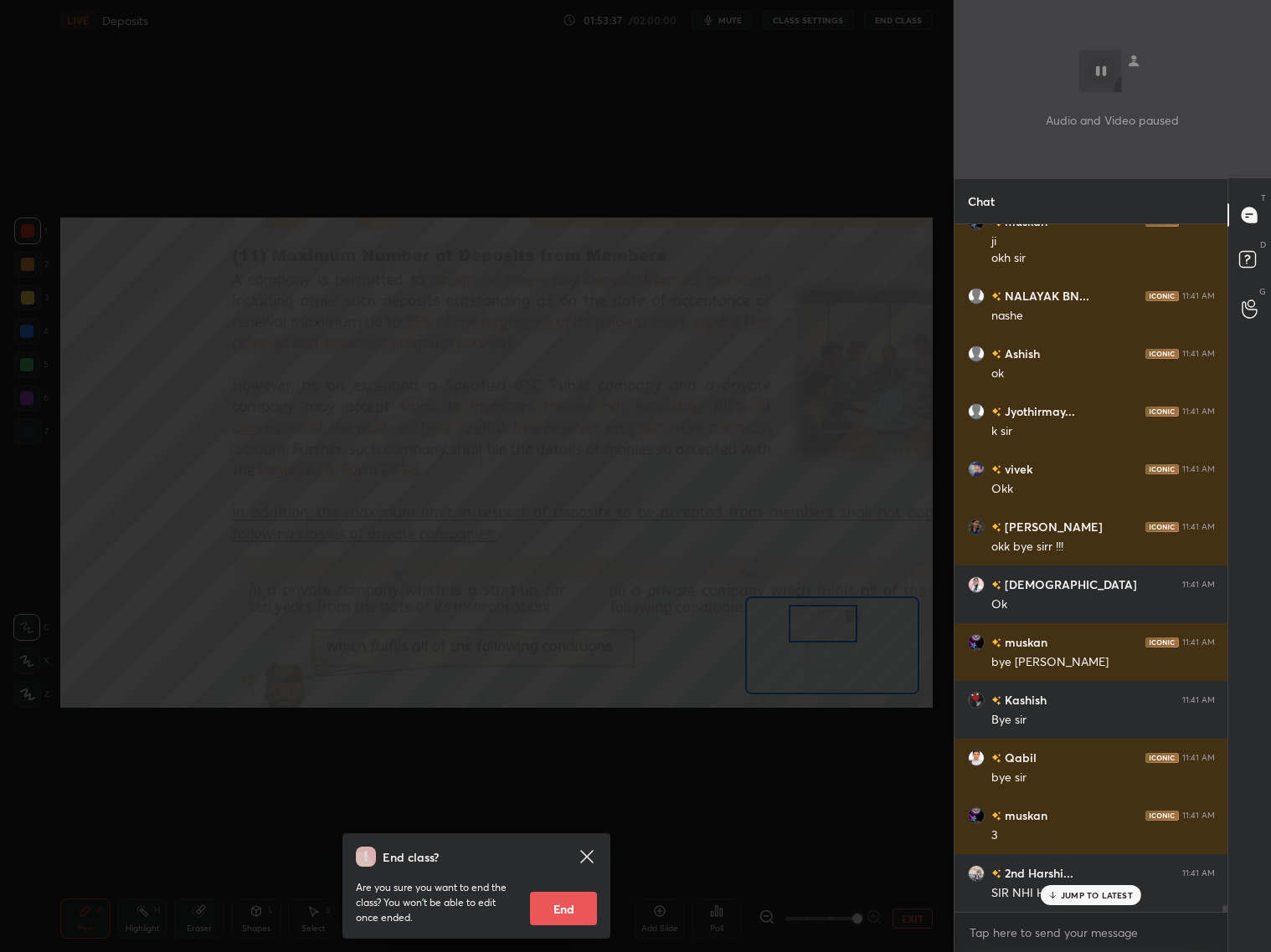
scroll to position [68539, 0]
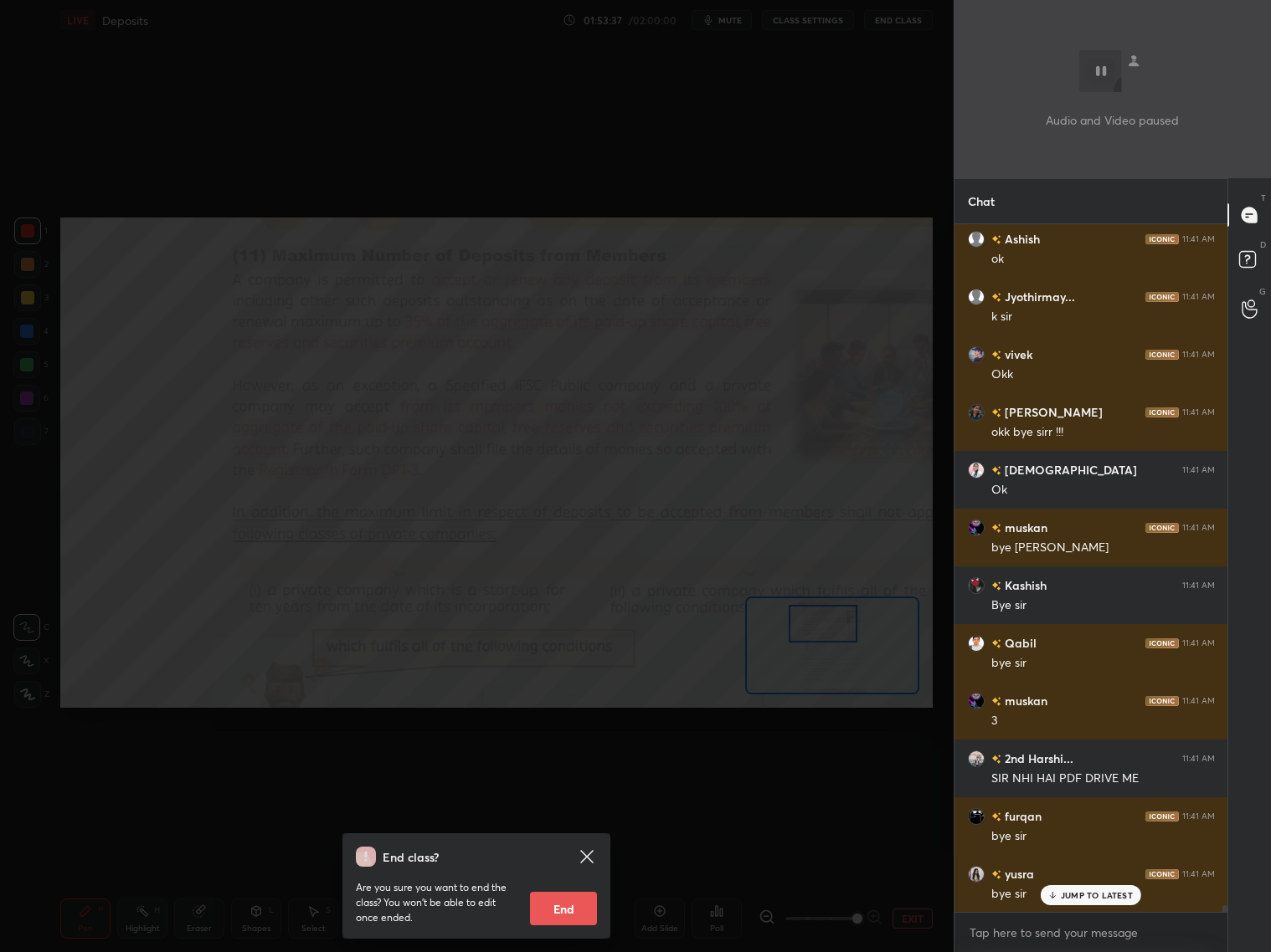
click at [398, 765] on div "End class? Are you sure you want to end the class? You won’t be able to edit on…" at bounding box center [477, 476] width 953 height 952
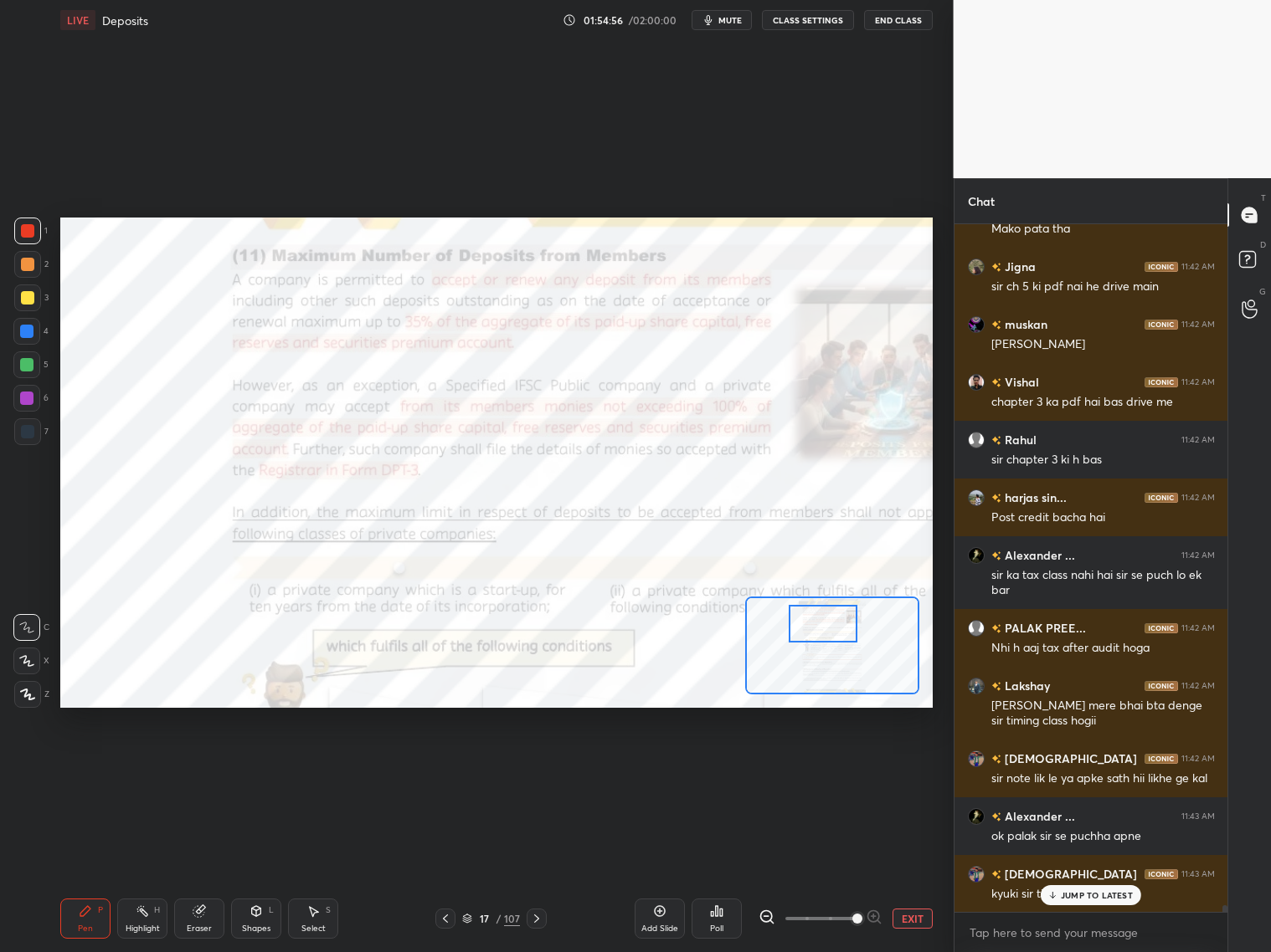
scroll to position [69493, 0]
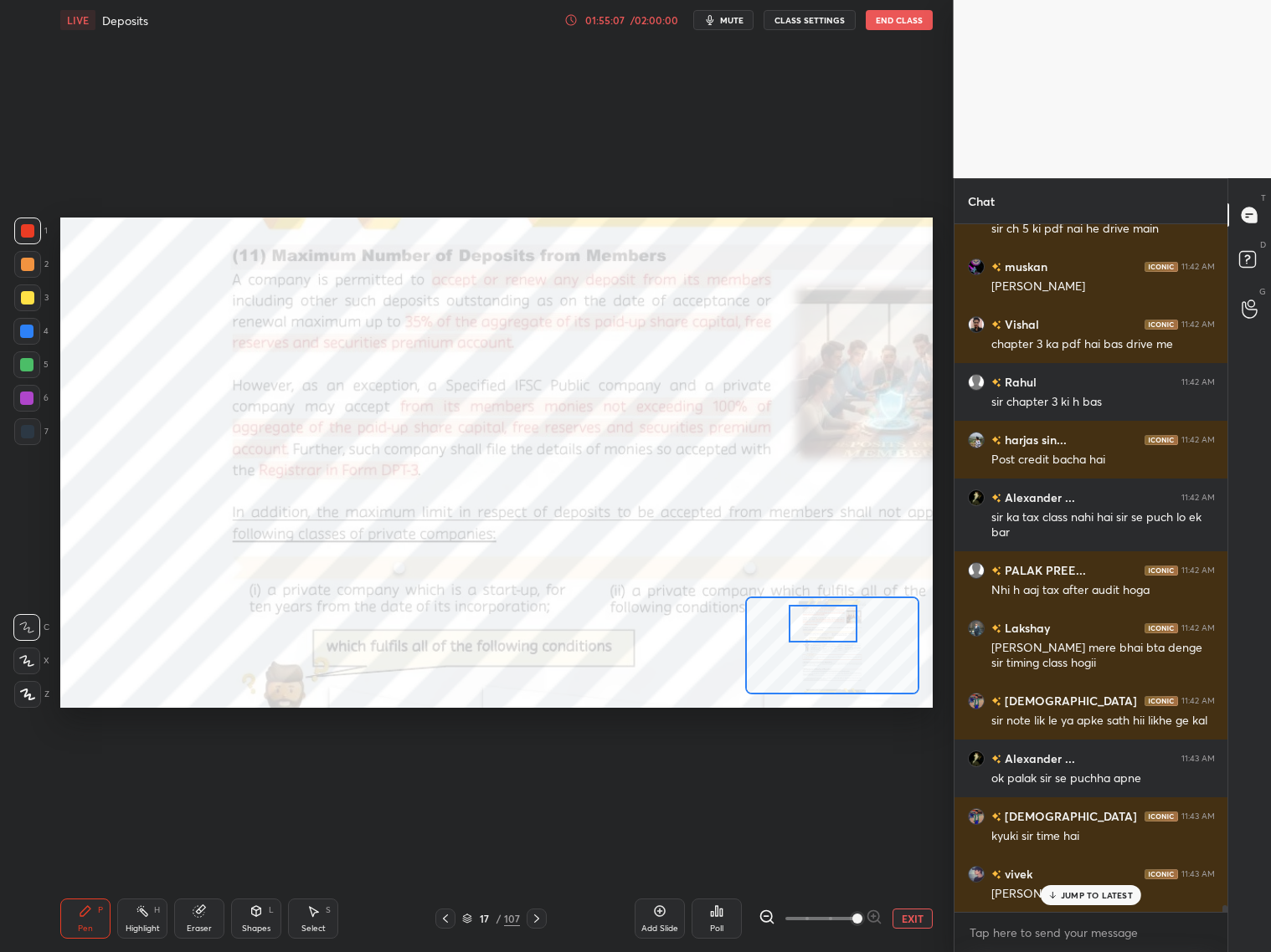
click at [1086, 768] on p "JUMP TO LATEST" at bounding box center [1096, 896] width 72 height 10
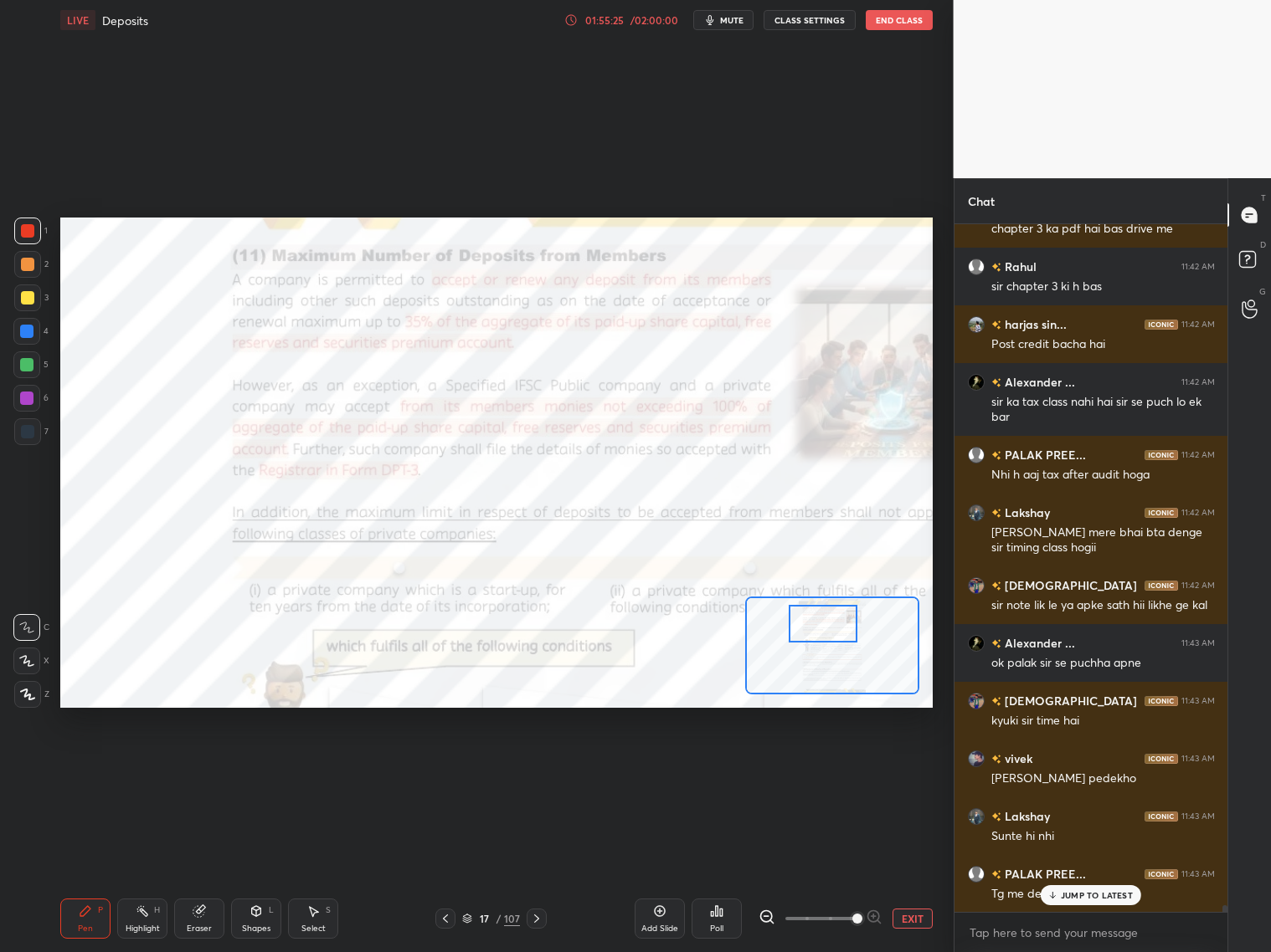
scroll to position [69667, 0]
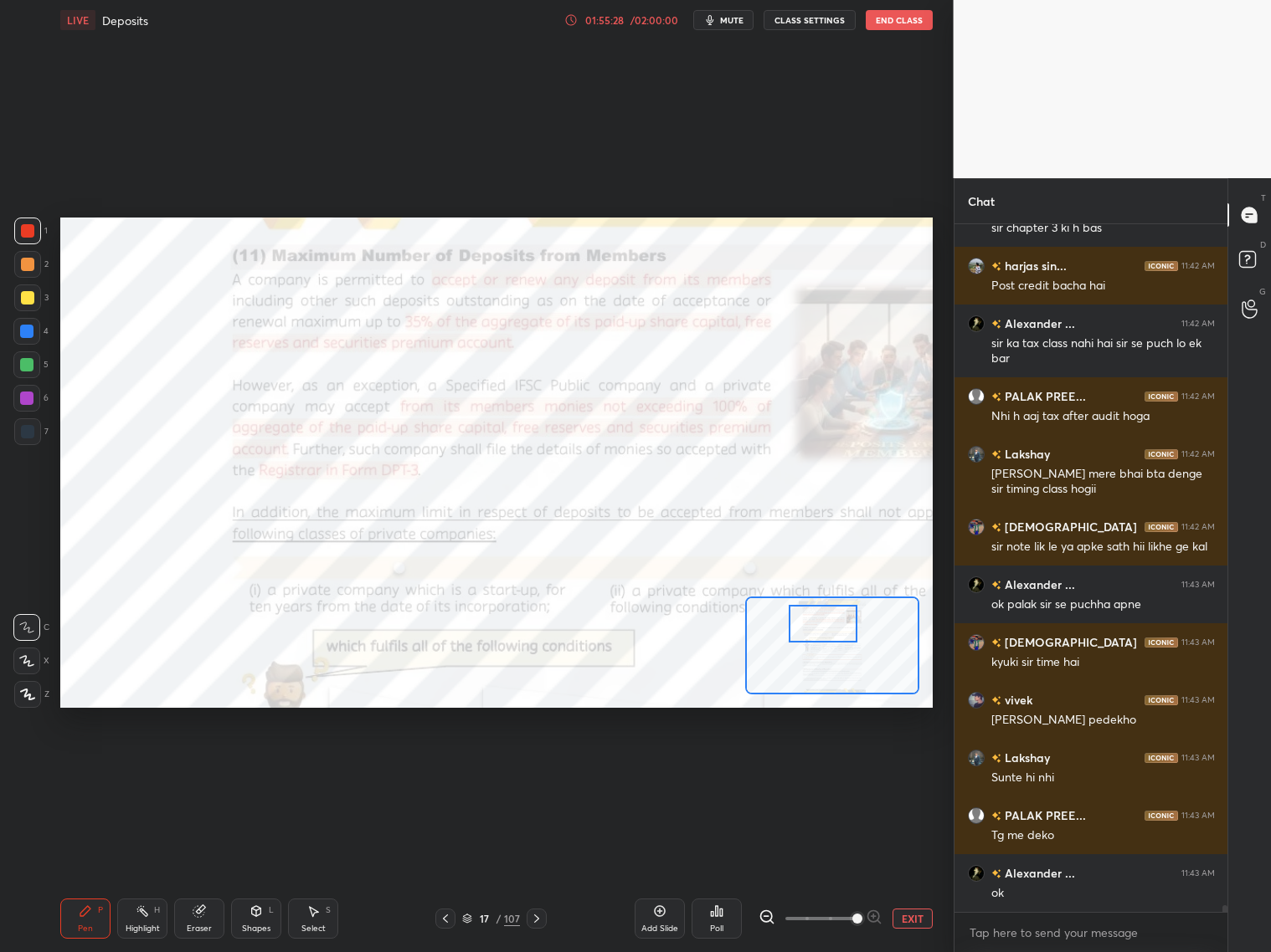
click at [877, 20] on button "End Class" at bounding box center [899, 19] width 67 height 20
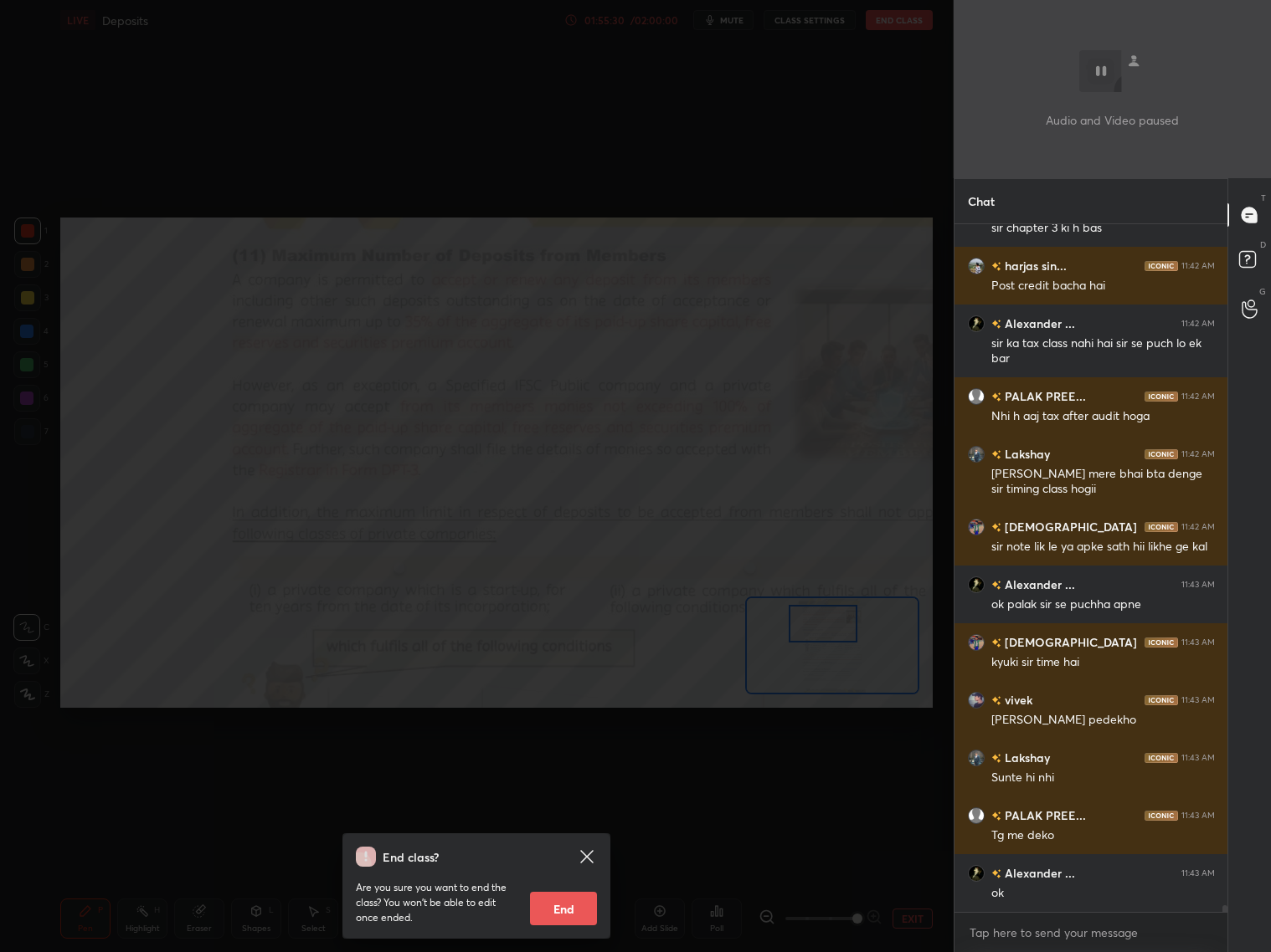
click at [563, 768] on button "End" at bounding box center [564, 908] width 67 height 33
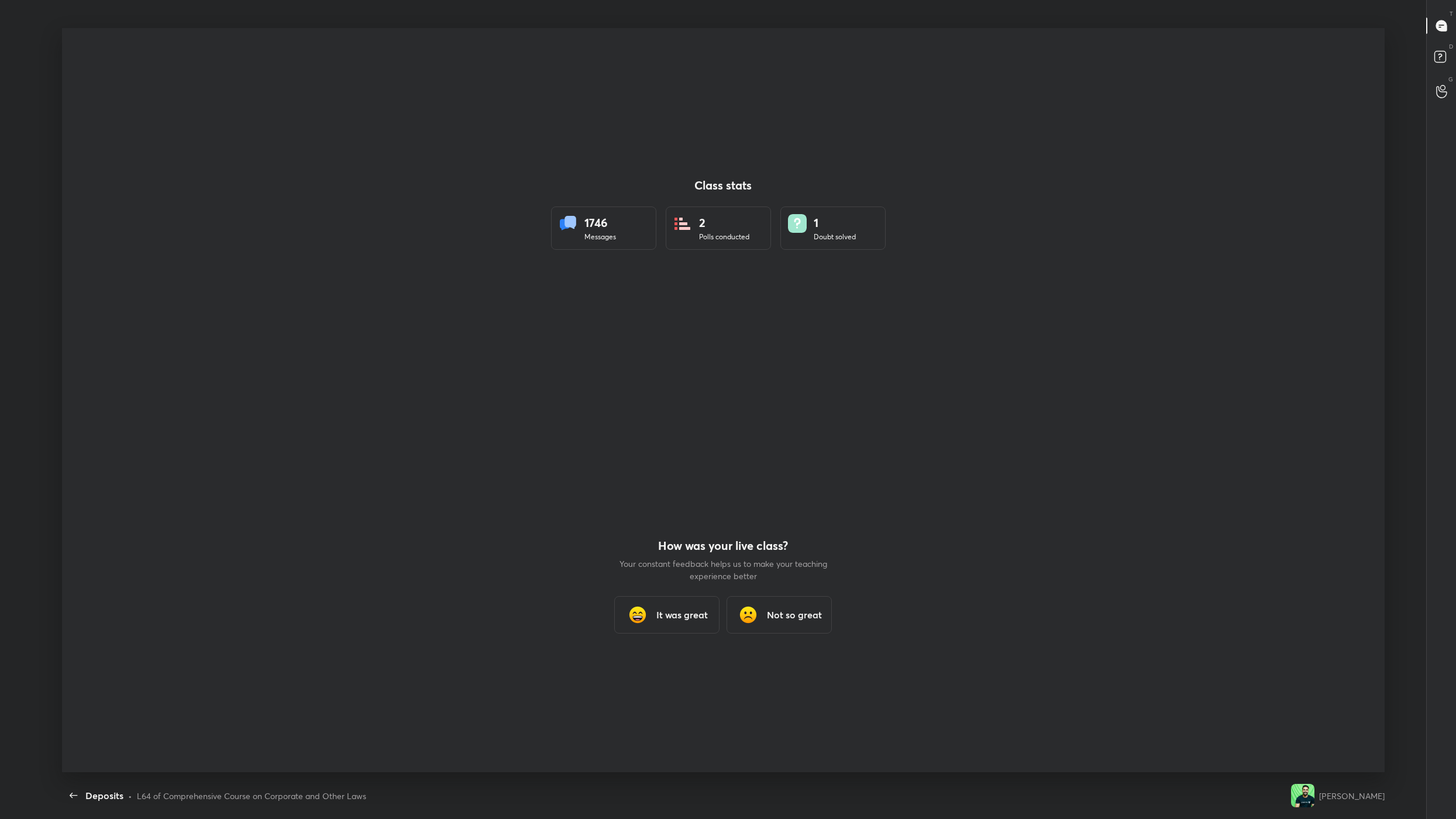
scroll to position [743, 1446]
type textarea "x"
